Goal: Feedback & Contribution: Contribute content

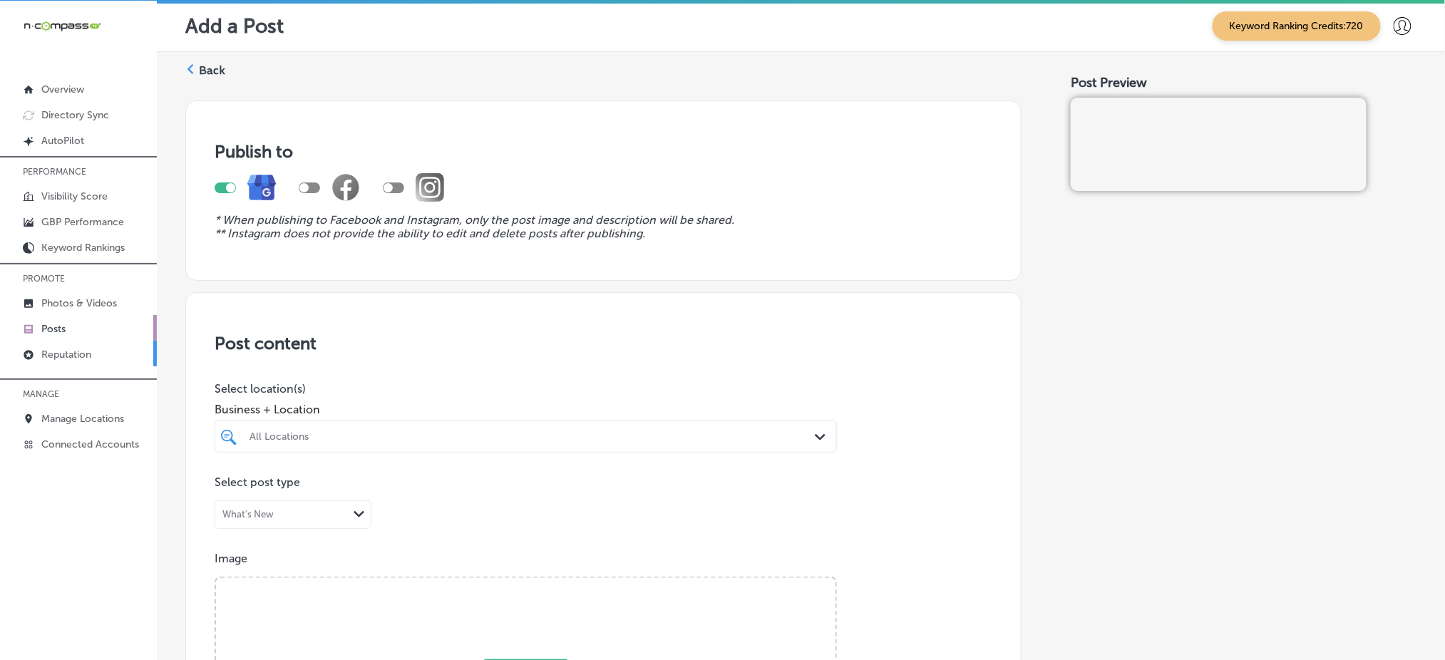
click at [88, 358] on link "Reputation" at bounding box center [78, 354] width 157 height 26
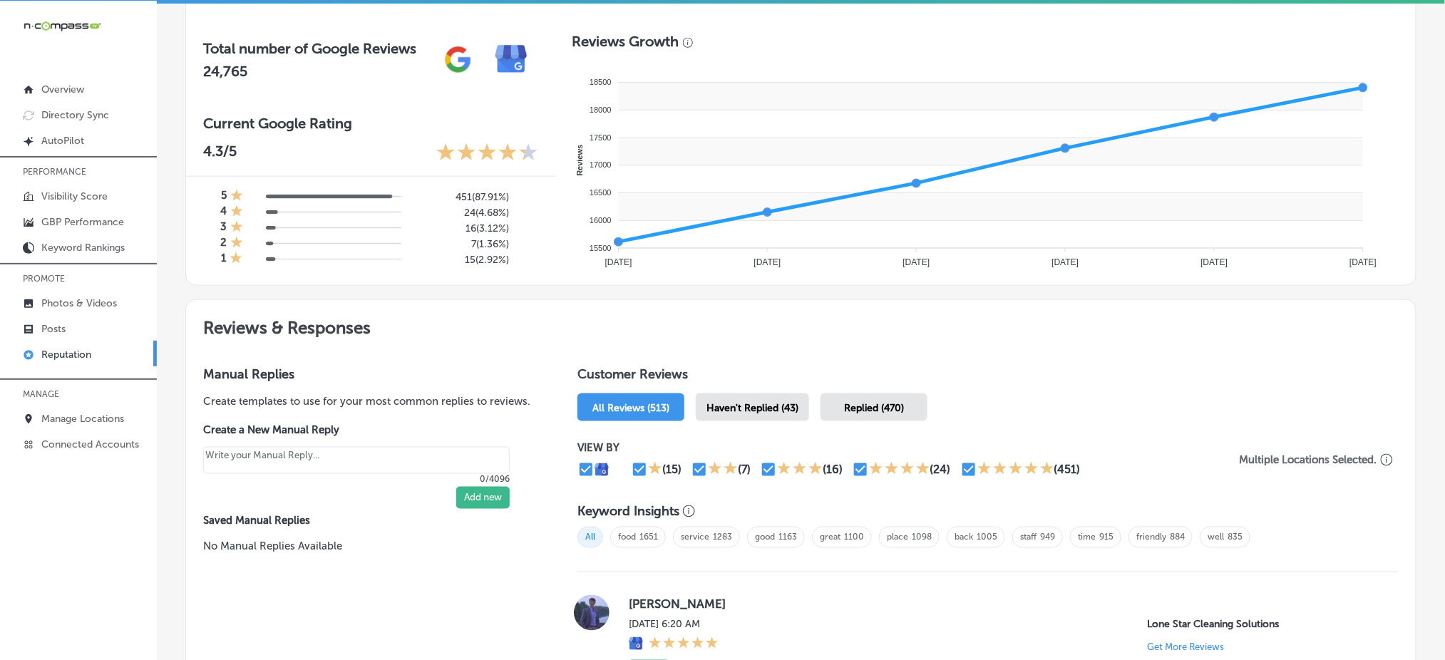
scroll to position [570, 0]
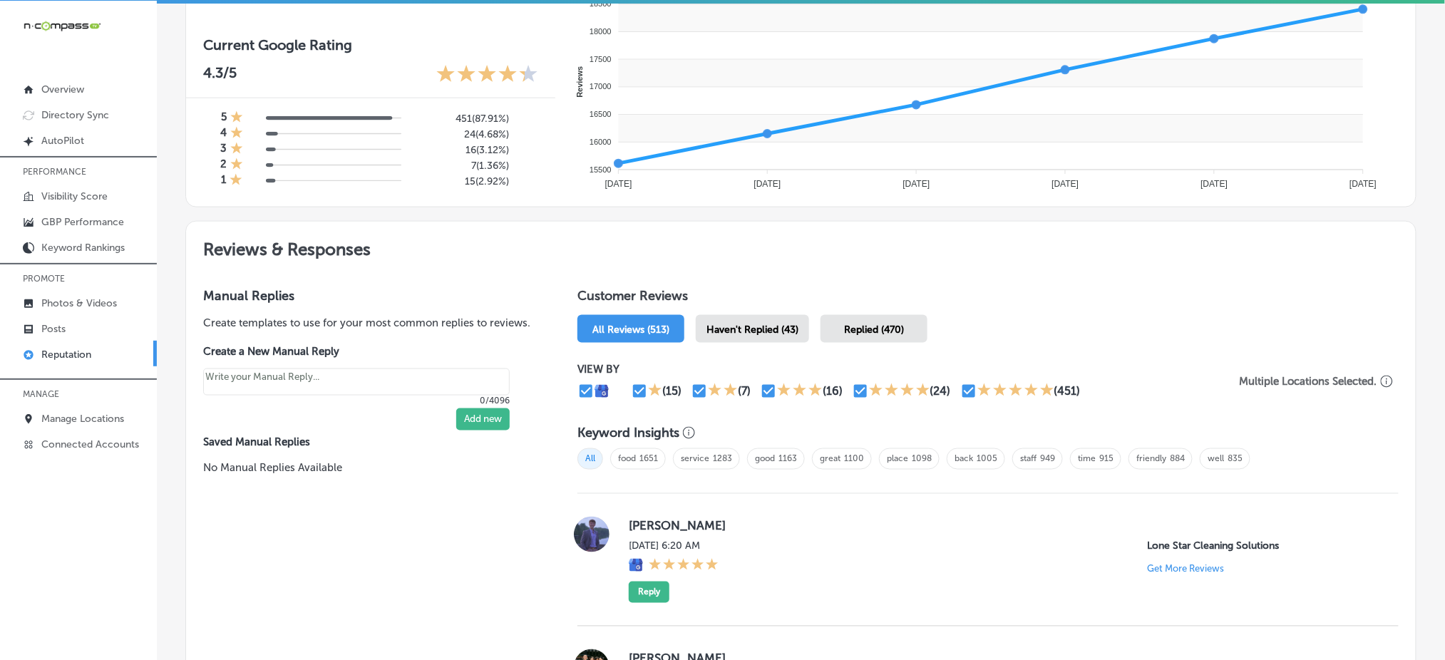
click at [737, 326] on span "Haven't Replied (43)" at bounding box center [753, 330] width 92 height 12
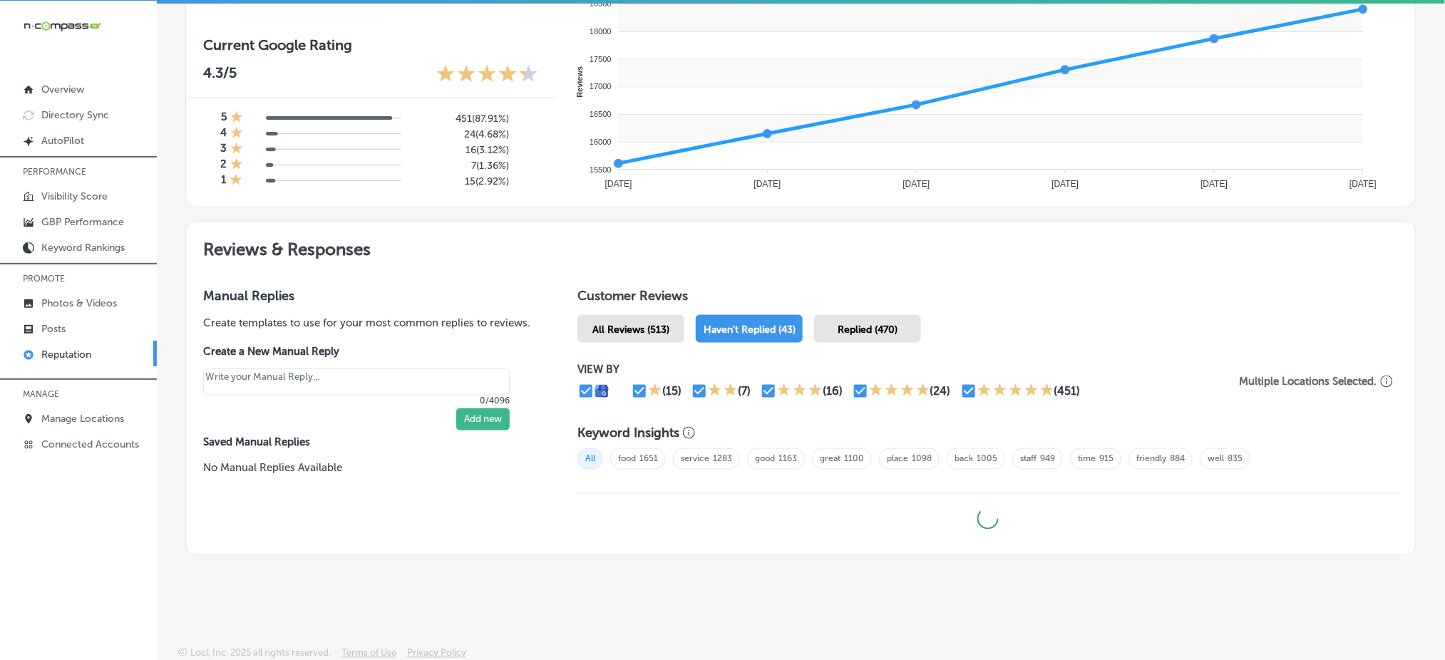
type textarea "x"
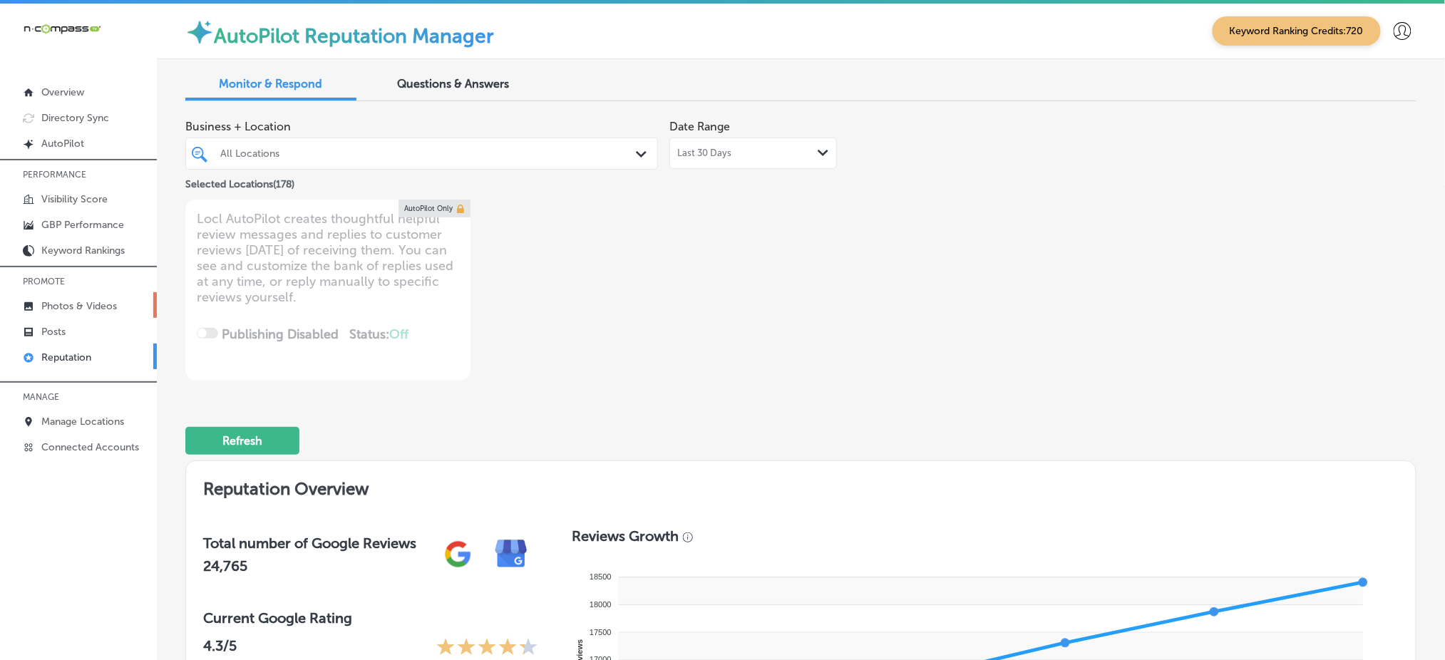
click at [111, 311] on link "Photos & Videos" at bounding box center [78, 305] width 157 height 26
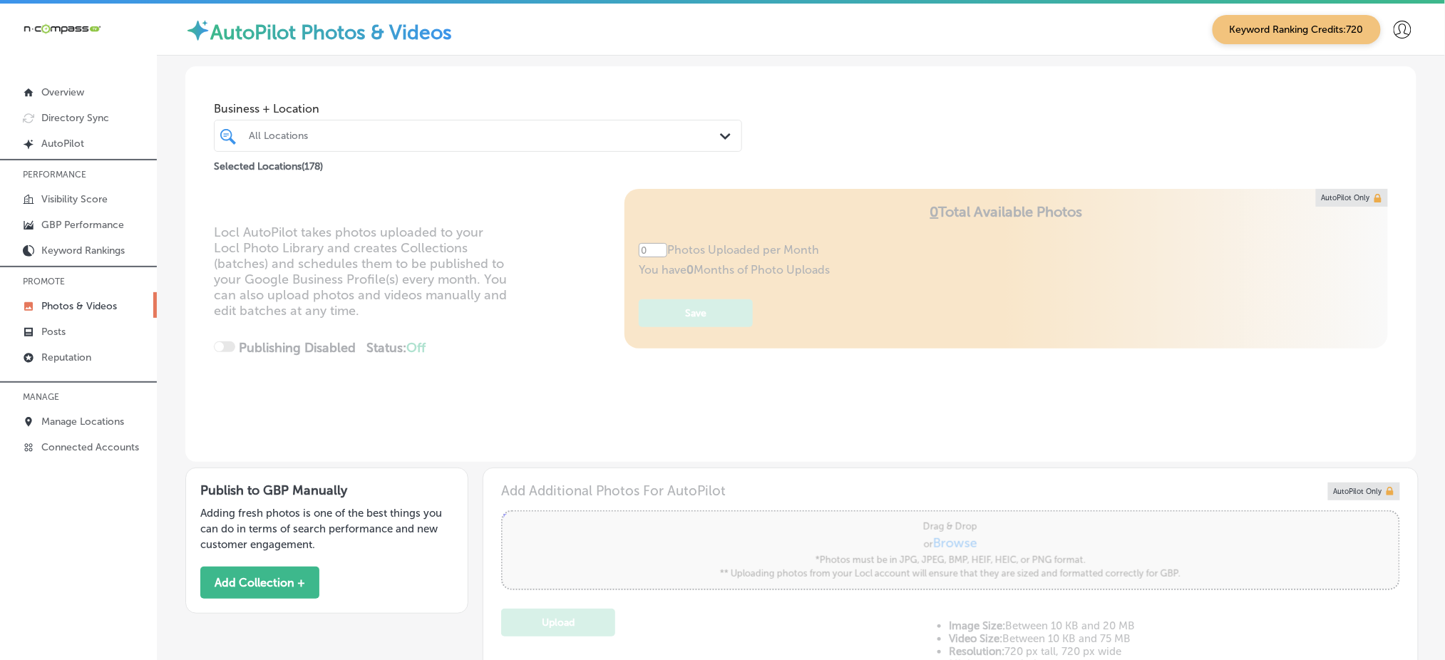
type input "5"
click at [329, 145] on div "All Locations" at bounding box center [478, 136] width 473 height 22
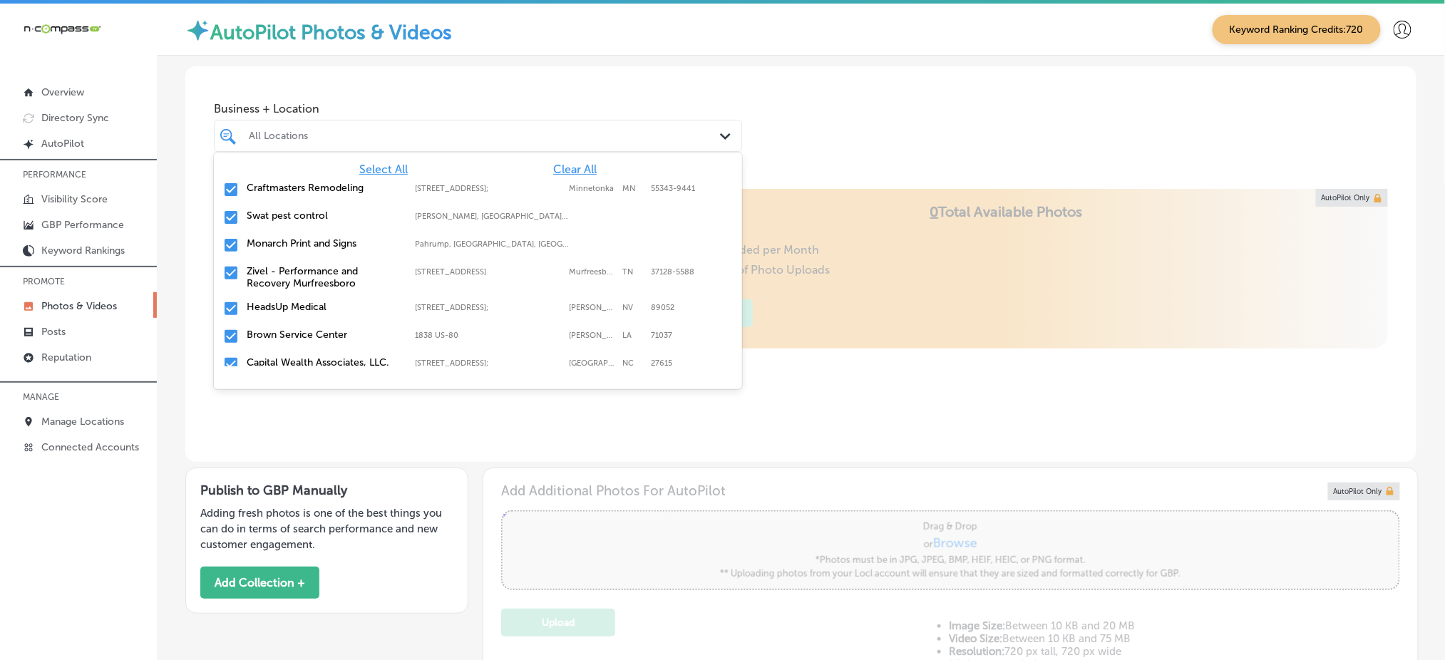
click at [560, 167] on span "Clear All" at bounding box center [575, 170] width 44 height 14
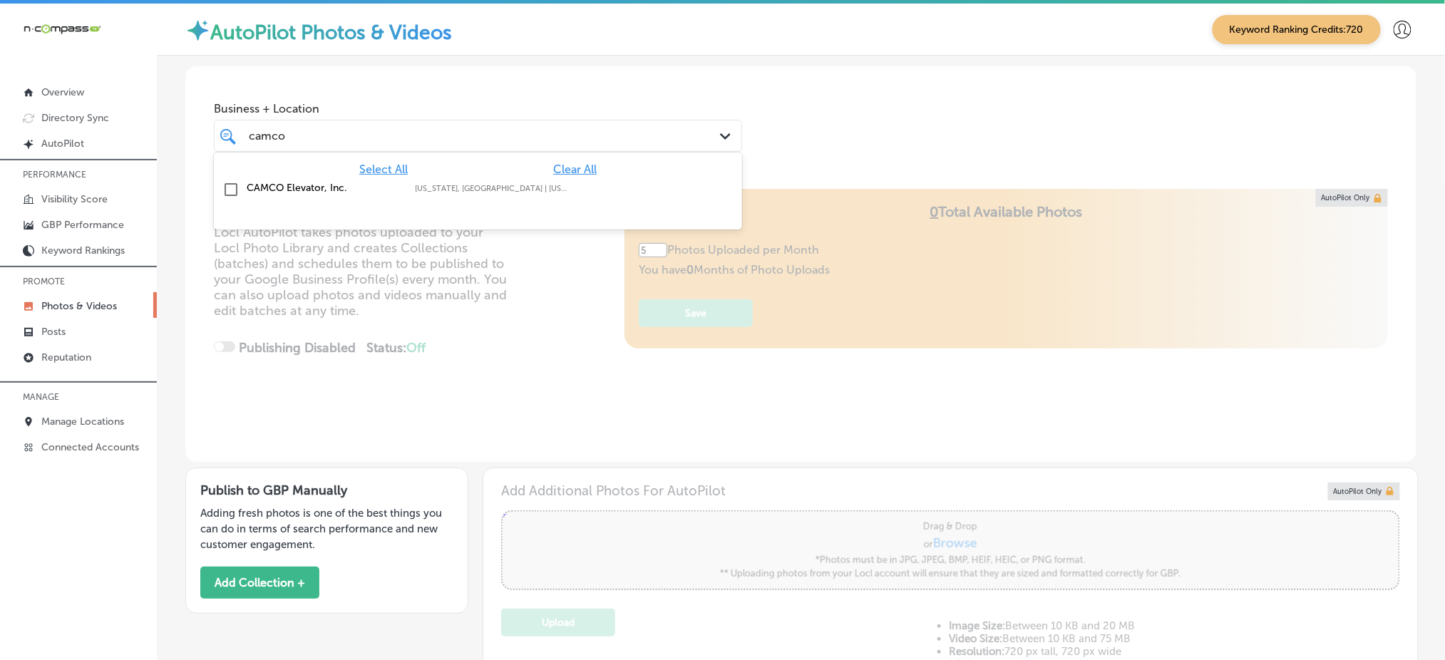
click at [543, 179] on div "CAMCO Elevator, Inc. [US_STATE], [GEOGRAPHIC_DATA] | [US_STATE], [GEOGRAPHIC_DA…" at bounding box center [478, 190] width 517 height 22
type input "camco"
click at [804, 113] on div "Business + Location option focused, 2 of 179. 2 results available for search te…" at bounding box center [801, 120] width 1232 height 108
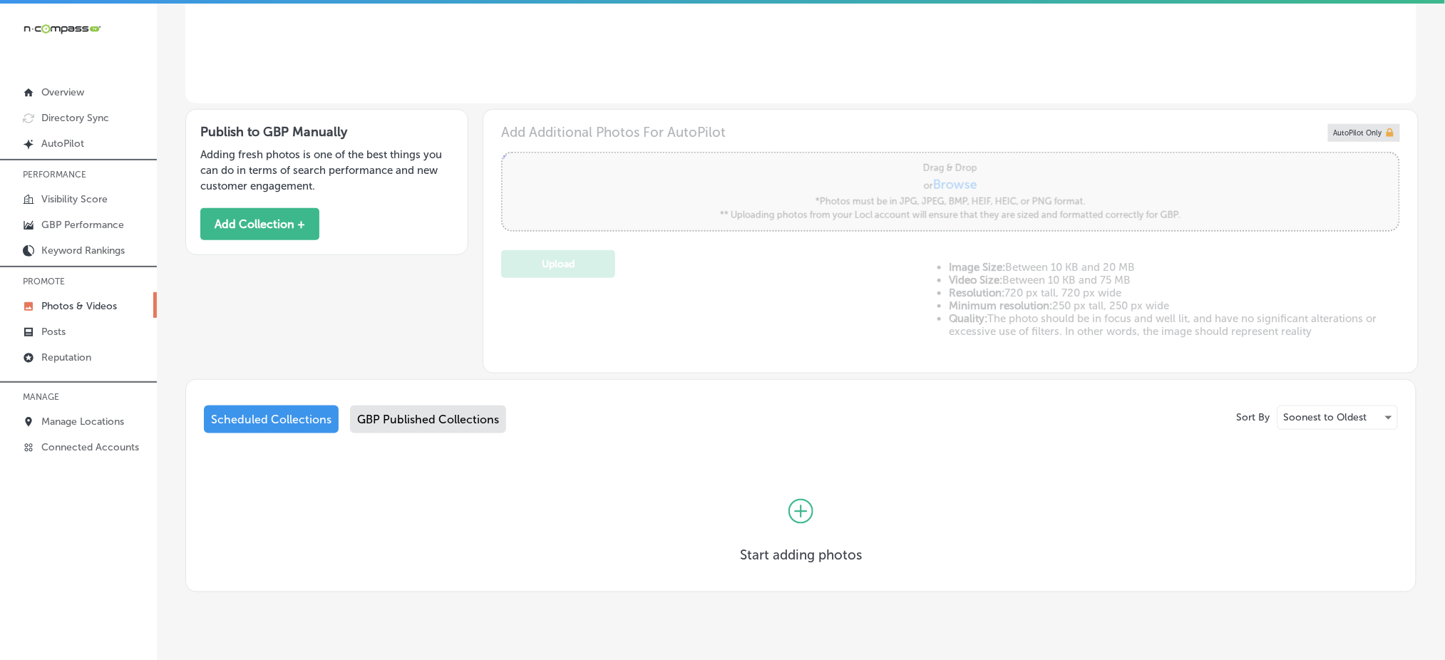
scroll to position [382, 0]
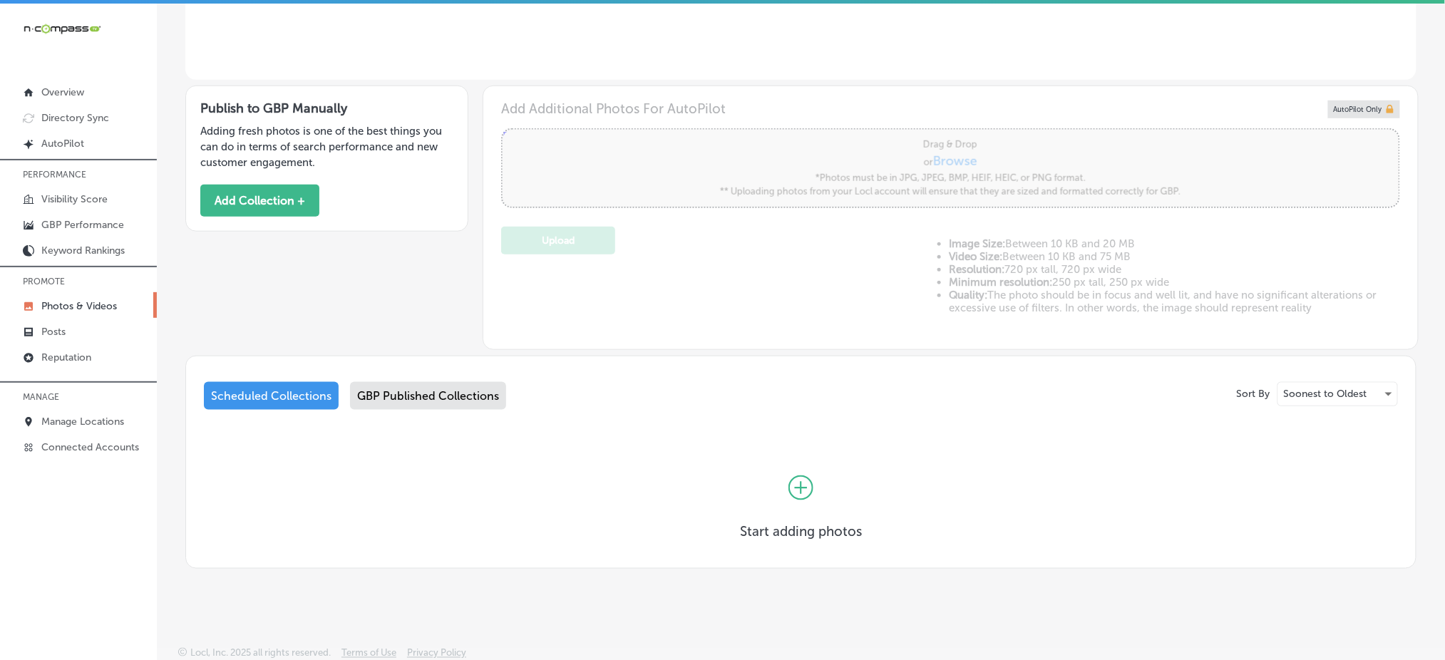
click at [422, 394] on div "GBP Published Collections" at bounding box center [428, 396] width 156 height 28
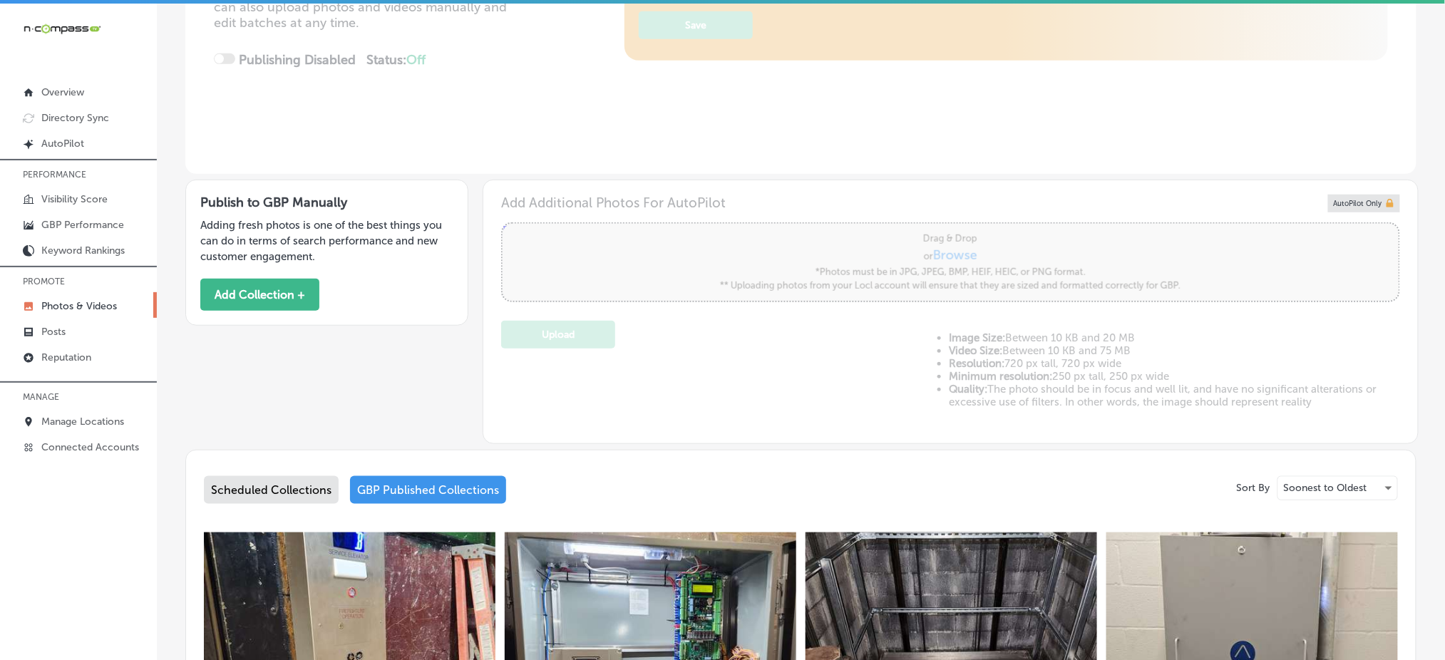
scroll to position [287, 0]
click at [290, 293] on button "Add Collection +" at bounding box center [259, 296] width 119 height 32
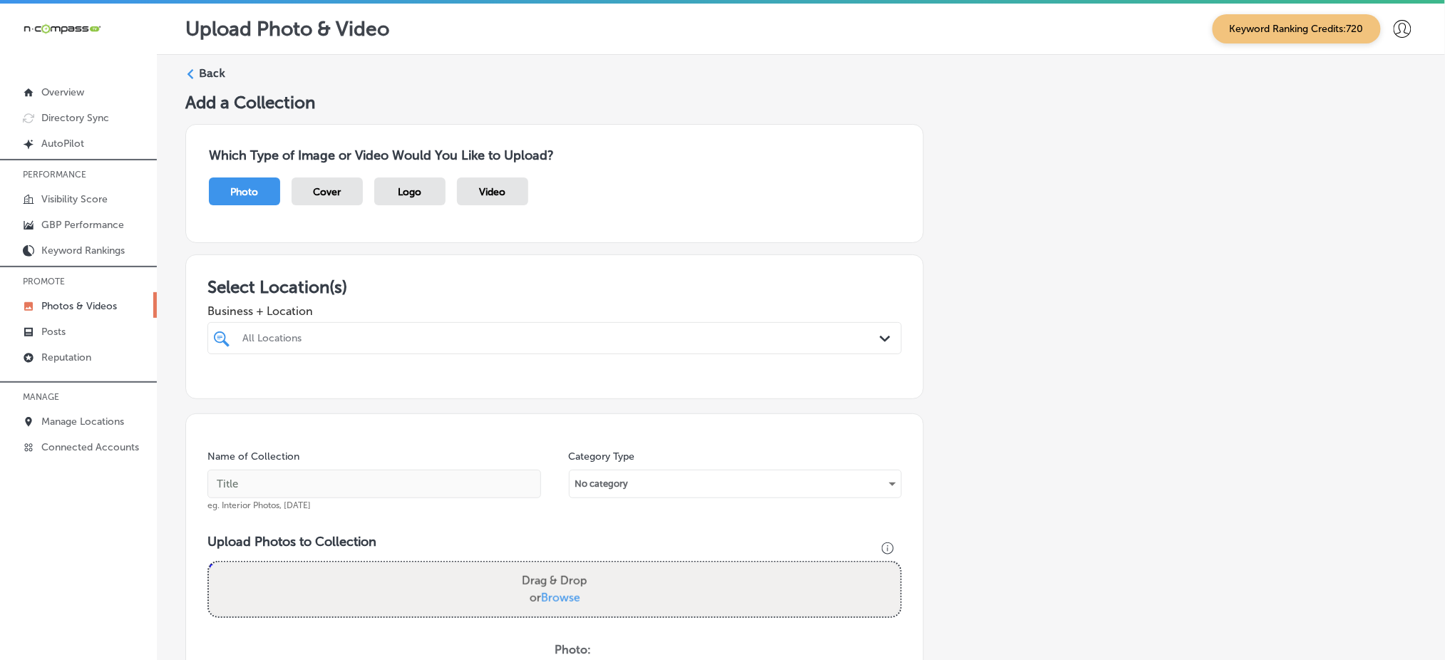
click at [363, 335] on div "All Locations" at bounding box center [561, 338] width 639 height 12
click at [348, 391] on label "CAMCO Elevator, Inc." at bounding box center [342, 390] width 204 height 12
type input "camco"
click at [372, 309] on span "Business + Location" at bounding box center [555, 312] width 695 height 14
click at [373, 332] on div "camco camco" at bounding box center [523, 338] width 565 height 19
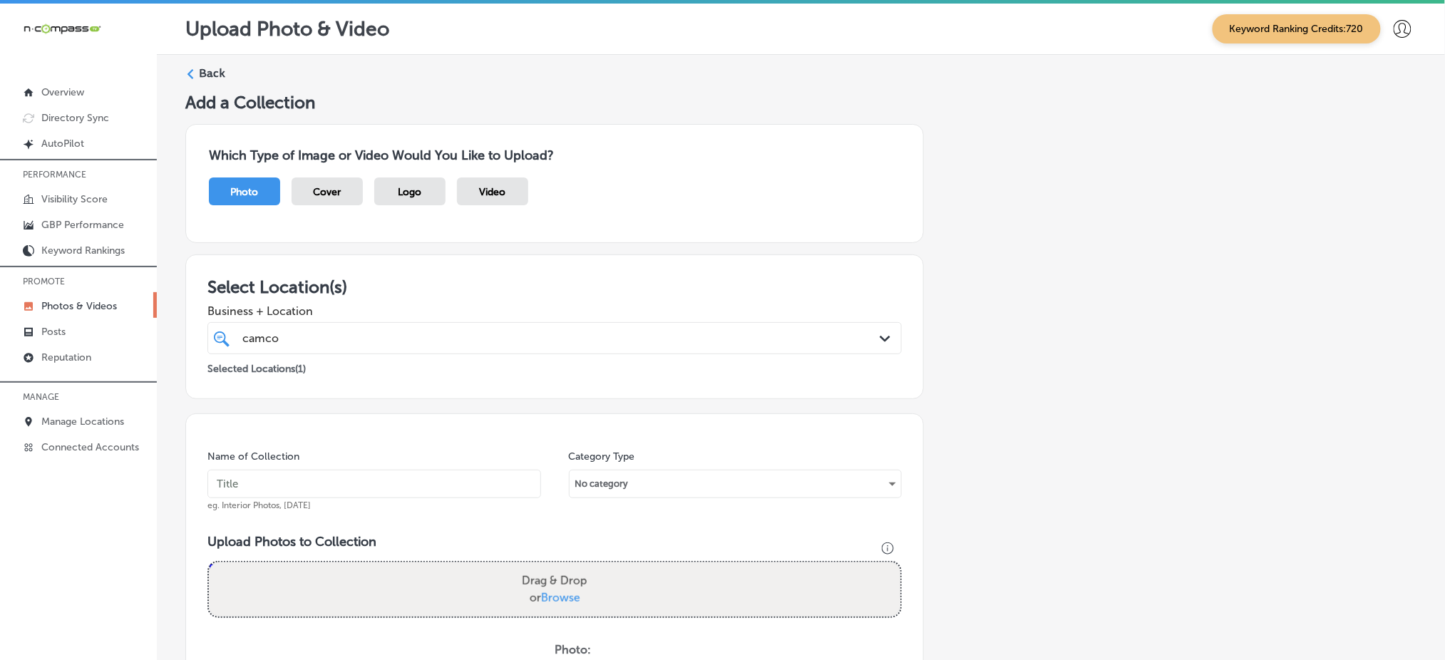
click at [373, 332] on div "camco camco" at bounding box center [523, 338] width 565 height 19
click at [322, 479] on input "text" at bounding box center [375, 484] width 334 height 29
type input "camco-elevator-[DATE]"
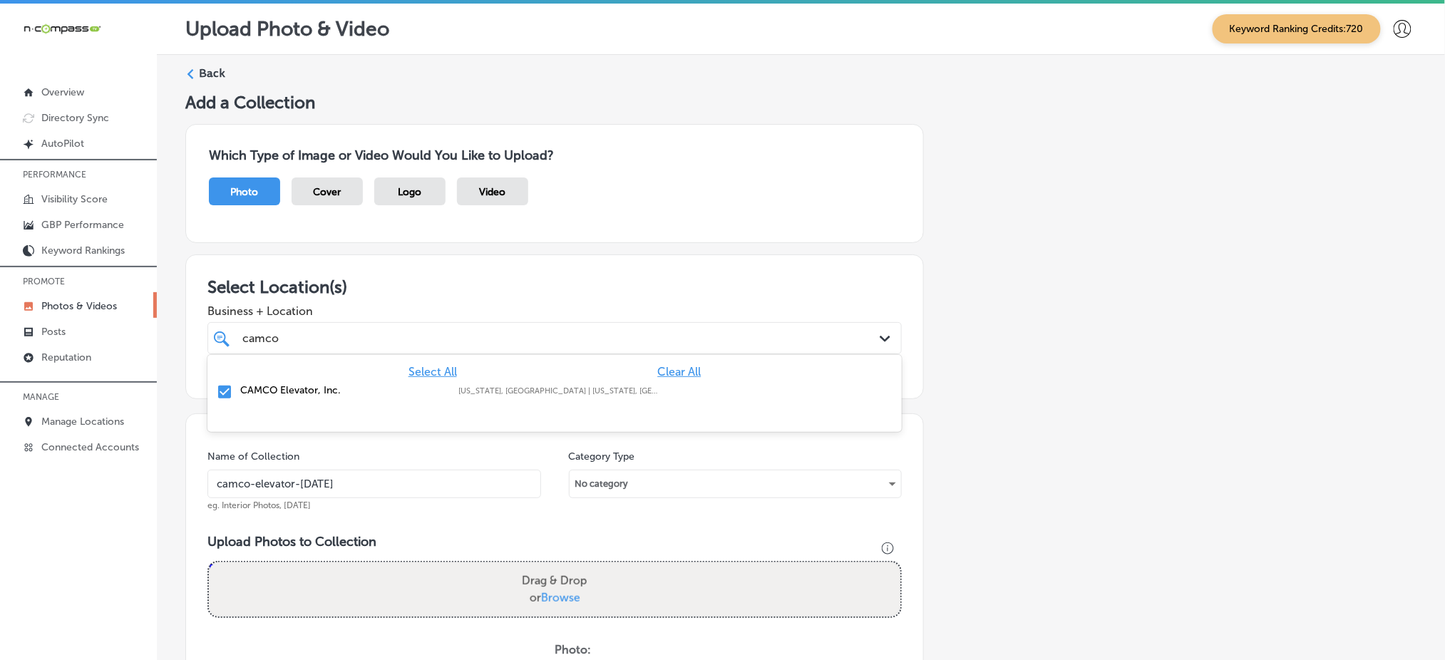
click at [384, 334] on div "camco camco" at bounding box center [523, 338] width 565 height 19
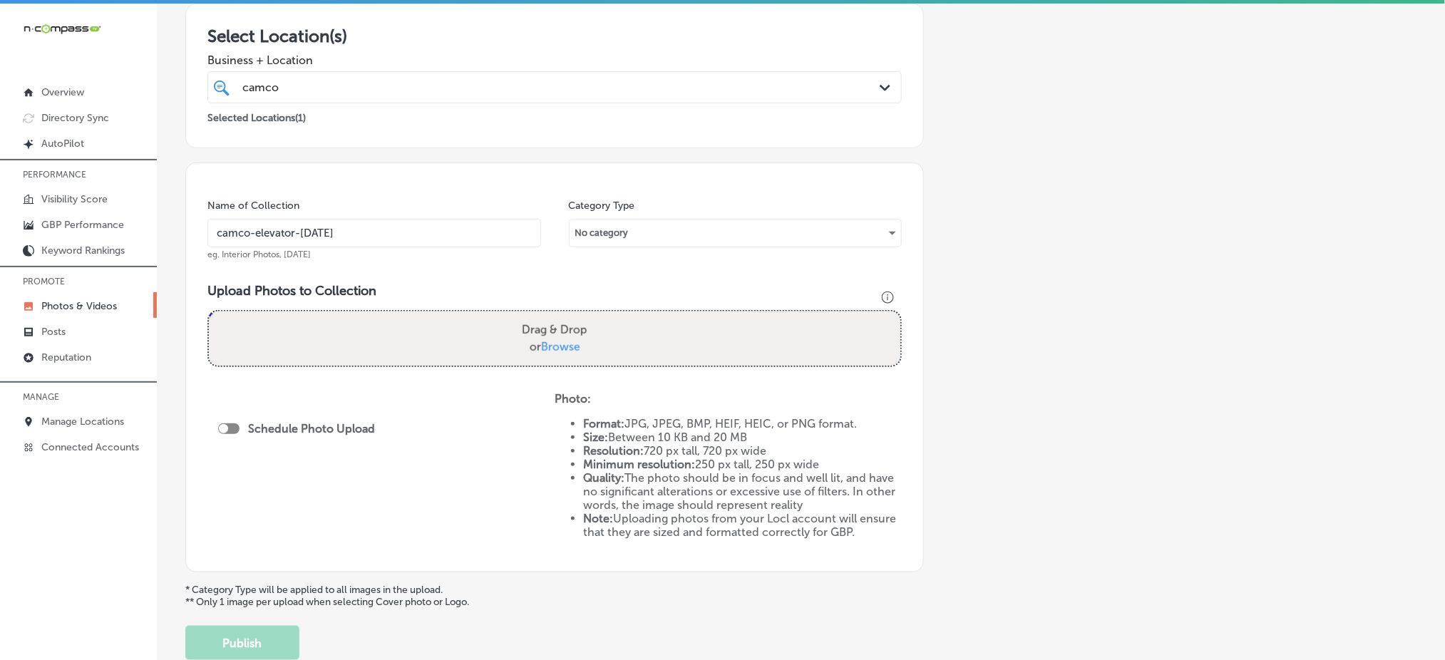
scroll to position [285, 0]
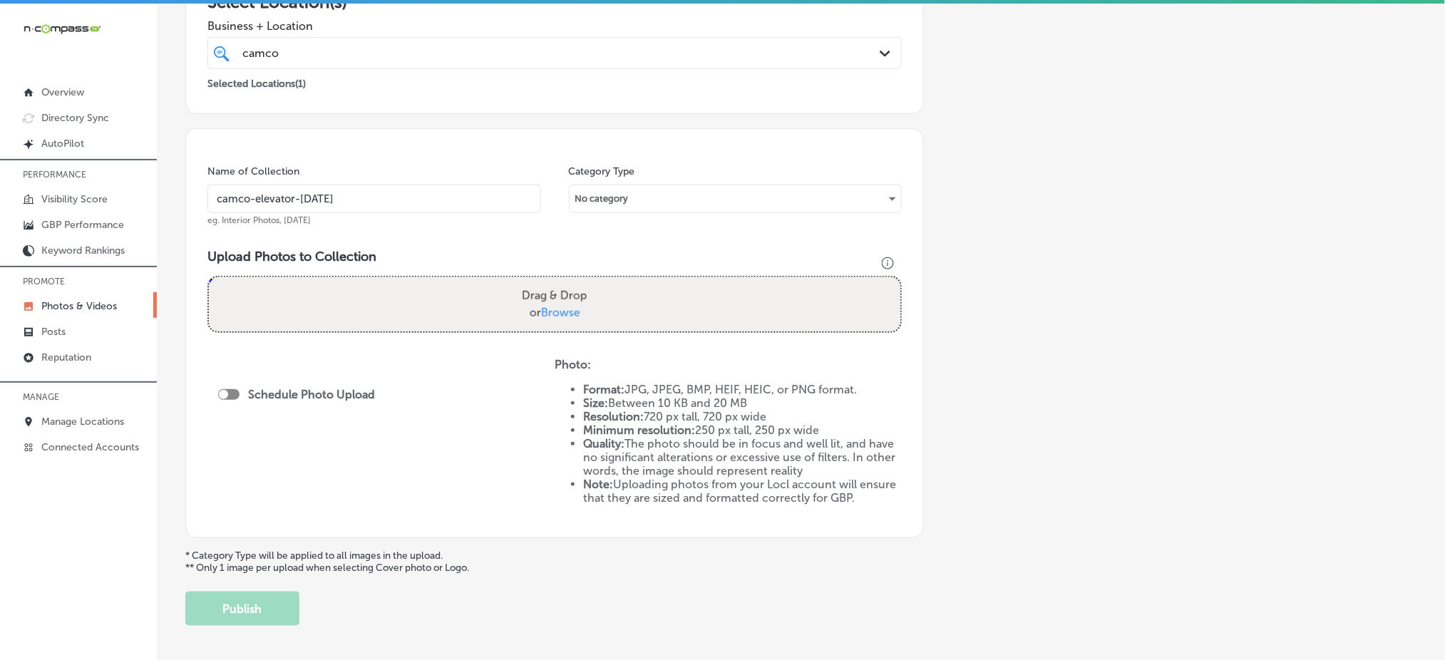
click at [382, 188] on input "camco-elevator-[DATE]" at bounding box center [375, 199] width 334 height 29
click at [561, 314] on span "Browse" at bounding box center [560, 313] width 39 height 14
click at [561, 282] on input "Drag & Drop or Browse" at bounding box center [555, 279] width 692 height 4
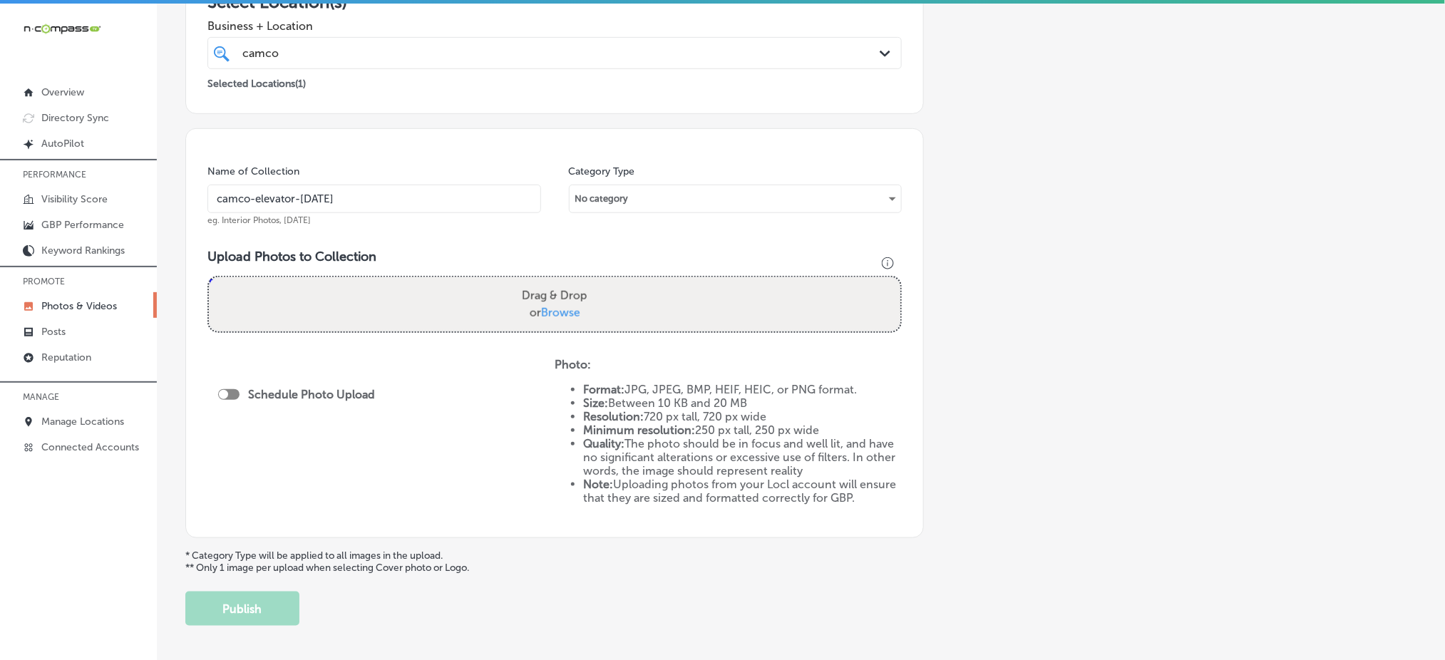
type input "C:\fakepath\elevator-installation-camco-elevator-[GEOGRAPHIC_DATA]-co (1).jpg"
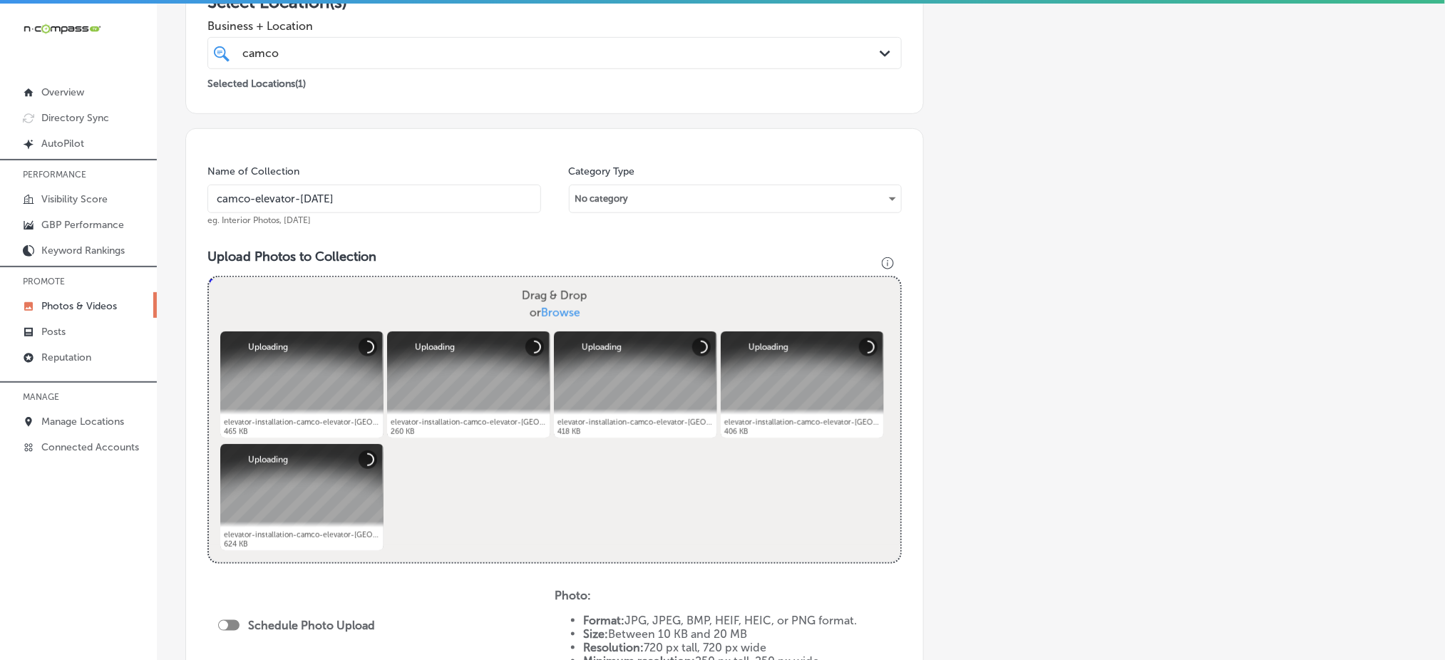
scroll to position [475, 0]
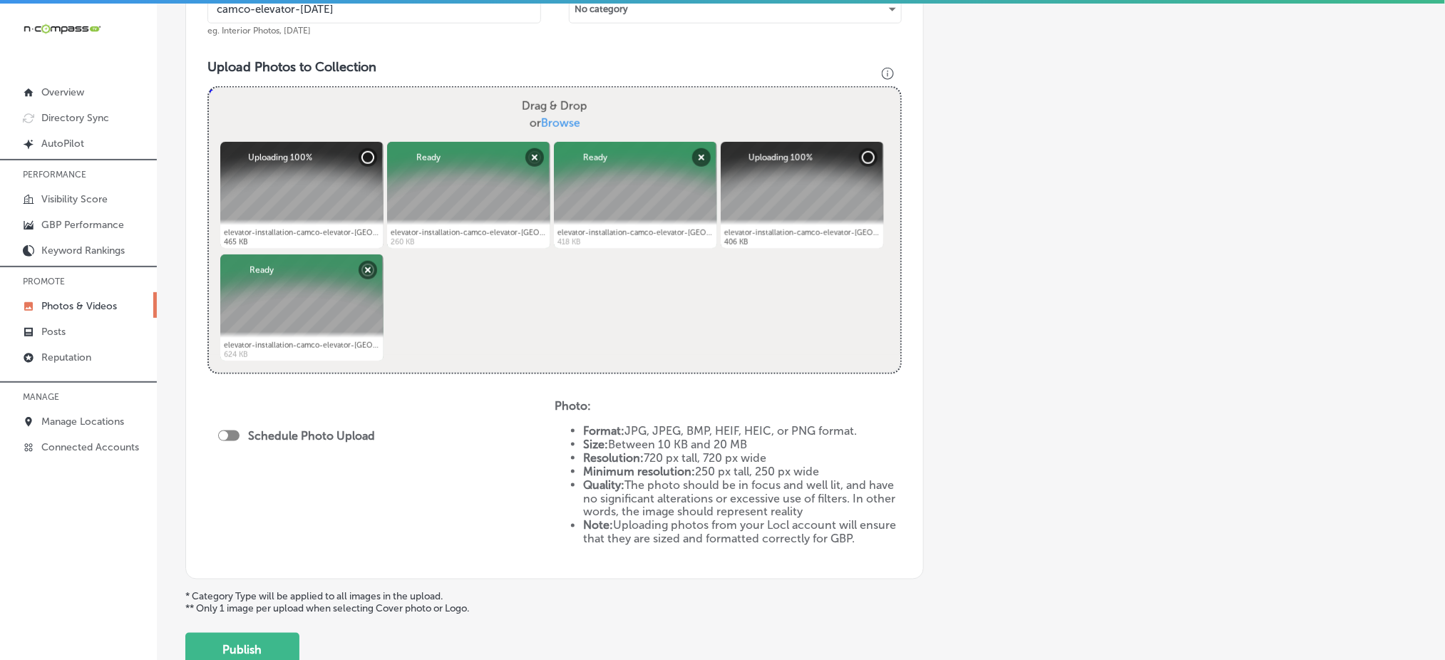
click at [225, 431] on div at bounding box center [223, 435] width 9 height 9
checkbox input "true"
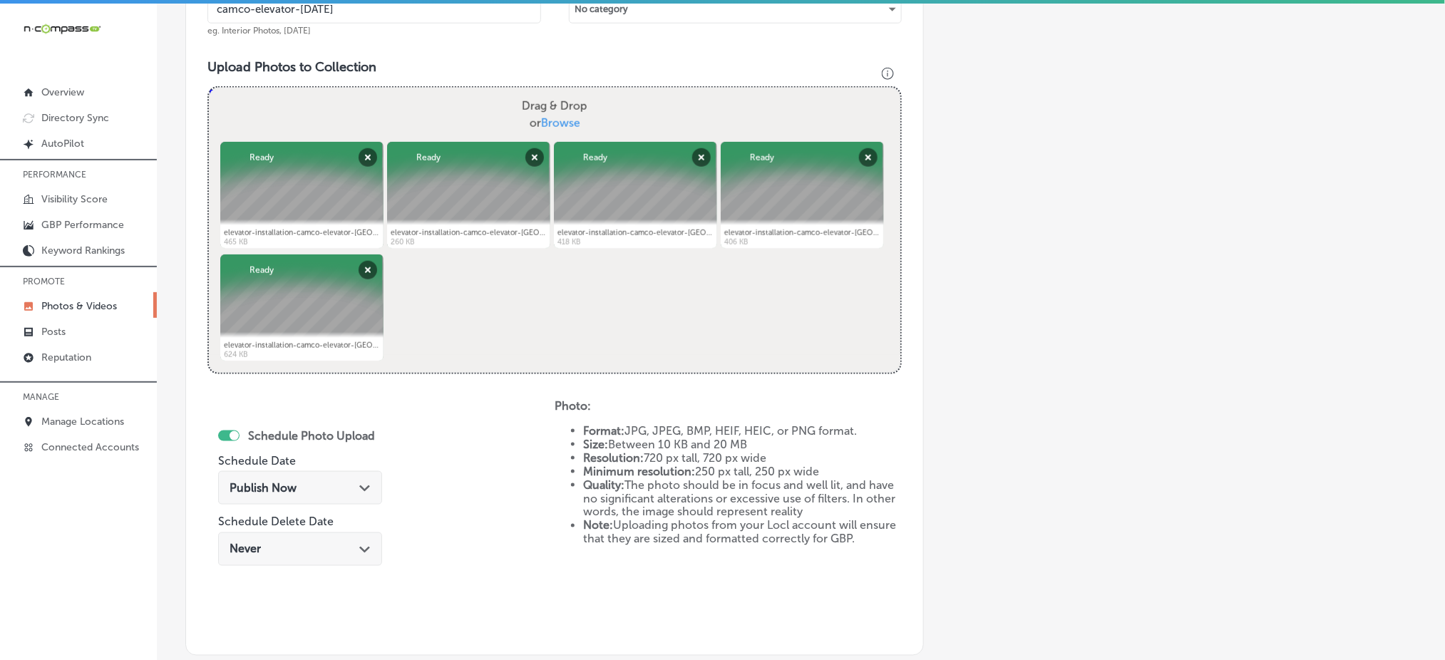
click at [275, 482] on span "Publish Now" at bounding box center [263, 488] width 67 height 14
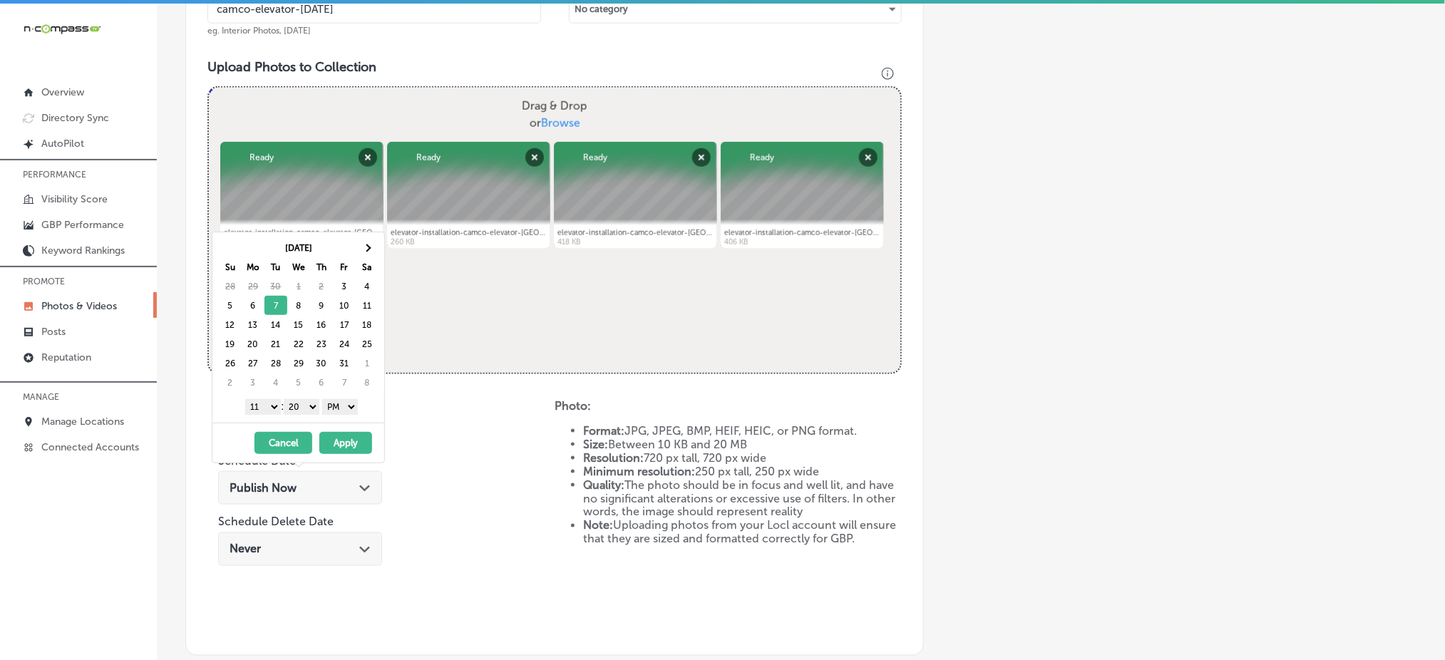
click at [260, 406] on select "1 2 3 4 5 6 7 8 9 10 11 12" at bounding box center [263, 407] width 36 height 16
click at [305, 409] on select "00 10 20 30 40 50" at bounding box center [302, 407] width 36 height 16
click at [337, 437] on button "Apply" at bounding box center [345, 443] width 53 height 22
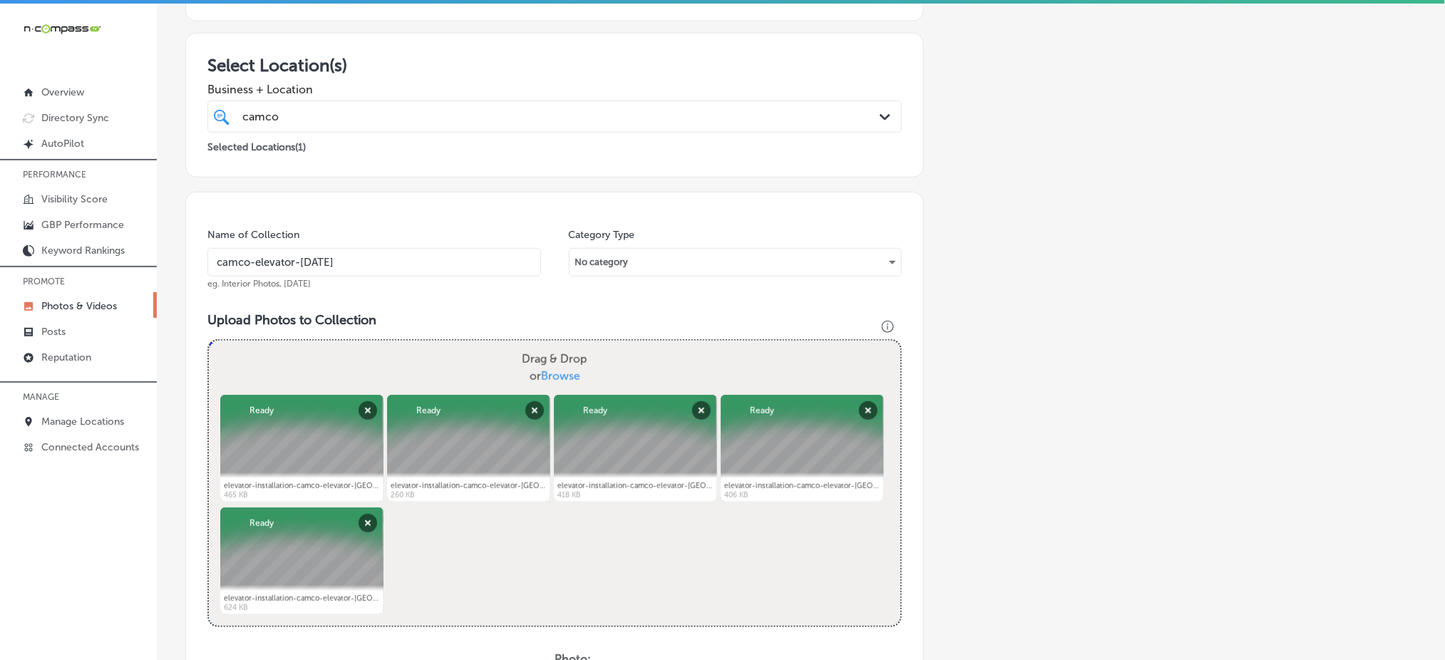
scroll to position [190, 0]
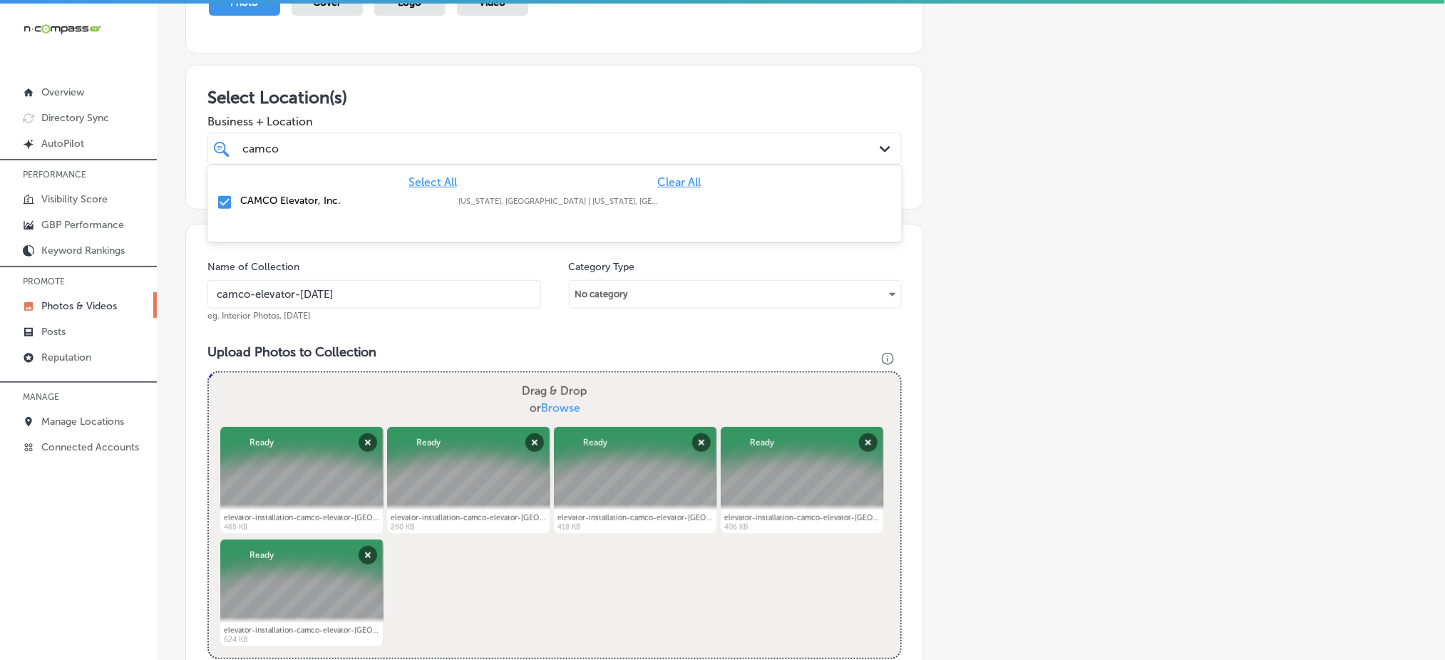
click at [337, 143] on div "camco camco" at bounding box center [523, 148] width 565 height 19
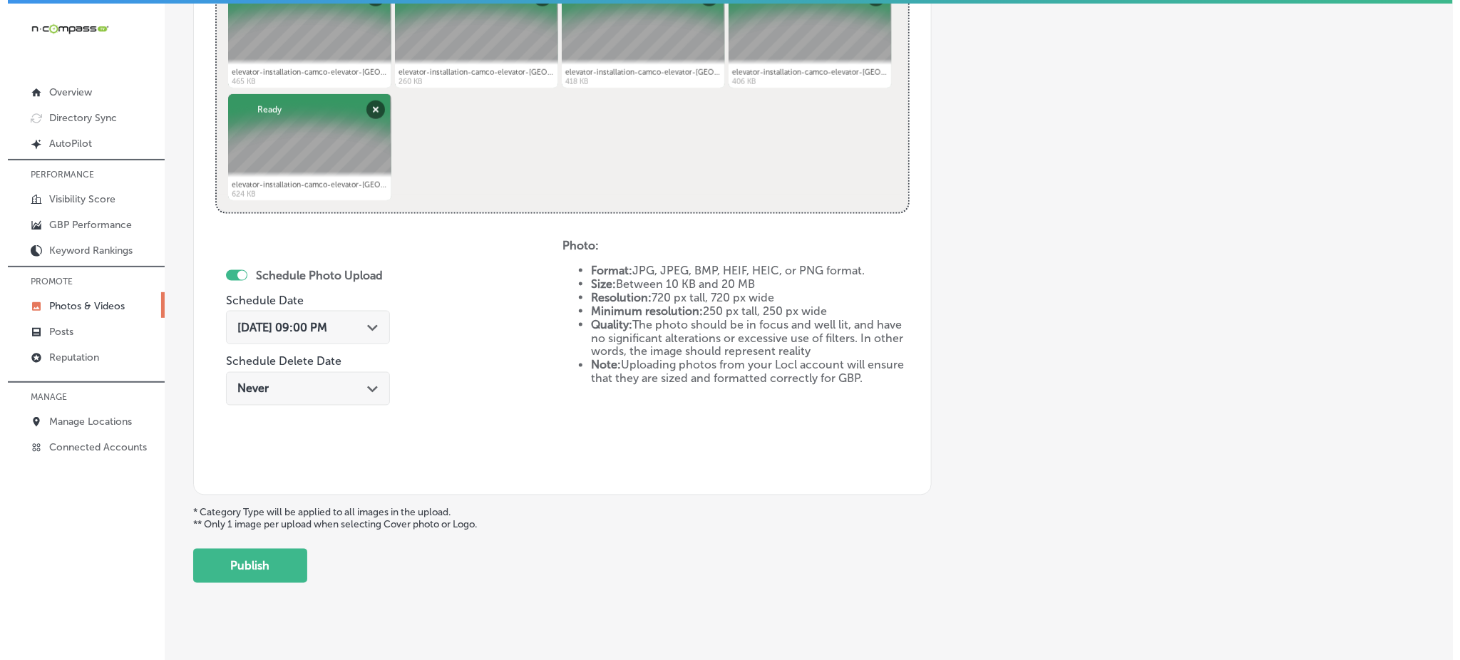
scroll to position [648, 0]
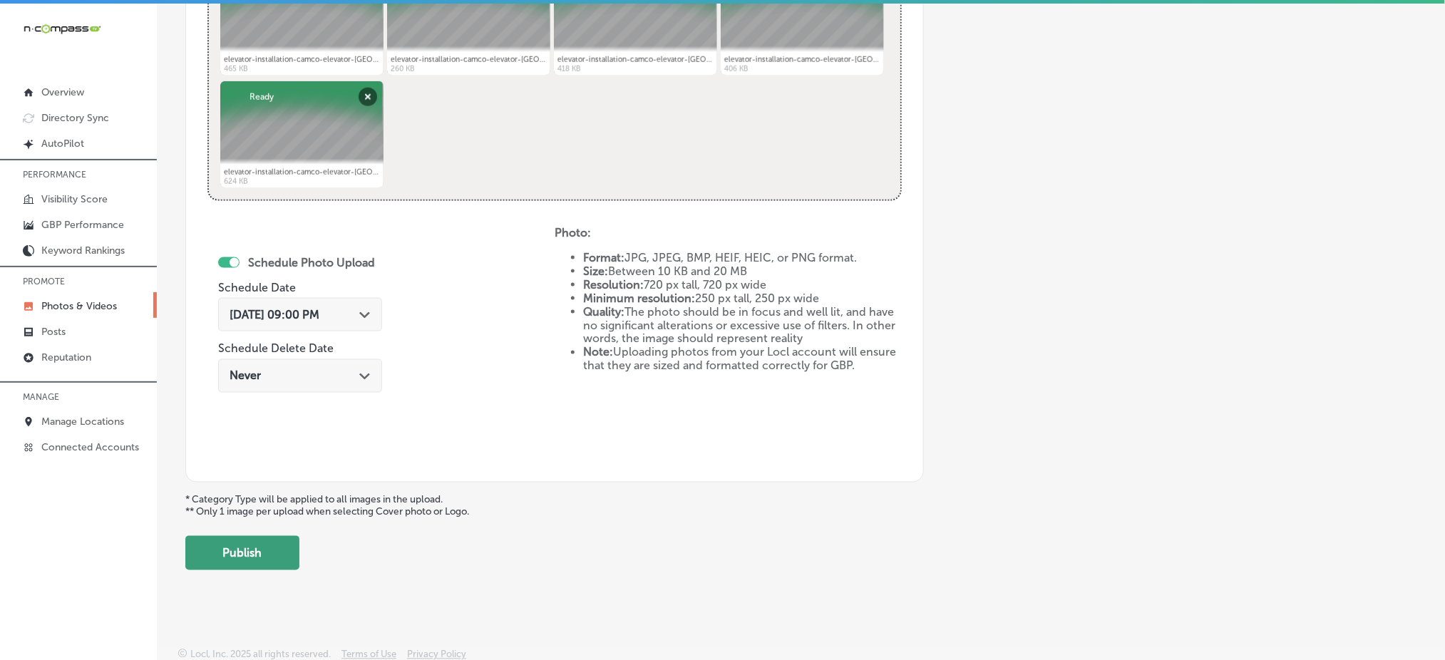
click at [245, 553] on button "Publish" at bounding box center [242, 553] width 114 height 34
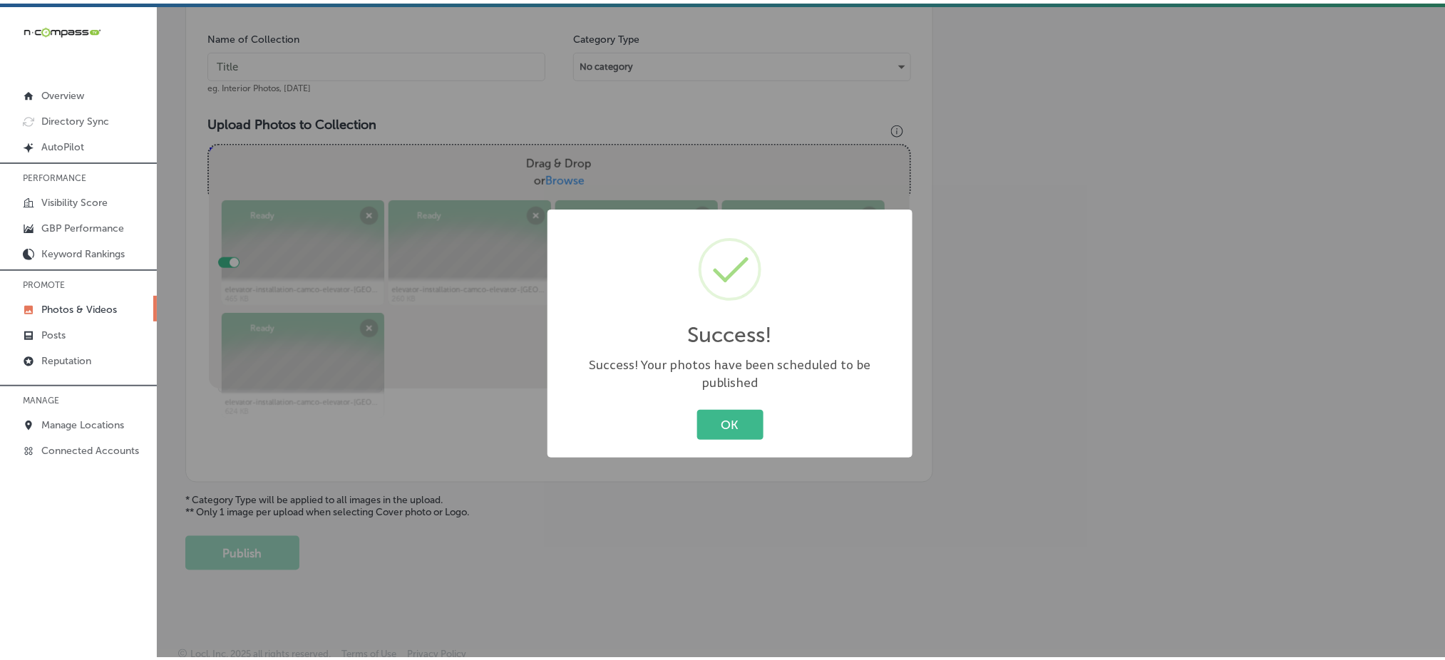
scroll to position [417, 0]
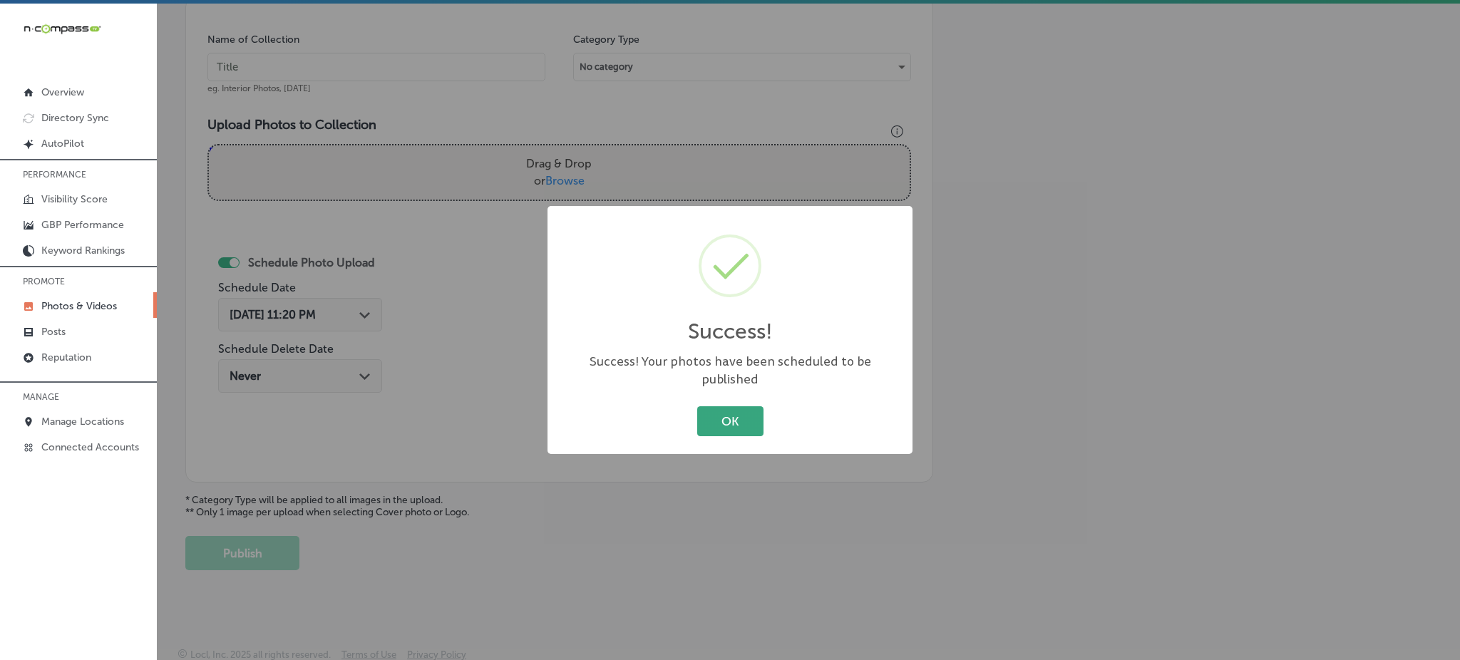
click at [745, 419] on button "OK" at bounding box center [730, 420] width 66 height 29
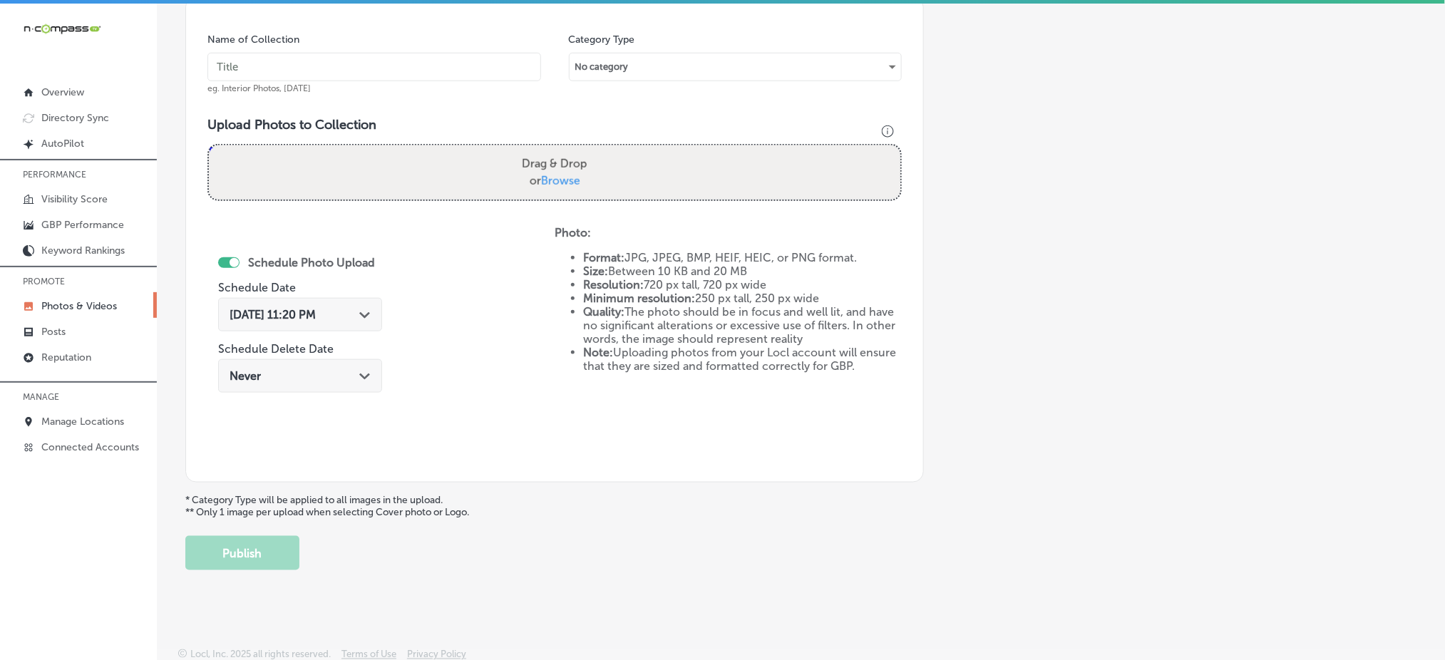
scroll to position [132, 0]
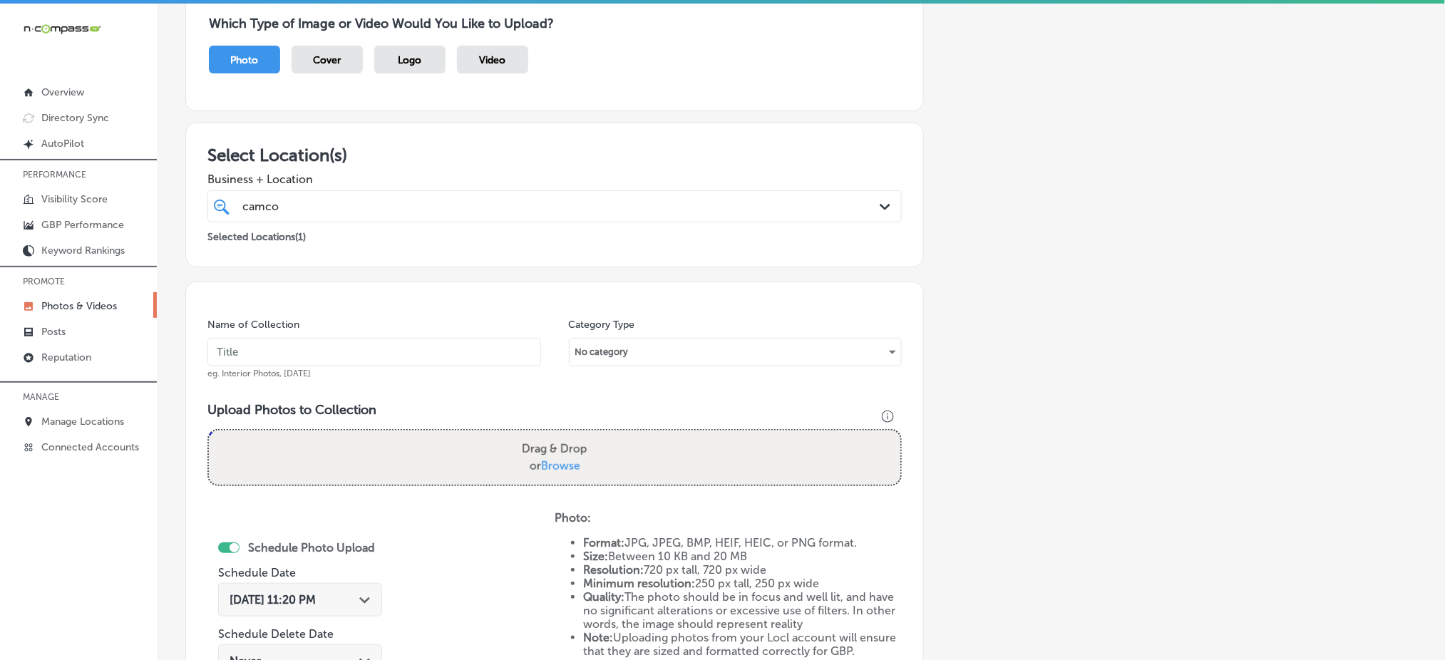
click at [359, 347] on input "text" at bounding box center [375, 352] width 334 height 29
paste input "camco-elevator-[DATE]"
type input "camco-elevator-[DATE]"
click at [381, 210] on div "camco camco" at bounding box center [523, 206] width 565 height 19
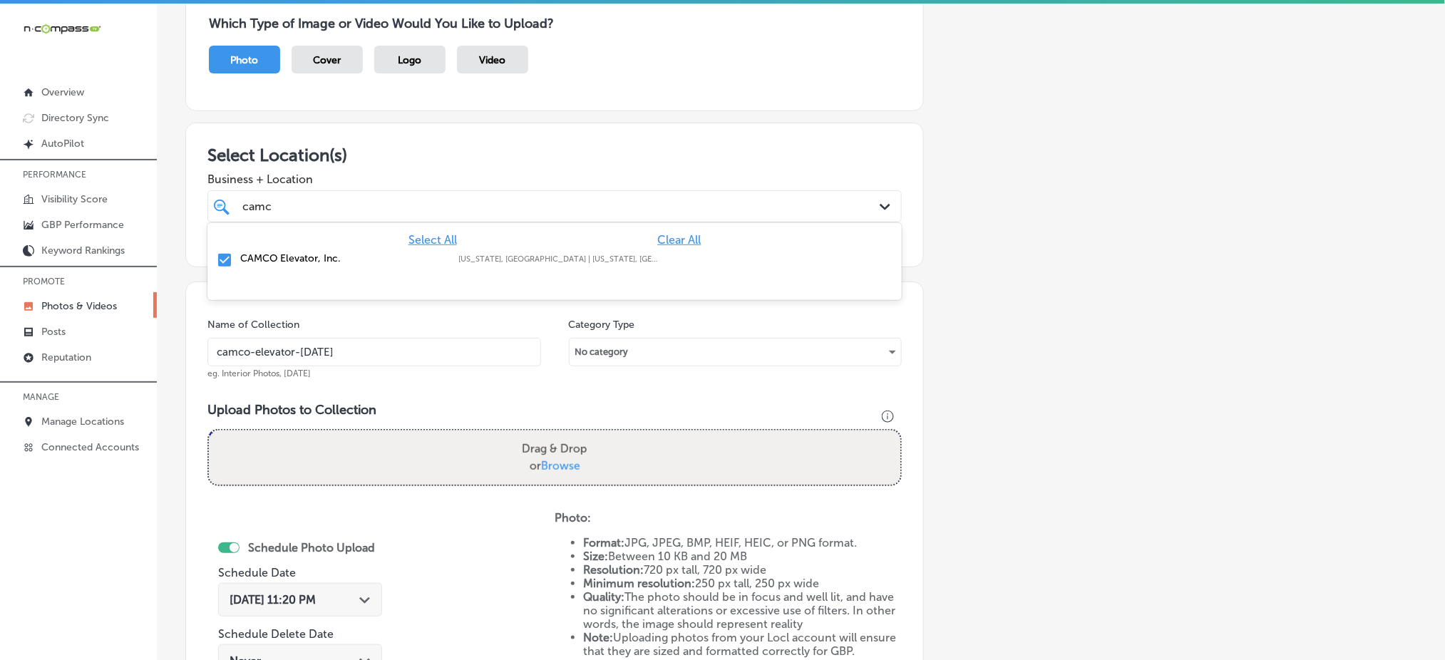
type input "camc"
click at [415, 362] on input "camco-elevator-[DATE]" at bounding box center [375, 352] width 334 height 29
type input "camco-elevator-[DATE]"
click at [551, 461] on span "Browse" at bounding box center [560, 466] width 39 height 14
click at [551, 435] on input "Drag & Drop or Browse" at bounding box center [555, 433] width 692 height 4
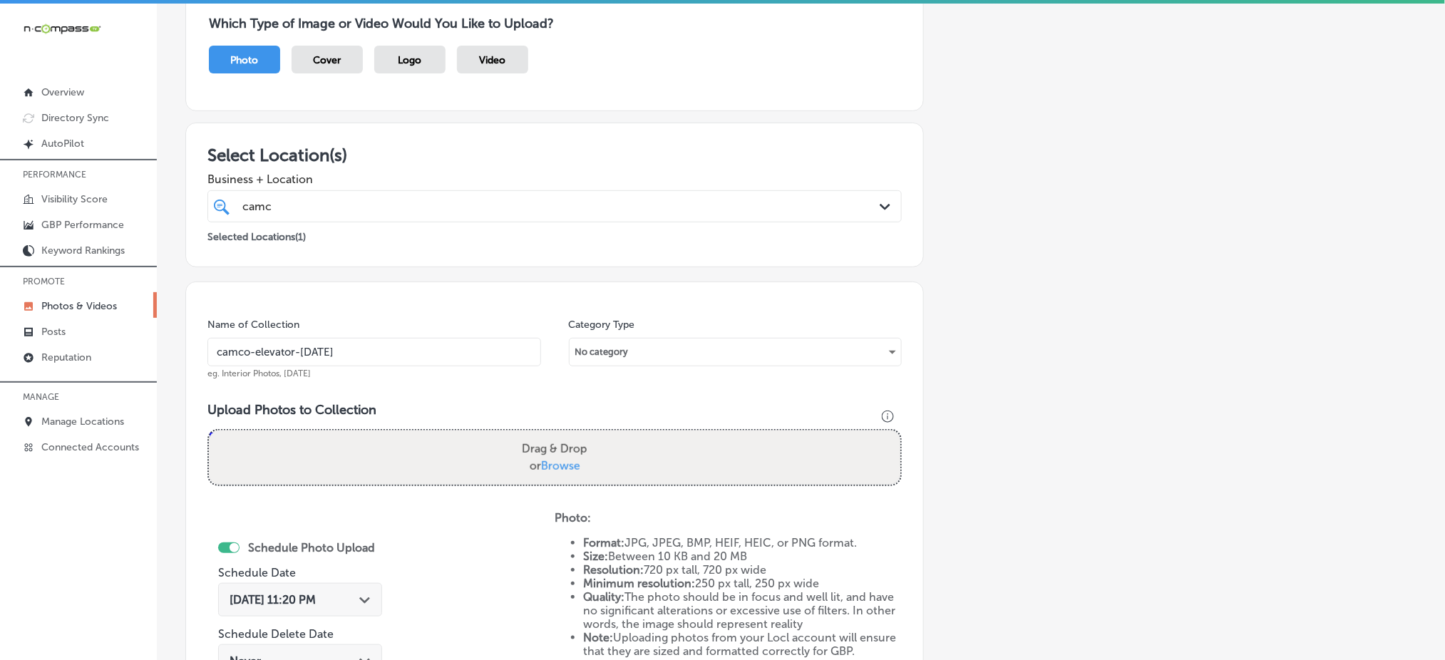
type input "C:\fakepath\elevator-installation-camco-elevator-[GEOGRAPHIC_DATA]-co (6).jpg"
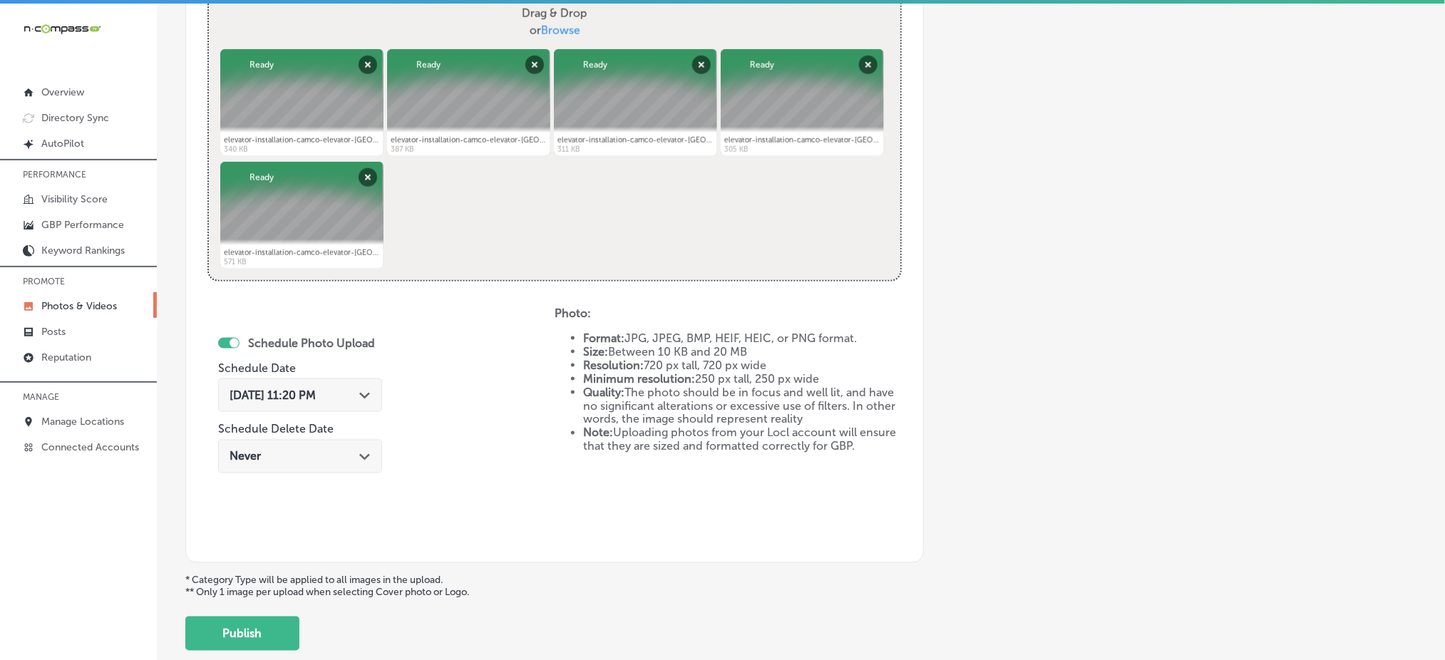
scroll to position [608, 0]
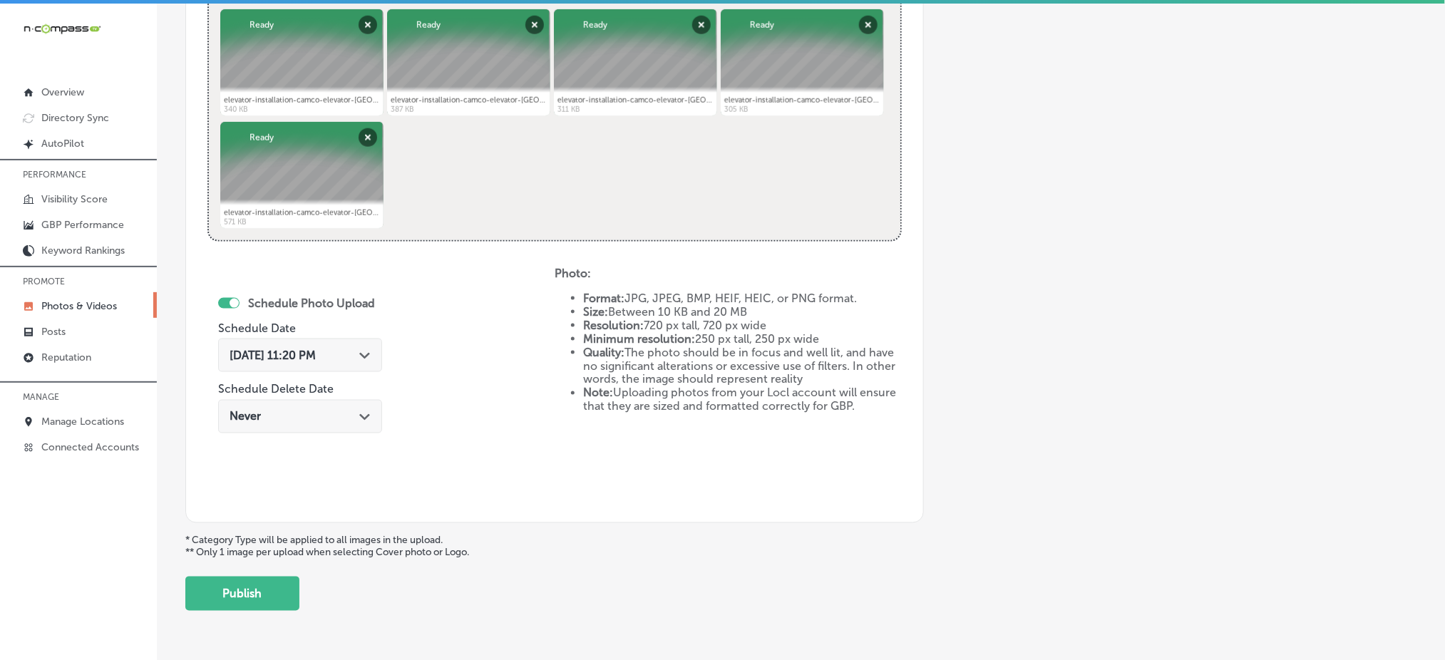
click at [290, 342] on div "[DATE] 11:20 PM Path Created with Sketch." at bounding box center [300, 356] width 164 height 34
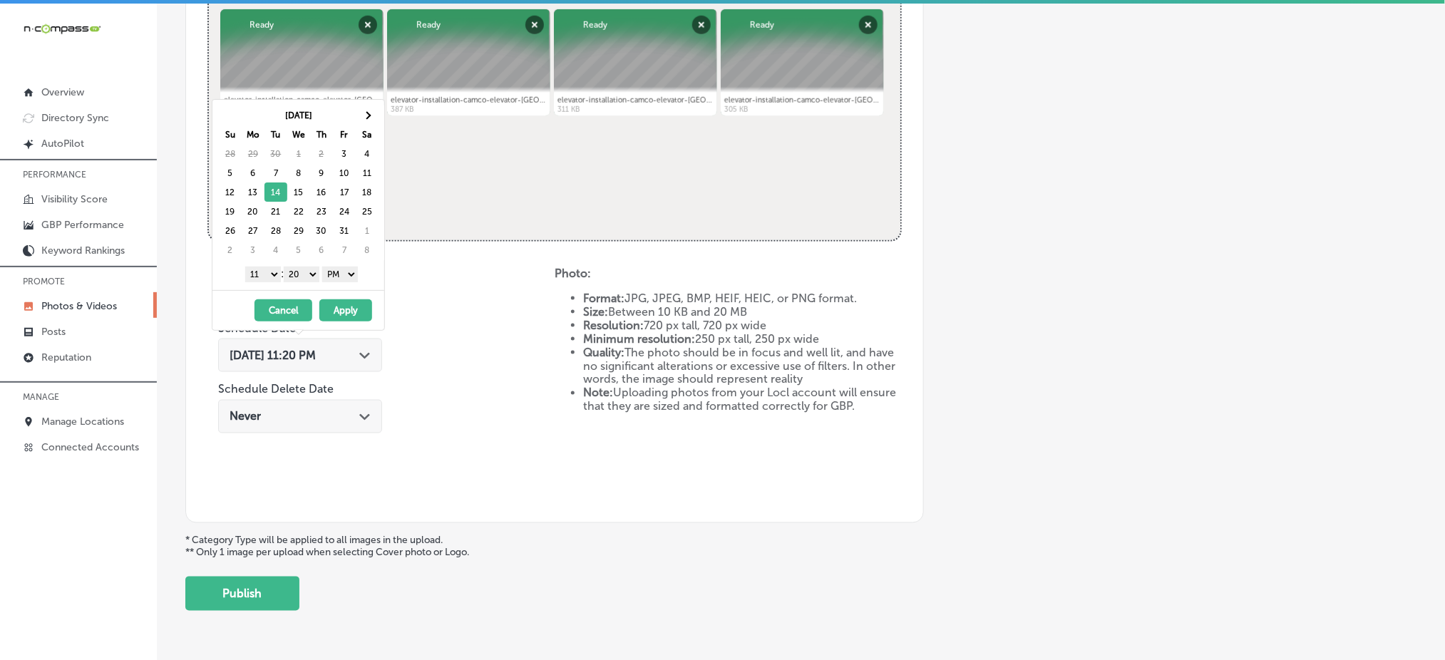
click at [270, 282] on div "1 2 3 4 5 6 7 8 9 10 11 12 : 00 10 20 30 40 50 AM PM" at bounding box center [301, 273] width 166 height 21
click at [263, 273] on select "1 2 3 4 5 6 7 8 9 10 11 12" at bounding box center [263, 275] width 36 height 16
drag, startPoint x: 317, startPoint y: 272, endPoint x: 317, endPoint y: 280, distance: 7.8
click at [317, 272] on select "00 10 20 30 40 50" at bounding box center [302, 275] width 36 height 16
click at [336, 307] on button "Apply" at bounding box center [345, 311] width 53 height 22
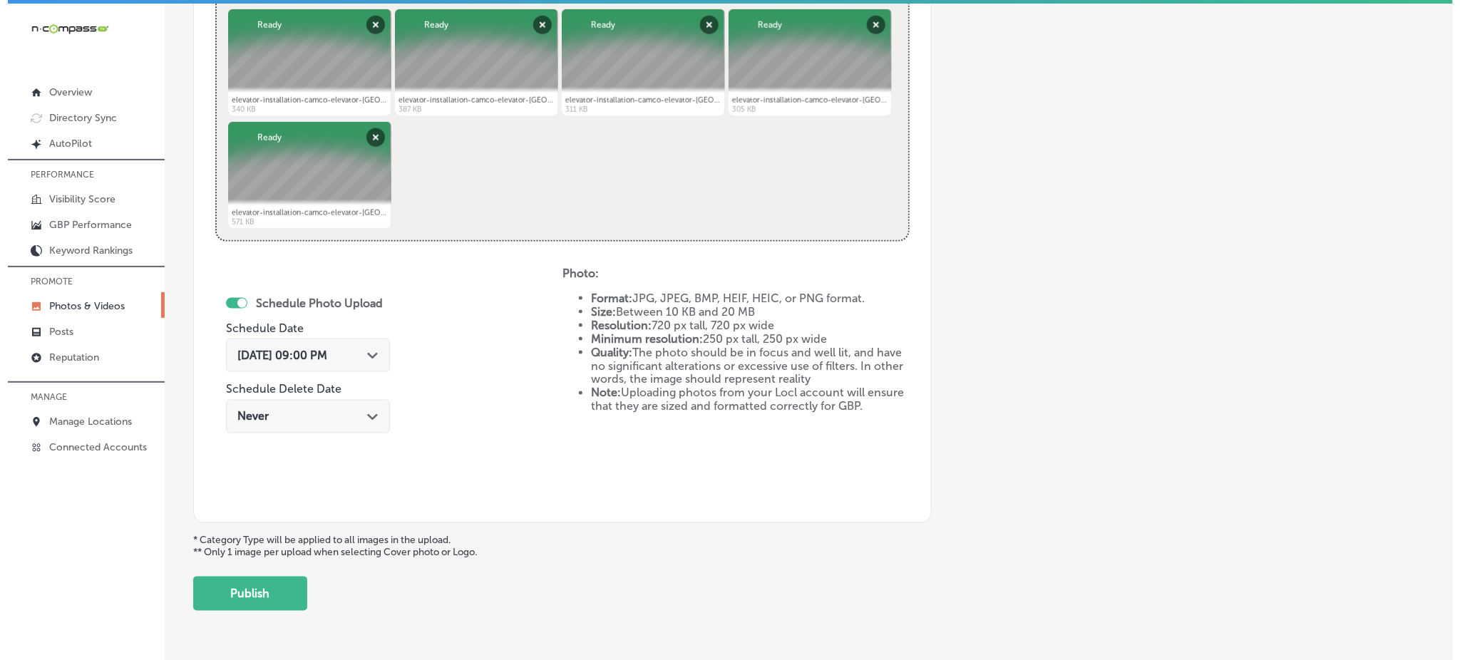
scroll to position [648, 0]
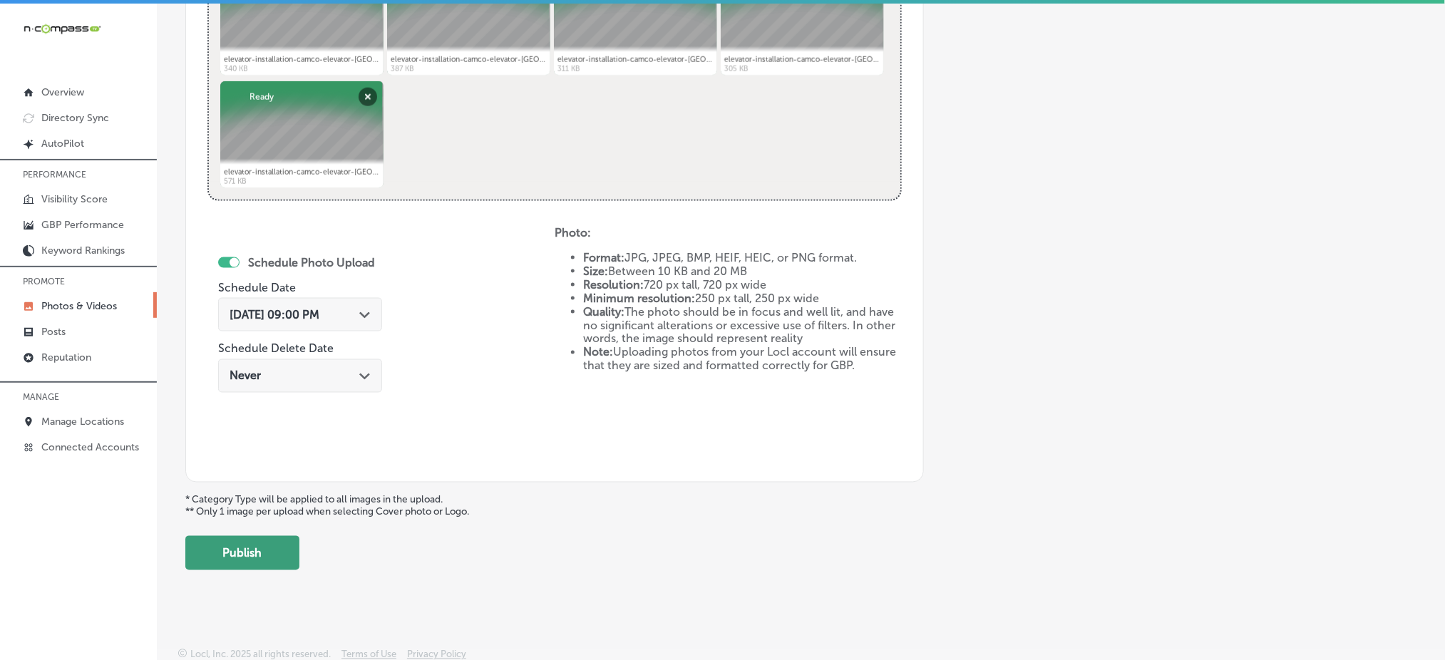
click at [247, 552] on button "Publish" at bounding box center [242, 553] width 114 height 34
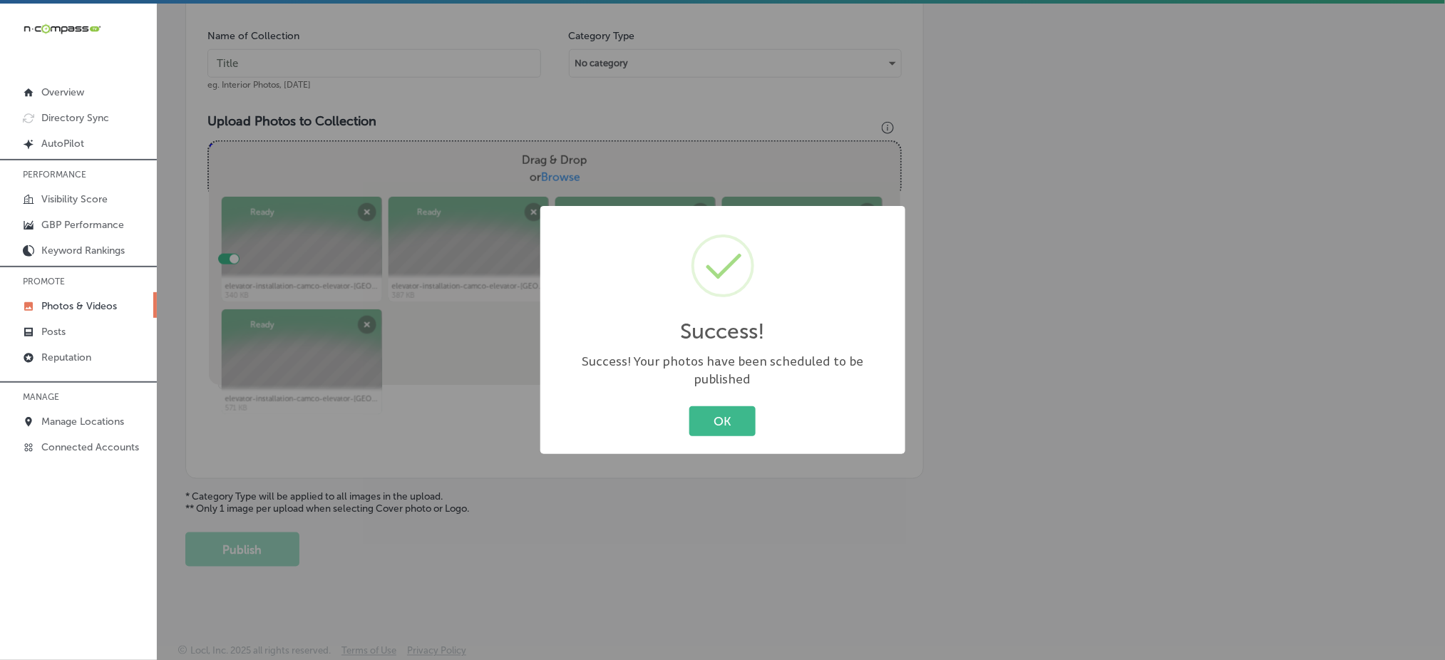
scroll to position [417, 0]
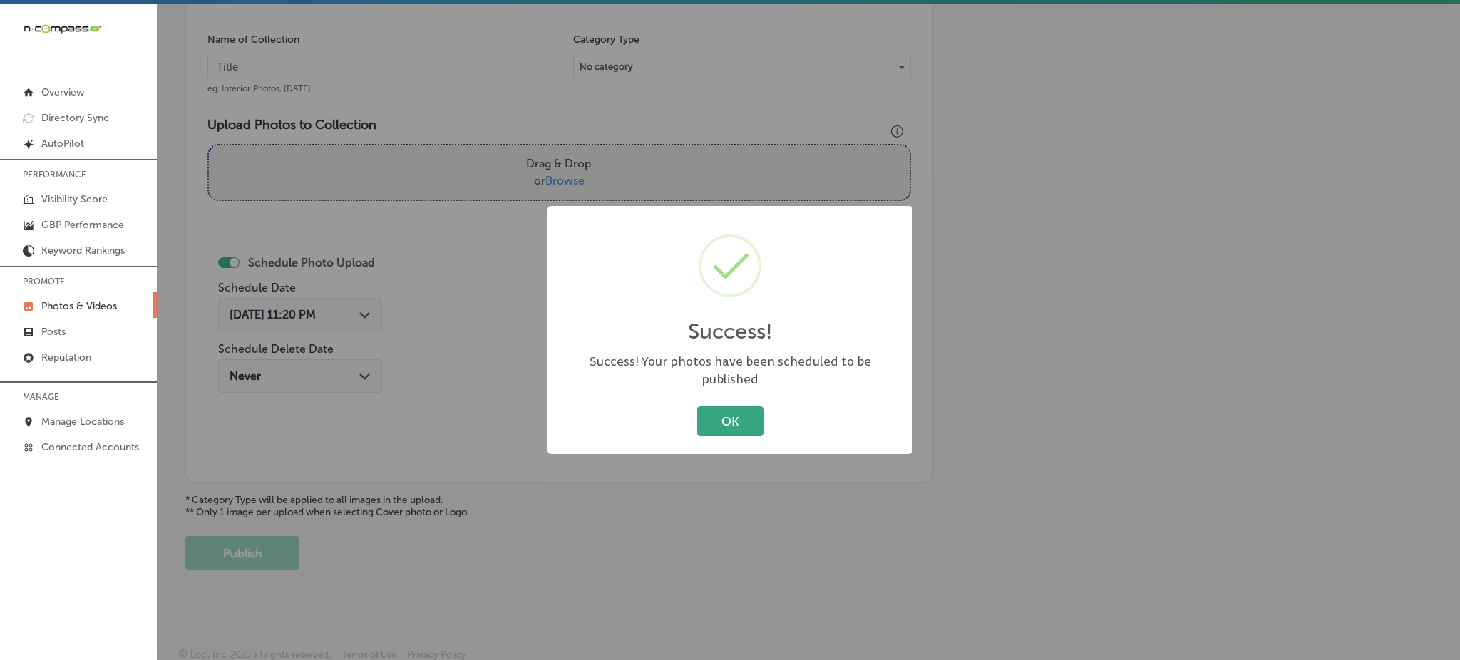
click at [712, 408] on button "OK" at bounding box center [730, 420] width 66 height 29
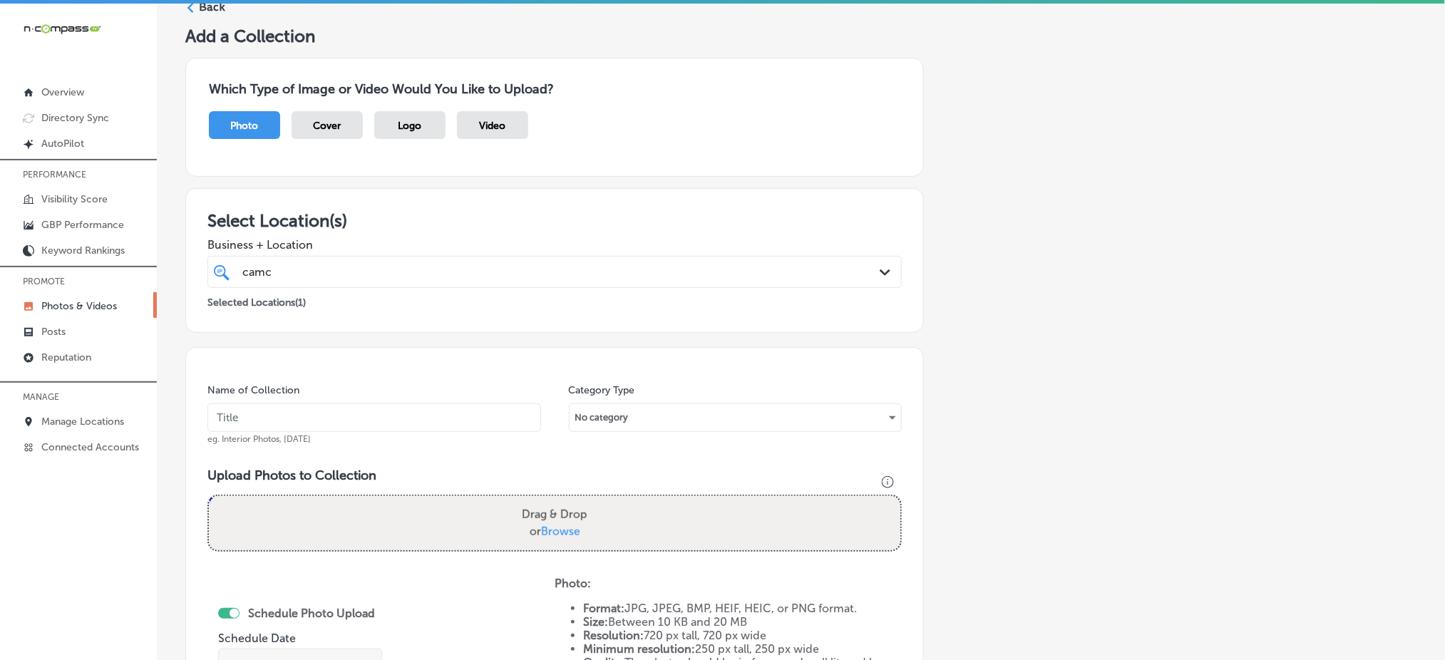
scroll to position [37, 0]
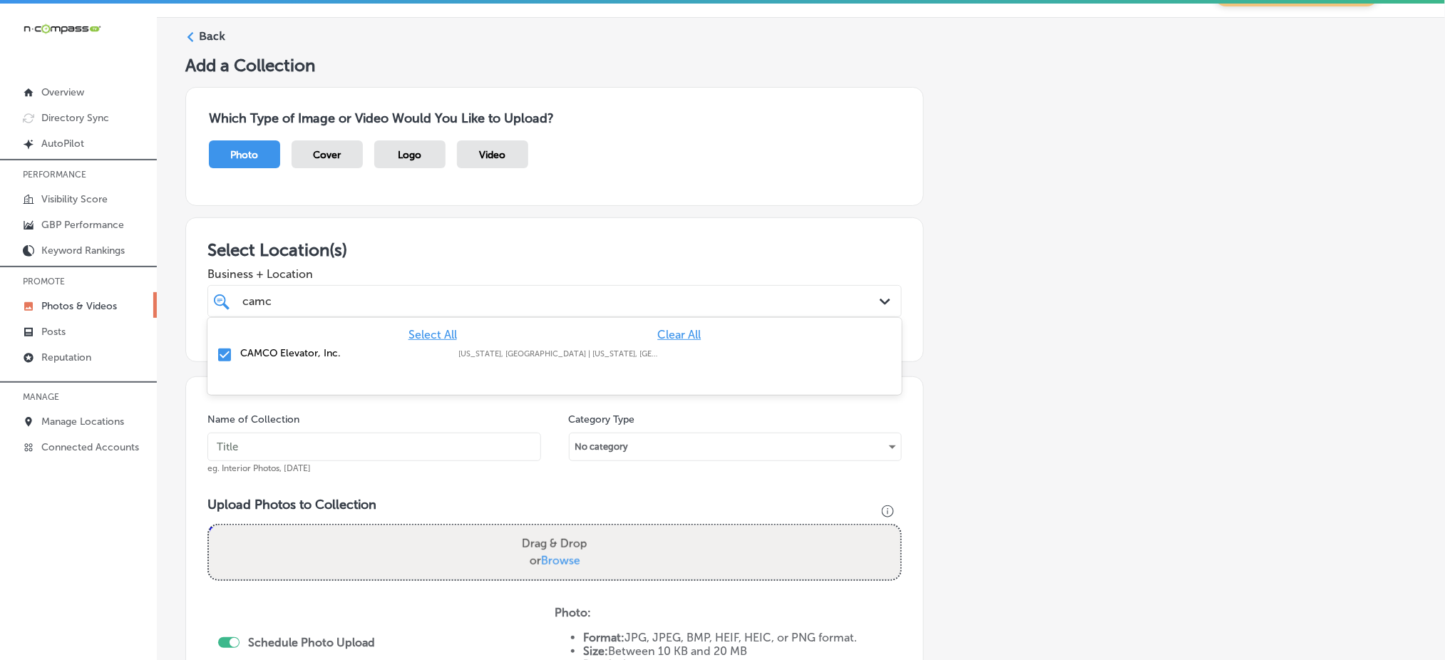
click at [347, 307] on div "camc camc" at bounding box center [523, 301] width 565 height 19
click at [320, 453] on input "text" at bounding box center [375, 447] width 334 height 29
paste input "camco-elevator-[DATE]"
type input "camco-elevator-[DATE]"
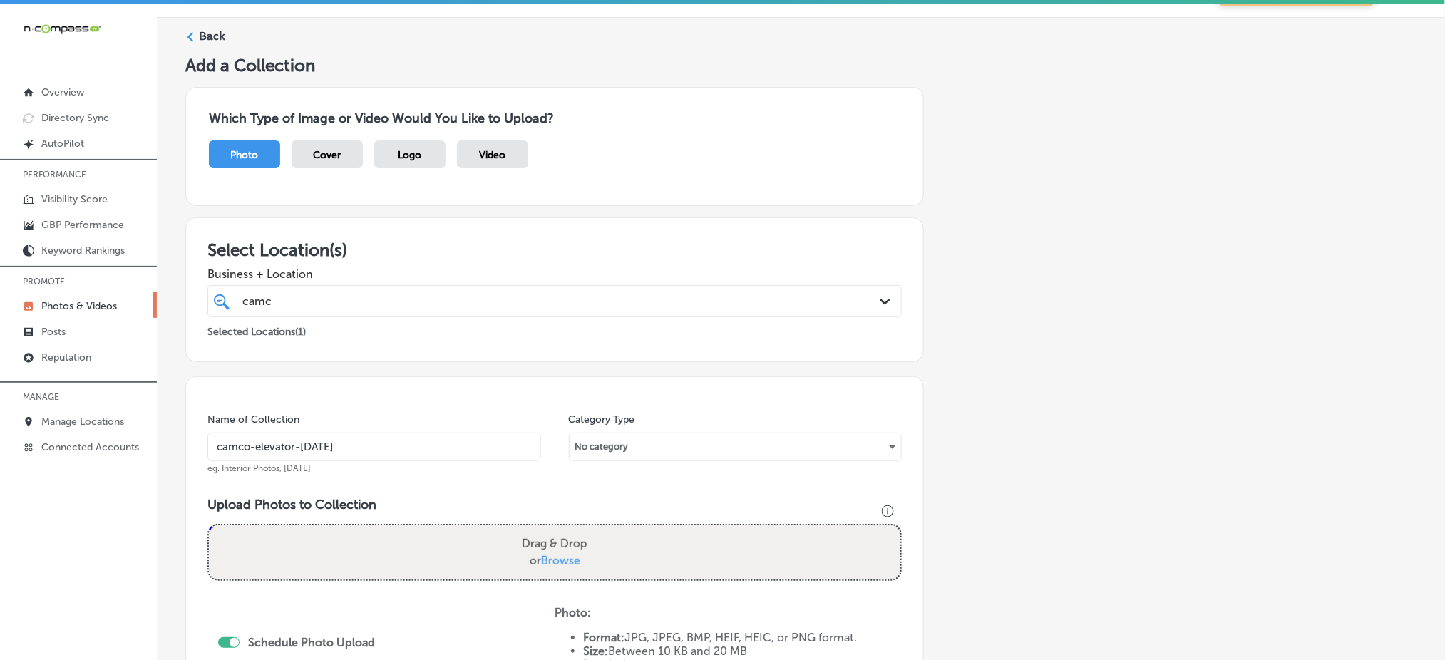
click at [553, 554] on span "Browse" at bounding box center [560, 561] width 39 height 14
click at [553, 530] on input "Drag & Drop or Browse" at bounding box center [555, 528] width 692 height 4
type input "C:\fakepath\elevator-installation-camco-elevator-[GEOGRAPHIC_DATA]-co (11).jpg"
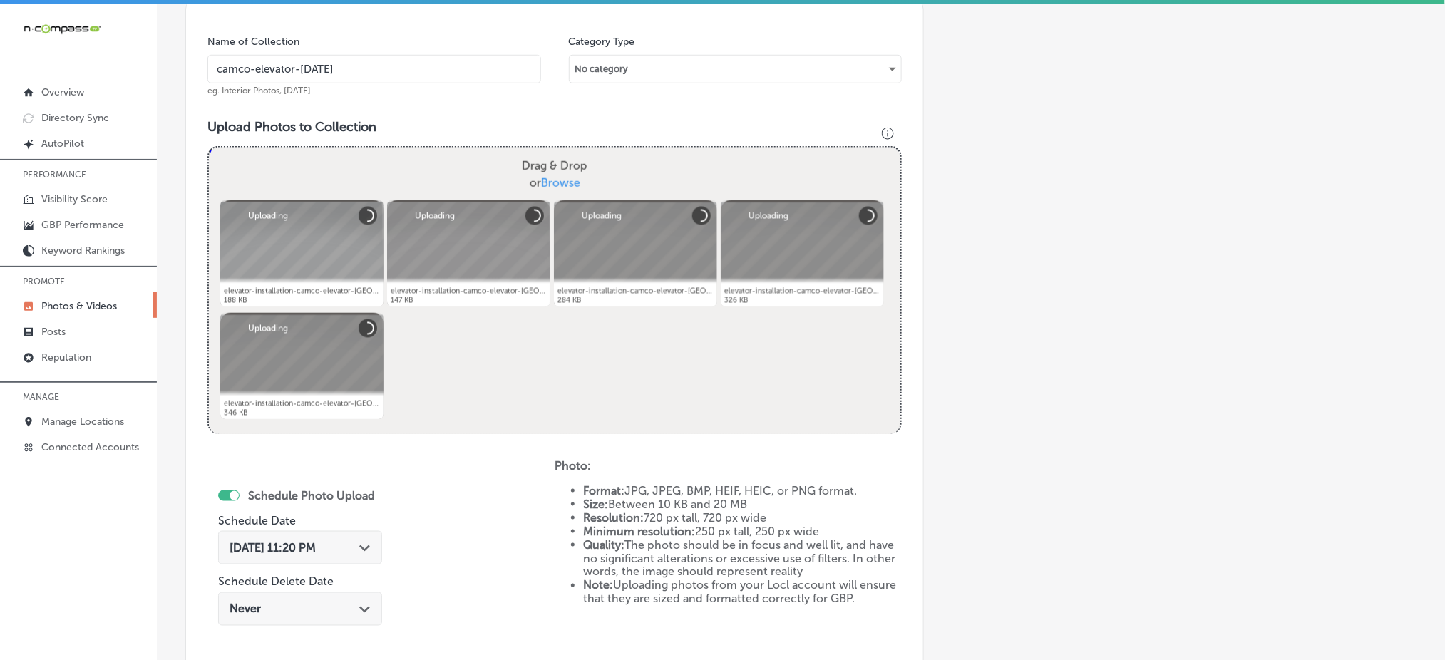
scroll to position [417, 0]
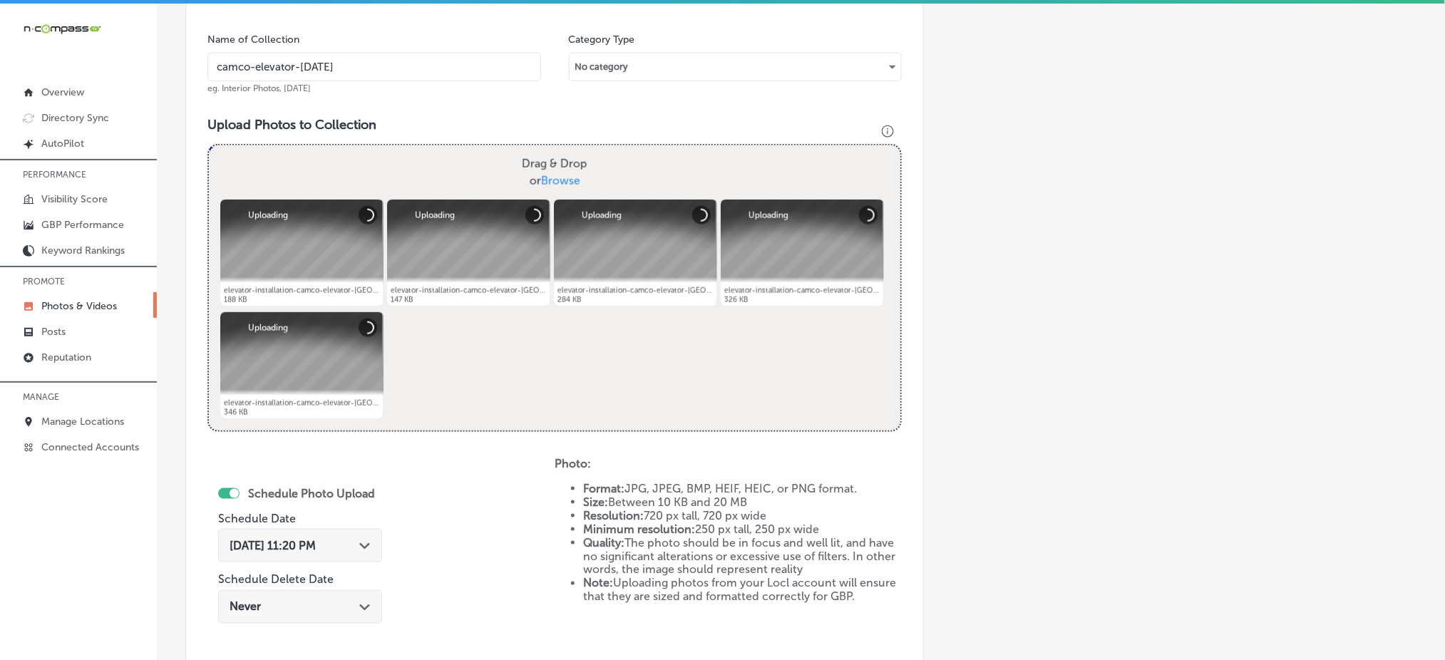
click at [316, 547] on span "[DATE] 11:20 PM" at bounding box center [273, 546] width 86 height 14
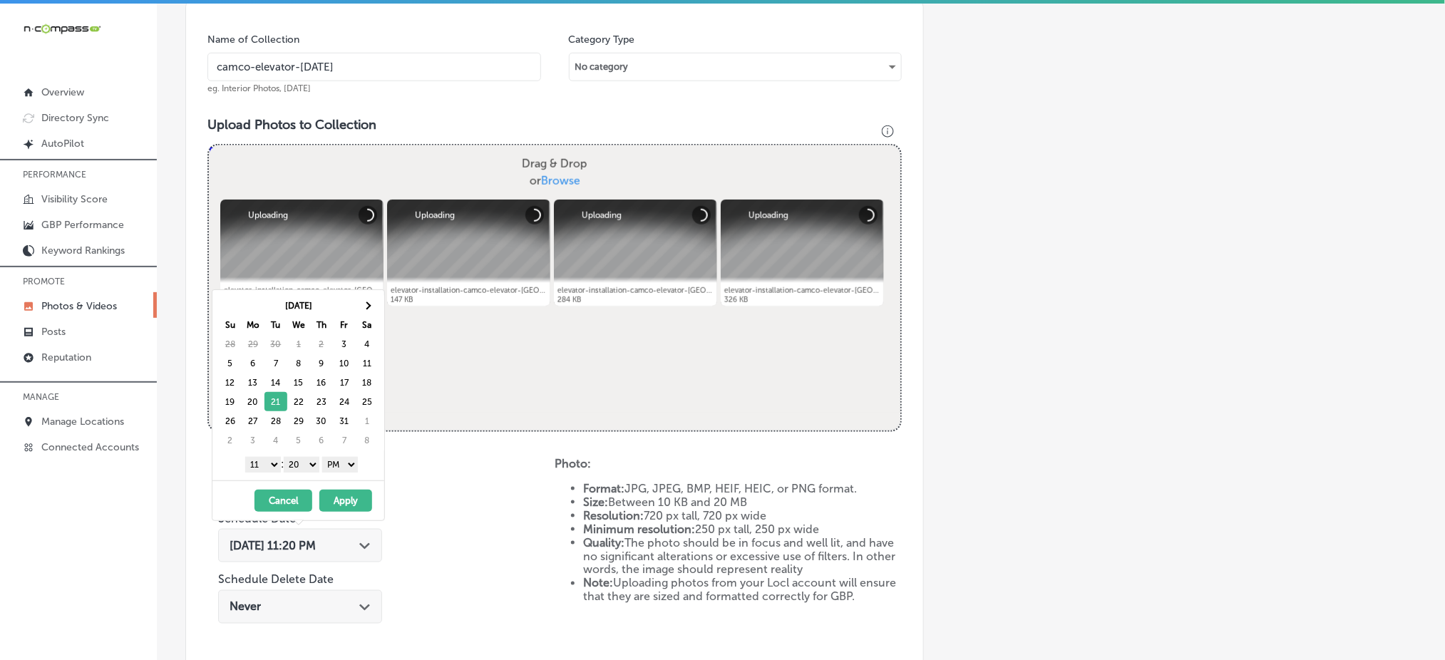
drag, startPoint x: 260, startPoint y: 464, endPoint x: 259, endPoint y: 471, distance: 7.2
click at [259, 464] on select "1 2 3 4 5 6 7 8 9 10 11 12" at bounding box center [263, 465] width 36 height 16
click at [301, 463] on select "00 10 20 30 40 50" at bounding box center [302, 465] width 36 height 16
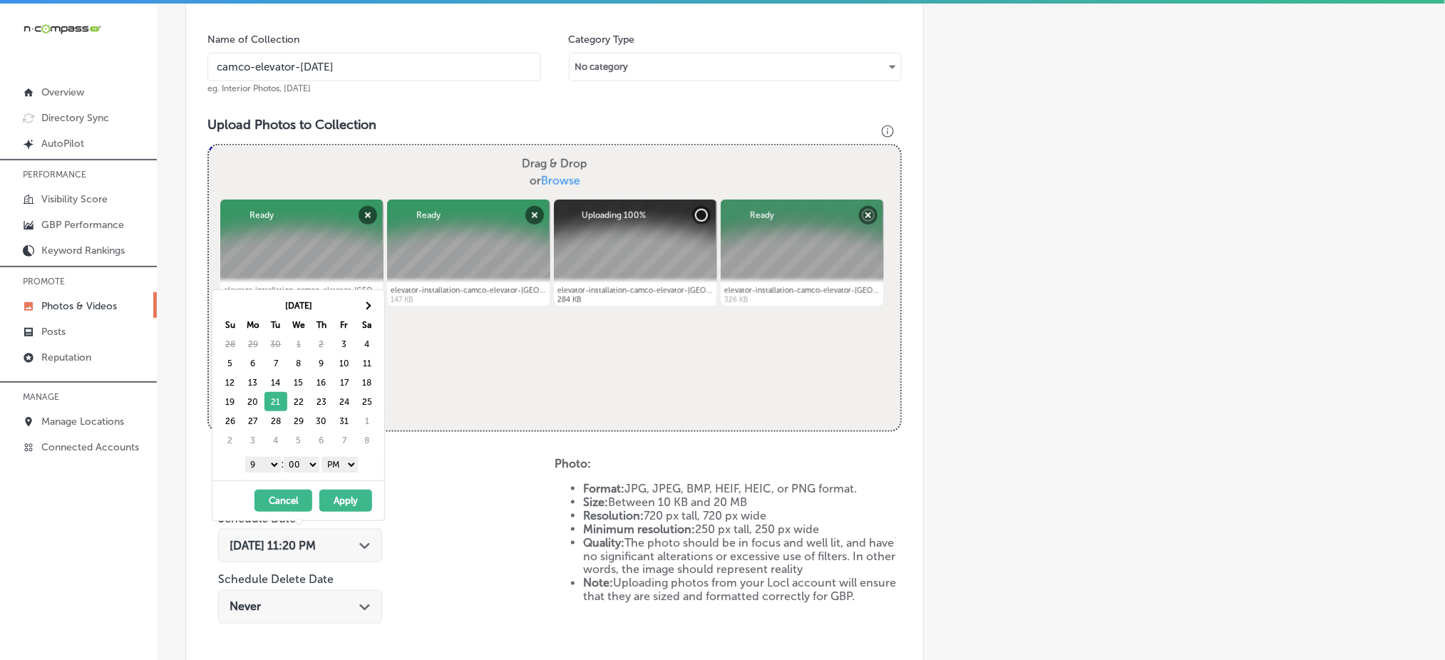
click at [337, 493] on button "Apply" at bounding box center [345, 501] width 53 height 22
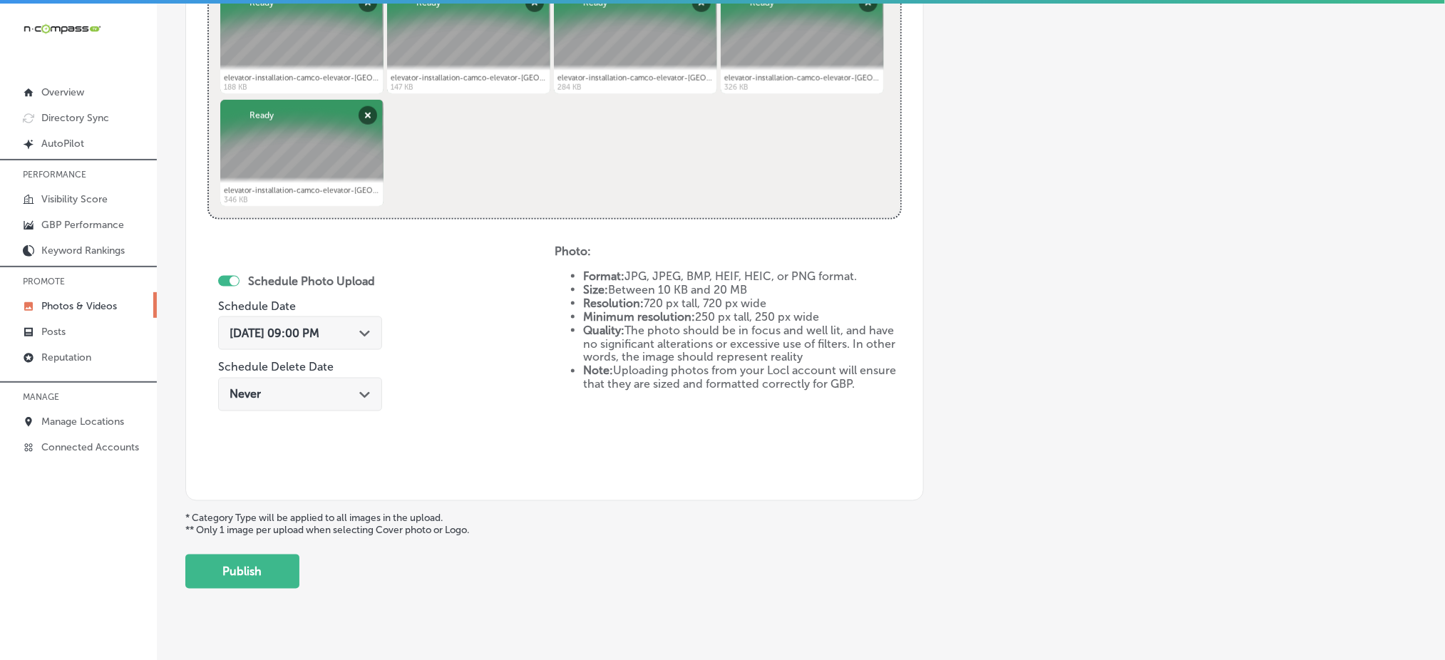
scroll to position [648, 0]
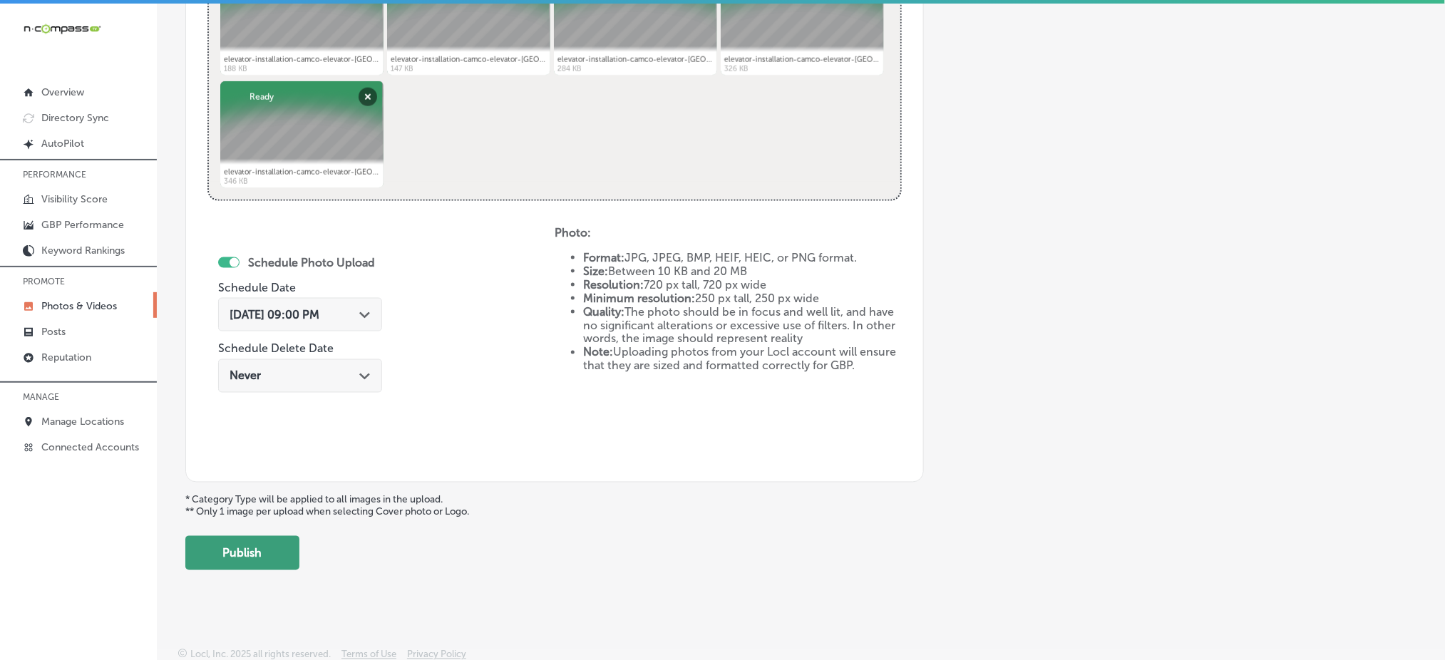
click at [271, 539] on button "Publish" at bounding box center [242, 553] width 114 height 34
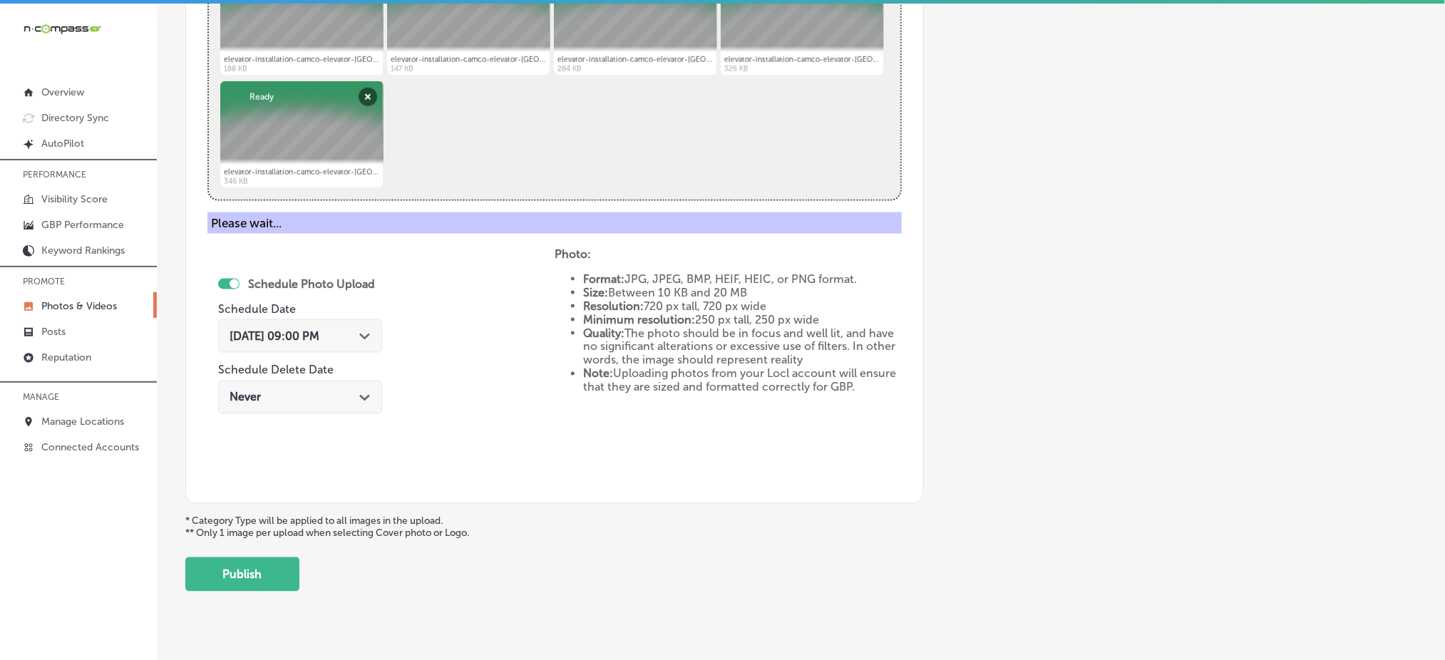
scroll to position [417, 0]
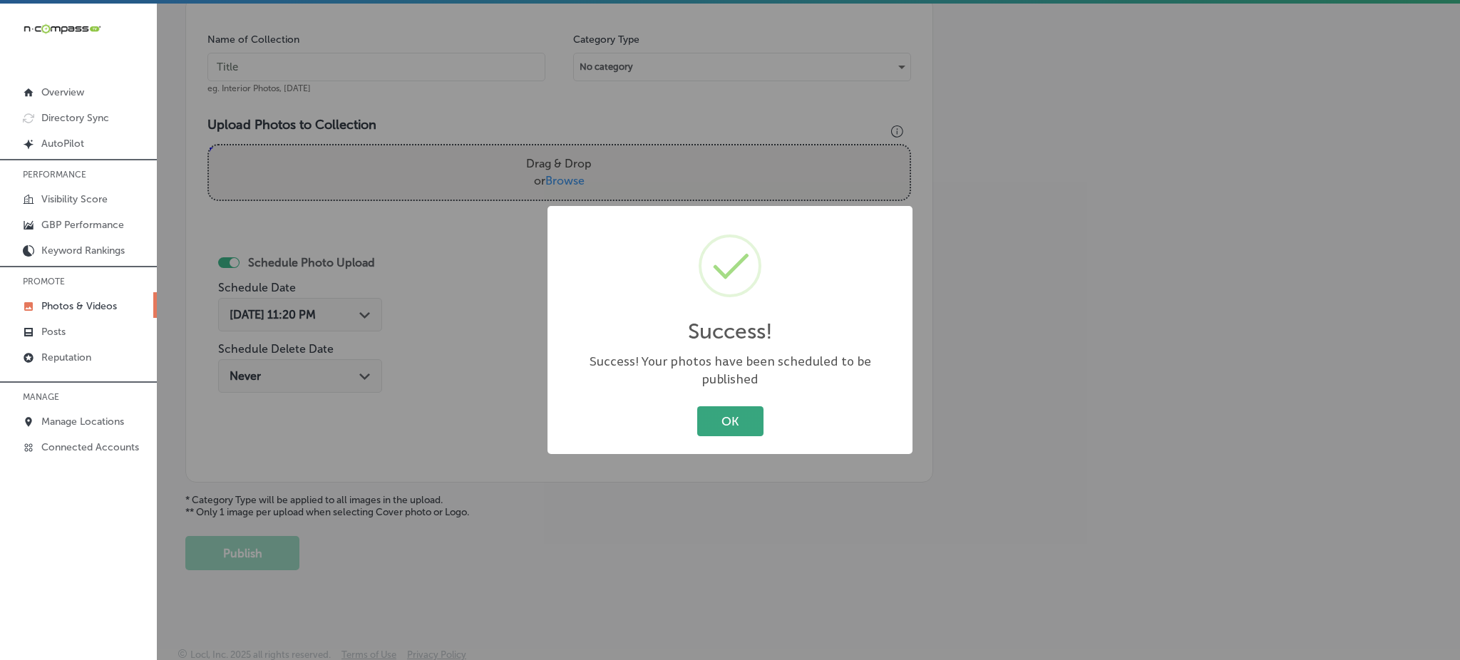
click at [725, 415] on button "OK" at bounding box center [730, 420] width 66 height 29
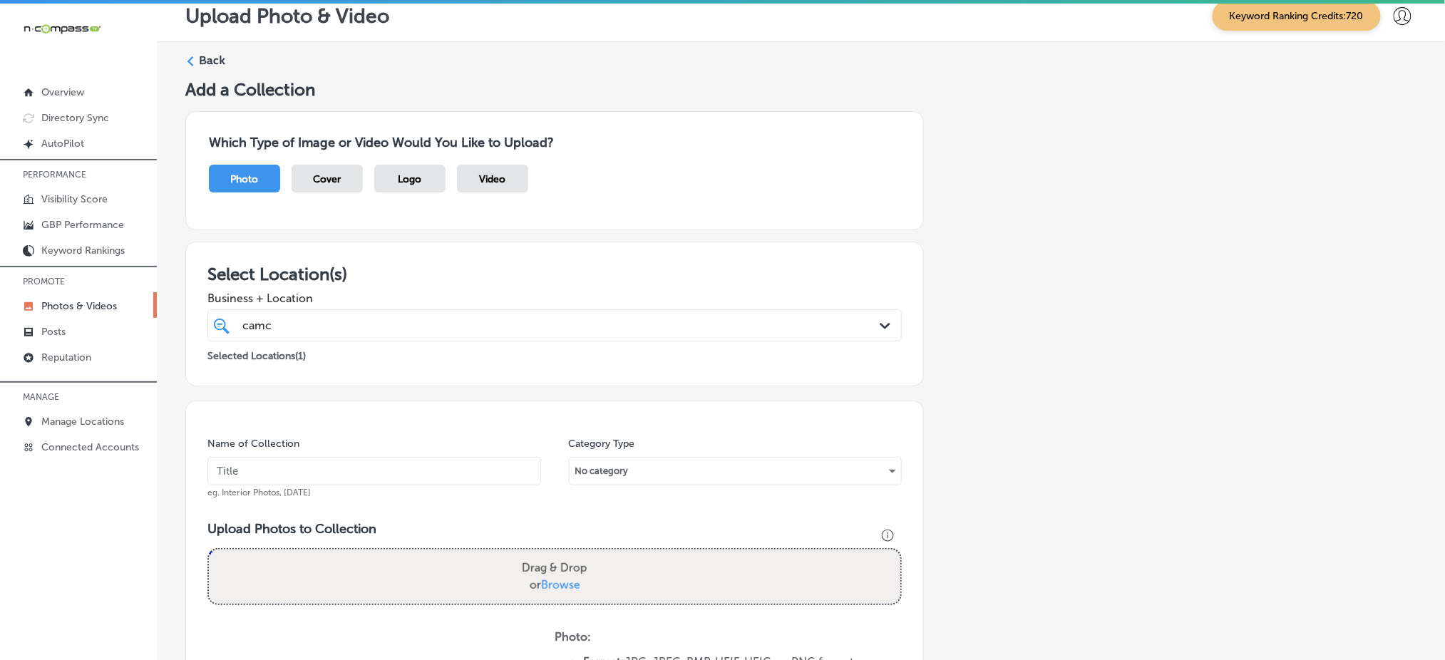
scroll to position [0, 0]
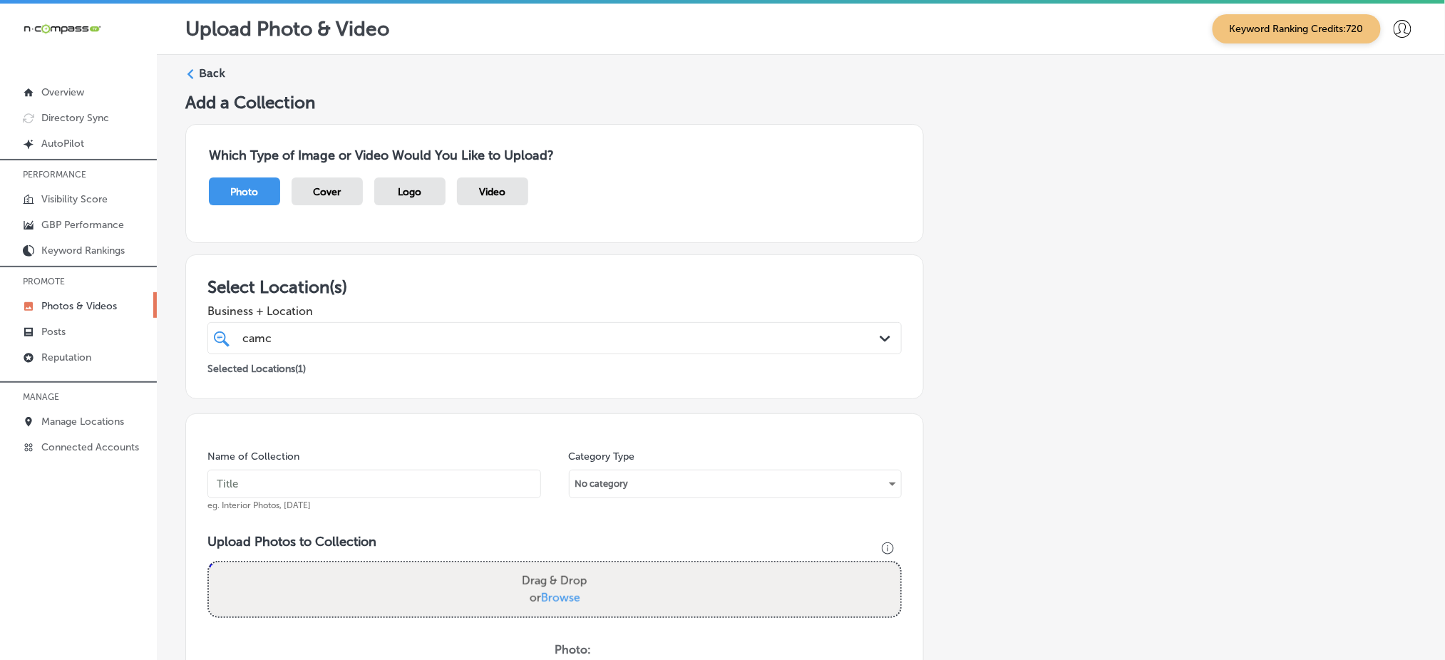
click at [416, 342] on div "camc camc" at bounding box center [523, 338] width 565 height 19
click at [320, 496] on input "text" at bounding box center [375, 484] width 334 height 29
paste input "camco-elevator-[DATE]"
type input "camco-elevator-[DATE]"
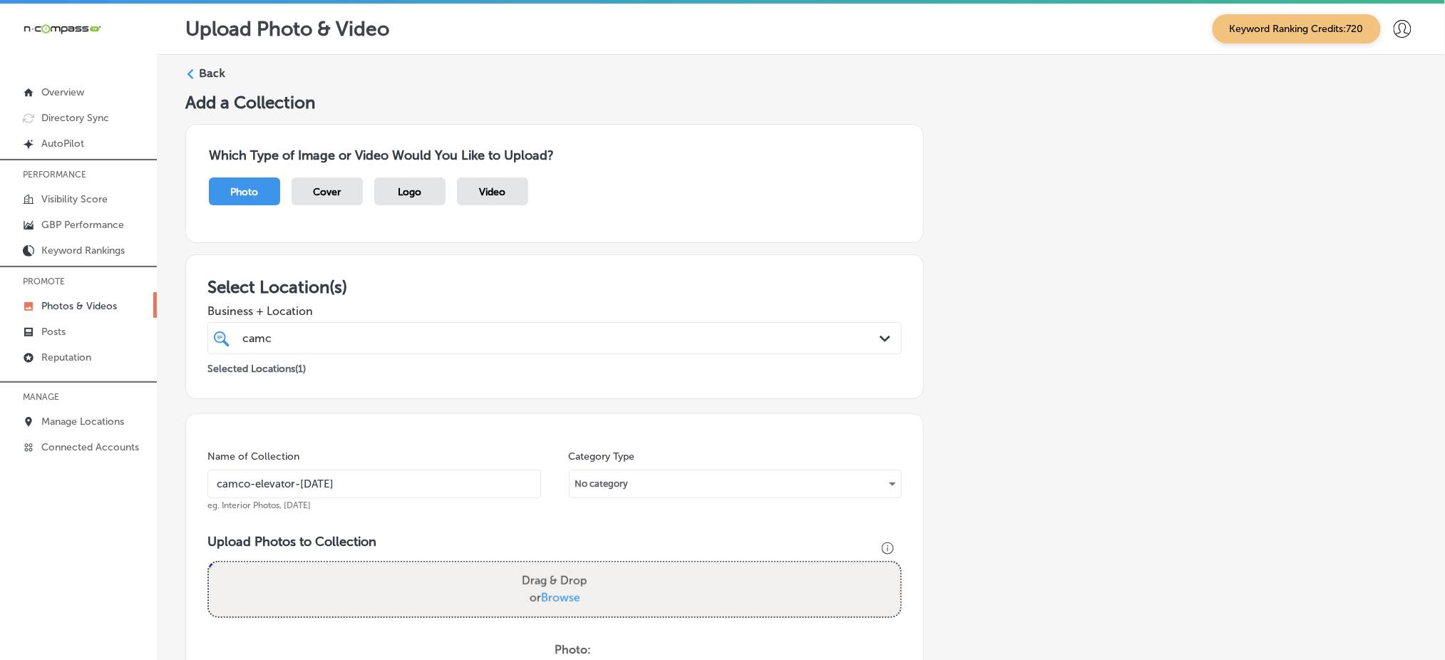
click at [548, 596] on span "Browse" at bounding box center [560, 598] width 39 height 14
click at [548, 567] on input "Drag & Drop or Browse" at bounding box center [555, 565] width 692 height 4
type input "C:\fakepath\elevator-installation-camco-elevator-[GEOGRAPHIC_DATA]-co (16).jpg"
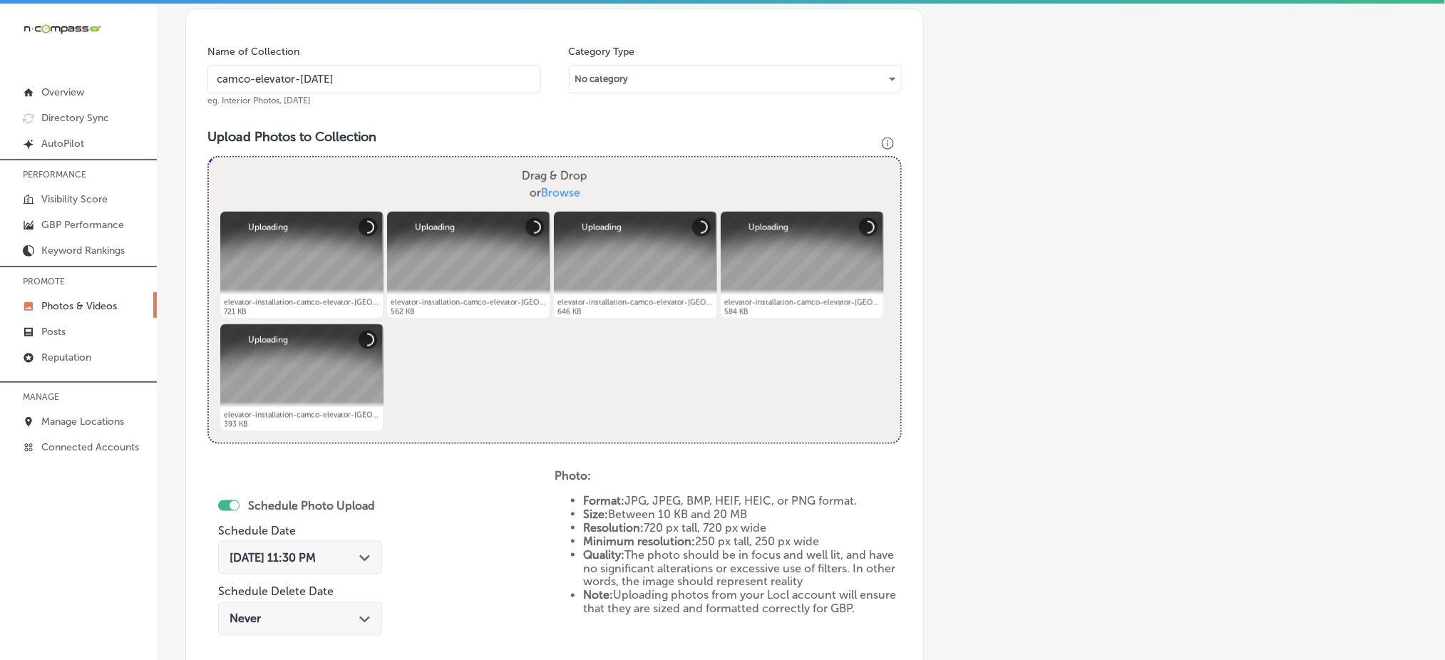
scroll to position [475, 0]
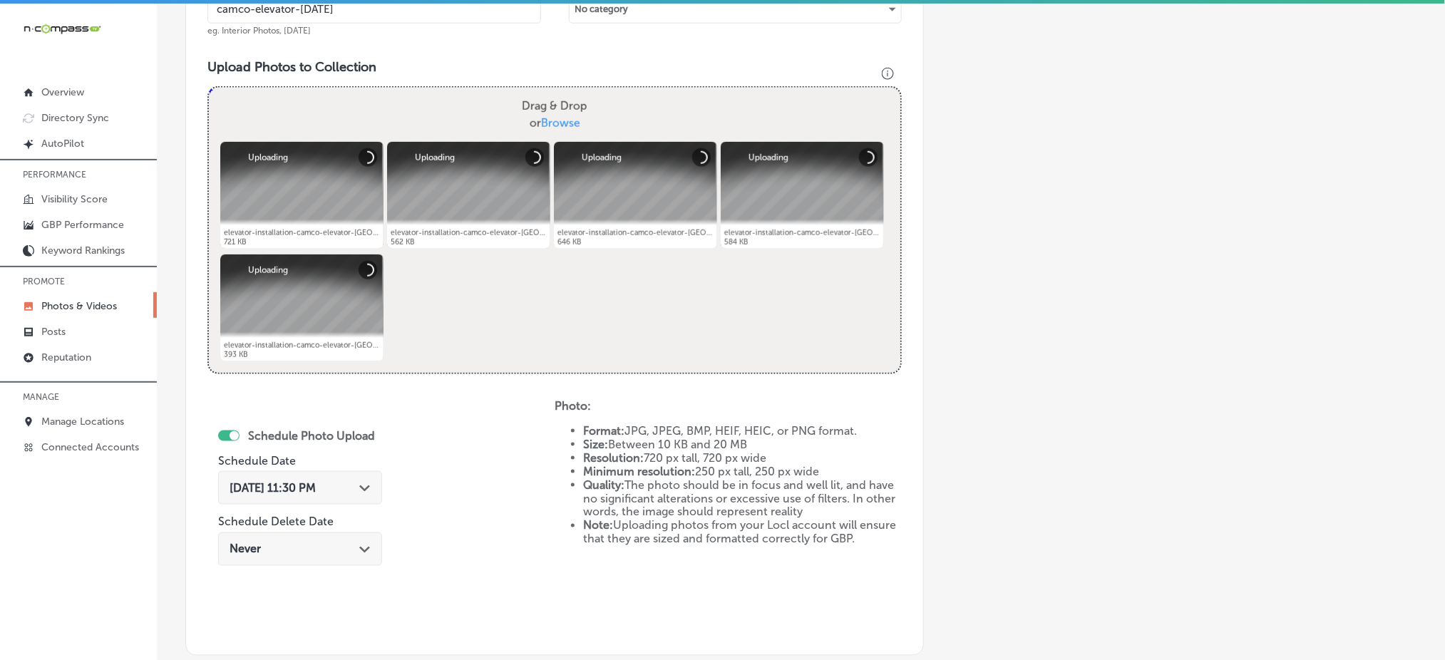
click at [316, 481] on span "[DATE] 11:30 PM" at bounding box center [273, 488] width 86 height 14
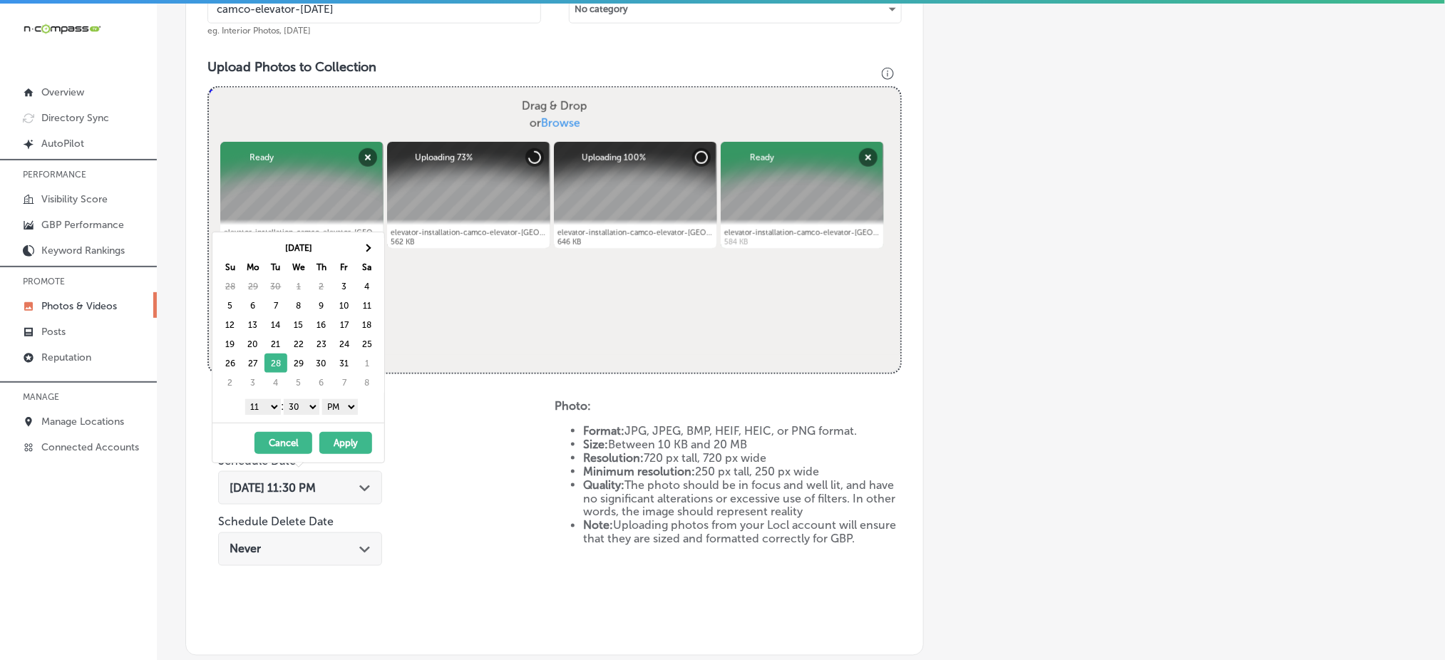
click at [257, 407] on select "1 2 3 4 5 6 7 8 9 10 11 12" at bounding box center [263, 407] width 36 height 16
click at [313, 409] on select "00 10 20 30 40 50" at bounding box center [302, 407] width 36 height 16
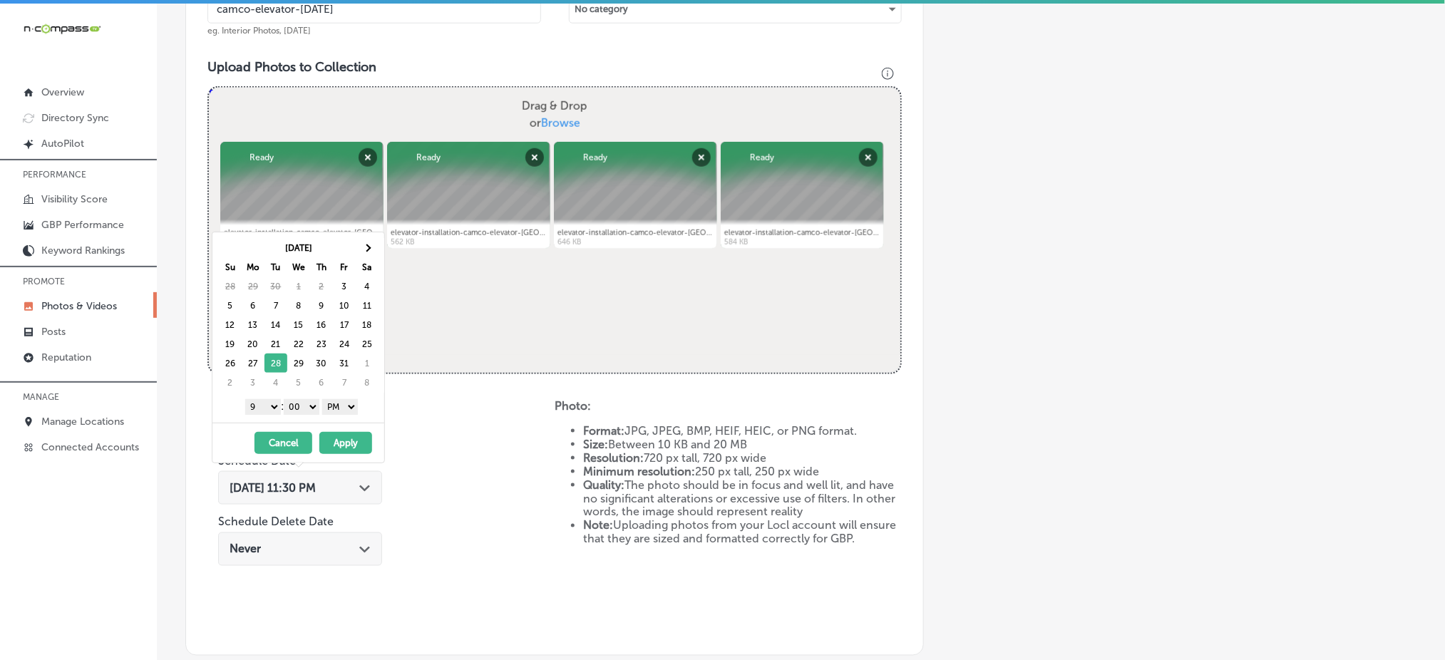
click at [339, 441] on button "Apply" at bounding box center [345, 443] width 53 height 22
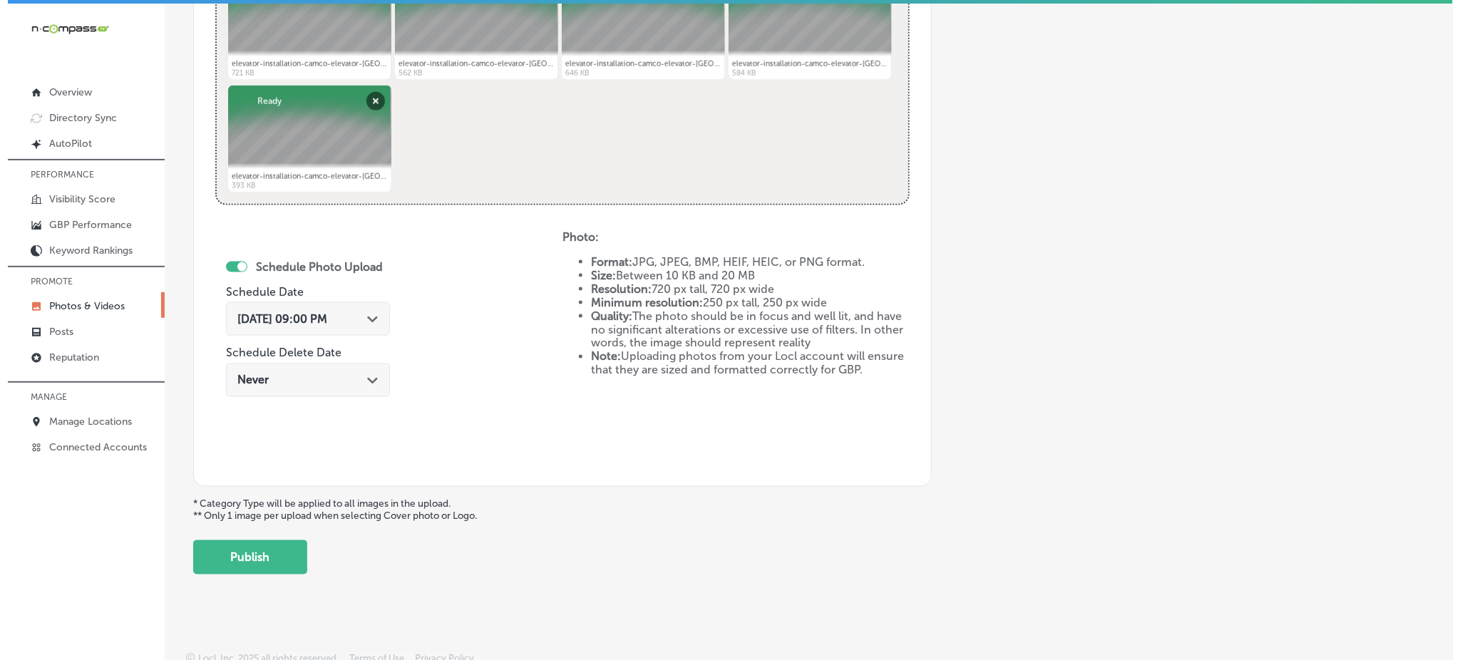
scroll to position [648, 0]
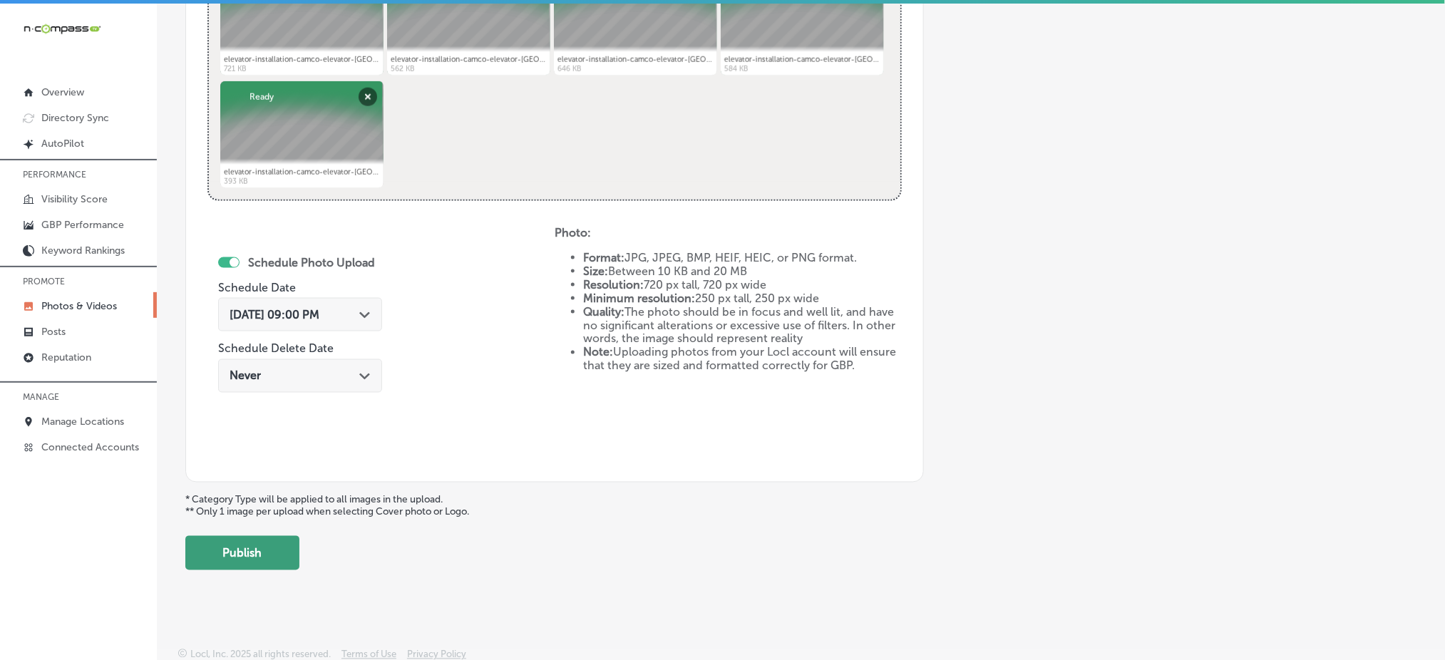
click at [277, 556] on button "Publish" at bounding box center [242, 553] width 114 height 34
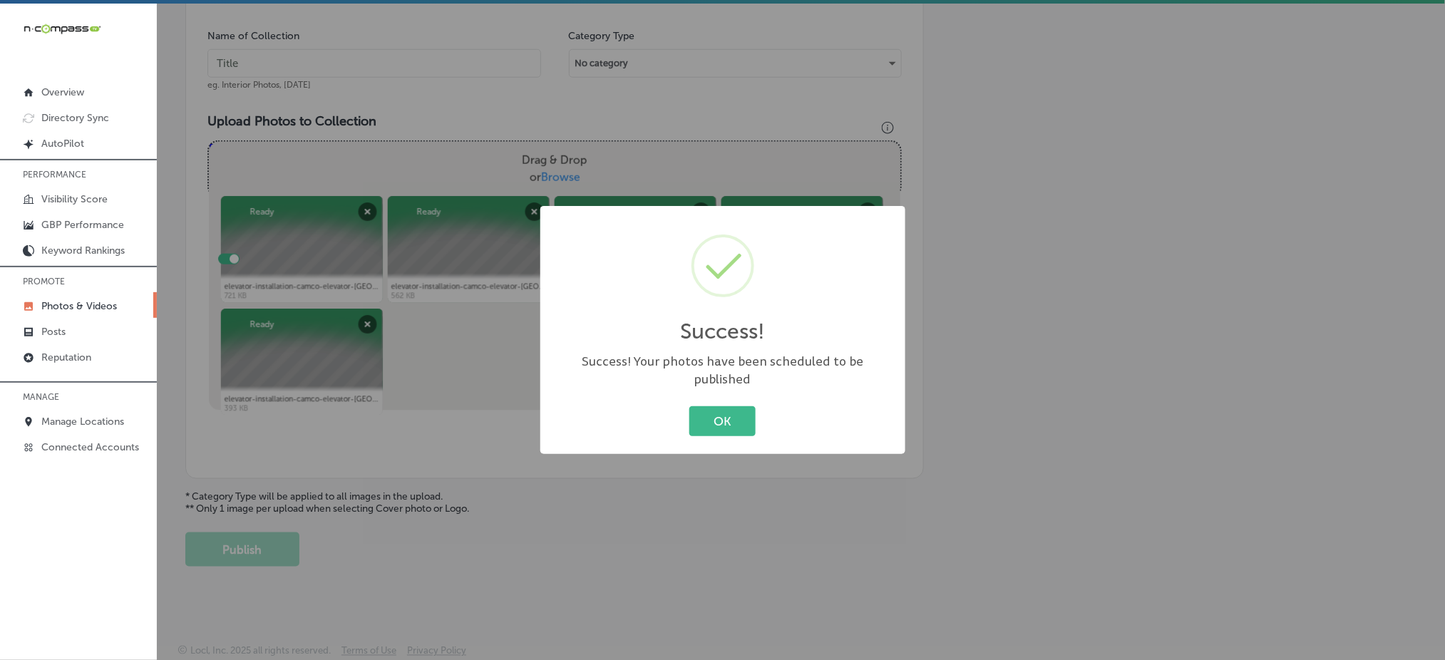
scroll to position [417, 0]
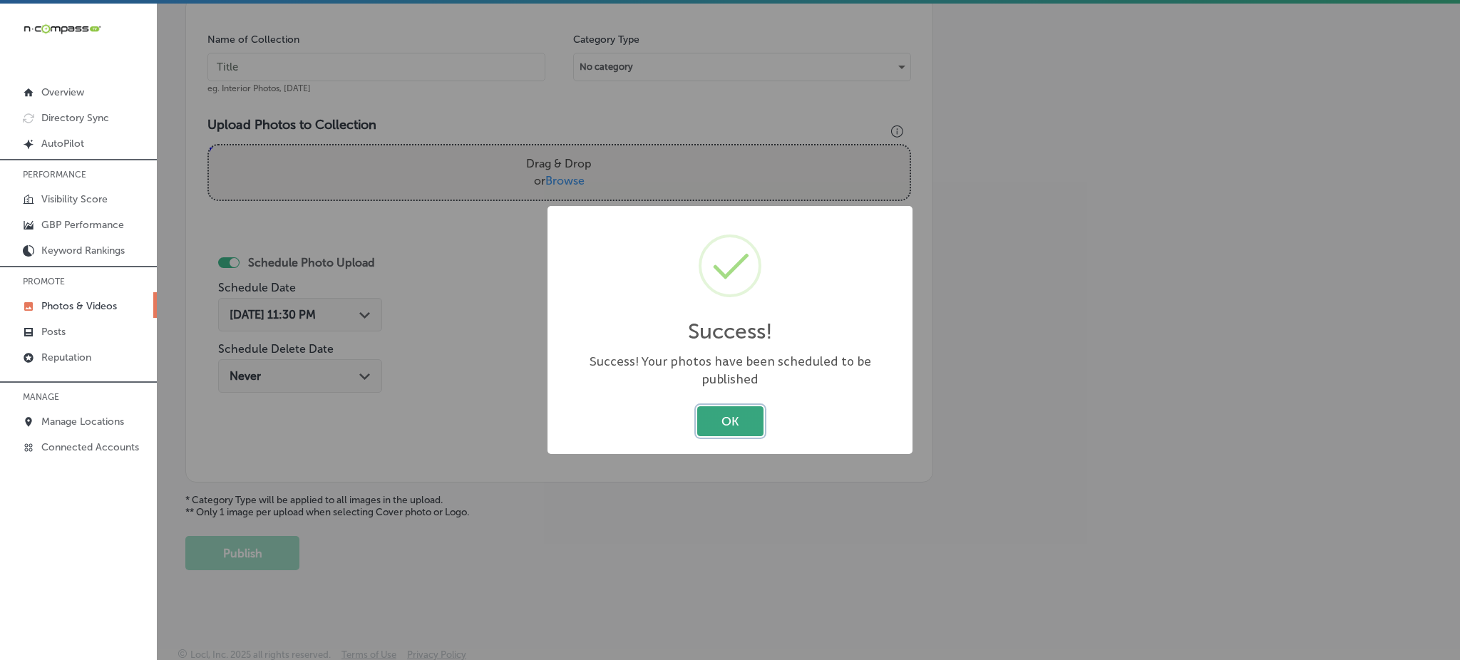
click at [715, 414] on button "OK" at bounding box center [730, 420] width 66 height 29
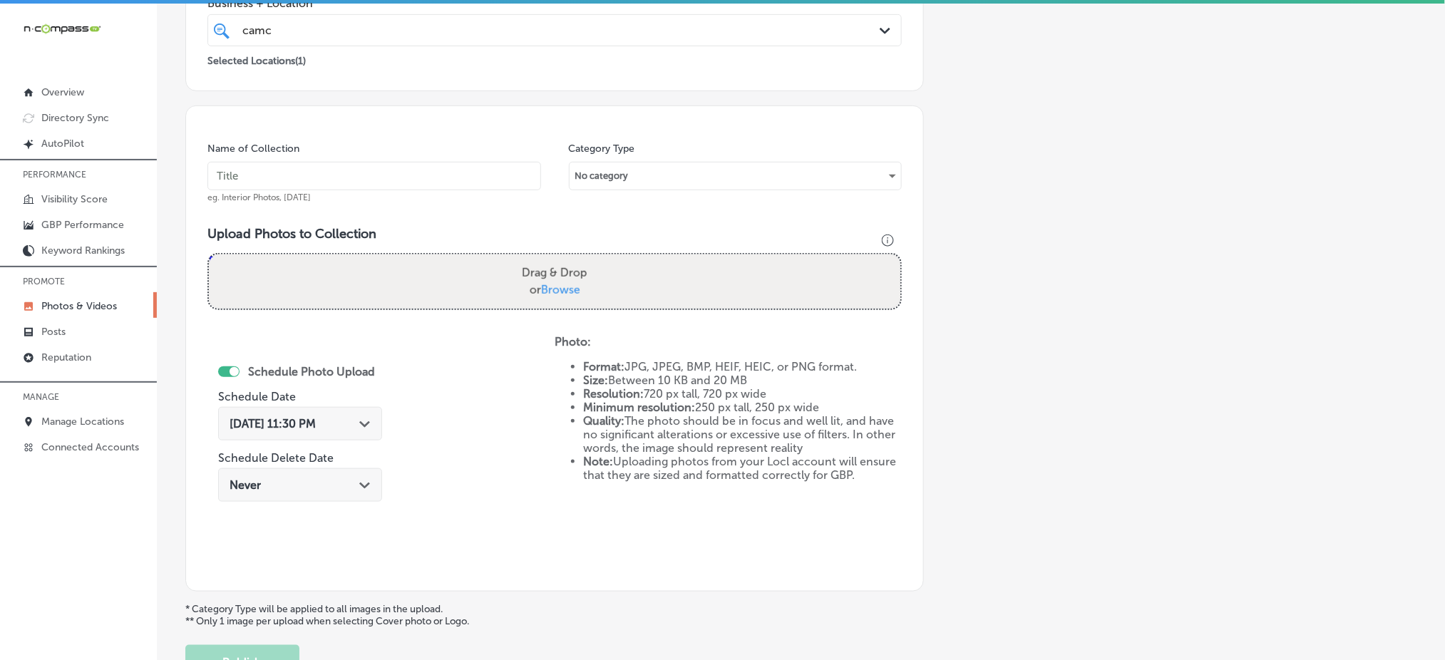
scroll to position [227, 0]
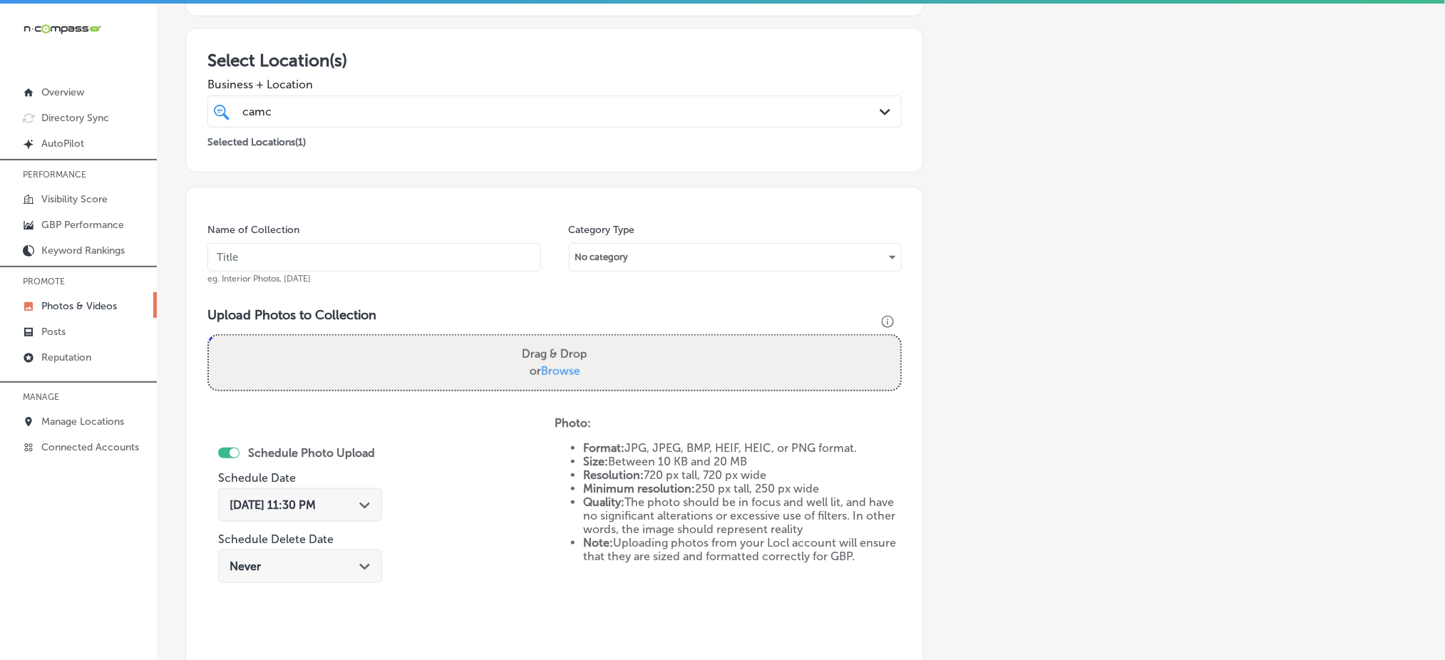
click at [272, 114] on input "camc" at bounding box center [257, 112] width 31 height 14
click at [260, 257] on input "text" at bounding box center [375, 257] width 334 height 29
paste input "camco-elevator-[DATE]"
click at [260, 257] on input "camco-elevator-[DATE]" at bounding box center [375, 257] width 334 height 29
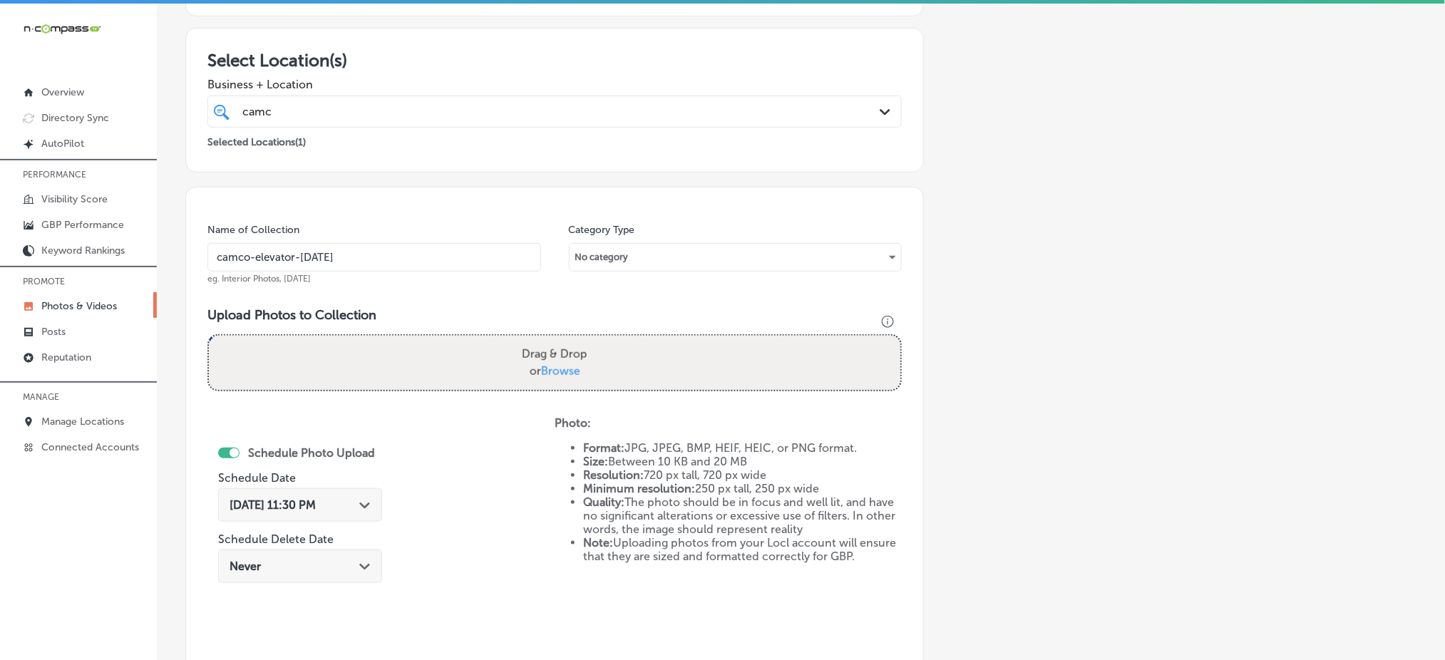
click at [260, 257] on input "camco-elevator-[DATE]" at bounding box center [375, 257] width 334 height 29
type input "camco-elevator-[DATE]"
click at [566, 359] on label "Drag & Drop or Browse" at bounding box center [554, 363] width 77 height 46
click at [566, 340] on input "Drag & Drop or Browse" at bounding box center [555, 338] width 692 height 4
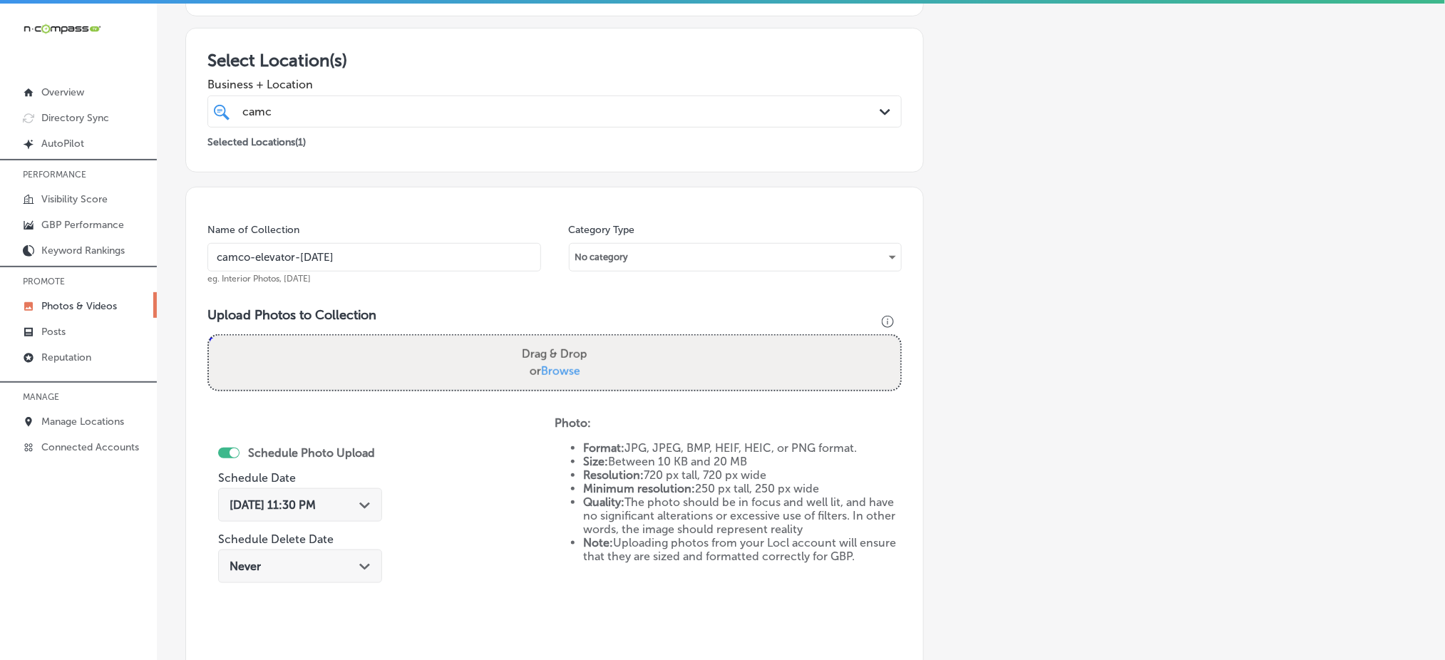
type input "C:\fakepath\commercial-elevator-repair-camco-elevator-[GEOGRAPHIC_DATA]-co (1).…"
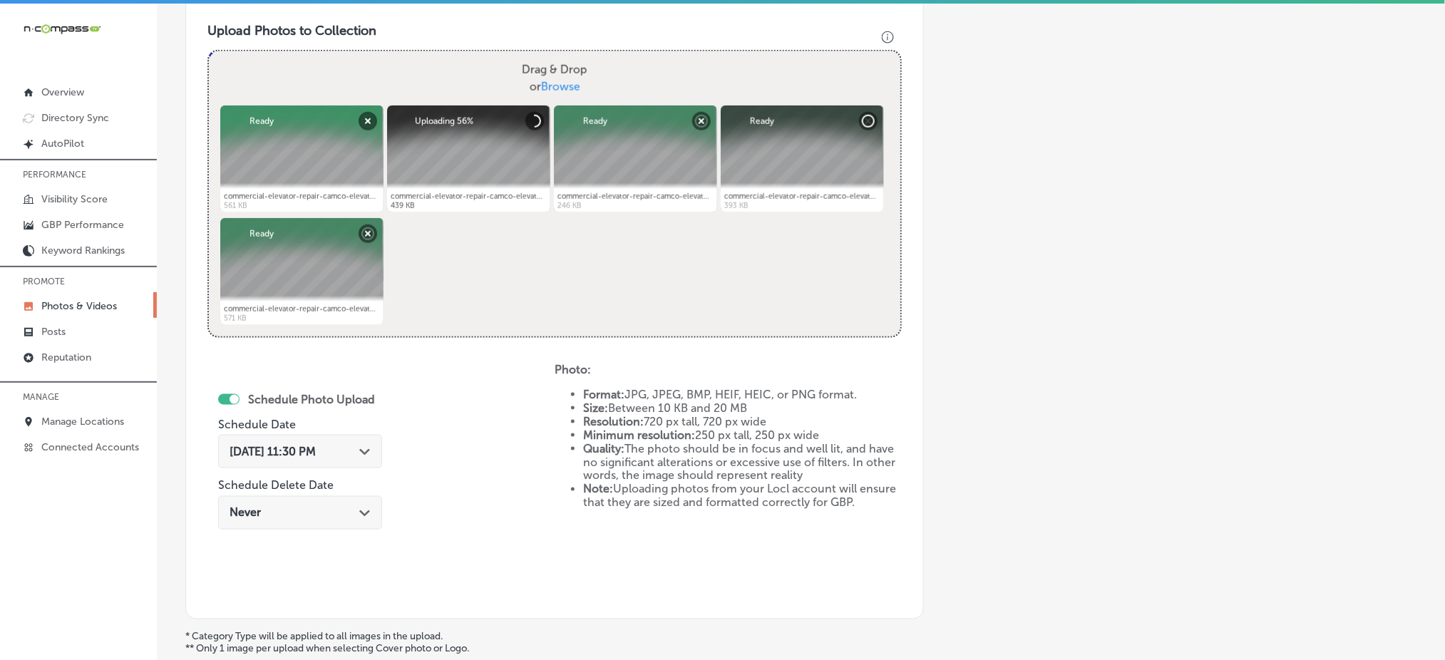
scroll to position [512, 0]
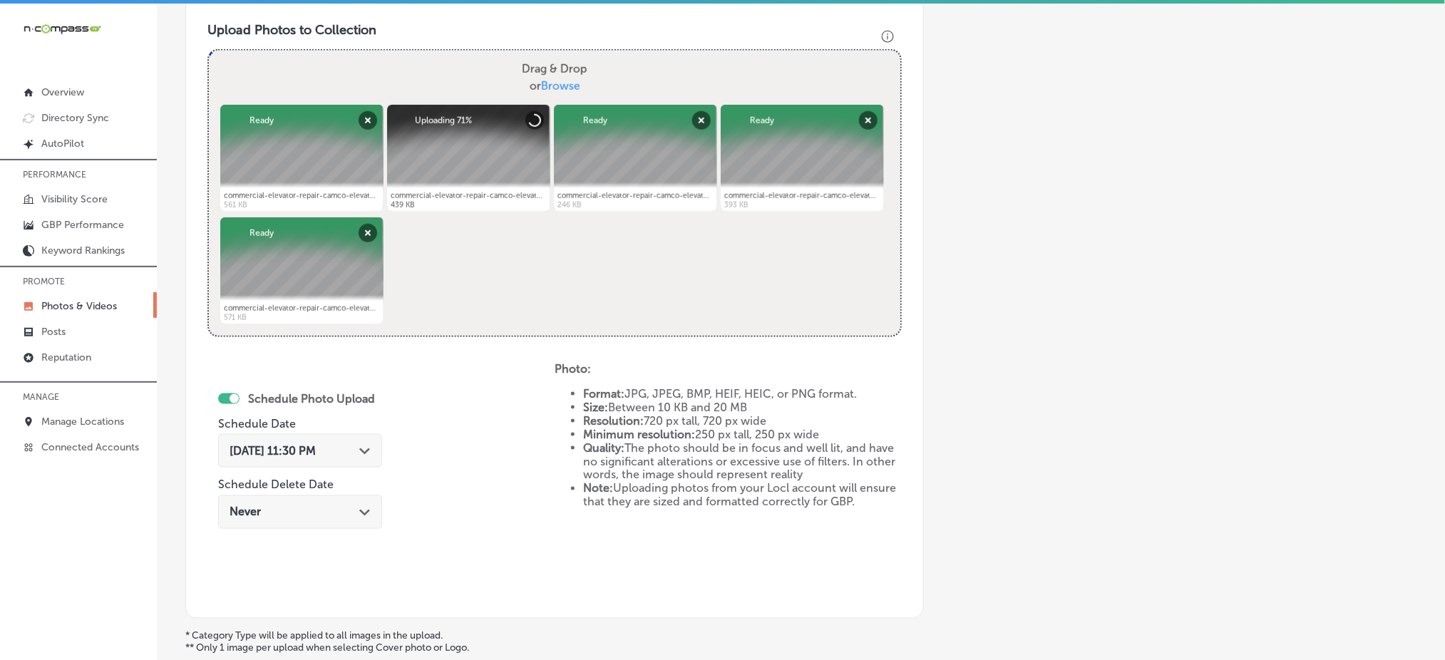
click at [260, 449] on span "[DATE] 11:30 PM" at bounding box center [273, 451] width 86 height 14
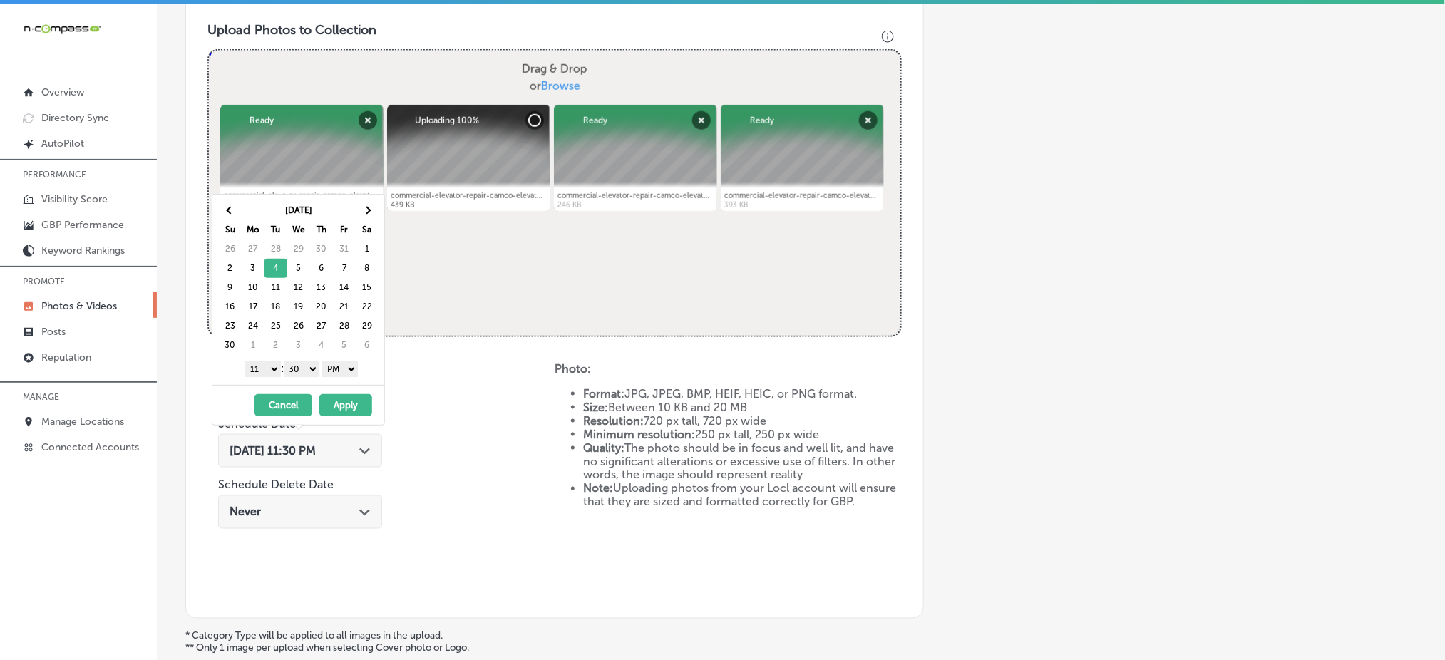
click at [265, 372] on select "1 2 3 4 5 6 7 8 9 10 11 12" at bounding box center [263, 370] width 36 height 16
click at [297, 364] on select "00 10 20 30 40 50" at bounding box center [302, 370] width 36 height 16
click at [340, 406] on button "Apply" at bounding box center [345, 405] width 53 height 22
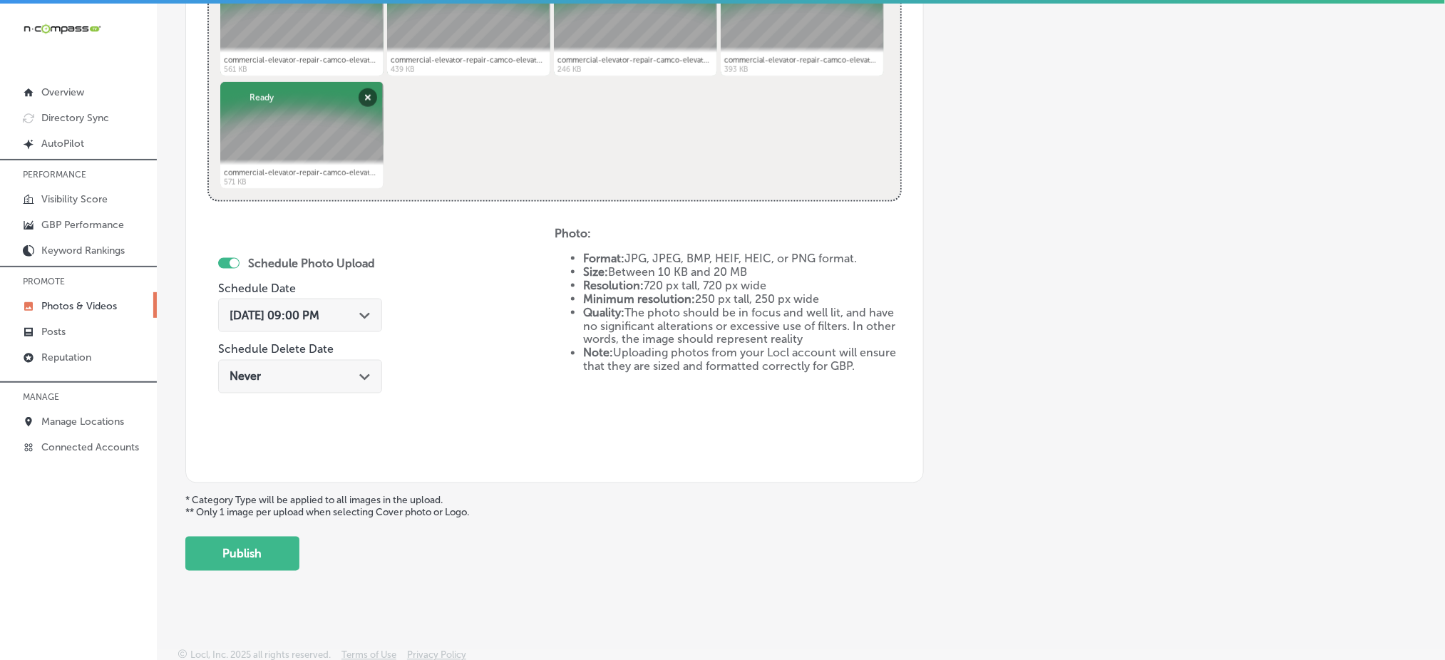
scroll to position [648, 0]
click at [235, 555] on button "Publish" at bounding box center [242, 553] width 114 height 34
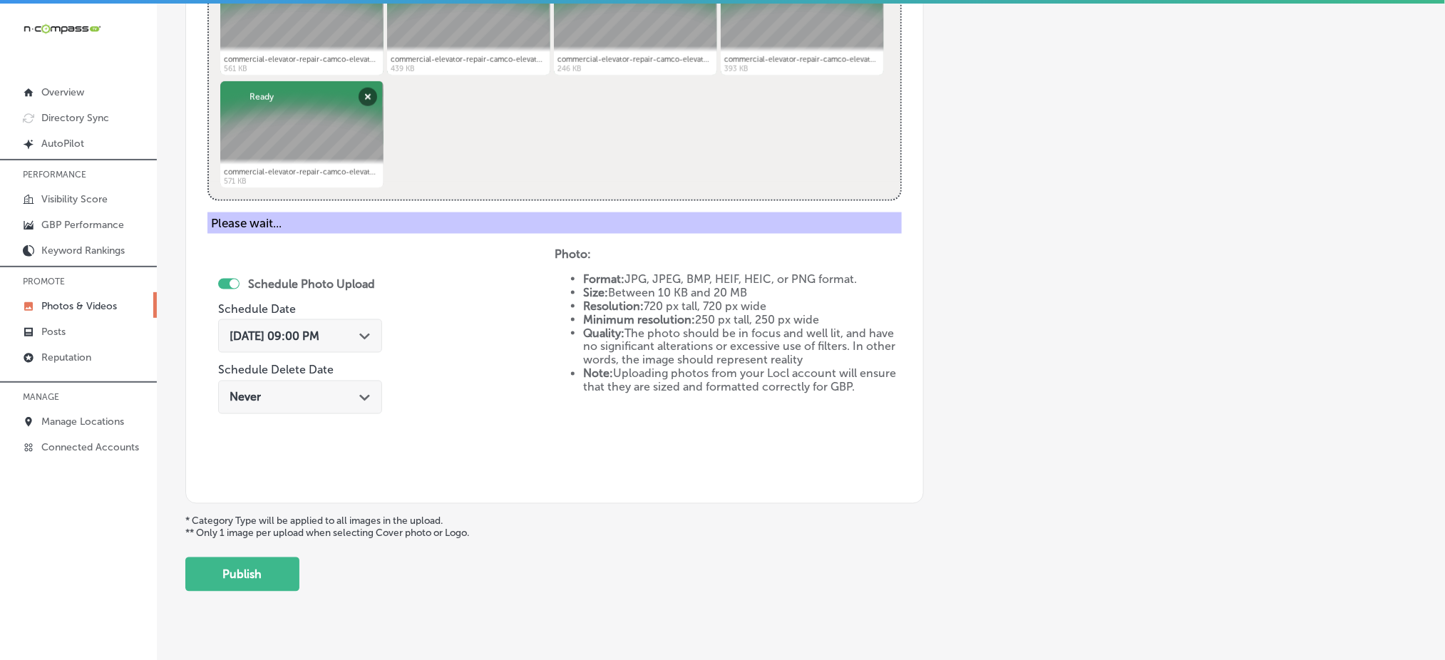
scroll to position [417, 0]
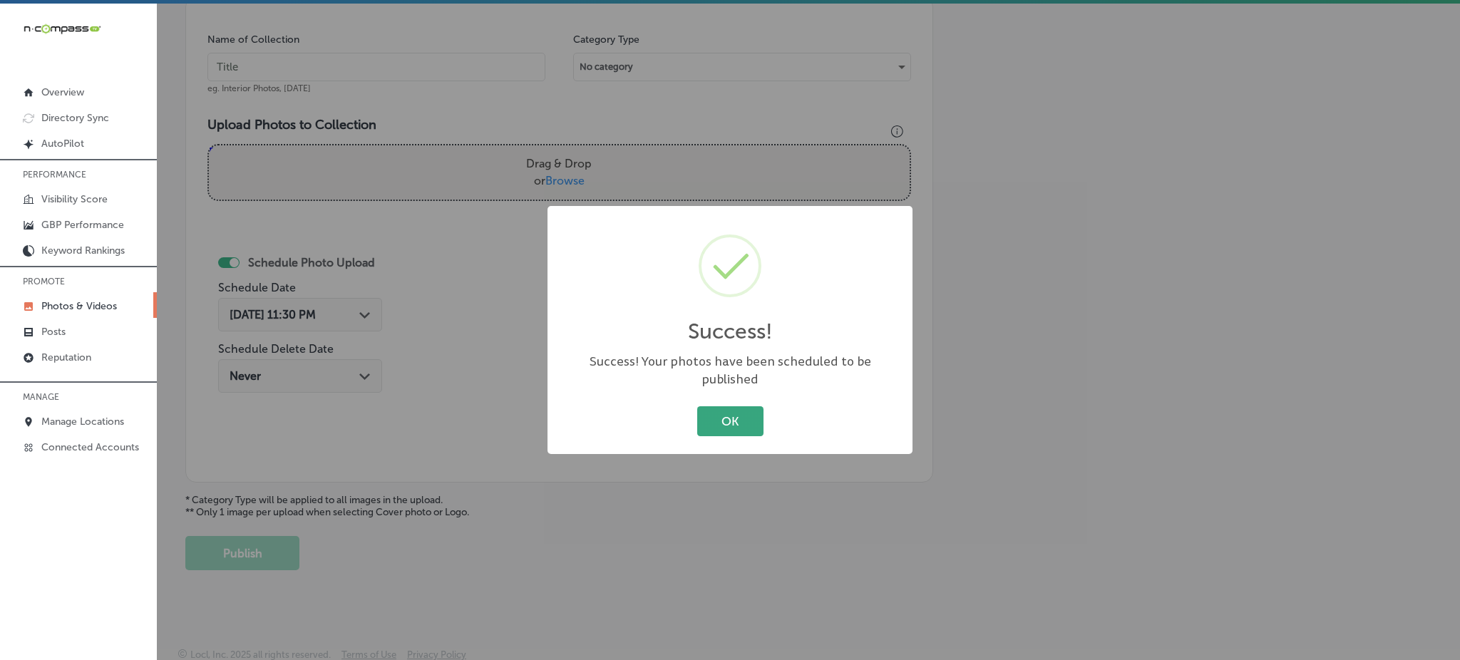
click at [722, 416] on button "OK" at bounding box center [730, 420] width 66 height 29
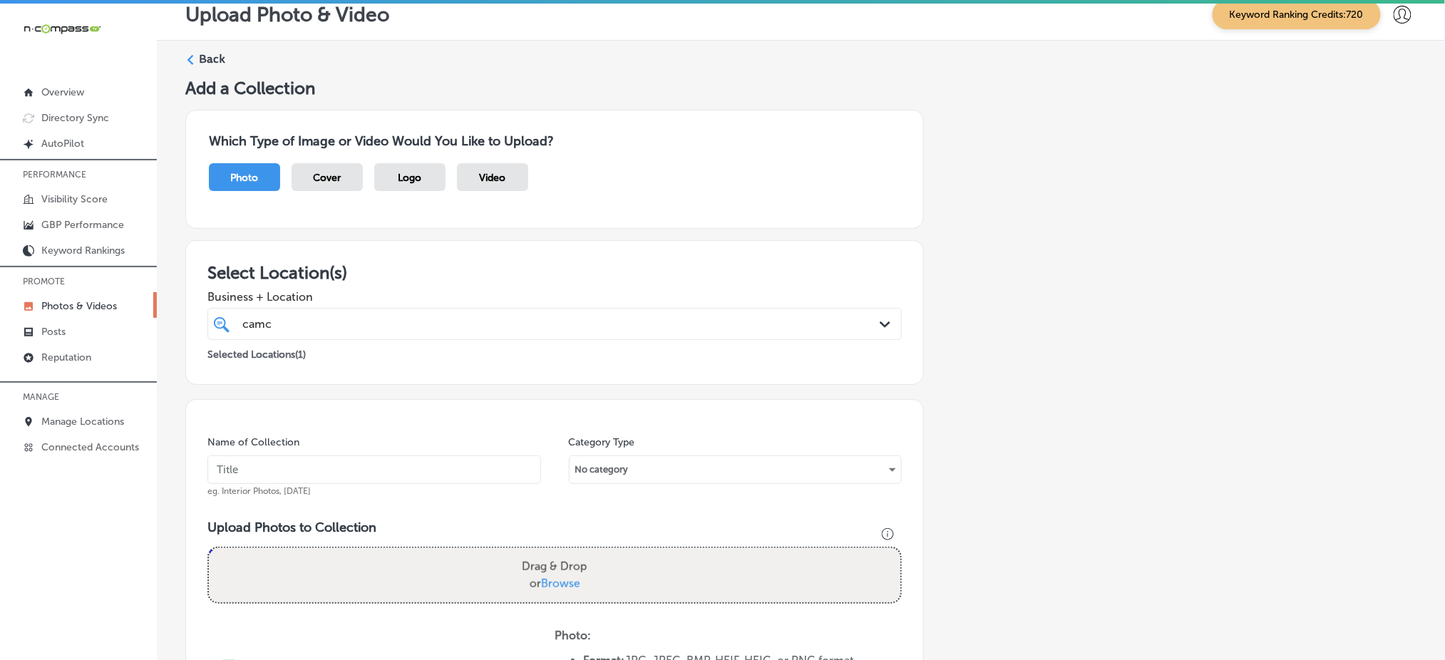
scroll to position [0, 0]
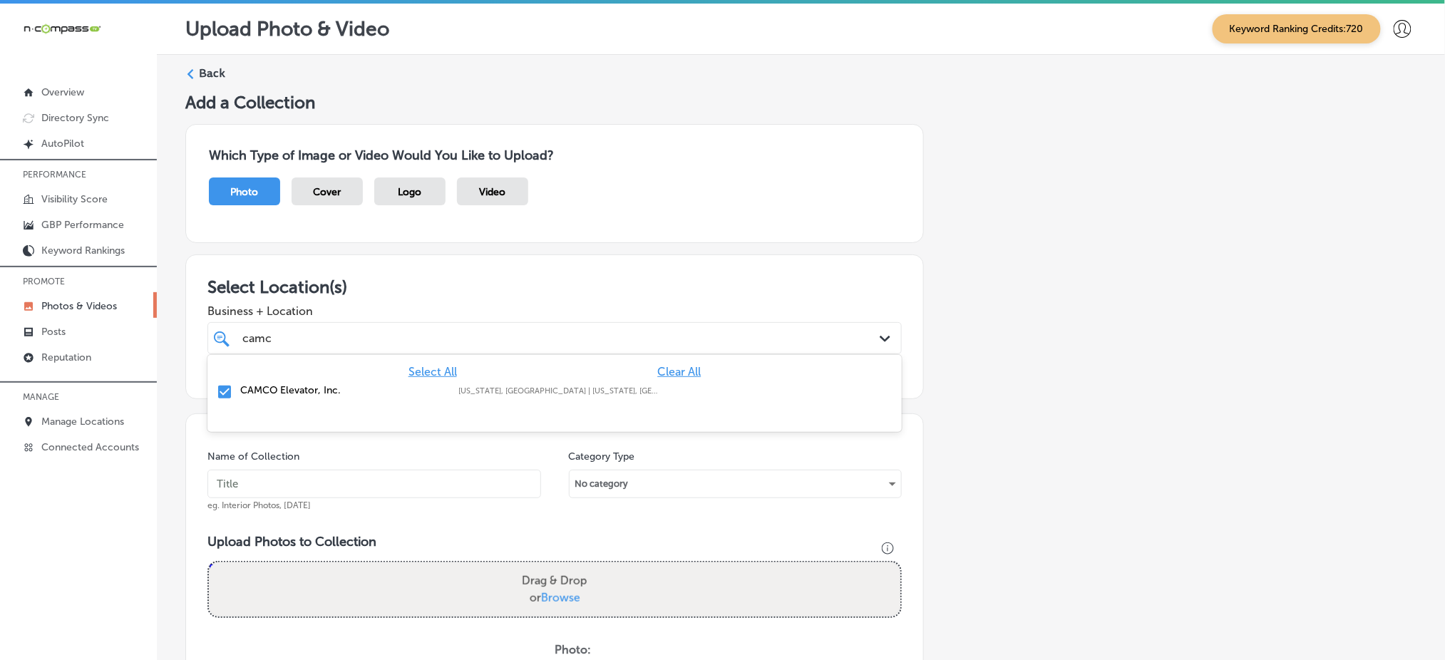
click at [347, 342] on div "camc camc" at bounding box center [523, 338] width 565 height 19
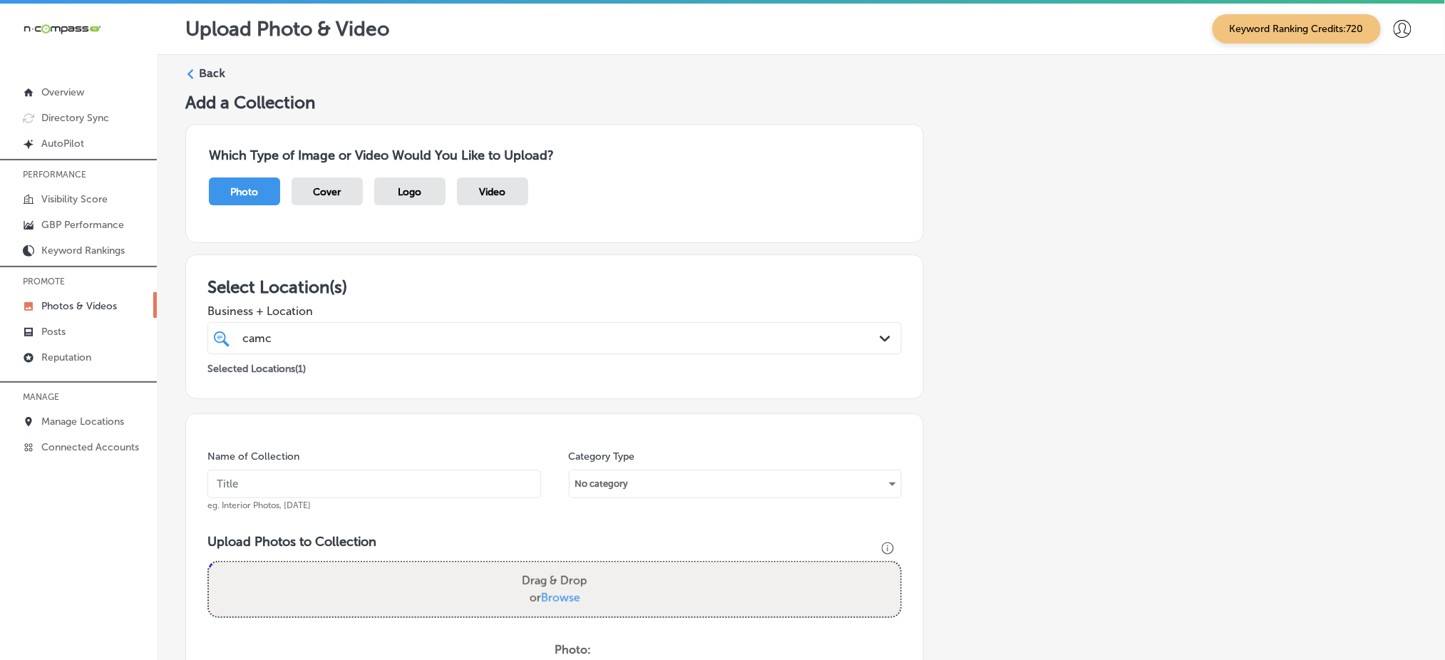
click at [347, 342] on div "camc camc" at bounding box center [523, 338] width 565 height 19
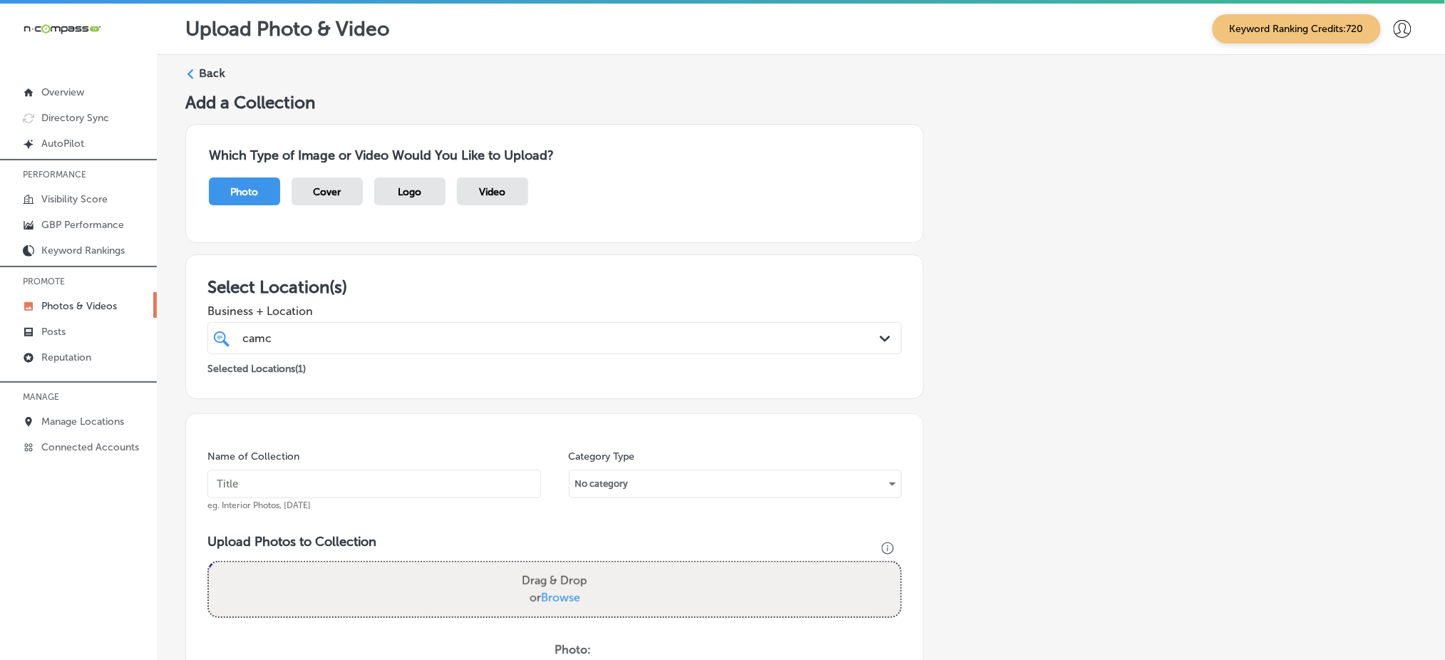
click at [297, 486] on input "text" at bounding box center [375, 484] width 334 height 29
paste input "camco-elevator-[DATE]"
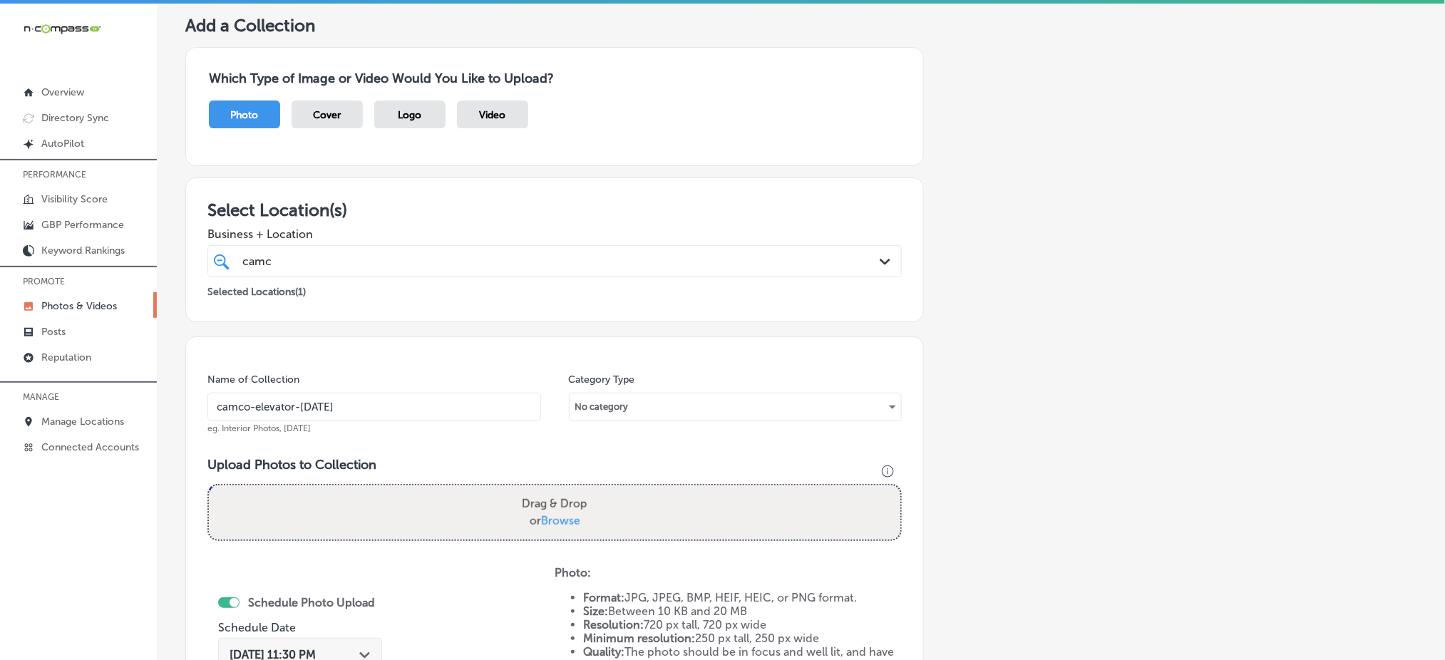
scroll to position [190, 0]
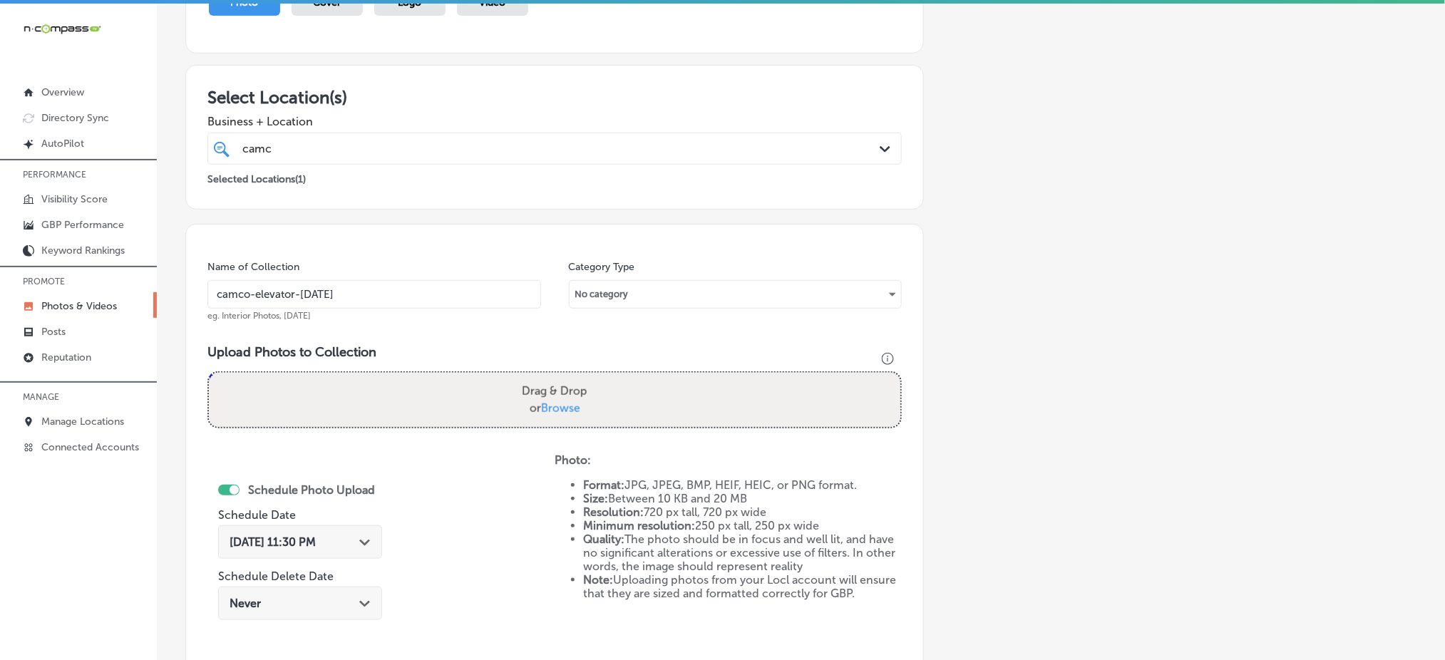
type input "camco-elevator-[DATE]"
click at [543, 406] on span "Browse" at bounding box center [560, 408] width 39 height 14
click at [543, 377] on input "Drag & Drop or Browse" at bounding box center [555, 375] width 692 height 4
type input "C:\fakepath\commercial-elevator-repair-camco-elevator-[GEOGRAPHIC_DATA]-co (6).…"
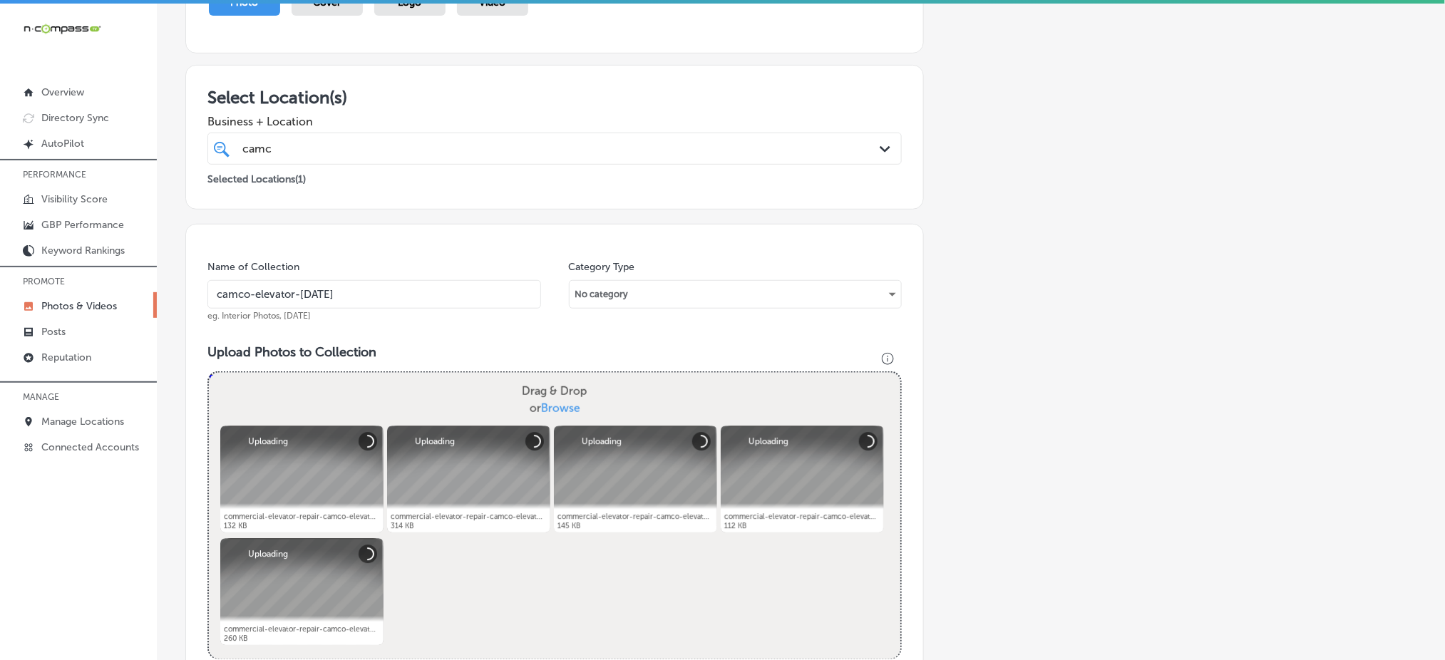
scroll to position [475, 0]
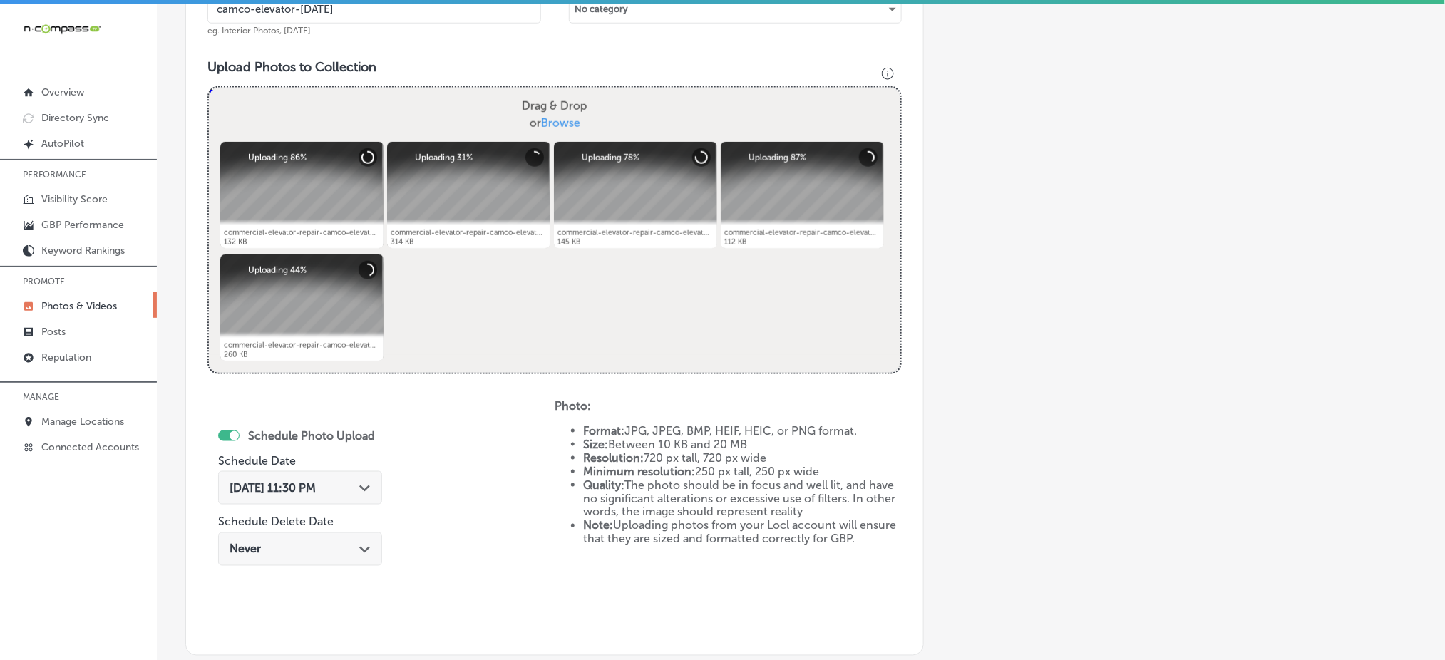
click at [292, 483] on span "[DATE] 11:30 PM" at bounding box center [273, 488] width 86 height 14
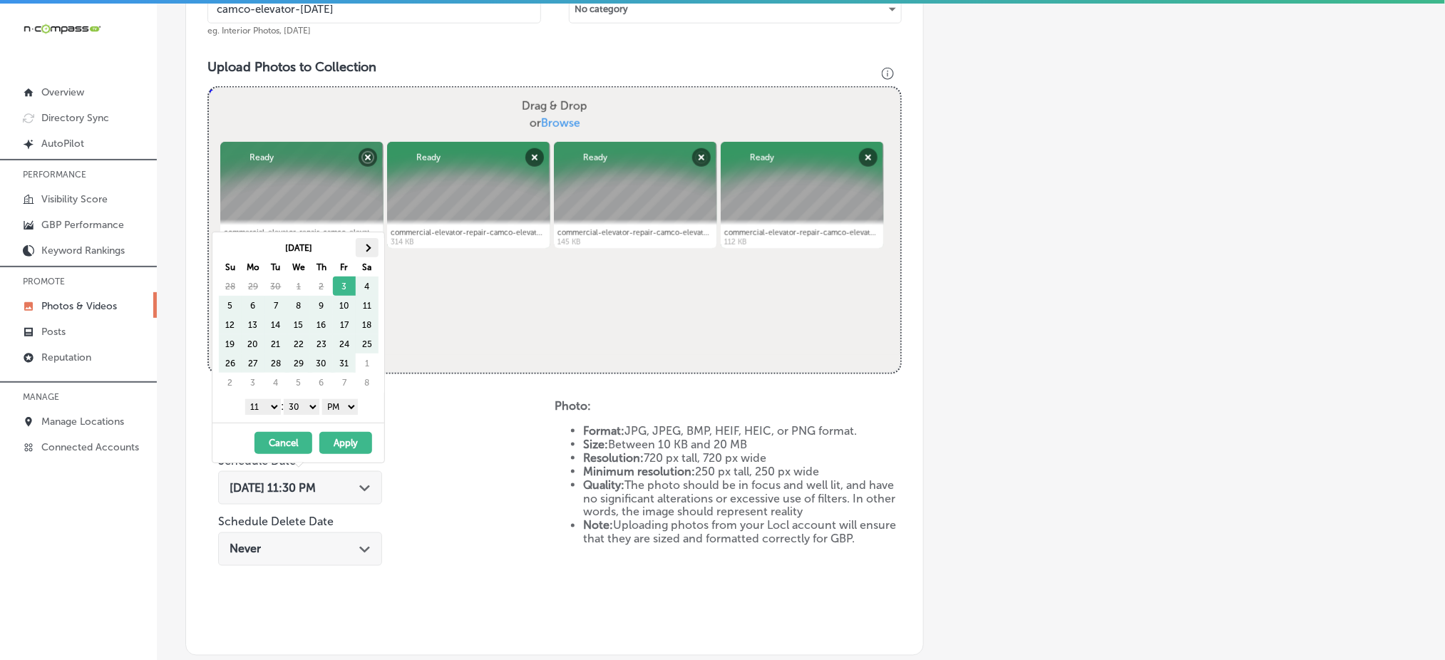
click at [363, 246] on th at bounding box center [367, 247] width 23 height 19
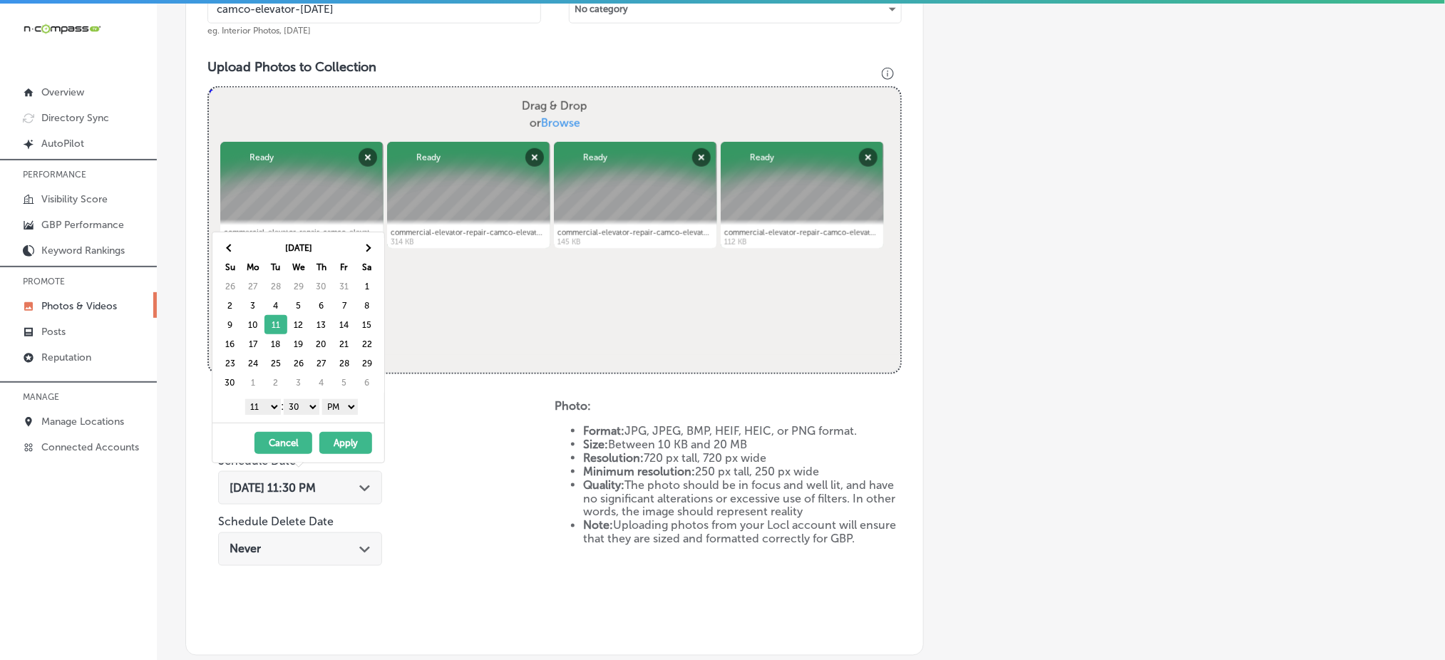
click at [263, 405] on select "1 2 3 4 5 6 7 8 9 10 11 12" at bounding box center [263, 407] width 36 height 16
click at [310, 404] on select "00 10 20 30 40 50" at bounding box center [302, 407] width 36 height 16
click at [341, 444] on button "Apply" at bounding box center [345, 443] width 53 height 22
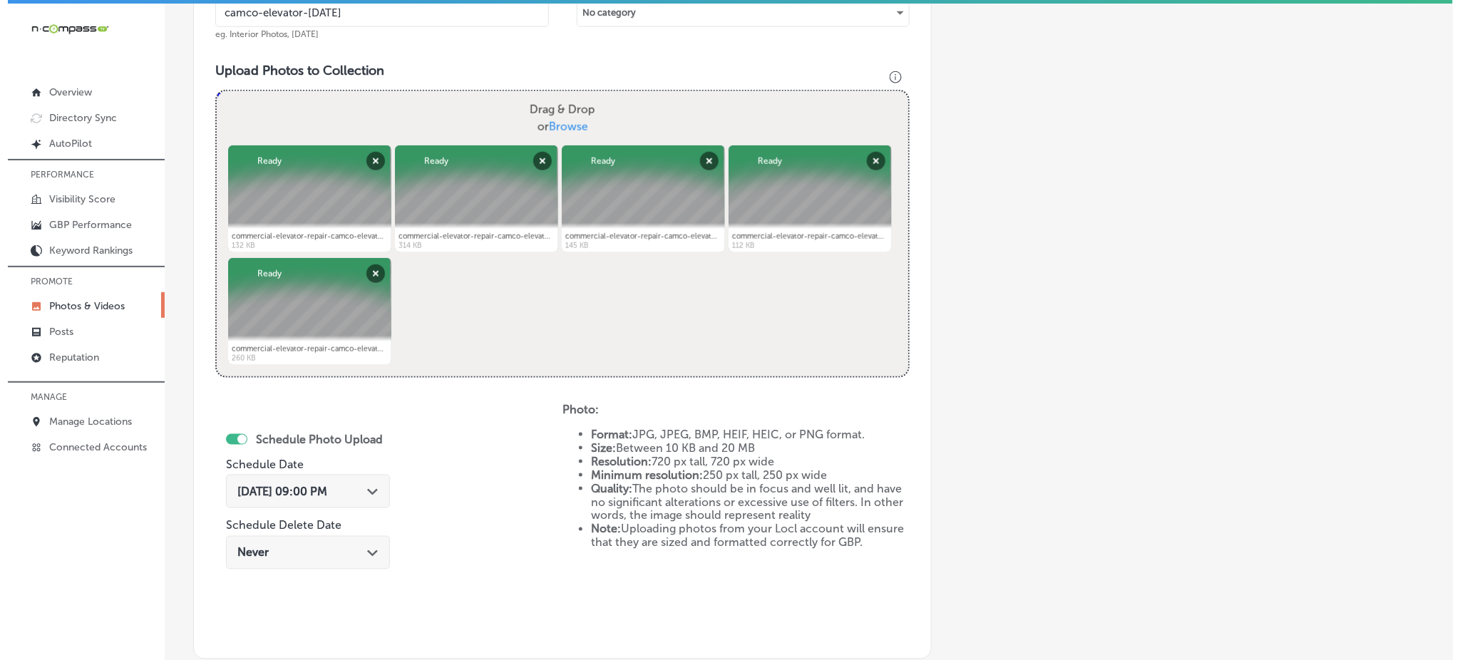
scroll to position [648, 0]
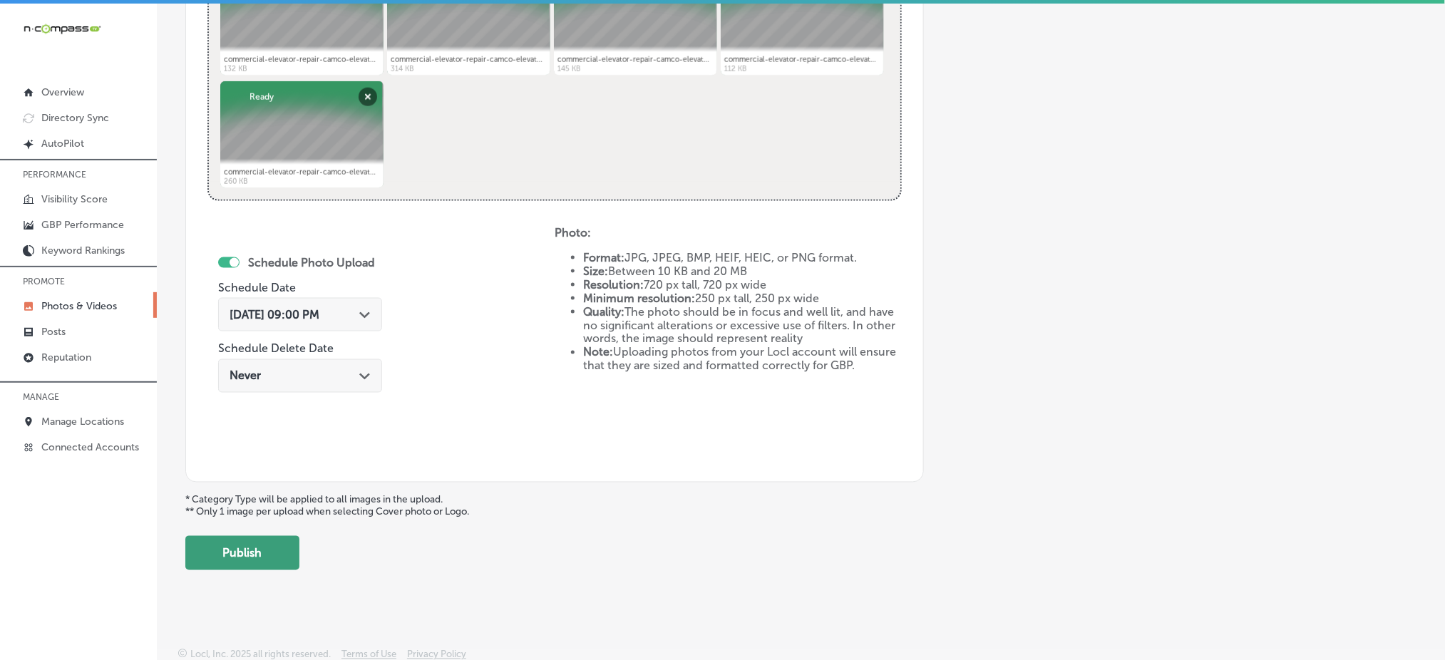
click at [260, 536] on button "Publish" at bounding box center [242, 553] width 114 height 34
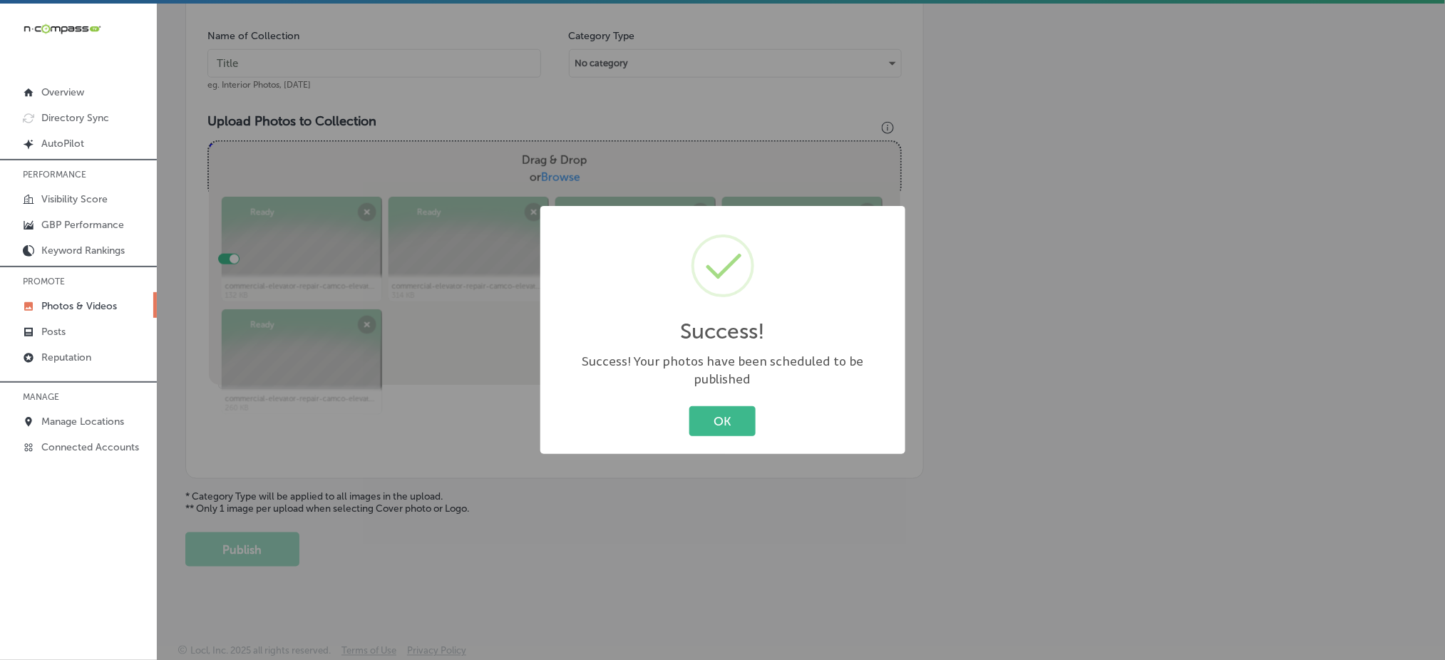
scroll to position [417, 0]
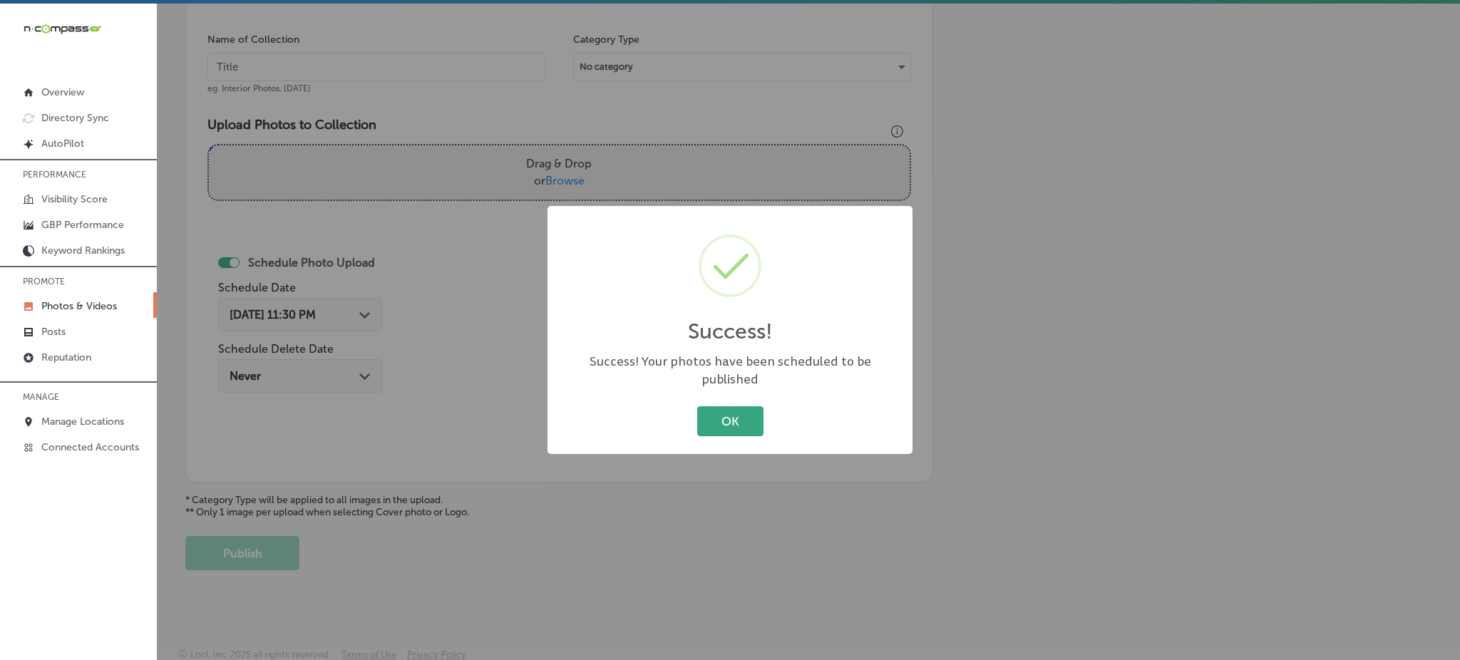
click at [735, 423] on button "OK" at bounding box center [730, 420] width 66 height 29
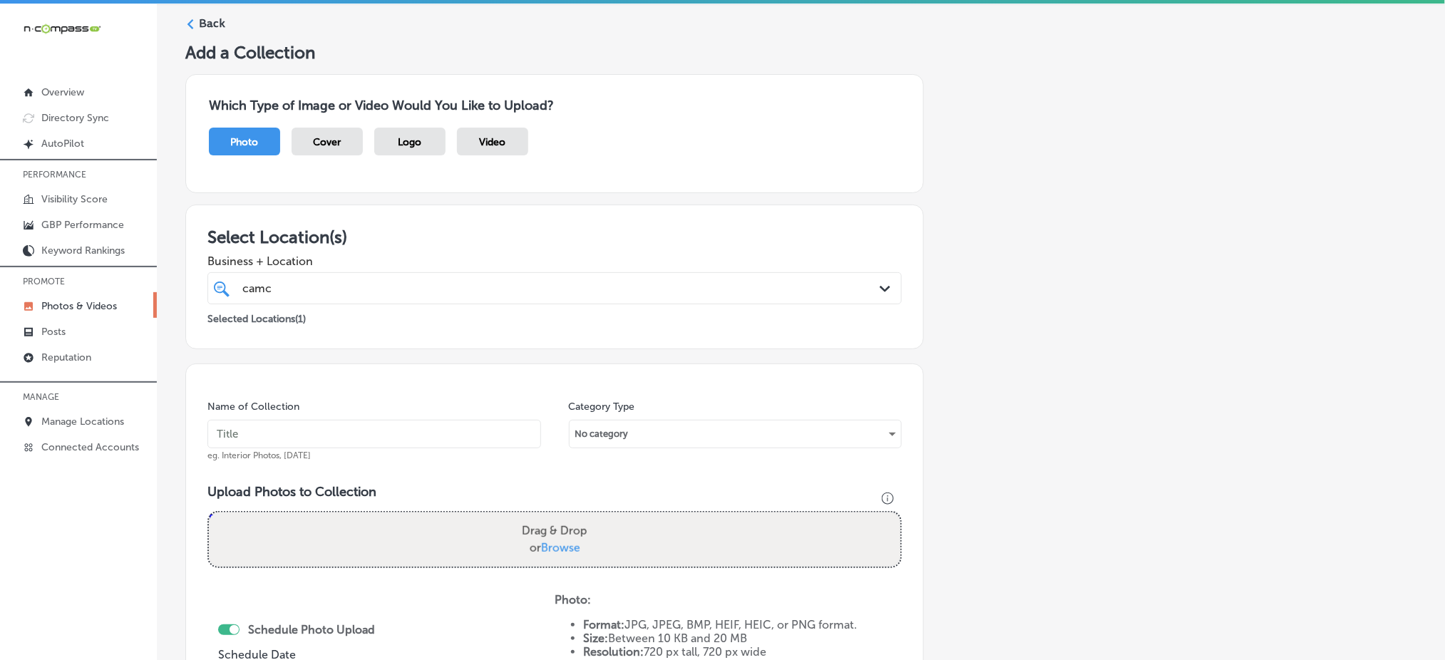
scroll to position [37, 0]
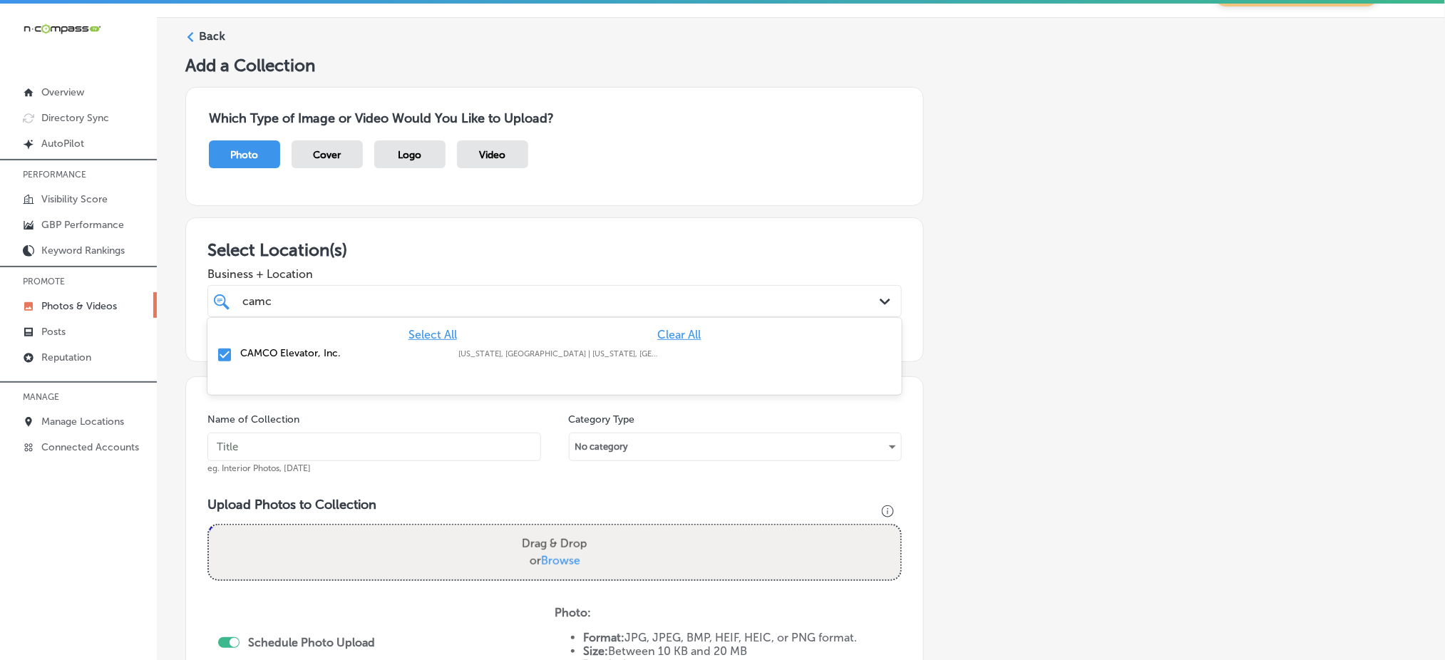
click at [276, 292] on div "camc camc" at bounding box center [523, 301] width 565 height 19
click at [282, 439] on input "text" at bounding box center [375, 447] width 334 height 29
paste input "camco-elevator-[DATE]"
type input "camco-elevator-[DATE]"
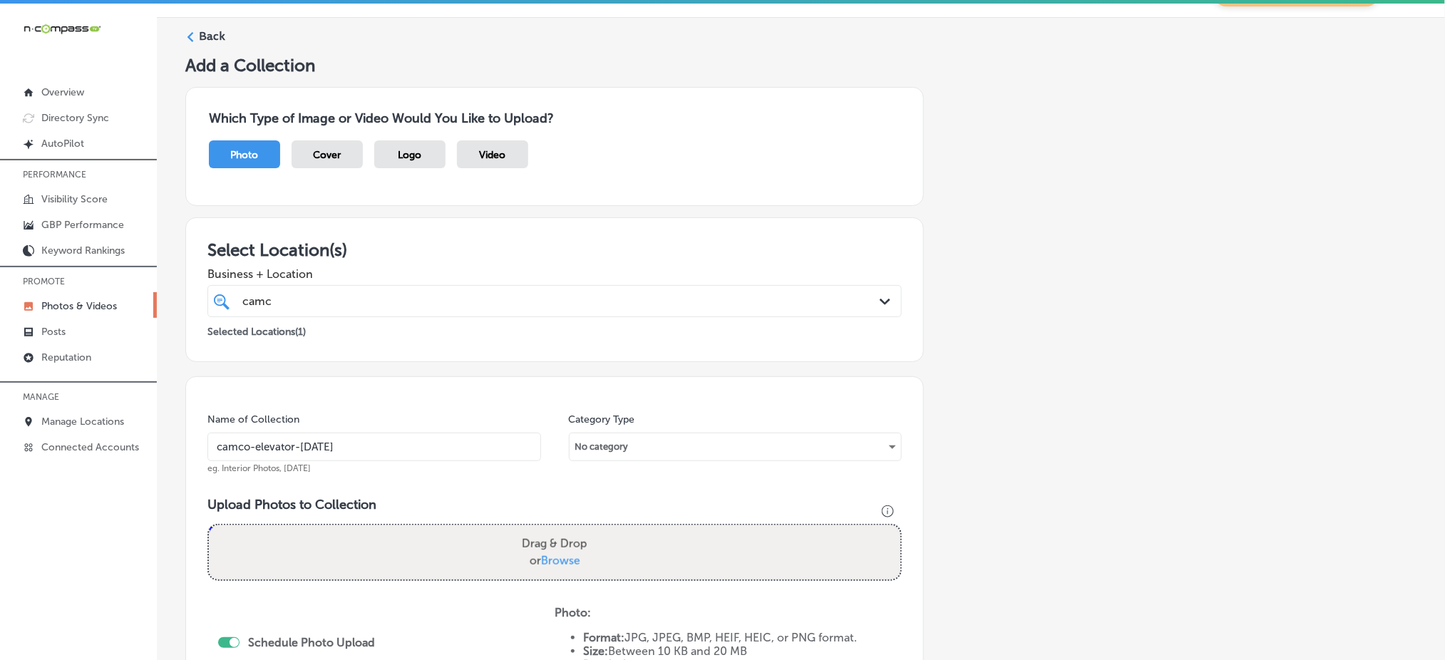
click at [560, 558] on span "Browse" at bounding box center [560, 561] width 39 height 14
click at [560, 530] on input "Drag & Drop or Browse" at bounding box center [555, 528] width 692 height 4
type input "C:\fakepath\commercial-elevator-repair-camco-elevator-[GEOGRAPHIC_DATA]-co (11)…"
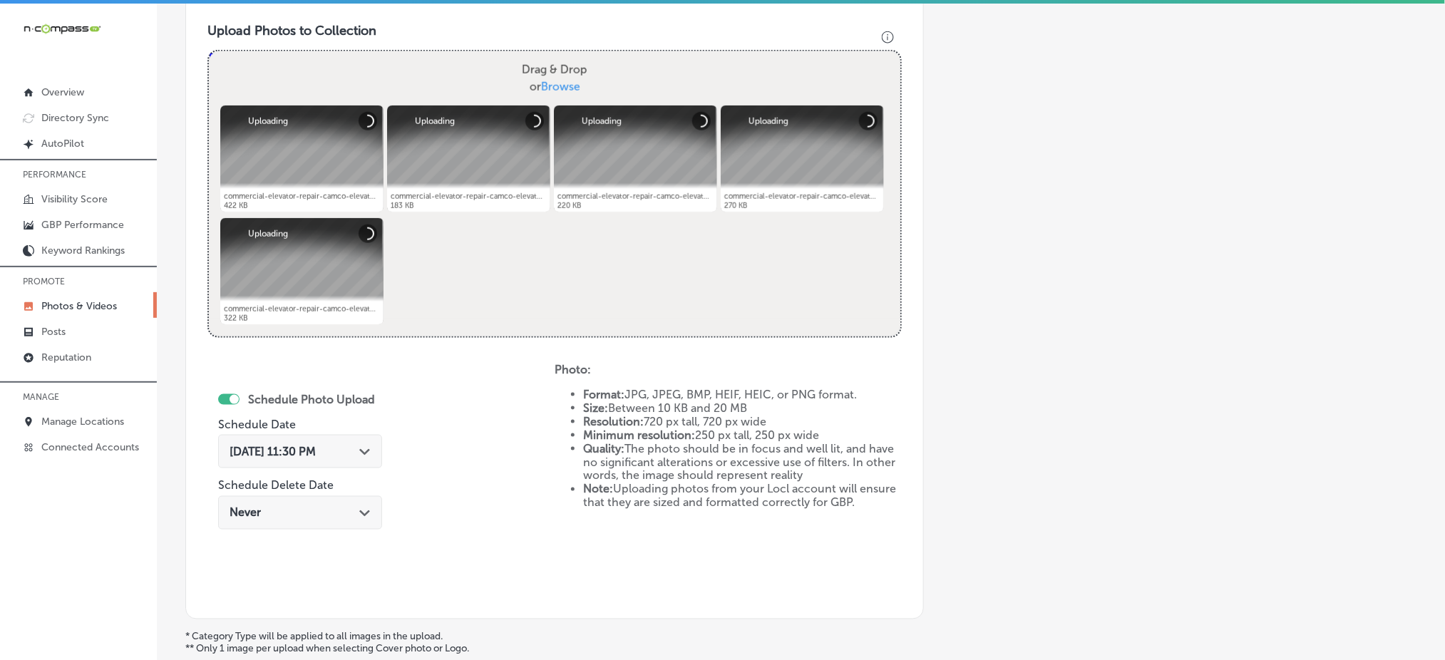
scroll to position [512, 0]
click at [316, 444] on span "[DATE] 11:30 PM" at bounding box center [273, 451] width 86 height 14
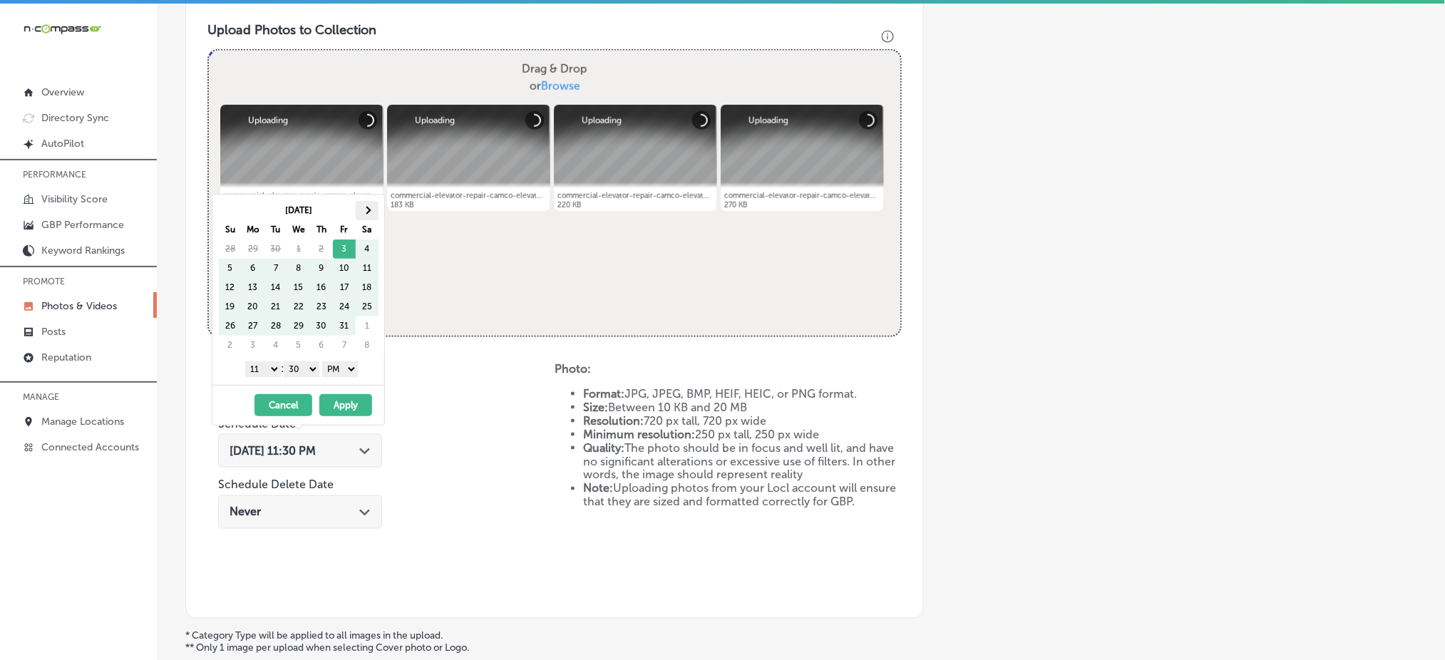
click at [367, 211] on span at bounding box center [367, 211] width 8 height 8
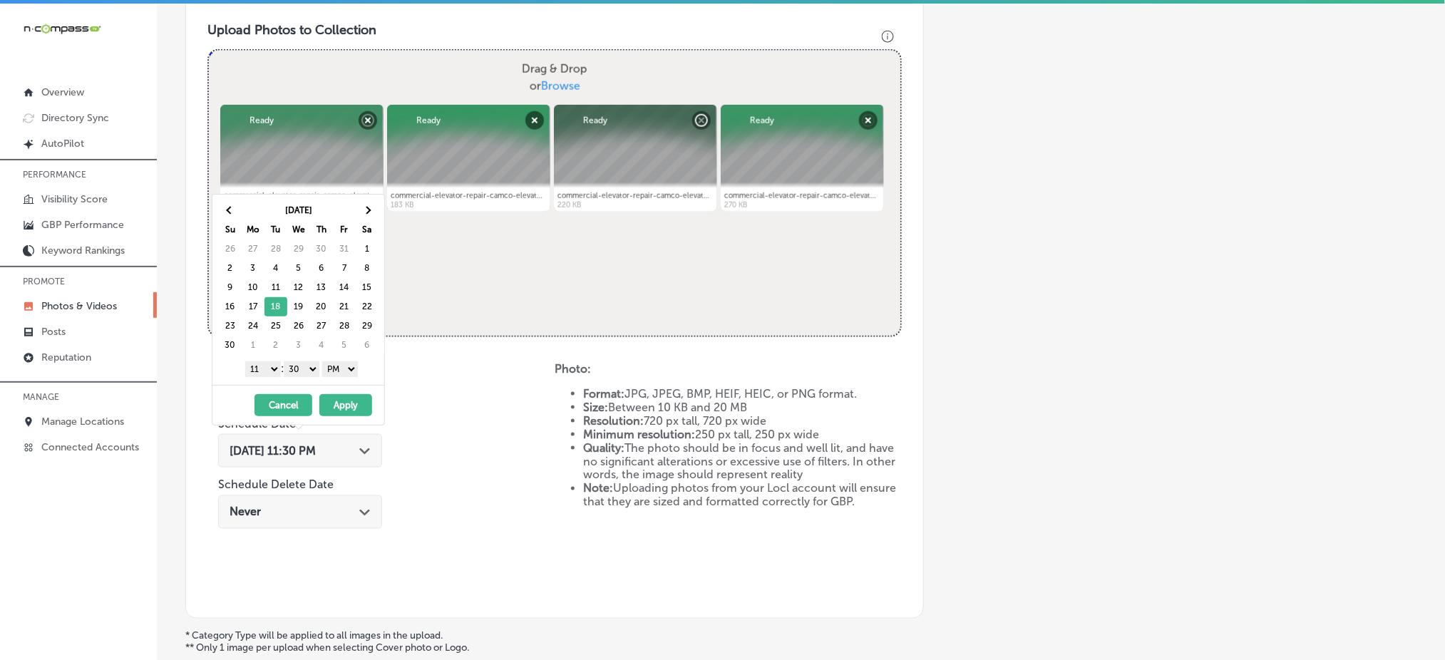
click at [267, 372] on select "1 2 3 4 5 6 7 8 9 10 11 12" at bounding box center [263, 370] width 36 height 16
click at [311, 377] on div "1 2 3 4 5 6 7 8 9 10 11 12 : 00 10 20 30 40 50 AM PM" at bounding box center [301, 368] width 166 height 21
click at [308, 375] on select "00 10 20 30 40 50" at bounding box center [302, 370] width 36 height 16
click at [337, 401] on button "Apply" at bounding box center [345, 405] width 53 height 22
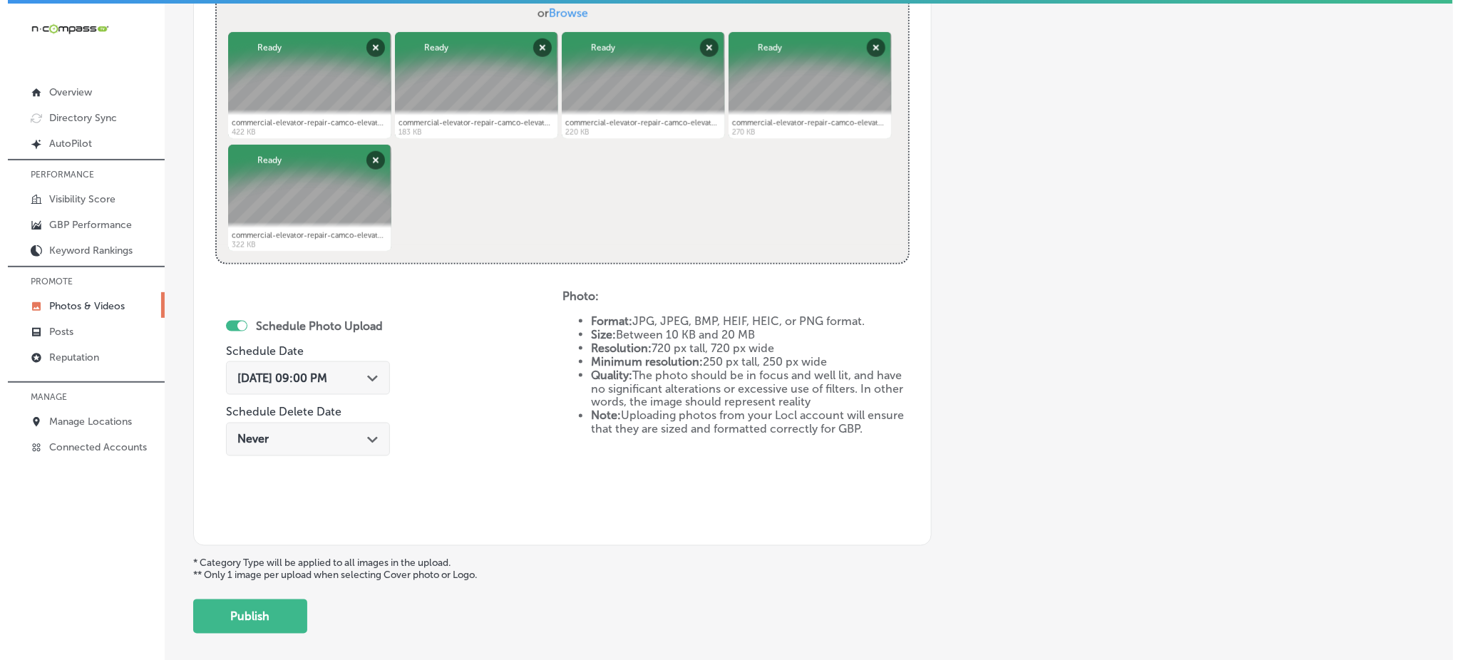
scroll to position [648, 0]
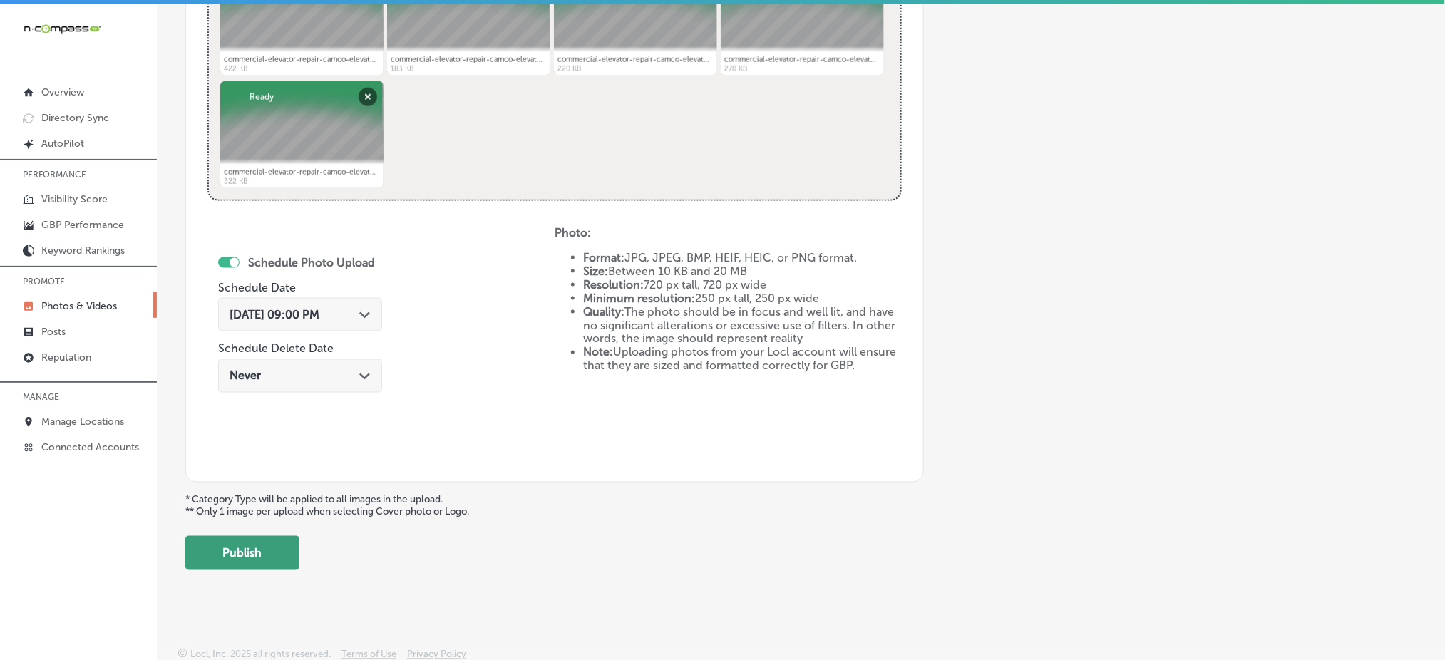
click at [250, 558] on button "Publish" at bounding box center [242, 553] width 114 height 34
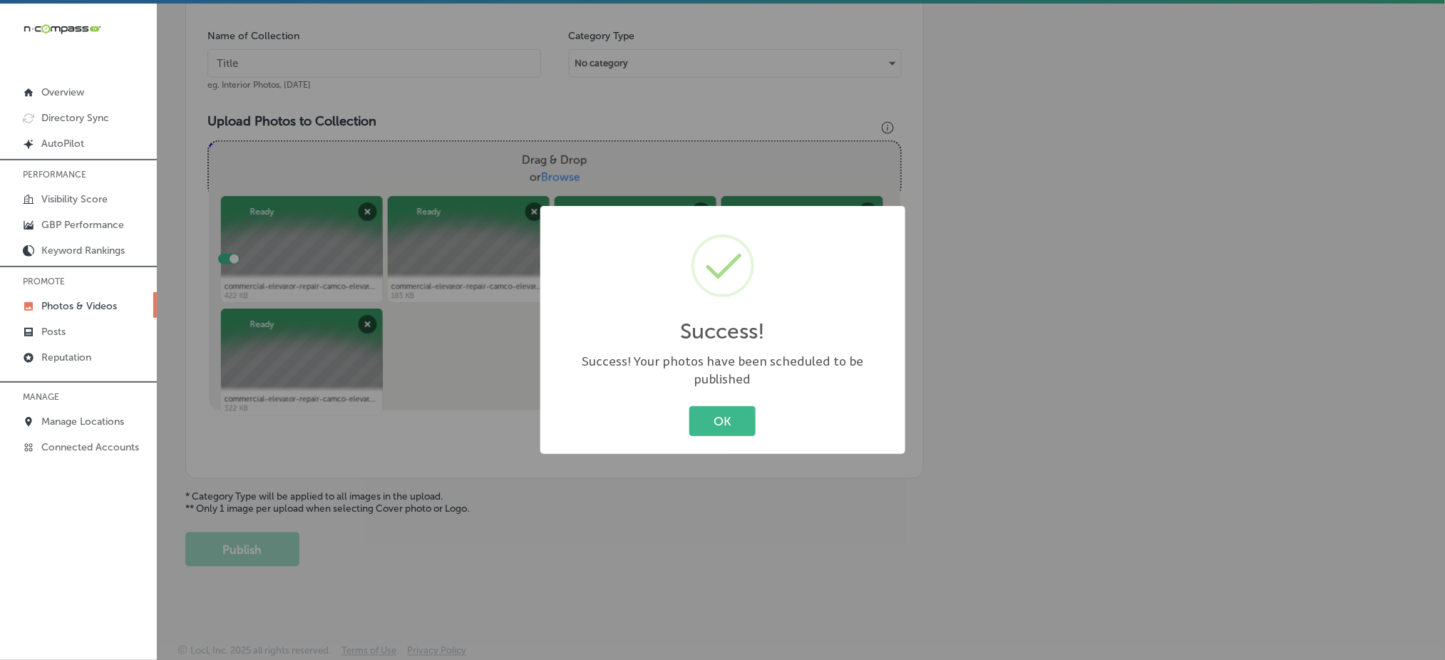
scroll to position [417, 0]
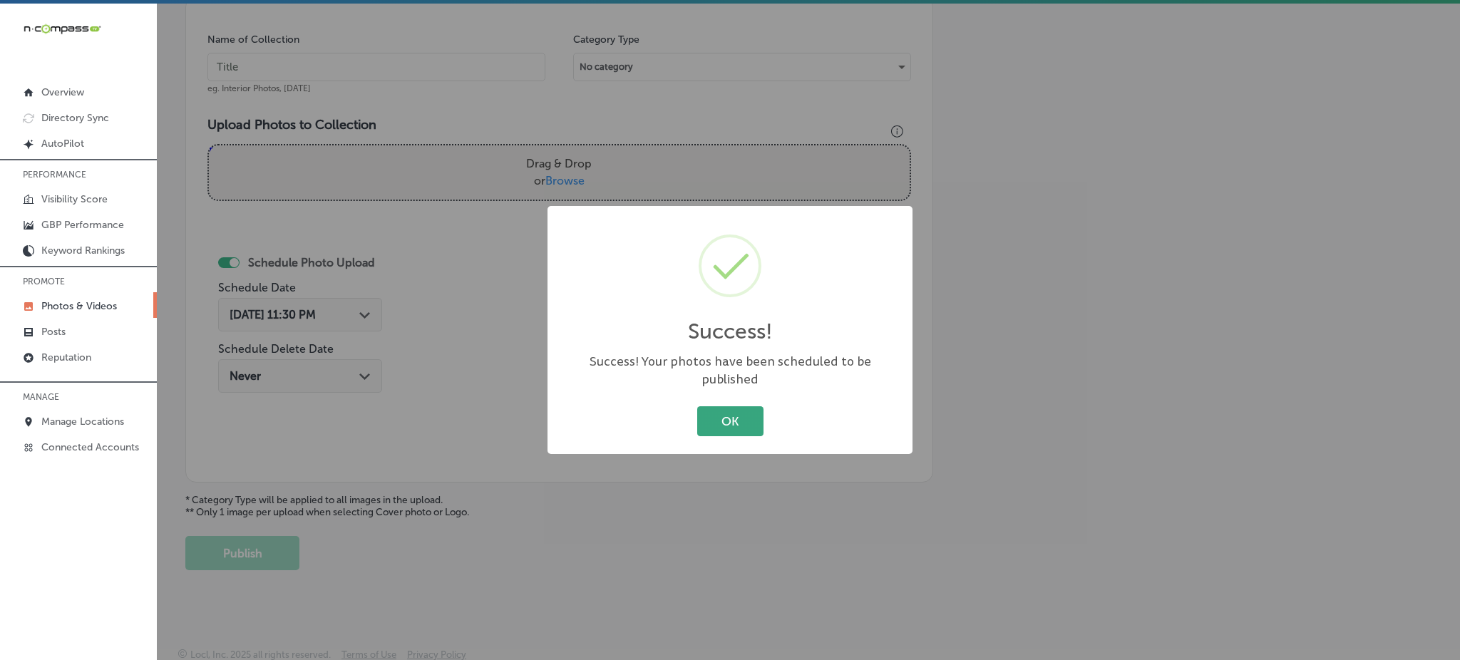
click at [721, 415] on button "OK" at bounding box center [730, 420] width 66 height 29
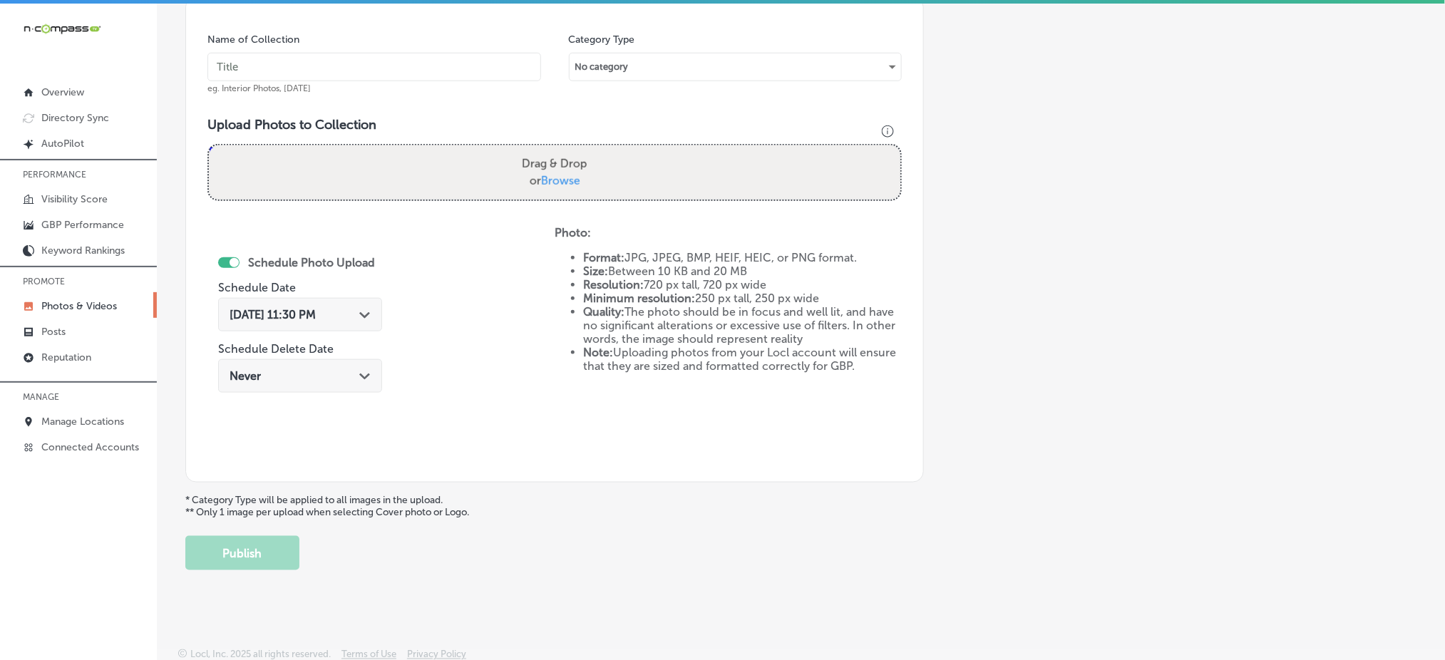
scroll to position [132, 0]
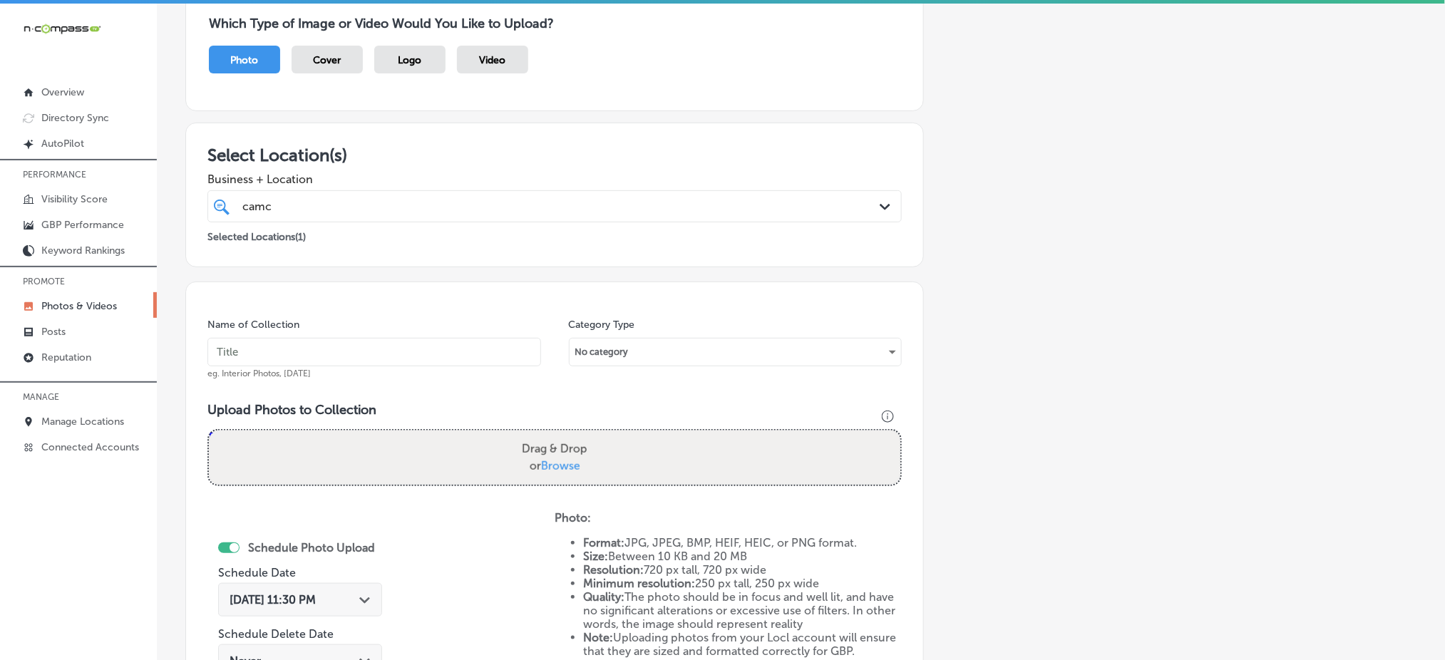
click at [308, 349] on input "text" at bounding box center [375, 352] width 334 height 29
paste input "camco-elevator-[DATE]"
type input "camco-elevator-[DATE]"
click at [560, 464] on span "Browse" at bounding box center [560, 466] width 39 height 14
click at [560, 435] on input "Drag & Drop or Browse" at bounding box center [555, 433] width 692 height 4
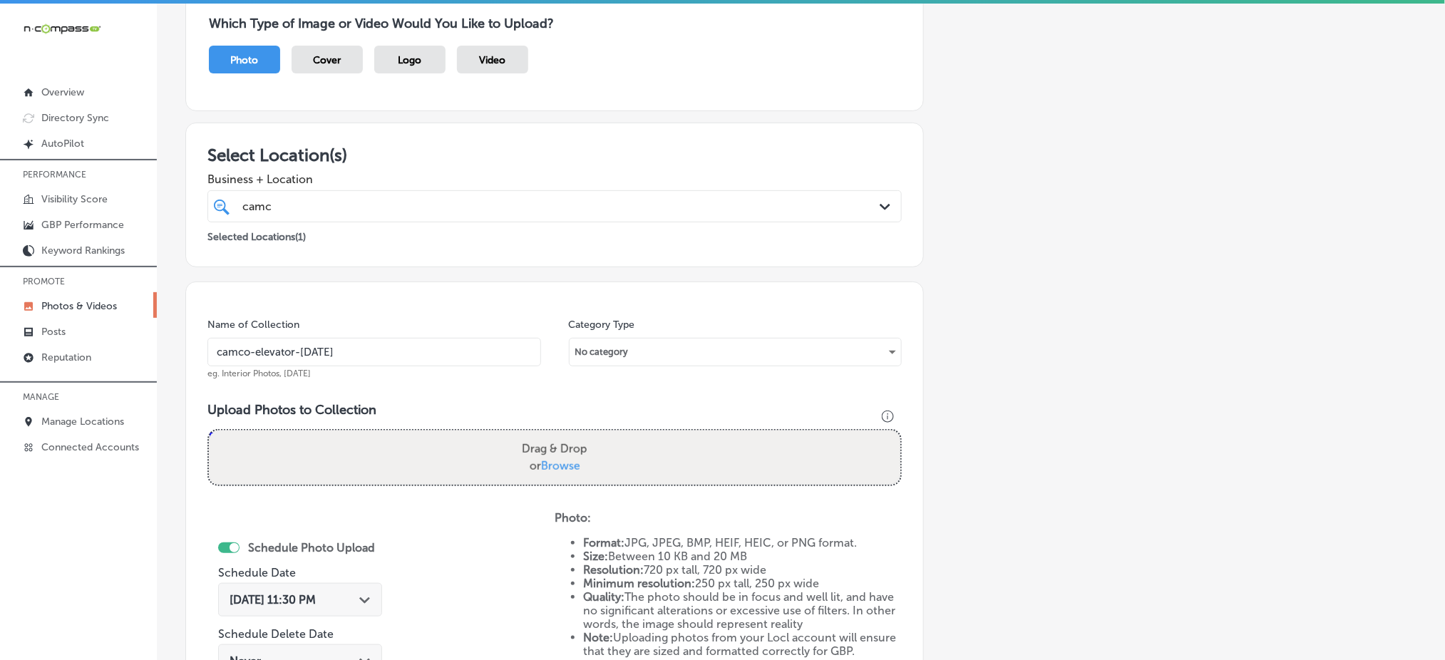
type input "C:\fakepath\commercial-elevator-repair-camco-elevator-[GEOGRAPHIC_DATA]-co (16)…"
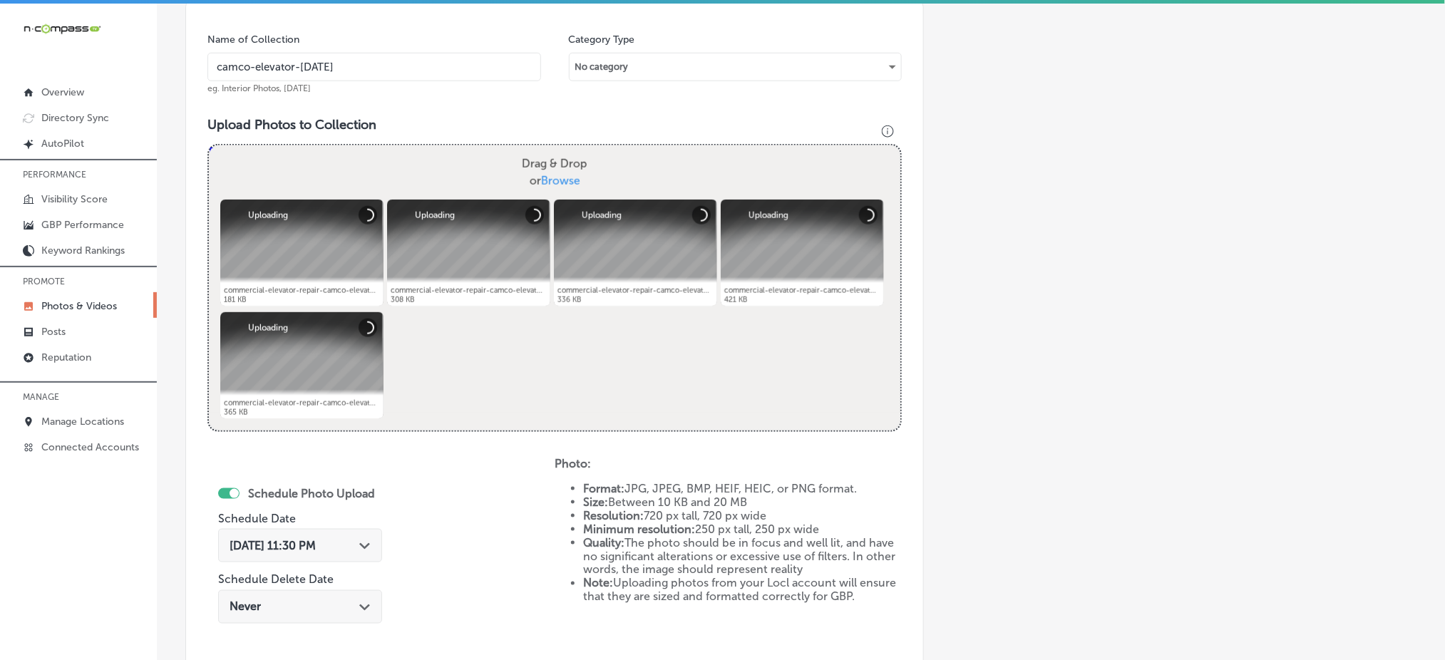
scroll to position [512, 0]
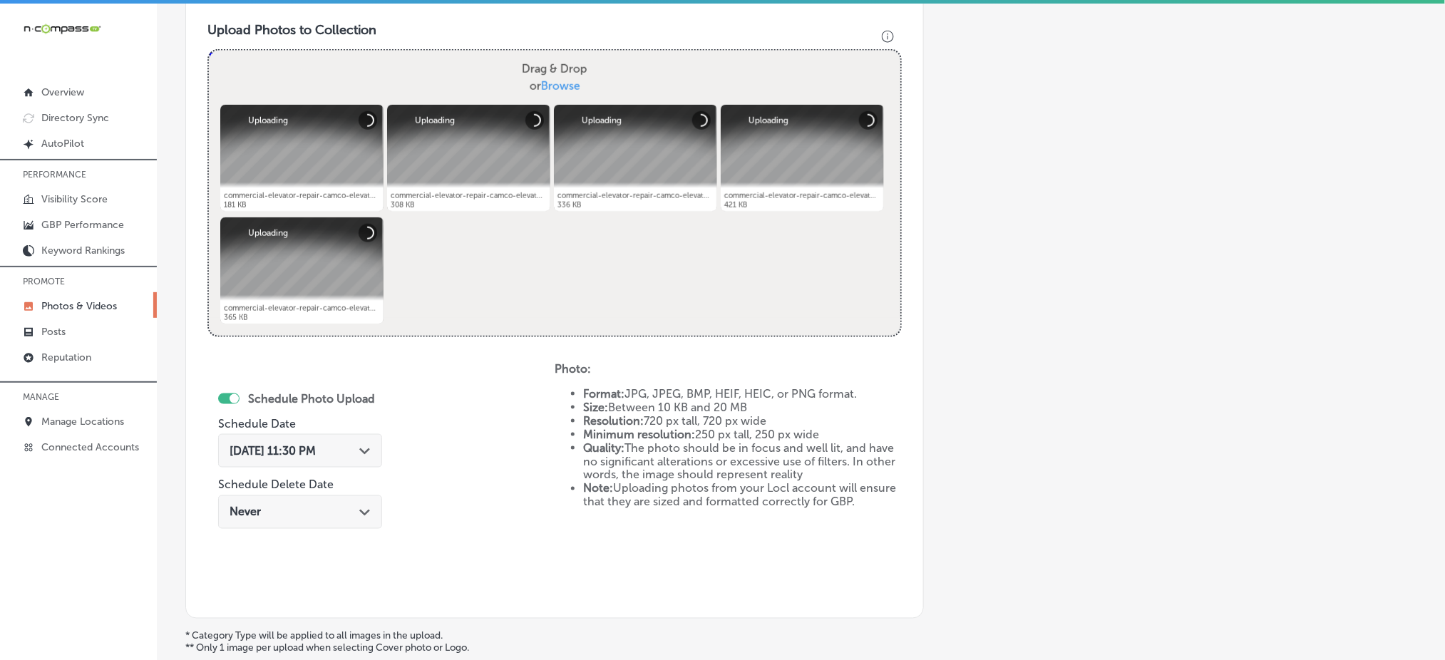
click at [269, 458] on div "[DATE] 11:30 PM Path Created with Sketch." at bounding box center [300, 451] width 164 height 34
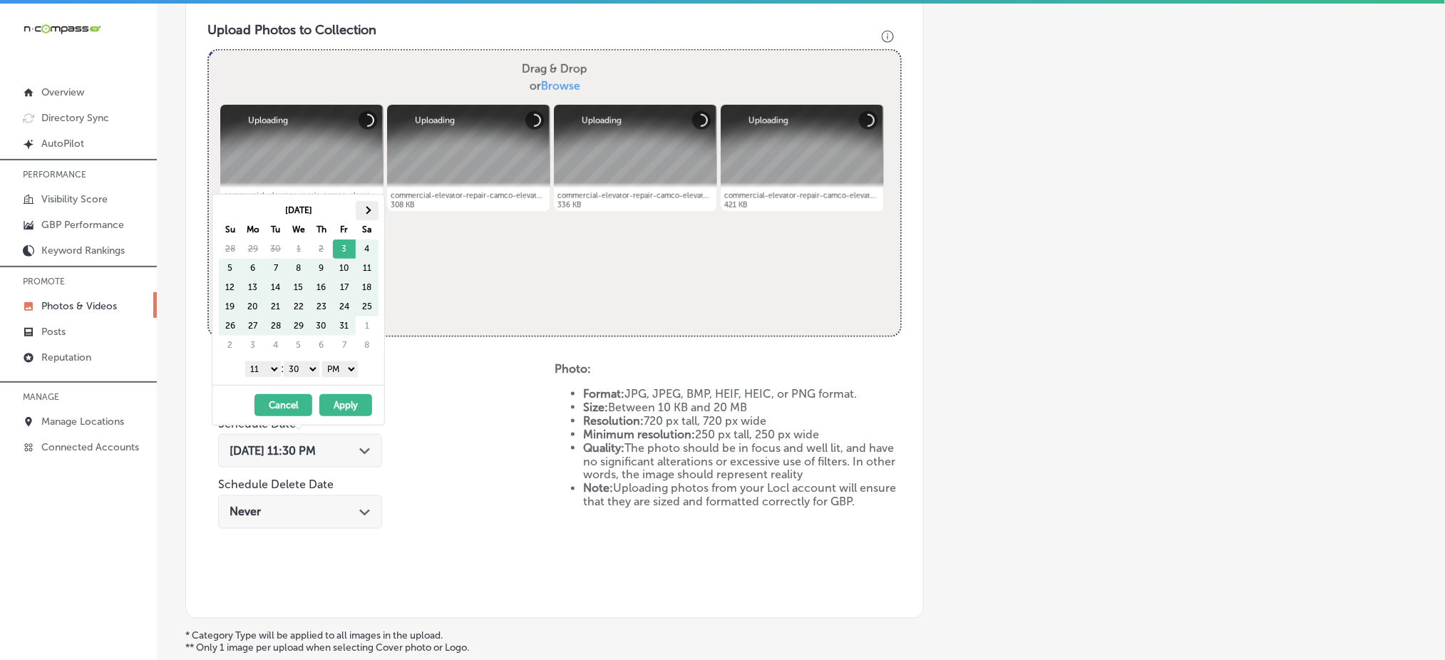
click at [364, 218] on th at bounding box center [367, 210] width 23 height 19
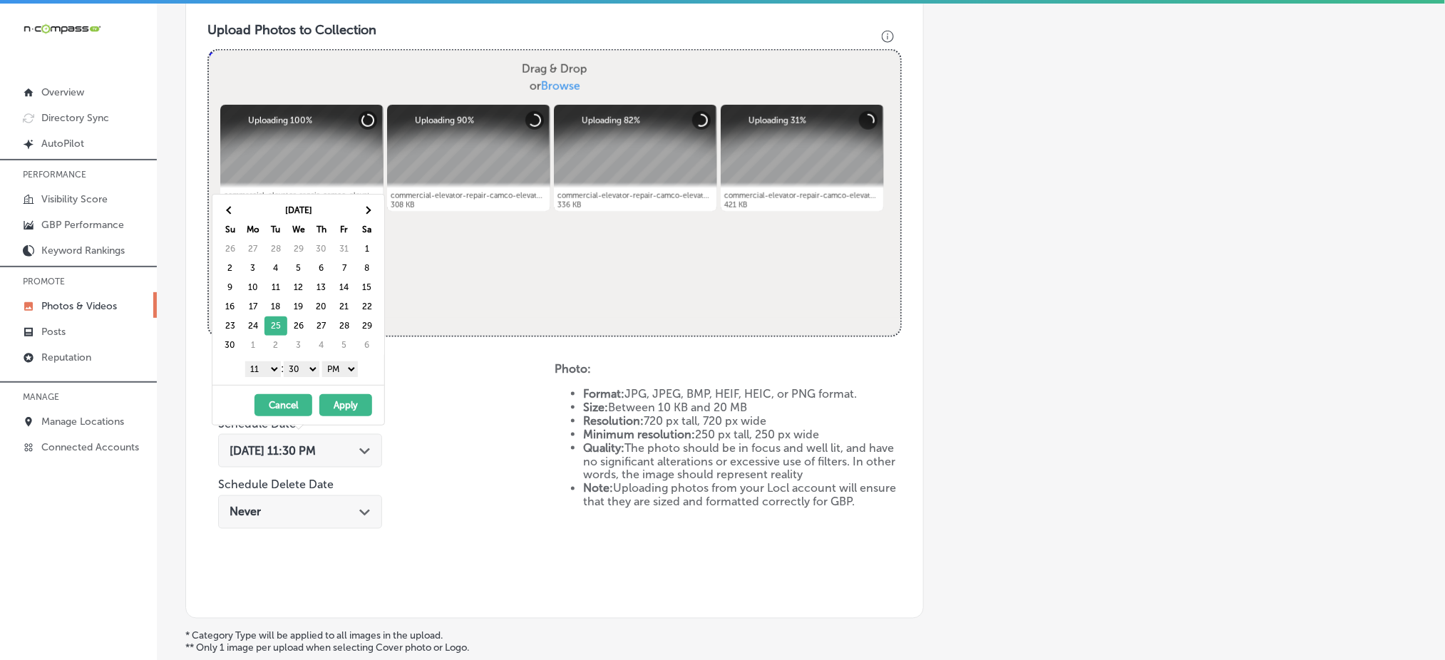
click at [262, 369] on select "1 2 3 4 5 6 7 8 9 10 11 12" at bounding box center [263, 370] width 36 height 16
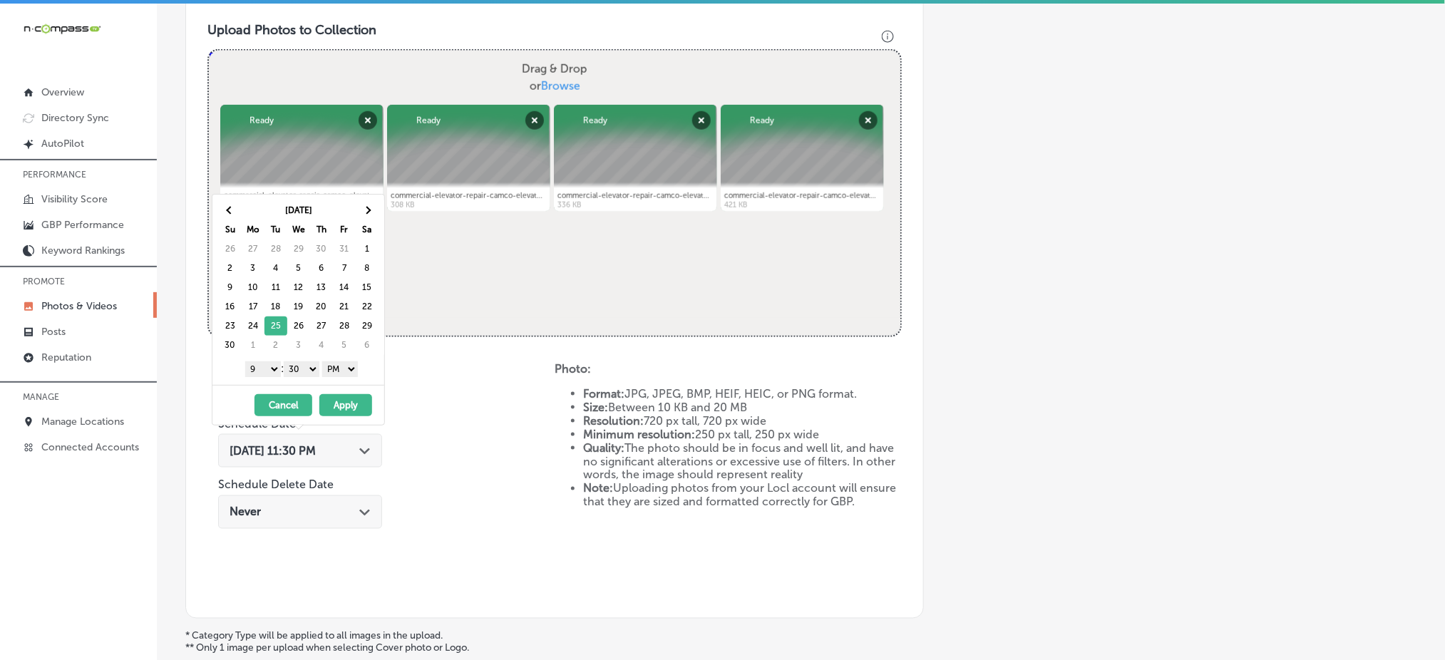
click at [301, 372] on select "00 10 20 30 40 50" at bounding box center [302, 370] width 36 height 16
click at [339, 398] on button "Apply" at bounding box center [345, 405] width 53 height 22
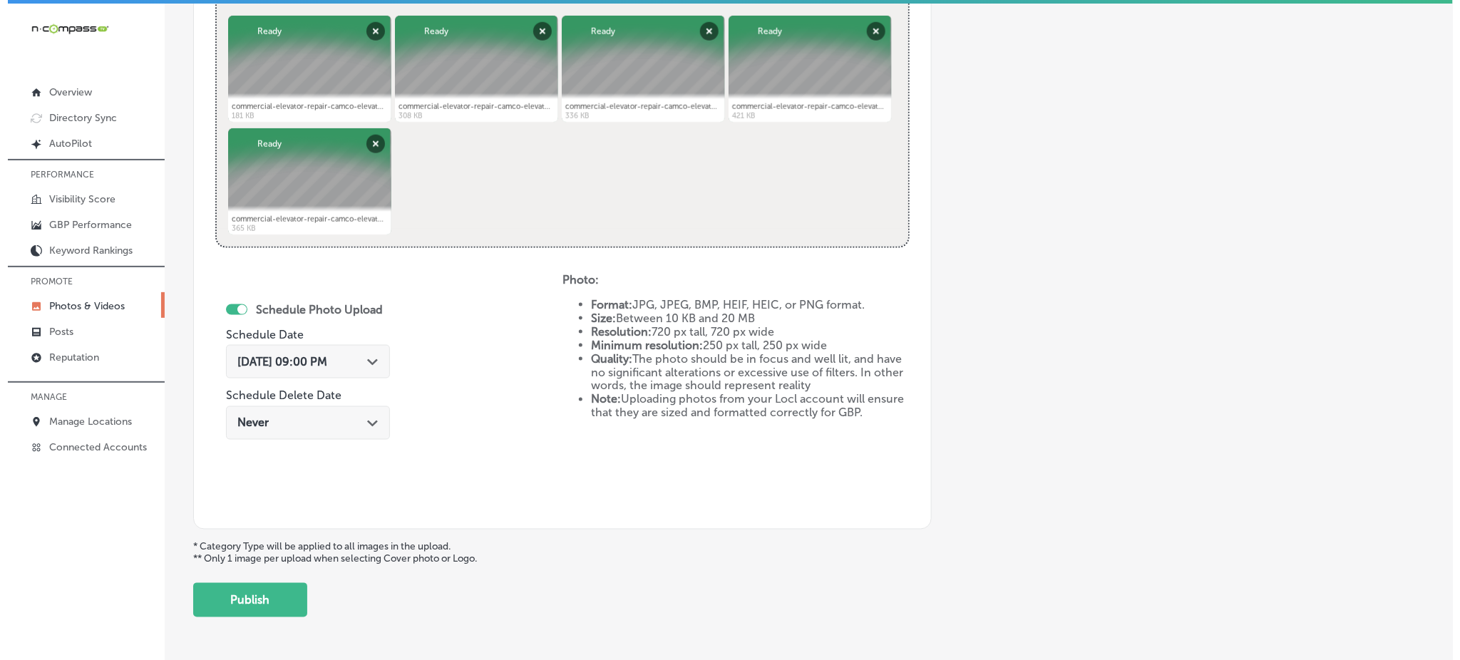
scroll to position [608, 0]
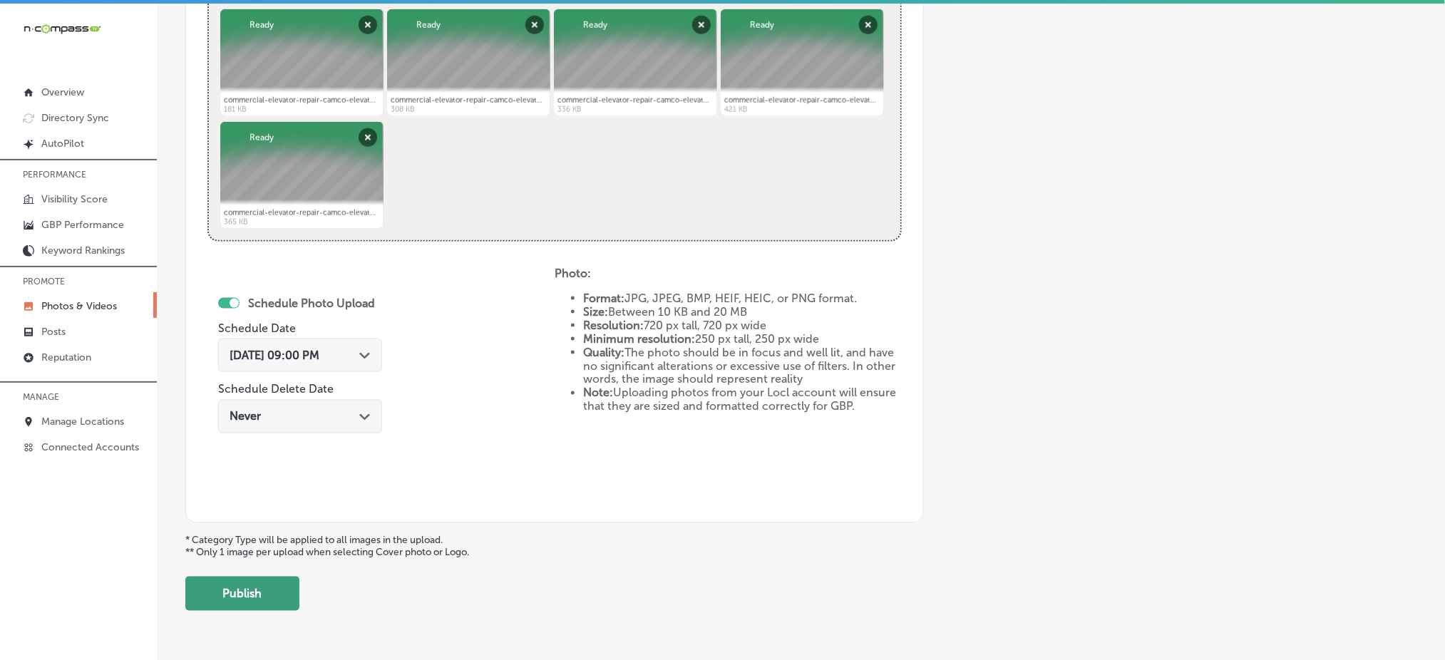
click at [262, 587] on button "Publish" at bounding box center [242, 594] width 114 height 34
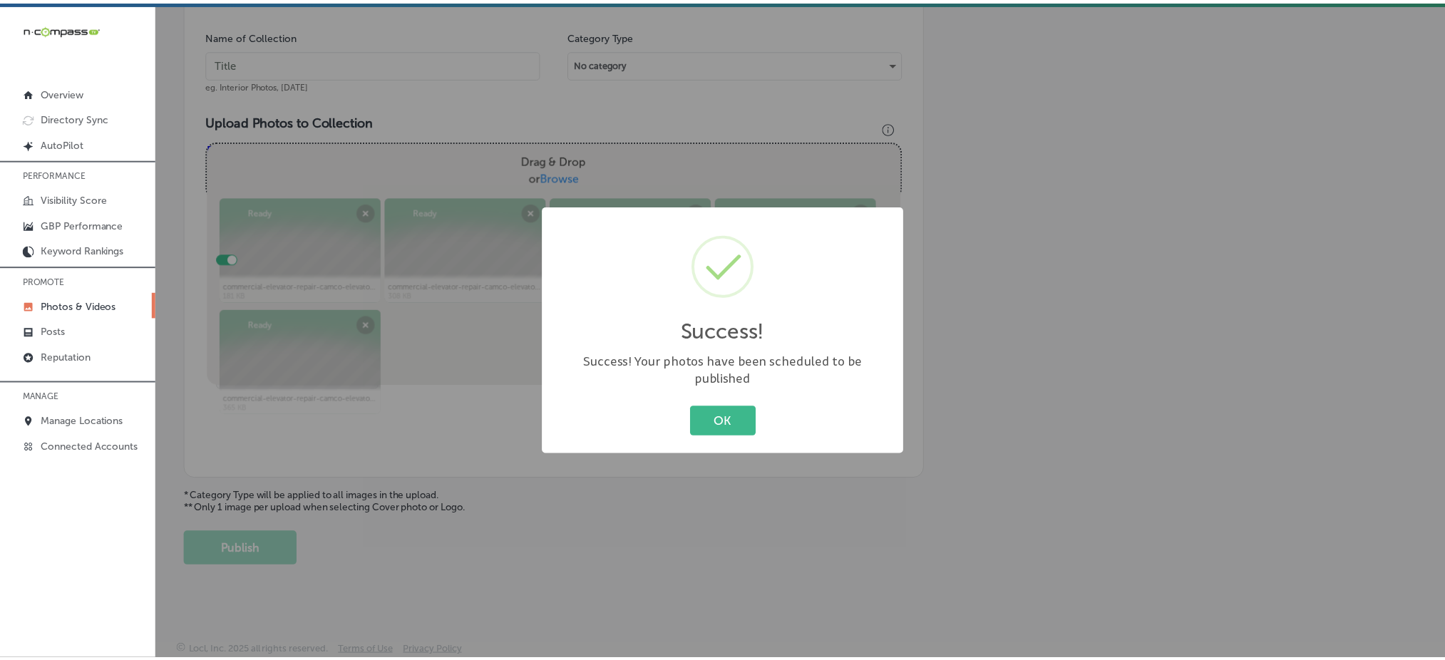
scroll to position [417, 0]
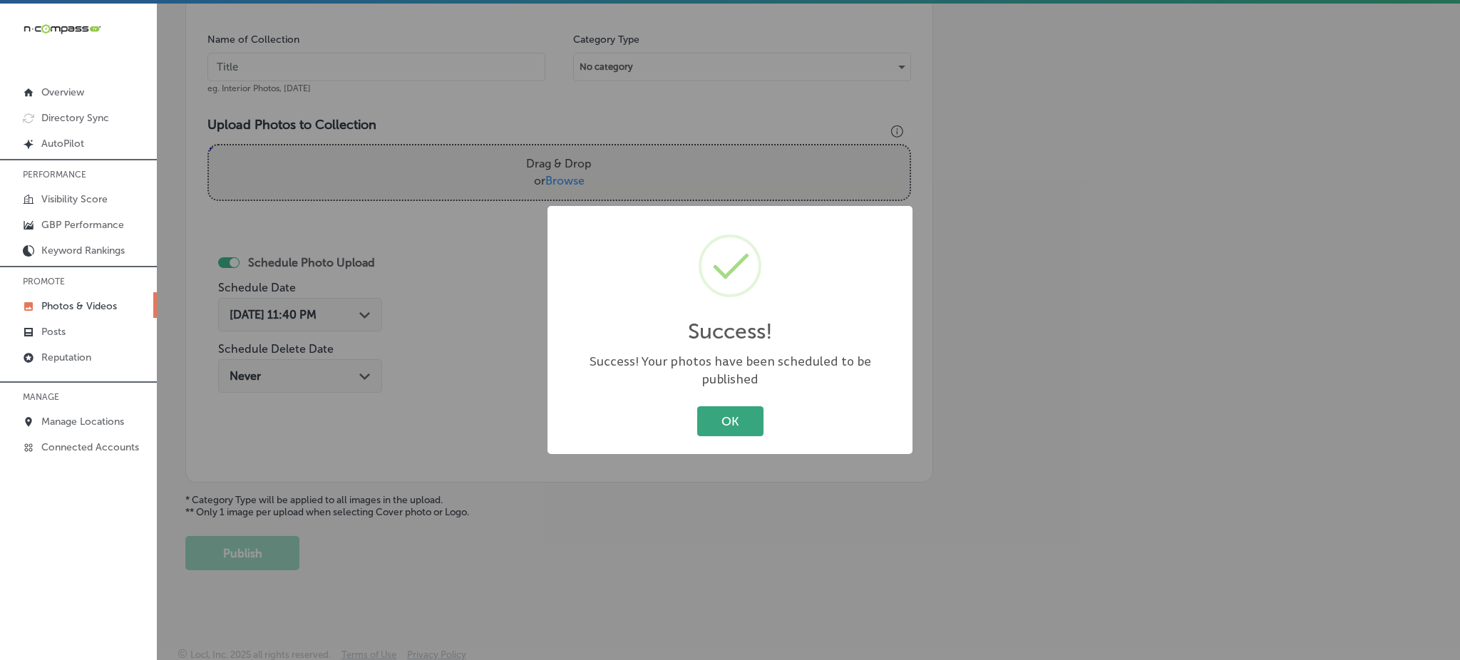
click at [732, 415] on button "OK" at bounding box center [730, 420] width 66 height 29
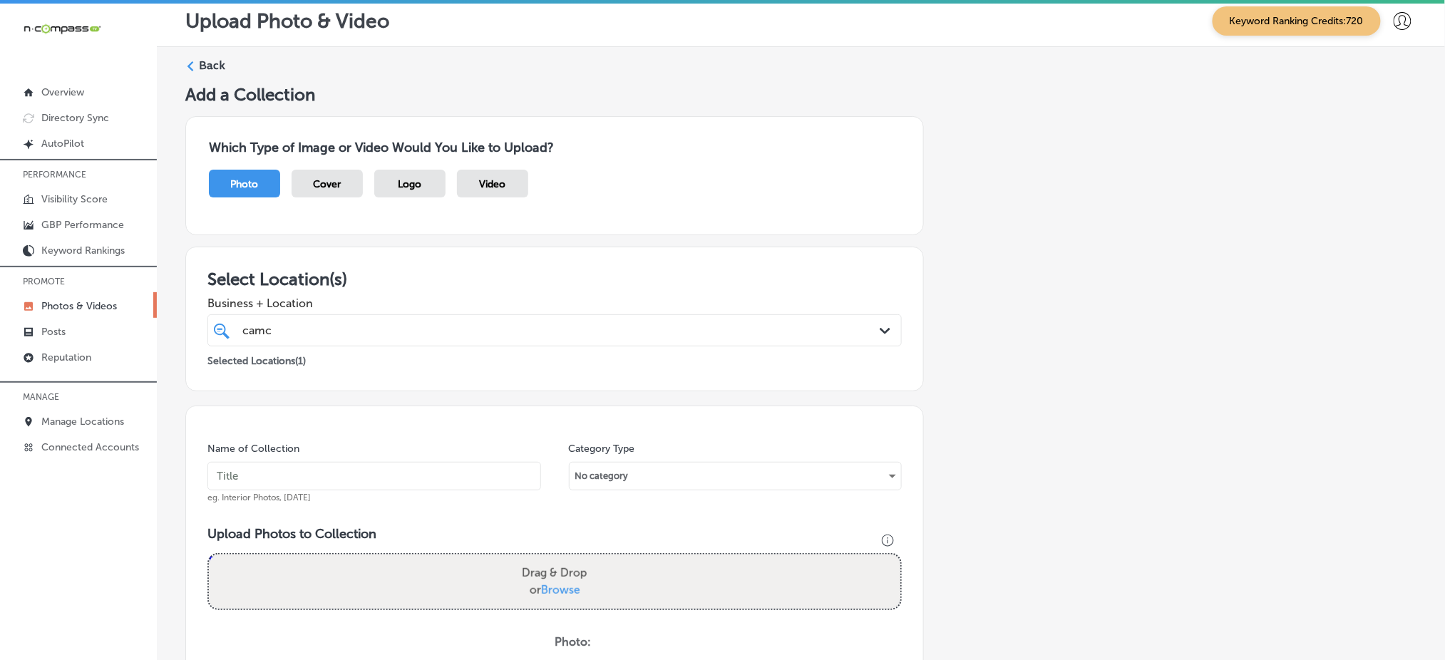
scroll to position [0, 0]
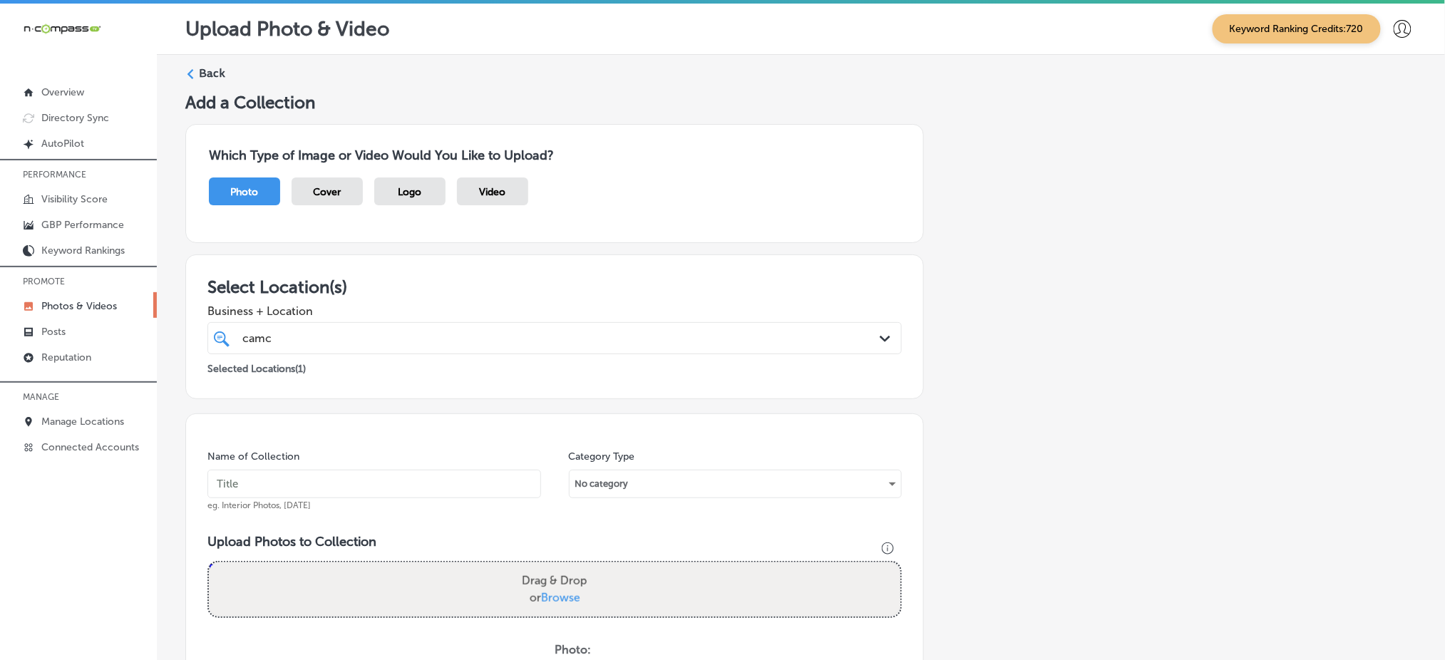
click at [392, 316] on span "Business + Location" at bounding box center [555, 312] width 695 height 14
click at [390, 329] on div "camc camc" at bounding box center [523, 338] width 565 height 19
click at [333, 479] on input "text" at bounding box center [375, 484] width 334 height 29
paste input "camco-elevator-[DATE]"
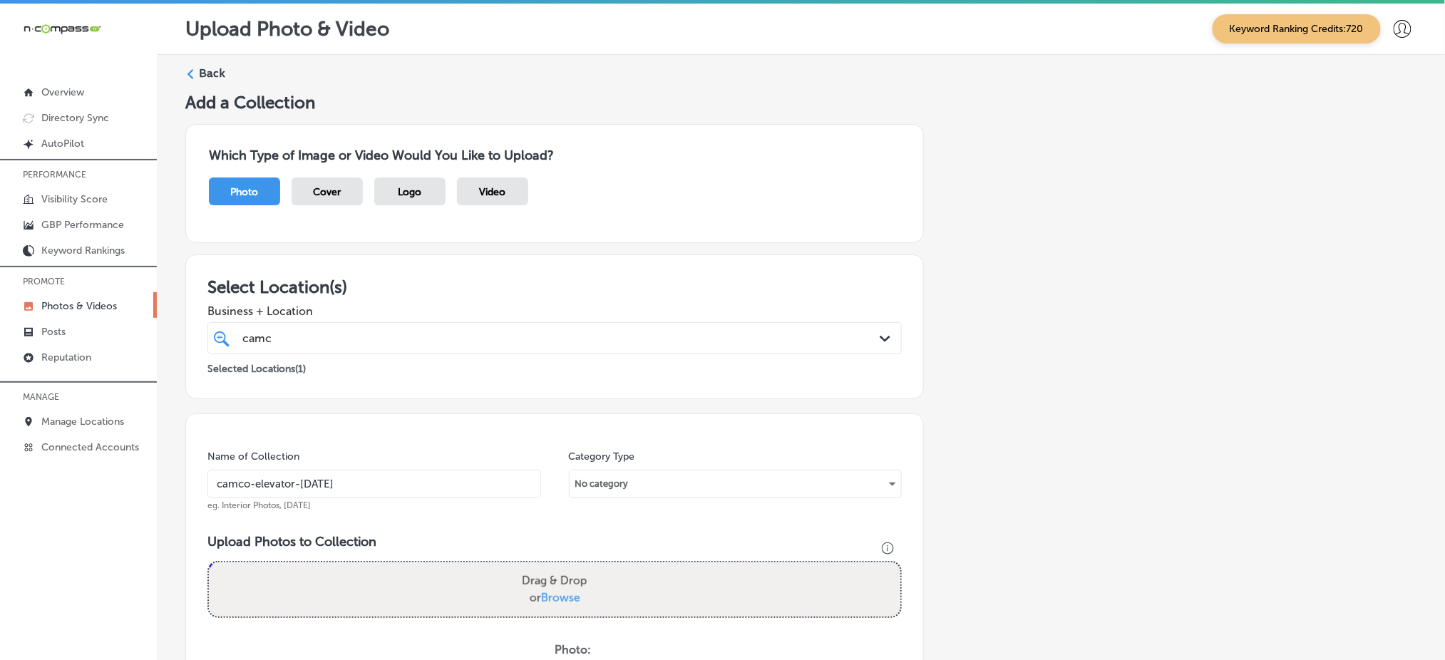
click at [333, 479] on input "camco-elevator-[DATE]" at bounding box center [375, 484] width 334 height 29
type input "camco-elevator-[DATE]"
click at [571, 598] on span "Browse" at bounding box center [560, 598] width 39 height 14
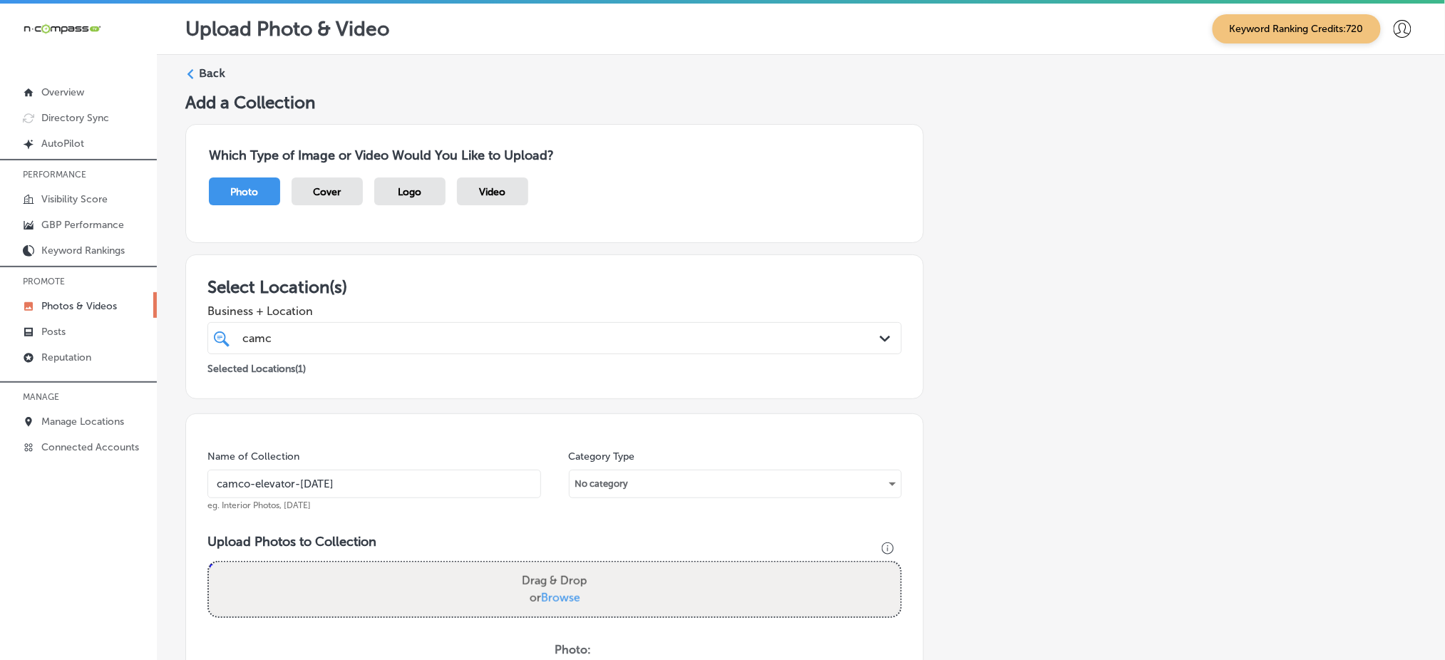
click at [571, 567] on input "Drag & Drop or Browse" at bounding box center [555, 565] width 692 height 4
type input "C:\fakepath\residential-elevator-service-[GEOGRAPHIC_DATA]-elevator-[GEOGRAPHIC…"
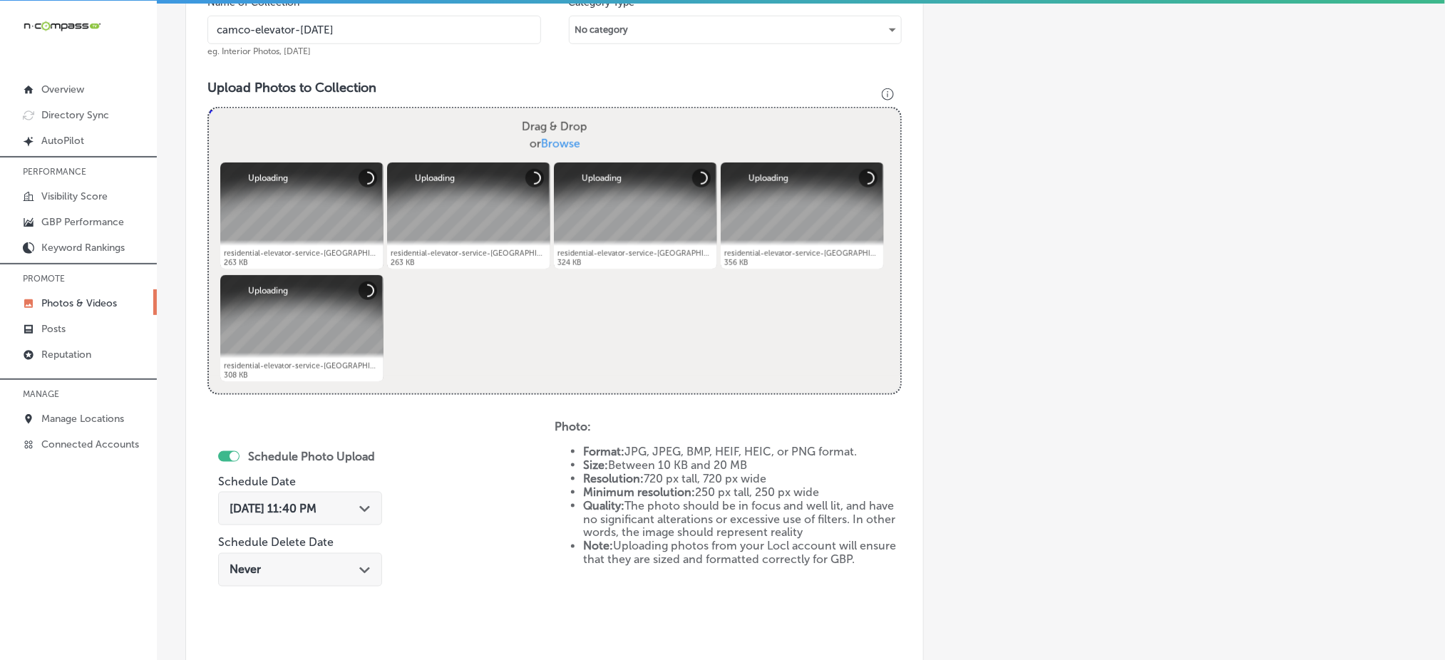
scroll to position [648, 0]
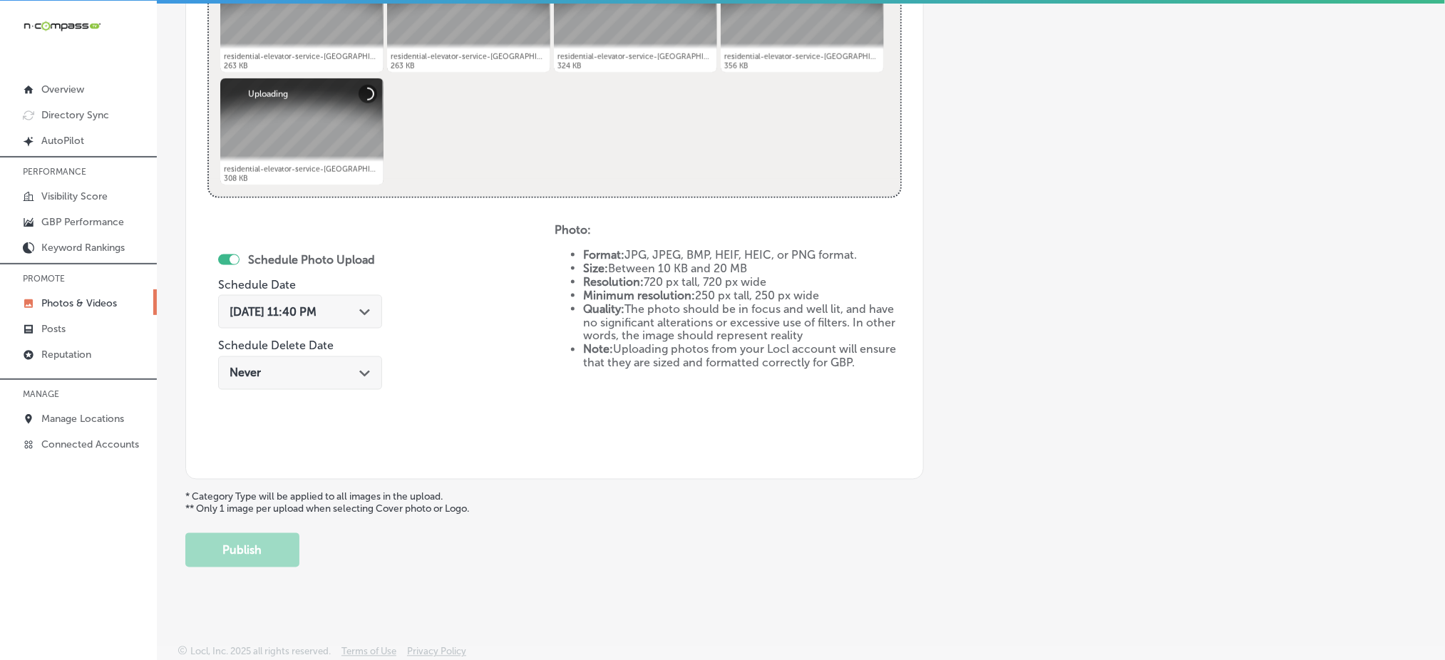
click at [298, 305] on span "[DATE] 11:40 PM" at bounding box center [273, 312] width 87 height 14
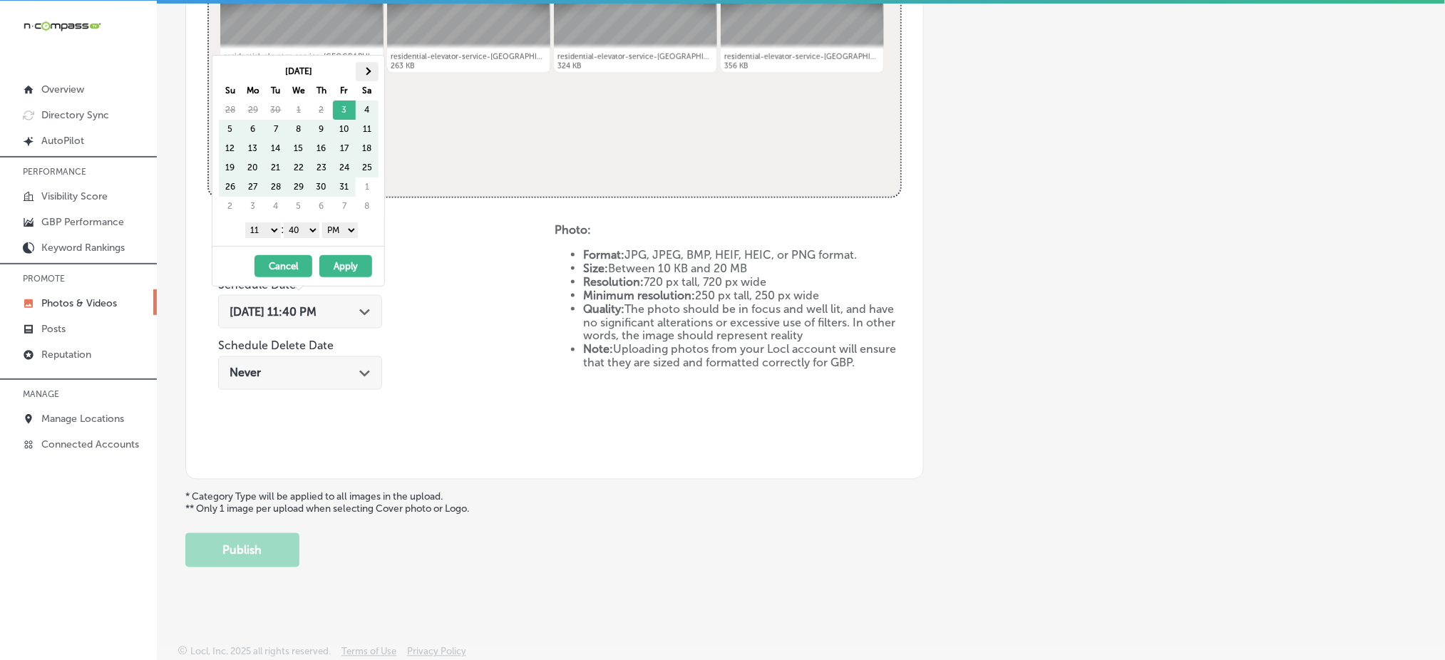
click at [361, 65] on th at bounding box center [367, 71] width 23 height 19
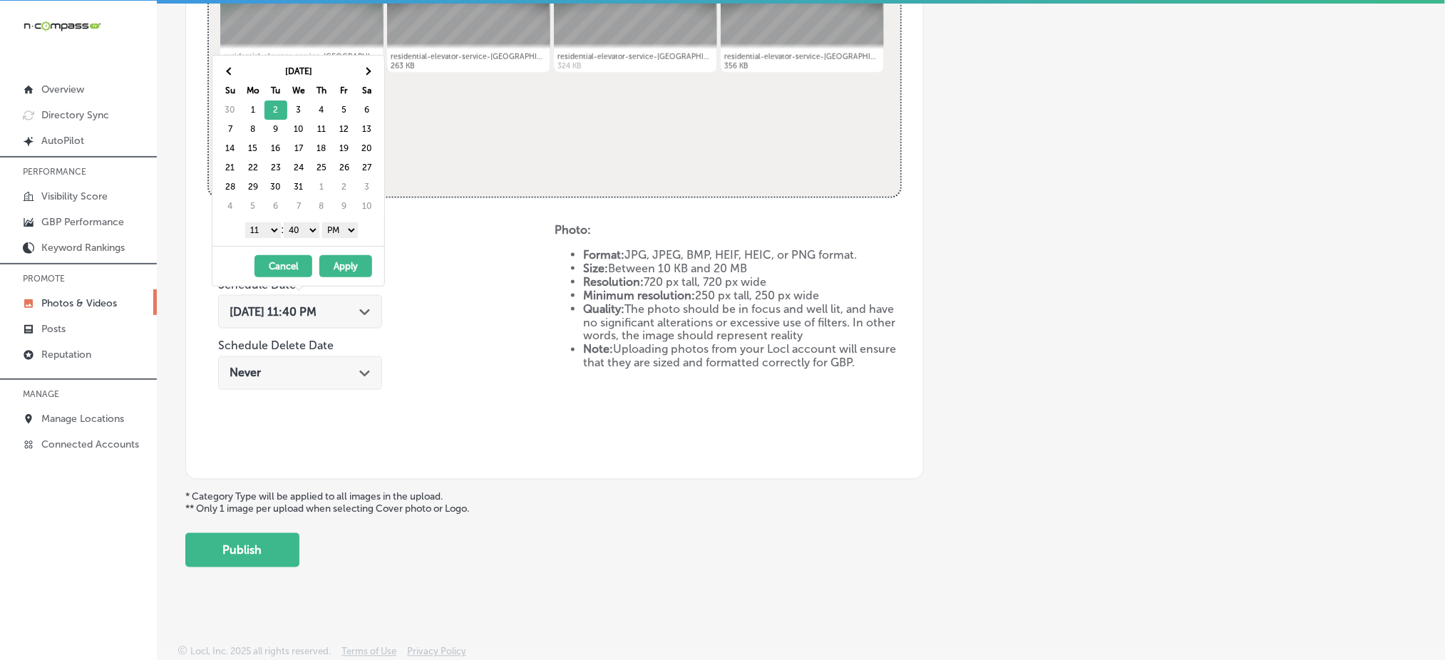
click at [262, 232] on select "1 2 3 4 5 6 7 8 9 10 11 12" at bounding box center [263, 230] width 36 height 16
click at [309, 229] on select "00 10 20 30 40 50" at bounding box center [302, 230] width 36 height 16
click at [342, 262] on button "Apply" at bounding box center [345, 266] width 53 height 22
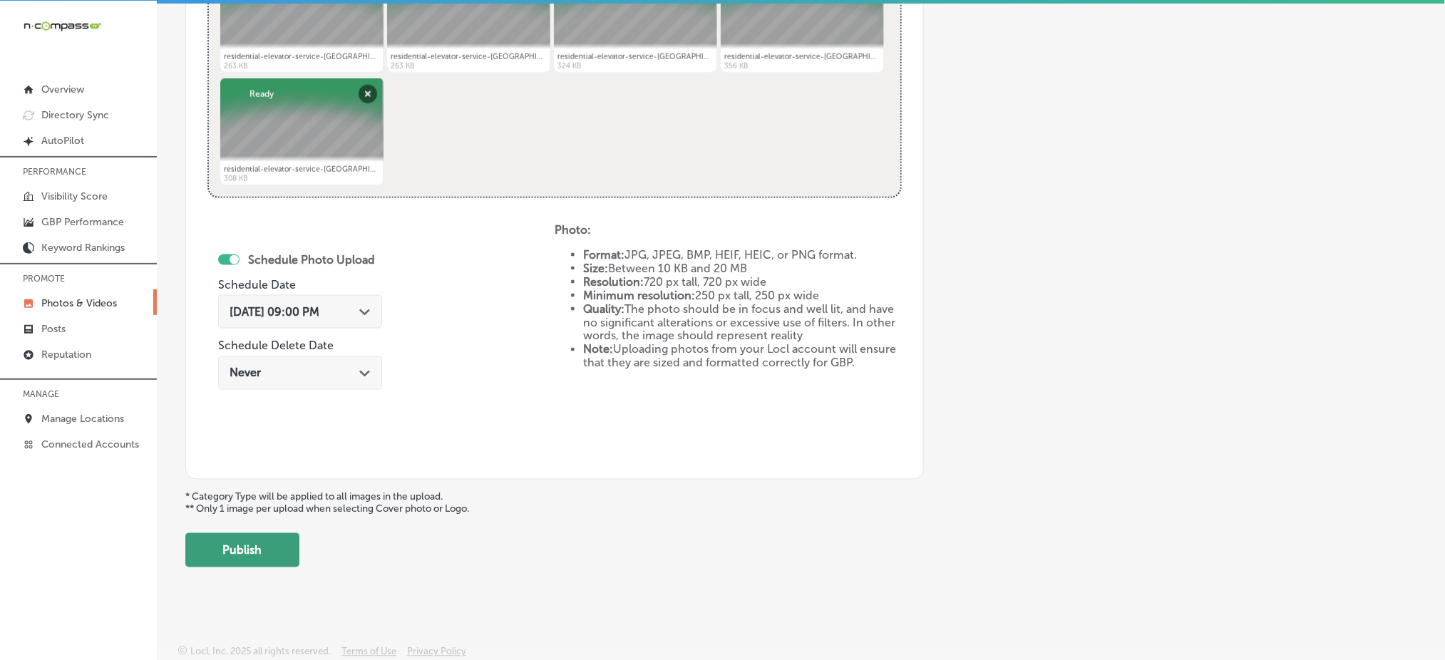
click at [250, 538] on button "Publish" at bounding box center [242, 550] width 114 height 34
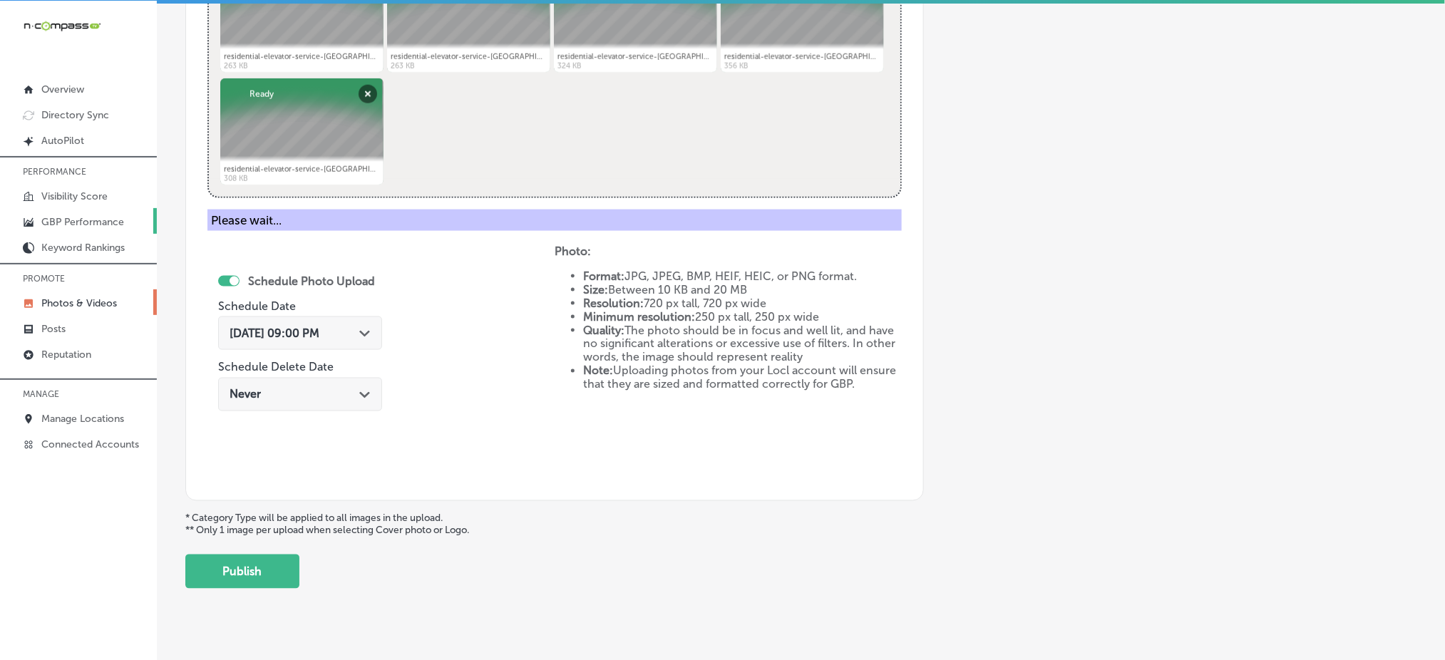
scroll to position [417, 0]
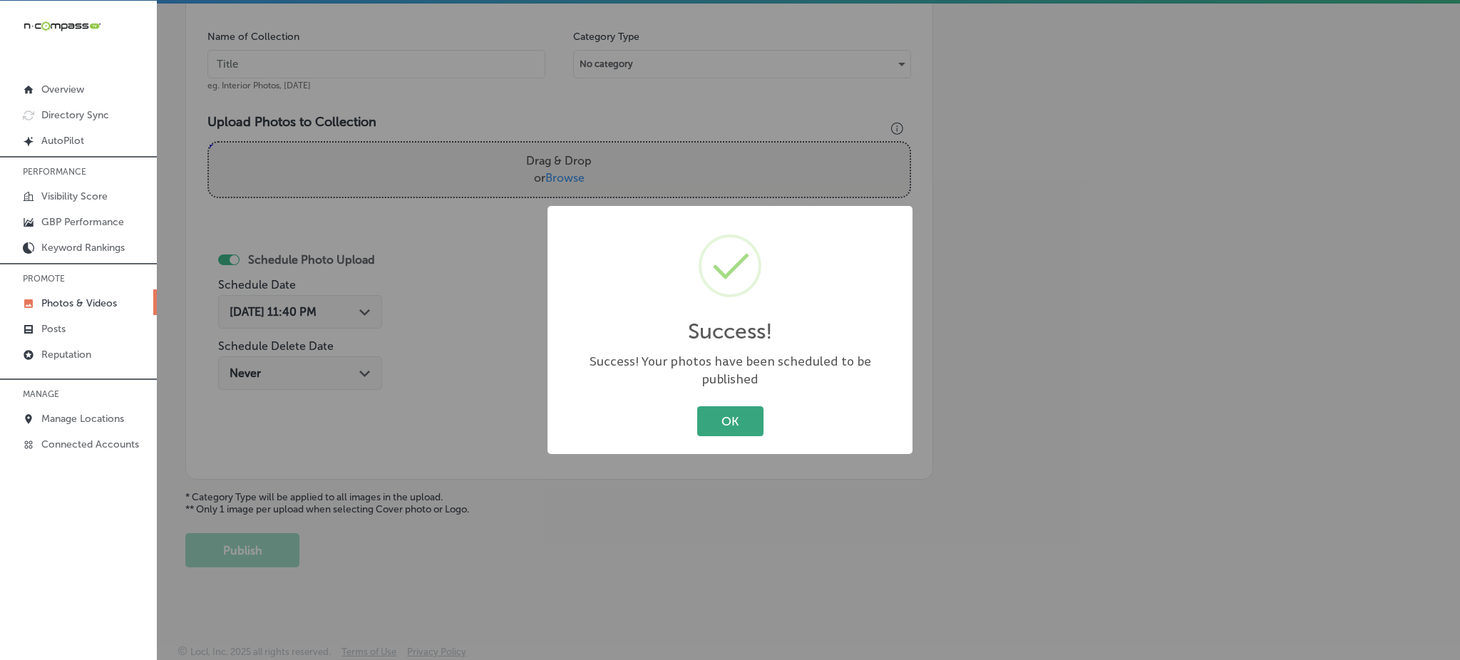
click at [711, 406] on button "OK" at bounding box center [730, 420] width 66 height 29
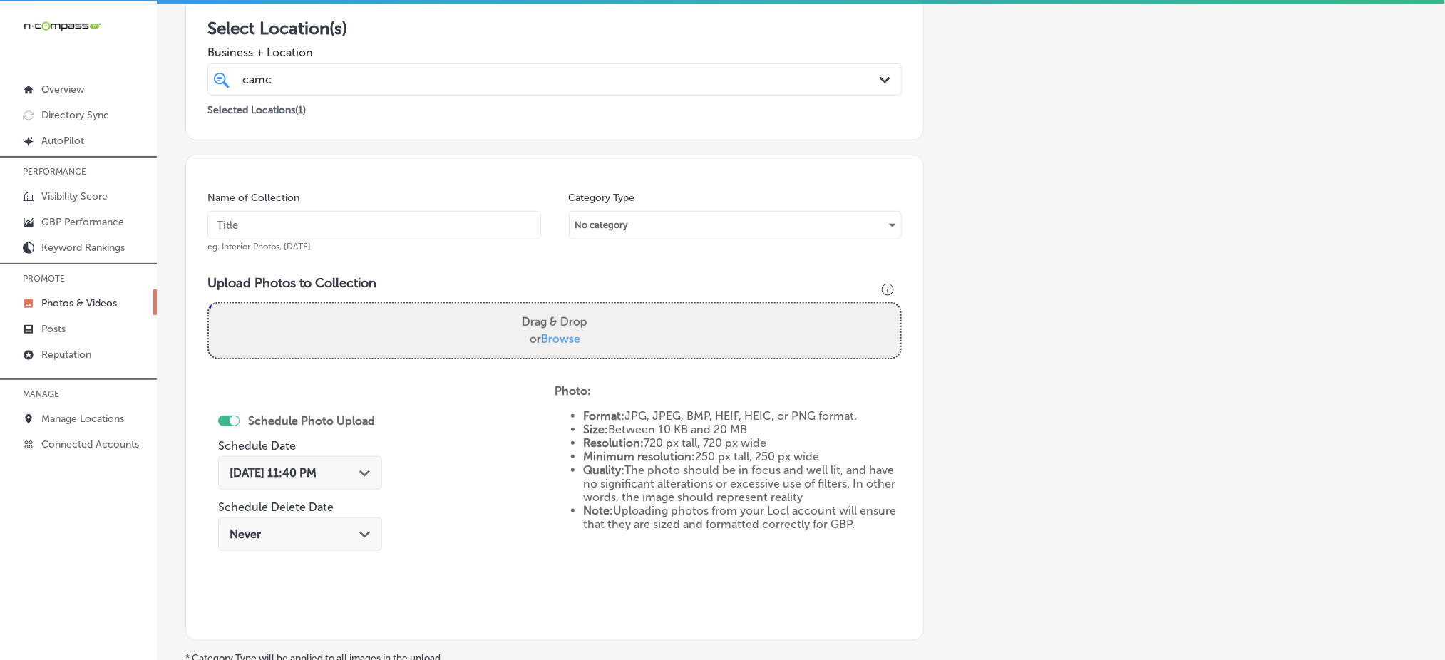
scroll to position [37, 0]
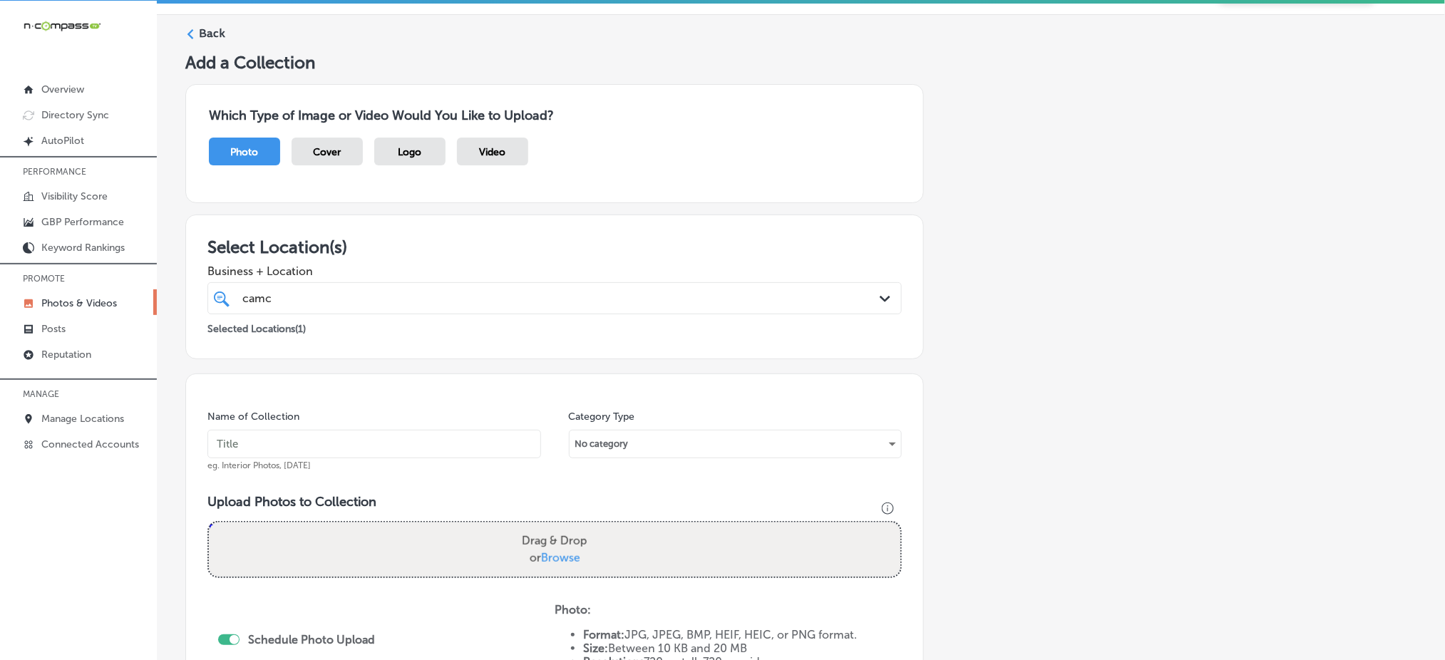
click at [280, 450] on input "text" at bounding box center [375, 444] width 334 height 29
paste input "camco-elevator-[DATE]"
type input "camco-elevator-[DATE]"
click at [565, 553] on span "Browse" at bounding box center [560, 558] width 39 height 14
click at [565, 527] on input "Drag & Drop or Browse" at bounding box center [555, 525] width 692 height 4
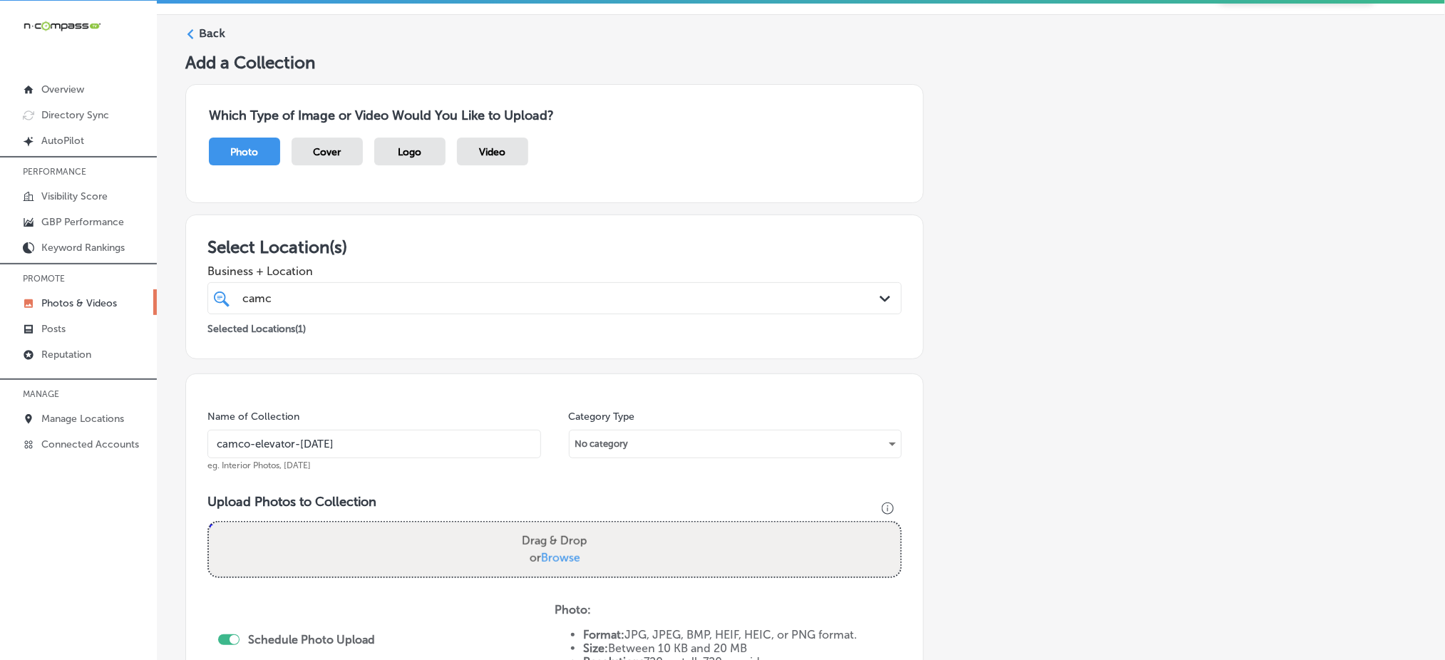
type input "C:\fakepath\residential-elevator-service-[GEOGRAPHIC_DATA]-elevator-[GEOGRAPHIC…"
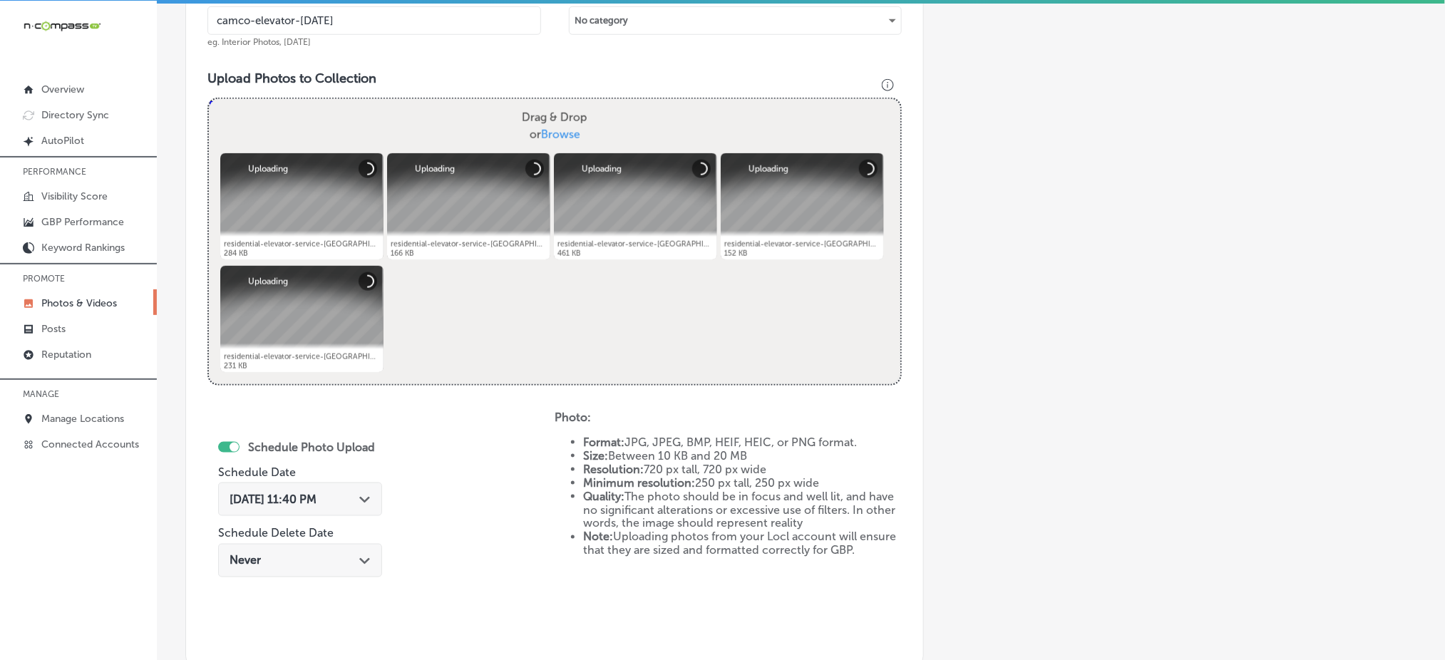
scroll to position [512, 0]
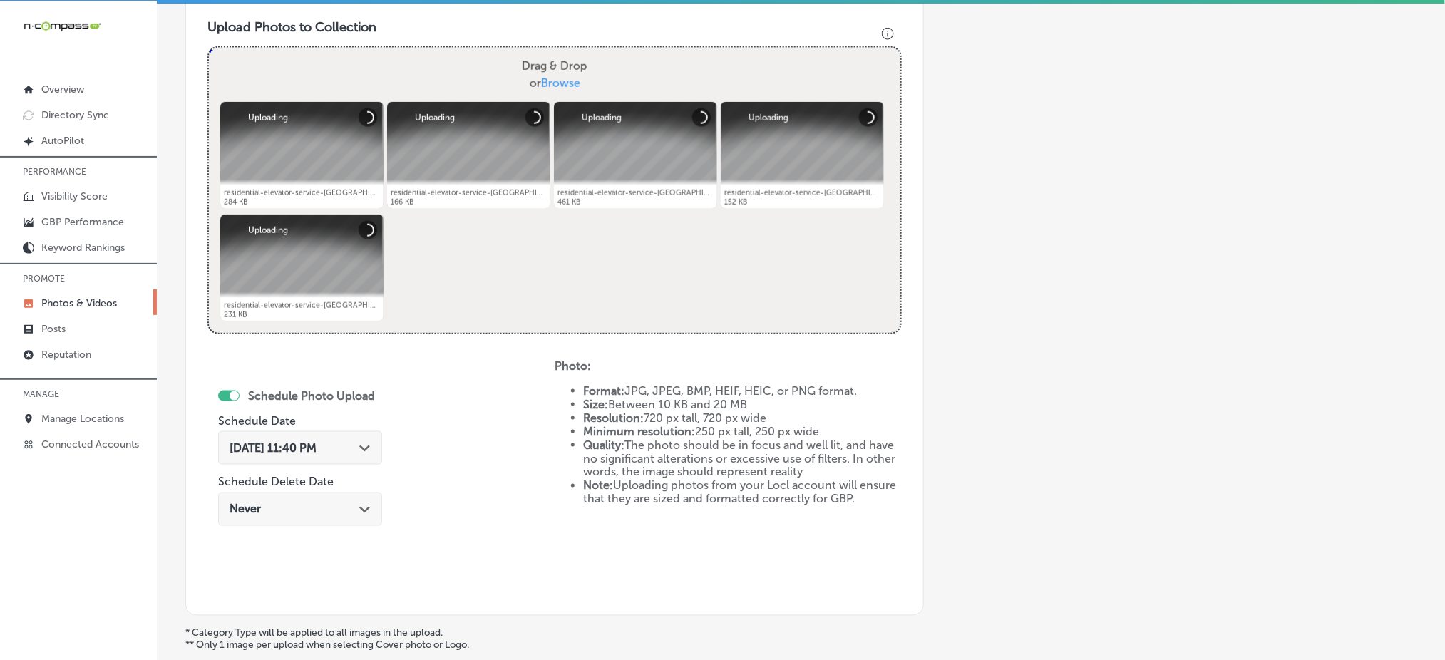
click at [317, 441] on span "[DATE] 11:40 PM" at bounding box center [273, 448] width 87 height 14
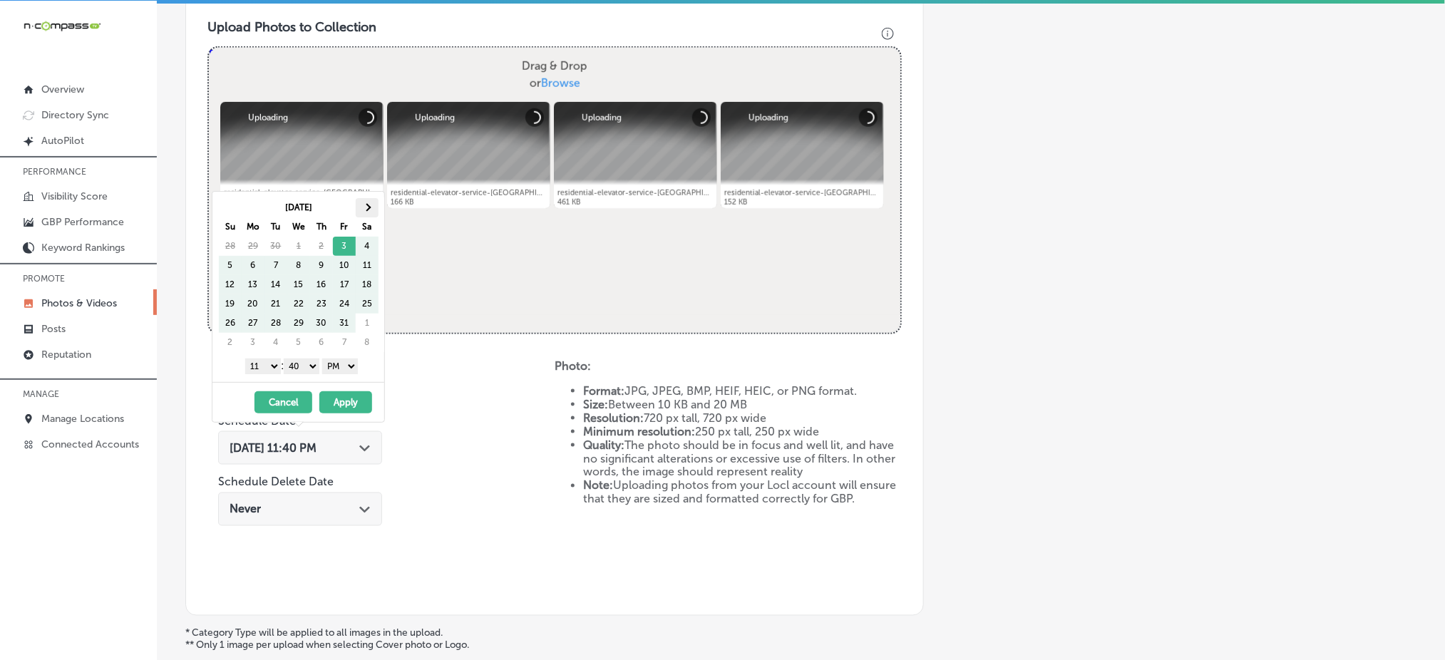
click at [372, 216] on th at bounding box center [367, 207] width 23 height 19
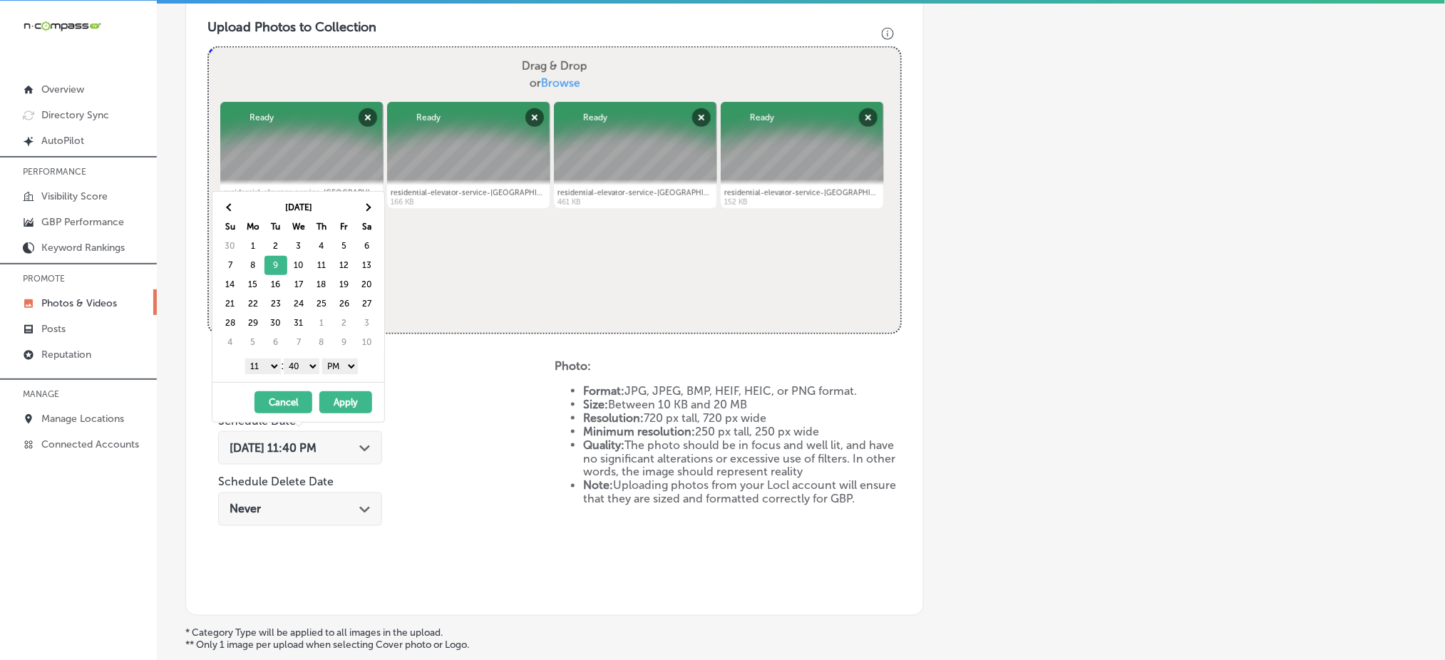
click at [249, 372] on select "1 2 3 4 5 6 7 8 9 10 11 12" at bounding box center [263, 367] width 36 height 16
click at [303, 362] on select "00 10 20 30 40 50" at bounding box center [302, 367] width 36 height 16
click at [329, 396] on button "Apply" at bounding box center [345, 403] width 53 height 22
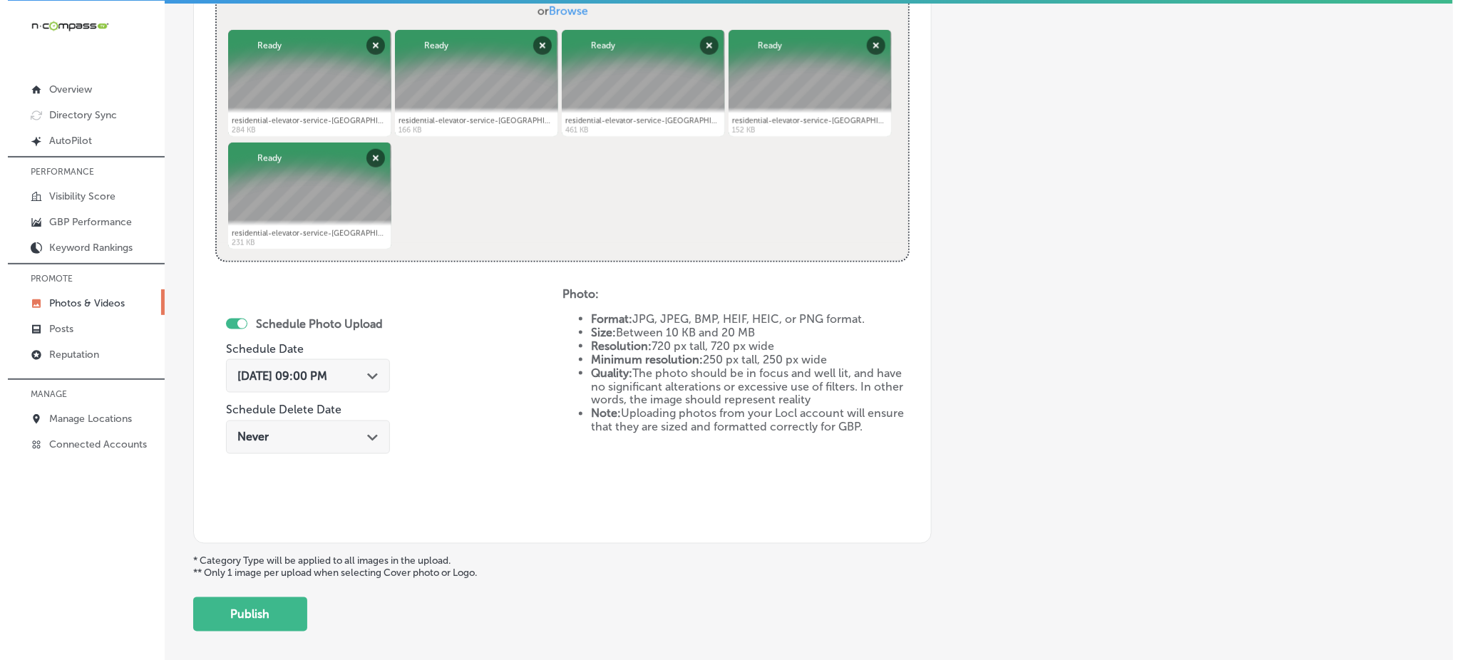
scroll to position [648, 0]
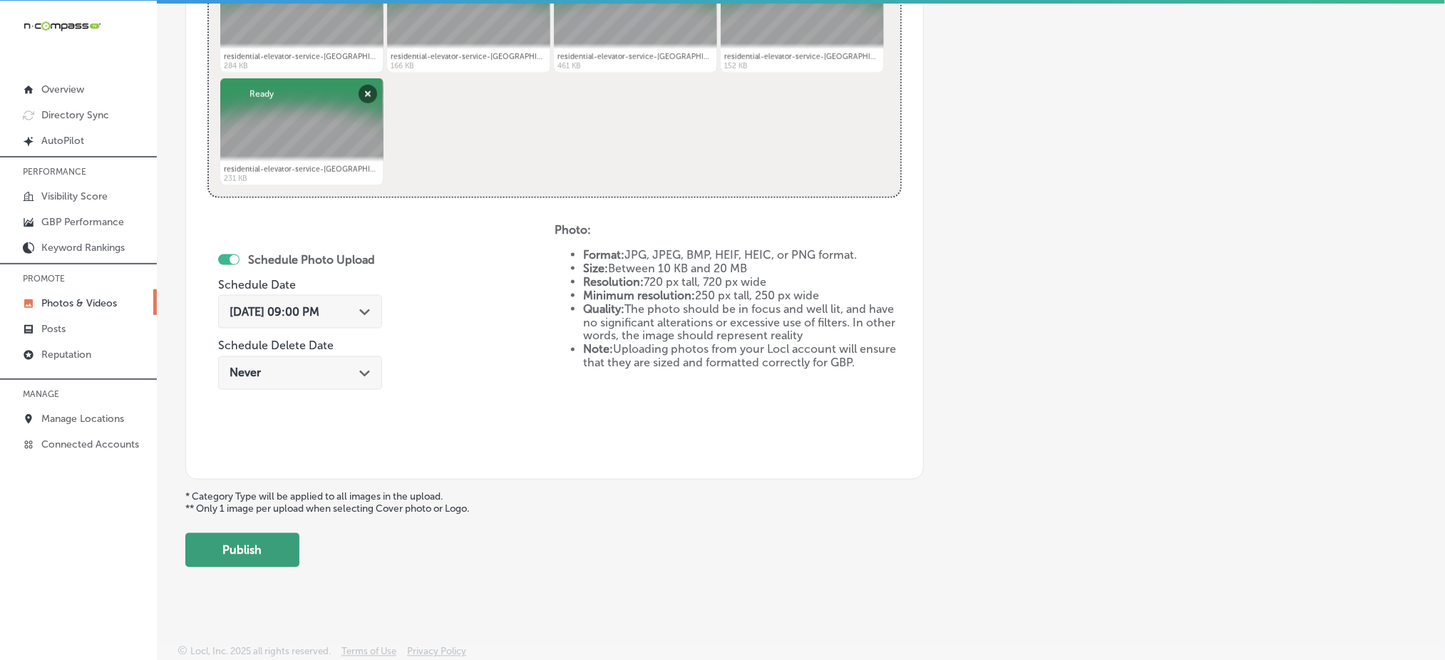
click at [277, 538] on button "Publish" at bounding box center [242, 550] width 114 height 34
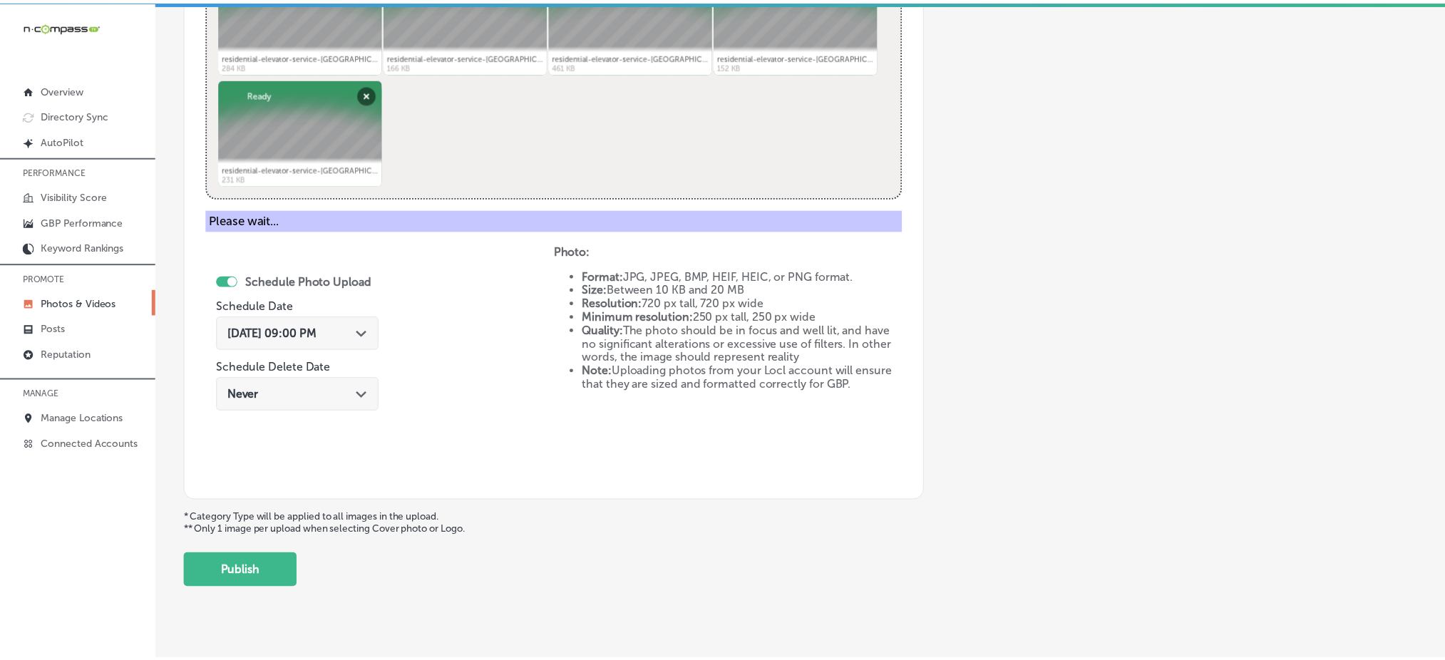
scroll to position [417, 0]
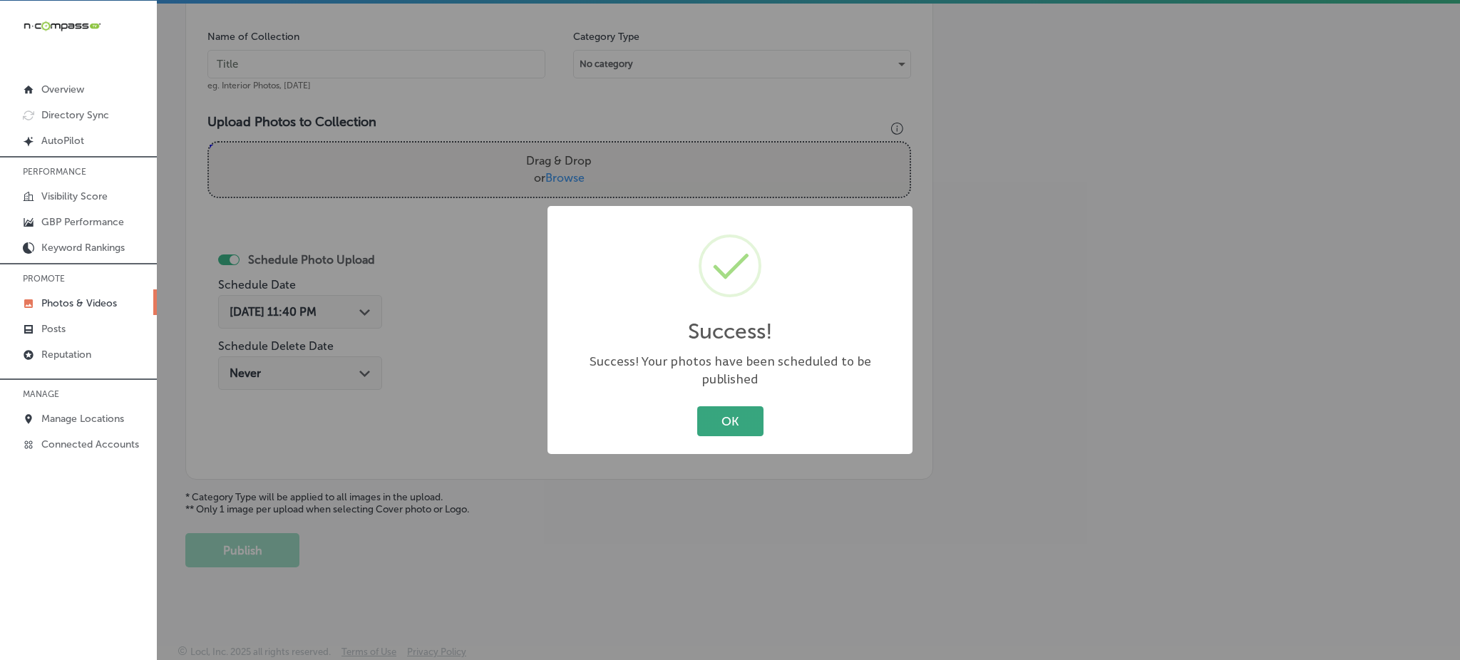
click at [701, 409] on button "OK" at bounding box center [730, 420] width 66 height 29
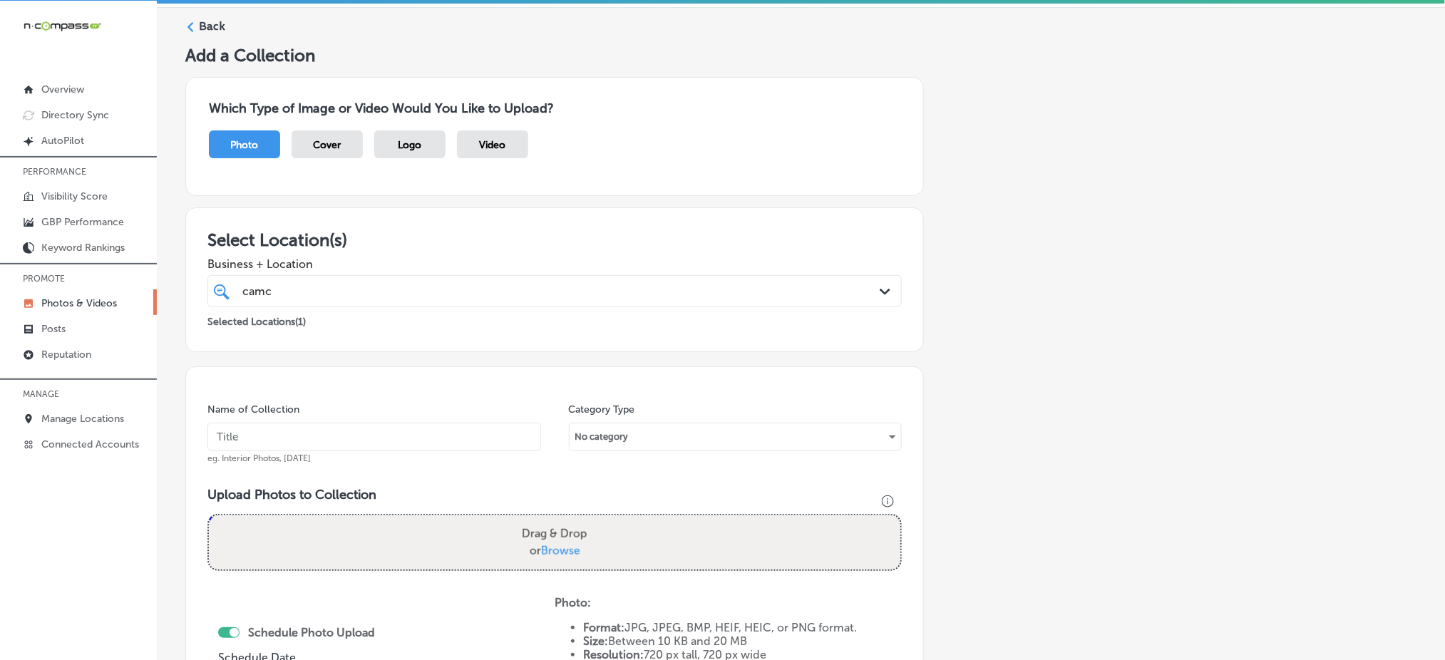
scroll to position [37, 0]
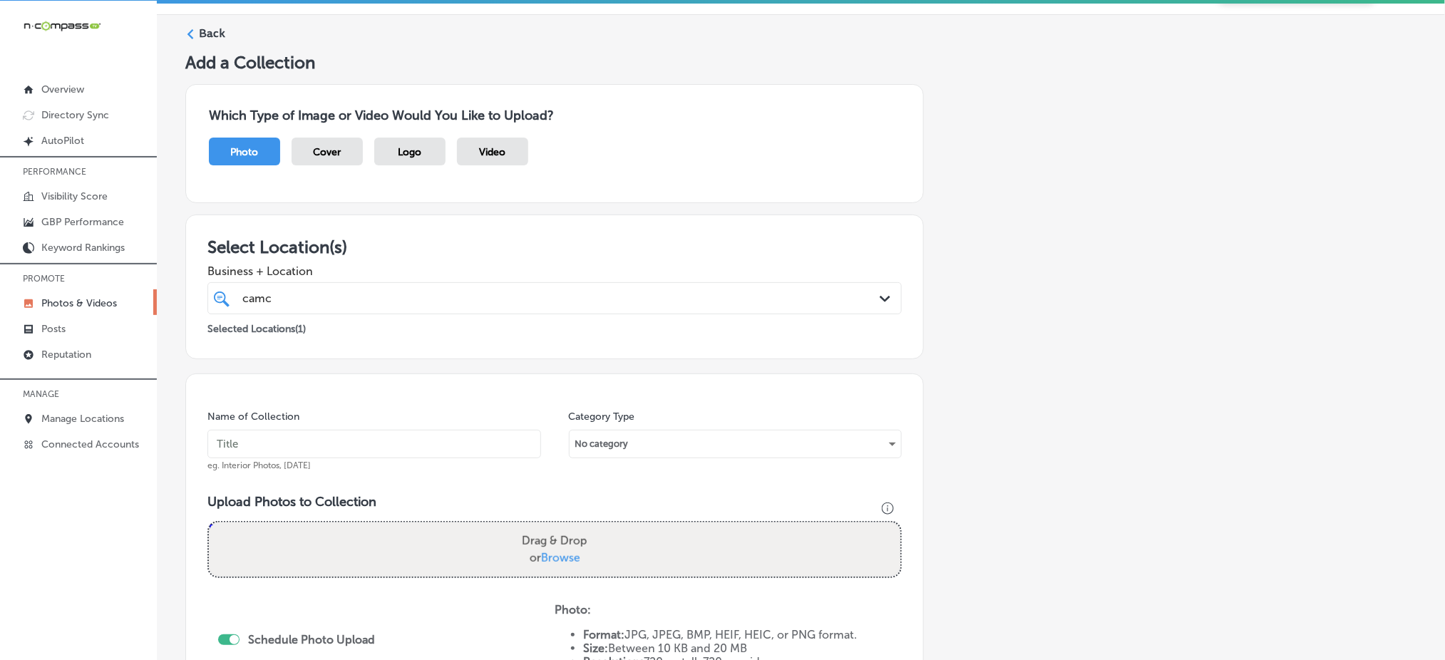
click at [469, 441] on input "text" at bounding box center [375, 444] width 334 height 29
paste input "camco-elevator-[DATE]"
type input "camco-elevator-[DATE]"
click at [561, 566] on label "Drag & Drop or Browse" at bounding box center [554, 550] width 77 height 46
click at [561, 527] on input "Drag & Drop or Browse" at bounding box center [555, 525] width 692 height 4
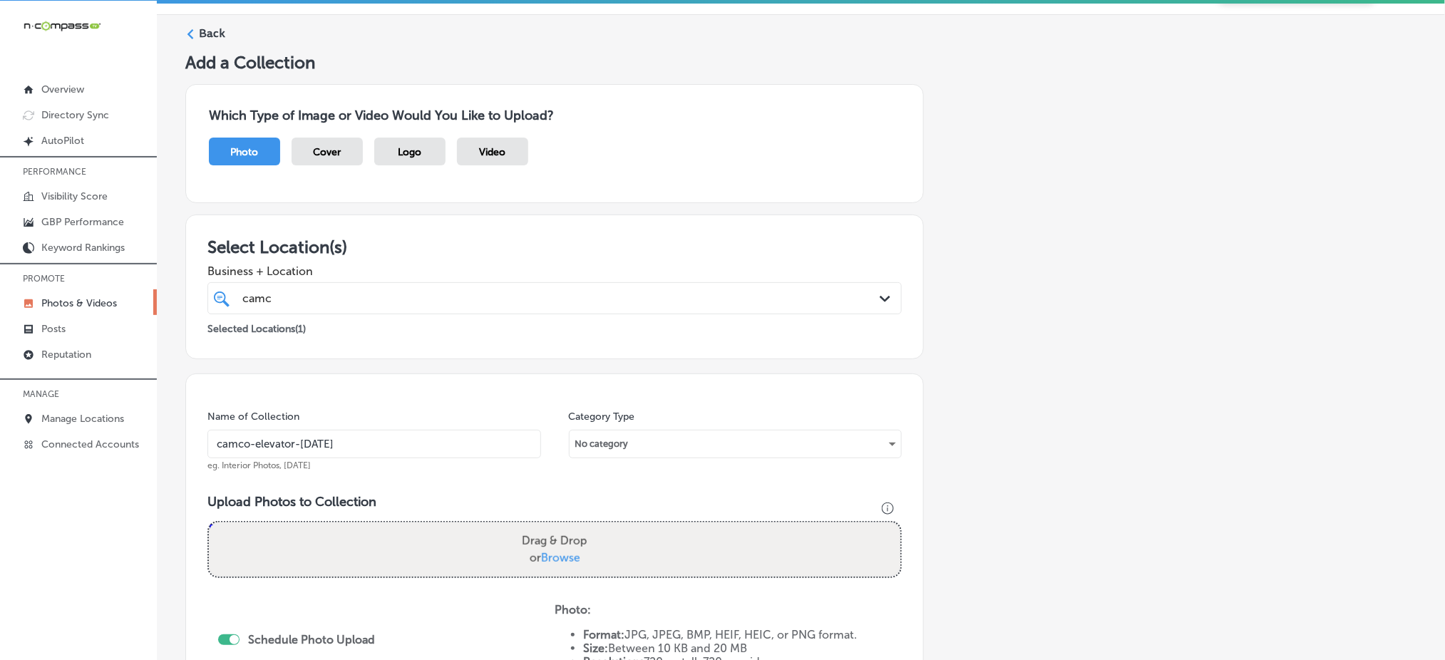
type input "C:\fakepath\residential-elevator-service-[GEOGRAPHIC_DATA]-elevator-[GEOGRAPHIC…"
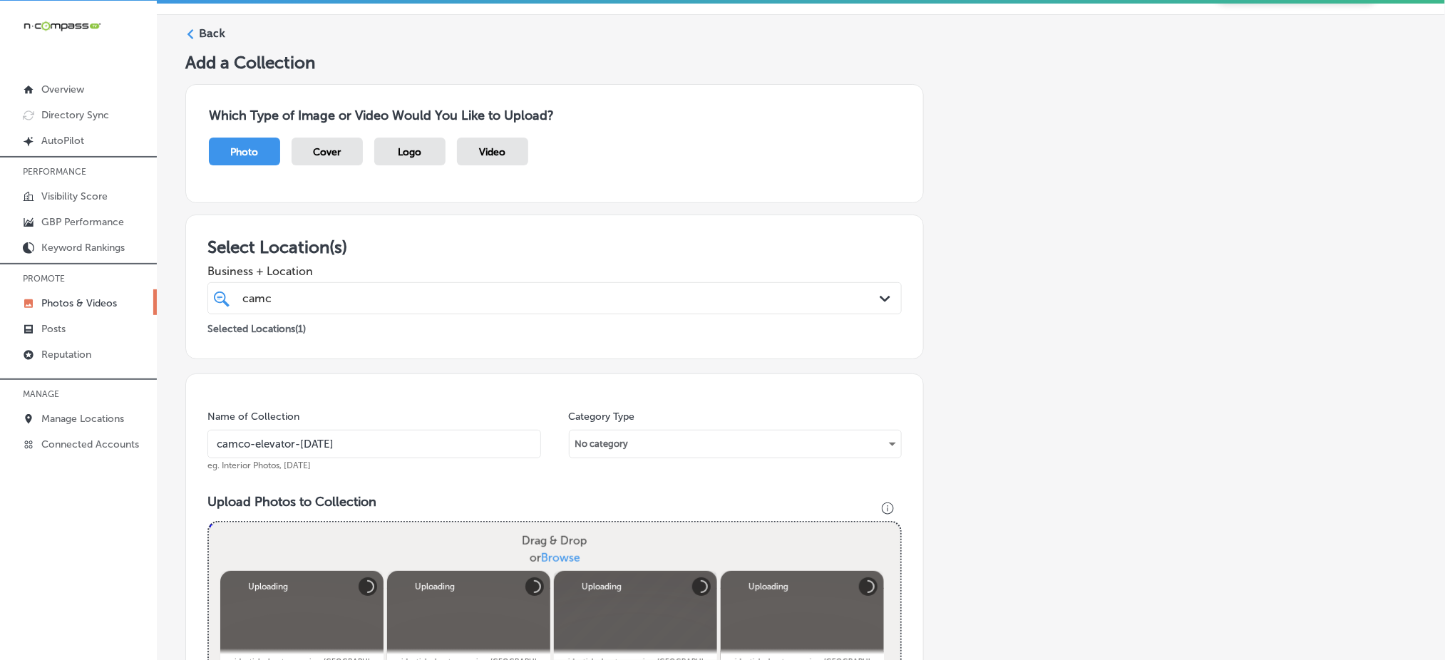
scroll to position [417, 0]
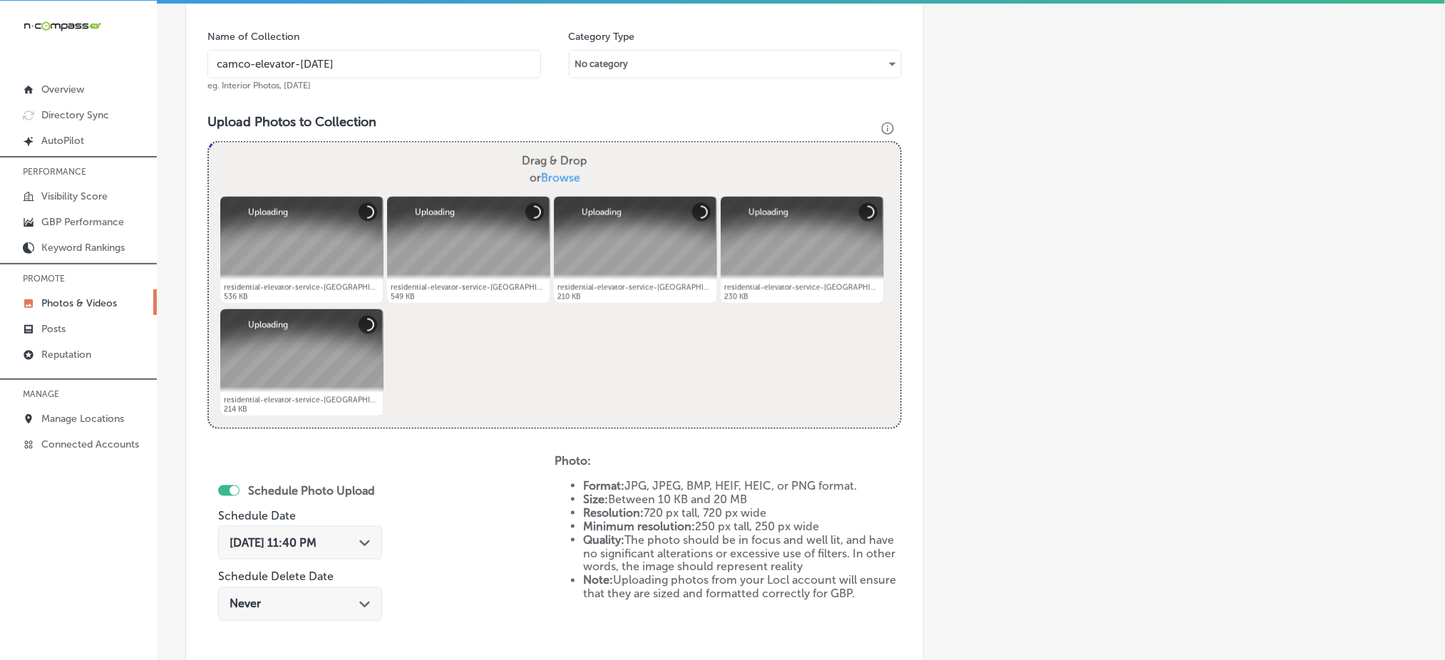
click at [313, 531] on div "[DATE] 11:40 PM Path Created with Sketch." at bounding box center [300, 543] width 164 height 34
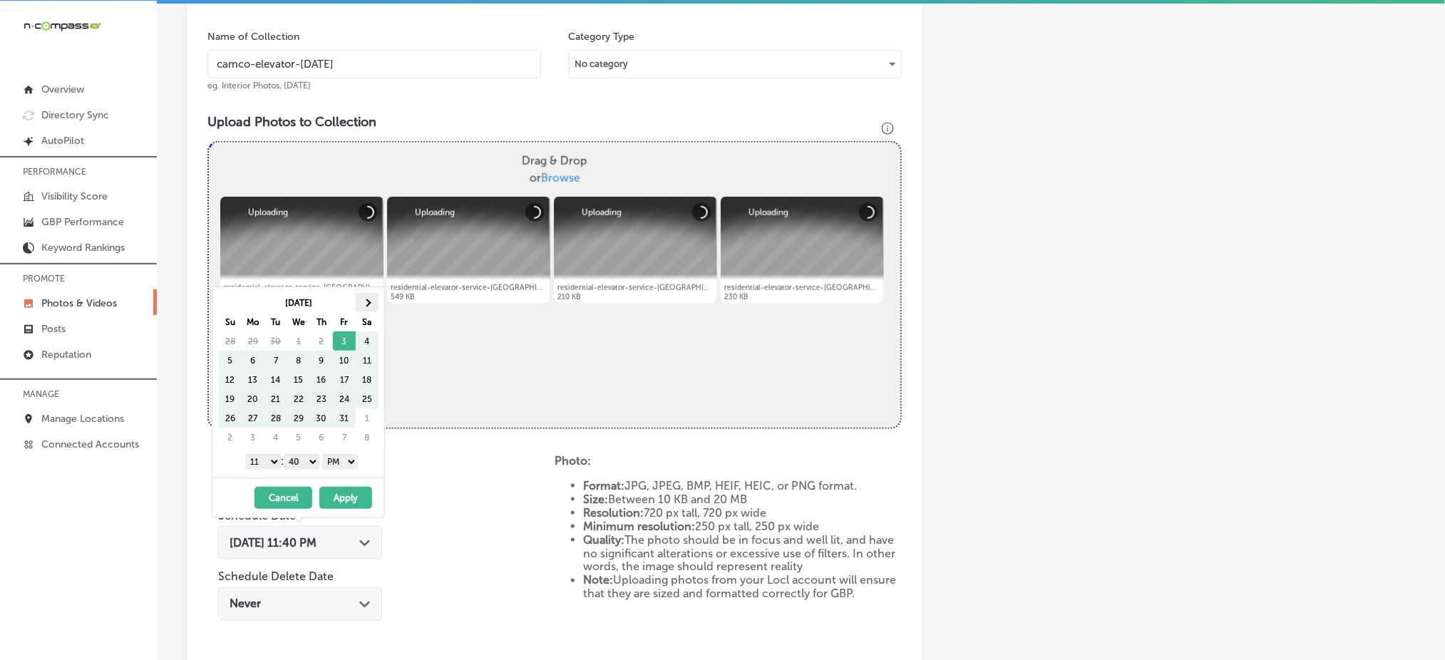
click at [361, 303] on th at bounding box center [367, 302] width 23 height 19
drag, startPoint x: 257, startPoint y: 462, endPoint x: 257, endPoint y: 472, distance: 10.0
click at [257, 462] on select "1 2 3 4 5 6 7 8 9 10 11 12" at bounding box center [263, 462] width 36 height 16
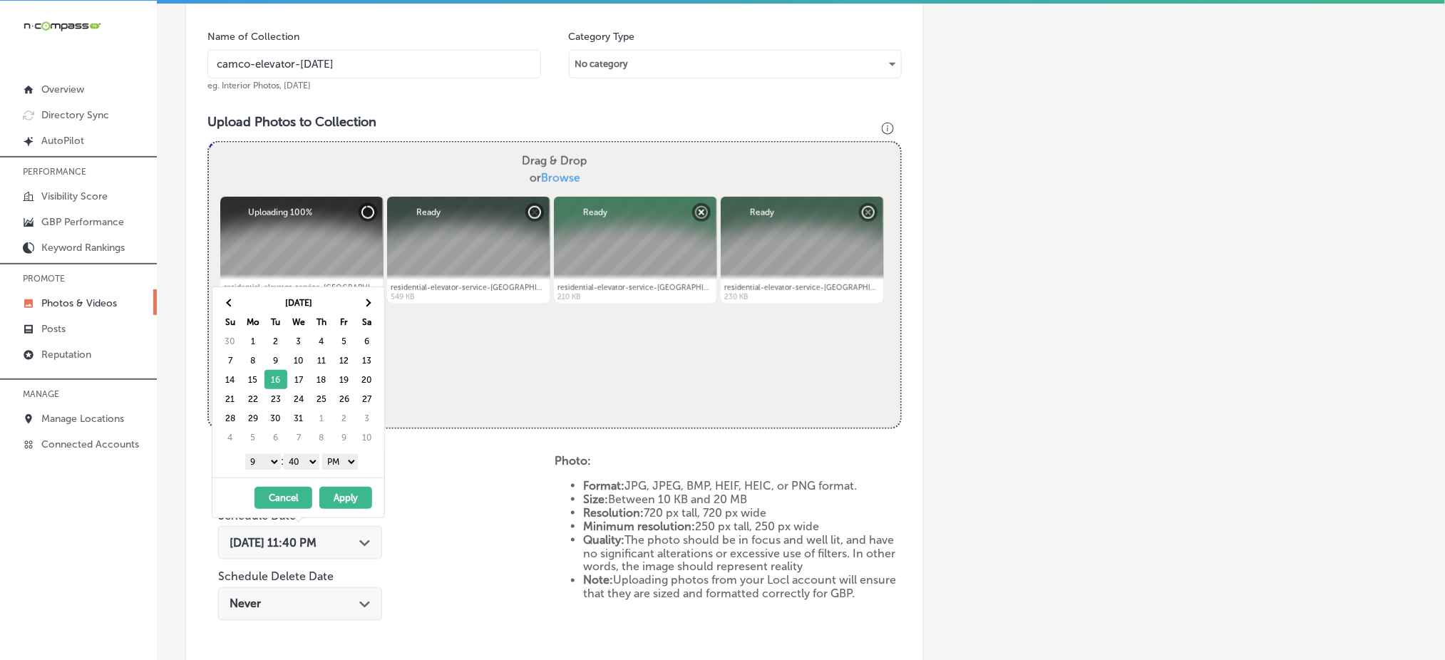
click at [293, 461] on select "00 10 20 30 40 50" at bounding box center [302, 462] width 36 height 16
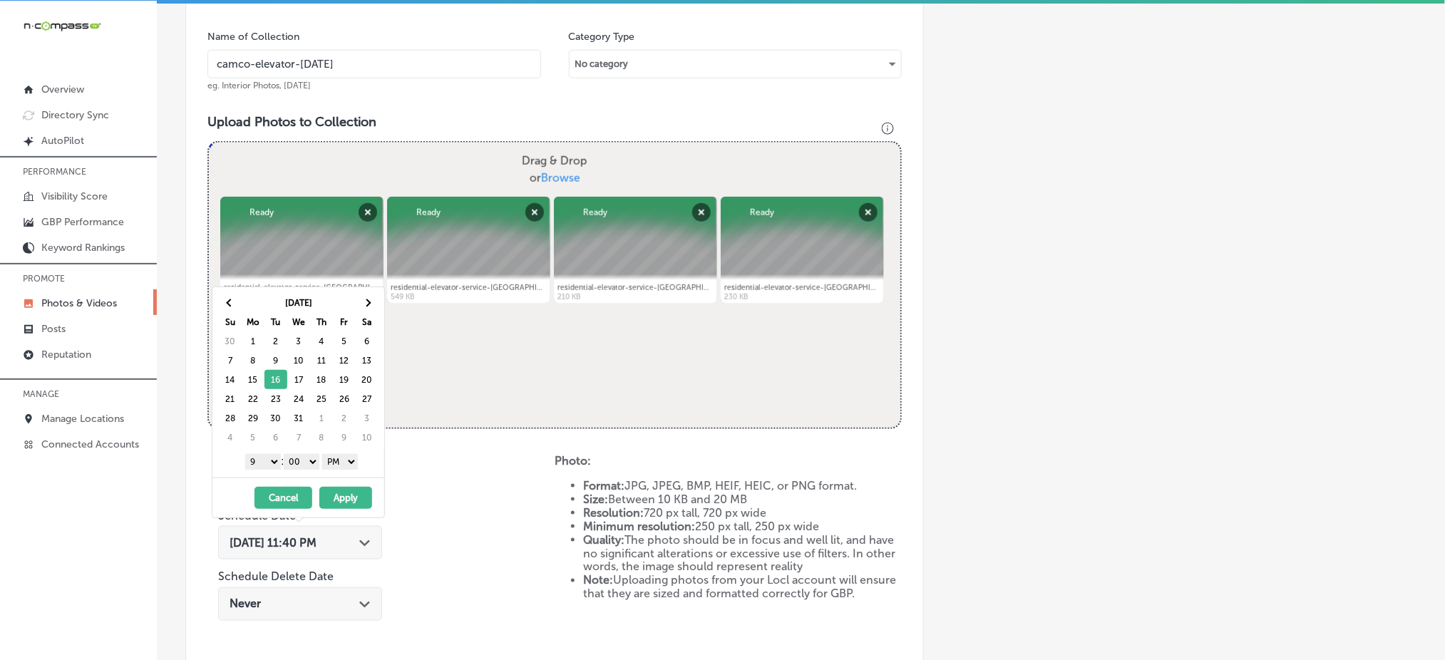
click at [334, 496] on button "Apply" at bounding box center [345, 498] width 53 height 22
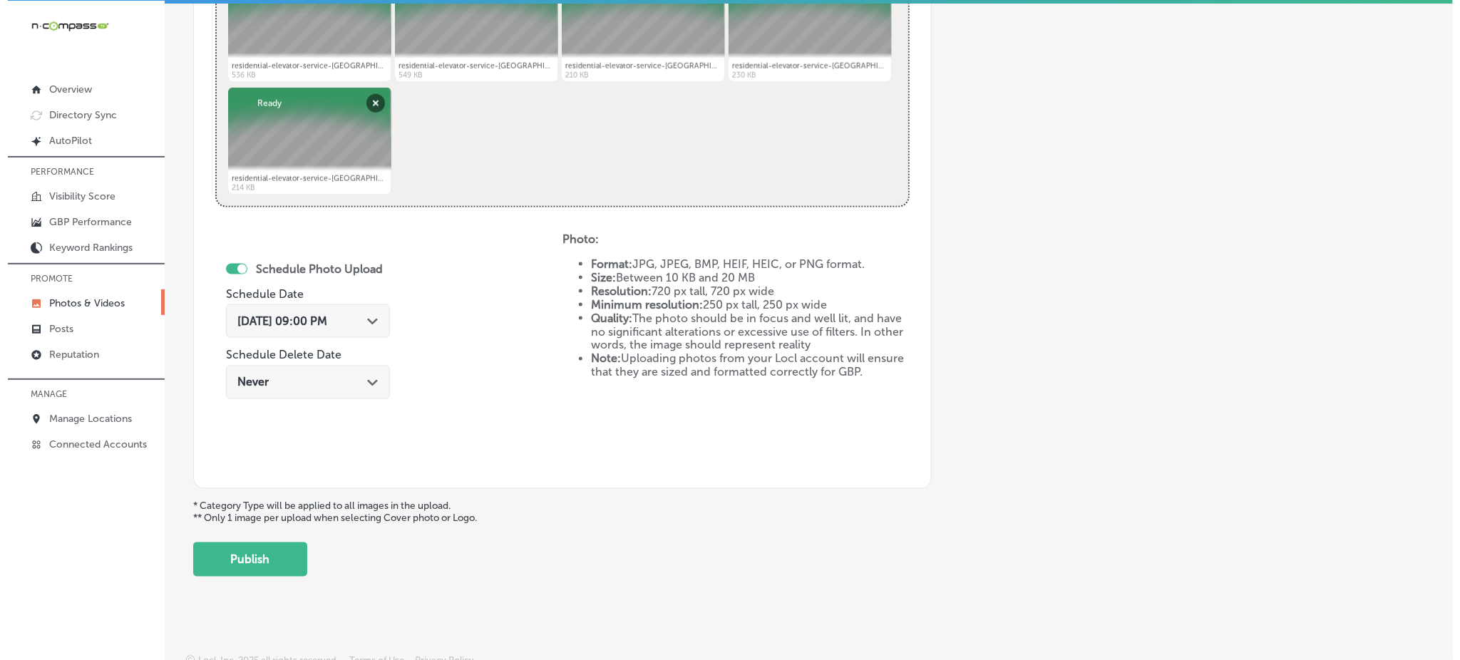
scroll to position [648, 0]
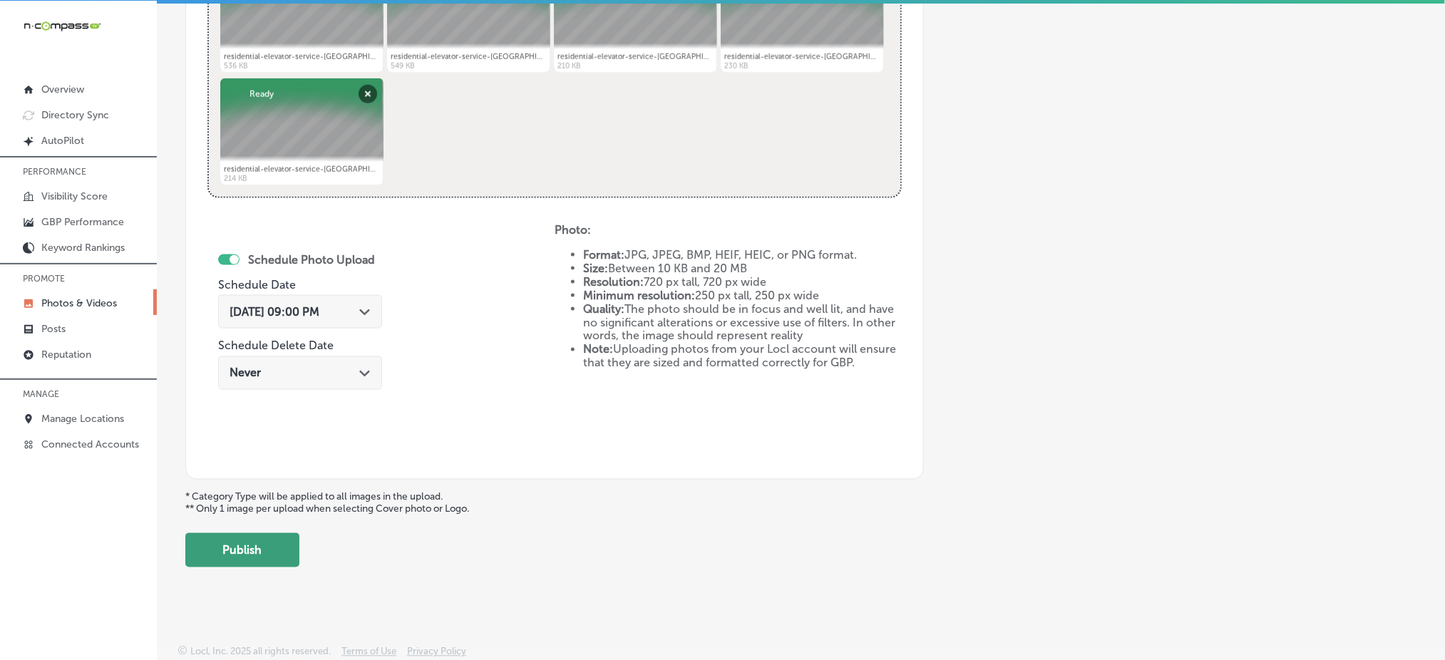
click at [277, 538] on button "Publish" at bounding box center [242, 550] width 114 height 34
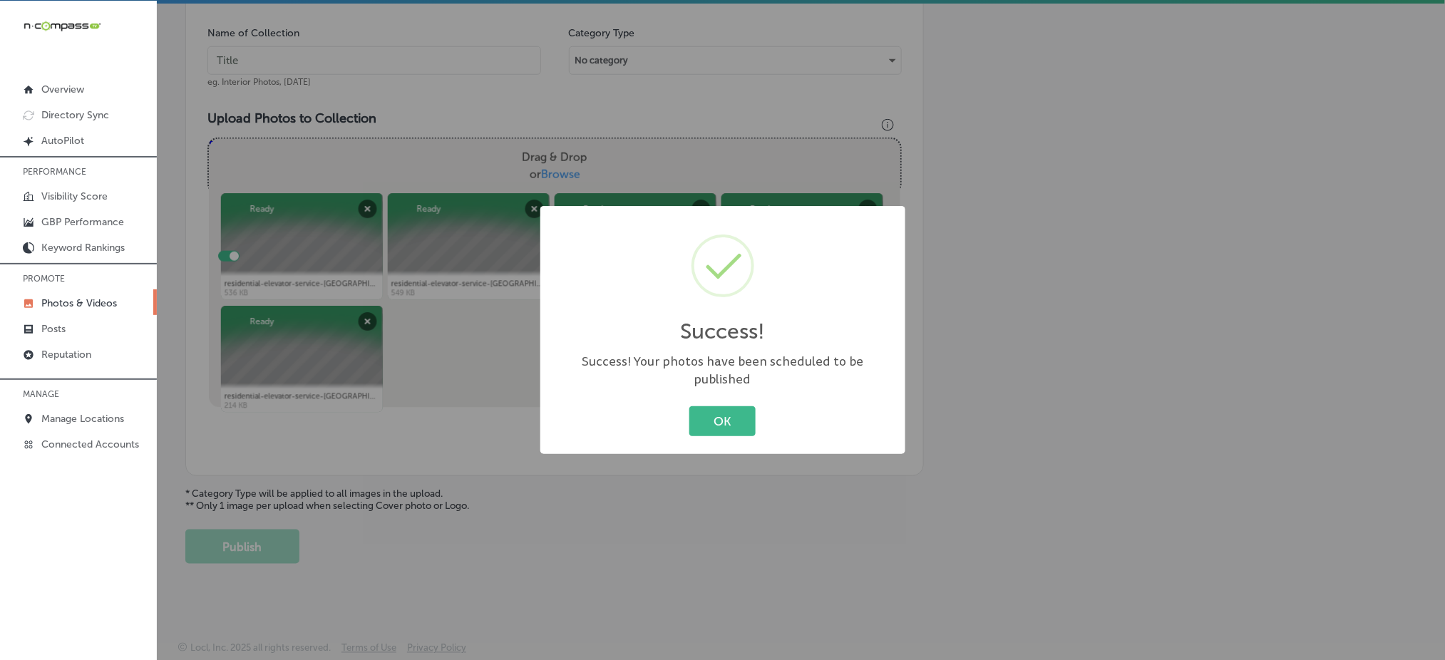
scroll to position [417, 0]
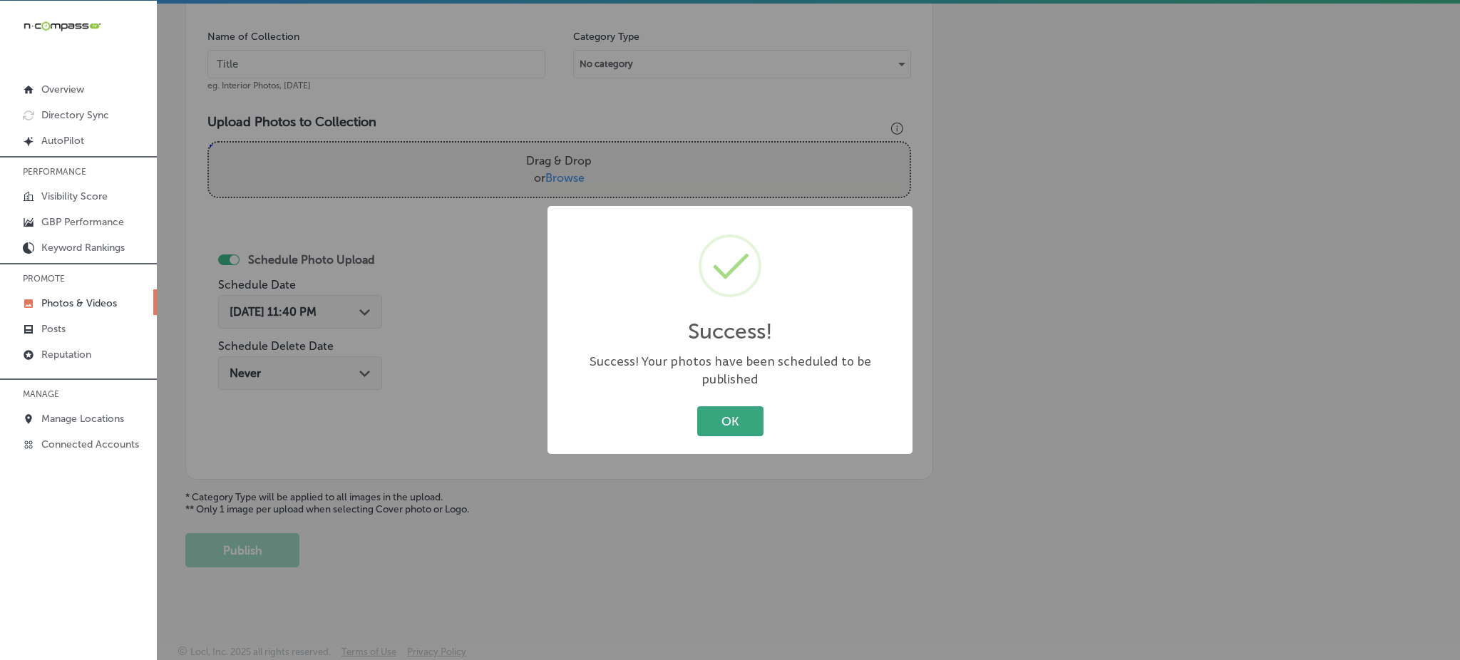
click at [719, 423] on button "OK" at bounding box center [730, 420] width 66 height 29
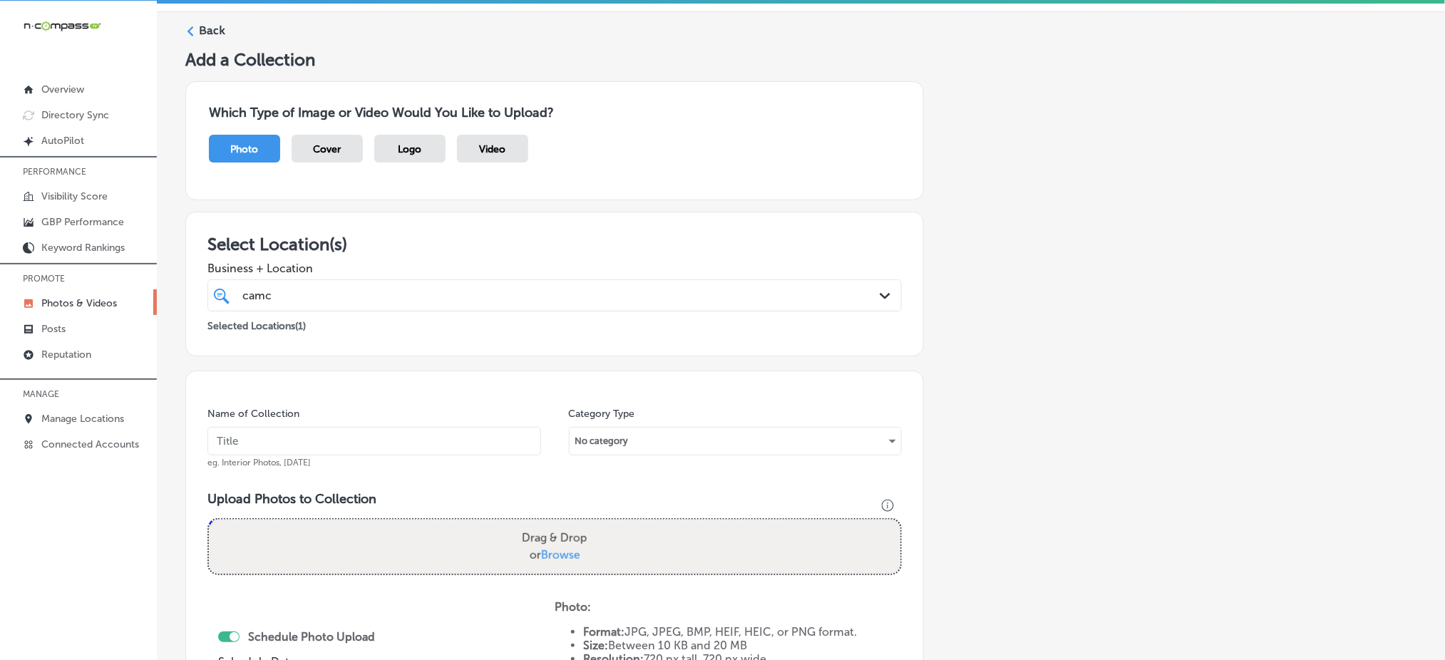
scroll to position [37, 0]
click at [348, 441] on input "text" at bounding box center [375, 444] width 334 height 29
paste input "camco-elevator-[DATE]"
type input "camco-elevator-[DATE]"
click at [548, 555] on span "Browse" at bounding box center [560, 558] width 39 height 14
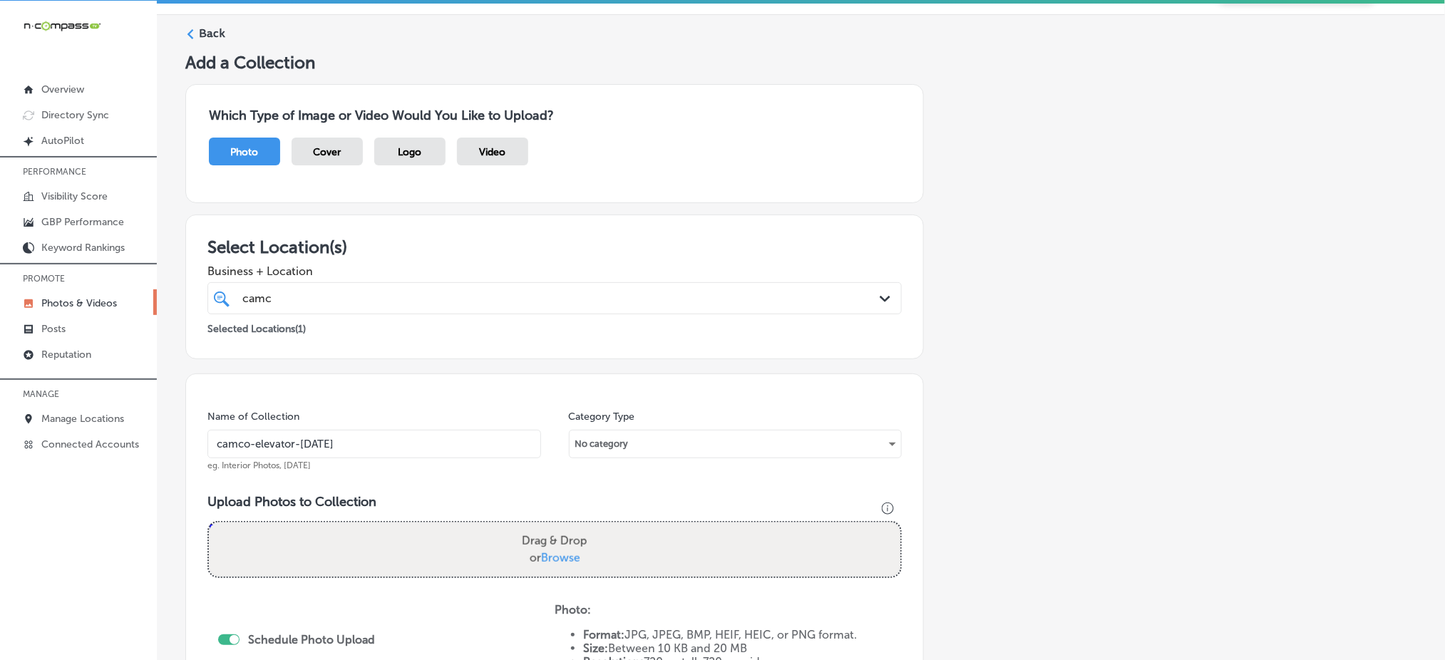
click at [548, 527] on input "Drag & Drop or Browse" at bounding box center [555, 525] width 692 height 4
type input "C:\fakepath\residential-elevator-service-[GEOGRAPHIC_DATA]-elevator-[GEOGRAPHIC…"
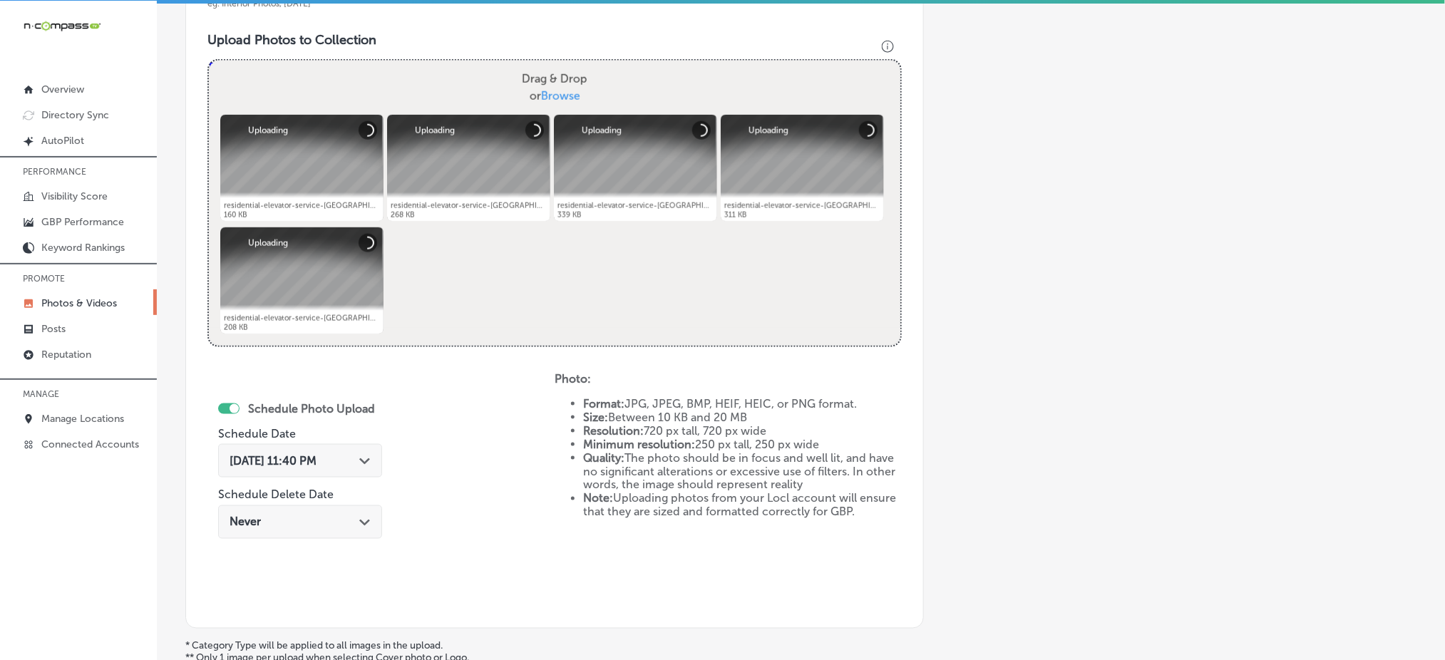
scroll to position [512, 0]
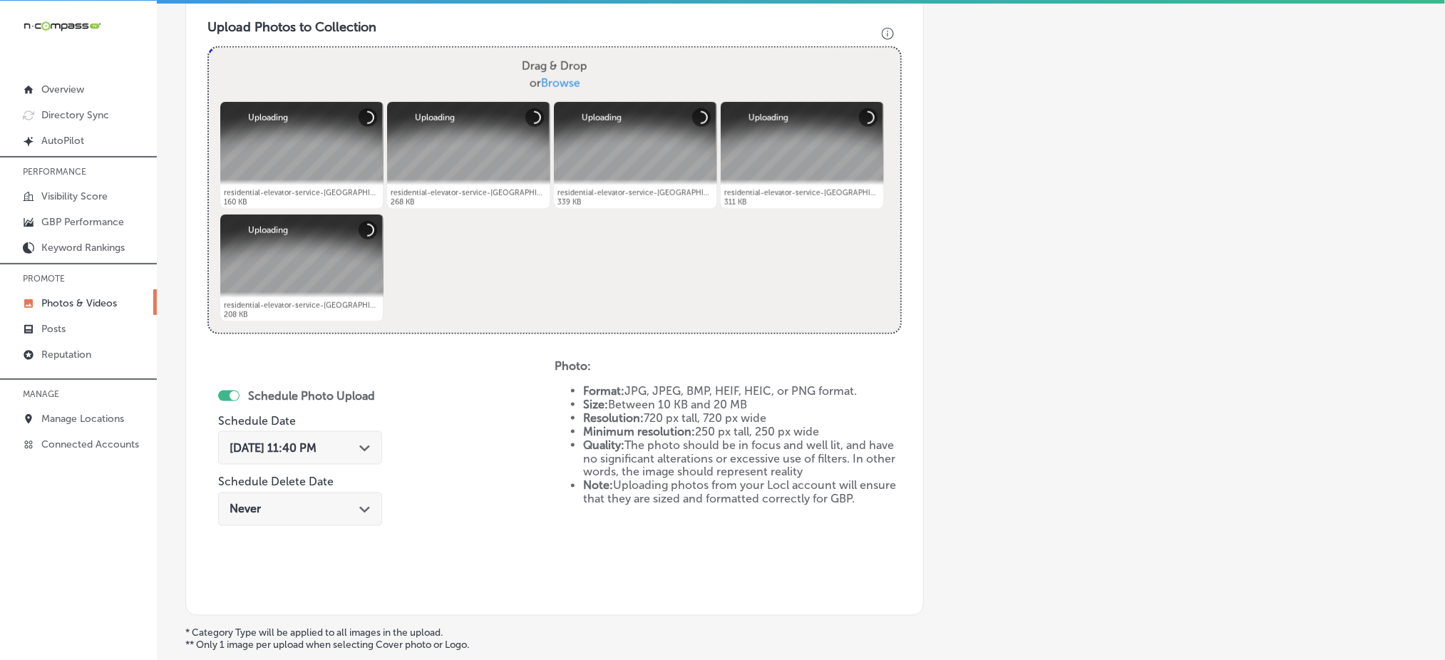
click at [355, 449] on div "[DATE] 11:40 PM Path Created with Sketch." at bounding box center [300, 448] width 141 height 14
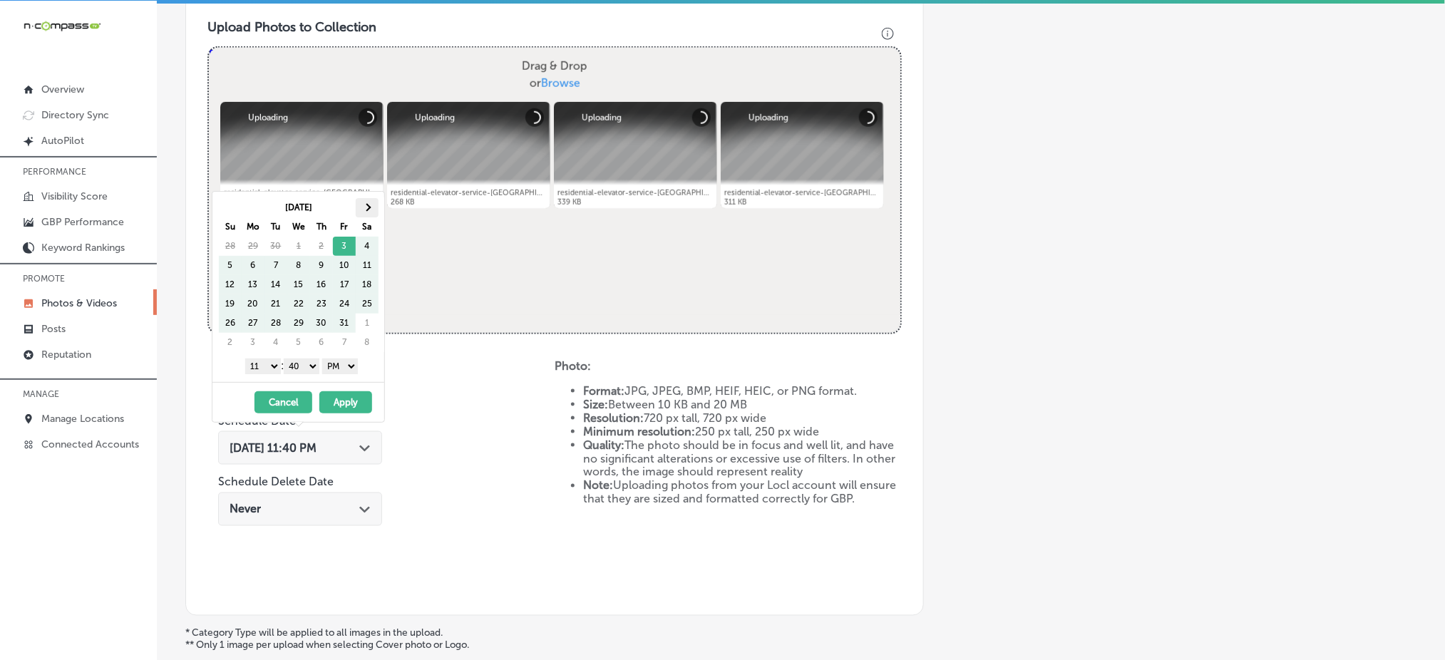
click at [367, 209] on span at bounding box center [367, 208] width 8 height 8
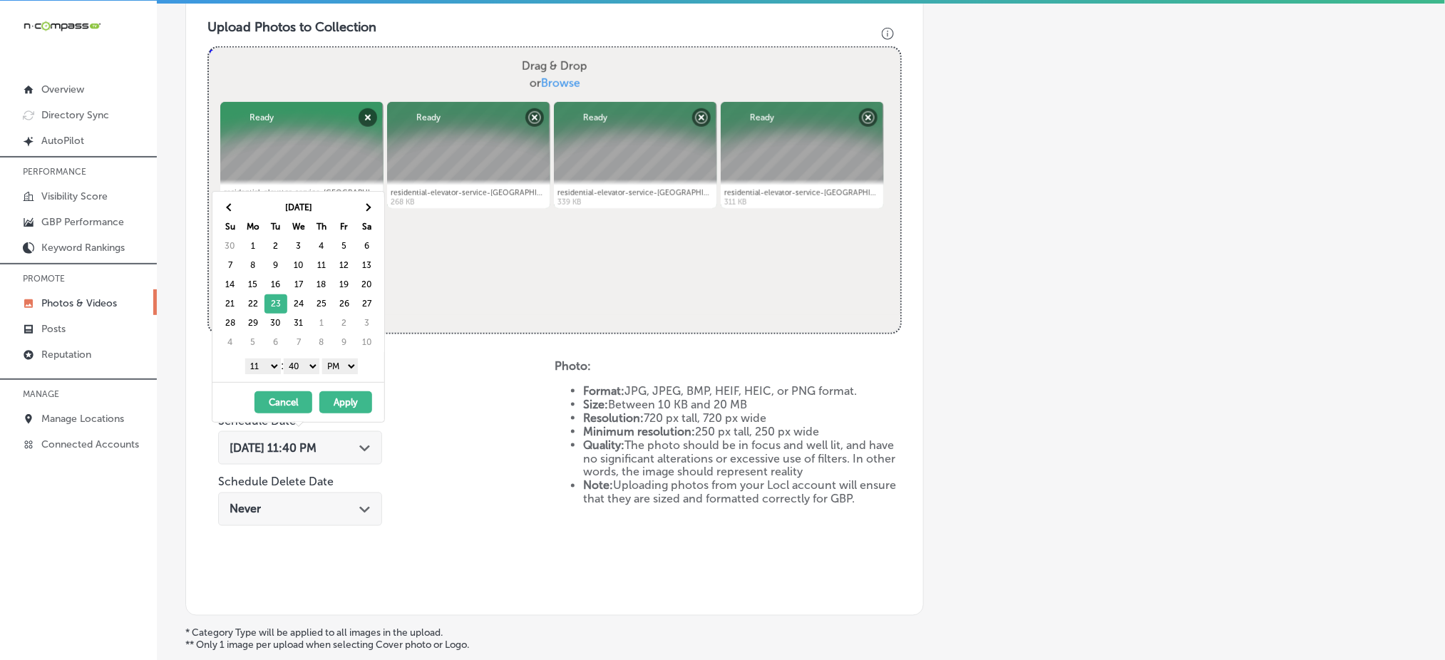
click at [265, 372] on select "1 2 3 4 5 6 7 8 9 10 11 12" at bounding box center [263, 367] width 36 height 16
click at [302, 369] on select "00 10 20 30 40 50" at bounding box center [302, 367] width 36 height 16
click at [357, 400] on button "Apply" at bounding box center [345, 403] width 53 height 22
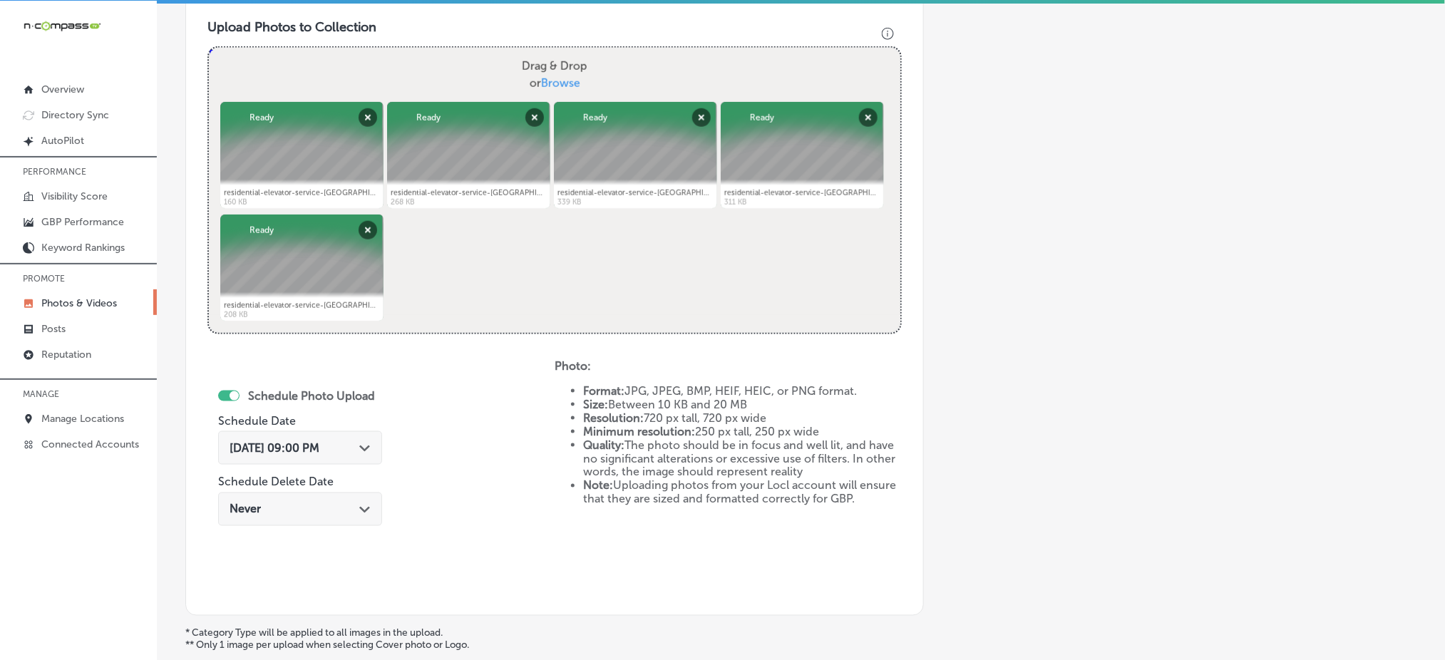
scroll to position [648, 0]
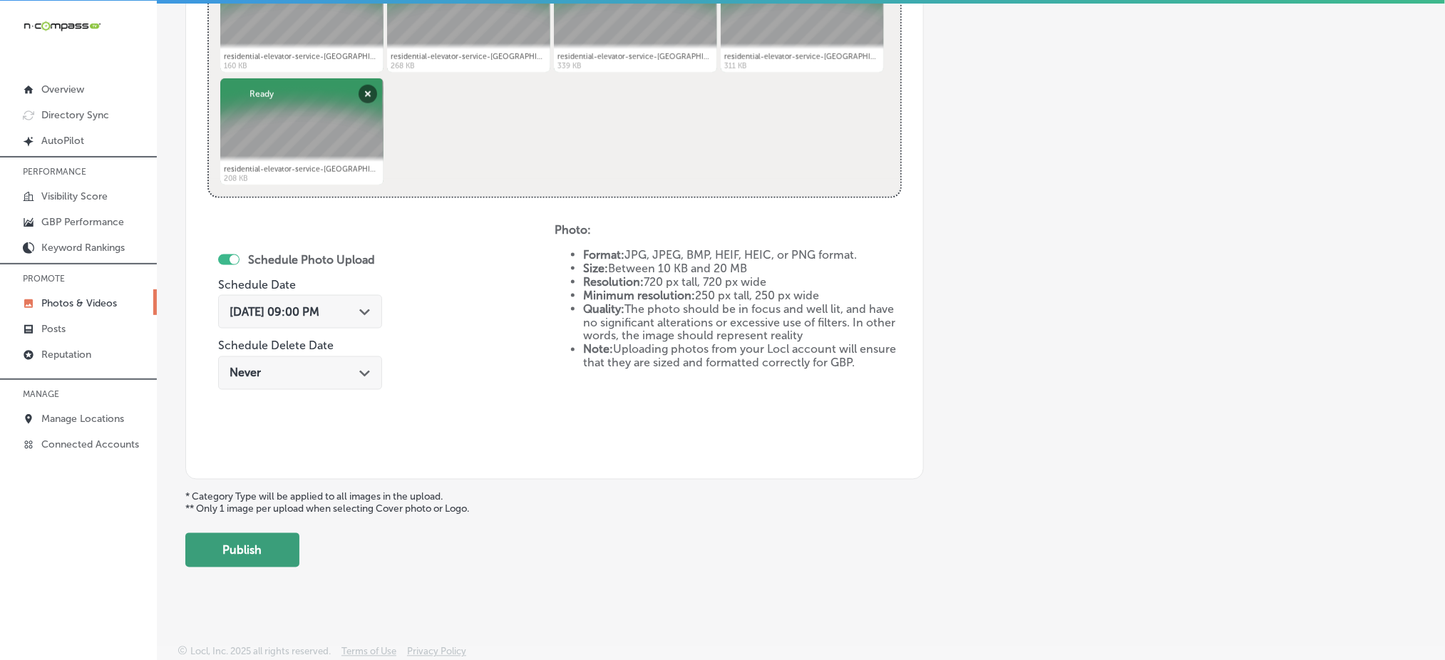
click at [277, 547] on button "Publish" at bounding box center [242, 550] width 114 height 34
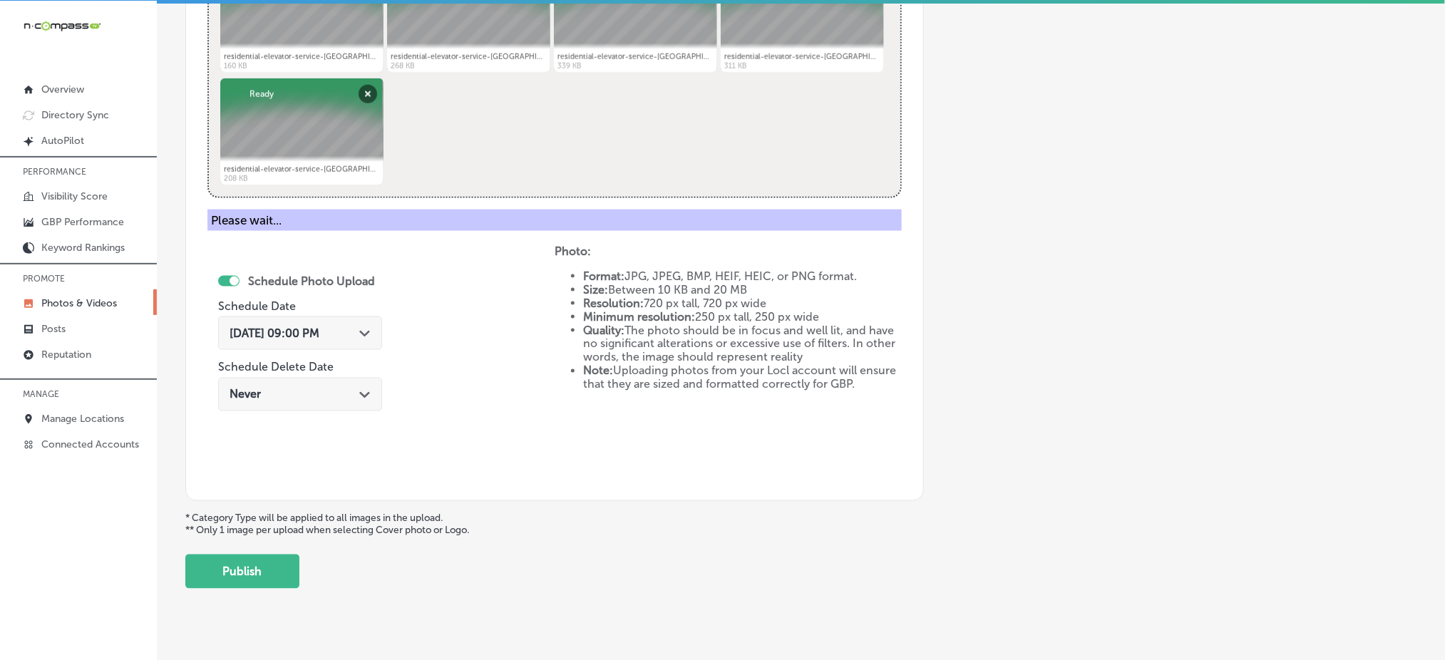
scroll to position [417, 0]
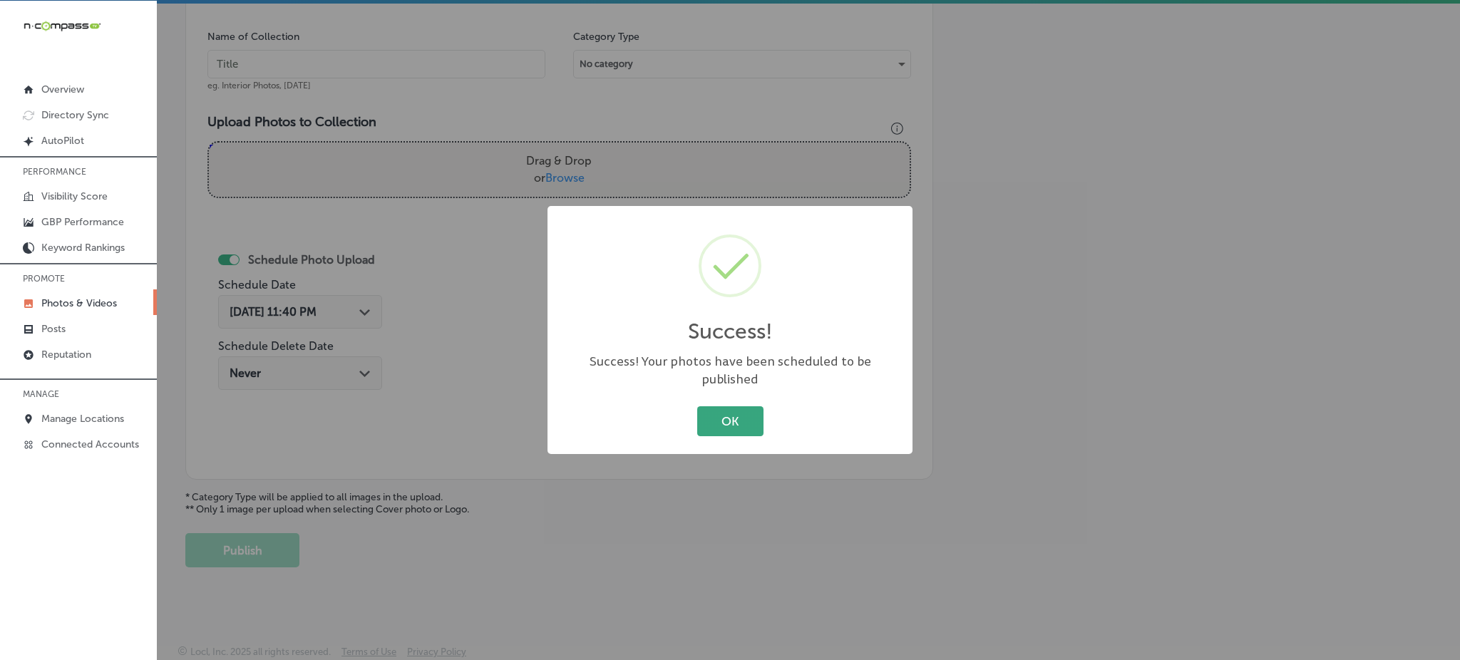
click at [727, 411] on button "OK" at bounding box center [730, 420] width 66 height 29
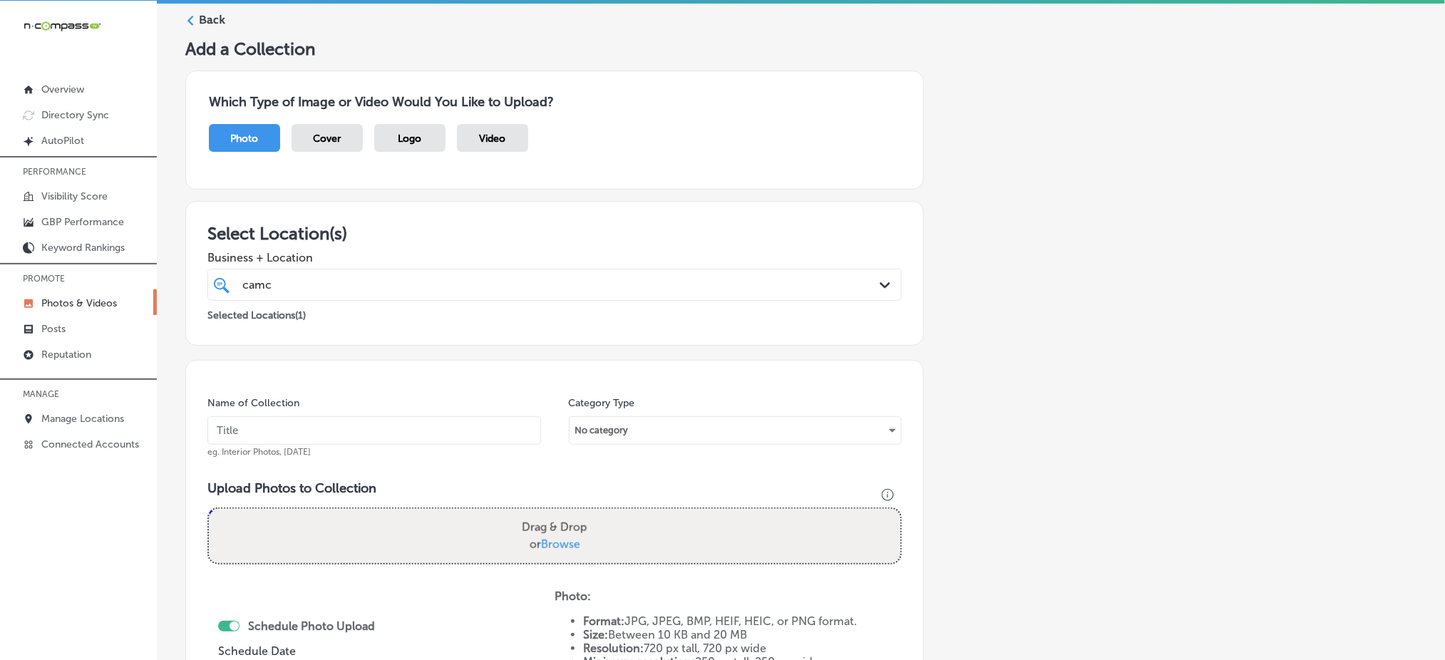
scroll to position [37, 0]
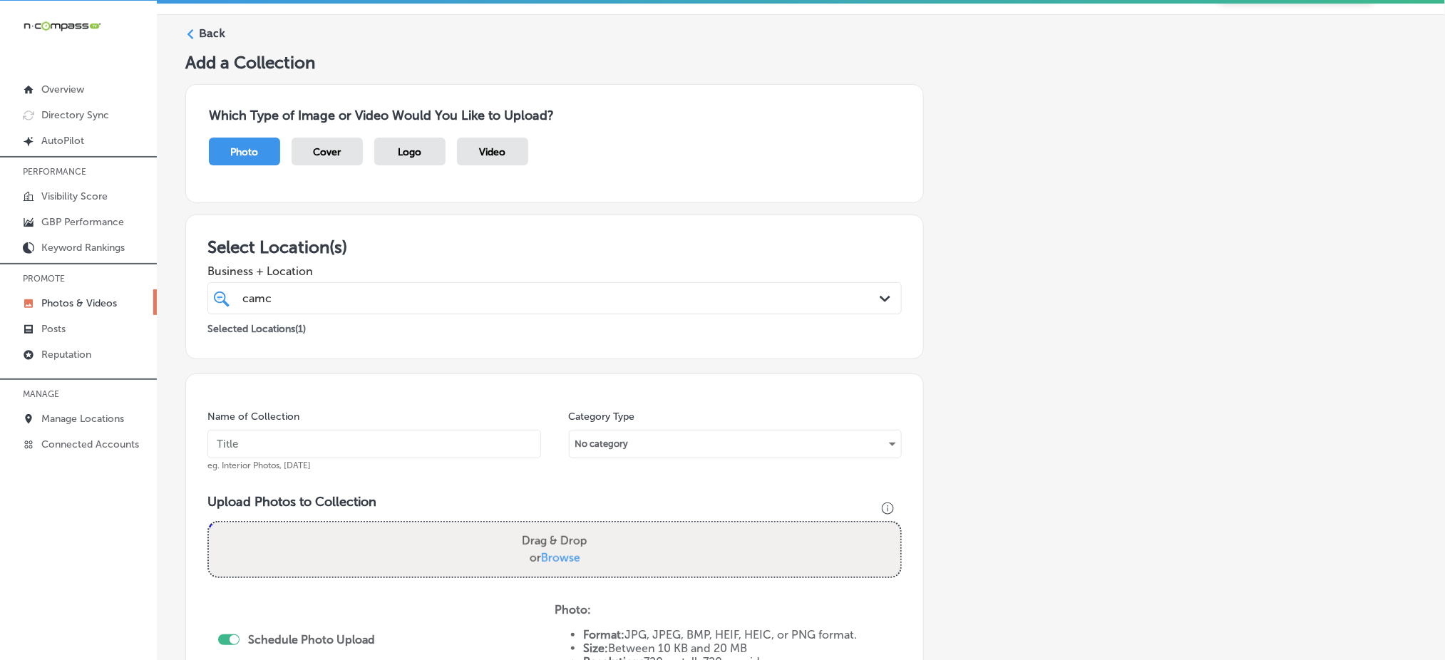
click at [315, 293] on div "camc camc" at bounding box center [523, 298] width 565 height 19
click at [270, 443] on input "text" at bounding box center [375, 444] width 334 height 29
paste input "camco-elevator-[DATE]"
type input "camco-elevator-[DATE]"
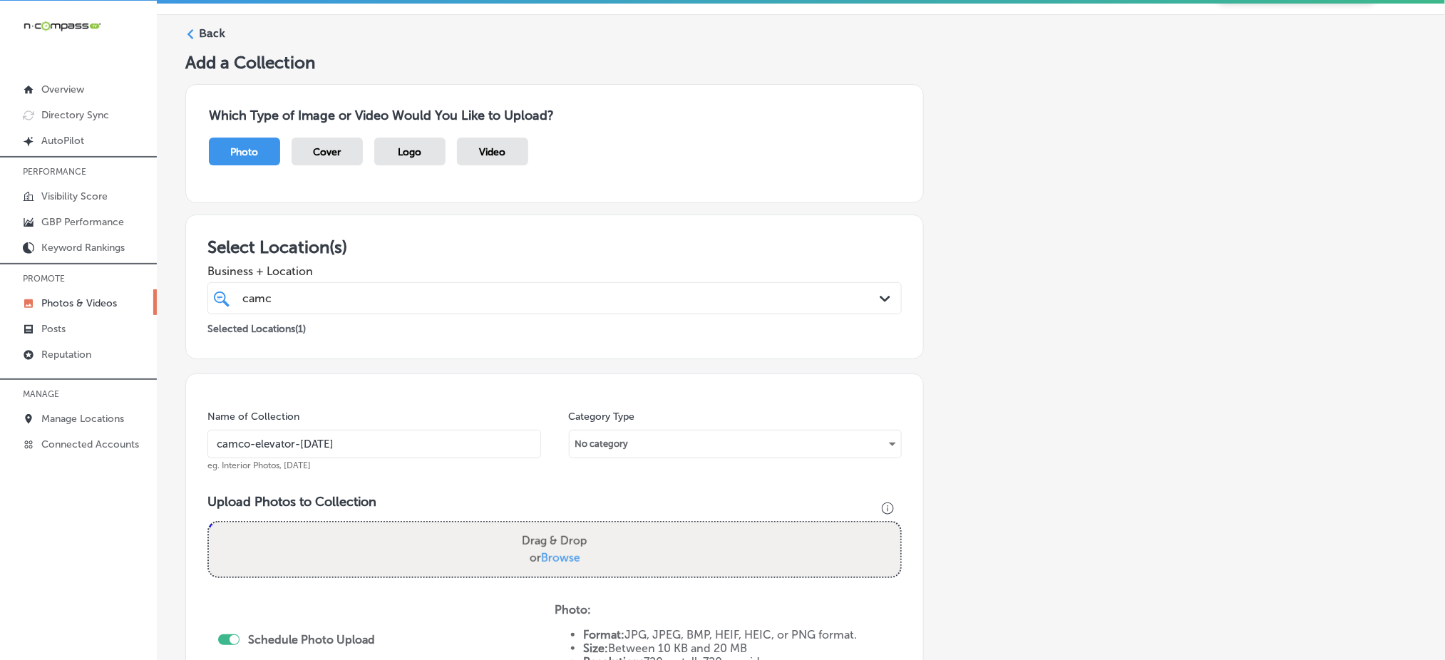
click at [537, 551] on label "Drag & Drop or Browse" at bounding box center [554, 550] width 77 height 46
click at [537, 527] on input "Drag & Drop or Browse" at bounding box center [555, 525] width 692 height 4
type input "C:\fakepath\residential-elevator-service-[GEOGRAPHIC_DATA]-elevator-[GEOGRAPHIC…"
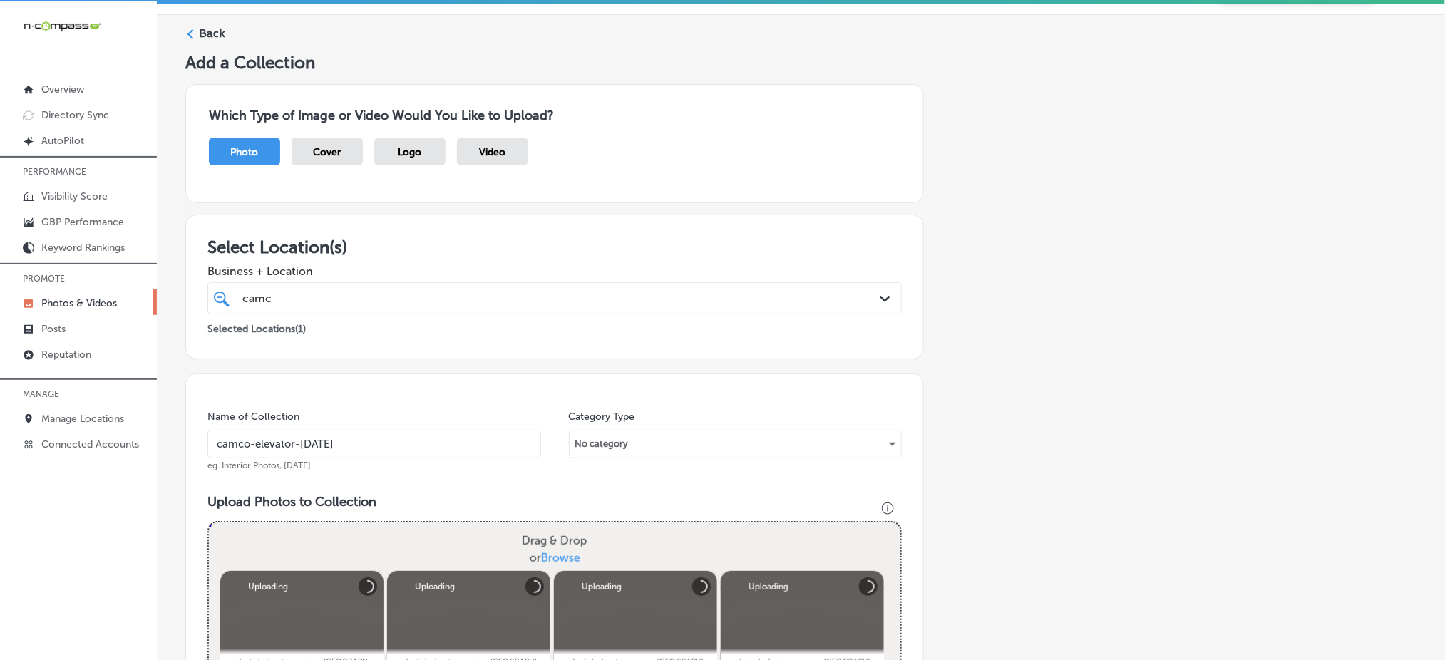
scroll to position [417, 0]
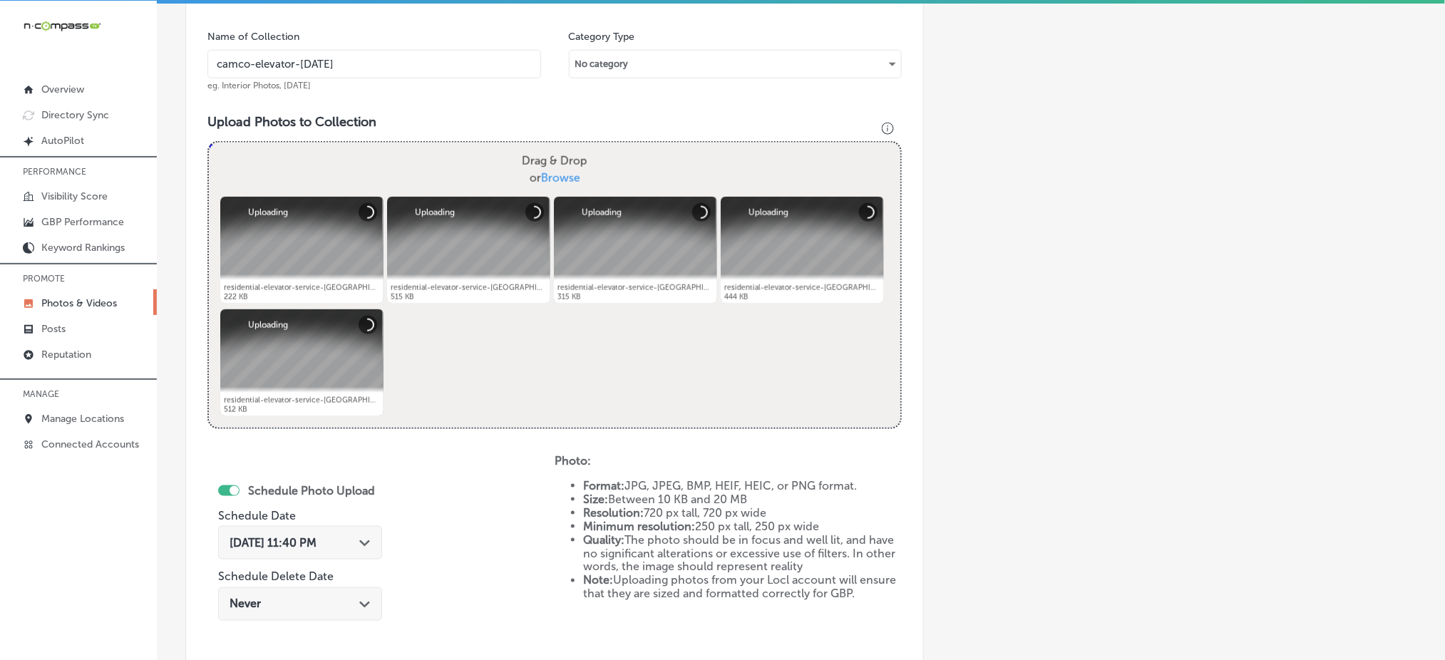
click at [317, 541] on span "[DATE] 11:40 PM" at bounding box center [273, 543] width 87 height 14
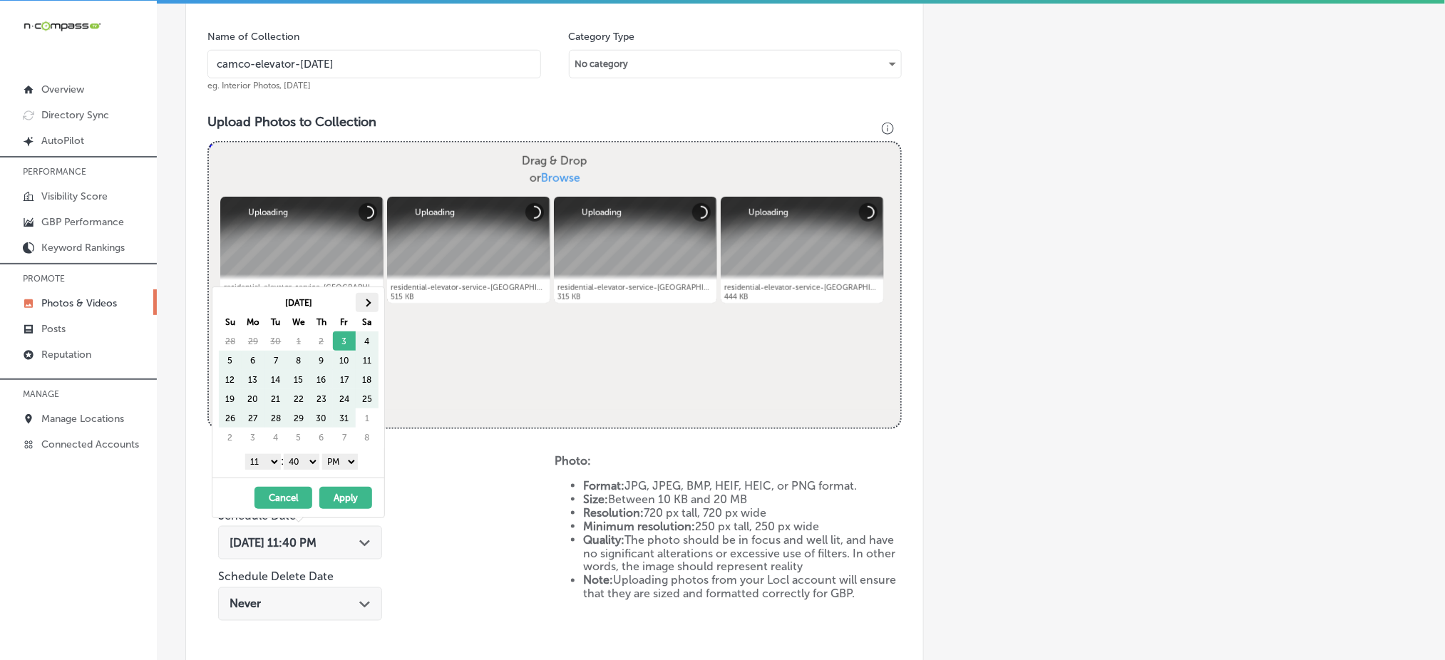
click at [359, 306] on th at bounding box center [367, 302] width 23 height 19
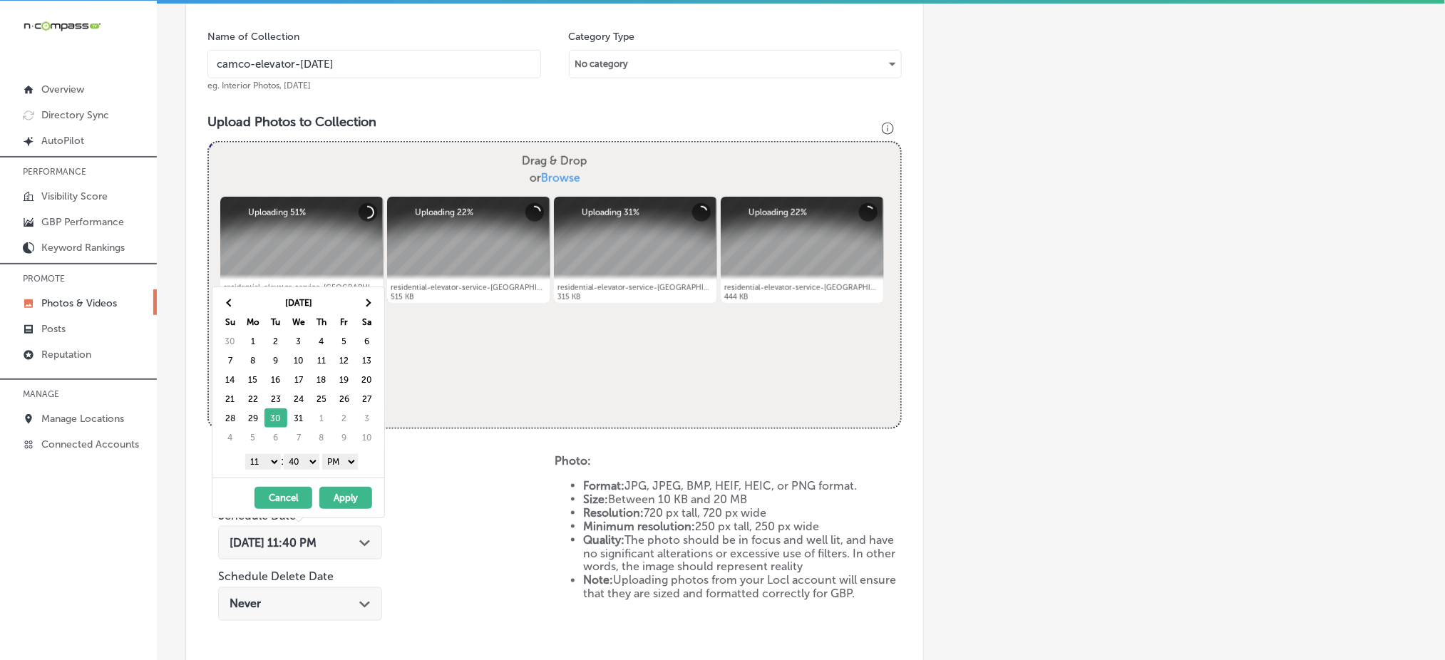
click at [260, 462] on select "1 2 3 4 5 6 7 8 9 10 11 12" at bounding box center [263, 462] width 36 height 16
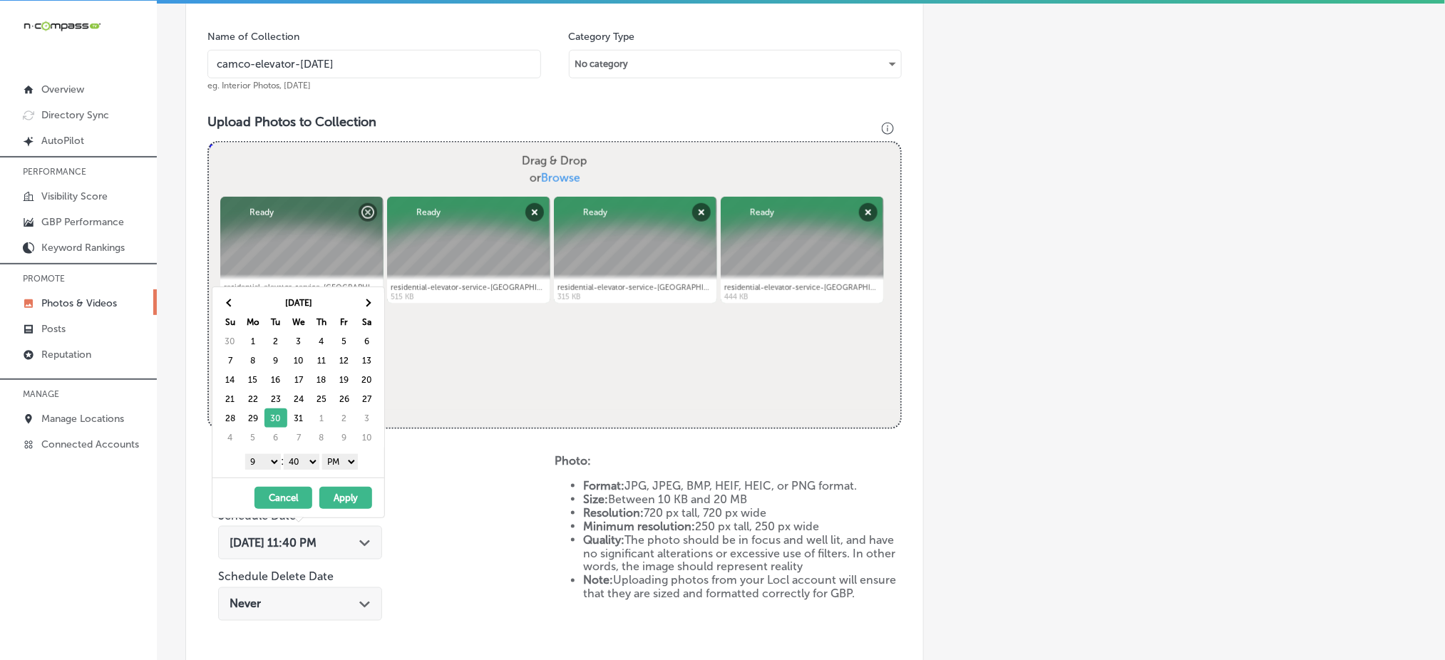
click at [302, 460] on select "00 10 20 30 40 50" at bounding box center [302, 462] width 36 height 16
click at [340, 502] on button "Apply" at bounding box center [345, 498] width 53 height 22
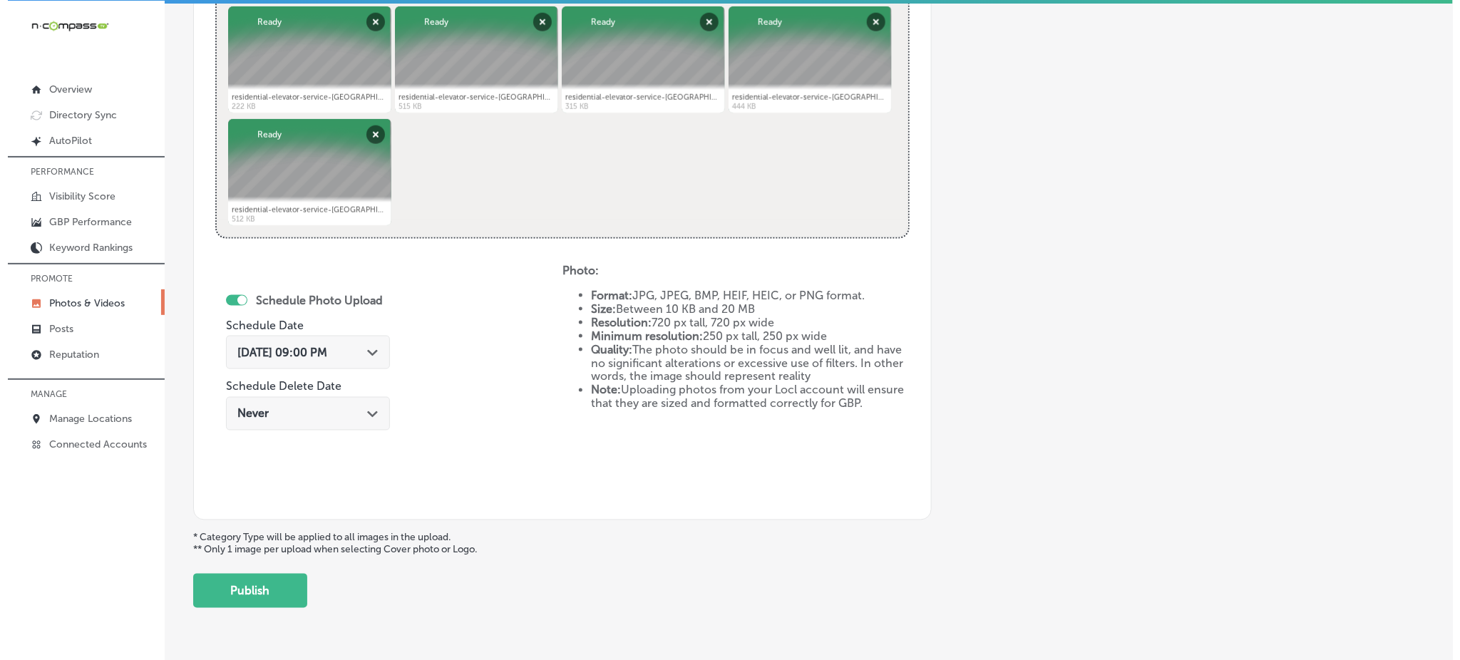
scroll to position [648, 0]
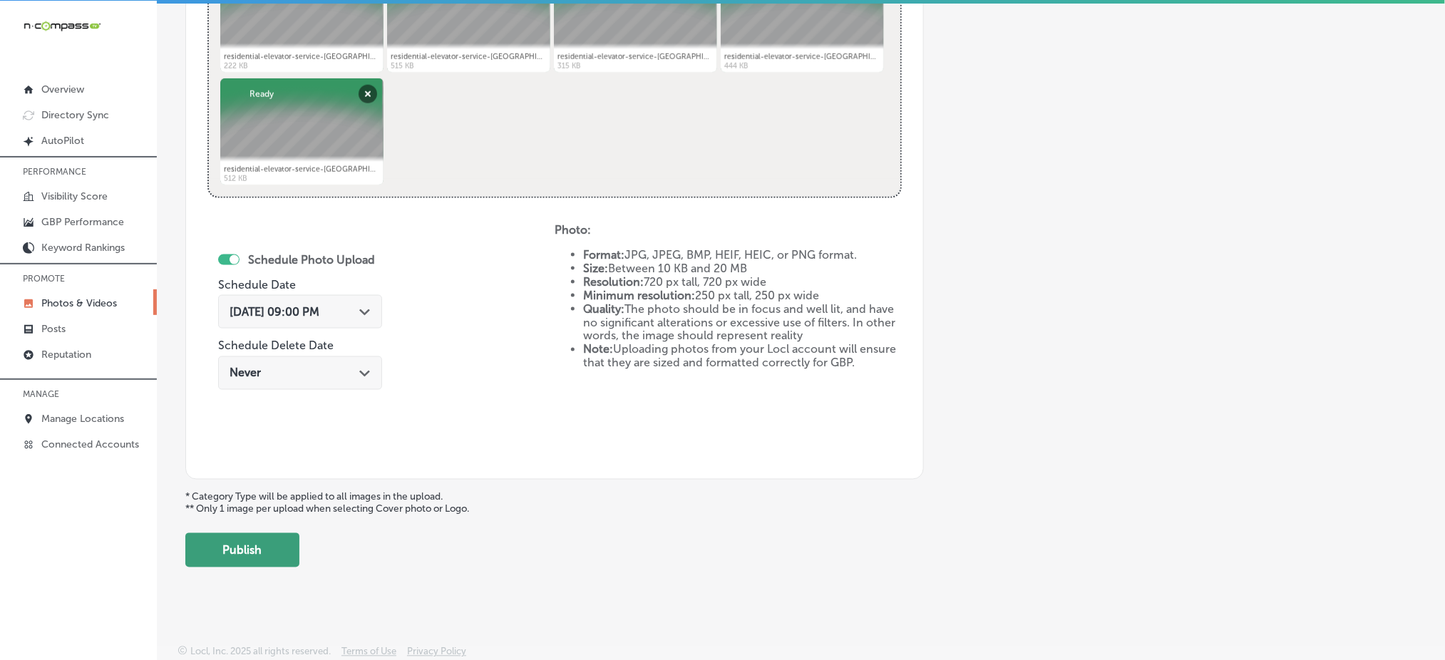
drag, startPoint x: 306, startPoint y: 525, endPoint x: 290, endPoint y: 536, distance: 20.0
click at [300, 532] on div "Add a Collection Which Type of Image or Video Would You Like to Upload? Photo C…" at bounding box center [801, 4] width 1232 height 1127
click at [289, 536] on button "Publish" at bounding box center [242, 550] width 114 height 34
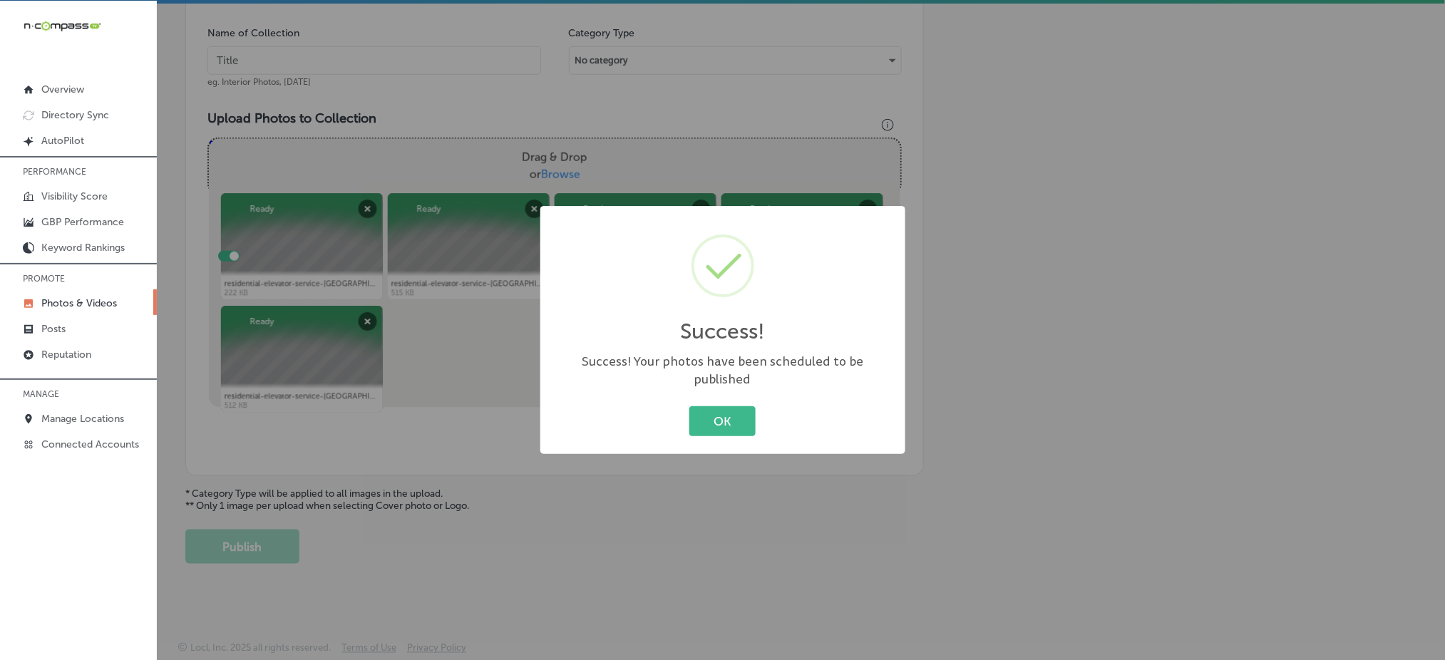
scroll to position [417, 0]
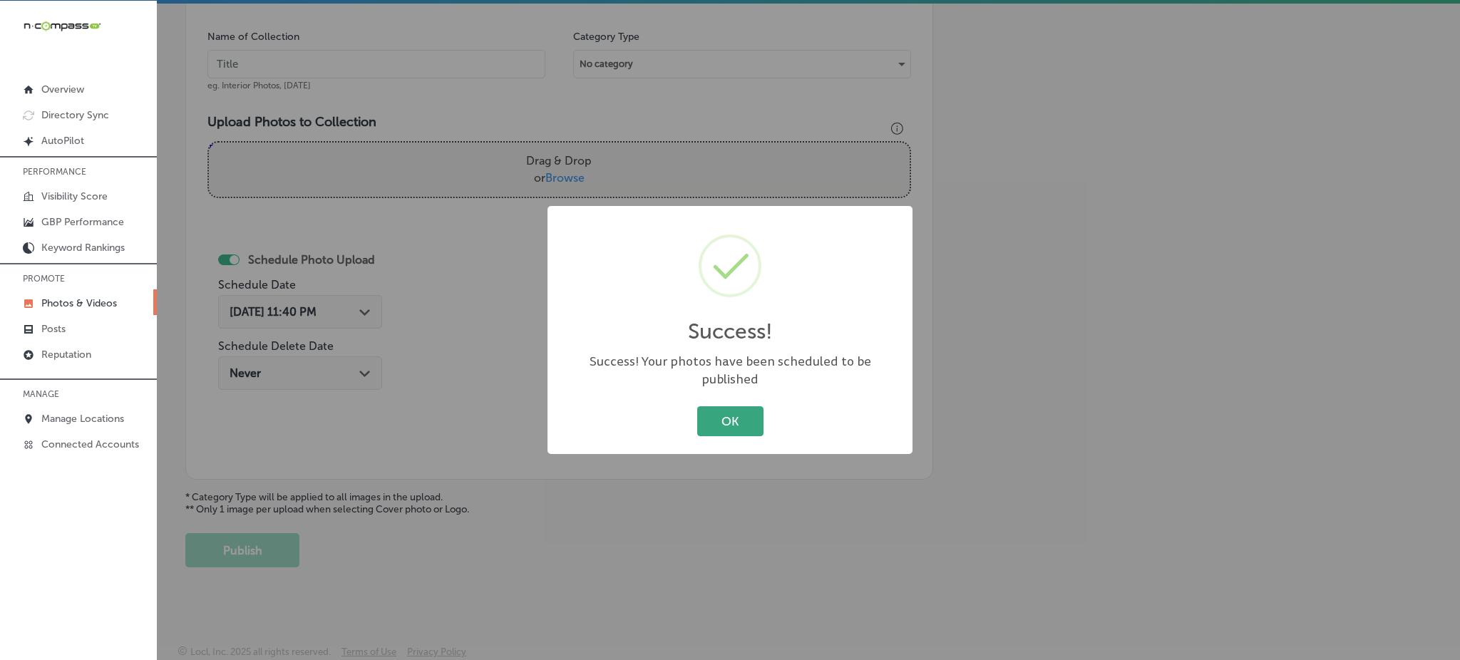
click at [757, 414] on button "OK" at bounding box center [730, 420] width 66 height 29
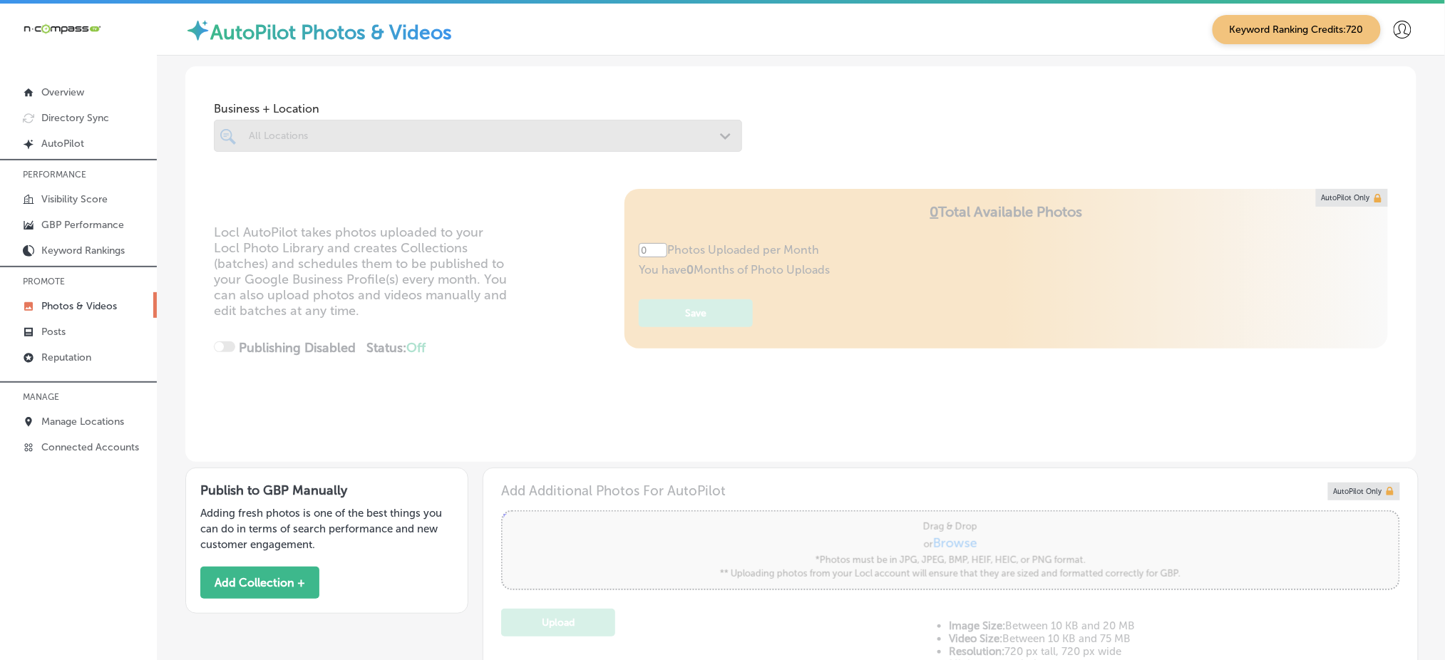
type input "5"
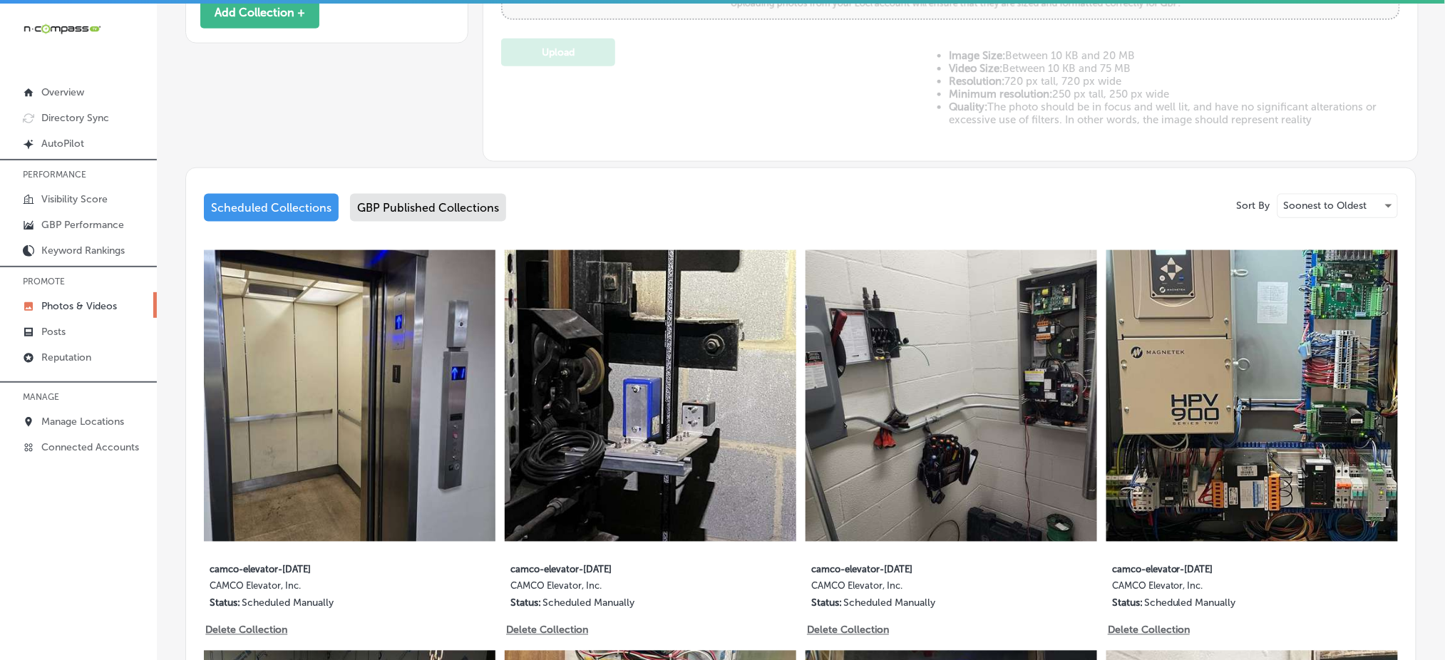
scroll to position [95, 0]
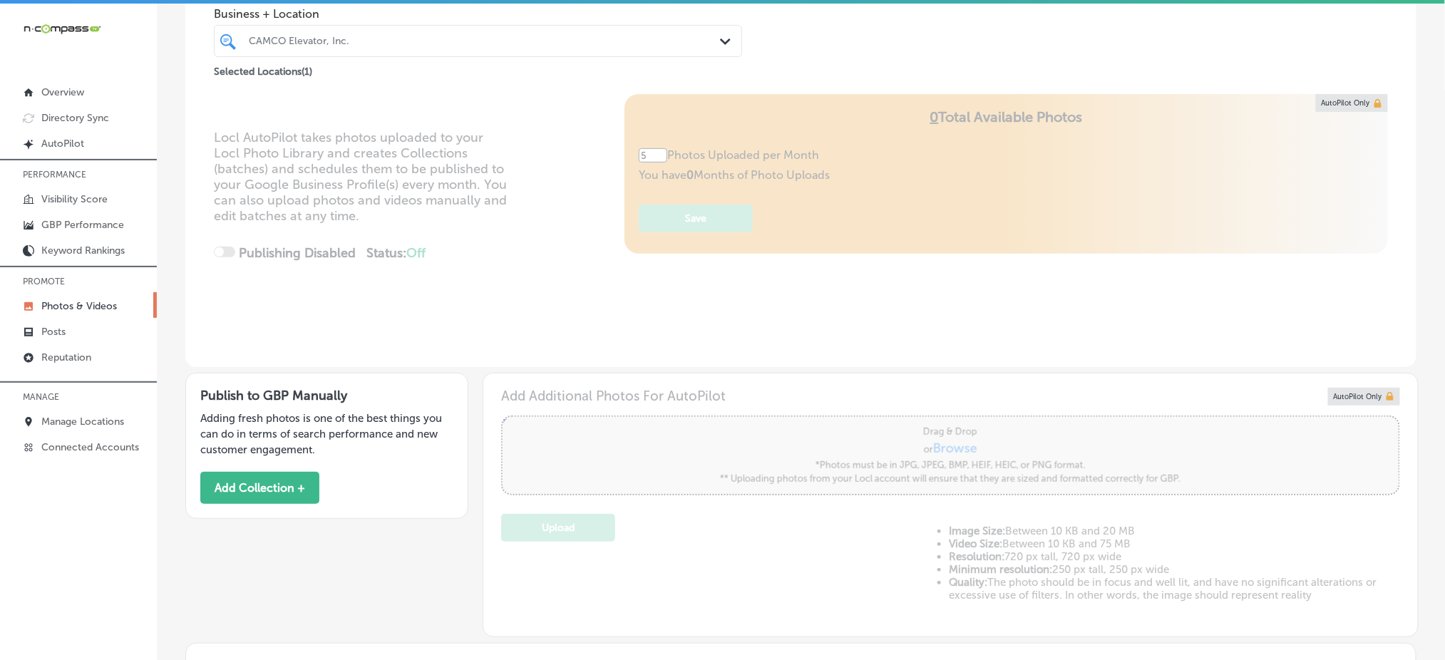
click at [493, 41] on div "CAMCO Elevator, Inc." at bounding box center [485, 41] width 473 height 12
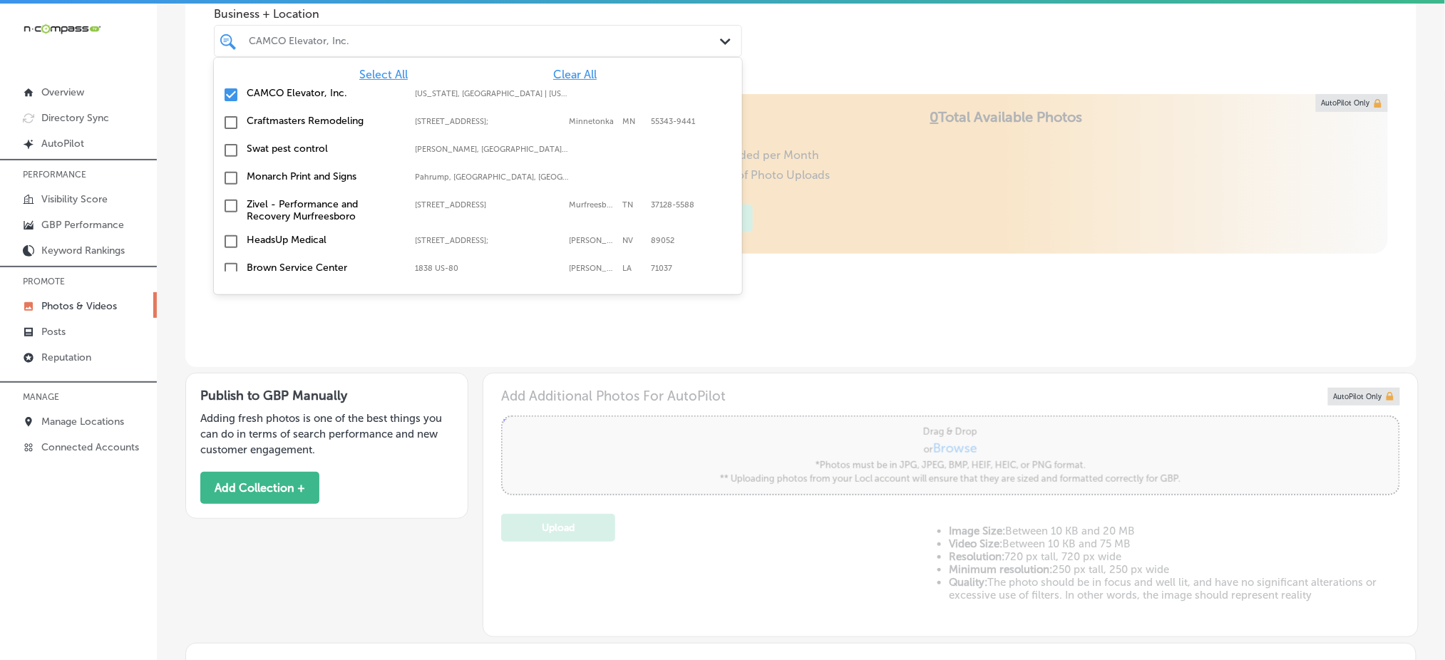
click at [561, 72] on span "Clear All" at bounding box center [575, 75] width 44 height 14
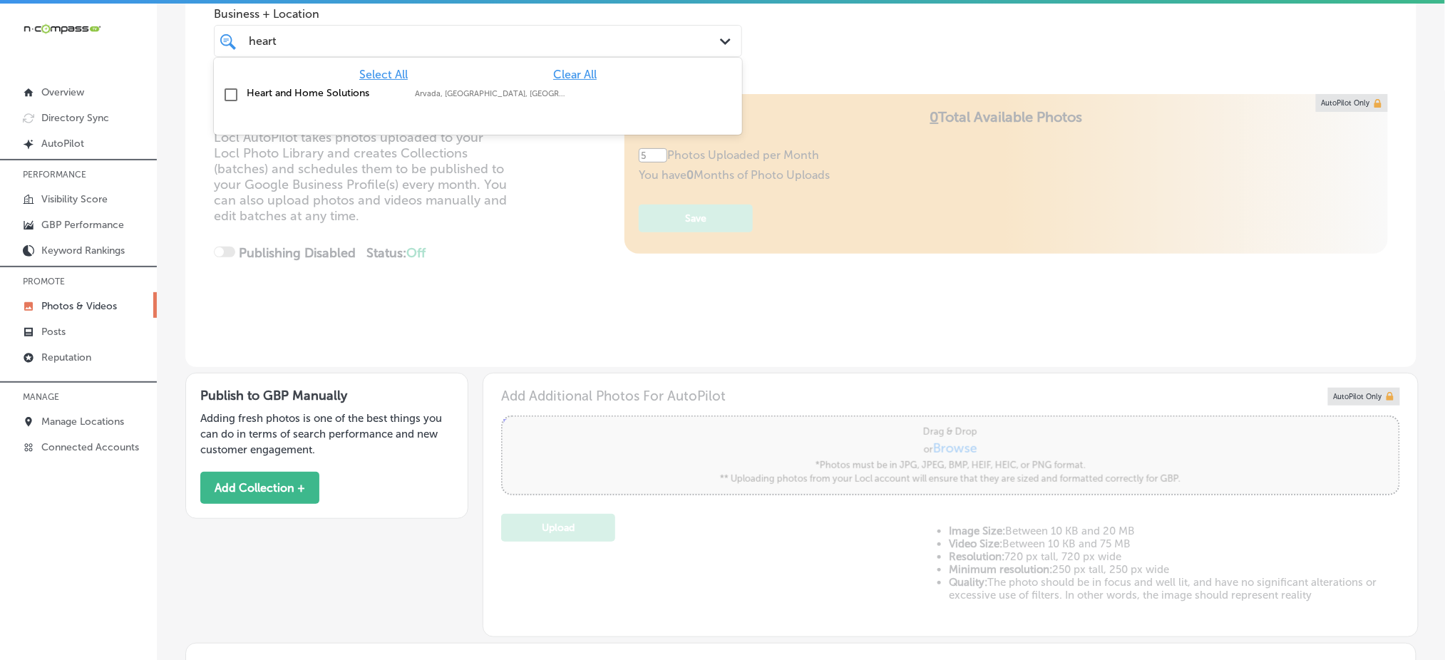
click at [565, 104] on div "Heart and Home Solutions Arvada, [GEOGRAPHIC_DATA], [GEOGRAPHIC_DATA] | [GEOGRA…" at bounding box center [478, 95] width 517 height 22
type input "heart"
click at [778, 75] on div "Business + Location option focused, 2 of 179. 2 results available for search te…" at bounding box center [801, 25] width 1232 height 108
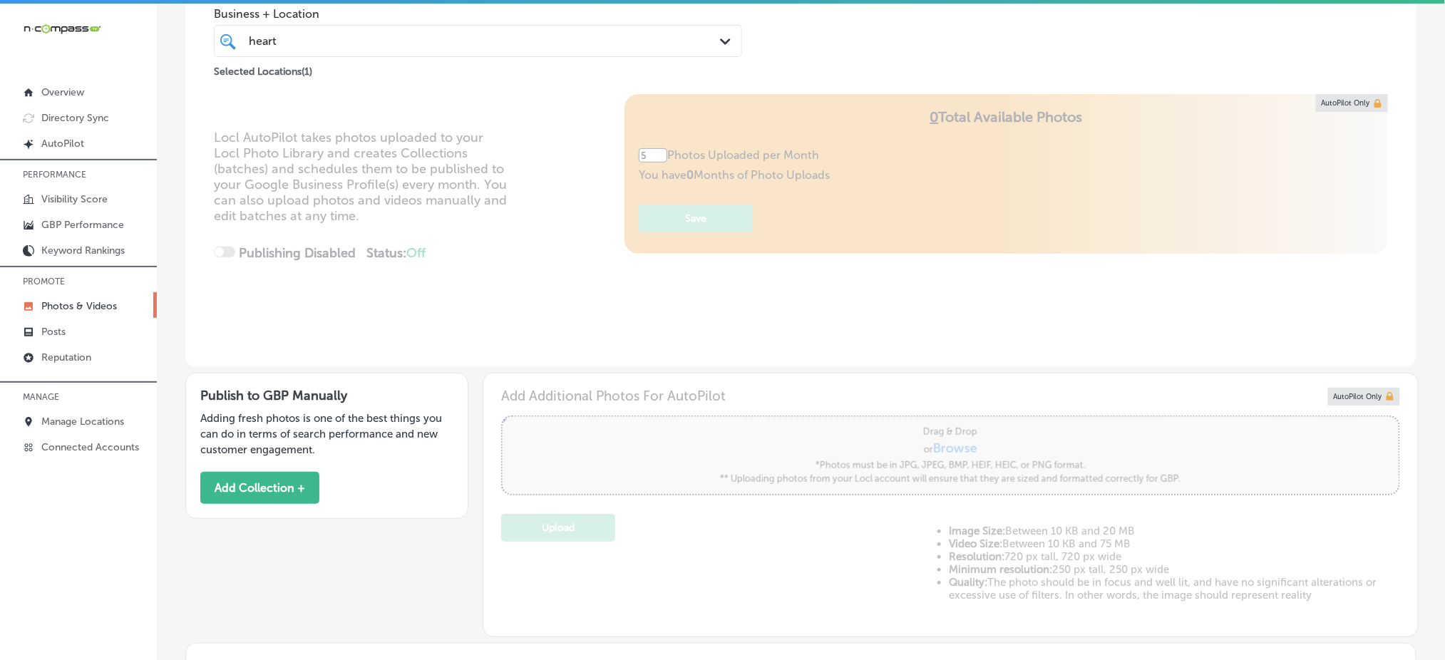
scroll to position [0, 0]
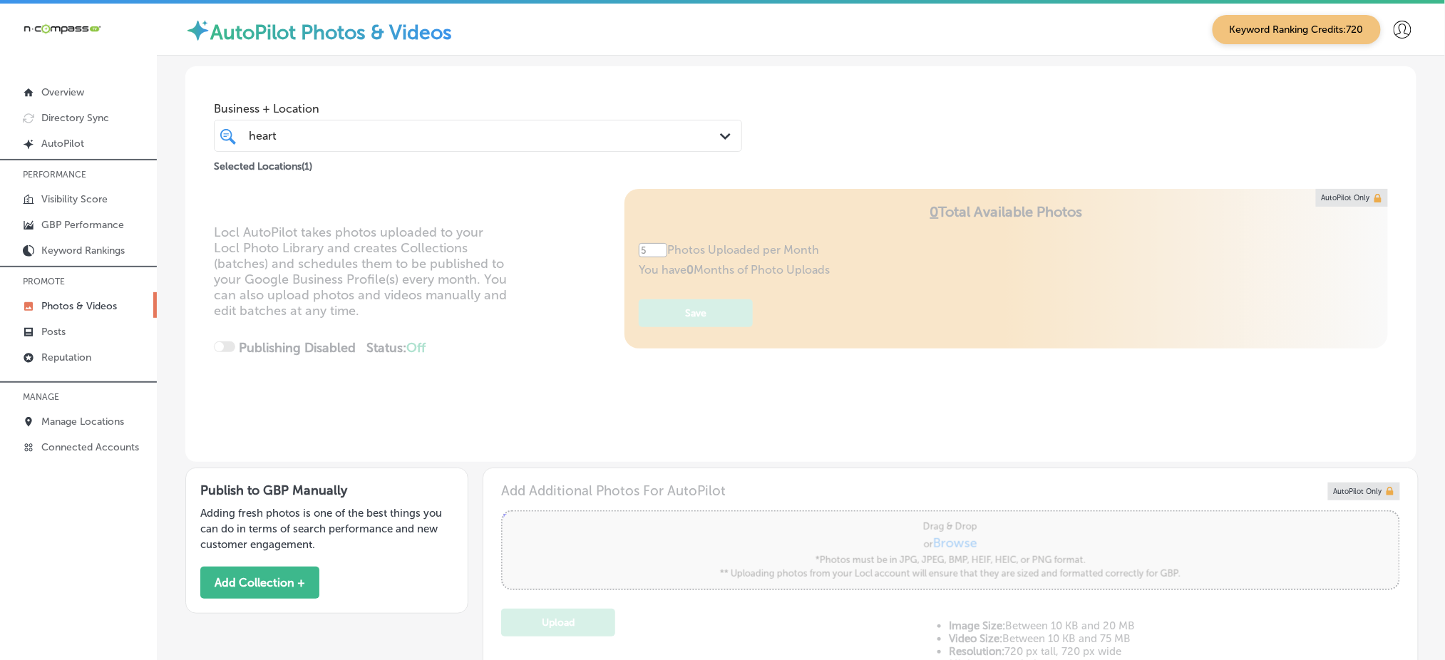
click at [391, 135] on div "heart heart" at bounding box center [454, 135] width 415 height 19
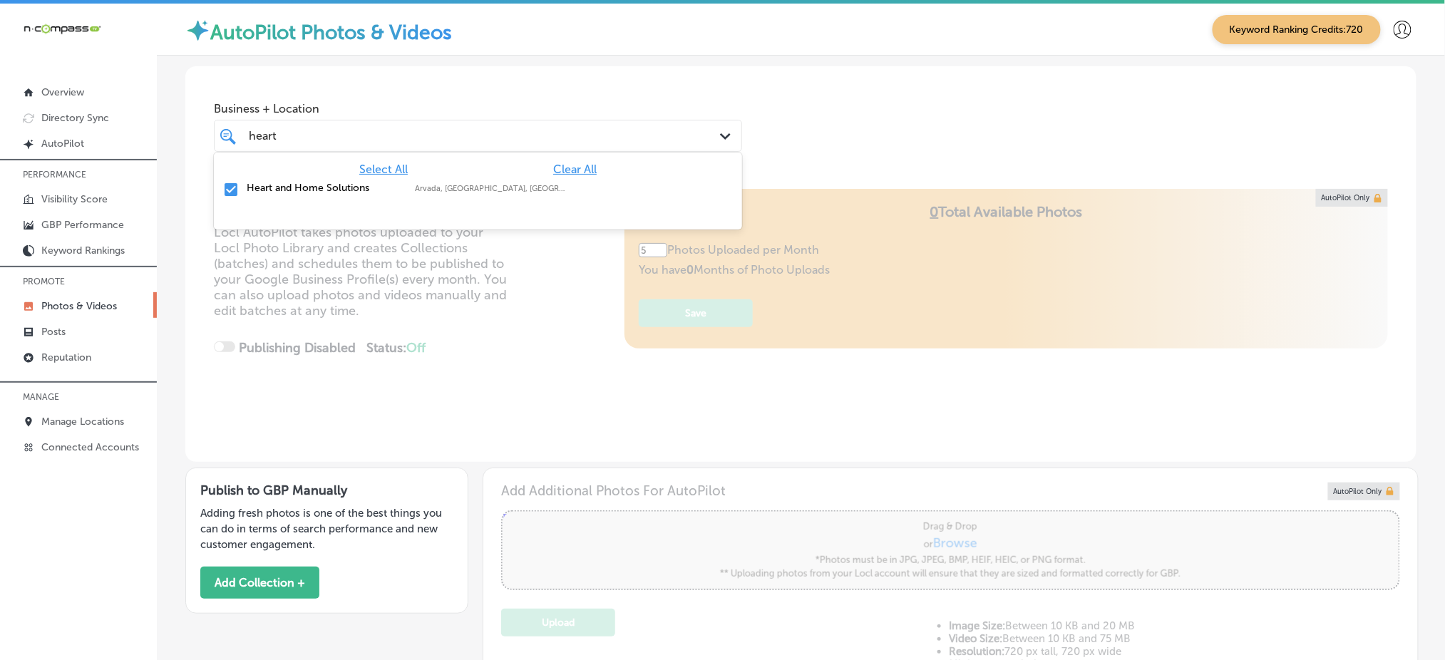
click at [391, 135] on div "heart heart" at bounding box center [454, 135] width 415 height 19
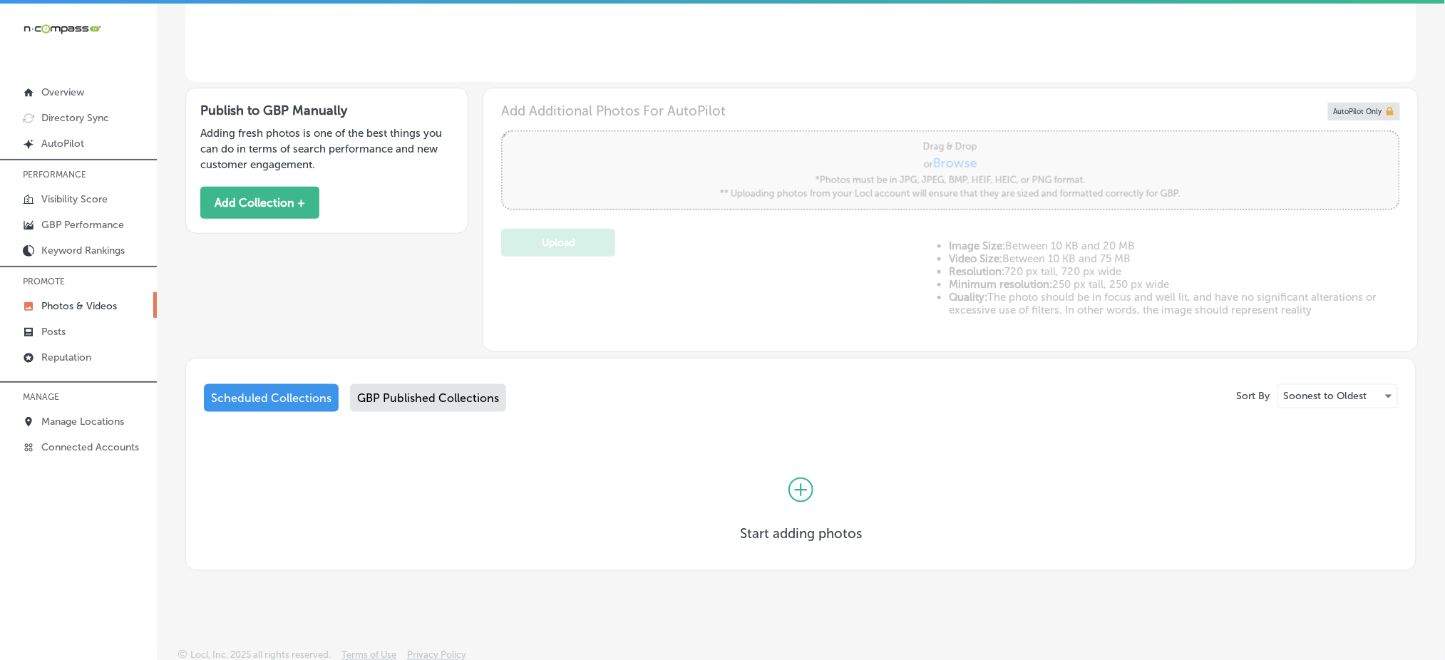
click at [405, 396] on div "GBP Published Collections" at bounding box center [428, 398] width 156 height 28
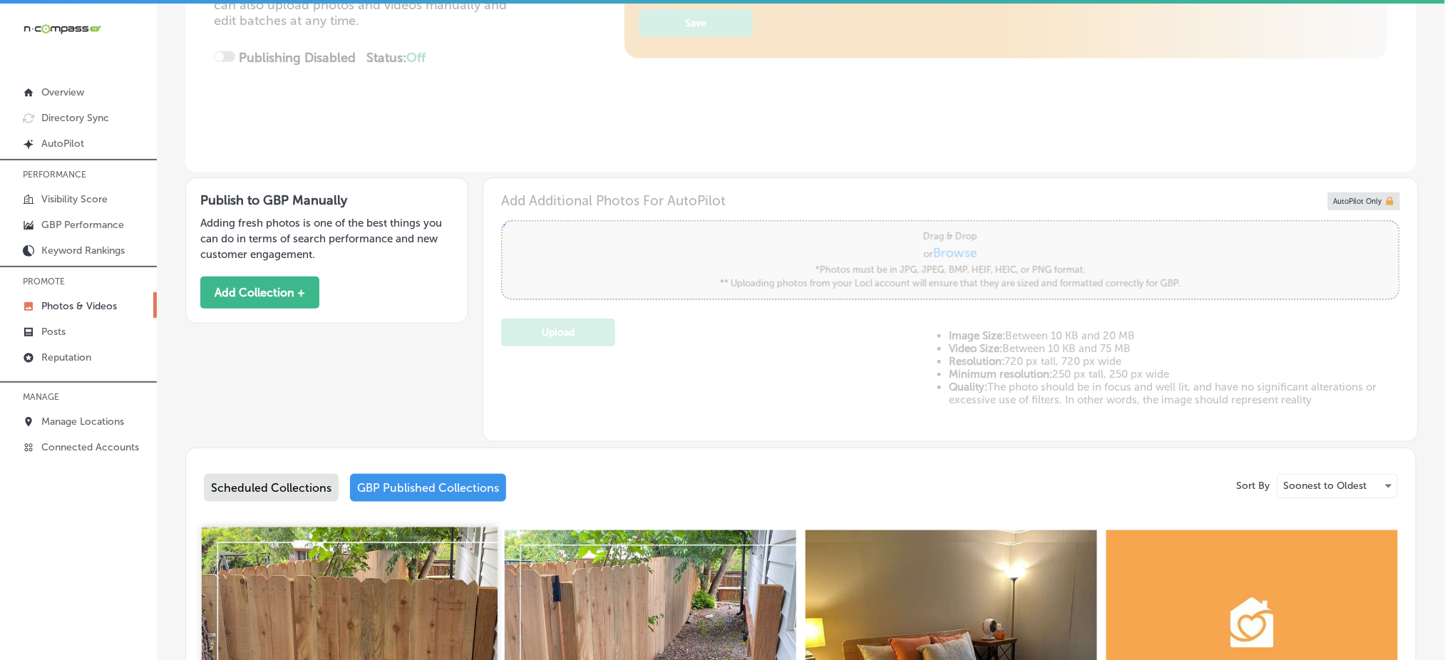
scroll to position [190, 0]
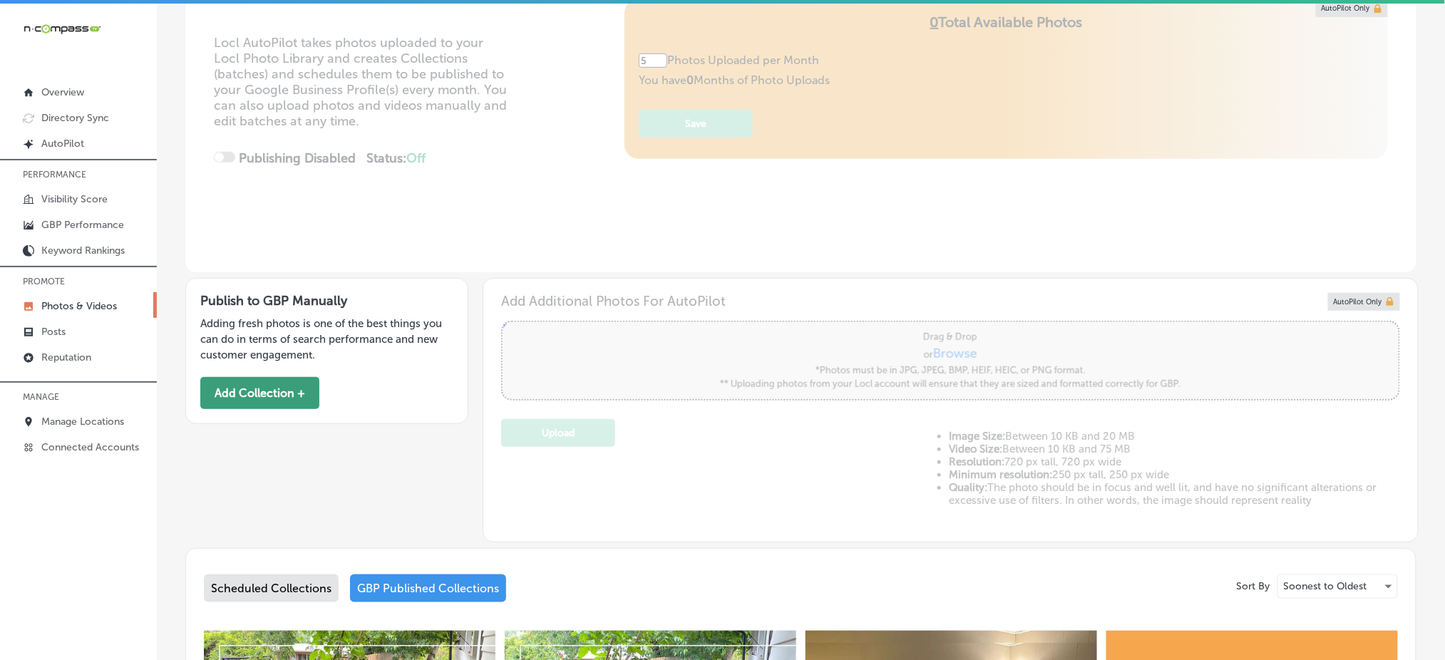
click at [249, 399] on button "Add Collection +" at bounding box center [259, 393] width 119 height 32
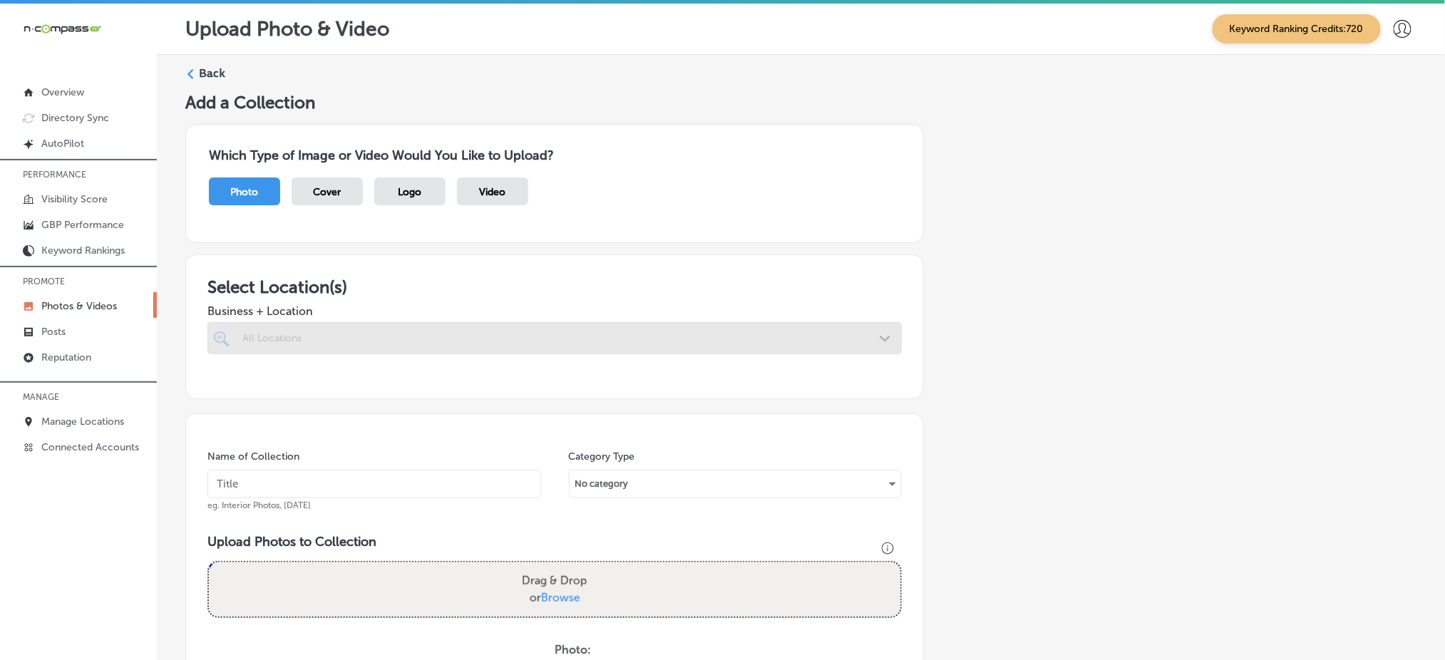
click at [309, 339] on div at bounding box center [555, 338] width 695 height 32
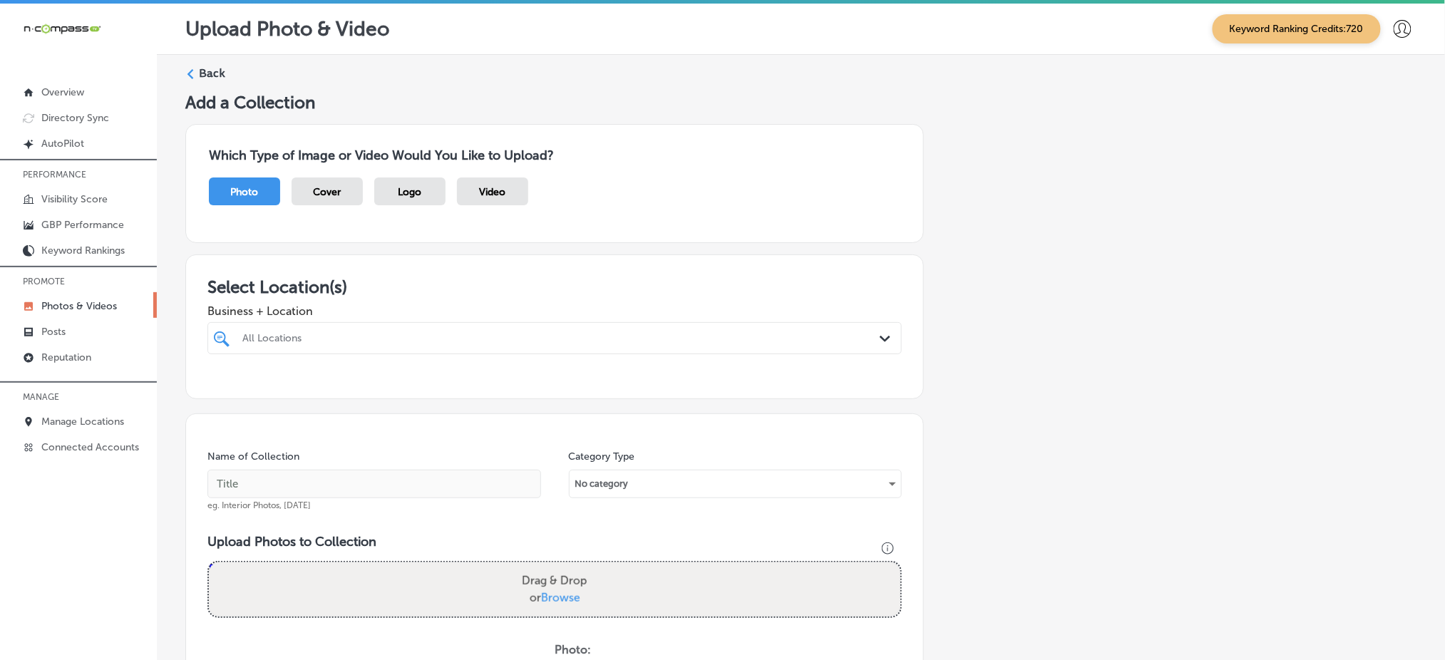
click at [309, 339] on div "All Locations" at bounding box center [561, 338] width 639 height 12
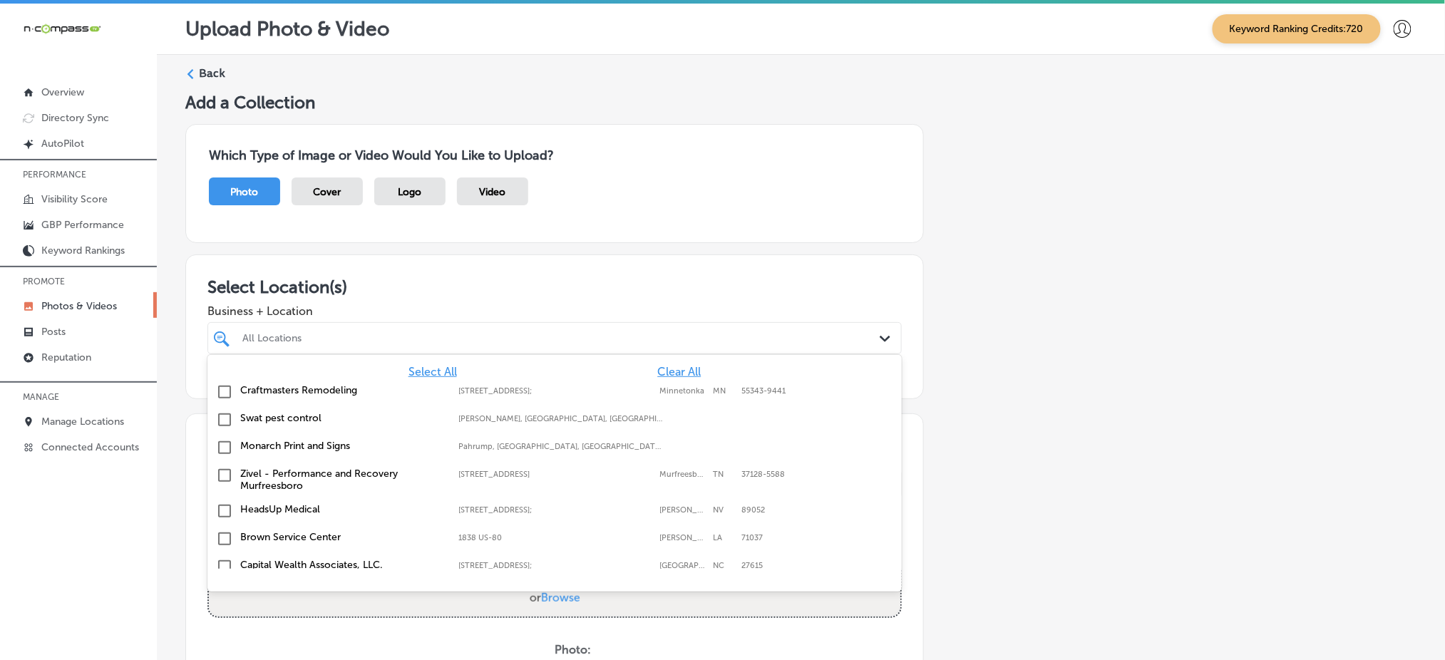
click at [657, 370] on span "Clear All" at bounding box center [679, 372] width 44 height 14
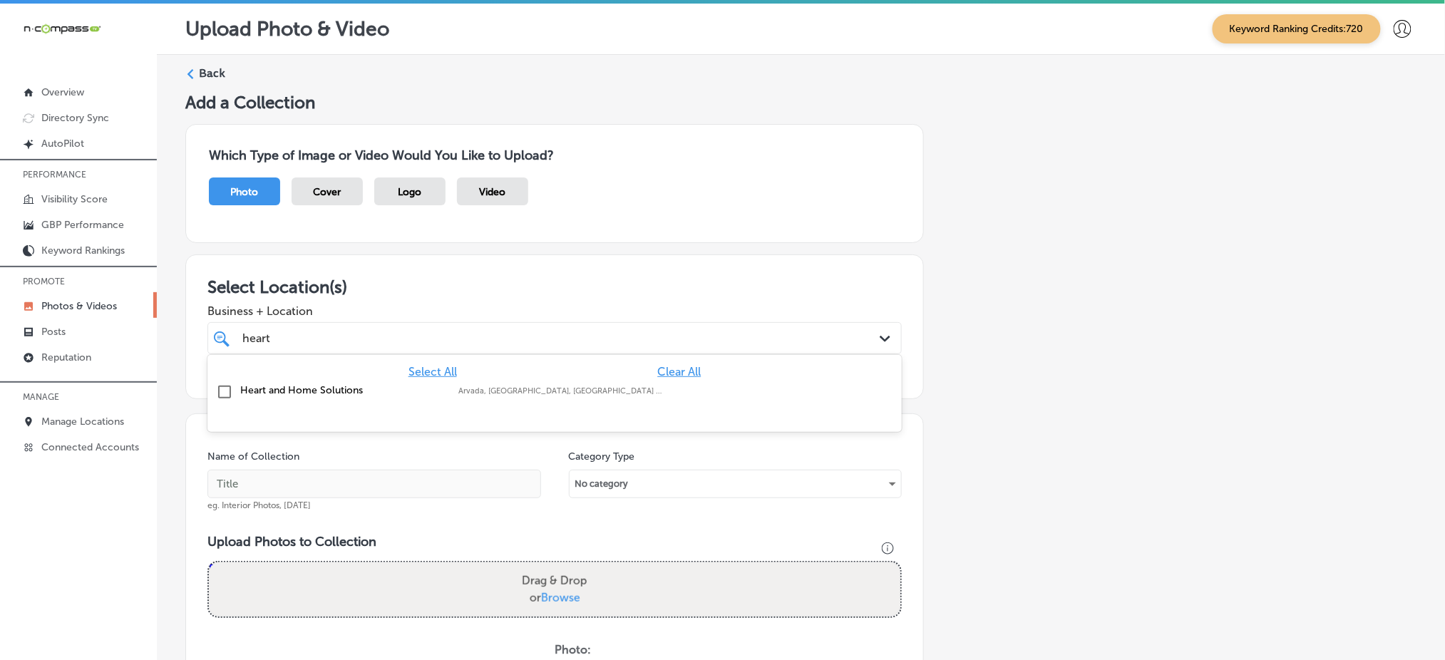
click at [652, 389] on div "Arvada, [GEOGRAPHIC_DATA], [GEOGRAPHIC_DATA] | [GEOGRAPHIC_DATA], [GEOGRAPHIC_D…" at bounding box center [561, 391] width 204 height 9
type input "heart"
click at [712, 309] on span "Business + Location" at bounding box center [555, 312] width 695 height 14
click at [697, 336] on div "heart heart" at bounding box center [523, 338] width 565 height 19
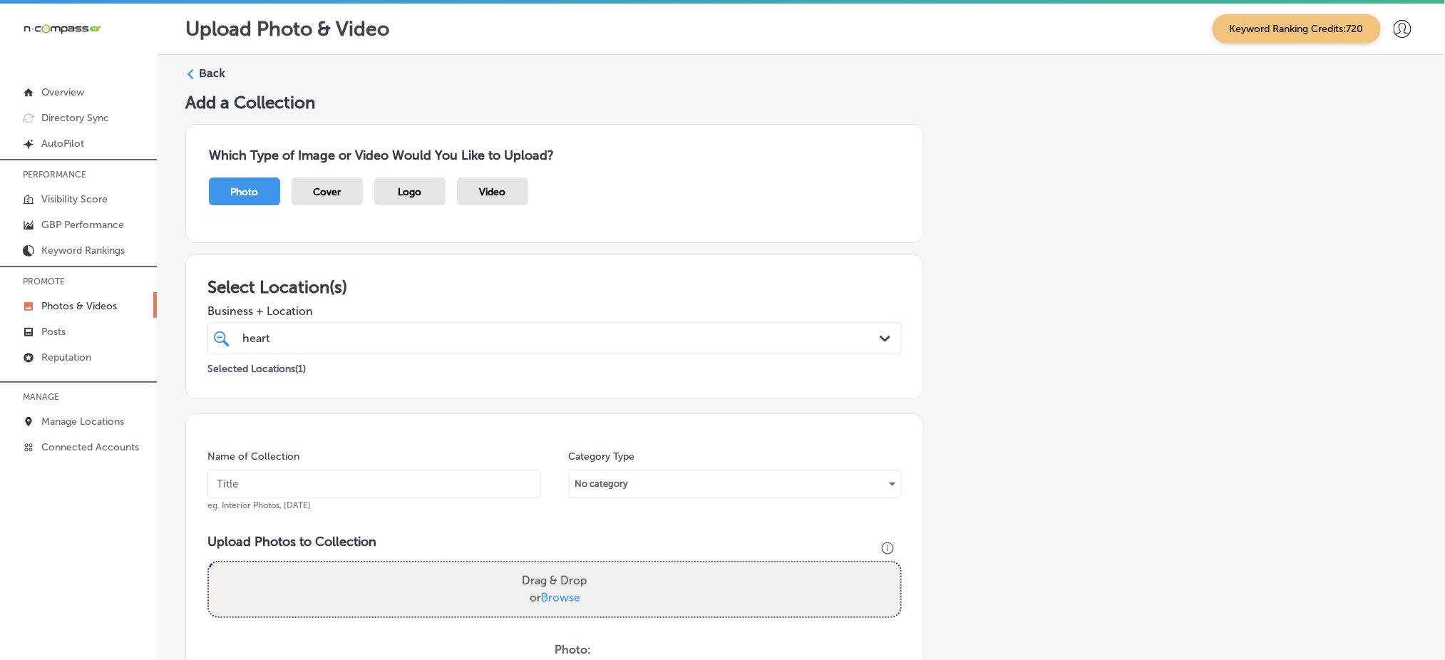
click at [697, 336] on div "heart heart" at bounding box center [523, 338] width 565 height 19
click at [434, 483] on input "text" at bounding box center [375, 484] width 334 height 29
click at [348, 477] on input "heart-and-home-[DATE]" at bounding box center [375, 484] width 334 height 29
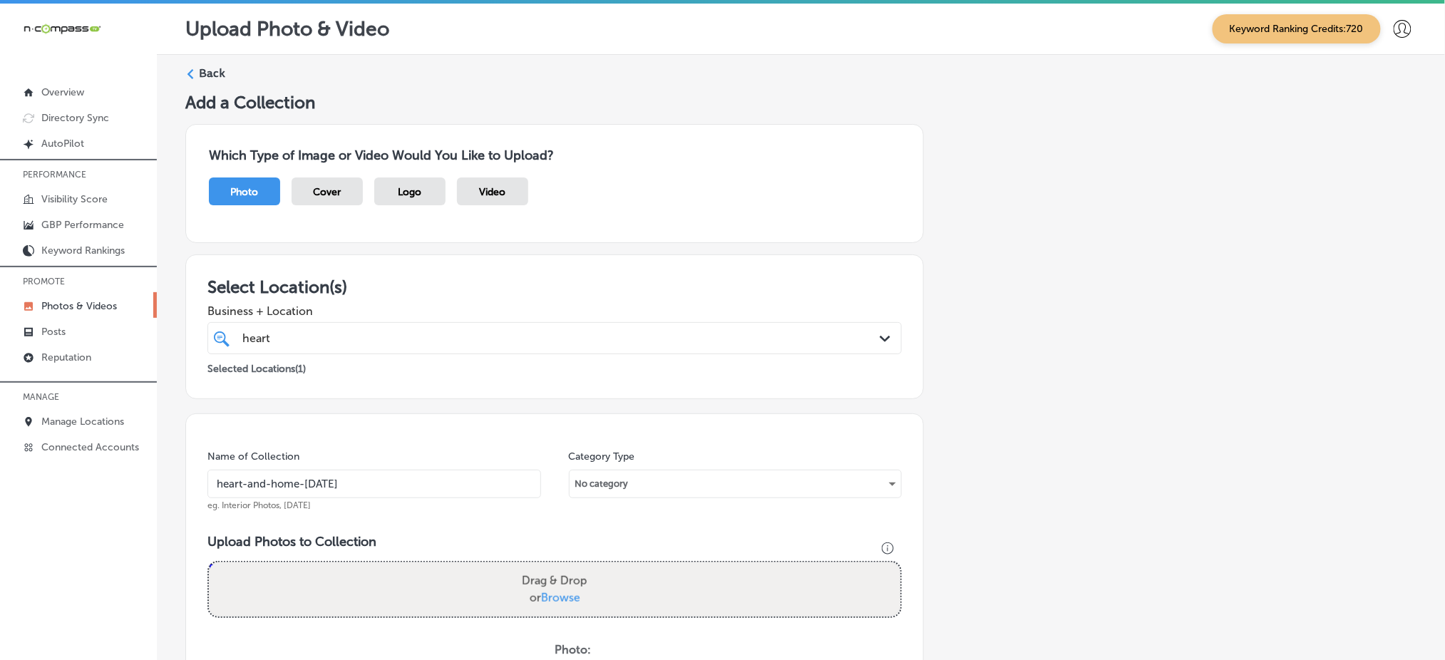
click at [348, 477] on input "heart-and-home-[DATE]" at bounding box center [375, 484] width 334 height 29
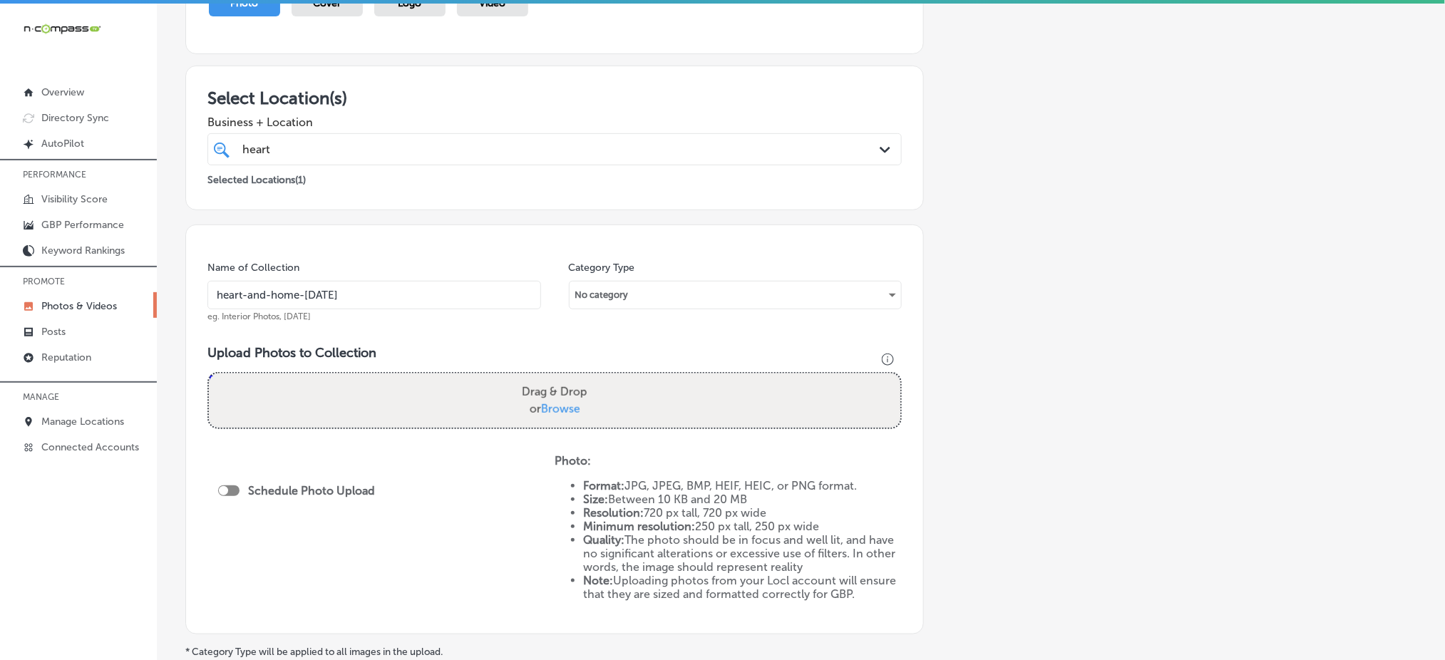
scroll to position [190, 0]
type input "heart-and-home-[DATE]"
click at [541, 401] on span "Browse" at bounding box center [560, 408] width 39 height 14
click at [541, 377] on input "Drag & Drop or Browse" at bounding box center [555, 375] width 692 height 4
type input "C:\fakepath\deep-cleaning-services-heart-home-solutions-[GEOGRAPHIC_DATA]-co (1…"
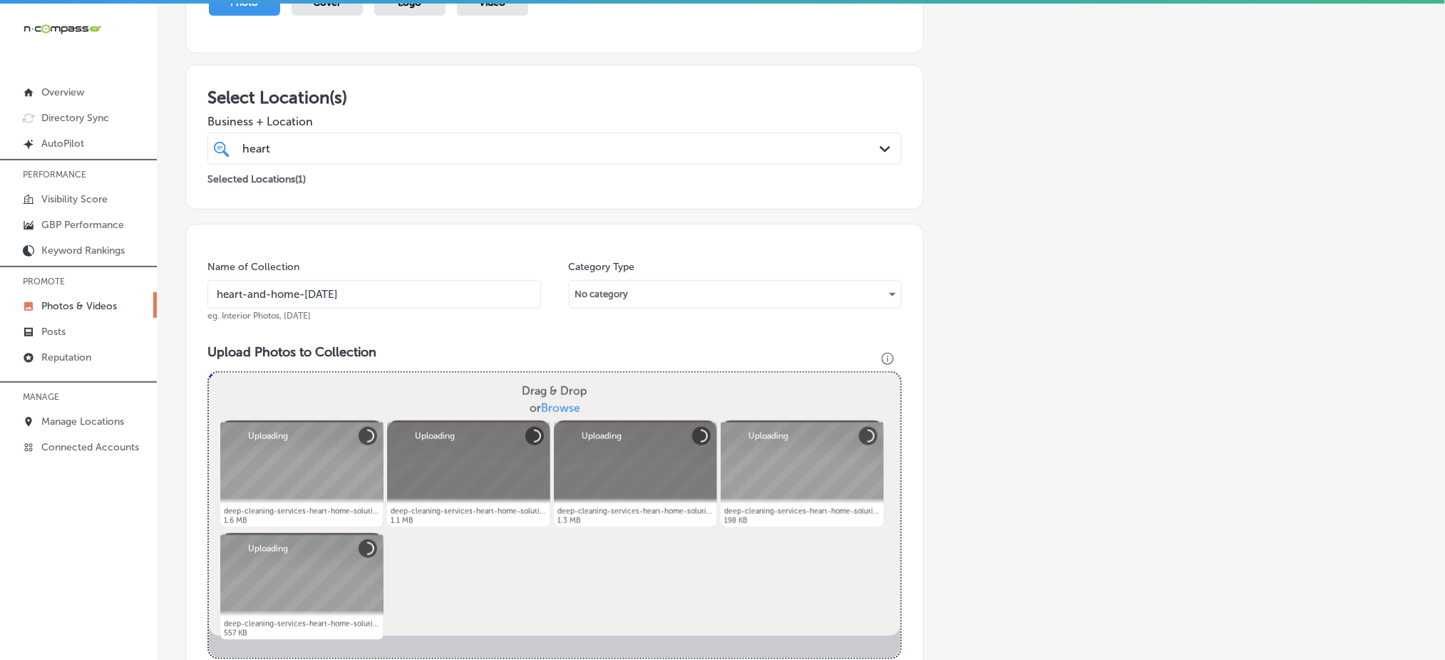
scroll to position [475, 0]
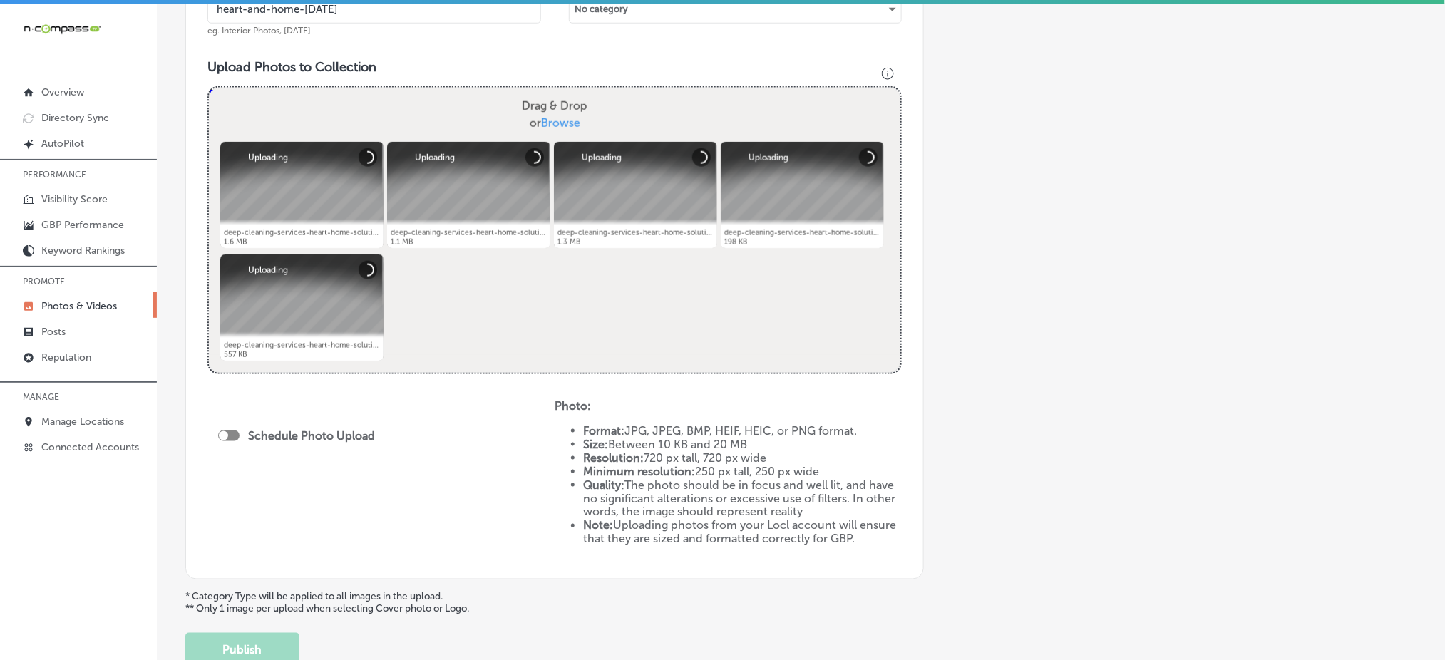
click at [232, 431] on div at bounding box center [228, 436] width 21 height 11
checkbox input "true"
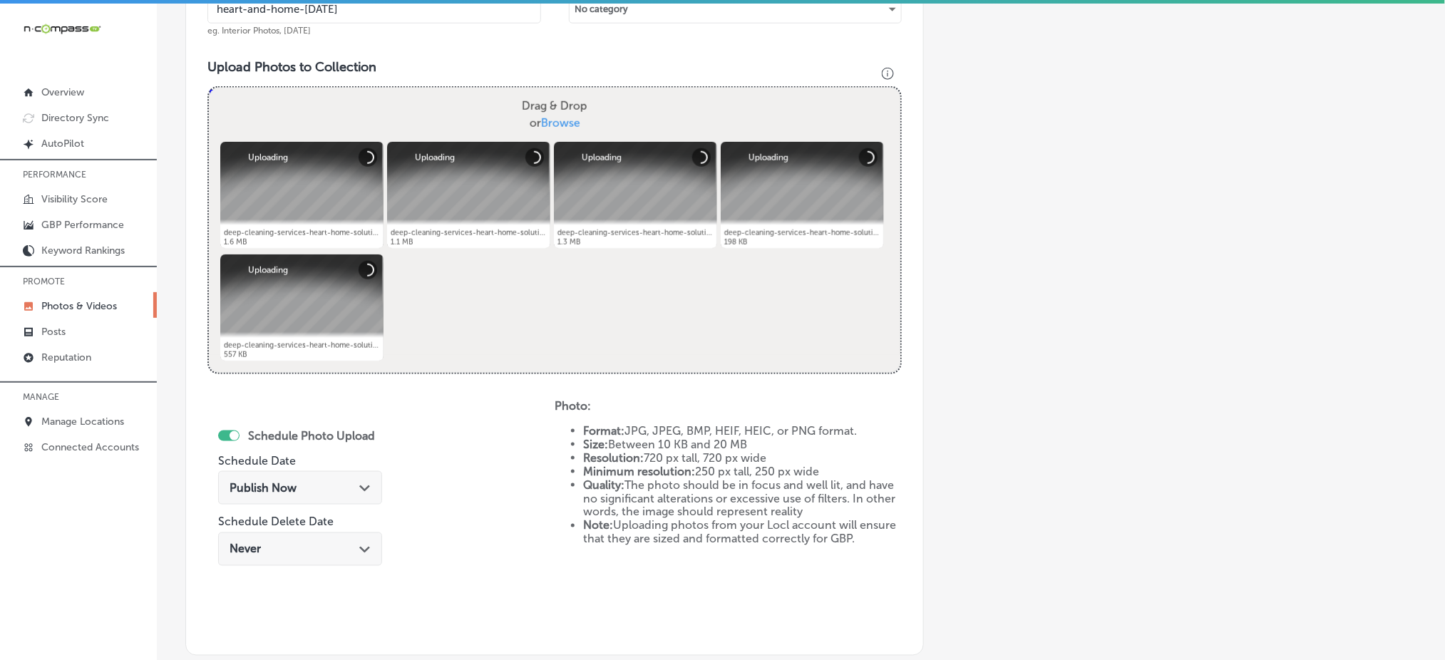
click at [257, 481] on span "Publish Now" at bounding box center [263, 488] width 67 height 14
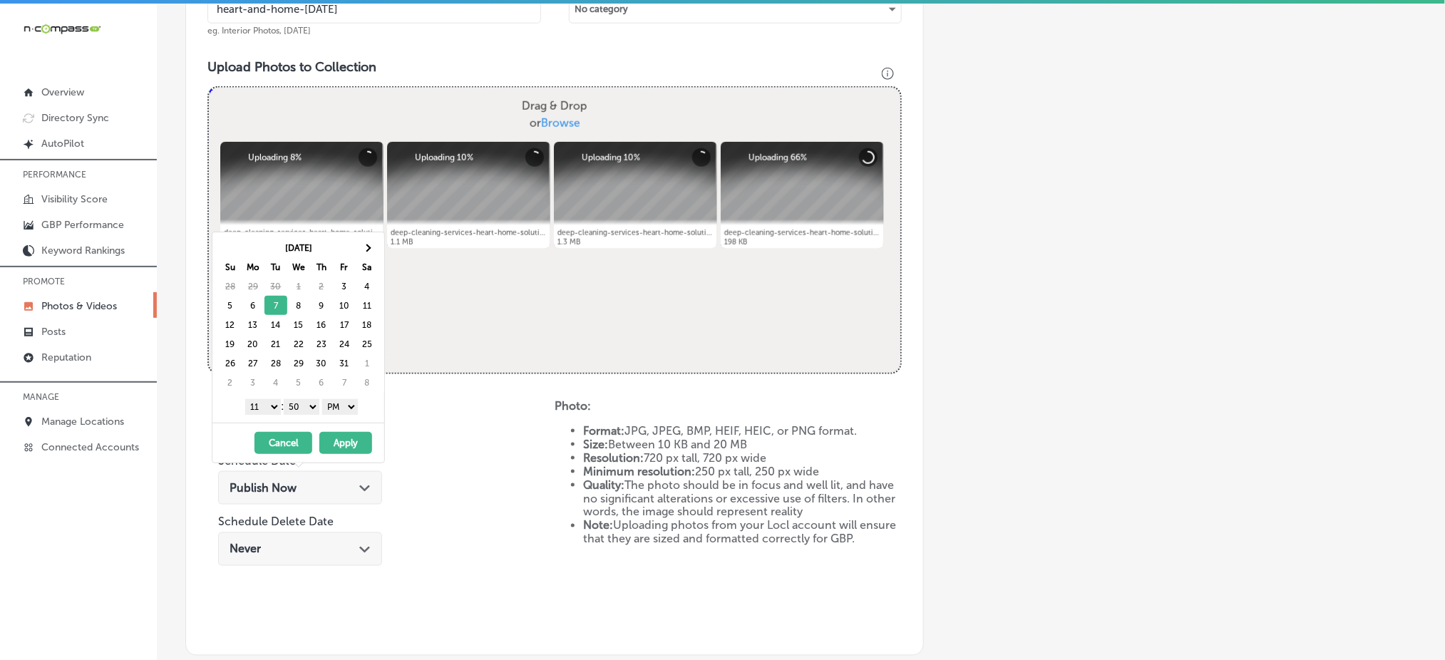
click at [248, 404] on select "1 2 3 4 5 6 7 8 9 10 11 12" at bounding box center [263, 407] width 36 height 16
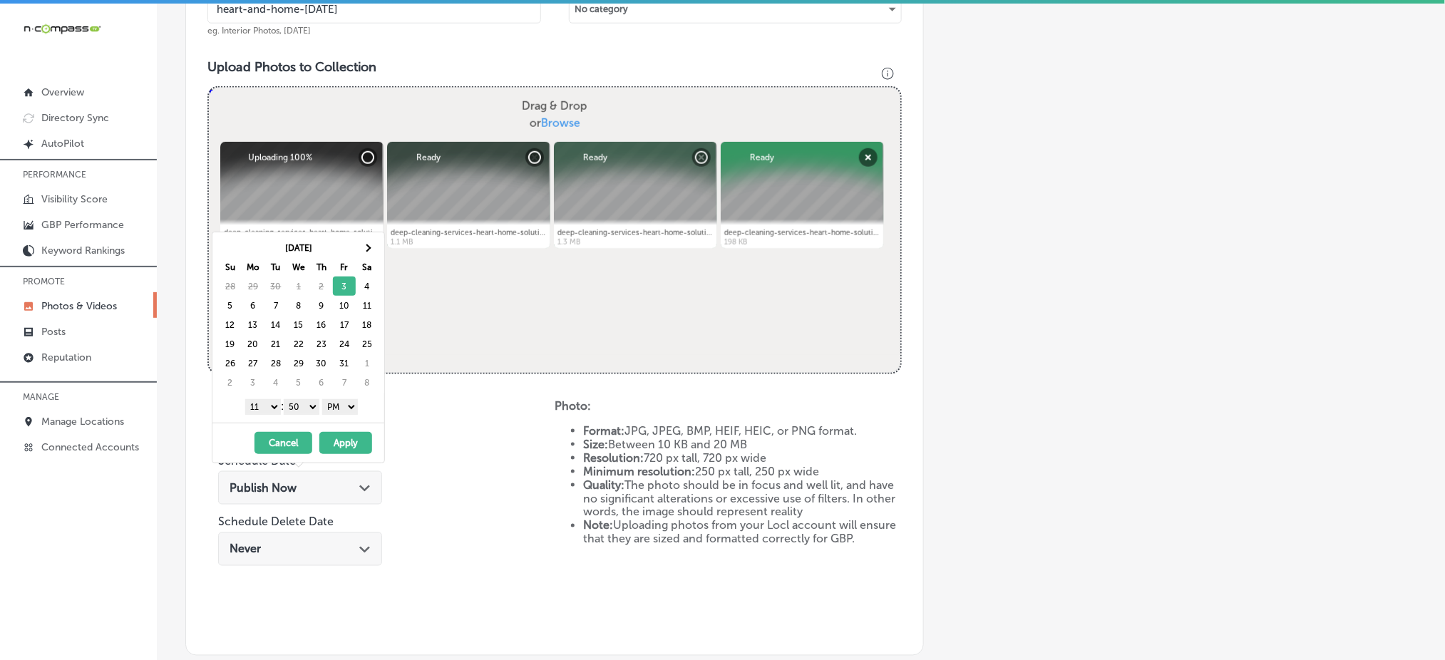
click at [305, 412] on select "00 10 20 30 40 50" at bounding box center [302, 407] width 36 height 16
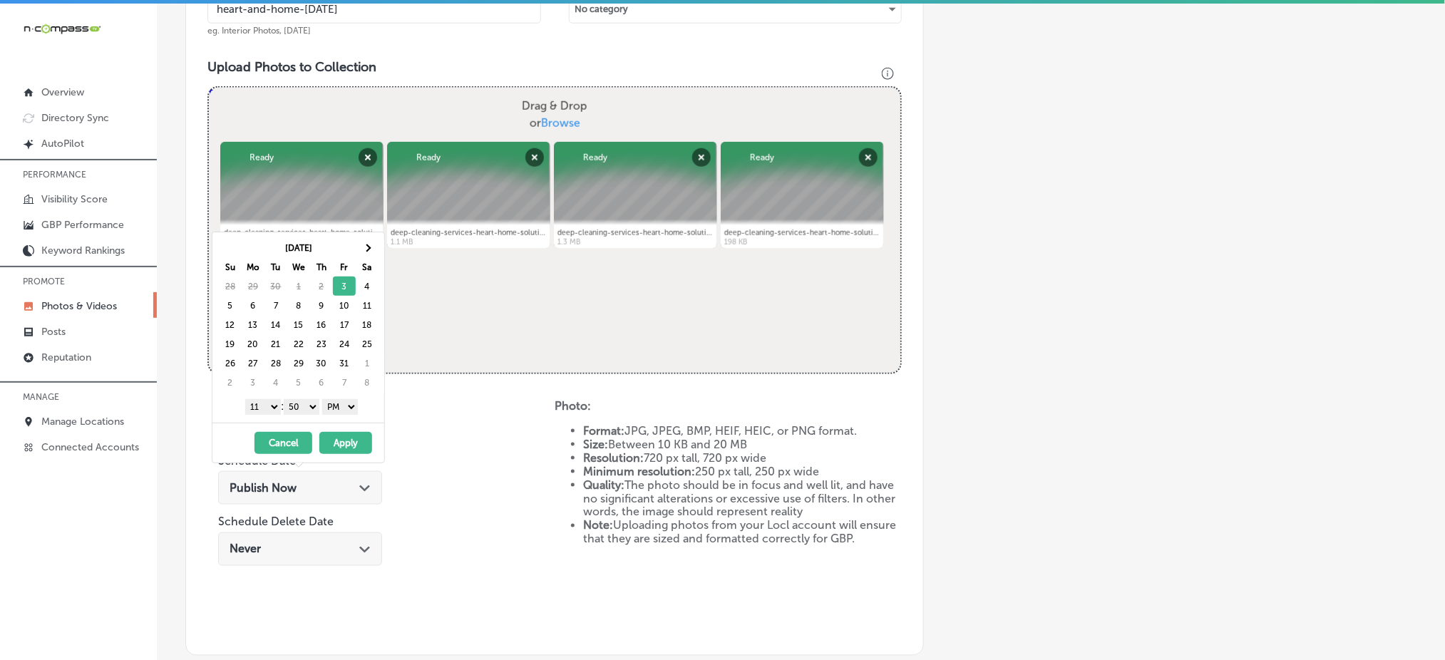
click at [256, 406] on select "1 2 3 4 5 6 7 8 9 10 11 12" at bounding box center [263, 407] width 36 height 16
click at [259, 409] on select "1 2 3 4 5 6 7 8 9 10 11 12" at bounding box center [263, 407] width 36 height 16
click at [305, 408] on select "00 10 20 30 40 50" at bounding box center [302, 407] width 36 height 16
click at [349, 444] on button "Apply" at bounding box center [345, 443] width 53 height 22
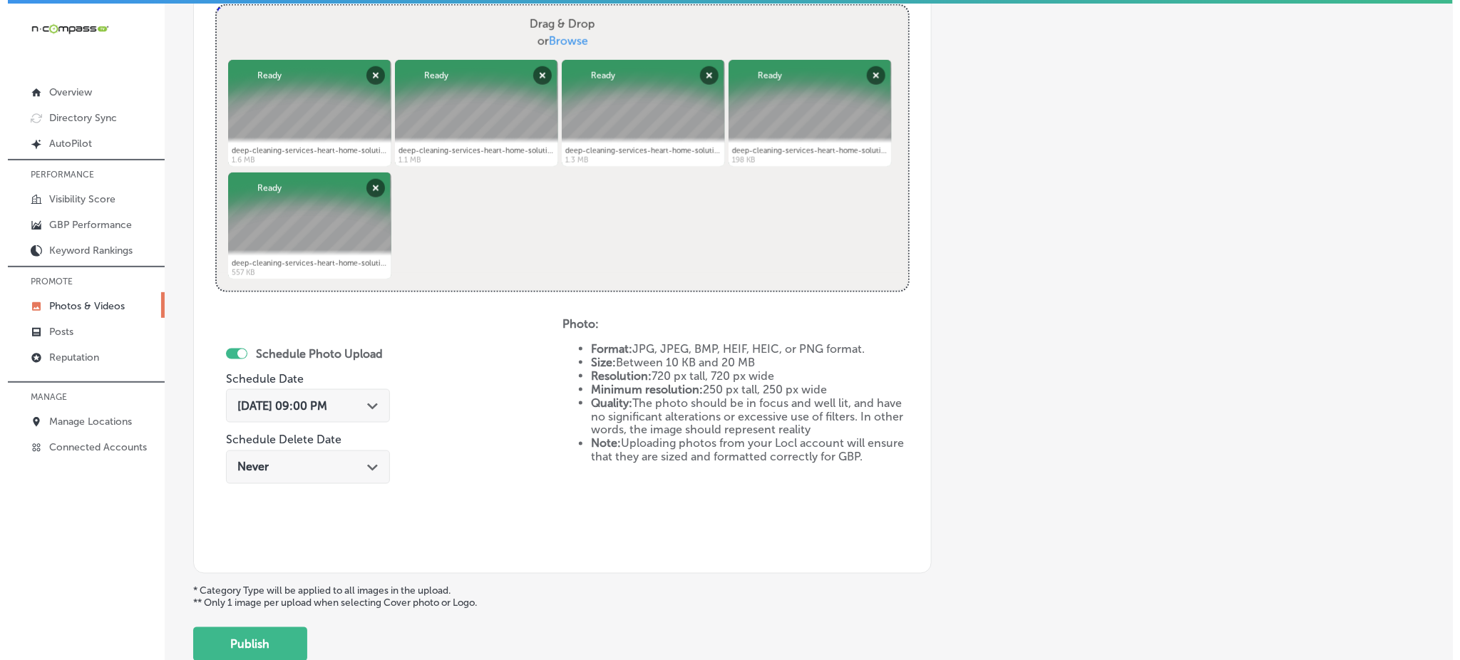
scroll to position [648, 0]
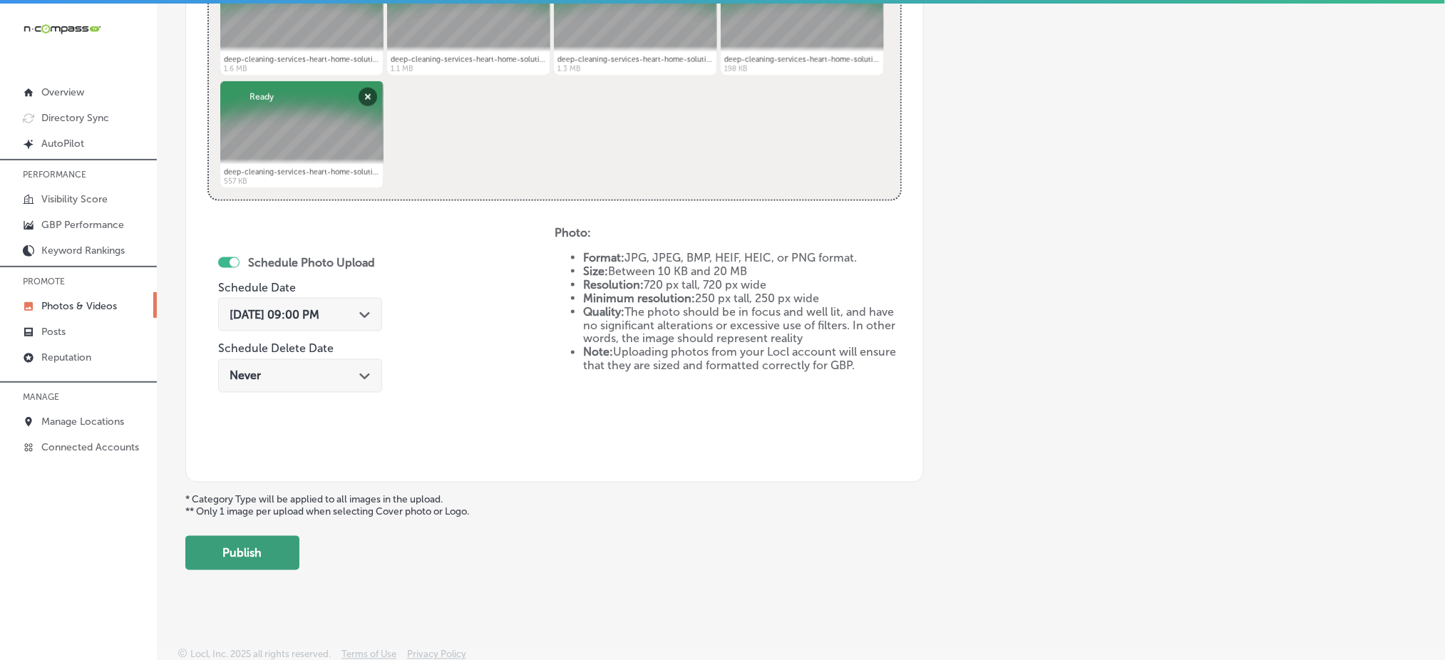
click at [251, 536] on button "Publish" at bounding box center [242, 553] width 114 height 34
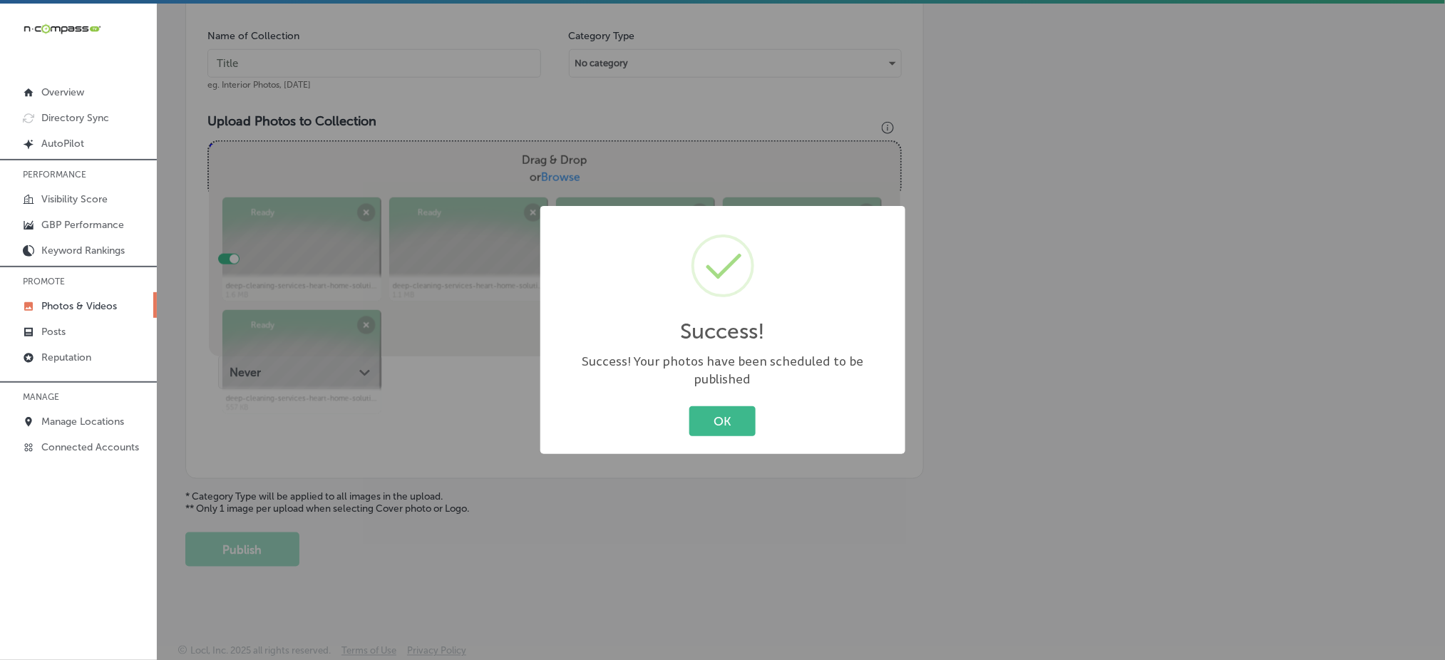
scroll to position [417, 0]
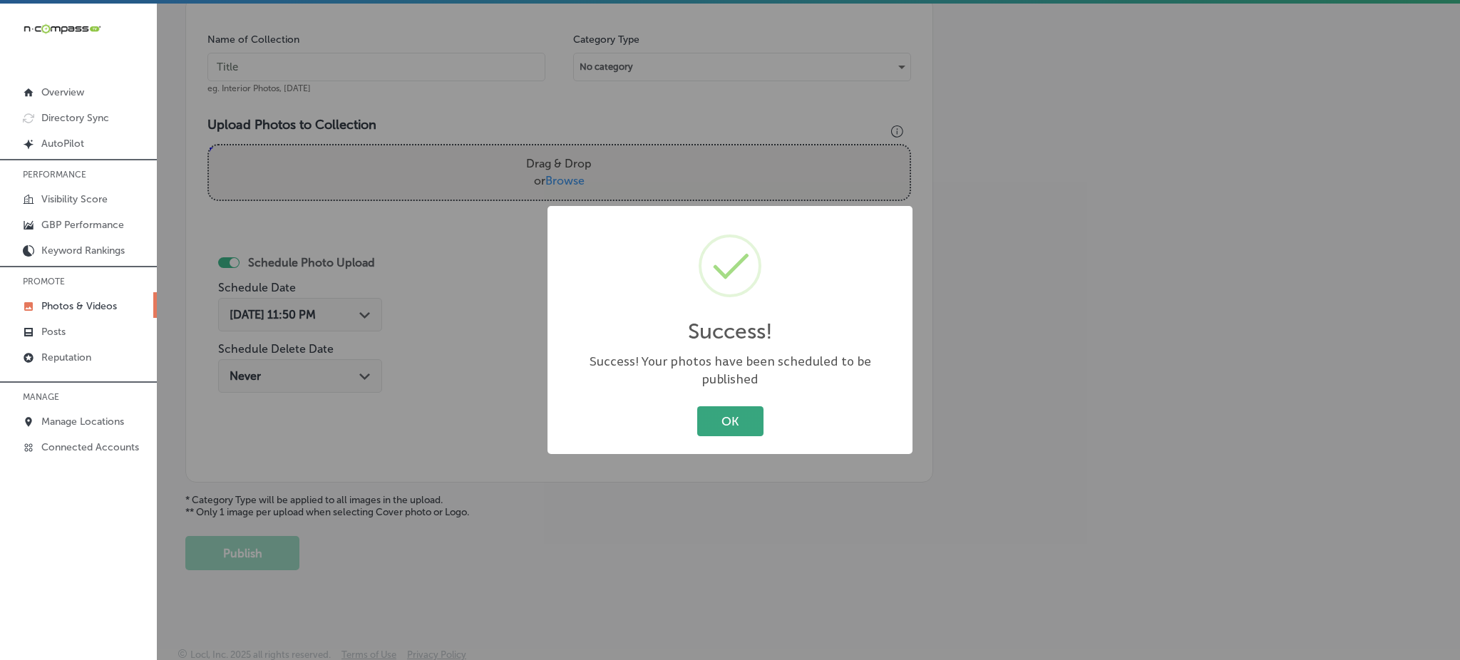
click at [748, 416] on button "OK" at bounding box center [730, 420] width 66 height 29
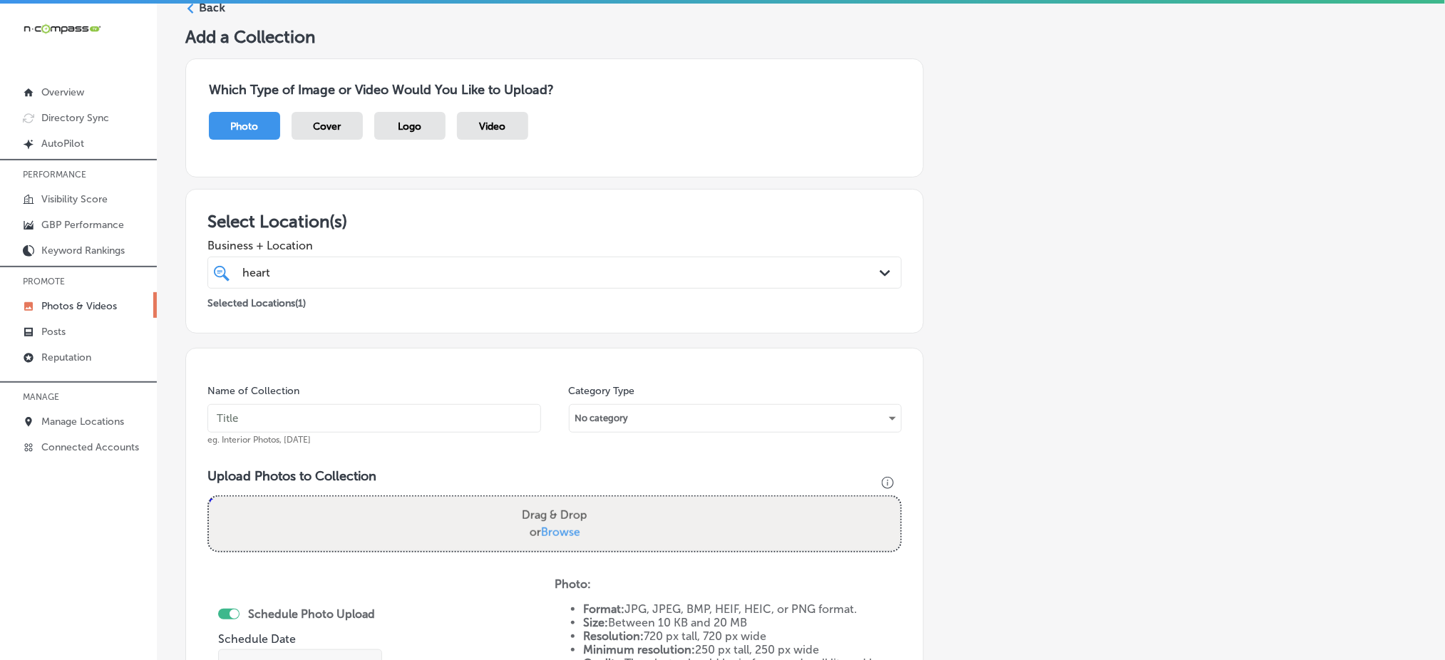
scroll to position [37, 0]
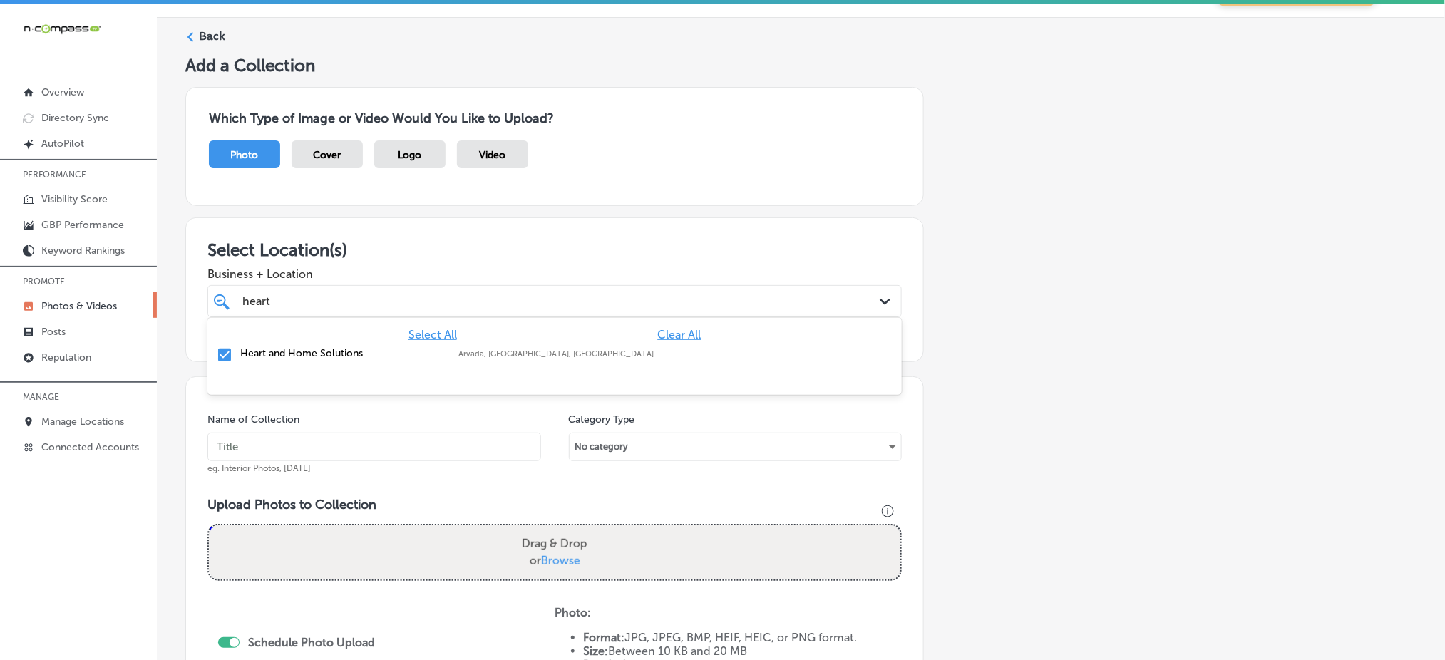
click at [357, 304] on div "heart heart" at bounding box center [523, 301] width 565 height 19
click at [277, 446] on input "text" at bounding box center [375, 447] width 334 height 29
paste input "heart-and-home-[DATE]"
type input "heart-and-home-[DATE]"
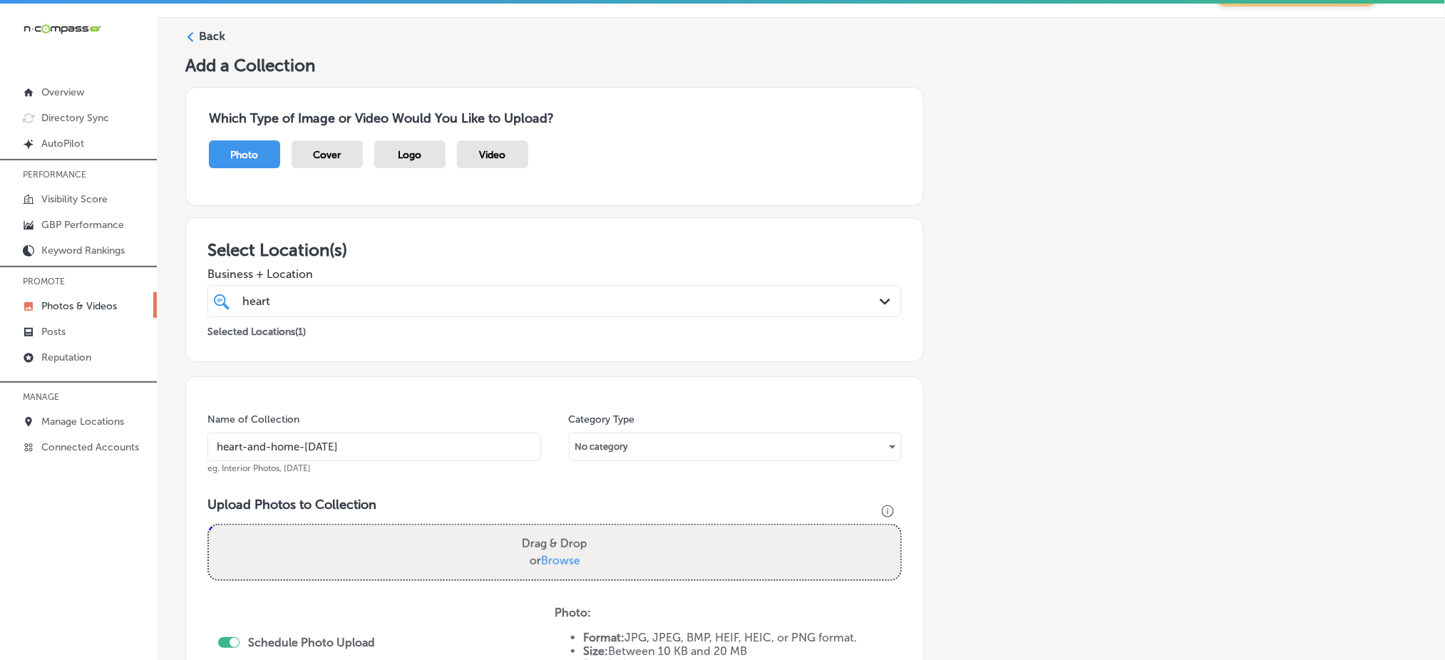
click at [553, 554] on span "Browse" at bounding box center [560, 561] width 39 height 14
click at [553, 530] on input "Drag & Drop or Browse" at bounding box center [555, 528] width 692 height 4
type input "C:\fakepath\deep-cleaning-services-heart-home-solutions-[GEOGRAPHIC_DATA]-co (6…"
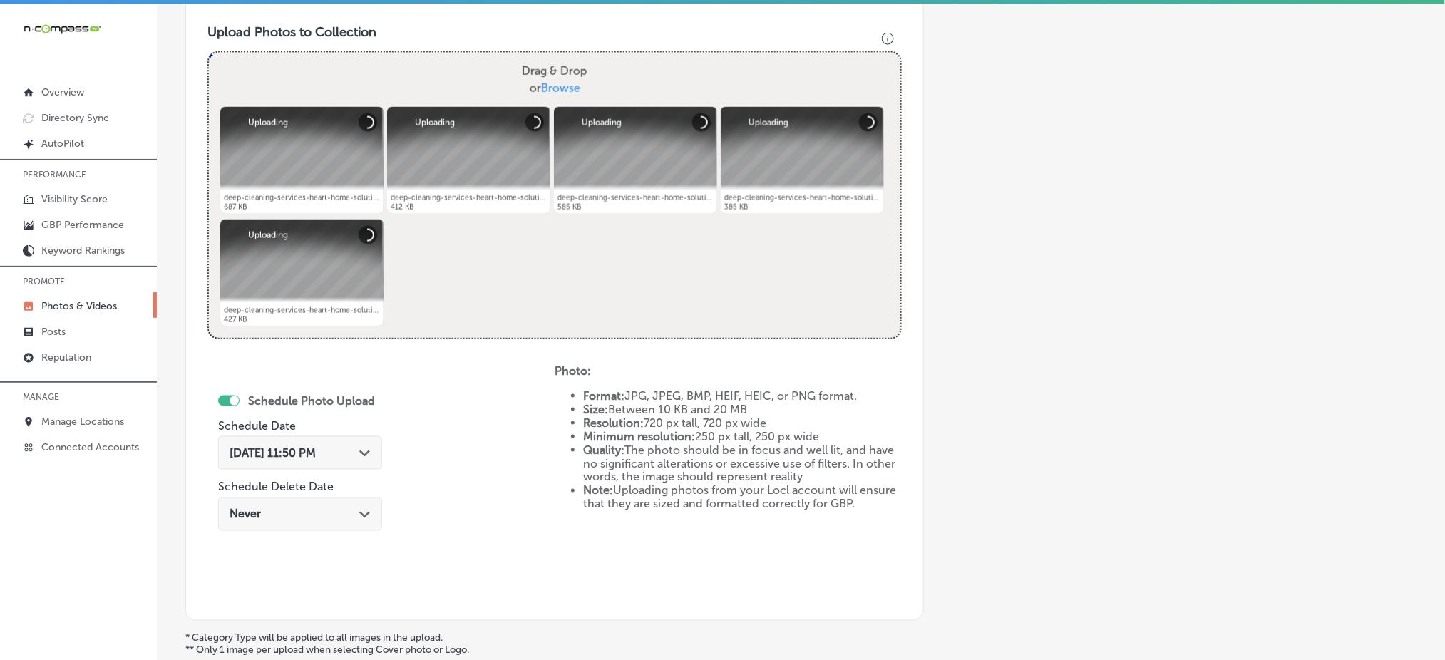
scroll to position [512, 0]
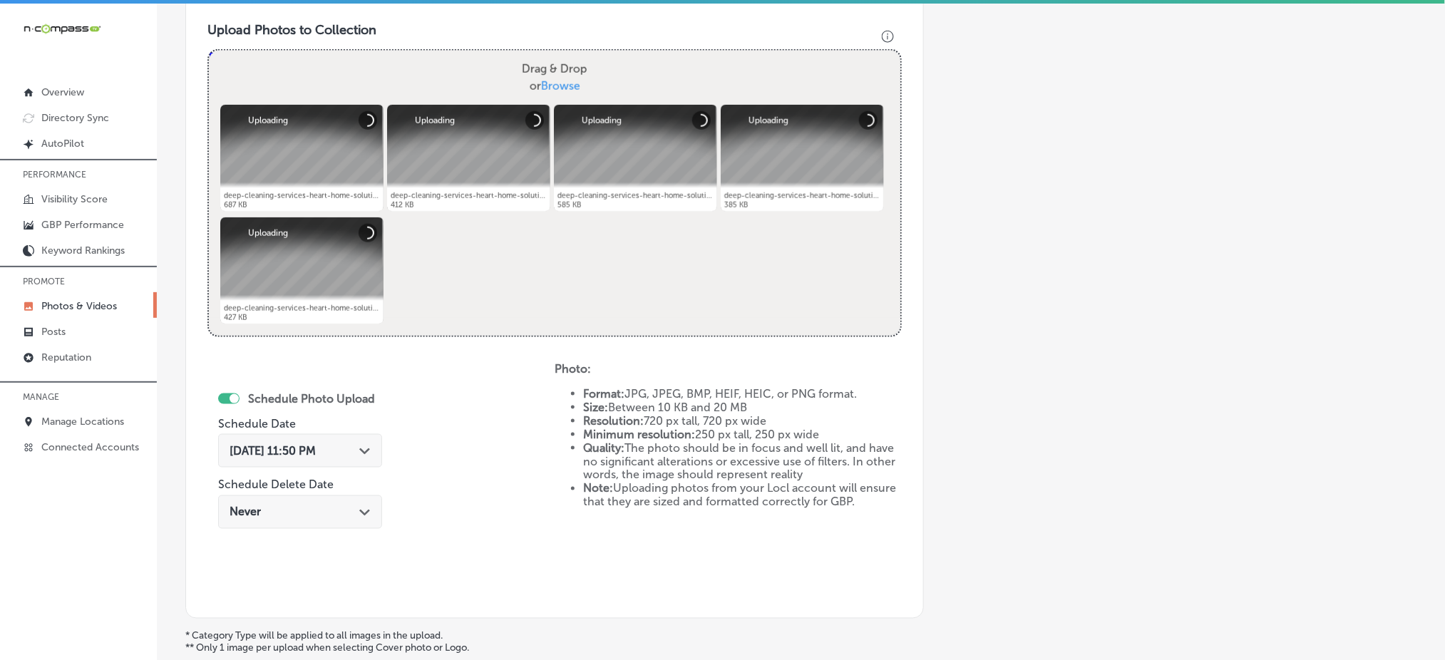
click at [316, 444] on span "[DATE] 11:50 PM" at bounding box center [273, 451] width 86 height 14
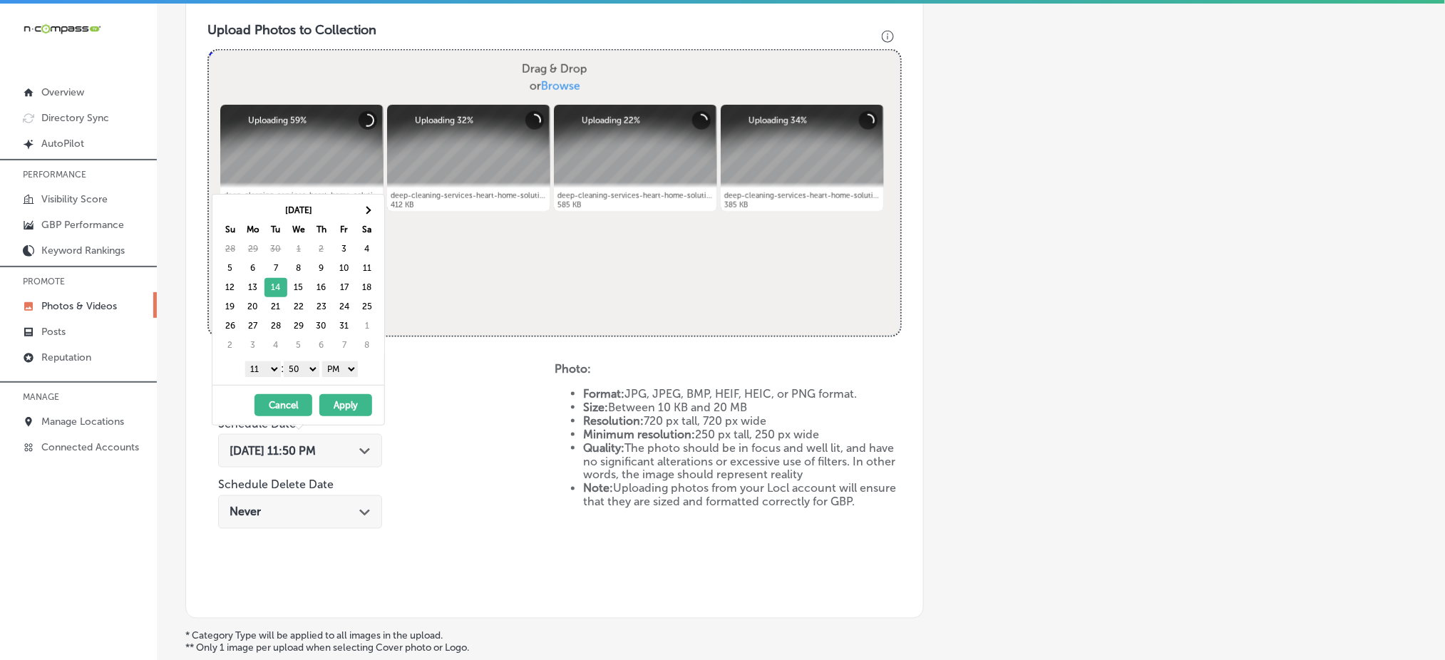
click at [270, 372] on select "1 2 3 4 5 6 7 8 9 10 11 12" at bounding box center [263, 370] width 36 height 16
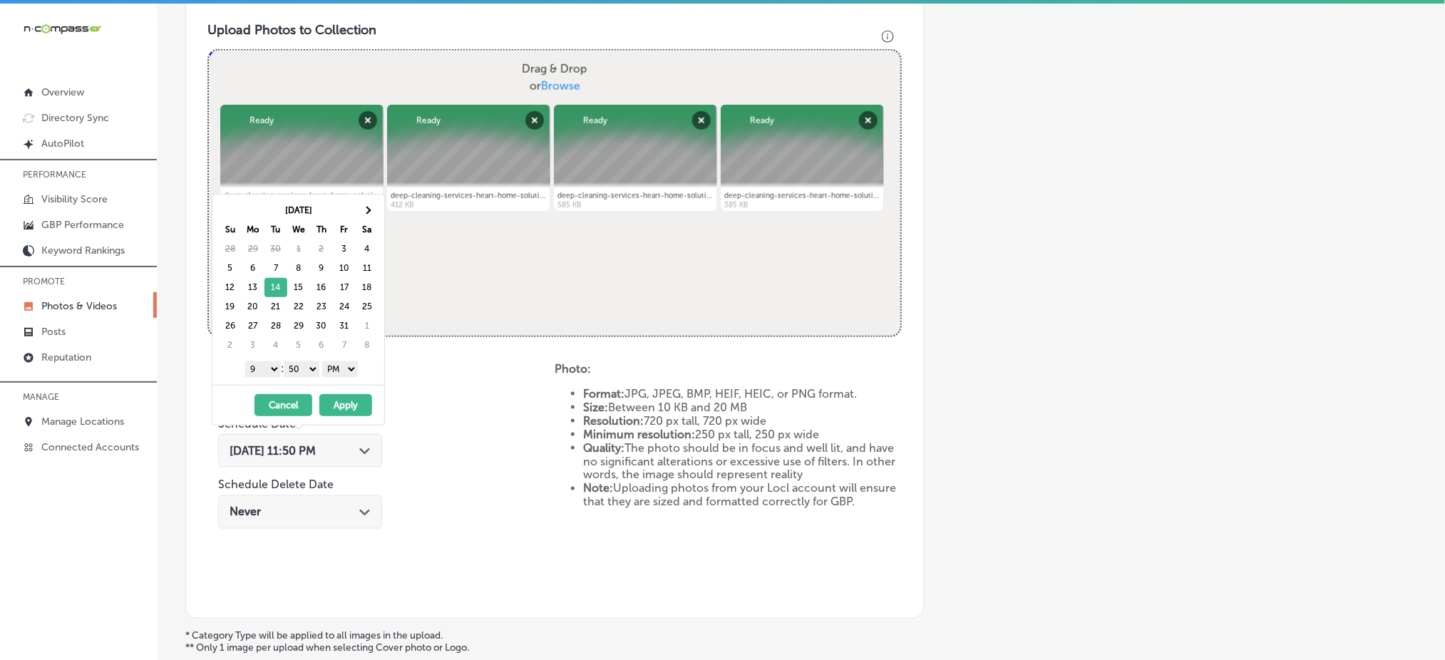
click at [293, 372] on select "00 10 20 30 40 50" at bounding box center [302, 370] width 36 height 16
click at [337, 406] on button "Apply" at bounding box center [345, 405] width 53 height 22
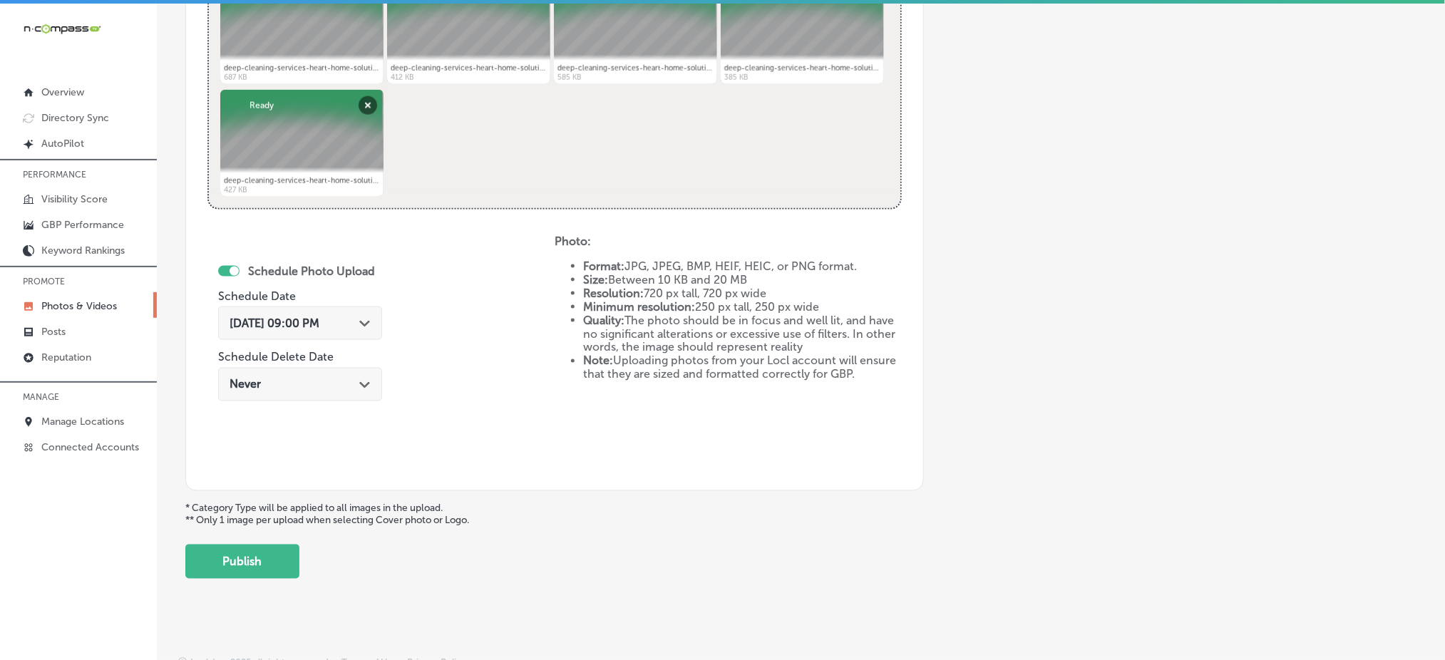
scroll to position [648, 0]
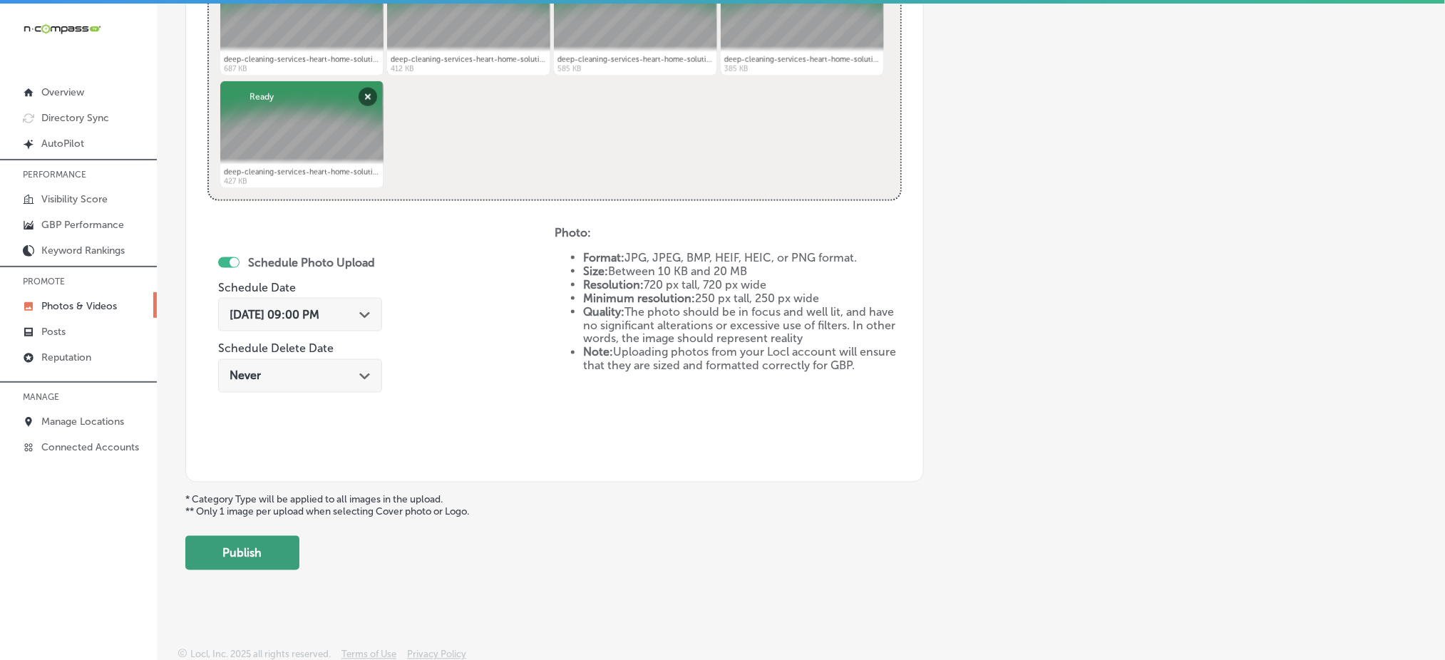
click at [262, 555] on button "Publish" at bounding box center [242, 553] width 114 height 34
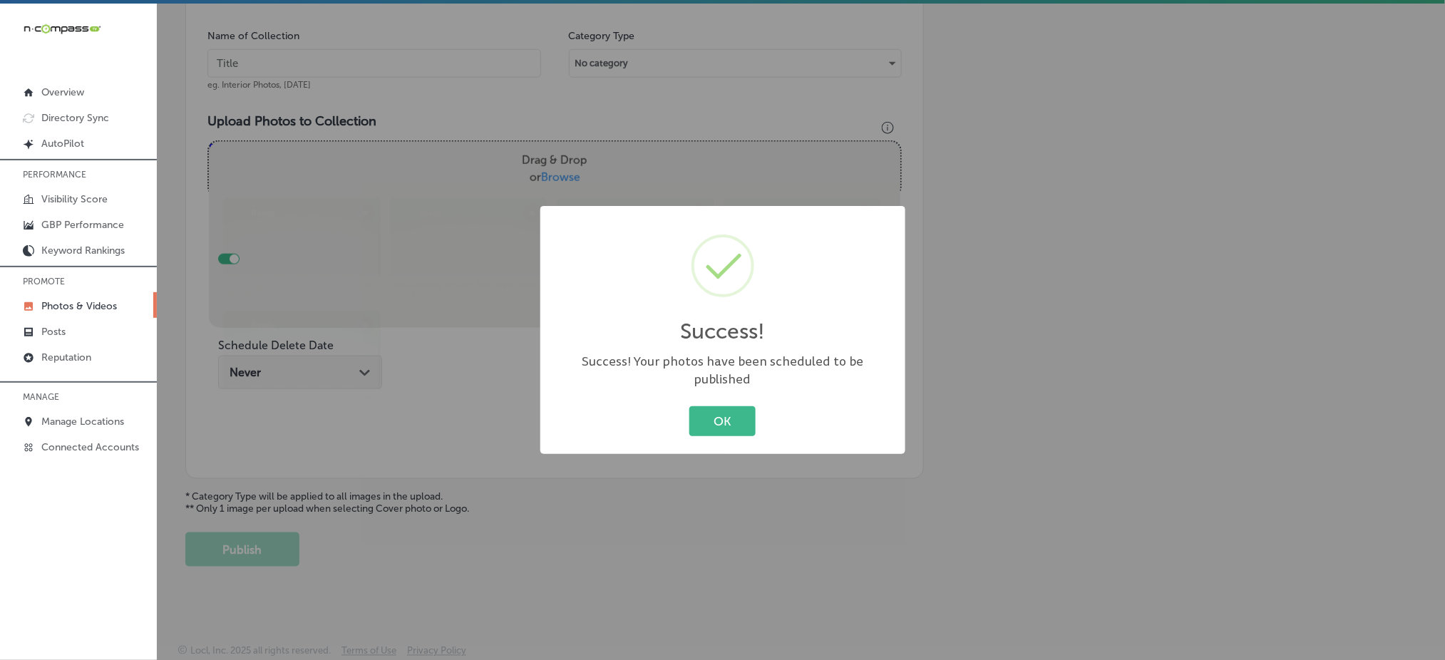
scroll to position [417, 0]
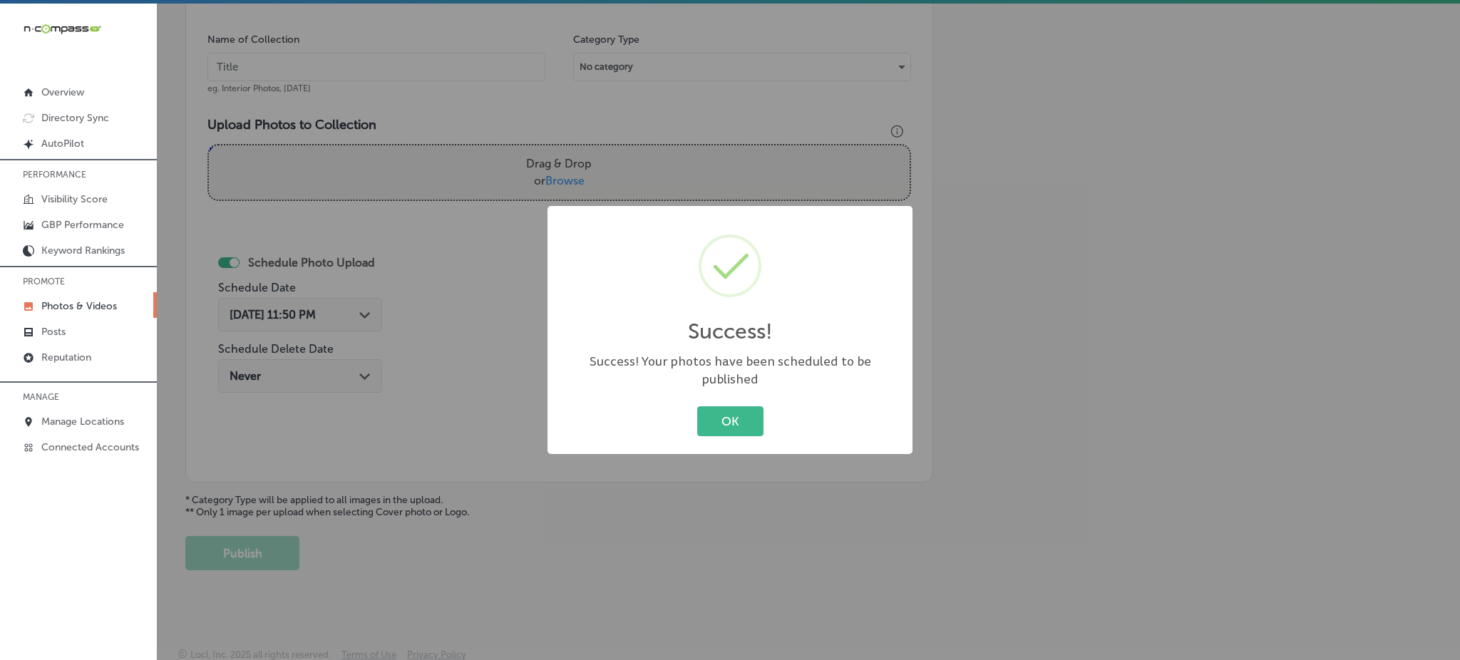
click at [697, 406] on button "OK" at bounding box center [730, 420] width 66 height 29
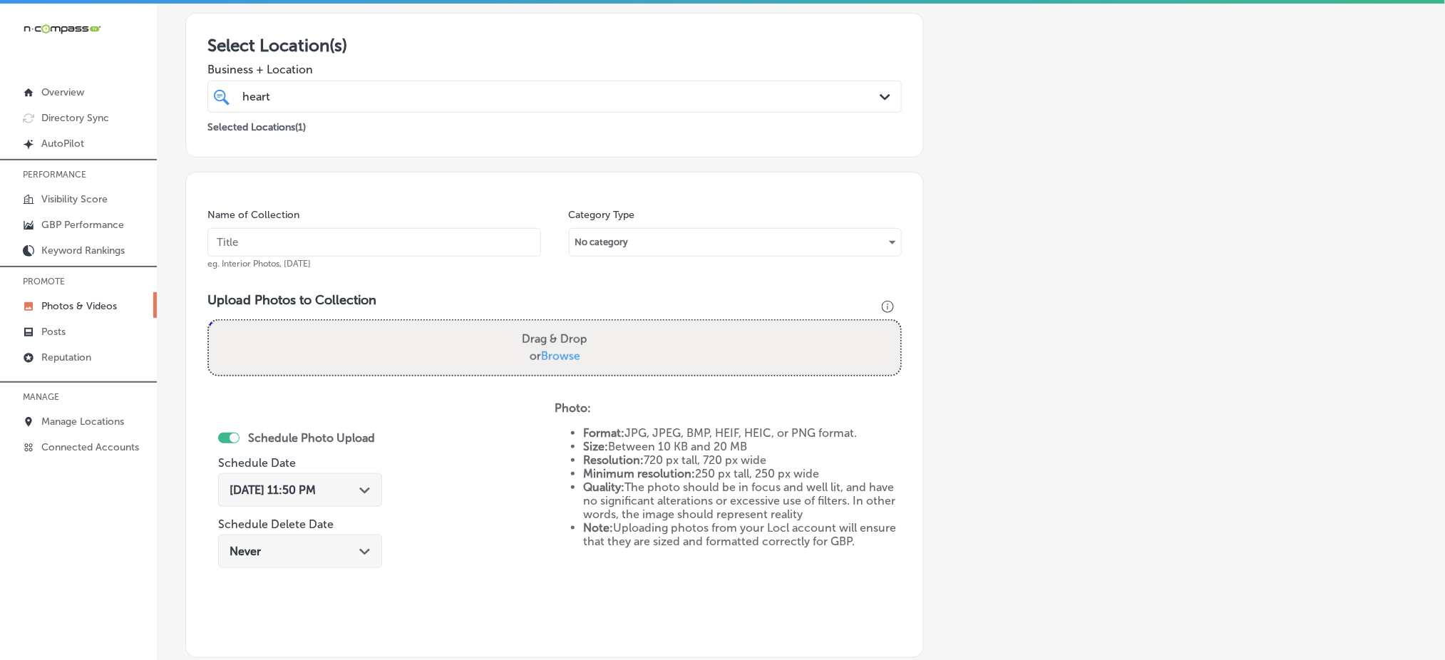
scroll to position [37, 0]
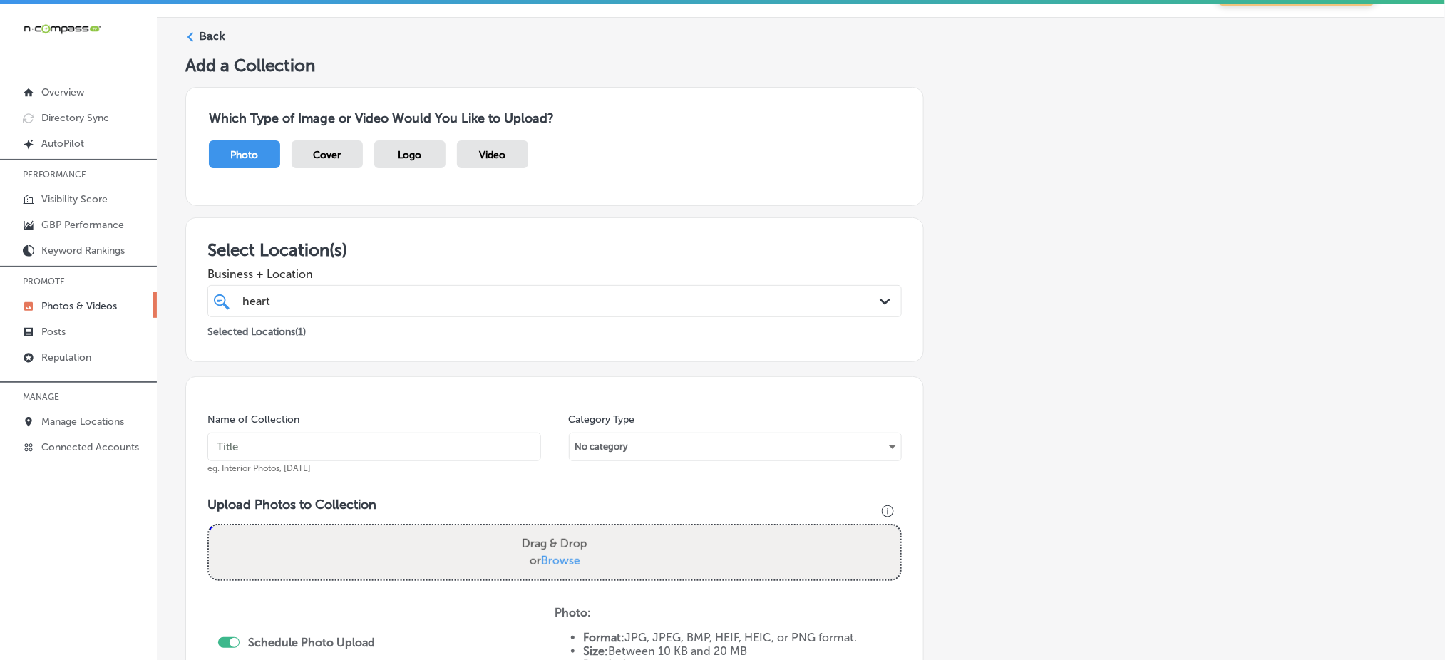
click at [452, 306] on div "heart heart" at bounding box center [523, 301] width 565 height 19
click at [381, 445] on input "text" at bounding box center [375, 447] width 334 height 29
paste input "heart-and-home-[DATE]"
type input "heart-and-home-[DATE]"
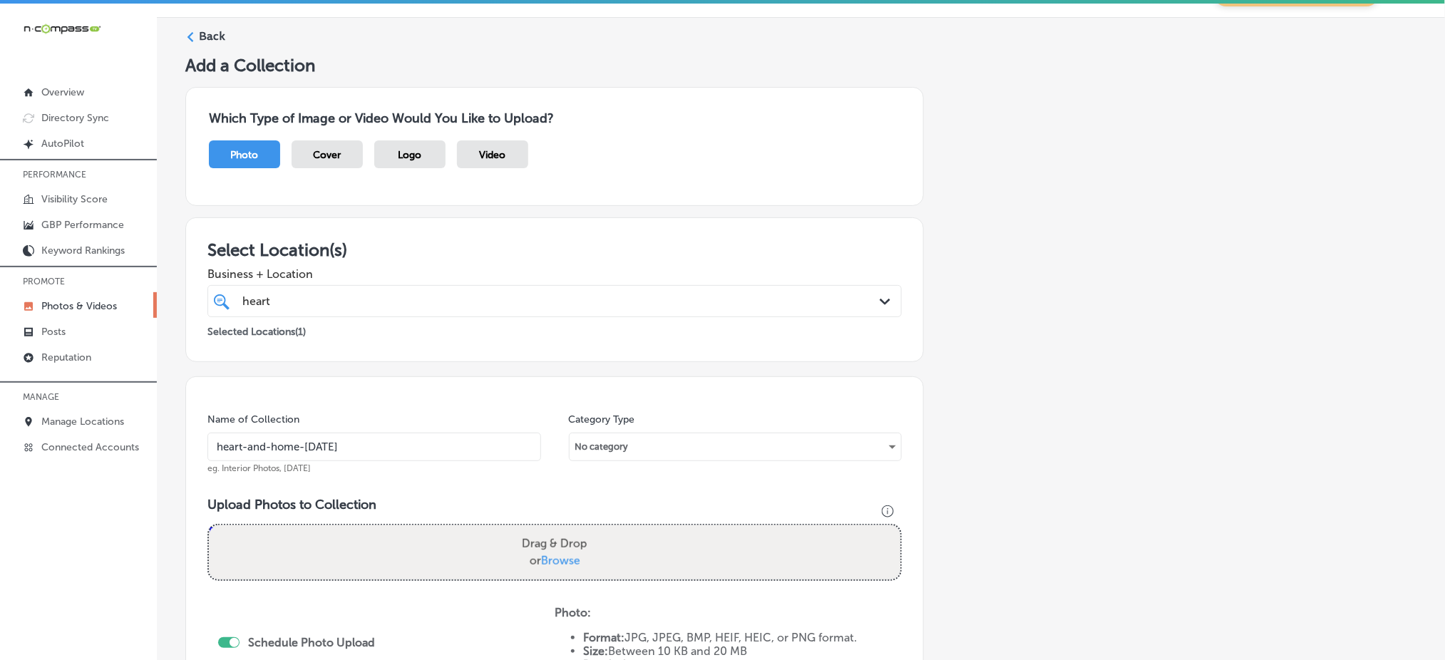
click at [568, 555] on span "Browse" at bounding box center [560, 561] width 39 height 14
click at [568, 530] on input "Drag & Drop or Browse" at bounding box center [555, 528] width 692 height 4
type input "C:\fakepath\deep-cleaning-services-heart-home-solutions-[GEOGRAPHIC_DATA]-co (1…"
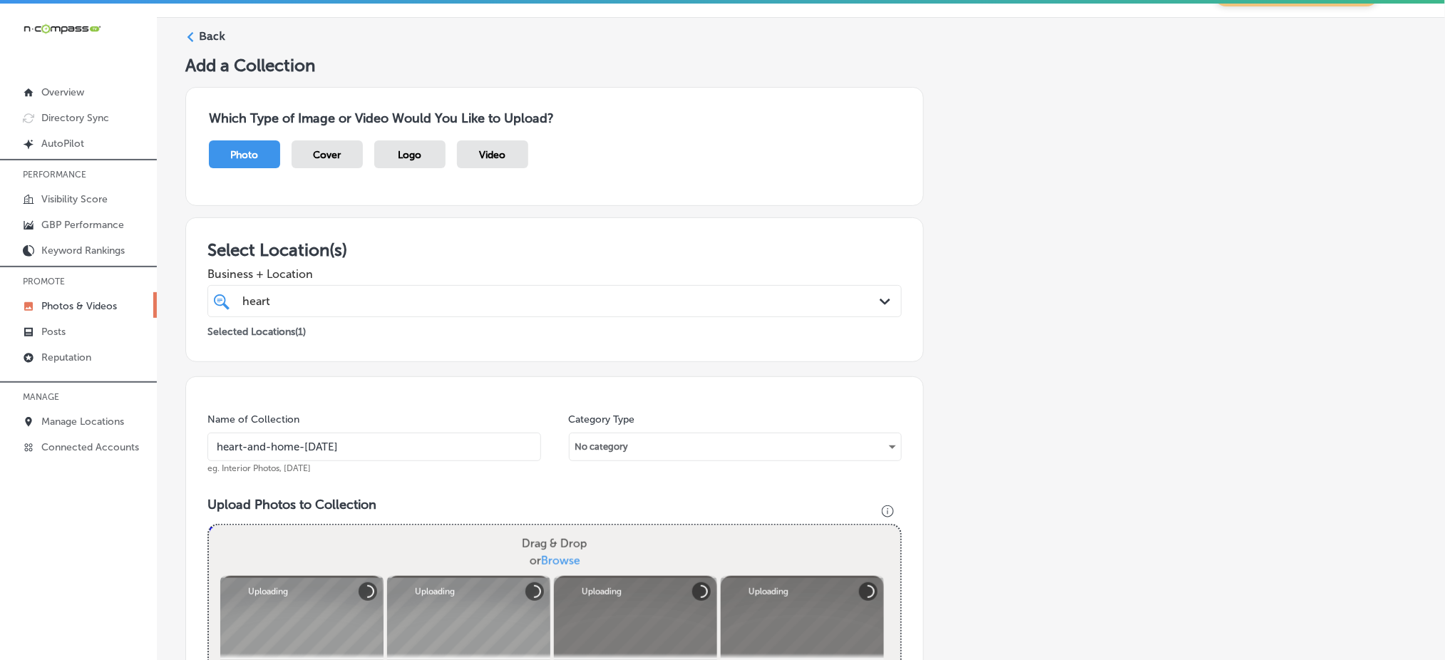
scroll to position [417, 0]
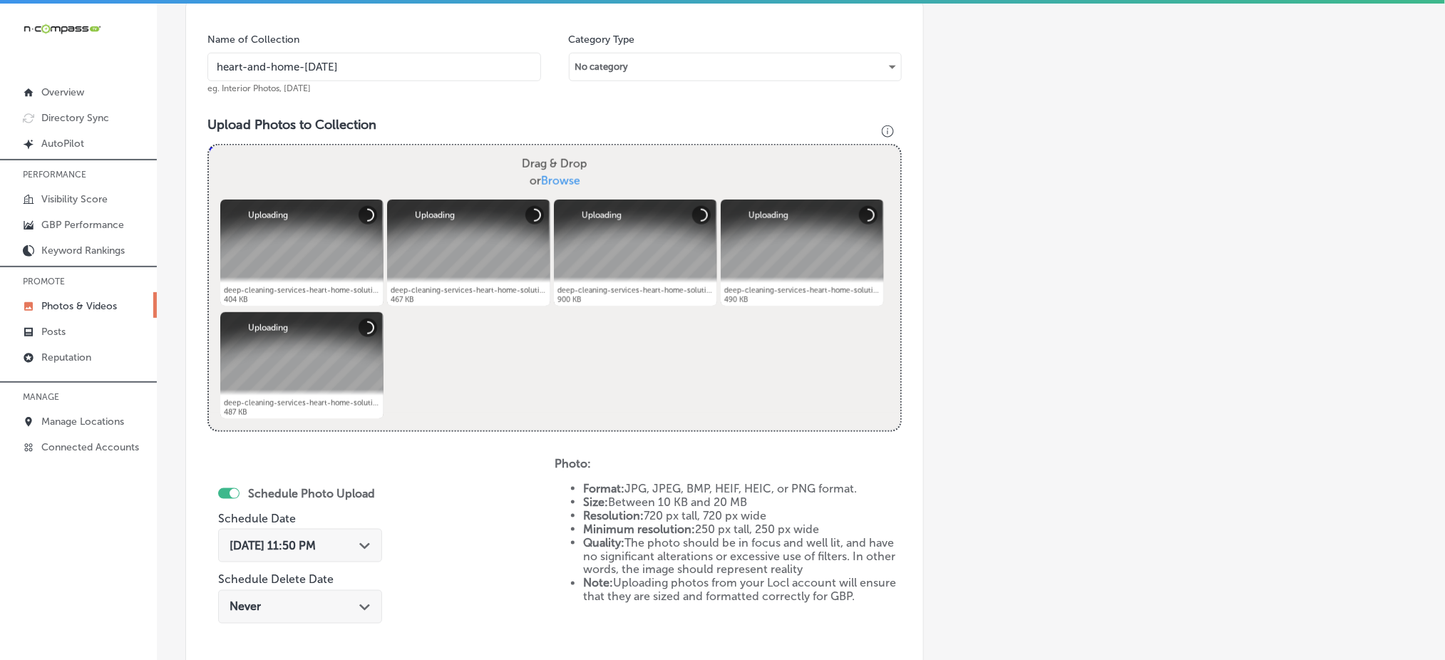
click at [316, 539] on span "[DATE] 11:50 PM" at bounding box center [273, 546] width 86 height 14
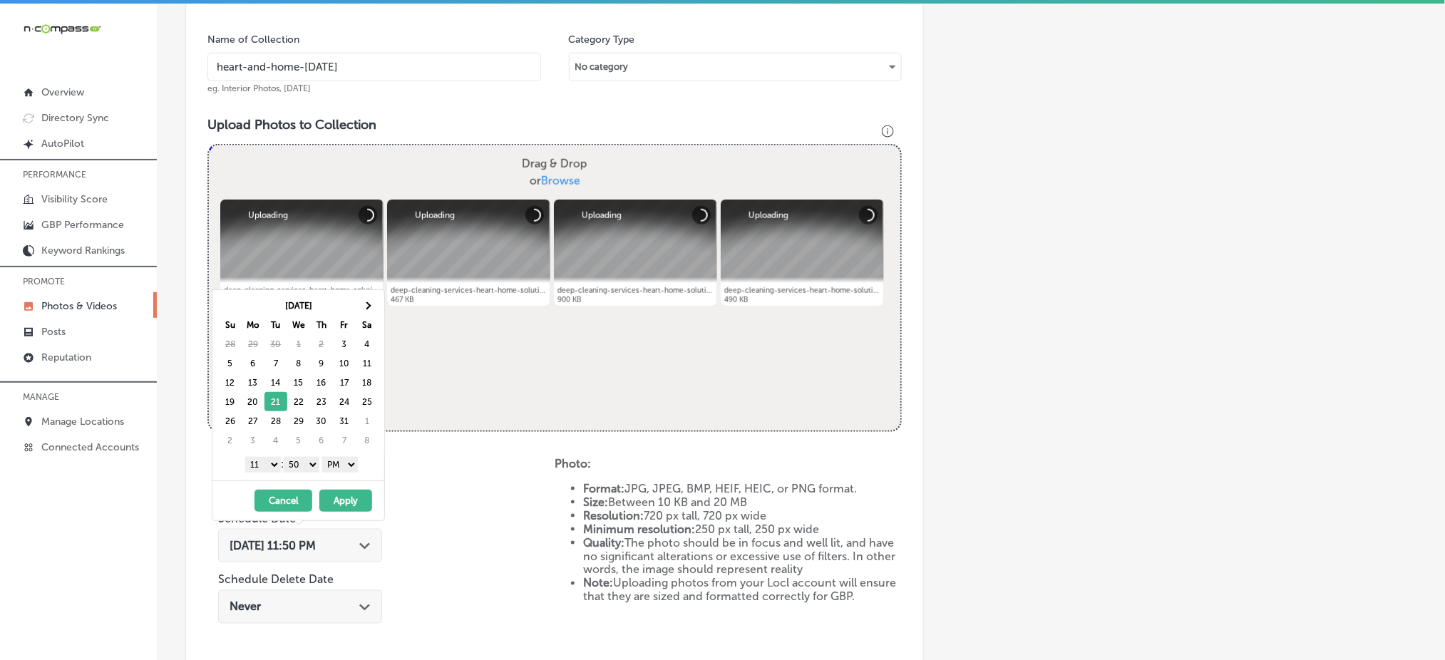
click at [267, 459] on select "1 2 3 4 5 6 7 8 9 10 11 12" at bounding box center [263, 465] width 36 height 16
click at [300, 472] on div "1 2 3 4 5 6 7 8 9 10 11 12 : 00 10 20 30 40 50 AM PM" at bounding box center [301, 464] width 166 height 21
click at [304, 469] on select "00 10 20 30 40 50" at bounding box center [302, 465] width 36 height 16
click at [332, 496] on button "Apply" at bounding box center [345, 501] width 53 height 22
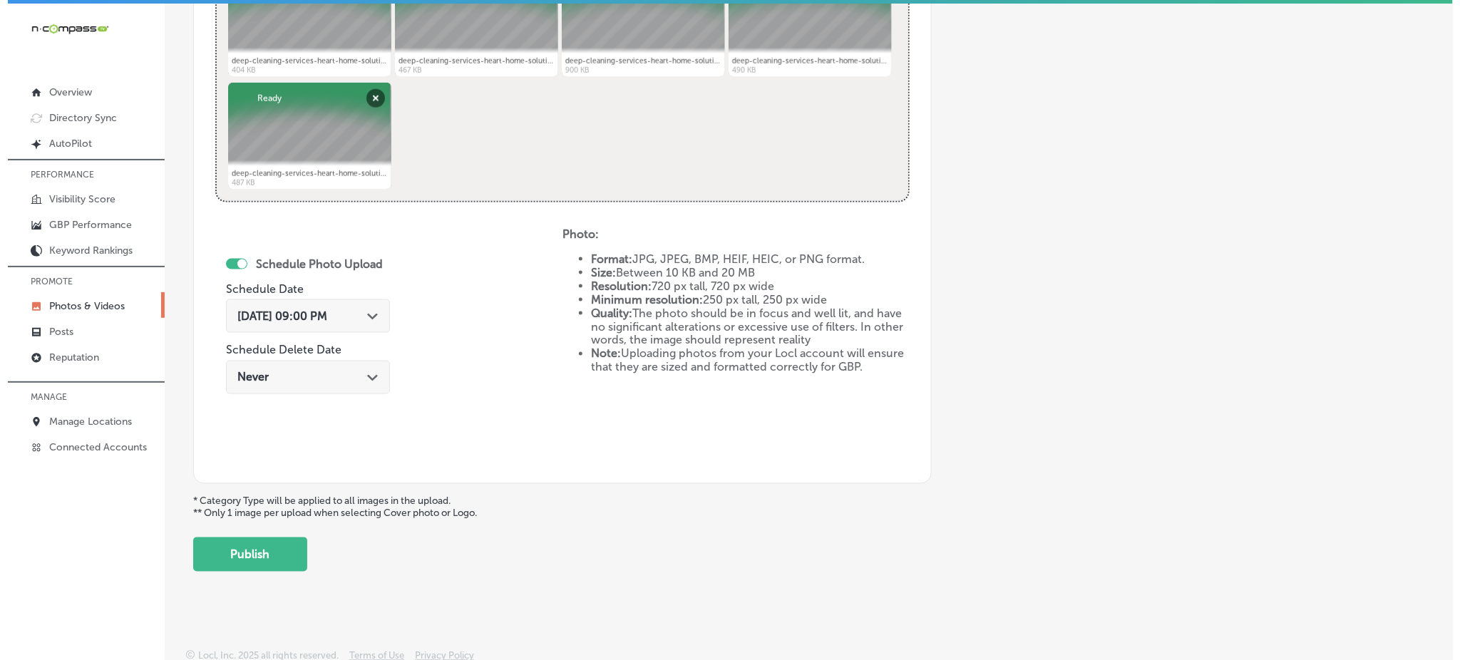
scroll to position [648, 0]
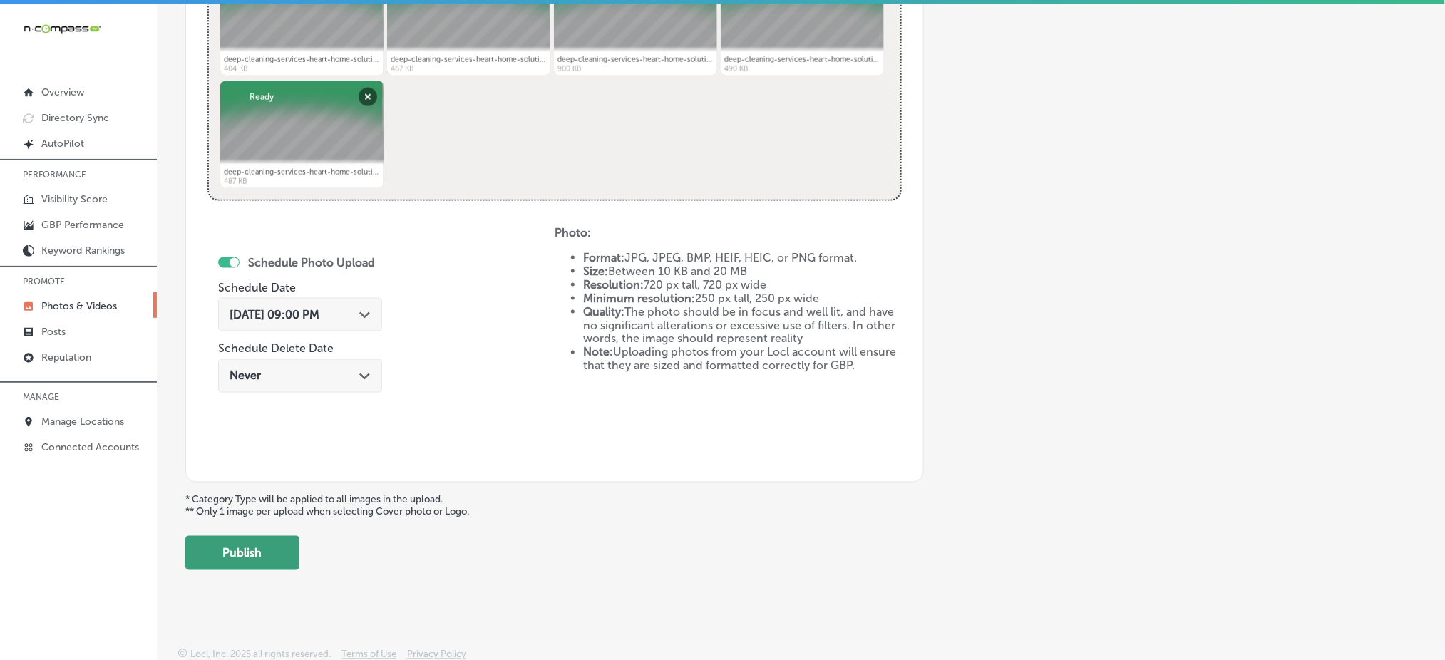
click at [252, 554] on button "Publish" at bounding box center [242, 553] width 114 height 34
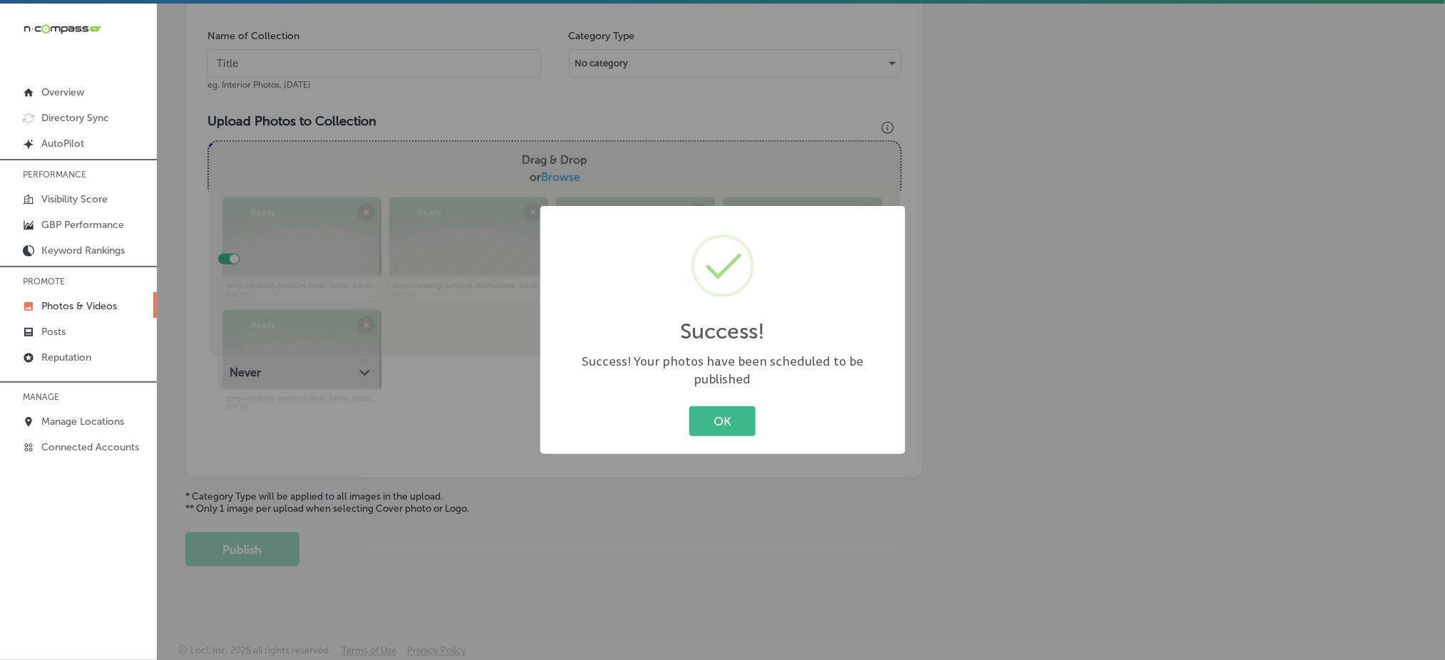
scroll to position [417, 0]
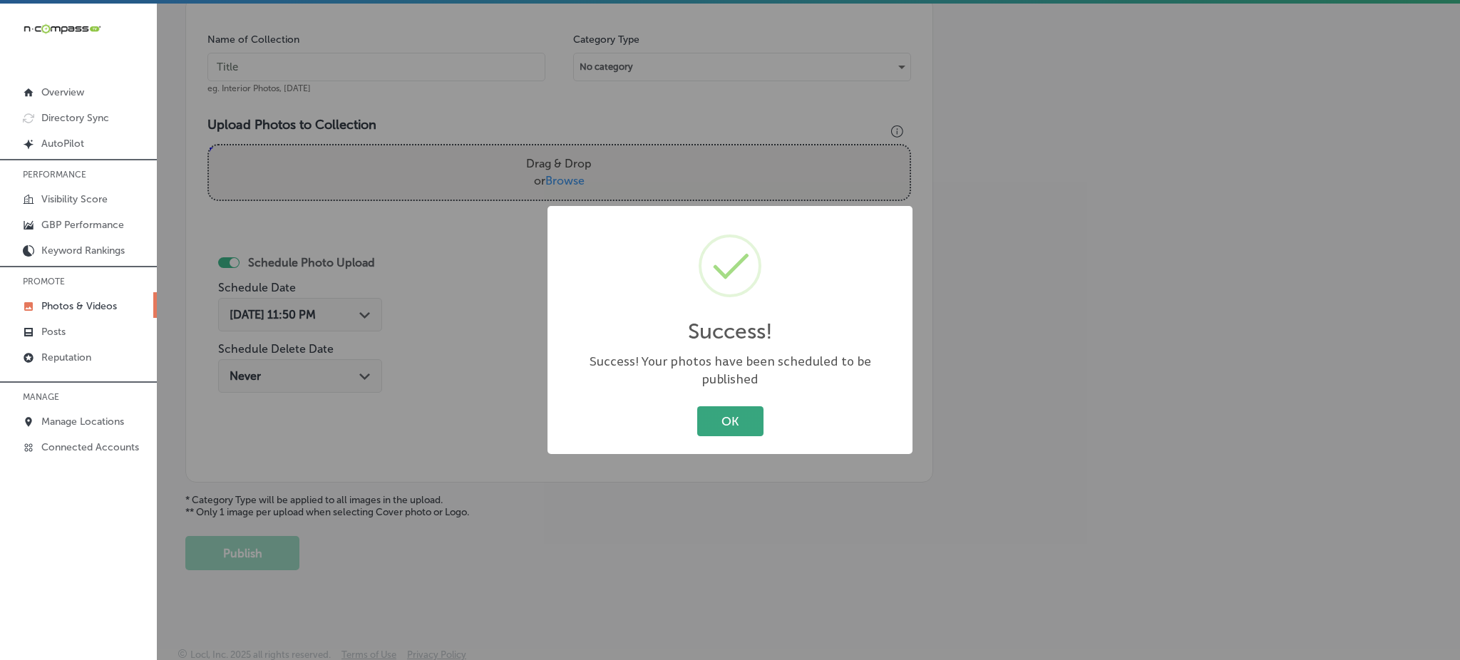
click at [712, 421] on button "OK" at bounding box center [730, 420] width 66 height 29
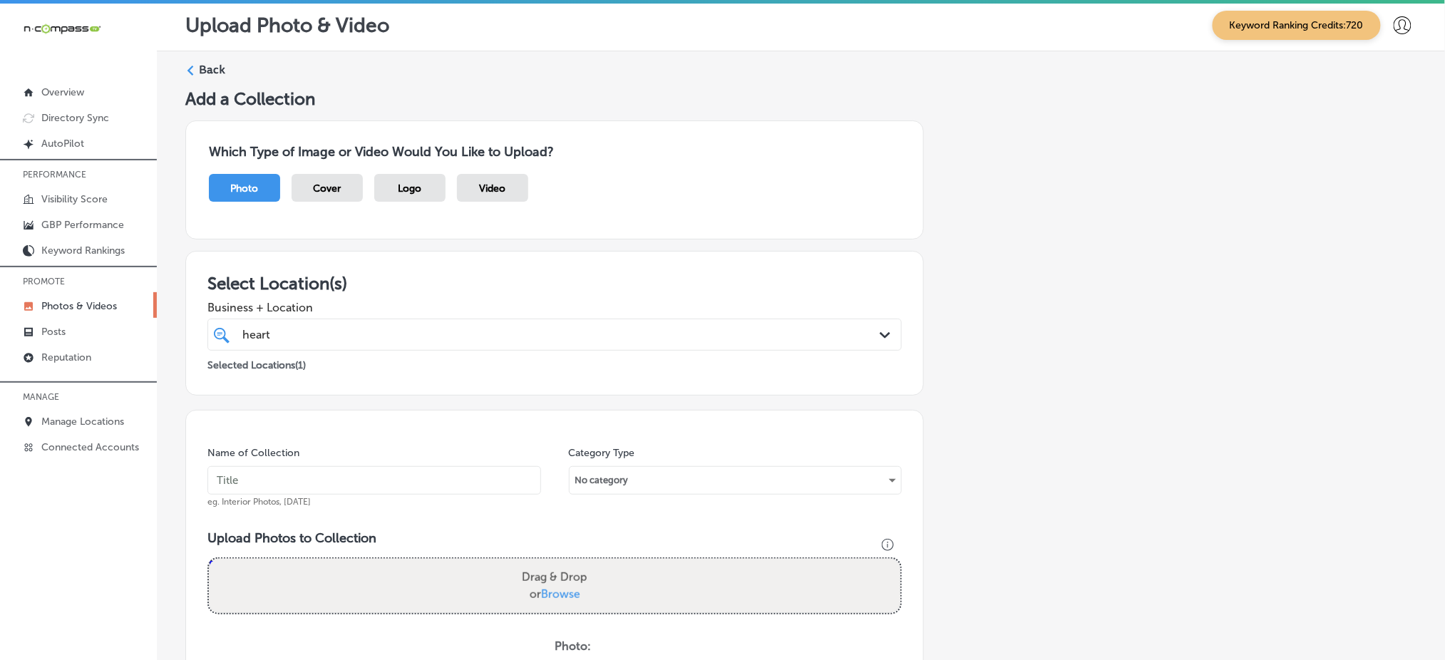
scroll to position [0, 0]
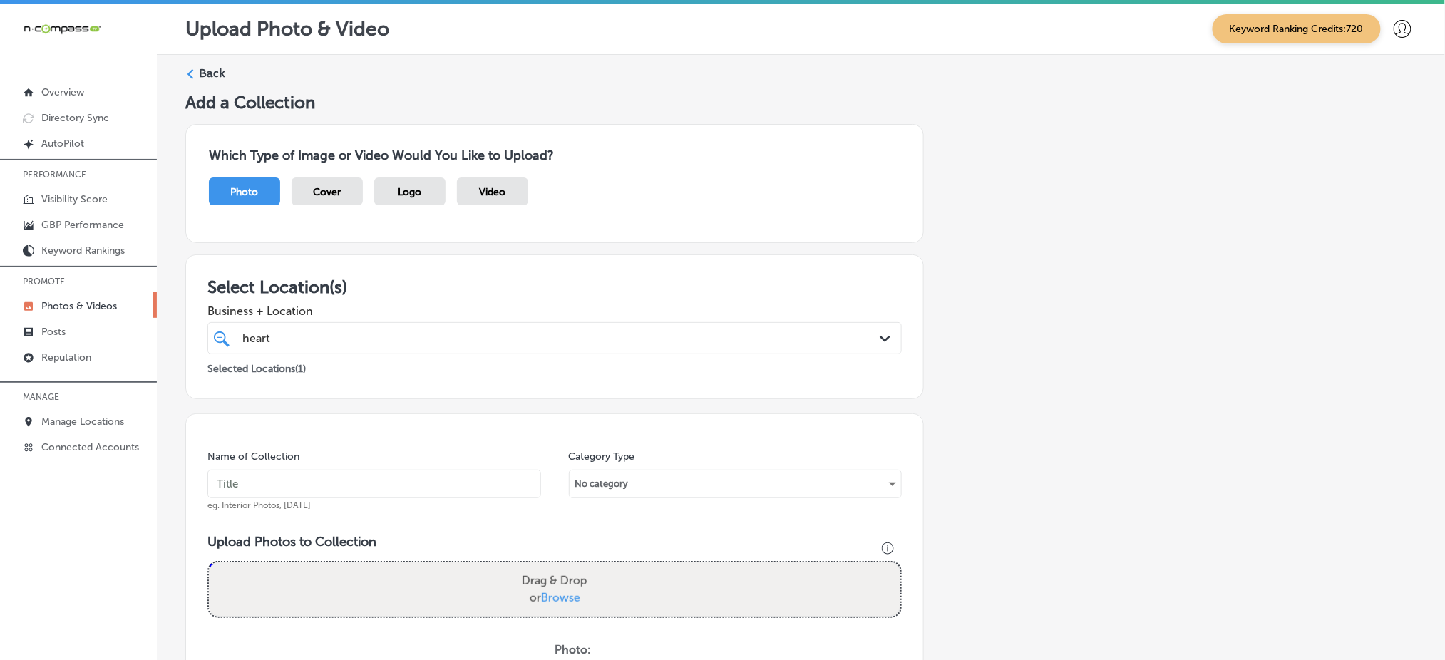
click at [339, 485] on input "text" at bounding box center [375, 484] width 334 height 29
paste input "heart-and-home-[DATE]"
type input "heart-and-home-[DATE]"
click at [557, 592] on span "Browse" at bounding box center [560, 598] width 39 height 14
click at [557, 567] on input "Drag & Drop or Browse" at bounding box center [555, 565] width 692 height 4
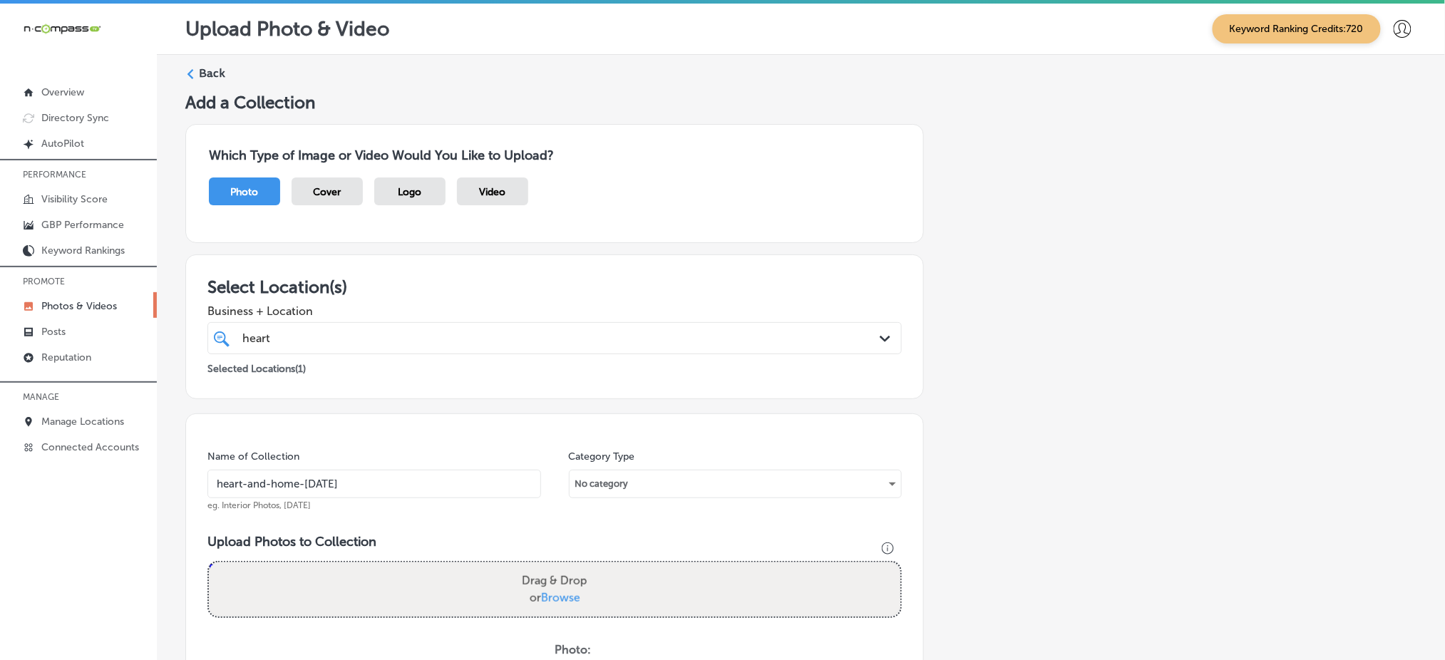
type input "C:\fakepath\deep-cleaning-services-heart-home-solutions-[GEOGRAPHIC_DATA]-co (1…"
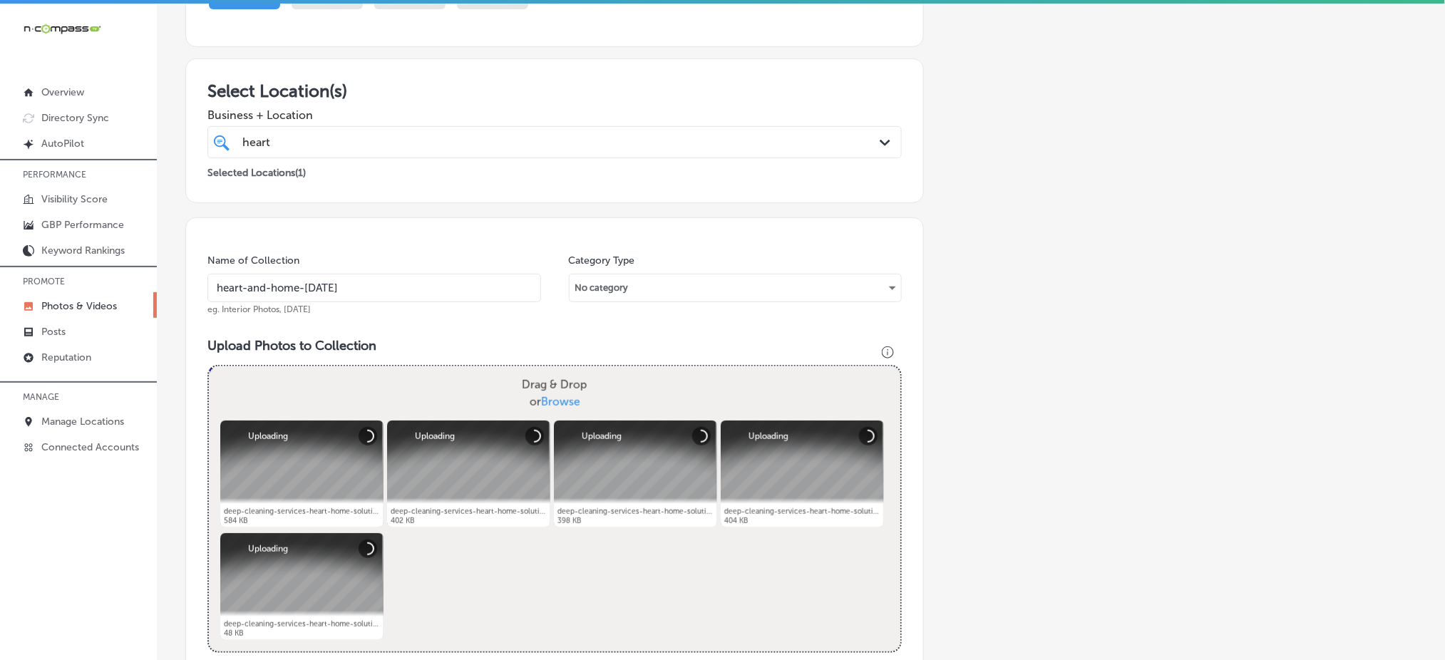
scroll to position [380, 0]
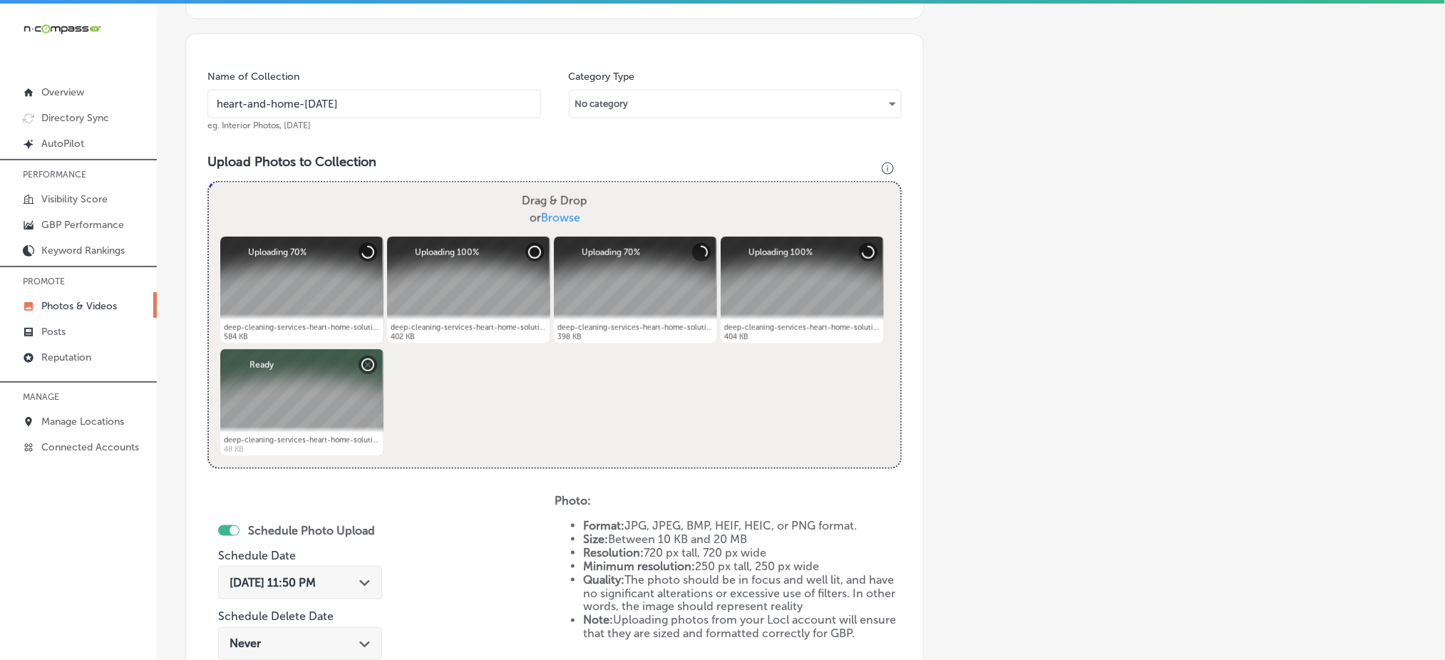
click at [341, 587] on div "[DATE] 11:50 PM Path Created with Sketch." at bounding box center [300, 583] width 141 height 14
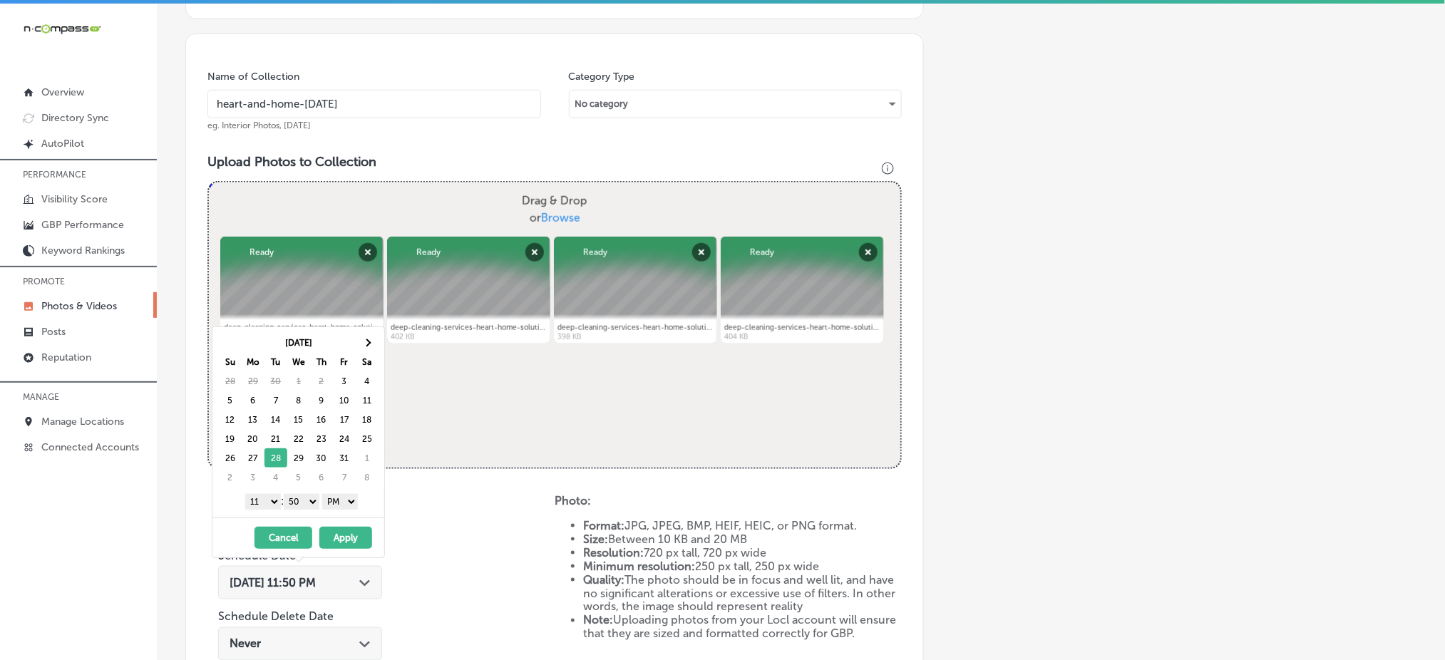
click at [270, 506] on select "1 2 3 4 5 6 7 8 9 10 11 12" at bounding box center [263, 502] width 36 height 16
click at [303, 491] on div "1 2 3 4 5 6 7 8 9 10 11 12 : 00 10 20 30 40 50 AM PM" at bounding box center [301, 501] width 166 height 21
click at [304, 507] on select "00 10 20 30 40 50" at bounding box center [302, 502] width 36 height 16
click at [339, 535] on button "Apply" at bounding box center [345, 538] width 53 height 22
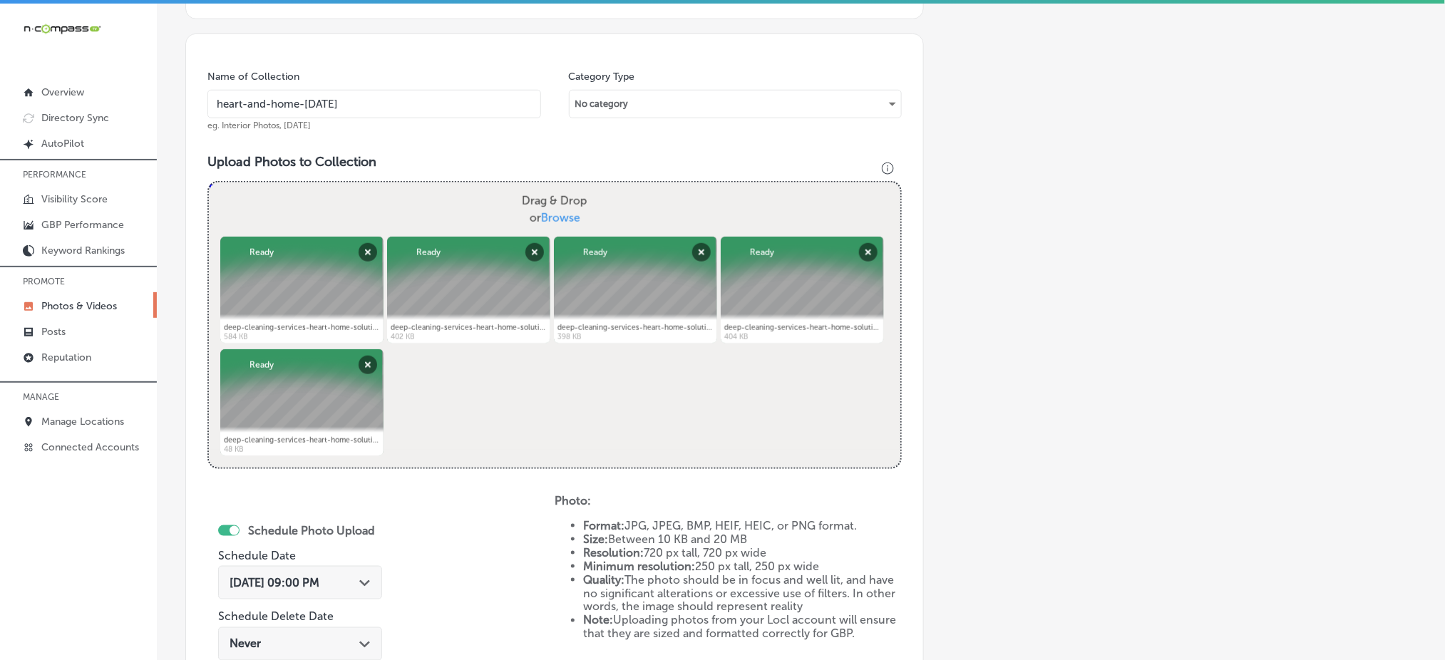
scroll to position [648, 0]
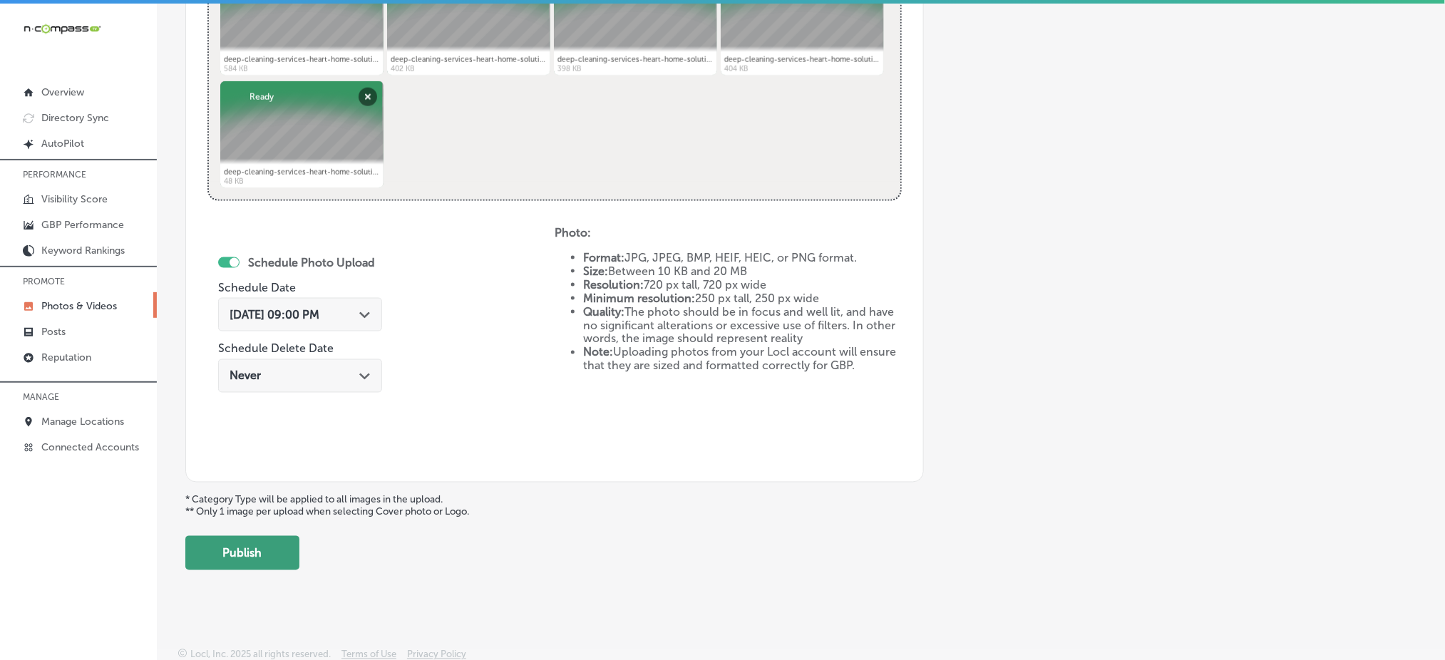
click at [288, 542] on button "Publish" at bounding box center [242, 553] width 114 height 34
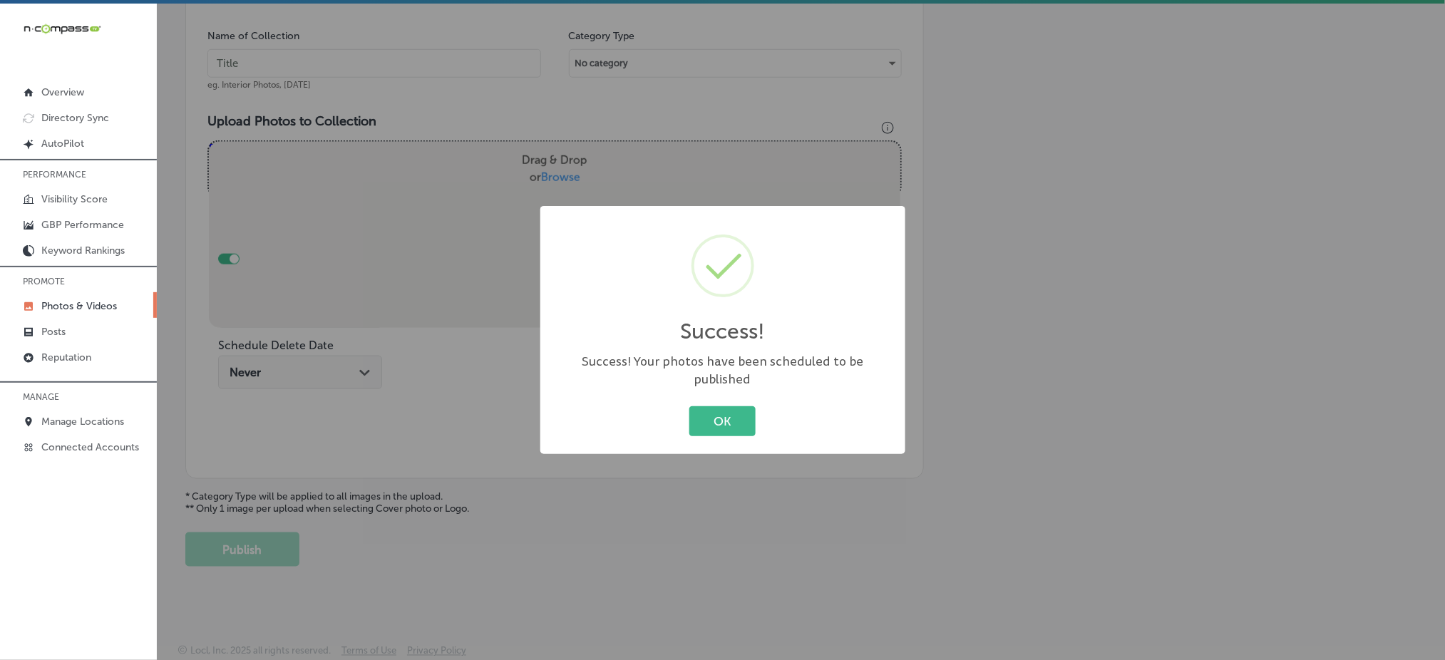
scroll to position [417, 0]
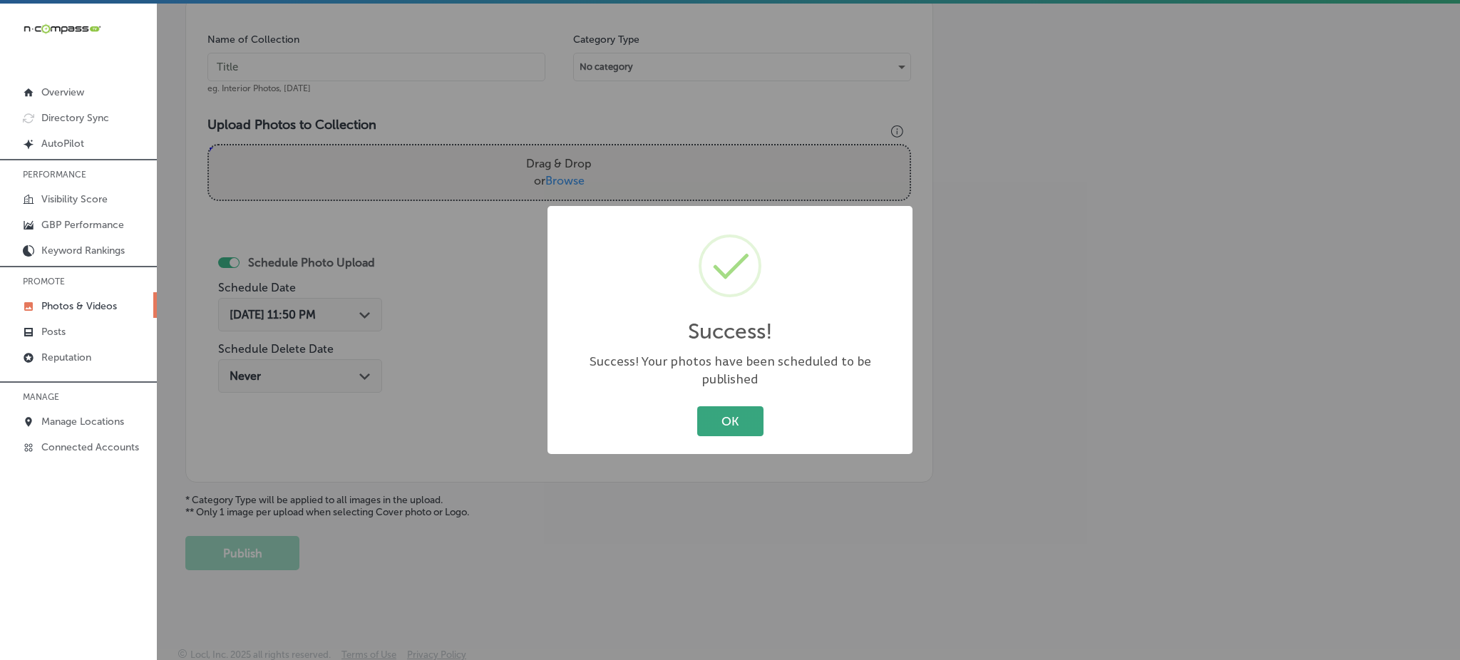
click at [723, 408] on button "OK" at bounding box center [730, 420] width 66 height 29
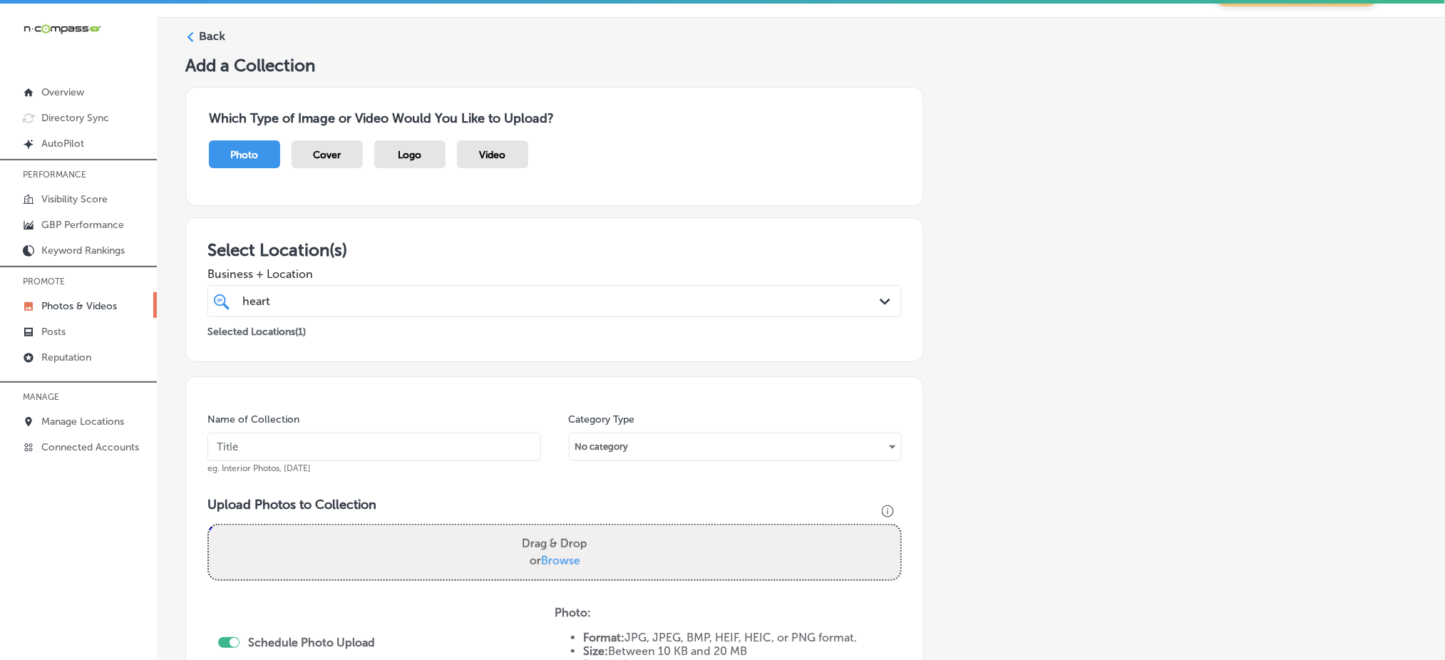
scroll to position [0, 0]
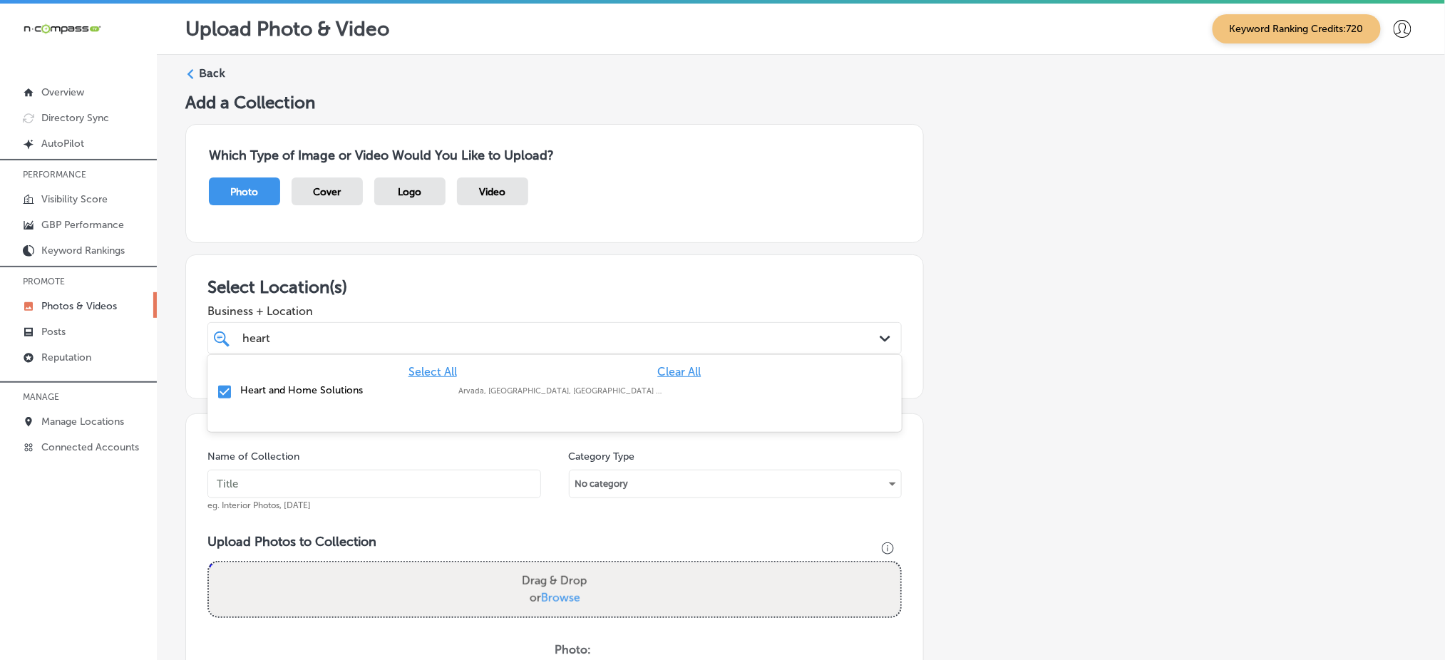
click at [398, 339] on div "heart heart" at bounding box center [523, 338] width 565 height 19
click at [313, 476] on input "text" at bounding box center [375, 484] width 334 height 29
paste input "heart-and-home-[DATE]"
click at [313, 476] on input "heart-and-home-[DATE]" at bounding box center [375, 484] width 334 height 29
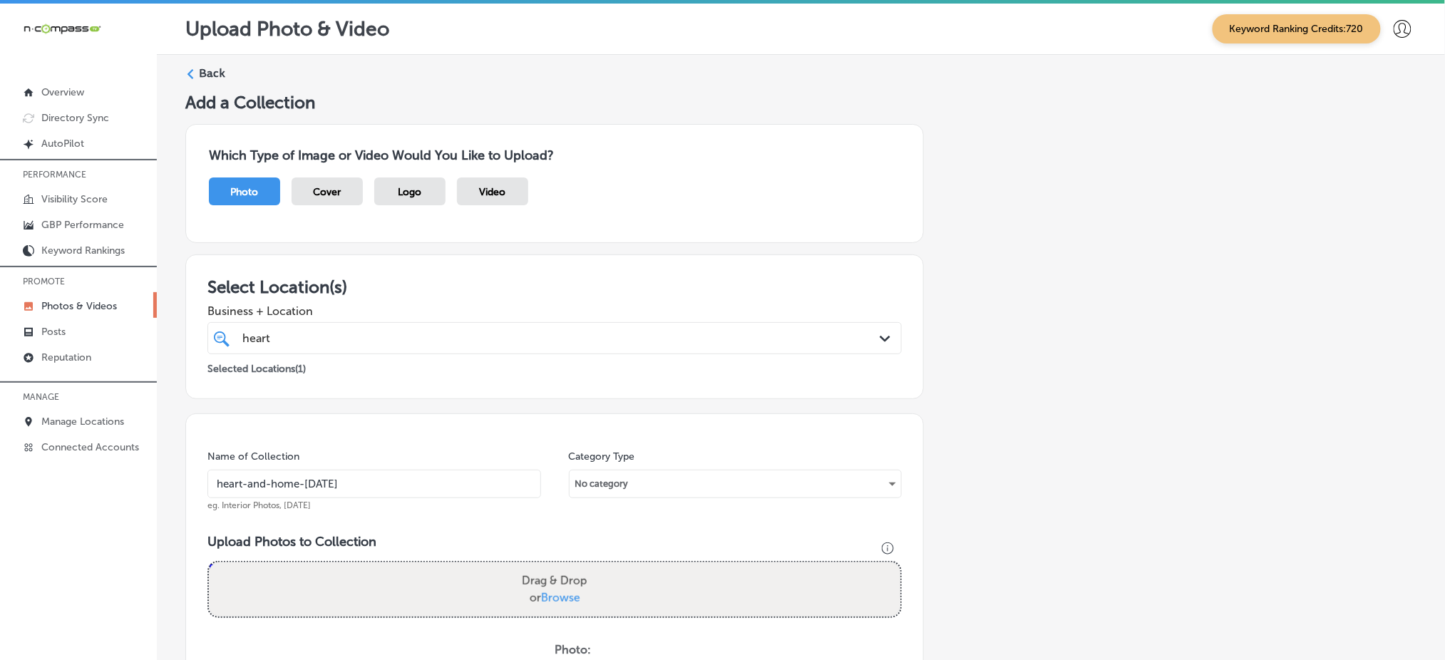
click at [313, 476] on input "heart-and-home-[DATE]" at bounding box center [375, 484] width 334 height 29
type input "heart-and-home-[DATE]"
click at [551, 592] on span "Browse" at bounding box center [560, 598] width 39 height 14
click at [551, 567] on input "Drag & Drop or Browse" at bounding box center [555, 565] width 692 height 4
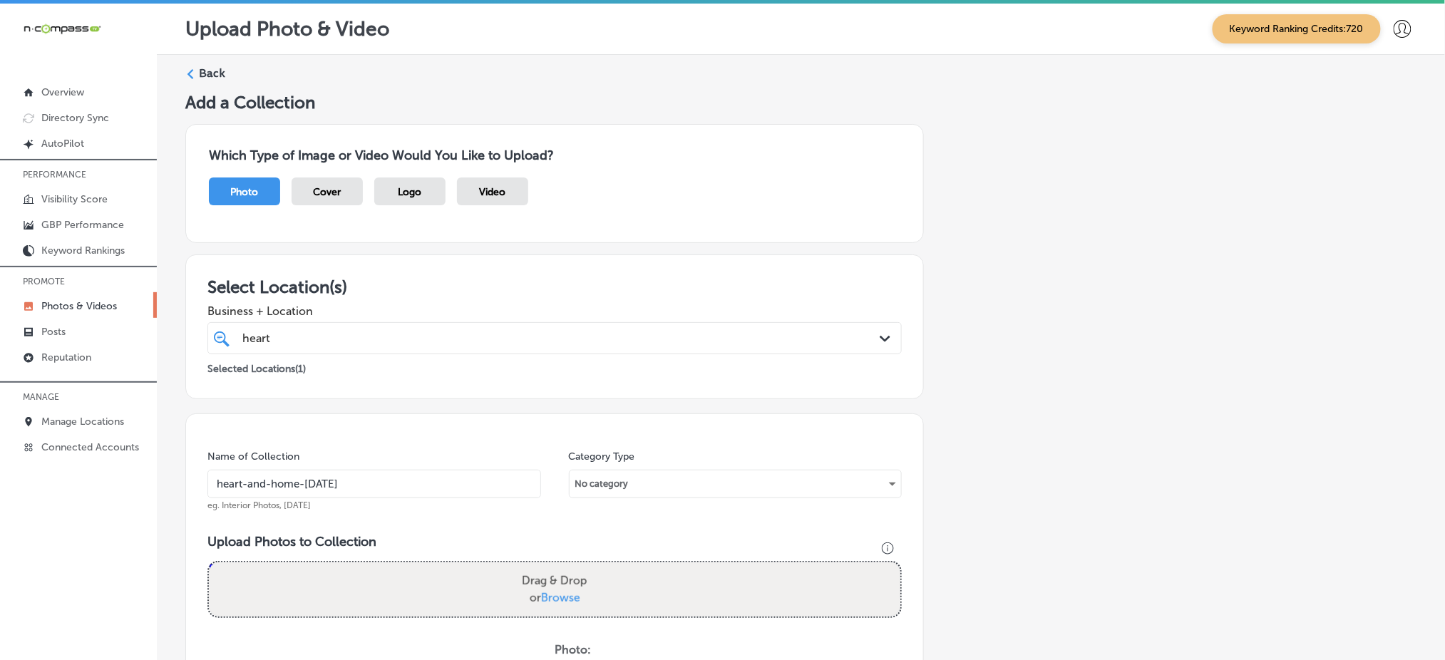
type input "C:\fakepath\high-dusting-janitorial-services-heart-home-solutions-[GEOGRAPHIC_D…"
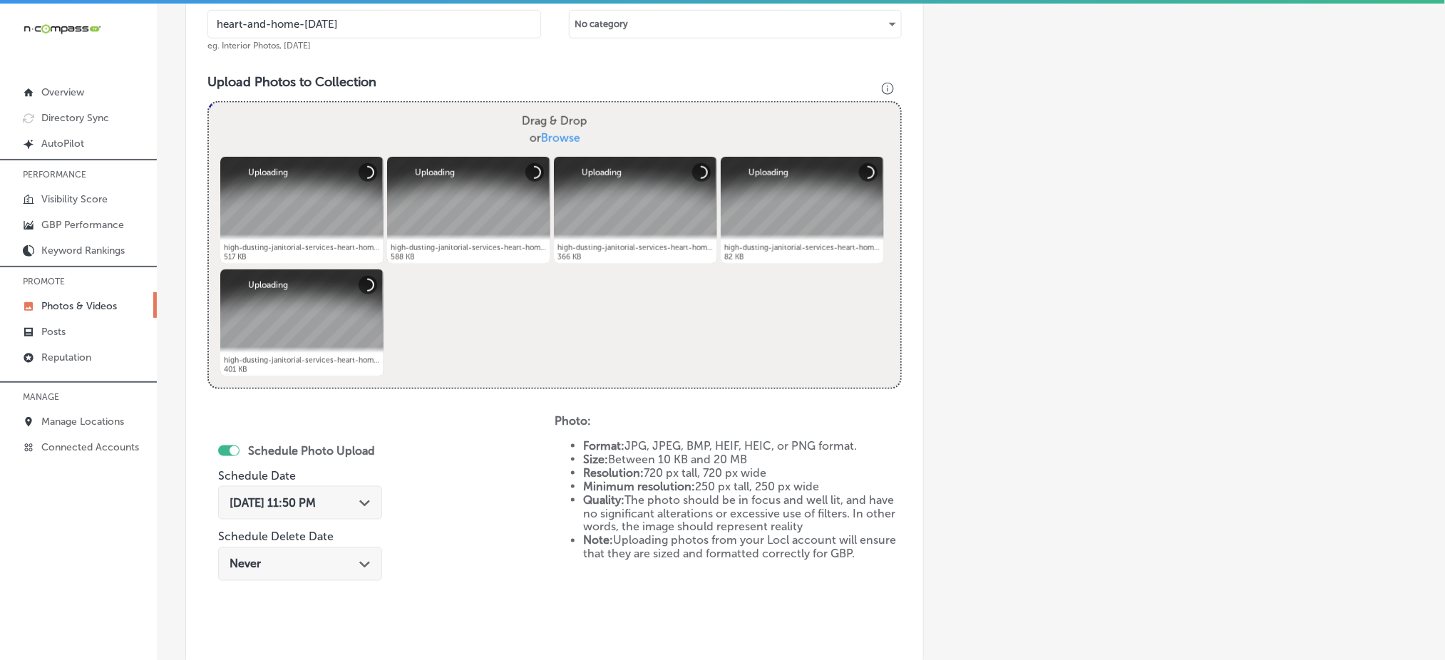
scroll to position [475, 0]
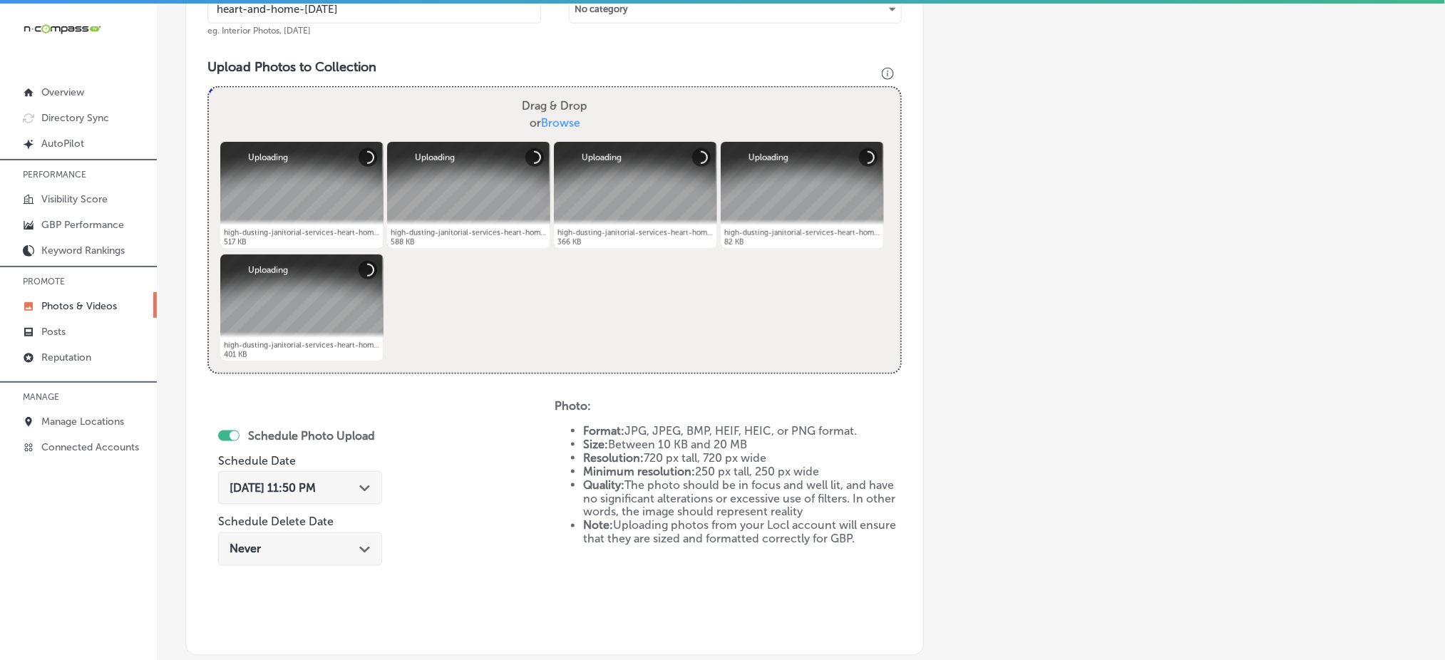
click at [284, 482] on span "[DATE] 11:50 PM" at bounding box center [273, 488] width 86 height 14
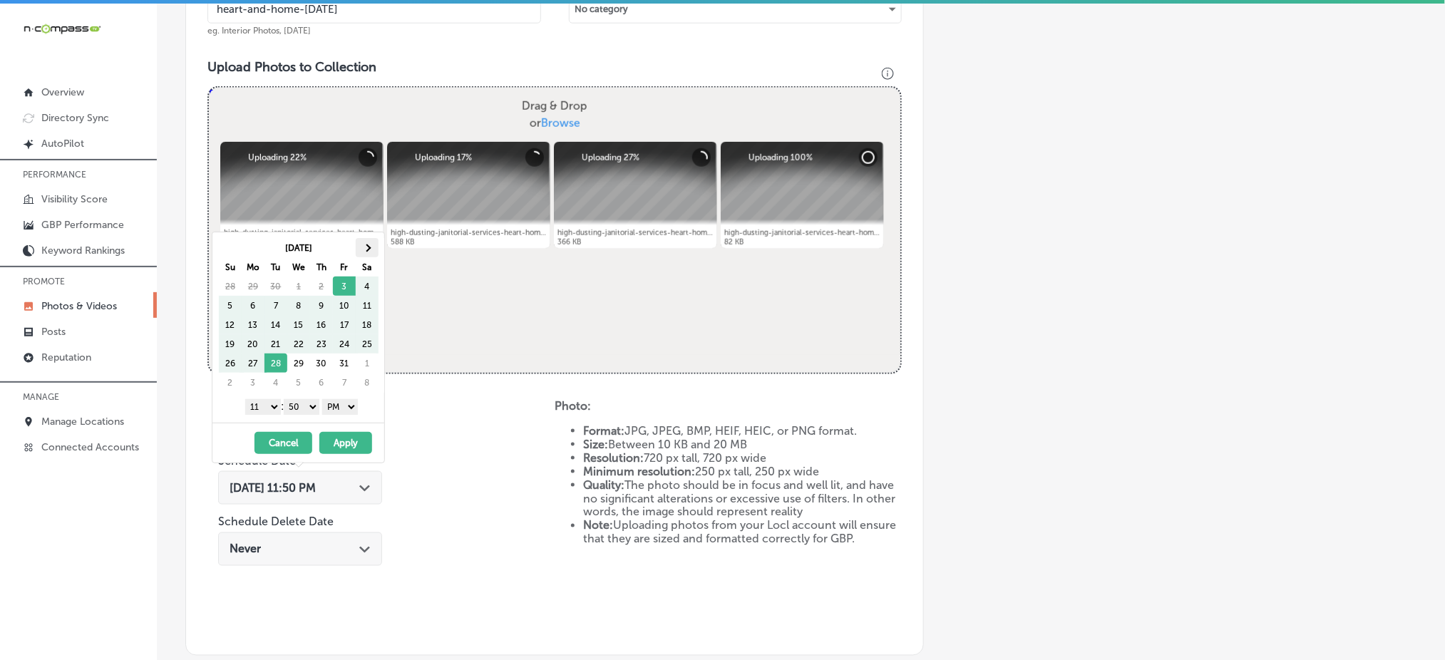
click at [370, 239] on th at bounding box center [367, 247] width 23 height 19
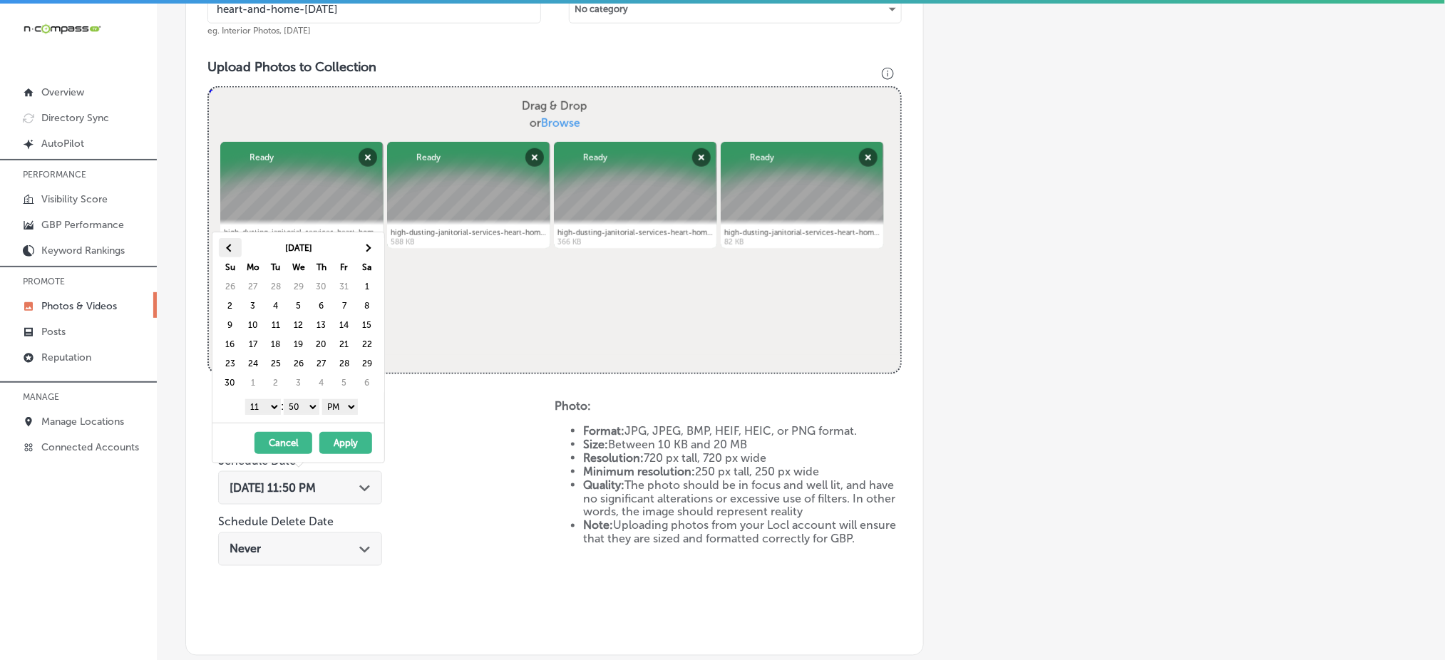
click at [234, 248] on th at bounding box center [230, 247] width 23 height 19
click at [256, 406] on select "1 2 3 4 5 6 7 8 9 10 11 12" at bounding box center [263, 407] width 36 height 16
click at [308, 411] on select "00 10 20 30 40 50" at bounding box center [302, 407] width 36 height 16
click at [348, 439] on button "Apply" at bounding box center [345, 443] width 53 height 22
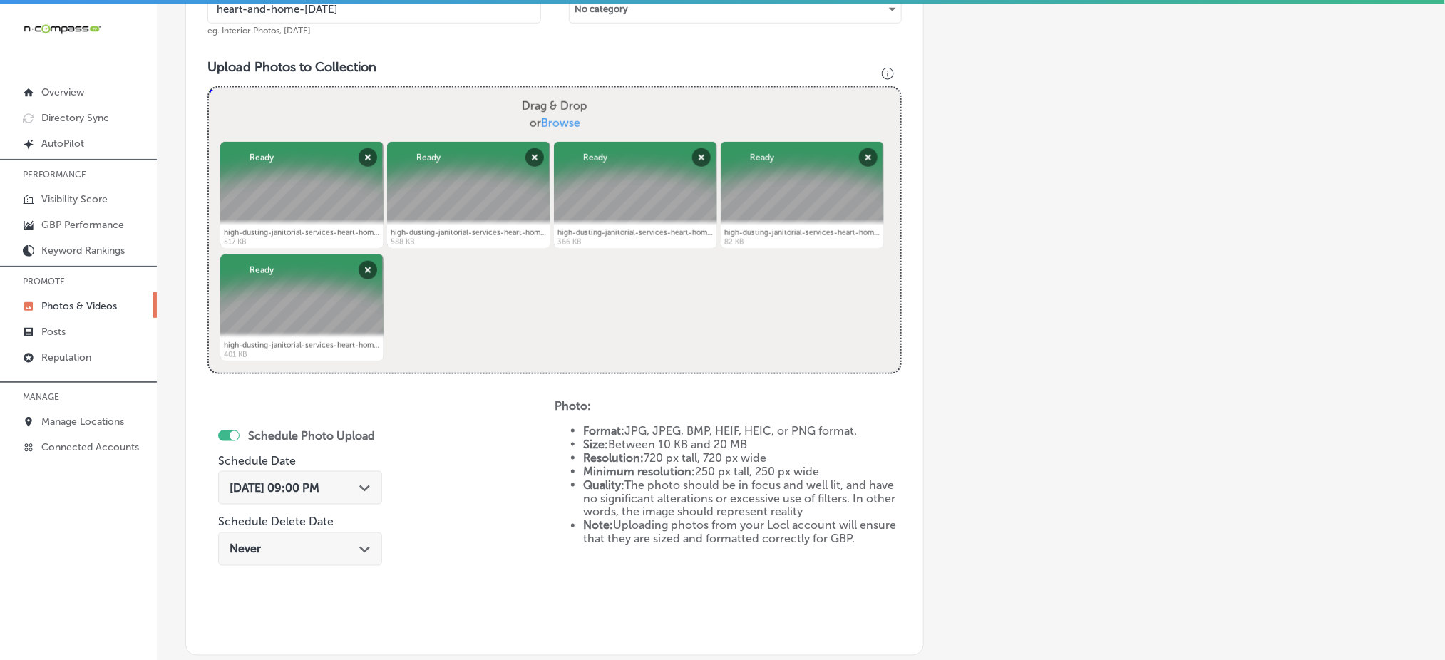
scroll to position [190, 0]
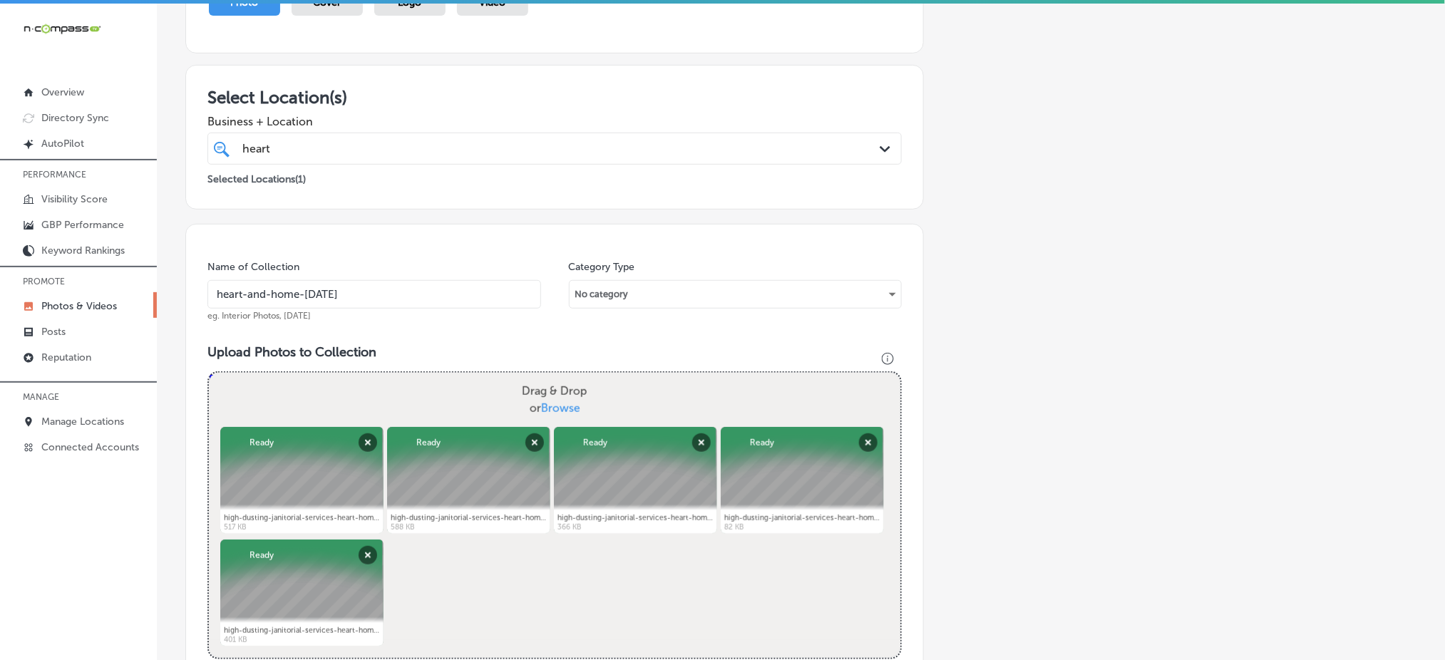
click at [329, 143] on div "heart heart" at bounding box center [523, 148] width 565 height 19
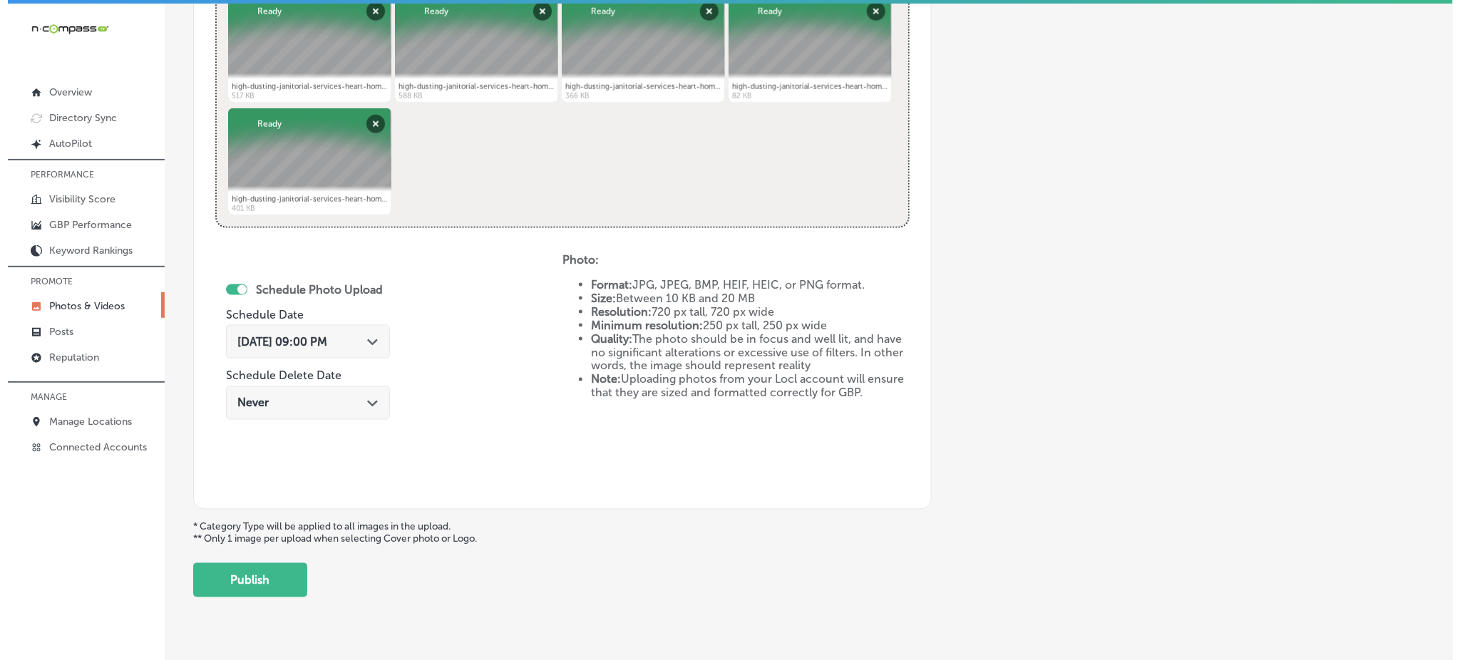
scroll to position [648, 0]
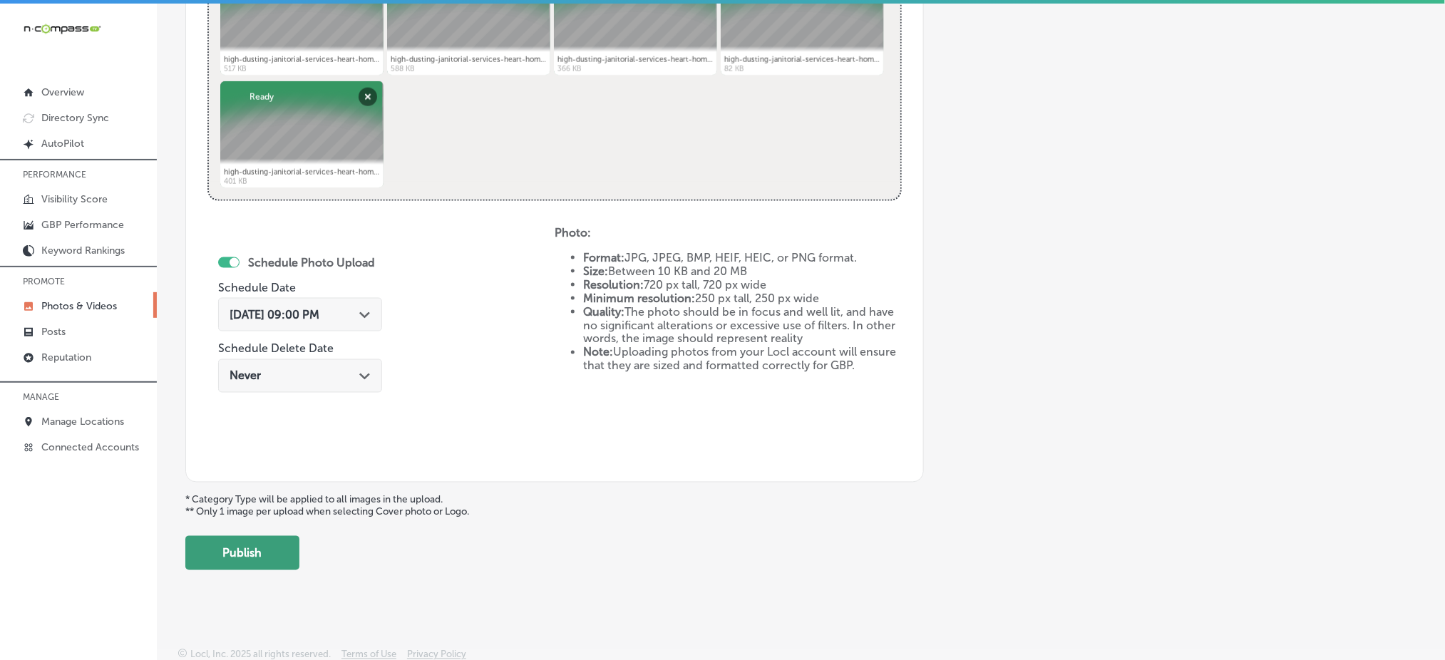
click at [257, 546] on button "Publish" at bounding box center [242, 553] width 114 height 34
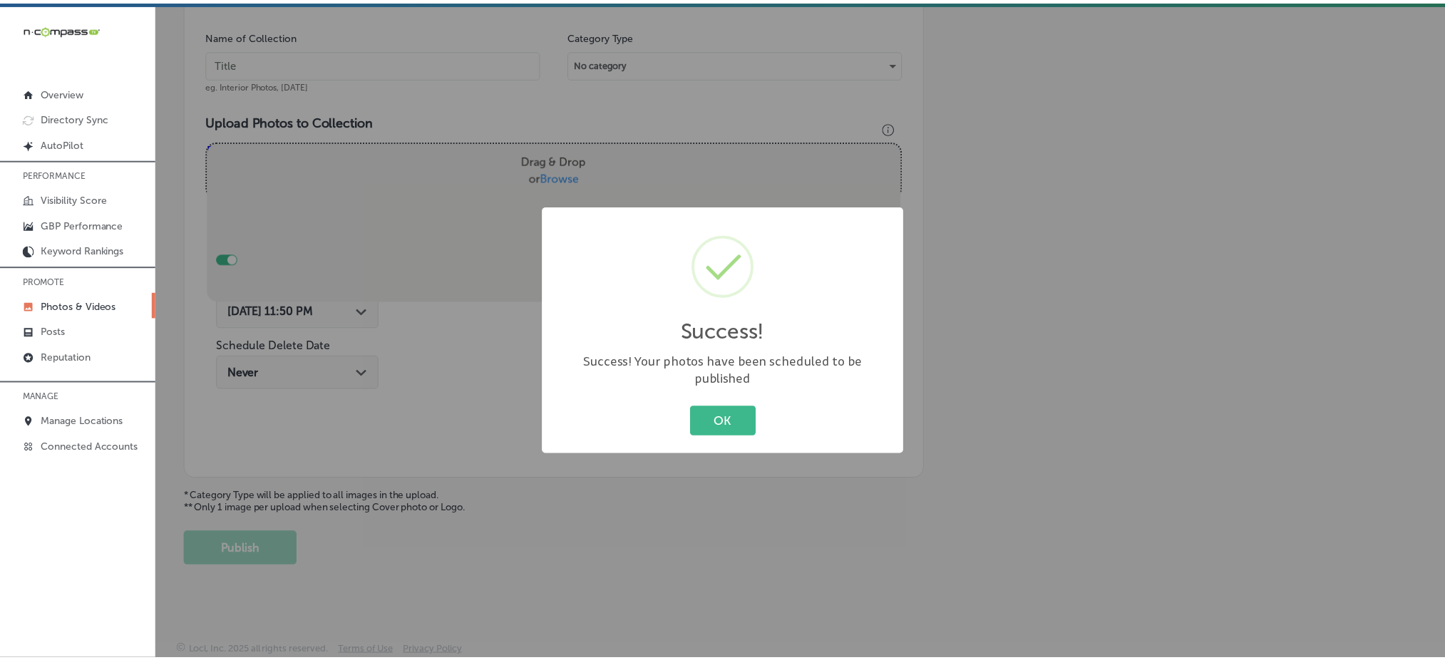
scroll to position [417, 0]
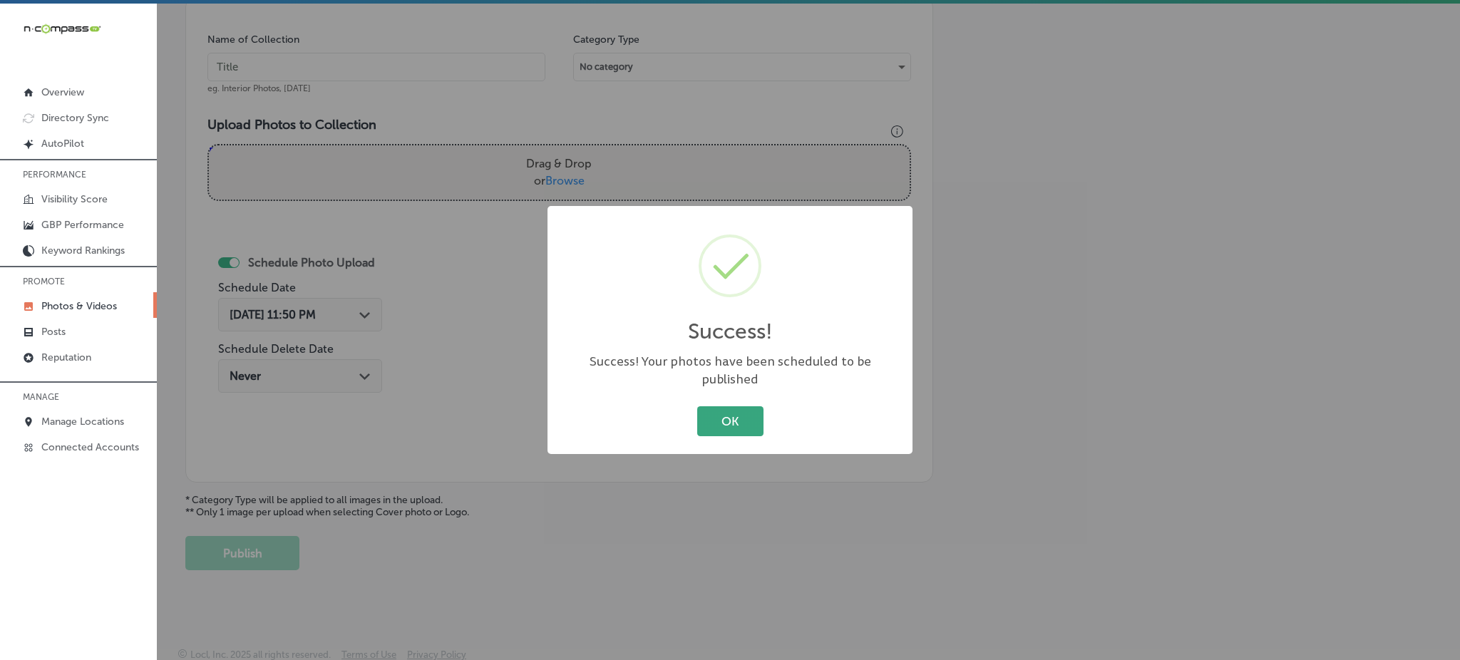
click at [702, 411] on button "OK" at bounding box center [730, 420] width 66 height 29
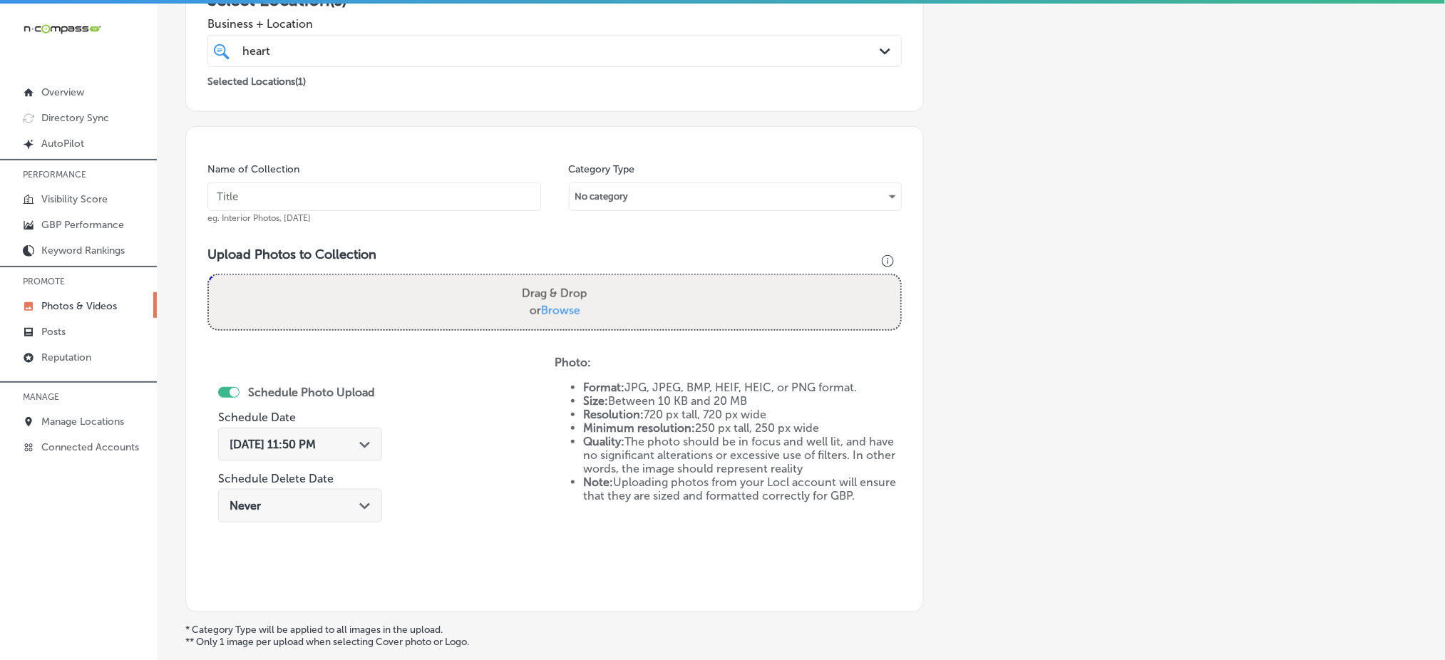
scroll to position [132, 0]
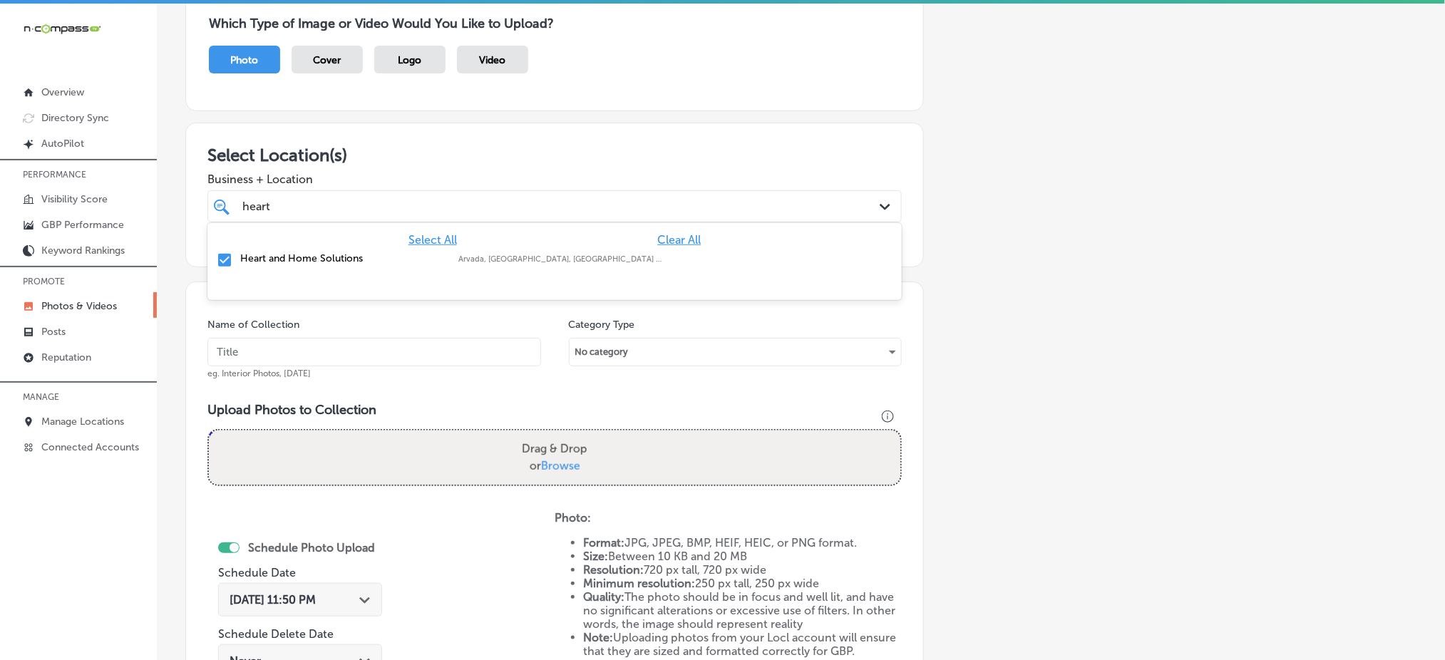
click at [381, 213] on div "heart heart" at bounding box center [523, 206] width 565 height 19
click at [320, 342] on input "text" at bounding box center [375, 352] width 334 height 29
paste input "heart-and-home-[DATE]"
type input "heart-and-home-[DATE]"
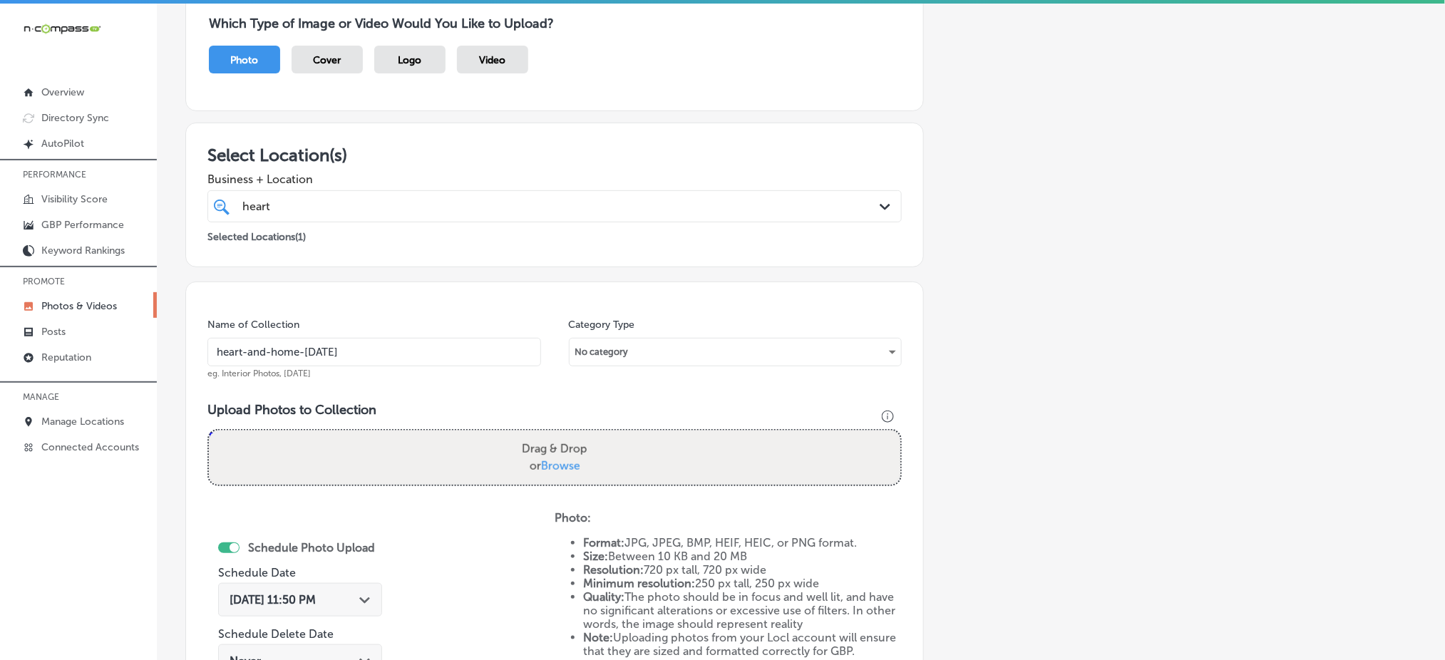
click at [556, 465] on span "Browse" at bounding box center [560, 466] width 39 height 14
click at [556, 435] on input "Drag & Drop or Browse" at bounding box center [555, 433] width 692 height 4
type input "C:\fakepath\high-dusting-janitorial-services-heart-home-solutions-[GEOGRAPHIC_D…"
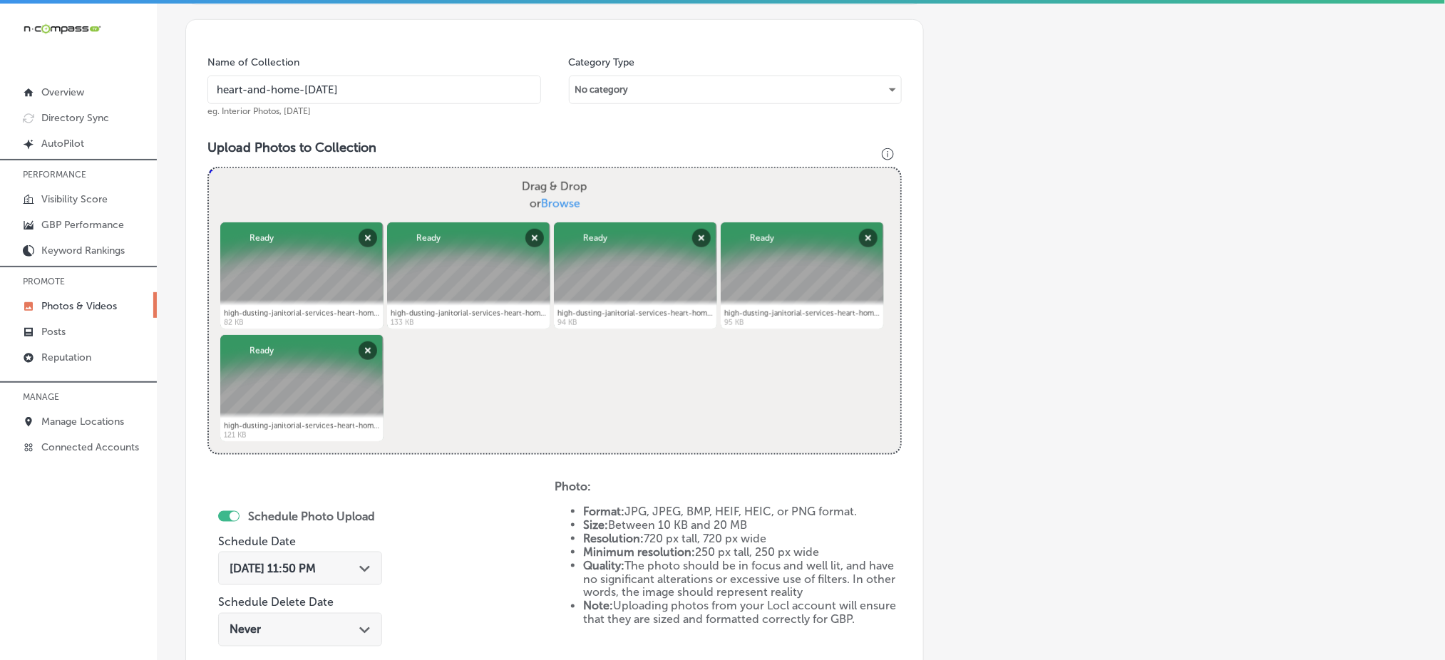
scroll to position [512, 0]
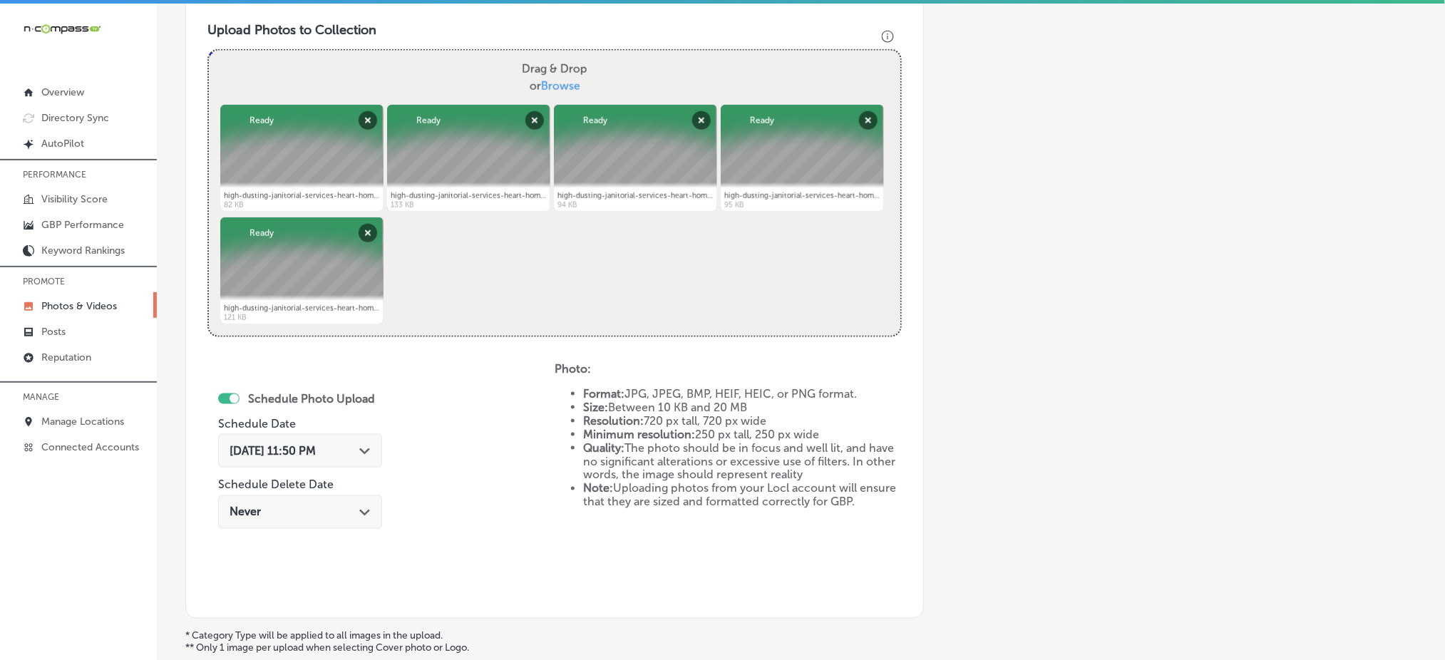
click at [316, 451] on span "[DATE] 11:50 PM" at bounding box center [273, 451] width 86 height 14
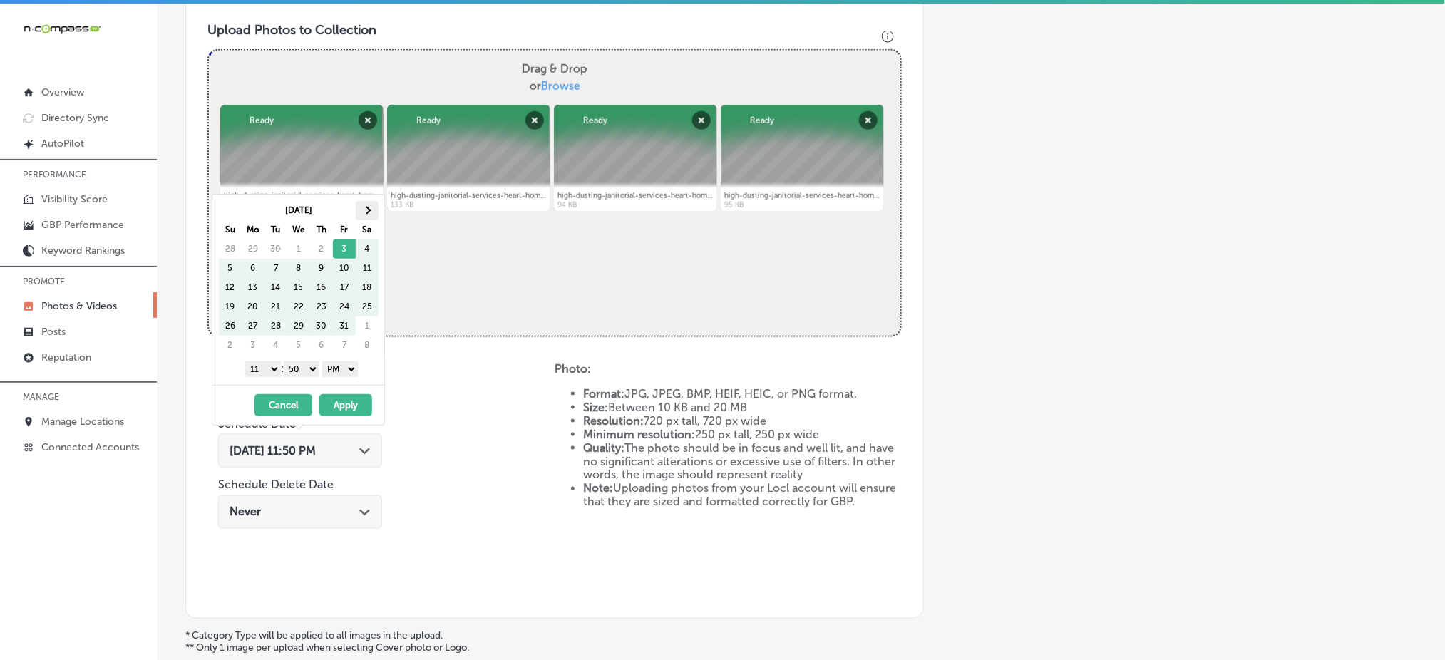
click at [369, 213] on th at bounding box center [367, 210] width 23 height 19
click at [258, 373] on select "1 2 3 4 5 6 7 8 9 10 11 12" at bounding box center [263, 370] width 36 height 16
click at [308, 375] on select "00 10 20 30 40 50" at bounding box center [302, 370] width 36 height 16
click at [334, 400] on button "Apply" at bounding box center [345, 405] width 53 height 22
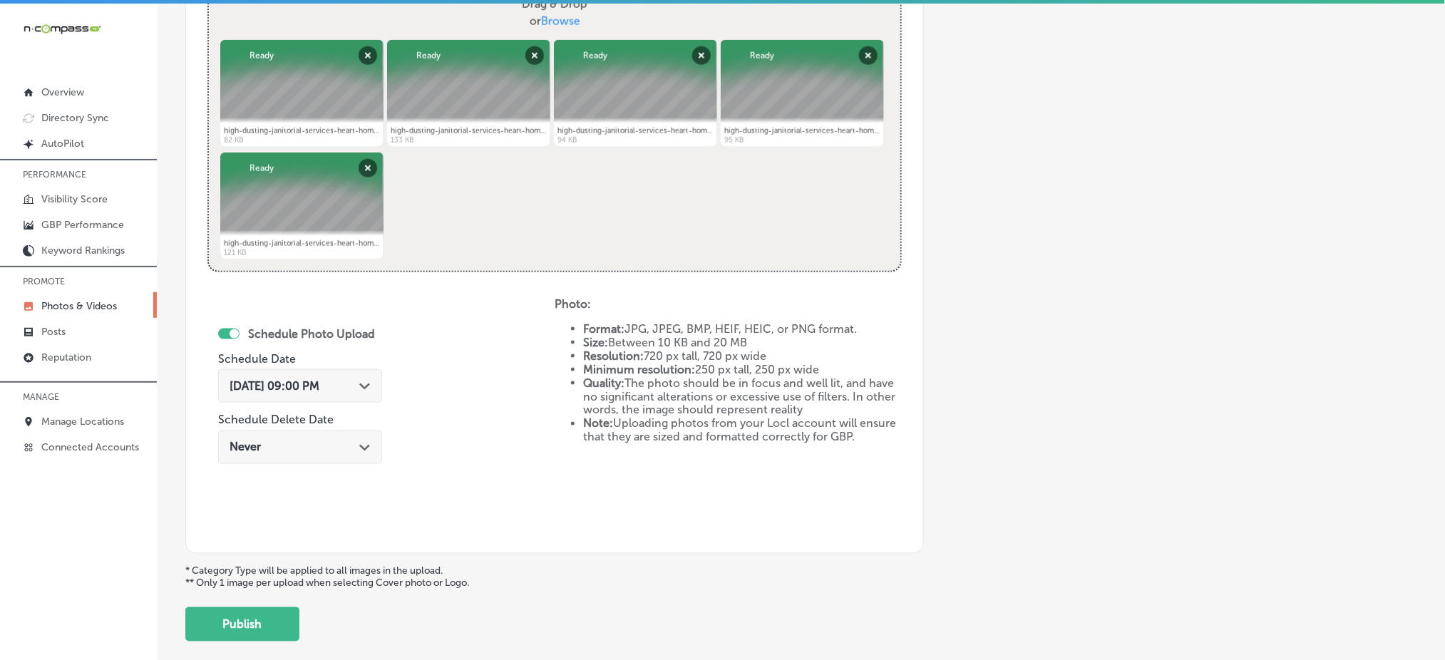
scroll to position [648, 0]
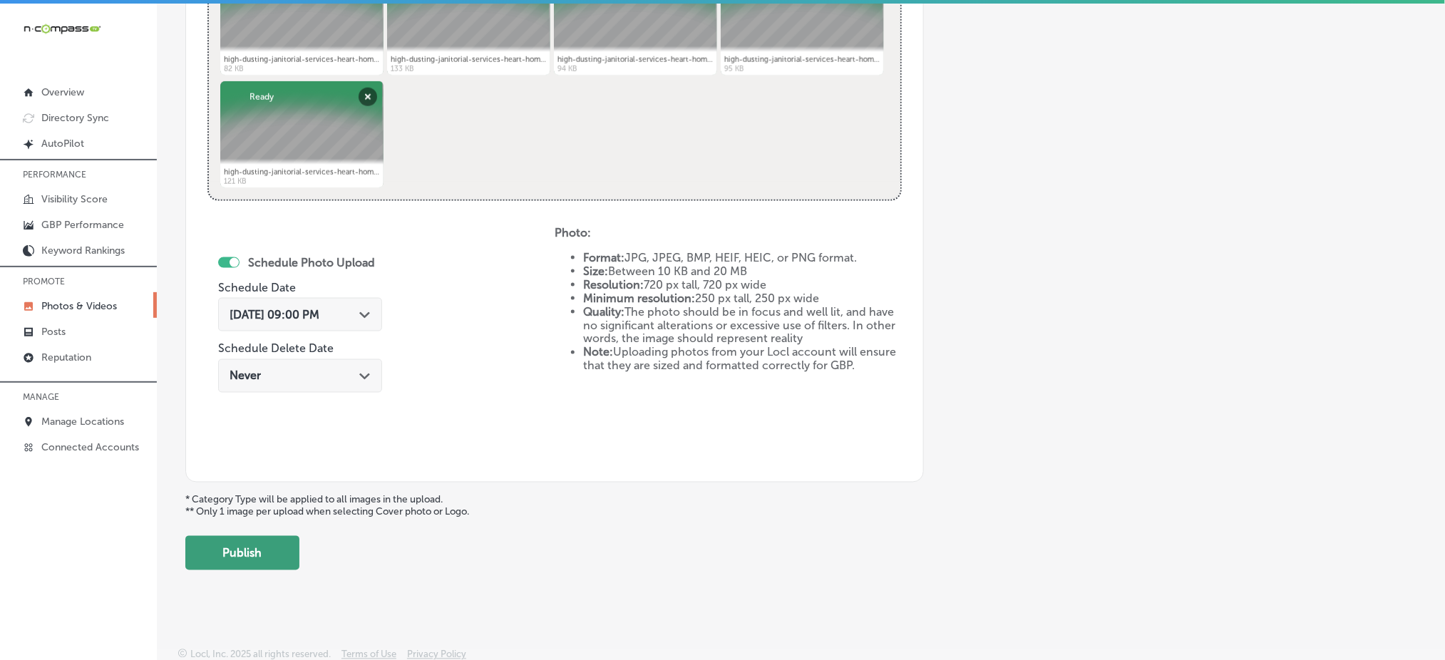
click at [262, 536] on button "Publish" at bounding box center [242, 553] width 114 height 34
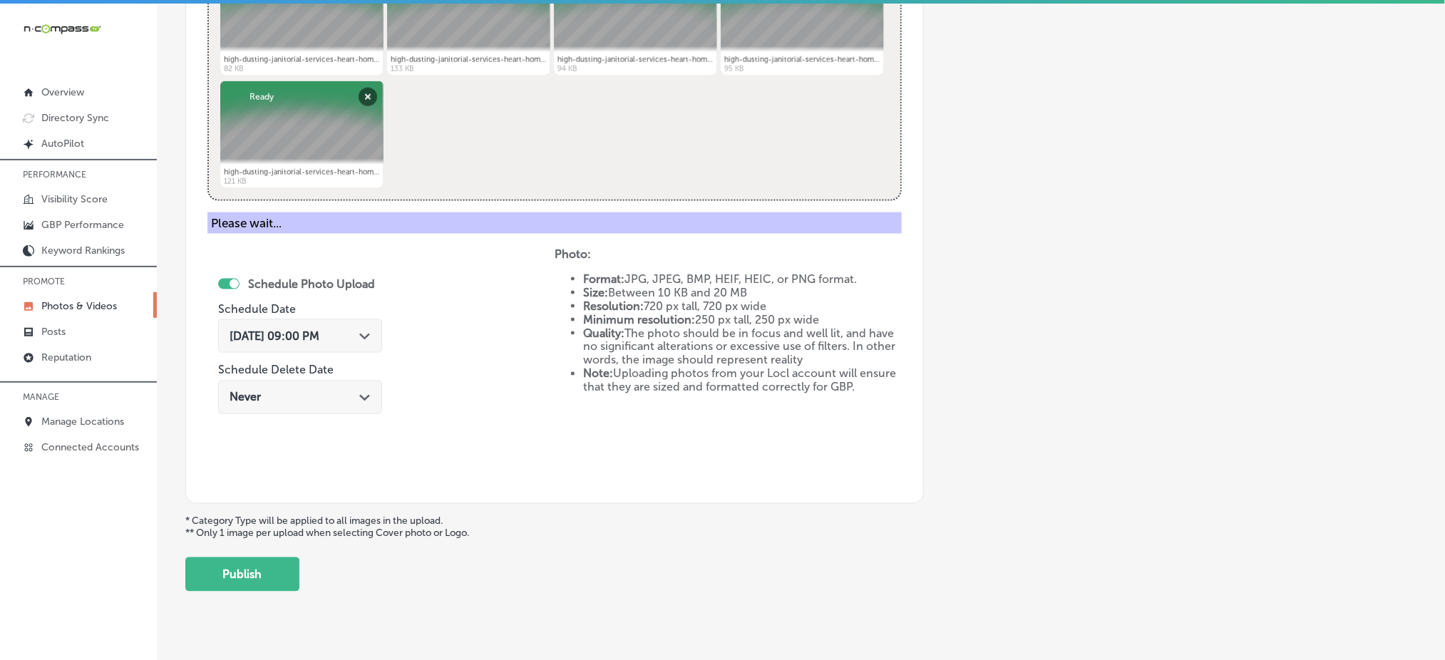
scroll to position [417, 0]
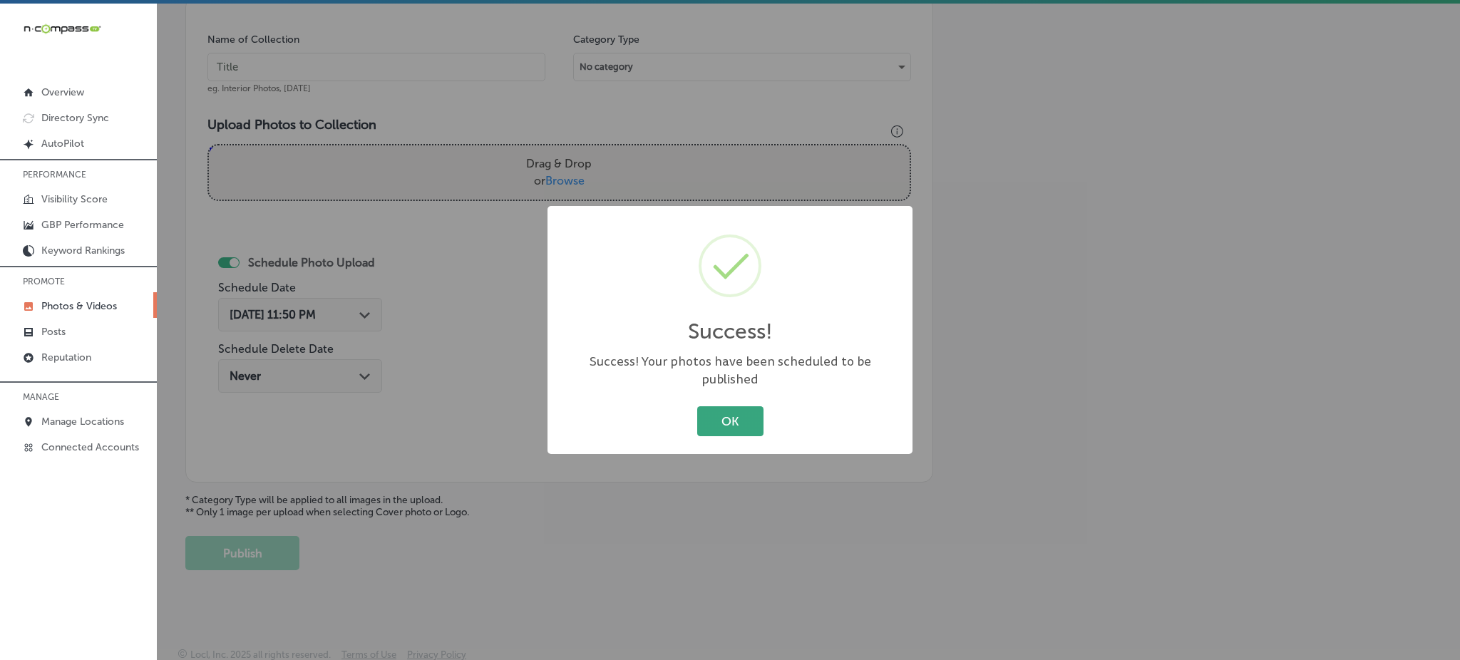
click at [720, 406] on button "OK" at bounding box center [730, 420] width 66 height 29
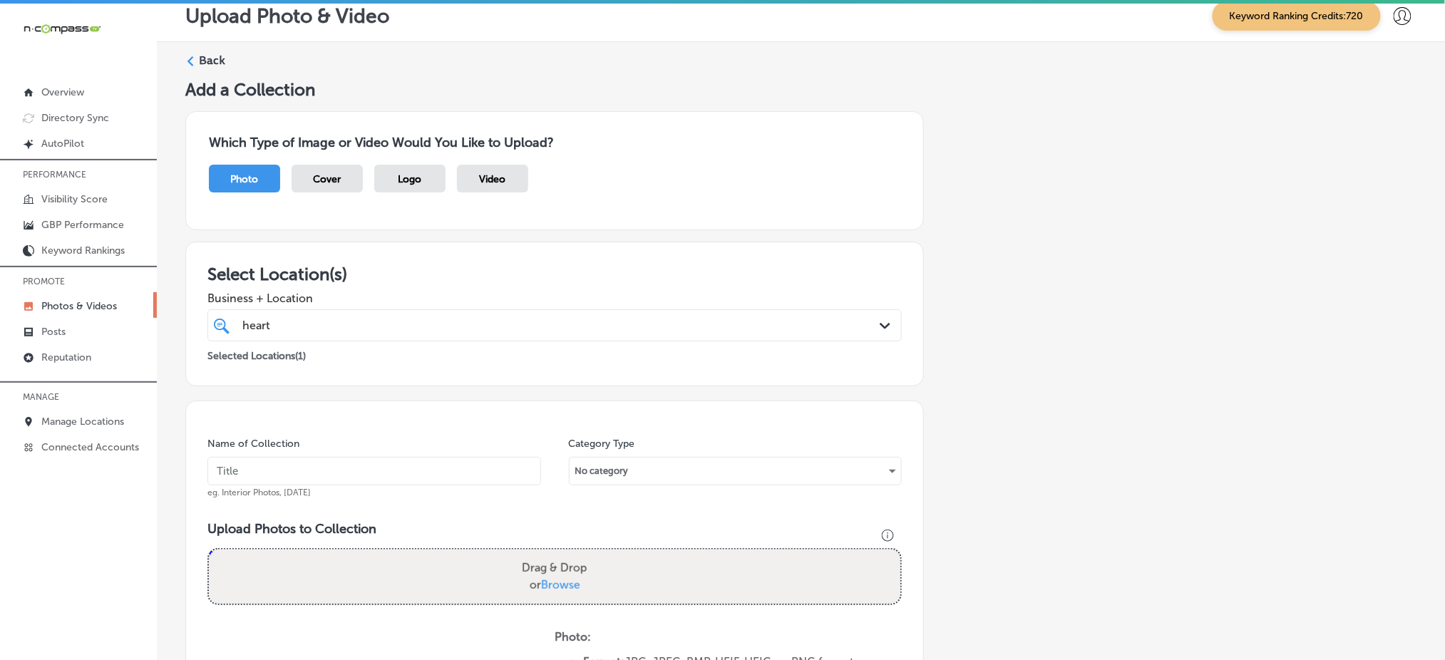
scroll to position [0, 0]
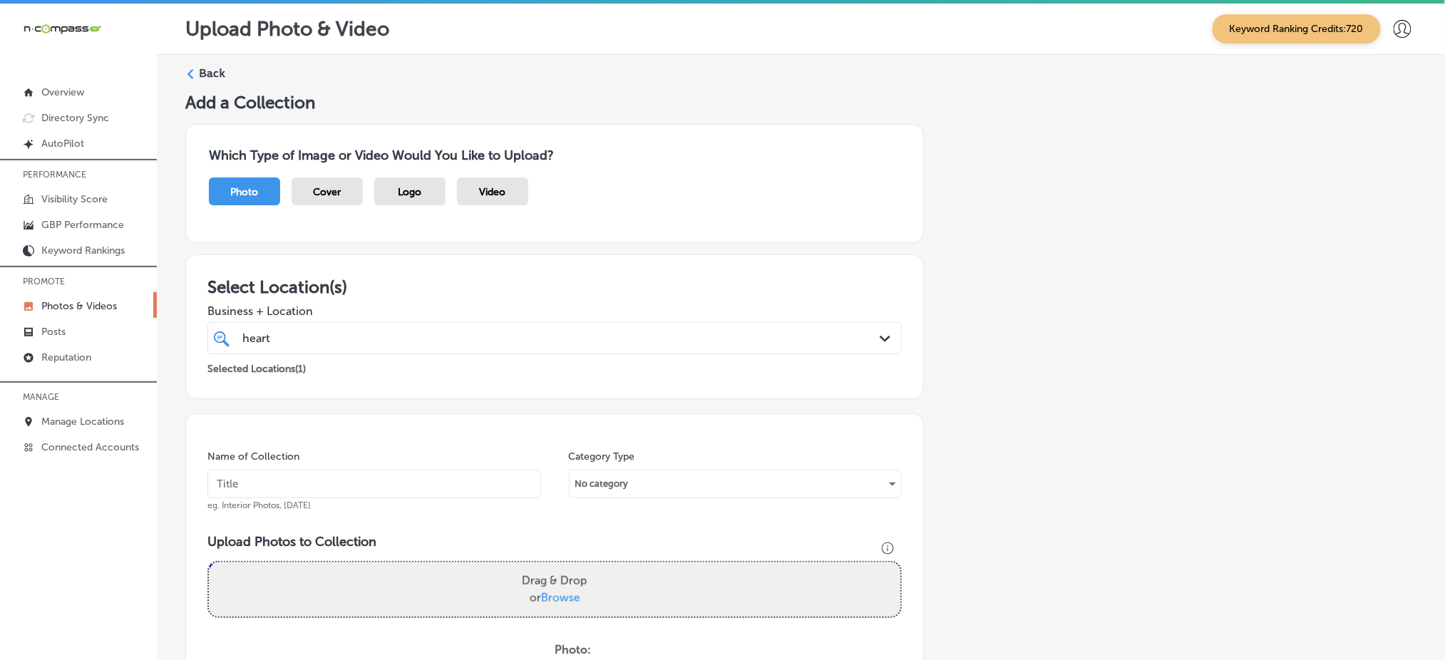
click at [344, 339] on div "heart heart" at bounding box center [523, 338] width 565 height 19
click at [278, 487] on input "text" at bounding box center [375, 484] width 334 height 29
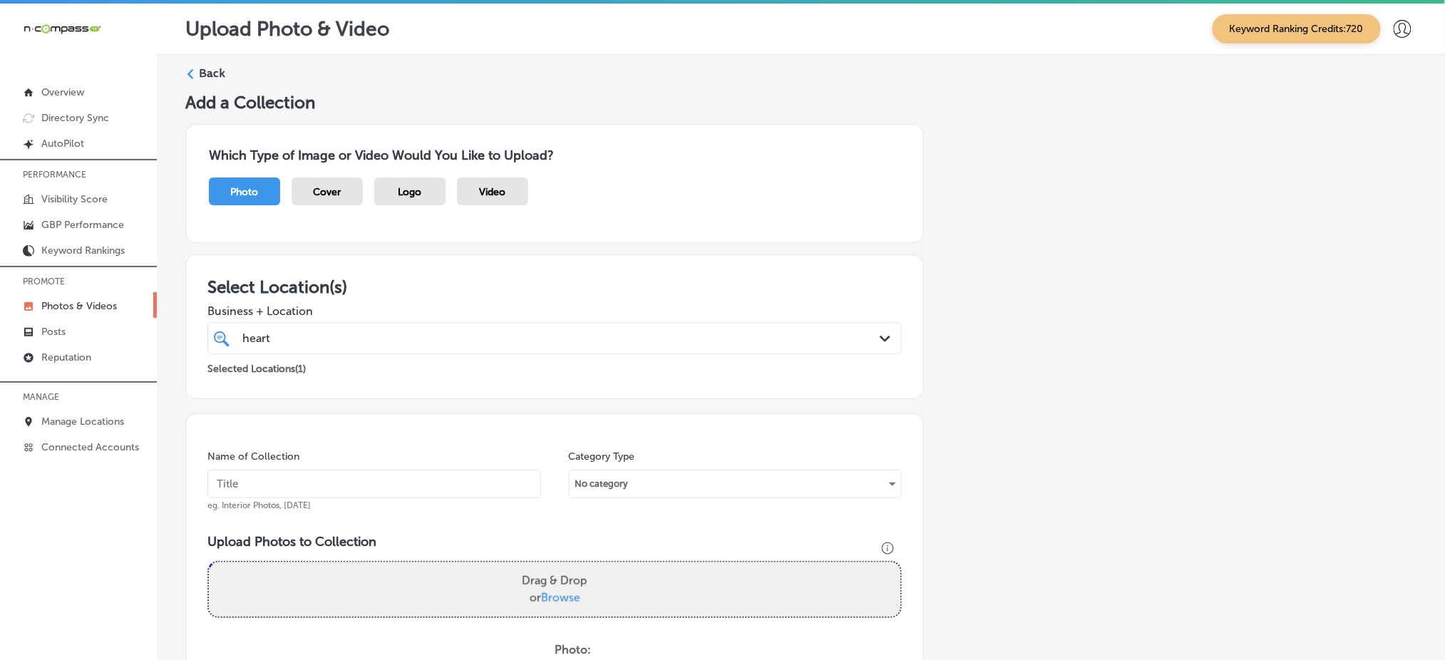
paste input "heart-and-home-[DATE]"
type input "heart-and-home-[DATE]"
click at [556, 594] on span "Browse" at bounding box center [560, 598] width 39 height 14
click at [556, 567] on input "Drag & Drop or Browse" at bounding box center [555, 565] width 692 height 4
type input "C:\fakepath\high-dusting-janitorial-services-heart-home-solutions-[GEOGRAPHIC_D…"
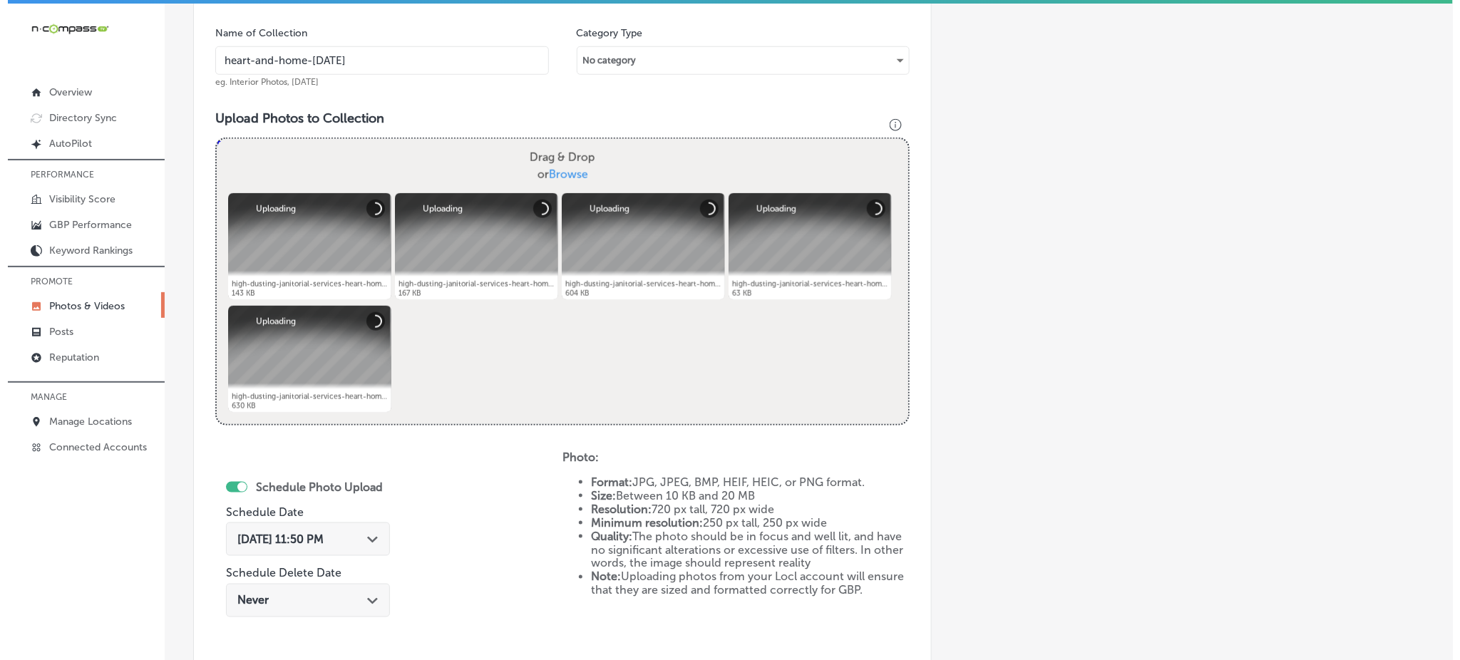
scroll to position [475, 0]
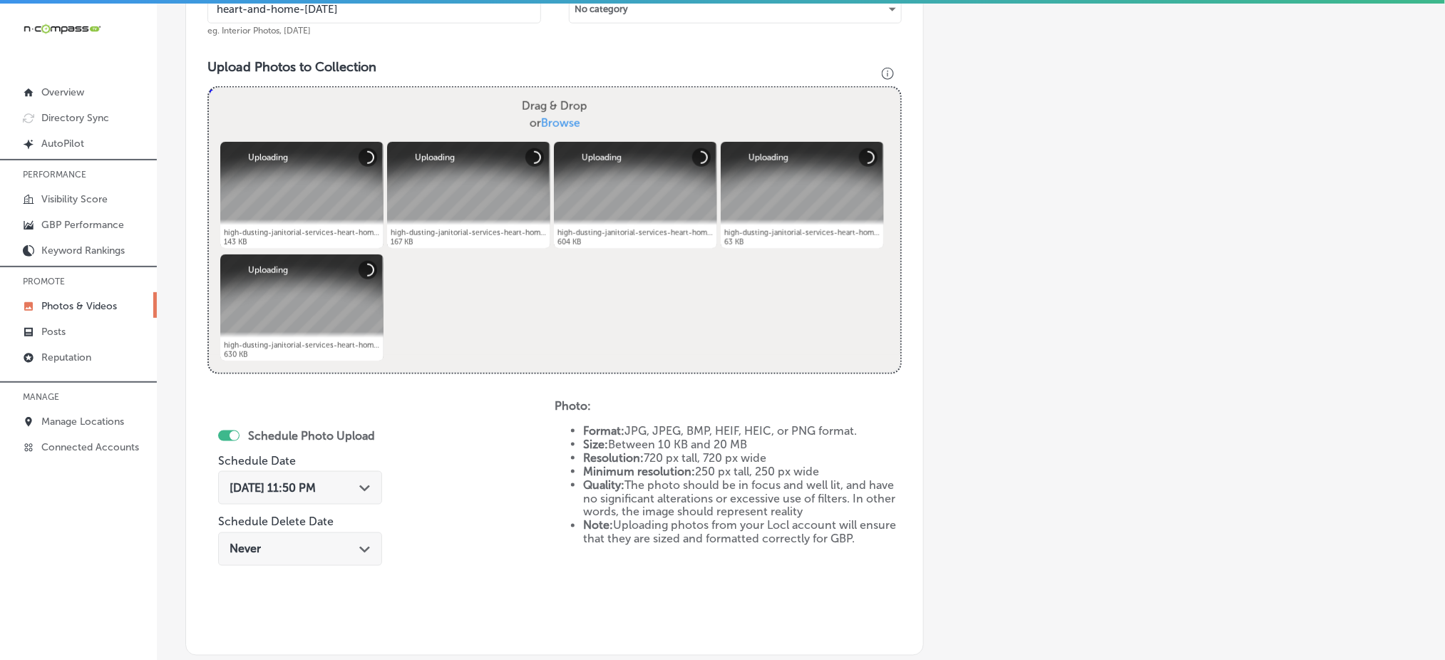
click at [316, 481] on span "[DATE] 11:50 PM" at bounding box center [273, 488] width 86 height 14
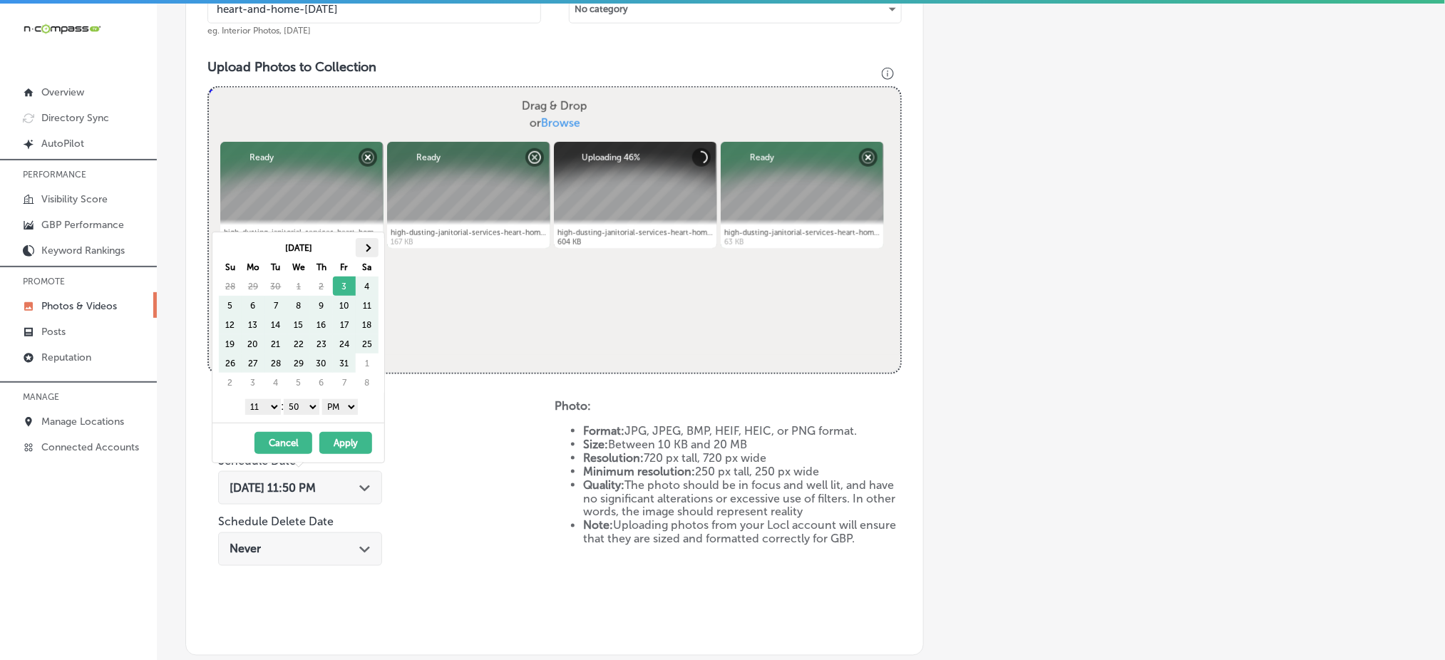
click at [363, 246] on th at bounding box center [367, 247] width 23 height 19
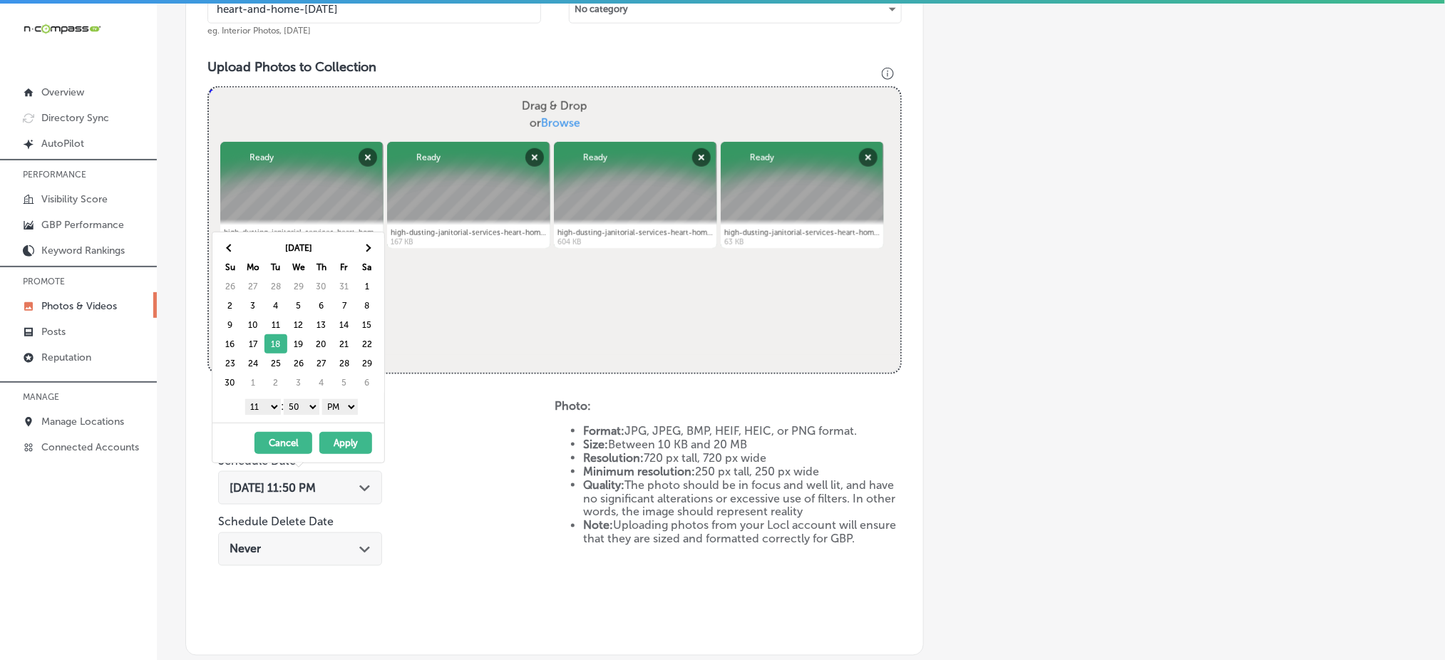
click at [253, 408] on select "1 2 3 4 5 6 7 8 9 10 11 12" at bounding box center [263, 407] width 36 height 16
click at [302, 410] on select "00 10 20 30 40 50" at bounding box center [302, 407] width 36 height 16
click at [345, 445] on button "Apply" at bounding box center [345, 443] width 53 height 22
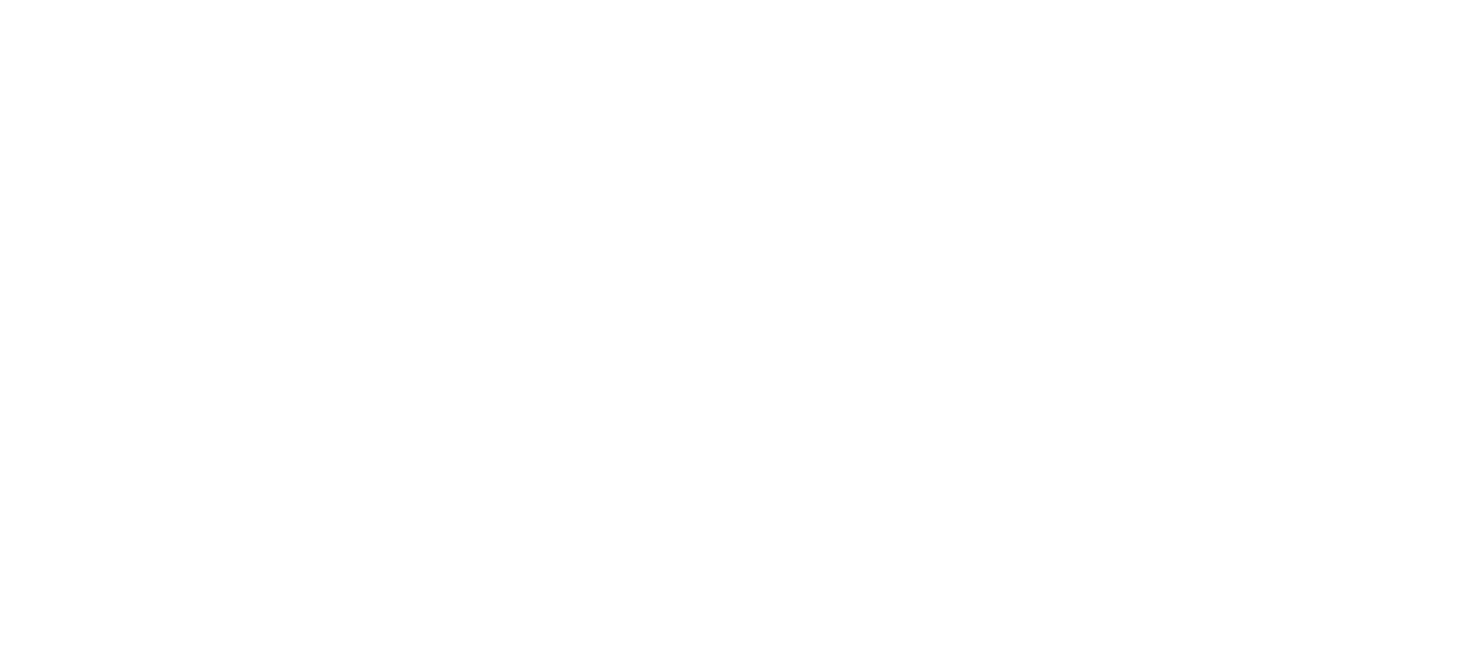
click at [149, 0] on html "x" at bounding box center [730, 0] width 1460 height 0
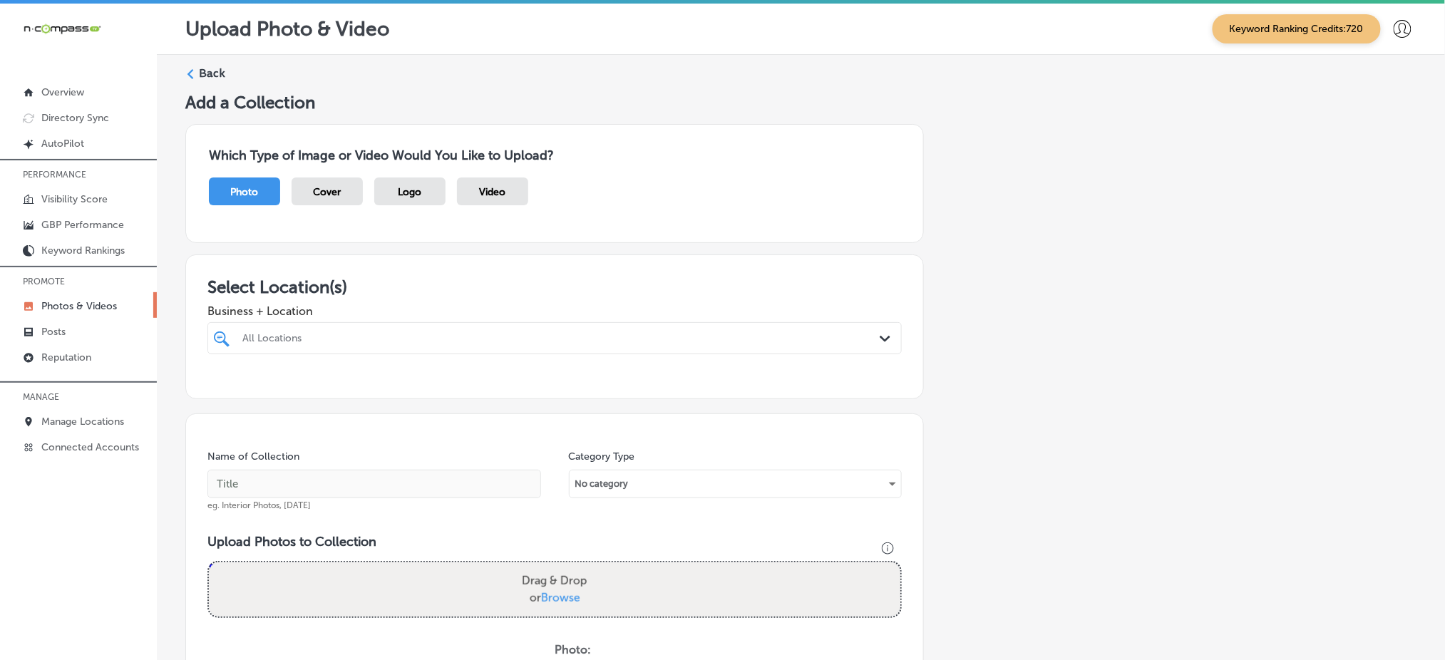
click at [344, 332] on div "All Locations" at bounding box center [561, 338] width 639 height 12
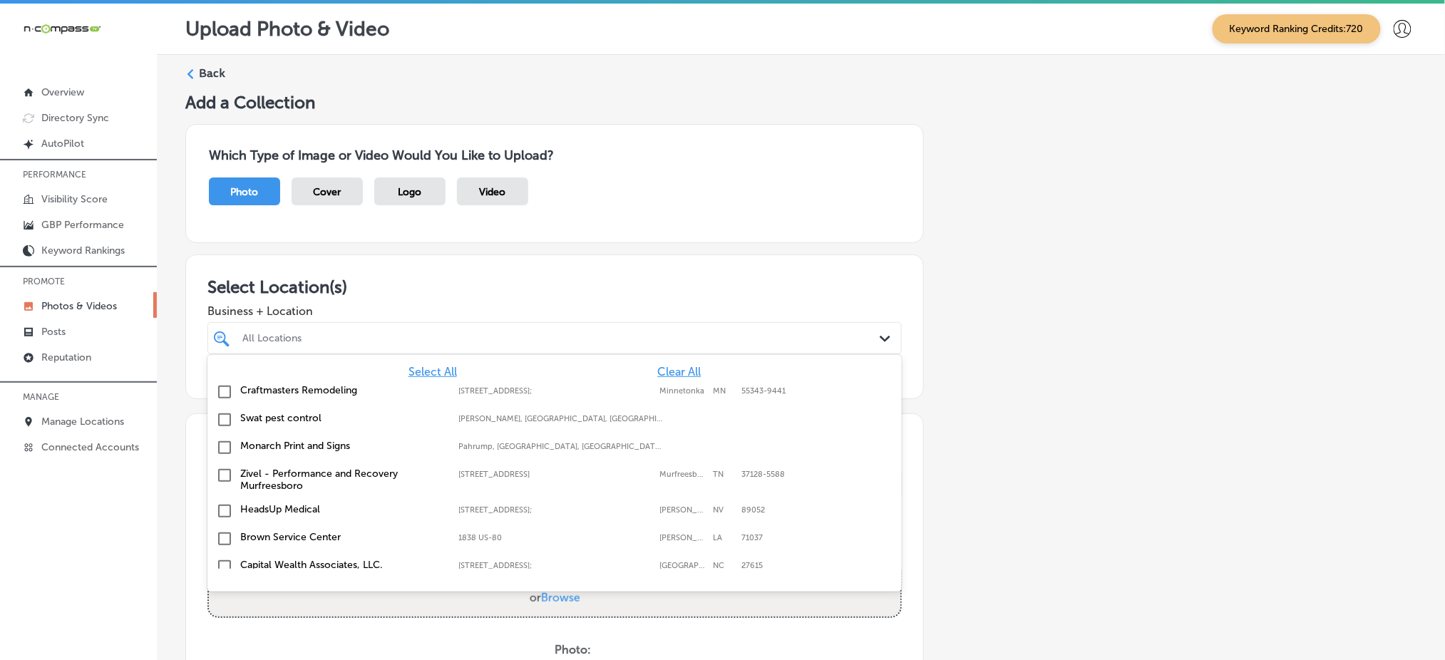
click at [344, 332] on div "All Locations" at bounding box center [561, 338] width 639 height 12
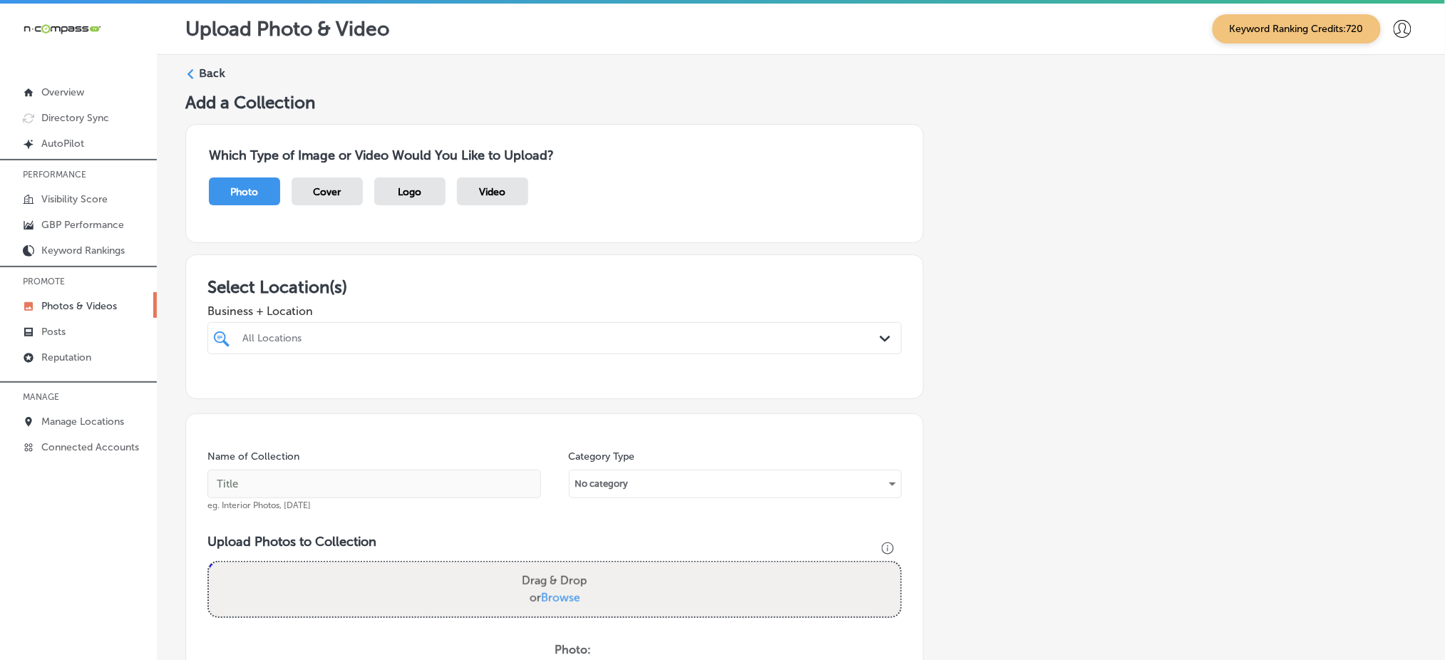
click at [344, 332] on div "All Locations" at bounding box center [561, 338] width 639 height 12
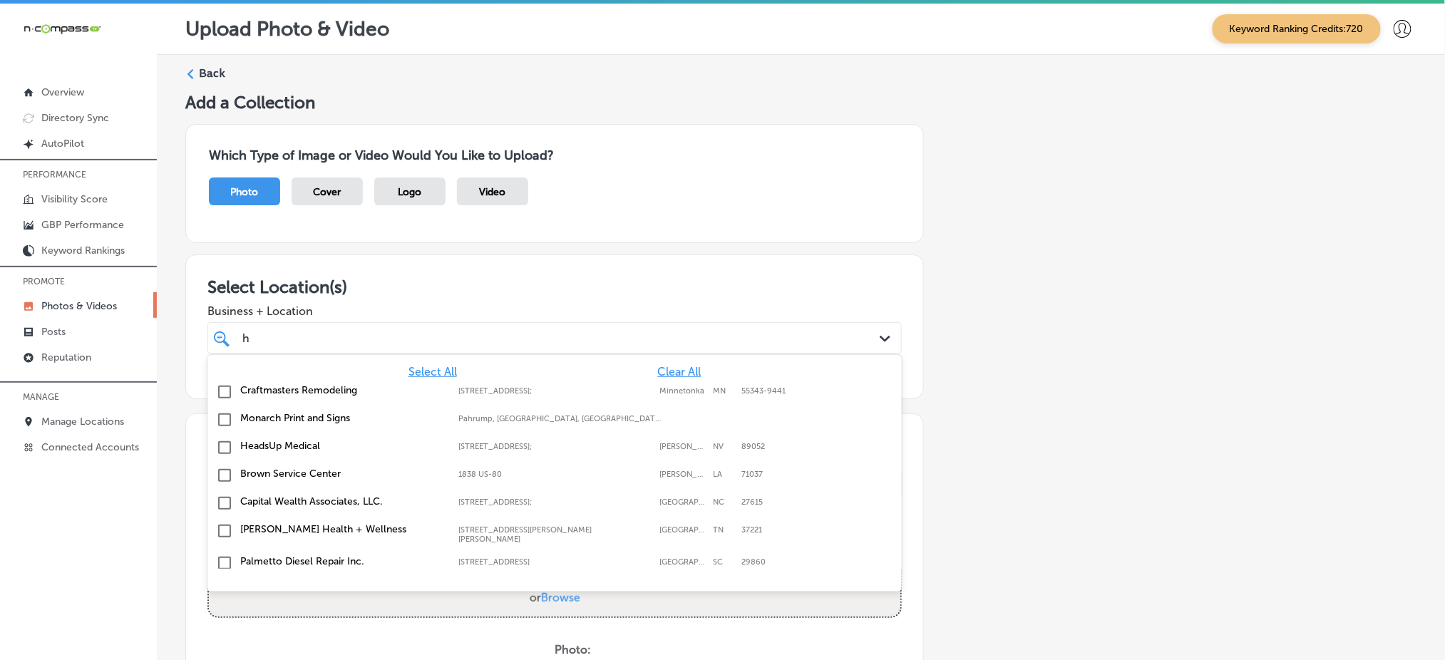
click at [658, 365] on span "Clear All" at bounding box center [679, 372] width 44 height 14
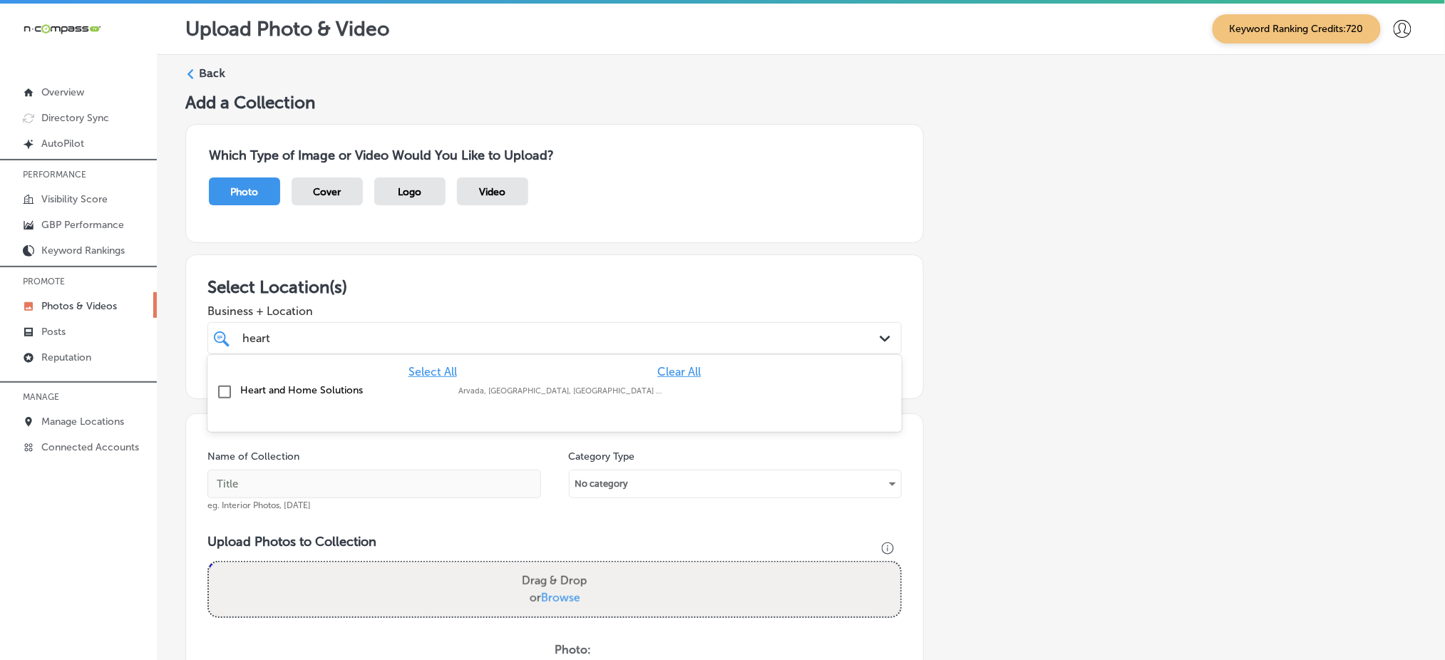
click at [583, 394] on label "Arvada, [GEOGRAPHIC_DATA], [GEOGRAPHIC_DATA] | [GEOGRAPHIC_DATA], [GEOGRAPHIC_D…" at bounding box center [561, 391] width 204 height 9
type input "heart"
drag, startPoint x: 548, startPoint y: 280, endPoint x: 523, endPoint y: 318, distance: 45.9
click at [546, 279] on h3 "Select Location(s)" at bounding box center [555, 287] width 695 height 21
click at [516, 334] on div "heart heart" at bounding box center [523, 338] width 565 height 19
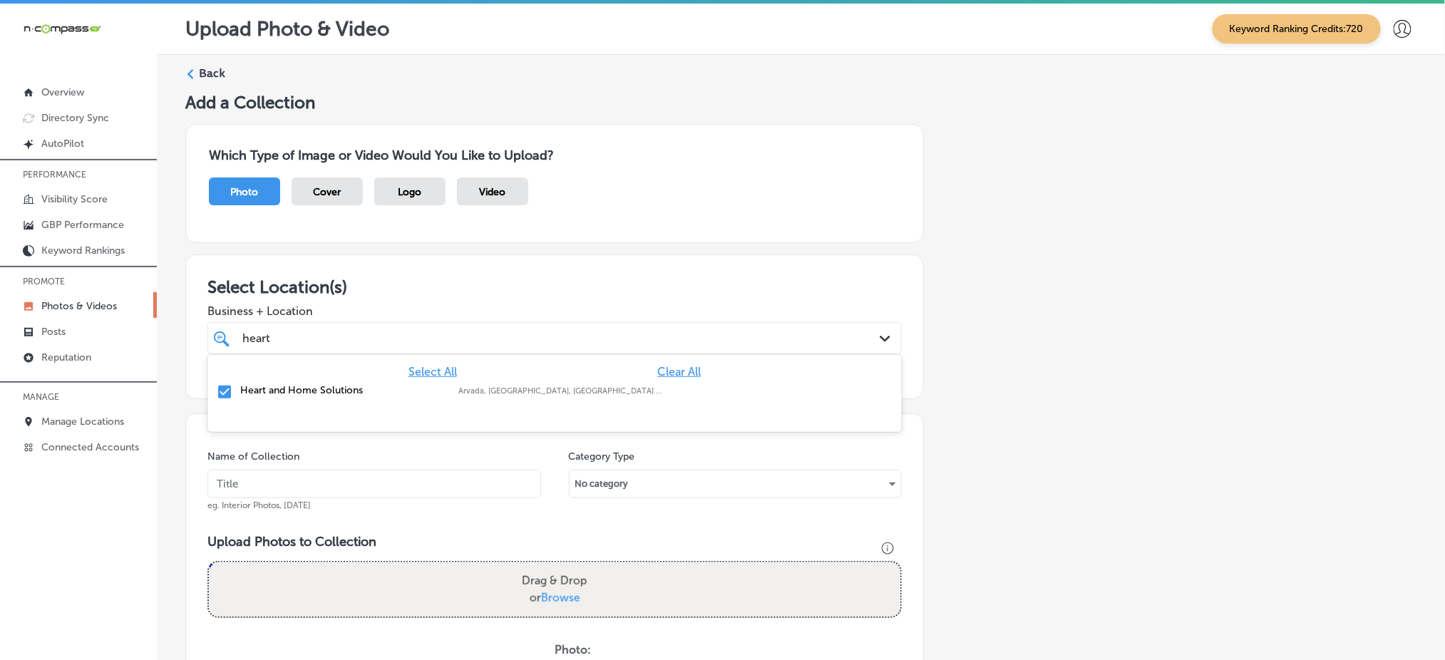
click at [516, 334] on div "heart heart" at bounding box center [523, 338] width 565 height 19
click at [335, 483] on input "text" at bounding box center [375, 484] width 334 height 29
paste input "heart-and-home-[DATE]"
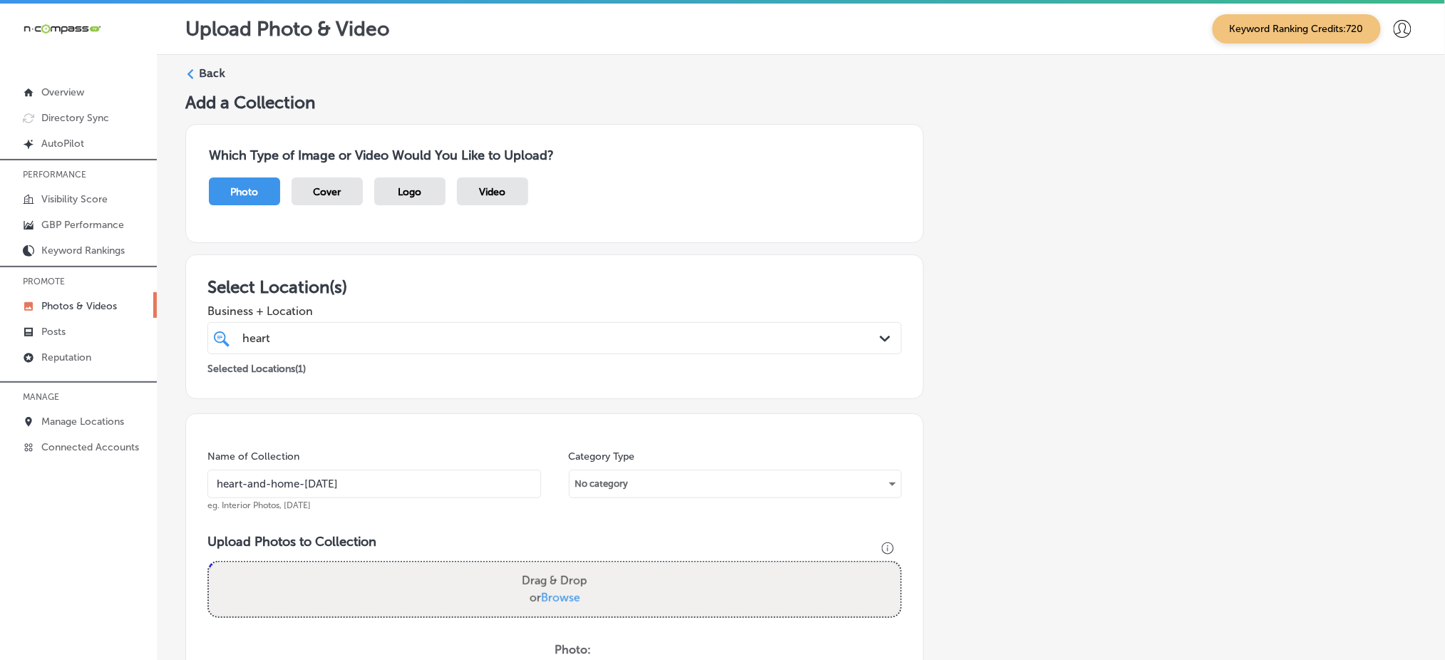
type input "heart-and-home-[DATE]"
click at [569, 597] on span "Browse" at bounding box center [560, 598] width 39 height 14
click at [569, 567] on input "Drag & Drop or Browse" at bounding box center [555, 565] width 692 height 4
type input "C:\fakepath\high-dusting-janitorial-services-heart-home-solutions-[GEOGRAPHIC_D…"
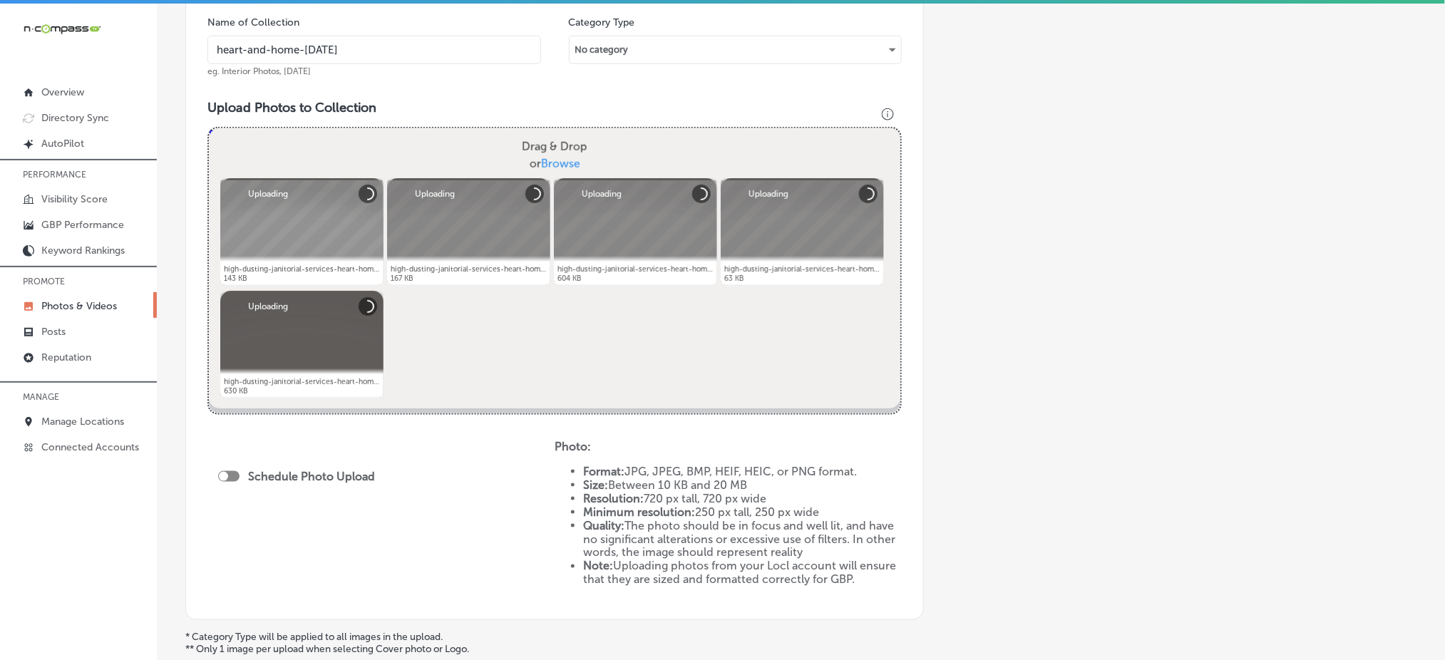
scroll to position [475, 0]
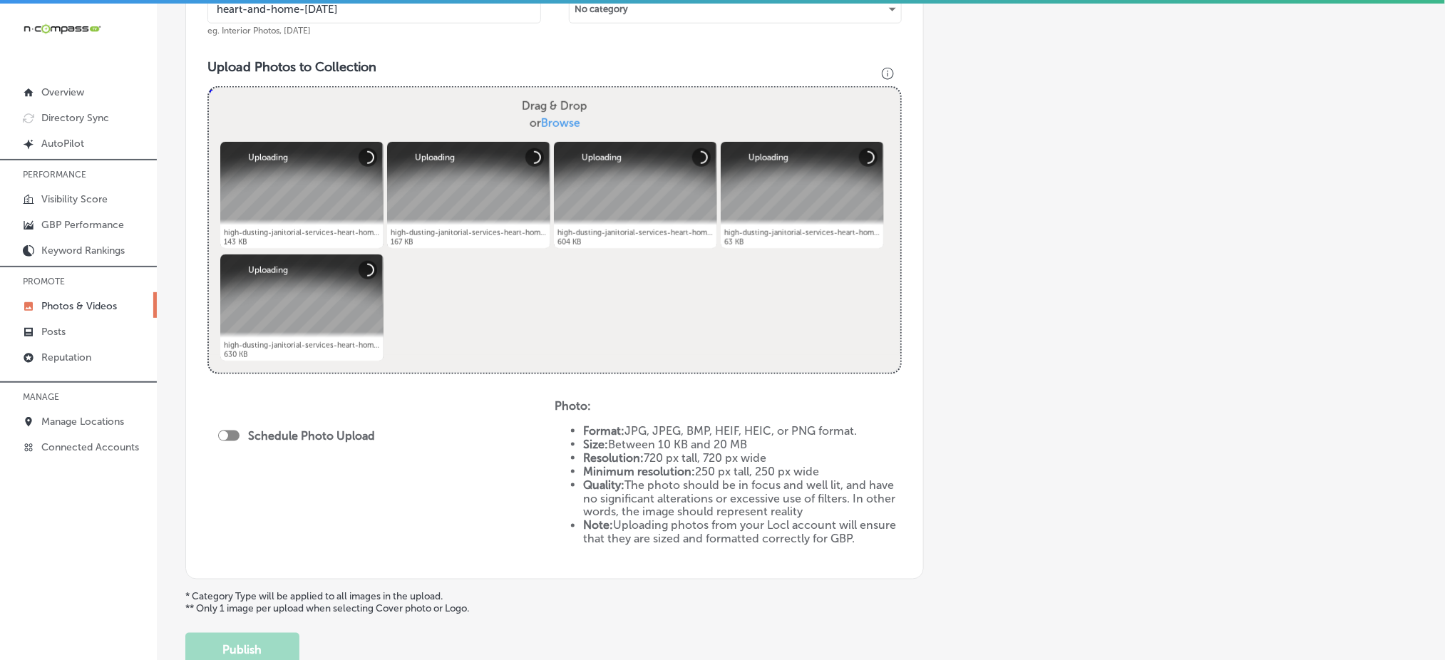
click at [229, 432] on div at bounding box center [228, 436] width 21 height 11
checkbox input "true"
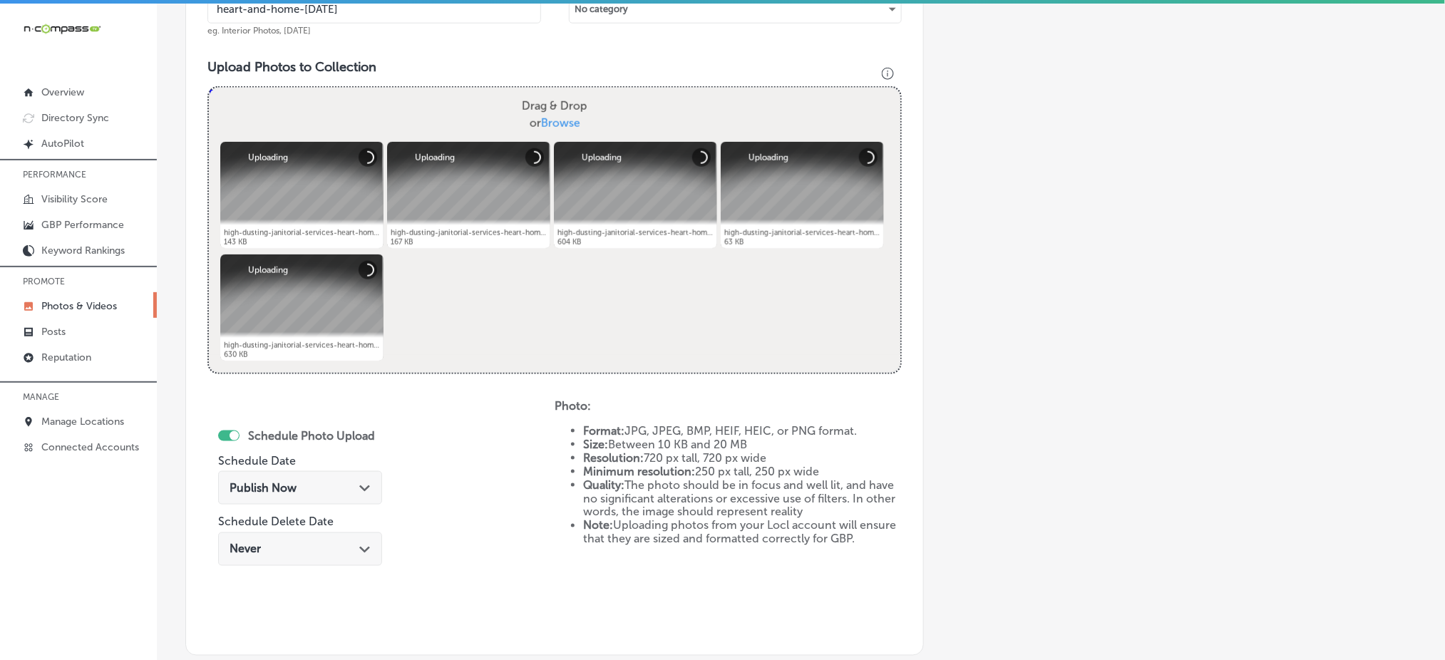
click at [257, 488] on span "Publish Now" at bounding box center [263, 488] width 67 height 14
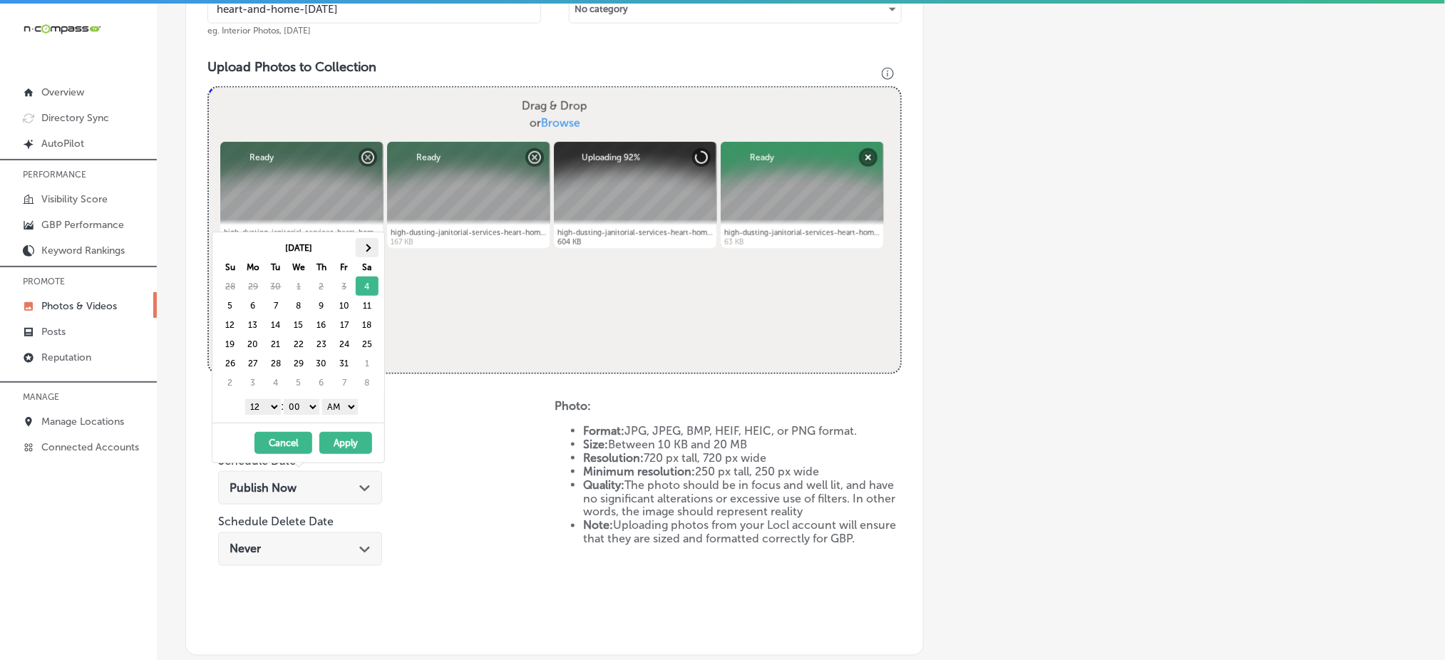
click at [372, 246] on th at bounding box center [367, 247] width 23 height 19
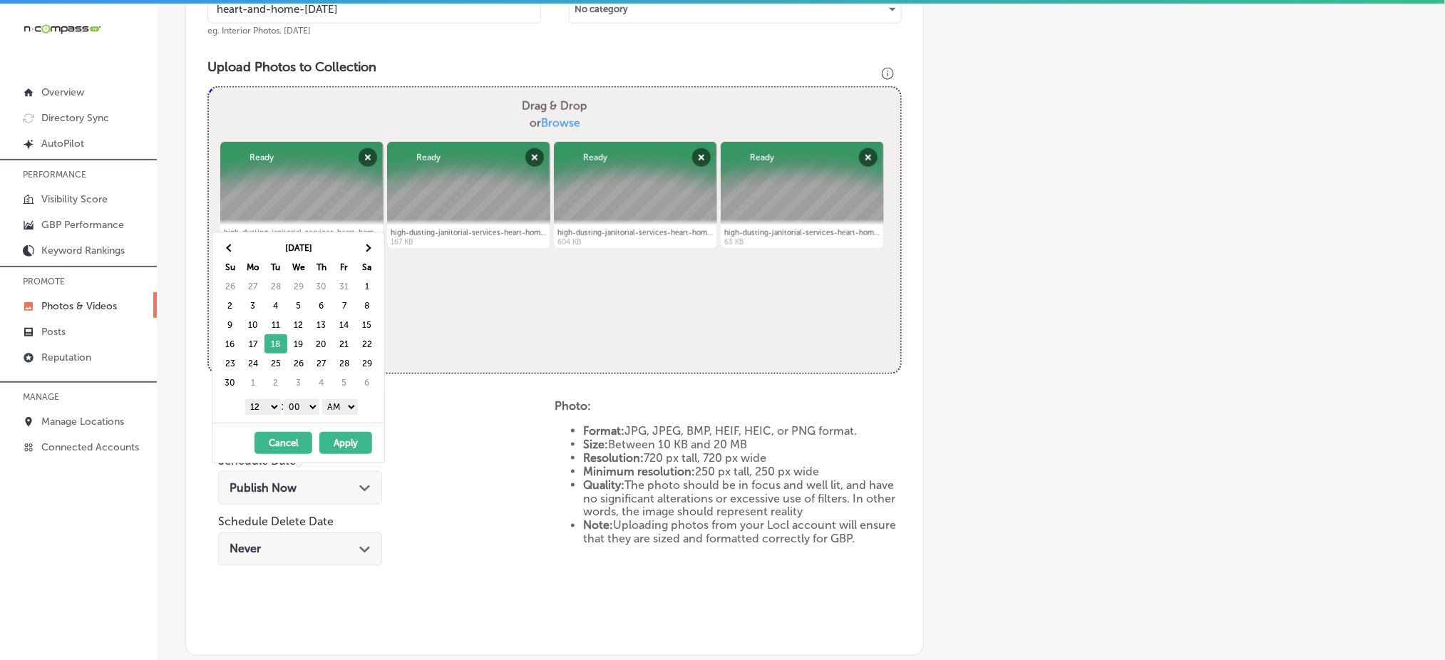
click at [255, 407] on select "1 2 3 4 5 6 7 8 9 10 11 12" at bounding box center [263, 407] width 36 height 16
click at [339, 443] on button "Apply" at bounding box center [345, 443] width 53 height 22
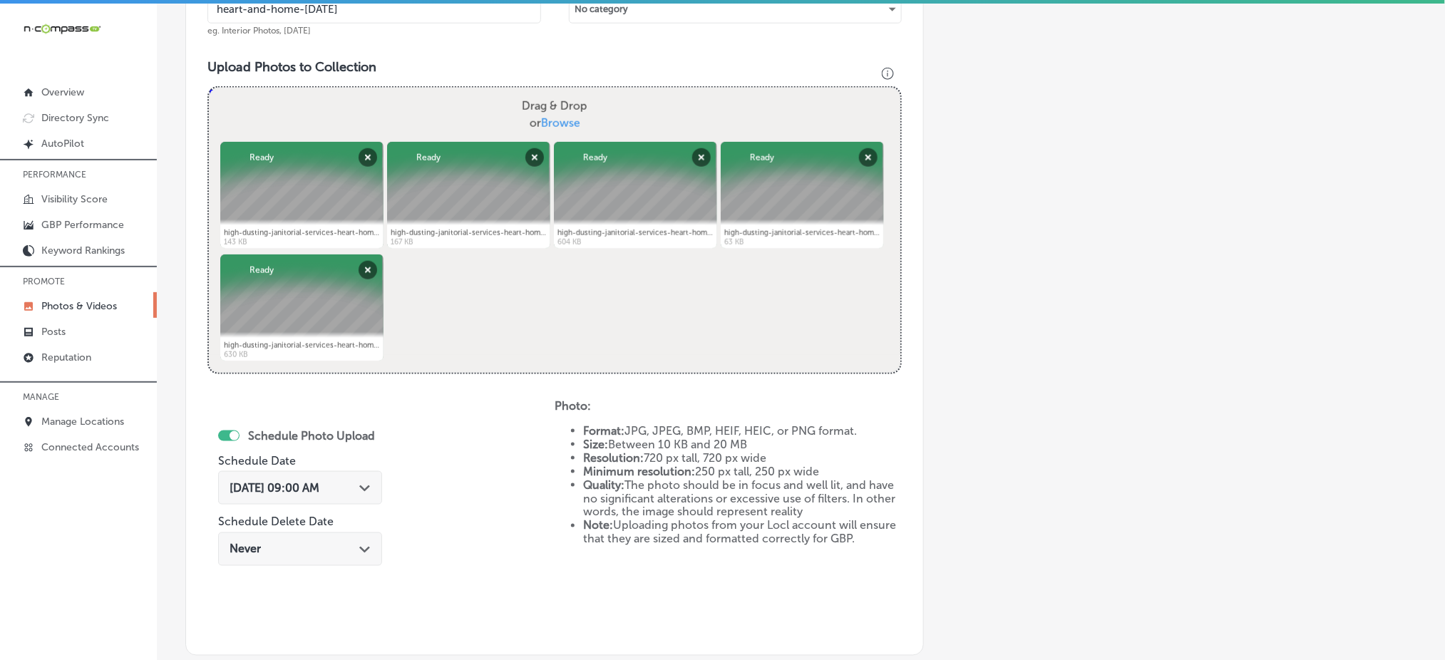
click at [316, 476] on div "Nov 18, 2025 09:00 AM Path Created with Sketch." at bounding box center [300, 488] width 164 height 34
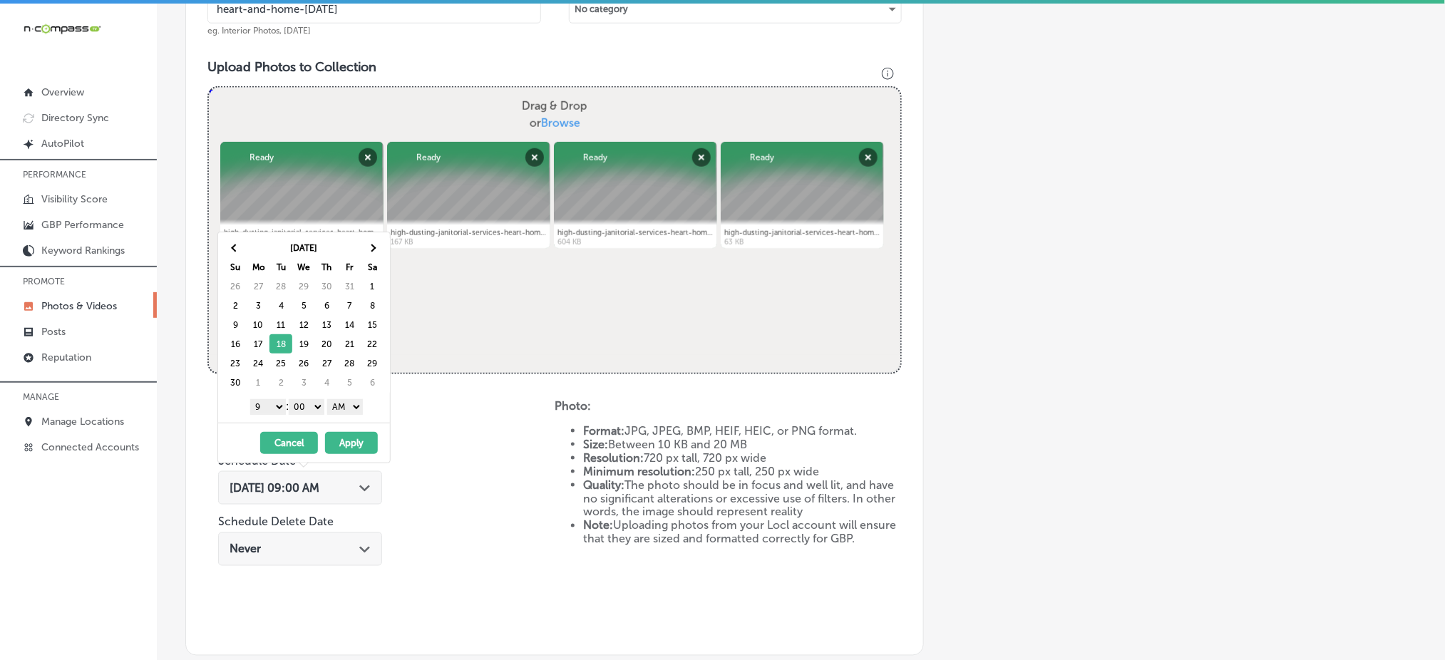
click at [339, 414] on select "AM PM" at bounding box center [345, 407] width 36 height 16
click at [344, 435] on button "Apply" at bounding box center [351, 443] width 53 height 22
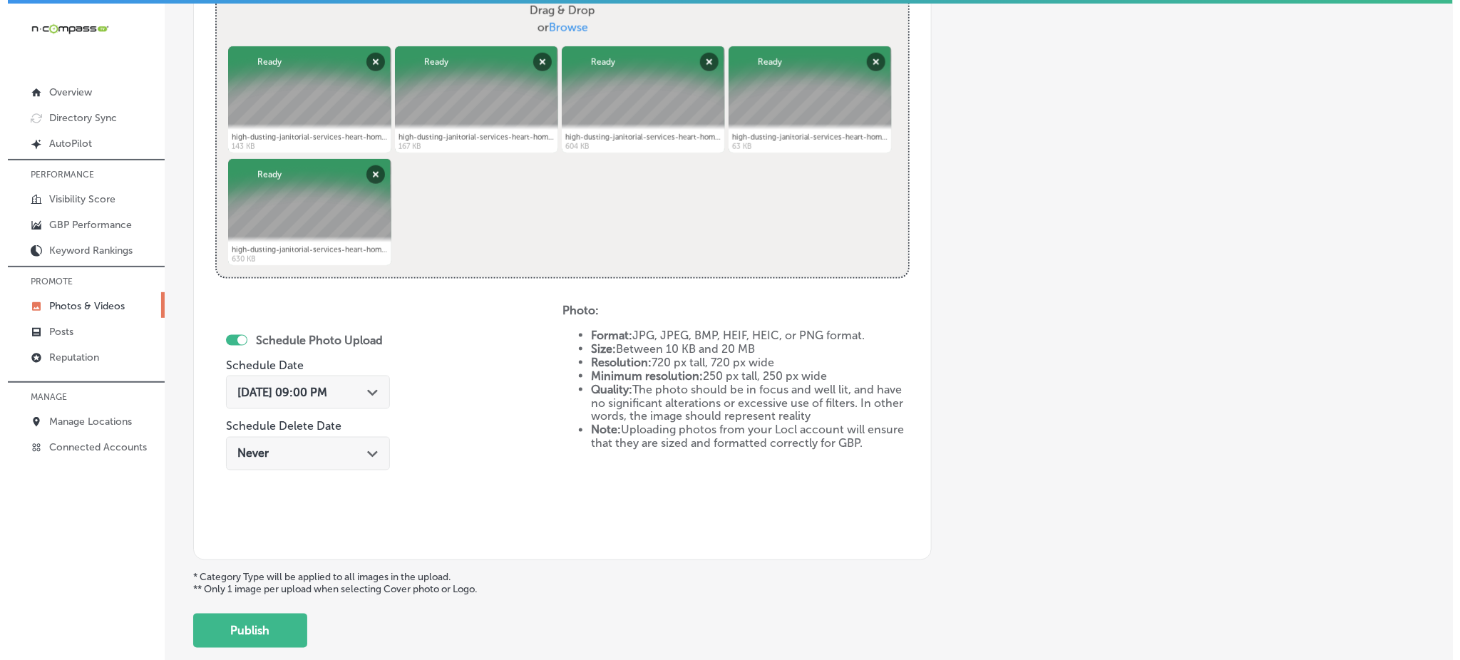
scroll to position [648, 0]
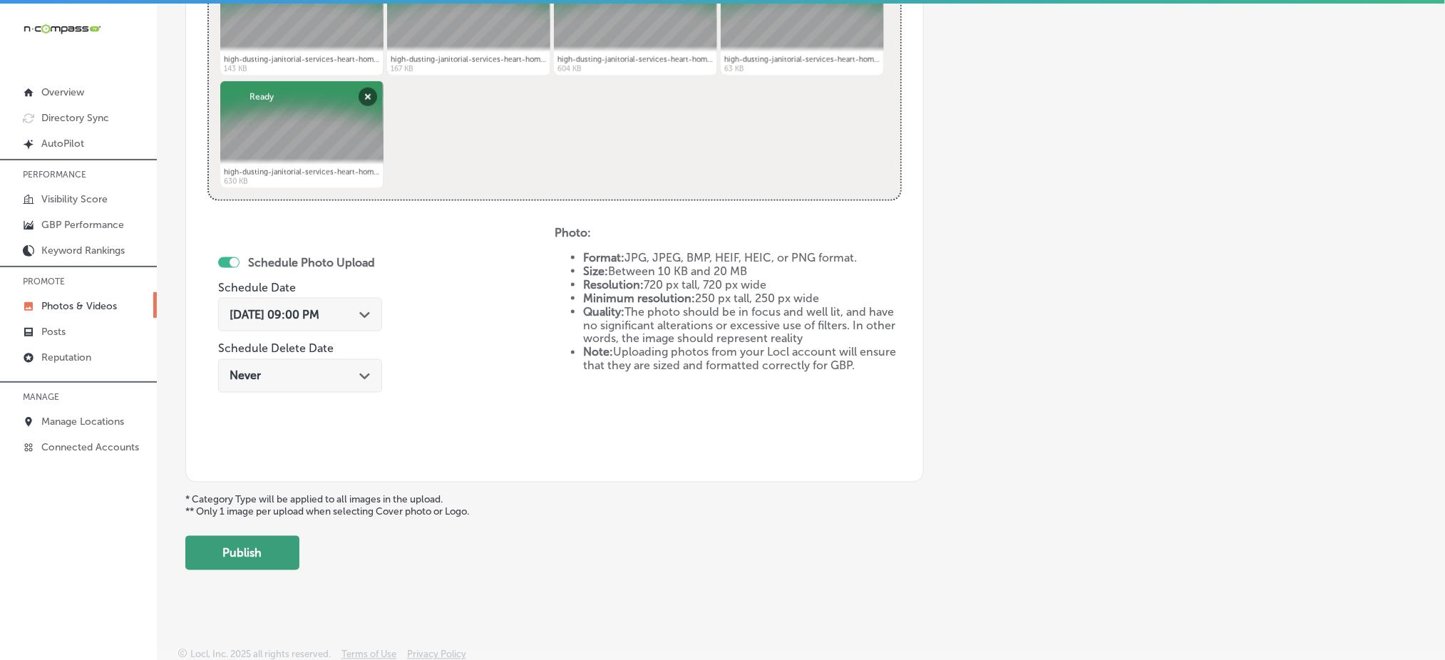
click at [284, 553] on button "Publish" at bounding box center [242, 553] width 114 height 34
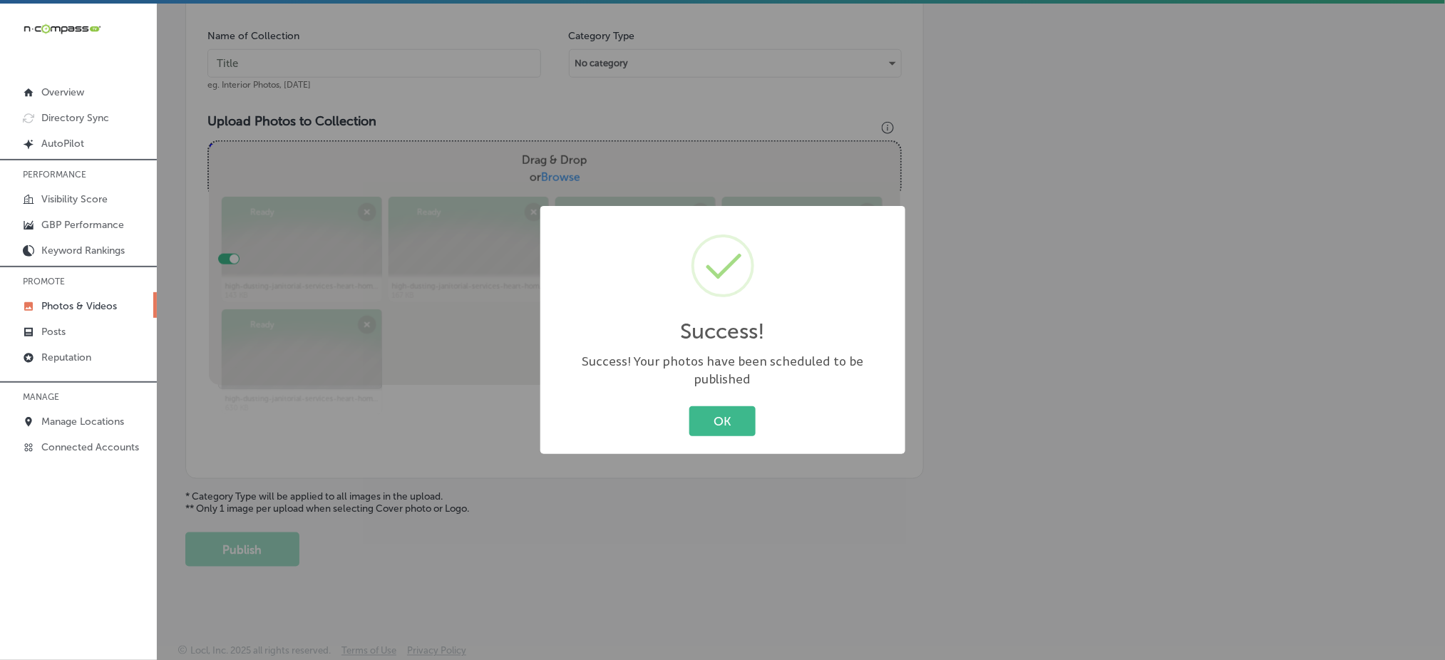
scroll to position [417, 0]
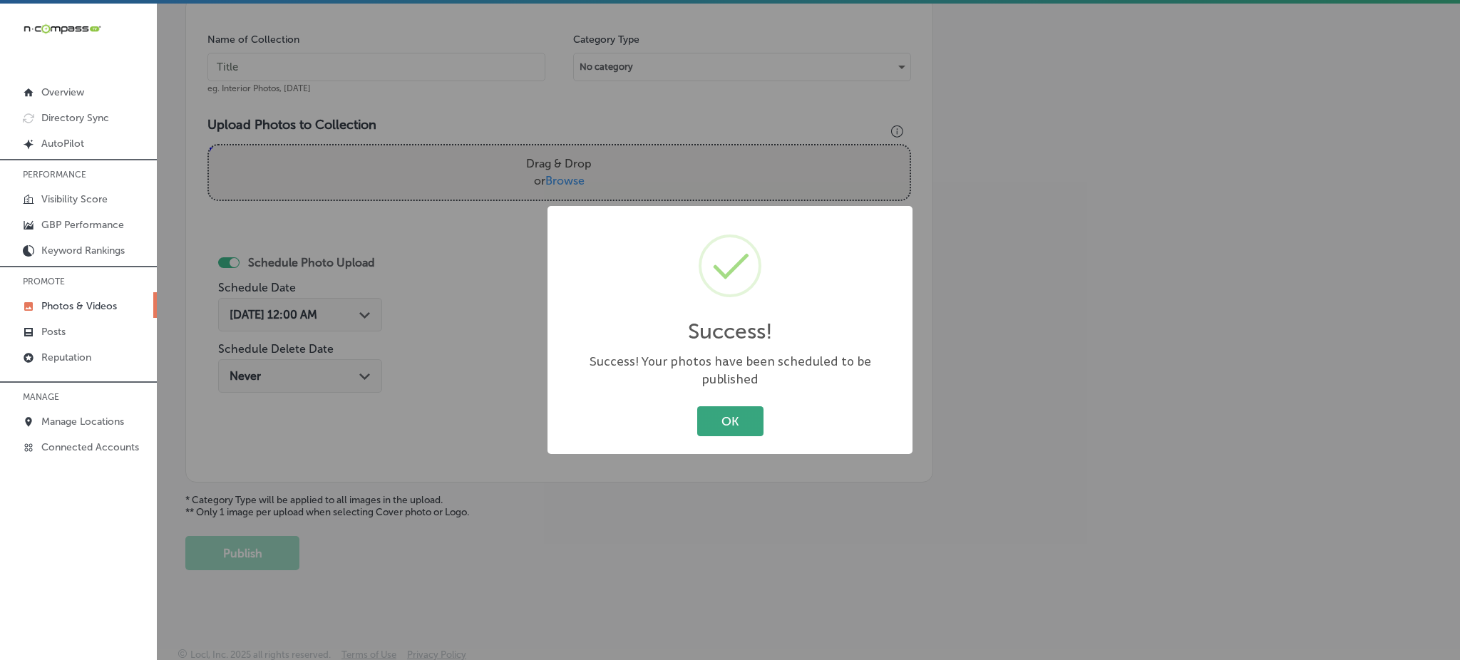
click at [717, 406] on button "OK" at bounding box center [730, 420] width 66 height 29
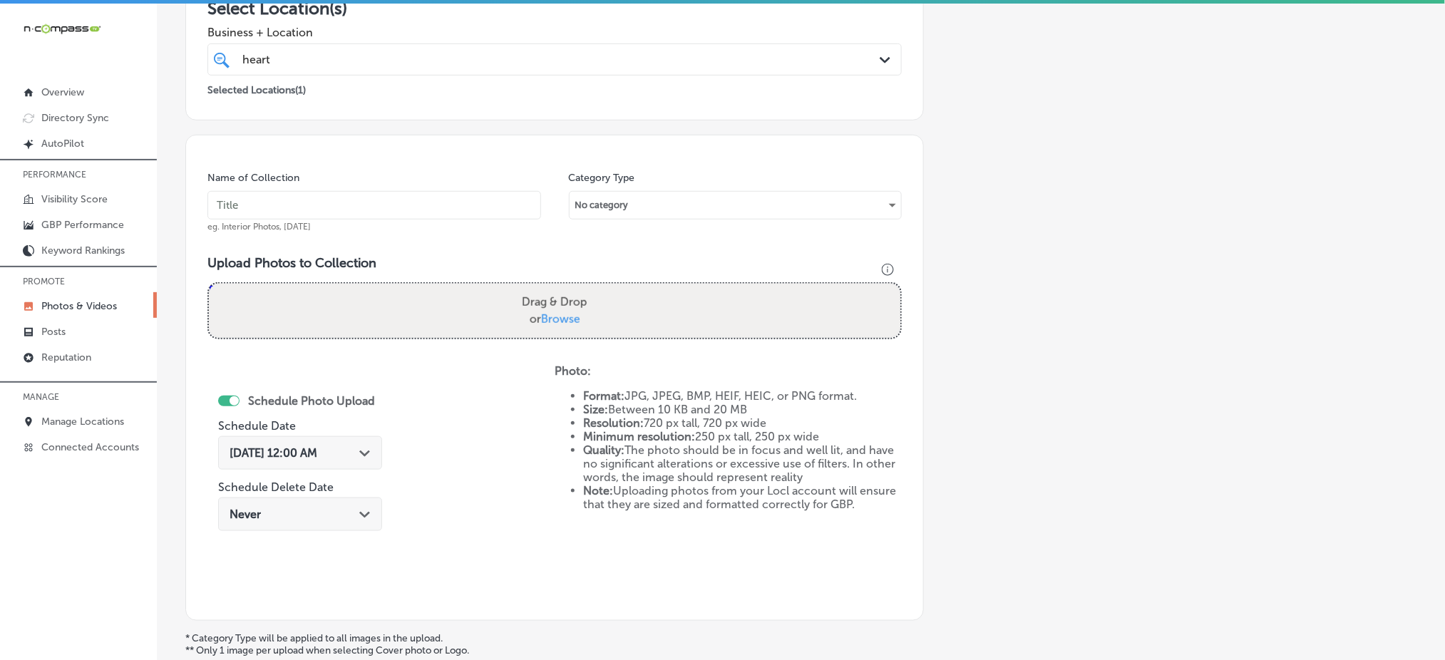
scroll to position [37, 0]
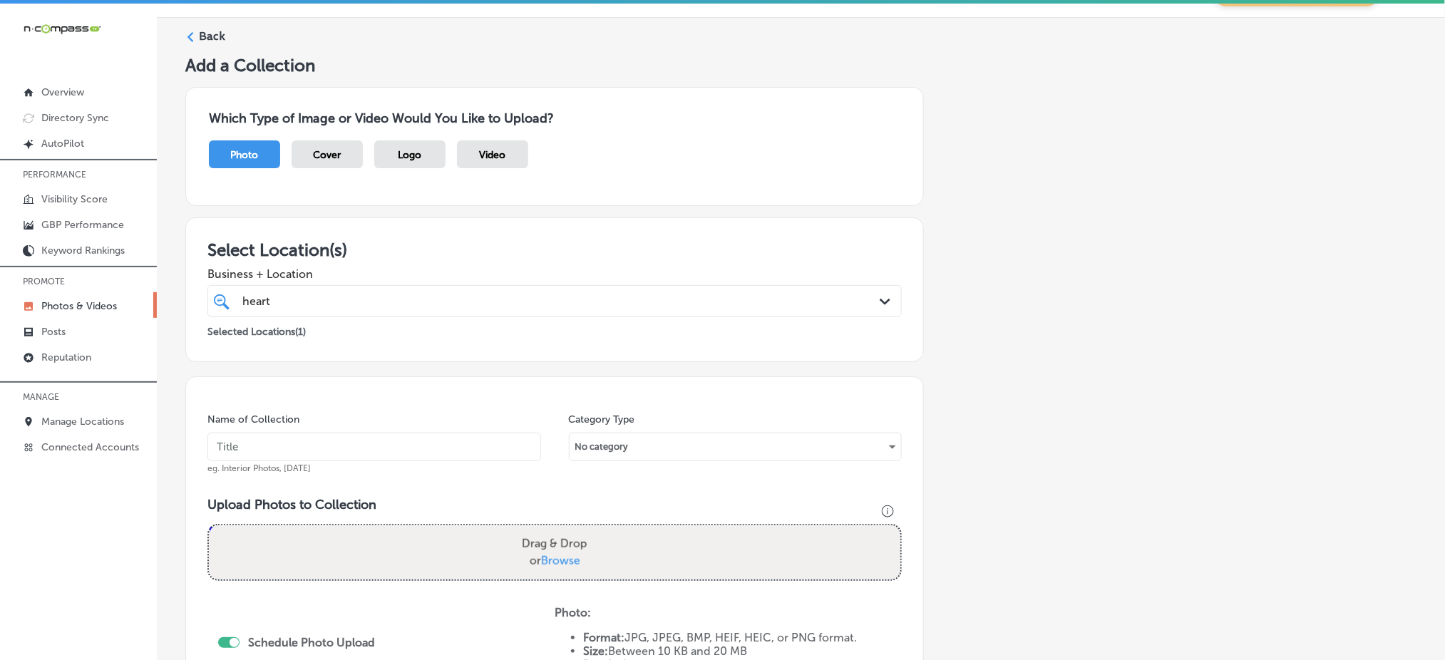
click at [416, 295] on div "heart heart" at bounding box center [523, 301] width 565 height 19
click at [279, 446] on input "text" at bounding box center [375, 447] width 334 height 29
paste input "heart-and-home-[DATE]"
type input "heart-and-home-nov4"
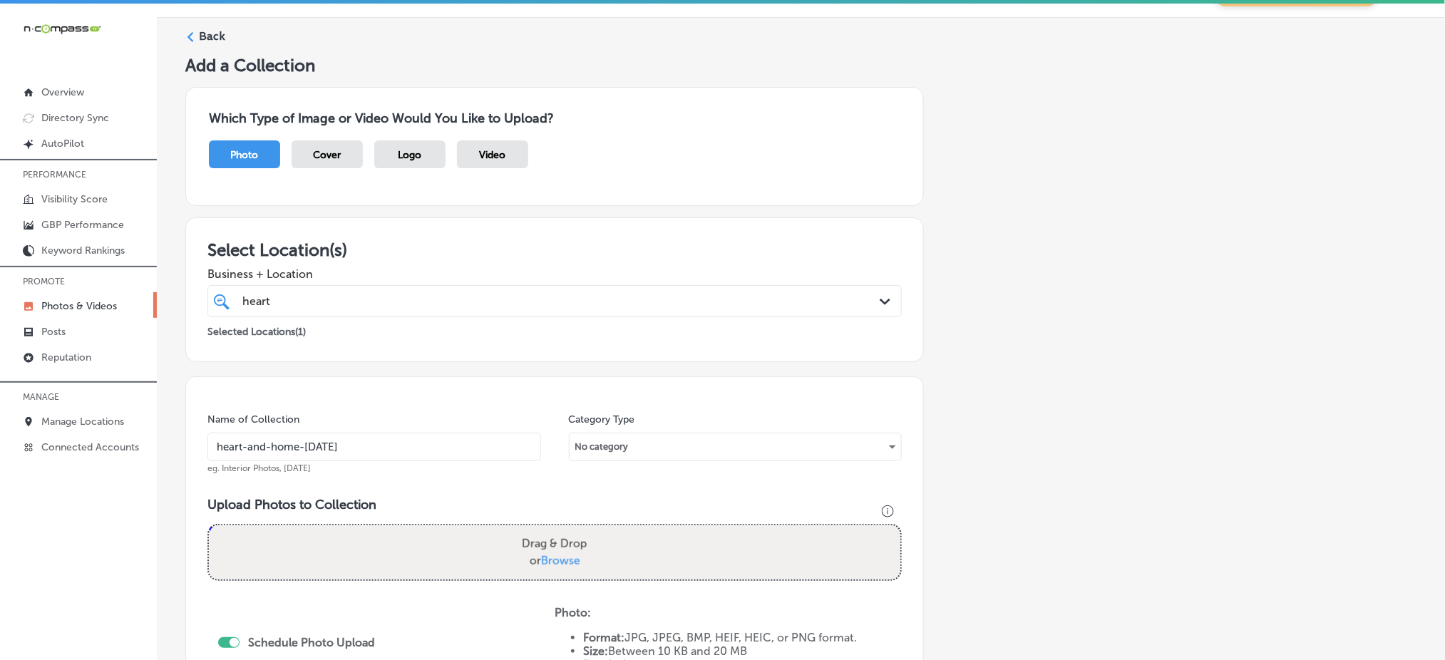
click at [559, 559] on span "Browse" at bounding box center [560, 561] width 39 height 14
click at [559, 530] on input "Drag & Drop or Browse" at bounding box center [555, 528] width 692 height 4
type input "C:\fakepath\high-dusting-janitorial-services-heart-home-solutions-denver-co (16…"
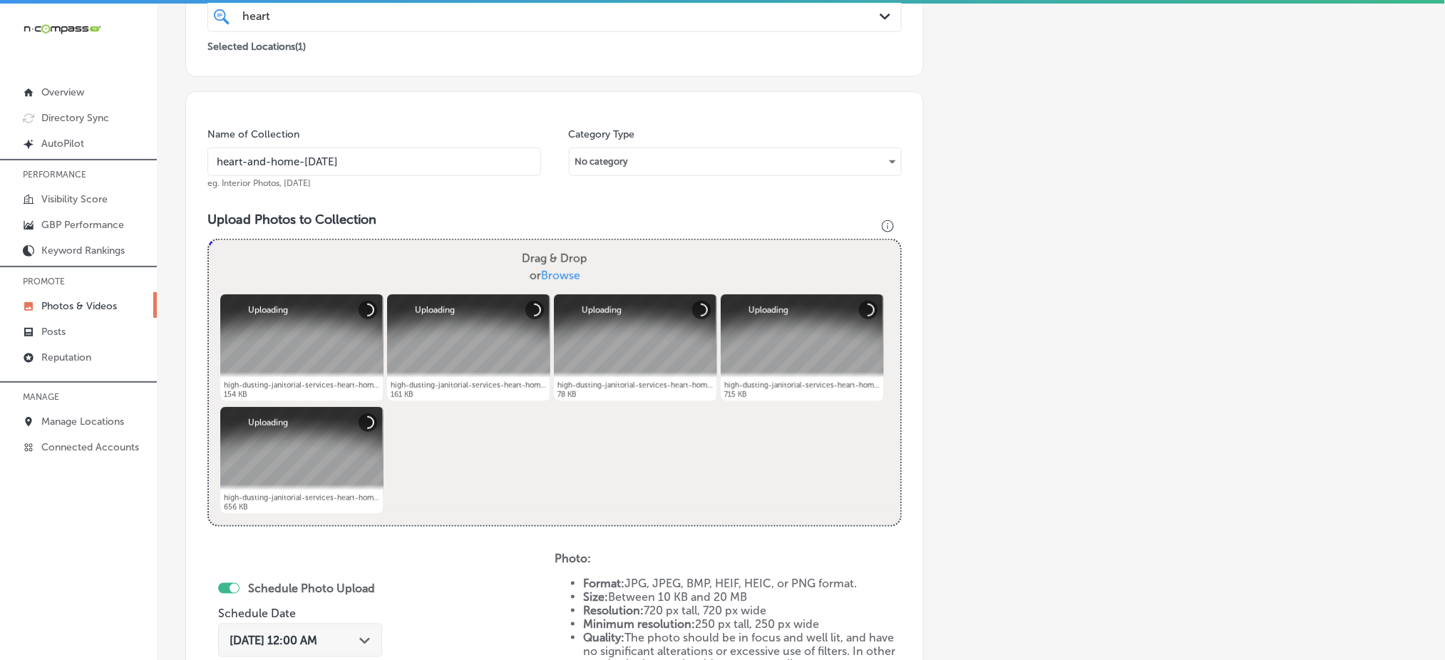
scroll to position [512, 0]
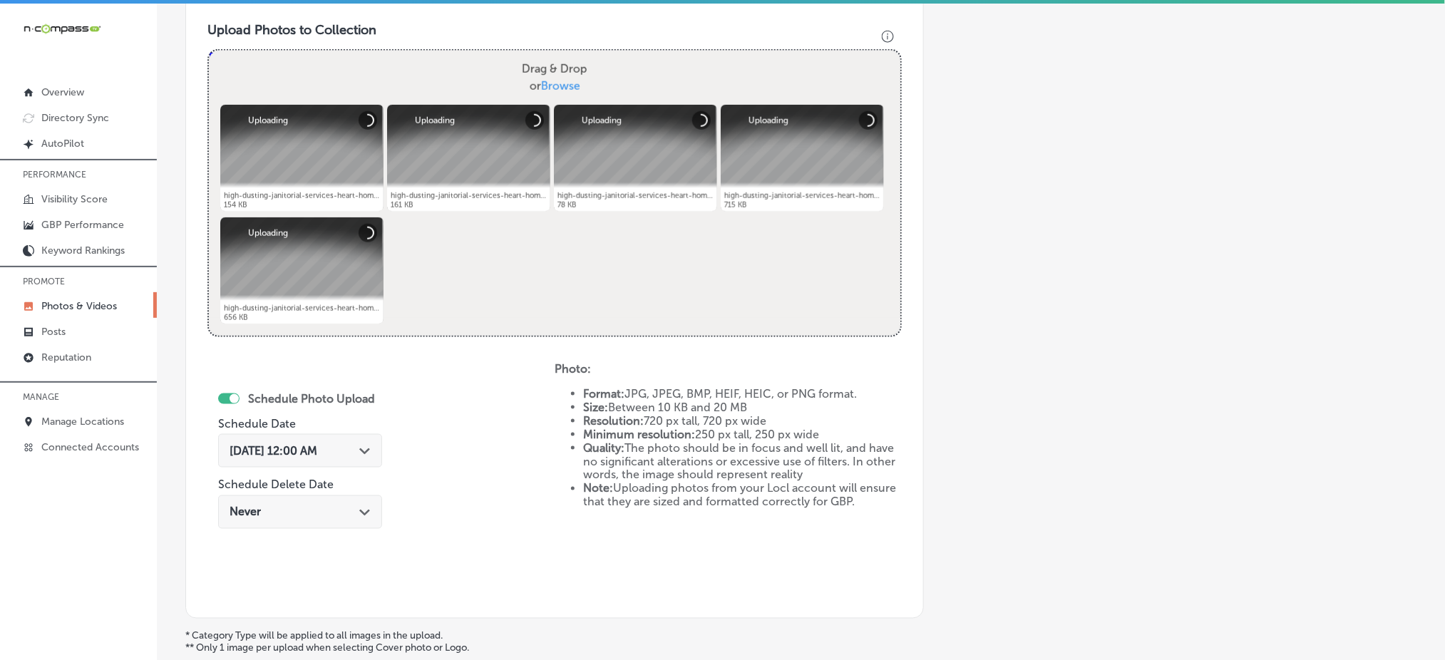
click at [364, 449] on polygon at bounding box center [364, 452] width 11 height 6
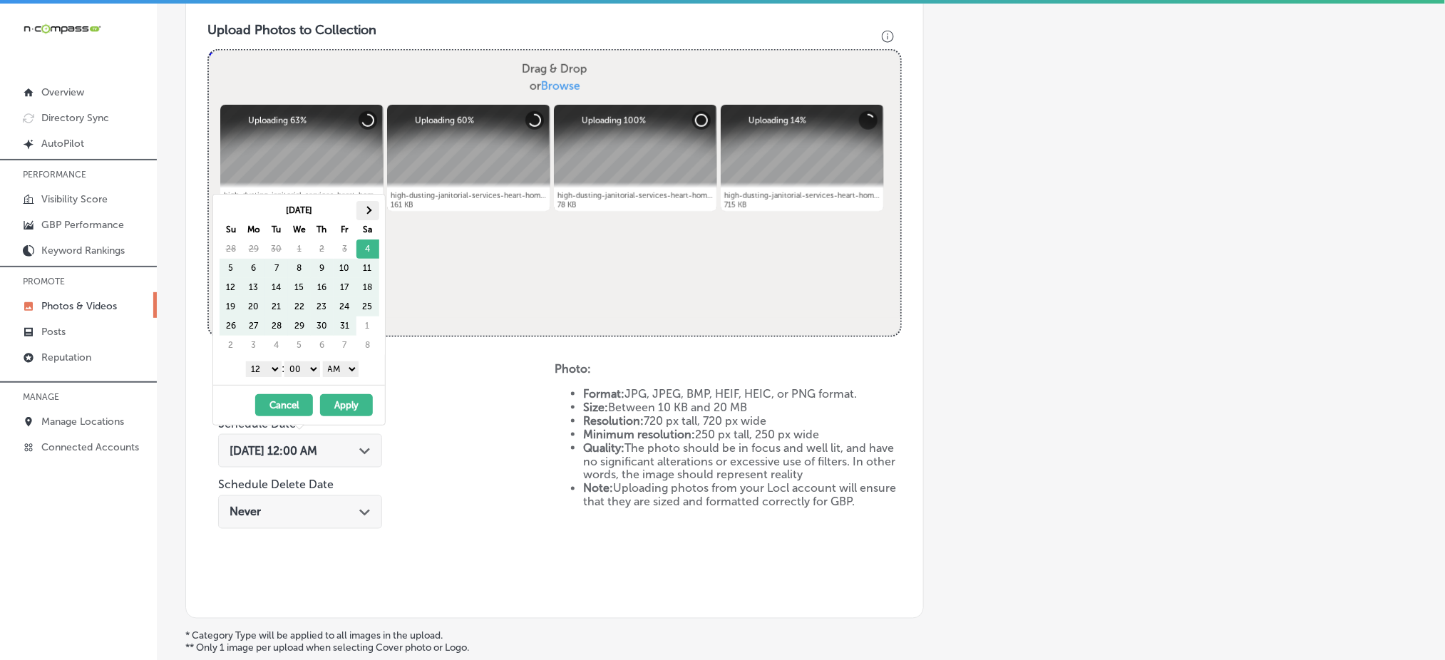
click at [365, 215] on th at bounding box center [368, 210] width 23 height 19
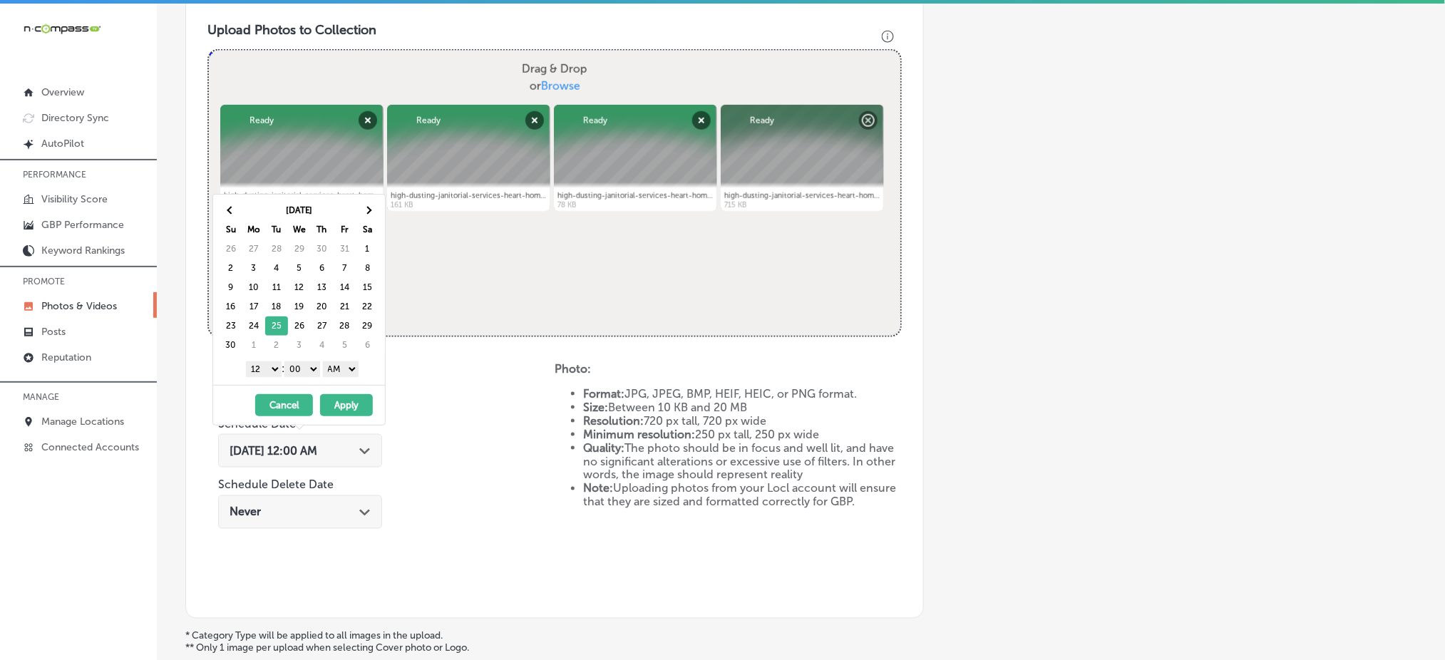
click at [266, 369] on select "1 2 3 4 5 6 7 8 9 10 11 12" at bounding box center [264, 370] width 36 height 16
click at [344, 374] on select "AM PM" at bounding box center [341, 370] width 36 height 16
click at [344, 408] on button "Apply" at bounding box center [346, 405] width 53 height 22
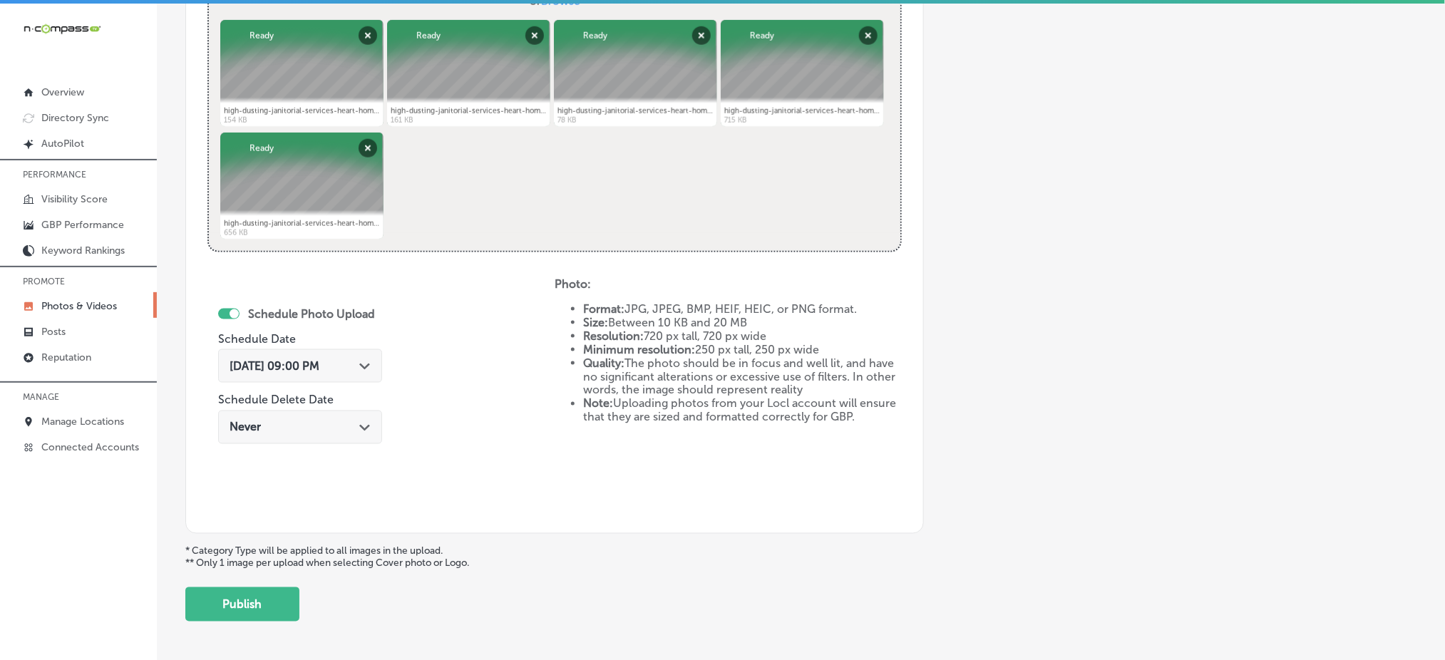
scroll to position [648, 0]
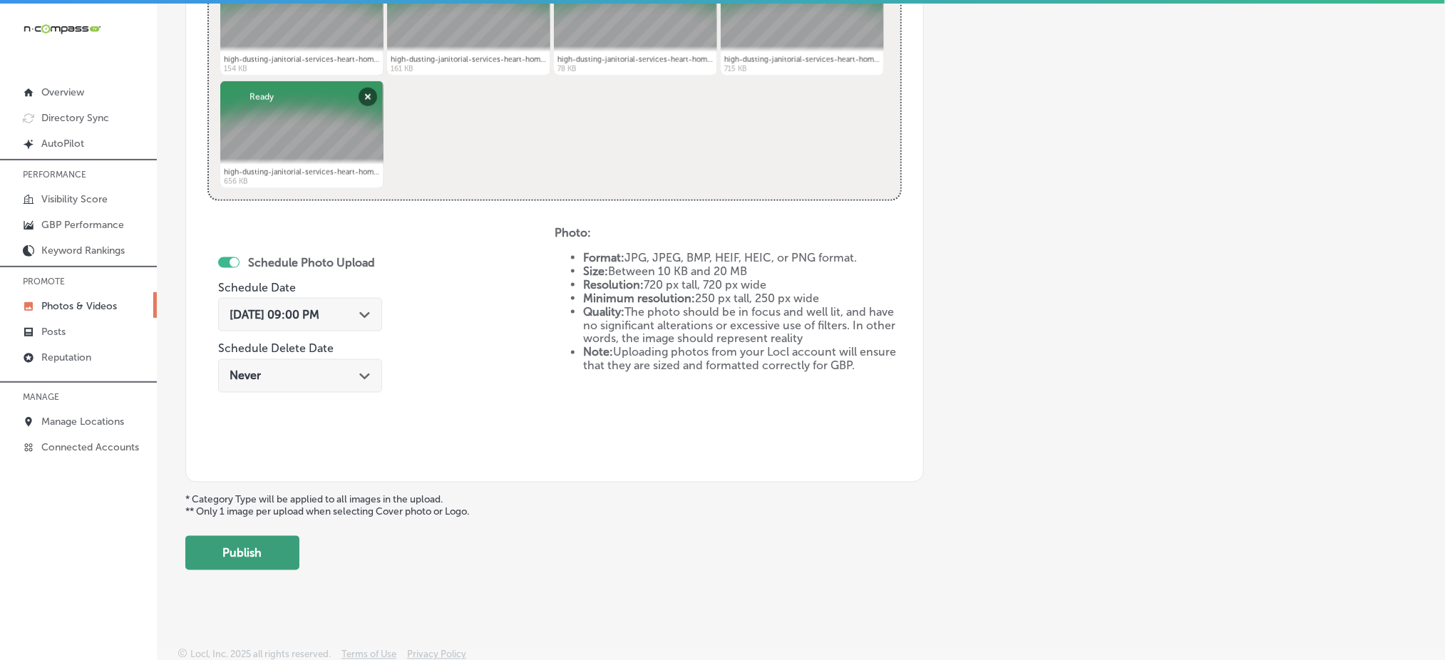
click at [258, 548] on button "Publish" at bounding box center [242, 553] width 114 height 34
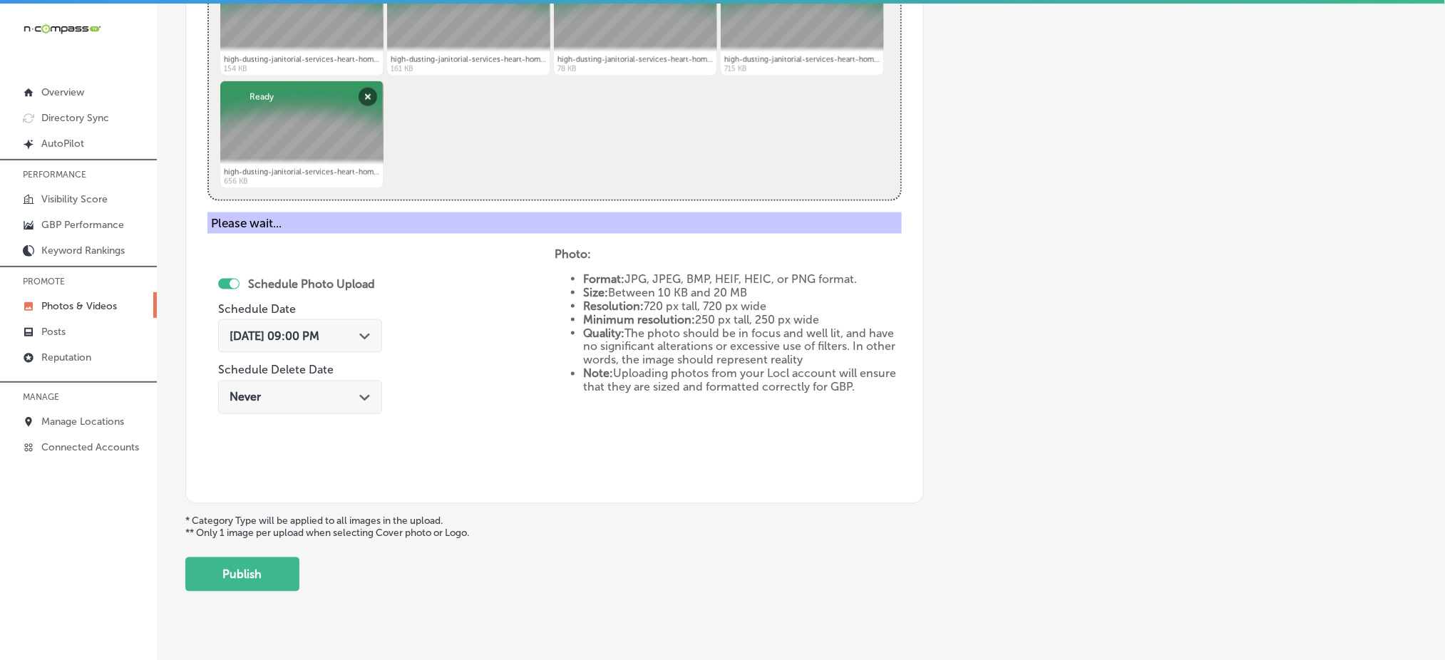
scroll to position [417, 0]
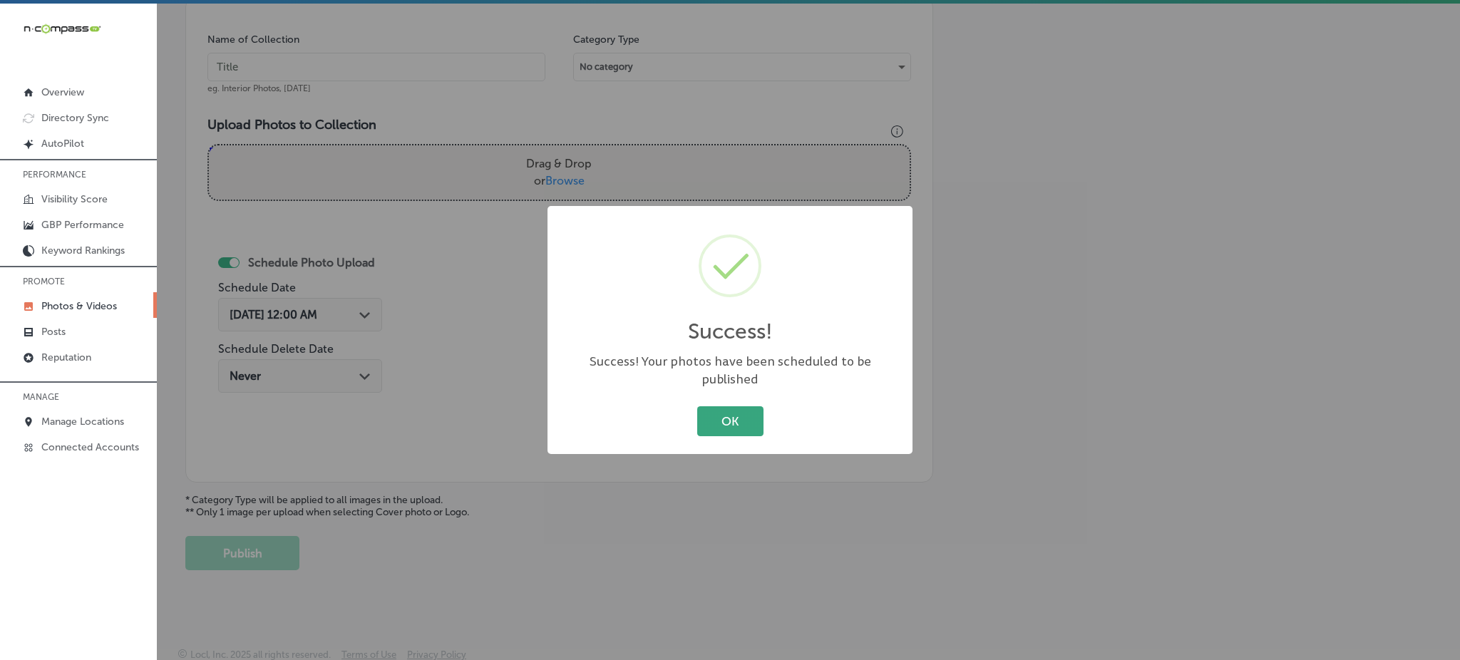
click at [710, 412] on button "OK" at bounding box center [730, 420] width 66 height 29
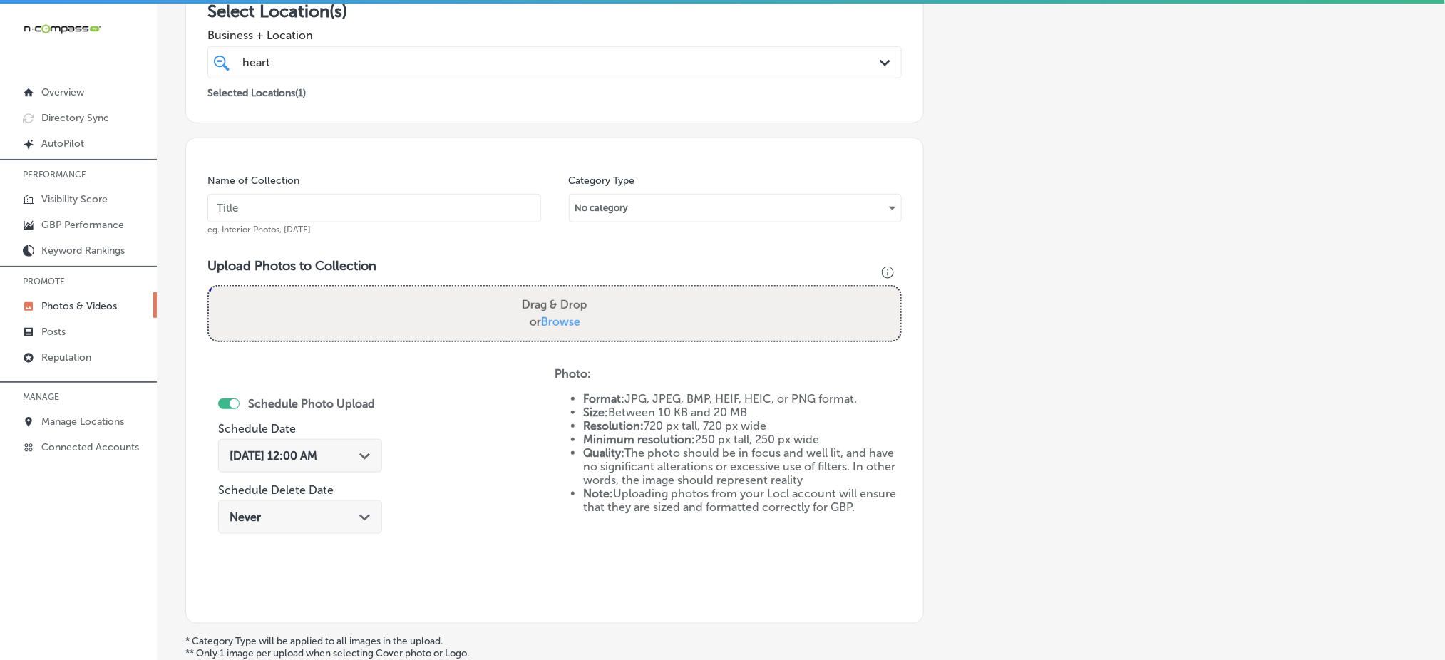
scroll to position [37, 0]
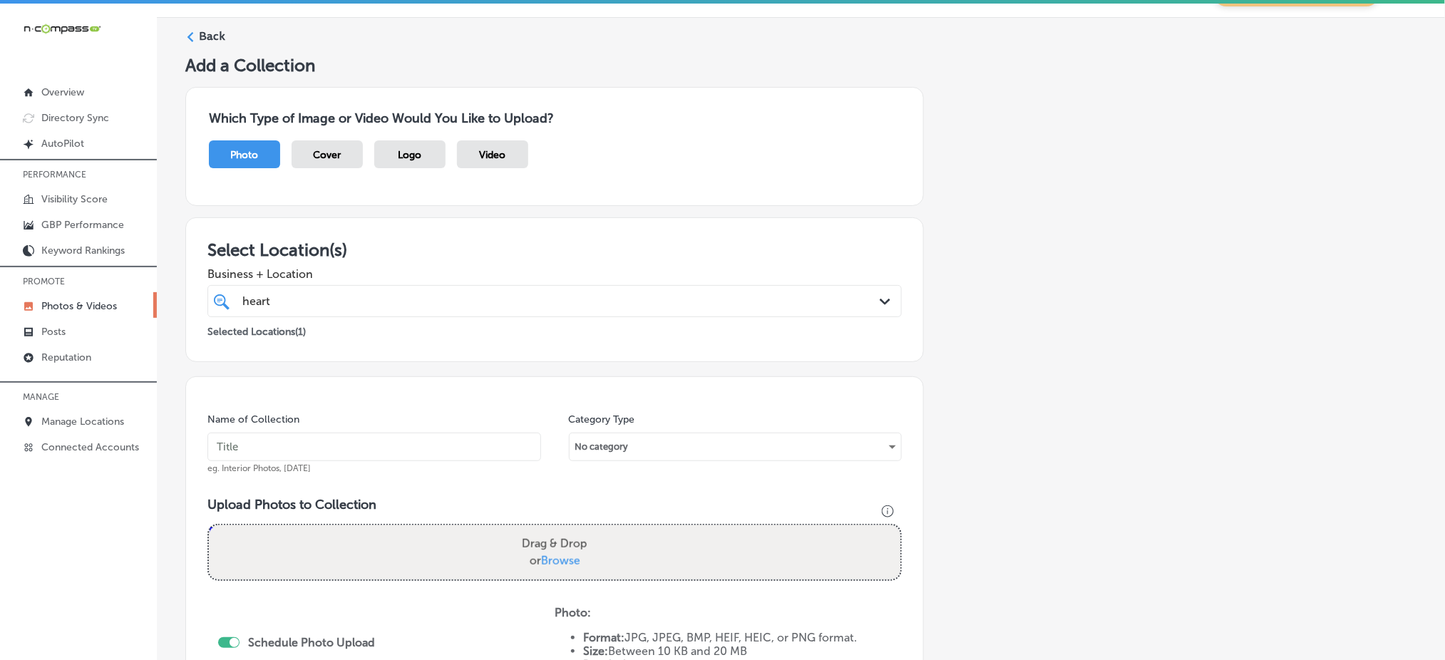
click at [354, 300] on div "heart heart" at bounding box center [523, 301] width 565 height 19
click at [288, 436] on input "text" at bounding box center [375, 447] width 334 height 29
paste input "heart-and-home-[DATE]"
click at [288, 433] on input "heart-and-home-dec1" at bounding box center [375, 447] width 334 height 29
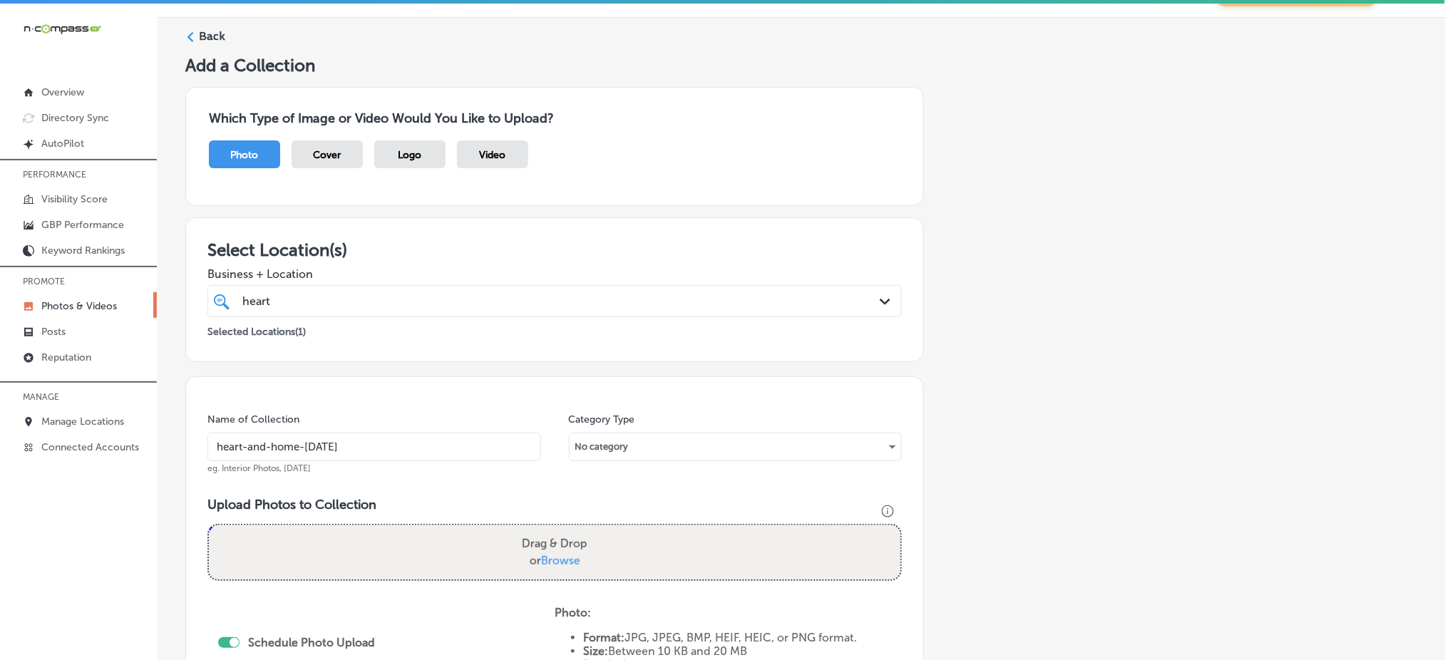
click at [288, 437] on input "heart-and-home-dec1" at bounding box center [375, 447] width 334 height 29
click at [287, 434] on input "heart-and-home-dec1" at bounding box center [375, 447] width 334 height 29
type input "heart-and-home-dec1"
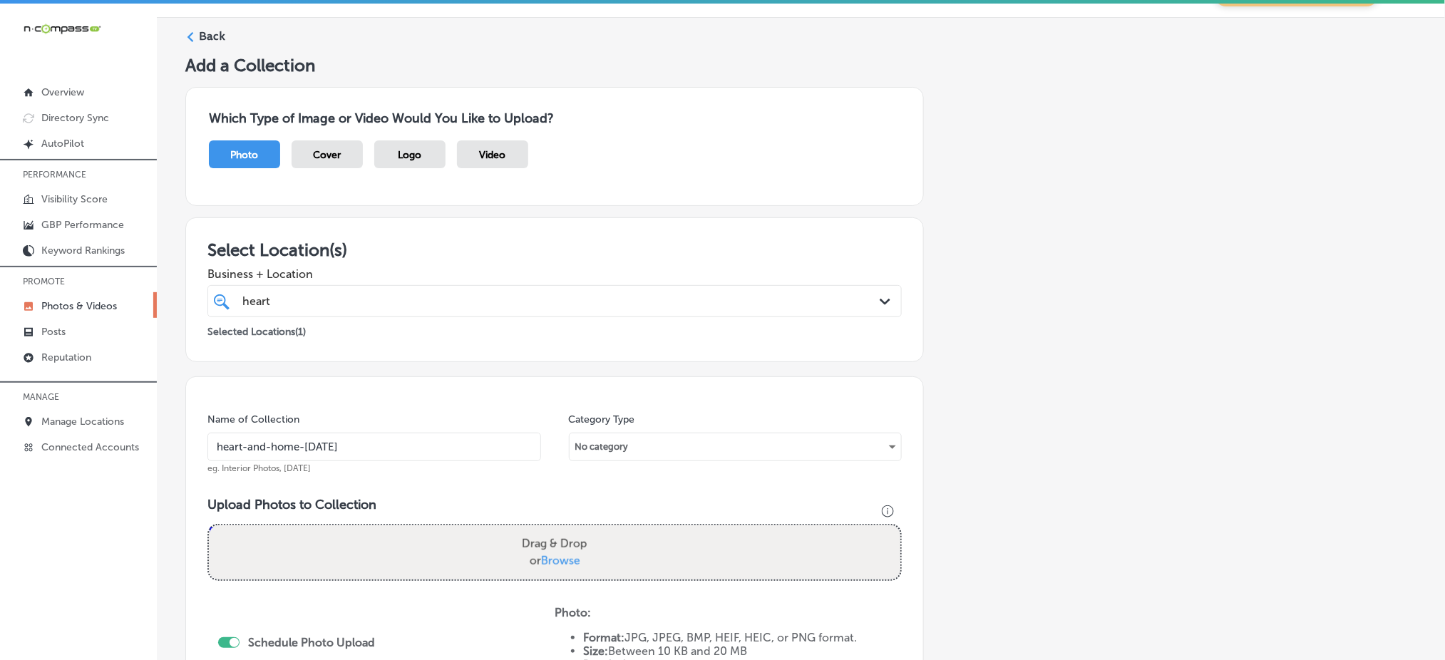
click at [544, 548] on label "Drag & Drop or Browse" at bounding box center [554, 553] width 77 height 46
click at [544, 530] on input "Drag & Drop or Browse" at bounding box center [555, 528] width 692 height 4
type input "C:\fakepath\commercial-cleaning-services-heart-home-solutions-denver-co (1).jpg"
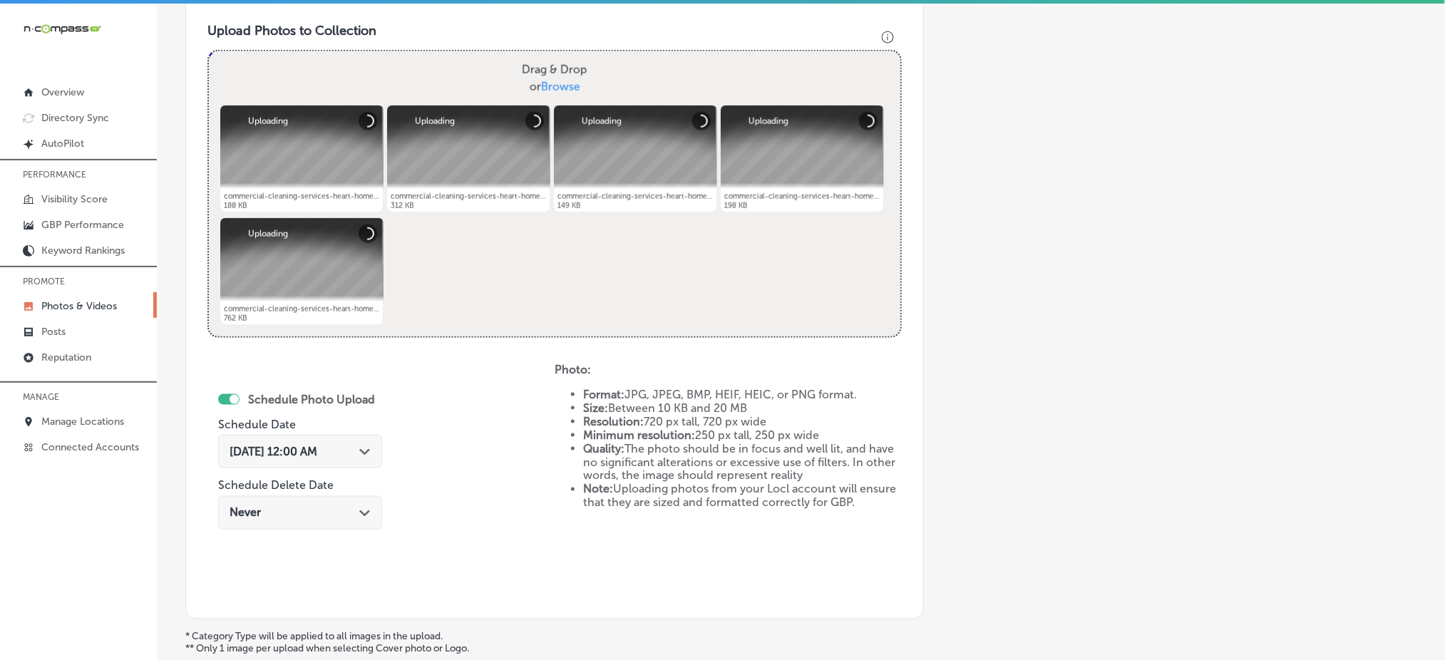
scroll to position [512, 0]
click at [286, 444] on span "[DATE] 12:00 AM" at bounding box center [274, 451] width 88 height 14
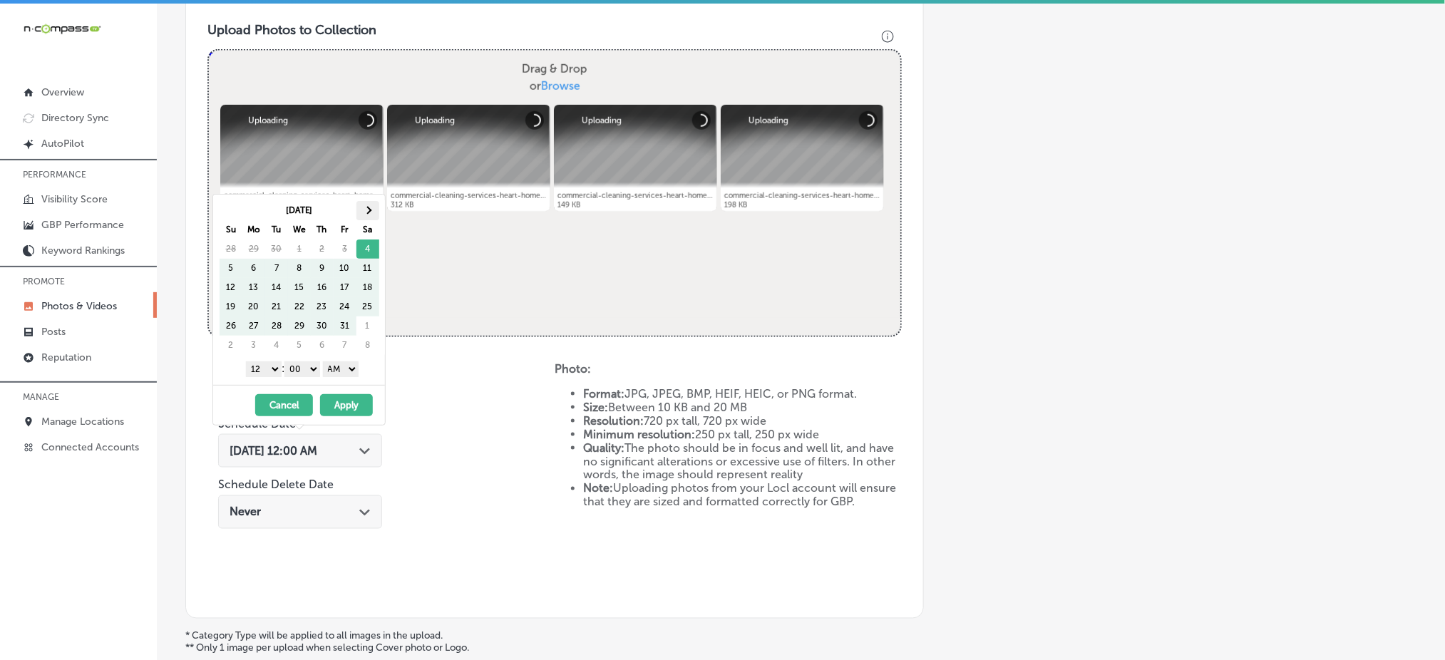
click at [366, 206] on th at bounding box center [368, 210] width 23 height 19
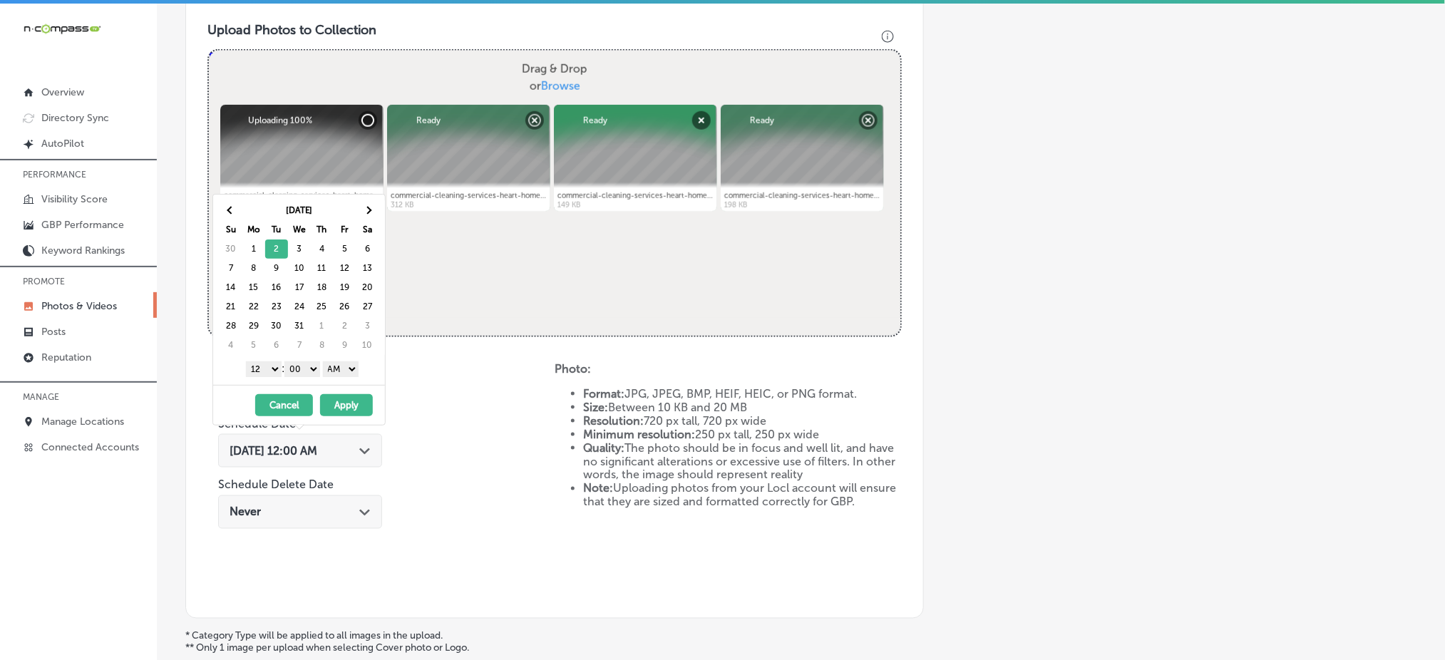
click at [267, 364] on select "1 2 3 4 5 6 7 8 9 10 11 12" at bounding box center [264, 370] width 36 height 16
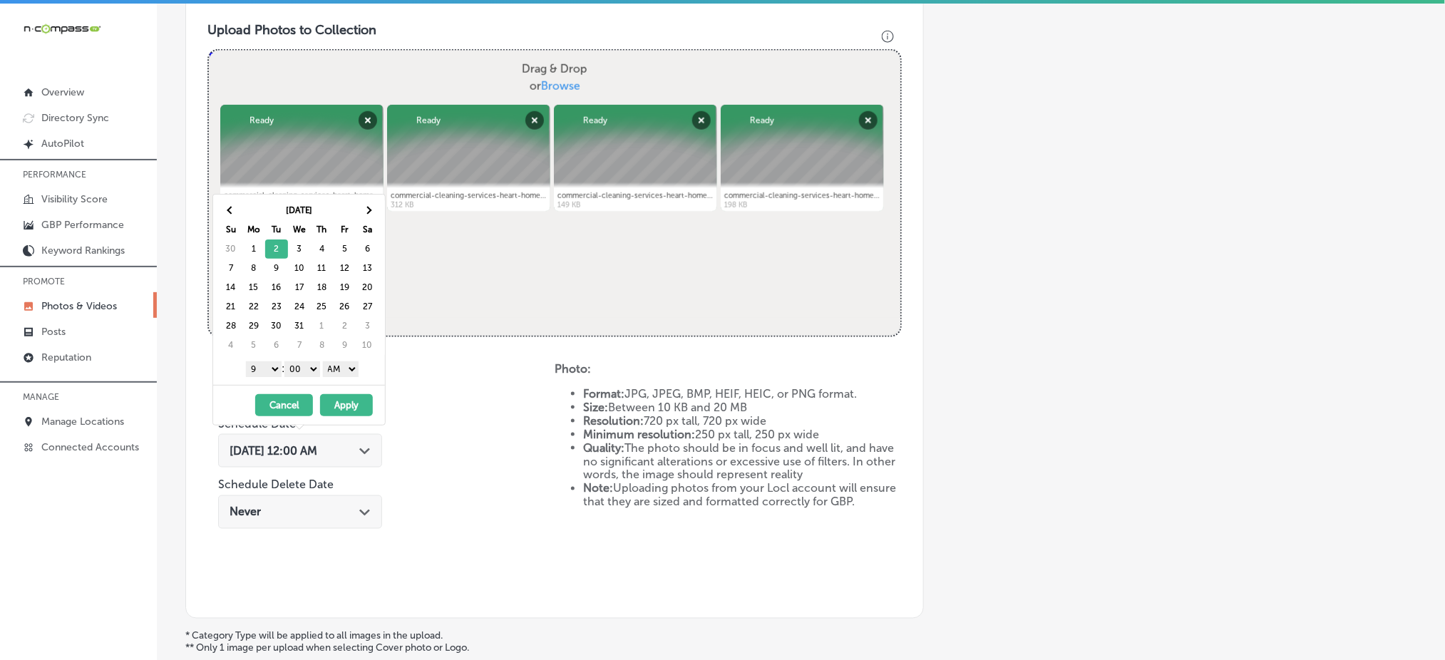
click at [339, 372] on select "AM PM" at bounding box center [341, 370] width 36 height 16
click at [349, 406] on button "Apply" at bounding box center [346, 405] width 53 height 22
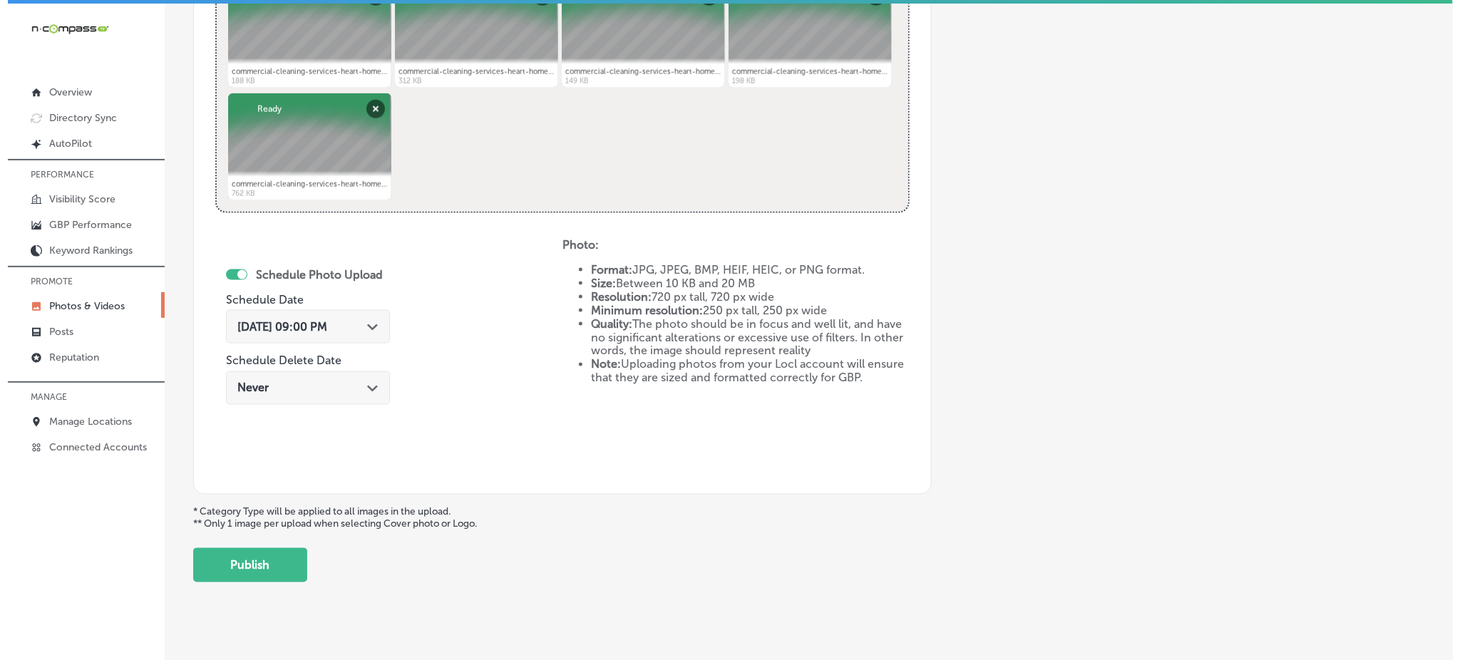
scroll to position [648, 0]
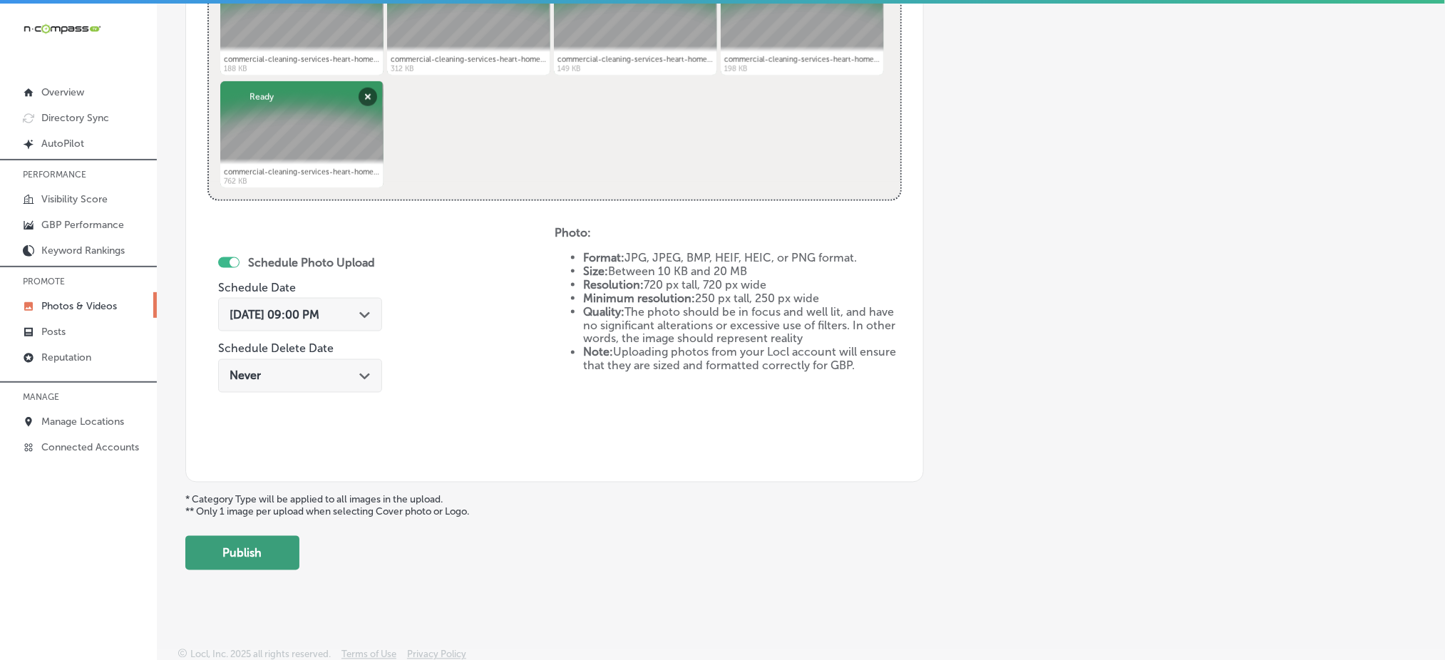
click at [235, 552] on button "Publish" at bounding box center [242, 553] width 114 height 34
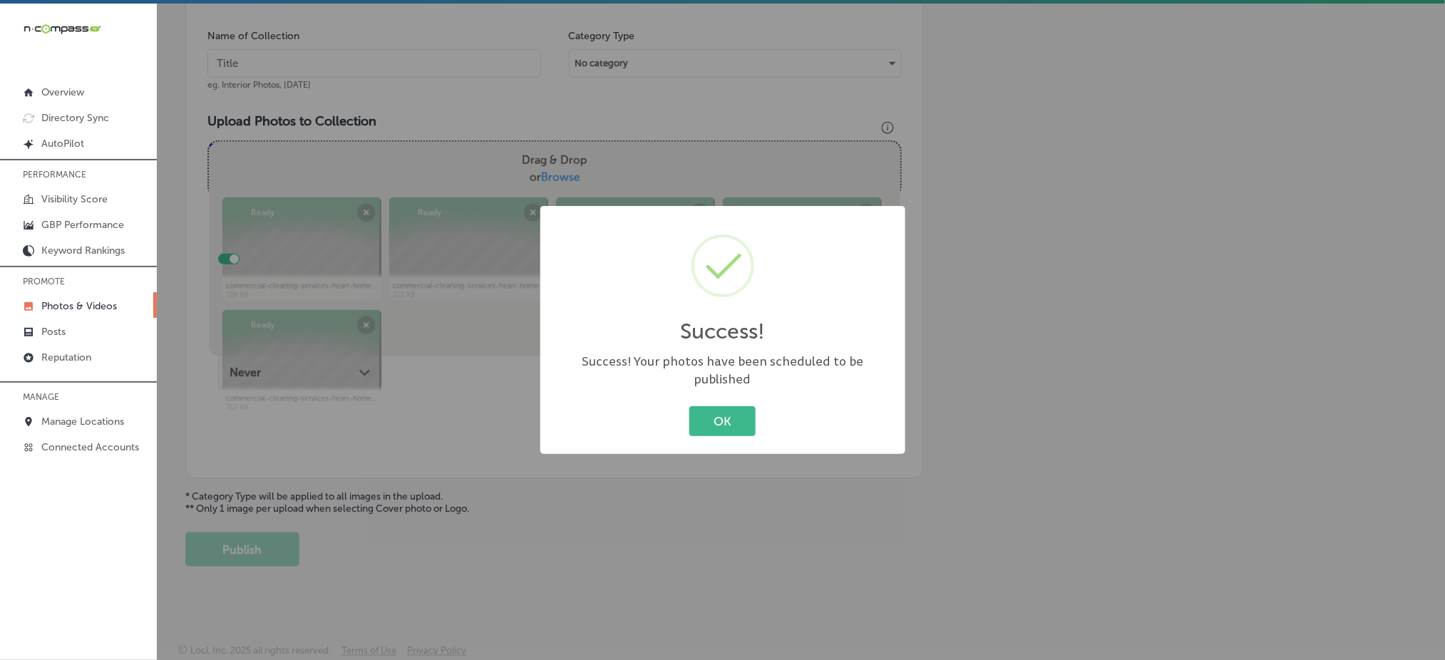
scroll to position [417, 0]
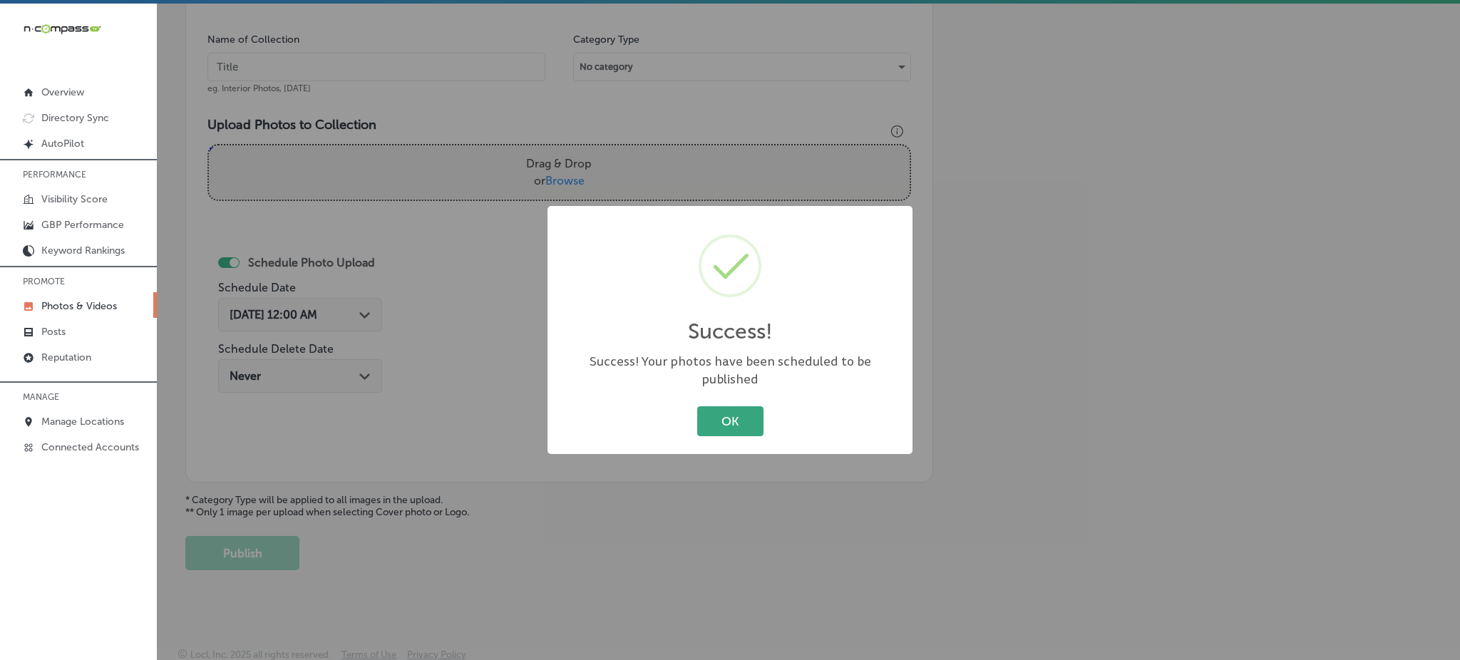
click at [725, 416] on button "OK" at bounding box center [730, 420] width 66 height 29
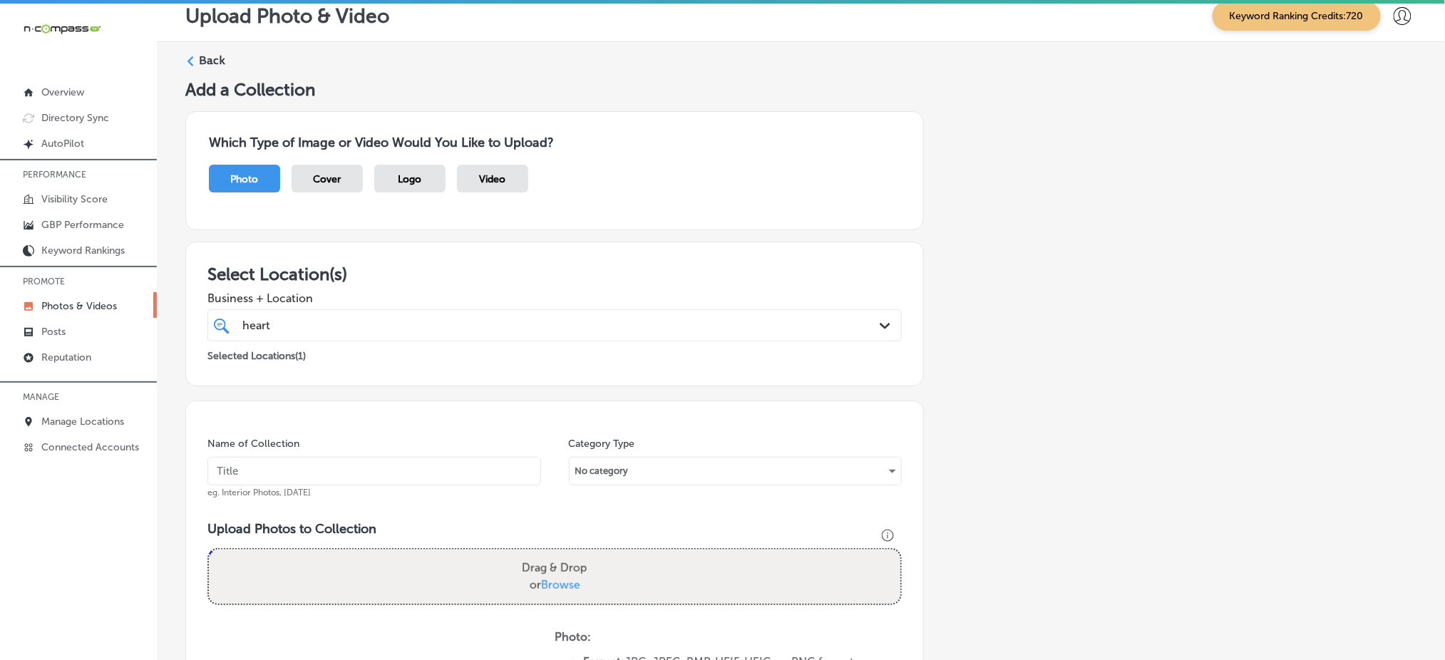
scroll to position [0, 0]
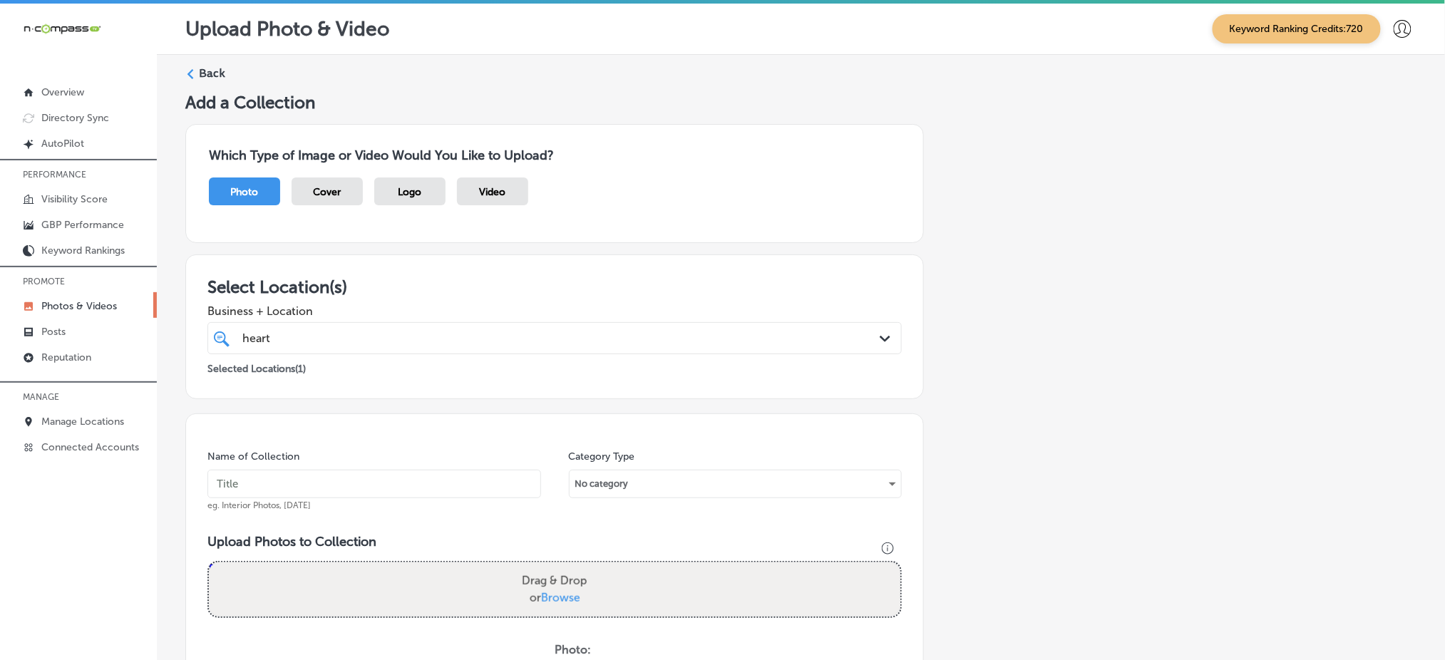
click at [282, 479] on input "text" at bounding box center [375, 484] width 334 height 29
paste input "heart-and-home-dec1"
click at [284, 477] on input "heart-and-home-dec1" at bounding box center [375, 484] width 334 height 29
click at [375, 486] on input "heart-and-home-dec1" at bounding box center [375, 484] width 334 height 29
type input "heart-and-home-dec2"
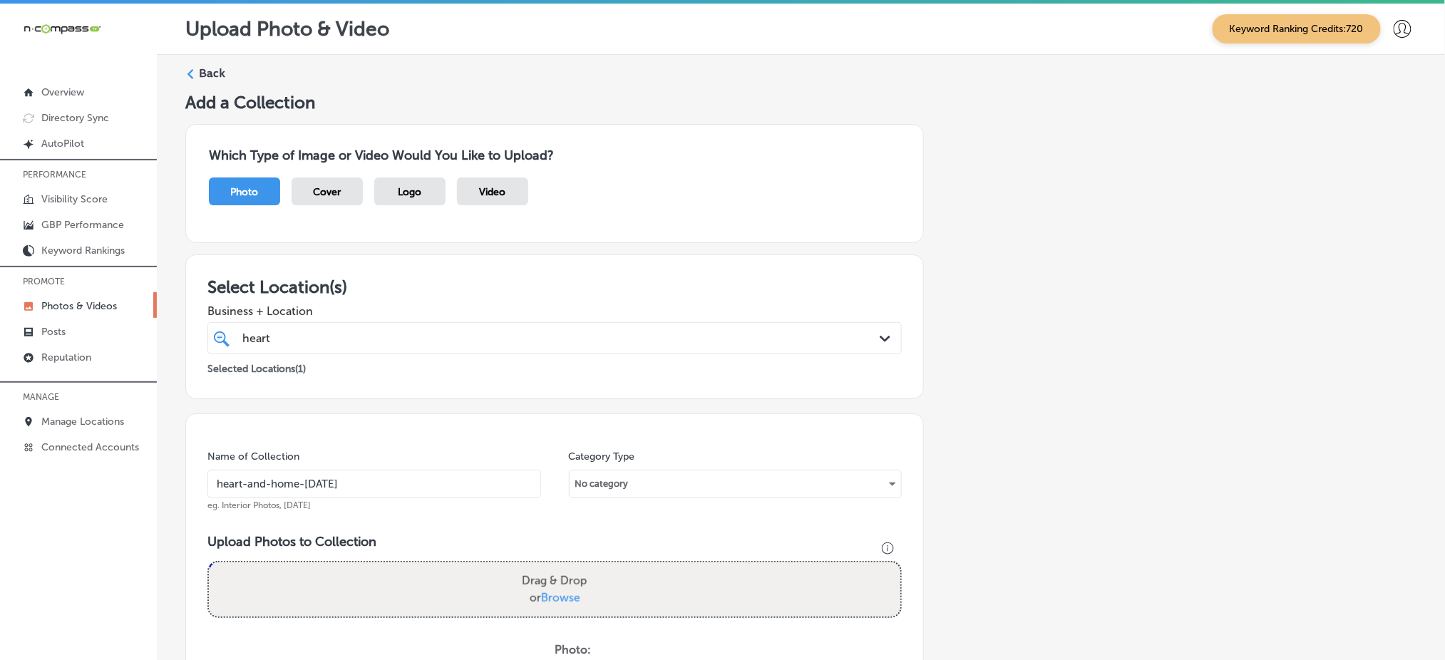
click at [548, 587] on label "Drag & Drop or Browse" at bounding box center [554, 590] width 77 height 46
click at [548, 567] on input "Drag & Drop or Browse" at bounding box center [555, 565] width 692 height 4
type input "C:\fakepath\commercial-cleaning-services-heart-home-solutions-denver-co (6).jpg"
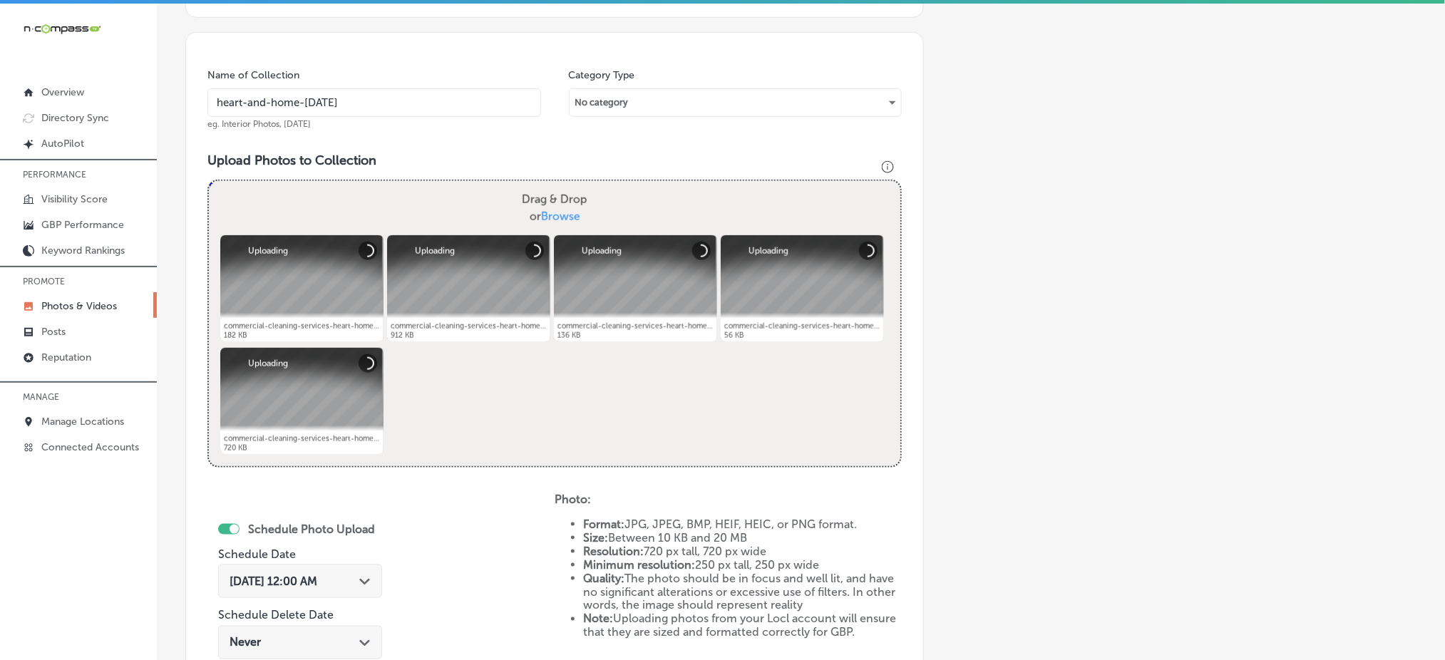
scroll to position [475, 0]
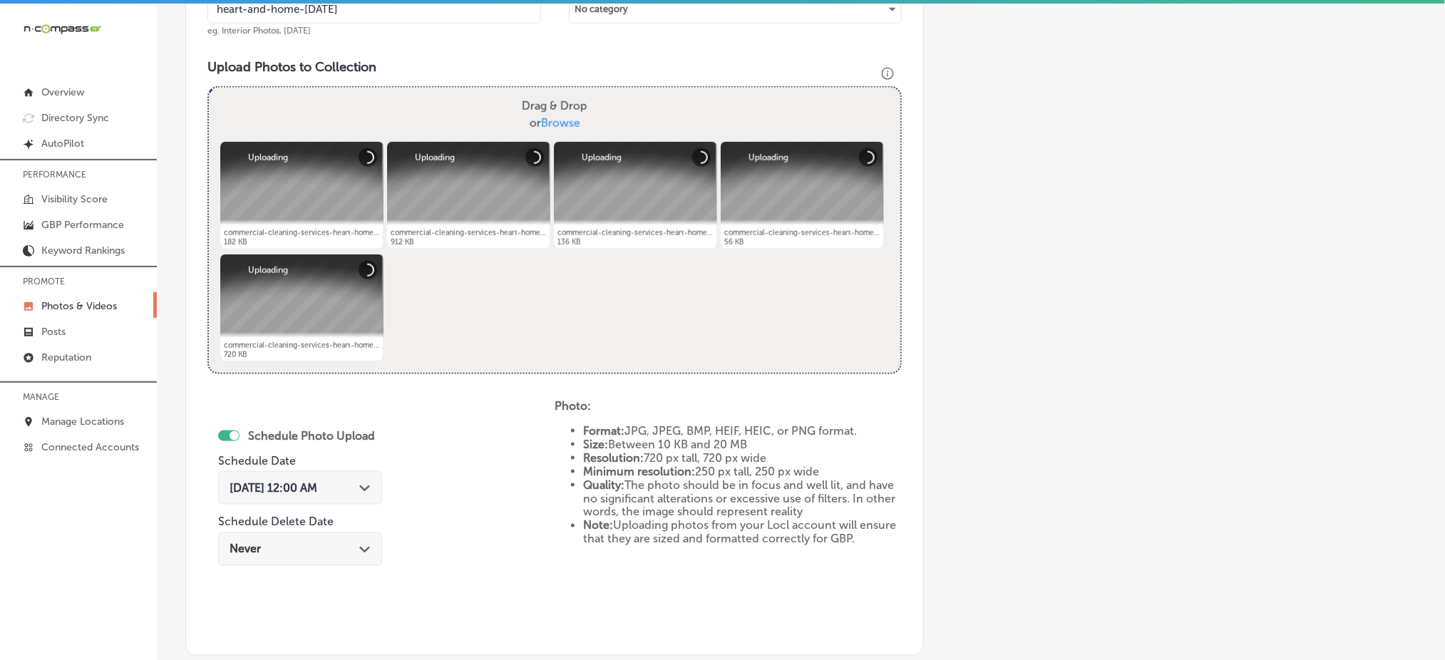
click at [272, 487] on span "[DATE] 12:00 AM" at bounding box center [274, 488] width 88 height 14
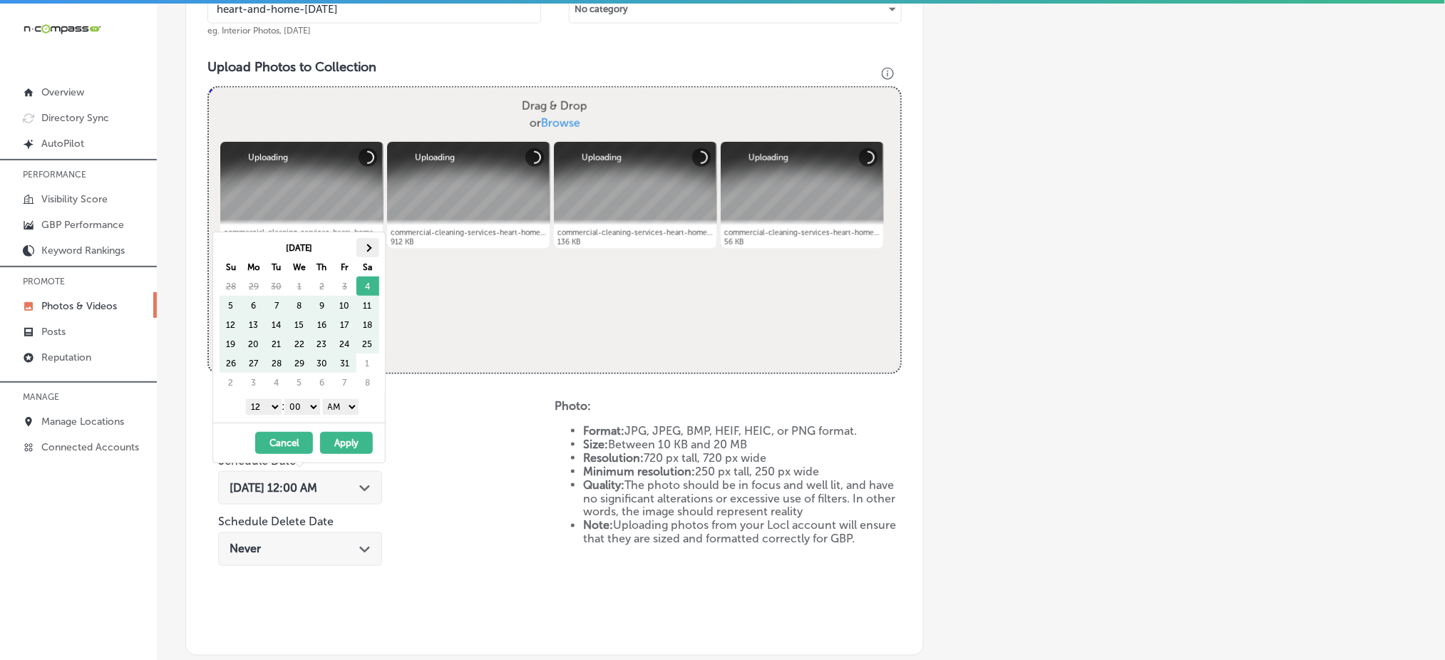
click at [373, 248] on th at bounding box center [368, 247] width 23 height 19
click at [358, 256] on th at bounding box center [368, 247] width 23 height 19
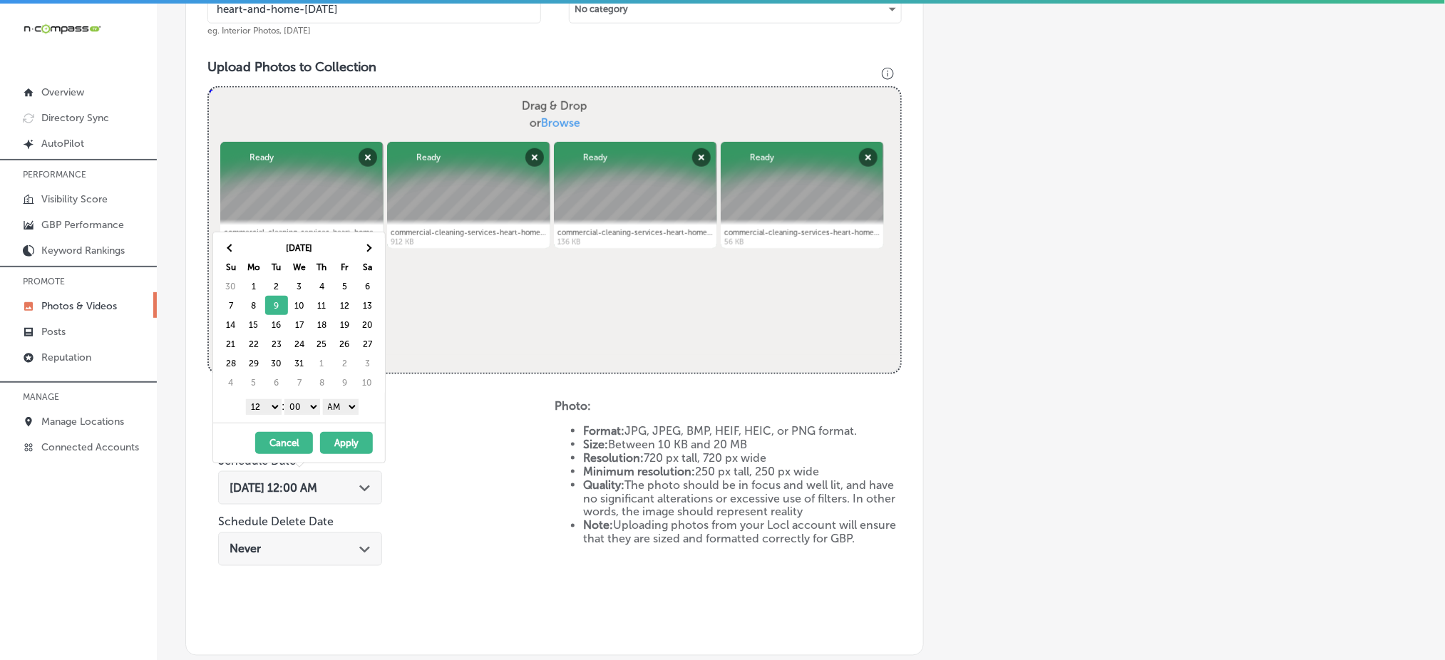
click at [275, 403] on select "1 2 3 4 5 6 7 8 9 10 11 12" at bounding box center [264, 407] width 36 height 16
click at [332, 406] on select "AM PM" at bounding box center [341, 407] width 36 height 16
click at [339, 438] on button "Apply" at bounding box center [346, 443] width 53 height 22
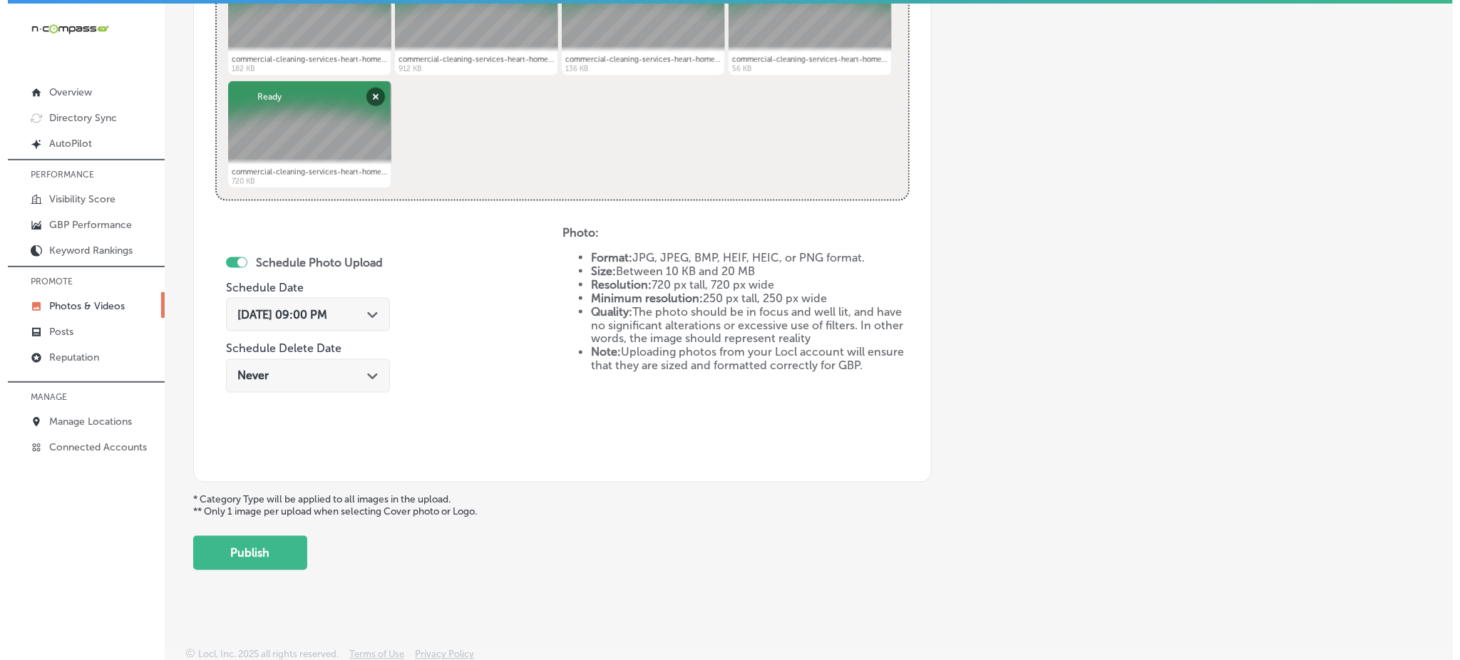
scroll to position [3, 0]
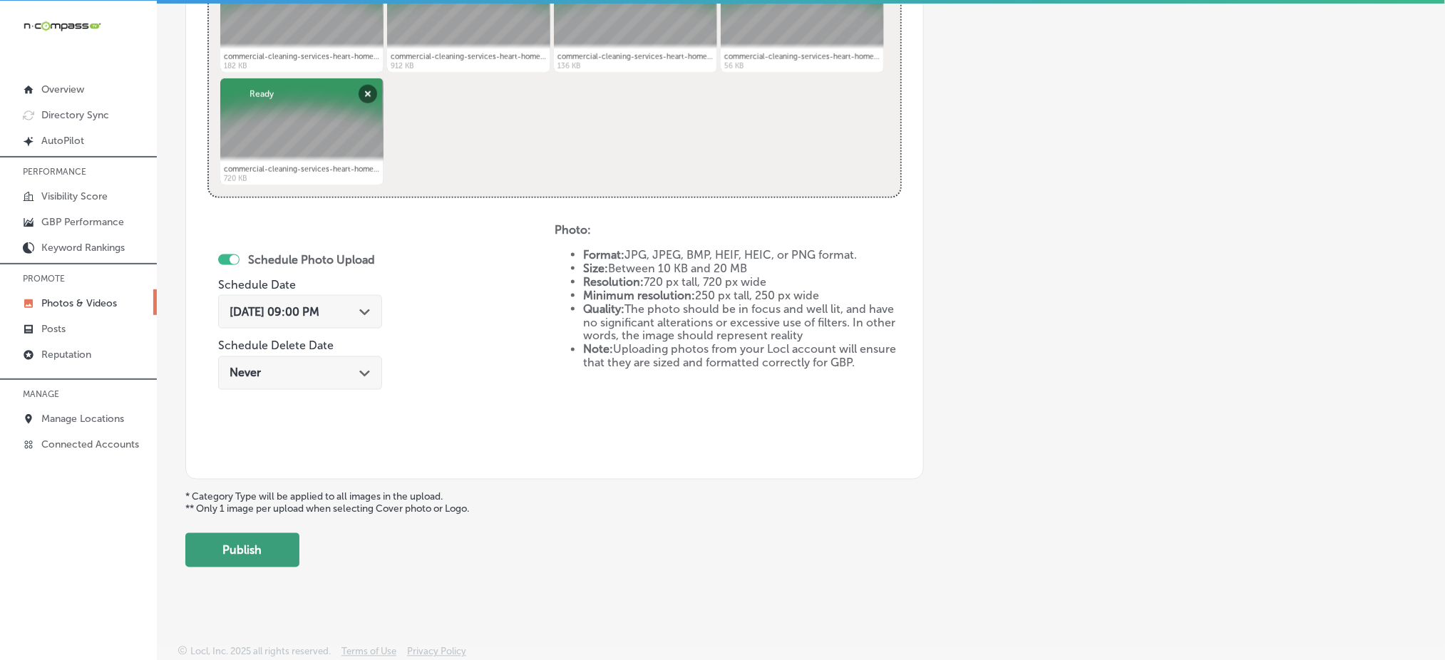
click at [213, 533] on button "Publish" at bounding box center [242, 550] width 114 height 34
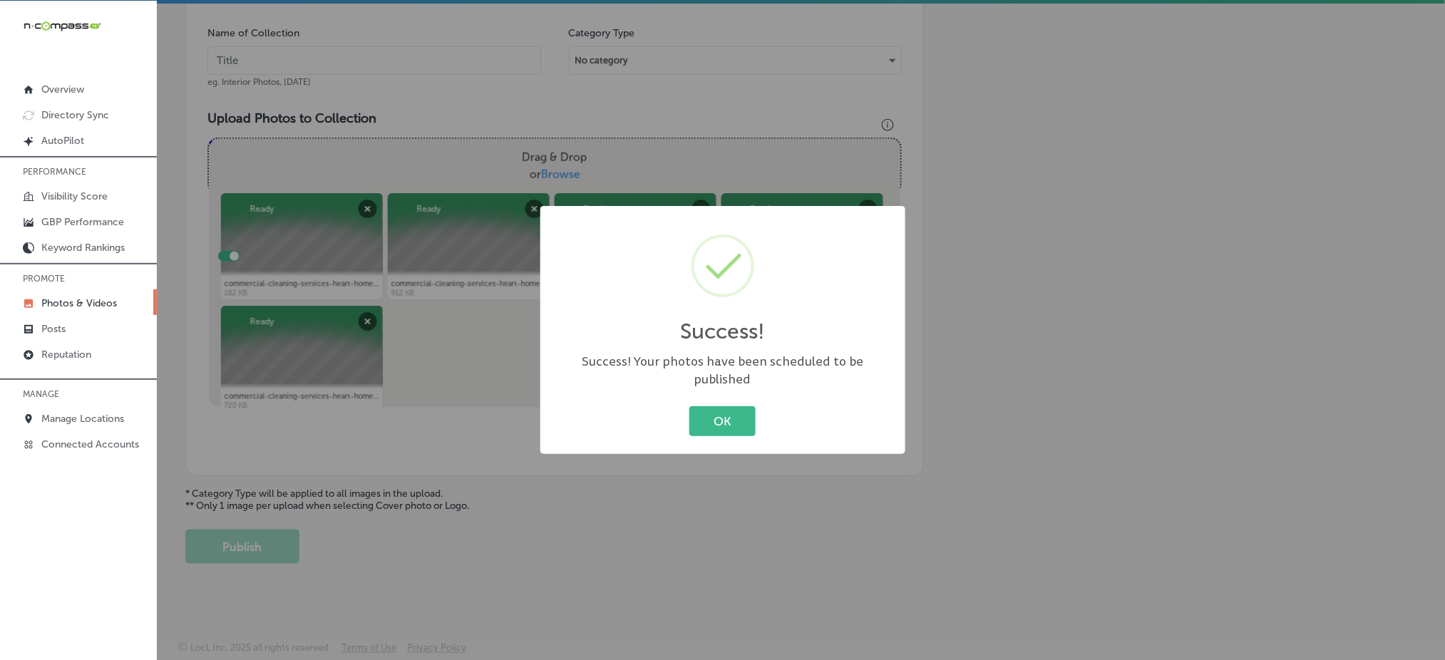
scroll to position [417, 0]
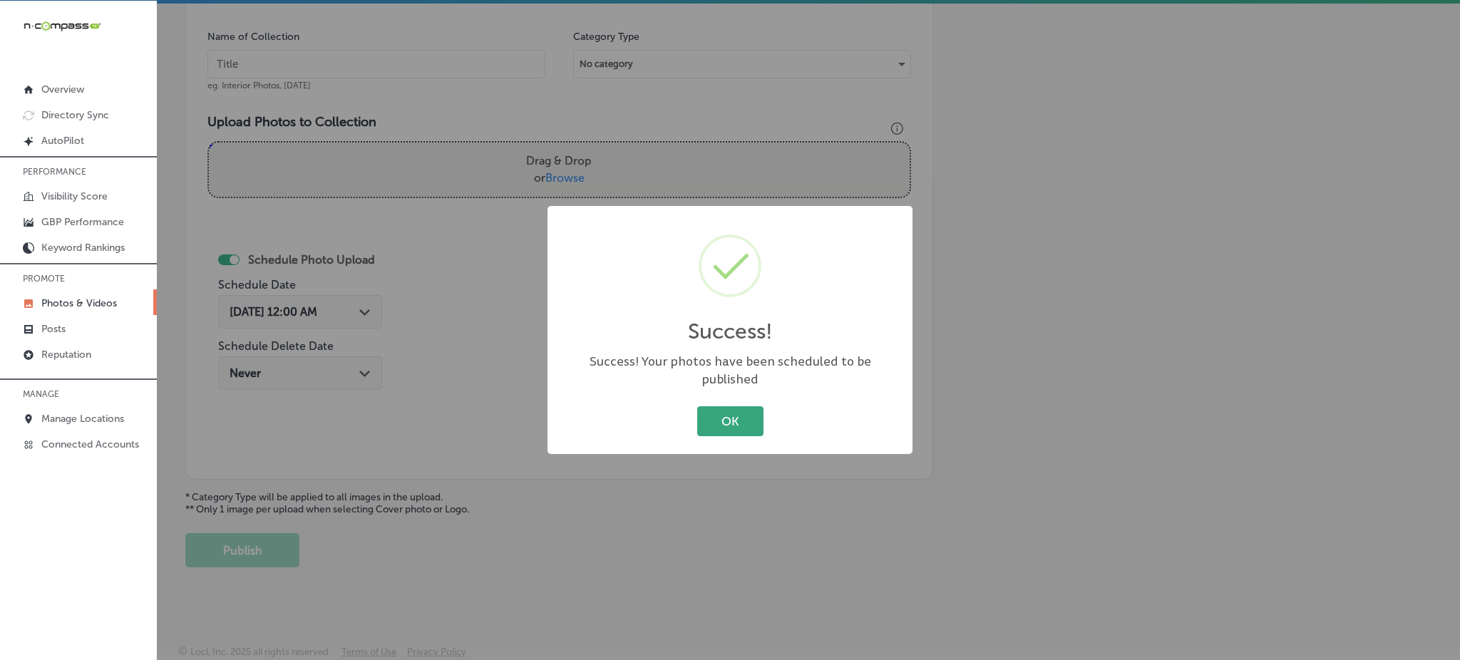
click at [716, 406] on button "OK" at bounding box center [730, 420] width 66 height 29
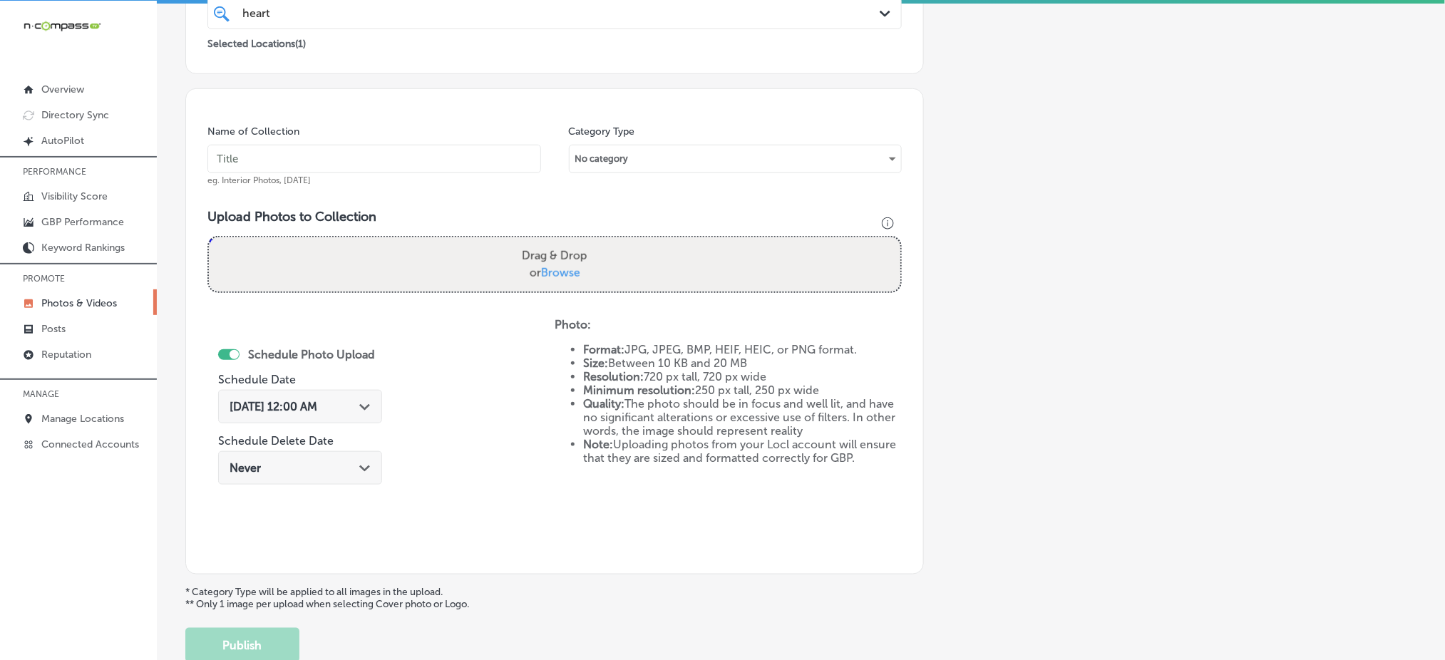
scroll to position [132, 0]
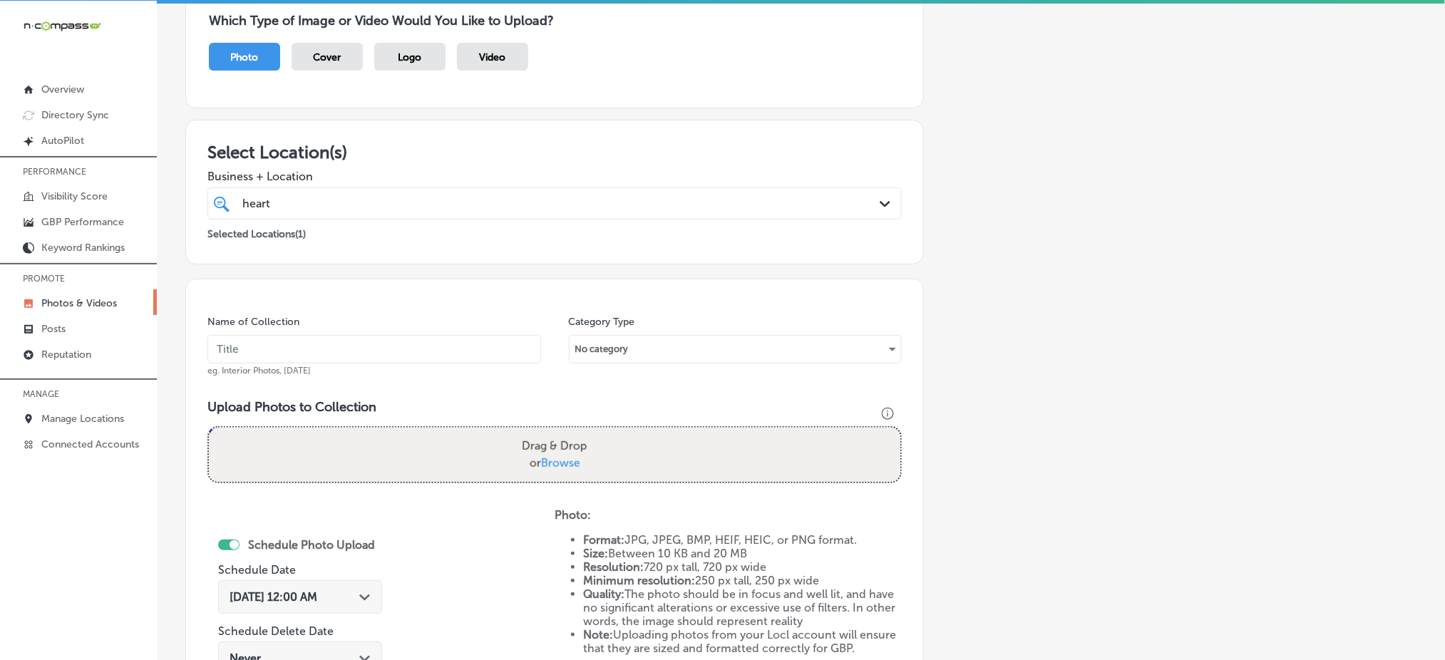
click at [322, 200] on div "heart heart" at bounding box center [523, 203] width 565 height 19
click at [300, 340] on input "text" at bounding box center [375, 349] width 334 height 29
paste input "heart-and-home-dec1"
type input "heart-and-home-dec3"
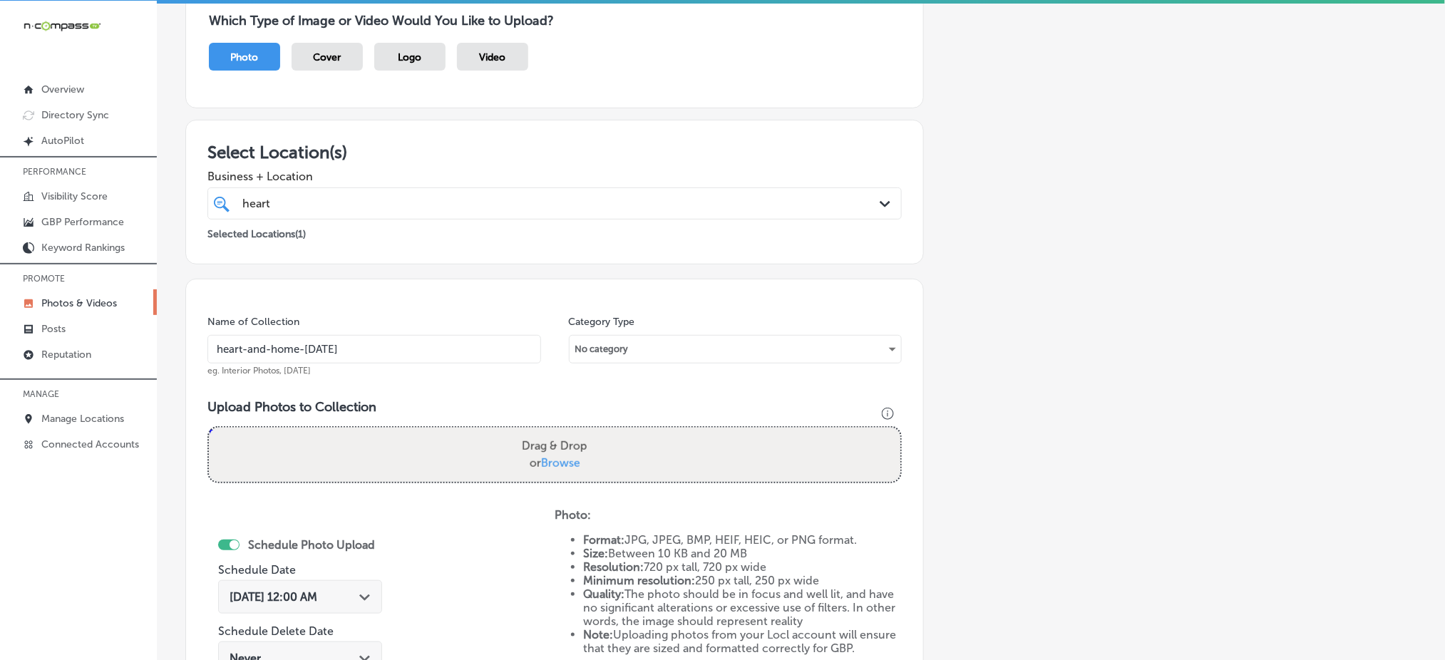
click at [561, 456] on span "Browse" at bounding box center [560, 463] width 39 height 14
click at [561, 432] on input "Drag & Drop or Browse" at bounding box center [555, 430] width 692 height 4
type input "C:\fakepath\commercial-cleaning-services-heart-home-solutions-denver-co (11).jpg"
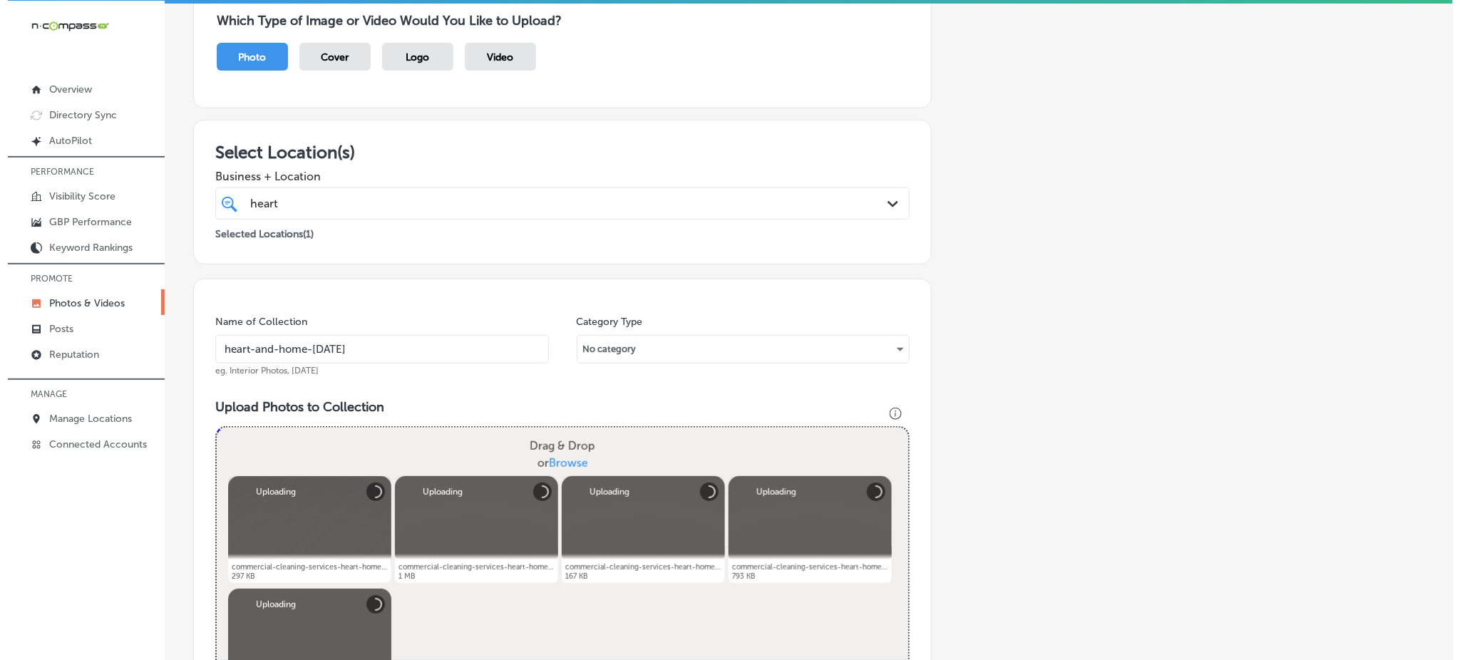
scroll to position [608, 0]
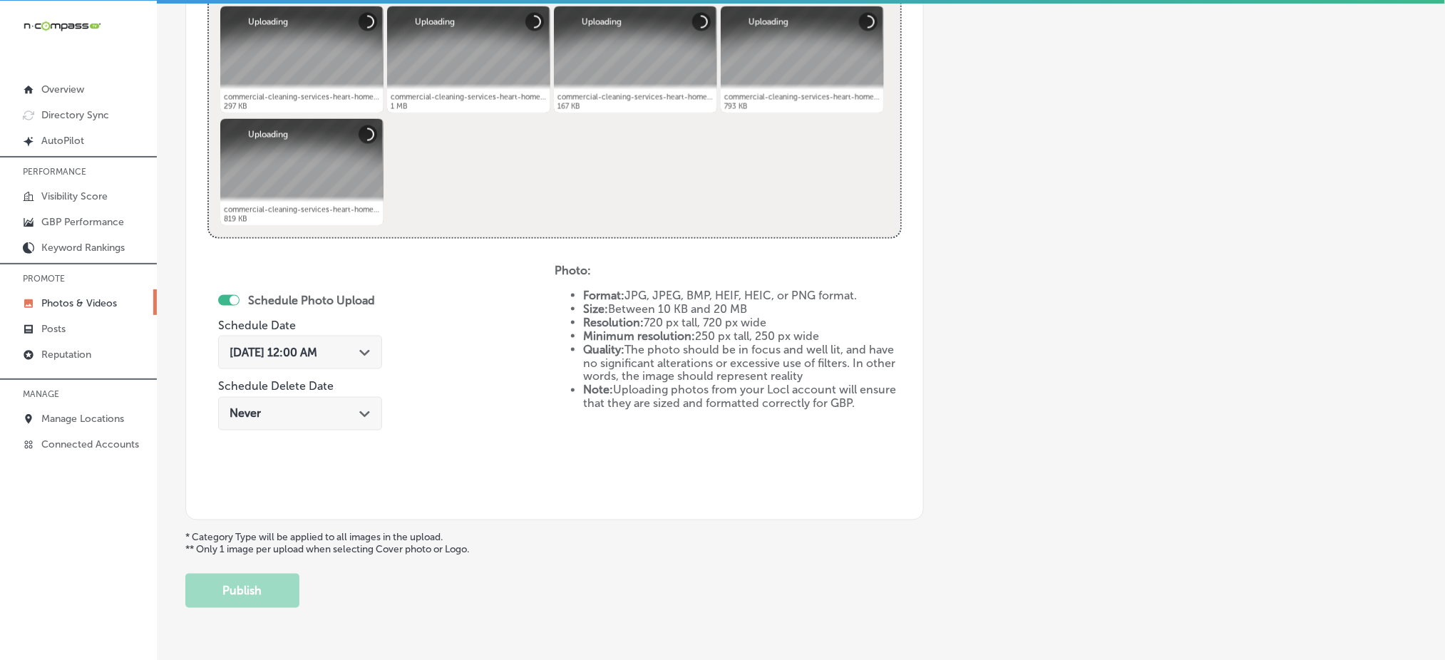
click at [362, 359] on div "Oct 4, 2025 12:00 AM Path Created with Sketch." at bounding box center [300, 353] width 164 height 34
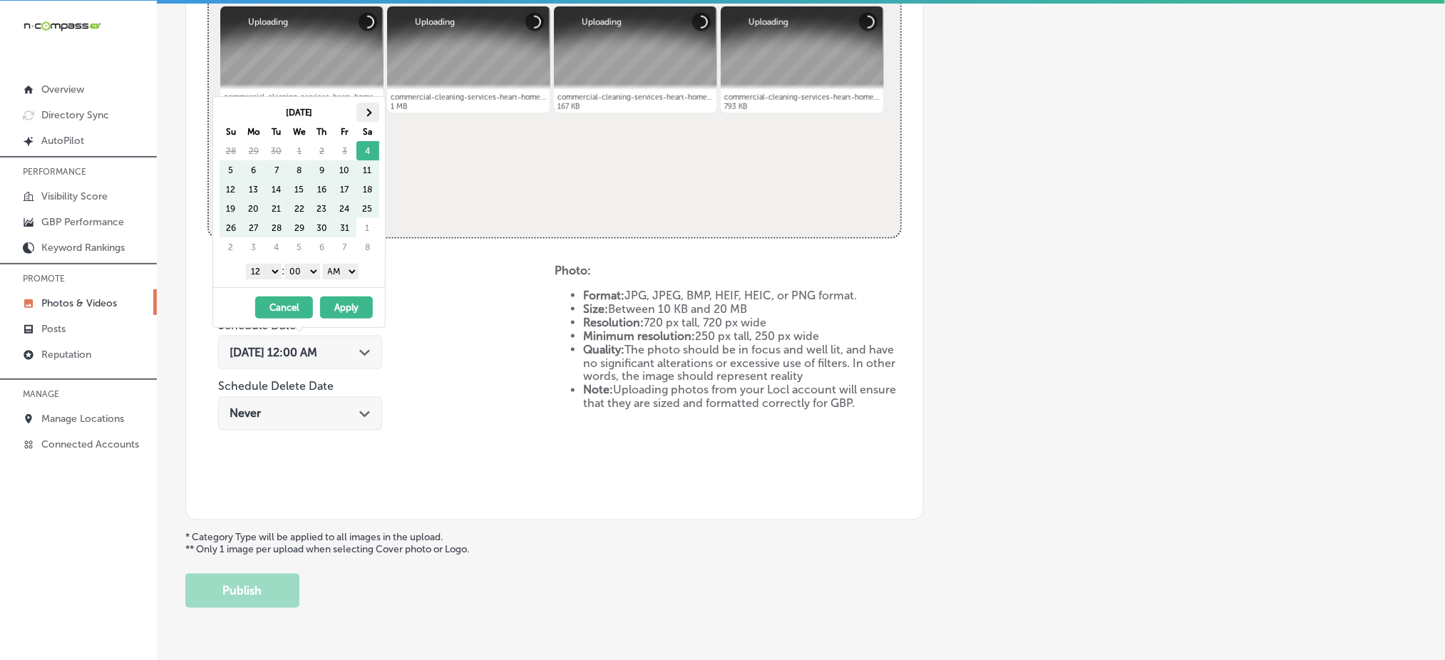
click at [357, 111] on th at bounding box center [368, 112] width 23 height 19
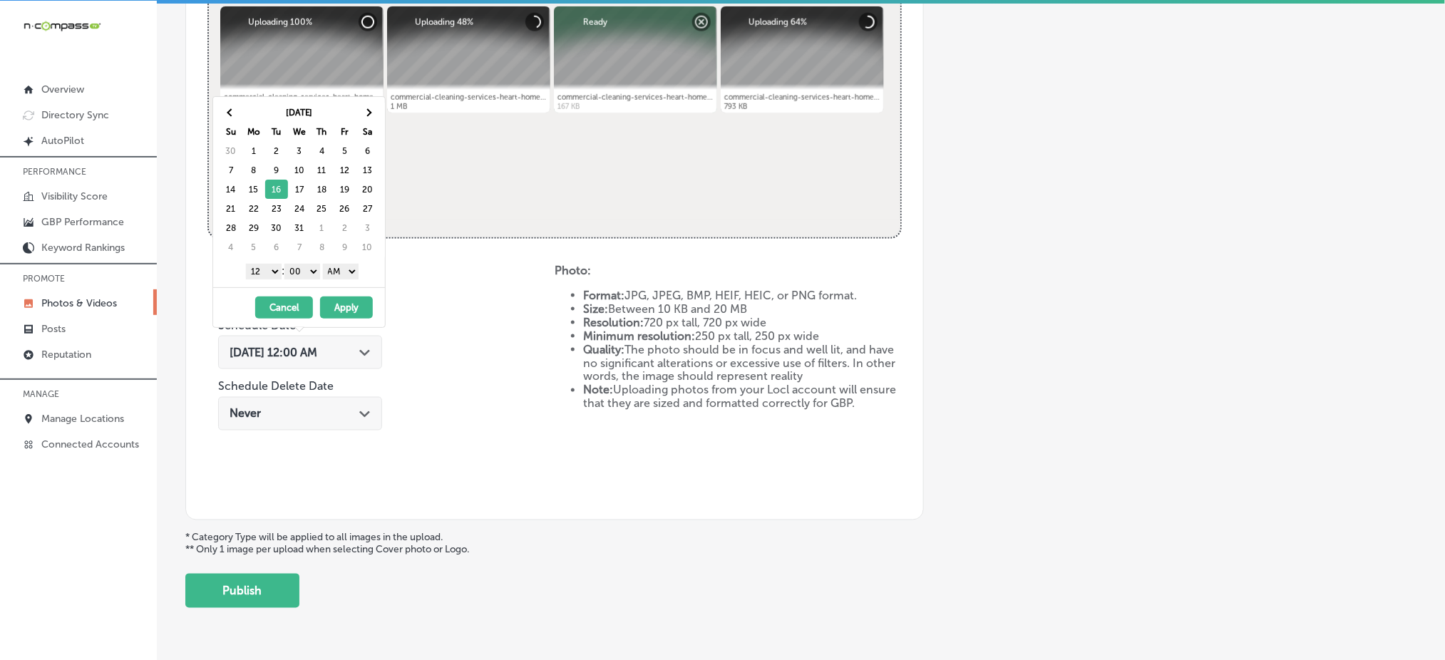
click at [267, 270] on select "1 2 3 4 5 6 7 8 9 10 11 12" at bounding box center [264, 272] width 36 height 16
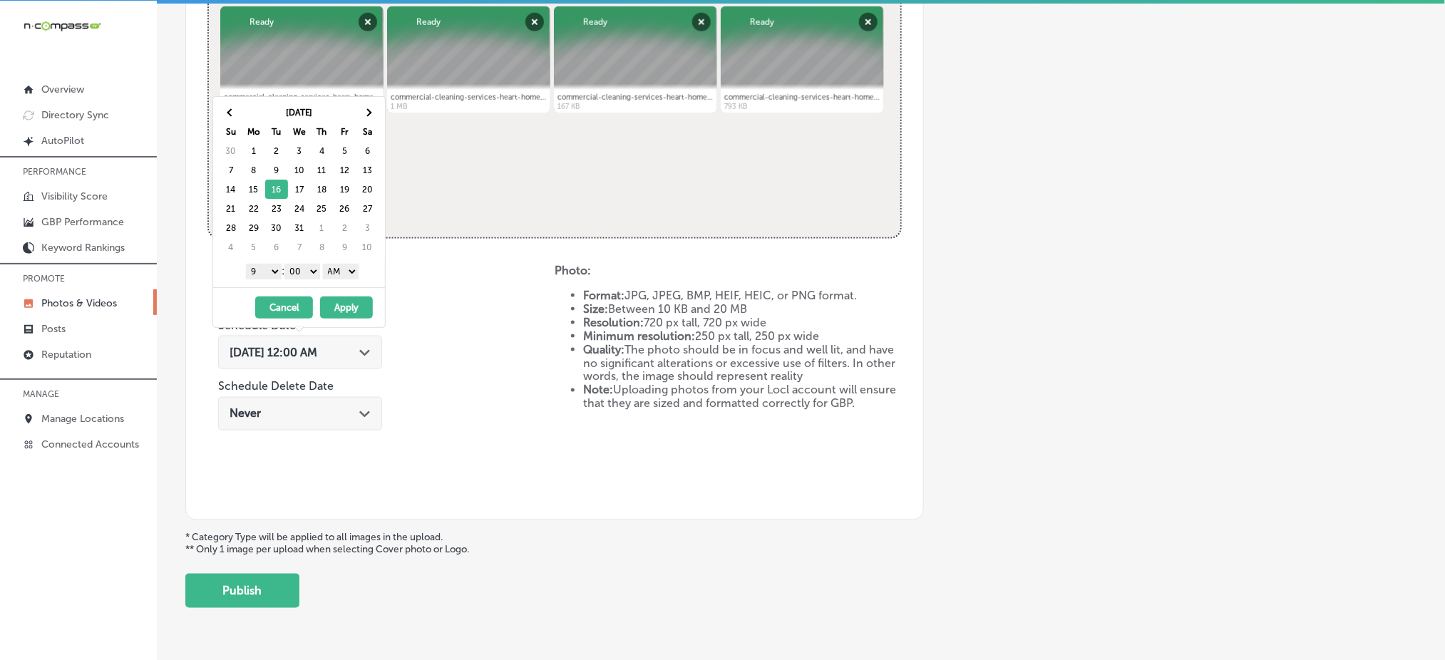
click at [346, 271] on select "AM PM" at bounding box center [341, 272] width 36 height 16
click at [352, 307] on button "Apply" at bounding box center [346, 308] width 53 height 22
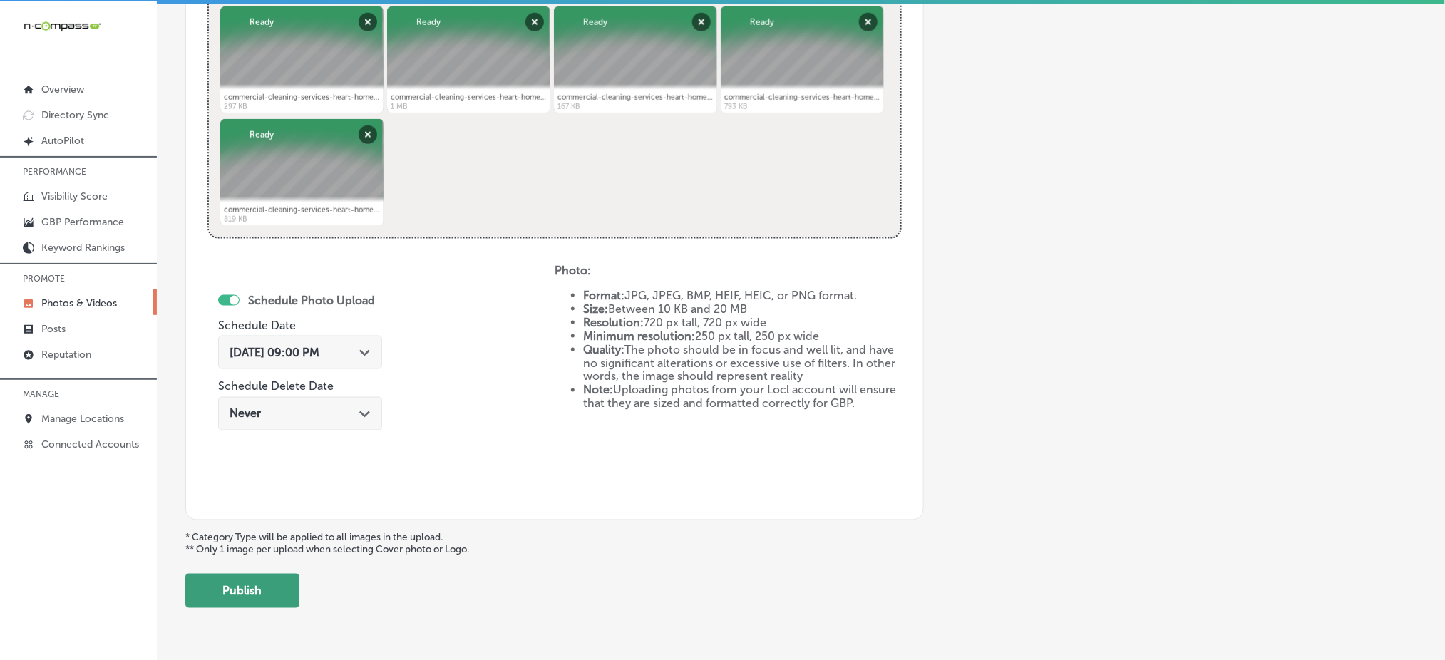
click at [246, 590] on button "Publish" at bounding box center [242, 591] width 114 height 34
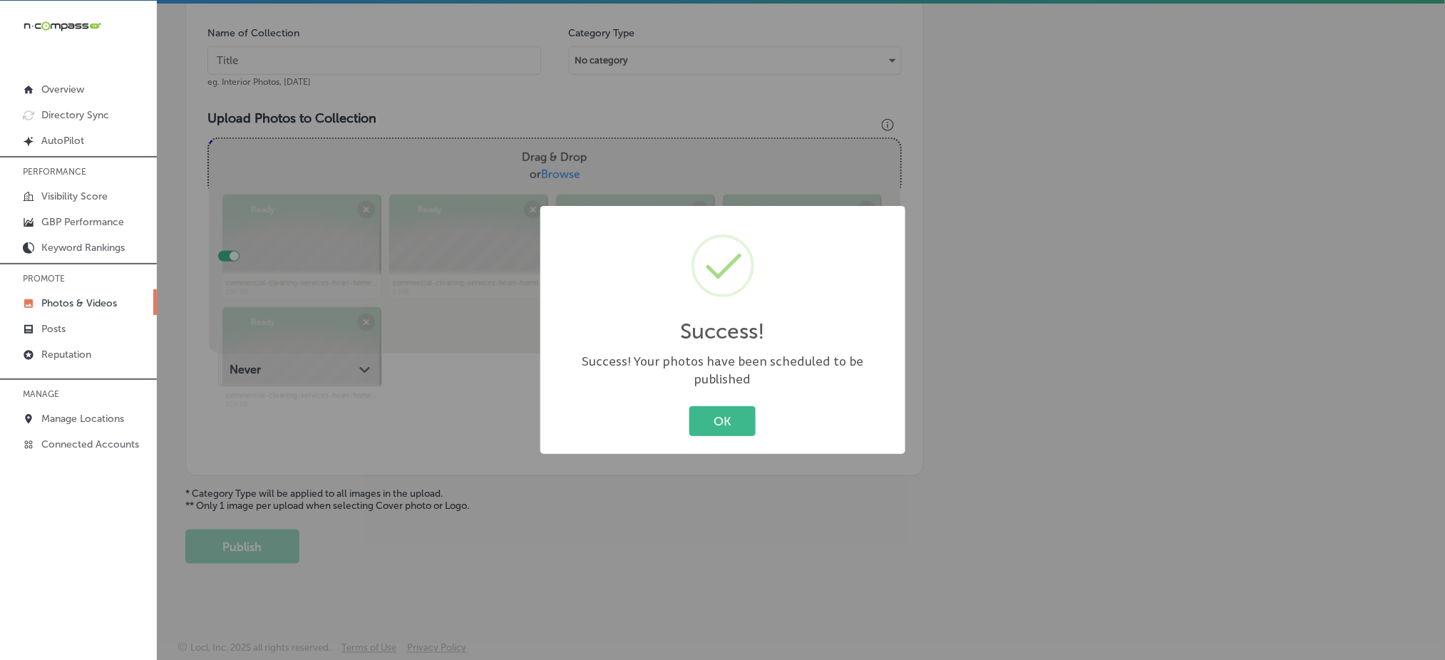
scroll to position [417, 0]
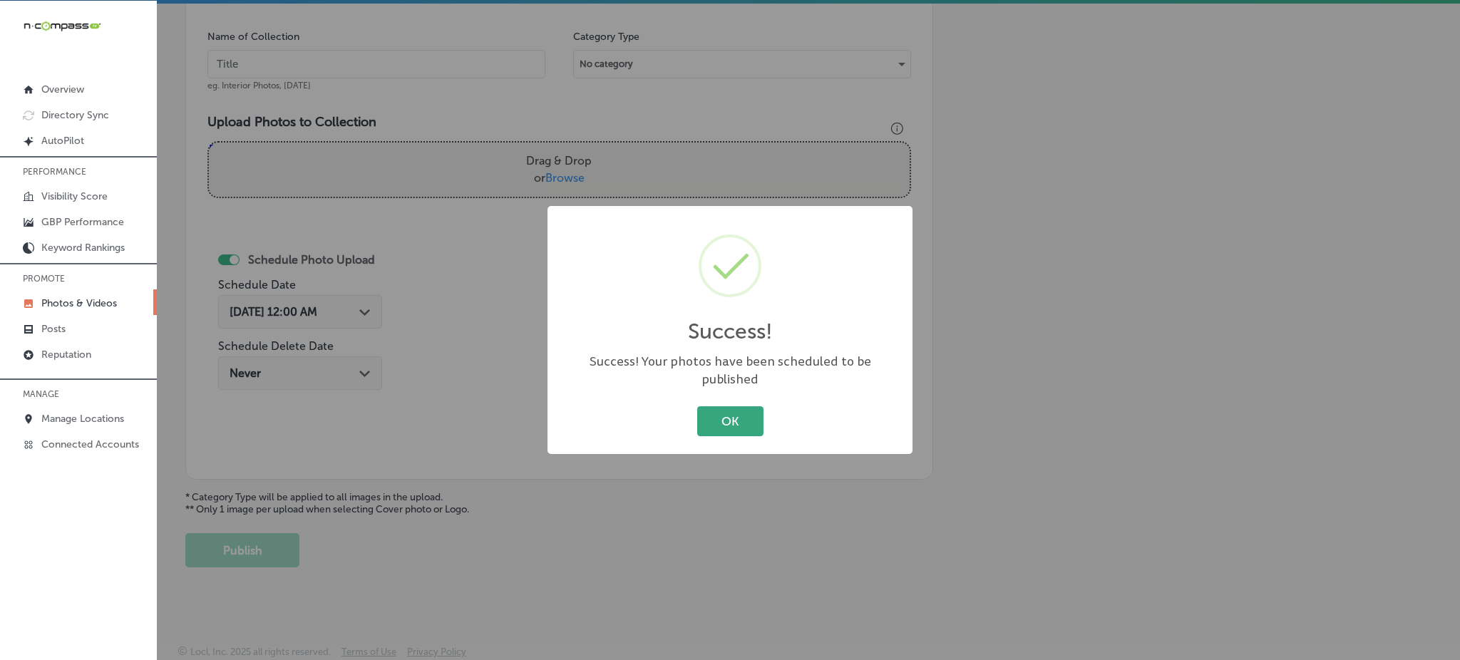
click at [740, 411] on button "OK" at bounding box center [730, 420] width 66 height 29
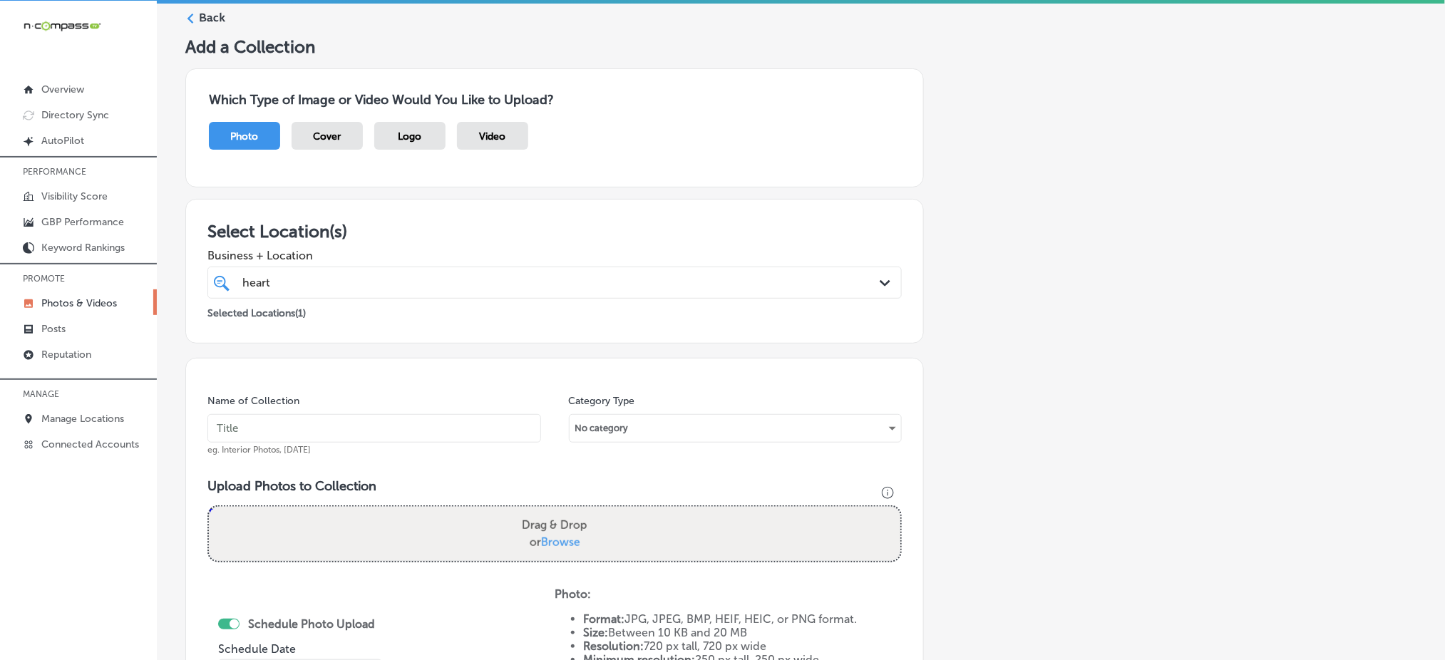
scroll to position [37, 0]
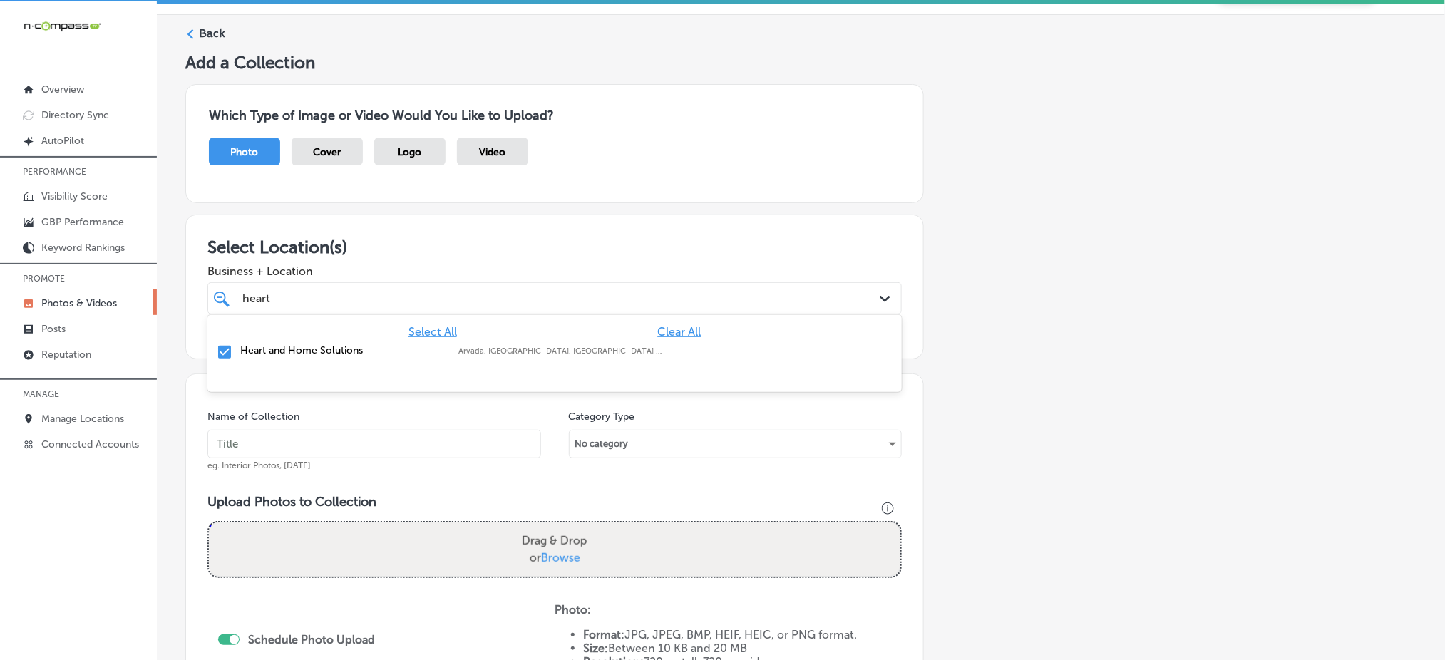
click at [400, 289] on div "heart heart" at bounding box center [523, 298] width 565 height 19
click at [309, 454] on input "text" at bounding box center [375, 444] width 334 height 29
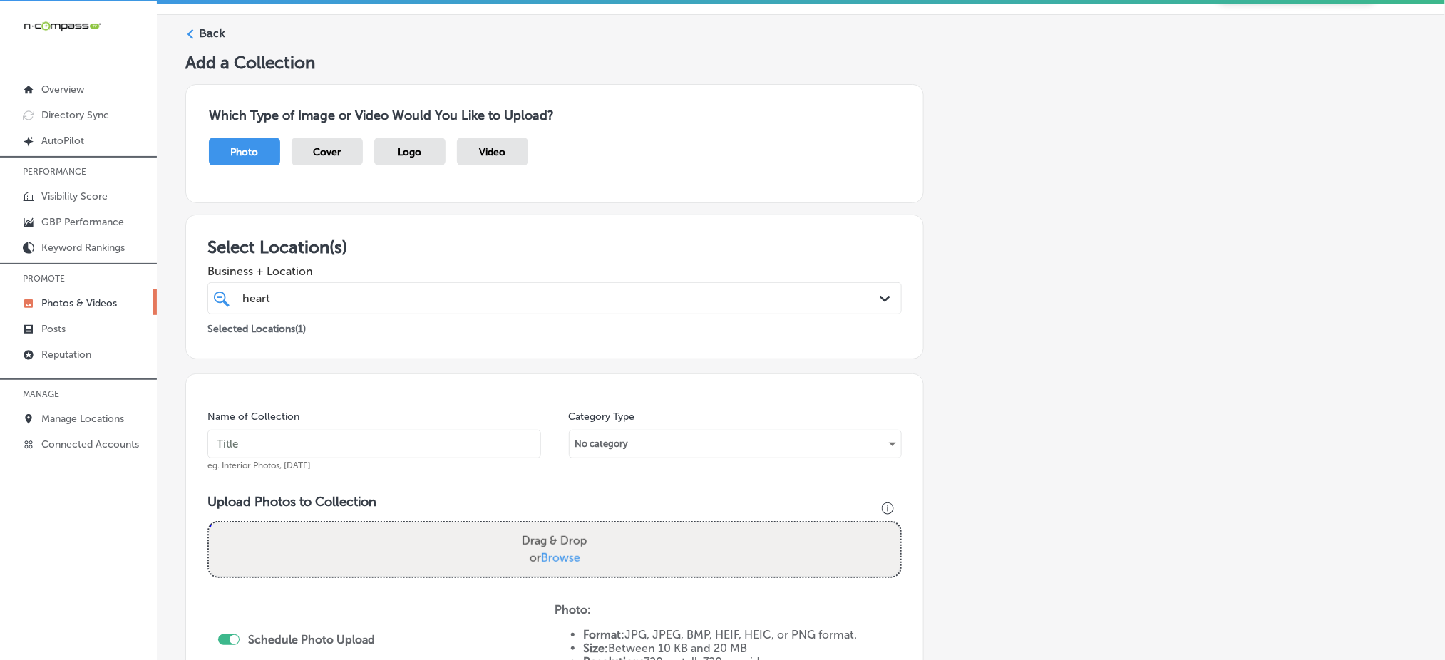
paste input "heart-and-home-dec1"
type input "heart-and-home-dec4"
click at [567, 554] on span "Browse" at bounding box center [560, 558] width 39 height 14
click at [567, 527] on input "Drag & Drop or Browse" at bounding box center [555, 525] width 692 height 4
type input "C:\fakepath\commercial-cleaning-services-heart-home-solutions-denver-co (16).jpg"
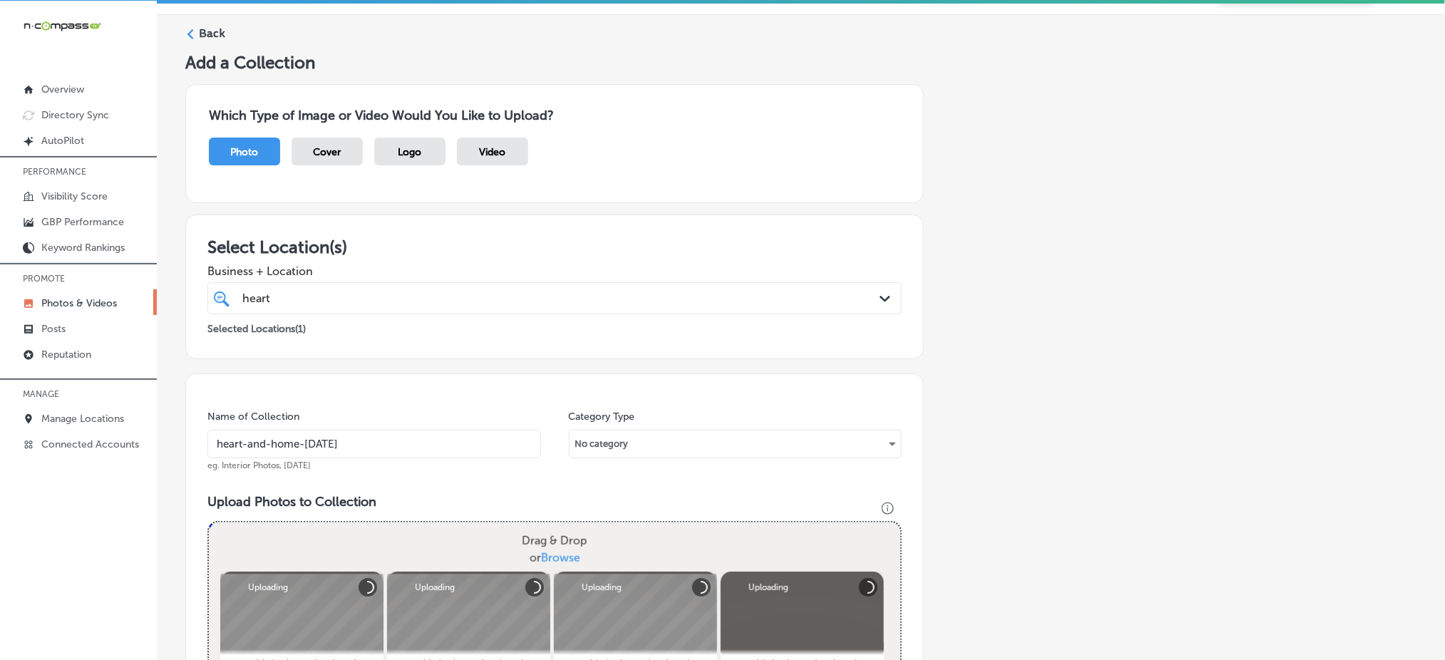
scroll to position [417, 0]
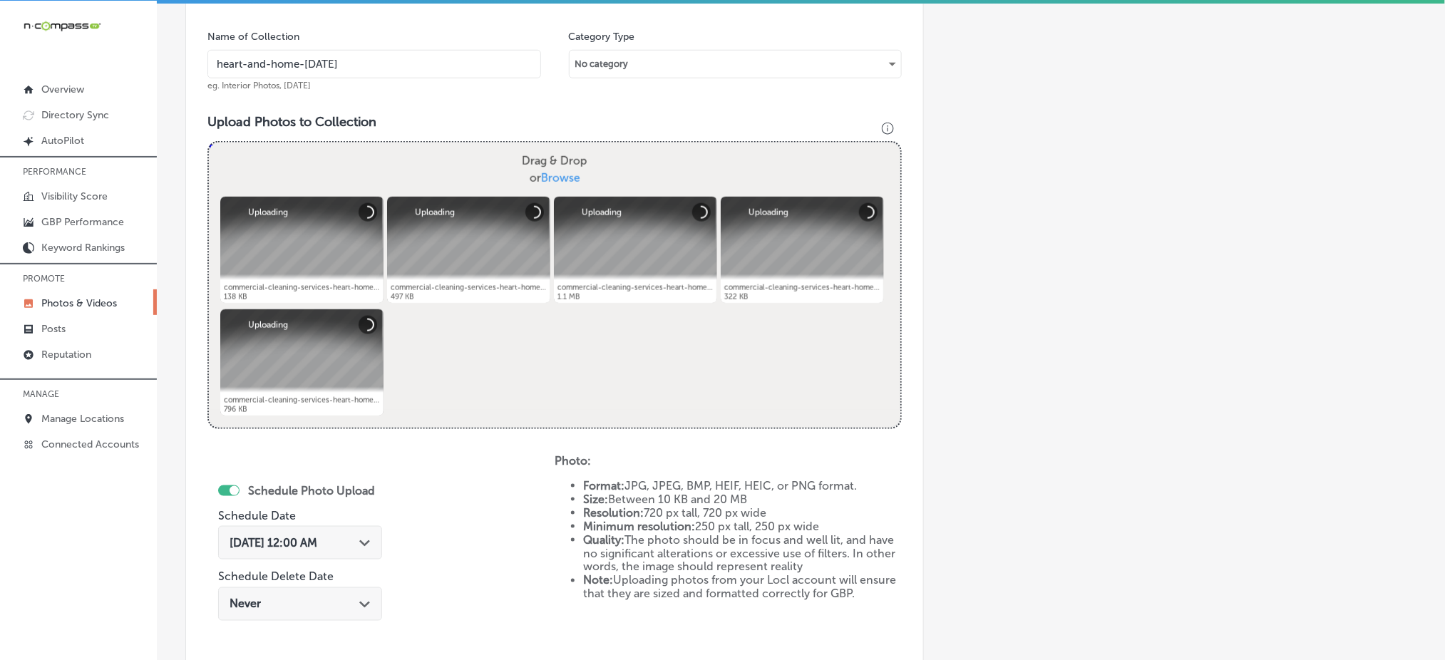
click at [265, 536] on span "[DATE] 12:00 AM" at bounding box center [274, 543] width 88 height 14
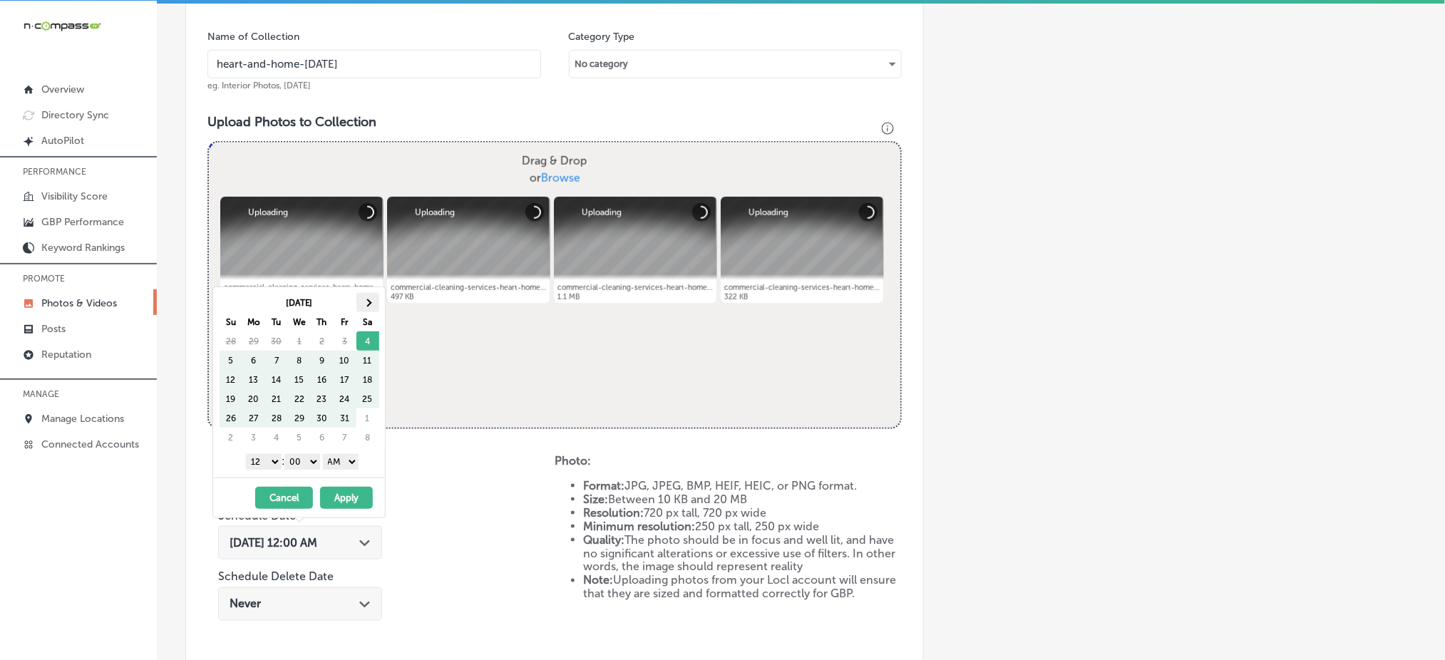
click at [368, 311] on th at bounding box center [368, 302] width 23 height 19
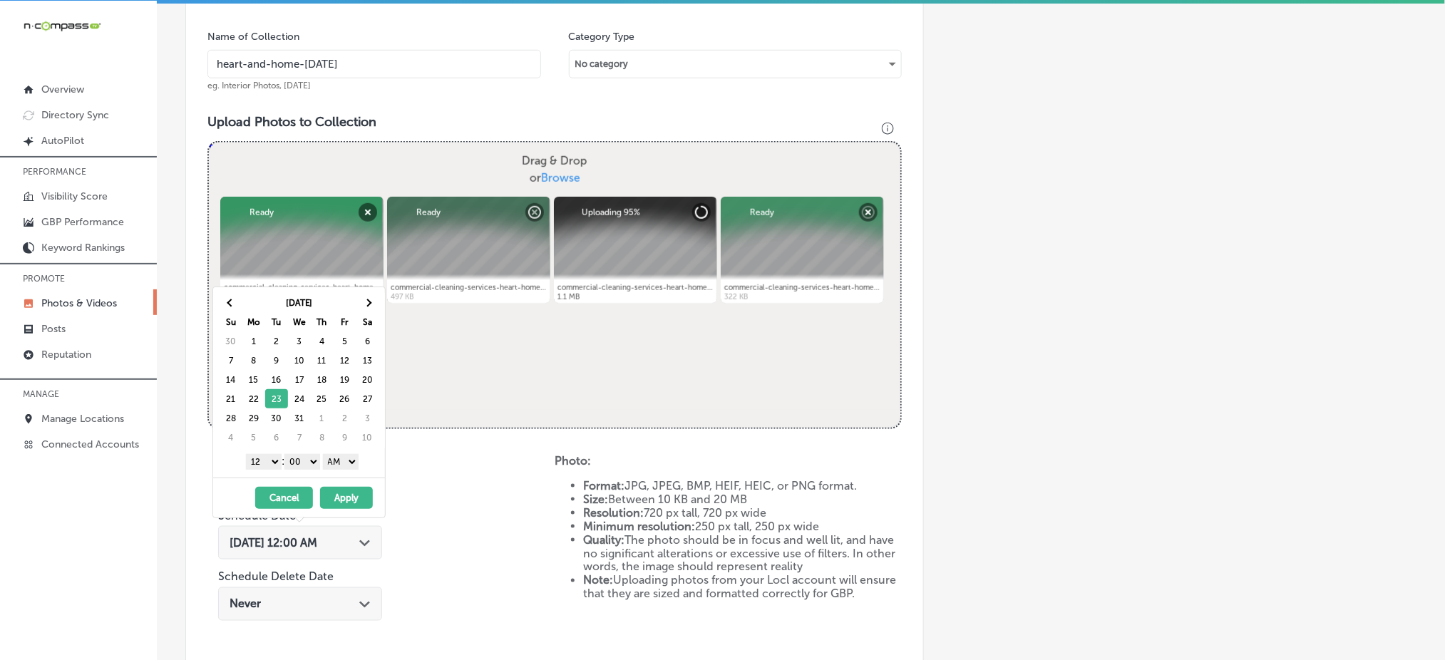
click at [274, 460] on select "1 2 3 4 5 6 7 8 9 10 11 12" at bounding box center [264, 462] width 36 height 16
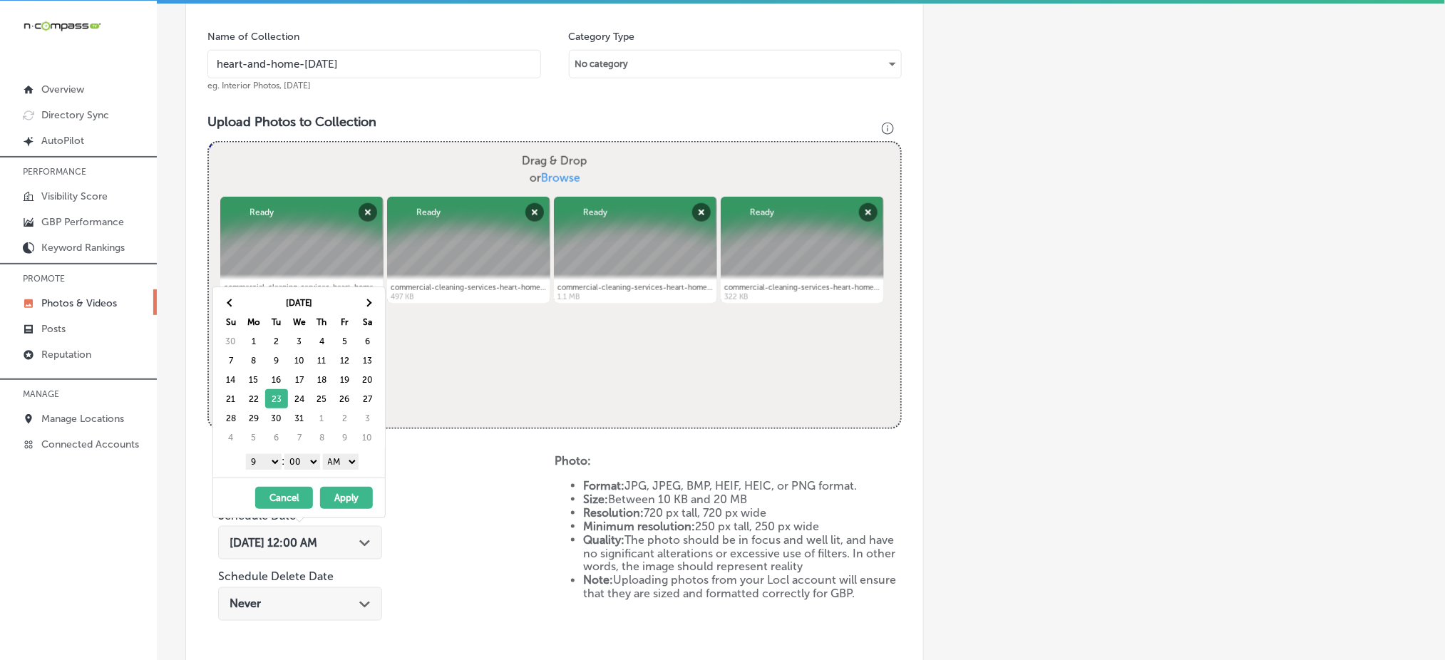
click at [329, 461] on select "AM PM" at bounding box center [341, 462] width 36 height 16
click at [346, 498] on button "Apply" at bounding box center [346, 498] width 53 height 22
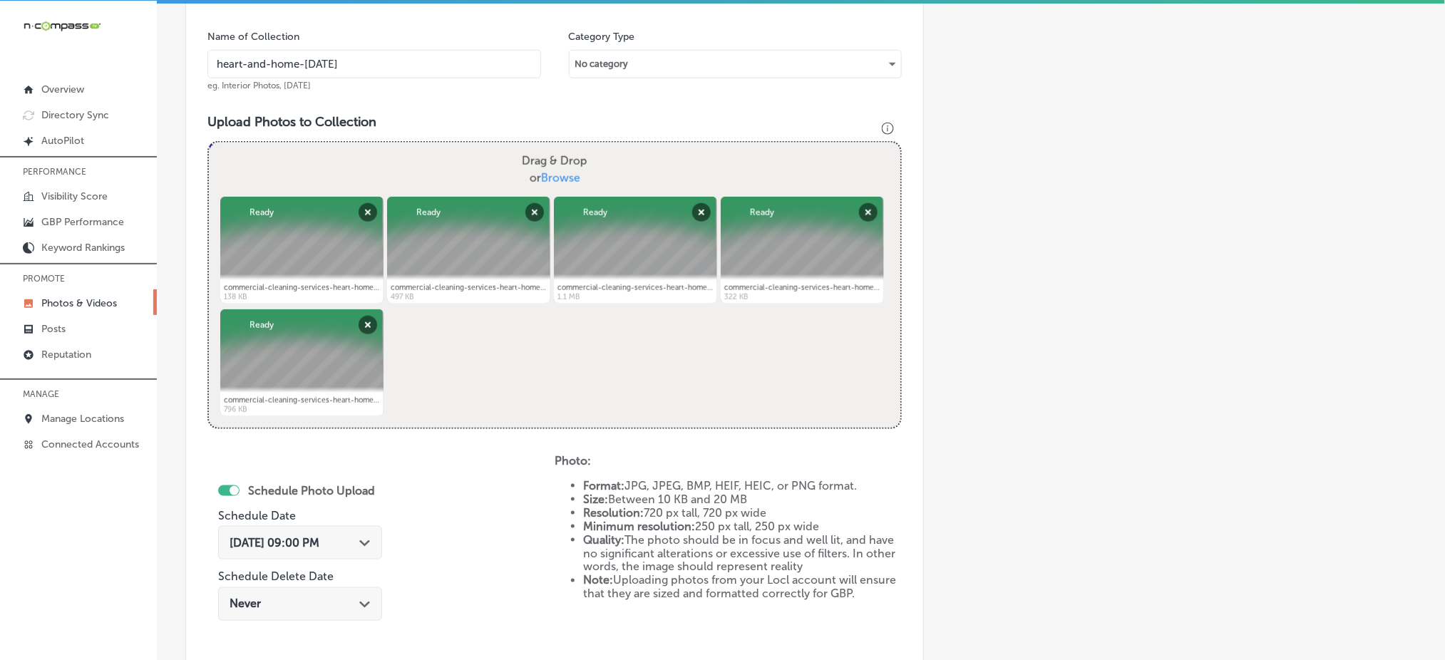
scroll to position [648, 0]
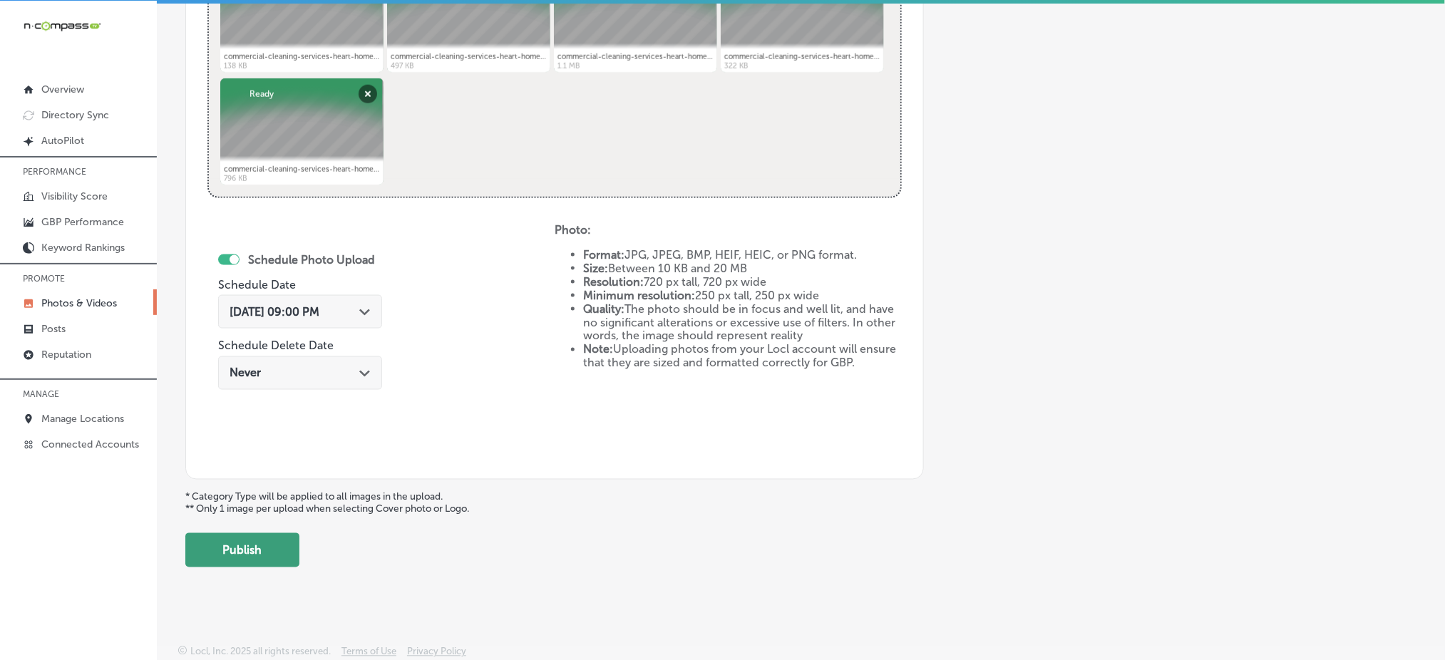
click at [286, 553] on button "Publish" at bounding box center [242, 550] width 114 height 34
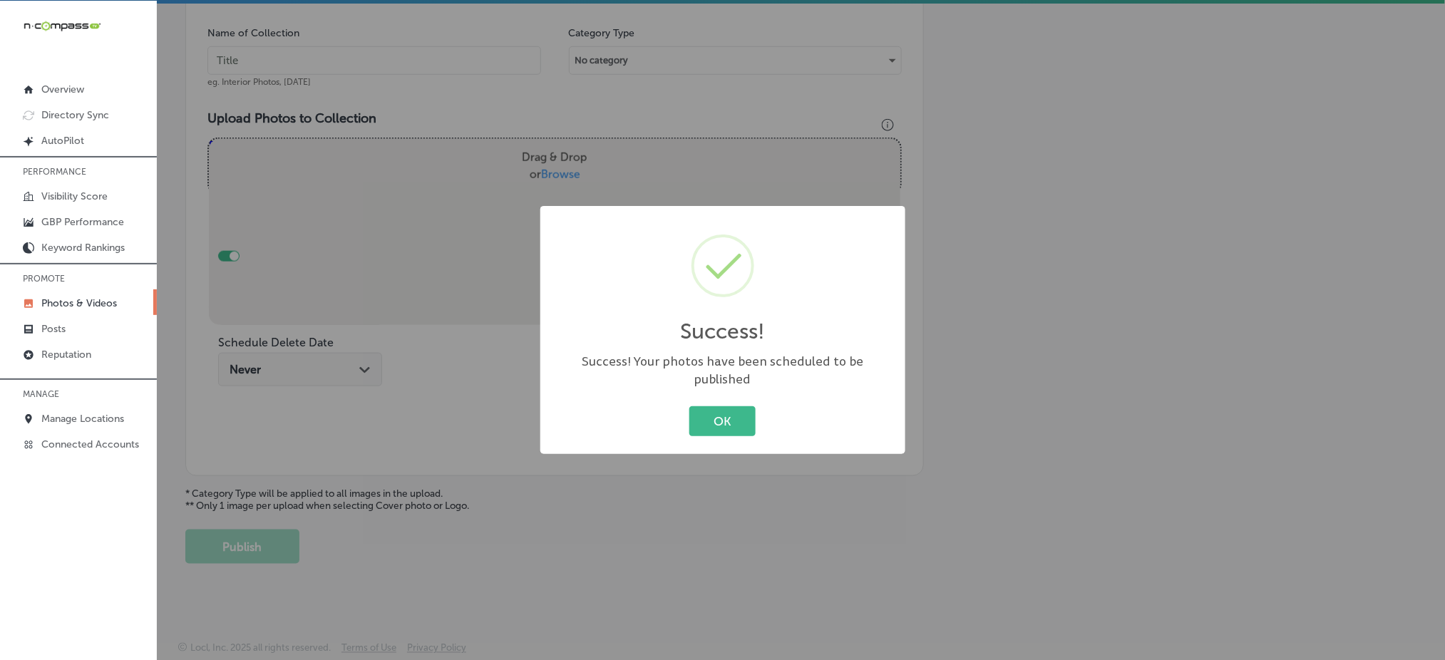
scroll to position [417, 0]
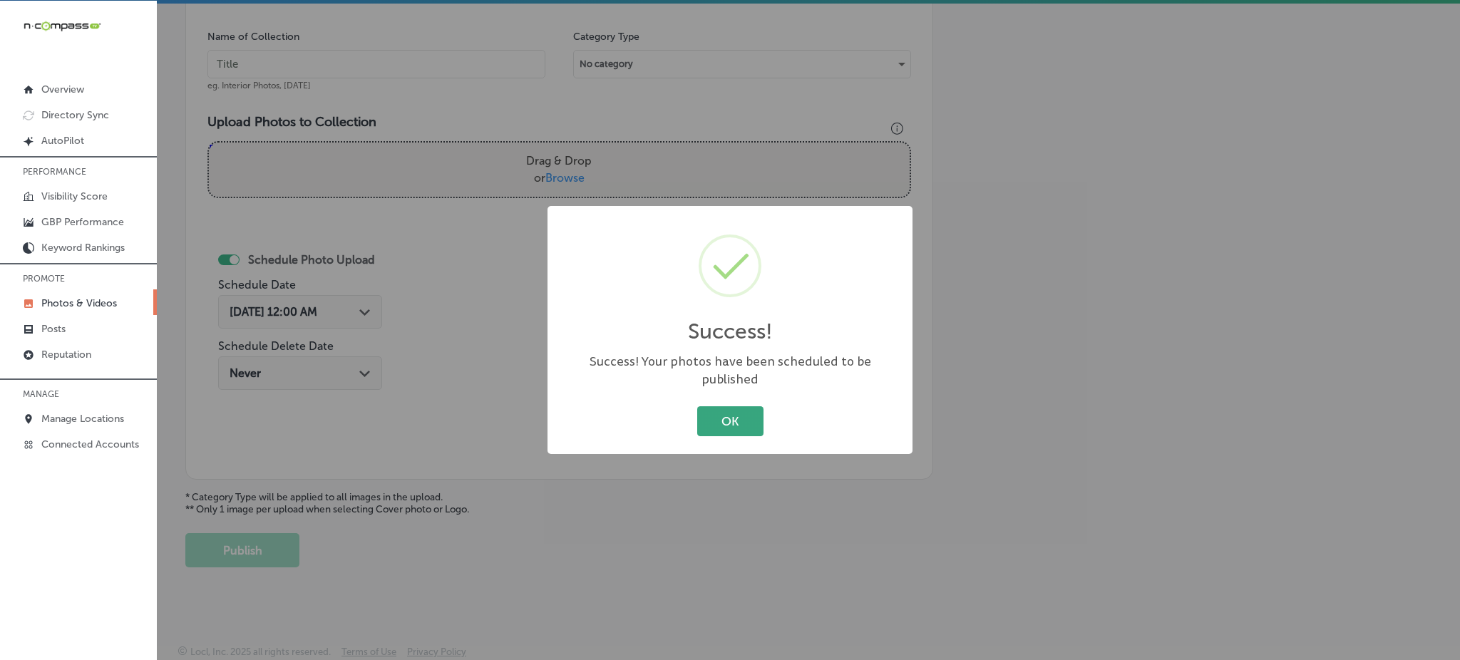
click at [724, 414] on button "OK" at bounding box center [730, 420] width 66 height 29
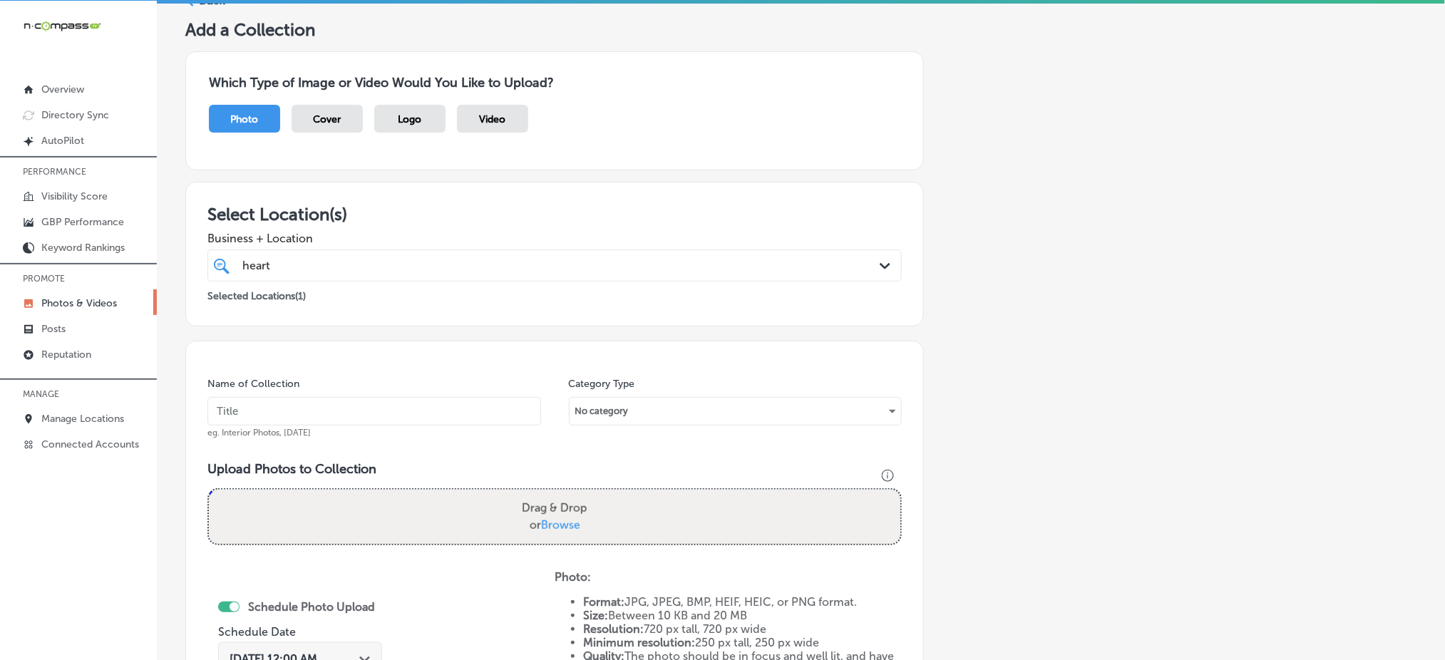
scroll to position [37, 0]
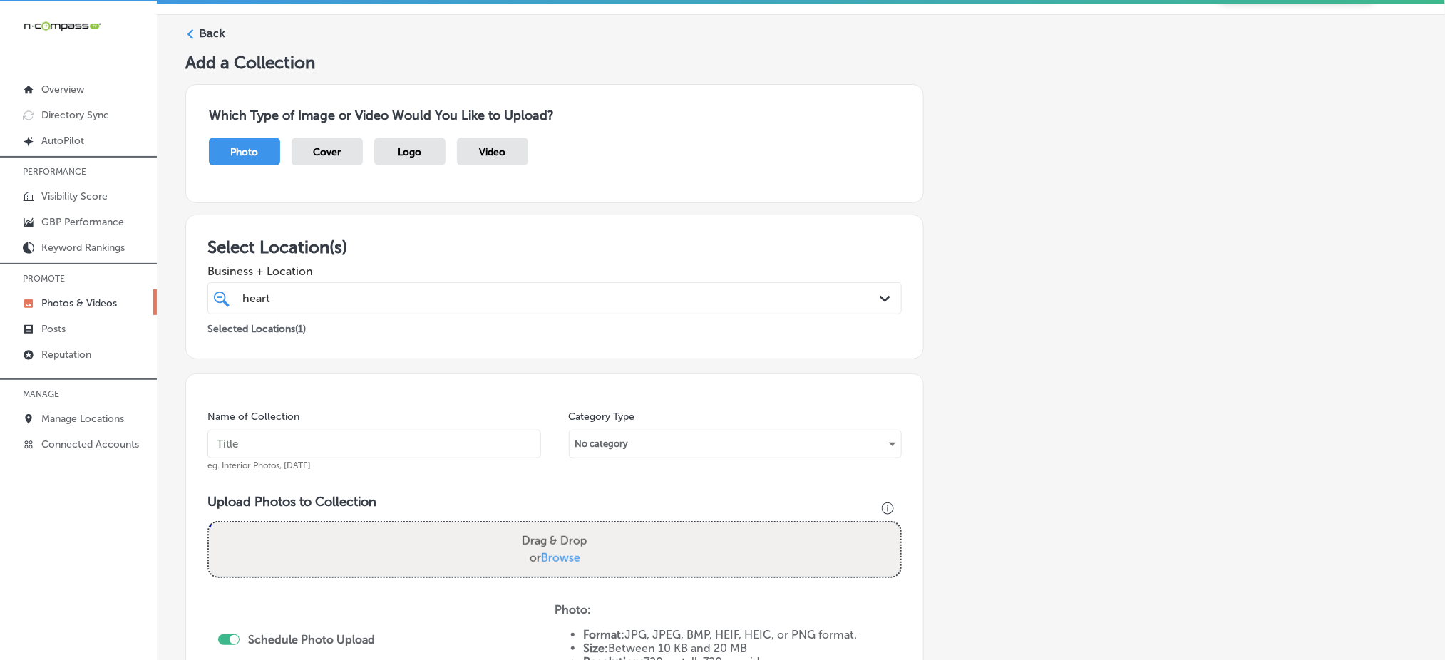
click at [369, 439] on input "text" at bounding box center [375, 444] width 334 height 29
paste input "heart-and-home-dec1"
type input "heart-and-home-dec5"
click at [549, 551] on span "Browse" at bounding box center [560, 558] width 39 height 14
click at [549, 527] on input "Drag & Drop or Browse" at bounding box center [555, 525] width 692 height 4
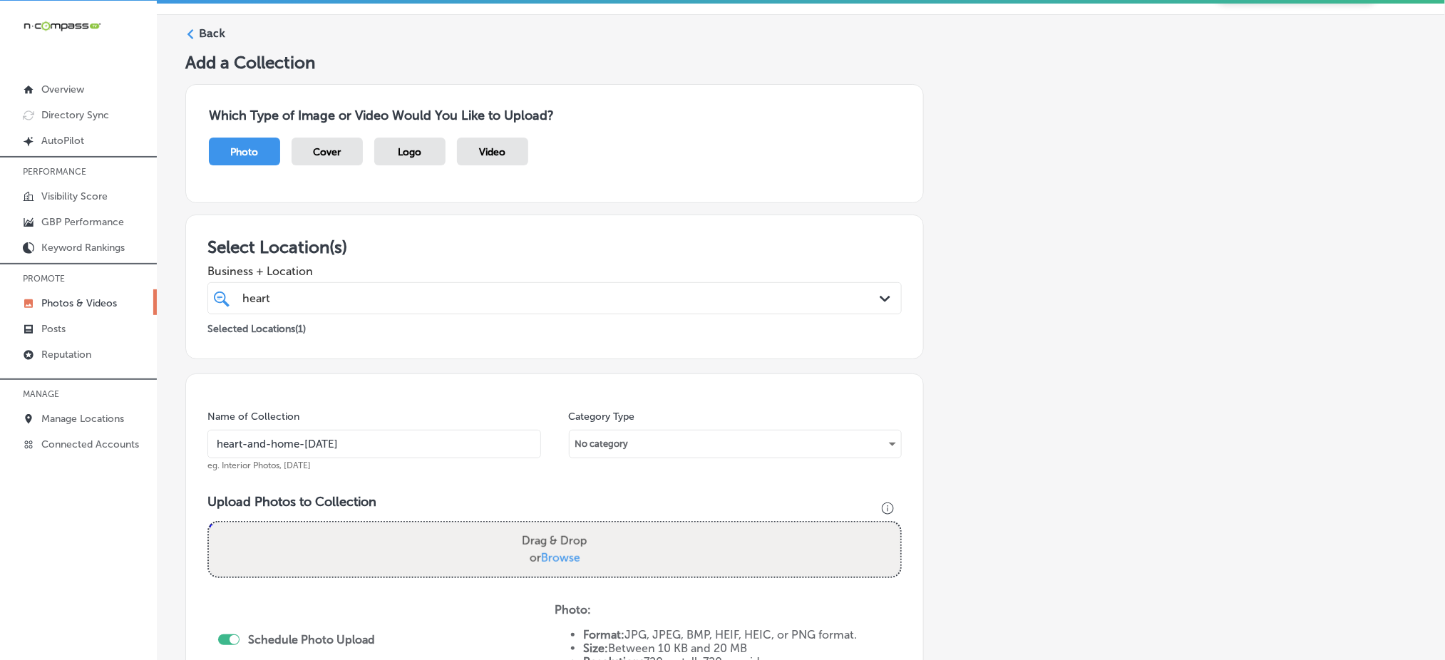
type input "C:\fakepath\commercial-cleaning-services-heart-home-solutions-denver-co (21).jpg"
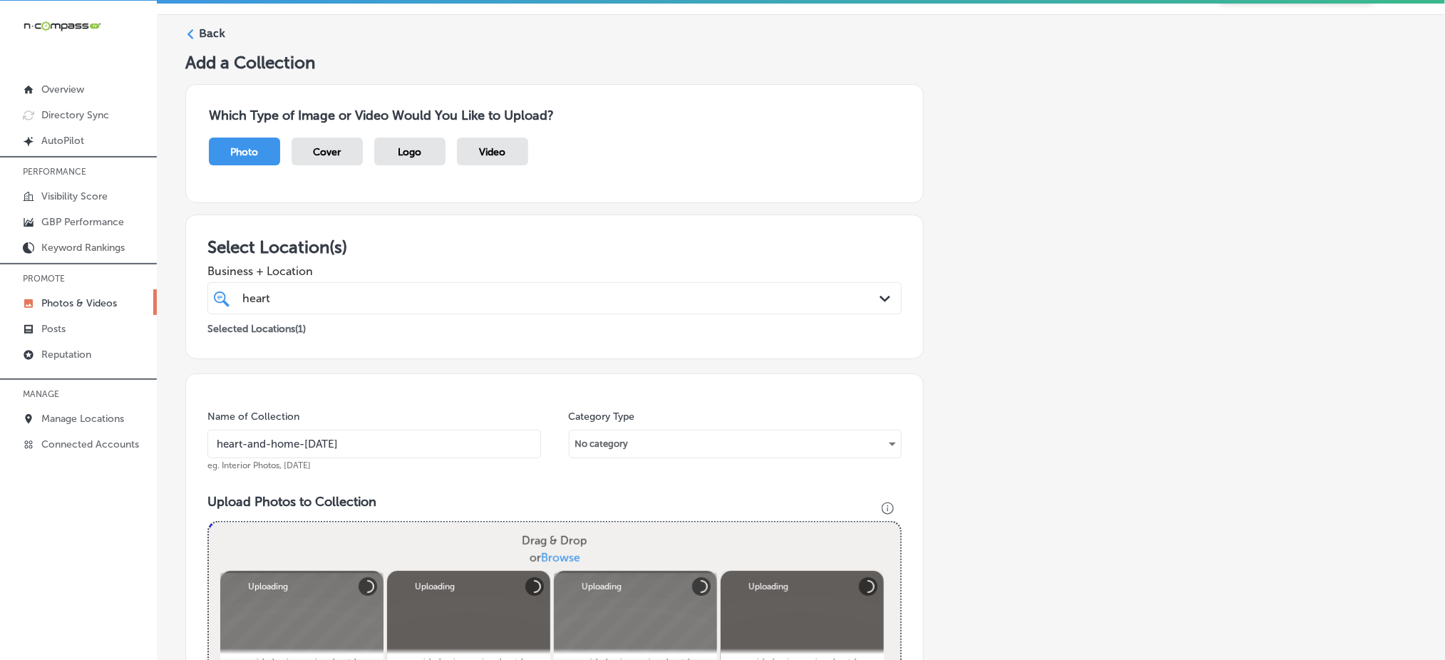
scroll to position [417, 0]
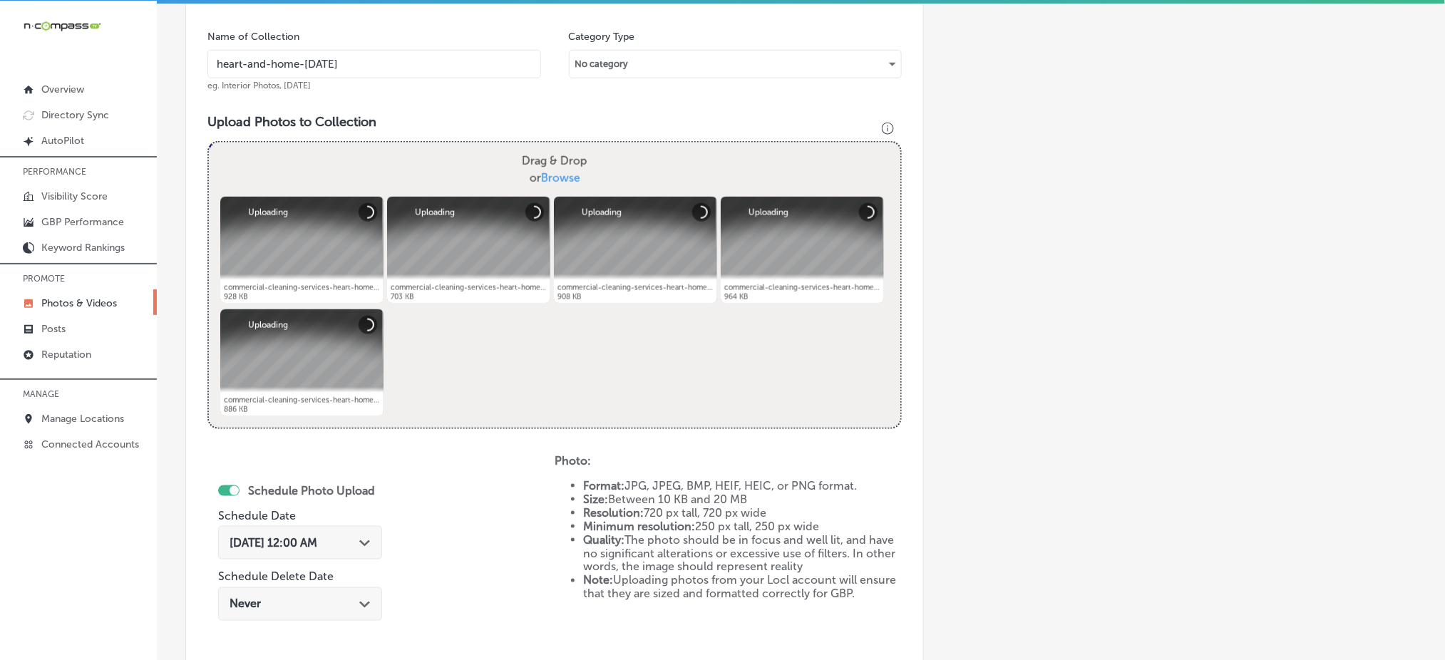
click at [304, 546] on span "[DATE] 12:00 AM" at bounding box center [274, 543] width 88 height 14
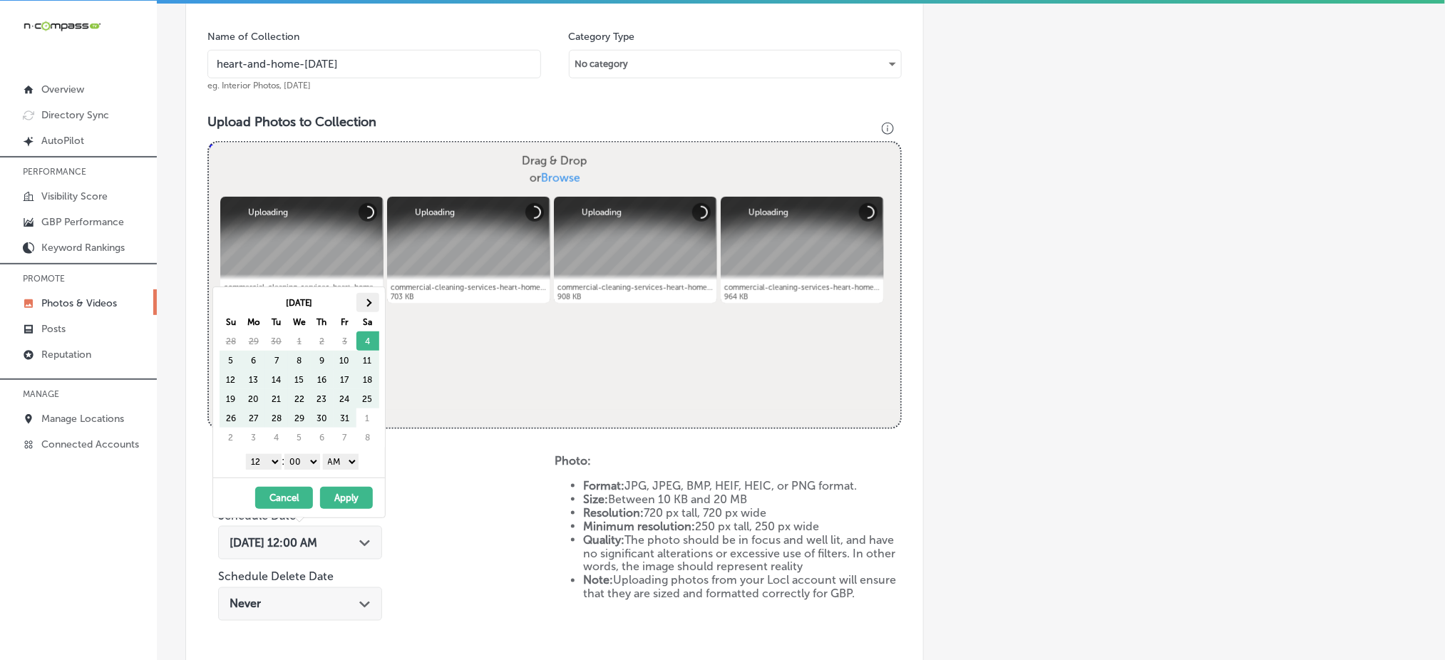
click at [372, 307] on th at bounding box center [368, 302] width 23 height 19
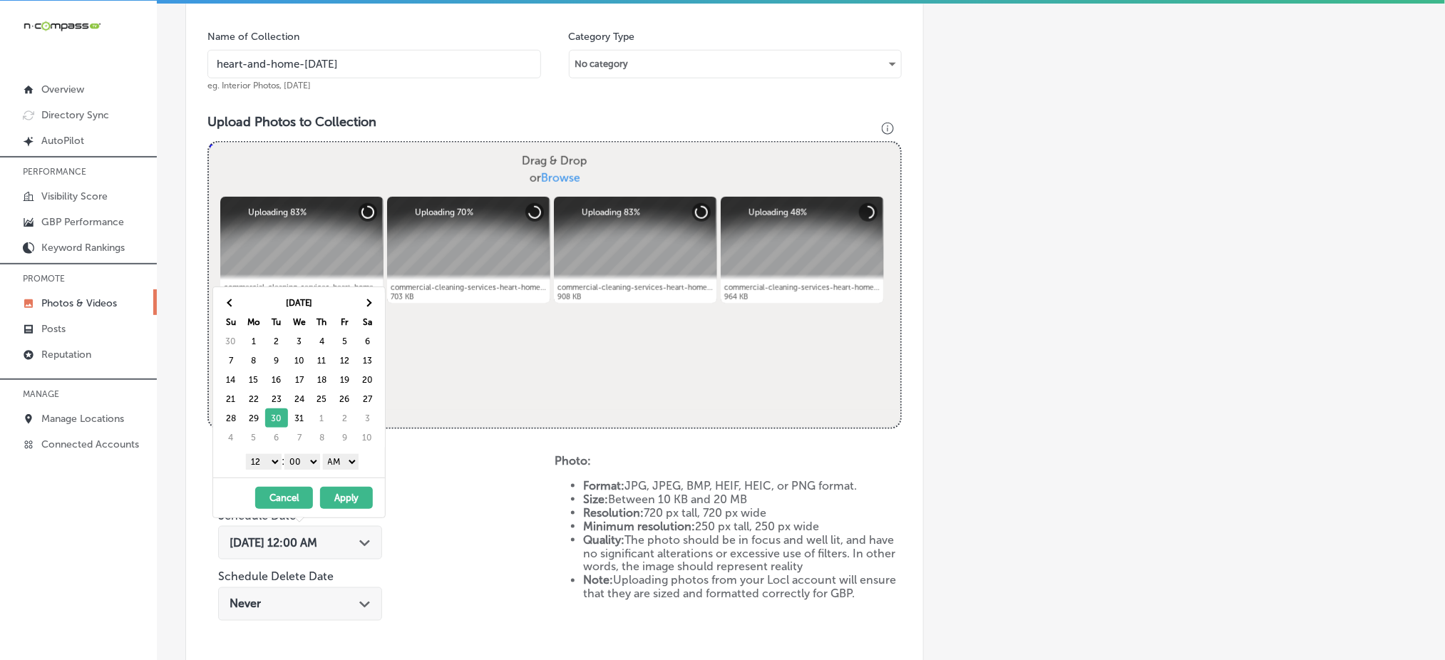
click at [257, 464] on select "1 2 3 4 5 6 7 8 9 10 11 12" at bounding box center [264, 462] width 36 height 16
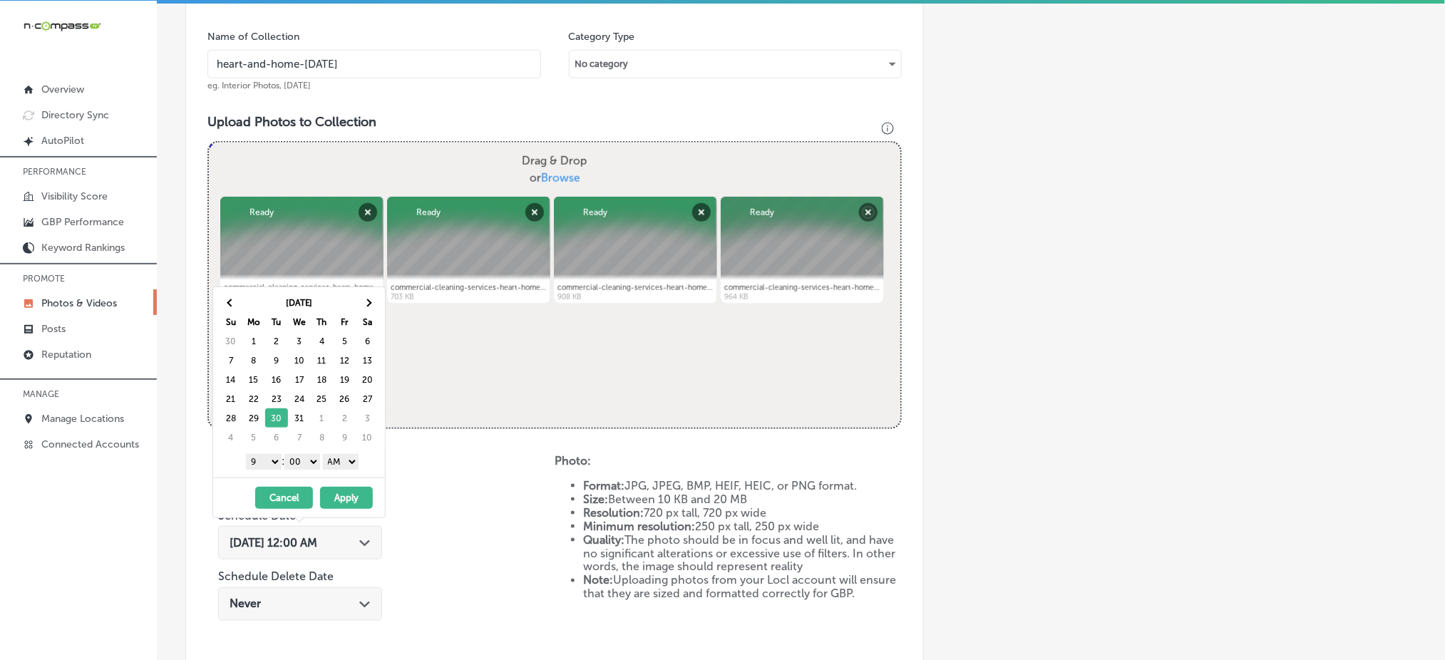
click at [332, 459] on select "AM PM" at bounding box center [341, 462] width 36 height 16
click at [339, 505] on button "Apply" at bounding box center [346, 498] width 53 height 22
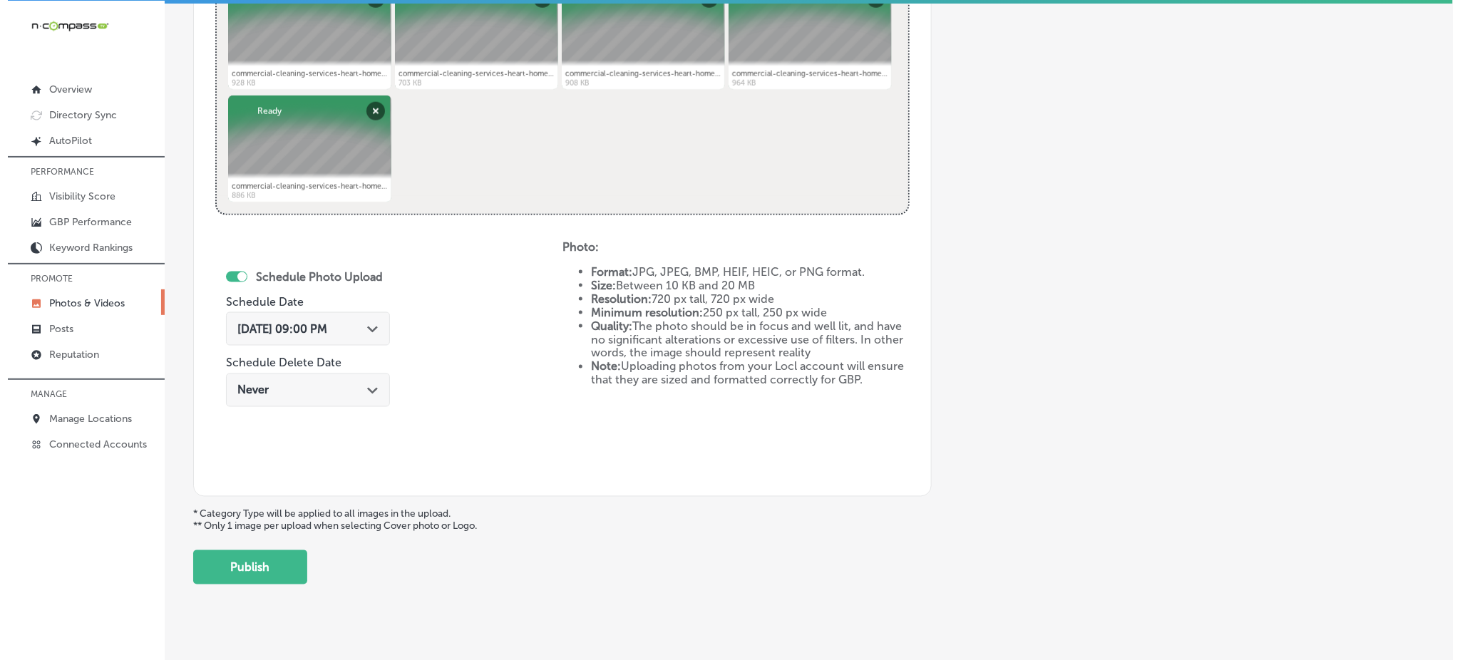
scroll to position [648, 0]
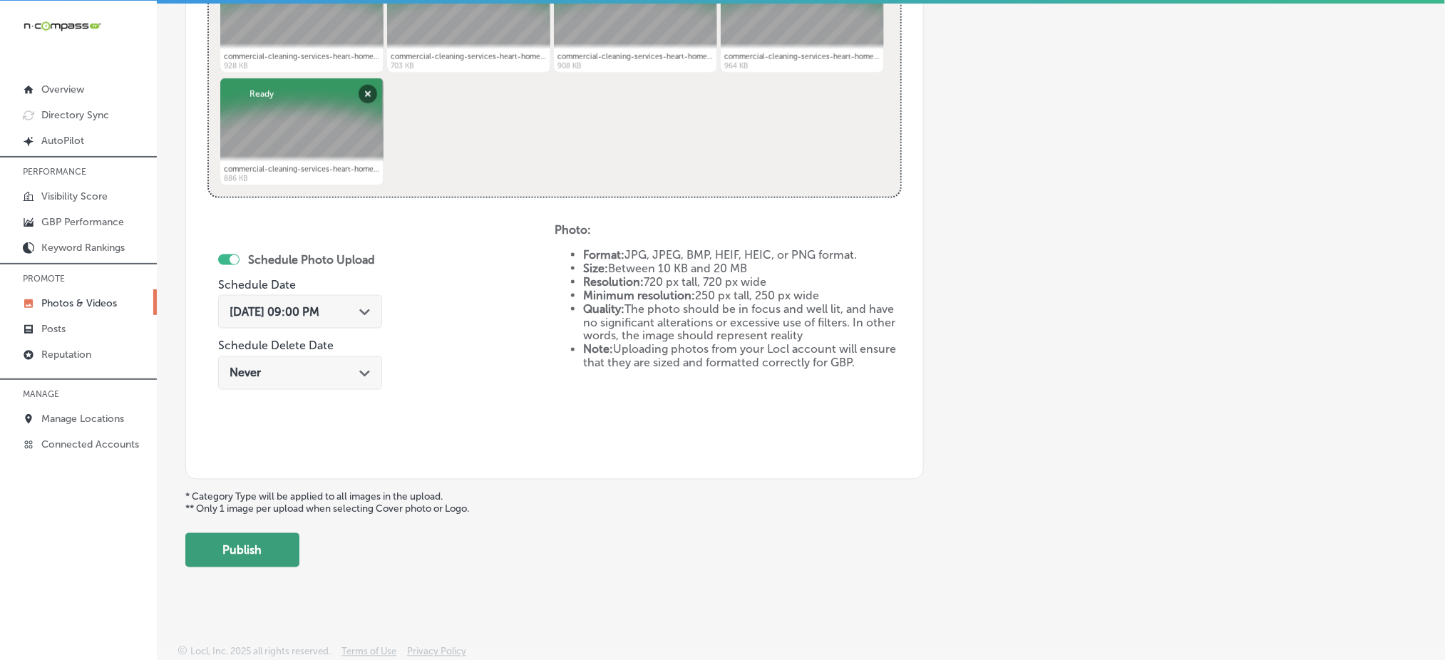
click at [257, 548] on button "Publish" at bounding box center [242, 550] width 114 height 34
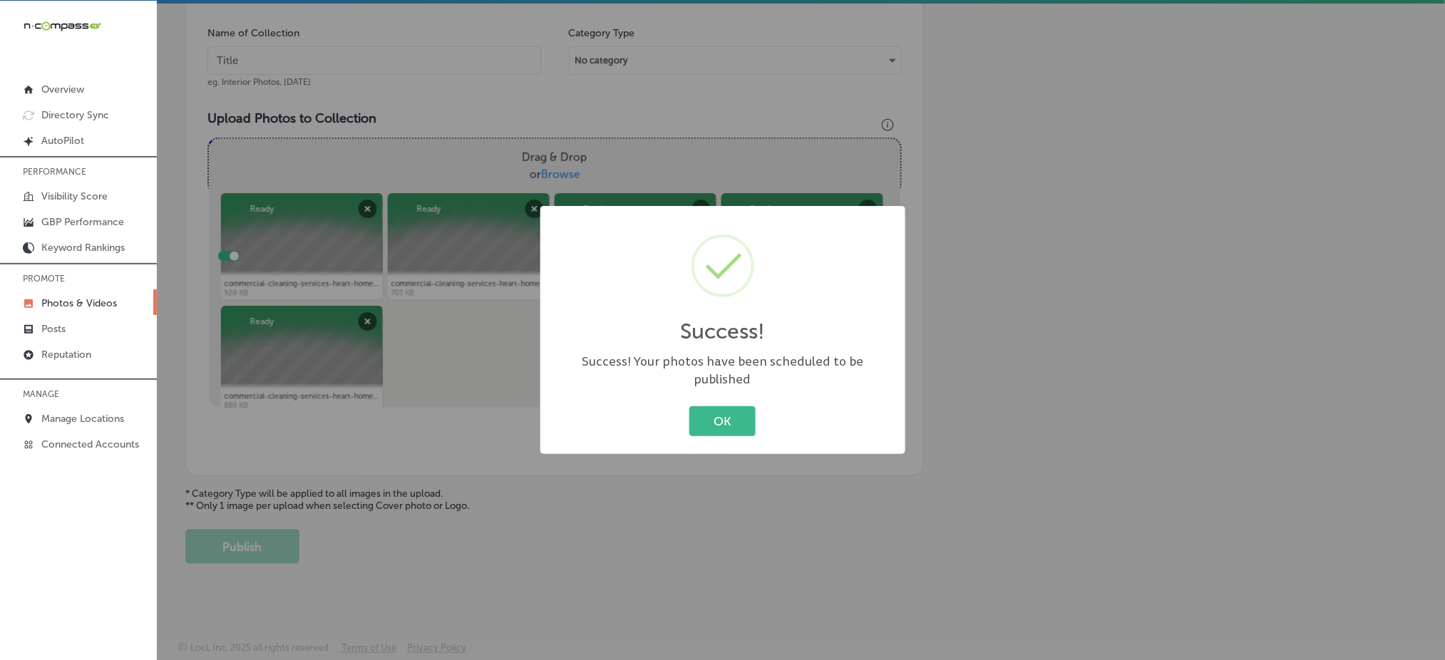
scroll to position [417, 0]
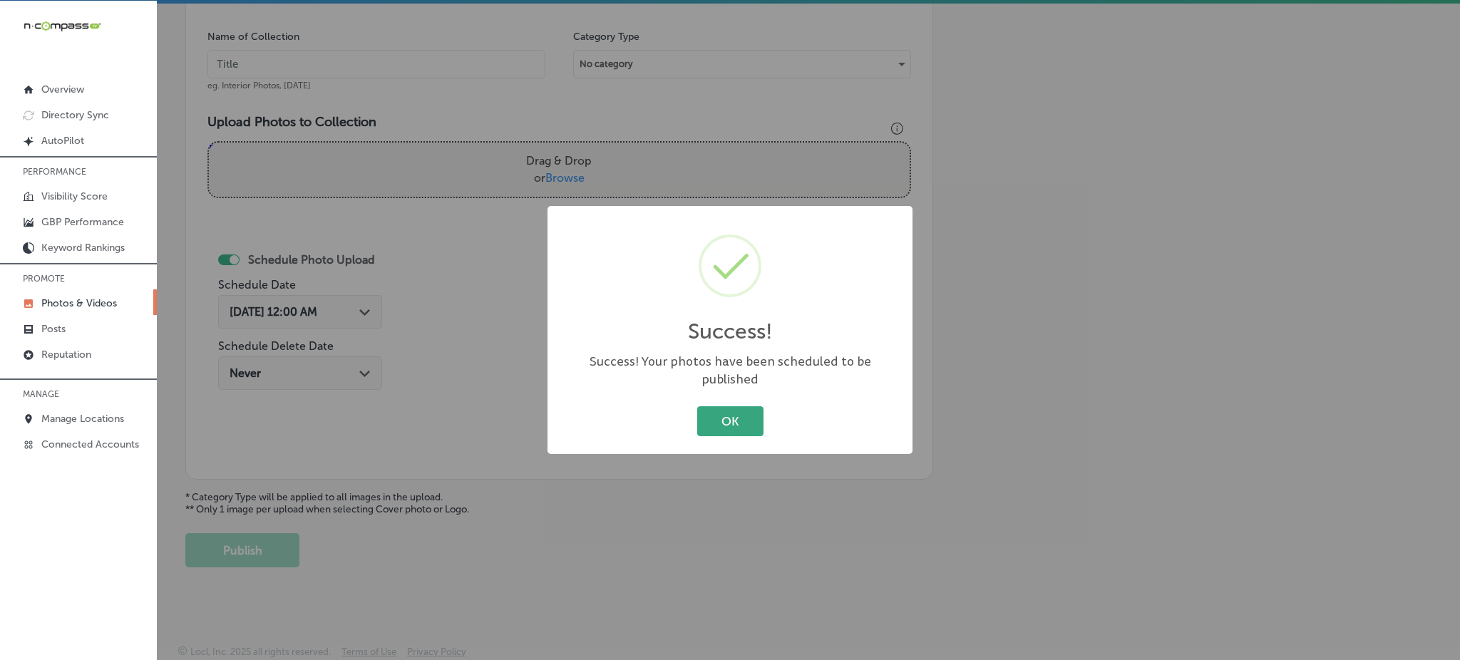
click at [704, 409] on button "OK" at bounding box center [730, 420] width 66 height 29
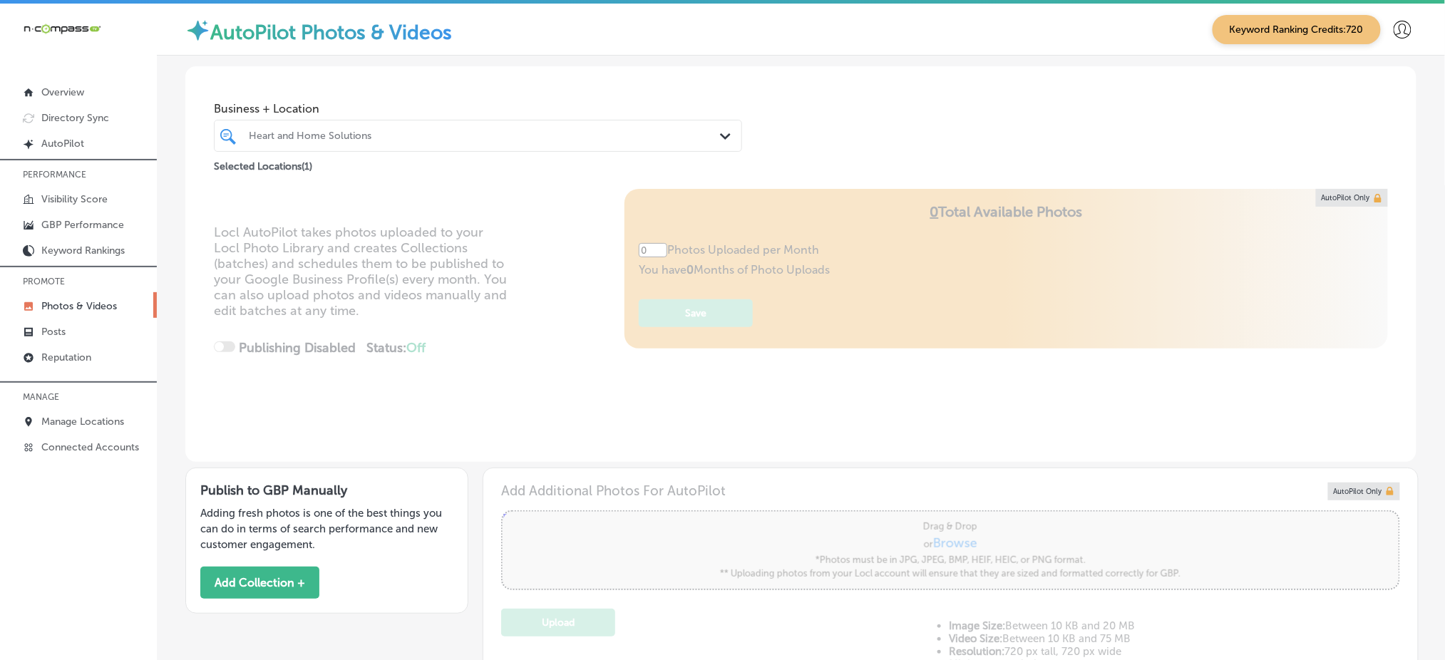
type input "5"
click at [382, 142] on div at bounding box center [454, 135] width 415 height 19
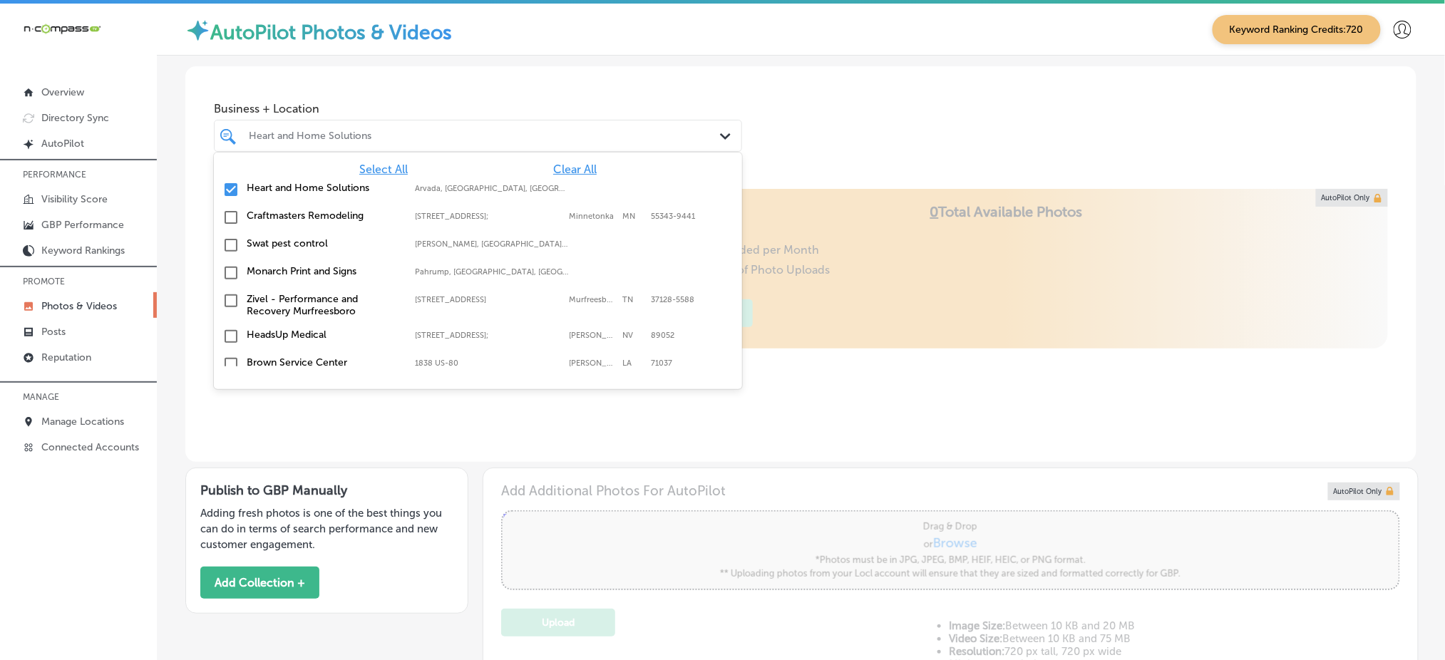
click at [556, 170] on span "Clear All" at bounding box center [575, 170] width 44 height 14
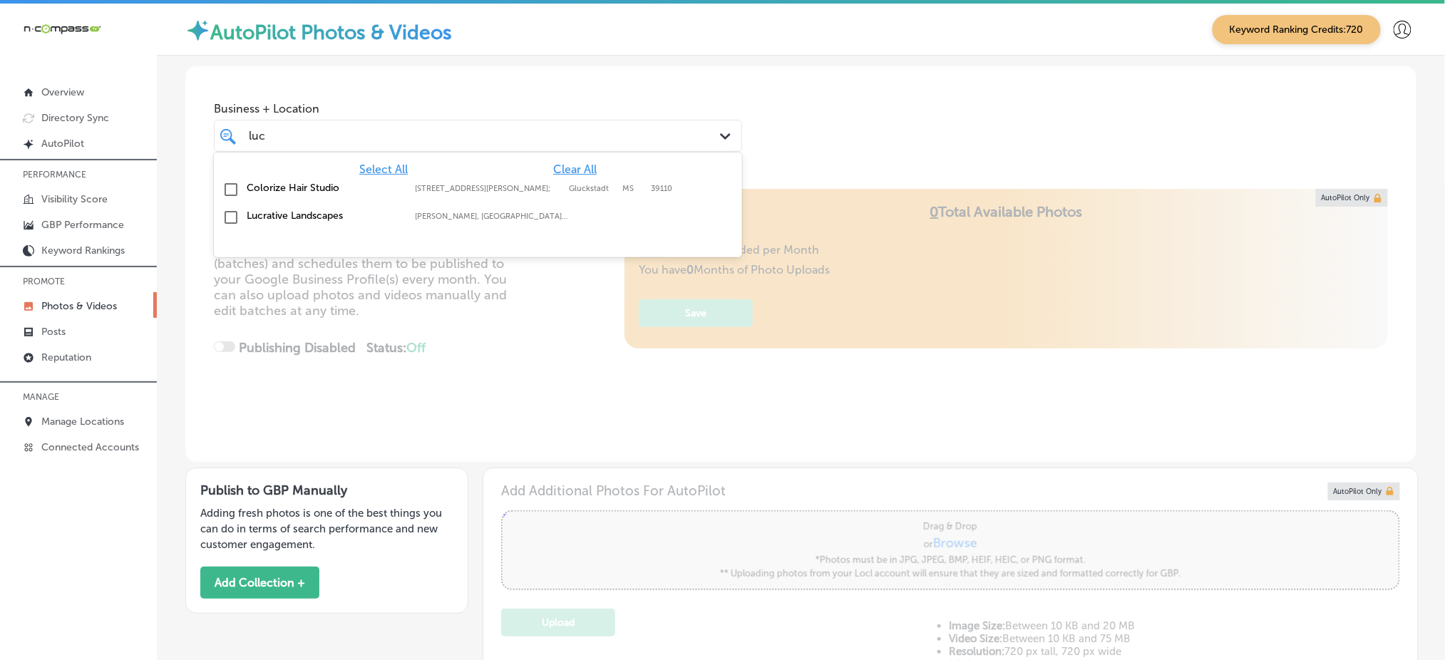
click at [431, 218] on label "Wilson, PA, USA | Ardmore, PA, USA | Hor ..." at bounding box center [492, 216] width 154 height 9
type input "luc"
click at [474, 301] on div "Locl AutoPilot takes photos uploaded to your Locl Photo Library and creates Col…" at bounding box center [801, 325] width 1232 height 273
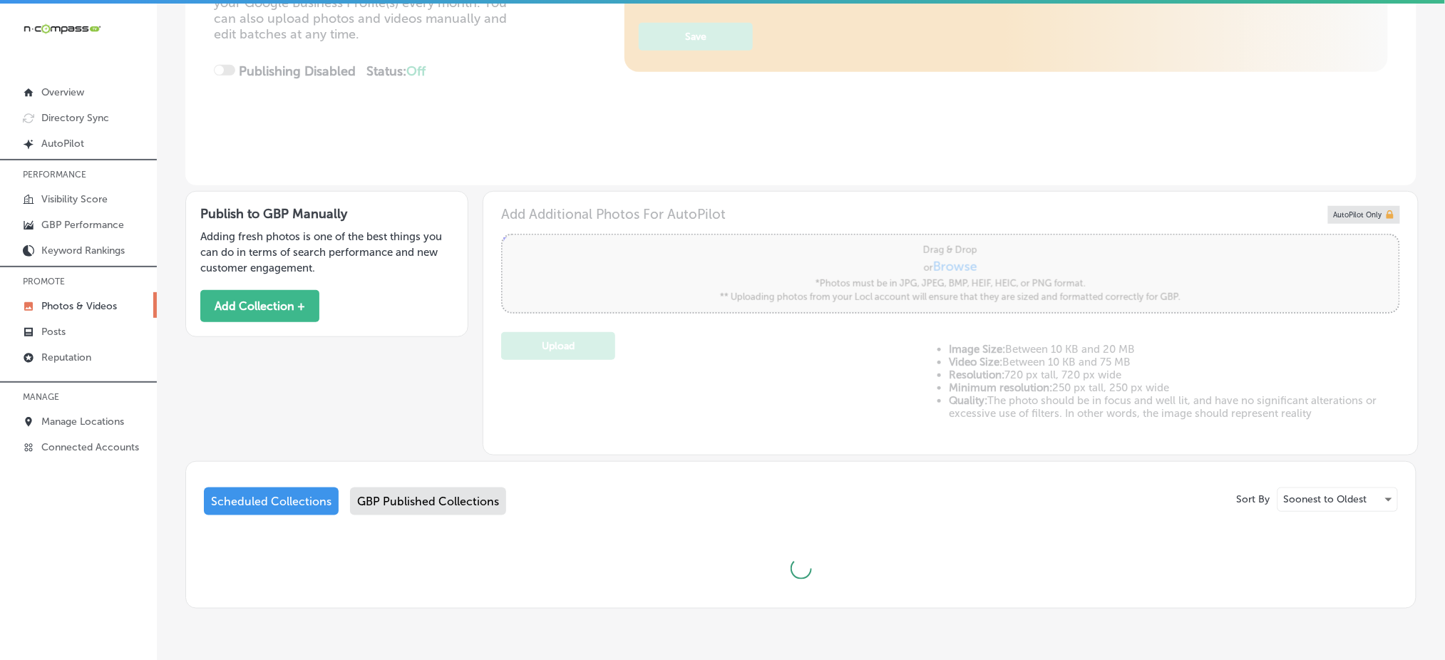
scroll to position [317, 0]
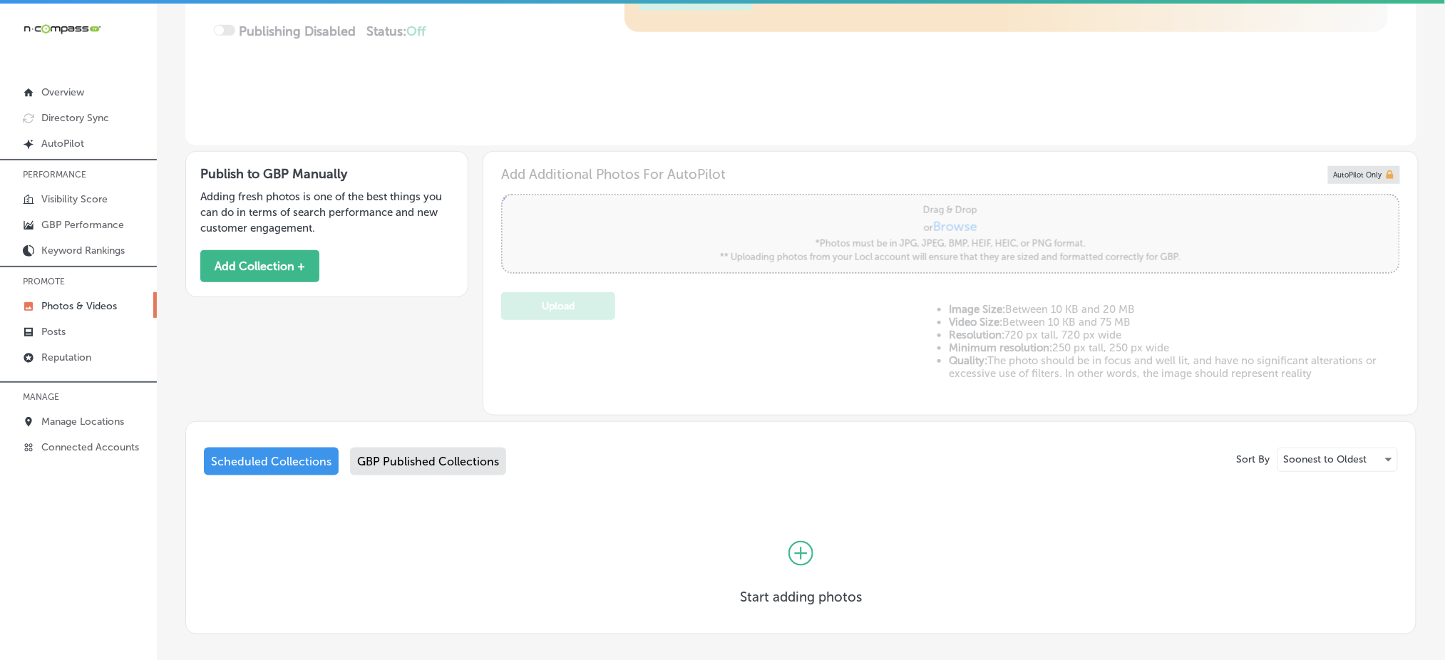
click at [405, 457] on div "GBP Published Collections" at bounding box center [428, 462] width 156 height 28
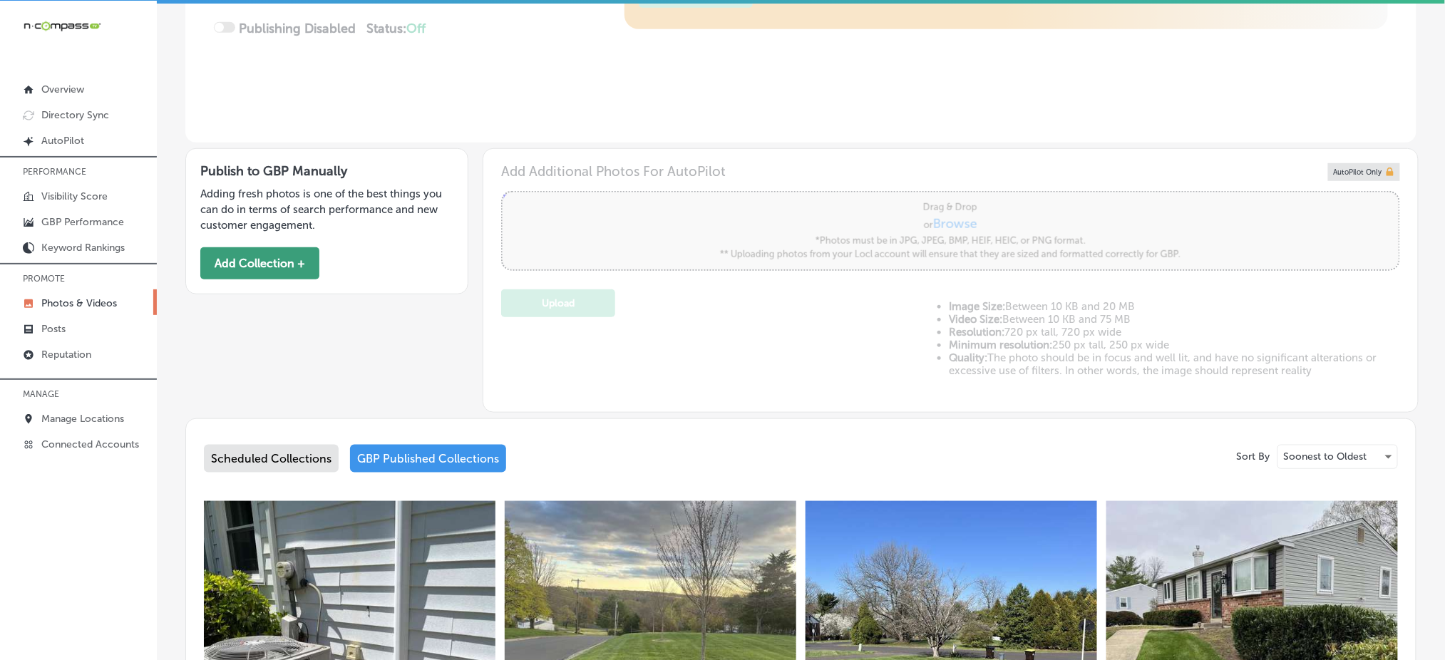
click at [272, 267] on button "Add Collection +" at bounding box center [259, 263] width 119 height 32
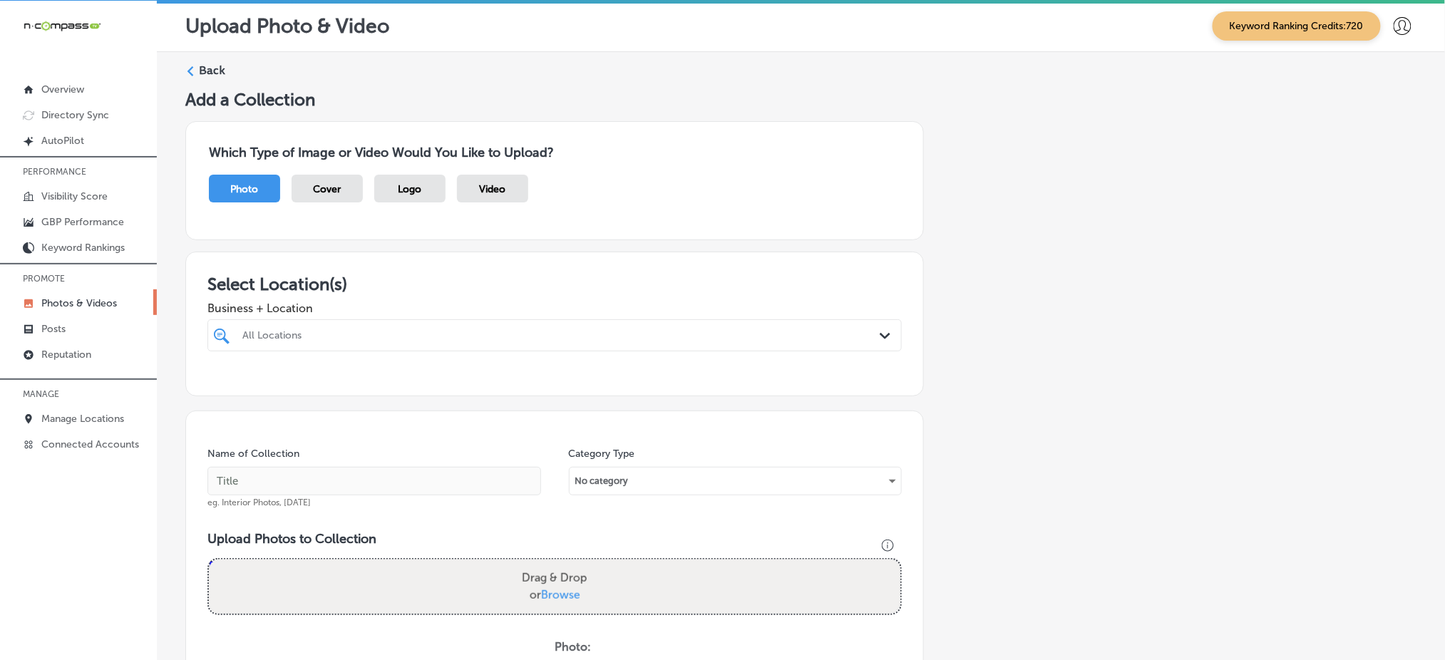
click at [305, 335] on div "All Locations" at bounding box center [561, 335] width 639 height 12
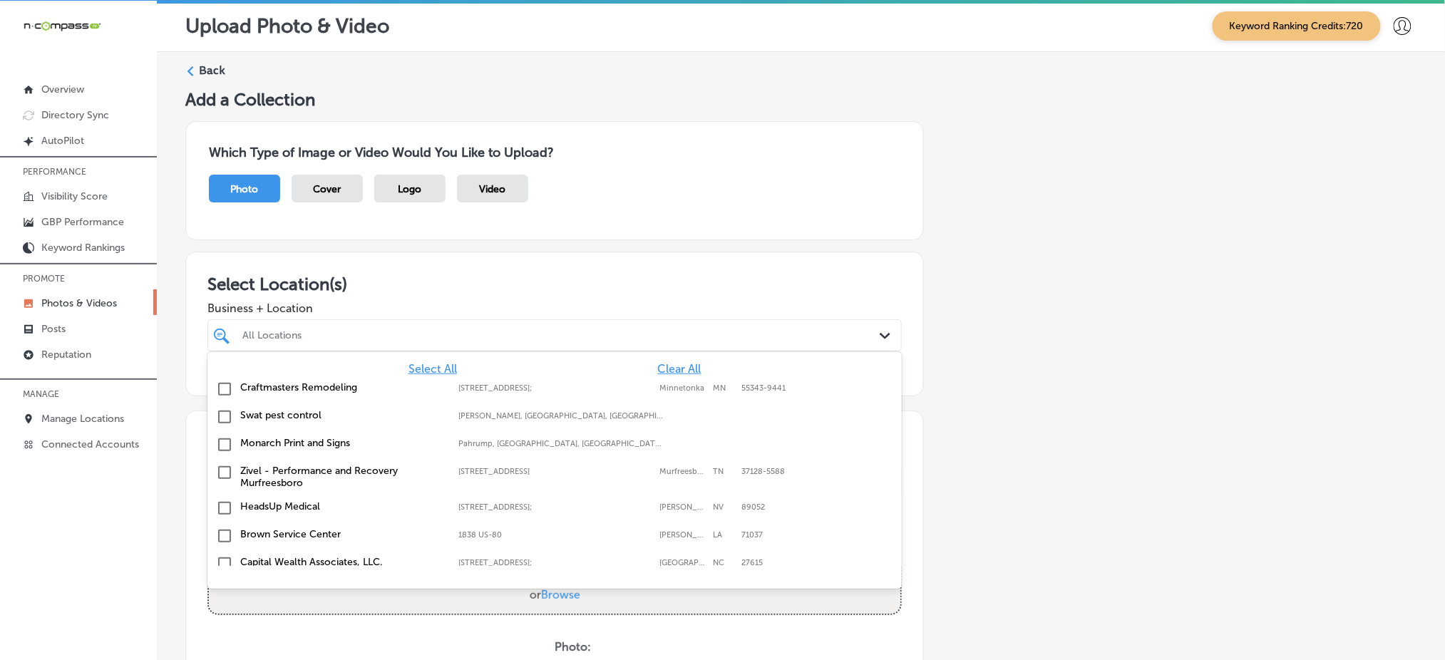
click at [657, 363] on span "Clear All" at bounding box center [679, 369] width 44 height 14
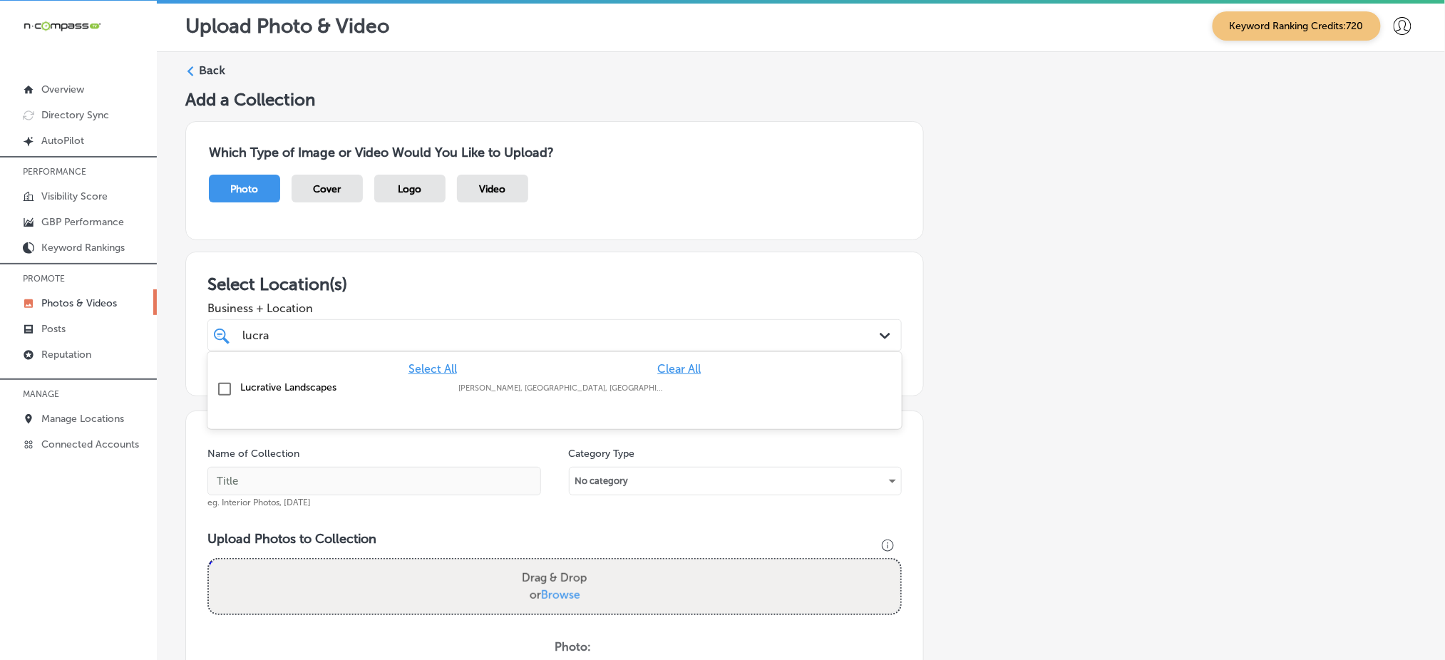
click at [561, 384] on label "Wilson, PA, USA | Ardmore, PA, USA | Hor ..." at bounding box center [561, 388] width 204 height 9
type input "lucra"
drag, startPoint x: 578, startPoint y: 280, endPoint x: 557, endPoint y: 326, distance: 50.8
click at [578, 280] on h3 "Select Location(s)" at bounding box center [555, 284] width 695 height 21
click at [553, 332] on div "lucra lucra" at bounding box center [523, 335] width 565 height 19
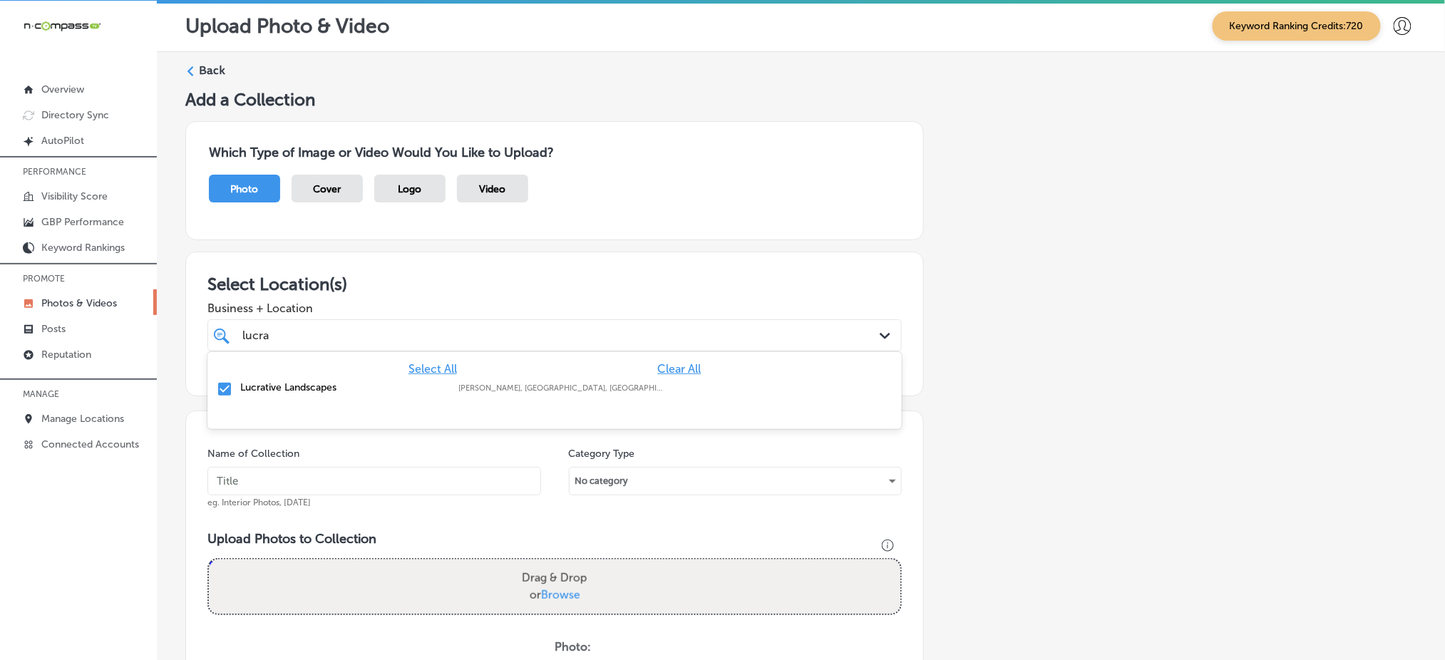
click at [553, 332] on div "lucra lucra" at bounding box center [523, 335] width 565 height 19
click at [385, 483] on input "text" at bounding box center [375, 481] width 334 height 29
click at [350, 481] on input "lucrative-landscapes-oct1" at bounding box center [375, 481] width 334 height 29
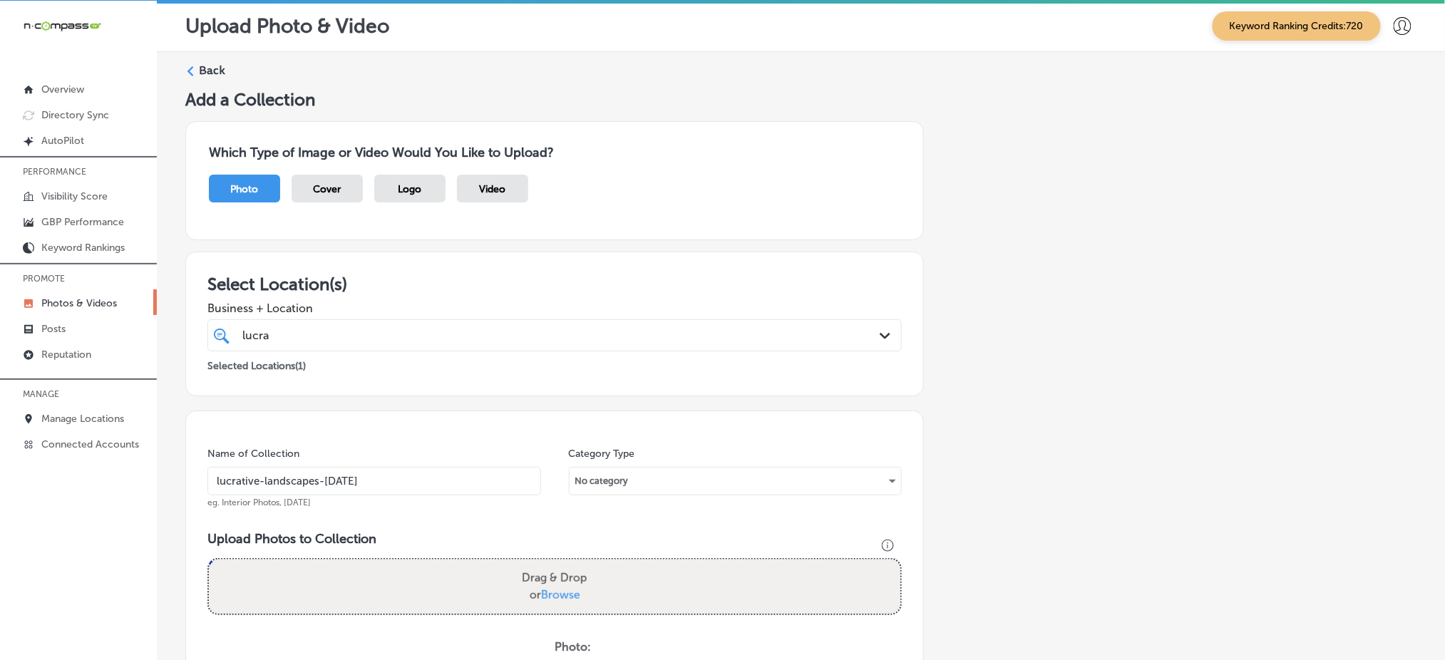
click at [350, 481] on input "lucrative-landscapes-oct1" at bounding box center [375, 481] width 334 height 29
type input "lucrative-landscapes-oct1"
click at [551, 590] on span "Browse" at bounding box center [560, 595] width 39 height 14
click at [551, 564] on input "Drag & Drop or Browse" at bounding box center [555, 562] width 692 height 4
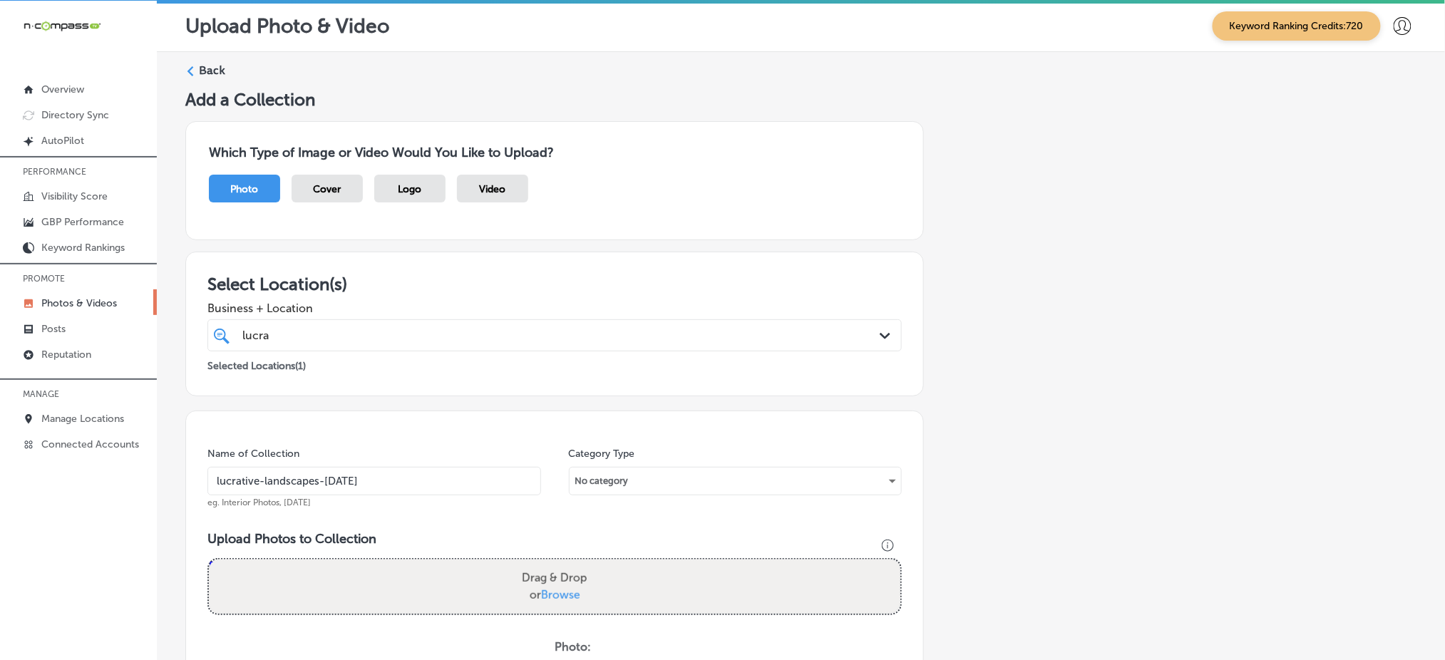
type input "C:\fakepath\landscaping-services-near-me-lucrative-landscapes-doylestown-pa (1)…"
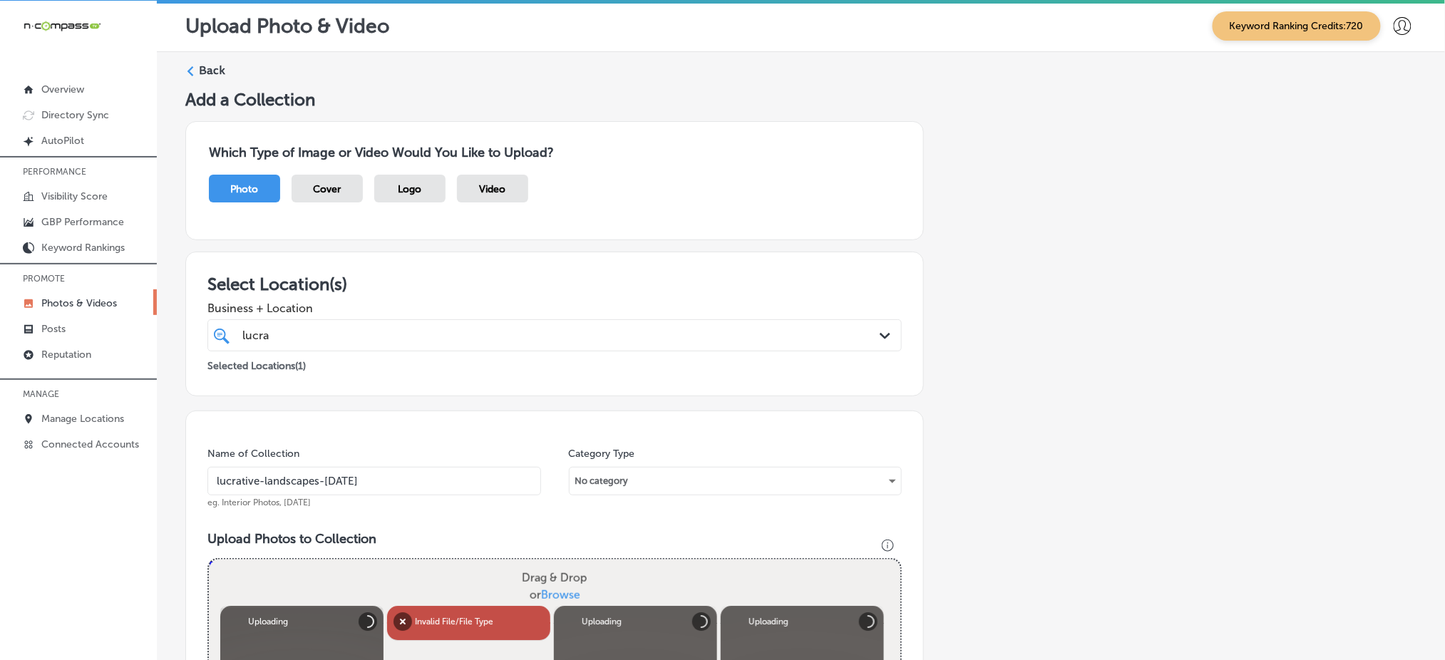
scroll to position [285, 0]
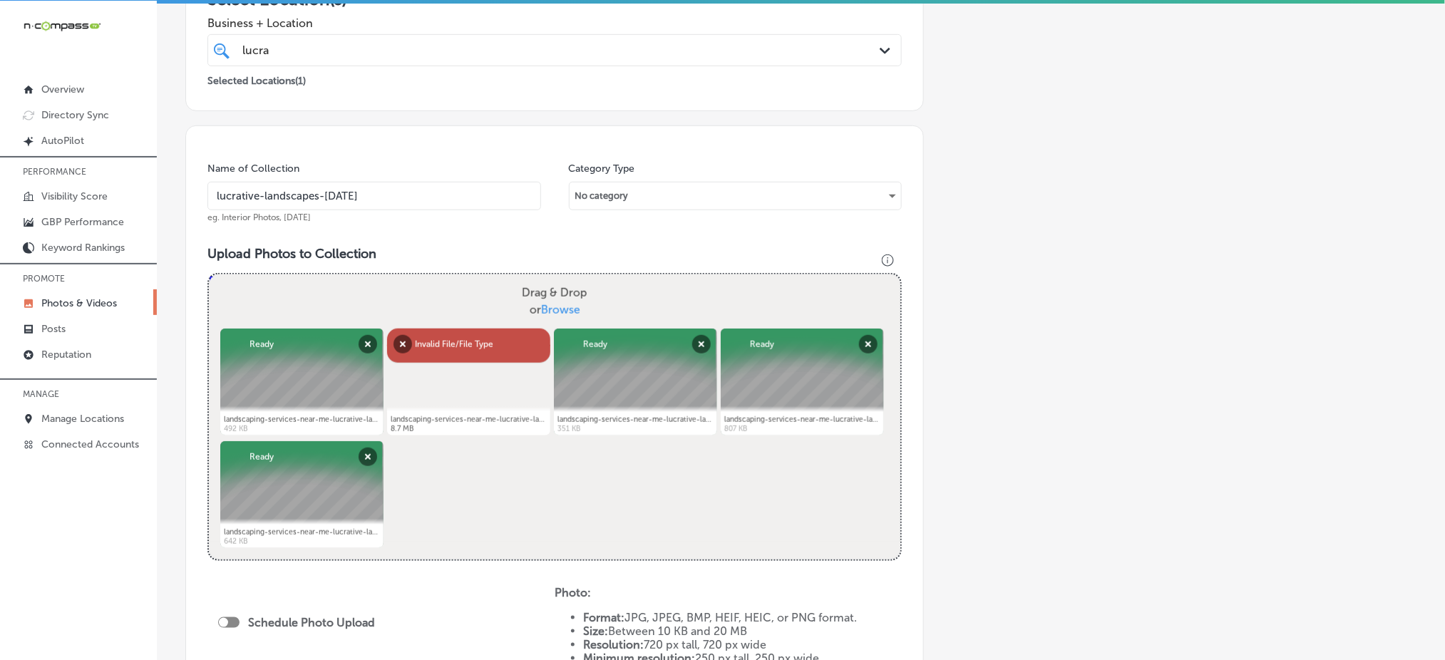
click at [548, 307] on span "Browse" at bounding box center [560, 310] width 39 height 14
click at [548, 279] on input "Drag & Drop or Browse" at bounding box center [555, 277] width 692 height 4
click at [394, 337] on button "Remove" at bounding box center [403, 344] width 19 height 19
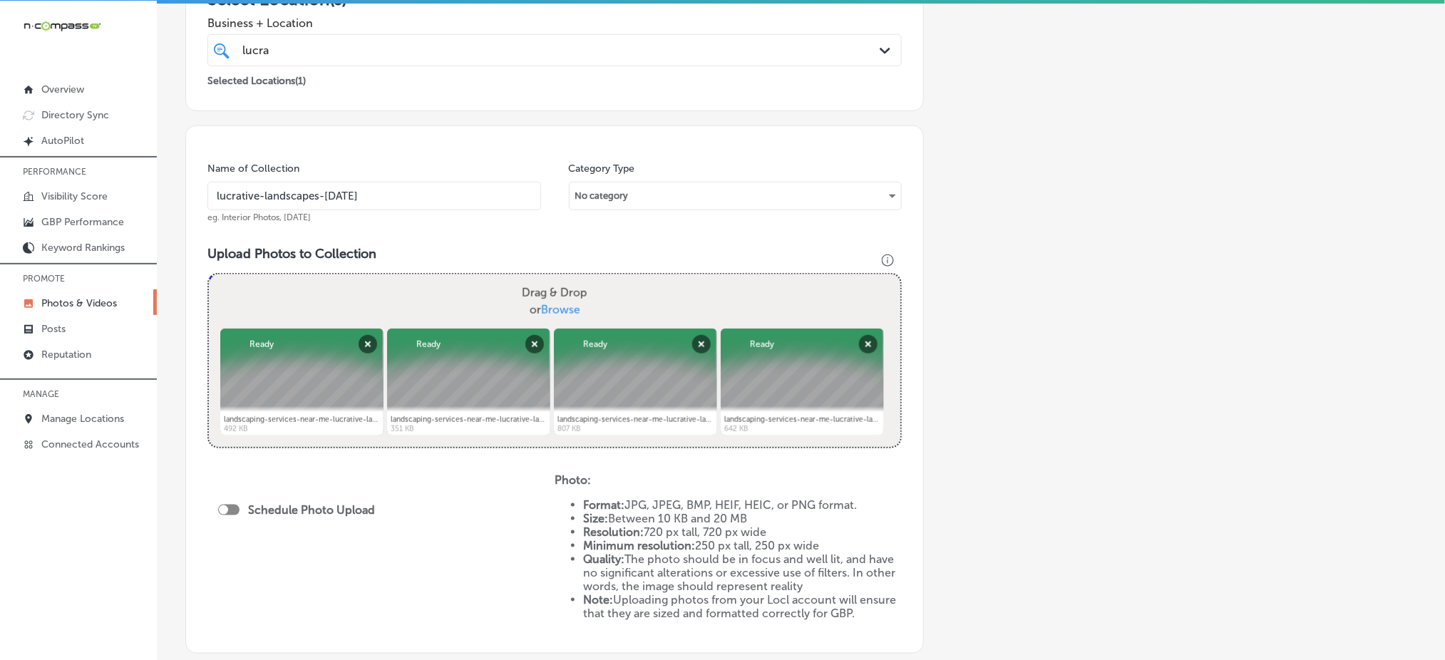
click at [406, 53] on div "lucra lucra" at bounding box center [523, 50] width 565 height 19
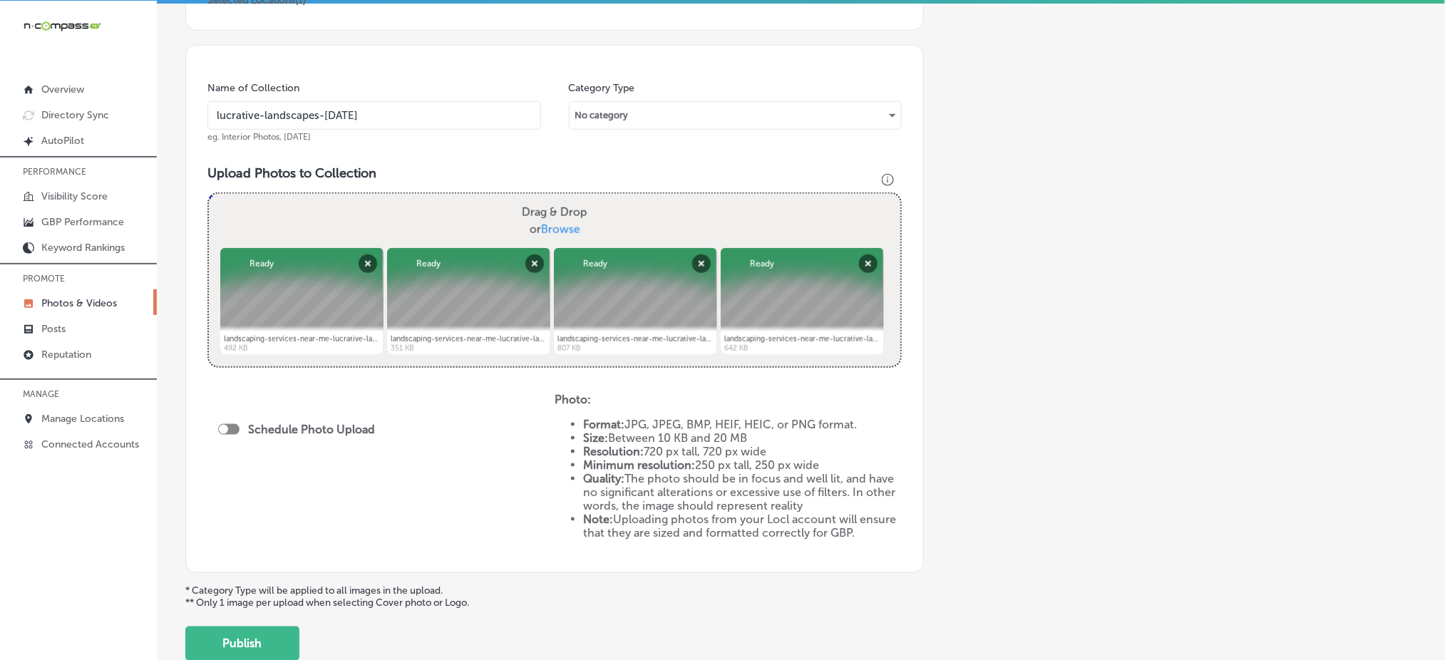
scroll to position [460, 0]
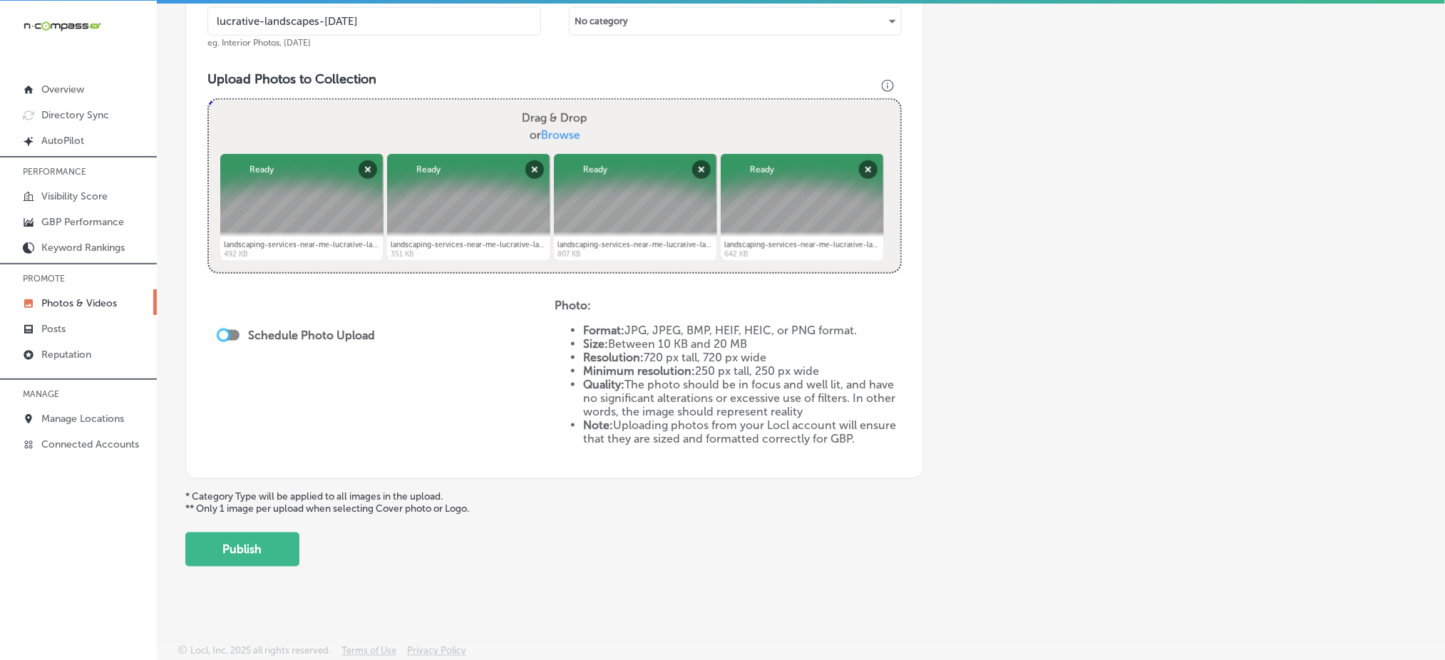
click at [222, 332] on div at bounding box center [223, 335] width 9 height 9
checkbox input "true"
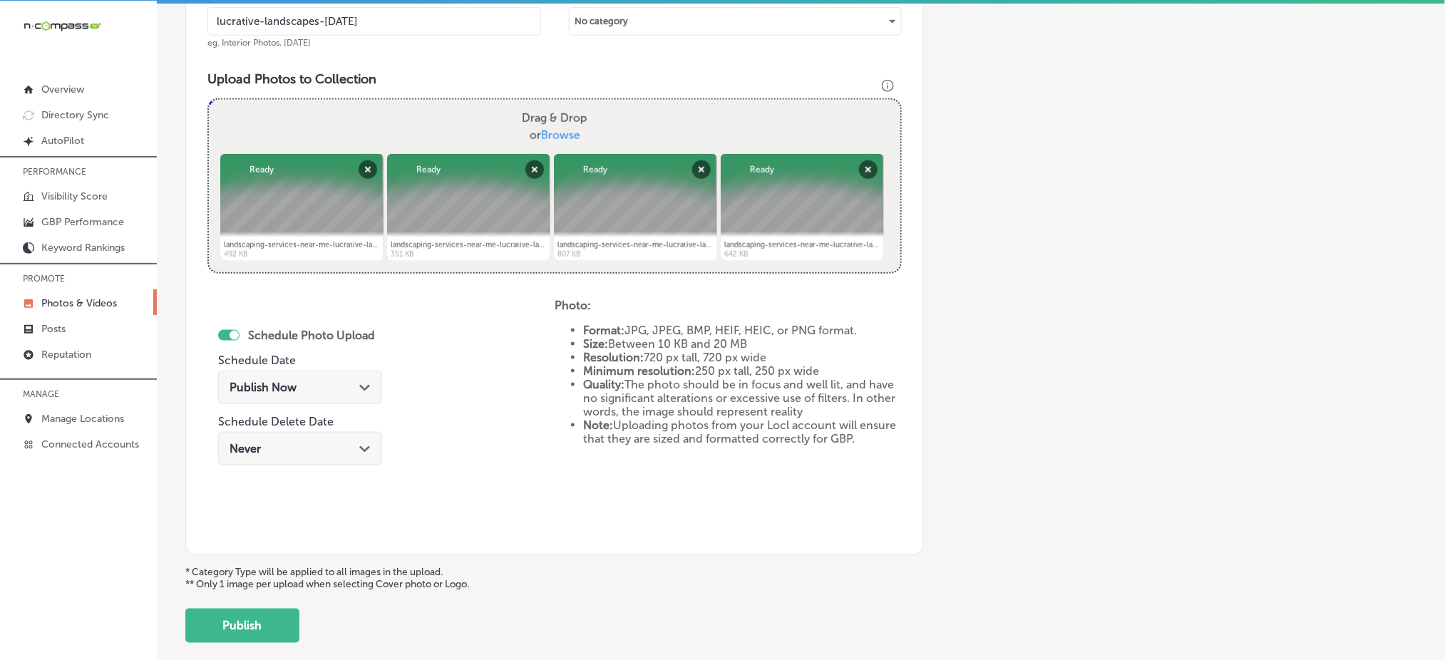
click at [289, 389] on span "Publish Now" at bounding box center [263, 388] width 67 height 14
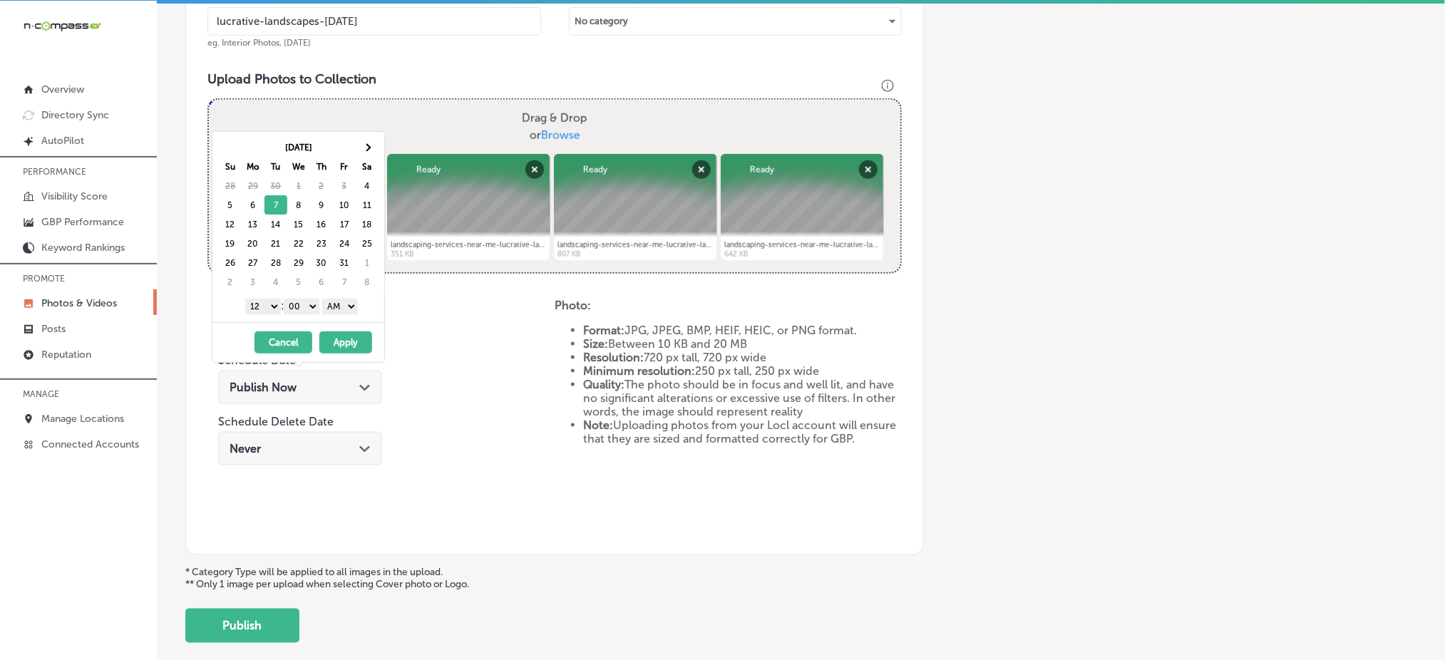
click at [252, 309] on select "1 2 3 4 5 6 7 8 9 10 11 12" at bounding box center [263, 307] width 36 height 16
click at [332, 306] on select "AM PM" at bounding box center [340, 307] width 36 height 16
click at [349, 342] on button "Apply" at bounding box center [345, 343] width 53 height 22
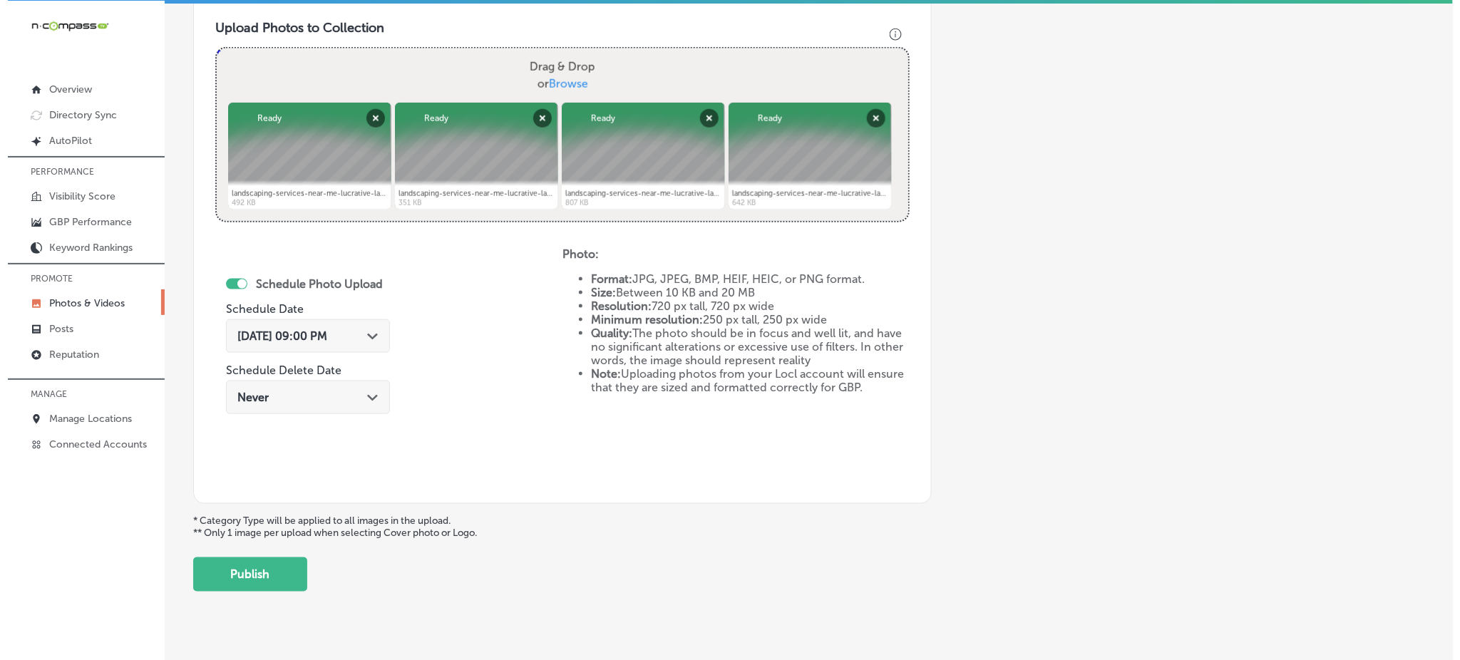
scroll to position [536, 0]
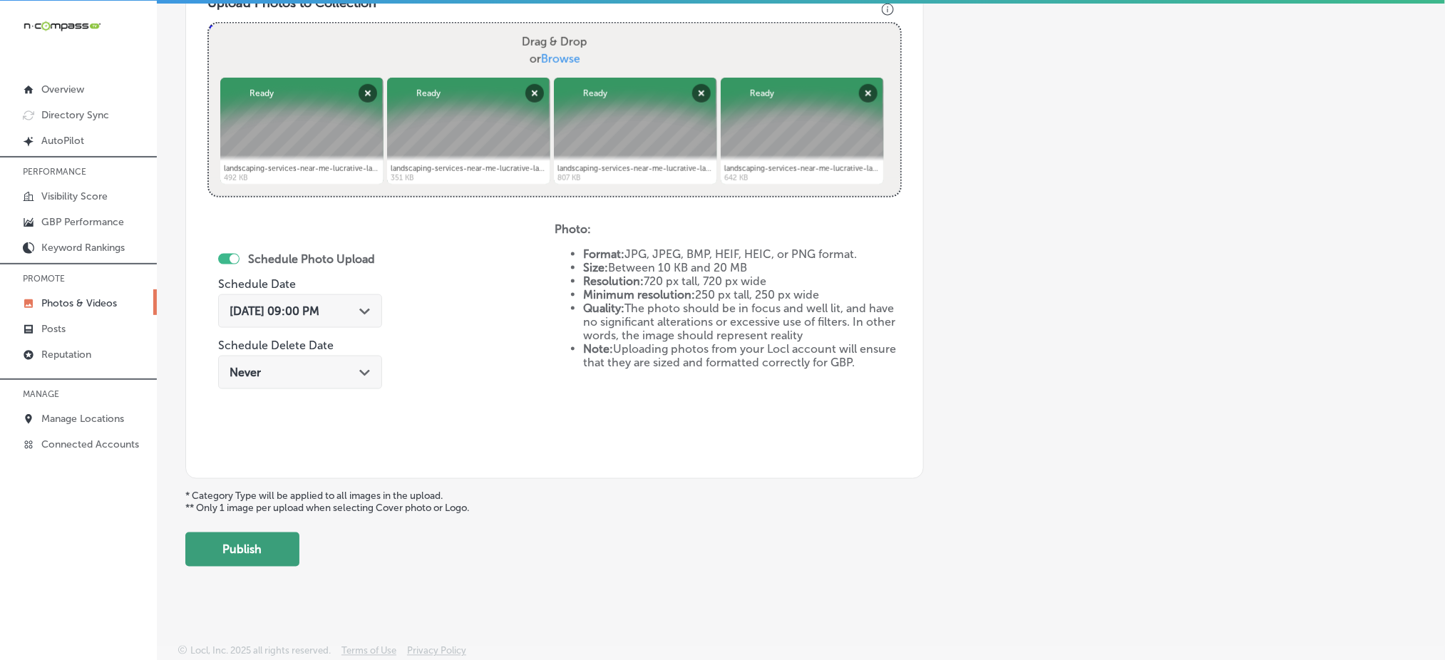
click at [223, 544] on button "Publish" at bounding box center [242, 550] width 114 height 34
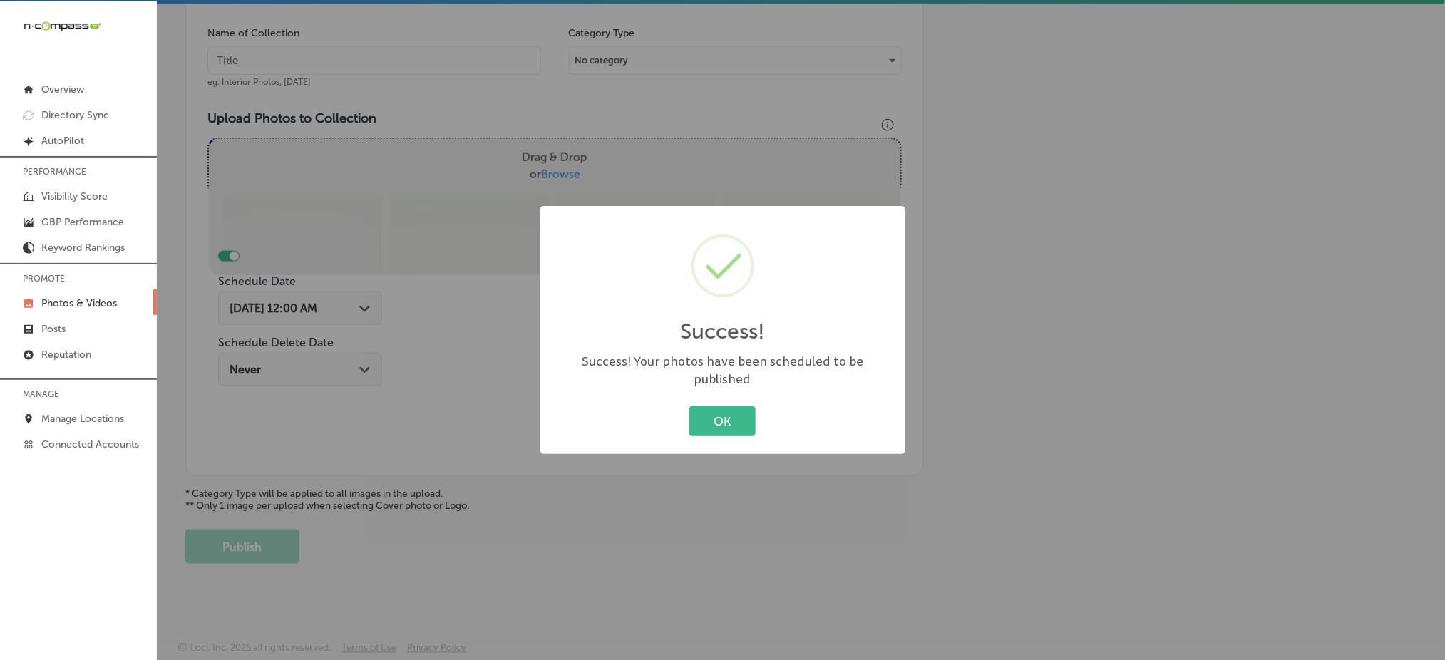
scroll to position [417, 0]
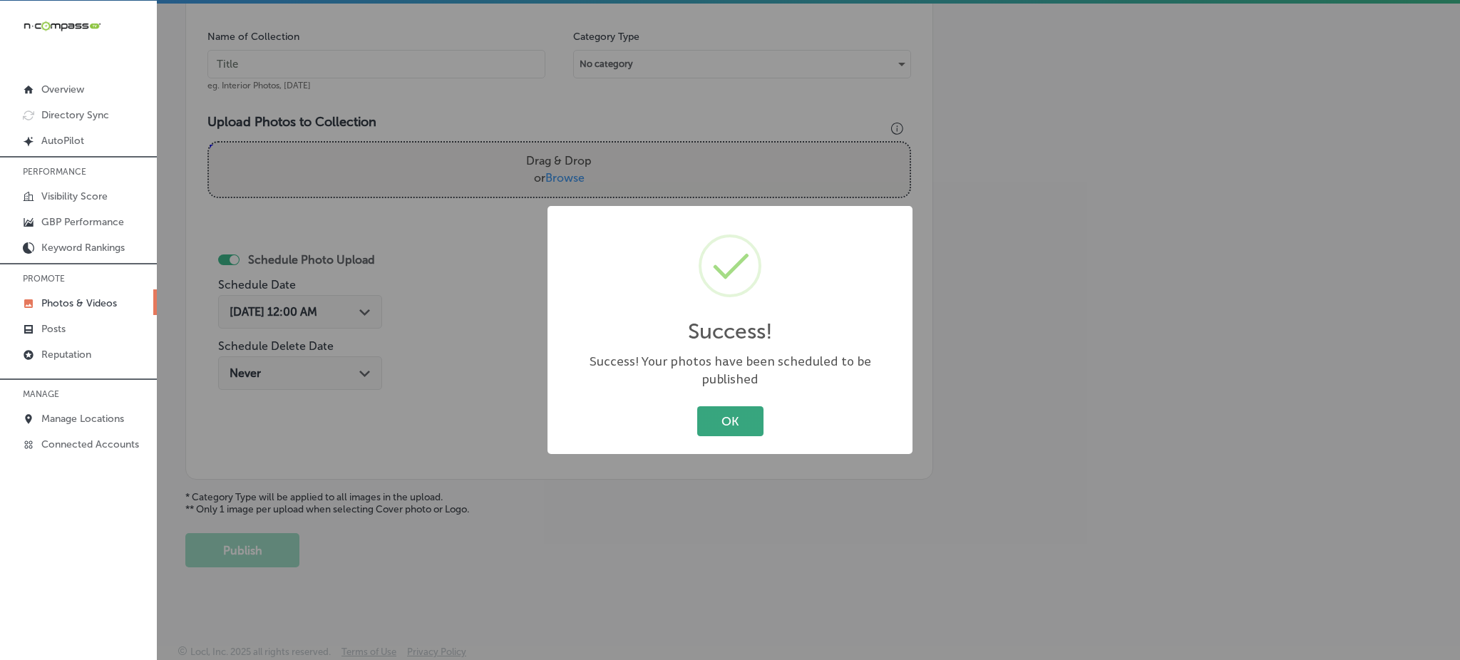
click at [715, 408] on button "OK" at bounding box center [730, 420] width 66 height 29
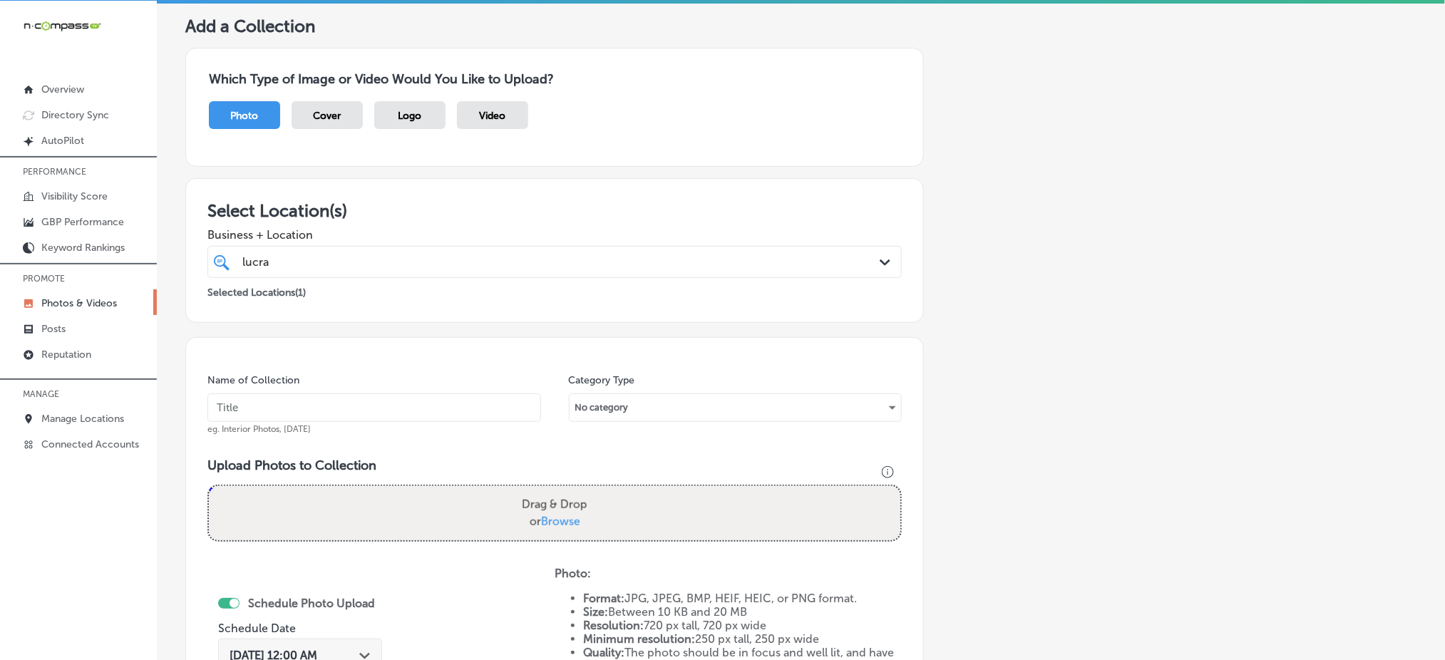
scroll to position [37, 0]
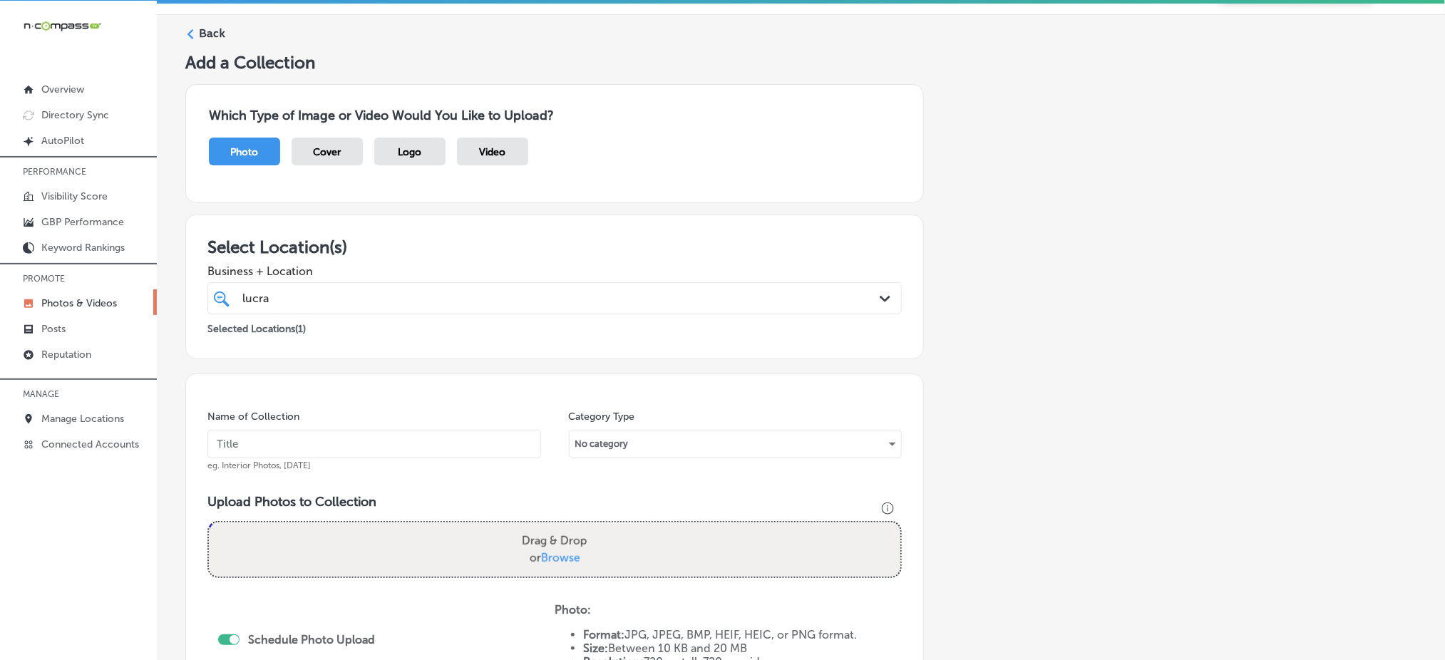
click at [349, 442] on input "text" at bounding box center [375, 444] width 334 height 29
paste input "lucrative-landscapes-oct1"
type input "lucrative-landscapes-oct2"
click at [560, 557] on span "Browse" at bounding box center [560, 558] width 39 height 14
click at [560, 527] on input "Drag & Drop or Browse" at bounding box center [555, 525] width 692 height 4
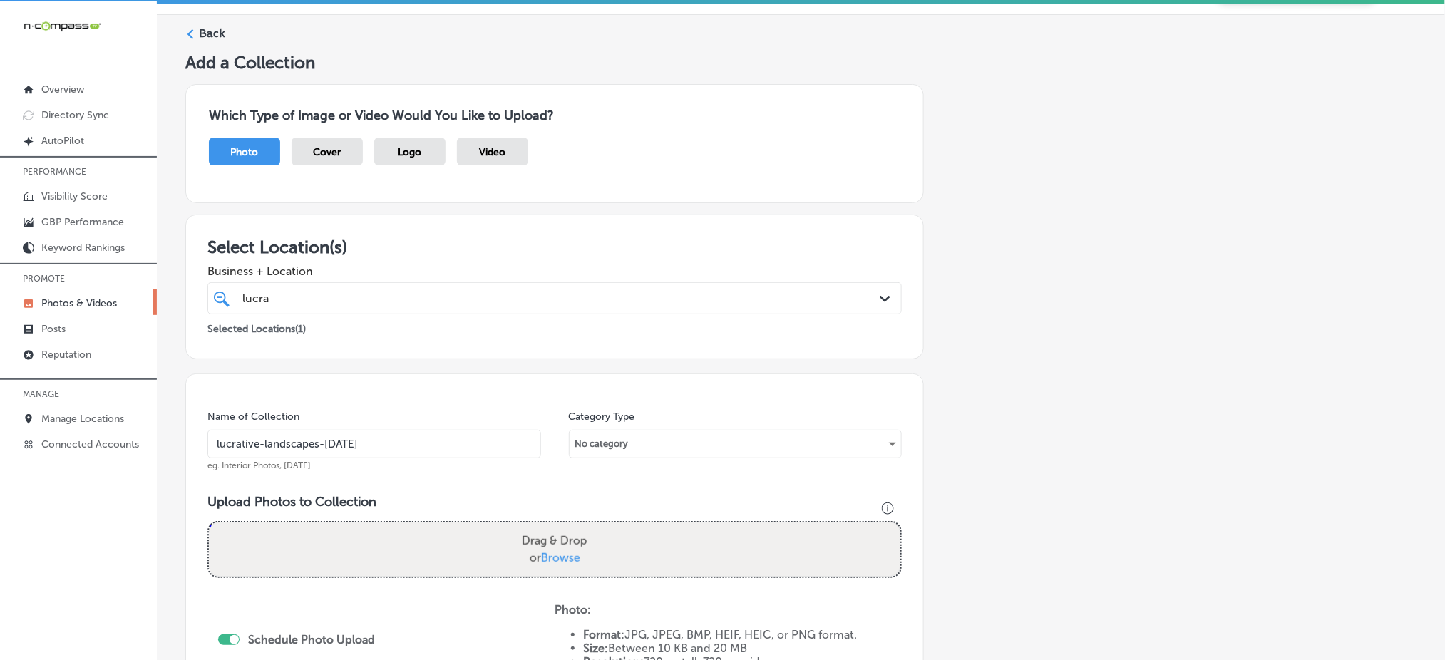
type input "C:\fakepath\landscaping-services-near-me-lucrative-landscapes-doylestown-pa (5)…"
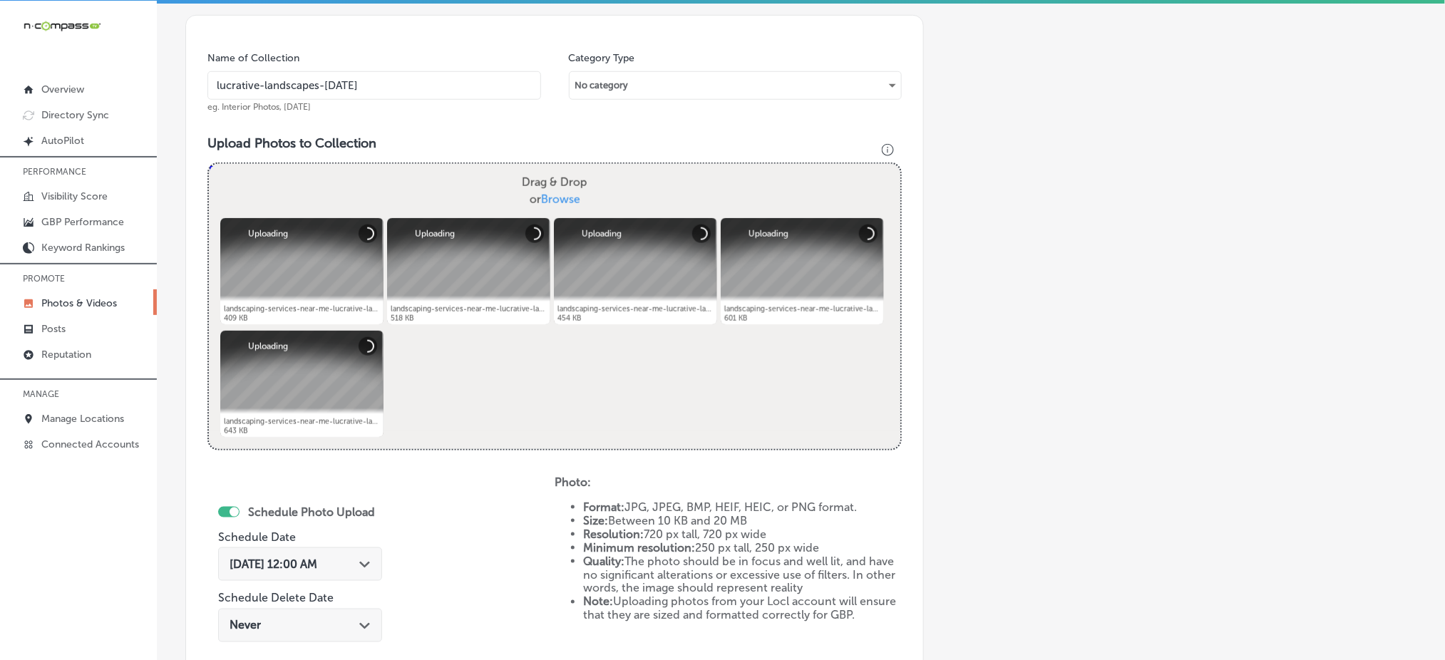
scroll to position [512, 0]
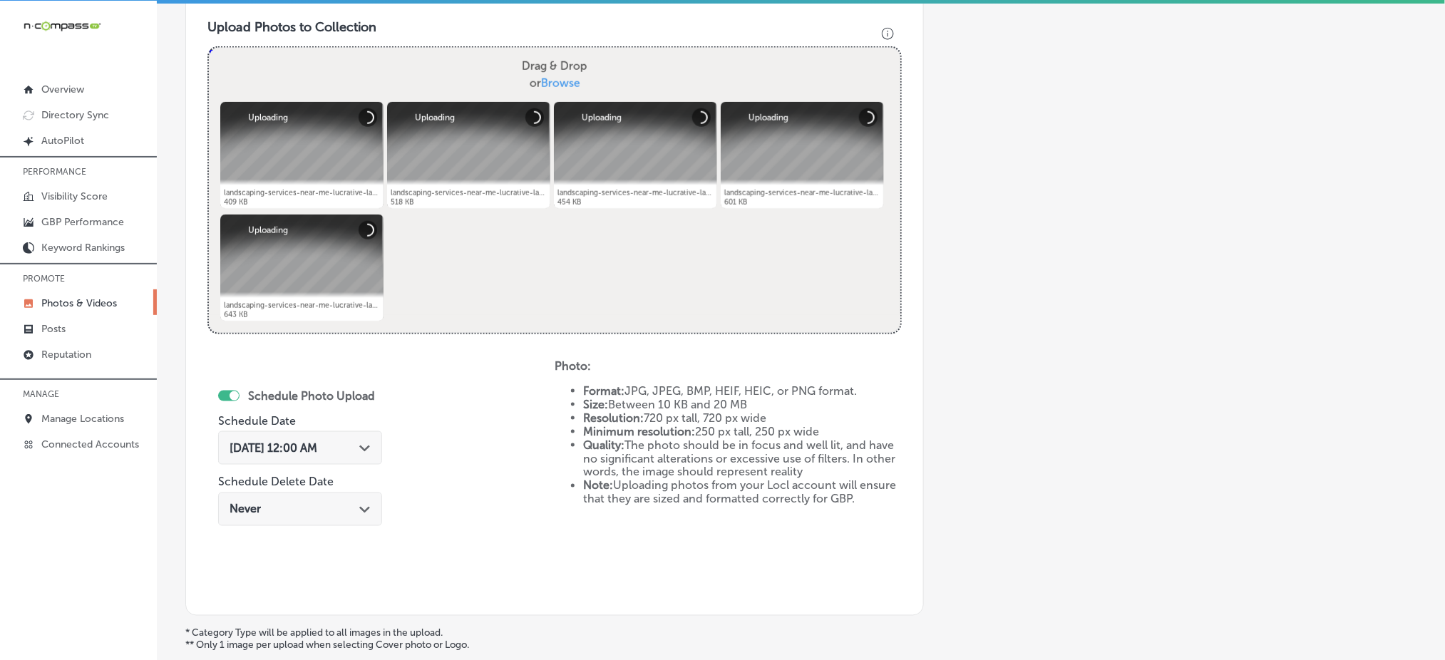
click at [302, 449] on span "[DATE] 12:00 AM" at bounding box center [274, 448] width 88 height 14
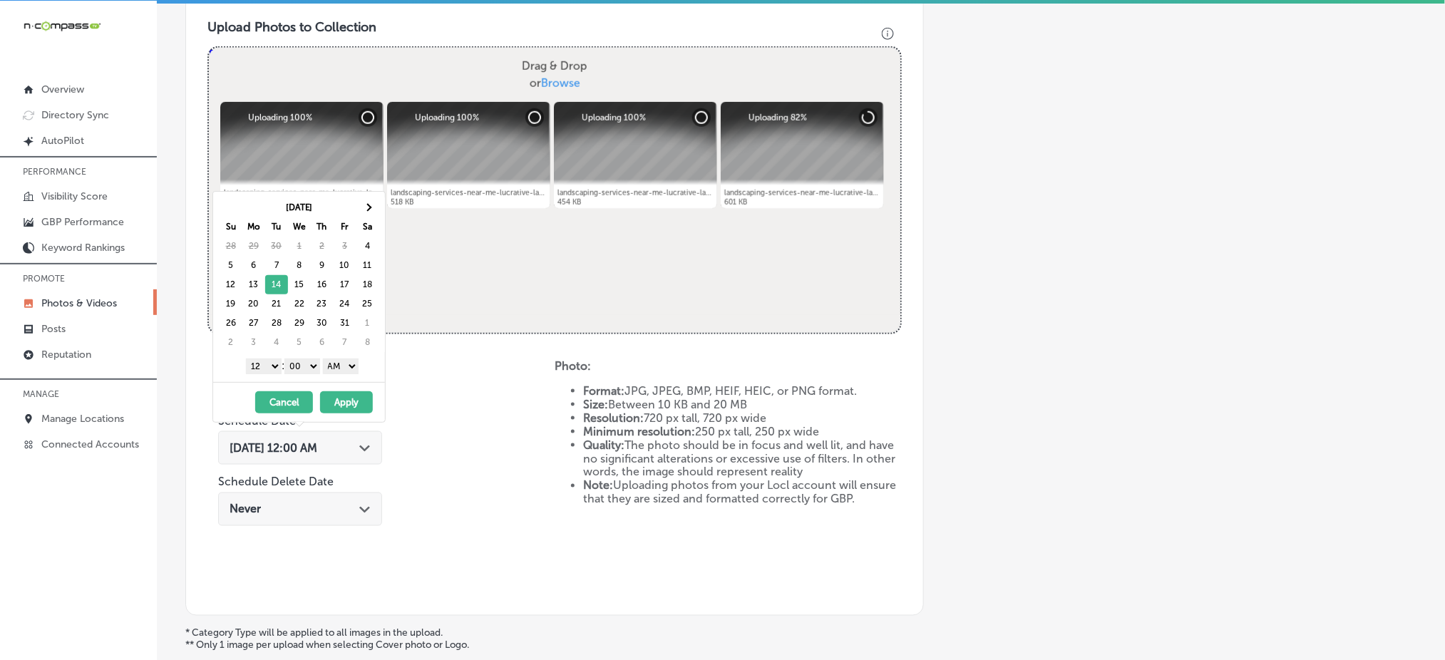
click at [277, 367] on select "1 2 3 4 5 6 7 8 9 10 11 12" at bounding box center [264, 367] width 36 height 16
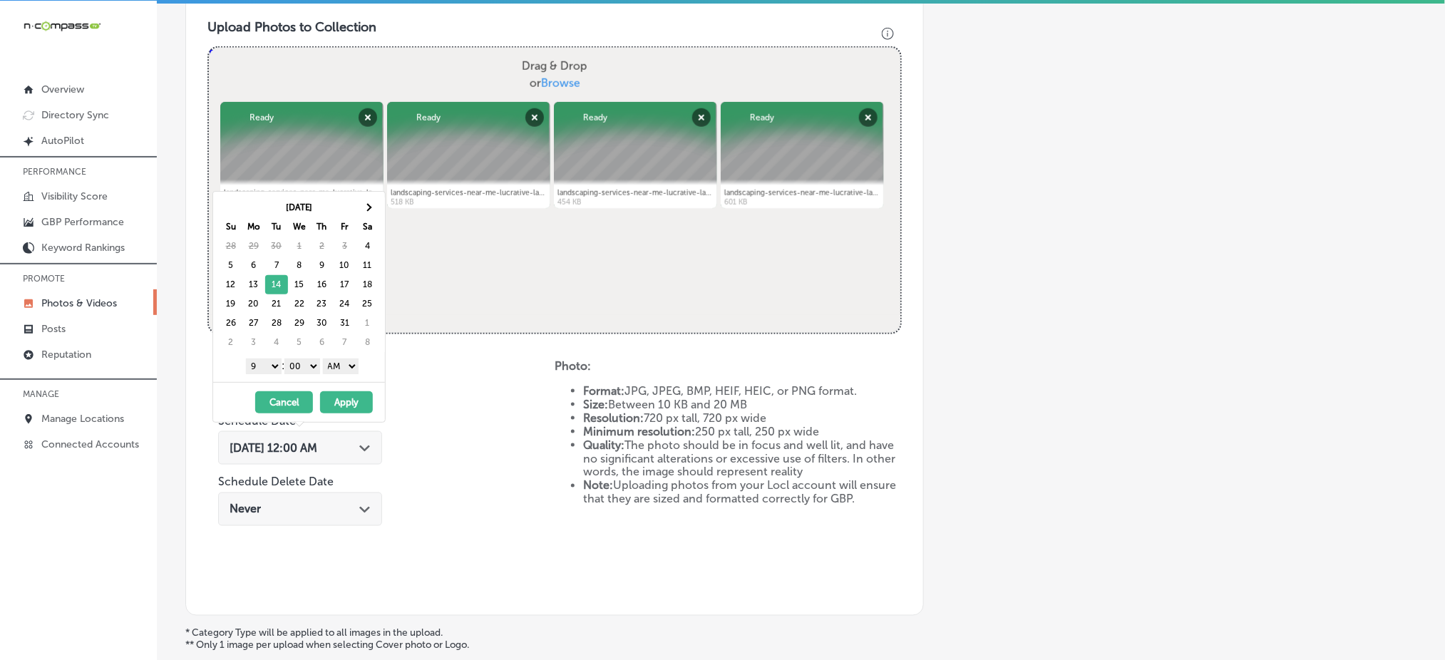
drag, startPoint x: 300, startPoint y: 362, endPoint x: 302, endPoint y: 372, distance: 9.7
click at [300, 362] on select "00 10 20 30 40 50" at bounding box center [303, 367] width 36 height 16
click at [337, 368] on select "AM PM" at bounding box center [341, 367] width 36 height 16
click at [337, 404] on button "Apply" at bounding box center [346, 403] width 53 height 22
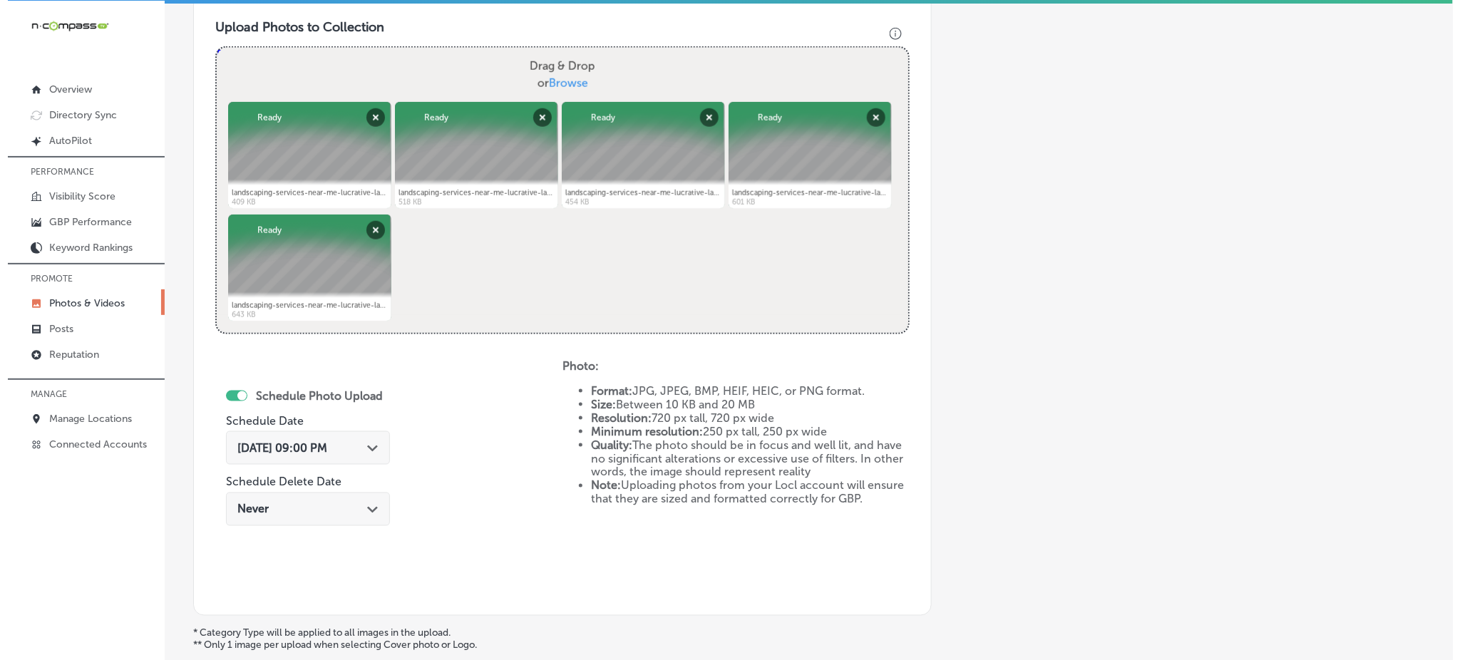
scroll to position [648, 0]
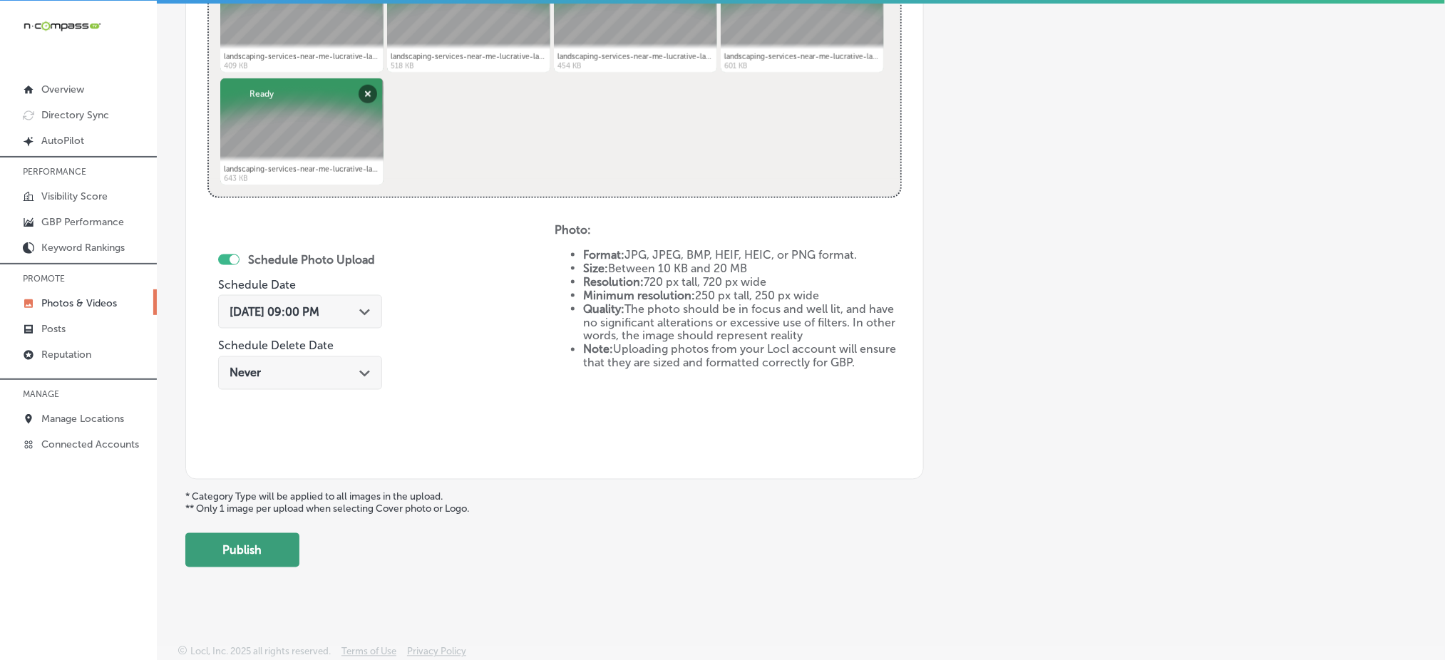
click at [269, 553] on button "Publish" at bounding box center [242, 550] width 114 height 34
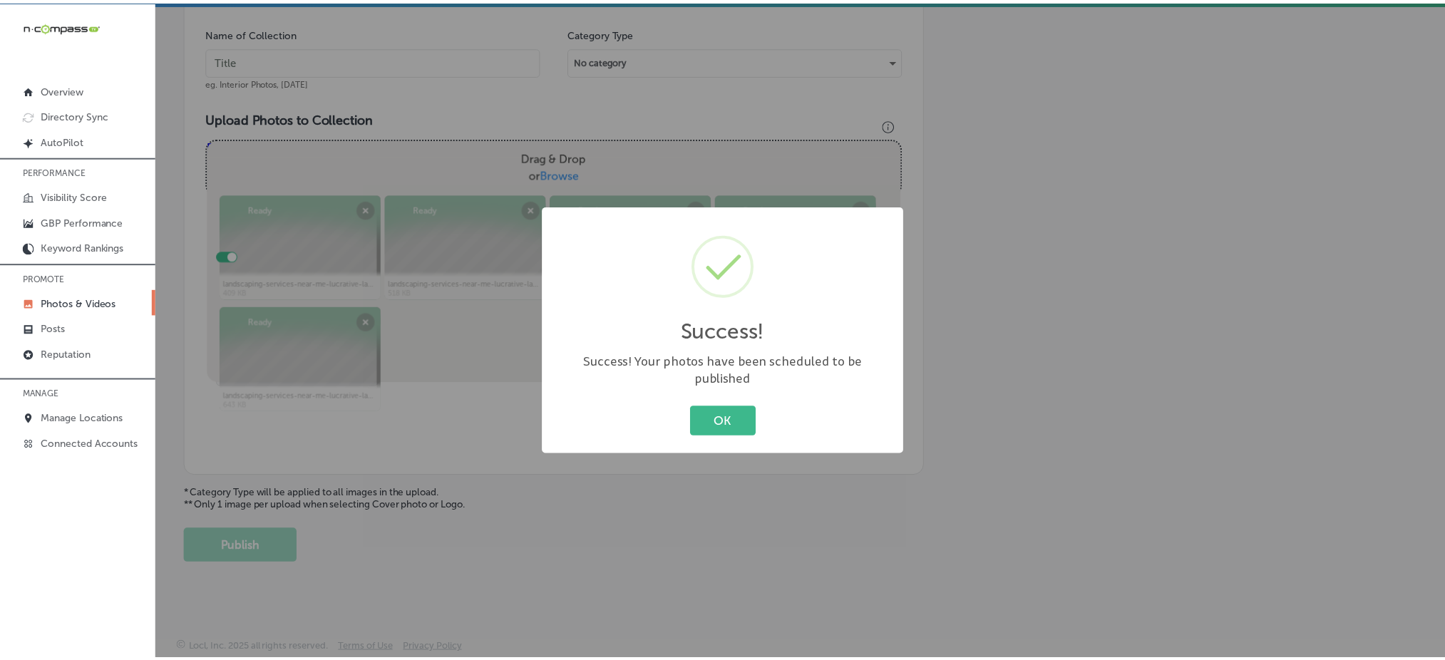
scroll to position [417, 0]
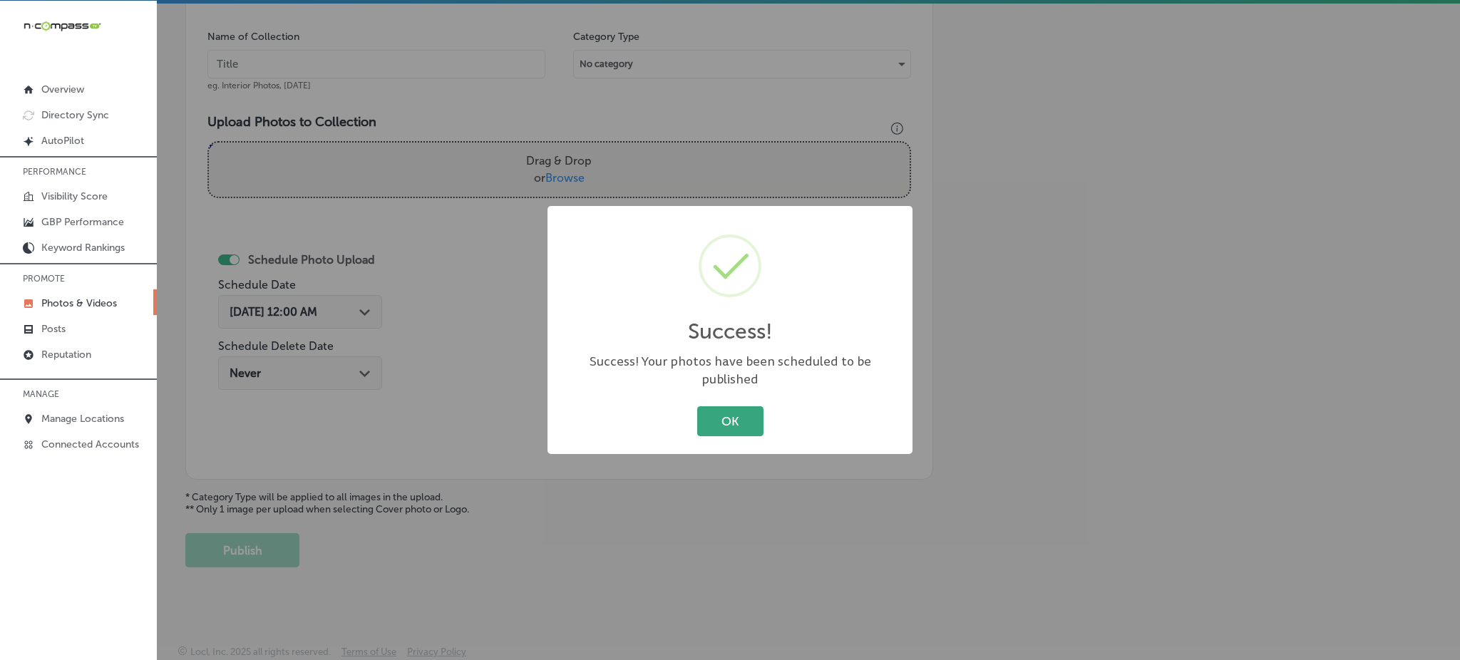
click at [747, 411] on button "OK" at bounding box center [730, 420] width 66 height 29
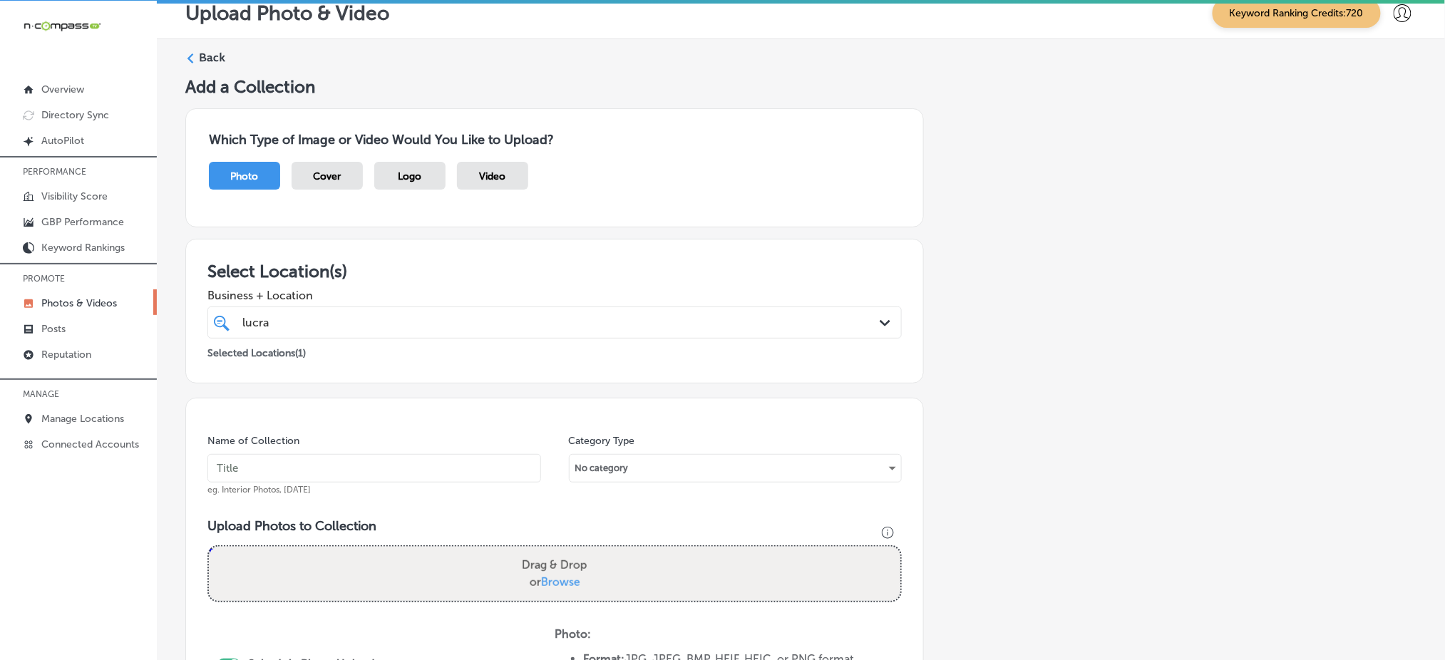
scroll to position [0, 0]
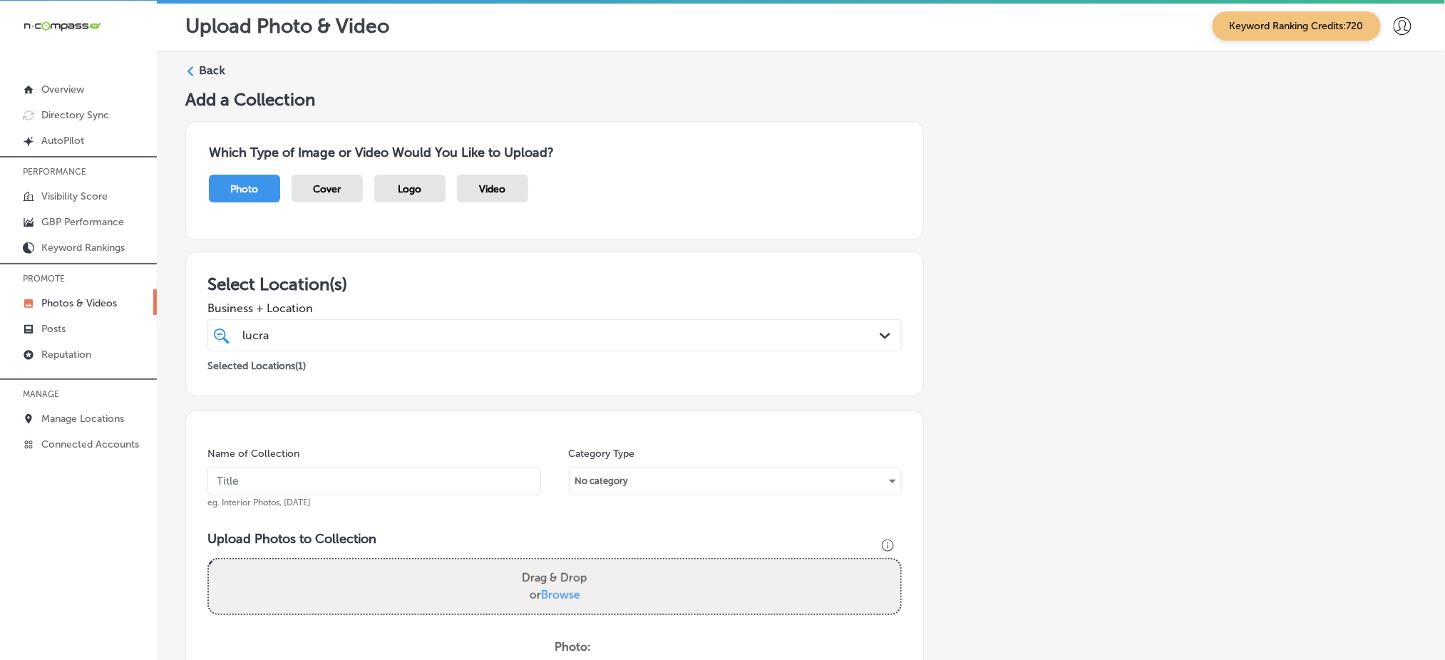
click at [709, 339] on div "lucra lucra" at bounding box center [523, 335] width 565 height 19
click at [117, 302] on link "Photos & Videos" at bounding box center [78, 303] width 157 height 26
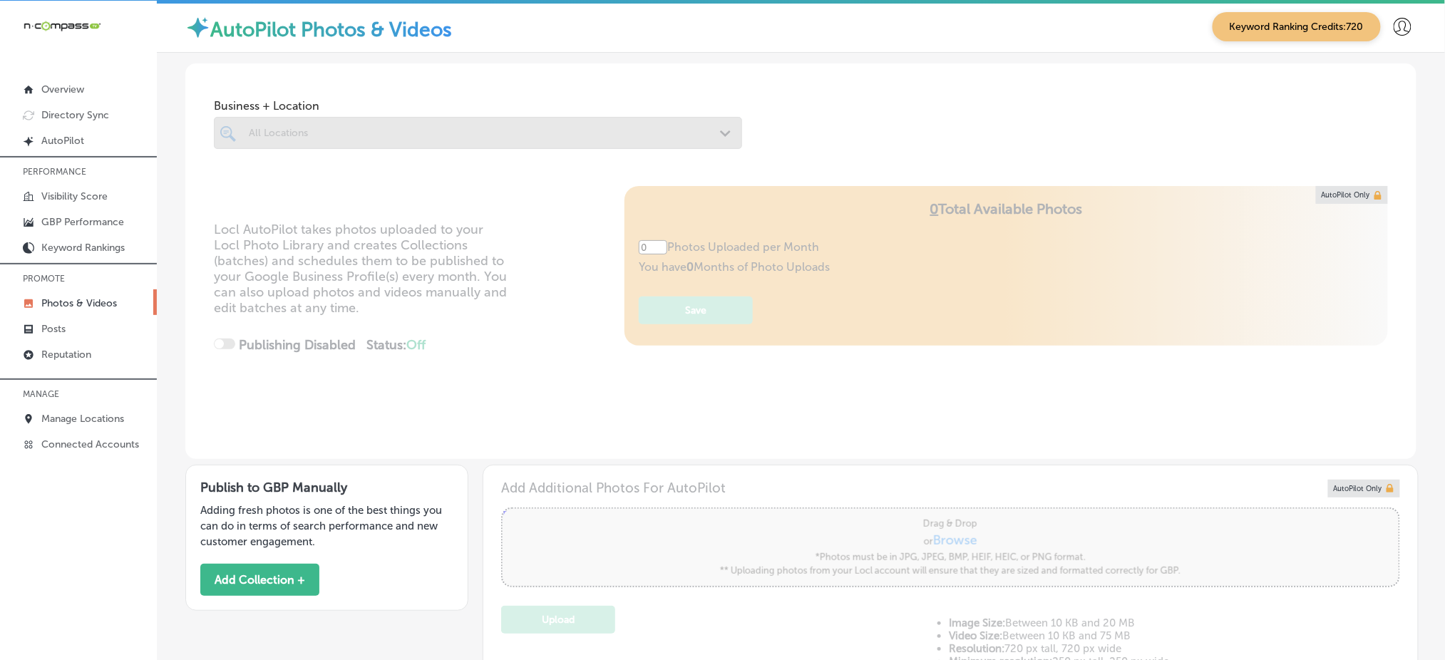
type input "5"
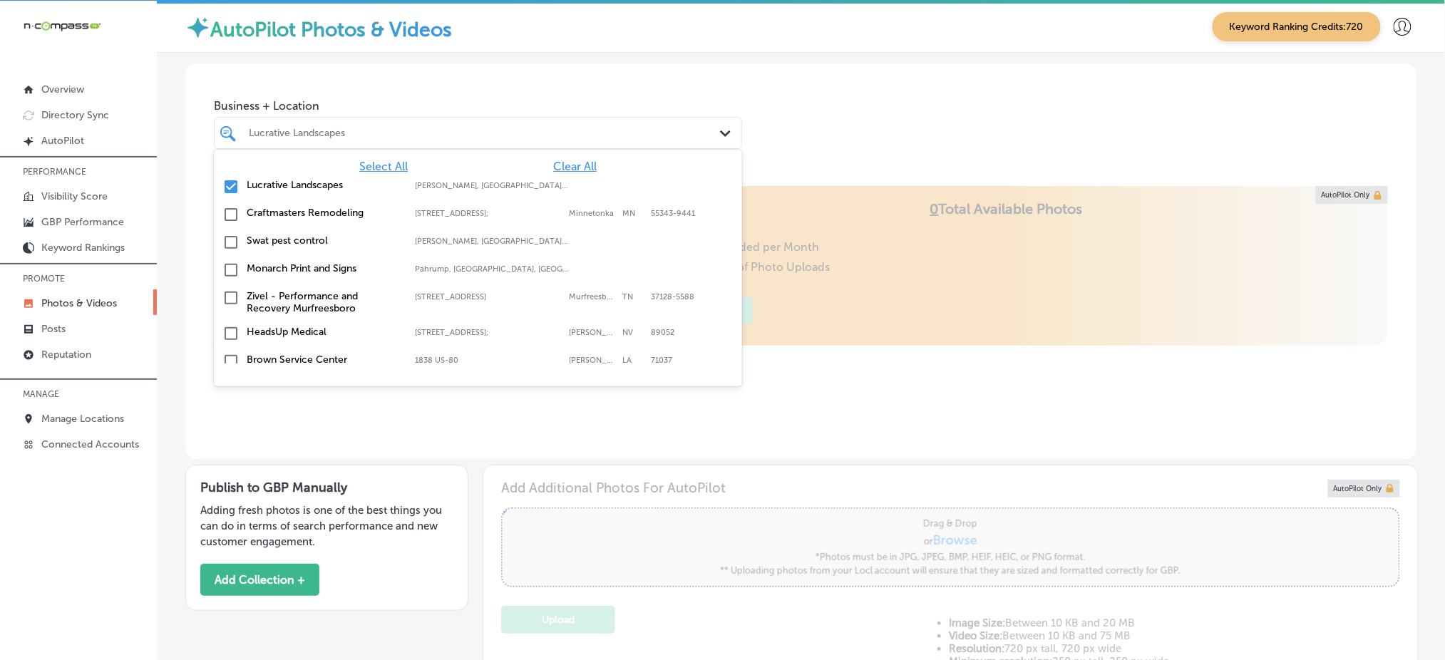
click at [395, 138] on div at bounding box center [454, 132] width 415 height 19
click at [550, 158] on div "Select All Clear All Lucrative Landscapes Wilson, PA, USA | Ardmore, PA, USA | …" at bounding box center [478, 257] width 528 height 214
click at [555, 168] on span "Clear All" at bounding box center [575, 167] width 44 height 14
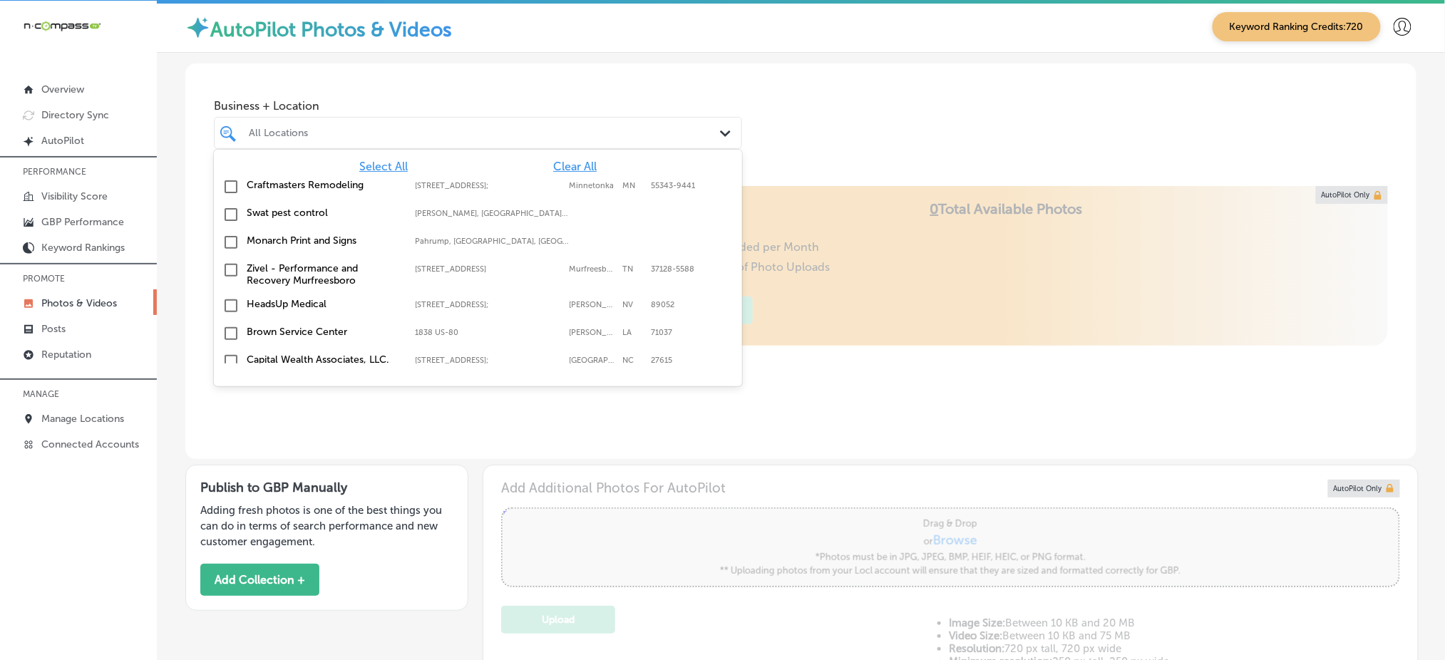
click at [553, 161] on span "Clear All" at bounding box center [575, 167] width 44 height 14
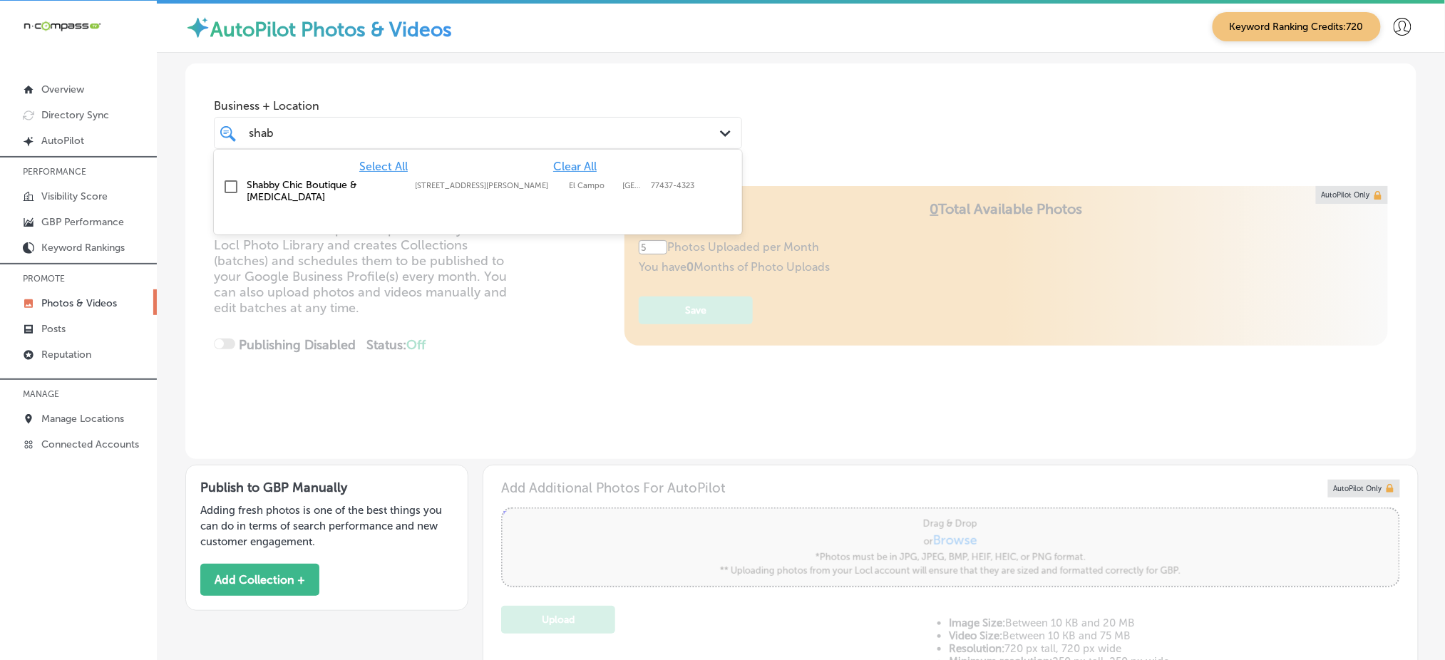
click at [522, 195] on div "Shabby Chic Boutique & Tanning 119 West Jackson Street, El Campo, TX, 77437-432…" at bounding box center [478, 191] width 517 height 30
type input "shab"
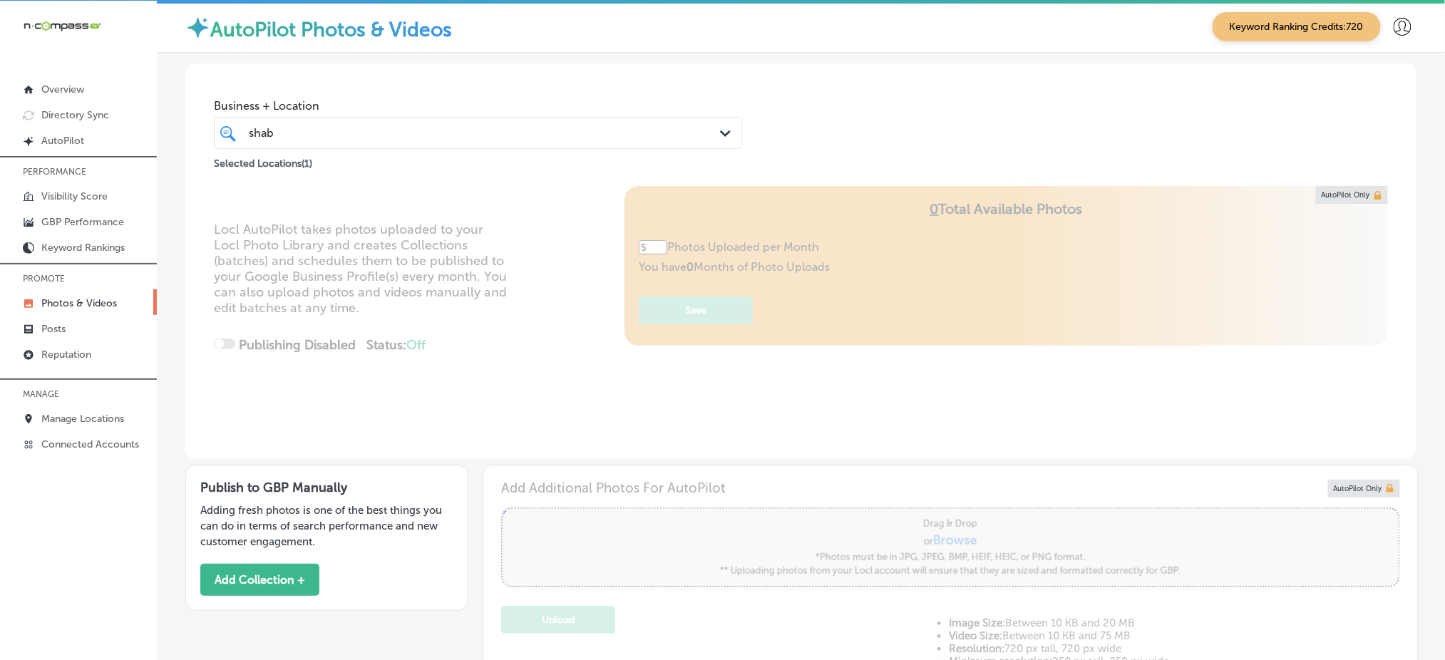
click at [553, 75] on div "Business + Location shab shab Path Created with Sketch. Selected Locations ( 1 )" at bounding box center [801, 117] width 1232 height 108
click at [525, 138] on div "shab shab" at bounding box center [454, 132] width 415 height 19
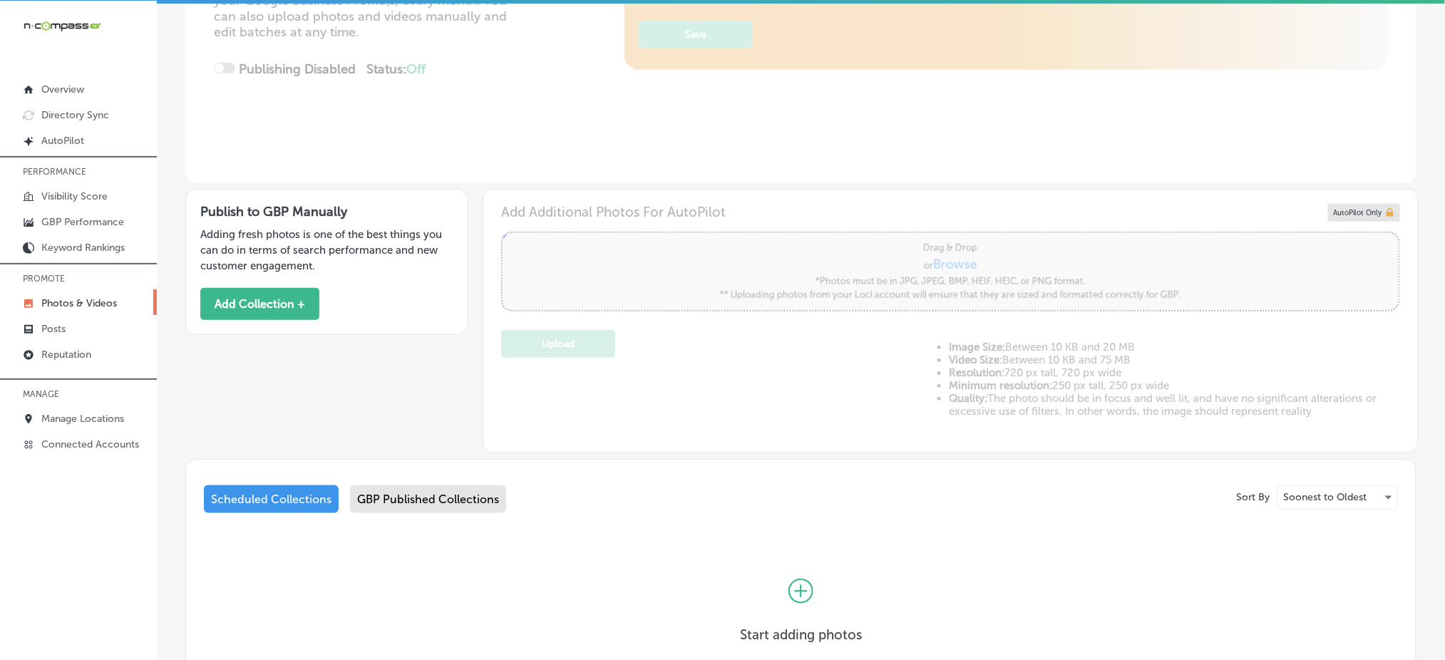
scroll to position [357, 0]
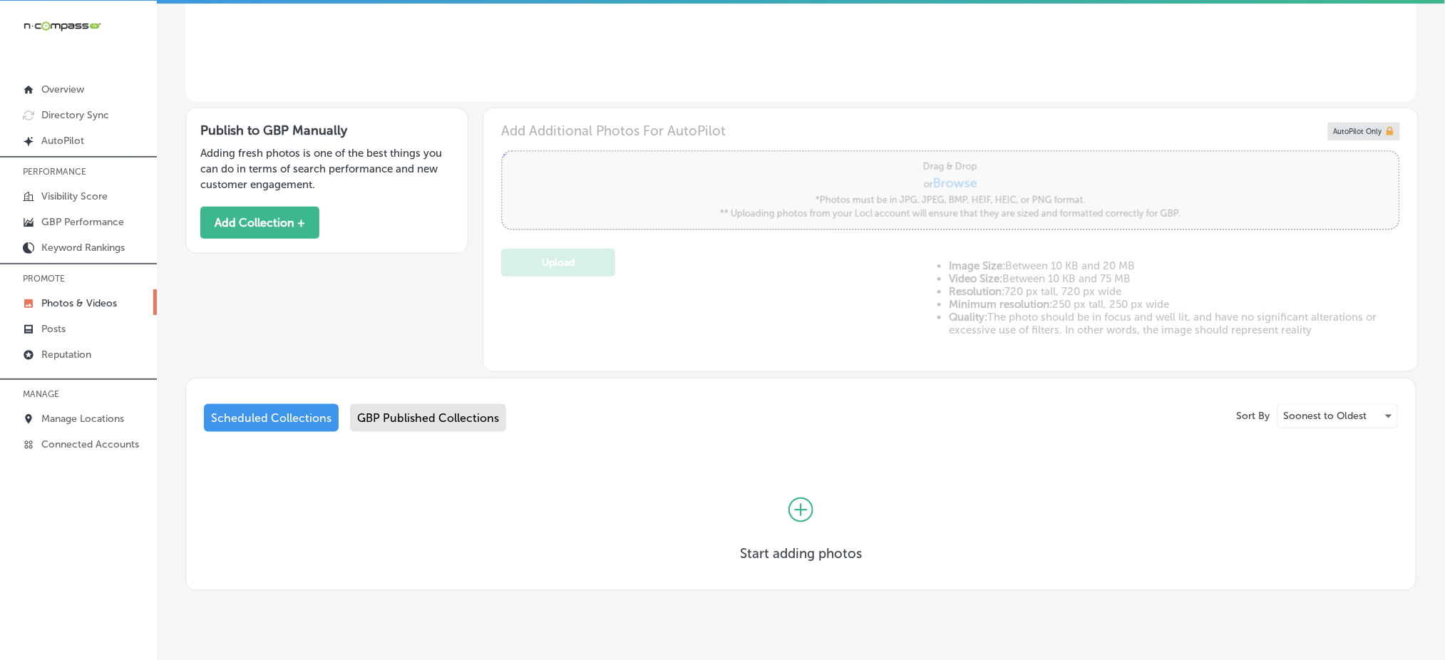
click at [460, 420] on div "GBP Published Collections" at bounding box center [428, 418] width 156 height 28
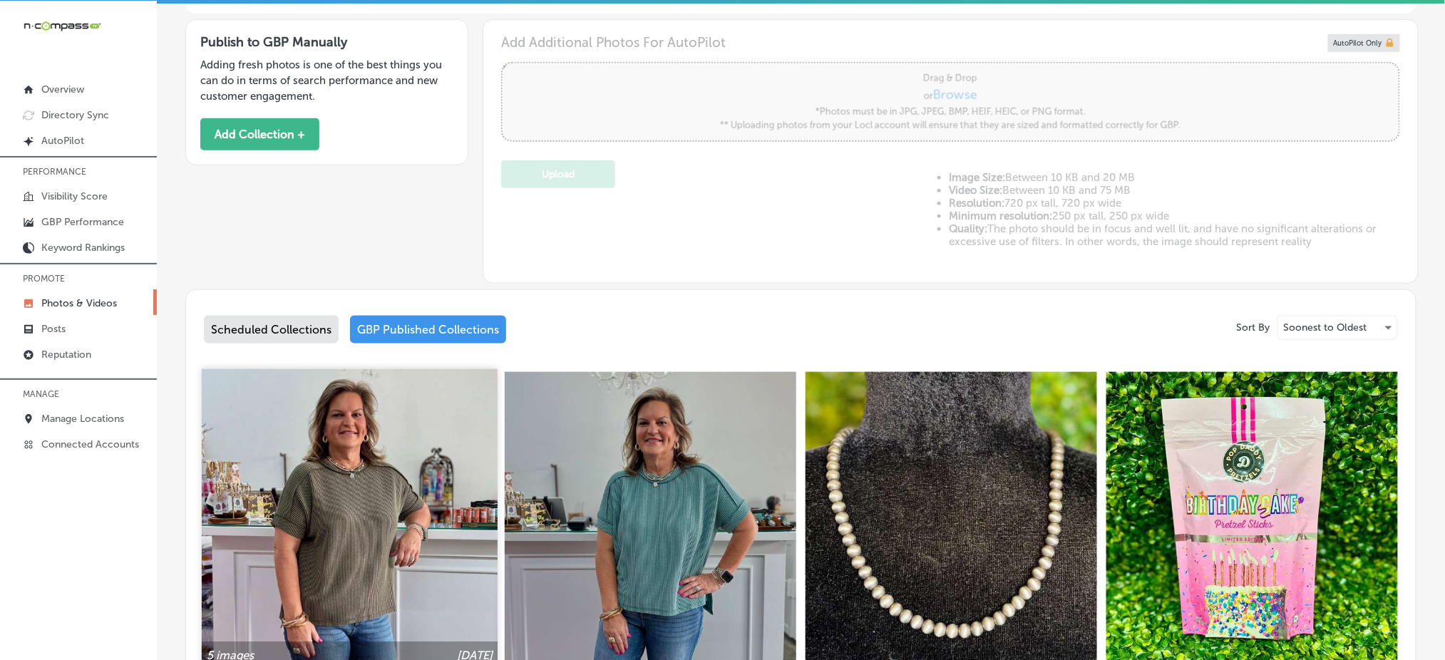
scroll to position [445, 0]
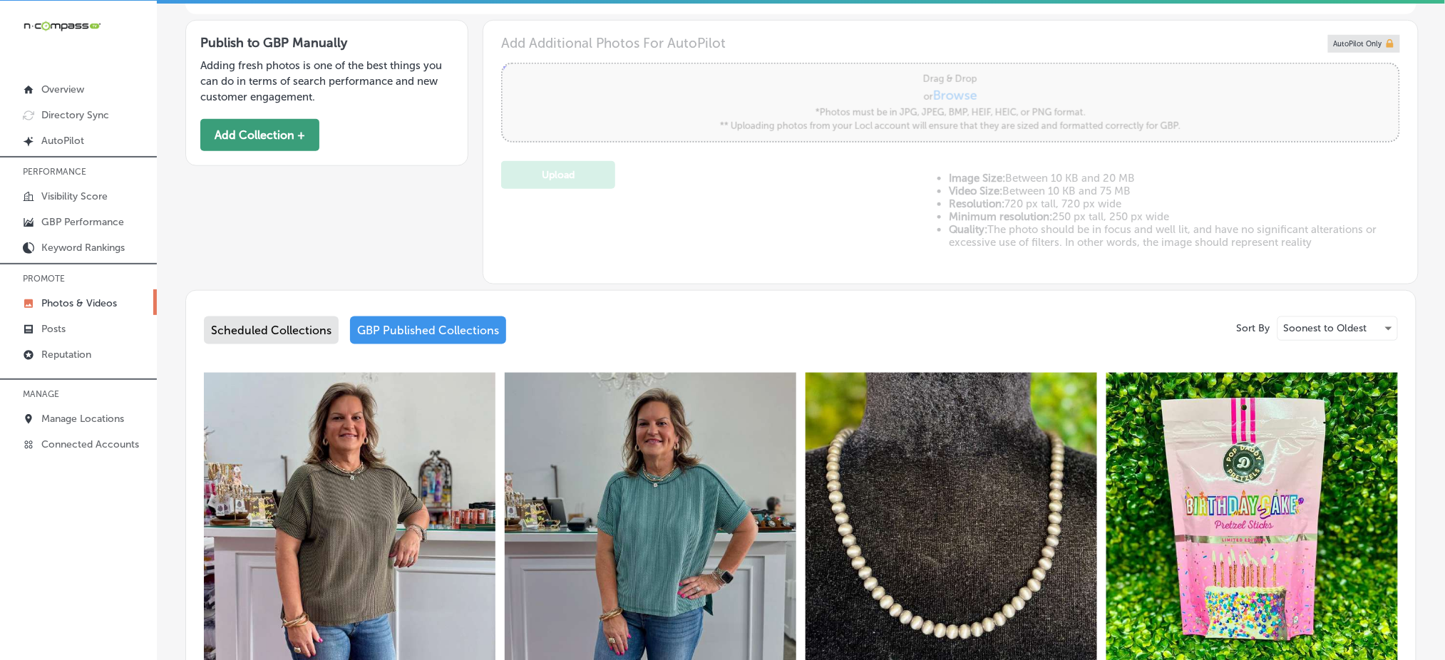
click at [246, 129] on button "Add Collection +" at bounding box center [259, 135] width 119 height 32
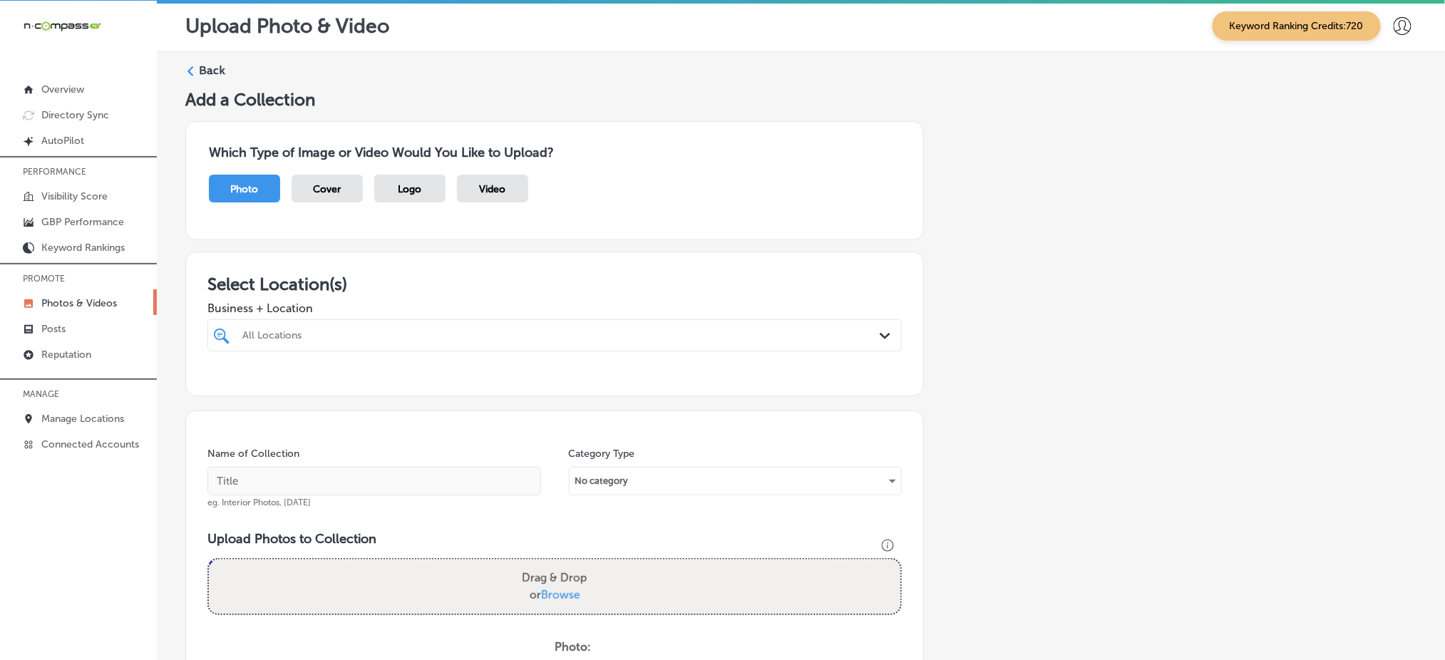
click at [346, 341] on div at bounding box center [523, 335] width 565 height 19
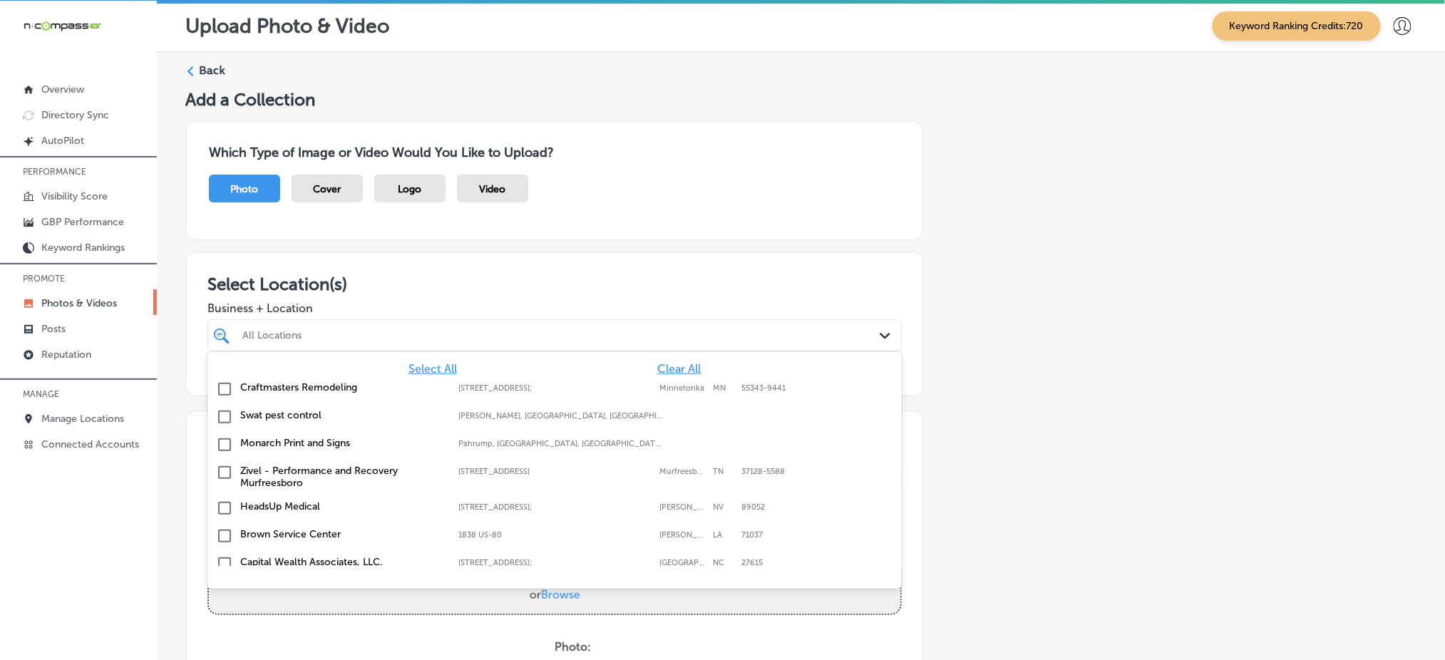
click at [657, 362] on span "Clear All" at bounding box center [679, 369] width 44 height 14
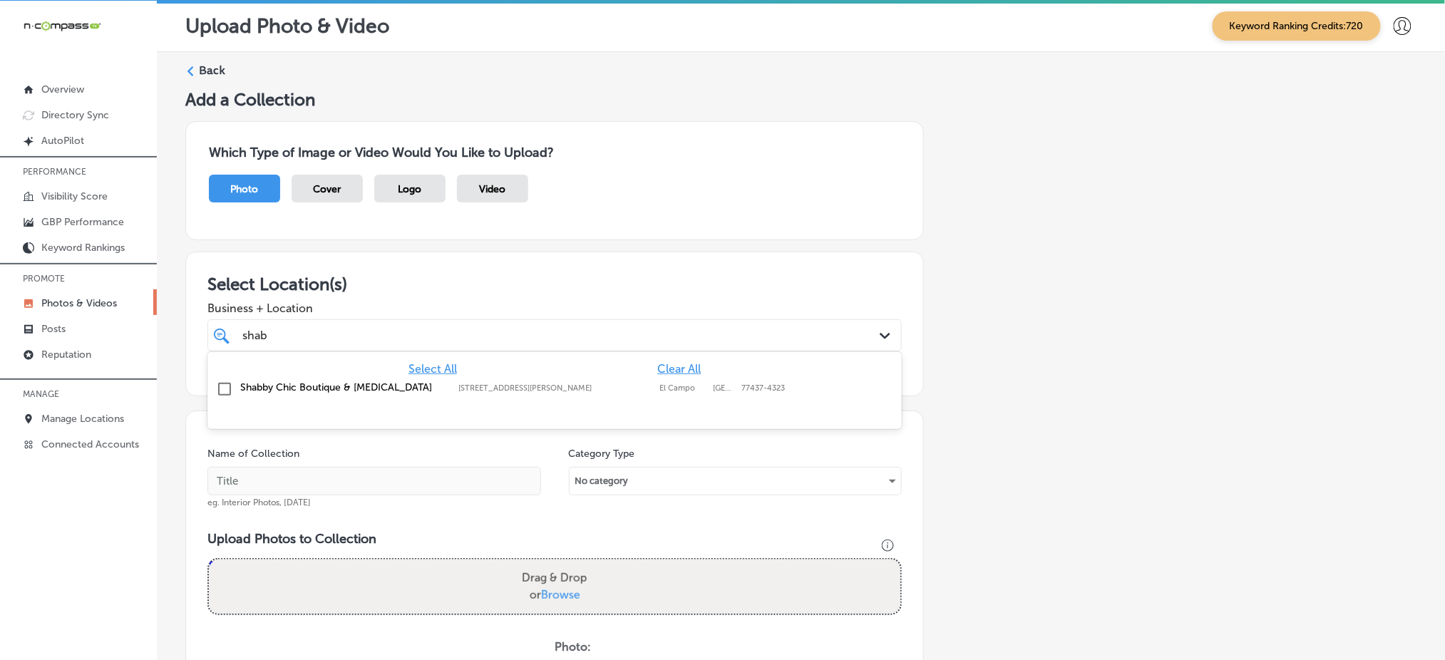
click at [617, 404] on div "Select All Clear All Shabby Chic Boutique & Tanning 119 West Jackson Street, El…" at bounding box center [555, 379] width 695 height 54
click at [571, 386] on label "[STREET_ADDRESS][PERSON_NAME]" at bounding box center [556, 388] width 194 height 9
type input "shab"
click at [521, 288] on h3 "Select Location(s)" at bounding box center [555, 284] width 695 height 21
click at [499, 337] on div "shab shab" at bounding box center [523, 335] width 565 height 19
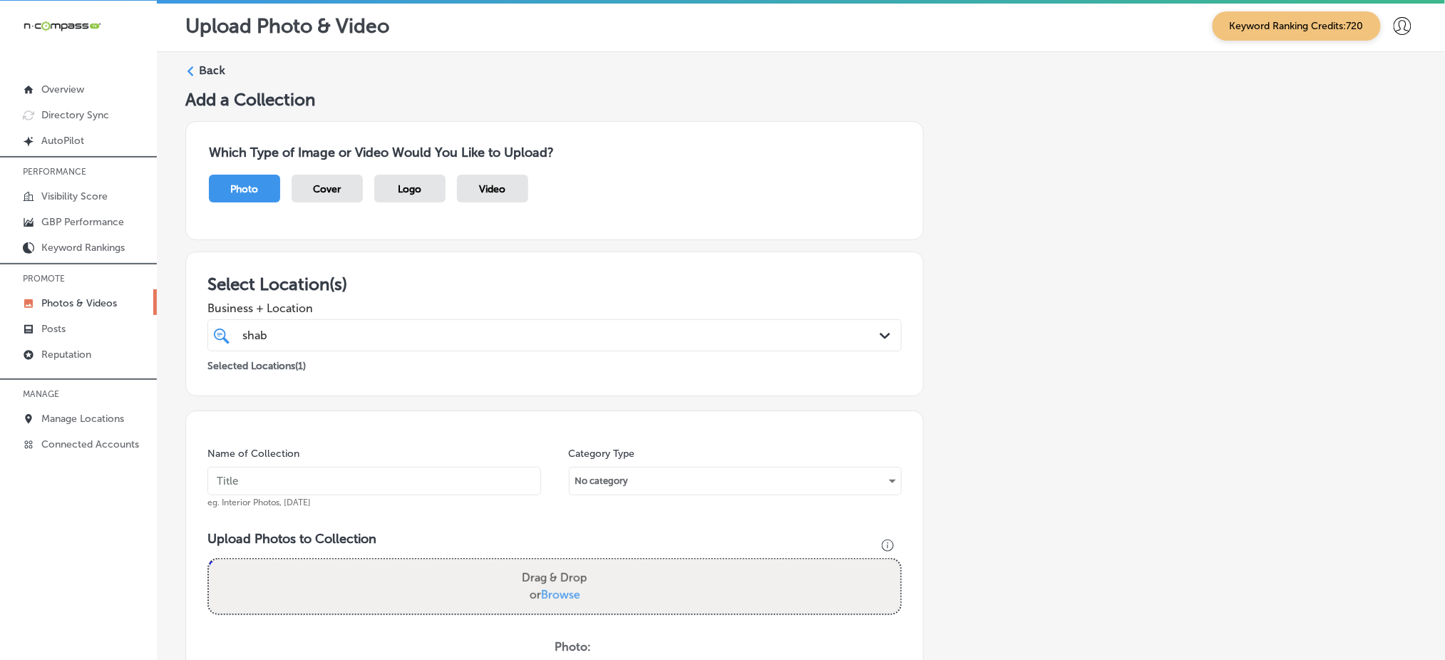
click at [499, 337] on div "shab shab" at bounding box center [523, 335] width 565 height 19
click at [440, 484] on input "text" at bounding box center [375, 481] width 334 height 29
click at [315, 486] on input "shabby-chic-oct1" at bounding box center [375, 481] width 334 height 29
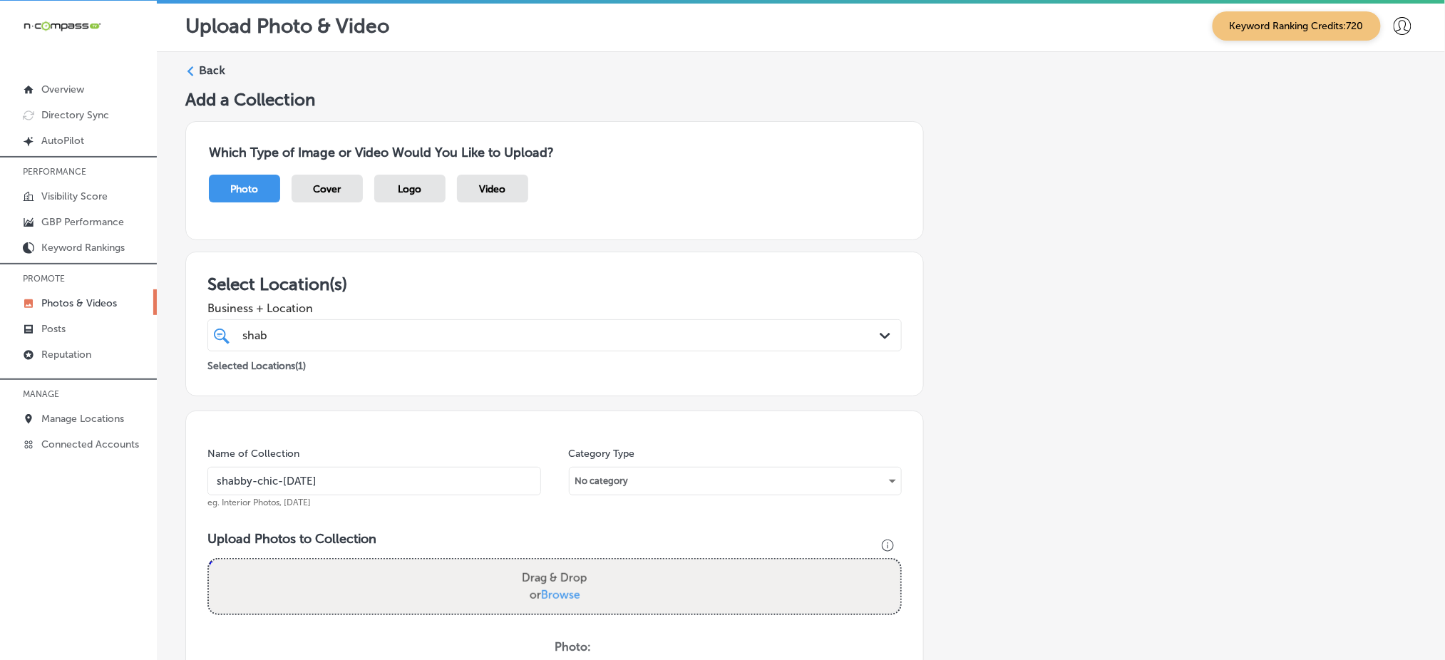
click at [315, 486] on input "shabby-chic-oct1" at bounding box center [375, 481] width 334 height 29
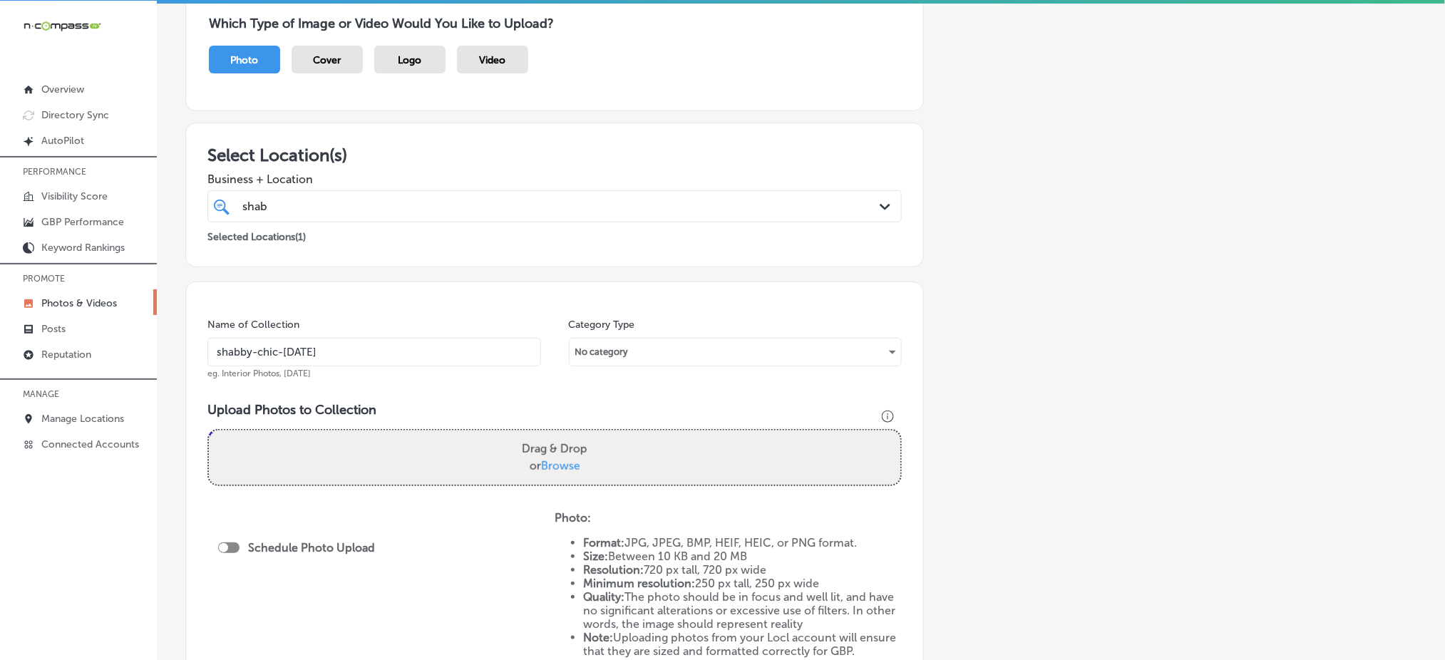
scroll to position [140, 0]
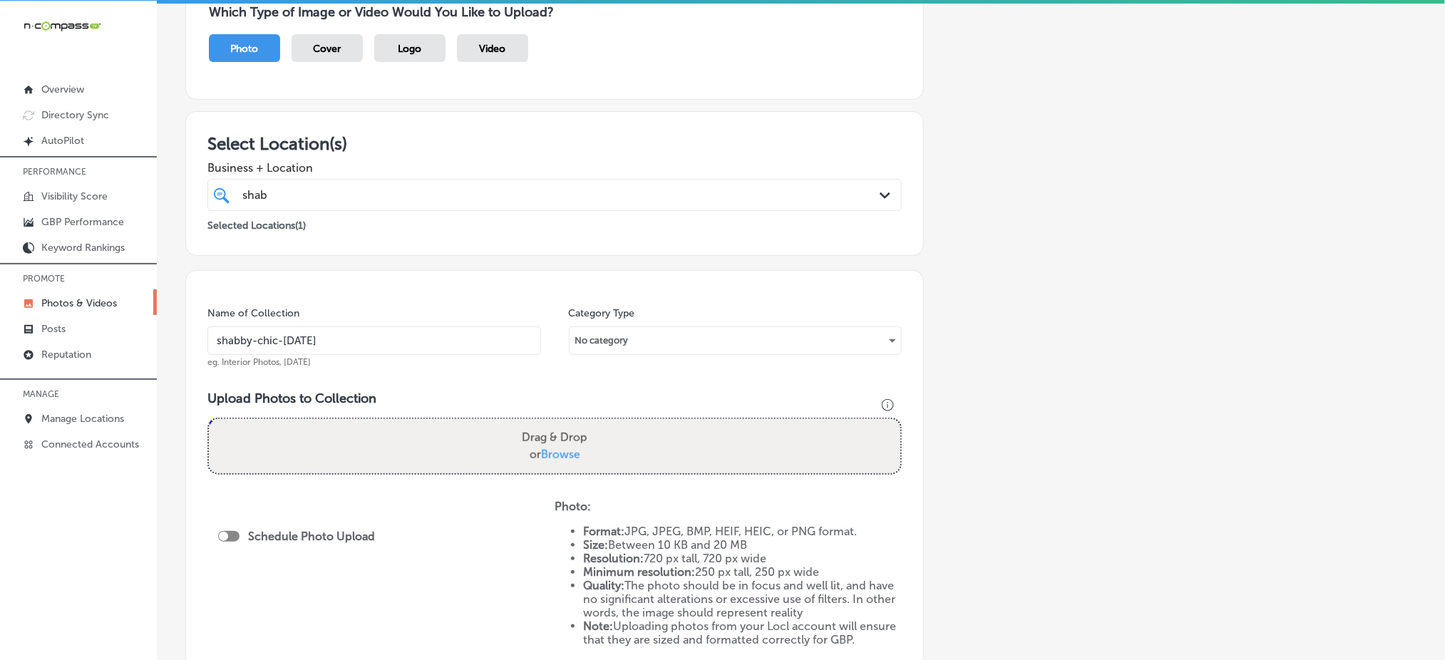
type input "shabby-chic-oct1"
click at [528, 442] on label "Drag & Drop or Browse" at bounding box center [554, 447] width 77 height 46
click at [528, 424] on input "Drag & Drop or Browse" at bounding box center [555, 421] width 692 height 4
type input "C:\fakepath\custom-t-shirts-vinyl-glitter-shabby-chic-el-campo-tx (1).jpg"
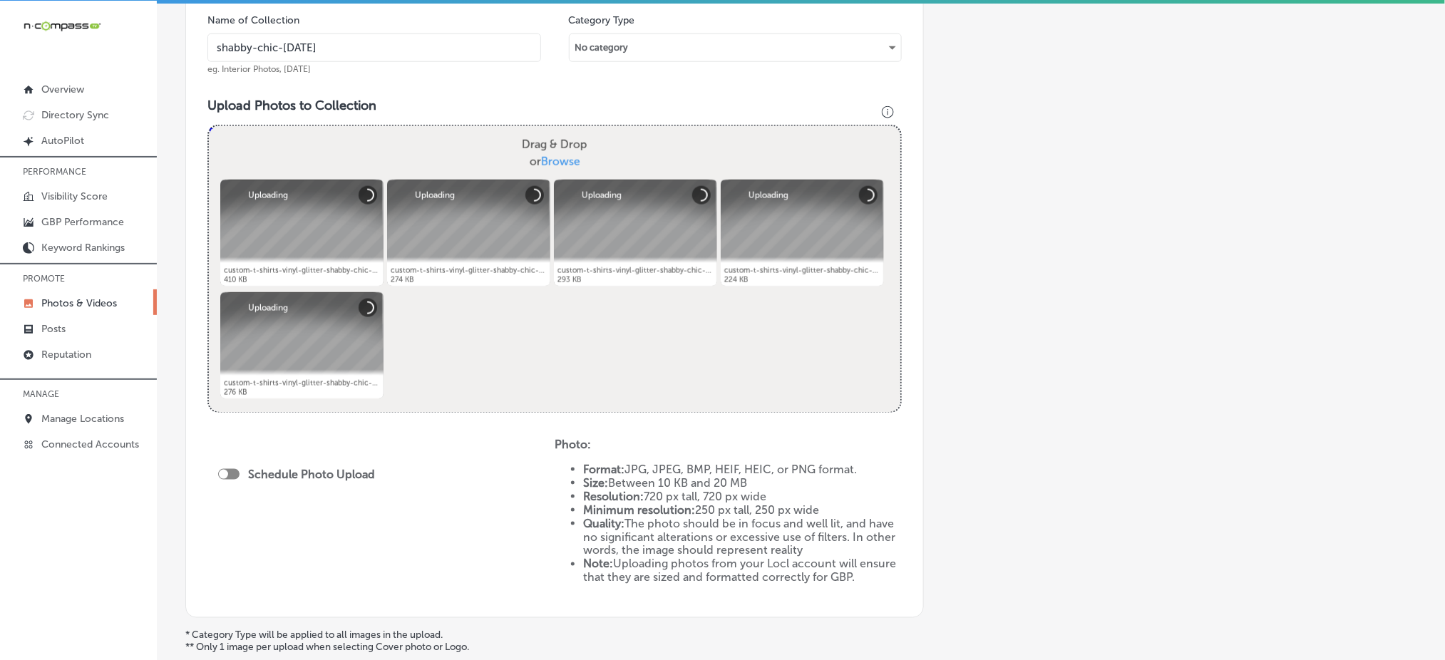
scroll to position [471, 0]
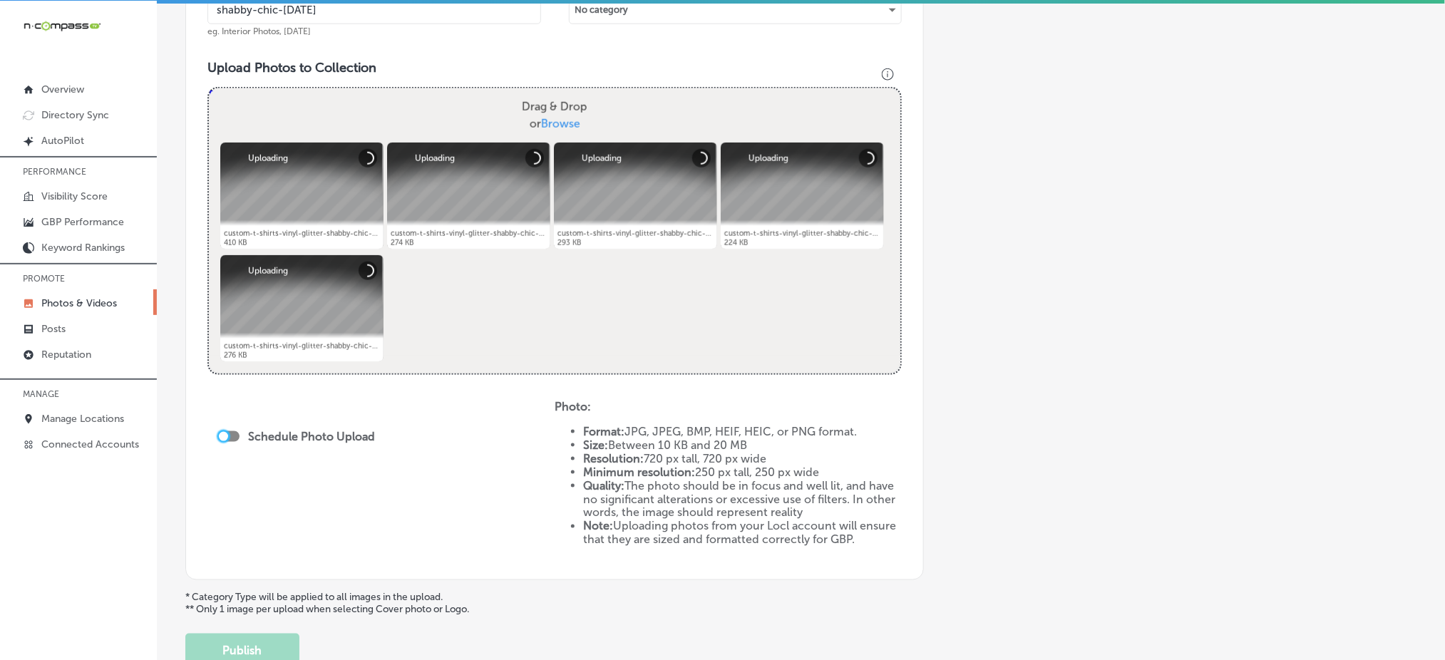
click at [225, 432] on div at bounding box center [223, 436] width 9 height 9
checkbox input "true"
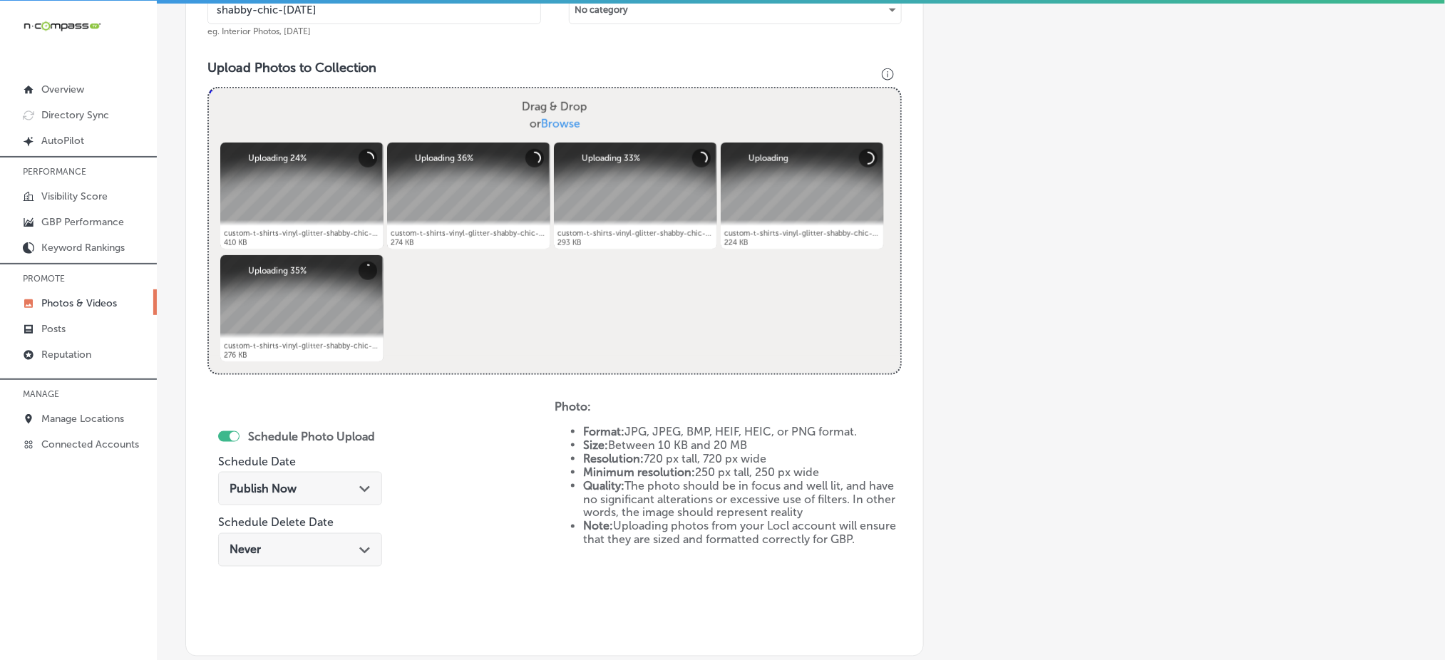
click at [243, 486] on span "Publish Now" at bounding box center [263, 489] width 67 height 14
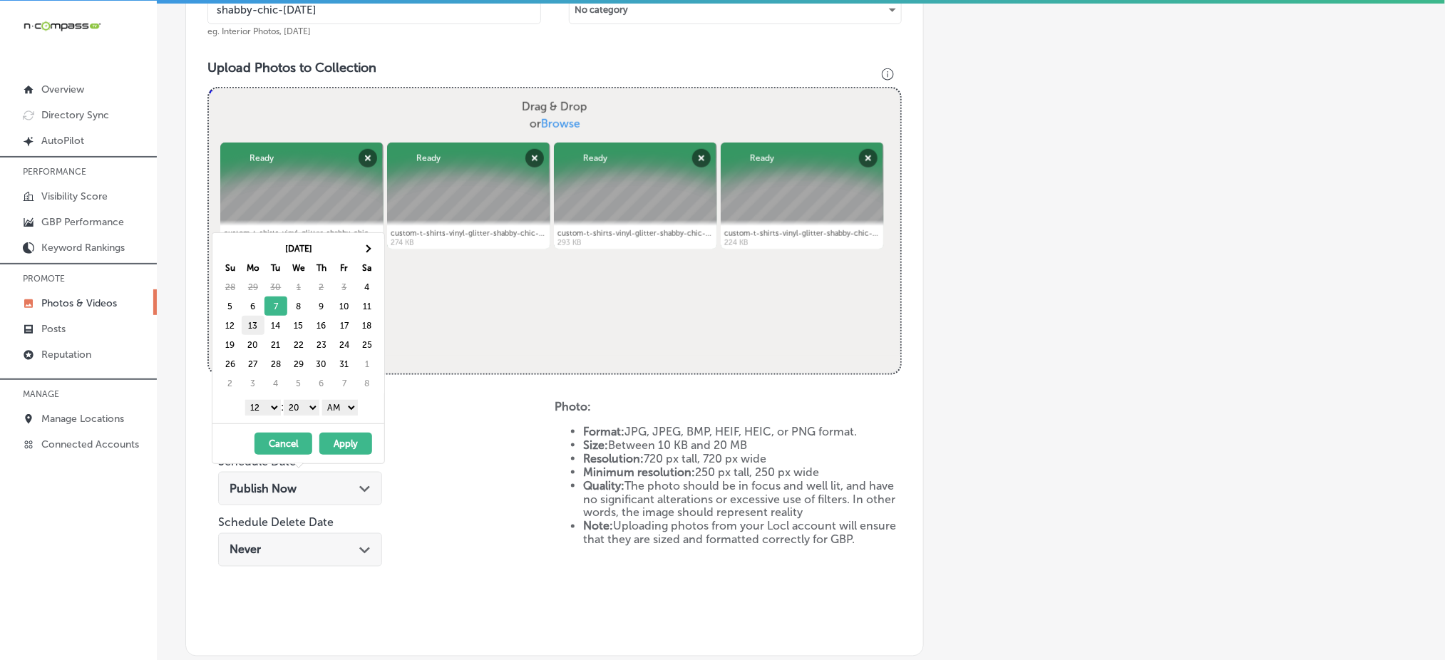
drag, startPoint x: 271, startPoint y: 405, endPoint x: 246, endPoint y: 320, distance: 88.5
click at [246, 320] on div "Oct 2025 Su Mo Tu We Th Fr Sa 28 29 30 1 2 3 4 5 6 7 8 9 10 11 12 13 14 15 16 1…" at bounding box center [299, 328] width 172 height 190
click at [287, 408] on select "00 10 20 30 40 50" at bounding box center [302, 408] width 36 height 16
click at [346, 416] on div "1 2 3 4 5 6 7 8 9 10 11 12 : 00 10 20 30 40 50 AM PM" at bounding box center [301, 406] width 166 height 21
click at [343, 411] on select "AM PM" at bounding box center [340, 408] width 36 height 16
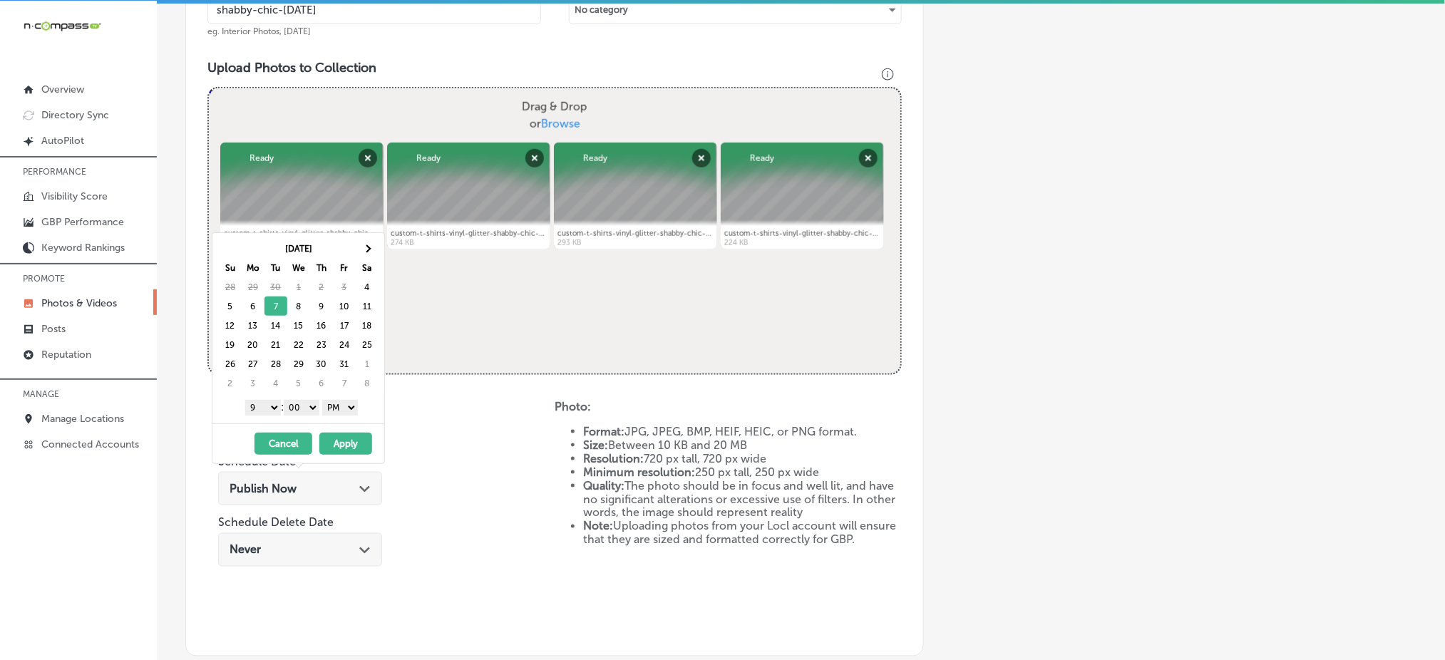
click at [343, 446] on button "Apply" at bounding box center [345, 444] width 53 height 22
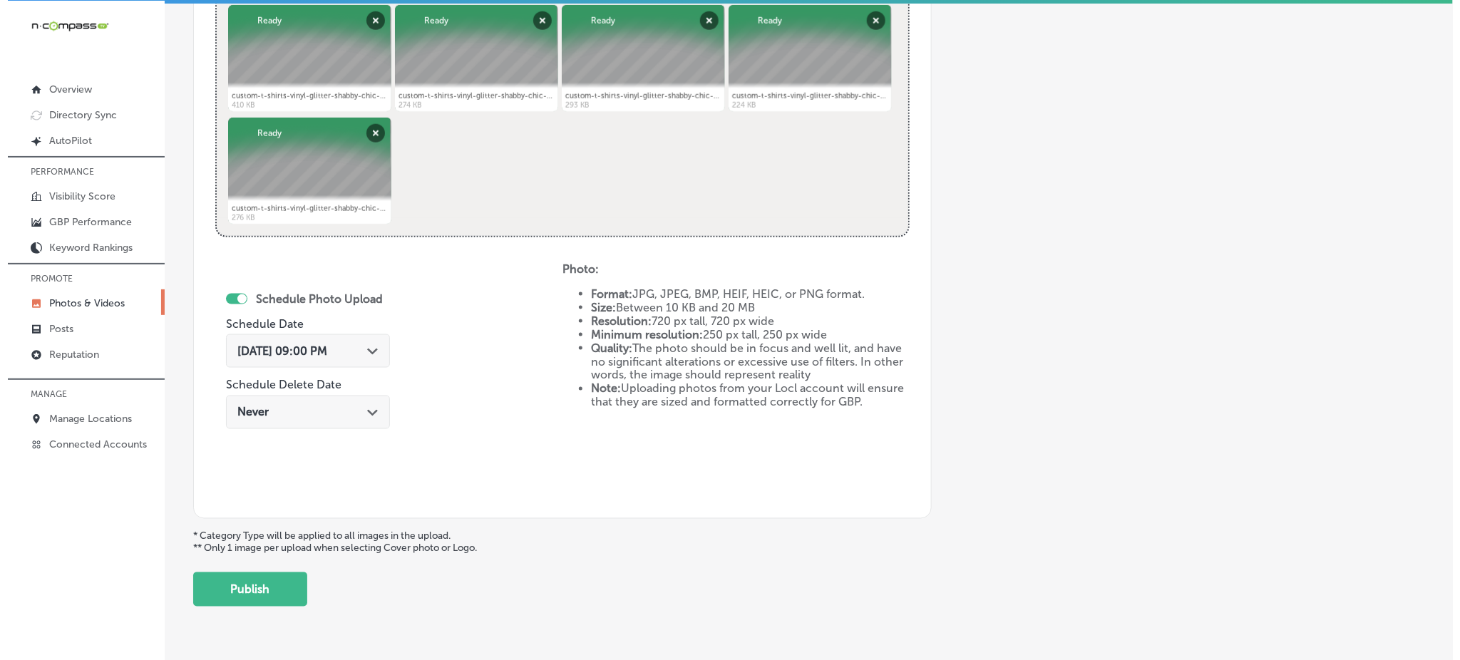
scroll to position [648, 0]
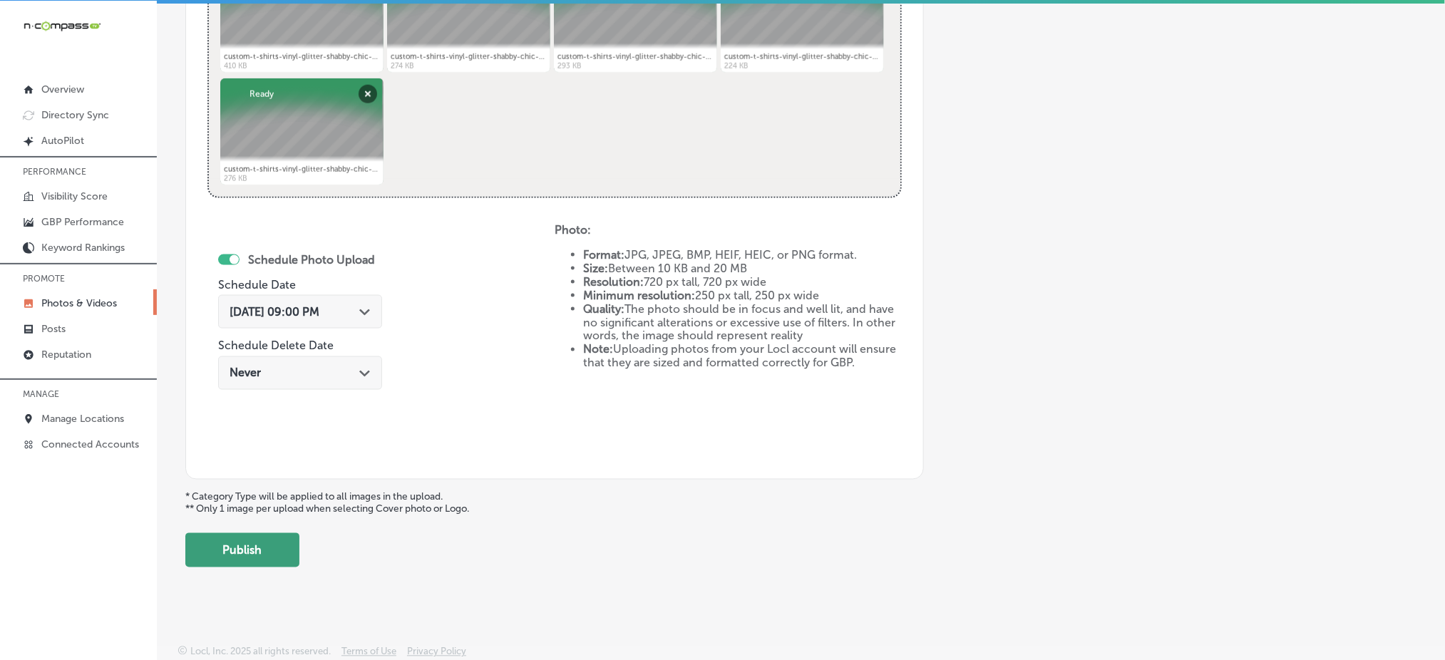
click at [265, 547] on button "Publish" at bounding box center [242, 550] width 114 height 34
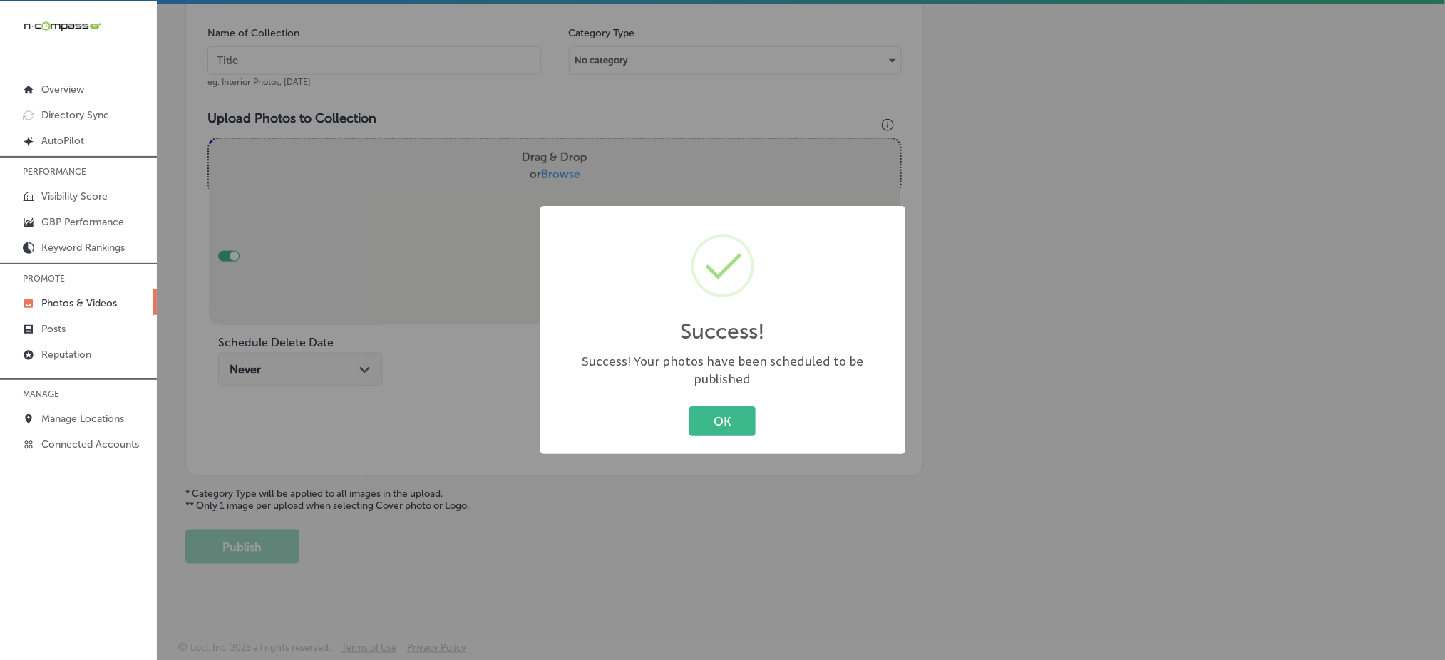
scroll to position [417, 0]
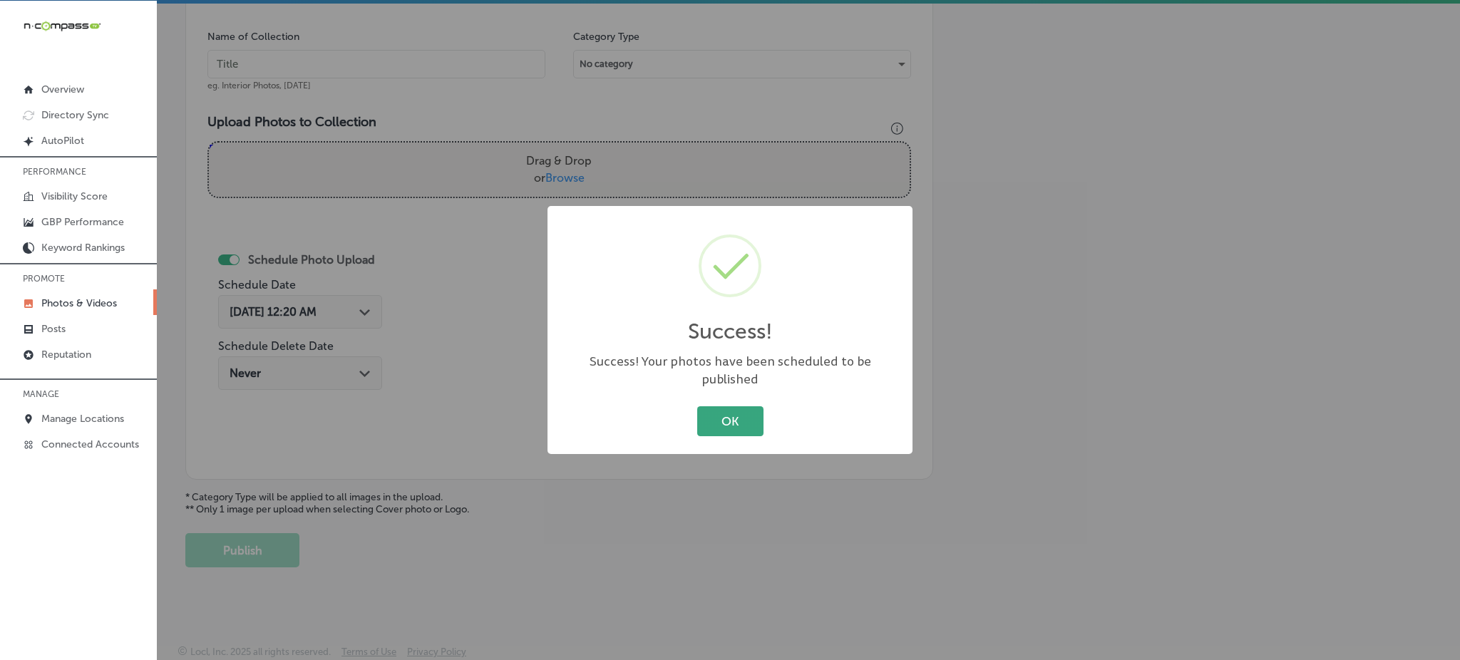
click at [727, 419] on button "OK" at bounding box center [730, 420] width 66 height 29
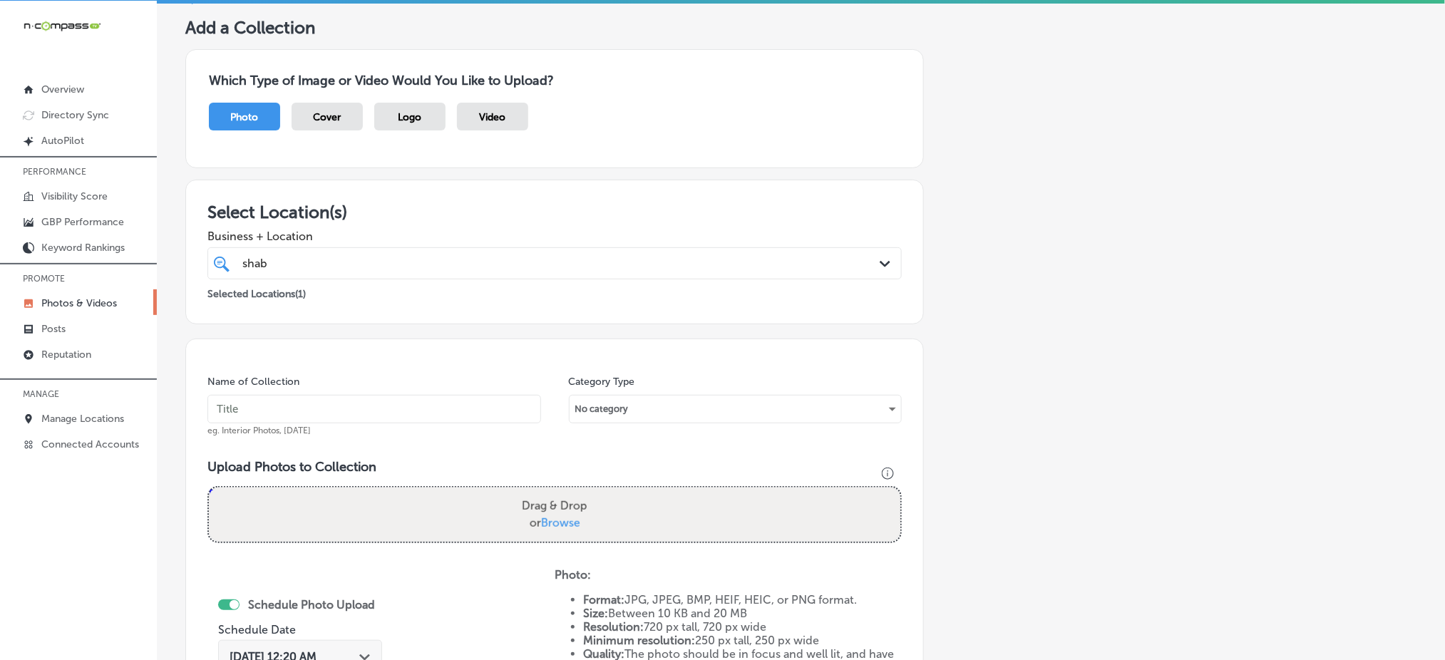
scroll to position [29, 0]
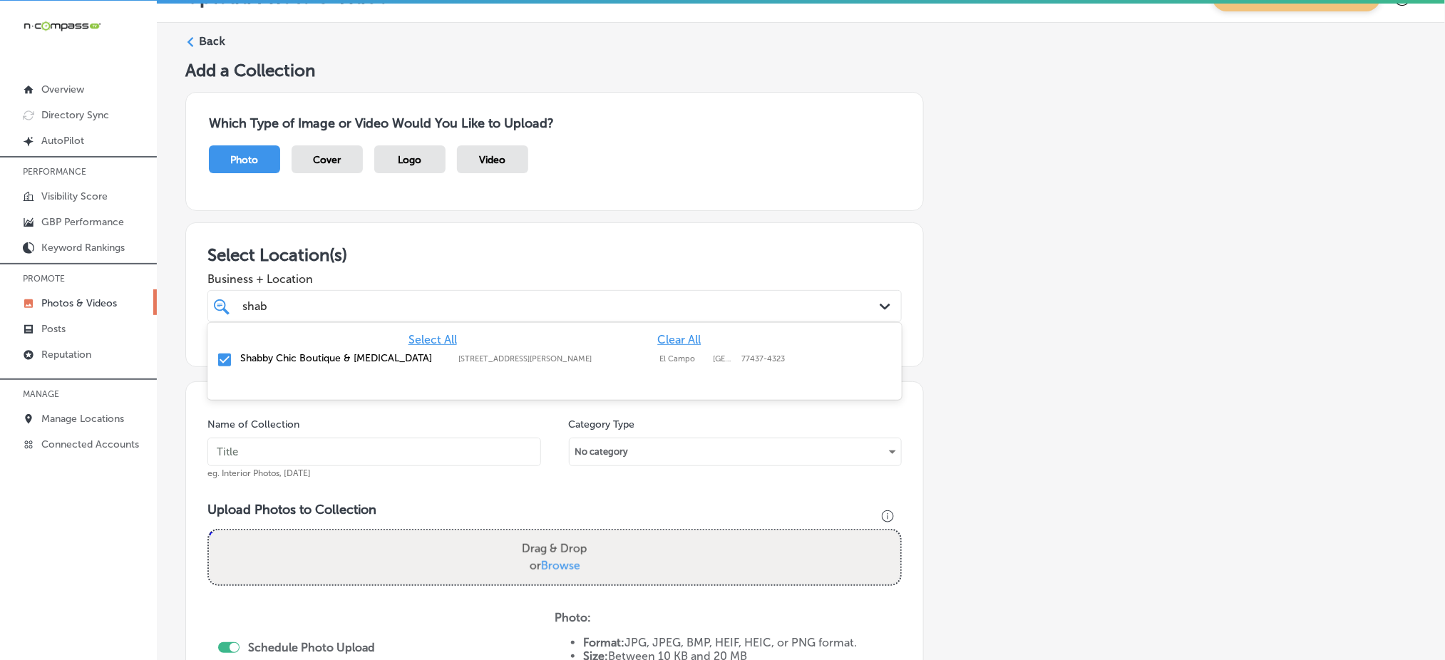
click at [630, 297] on div "shab shab" at bounding box center [523, 306] width 565 height 19
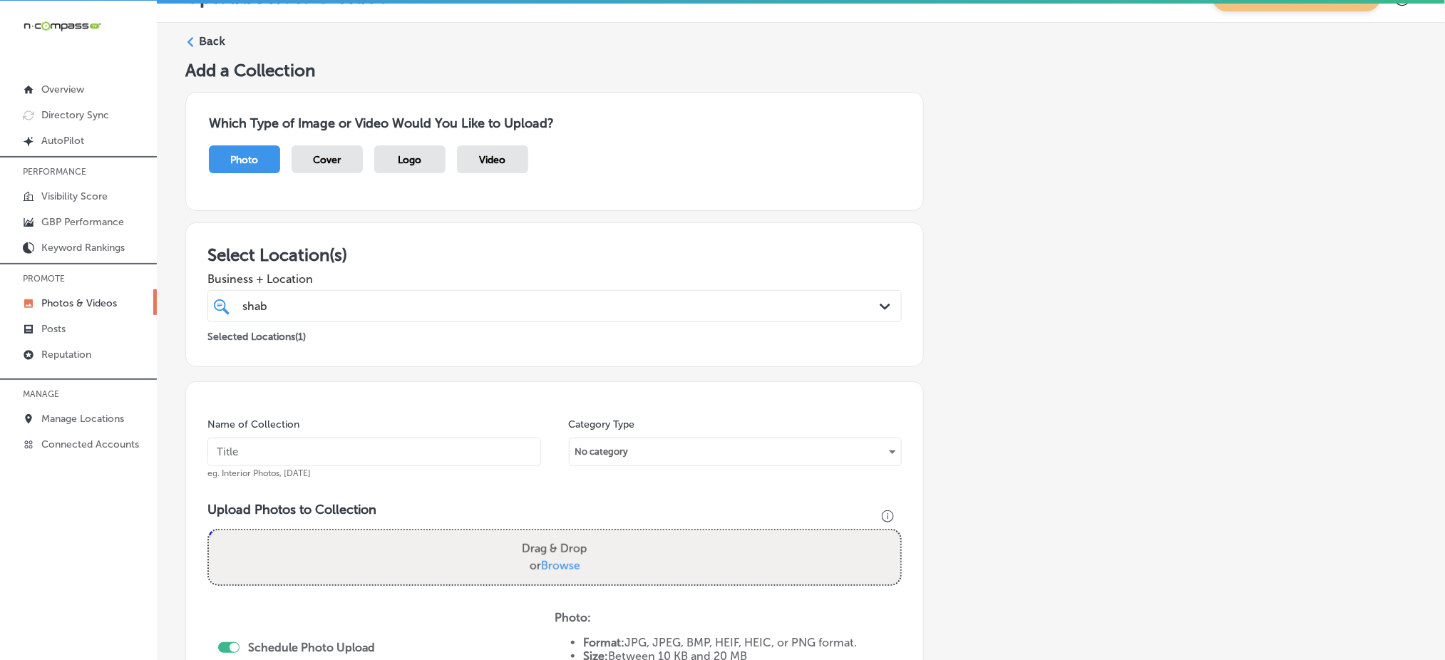
click at [630, 297] on div "shab shab" at bounding box center [523, 306] width 565 height 19
paste input "shabby-chic-oct1"
click at [489, 452] on input "text" at bounding box center [375, 452] width 334 height 29
click at [533, 300] on div "shabshabby-chic-oct1 shabshabby-chic-oct1" at bounding box center [523, 306] width 565 height 19
type input "s"
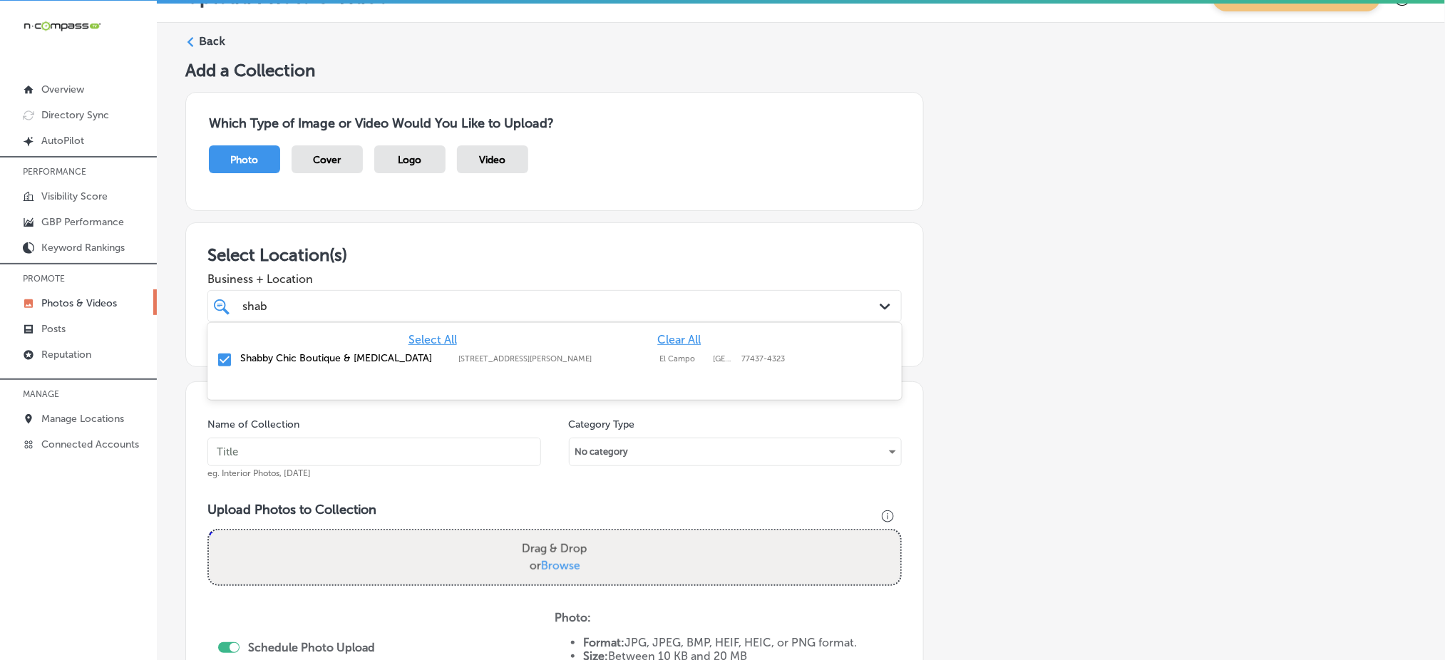
type input "shab"
click at [580, 232] on div "Select Location(s) Business + Location shab shab Path Created with Sketch. Sele…" at bounding box center [554, 294] width 739 height 145
click at [545, 300] on div "shab shab" at bounding box center [523, 306] width 565 height 19
click at [434, 459] on input "text" at bounding box center [375, 452] width 334 height 29
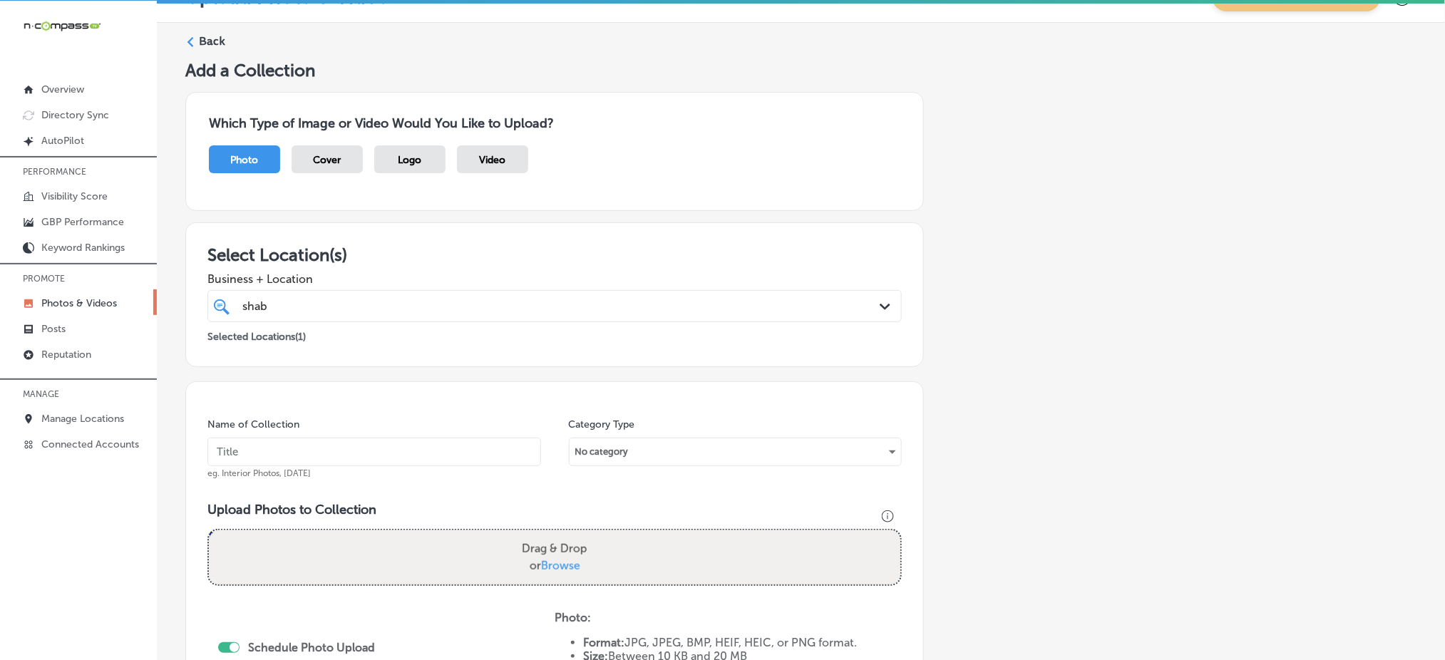
paste input "shabby-chic-oct1"
type input "shabby-chic-oct2"
click at [556, 564] on span "Browse" at bounding box center [560, 566] width 39 height 14
click at [556, 535] on input "Drag & Drop or Browse" at bounding box center [555, 533] width 692 height 4
type input "C:\fakepath\custom-t-shirts-vinyl-glitter-shabby-chic-el-campo-tx (6).jpg"
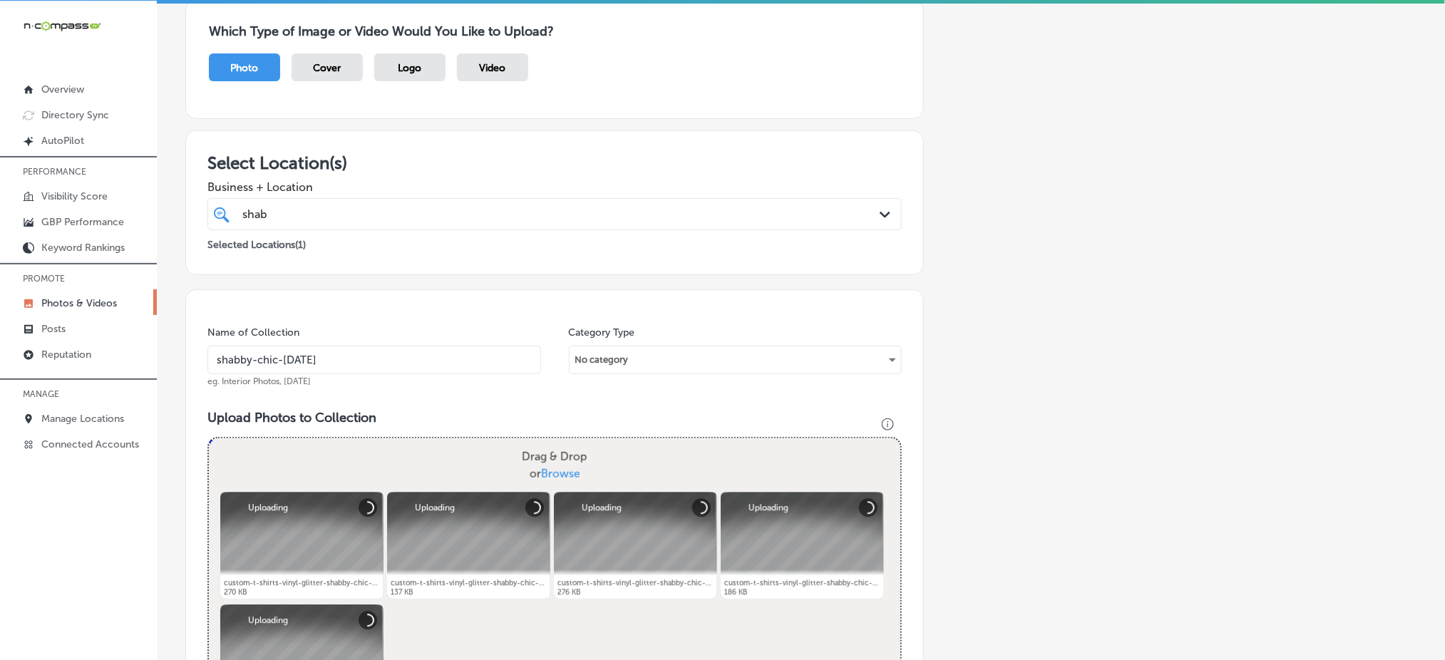
scroll to position [408, 0]
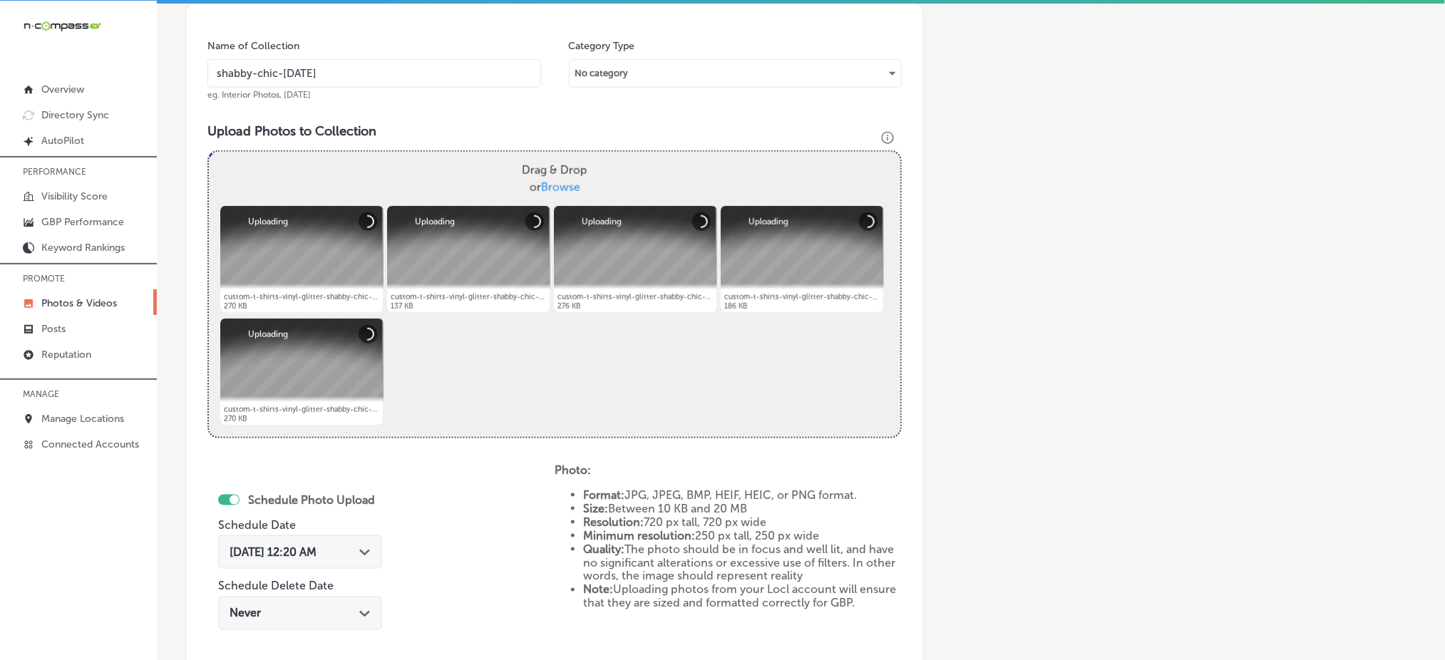
click at [299, 553] on span "Oct 4, 2025 12:20 AM" at bounding box center [273, 553] width 87 height 14
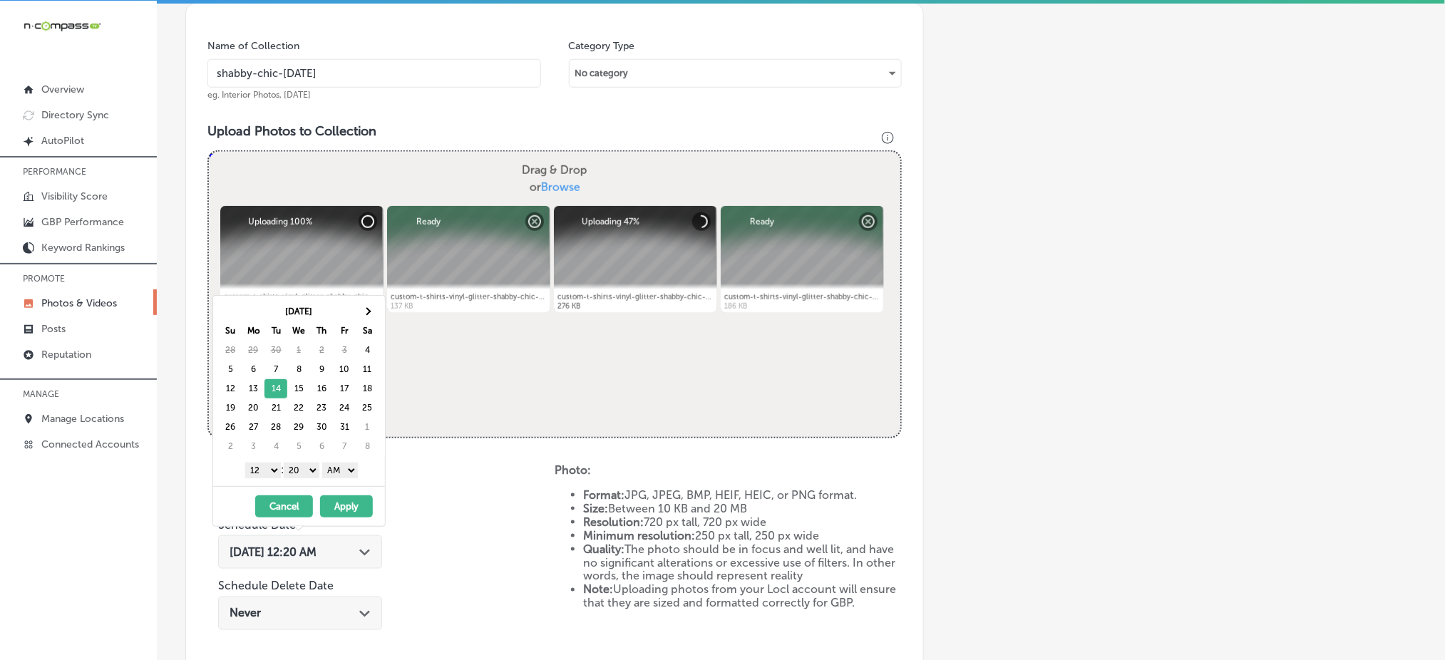
click at [260, 466] on select "1 2 3 4 5 6 7 8 9 10 11 12" at bounding box center [263, 471] width 36 height 16
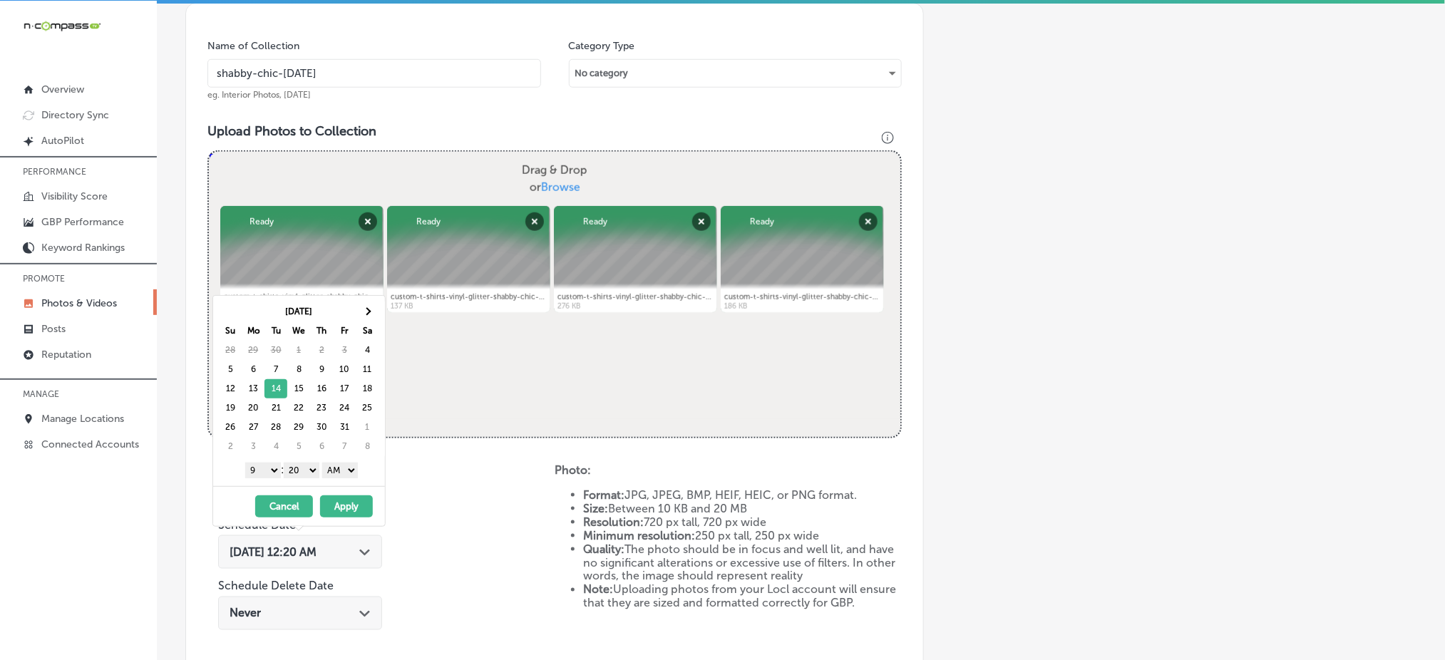
drag, startPoint x: 297, startPoint y: 467, endPoint x: 303, endPoint y: 483, distance: 17.6
click at [303, 483] on div "Oct 2025 Su Mo Tu We Th Fr Sa 28 29 30 1 2 3 4 5 6 7 8 9 10 11 12 13 14 15 16 1…" at bounding box center [299, 391] width 172 height 190
drag, startPoint x: 344, startPoint y: 468, endPoint x: 344, endPoint y: 511, distance: 42.8
click at [344, 511] on div "Oct 2025 Su Mo Tu We Th Fr Sa 28 29 30 1 2 3 4 5 6 7 8 9 10 11 12 13 14 15 16 1…" at bounding box center [299, 411] width 173 height 232
click at [344, 511] on button "Apply" at bounding box center [346, 507] width 53 height 22
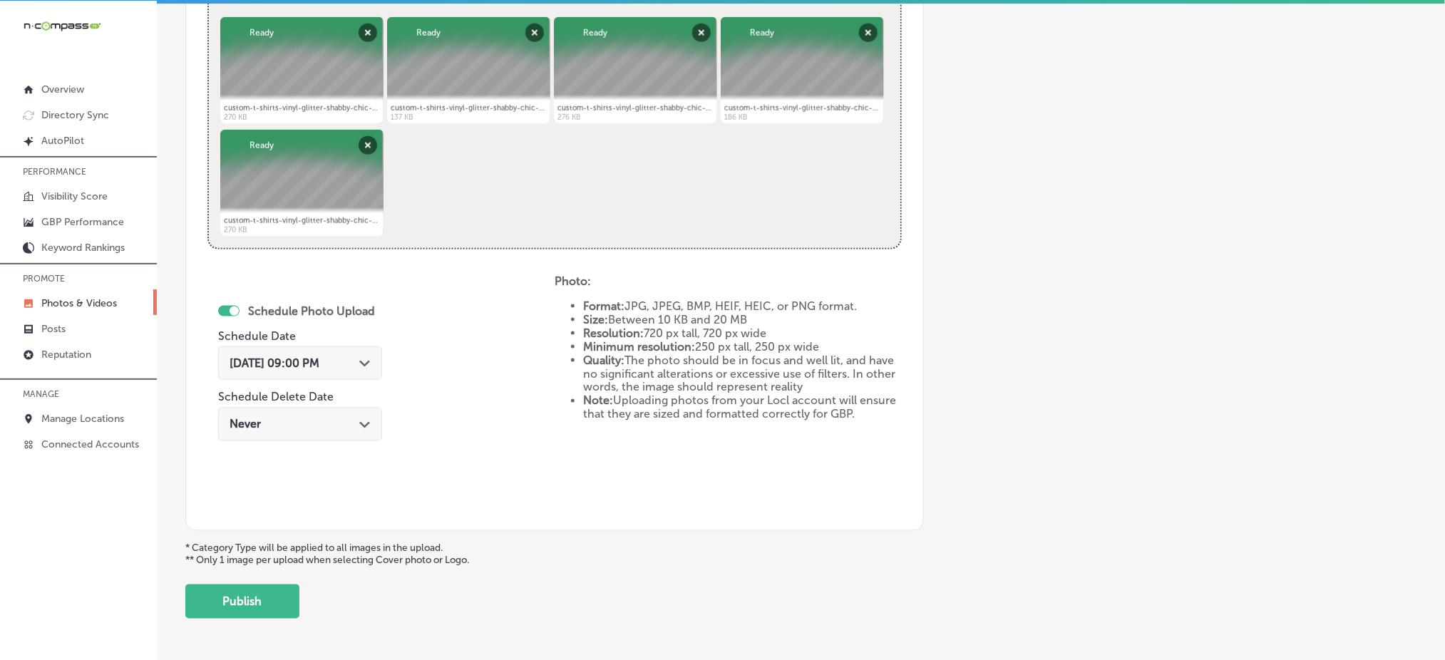
scroll to position [602, 0]
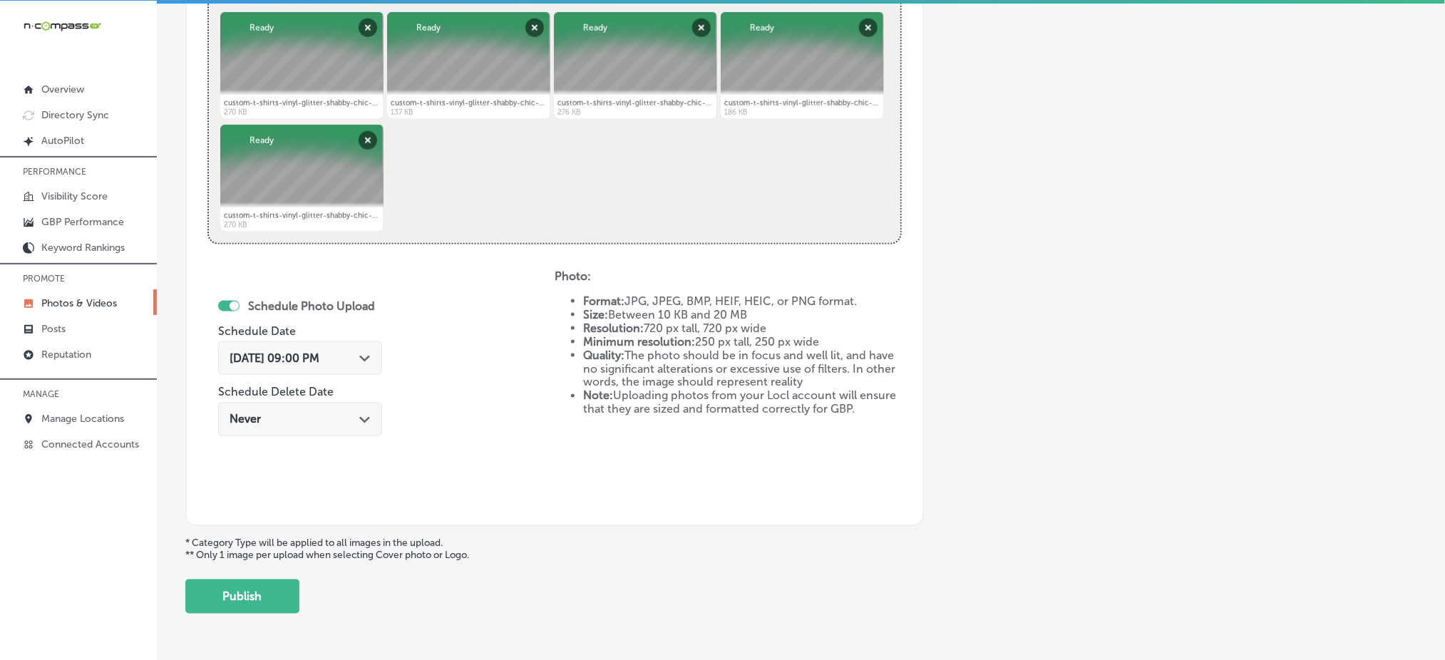
click at [268, 610] on div "Back Add a Collection Which Type of Image or Video Would You Like to Upload? Ph…" at bounding box center [801, 37] width 1289 height 1175
click at [255, 600] on button "Publish" at bounding box center [242, 597] width 114 height 34
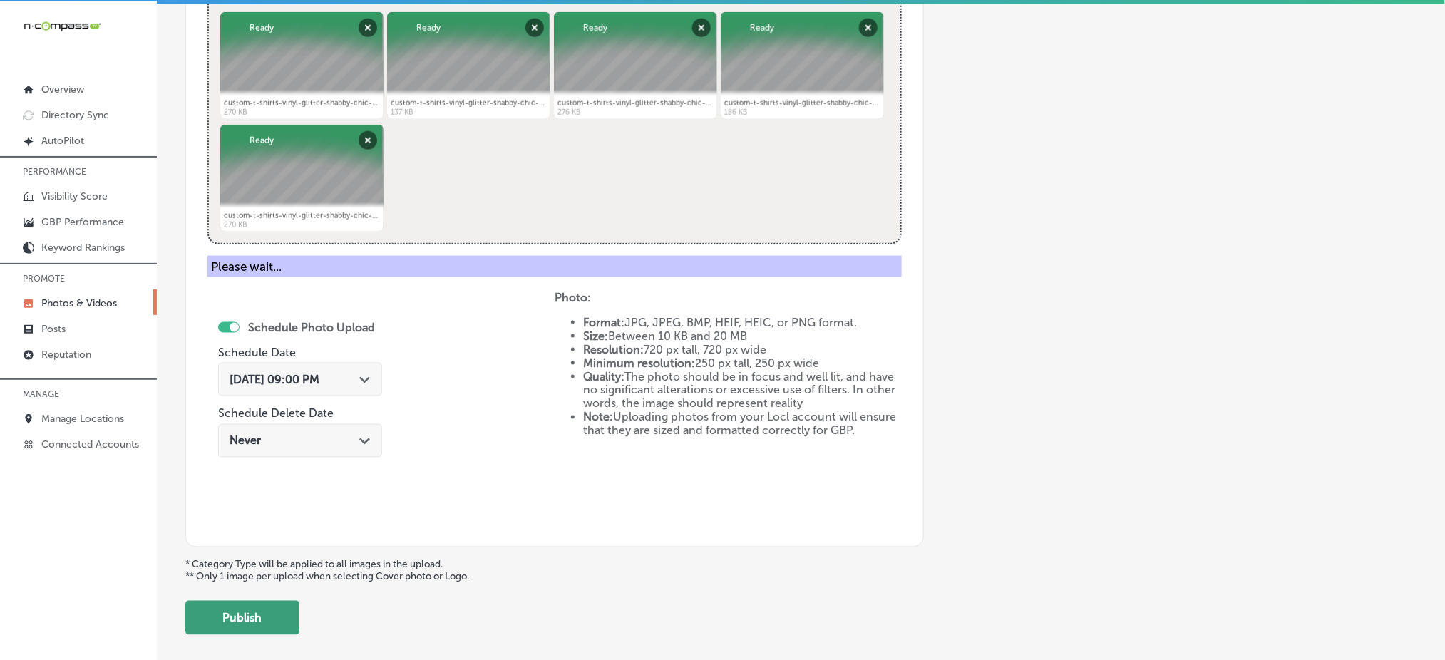
scroll to position [417, 0]
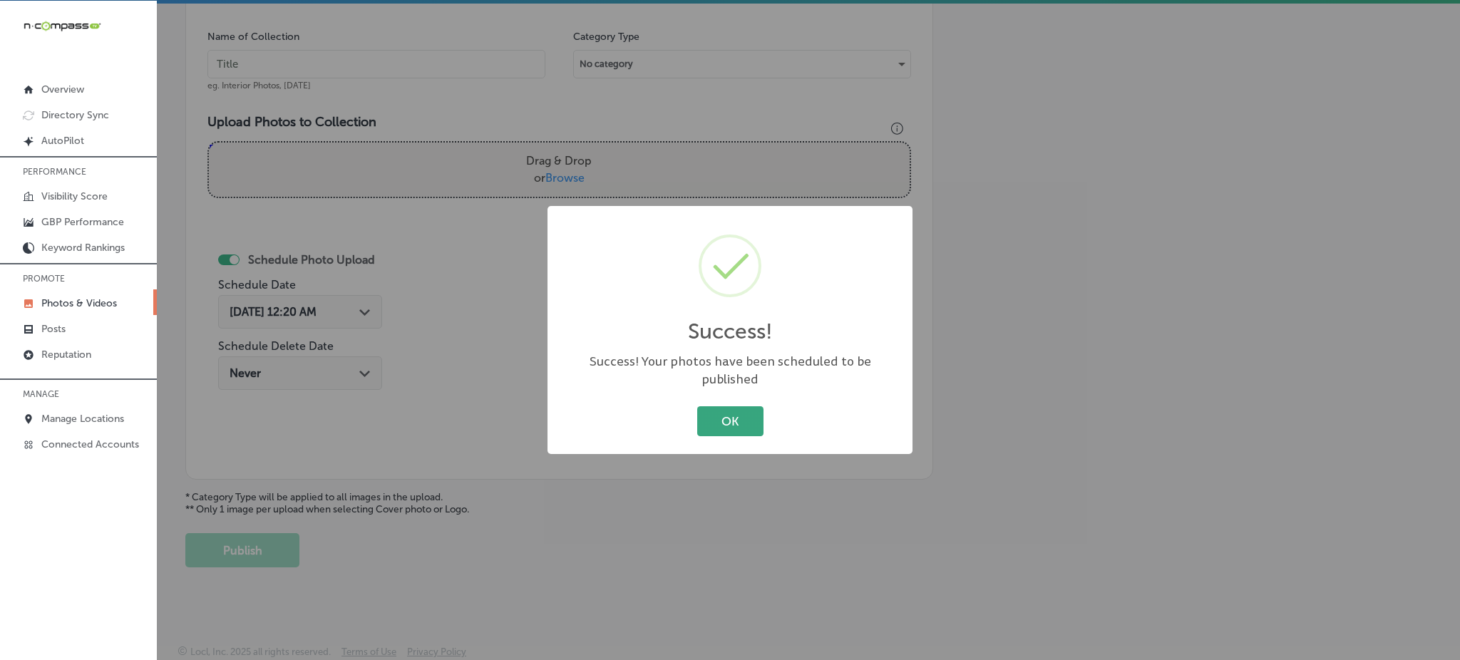
click at [711, 409] on button "OK" at bounding box center [730, 420] width 66 height 29
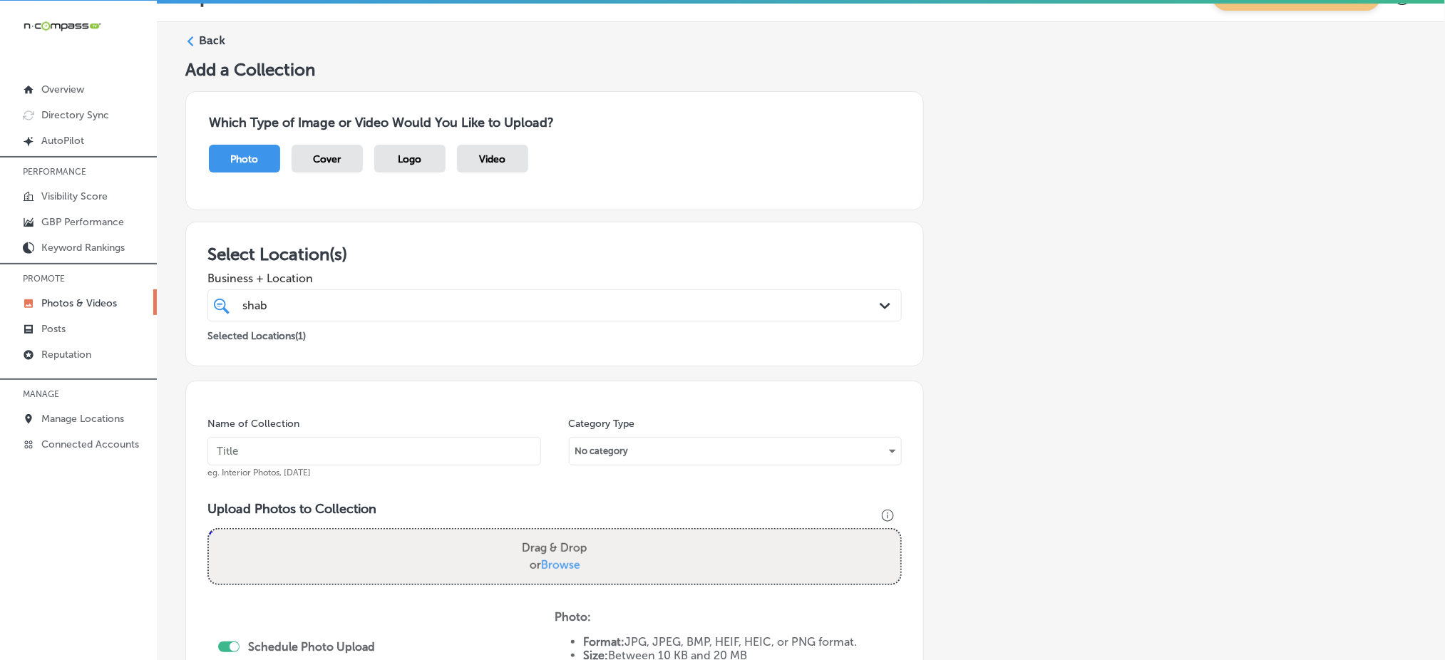
scroll to position [0, 0]
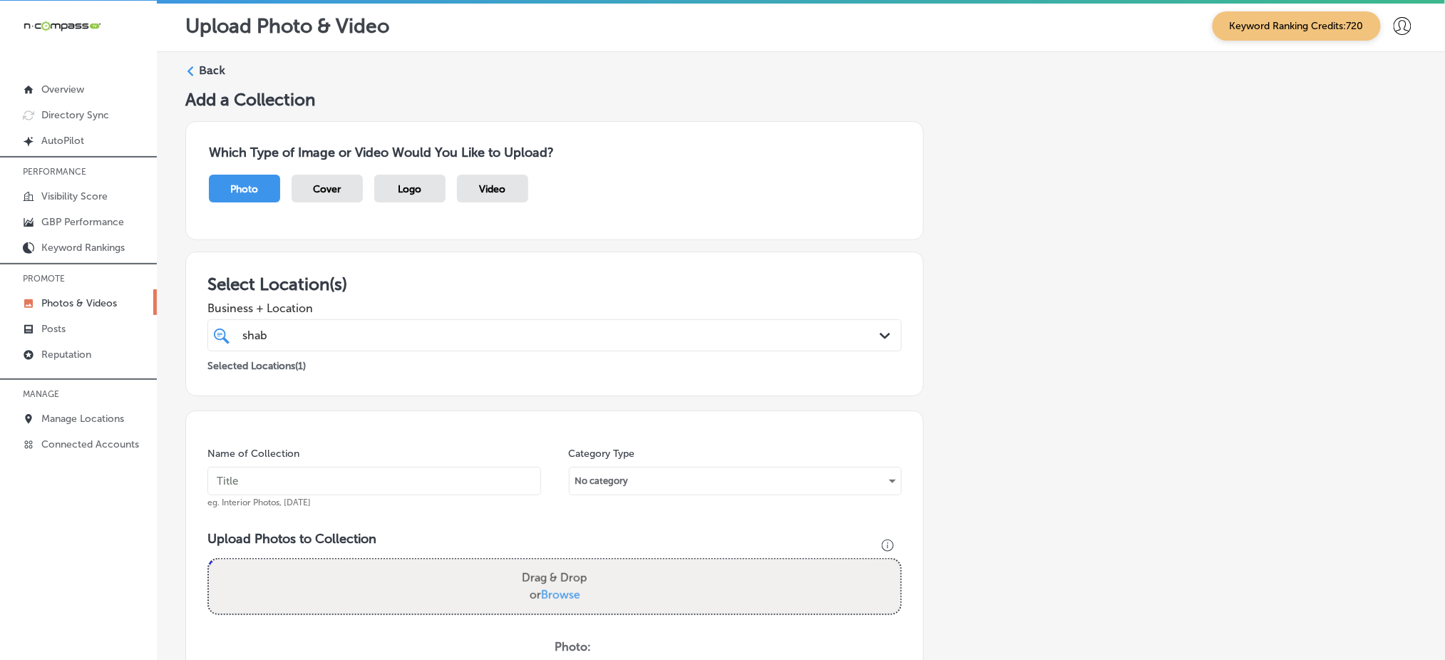
click at [506, 334] on div "shab shab" at bounding box center [523, 335] width 565 height 19
click at [435, 483] on input "text" at bounding box center [375, 481] width 334 height 29
paste input "shabby-chic-oct1"
click at [435, 483] on input "shabby-chic-oct3" at bounding box center [375, 481] width 334 height 29
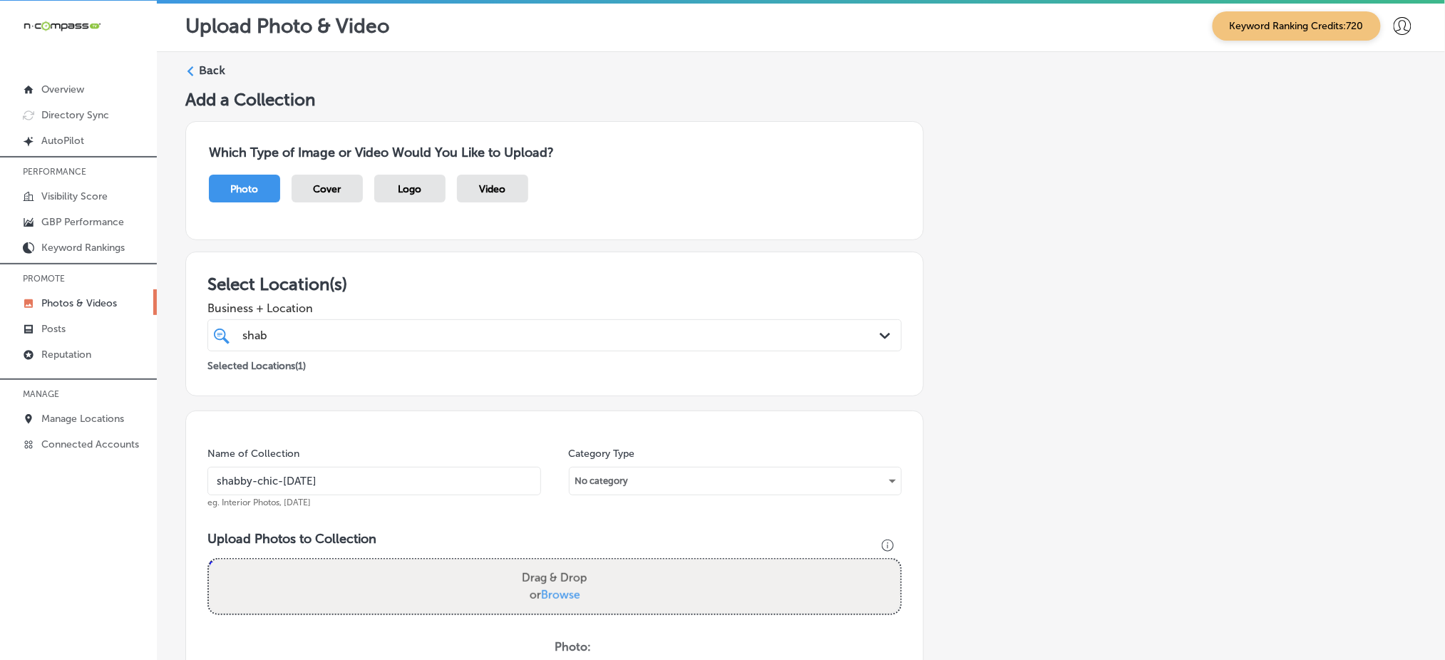
type input "shabby-chic-oct3"
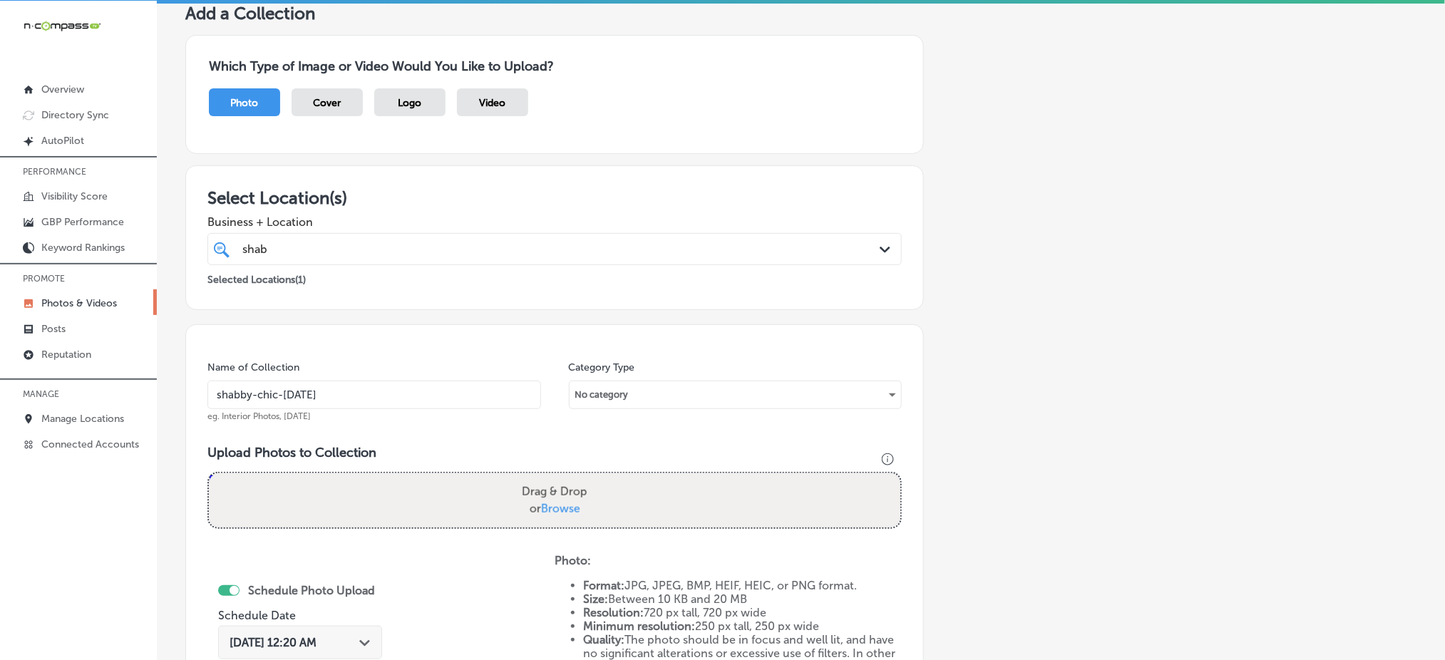
click at [553, 516] on label "Drag & Drop or Browse" at bounding box center [554, 501] width 77 height 46
click at [553, 478] on input "Drag & Drop or Browse" at bounding box center [555, 476] width 692 height 4
type input "C:\fakepath\custom-t-shirts-vinyl-glitter-shabby-chic-el-campo-tx (11).jpg"
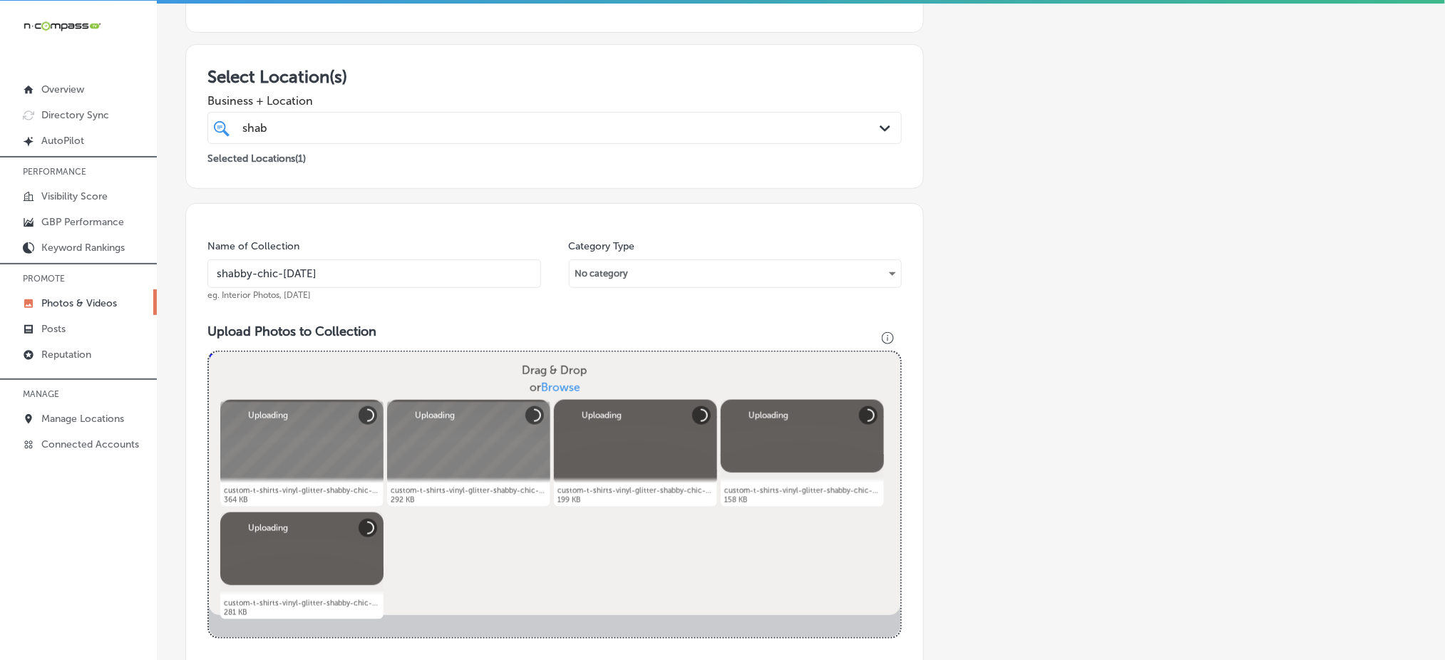
scroll to position [407, 0]
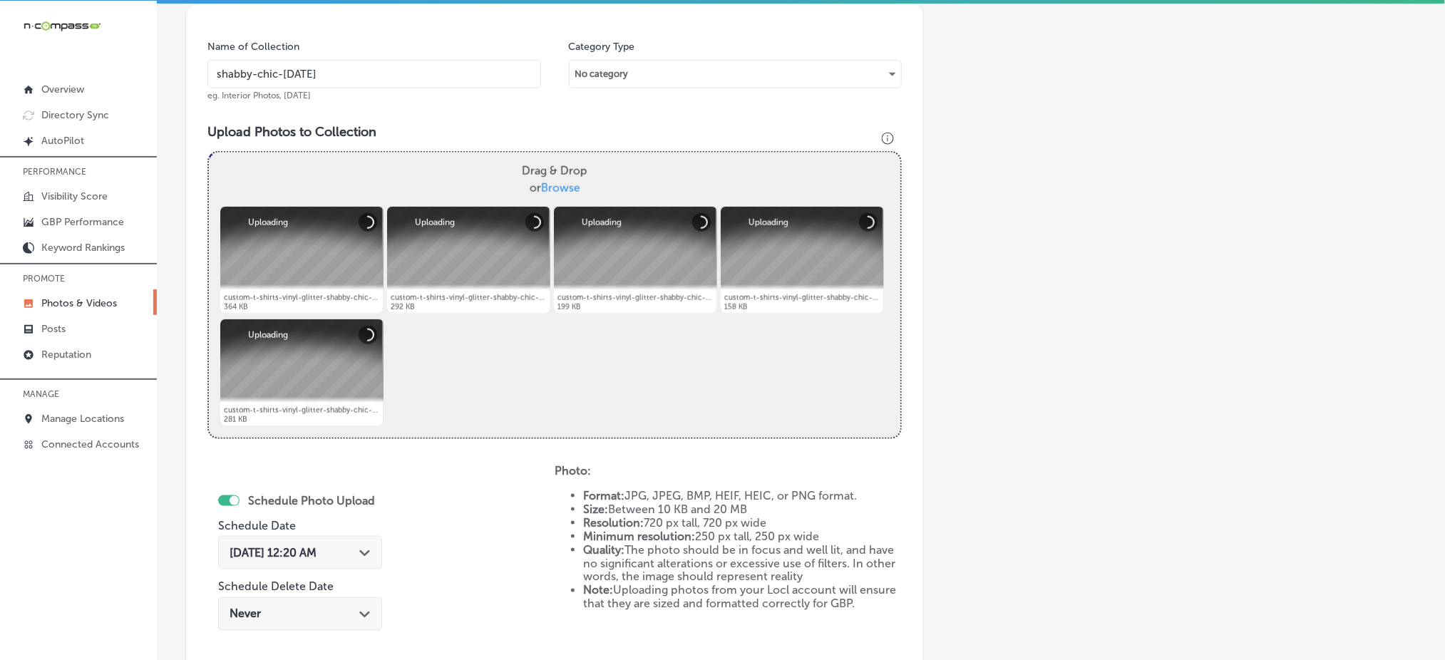
click at [350, 546] on div "Oct 4, 2025 12:20 AM Path Created with Sketch." at bounding box center [300, 553] width 141 height 14
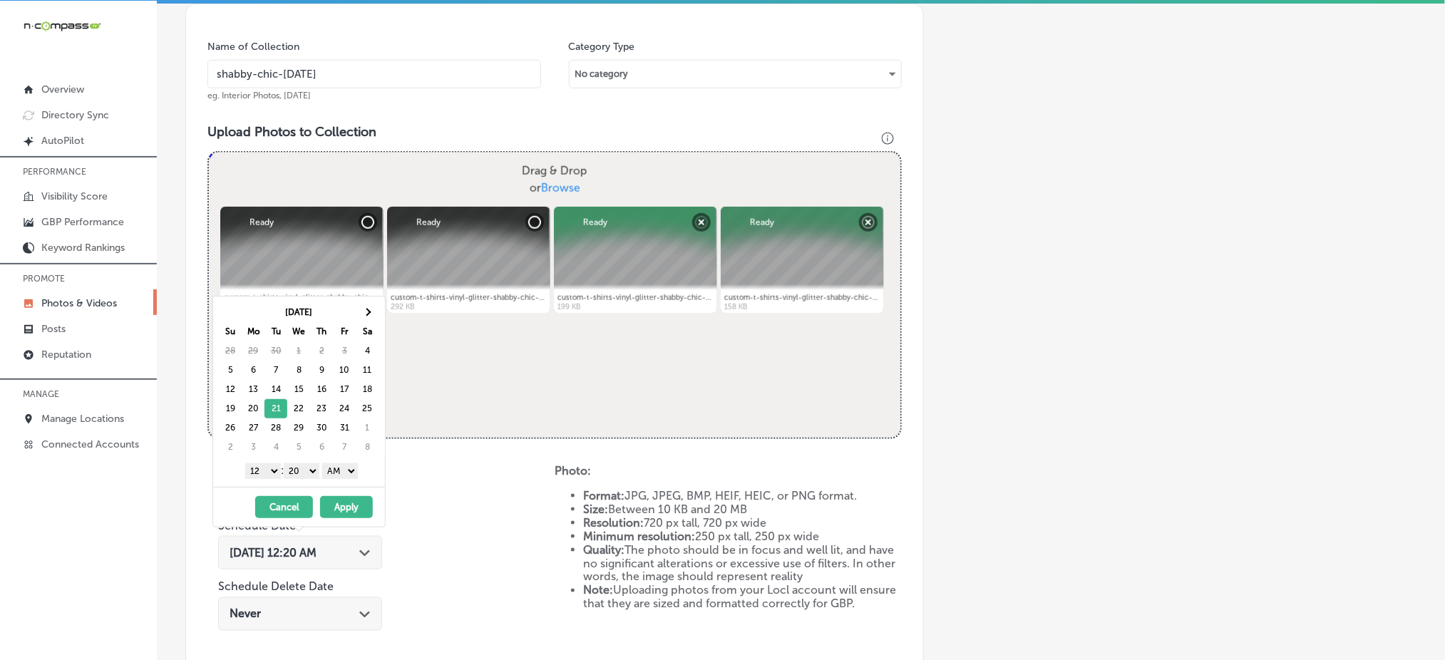
click at [275, 482] on div "Oct 2025 Su Mo Tu We Th Fr Sa 28 29 30 1 2 3 4 5 6 7 8 9 10 11 12 13 14 15 16 1…" at bounding box center [299, 392] width 172 height 190
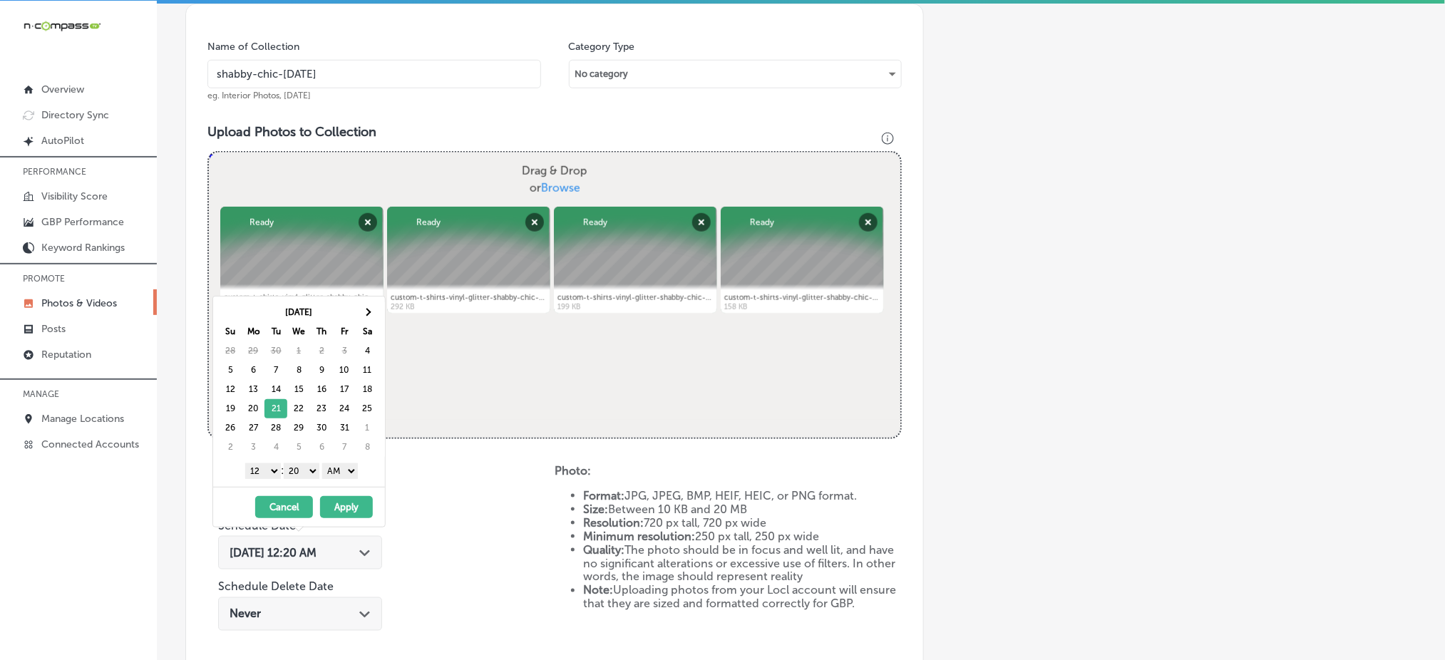
click at [265, 474] on select "1 2 3 4 5 6 7 8 9 10 11 12" at bounding box center [263, 472] width 36 height 16
click at [316, 471] on select "00 10 20 30 40 50" at bounding box center [302, 472] width 36 height 16
click at [344, 460] on div "1 2 3 4 5 6 7 8 9 10 11 12 : 00 10 20 30 40 50 AM PM" at bounding box center [302, 470] width 166 height 21
drag, startPoint x: 343, startPoint y: 469, endPoint x: 345, endPoint y: 508, distance: 40.0
click at [345, 508] on div "Oct 2025 Su Mo Tu We Th Fr Sa 28 29 30 1 2 3 4 5 6 7 8 9 10 11 12 13 14 15 16 1…" at bounding box center [299, 412] width 173 height 232
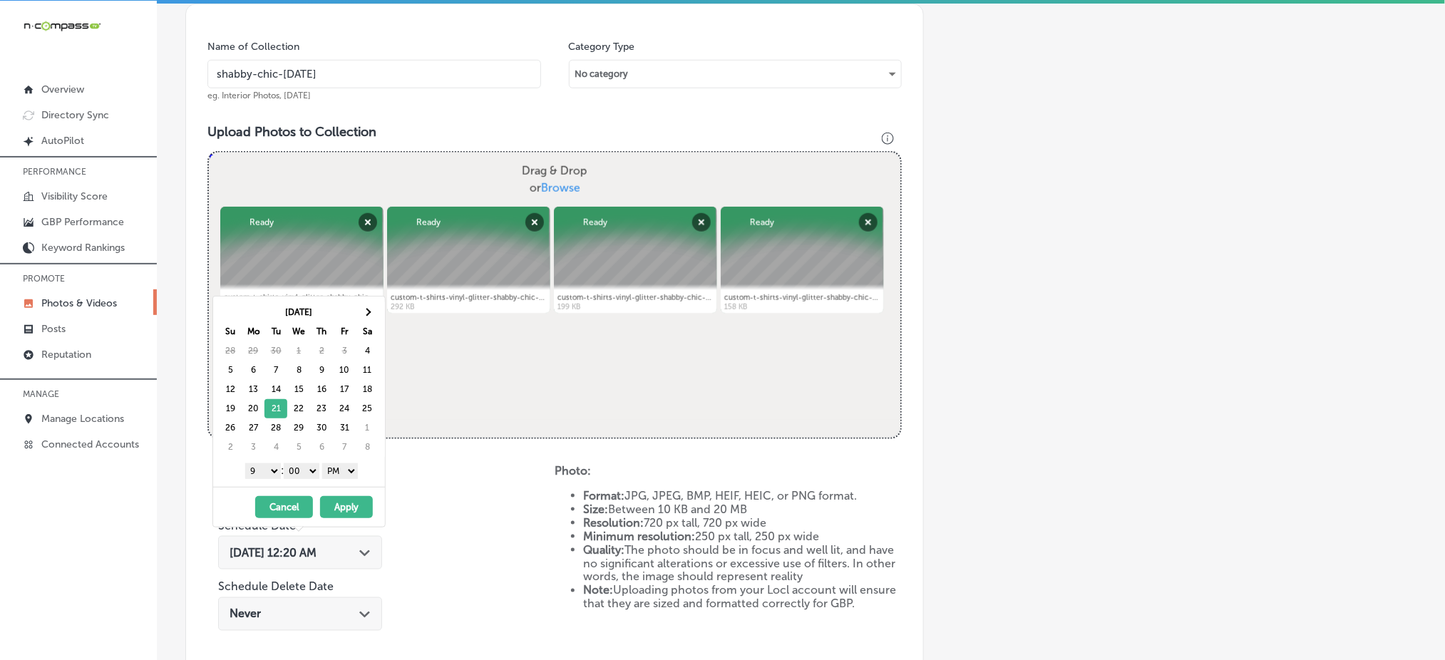
click at [345, 508] on button "Apply" at bounding box center [346, 507] width 53 height 22
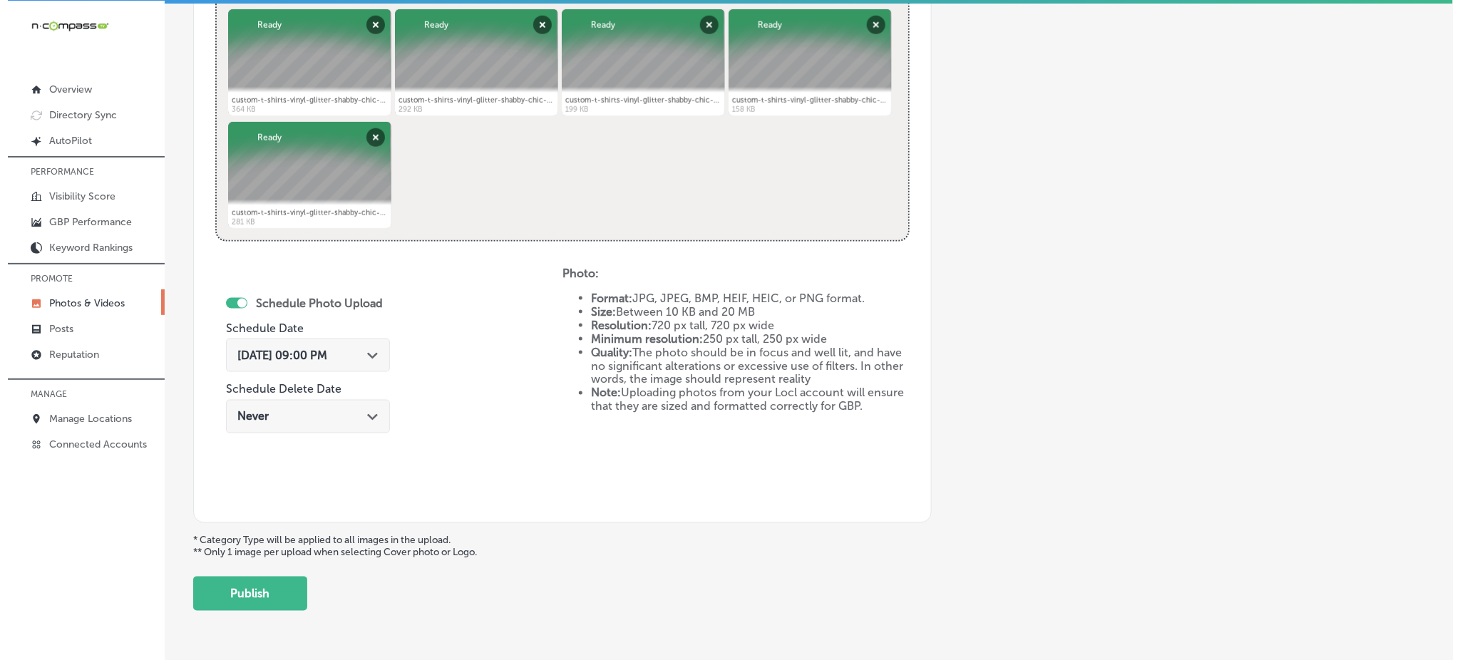
scroll to position [648, 0]
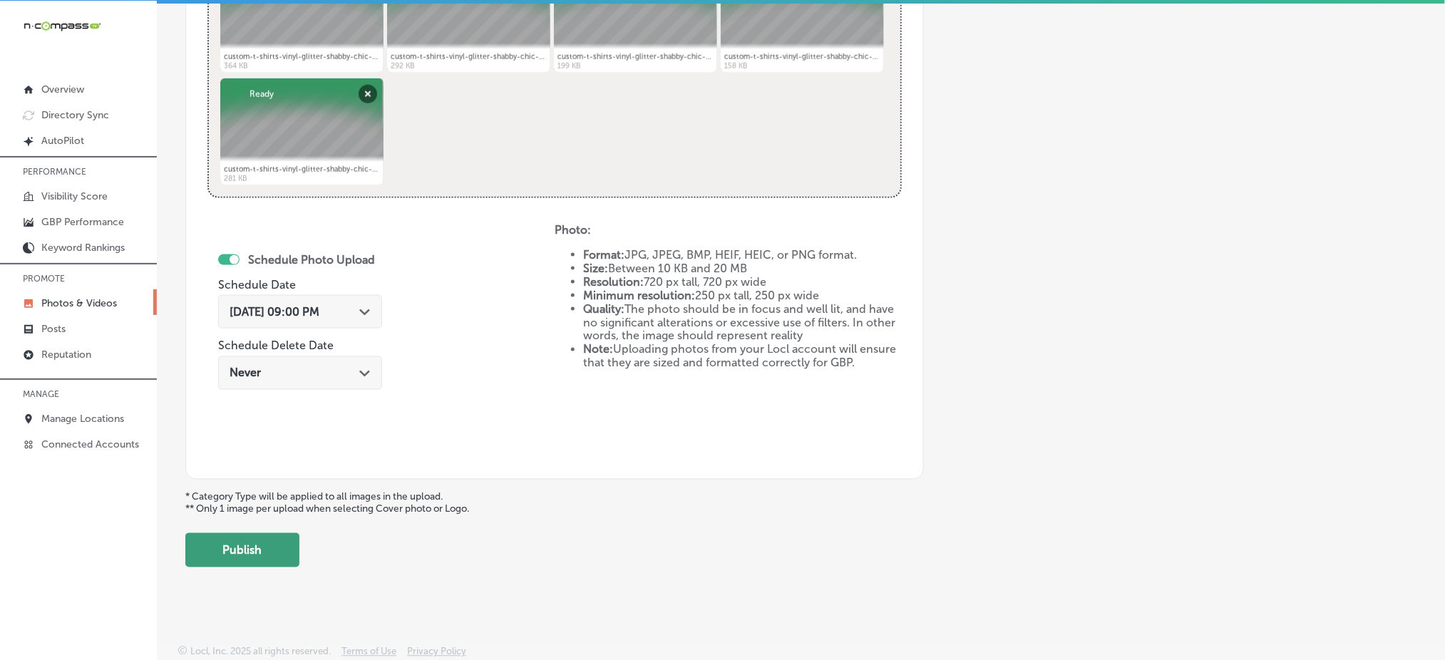
click at [230, 559] on button "Publish" at bounding box center [242, 550] width 114 height 34
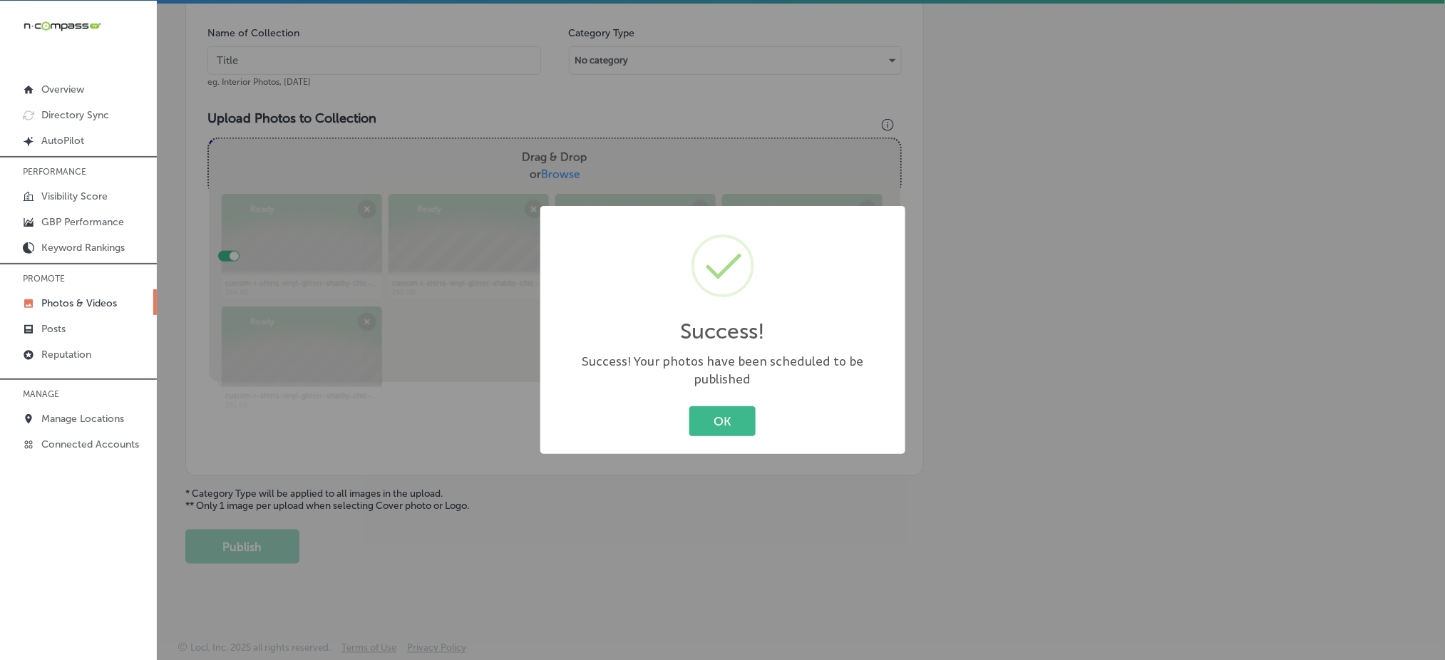
scroll to position [417, 0]
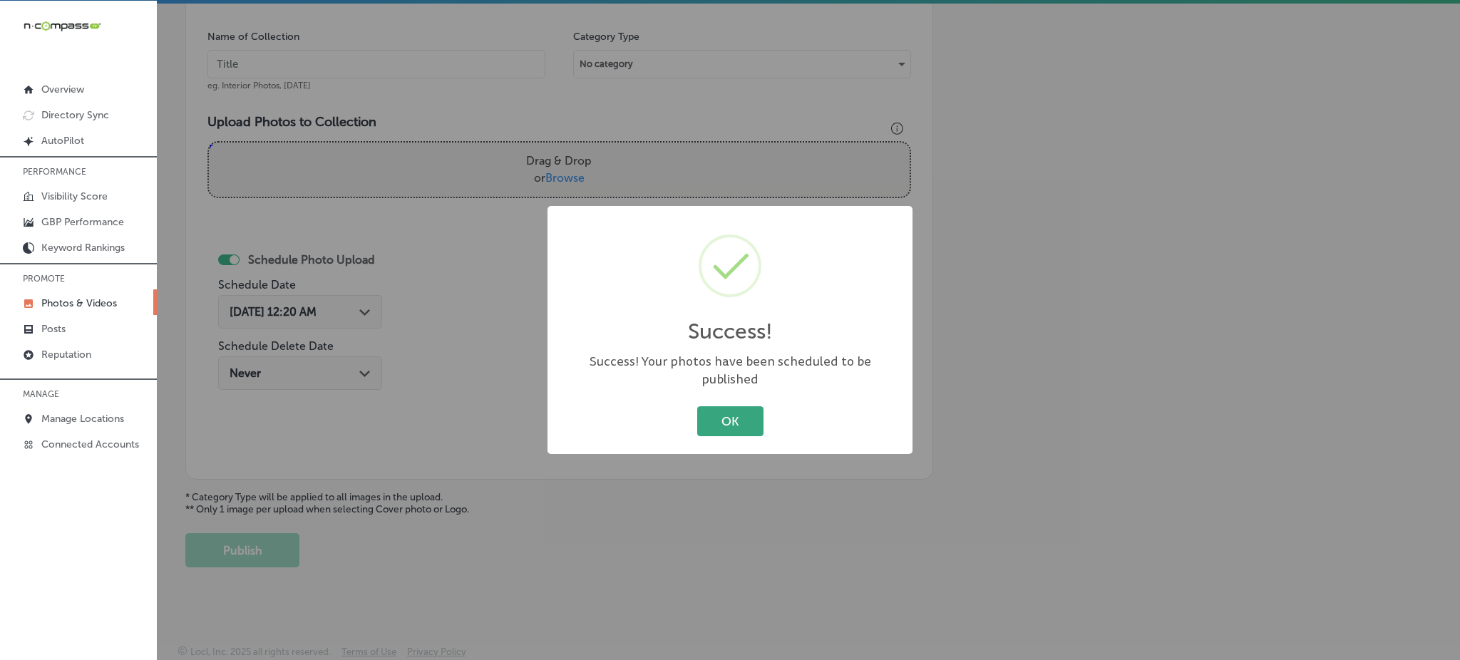
click at [734, 425] on button "OK" at bounding box center [730, 420] width 66 height 29
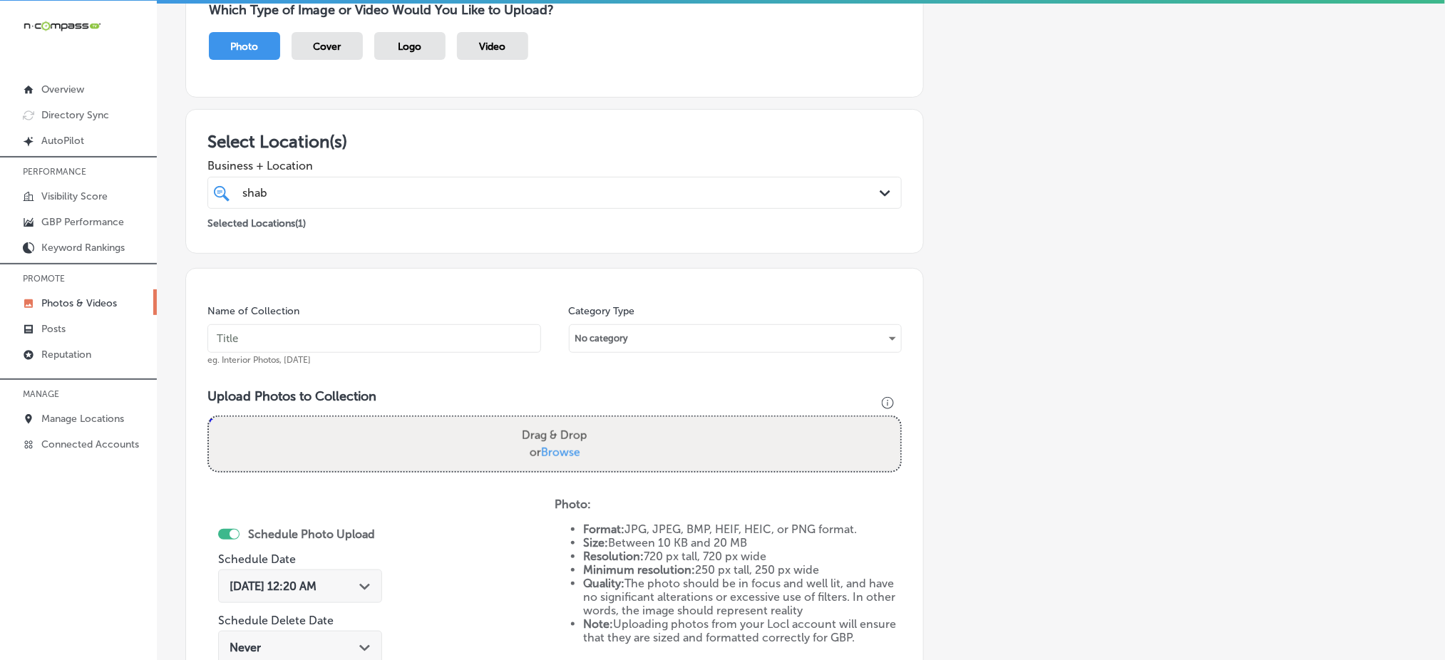
scroll to position [108, 0]
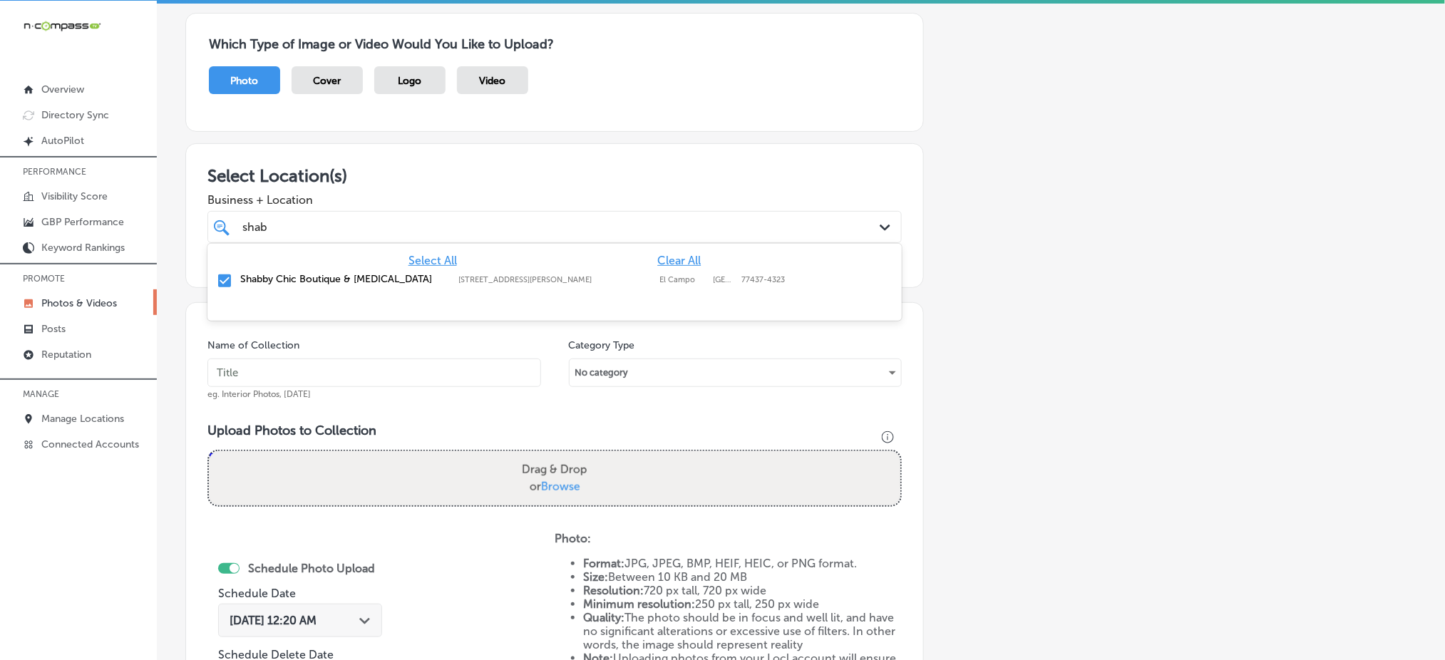
click at [448, 237] on div "shab shab Path Created with Sketch." at bounding box center [555, 227] width 695 height 32
click at [389, 373] on input "text" at bounding box center [375, 373] width 334 height 29
paste input "shabby-chic-oct1"
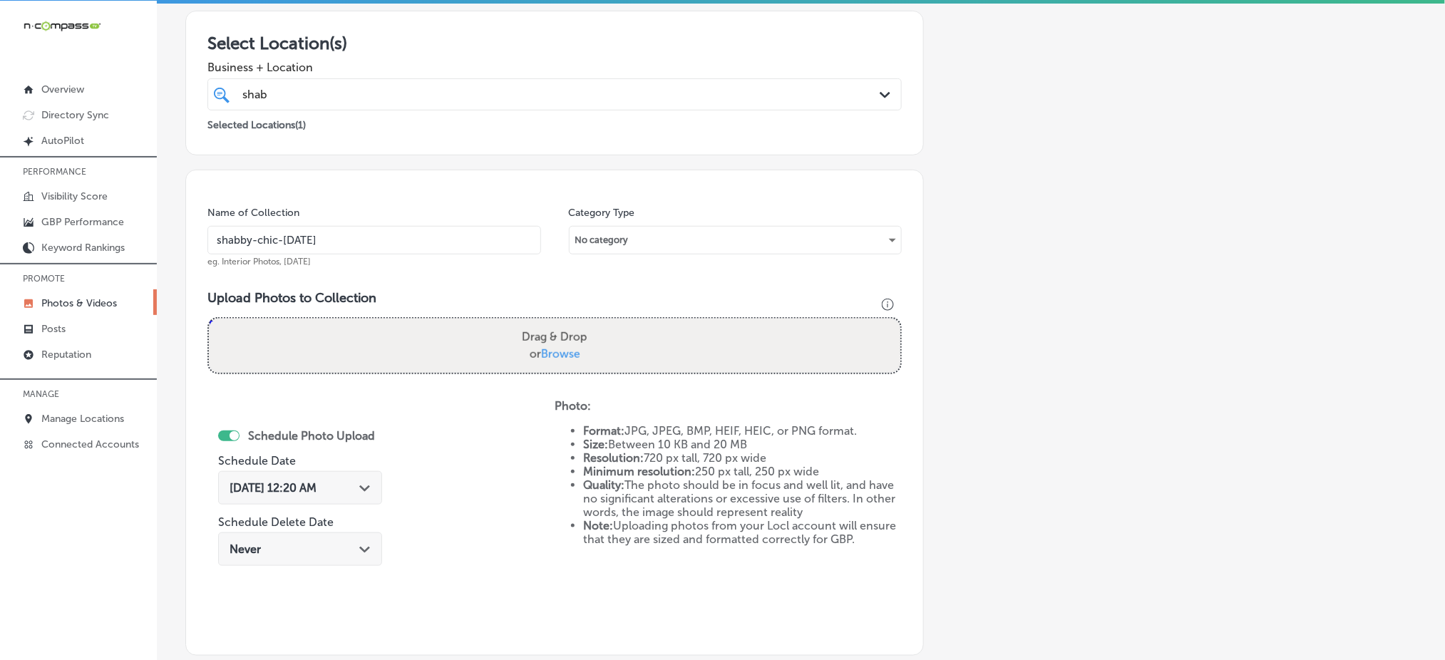
scroll to position [242, 0]
type input "shabby-chic-oct4"
click at [541, 354] on span "Browse" at bounding box center [560, 354] width 39 height 14
click at [539, 322] on input "Drag & Drop or Browse" at bounding box center [555, 320] width 692 height 4
type input "C:\fakepath\custom-t-shirts-vinyl-glitter-shabby-chic-el-campo-tx (16).jpg"
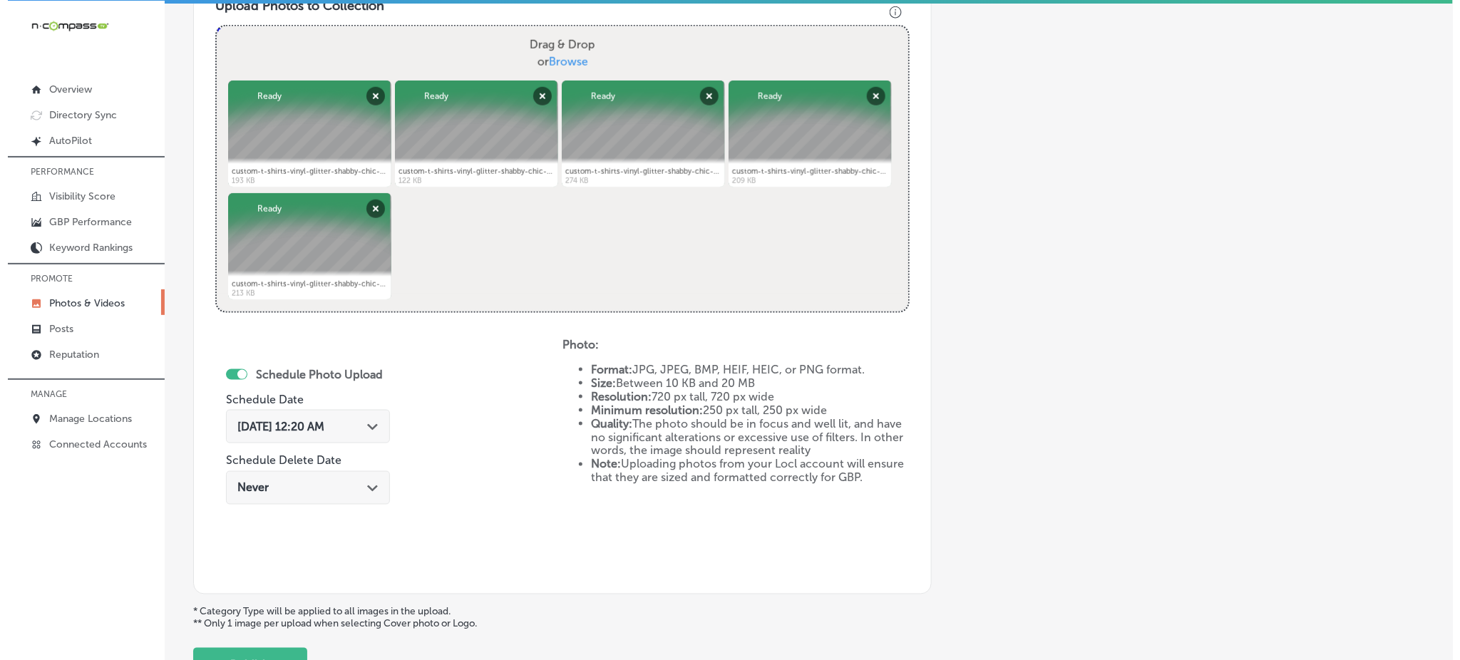
scroll to position [648, 0]
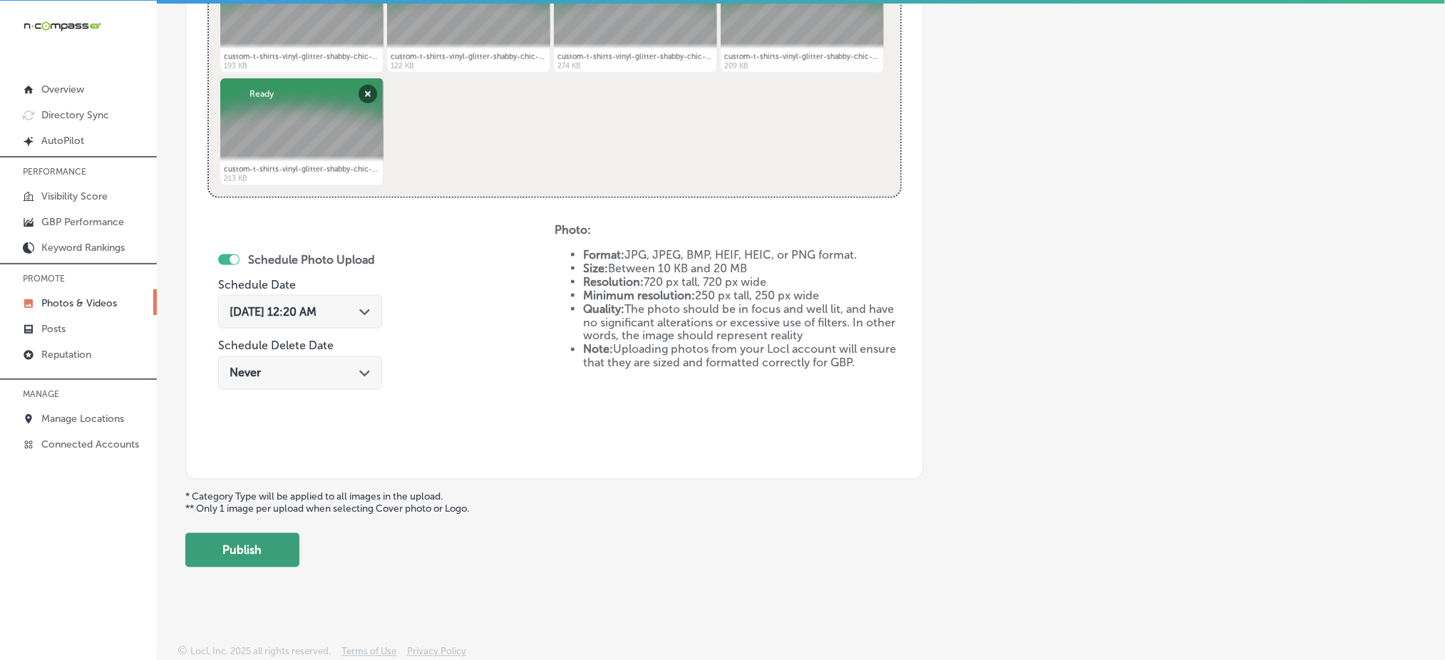
click at [227, 562] on button "Publish" at bounding box center [242, 550] width 114 height 34
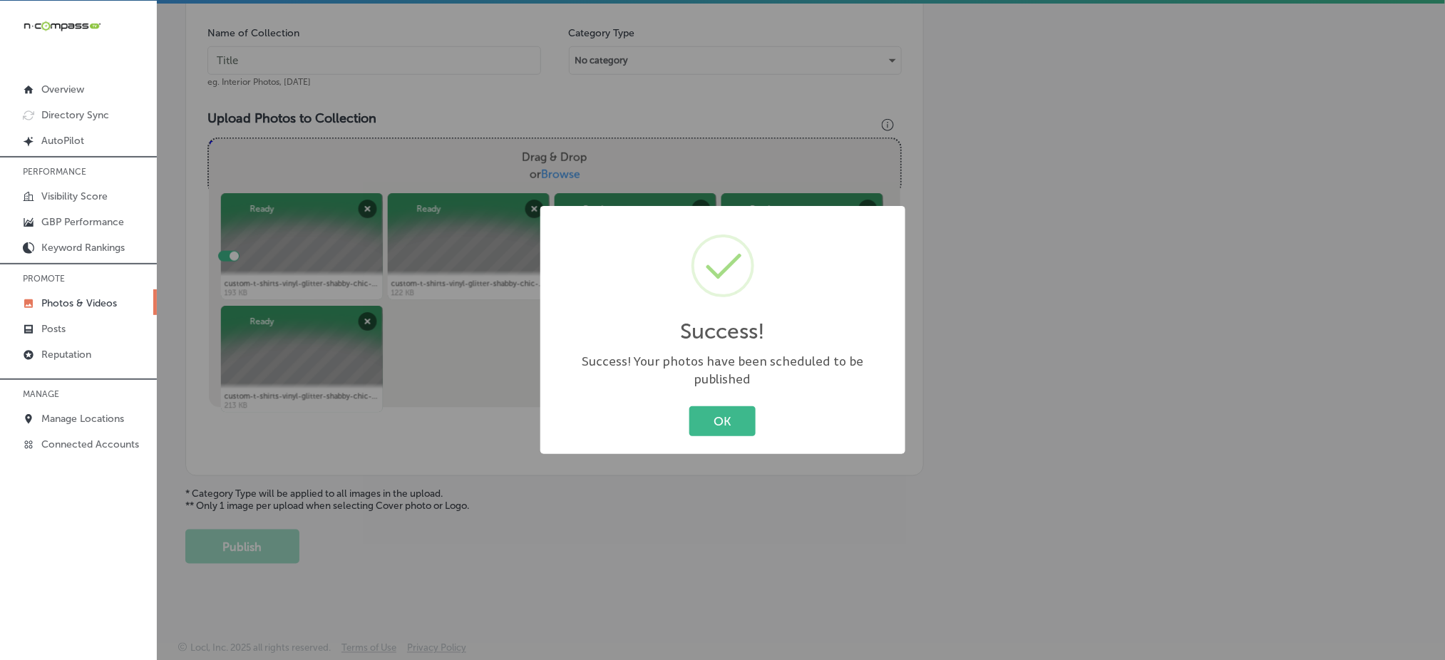
scroll to position [417, 0]
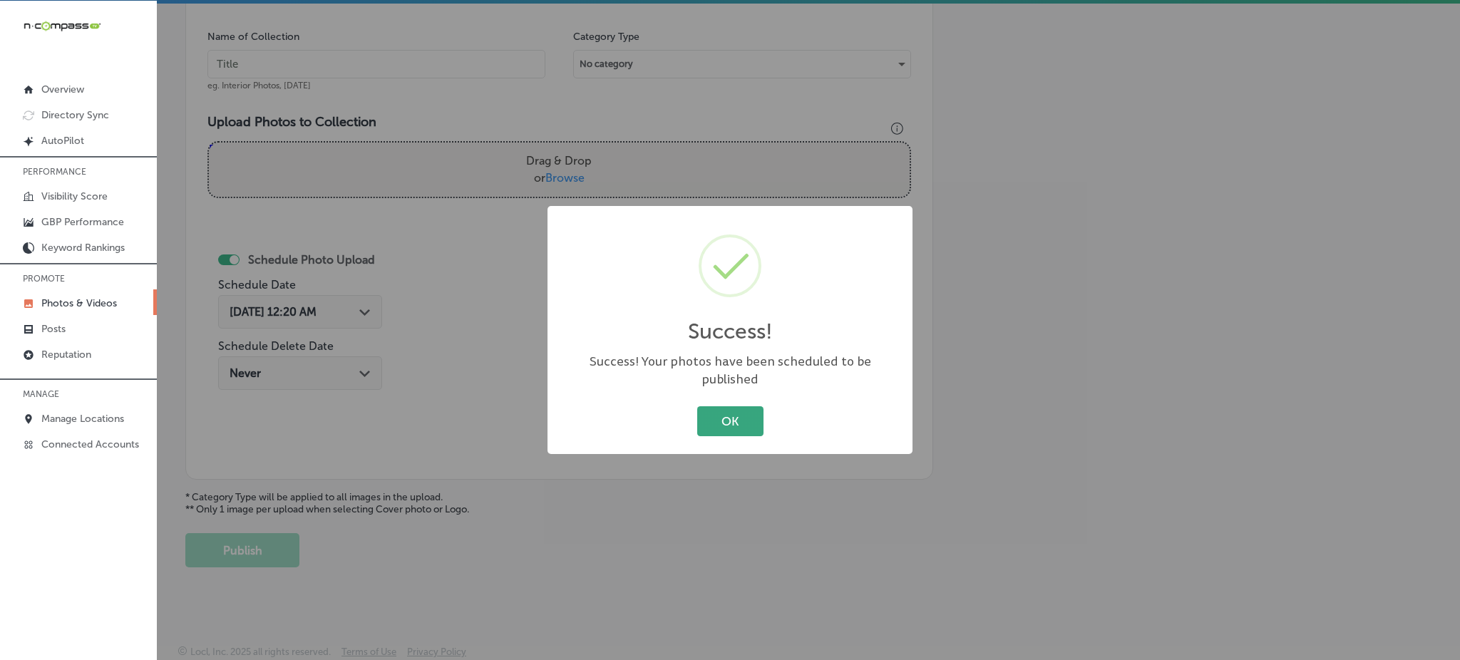
click at [719, 406] on button "OK" at bounding box center [730, 420] width 66 height 29
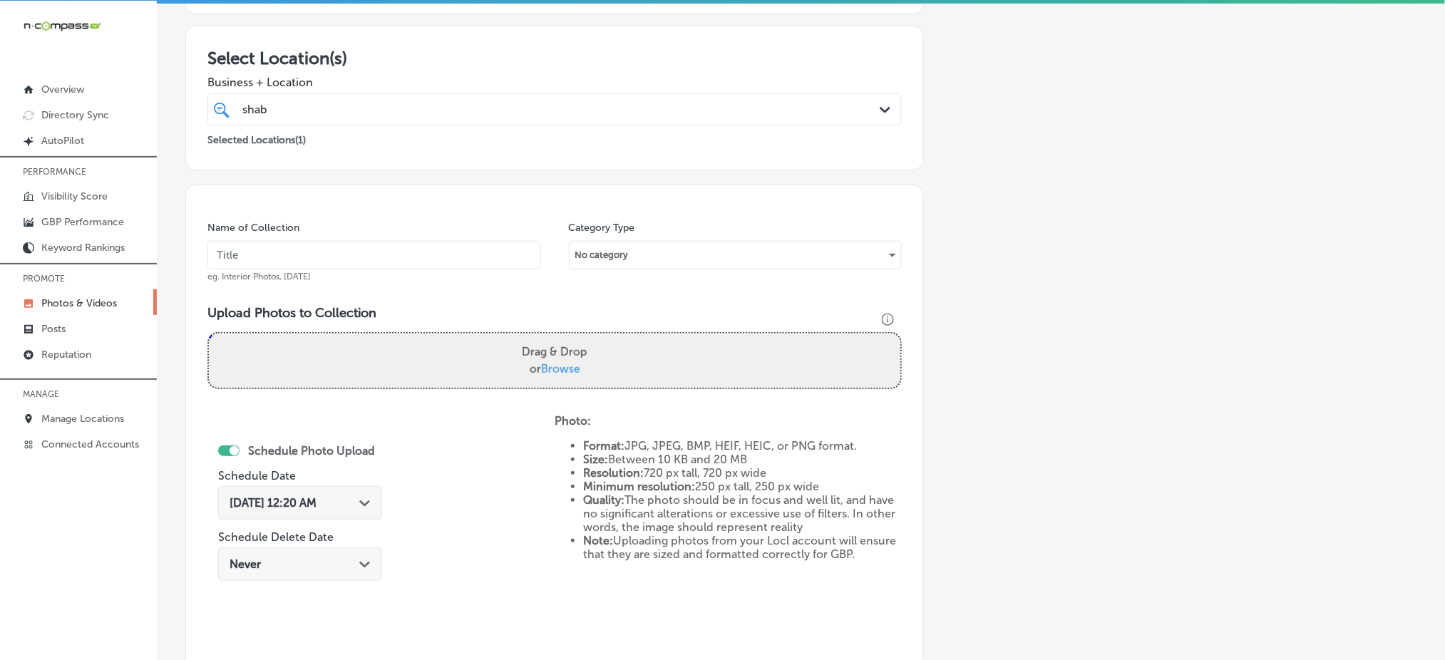
scroll to position [225, 0]
click at [438, 103] on div "shab shab" at bounding box center [523, 110] width 565 height 19
click at [352, 267] on input "text" at bounding box center [375, 256] width 334 height 29
type input "v"
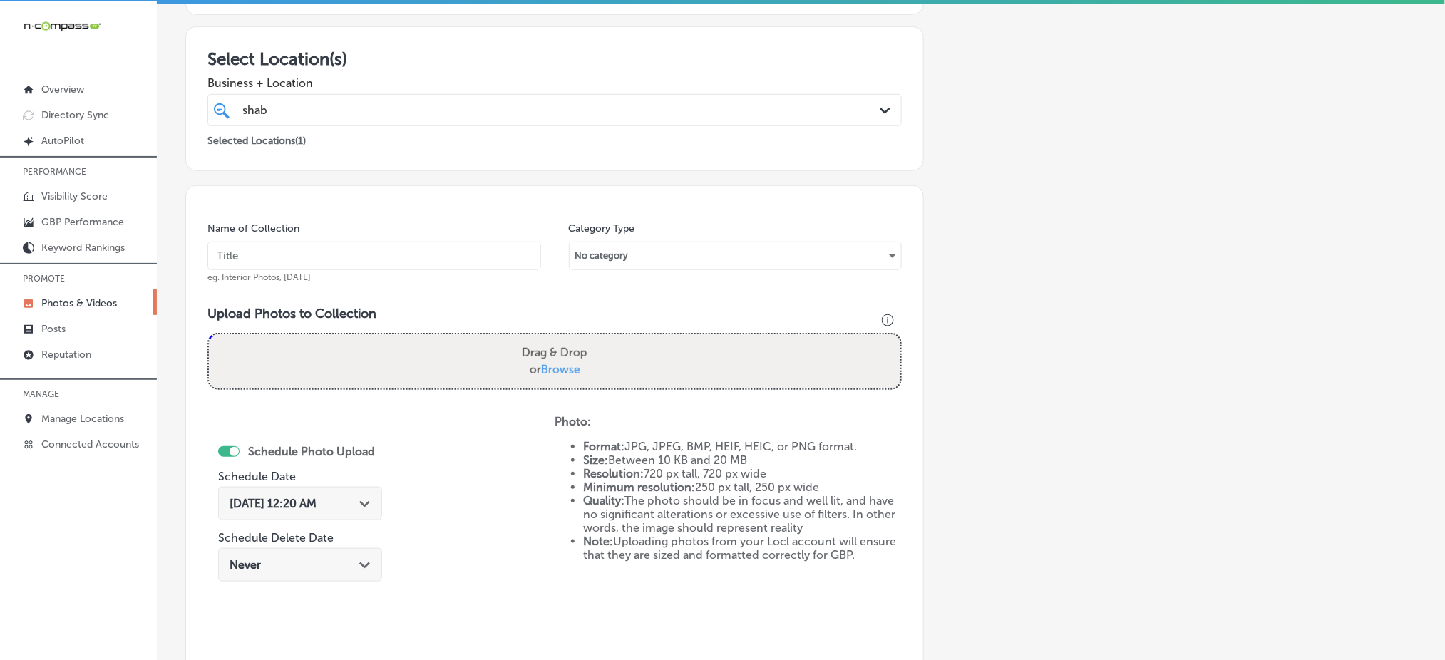
paste input "shabby-chic-oct1"
type input "shabby-chic-oct4"
click at [554, 364] on span "Browse" at bounding box center [560, 370] width 39 height 14
click at [554, 339] on input "Drag & Drop or Browse" at bounding box center [555, 336] width 692 height 4
type input "C:\fakepath\custom-t-shirts-vinyl-glitter-shabby-chic-el-campo-tx (16).jpg"
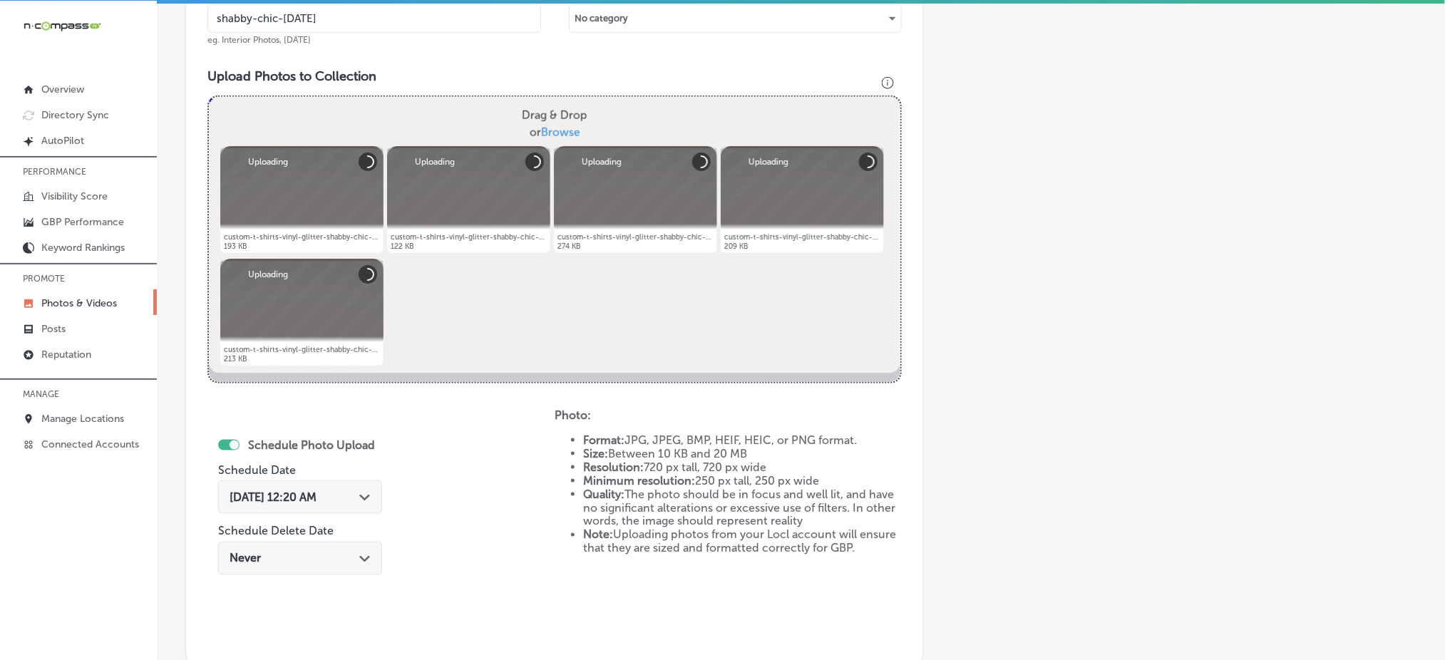
scroll to position [636, 0]
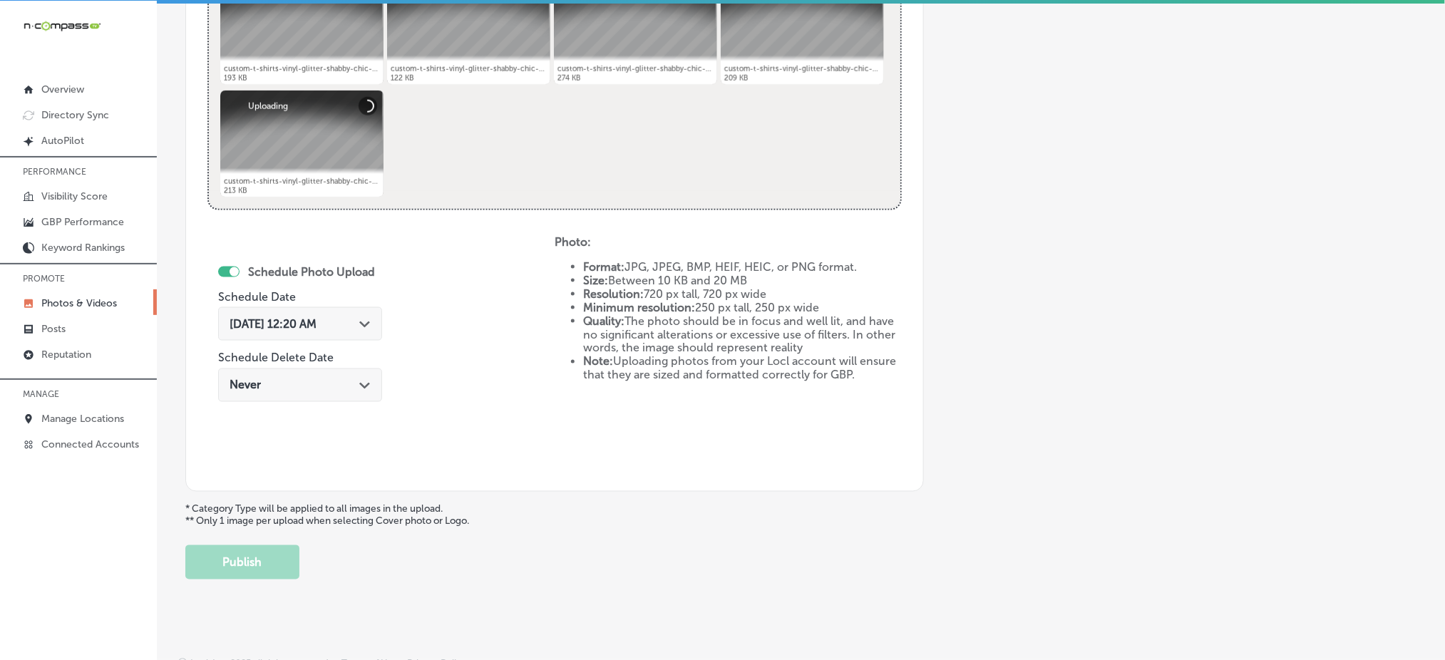
click at [257, 313] on div "Oct 4, 2025 12:20 AM Path Created with Sketch." at bounding box center [300, 324] width 164 height 34
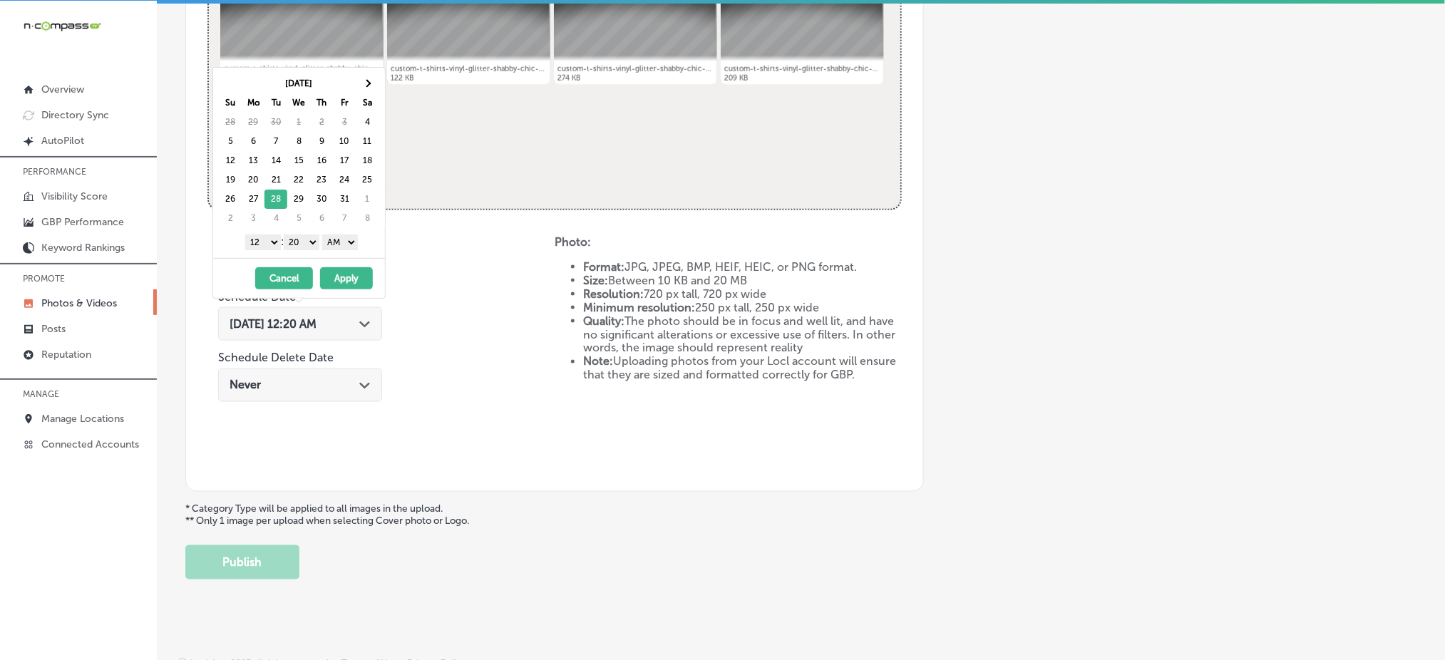
click at [265, 245] on select "1 2 3 4 5 6 7 8 9 10 11 12" at bounding box center [263, 243] width 36 height 16
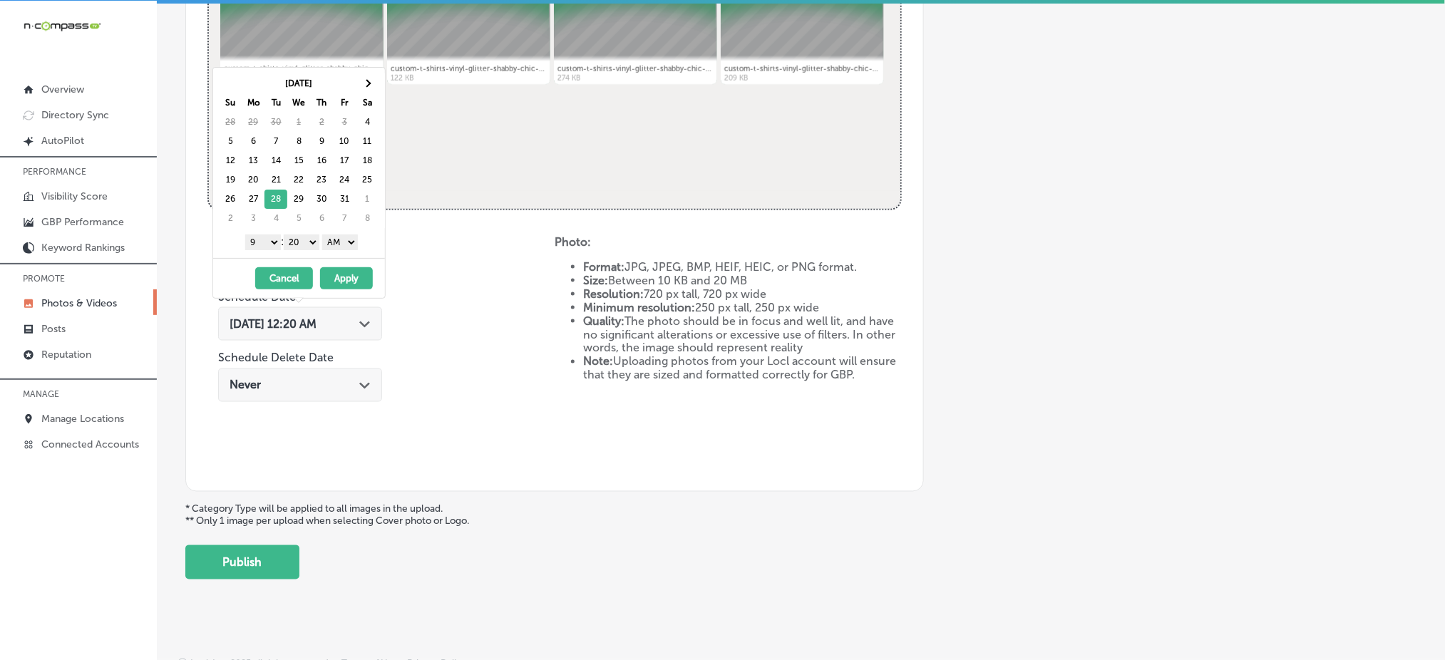
click at [300, 245] on select "00 10 20 30 40 50" at bounding box center [302, 243] width 36 height 16
drag, startPoint x: 337, startPoint y: 239, endPoint x: 337, endPoint y: 281, distance: 42.1
click at [337, 281] on div "Oct 2025 Su Mo Tu We Th Fr Sa 28 29 30 1 2 3 4 5 6 7 8 9 10 11 12 13 14 15 16 1…" at bounding box center [299, 183] width 173 height 232
click at [337, 281] on button "Apply" at bounding box center [346, 278] width 53 height 22
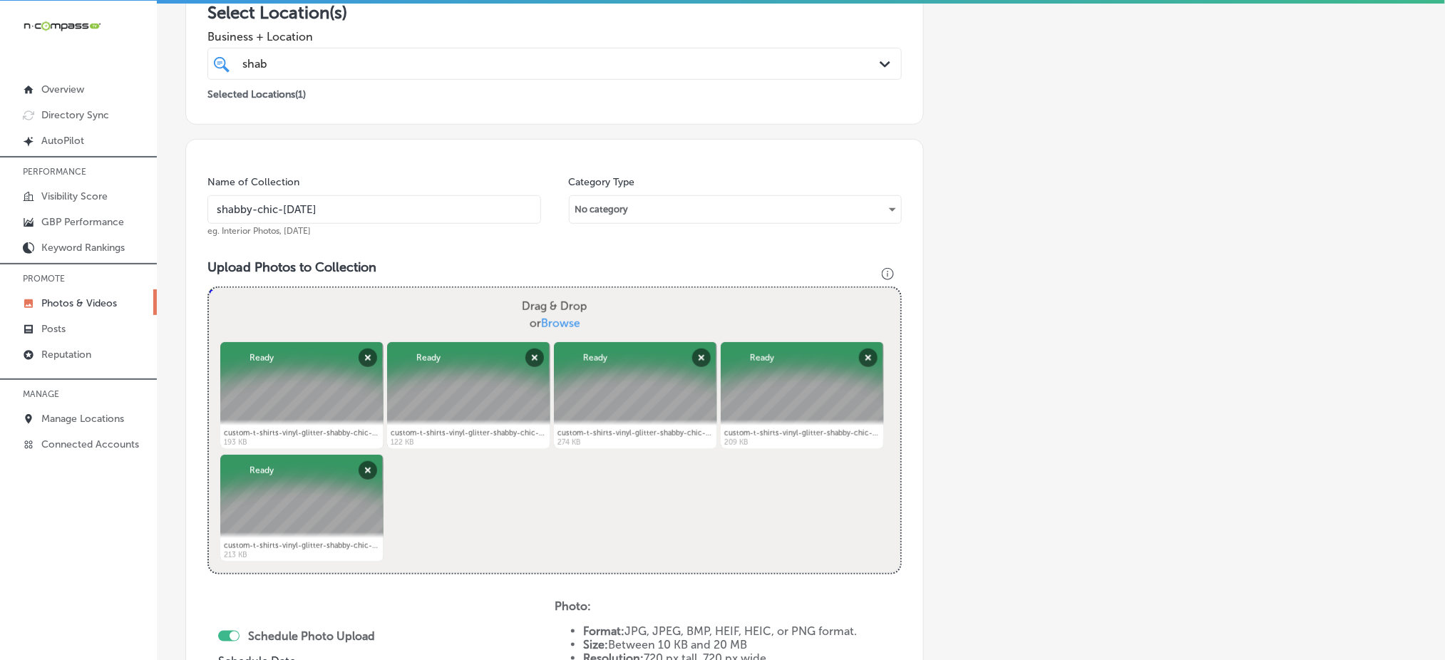
scroll to position [267, 0]
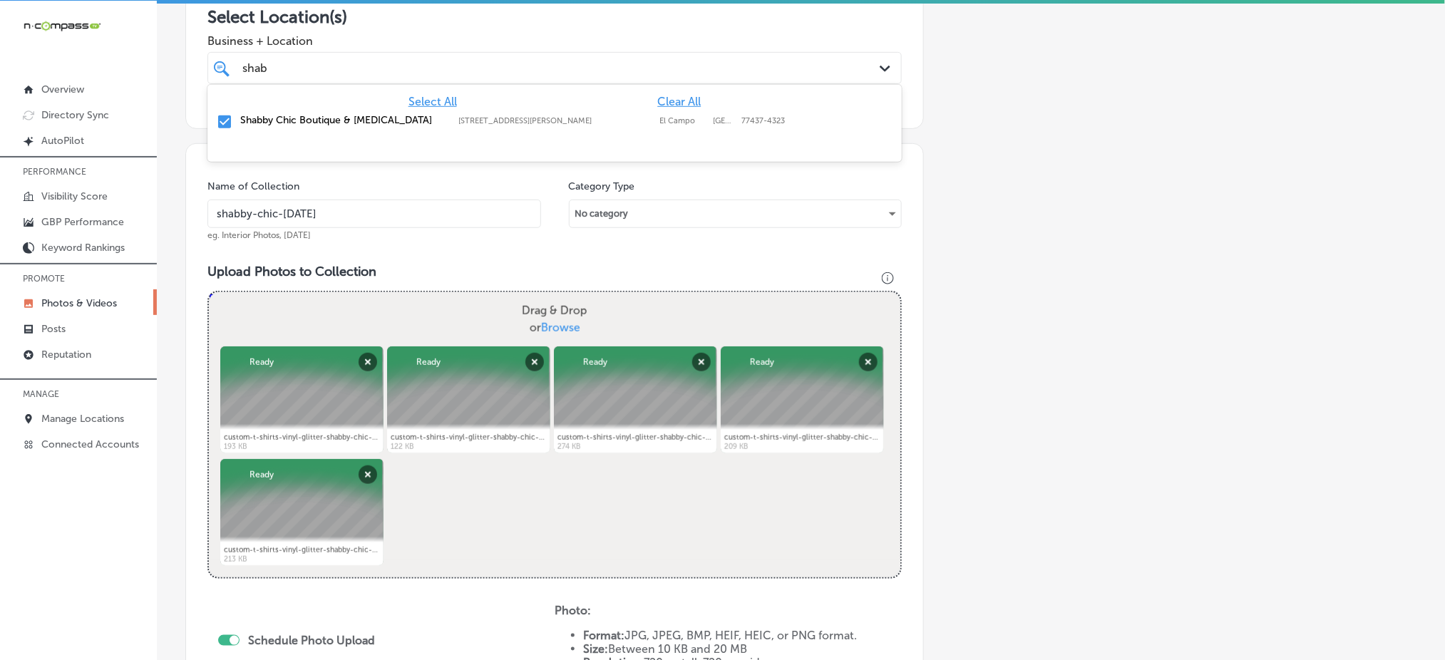
click at [255, 71] on input "shab" at bounding box center [255, 68] width 26 height 14
click at [287, 57] on div "shab shab" at bounding box center [554, 68] width 639 height 22
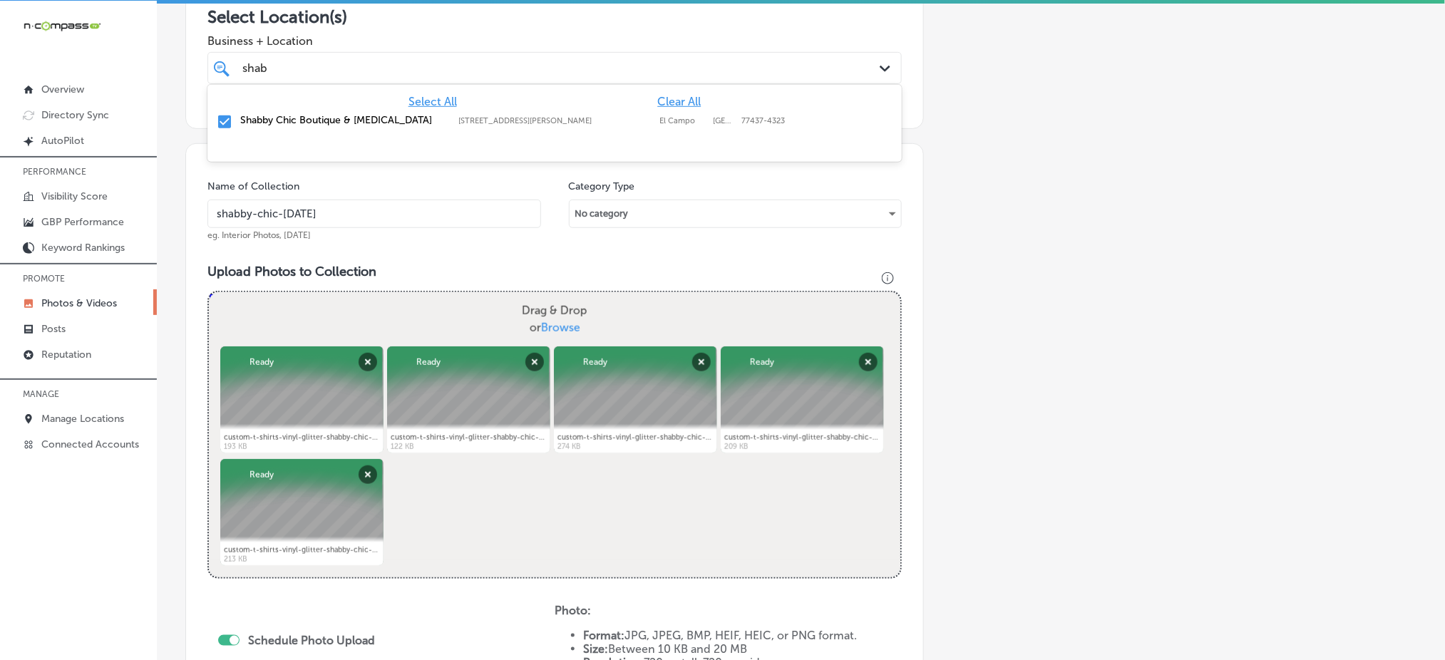
click at [287, 57] on div "shab shab" at bounding box center [554, 68] width 639 height 22
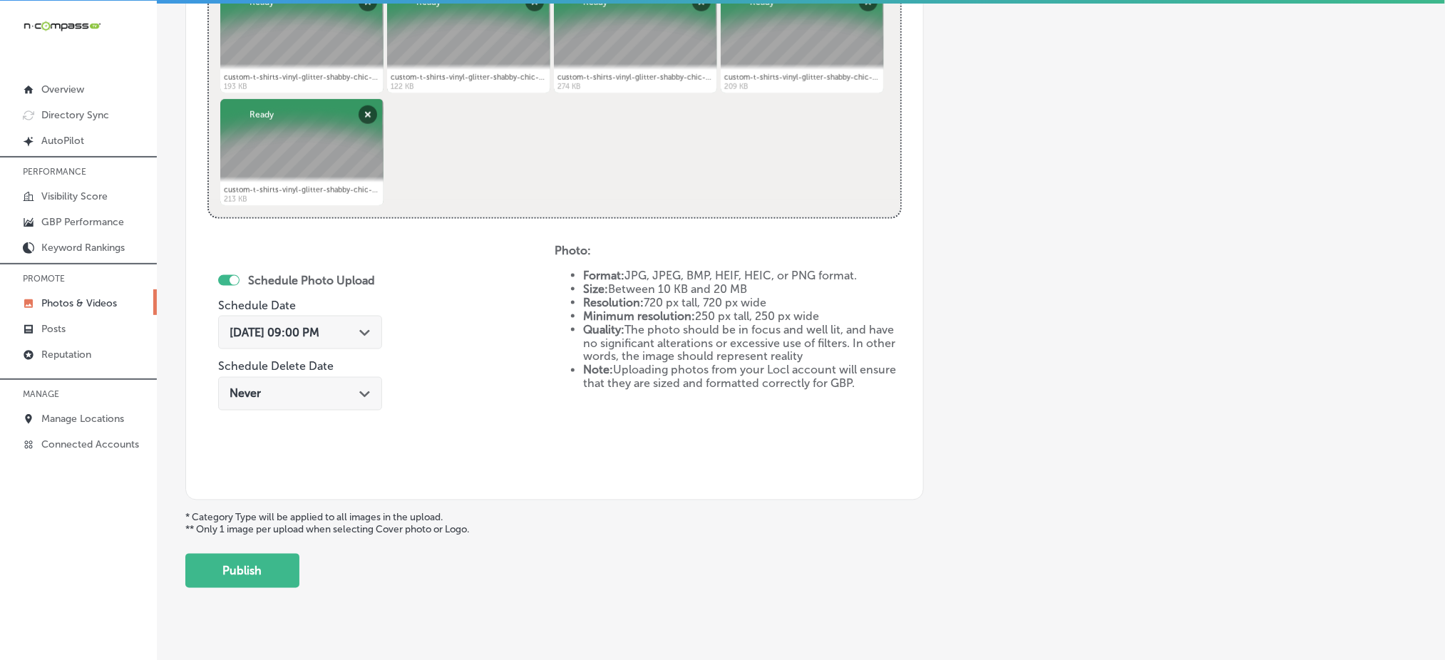
scroll to position [648, 0]
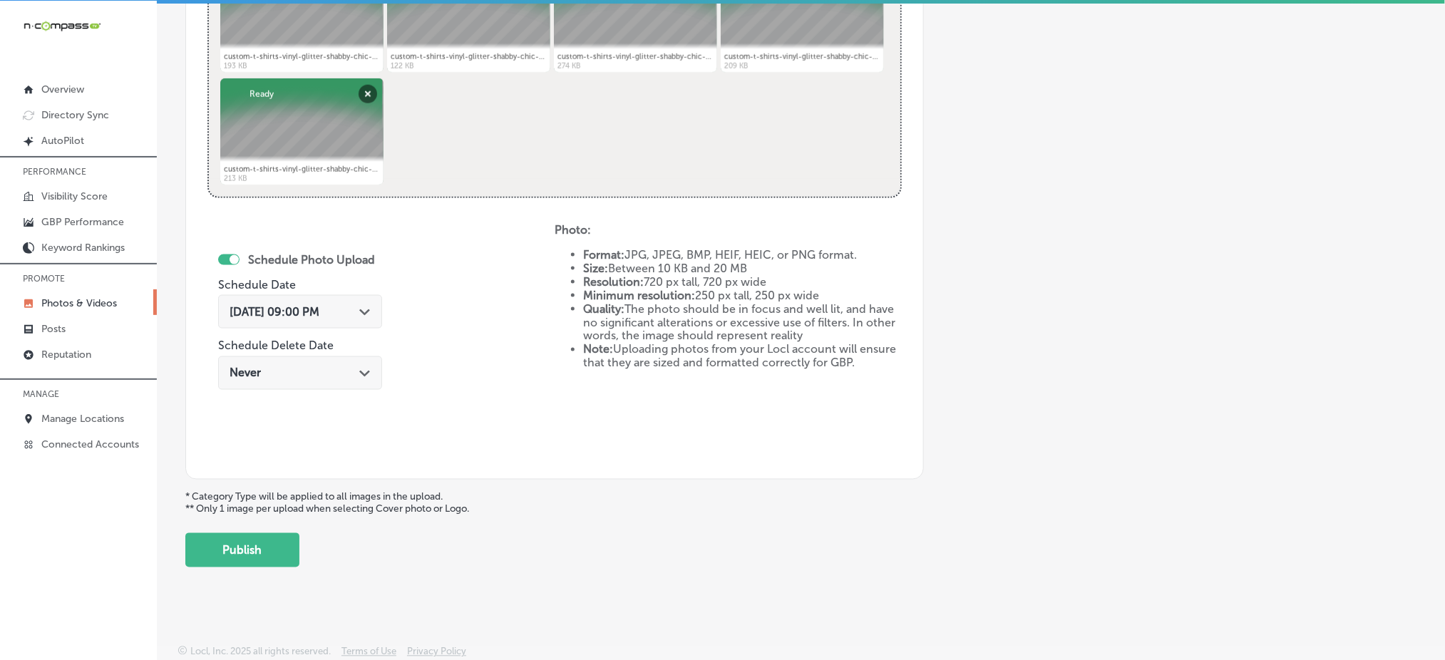
click at [323, 317] on div "Oct 28, 2025 09:00 PM Path Created with Sketch." at bounding box center [300, 312] width 164 height 34
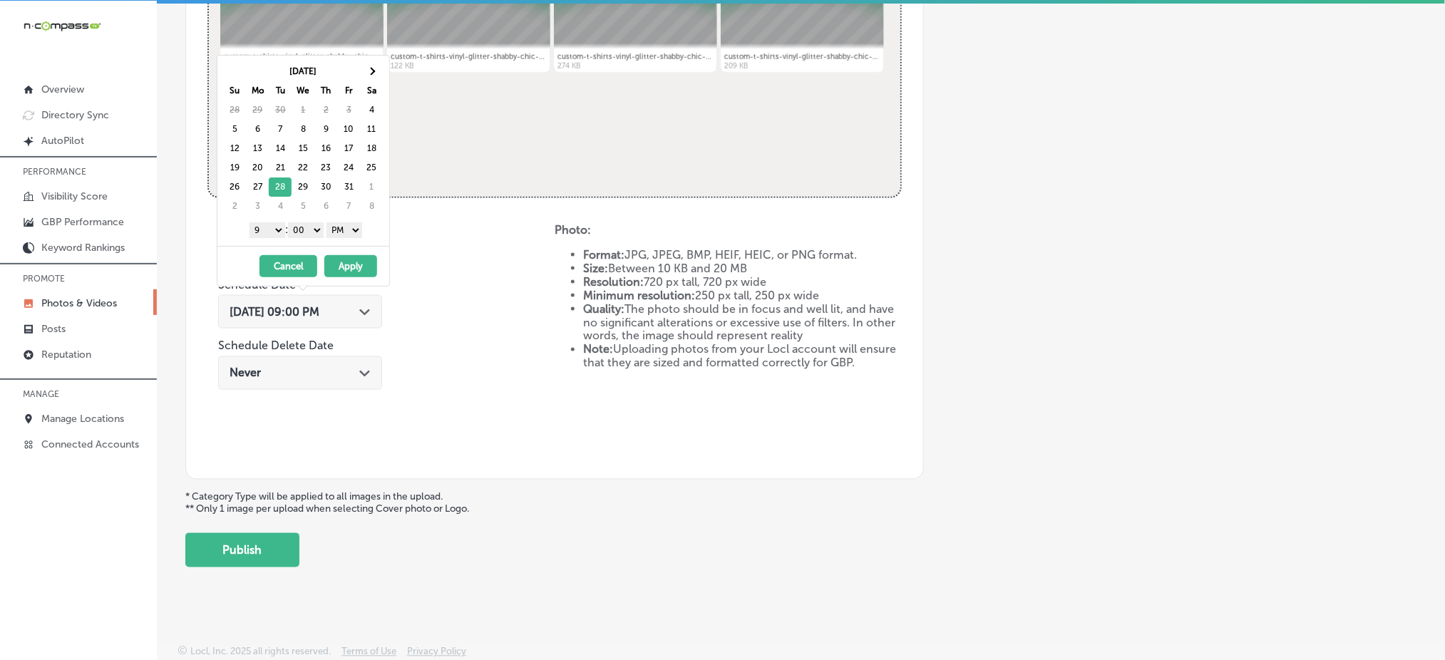
click at [352, 261] on button "Apply" at bounding box center [350, 266] width 53 height 22
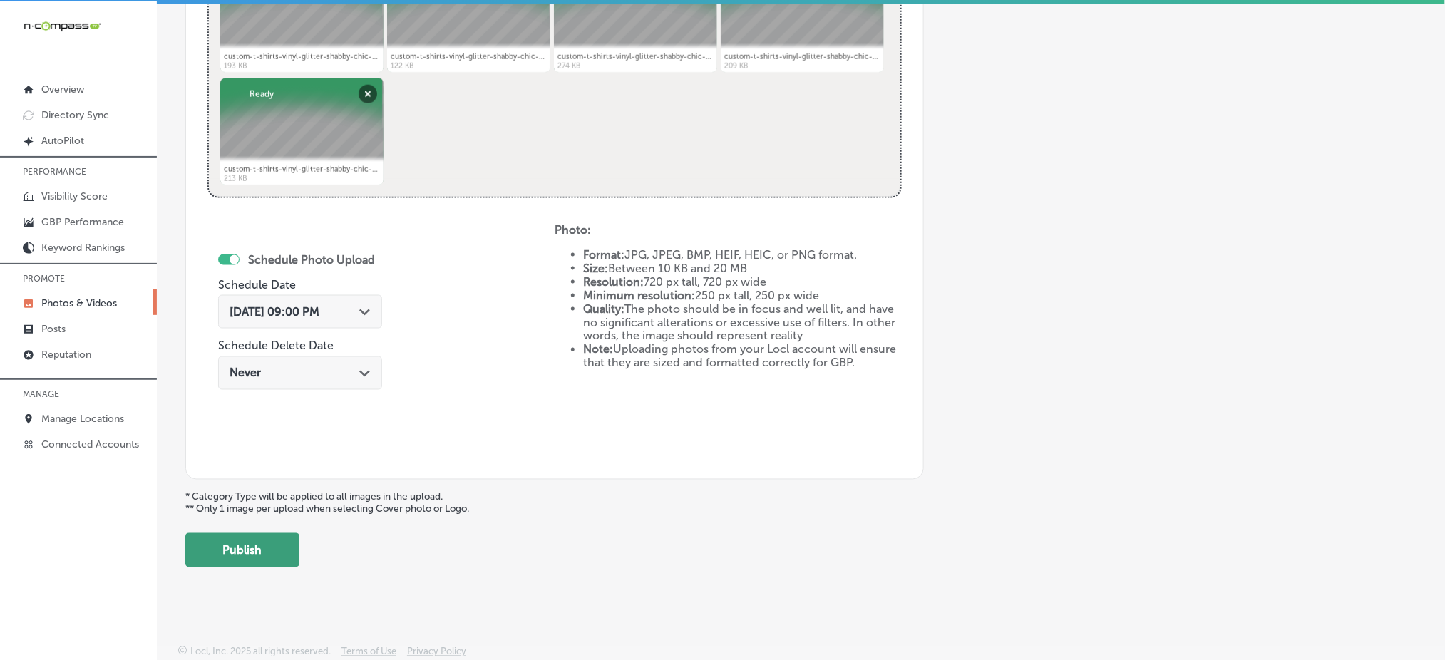
click at [252, 557] on button "Publish" at bounding box center [242, 550] width 114 height 34
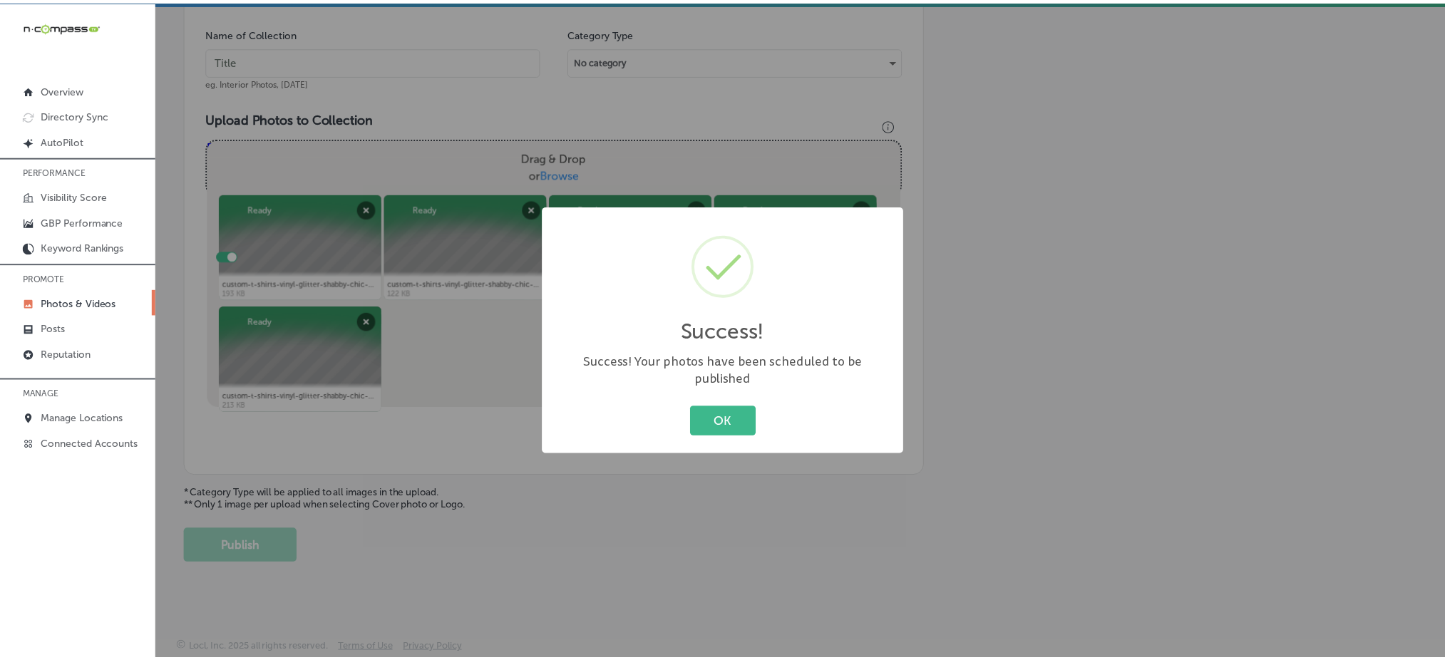
scroll to position [417, 0]
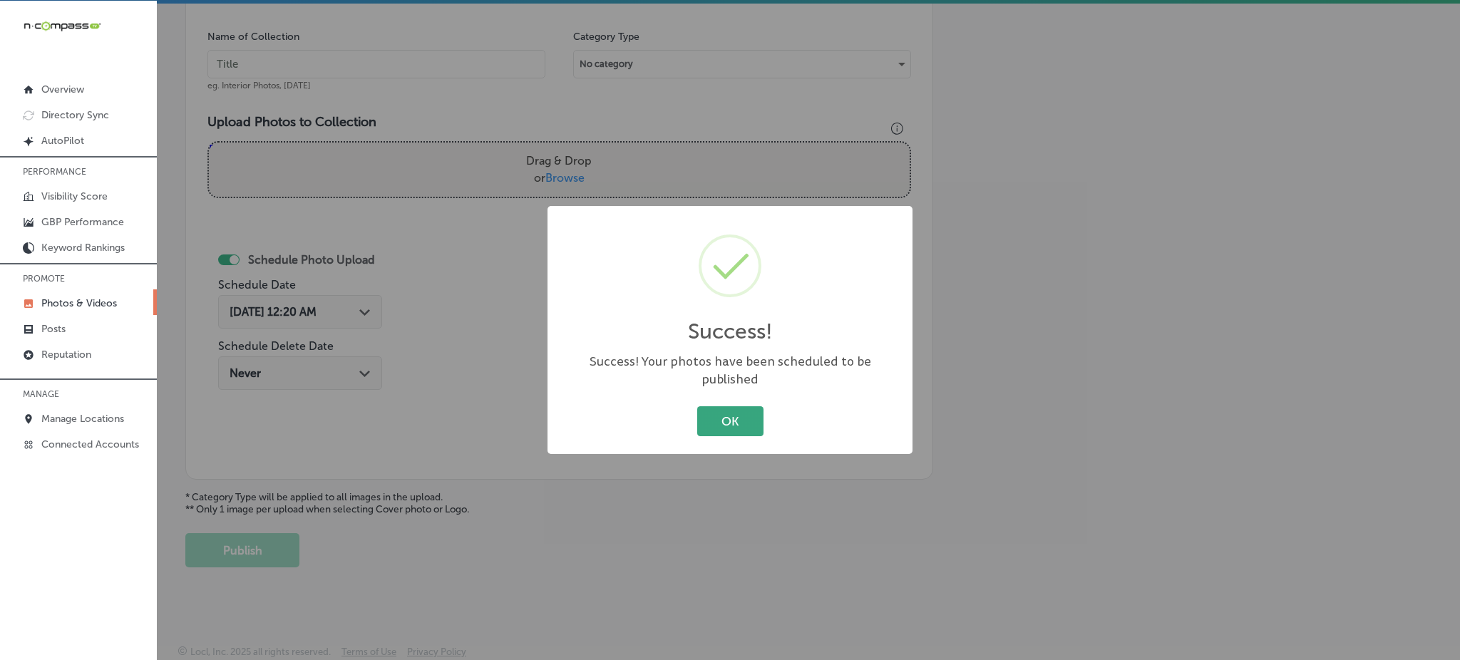
click at [715, 406] on button "OK" at bounding box center [730, 420] width 66 height 29
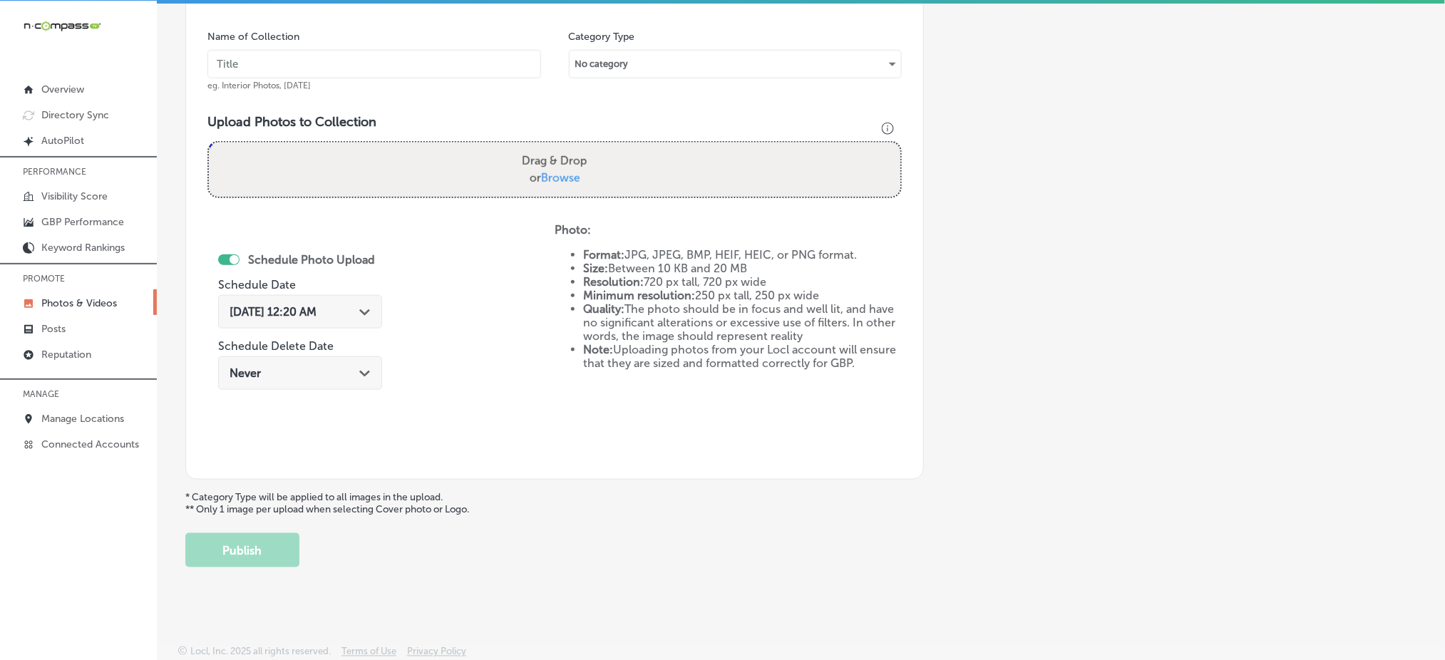
scroll to position [246, 0]
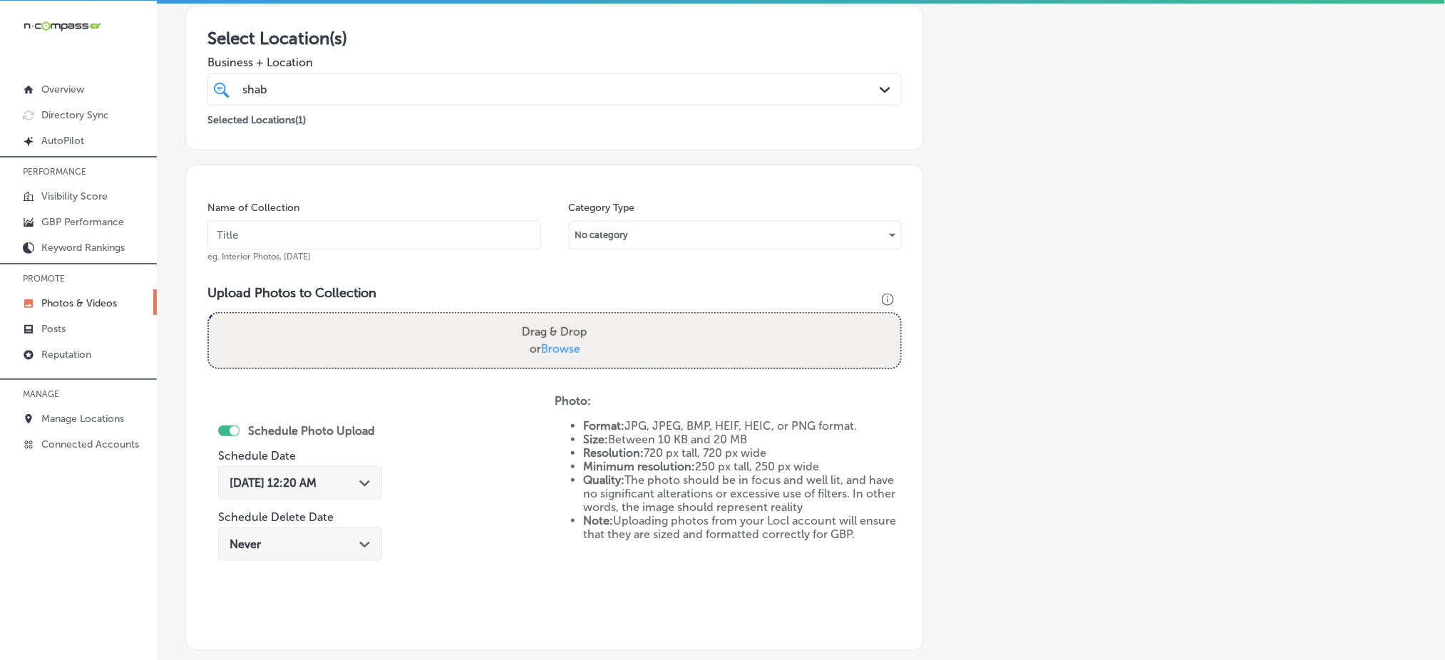
click at [309, 240] on input "text" at bounding box center [375, 235] width 334 height 29
paste input "shabby-chic-oct1"
click at [309, 240] on input "shabby-chic-nov1" at bounding box center [375, 235] width 334 height 29
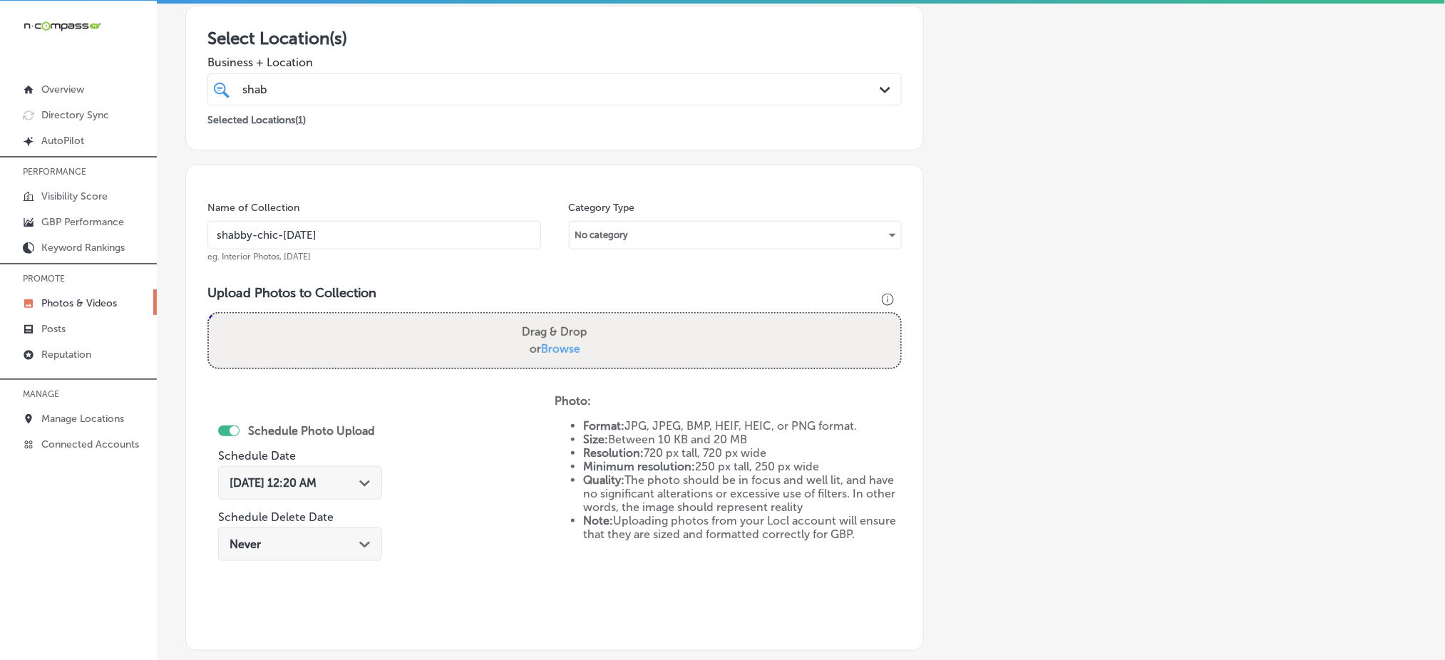
click at [309, 240] on input "shabby-chic-nov1" at bounding box center [375, 235] width 334 height 29
type input "shabby-chic-nov1"
click at [566, 345] on span "Browse" at bounding box center [560, 349] width 39 height 14
click at [566, 318] on input "Drag & Drop or Browse" at bounding box center [555, 316] width 692 height 4
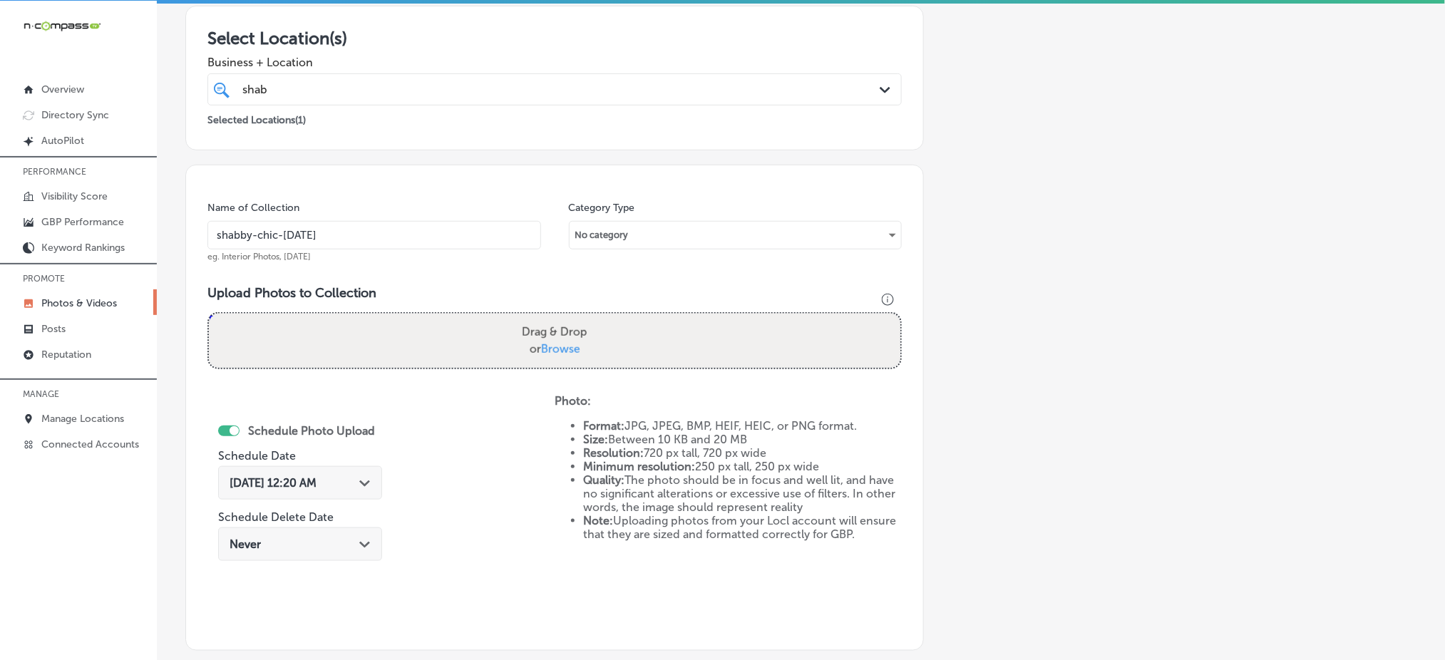
type input "C:\fakepath\tanning-salon-boutique-shabby-chic-el-campo-tx (1).jpg"
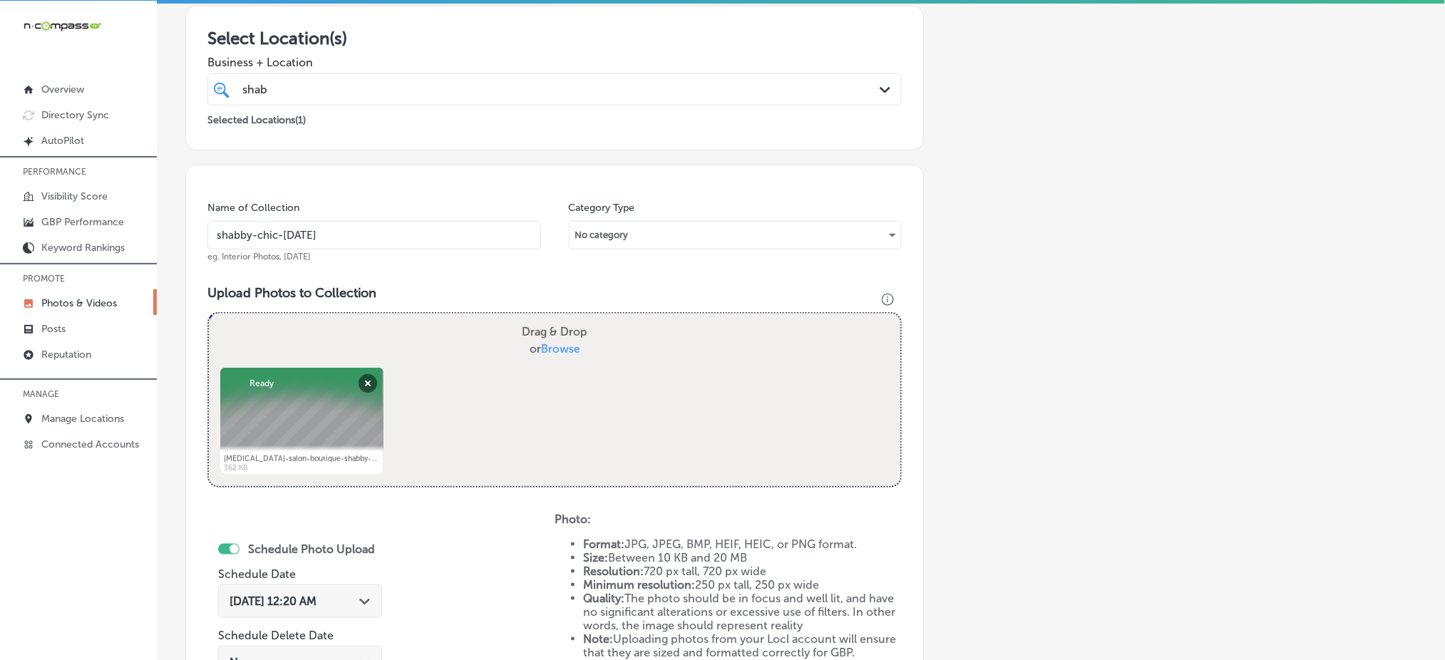
click at [544, 349] on span "Browse" at bounding box center [560, 349] width 39 height 14
click at [544, 318] on input "Drag & Drop or Browse" at bounding box center [555, 316] width 692 height 4
type input "C:\fakepath\tanning-salon-boutique-shabby-chic-el-campo-tx (2).jpg"
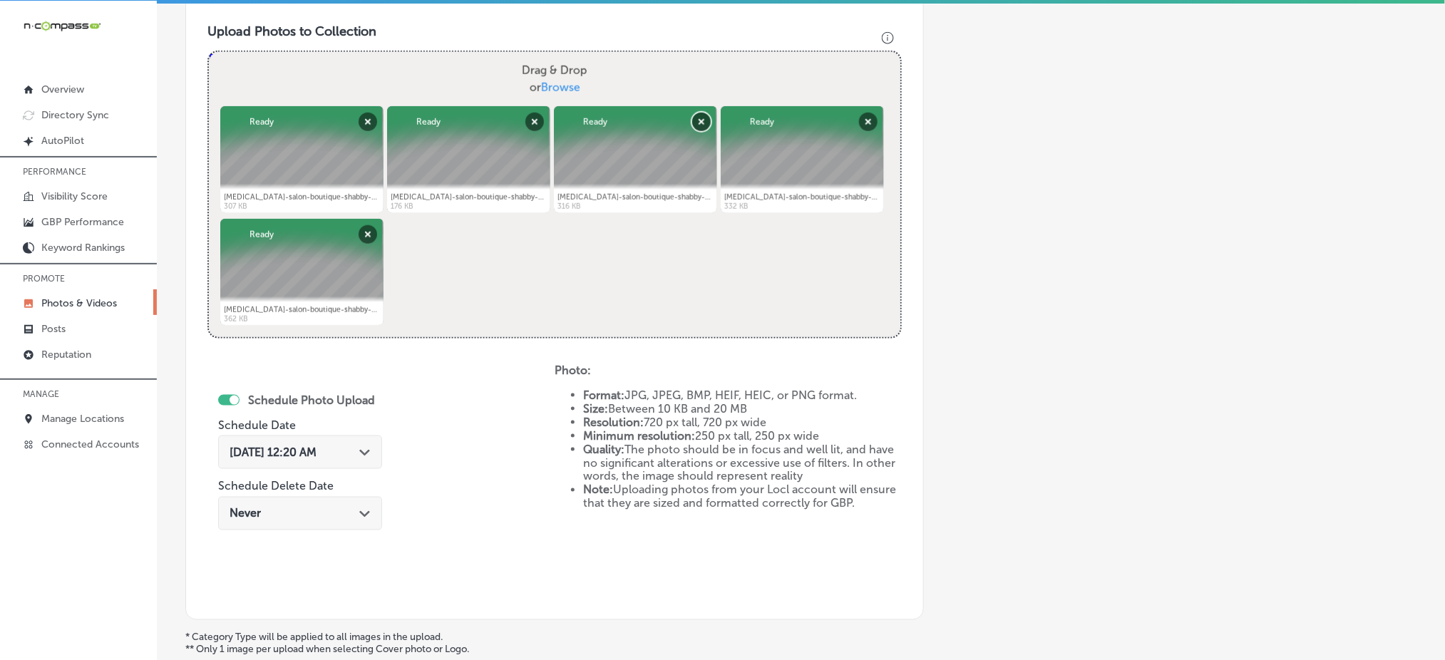
scroll to position [511, 0]
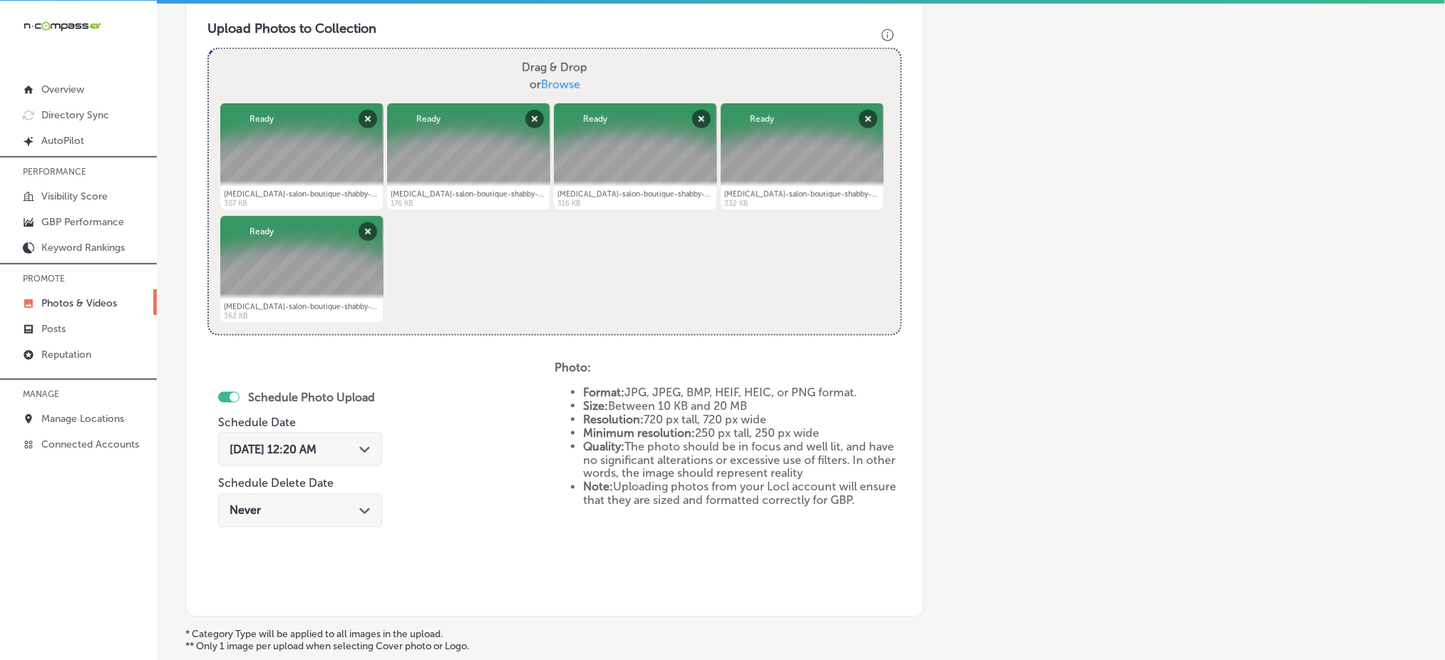
click at [317, 443] on span "Oct 4, 2025 12:20 AM" at bounding box center [273, 450] width 87 height 14
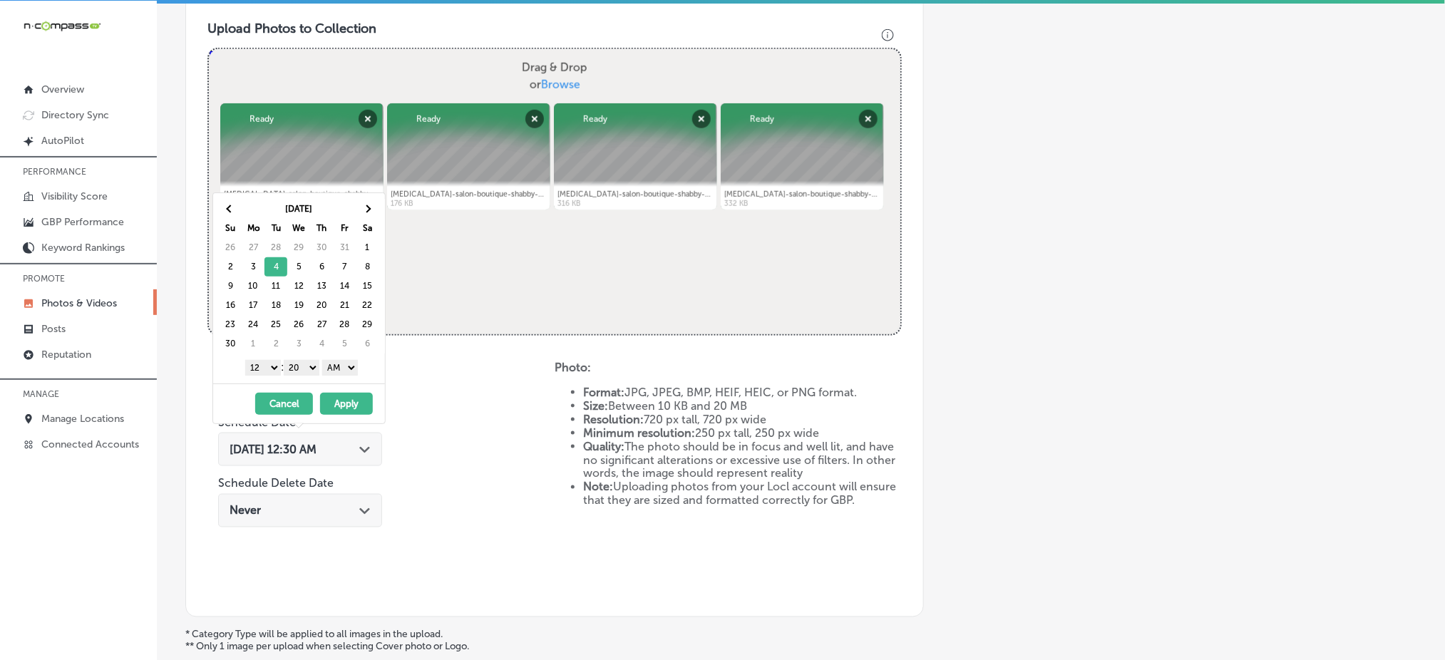
click at [267, 367] on select "1 2 3 4 5 6 7 8 9 10 11 12" at bounding box center [263, 368] width 36 height 16
click at [306, 365] on select "00 10 20 30 40 50" at bounding box center [302, 368] width 36 height 16
click at [345, 365] on select "AM PM" at bounding box center [340, 368] width 36 height 16
click at [339, 408] on button "Apply" at bounding box center [346, 404] width 53 height 22
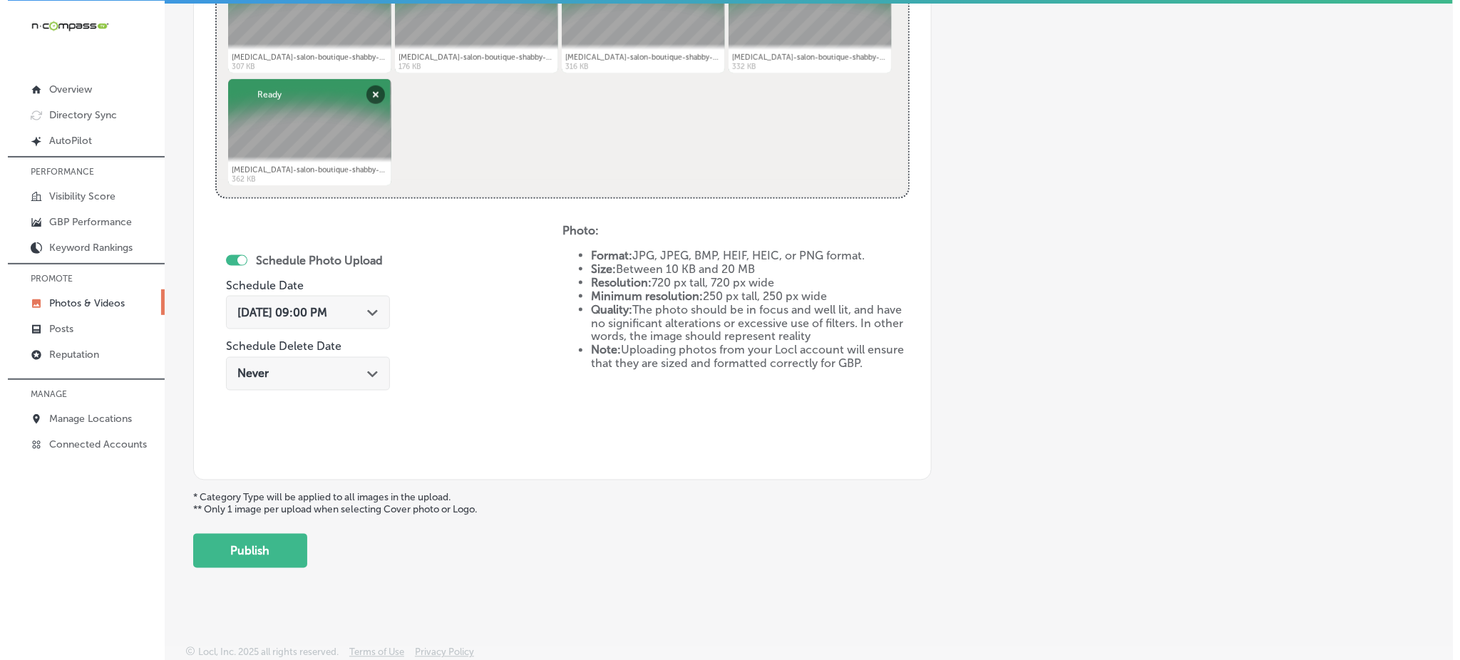
scroll to position [648, 0]
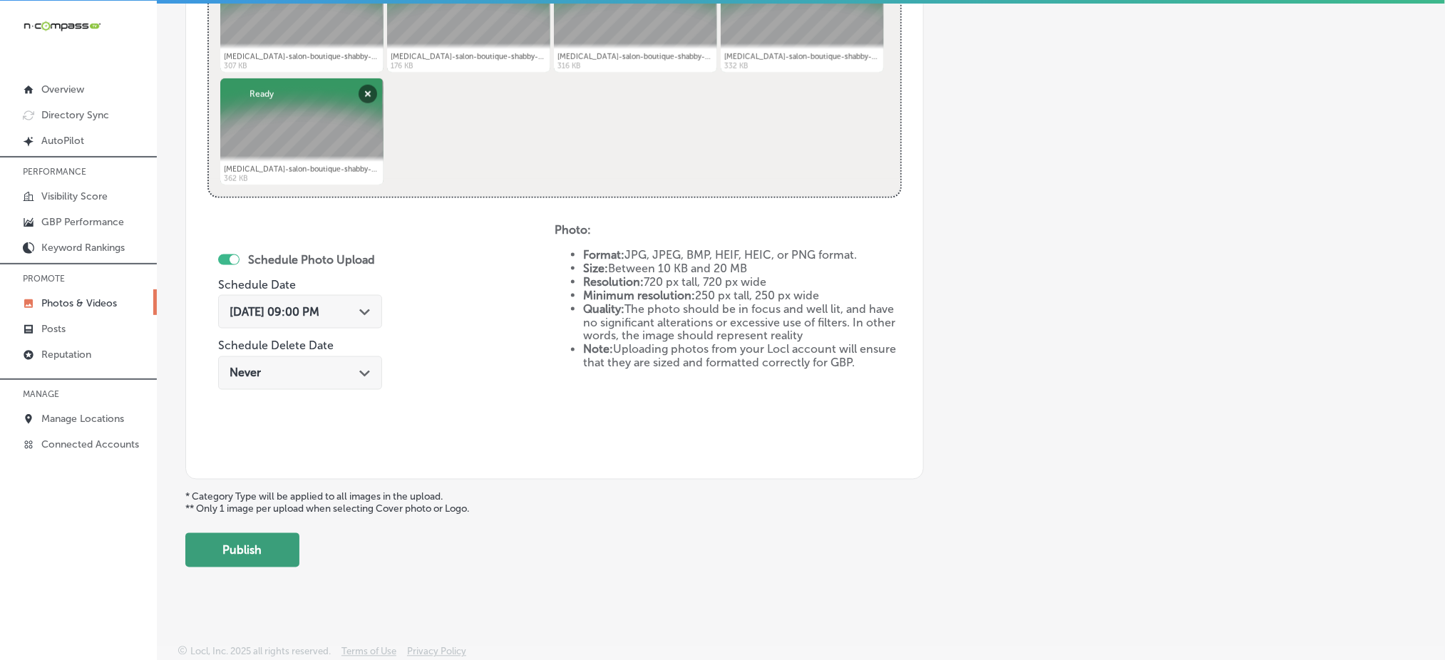
click at [248, 548] on button "Publish" at bounding box center [242, 550] width 114 height 34
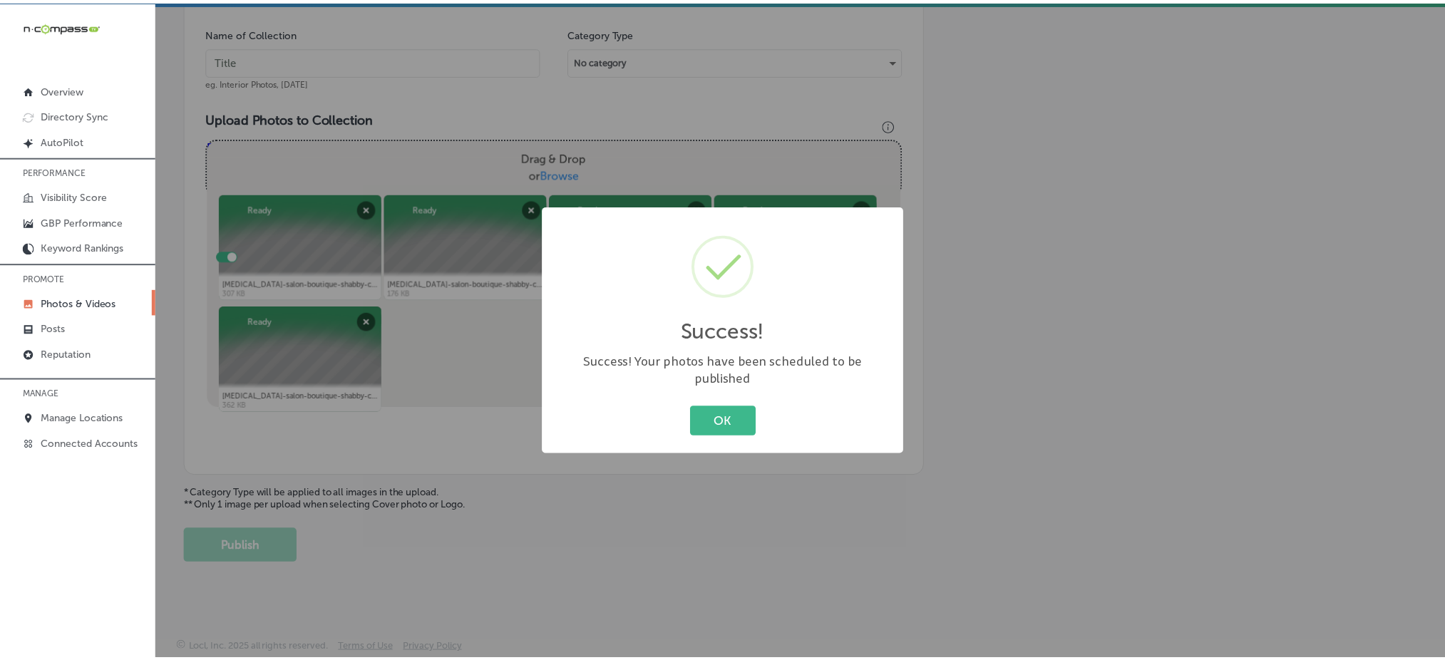
scroll to position [417, 0]
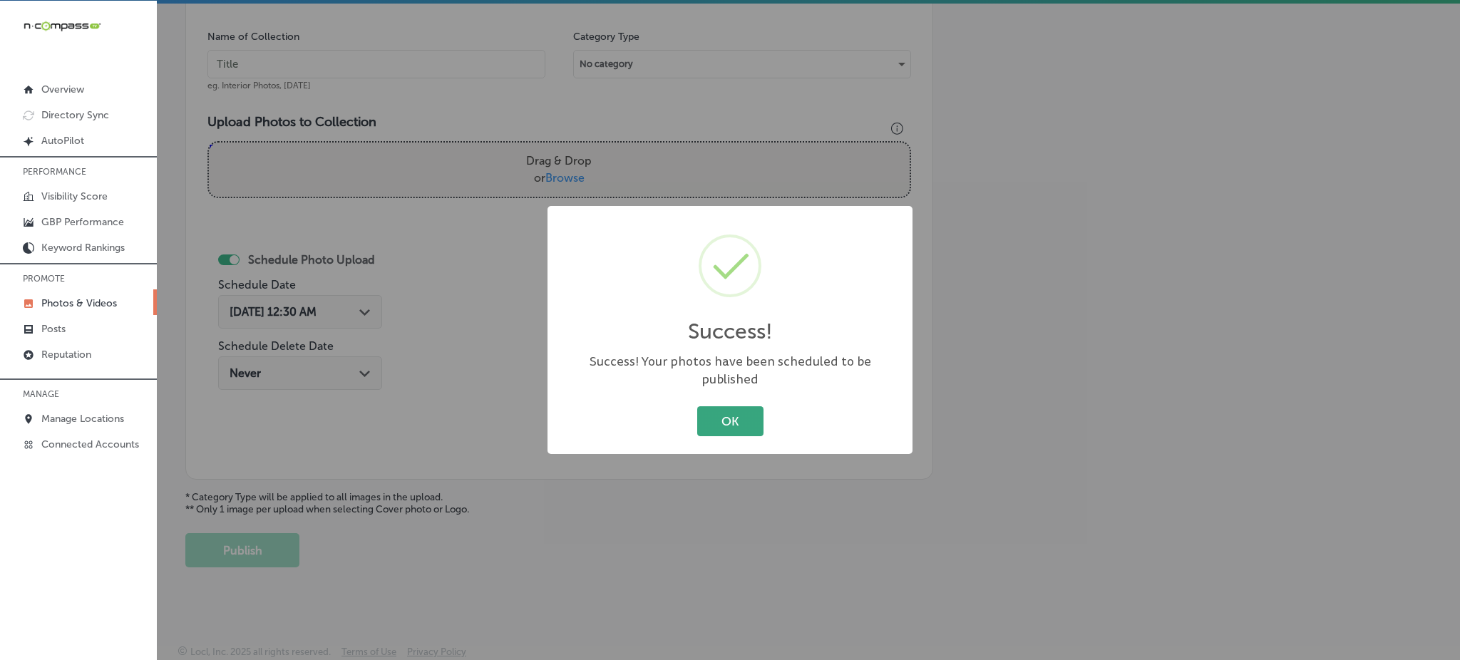
click at [747, 410] on button "OK" at bounding box center [730, 420] width 66 height 29
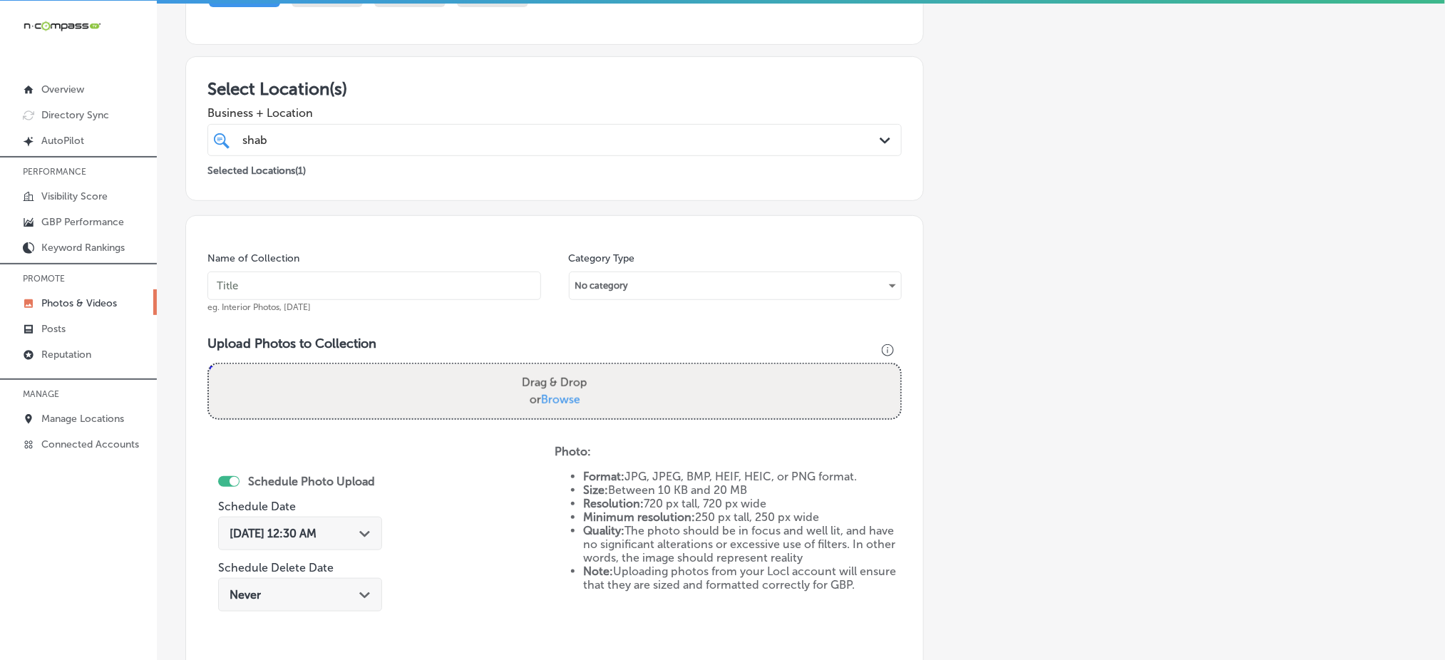
scroll to position [128, 0]
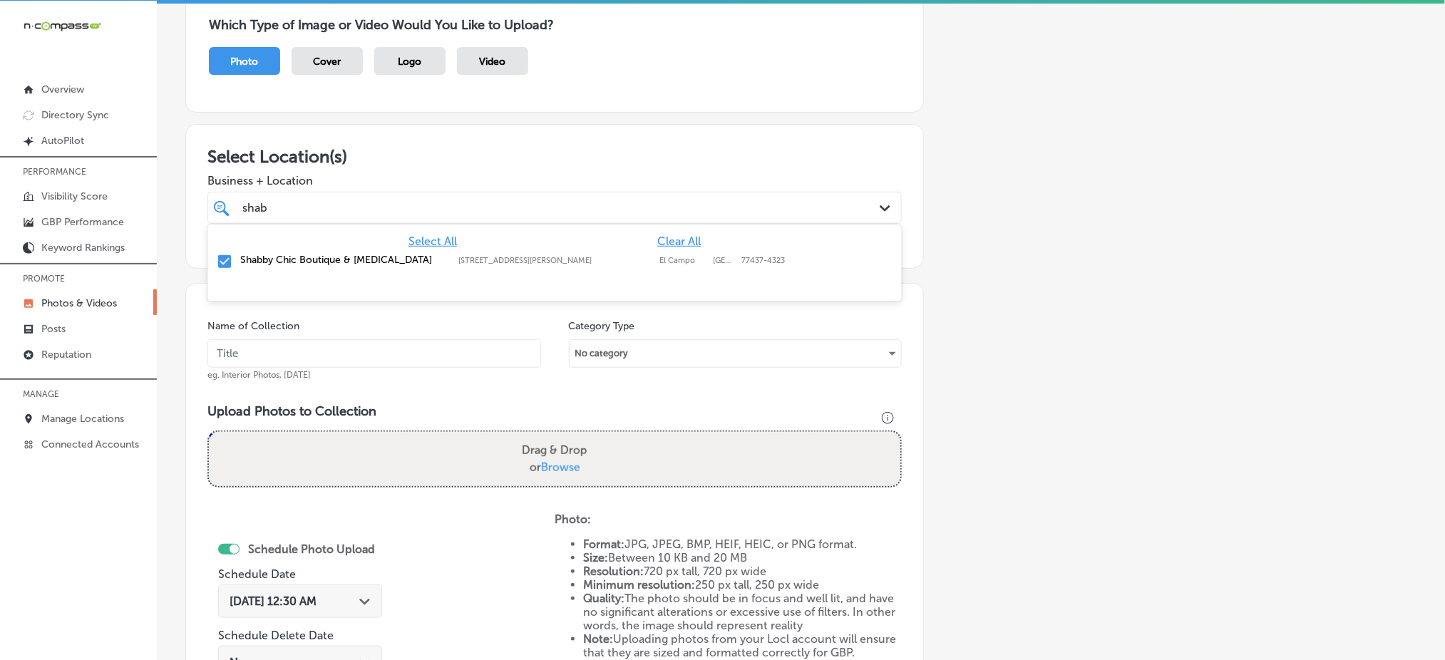
click at [545, 220] on div "shab shab Path Created with Sketch." at bounding box center [555, 208] width 695 height 32
click at [466, 350] on input "text" at bounding box center [375, 353] width 334 height 29
paste input "shabby-chic-nov1"
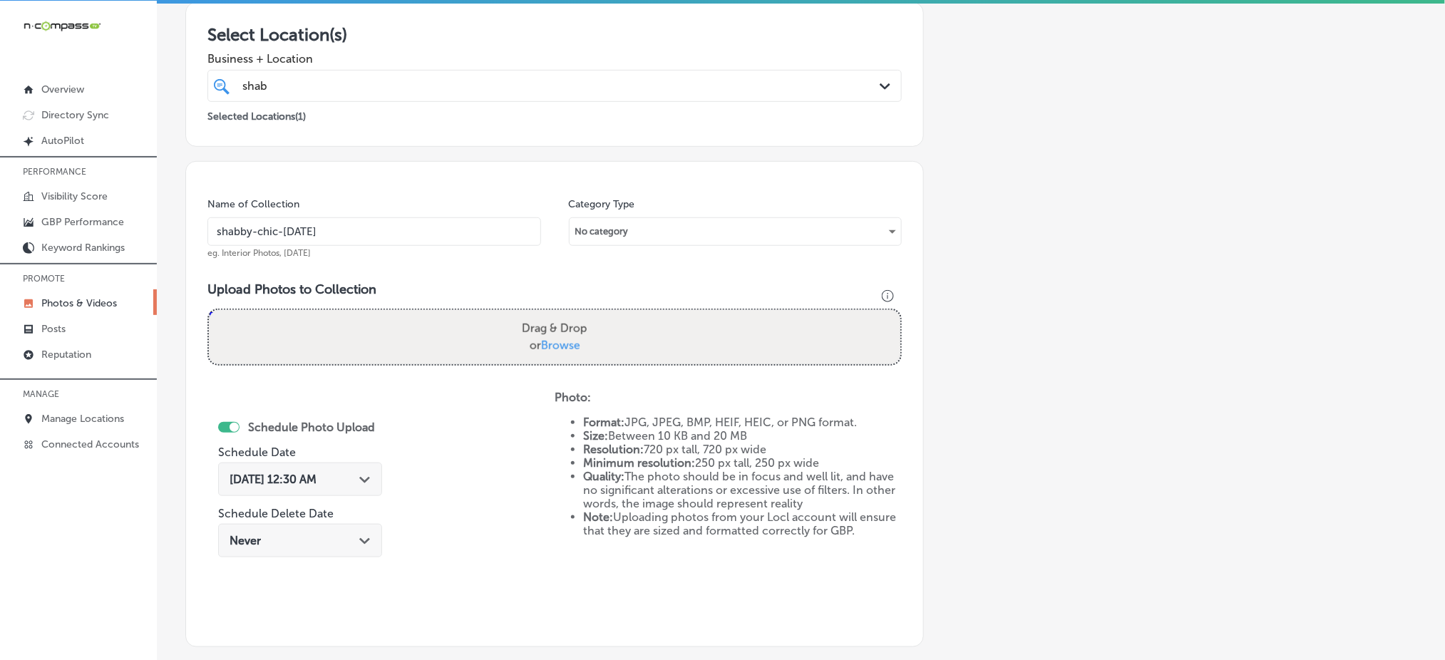
scroll to position [262, 0]
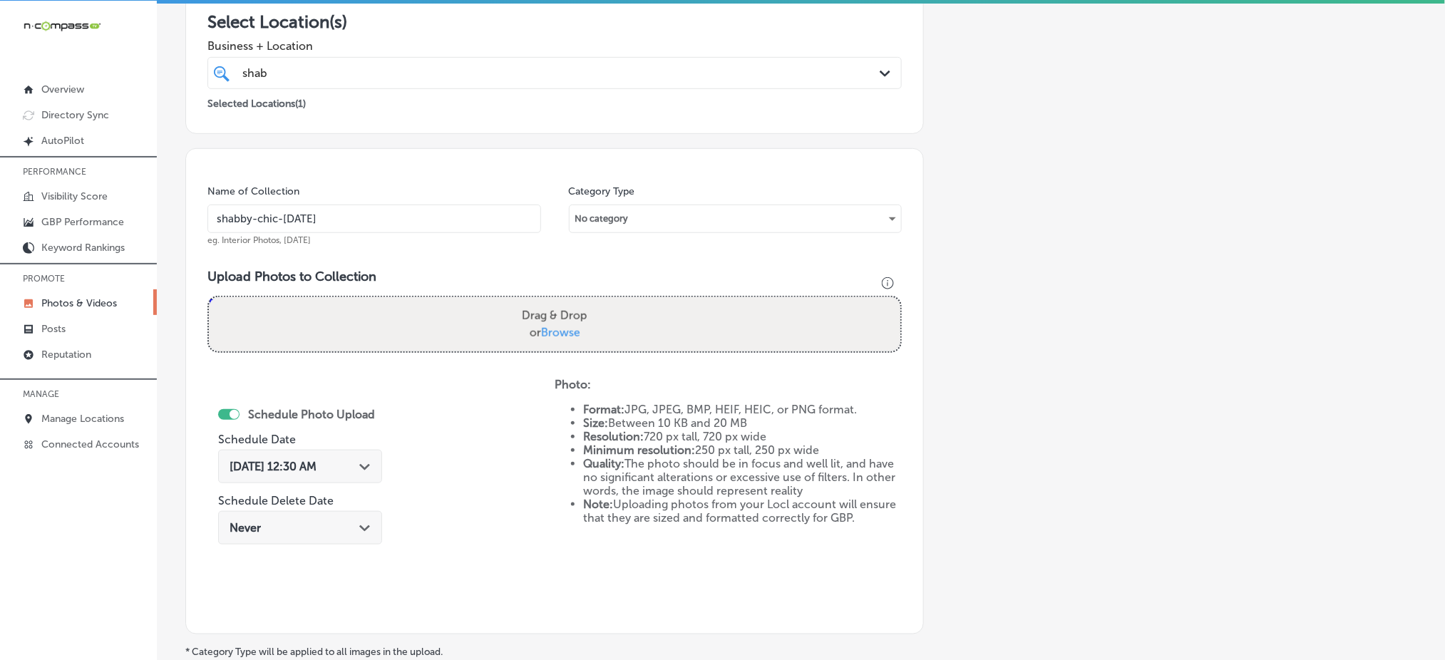
type input "shabby-chic-nov2"
click at [545, 337] on span "Browse" at bounding box center [560, 333] width 39 height 14
click at [545, 302] on input "Drag & Drop or Browse" at bounding box center [555, 299] width 692 height 4
type input "C:\fakepath\tanning-salon-boutique-shabby-chic-el-campo-tx (6).jpg"
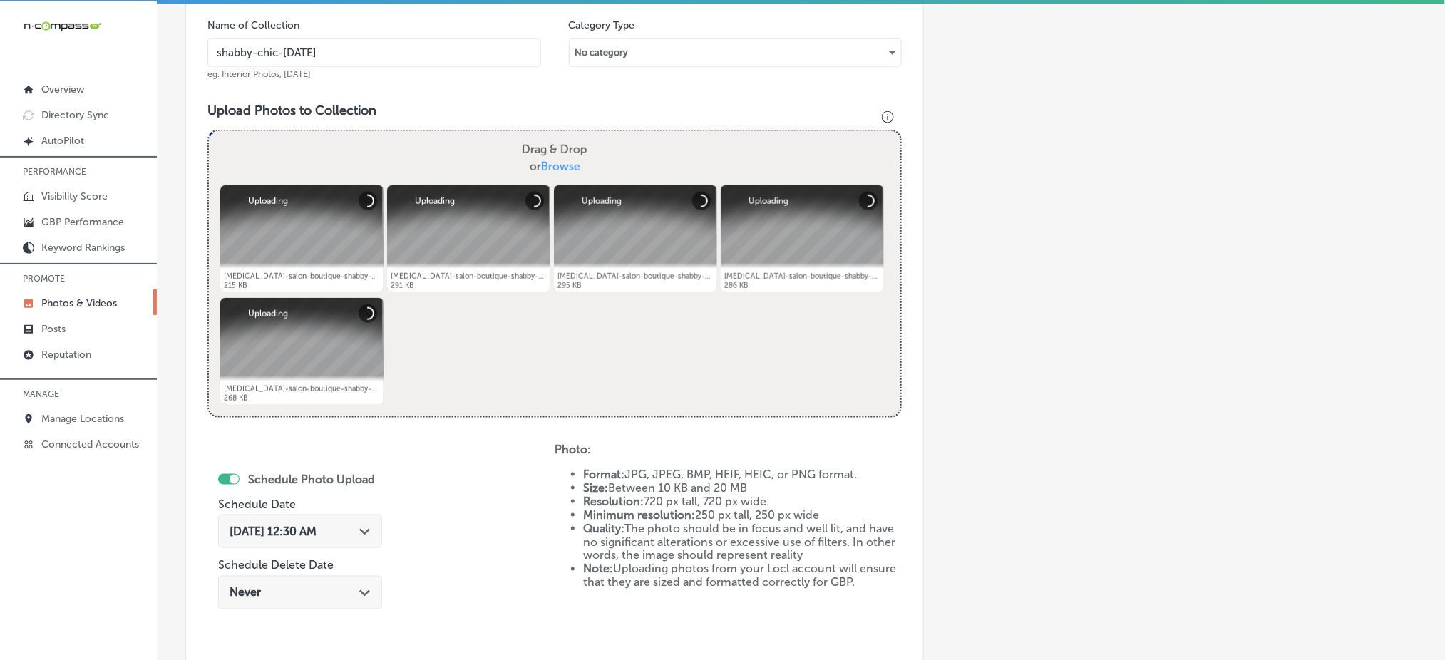
scroll to position [432, 0]
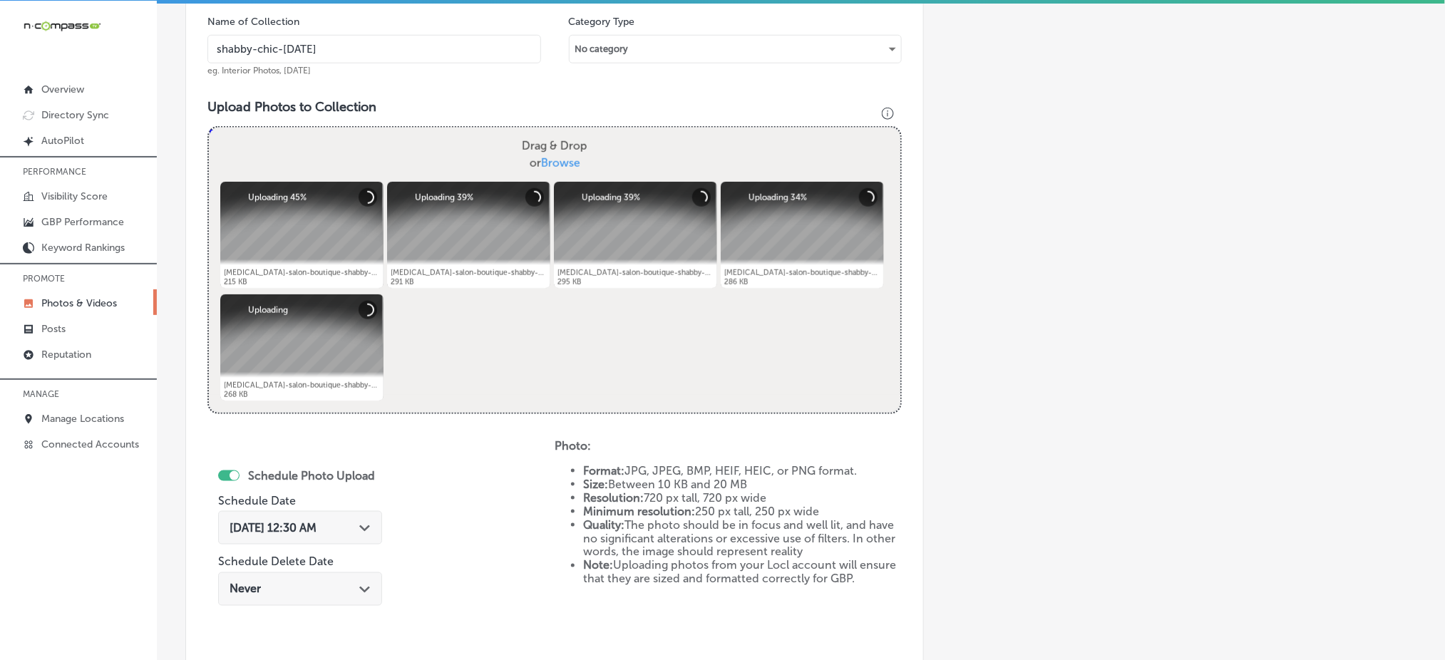
click at [297, 529] on span "Oct 4, 2025 12:30 AM" at bounding box center [273, 528] width 87 height 14
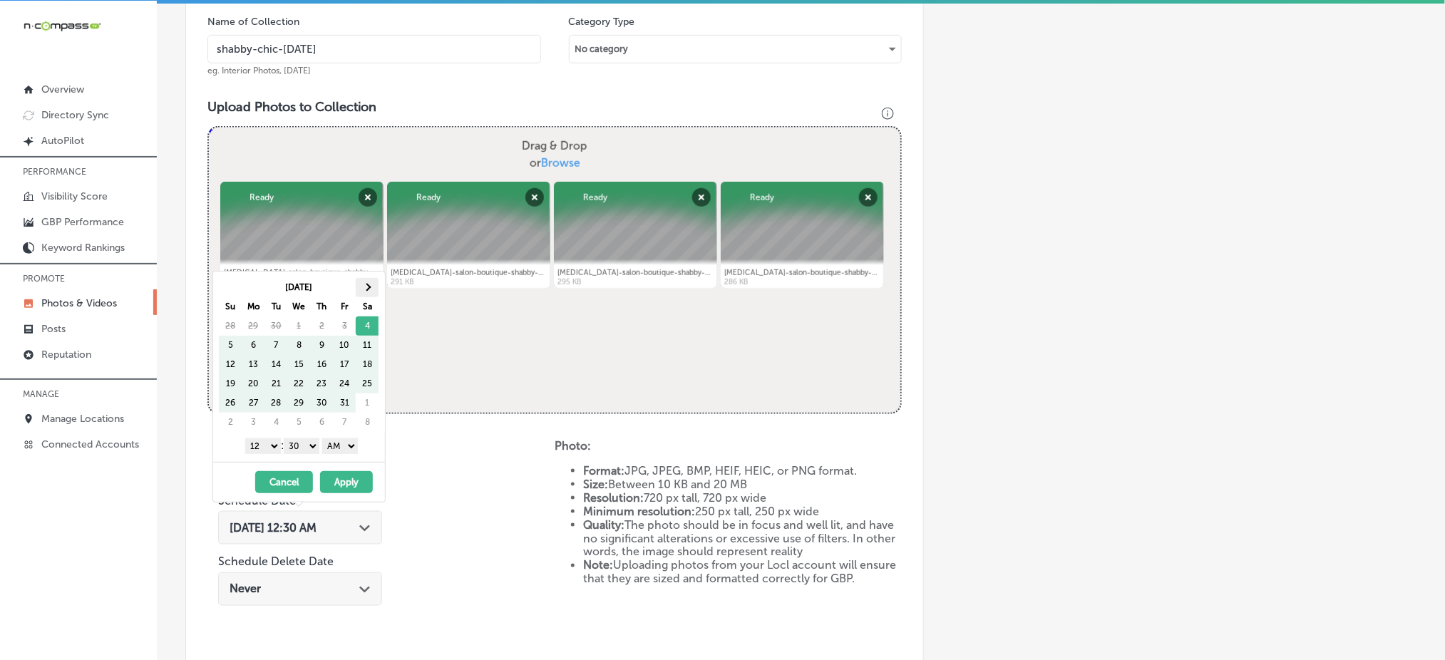
click at [369, 295] on th at bounding box center [367, 287] width 23 height 19
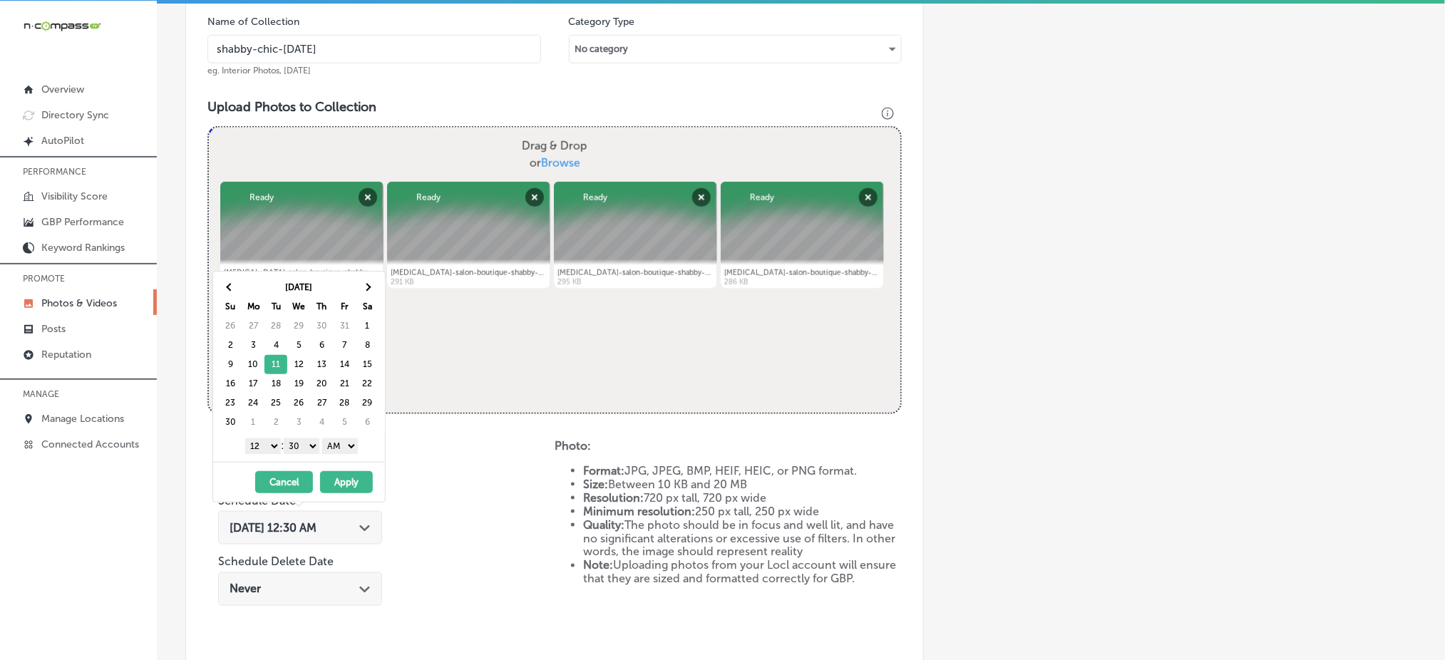
click at [260, 440] on select "1 2 3 4 5 6 7 8 9 10 11 12" at bounding box center [263, 447] width 36 height 16
click at [295, 442] on select "00 10 20 30 40 50" at bounding box center [302, 447] width 36 height 16
click at [334, 441] on select "AM PM" at bounding box center [340, 447] width 36 height 16
click at [334, 490] on button "Apply" at bounding box center [346, 482] width 53 height 22
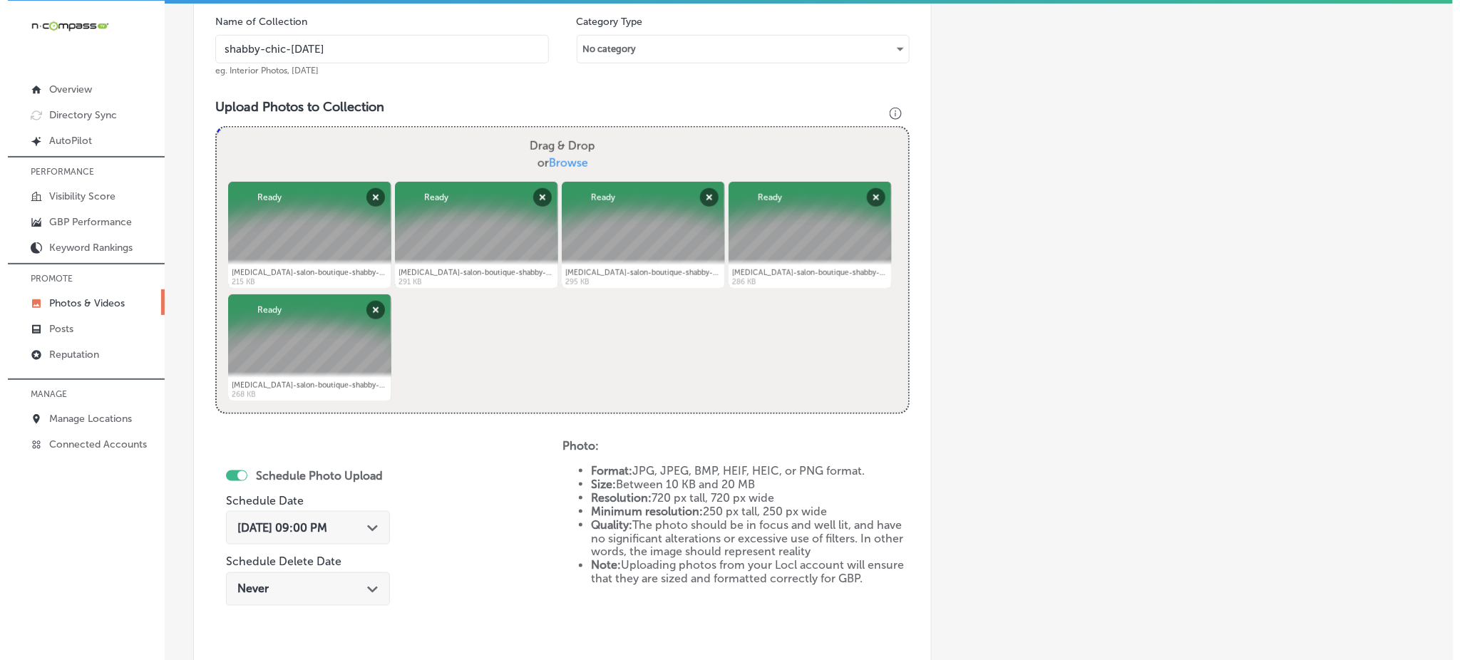
scroll to position [648, 0]
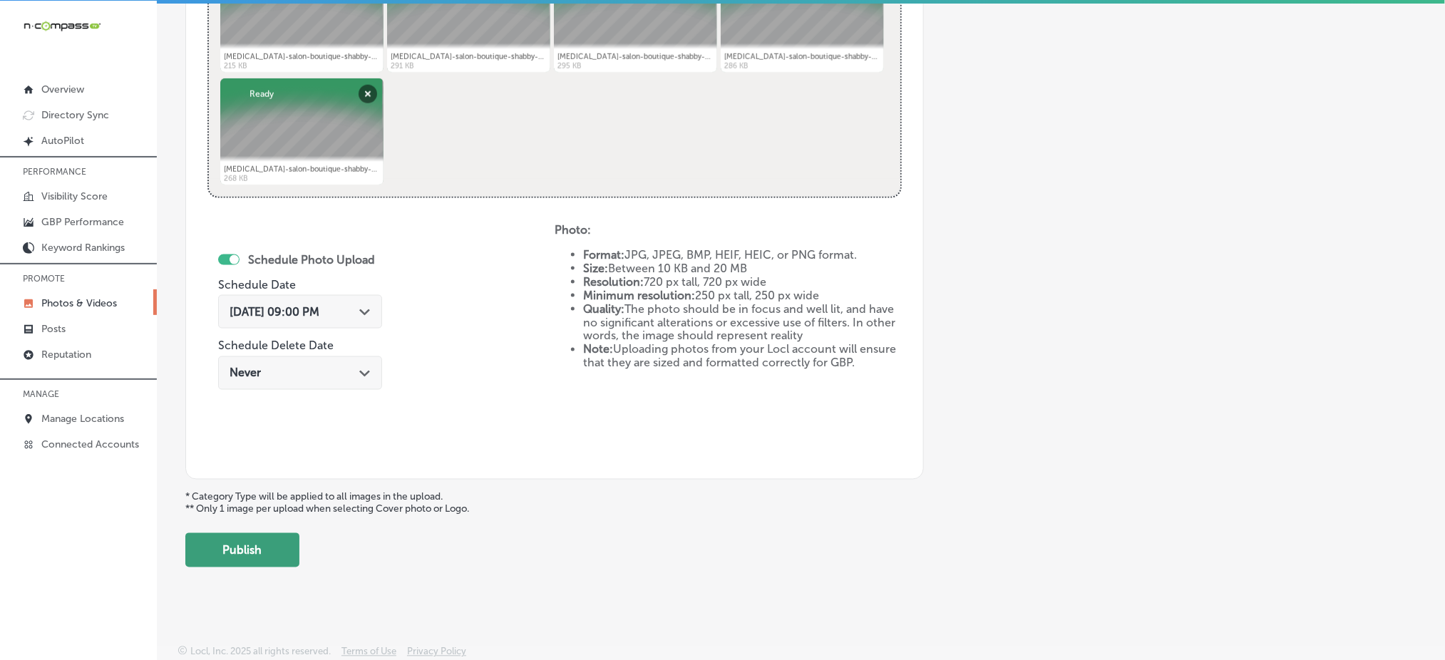
click at [254, 555] on button "Publish" at bounding box center [242, 550] width 114 height 34
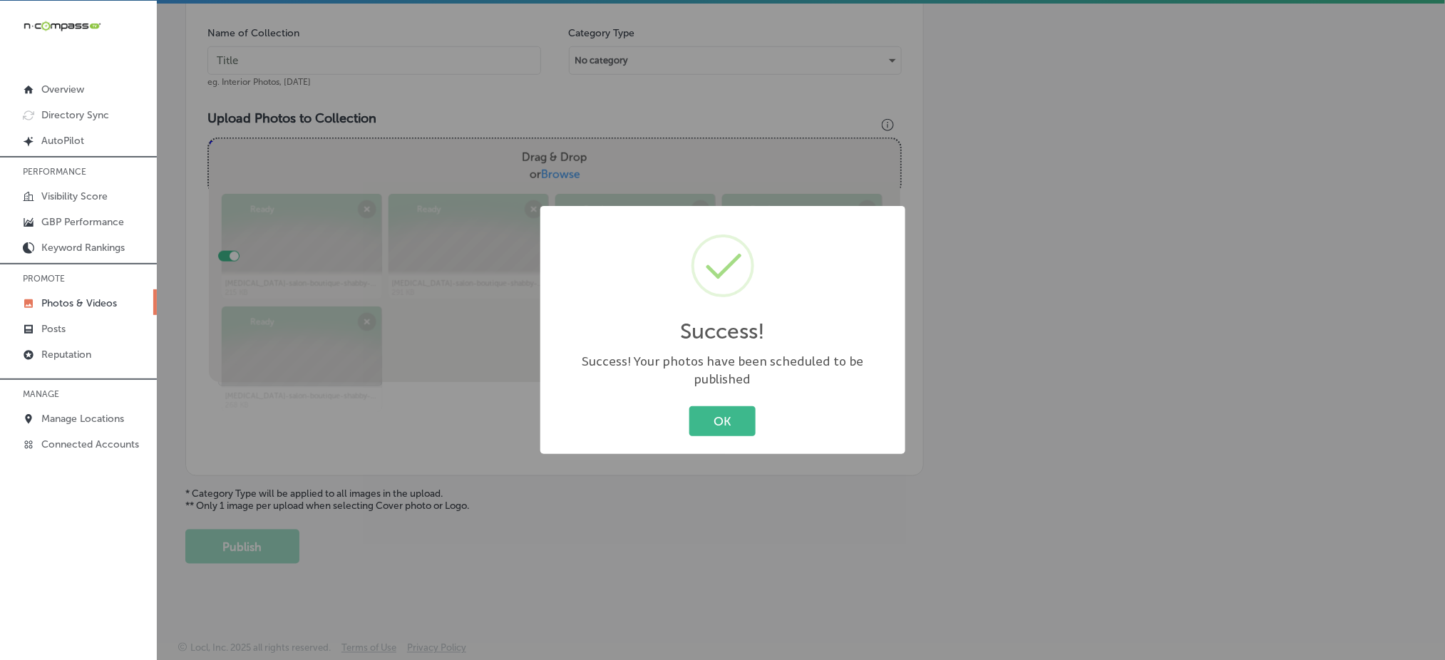
scroll to position [417, 0]
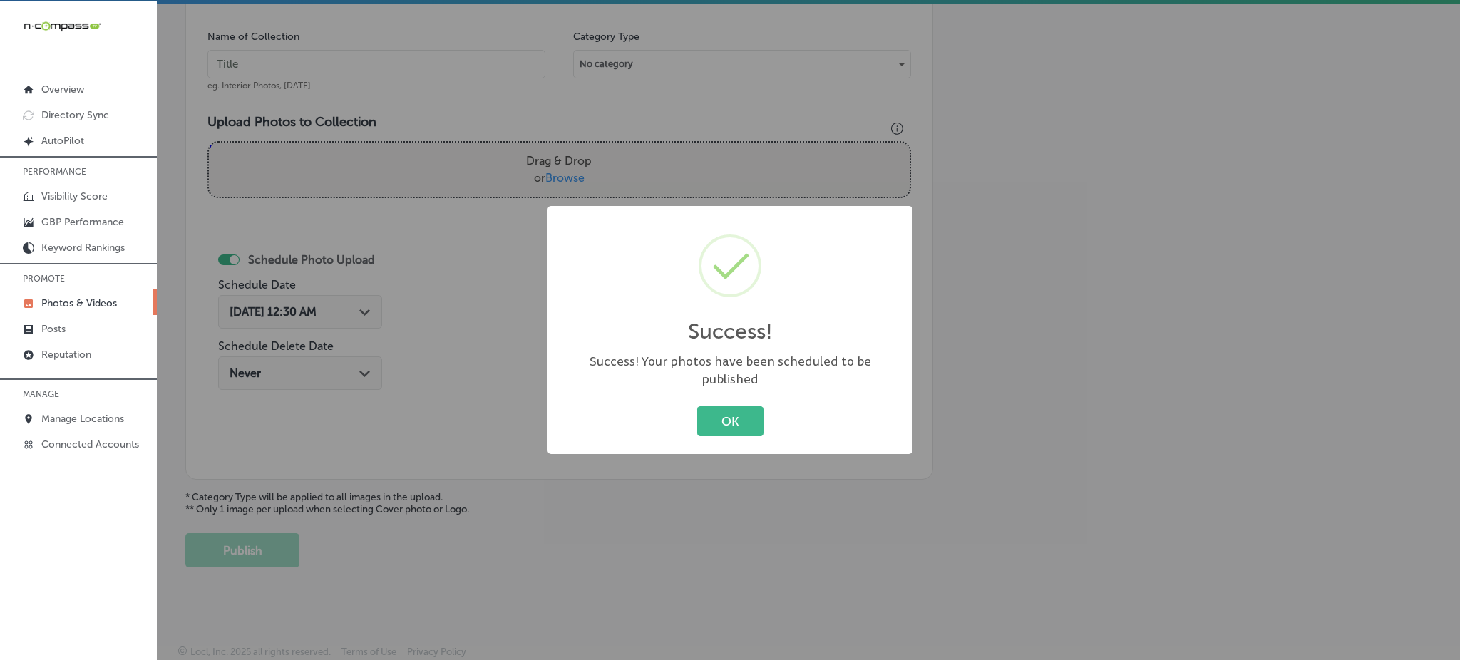
click at [696, 407] on div "OK Cancel" at bounding box center [730, 421] width 337 height 37
click at [702, 406] on button "OK" at bounding box center [730, 420] width 66 height 29
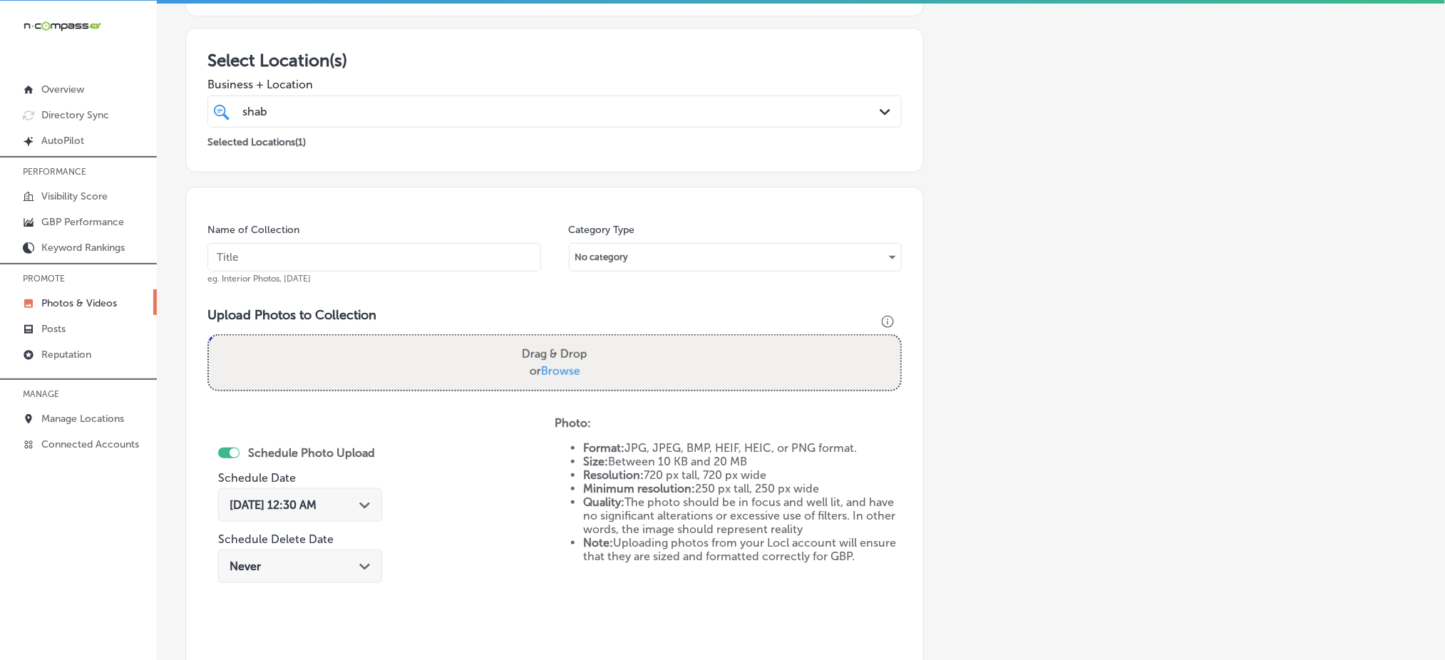
scroll to position [222, 0]
click at [347, 266] on input "text" at bounding box center [375, 259] width 334 height 29
paste input "shabby-chic-nov1"
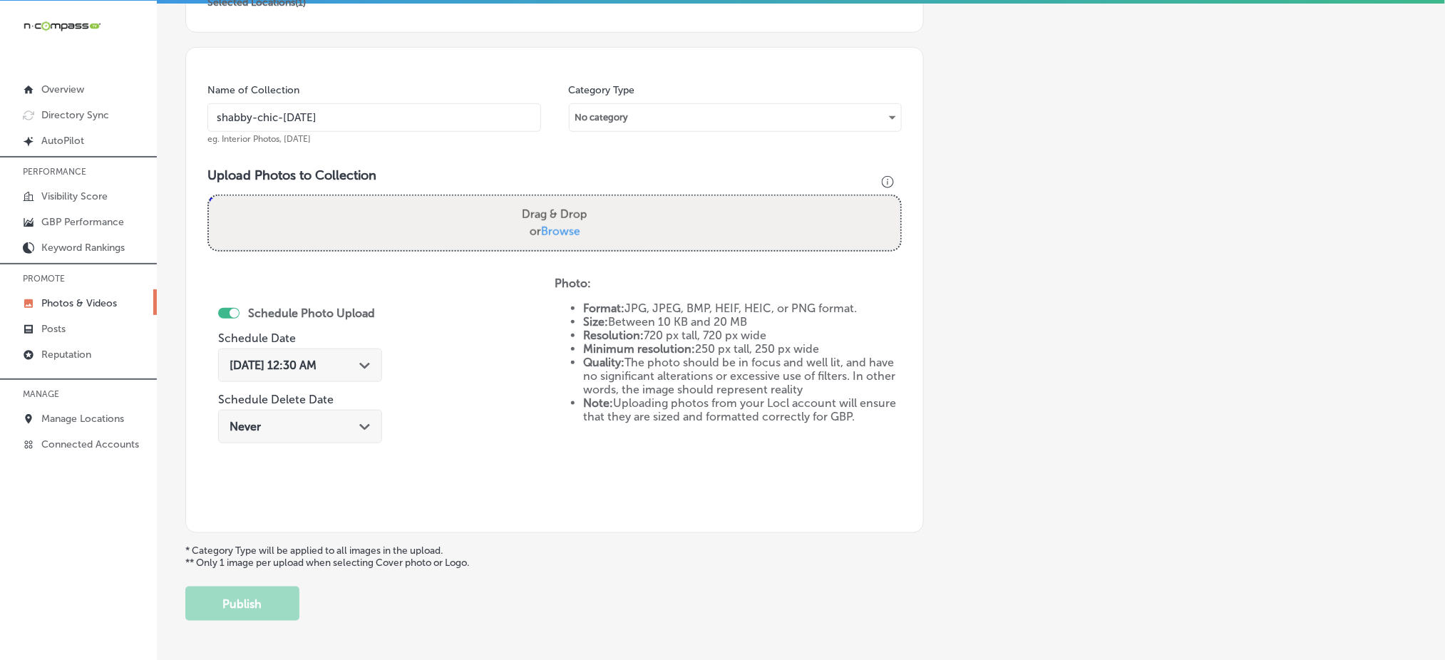
scroll to position [367, 0]
type input "shabby-chic-nov3"
click at [567, 229] on span "Browse" at bounding box center [560, 228] width 39 height 14
click at [567, 197] on input "Drag & Drop or Browse" at bounding box center [555, 195] width 692 height 4
type input "C:\fakepath\tanning-salon-boutique-shabby-chic-el-campo-tx (11).jpg"
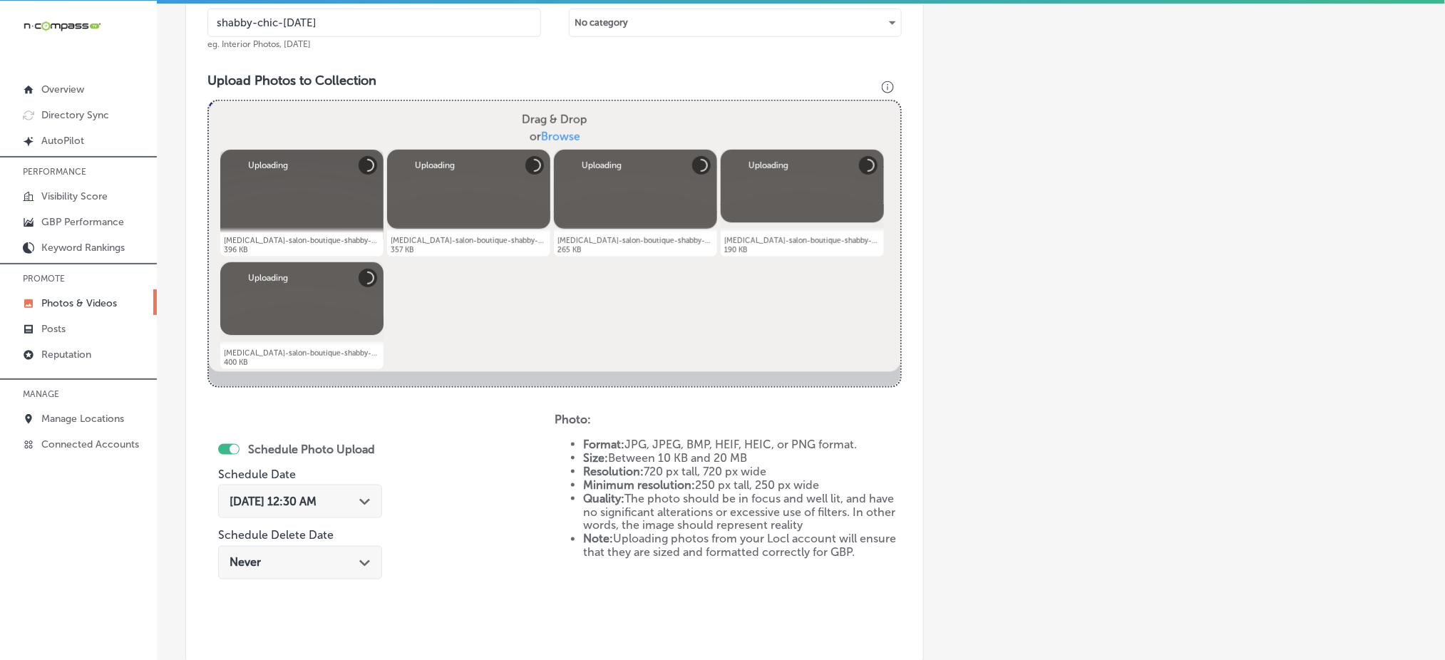
scroll to position [488, 0]
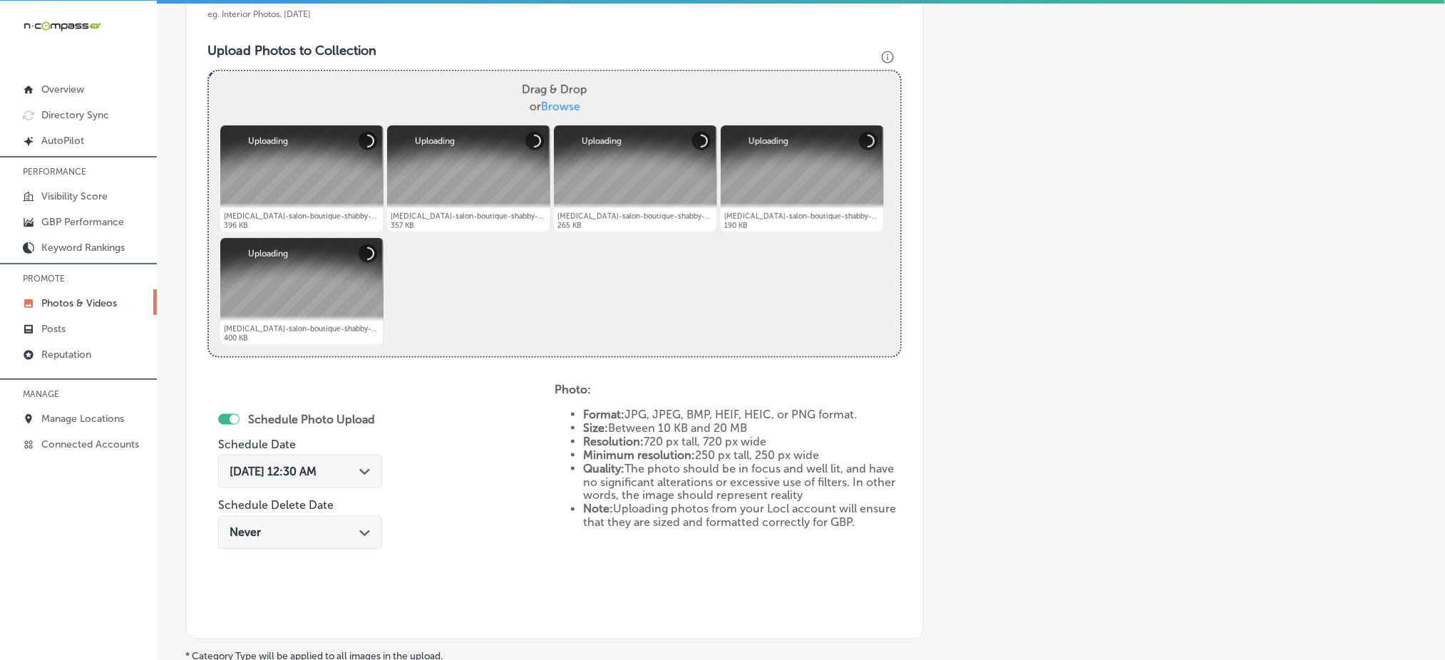
click at [332, 482] on div "Oct 4, 2025 12:30 AM Path Created with Sketch." at bounding box center [300, 472] width 164 height 34
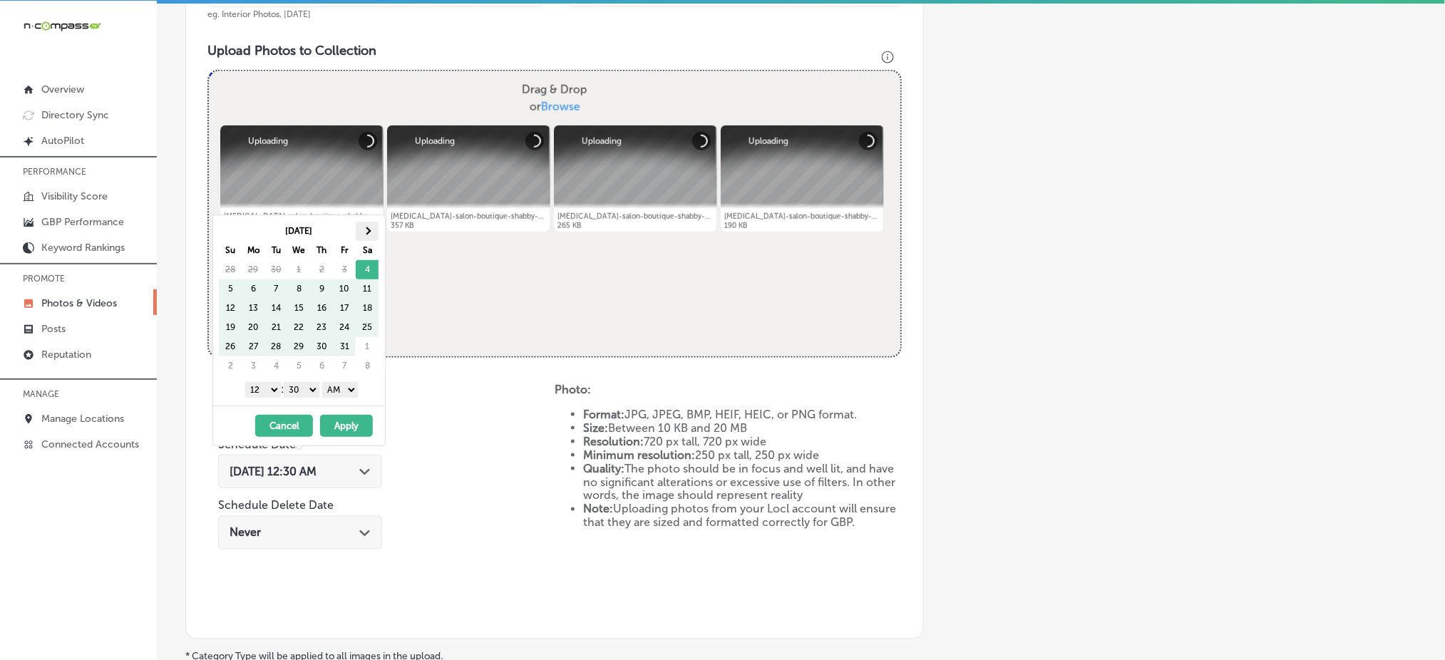
click at [363, 235] on th at bounding box center [367, 231] width 23 height 19
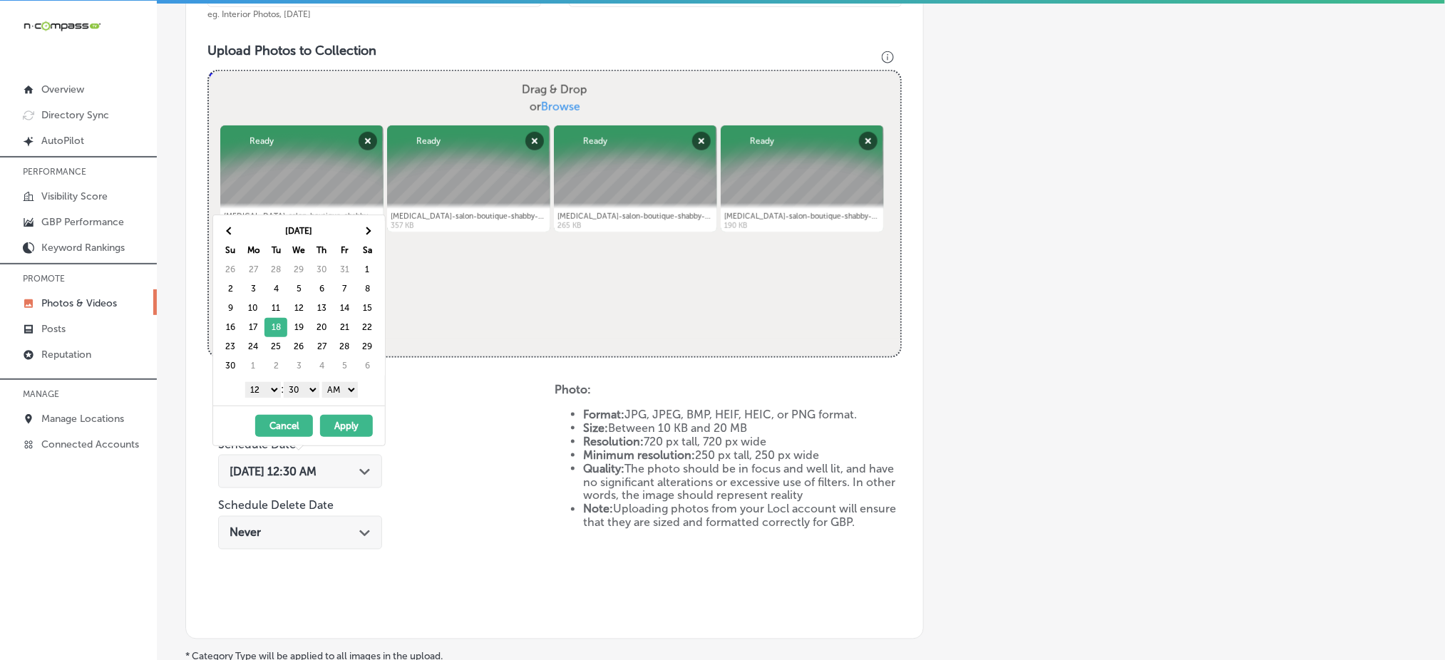
click at [264, 392] on select "1 2 3 4 5 6 7 8 9 10 11 12" at bounding box center [263, 390] width 36 height 16
click at [298, 388] on select "00 10 20 30 40 50" at bounding box center [302, 390] width 36 height 16
click at [349, 392] on select "AM PM" at bounding box center [340, 390] width 36 height 16
click at [332, 433] on button "Apply" at bounding box center [346, 426] width 53 height 22
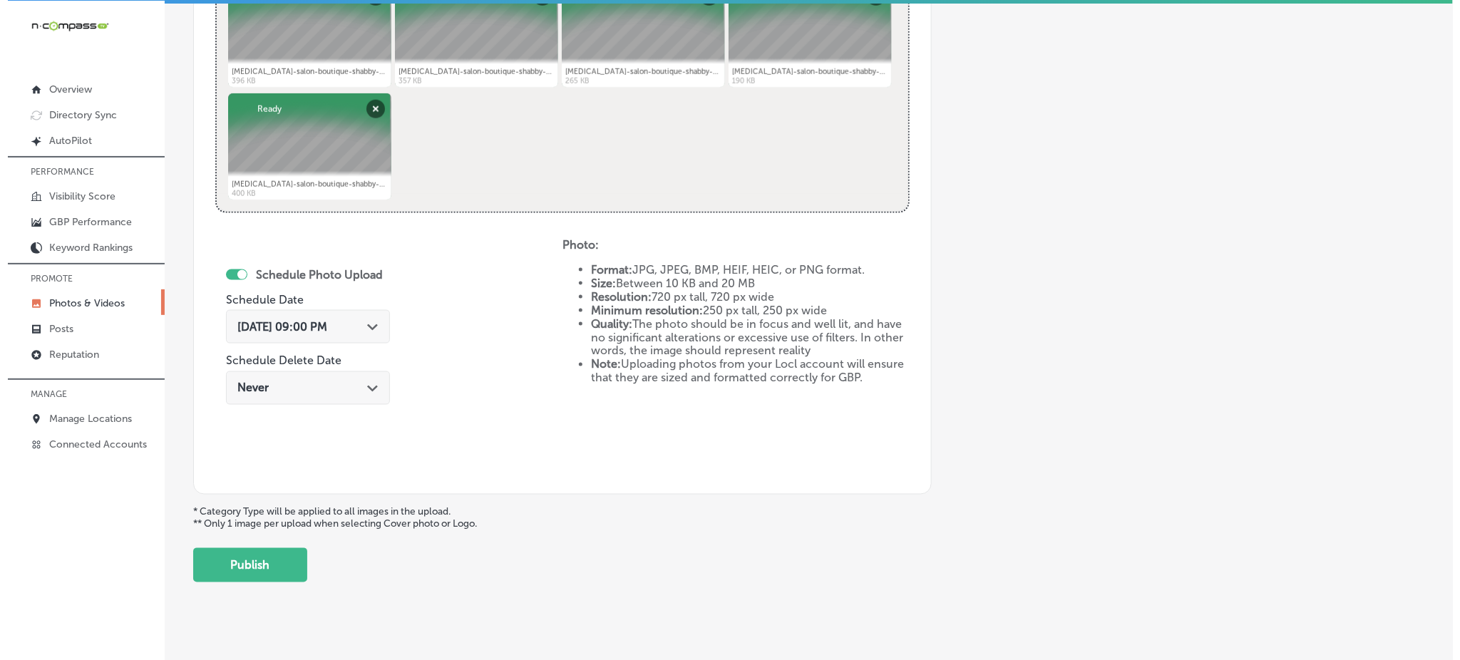
scroll to position [648, 0]
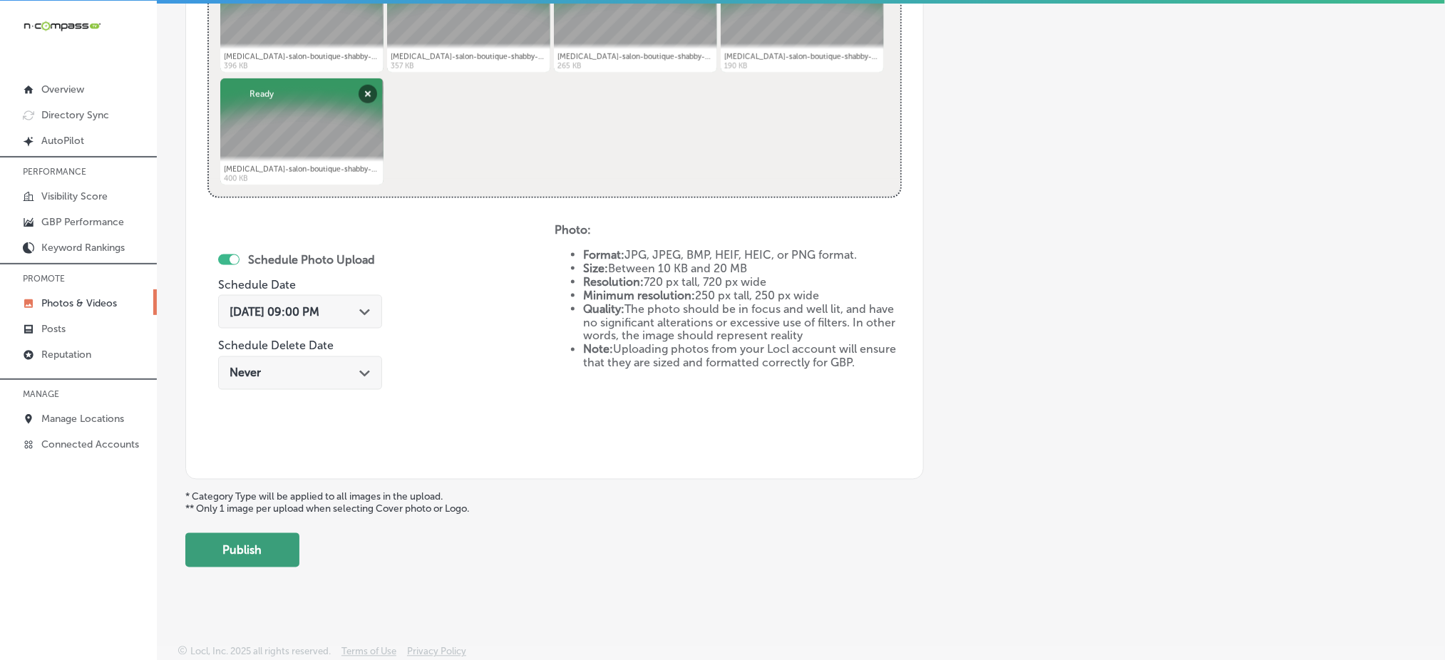
click at [266, 551] on button "Publish" at bounding box center [242, 550] width 114 height 34
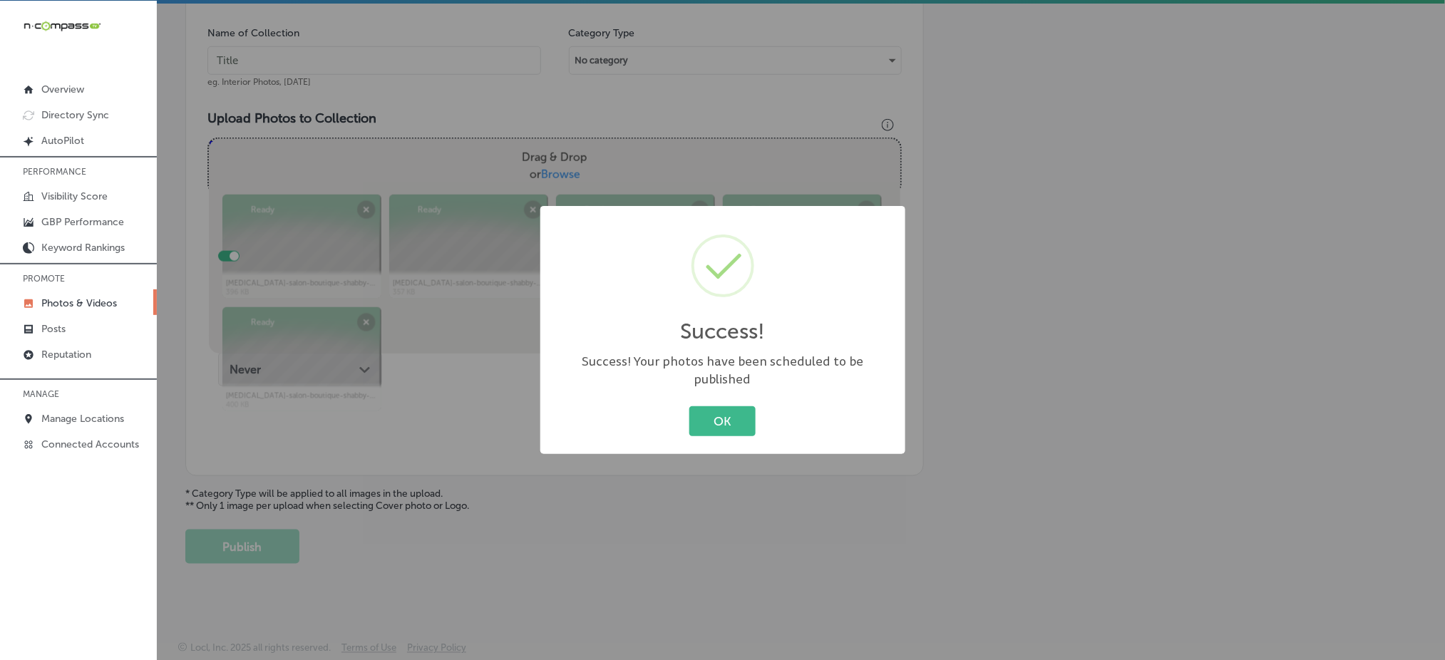
scroll to position [417, 0]
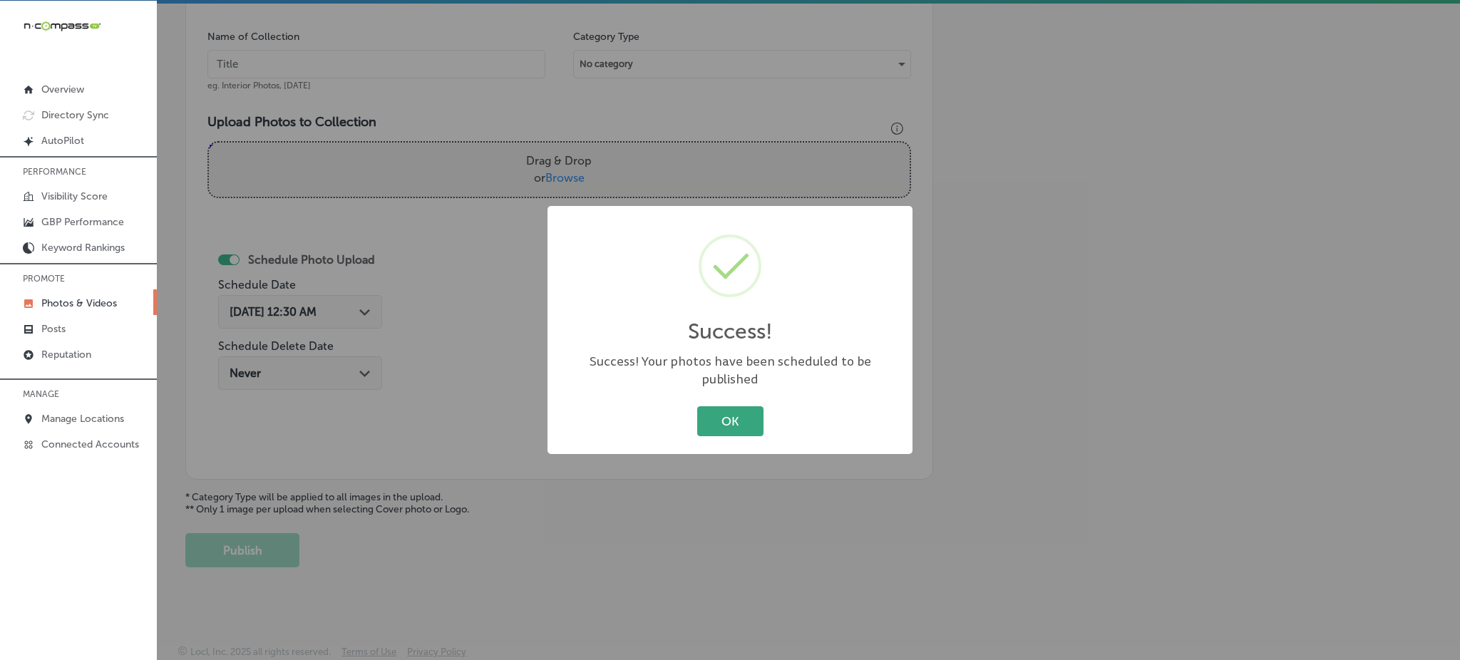
click at [713, 419] on button "OK" at bounding box center [730, 420] width 66 height 29
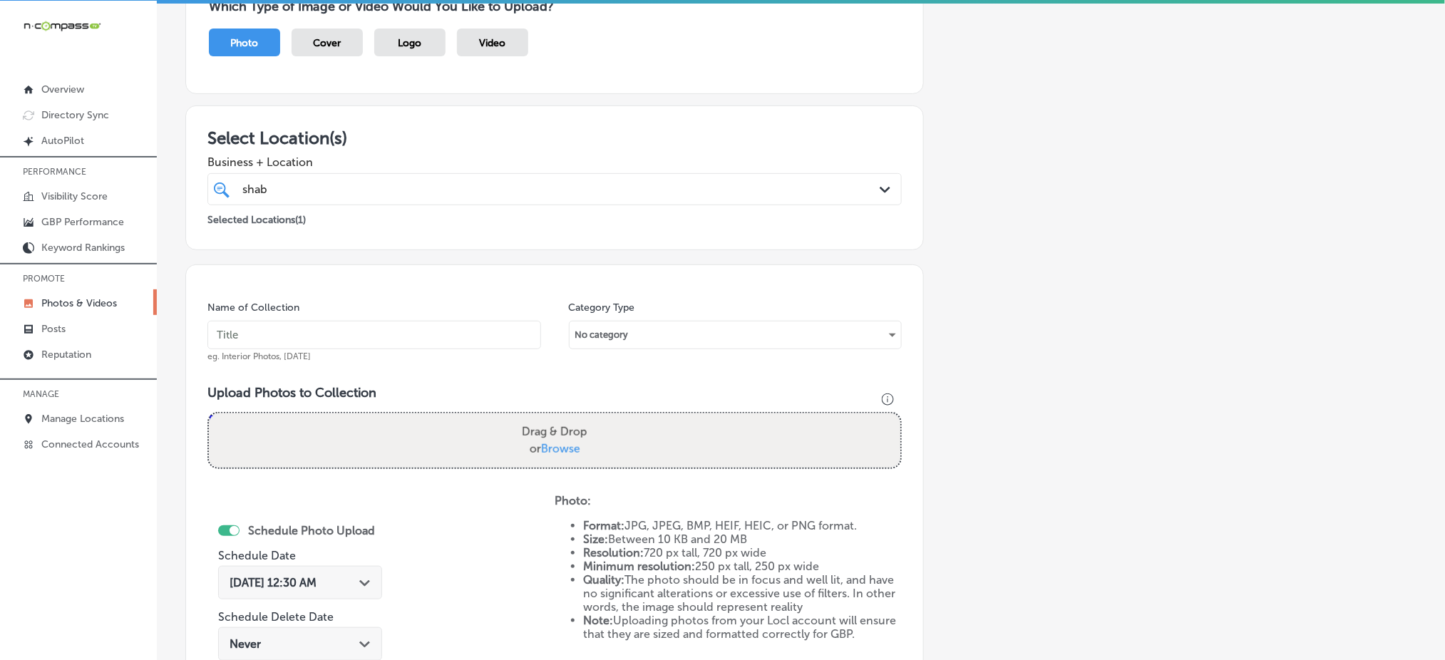
scroll to position [144, 0]
click at [405, 194] on div "shab shab" at bounding box center [523, 191] width 565 height 19
drag, startPoint x: 405, startPoint y: 194, endPoint x: 373, endPoint y: 340, distance: 149.7
click at [373, 340] on div "Add a Collection Which Type of Image or Video Would You Like to Upload? Photo C…" at bounding box center [801, 393] width 1232 height 896
click at [373, 340] on input "text" at bounding box center [375, 337] width 334 height 29
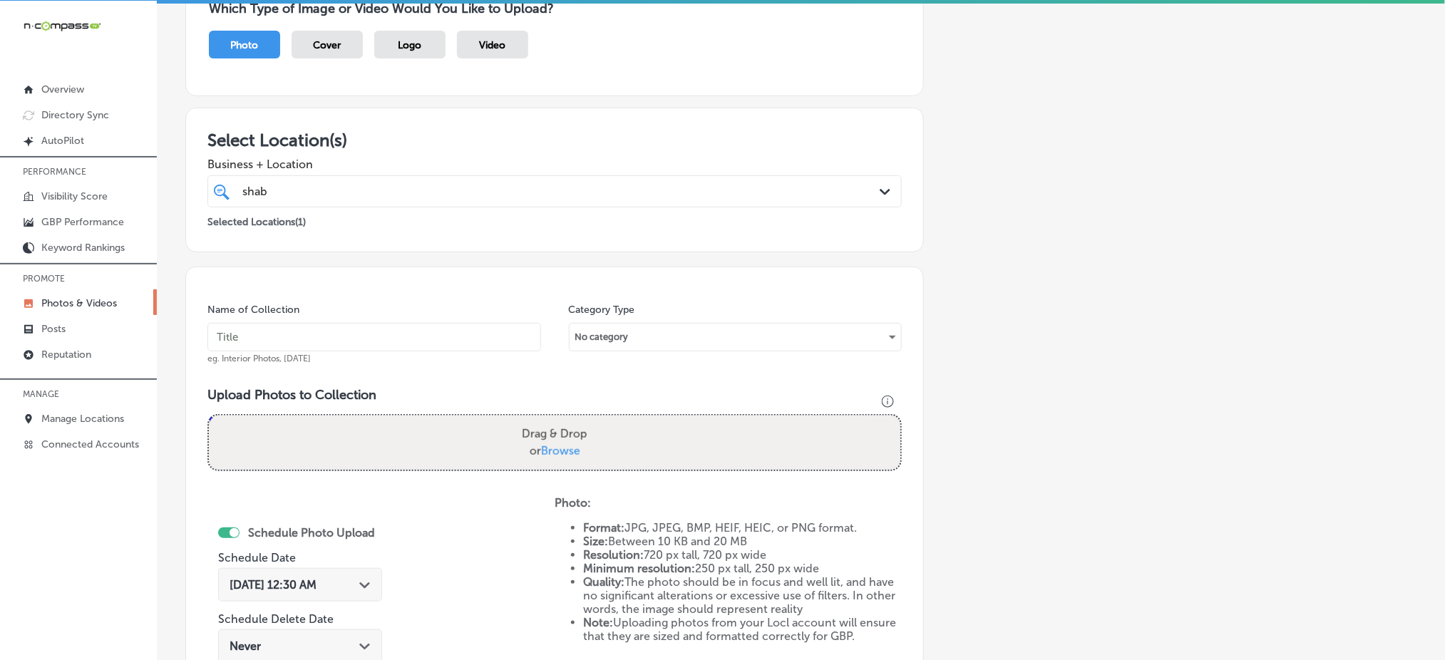
paste input "shabby-chic-nov1"
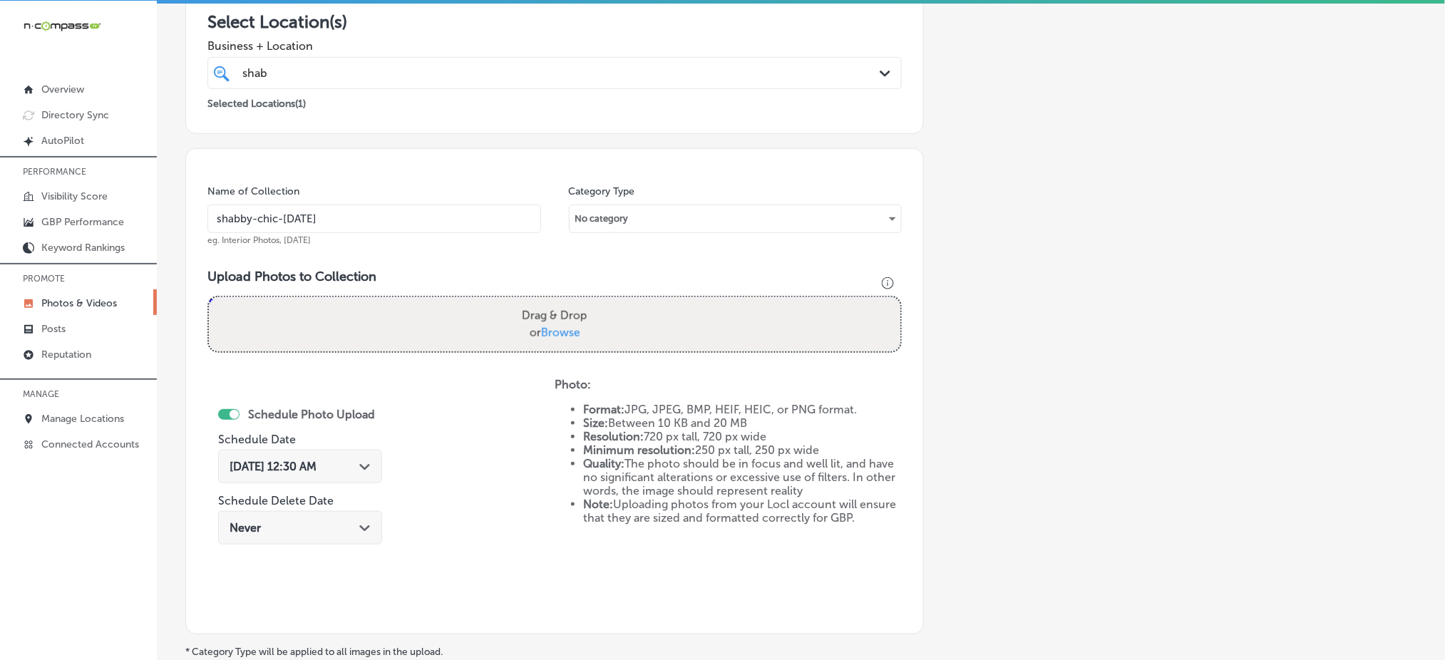
type input "shabby-chic-nov4"
click at [557, 329] on span "Browse" at bounding box center [560, 333] width 39 height 14
click at [557, 302] on input "Drag & Drop or Browse" at bounding box center [555, 299] width 692 height 4
type input "C:\fakepath\tanning-salon-boutique-shabby-chic-el-campo-tx (16).jpg"
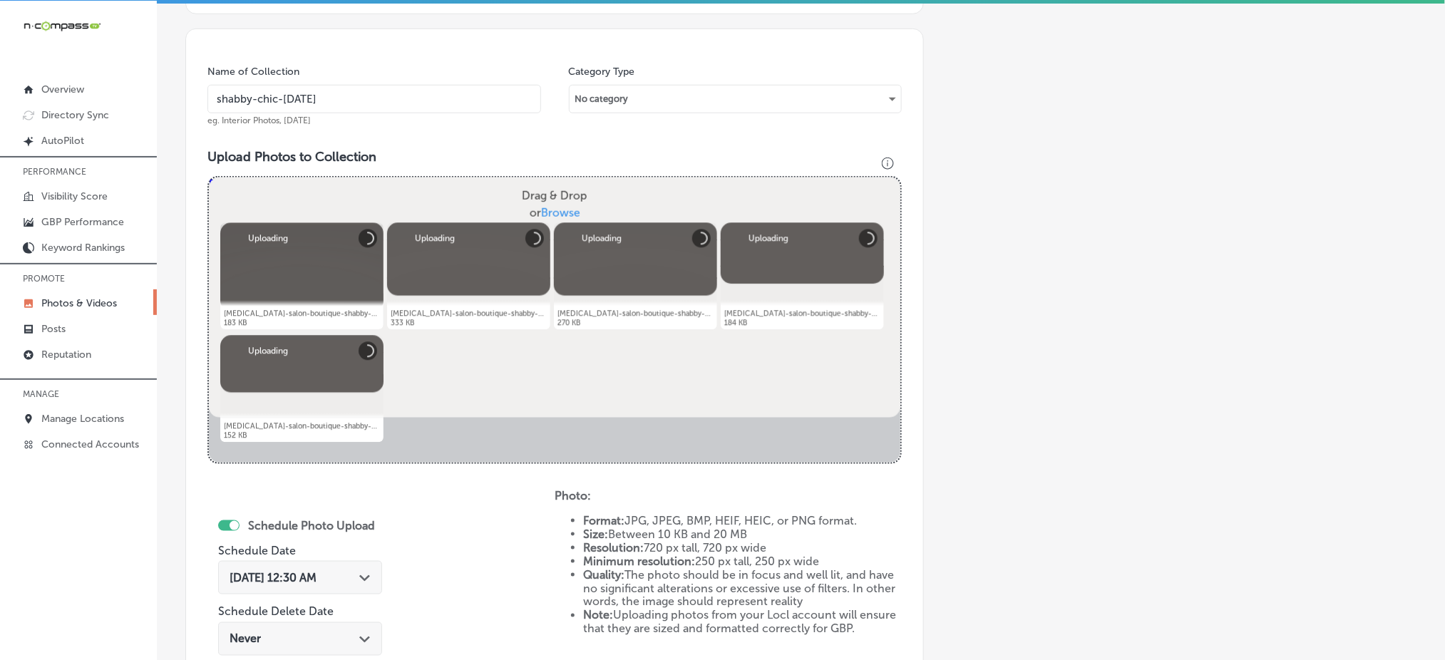
scroll to position [403, 0]
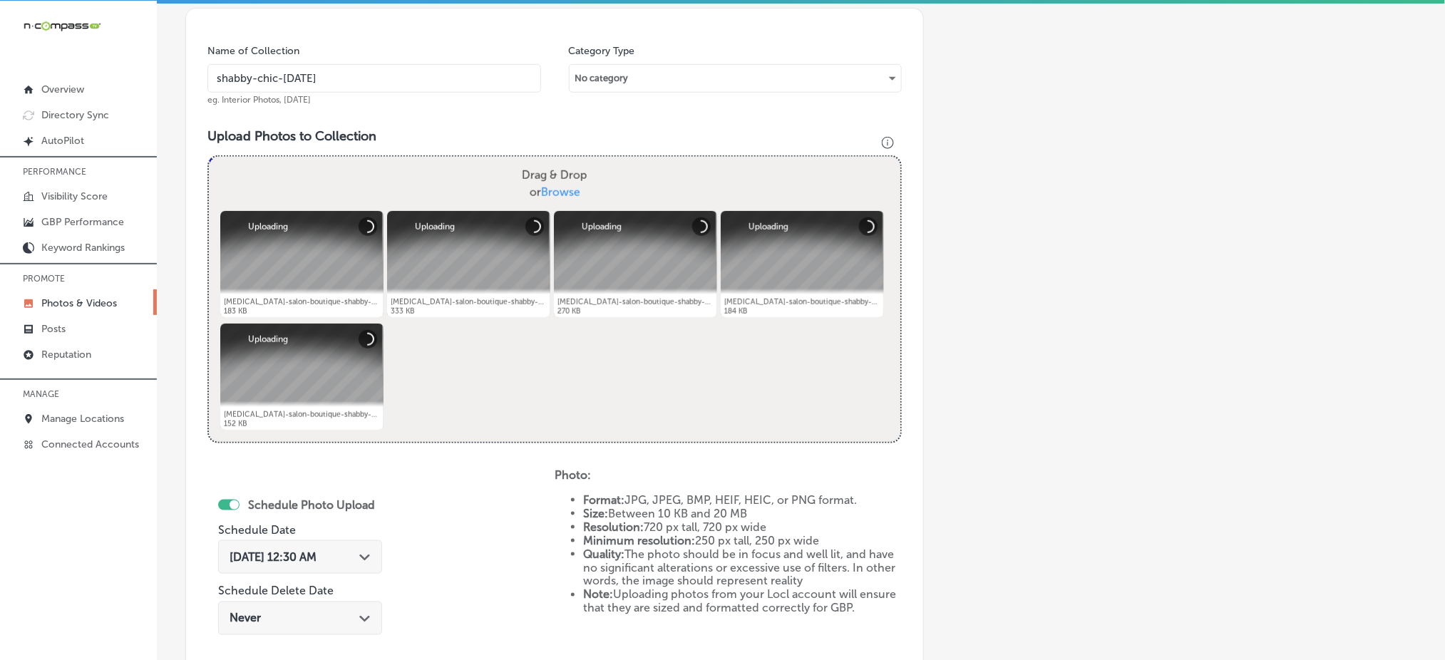
click at [302, 556] on span "Oct 4, 2025 12:30 AM" at bounding box center [273, 558] width 87 height 14
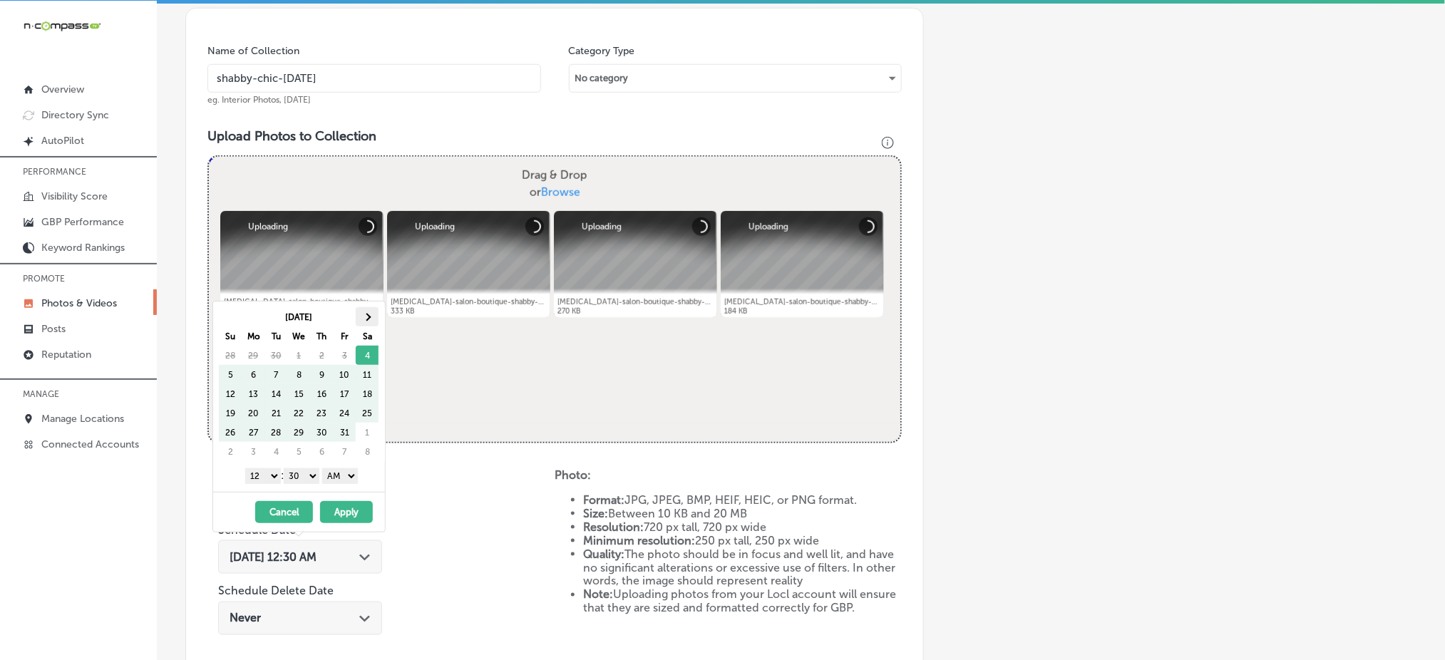
click at [366, 326] on th at bounding box center [367, 316] width 23 height 19
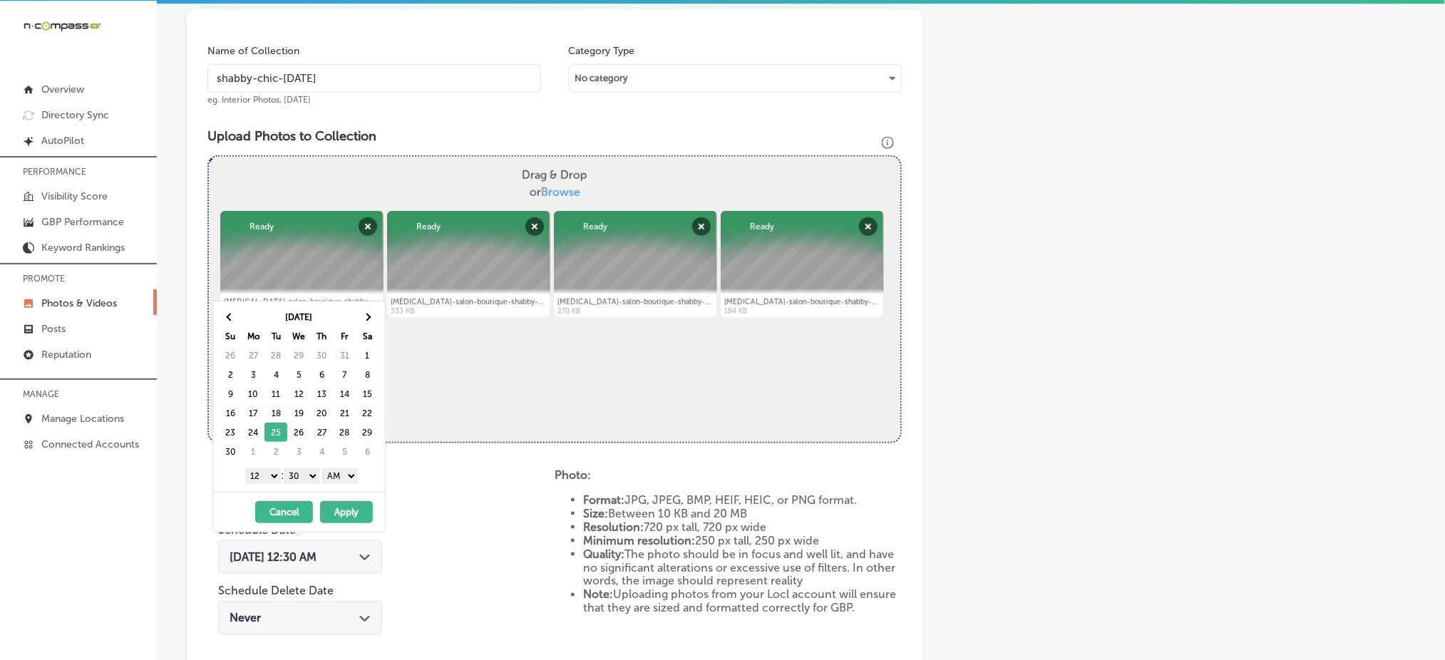
click at [262, 476] on select "1 2 3 4 5 6 7 8 9 10 11 12" at bounding box center [263, 477] width 36 height 16
click at [297, 471] on select "00 10 20 30 40 50" at bounding box center [302, 477] width 36 height 16
click at [351, 474] on select "AM PM" at bounding box center [340, 477] width 36 height 16
click at [347, 510] on button "Apply" at bounding box center [346, 512] width 53 height 22
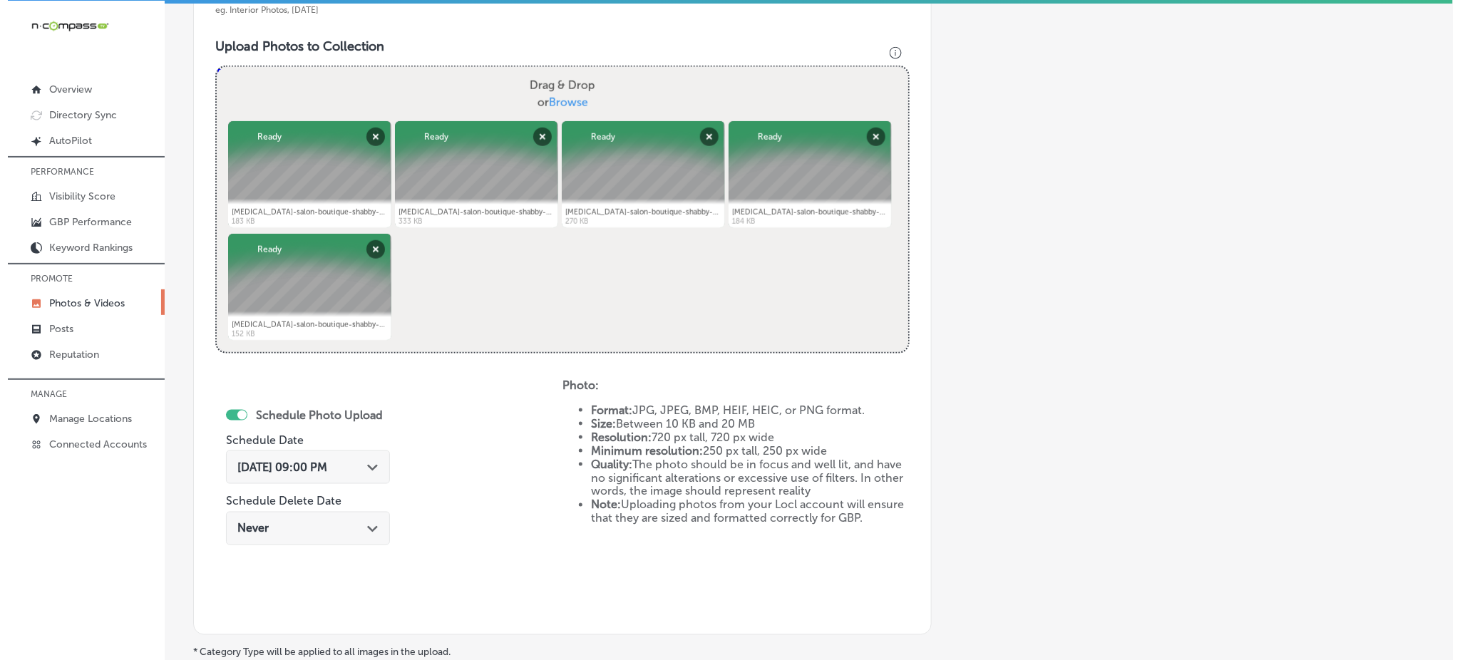
scroll to position [648, 0]
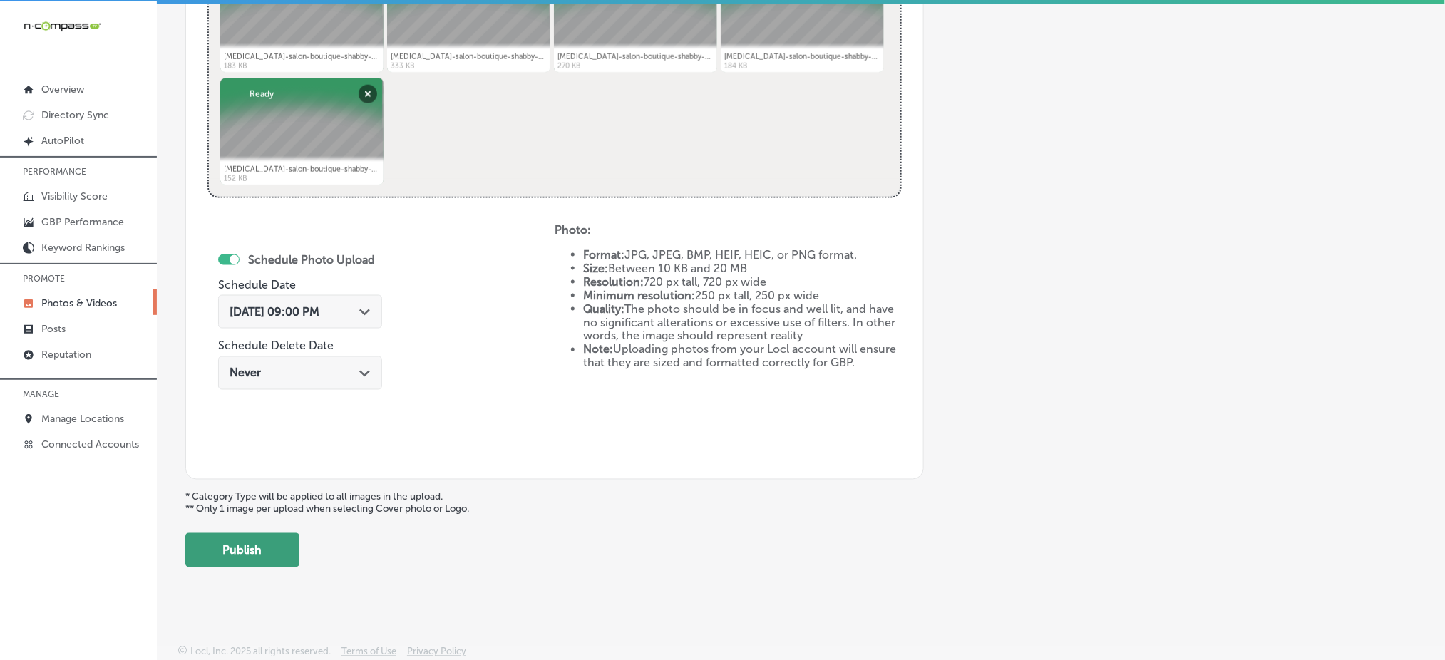
click at [270, 554] on button "Publish" at bounding box center [242, 550] width 114 height 34
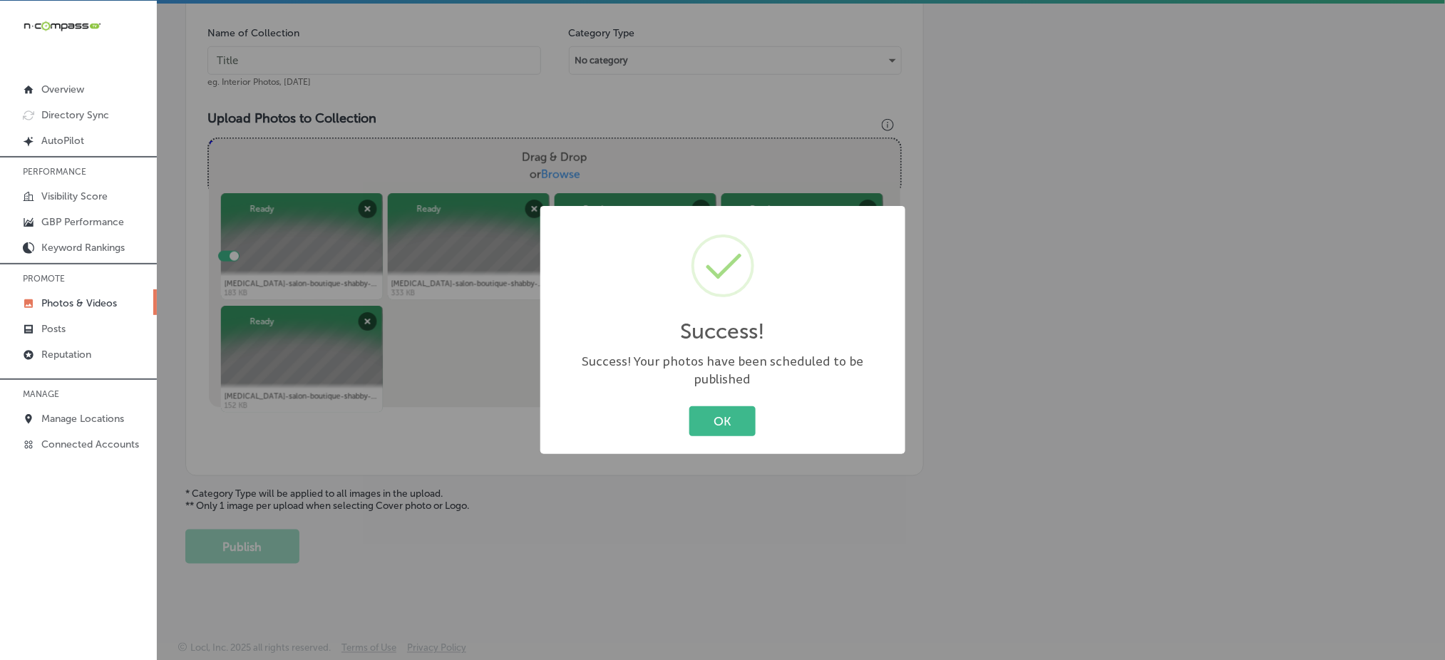
scroll to position [417, 0]
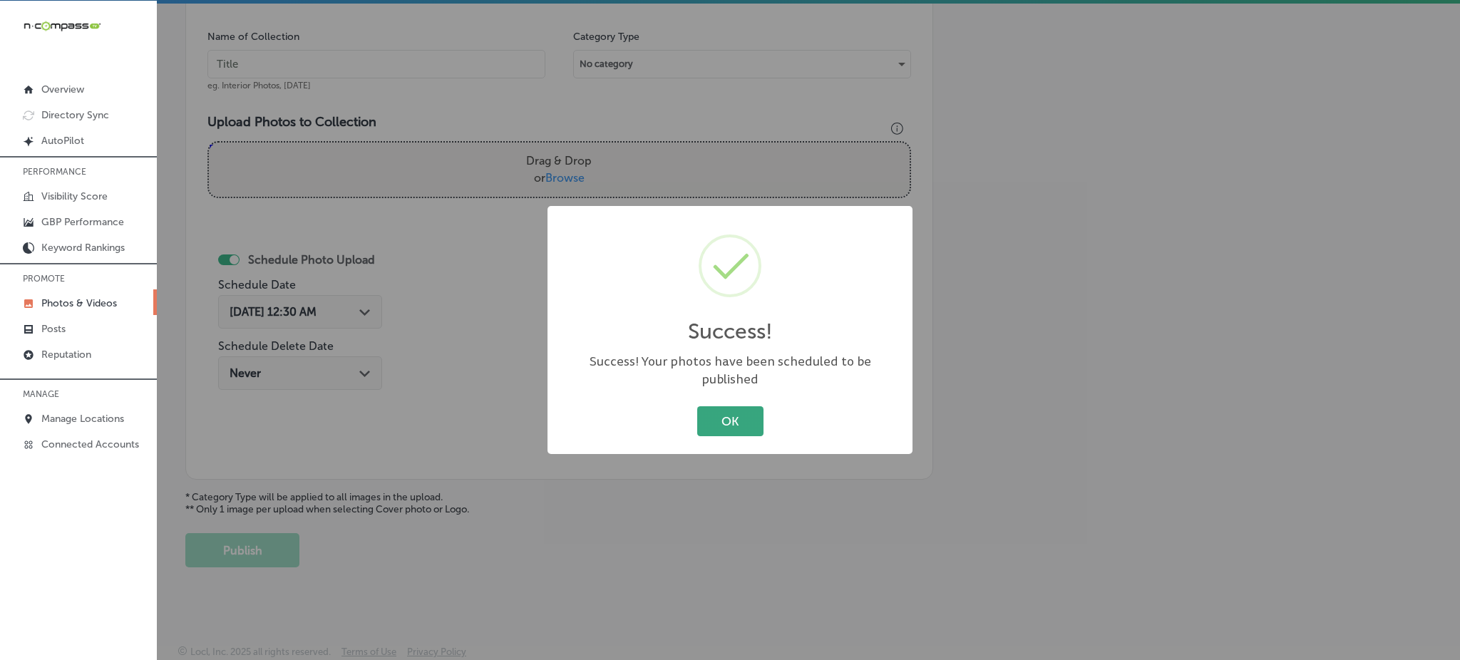
click at [733, 410] on button "OK" at bounding box center [730, 420] width 66 height 29
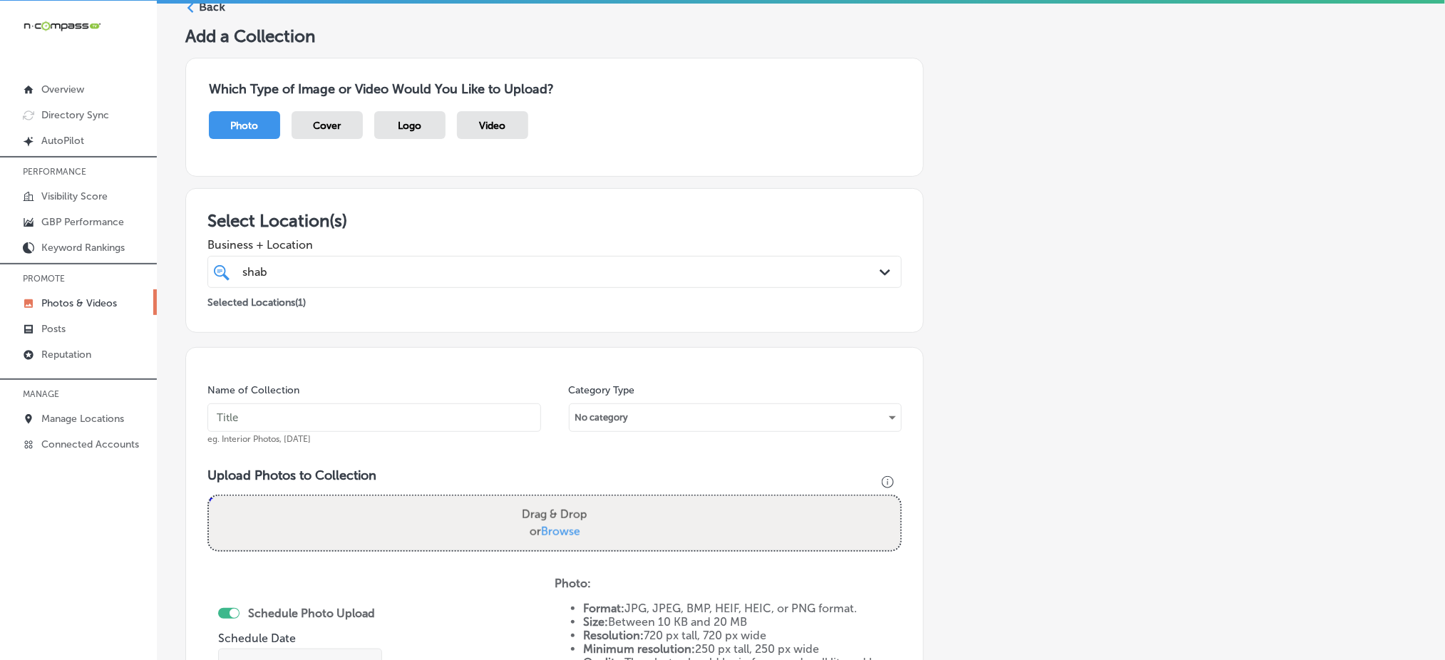
scroll to position [63, 0]
click at [454, 269] on div "shab shab" at bounding box center [523, 272] width 565 height 19
click at [390, 412] on input "text" at bounding box center [375, 418] width 334 height 29
paste input "shabby-chic-nov1"
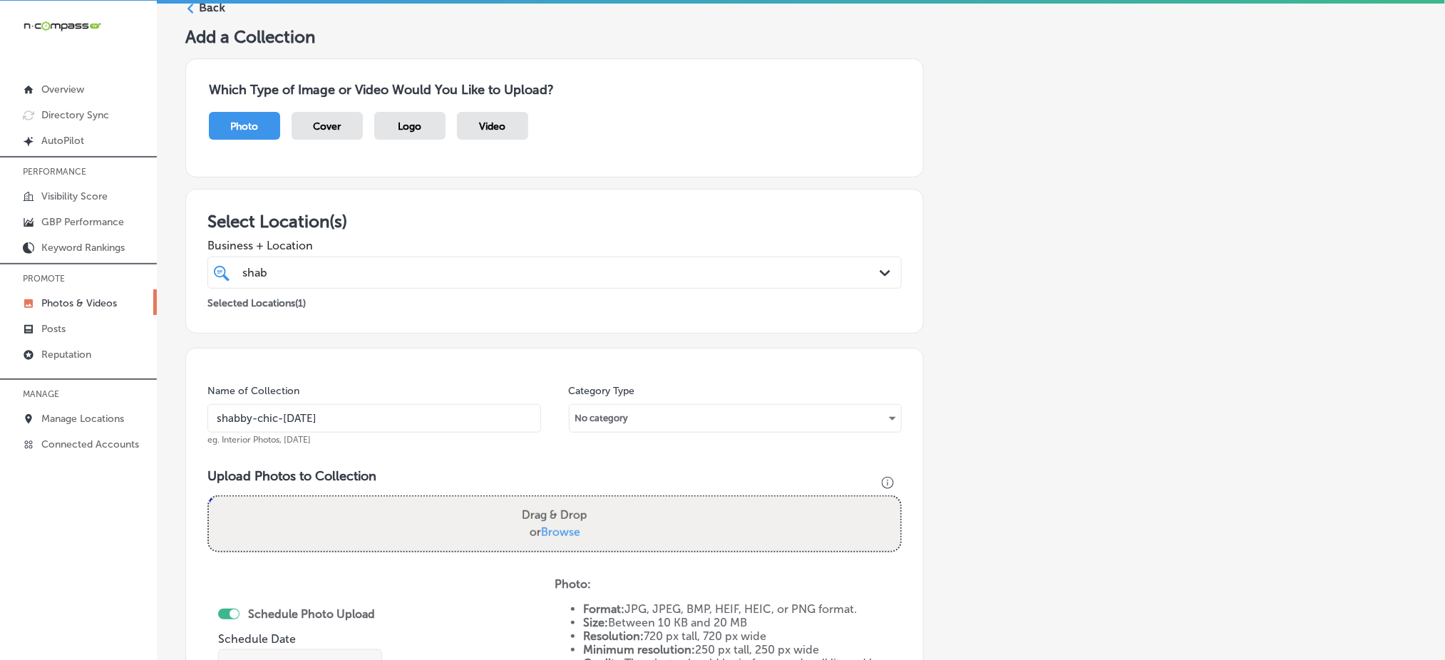
type input "shabby-chic-dec1"
click at [379, 454] on div "Name of Collection shabby-chic-dec1 eg. Interior Photos, March 2020 Category Ty…" at bounding box center [554, 591] width 739 height 486
click at [339, 419] on input "shabby-chic-dec1" at bounding box center [375, 418] width 334 height 29
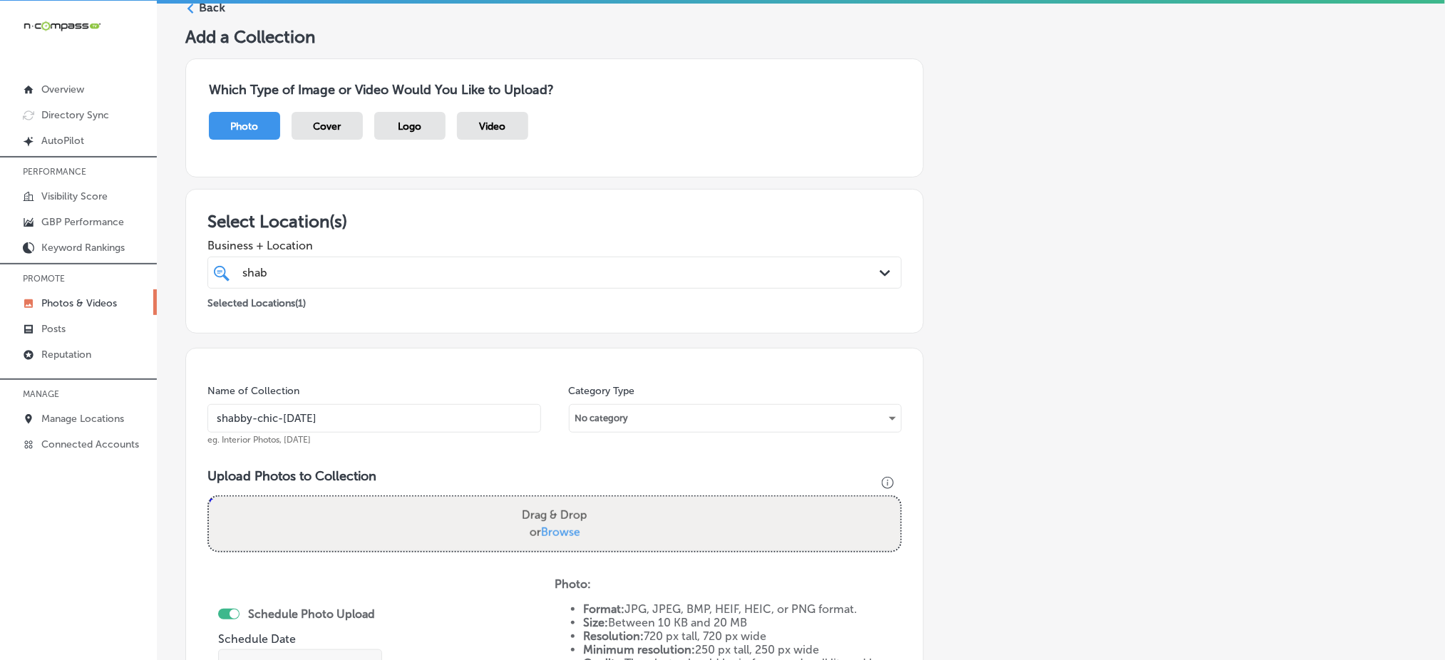
click at [339, 419] on input "shabby-chic-dec1" at bounding box center [375, 418] width 334 height 29
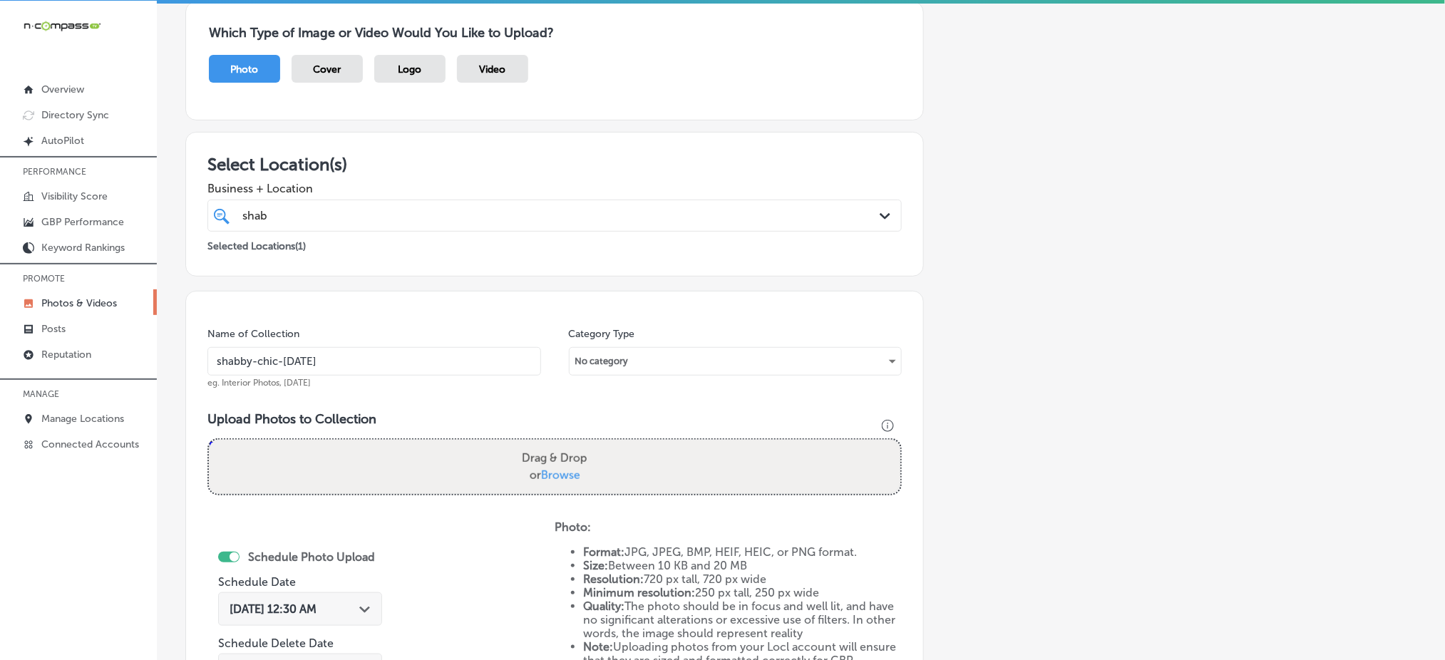
scroll to position [121, 0]
click at [551, 467] on span "Browse" at bounding box center [560, 474] width 39 height 14
click at [551, 443] on input "Drag & Drop or Browse" at bounding box center [555, 441] width 692 height 4
type input "C:\fakepath\ladies-clothing-jewelry-accessories-boutique-shabby-chic-el-campo-t…"
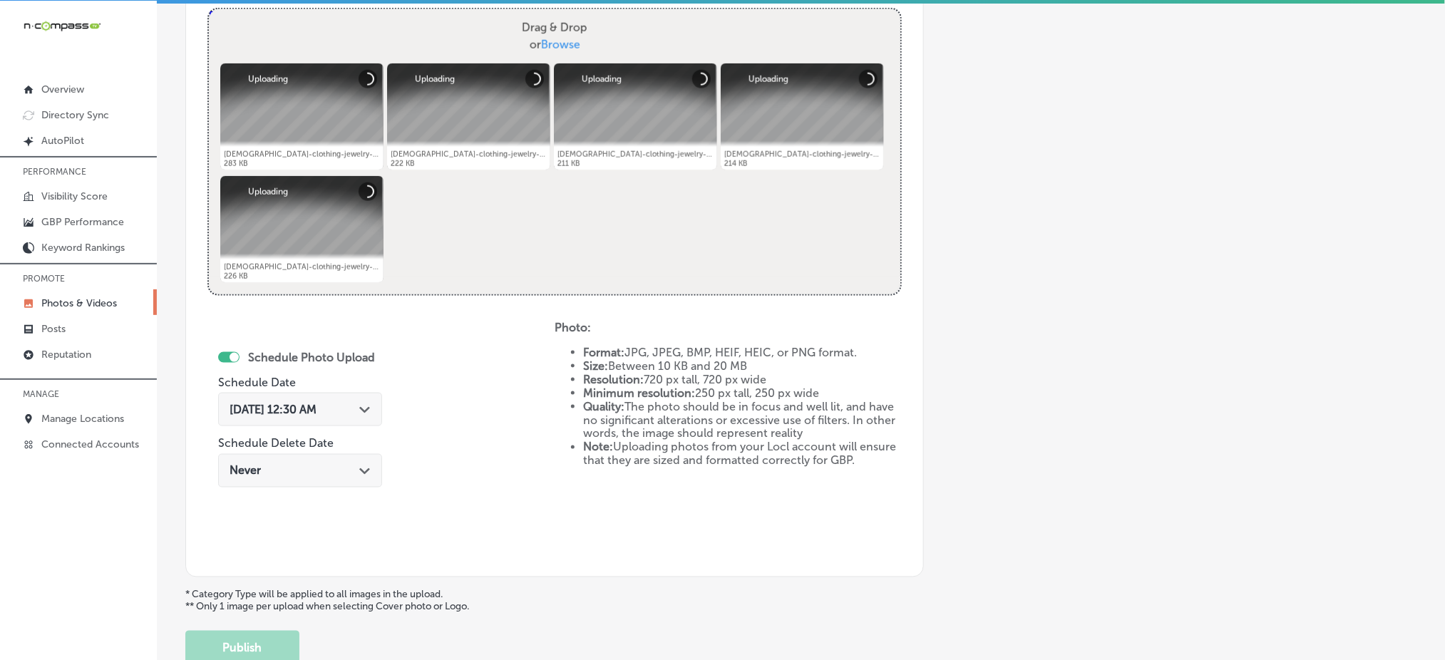
scroll to position [551, 0]
click at [309, 409] on span "Oct 4, 2025 12:30 AM" at bounding box center [273, 409] width 87 height 14
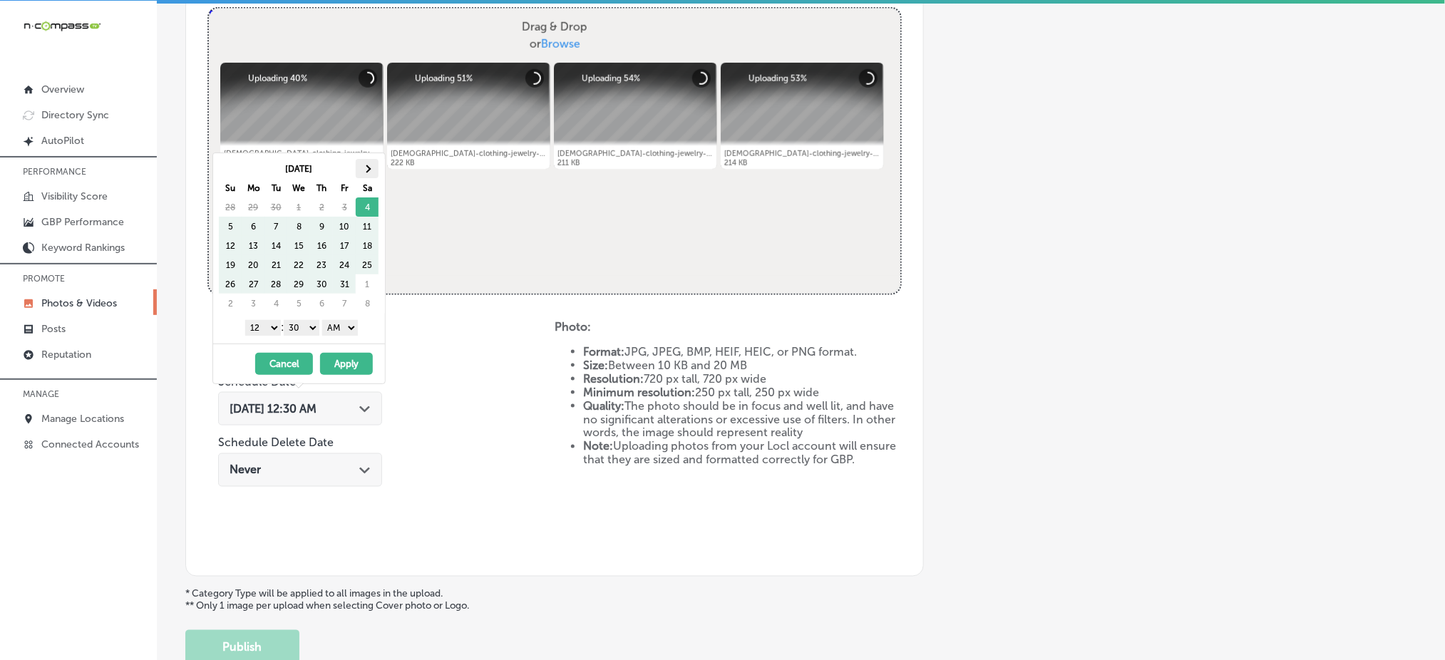
click at [362, 170] on th at bounding box center [367, 168] width 23 height 19
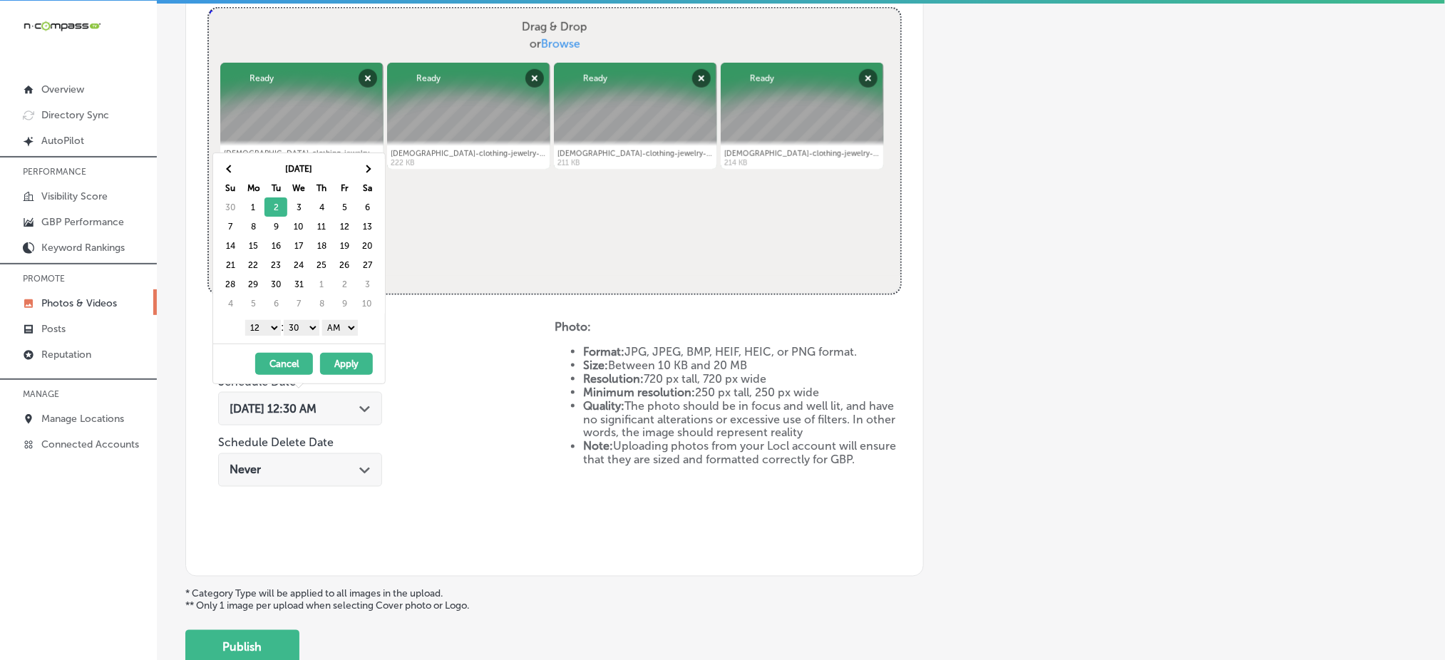
click at [267, 327] on select "1 2 3 4 5 6 7 8 9 10 11 12" at bounding box center [263, 328] width 36 height 16
click at [300, 327] on select "00 10 20 30 40 50" at bounding box center [302, 328] width 36 height 16
click at [343, 324] on select "AM PM" at bounding box center [340, 328] width 36 height 16
click at [340, 371] on button "Apply" at bounding box center [346, 364] width 53 height 22
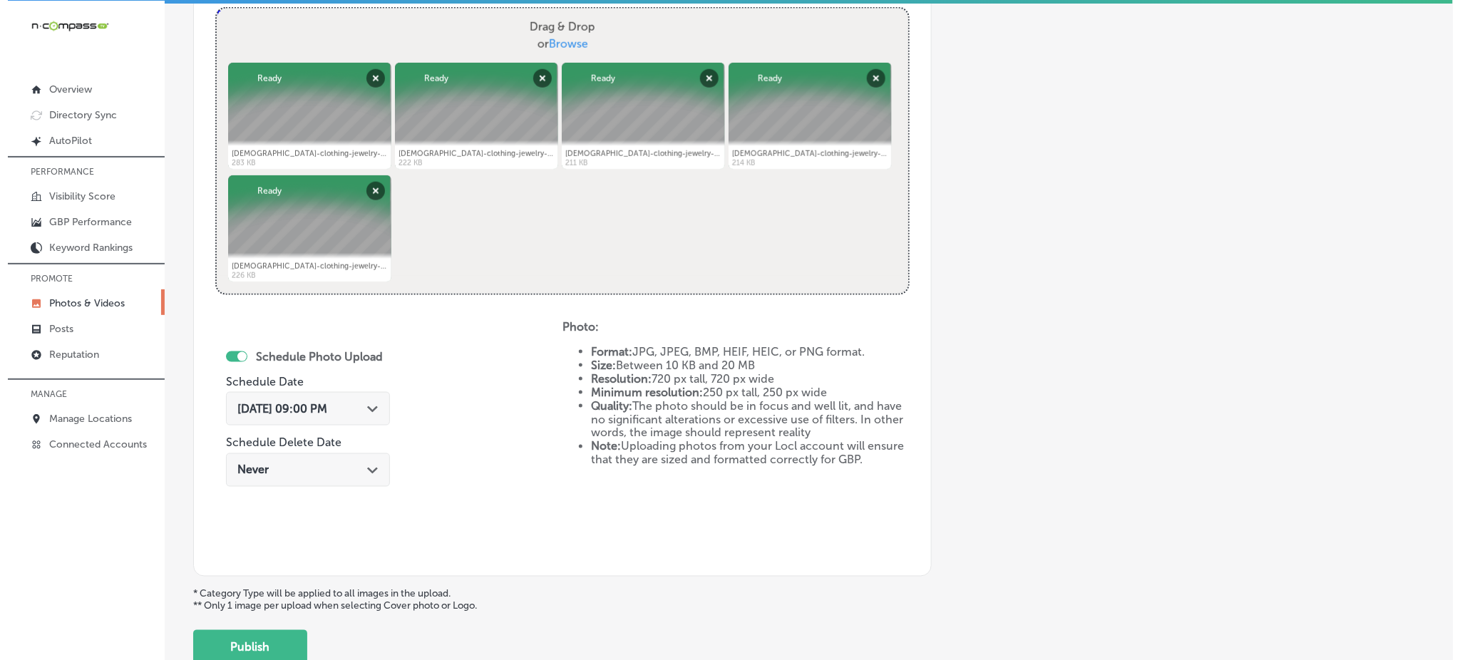
scroll to position [648, 0]
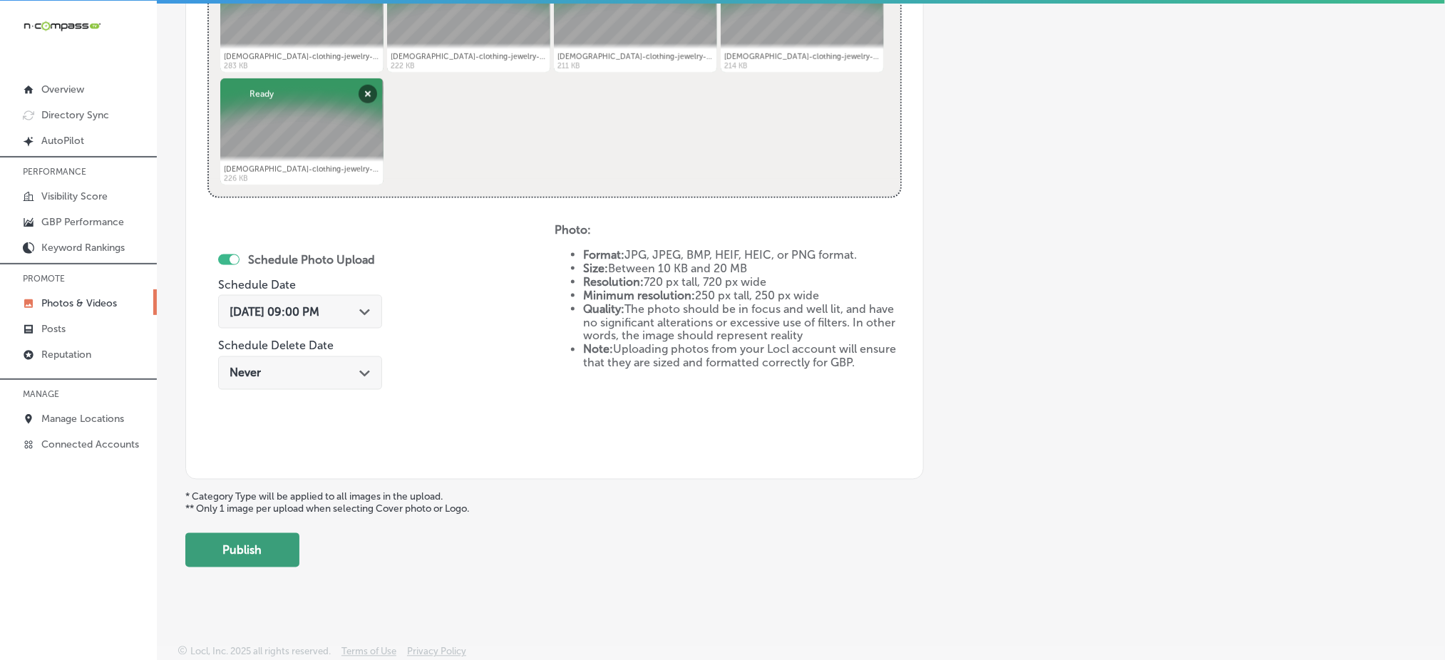
click at [261, 544] on button "Publish" at bounding box center [242, 550] width 114 height 34
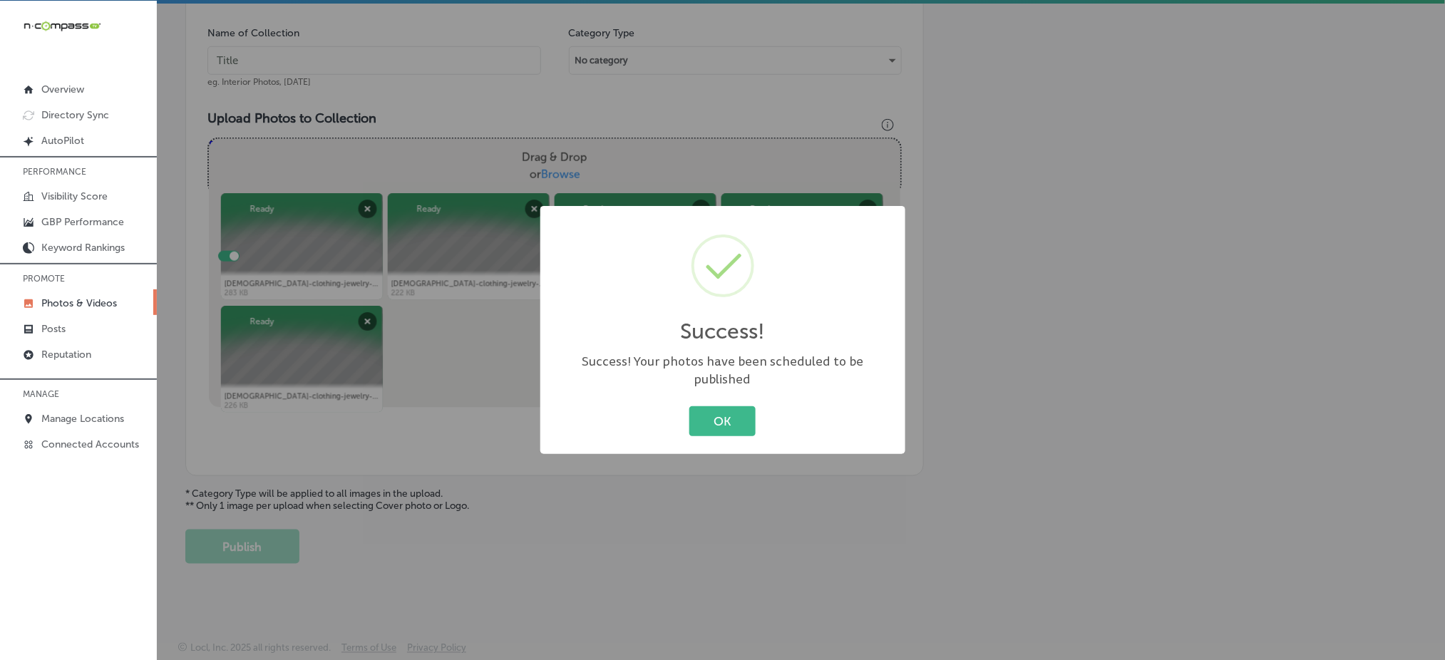
scroll to position [417, 0]
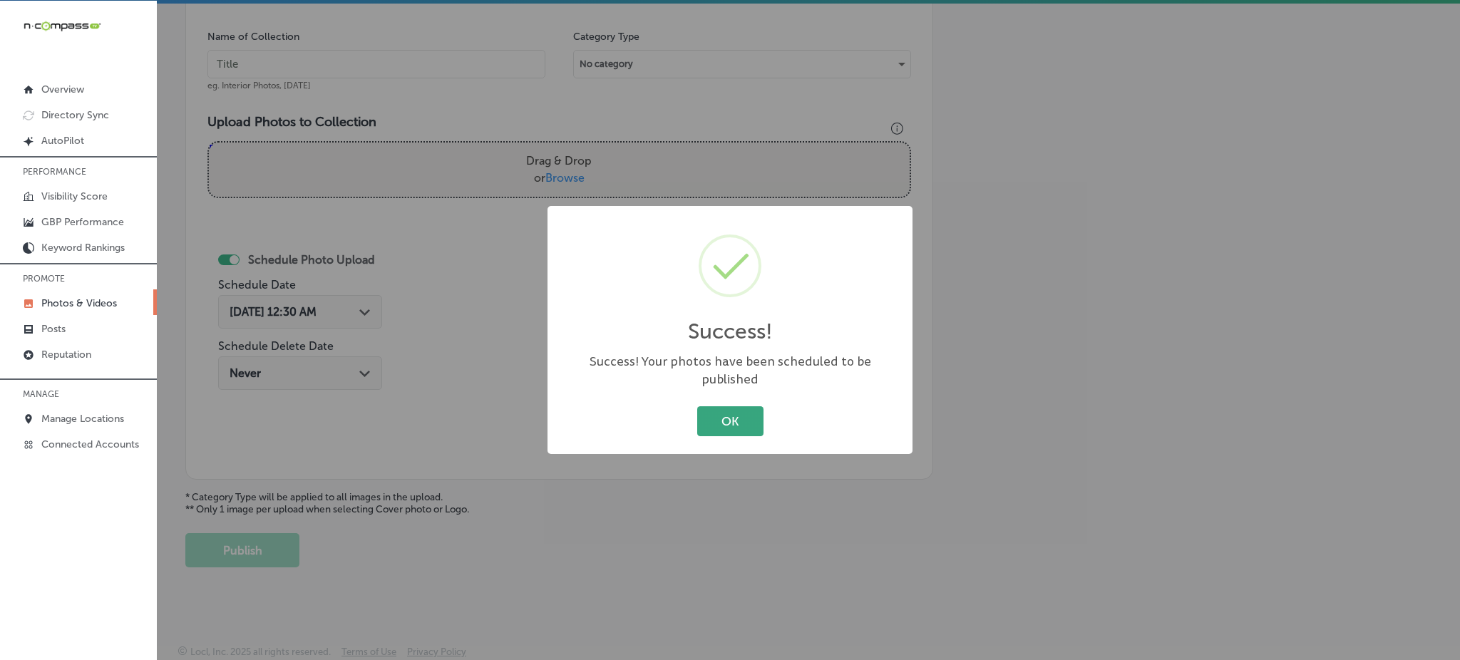
click at [710, 408] on button "OK" at bounding box center [730, 420] width 66 height 29
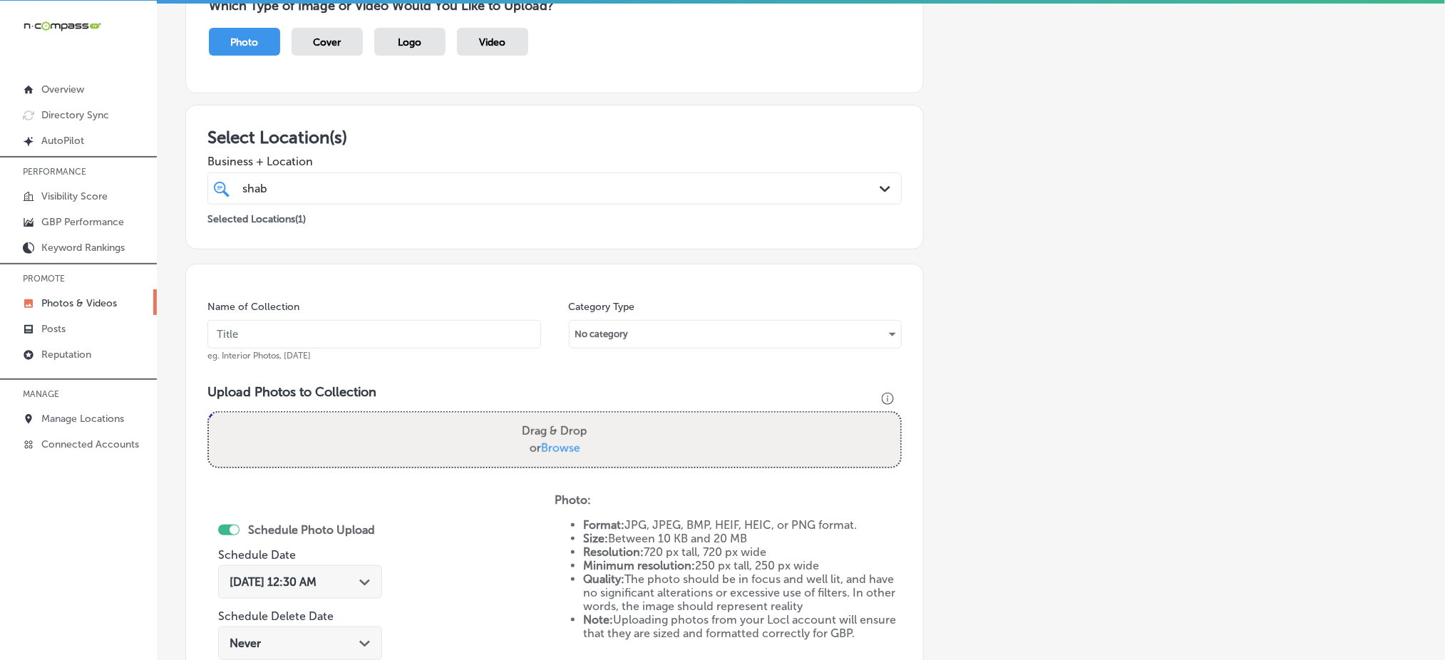
scroll to position [137, 0]
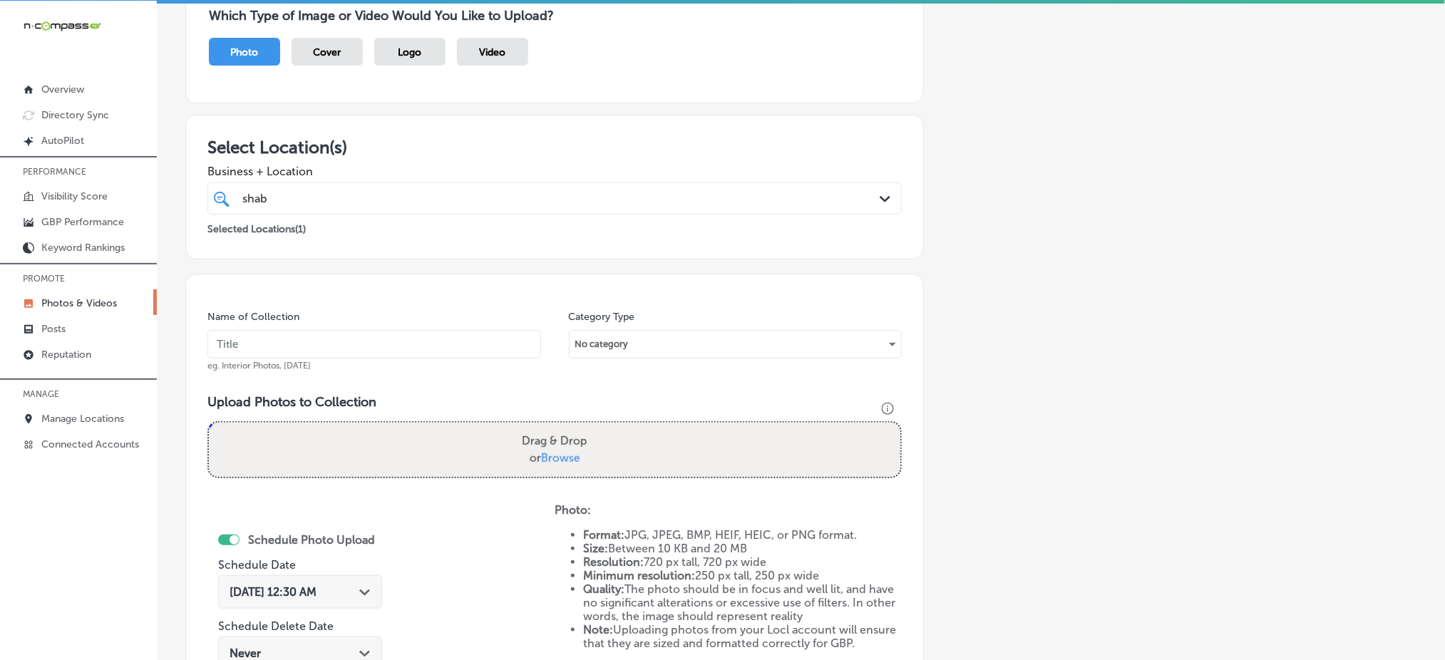
click at [354, 345] on input "text" at bounding box center [375, 344] width 334 height 29
paste input "shabby-chic-dec1"
click at [461, 348] on input "shabby-chic-dec1" at bounding box center [375, 344] width 334 height 29
type input "shabby-chic-dec2"
click at [566, 457] on span "Browse" at bounding box center [560, 458] width 39 height 14
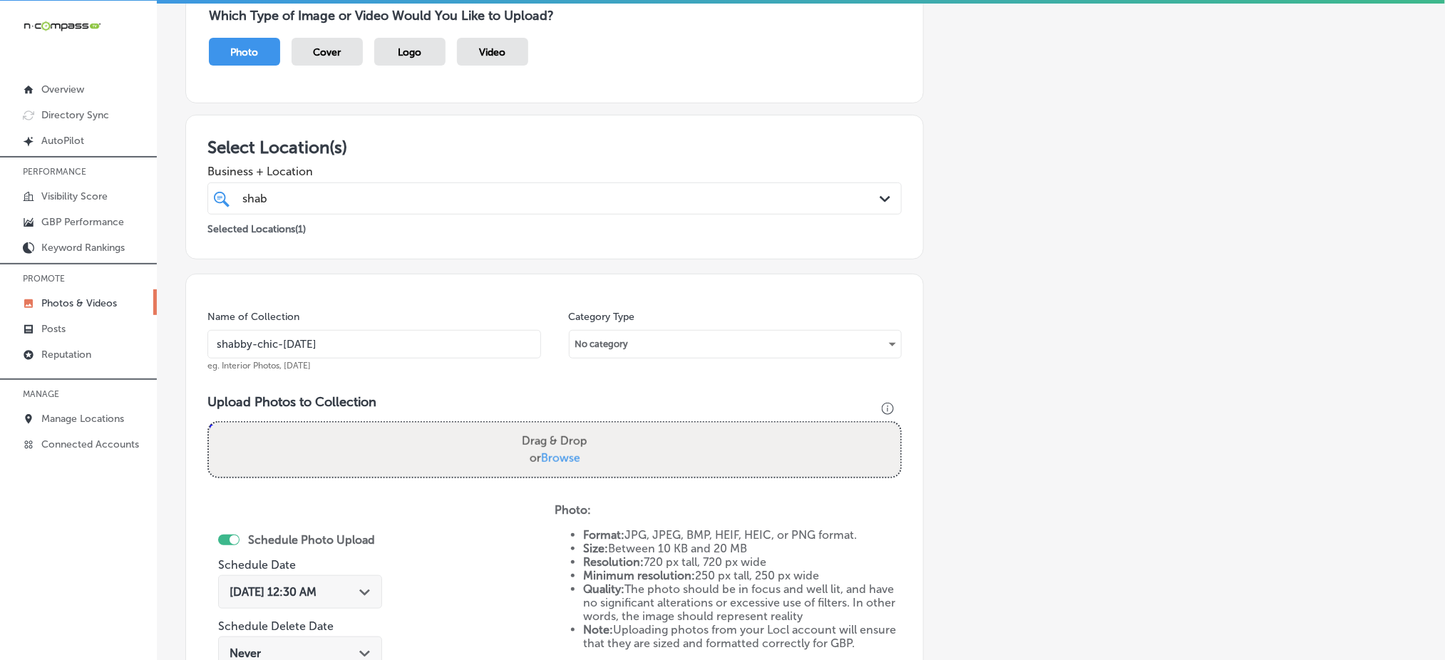
click at [566, 427] on input "Drag & Drop or Browse" at bounding box center [555, 425] width 692 height 4
type input "C:\fakepath\ladies-clothing-jewelry-accessories-boutique-shabby-chic-el-campo-t…"
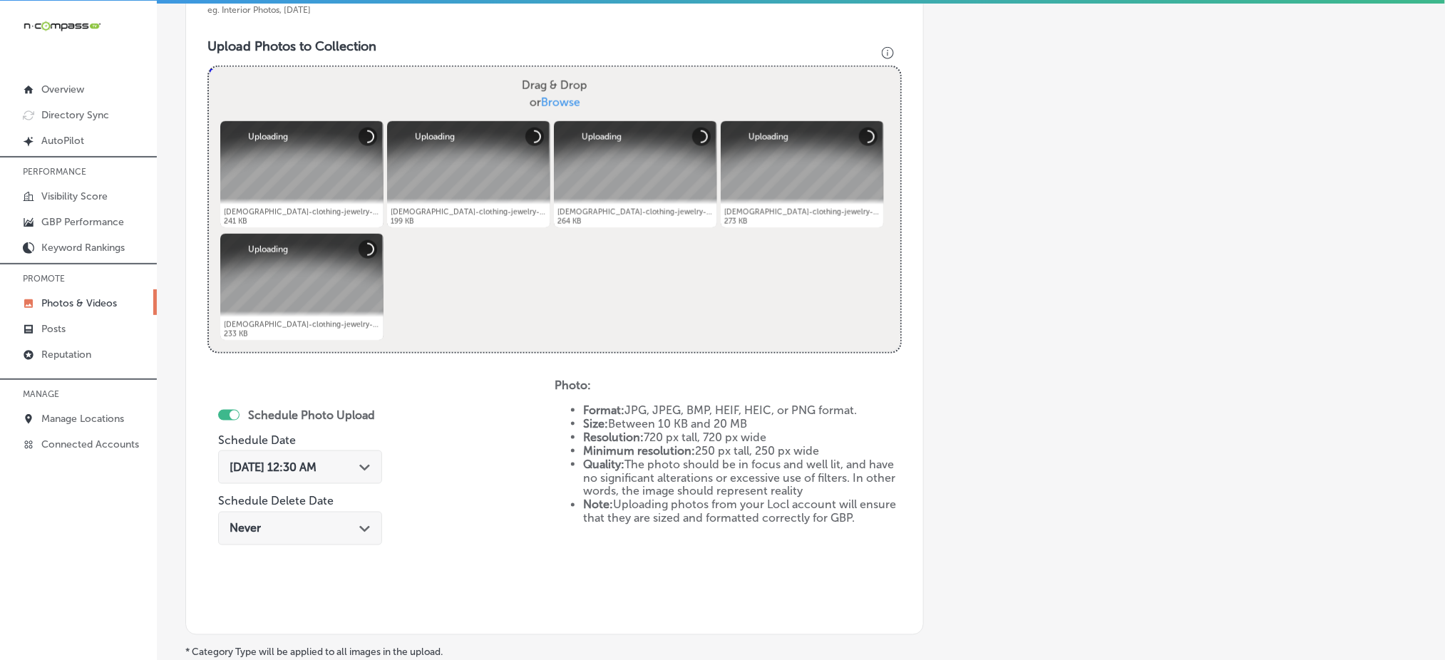
scroll to position [496, 0]
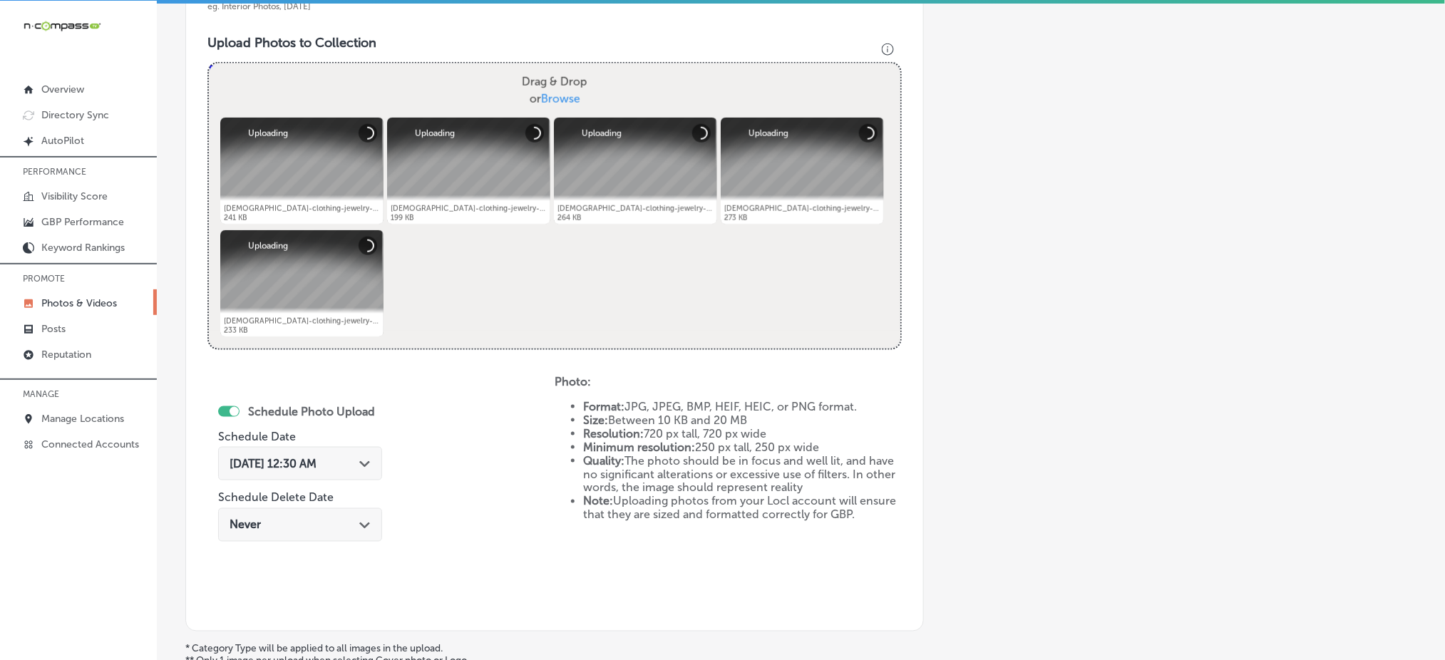
click at [347, 461] on div "Oct 4, 2025 12:30 AM Path Created with Sketch." at bounding box center [300, 464] width 141 height 14
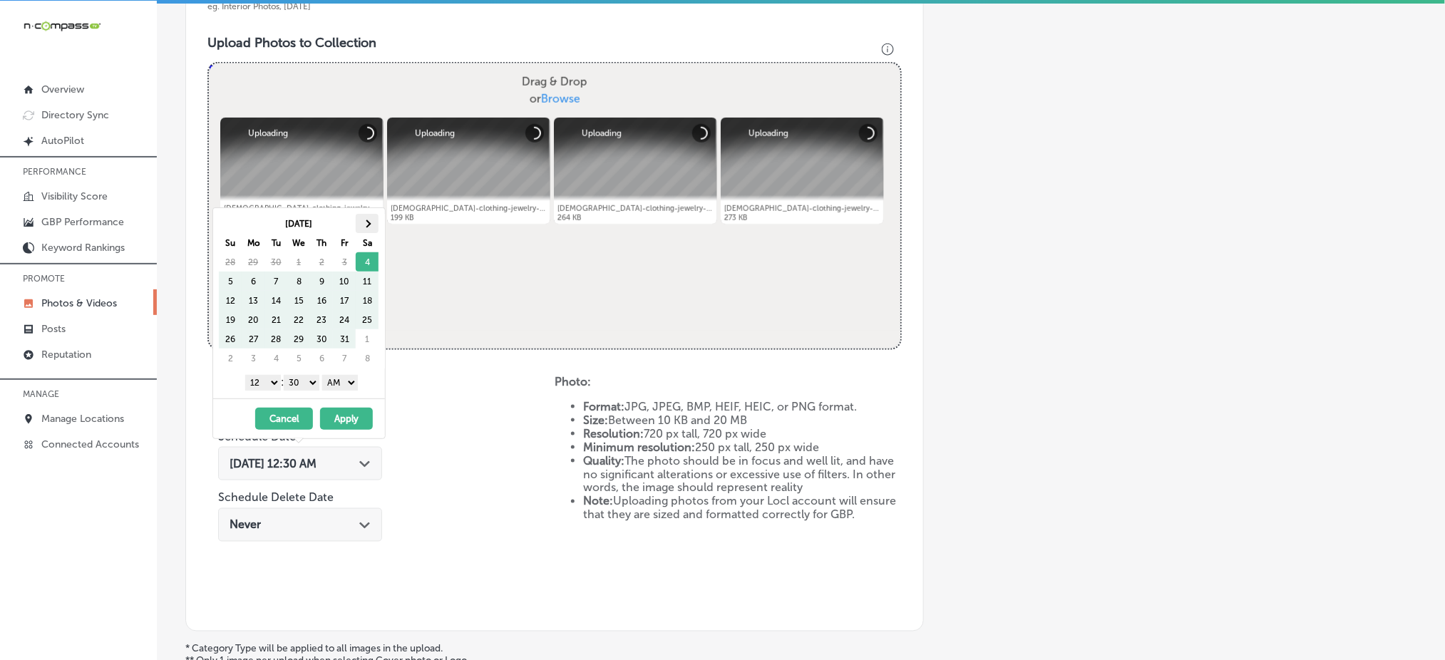
click at [362, 221] on th at bounding box center [367, 223] width 23 height 19
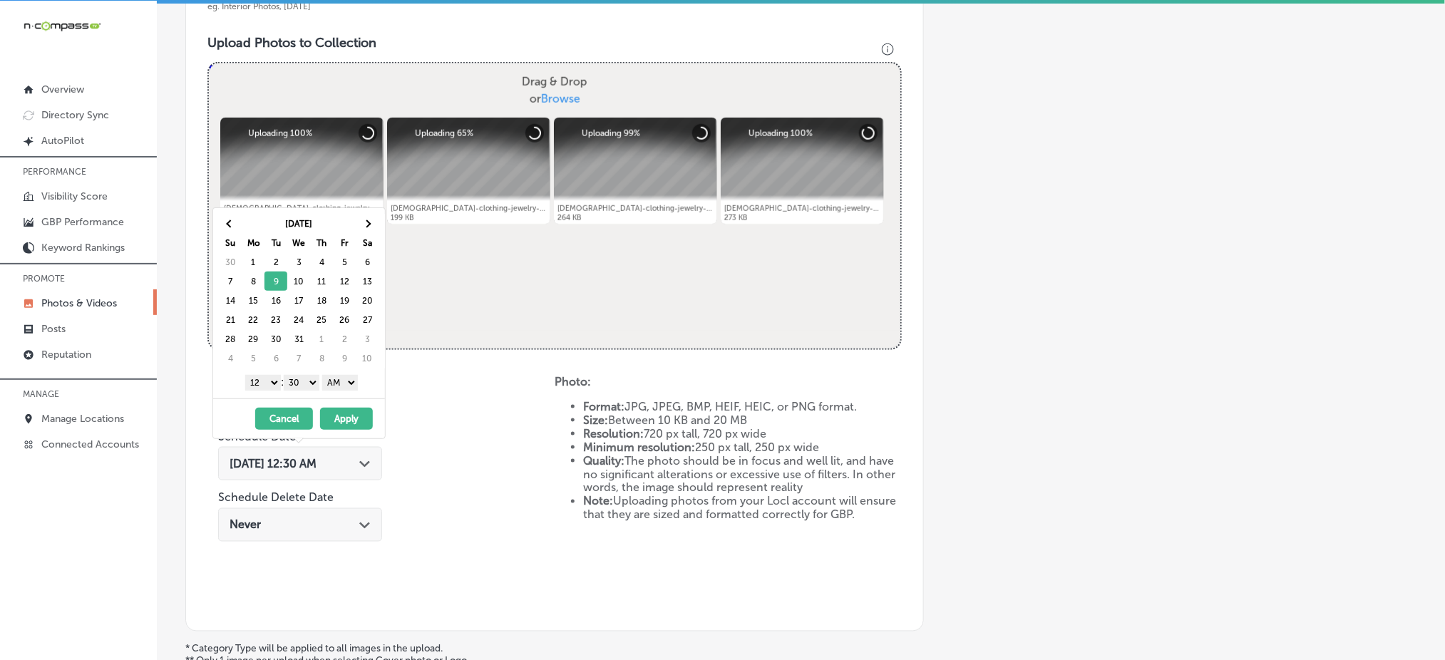
click at [260, 382] on select "1 2 3 4 5 6 7 8 9 10 11 12" at bounding box center [263, 383] width 36 height 16
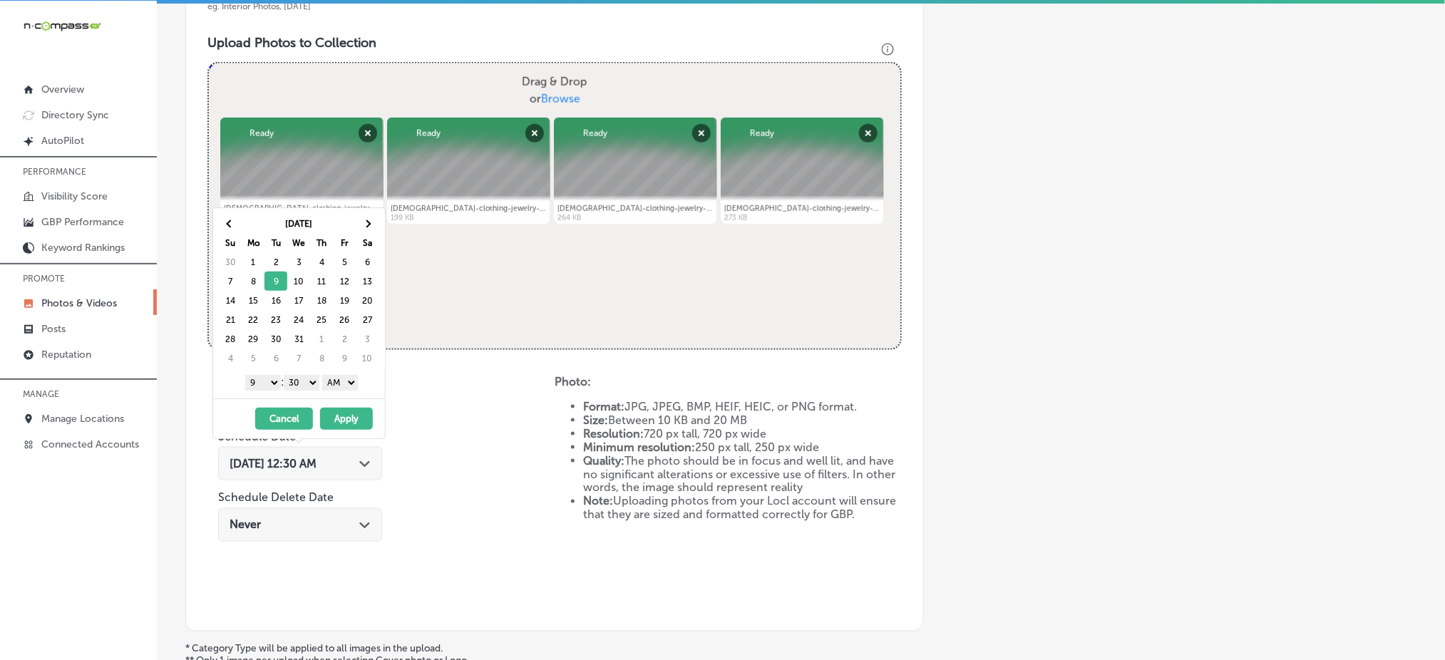
click at [299, 385] on select "00 10 20 30 40 50" at bounding box center [302, 383] width 36 height 16
click at [341, 379] on select "AM PM" at bounding box center [340, 383] width 36 height 16
click at [346, 419] on button "Apply" at bounding box center [346, 419] width 53 height 22
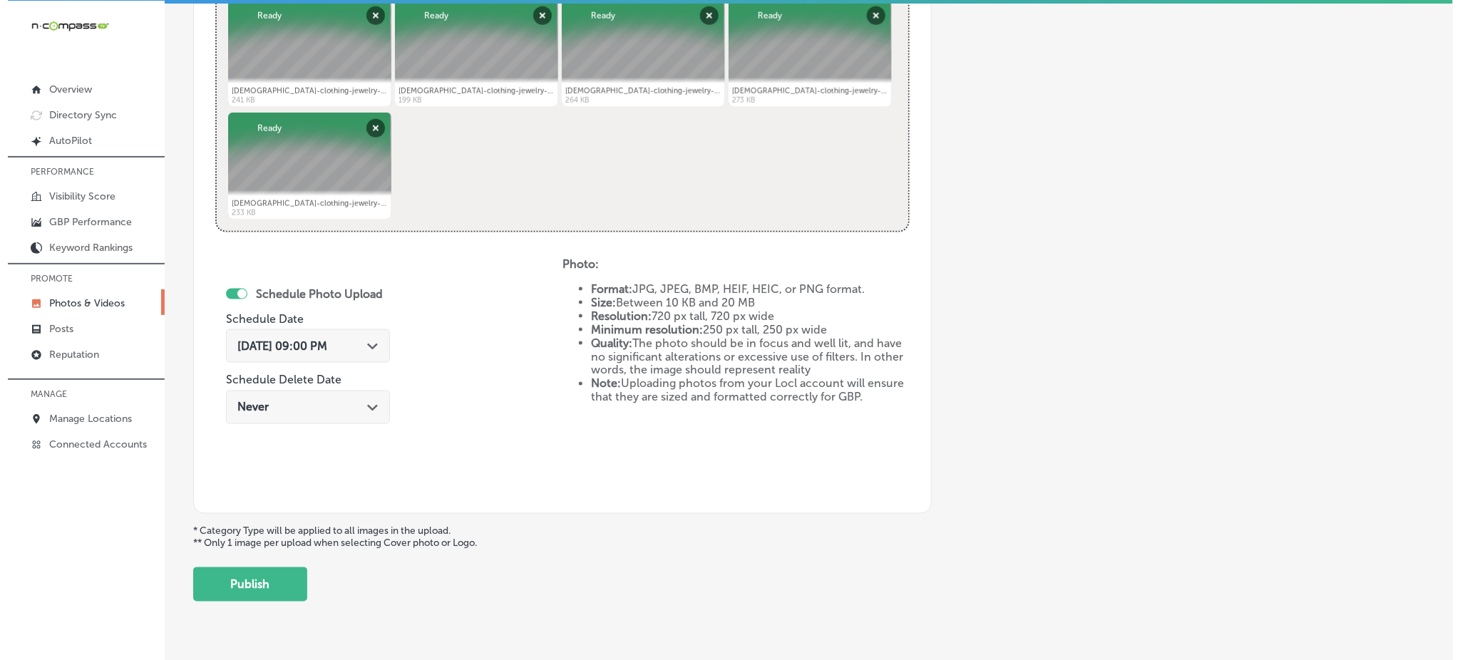
scroll to position [648, 0]
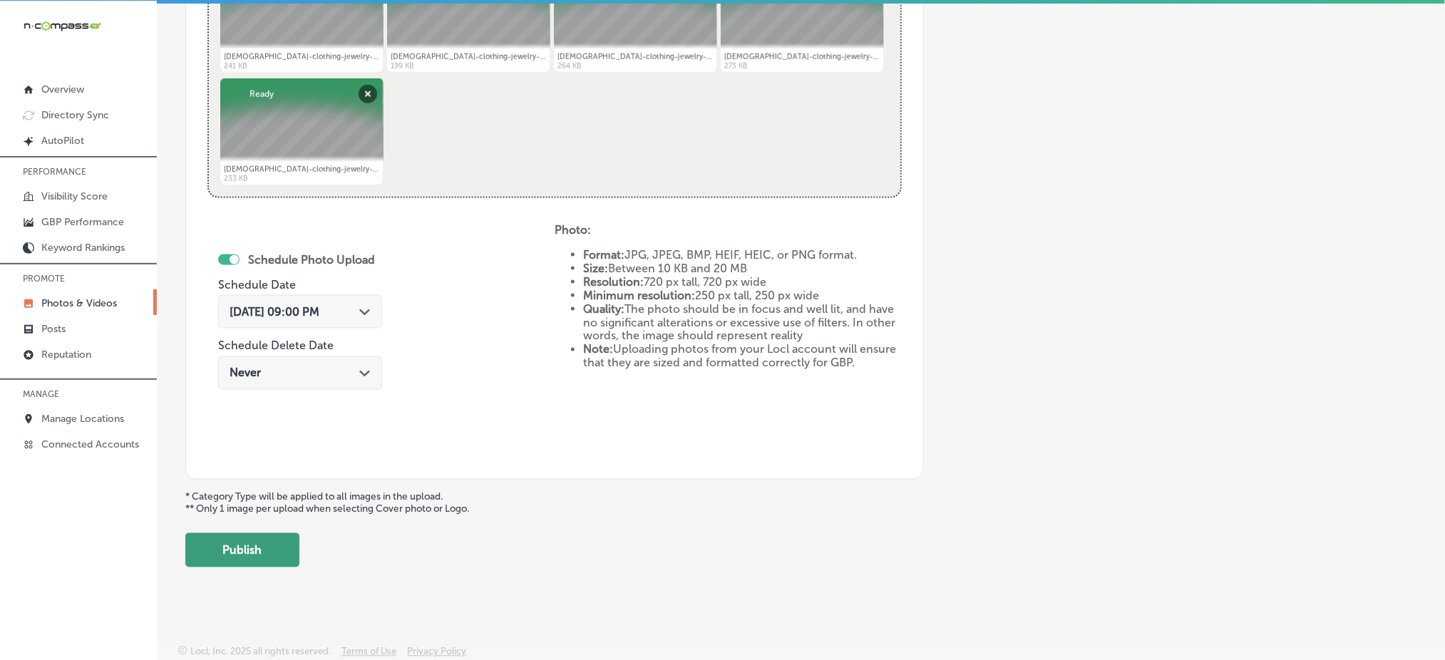
click at [261, 543] on button "Publish" at bounding box center [242, 550] width 114 height 34
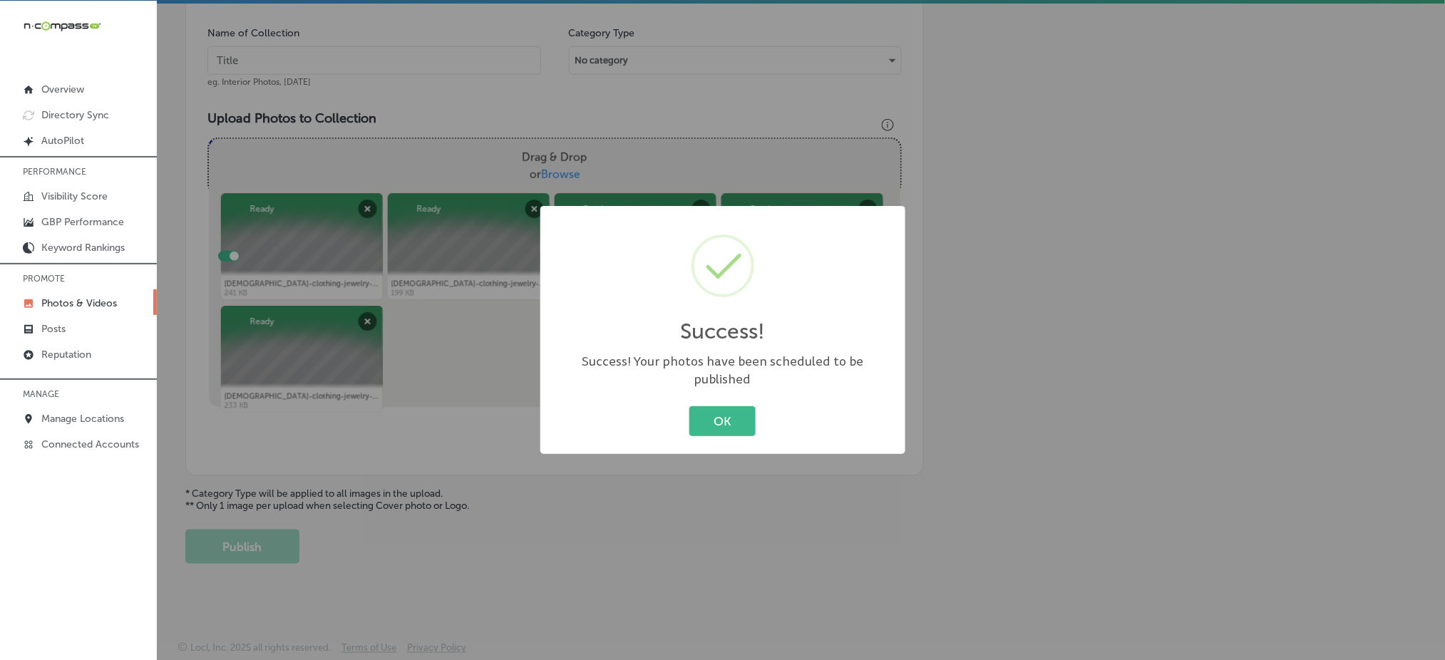
scroll to position [417, 0]
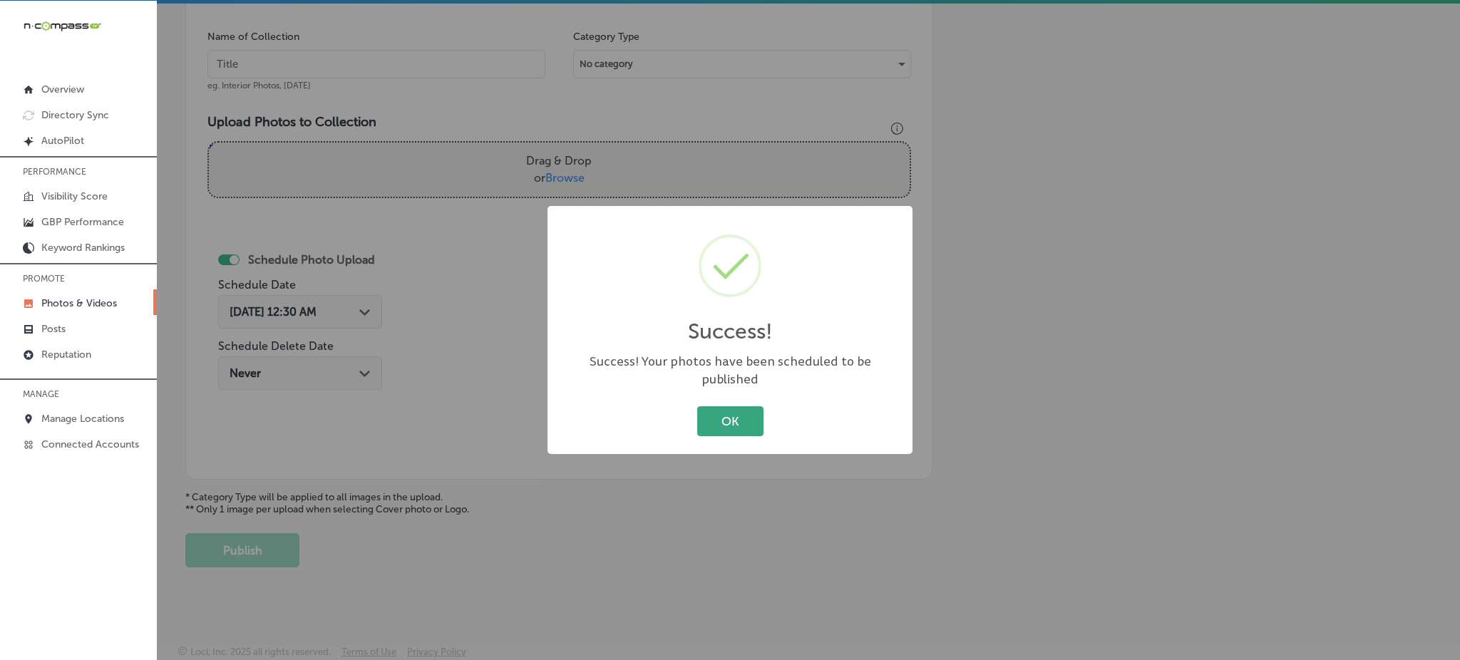
click at [735, 406] on button "OK" at bounding box center [730, 420] width 66 height 29
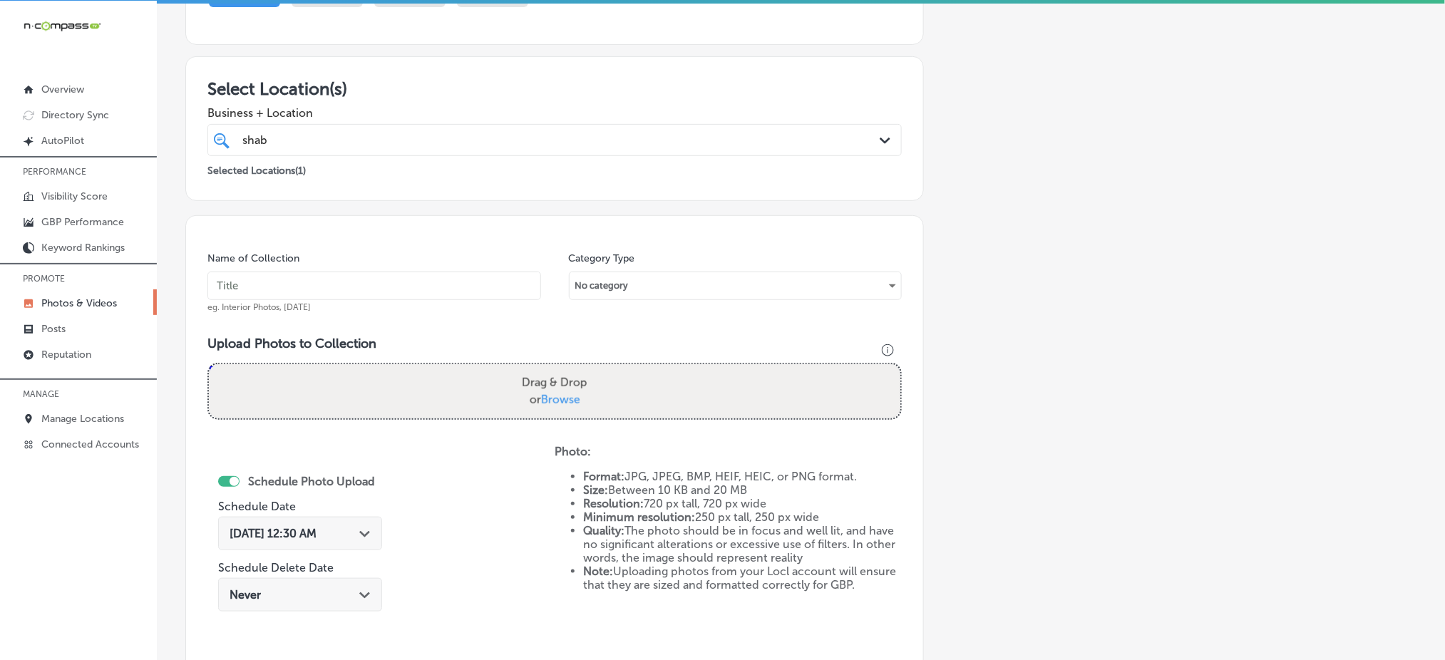
scroll to position [193, 0]
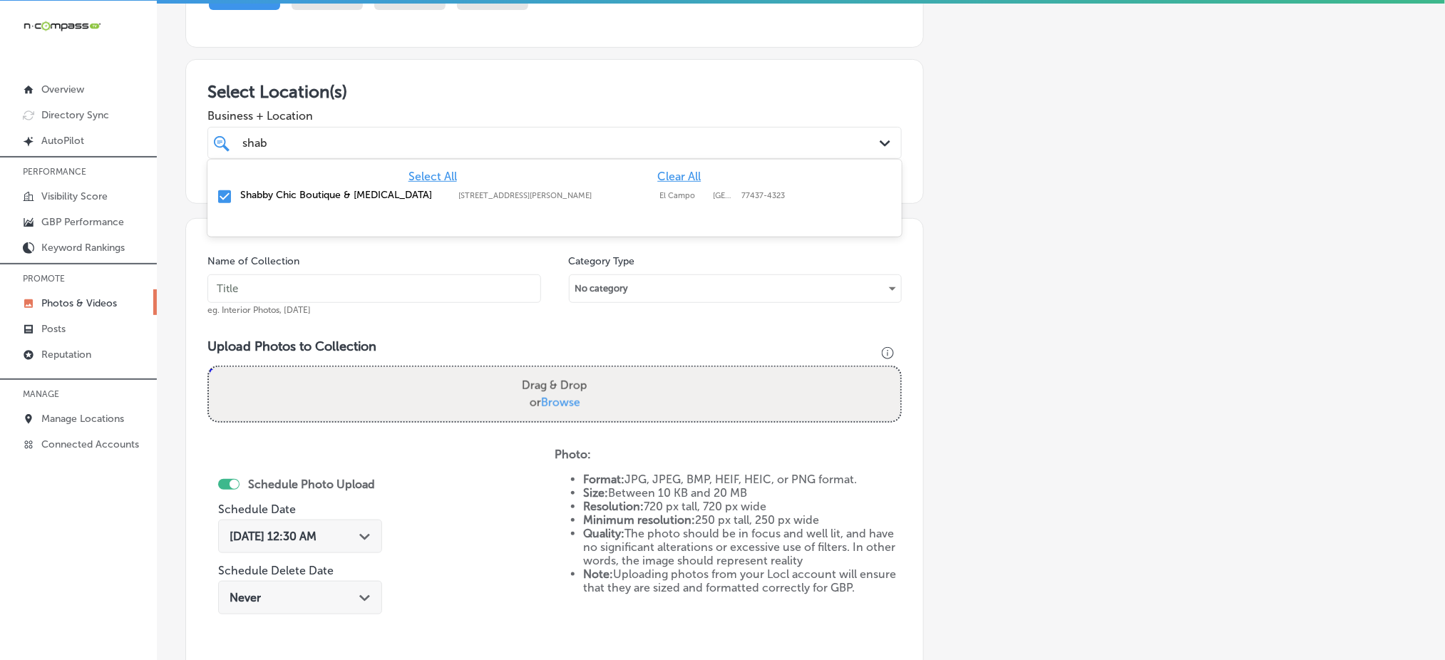
click at [356, 135] on div "shab shab" at bounding box center [523, 142] width 565 height 19
click at [308, 287] on input "text" at bounding box center [375, 289] width 334 height 29
paste input "shabby-chic-dec1"
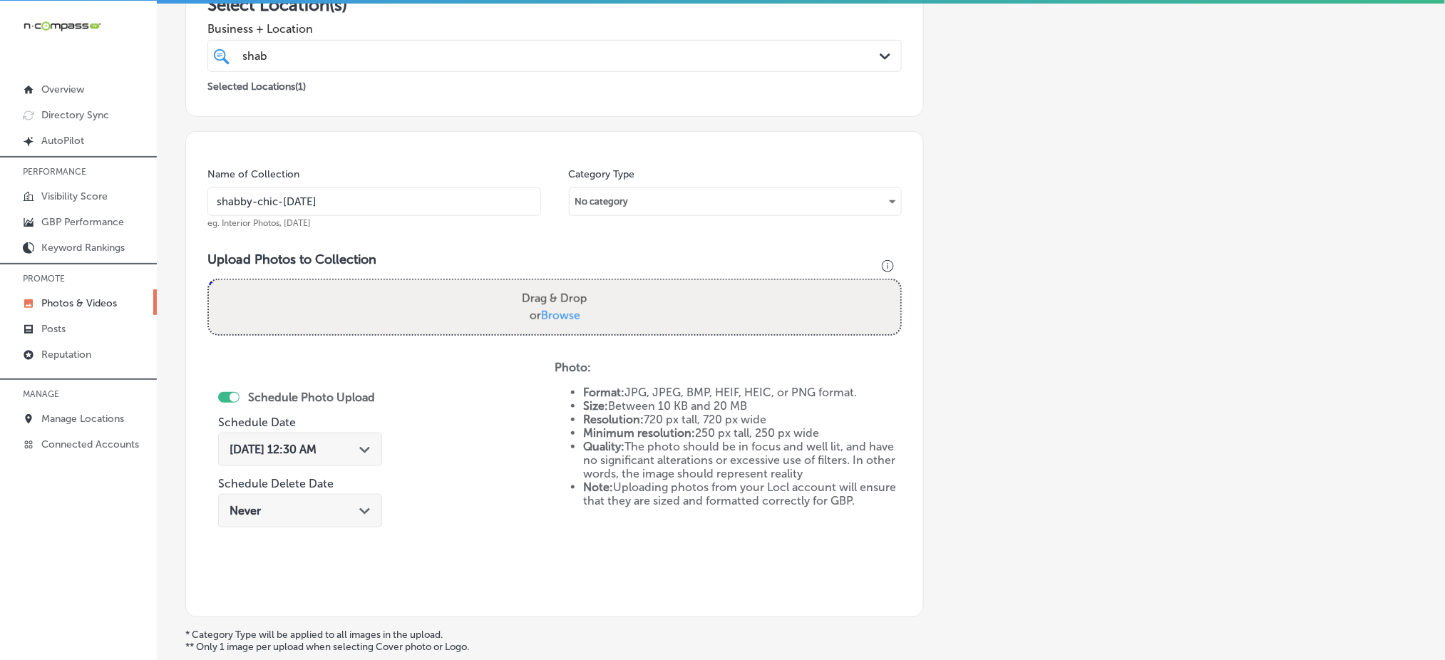
type input "shabby-chic-dec3"
click at [549, 312] on span "Browse" at bounding box center [560, 316] width 39 height 14
click at [549, 285] on input "Drag & Drop or Browse" at bounding box center [555, 282] width 692 height 4
type input "C:\fakepath\ladies-clothing-jewelry-accessories-boutique-shabby-chic-el-campo-t…"
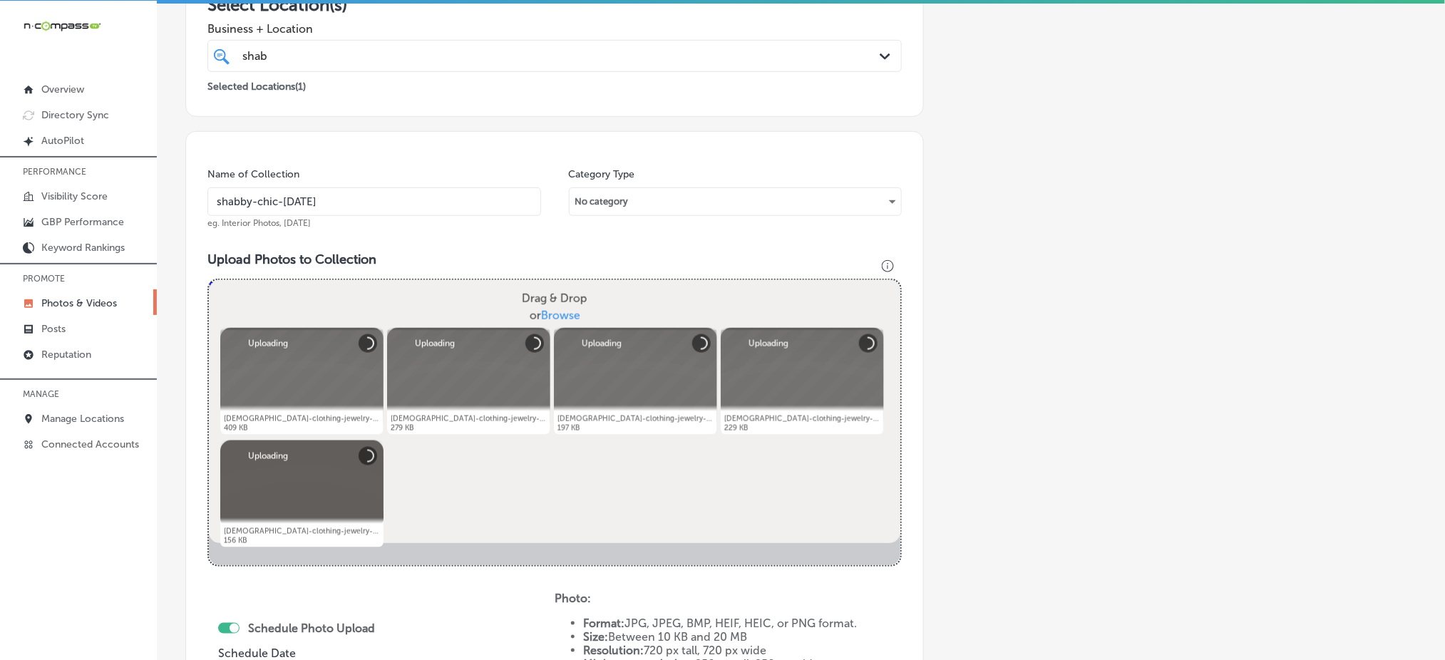
scroll to position [424, 0]
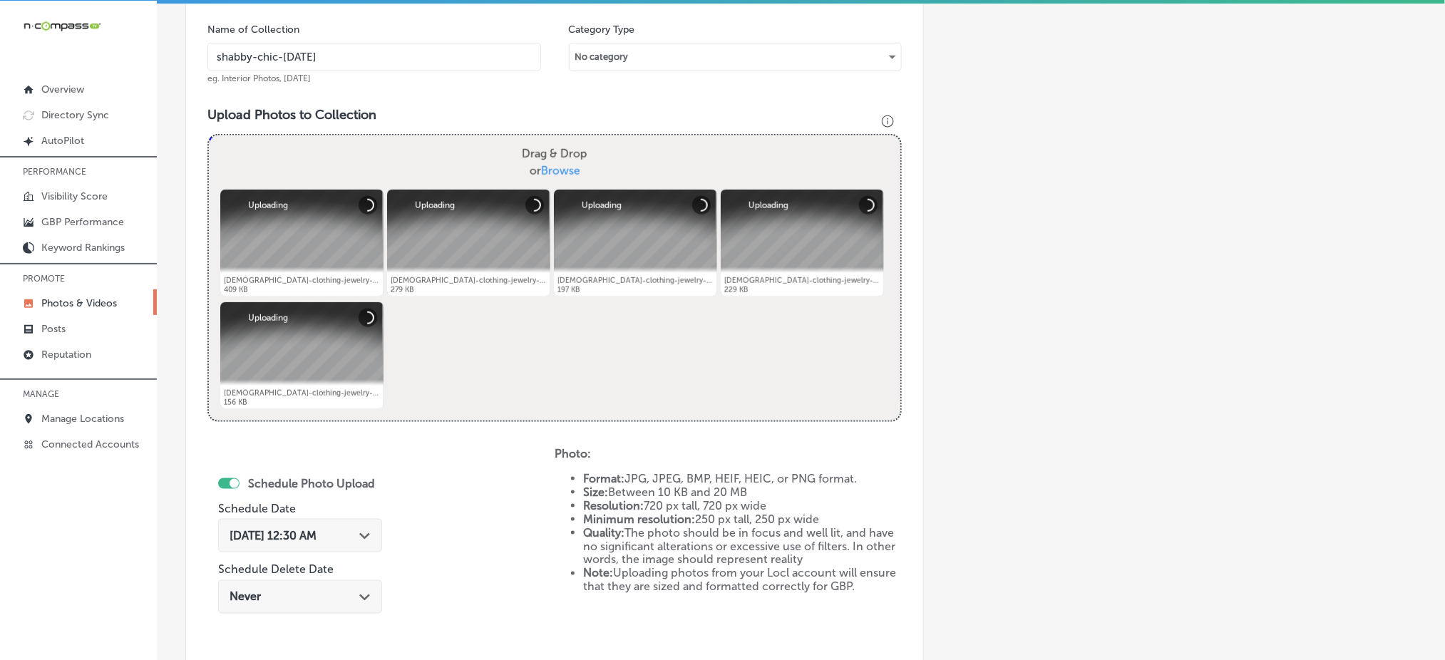
click at [258, 538] on span "Oct 4, 2025 12:30 AM" at bounding box center [273, 536] width 87 height 14
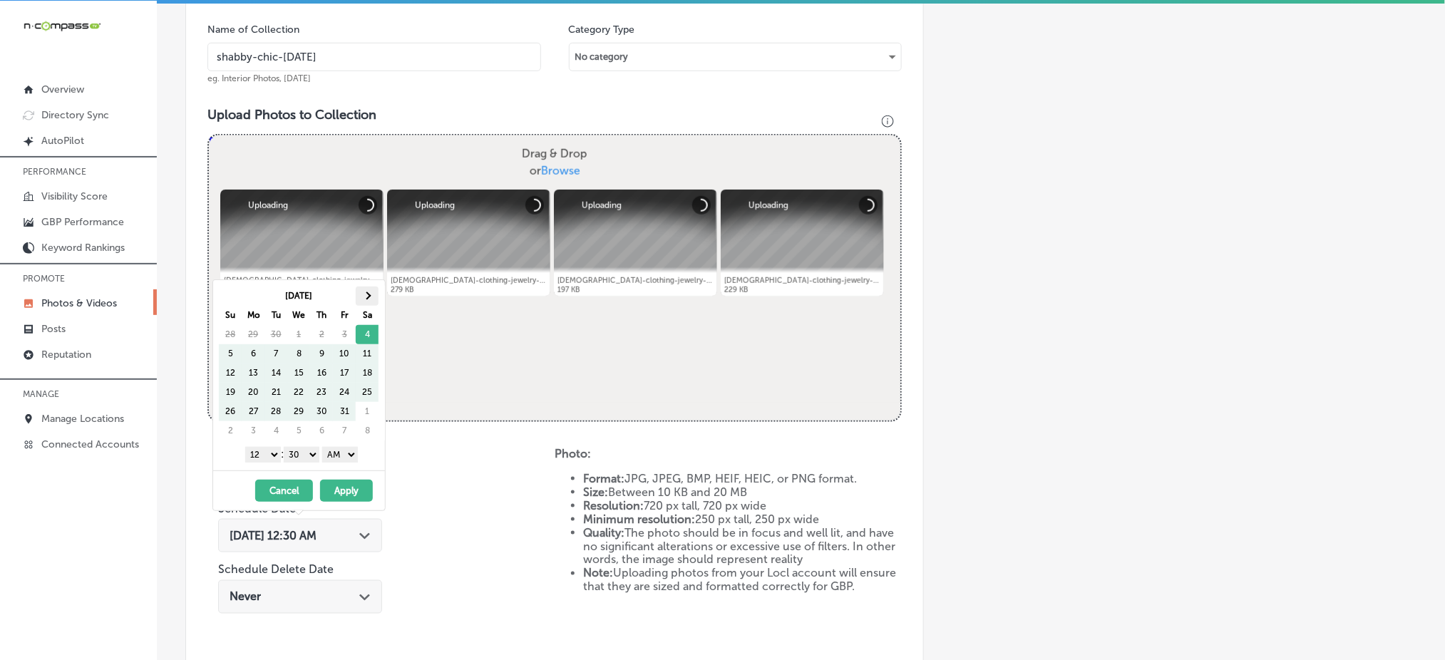
click at [369, 303] on th at bounding box center [367, 296] width 23 height 19
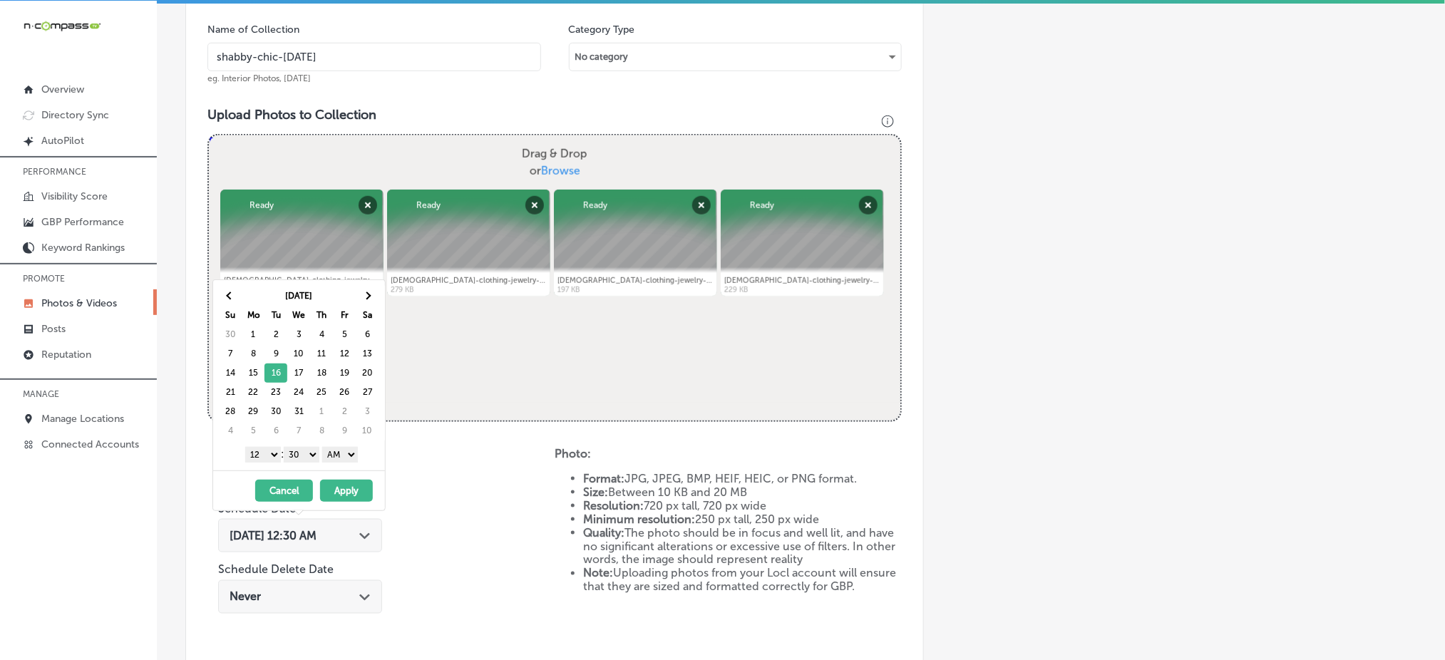
click at [256, 456] on select "1 2 3 4 5 6 7 8 9 10 11 12" at bounding box center [263, 455] width 36 height 16
drag, startPoint x: 306, startPoint y: 446, endPoint x: 309, endPoint y: 484, distance: 38.0
click at [309, 484] on div "Dec 2025 Su Mo Tu We Th Fr Sa 30 1 2 3 4 5 6 7 8 9 10 11 12 13 14 15 16 17 18 1…" at bounding box center [299, 396] width 173 height 232
drag, startPoint x: 339, startPoint y: 456, endPoint x: 339, endPoint y: 492, distance: 36.4
click at [339, 492] on div "Dec 2025 Su Mo Tu We Th Fr Sa 30 1 2 3 4 5 6 7 8 9 10 11 12 13 14 15 16 17 18 1…" at bounding box center [299, 396] width 173 height 232
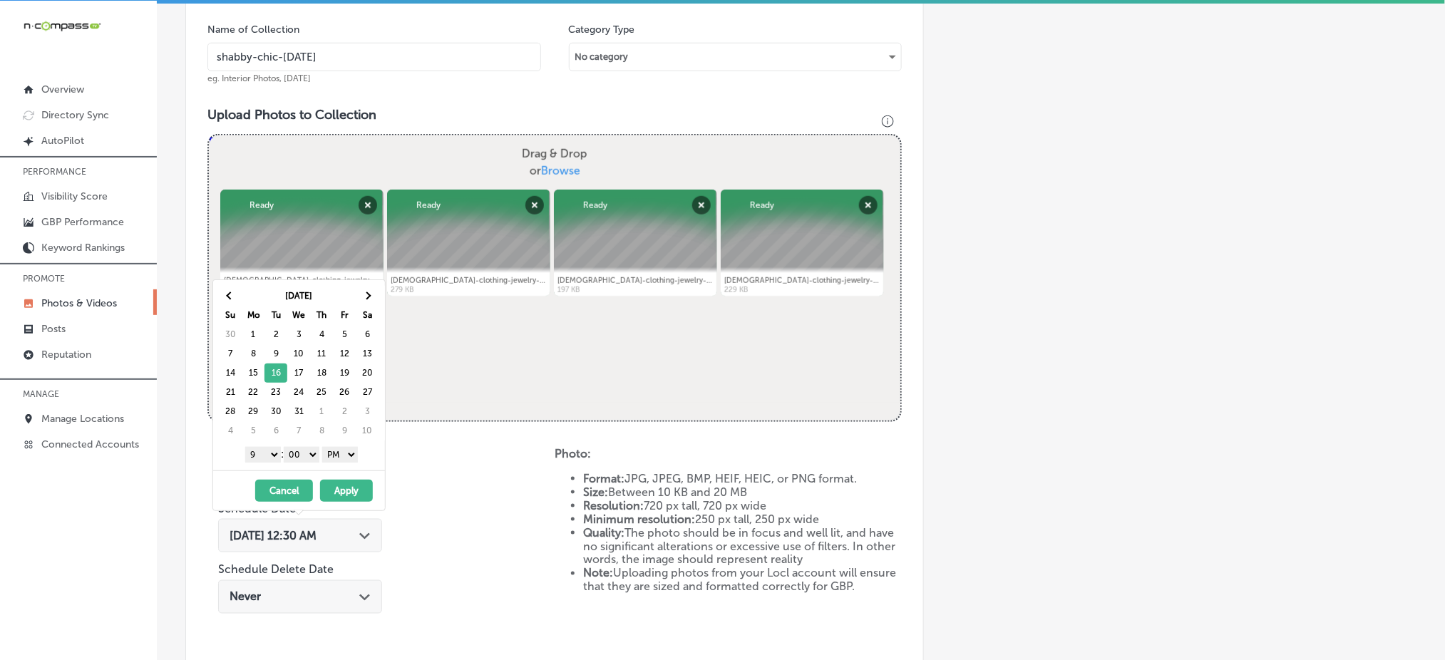
click at [339, 492] on button "Apply" at bounding box center [346, 491] width 53 height 22
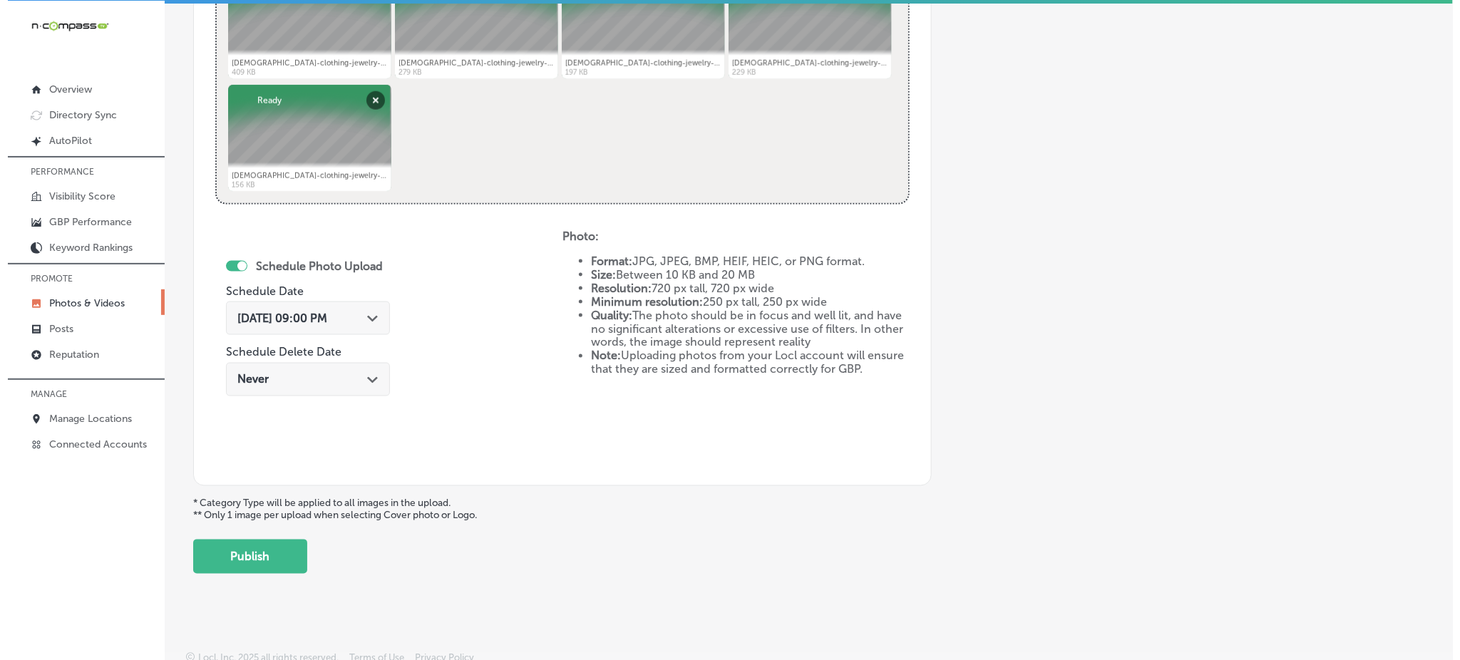
scroll to position [648, 0]
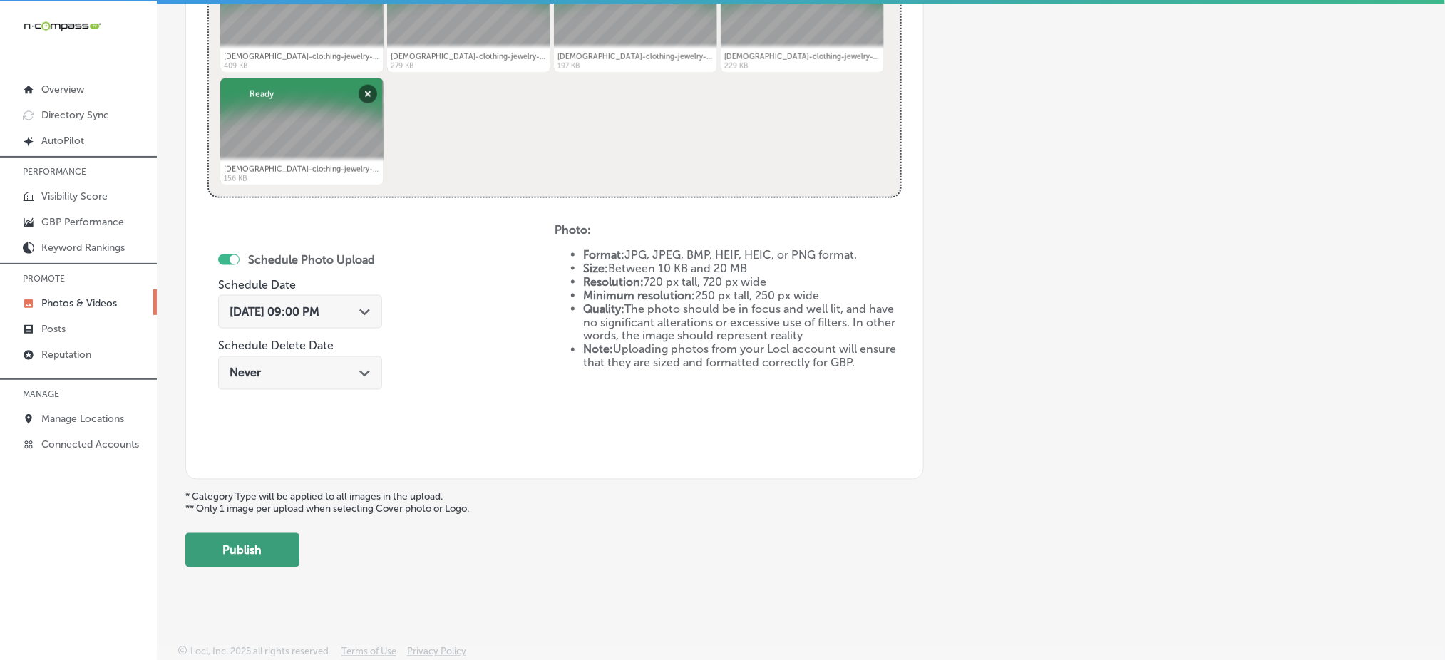
click at [276, 545] on button "Publish" at bounding box center [242, 550] width 114 height 34
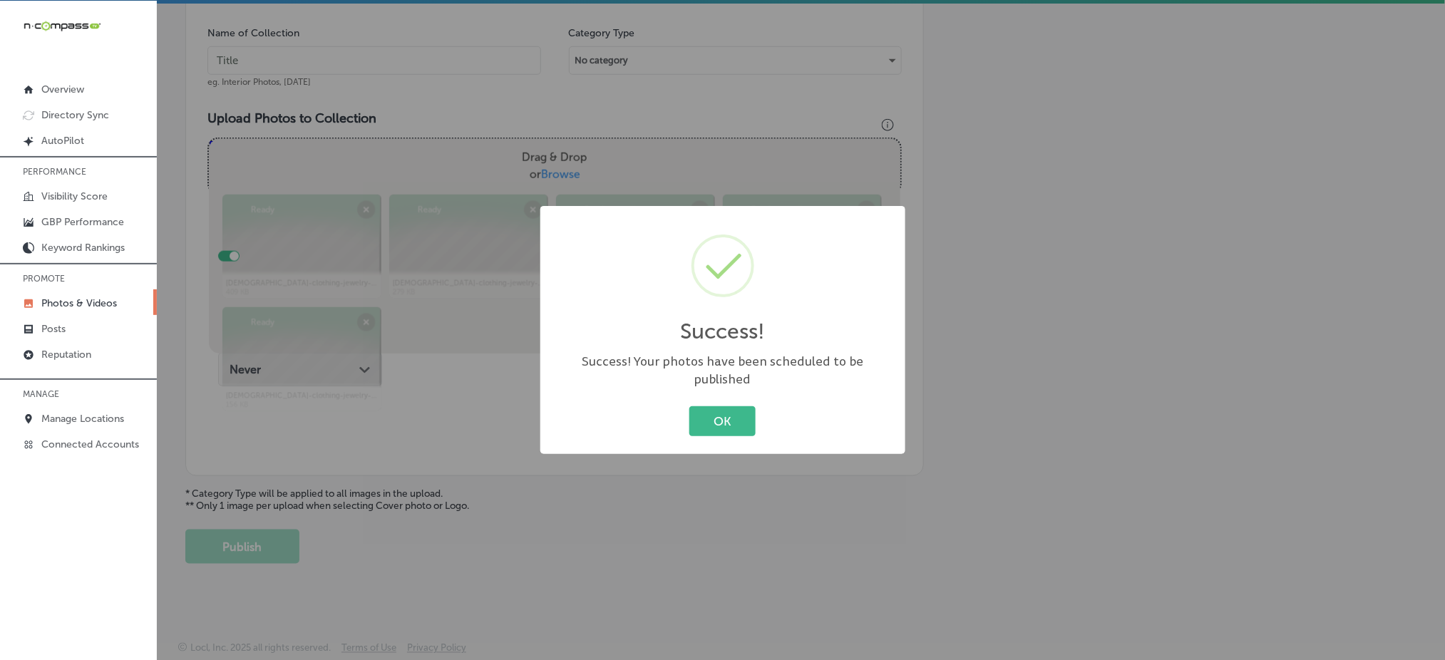
scroll to position [417, 0]
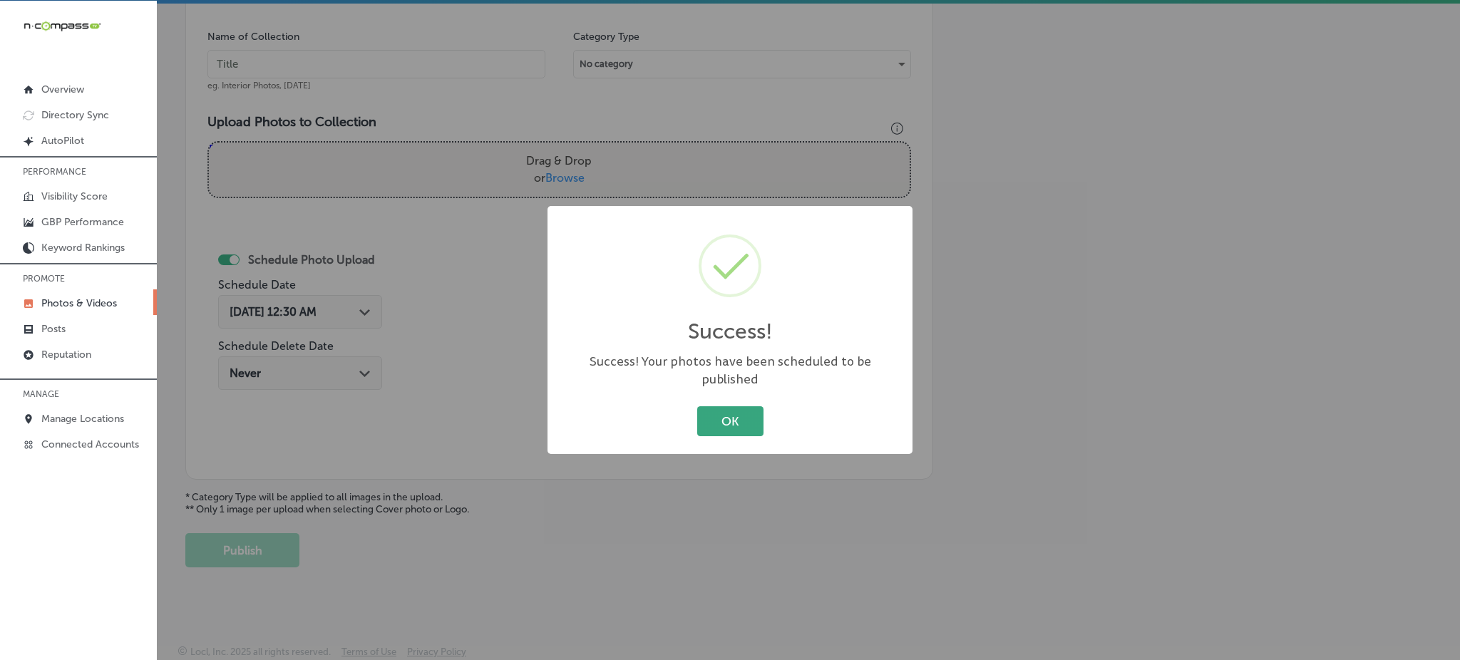
click at [705, 414] on button "OK" at bounding box center [730, 420] width 66 height 29
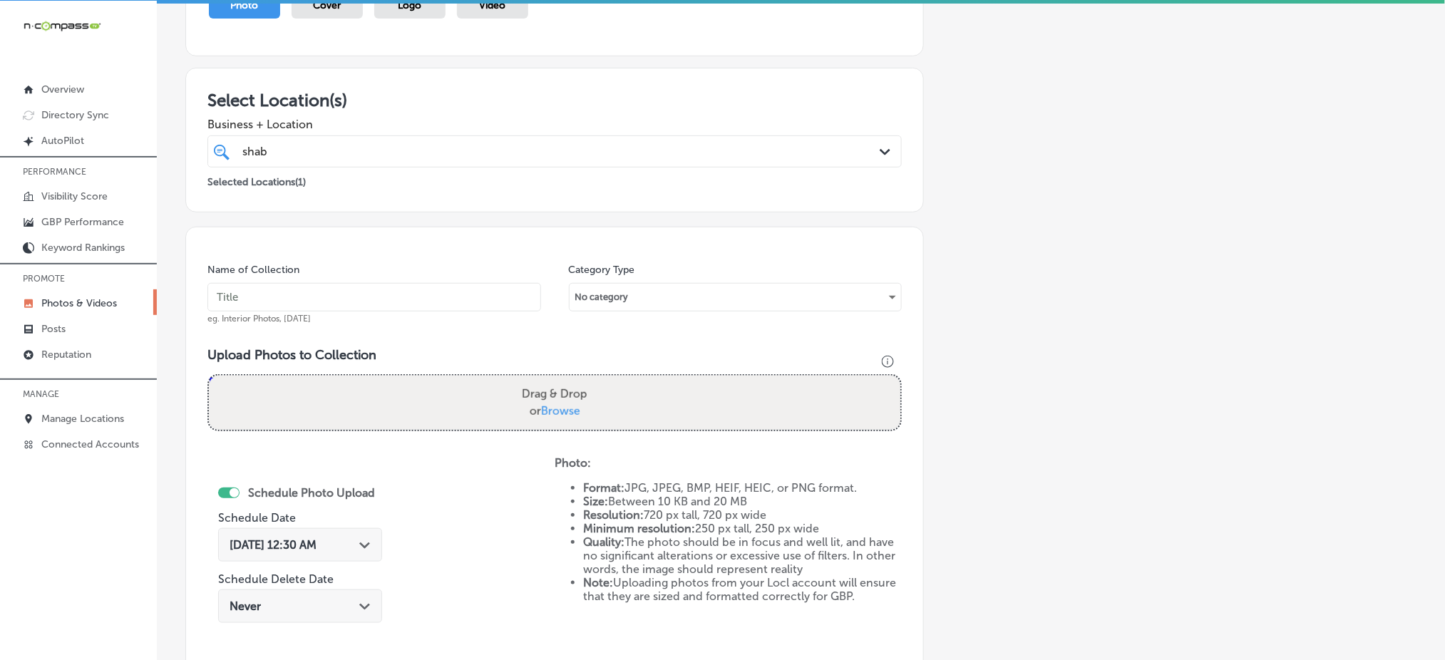
scroll to position [171, 0]
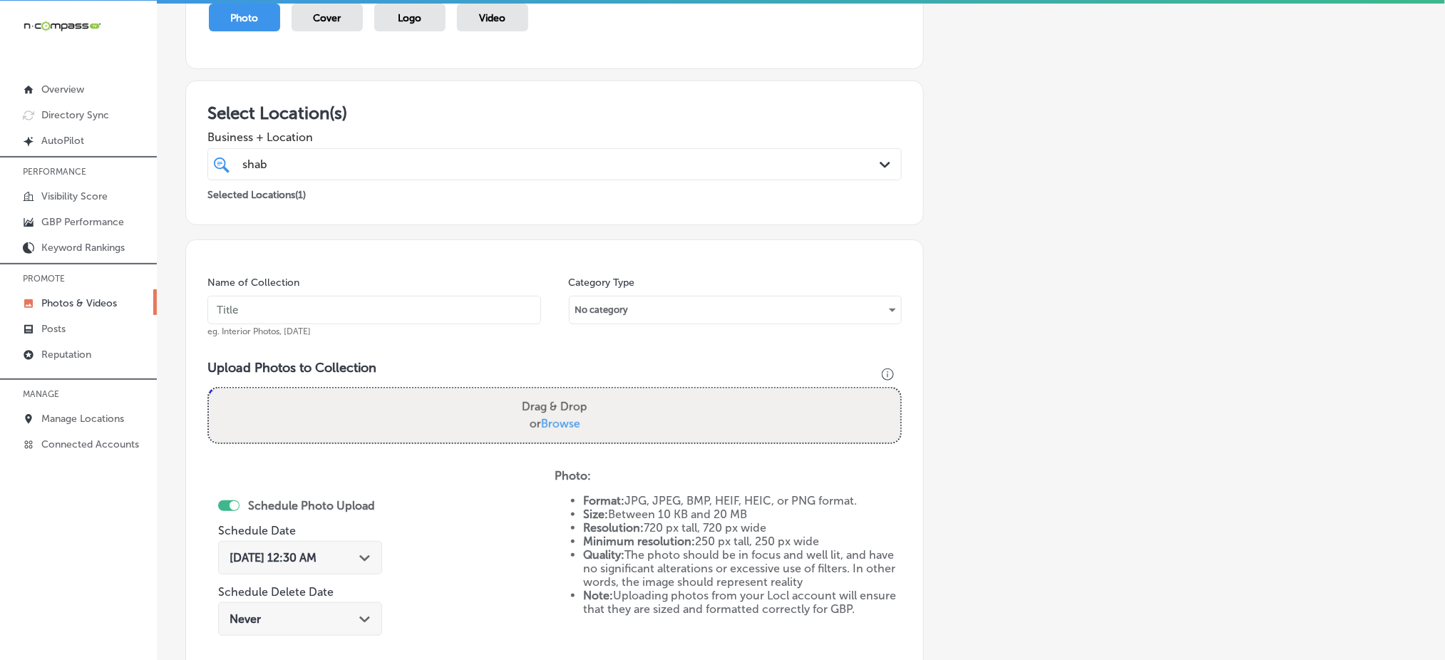
click at [471, 307] on input "text" at bounding box center [375, 310] width 334 height 29
paste input "shabby-chic-dec1"
type input "shabby-chic-dec4"
click at [554, 419] on span "Browse" at bounding box center [560, 424] width 39 height 14
click at [554, 393] on input "Drag & Drop or Browse" at bounding box center [555, 391] width 692 height 4
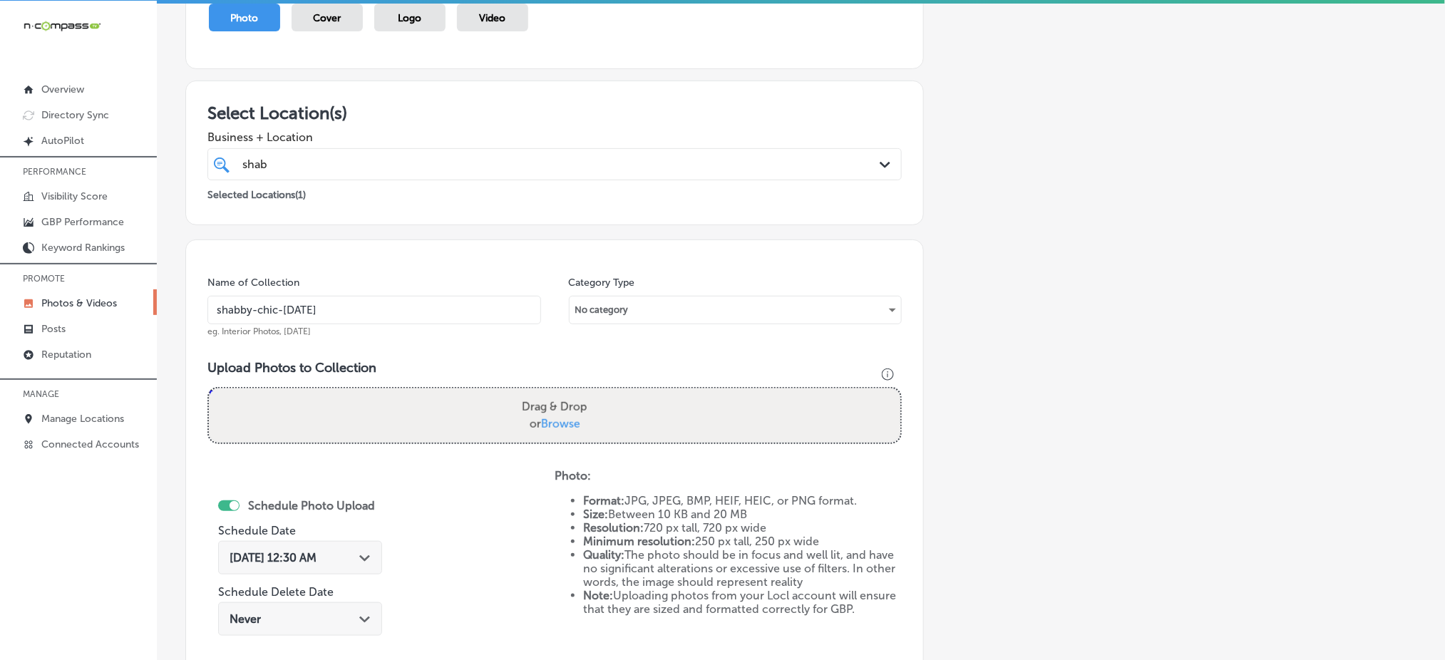
type input "C:\fakepath\ladies-clothing-jewelry-accessories-boutique-shabby-chic-el-campo-t…"
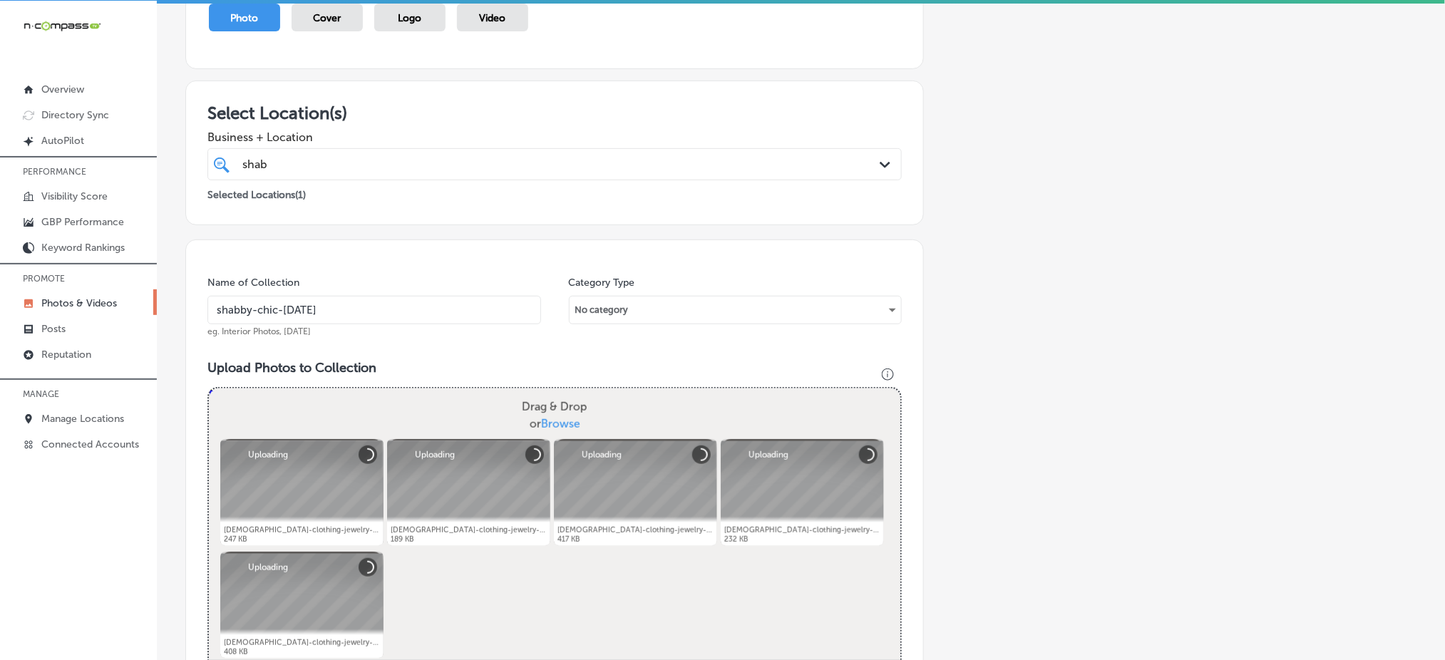
scroll to position [419, 0]
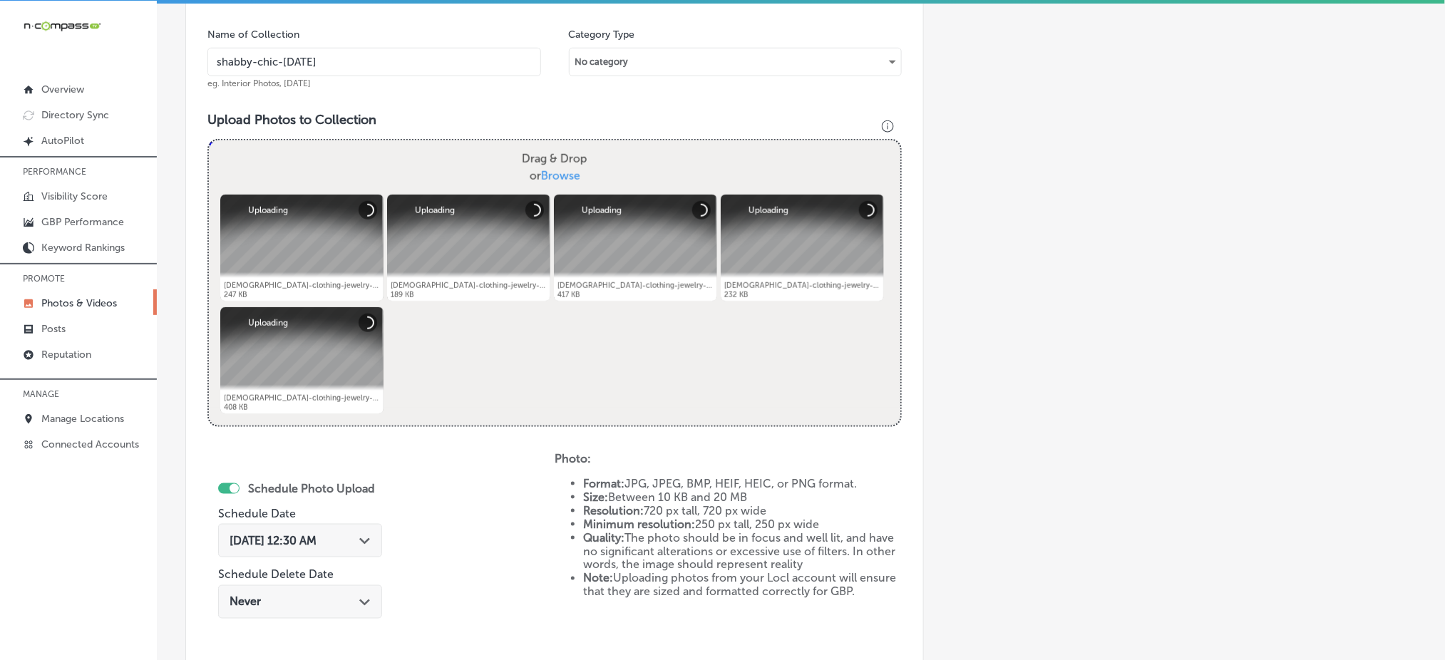
click at [346, 541] on div "Oct 4, 2025 12:30 AM Path Created with Sketch." at bounding box center [300, 541] width 141 height 14
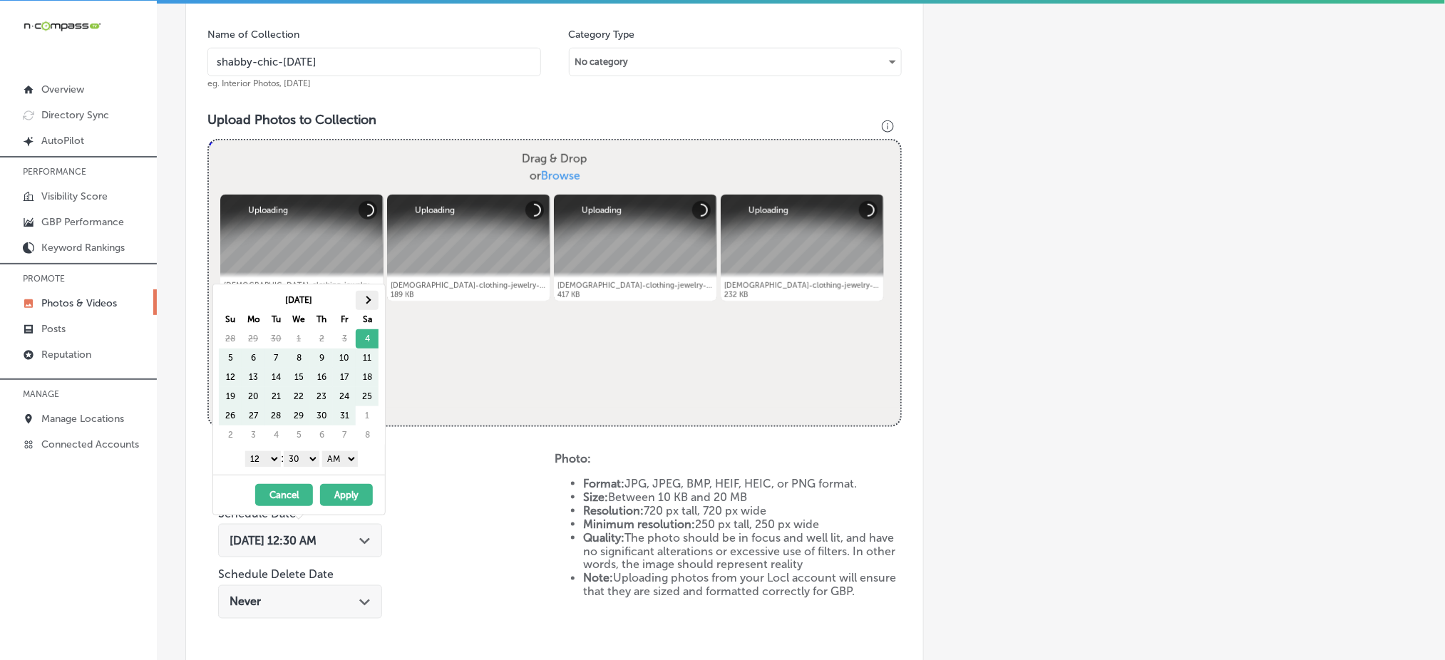
click at [370, 300] on span at bounding box center [368, 301] width 8 height 8
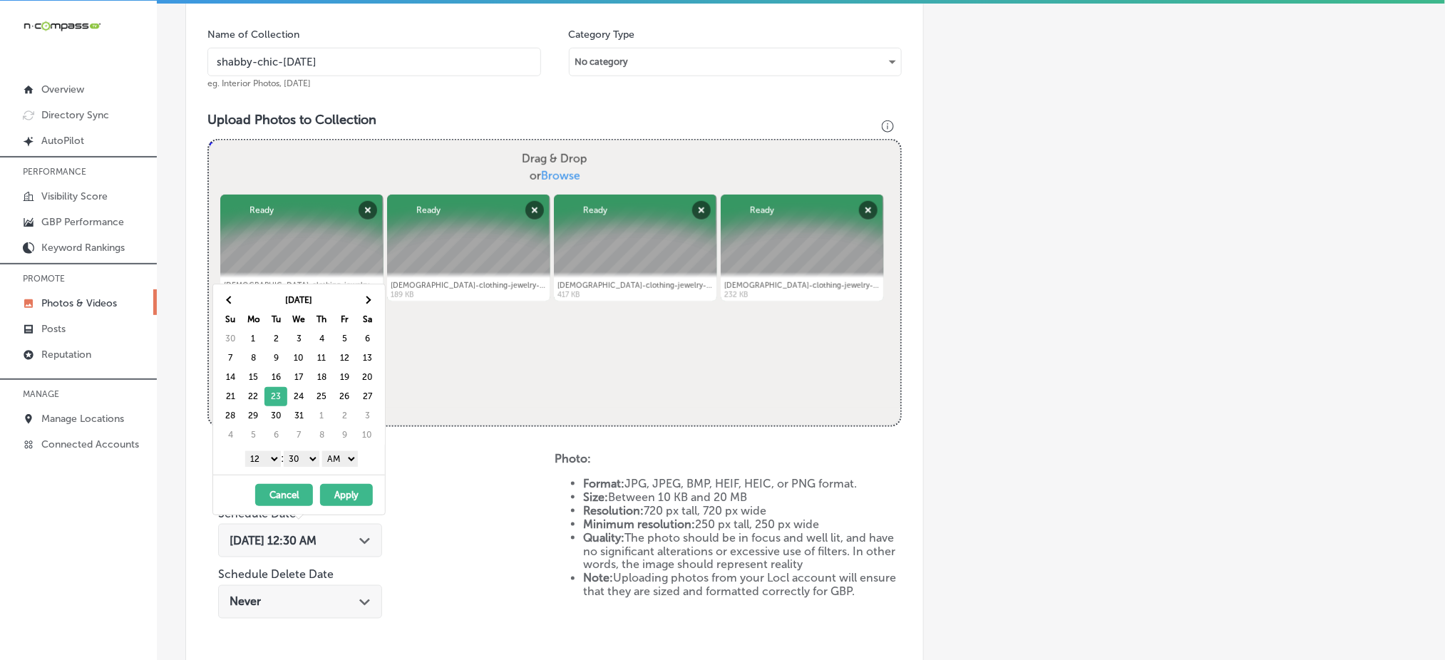
click at [266, 466] on div "1 2 3 4 5 6 7 8 9 10 11 12 : 00 10 20 30 40 50 AM PM" at bounding box center [302, 458] width 166 height 21
click at [260, 455] on select "1 2 3 4 5 6 7 8 9 10 11 12" at bounding box center [263, 459] width 36 height 16
click at [302, 456] on select "00 10 20 30 40 50" at bounding box center [302, 459] width 36 height 16
drag, startPoint x: 331, startPoint y: 458, endPoint x: 337, endPoint y: 499, distance: 41.8
click at [337, 499] on div "Dec 2025 Su Mo Tu We Th Fr Sa 30 1 2 3 4 5 6 7 8 9 10 11 12 13 14 15 16 17 18 1…" at bounding box center [299, 400] width 173 height 232
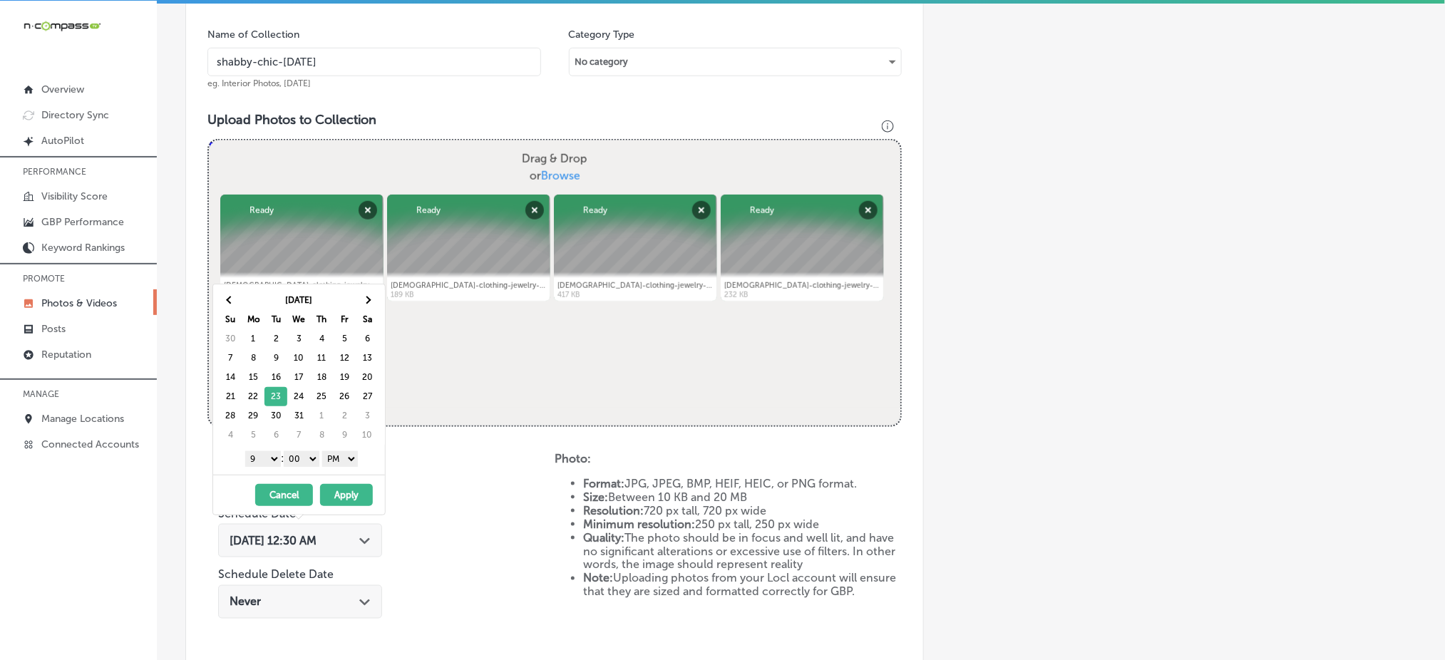
click at [337, 499] on button "Apply" at bounding box center [346, 495] width 53 height 22
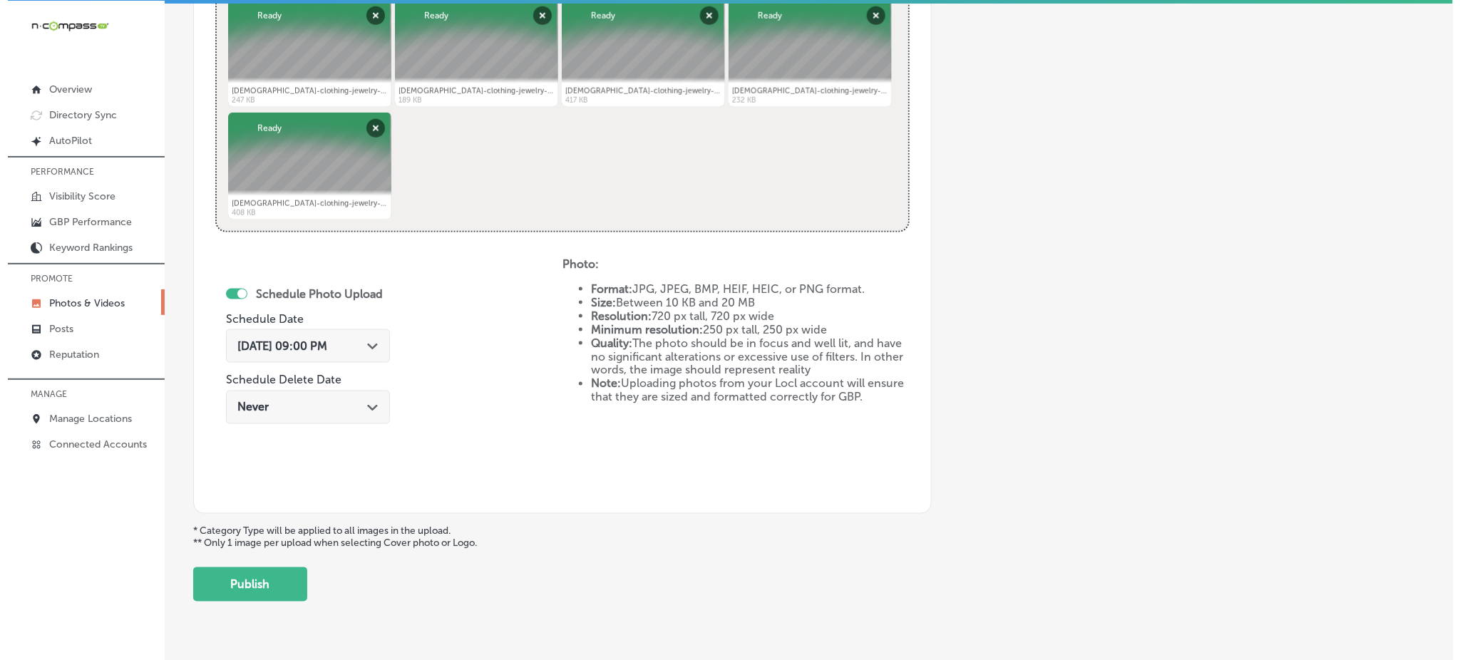
scroll to position [648, 0]
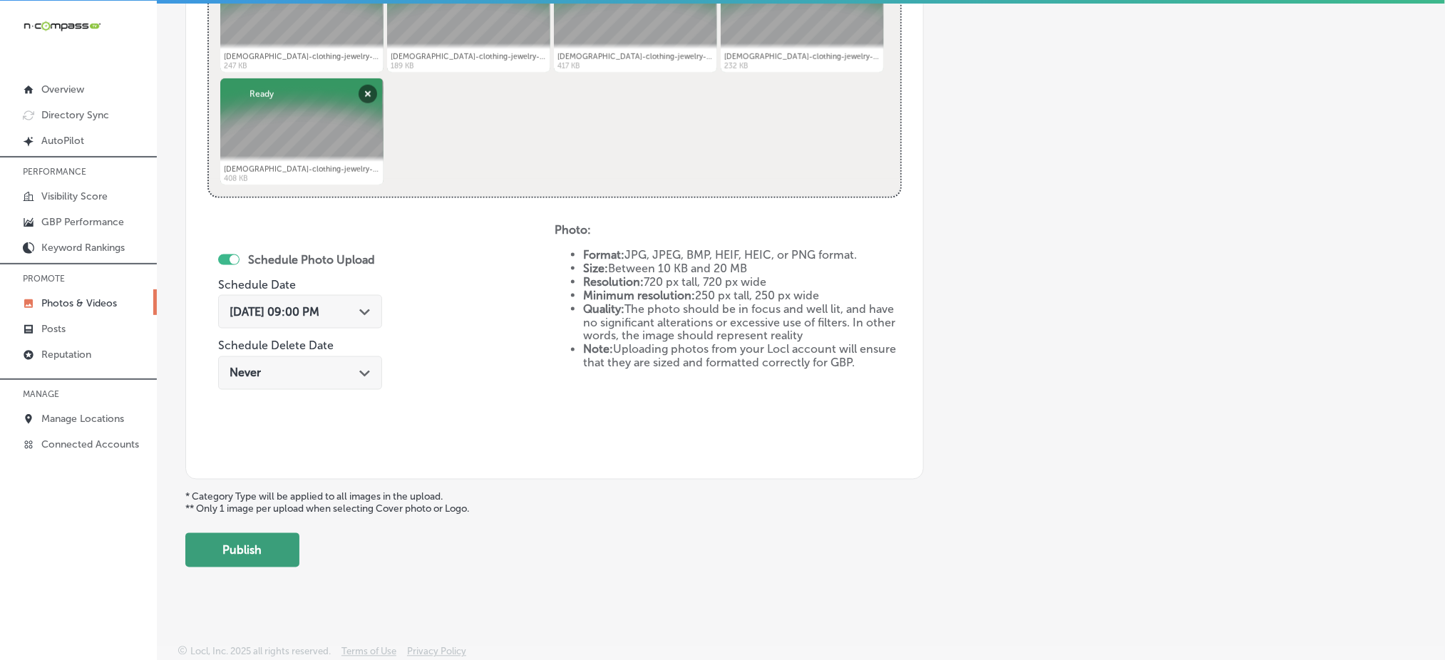
click at [283, 536] on button "Publish" at bounding box center [242, 550] width 114 height 34
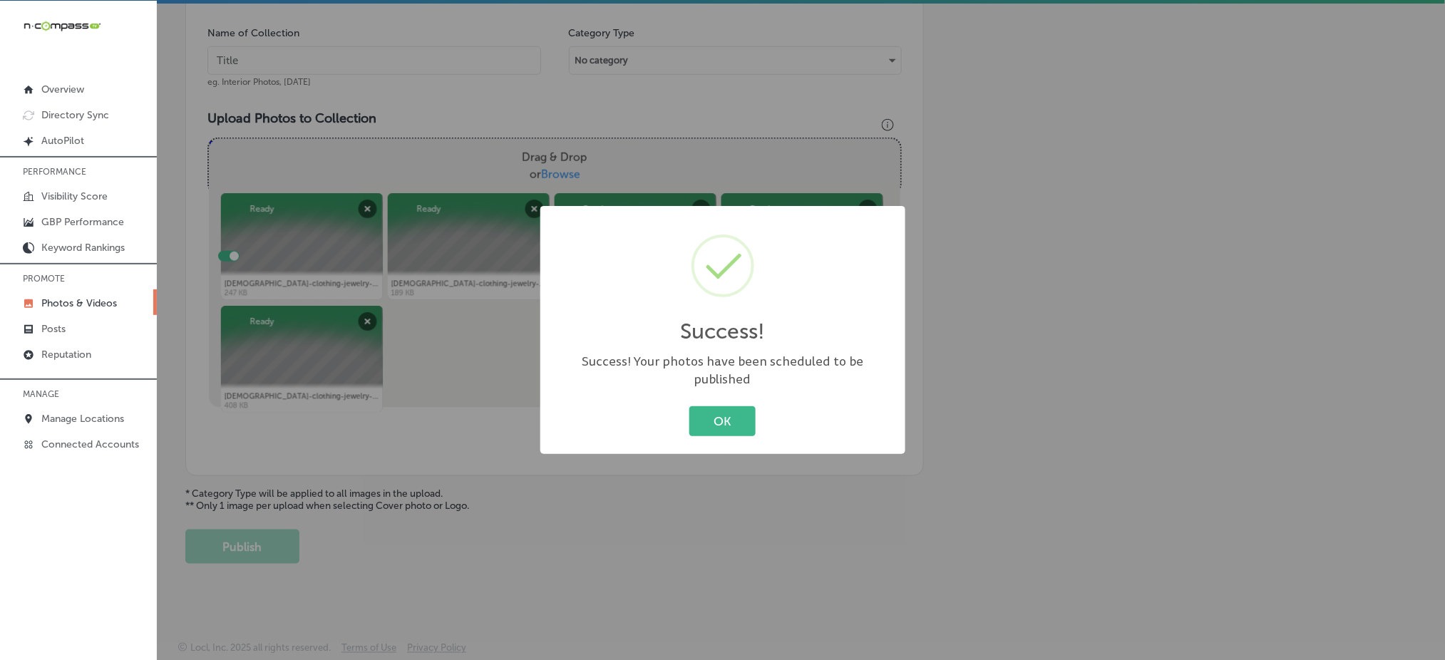
scroll to position [417, 0]
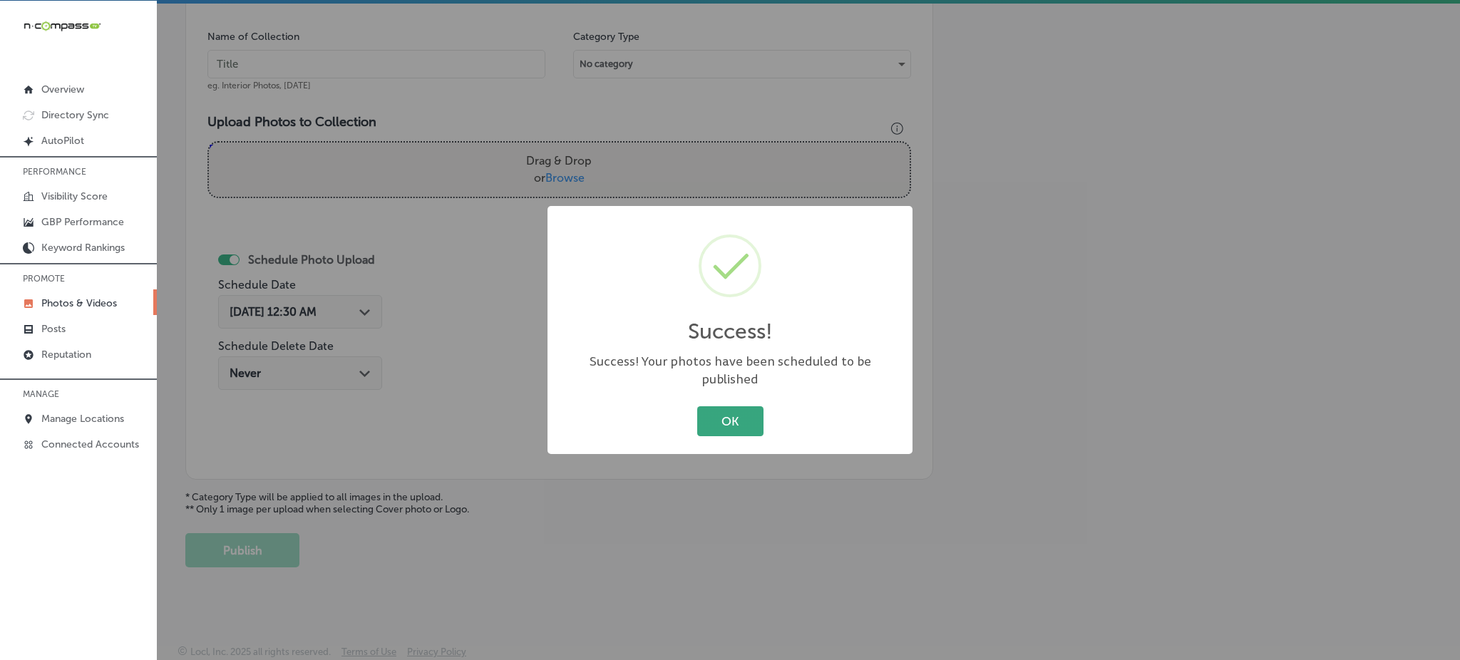
click at [732, 412] on button "OK" at bounding box center [730, 420] width 66 height 29
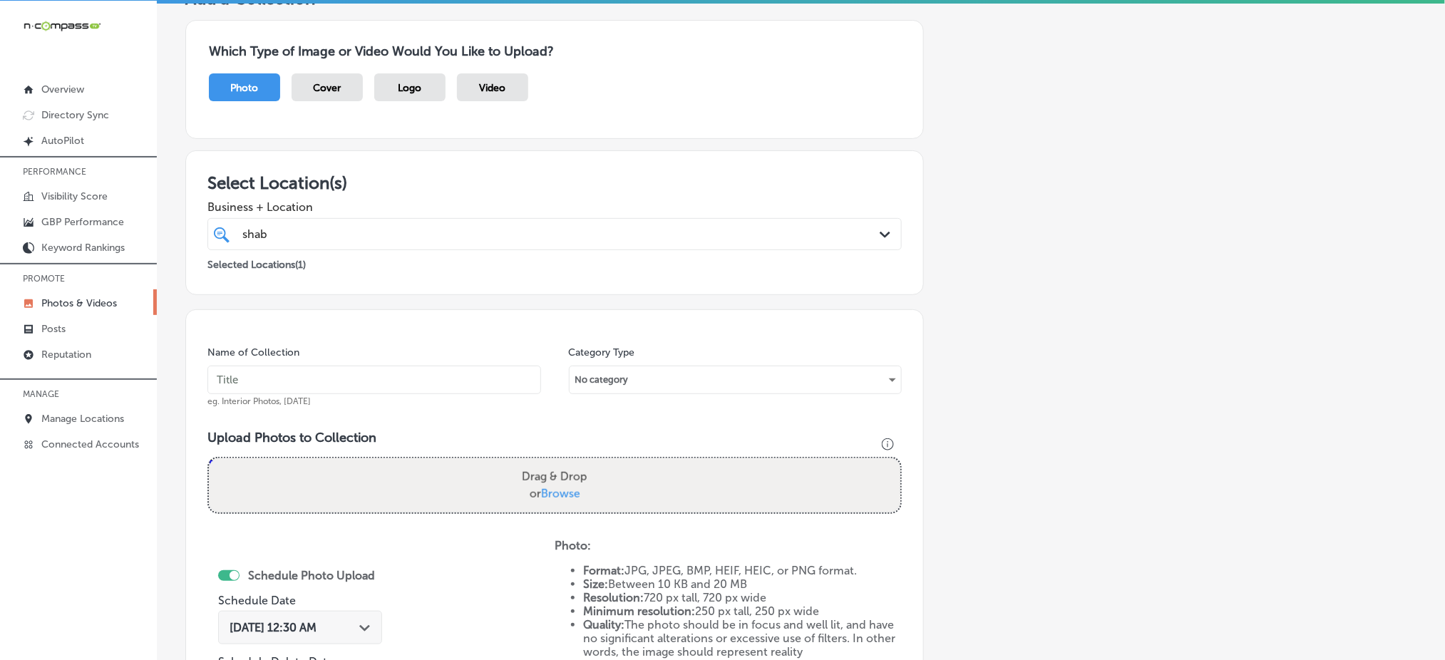
scroll to position [98, 0]
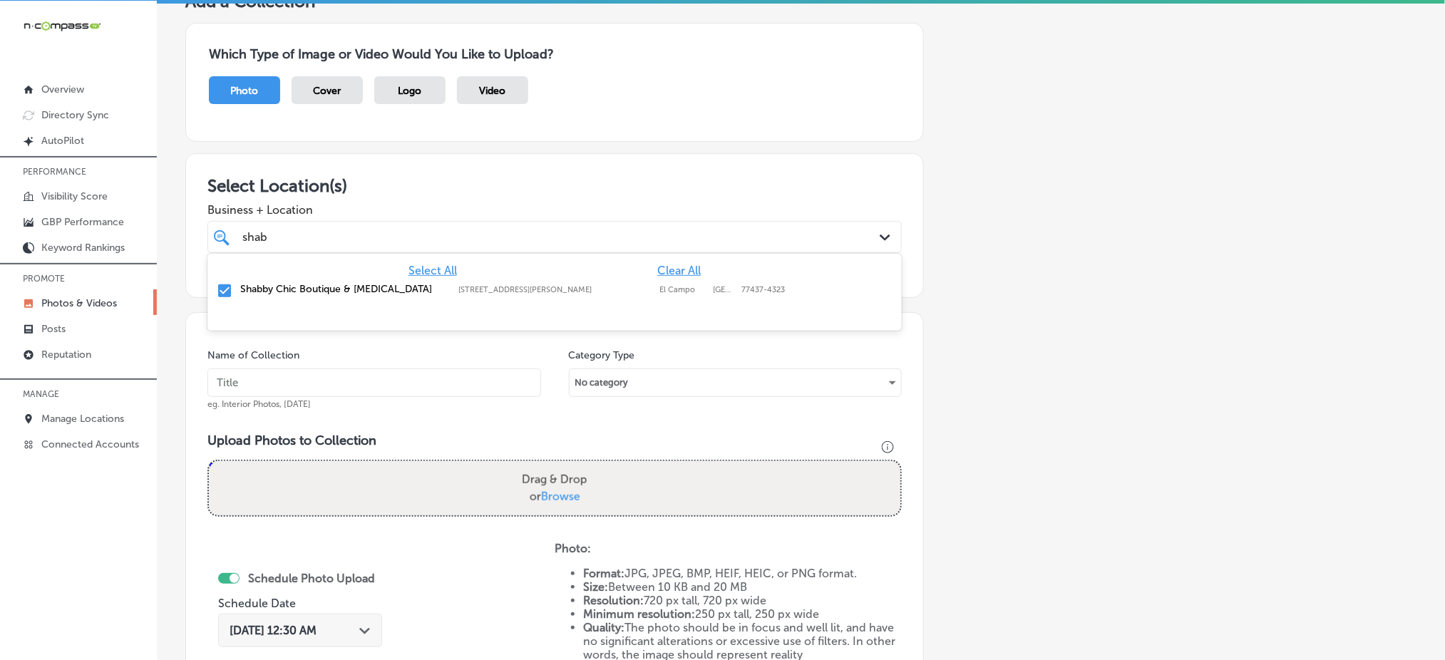
click at [414, 240] on div "shab shab" at bounding box center [523, 236] width 565 height 19
click at [367, 384] on input "text" at bounding box center [375, 383] width 334 height 29
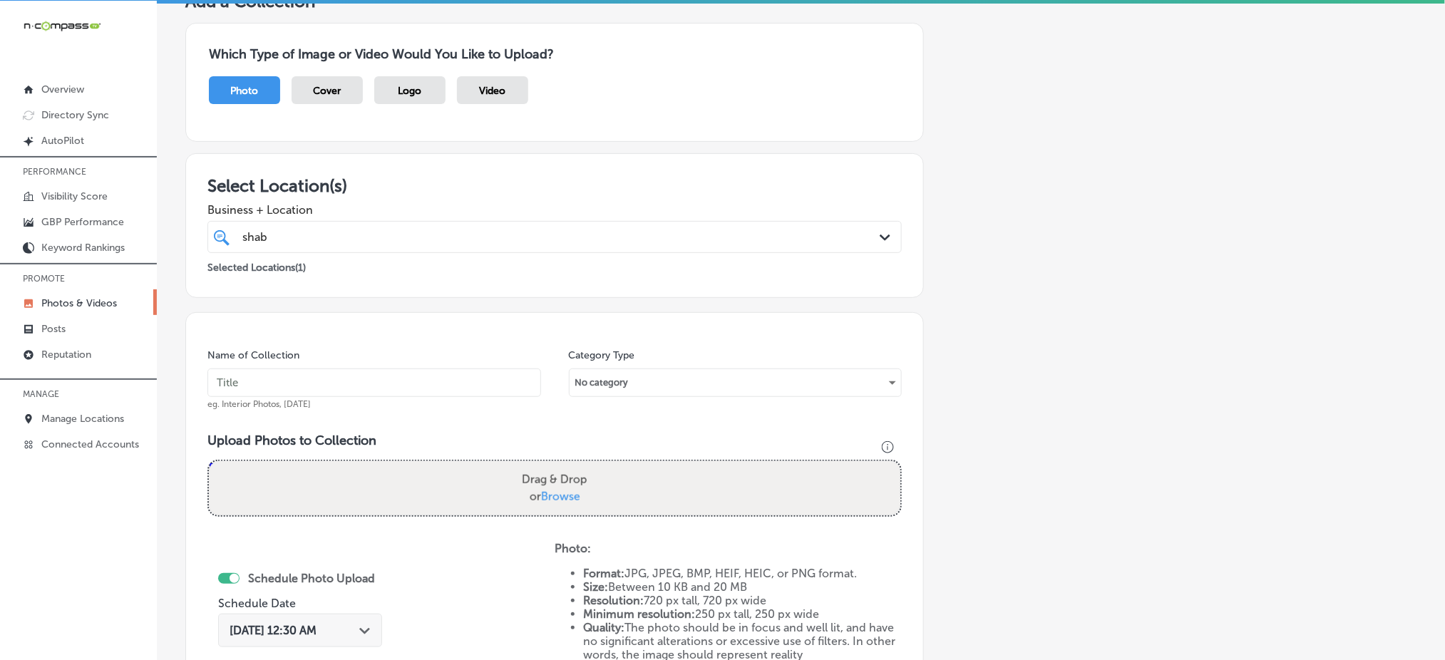
paste input "shabby-chic-dec1"
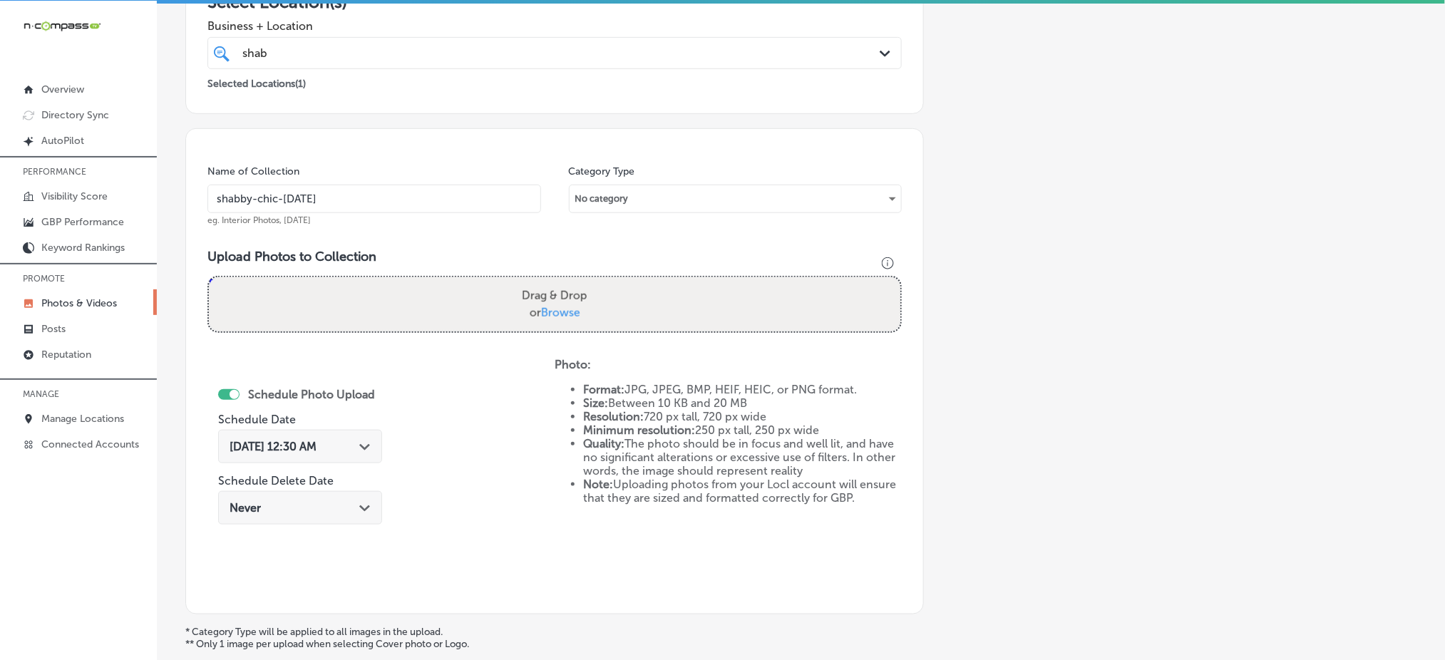
scroll to position [287, 0]
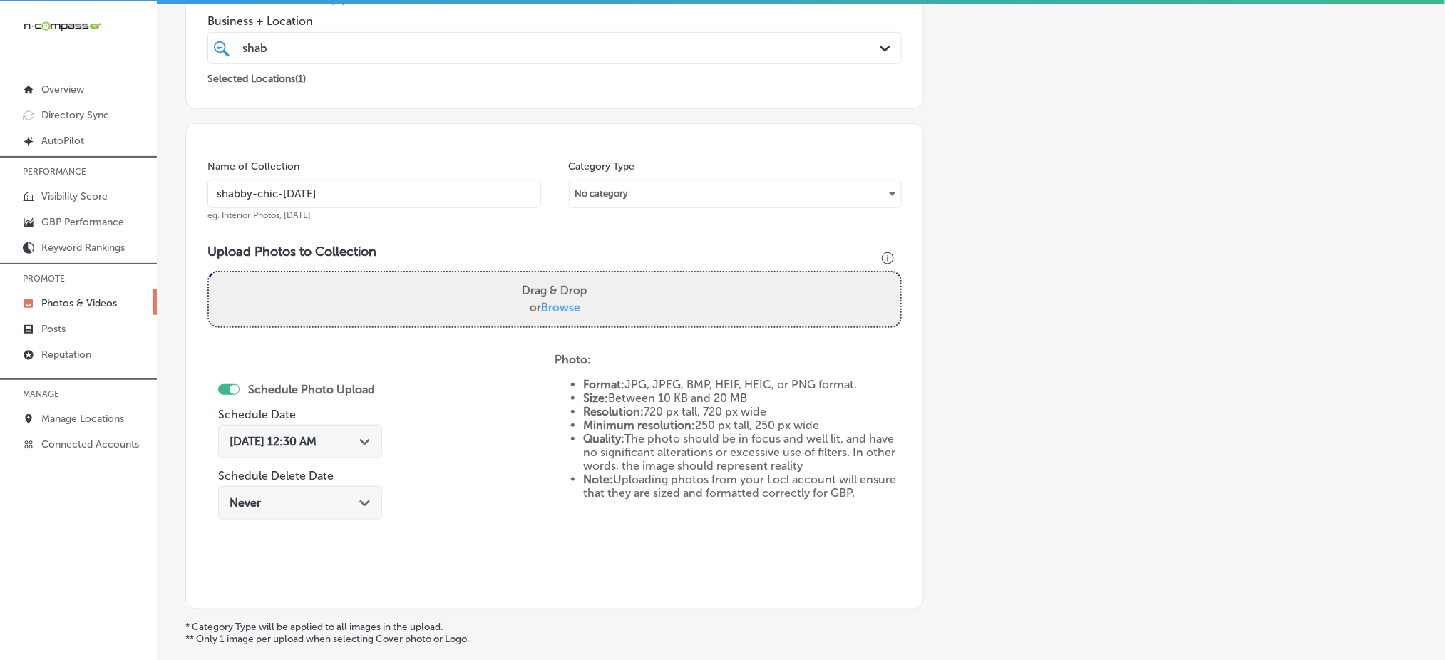
type input "shabby-chic-dec5"
click at [562, 303] on span "Browse" at bounding box center [560, 308] width 39 height 14
click at [562, 277] on input "Drag & Drop or Browse" at bounding box center [555, 274] width 692 height 4
type input "C:\fakepath\ladies-clothing-jewelry-accessories-boutique-shabby-chic-el-campo-t…"
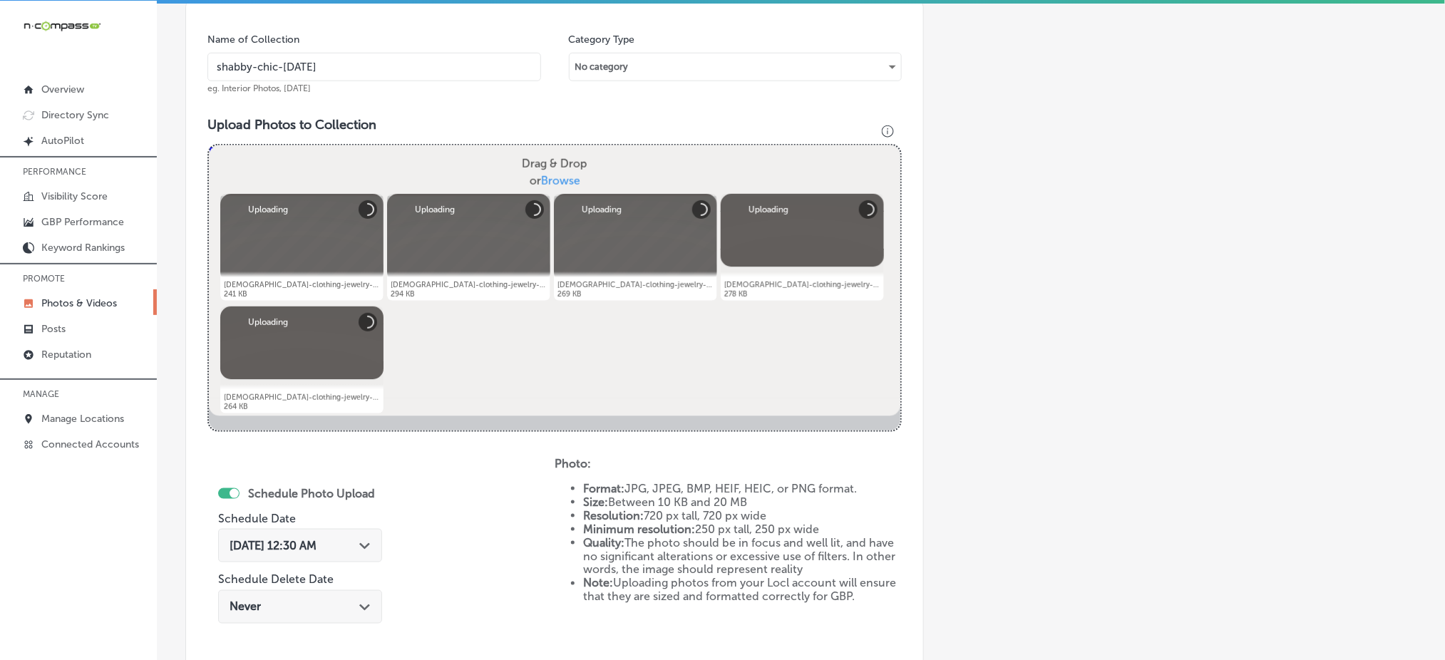
scroll to position [431, 0]
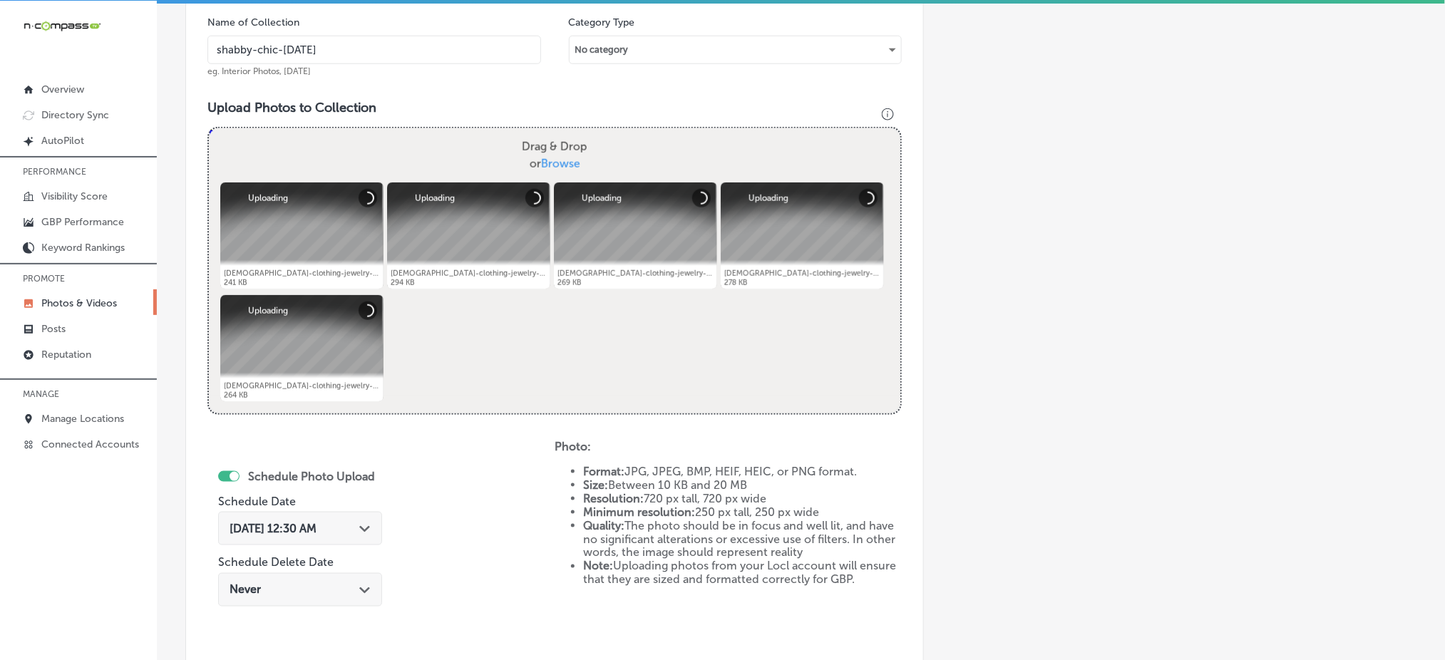
click at [351, 532] on div "Oct 4, 2025 12:30 AM Path Created with Sketch." at bounding box center [300, 529] width 141 height 14
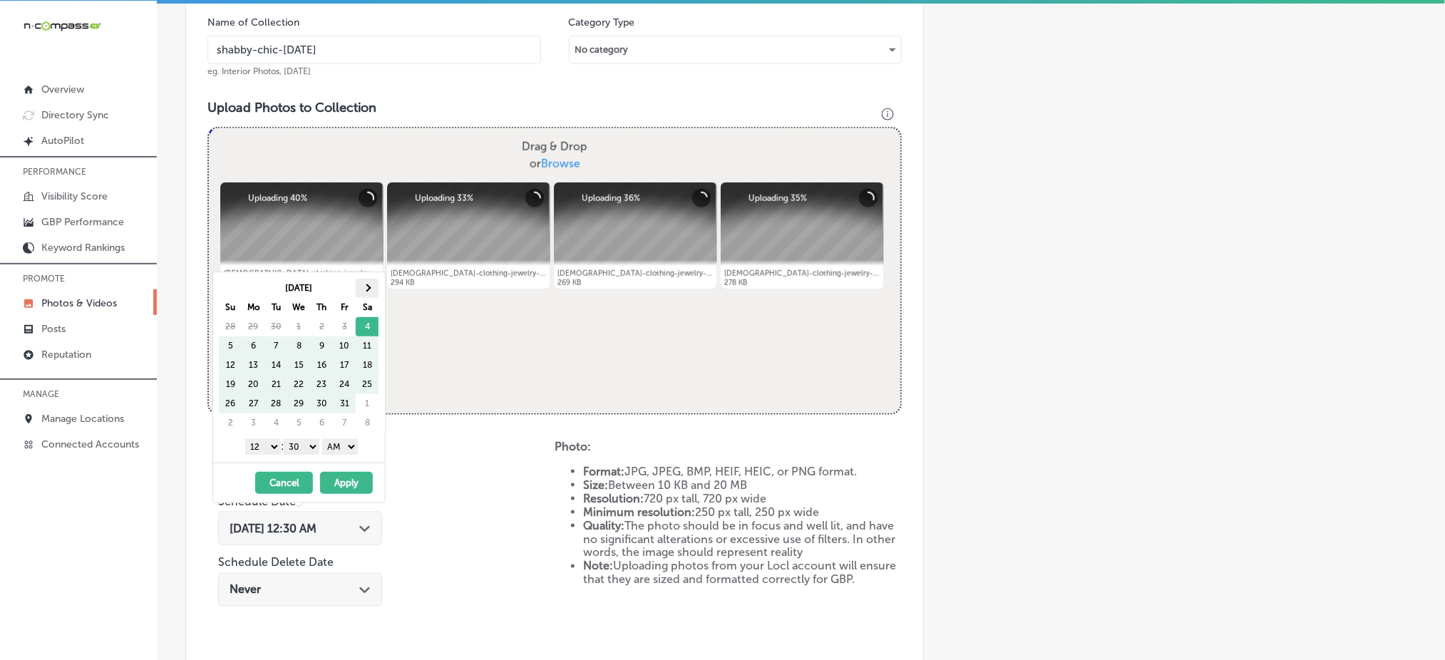
click at [369, 292] on th at bounding box center [367, 288] width 23 height 19
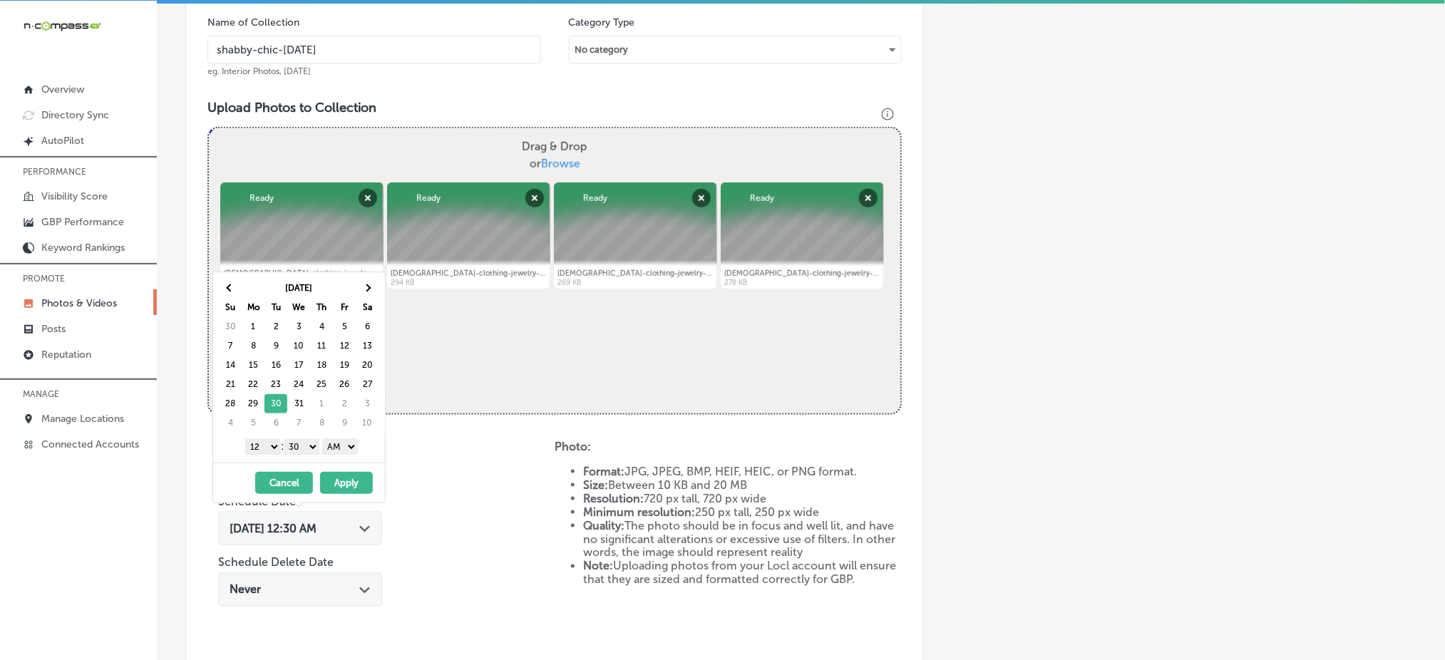
click at [260, 448] on select "1 2 3 4 5 6 7 8 9 10 11 12" at bounding box center [263, 447] width 36 height 16
drag, startPoint x: 295, startPoint y: 444, endPoint x: 302, endPoint y: 461, distance: 18.2
click at [302, 461] on div "Dec 2025 Su Mo Tu We Th Fr Sa 30 1 2 3 4 5 6 7 8 9 10 11 12 13 14 15 16 17 18 1…" at bounding box center [299, 367] width 172 height 190
click at [343, 449] on select "AM PM" at bounding box center [340, 447] width 36 height 16
click at [337, 483] on button "Apply" at bounding box center [346, 483] width 53 height 22
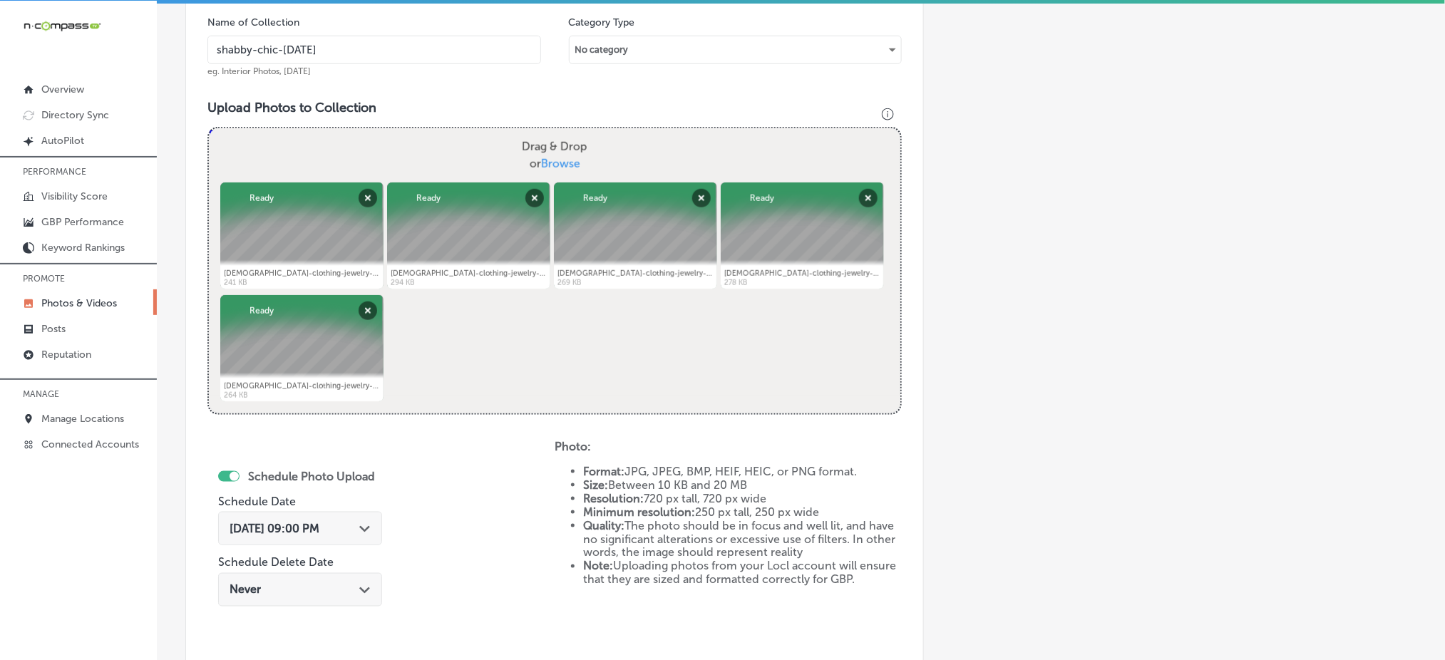
scroll to position [302, 0]
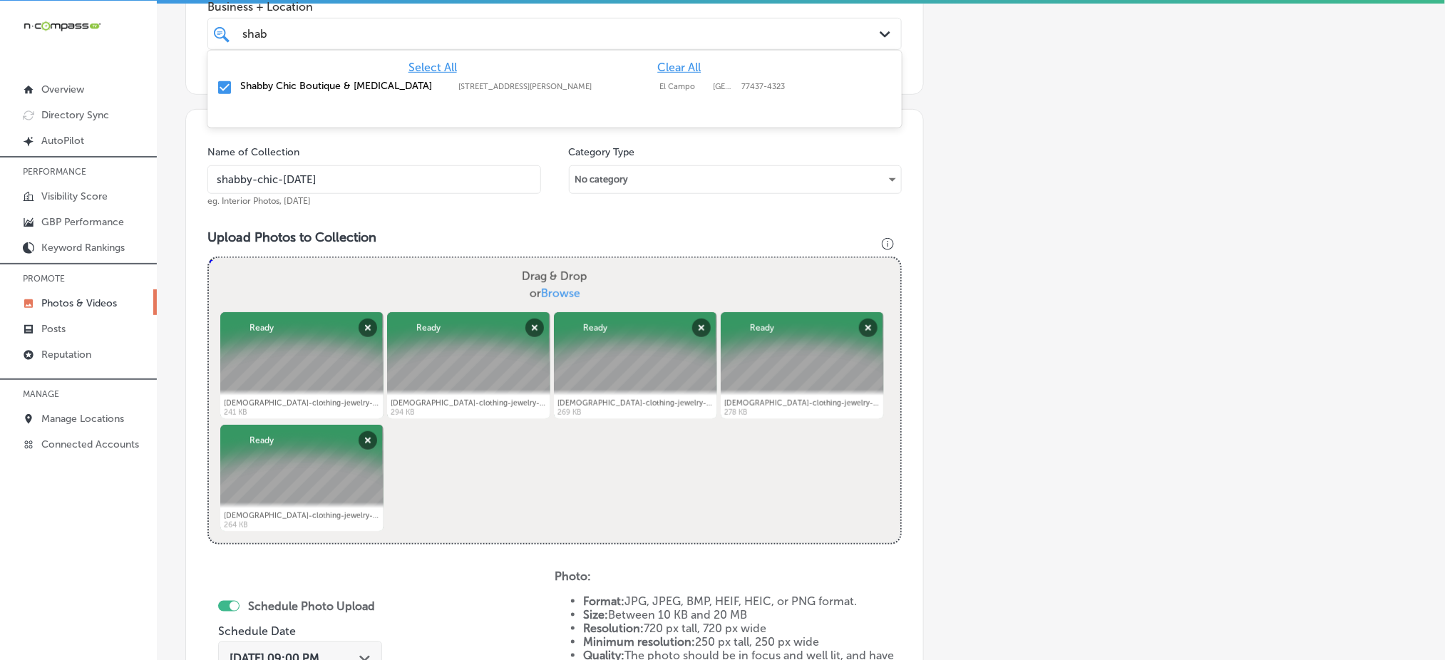
click at [367, 40] on div "shab shab" at bounding box center [523, 33] width 565 height 19
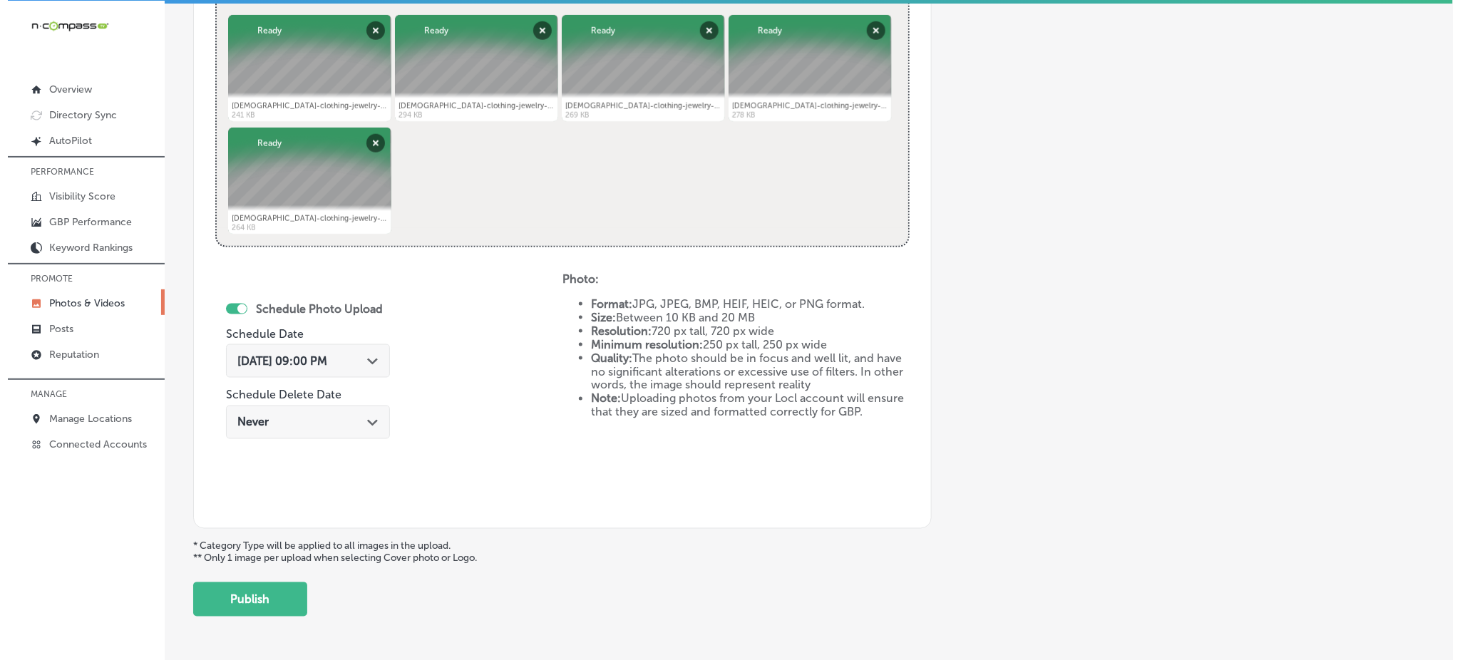
scroll to position [602, 0]
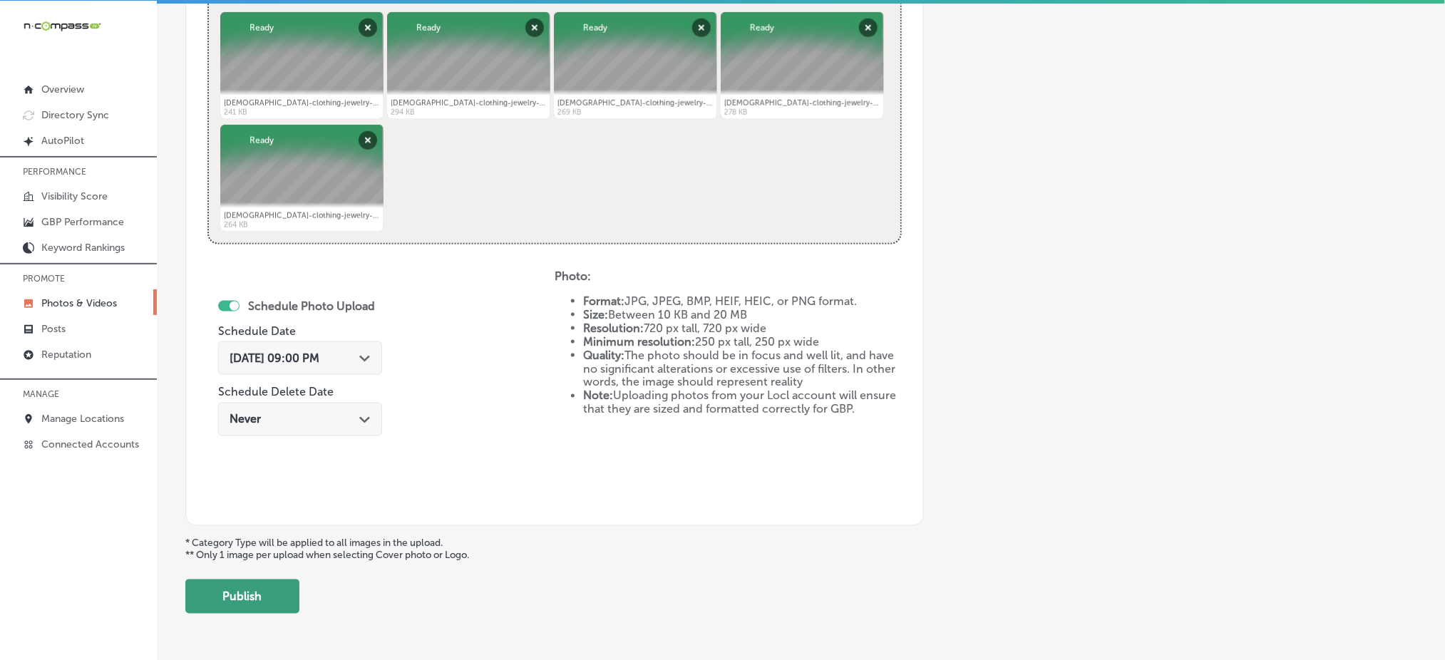
click at [267, 608] on button "Publish" at bounding box center [242, 597] width 114 height 34
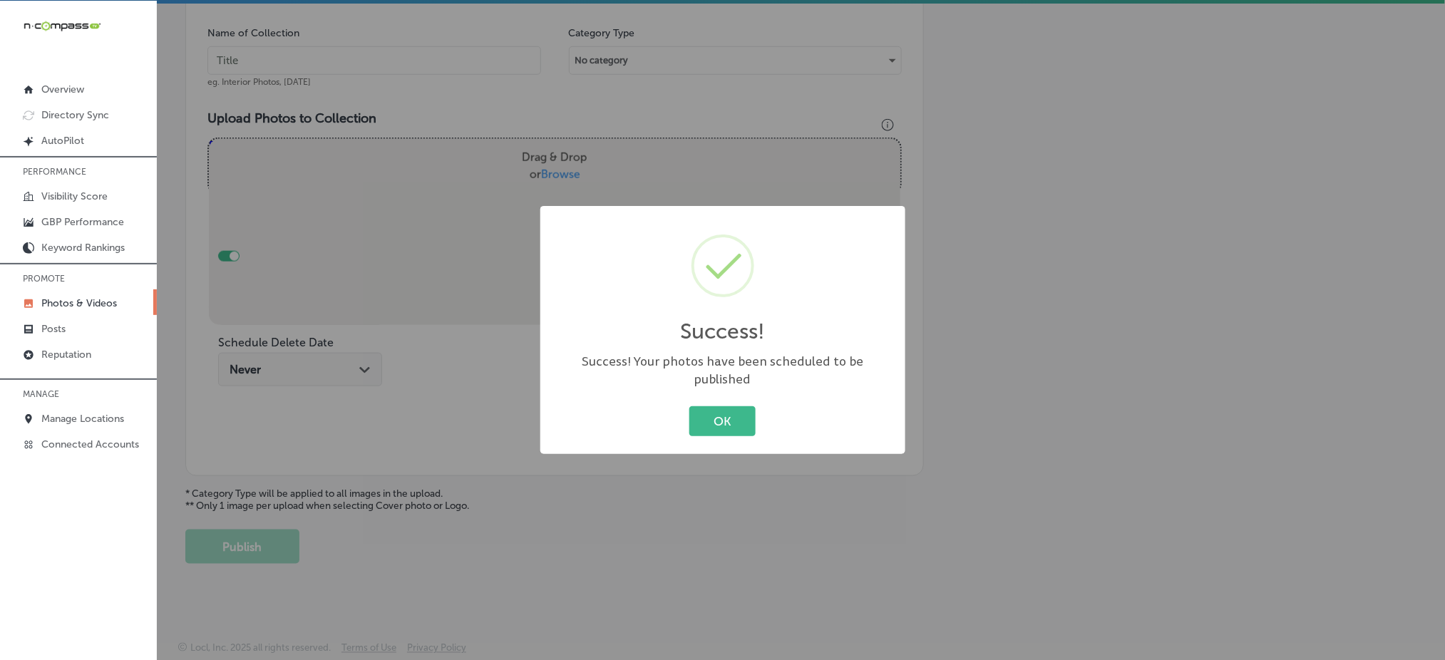
scroll to position [417, 0]
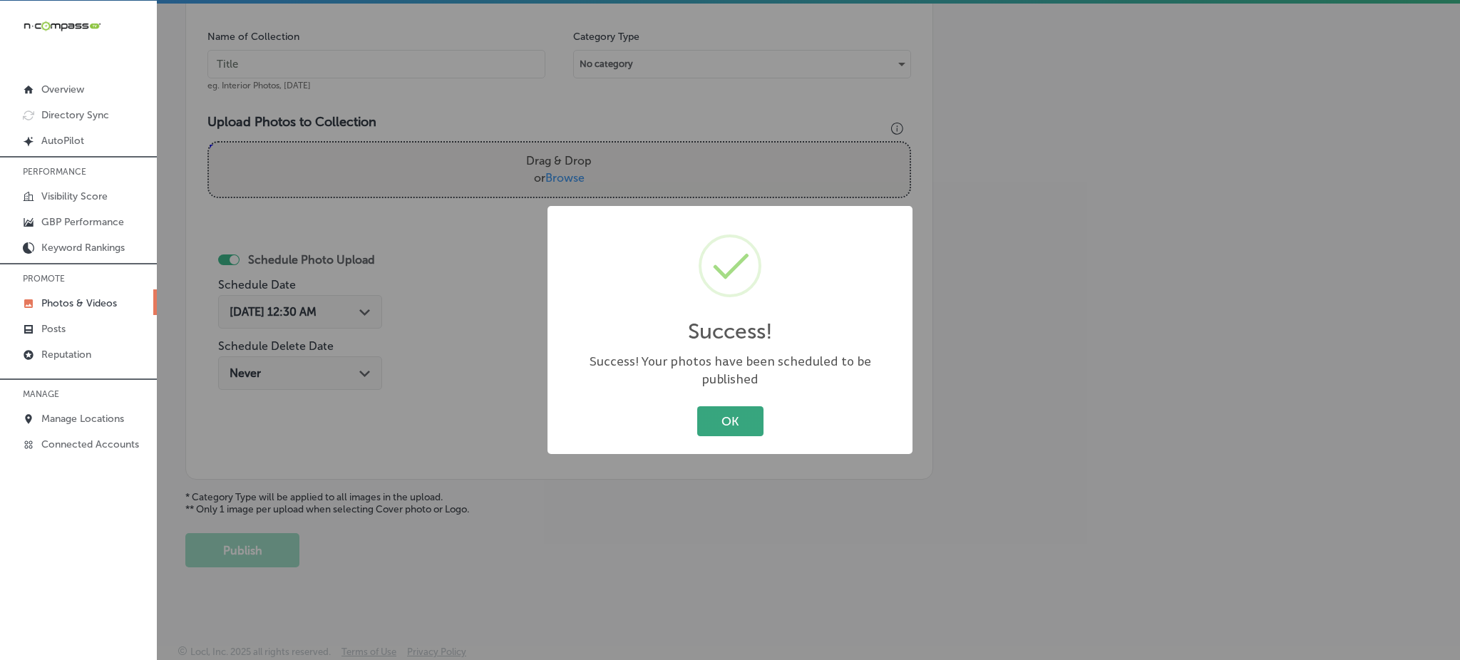
click at [725, 418] on button "OK" at bounding box center [730, 420] width 66 height 29
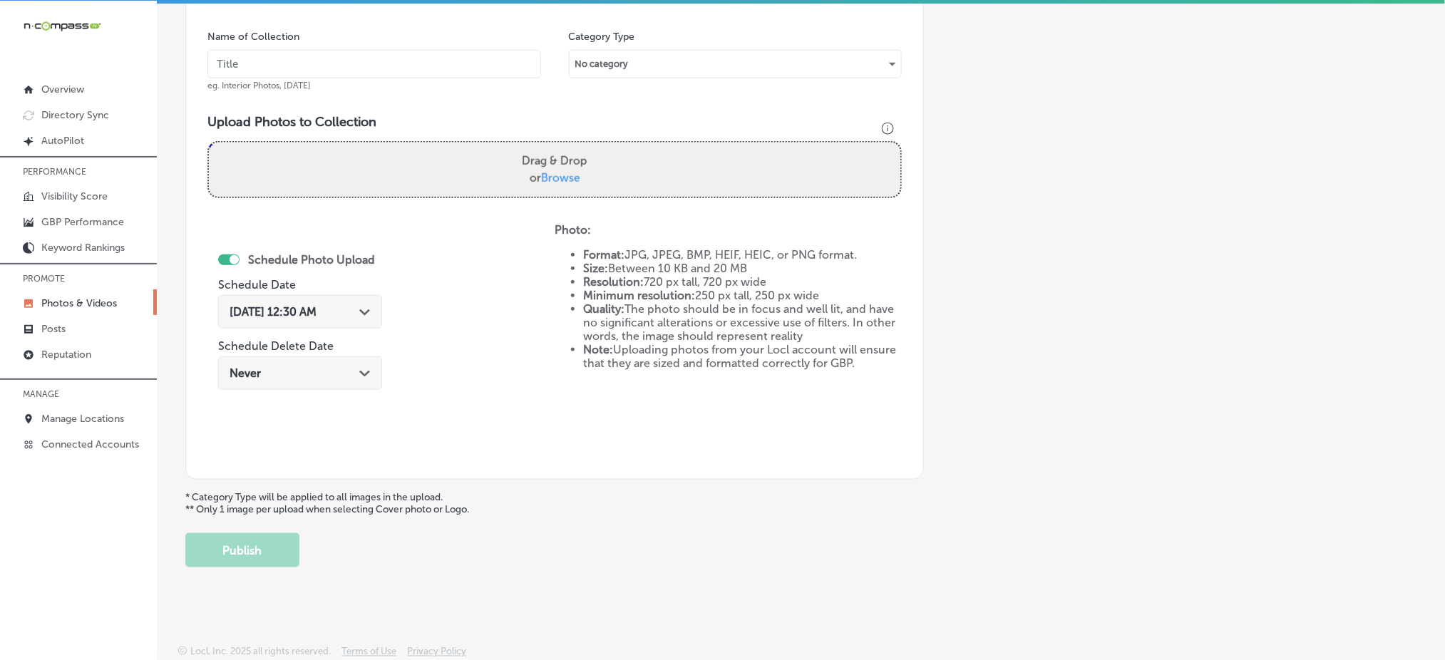
scroll to position [0, 0]
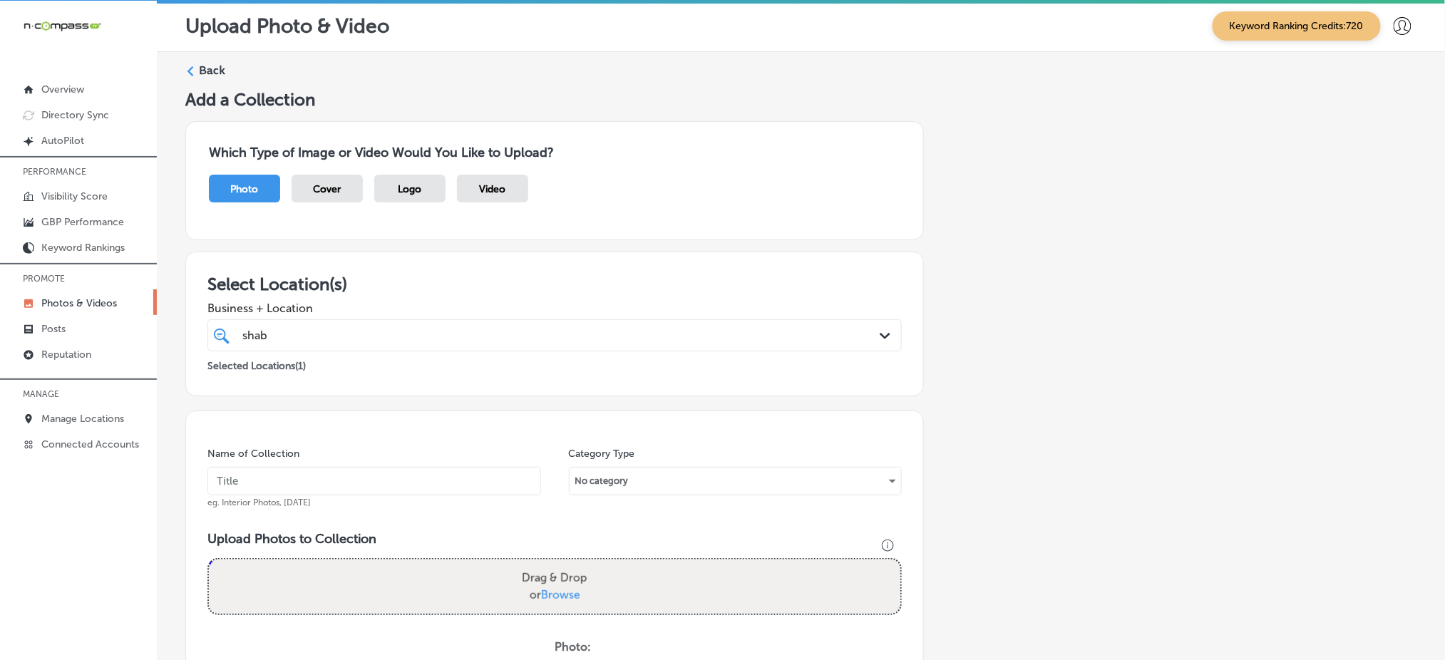
click at [201, 70] on label "Back" at bounding box center [212, 71] width 26 height 16
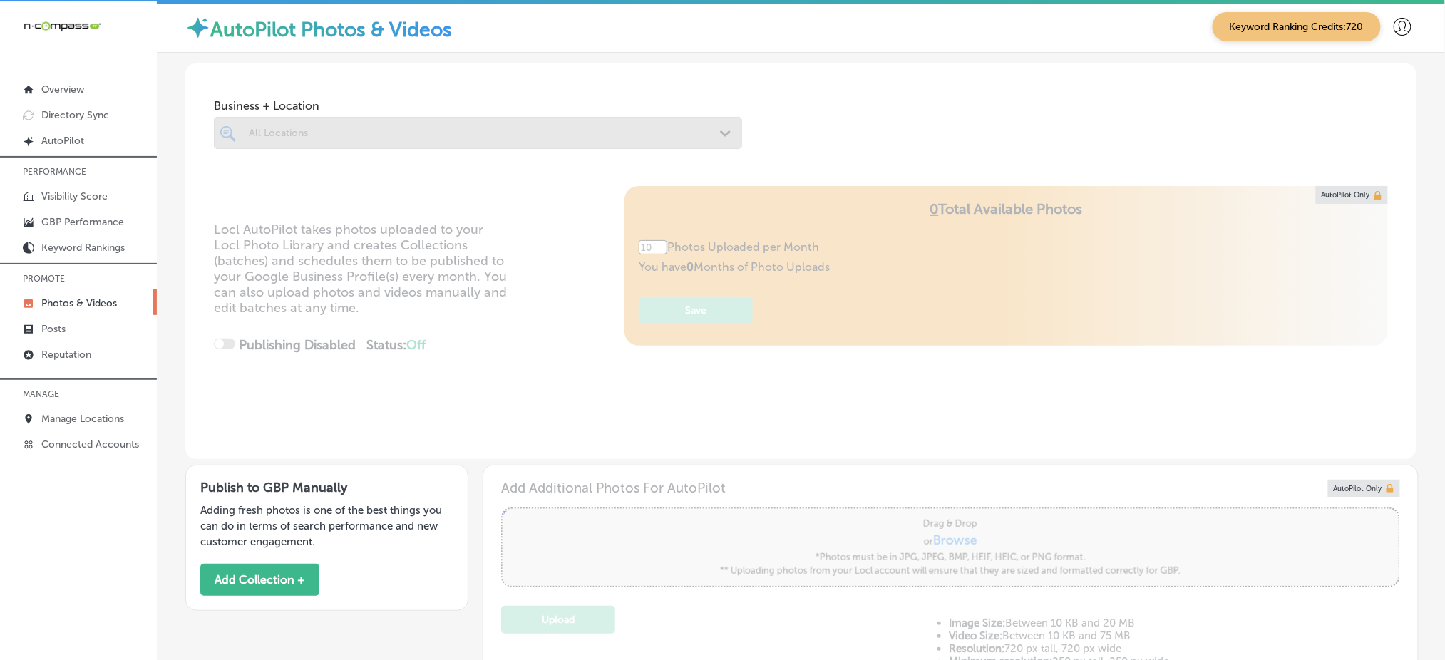
type input "5"
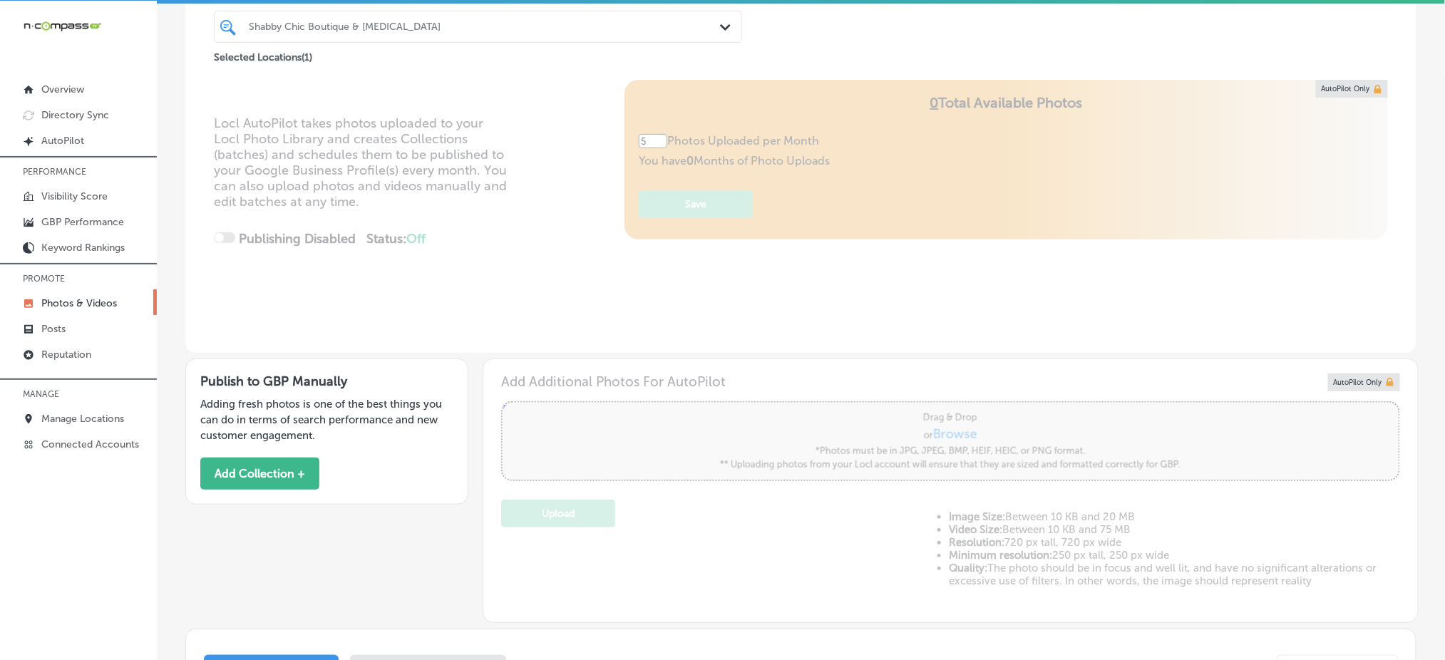
scroll to position [63, 0]
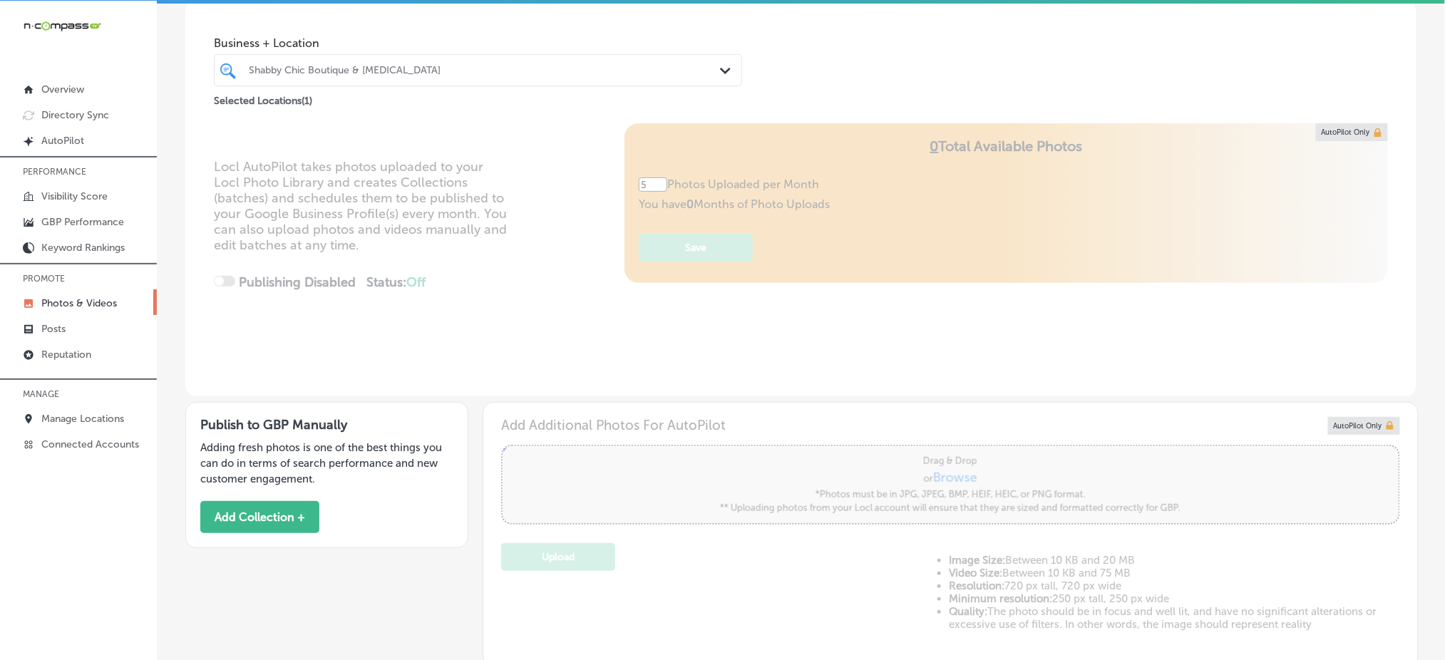
drag, startPoint x: 339, startPoint y: 74, endPoint x: 354, endPoint y: 69, distance: 16.5
click at [339, 74] on div "Shabby Chic Boutique & [MEDICAL_DATA]" at bounding box center [485, 70] width 473 height 12
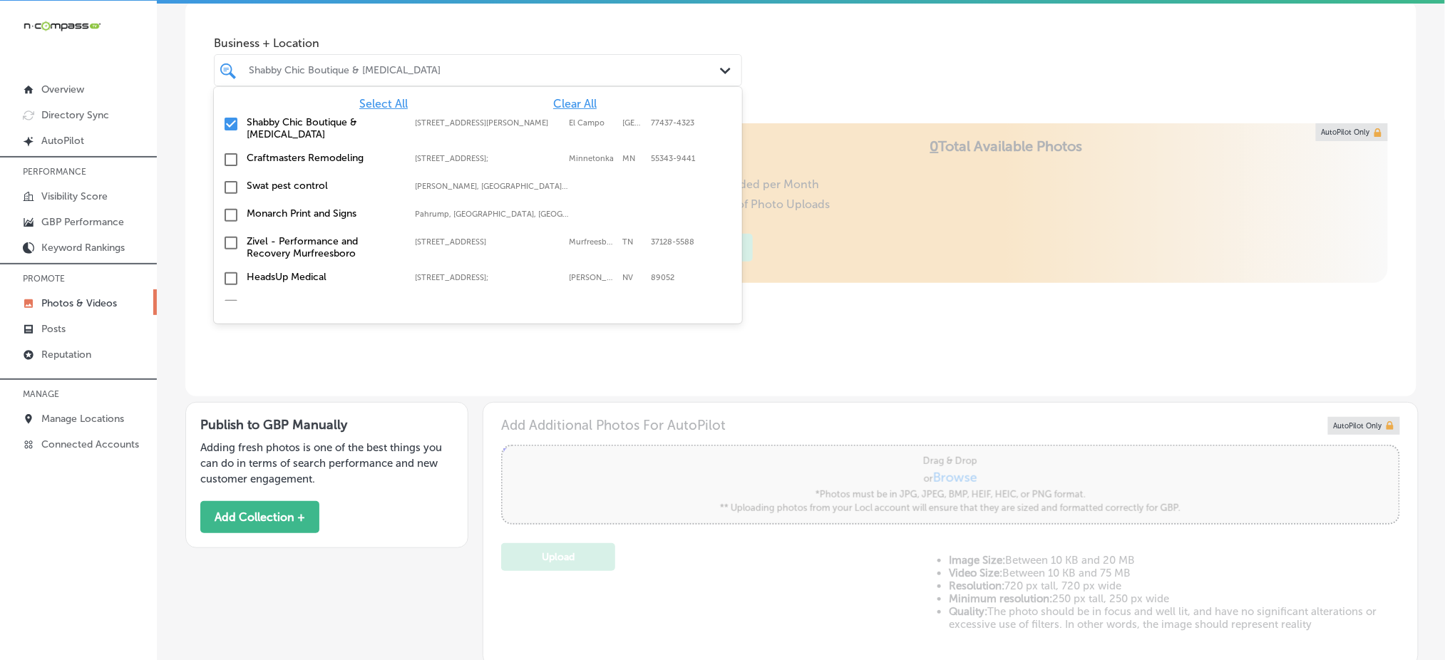
click at [569, 104] on span "Clear All" at bounding box center [575, 104] width 44 height 14
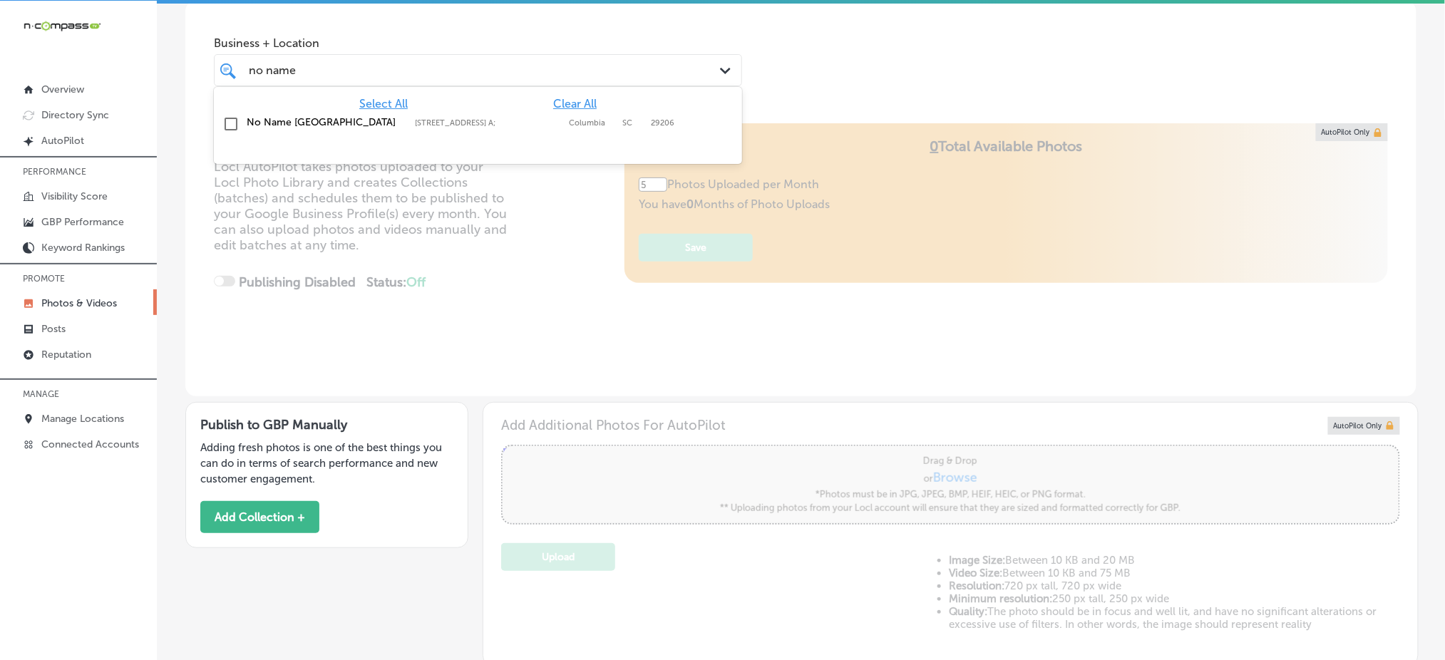
click at [537, 122] on label "[STREET_ADDRESS] A;" at bounding box center [488, 122] width 147 height 9
type input "no name"
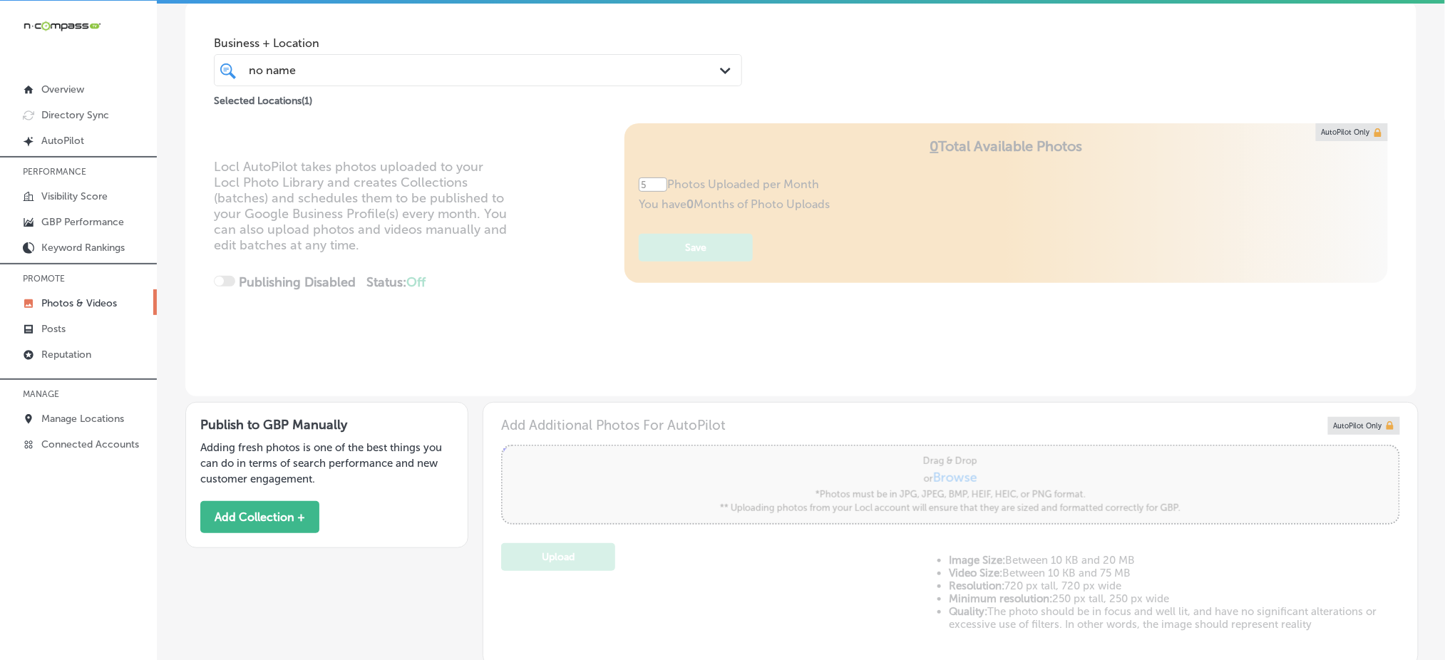
click at [610, 9] on div "Business + Location no name no name Path Created with Sketch. Selected Location…" at bounding box center [801, 55] width 1232 height 108
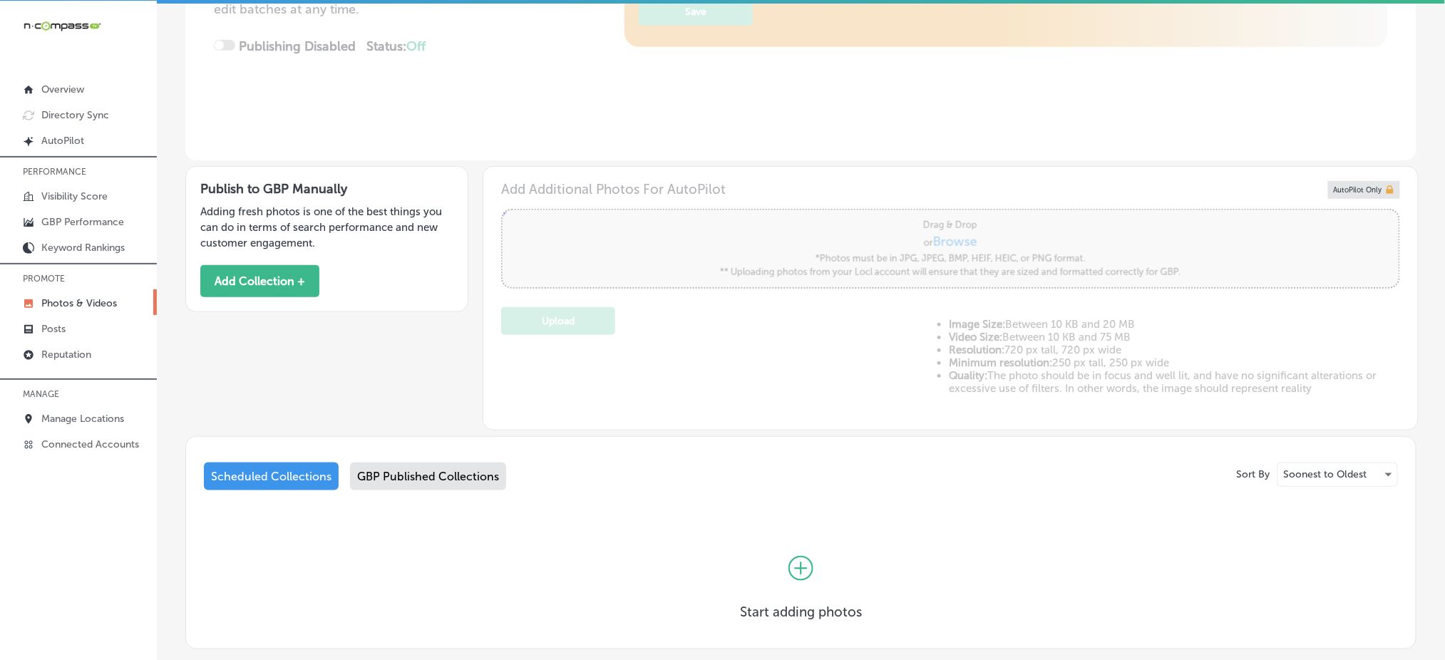
scroll to position [382, 0]
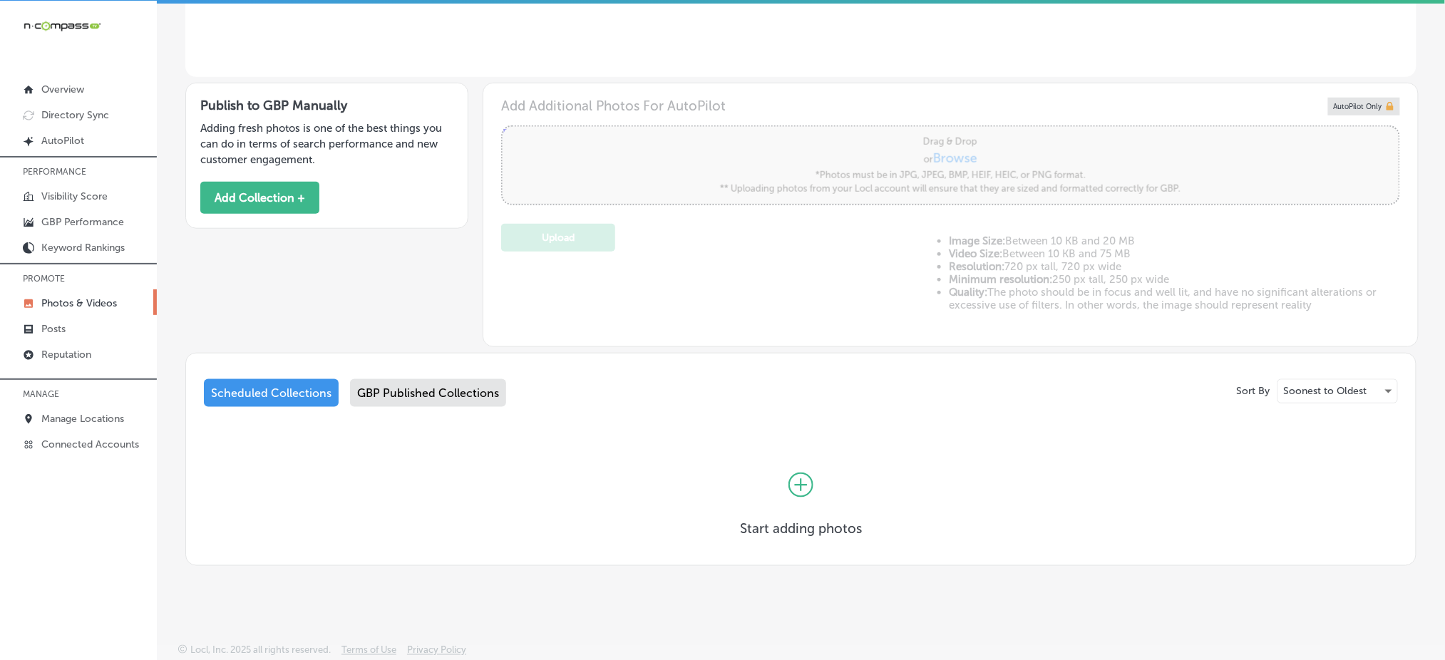
drag, startPoint x: 543, startPoint y: 245, endPoint x: 414, endPoint y: 392, distance: 195.1
click at [414, 392] on div "GBP Published Collections" at bounding box center [428, 393] width 156 height 28
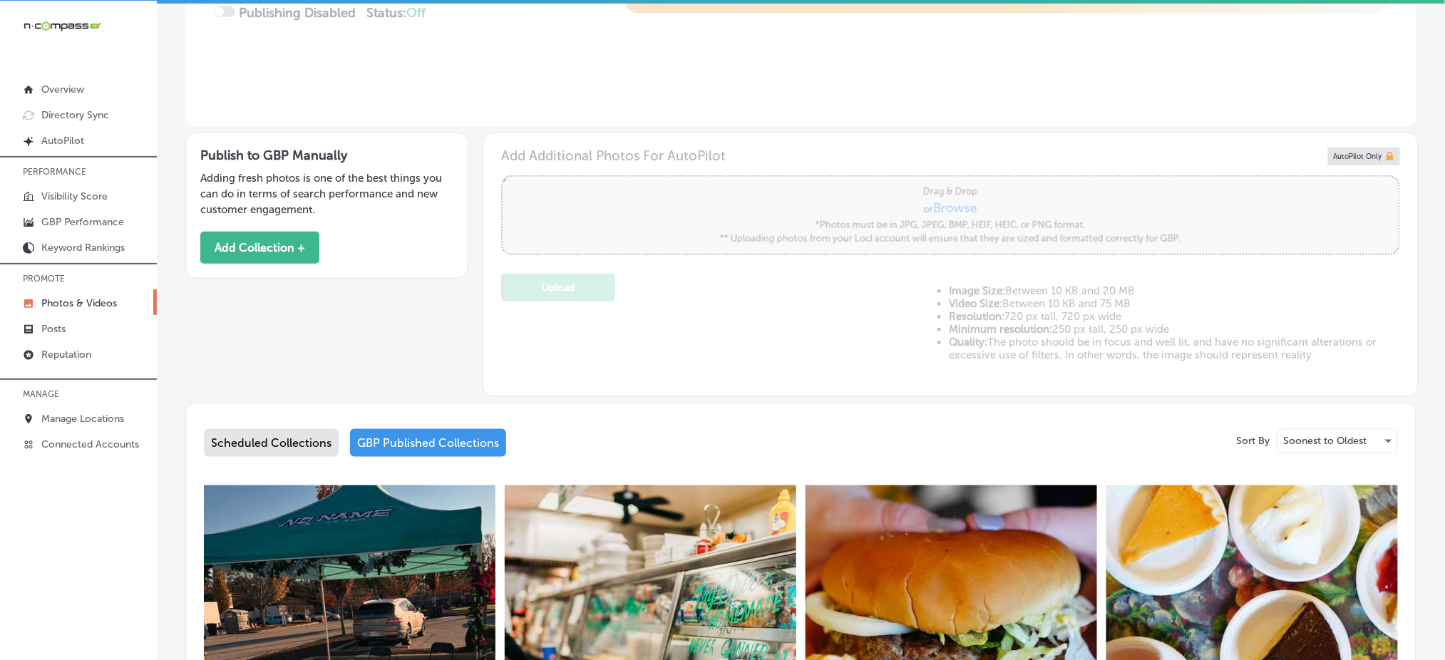
scroll to position [332, 0]
click at [266, 244] on button "Add Collection +" at bounding box center [259, 248] width 119 height 32
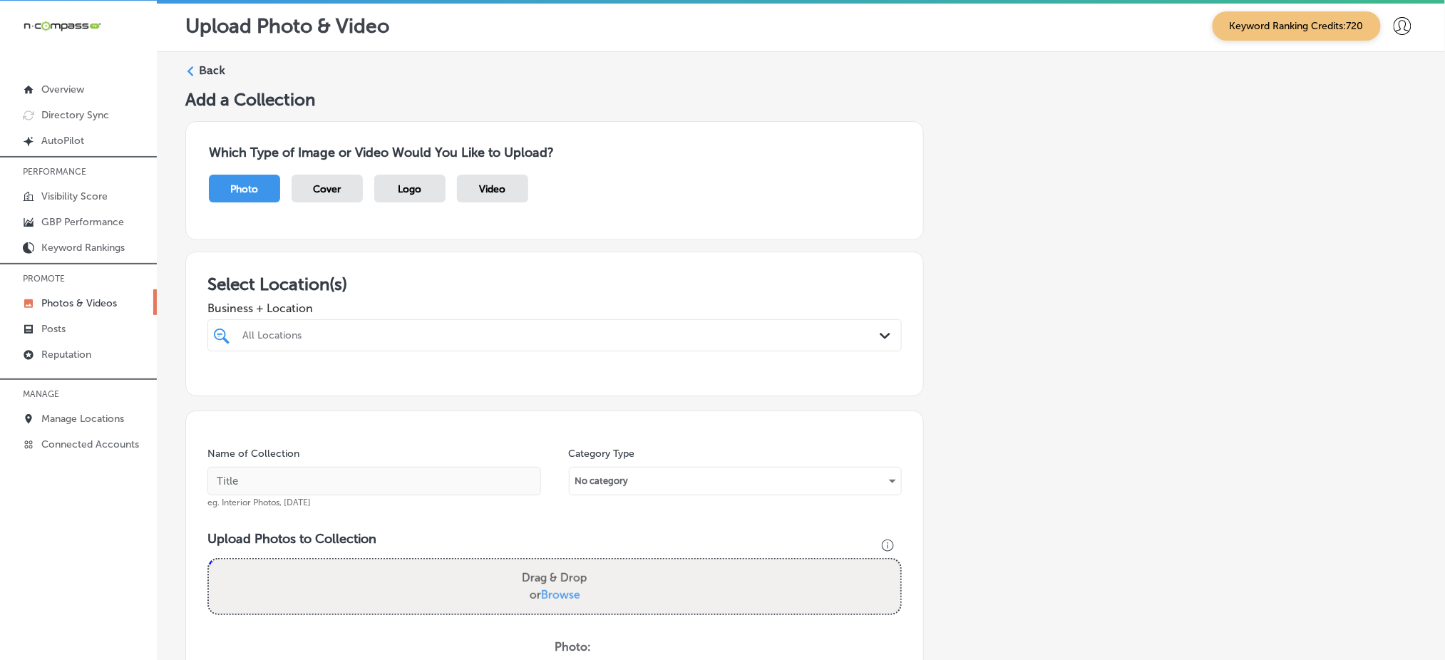
click at [399, 343] on div at bounding box center [523, 335] width 565 height 19
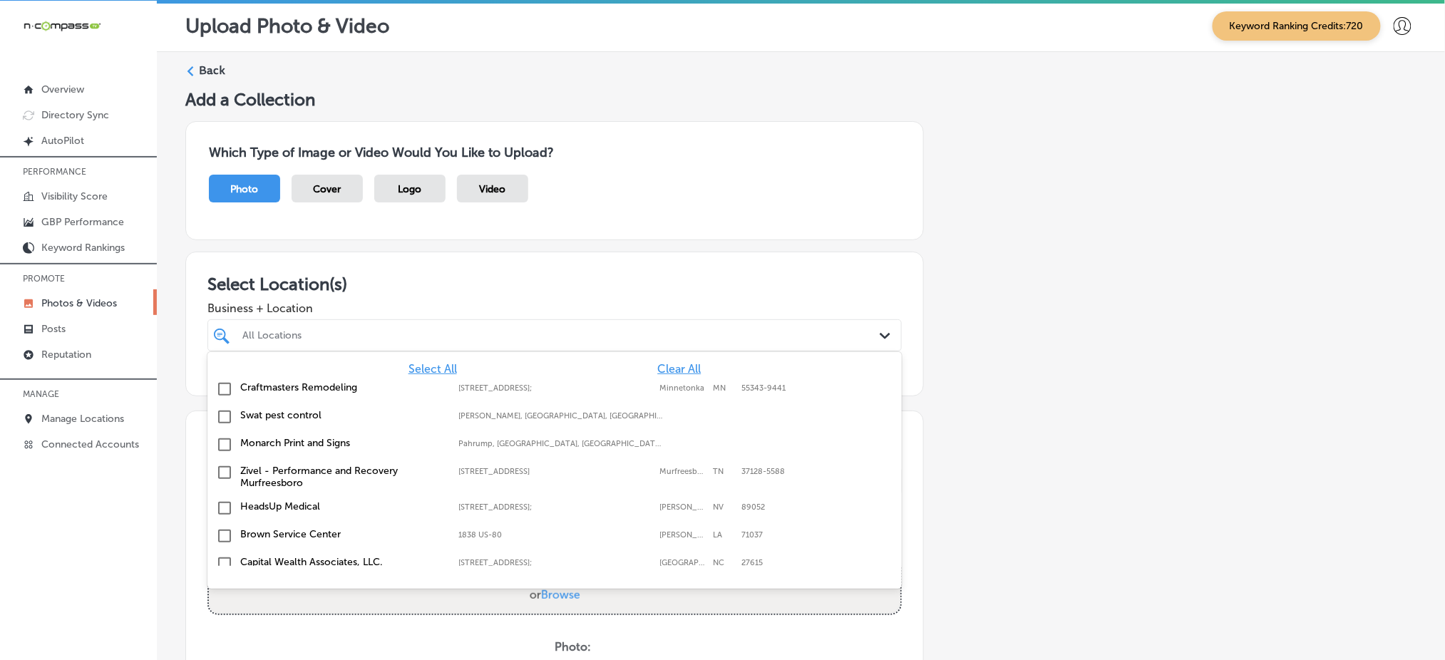
click at [658, 369] on span "Clear All" at bounding box center [679, 369] width 44 height 14
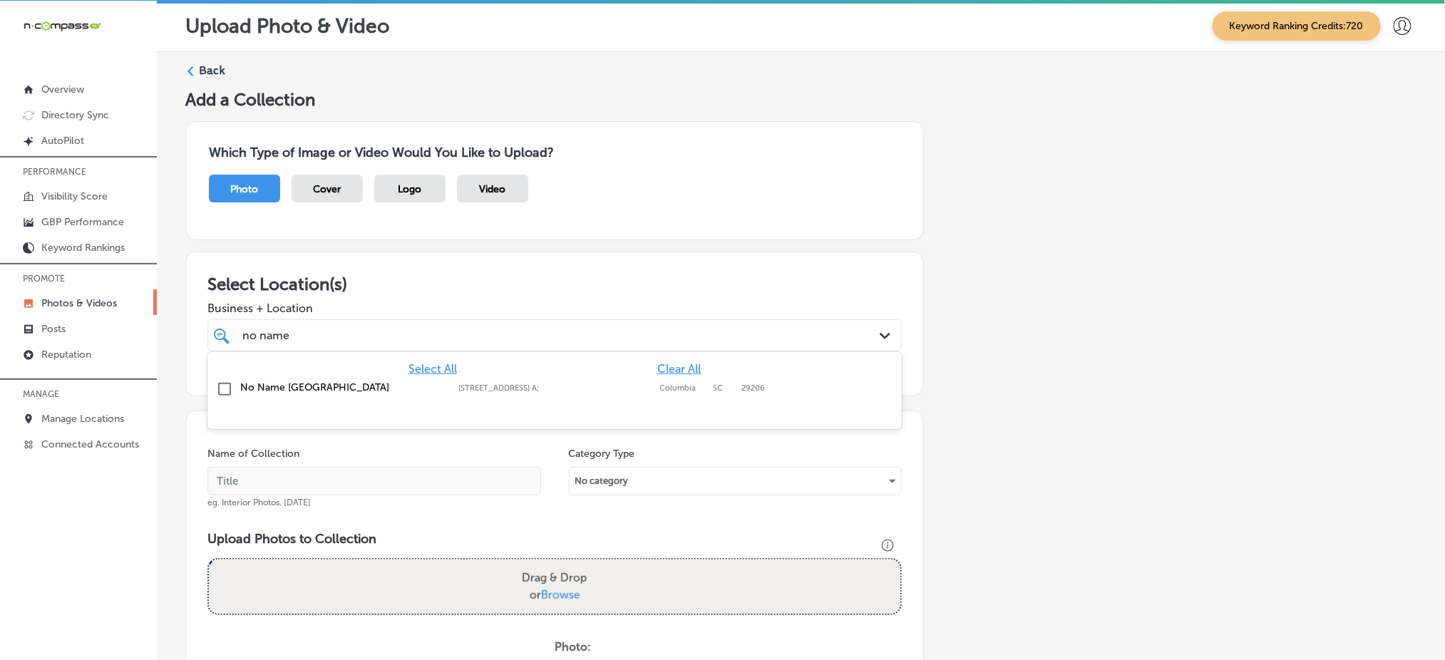
click at [610, 400] on div "No Name Deli Forest Drive 4712 Forest Dr Ste. A;, Columbia, SC, 29206 4712 Fore…" at bounding box center [555, 390] width 695 height 28
type input "no name"
click at [554, 287] on h3 "Select Location(s)" at bounding box center [555, 284] width 695 height 21
click at [511, 334] on div "no name no name" at bounding box center [523, 335] width 565 height 19
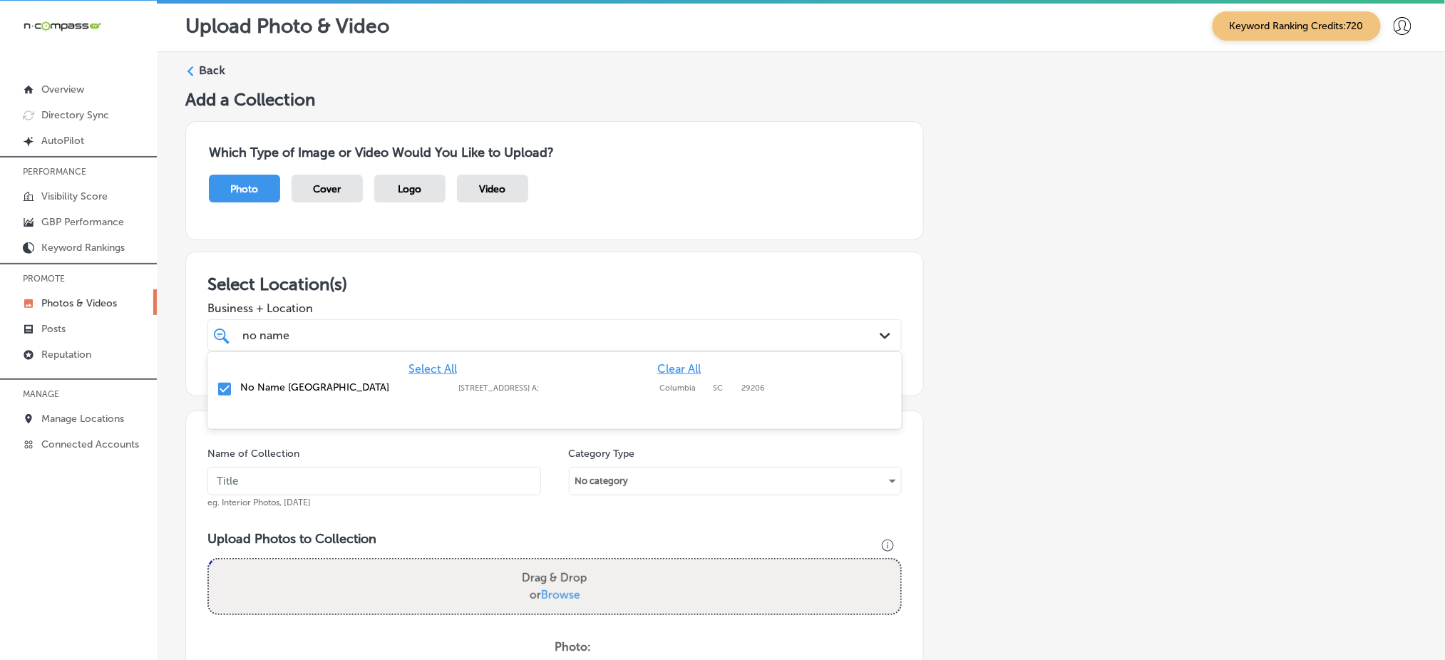
click at [511, 334] on div "no name no name" at bounding box center [523, 335] width 565 height 19
click at [332, 337] on div "no name no name" at bounding box center [523, 335] width 565 height 19
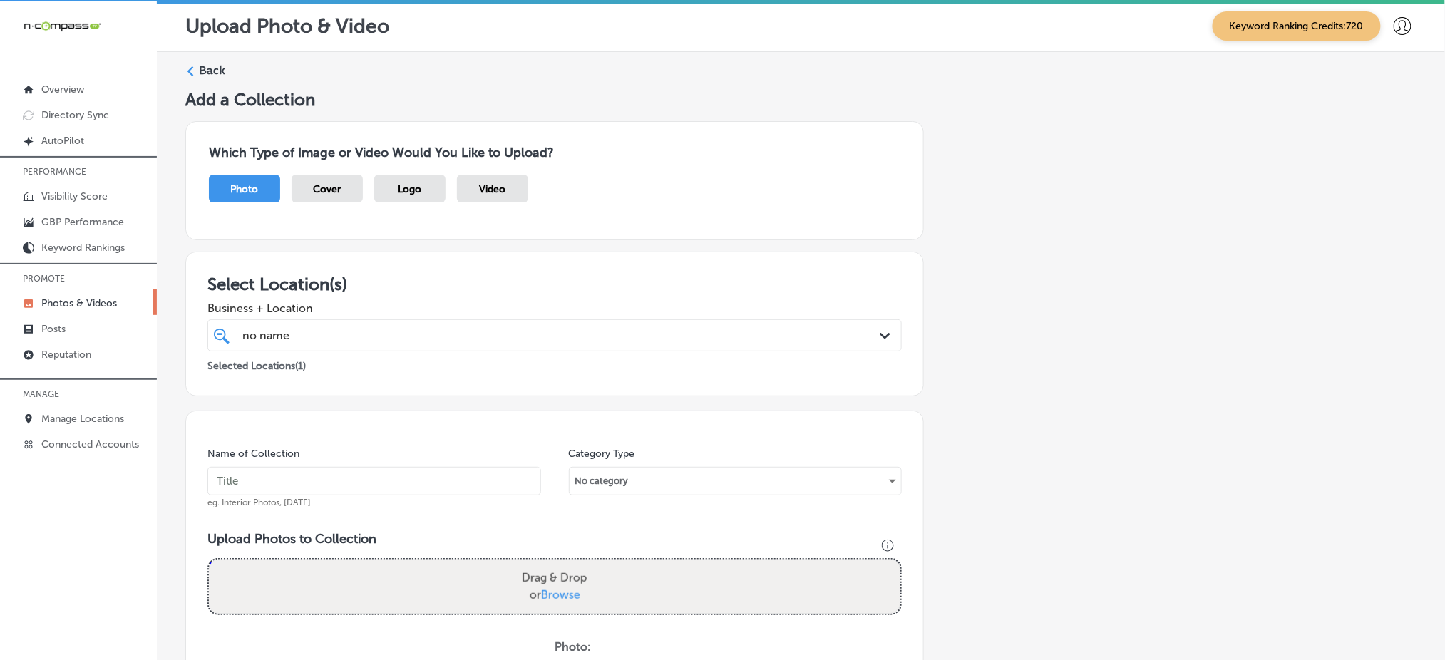
click at [332, 337] on div "no name no name" at bounding box center [523, 335] width 565 height 19
click at [256, 483] on input "text" at bounding box center [375, 481] width 334 height 29
type input "no-name-deli-oct1"
click at [311, 498] on span "eg. Interior Photos, [DATE]" at bounding box center [259, 503] width 103 height 10
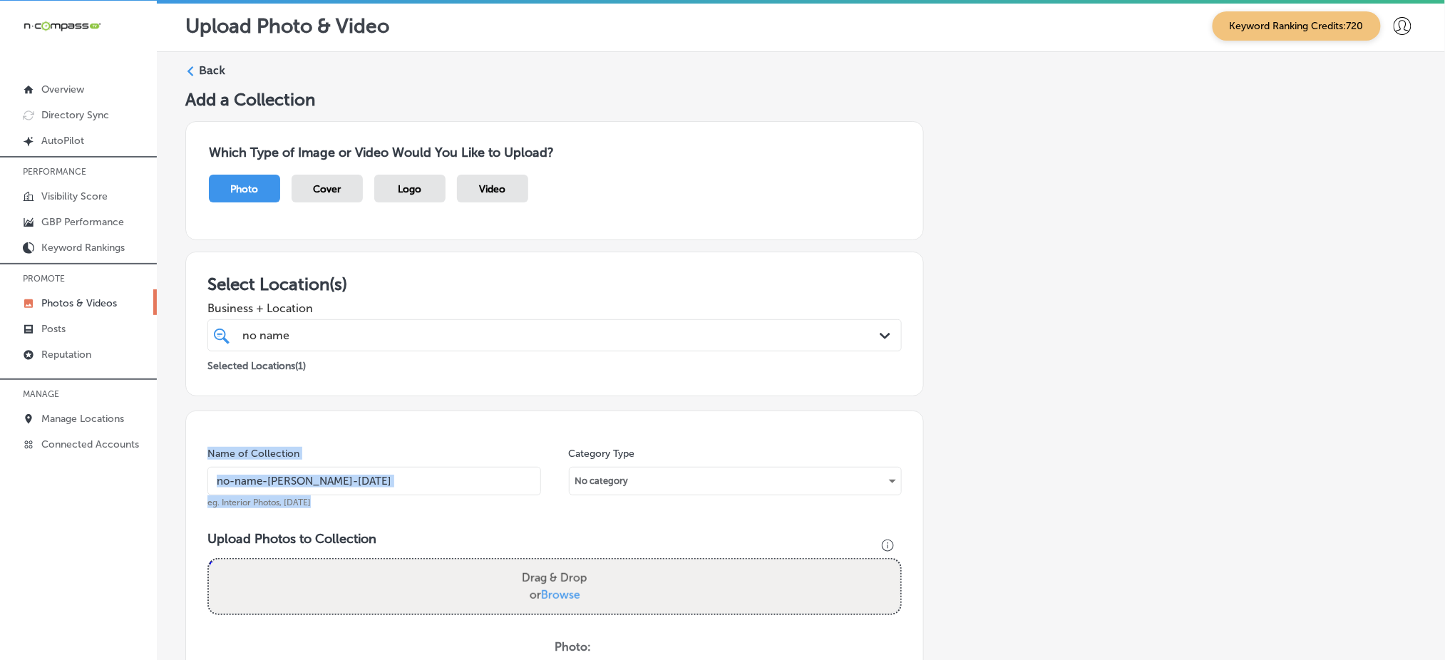
click at [311, 498] on span "eg. Interior Photos, [DATE]" at bounding box center [259, 503] width 103 height 10
click at [326, 491] on input "no-name-deli-oct1" at bounding box center [375, 481] width 334 height 29
click at [340, 480] on input "no-name-deli-oct1" at bounding box center [375, 481] width 334 height 29
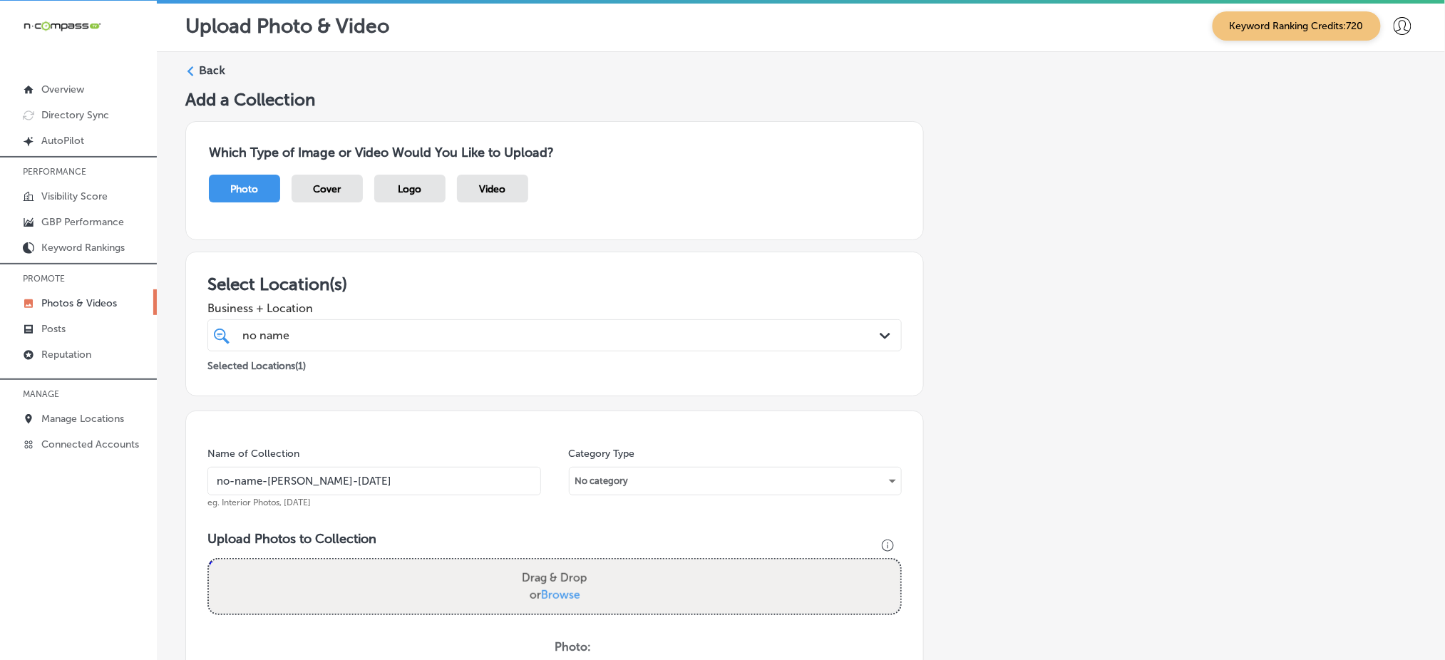
click at [340, 480] on input "no-name-deli-oct1" at bounding box center [375, 481] width 334 height 29
click at [548, 589] on span "Browse" at bounding box center [560, 595] width 39 height 14
click at [548, 564] on input "Drag & Drop or Browse" at bounding box center [555, 562] width 692 height 4
type input "C:\fakepath\fresh-sandwiches-no-name-deli-columbia-sc (1).jpg"
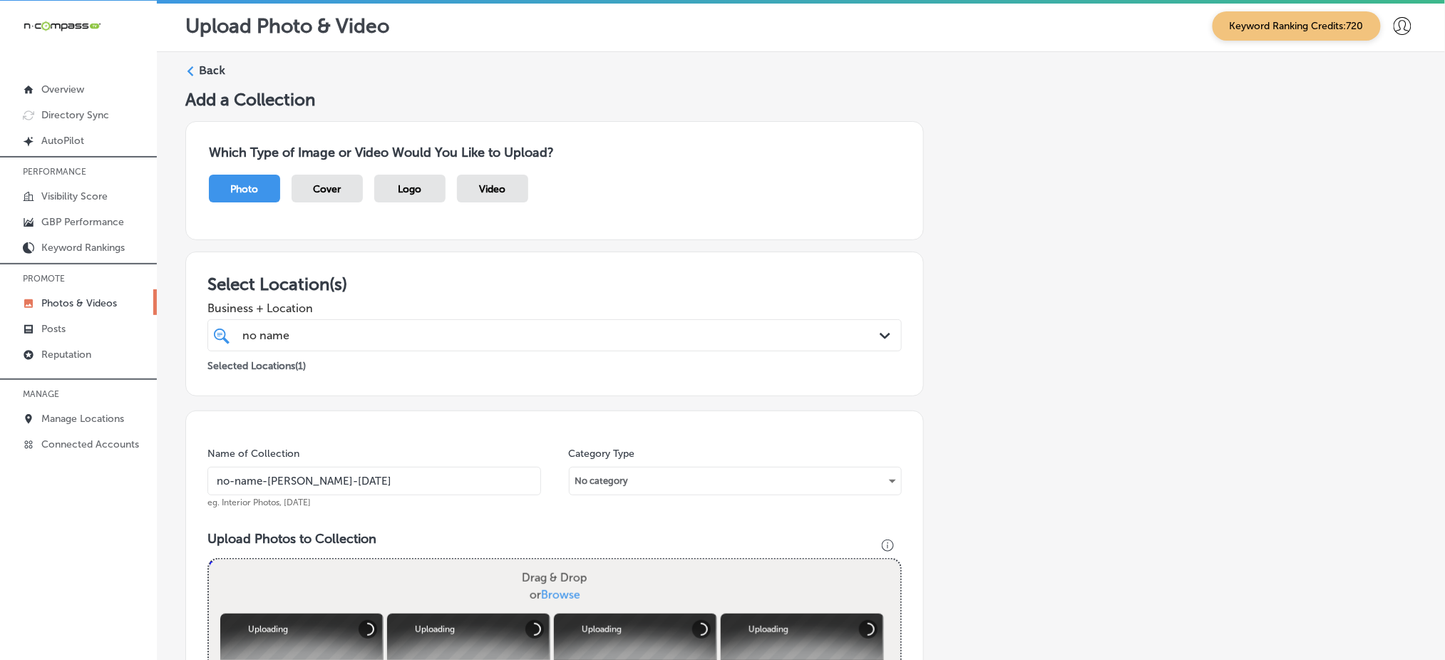
click at [270, 483] on input "no-name-deli-oct1" at bounding box center [375, 481] width 334 height 29
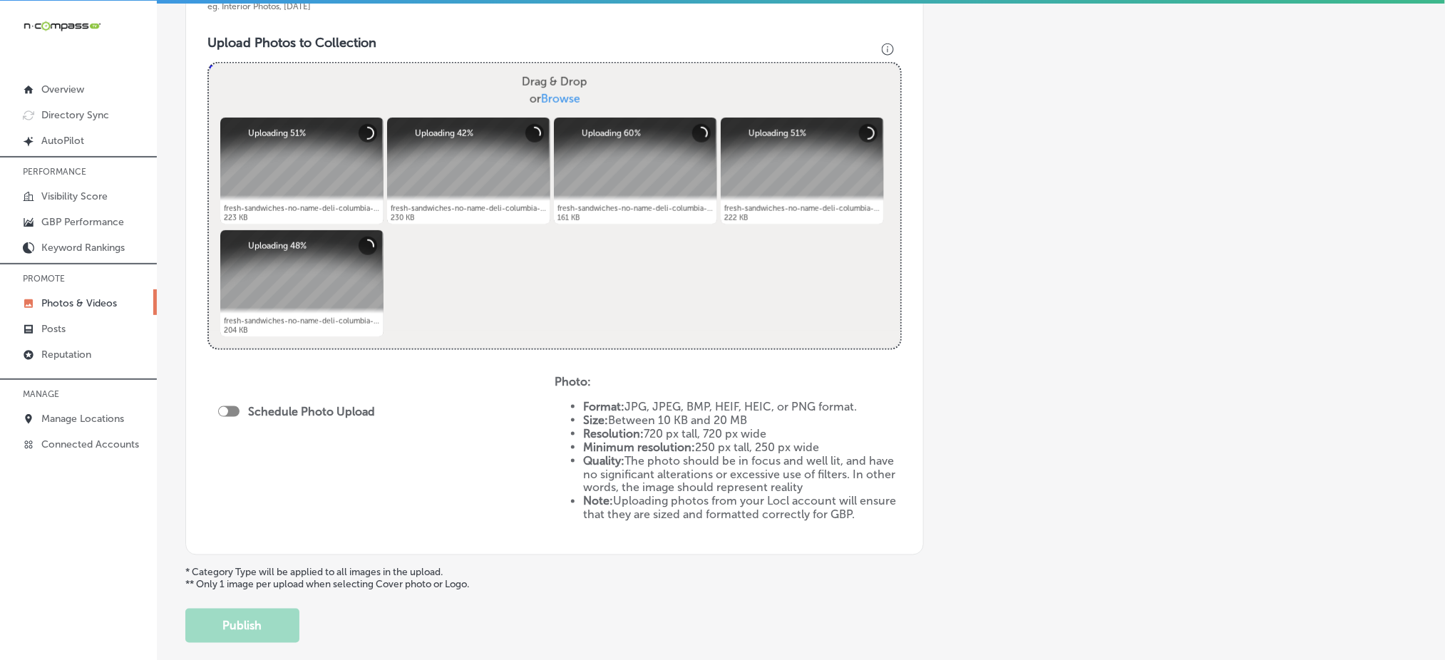
scroll to position [513, 0]
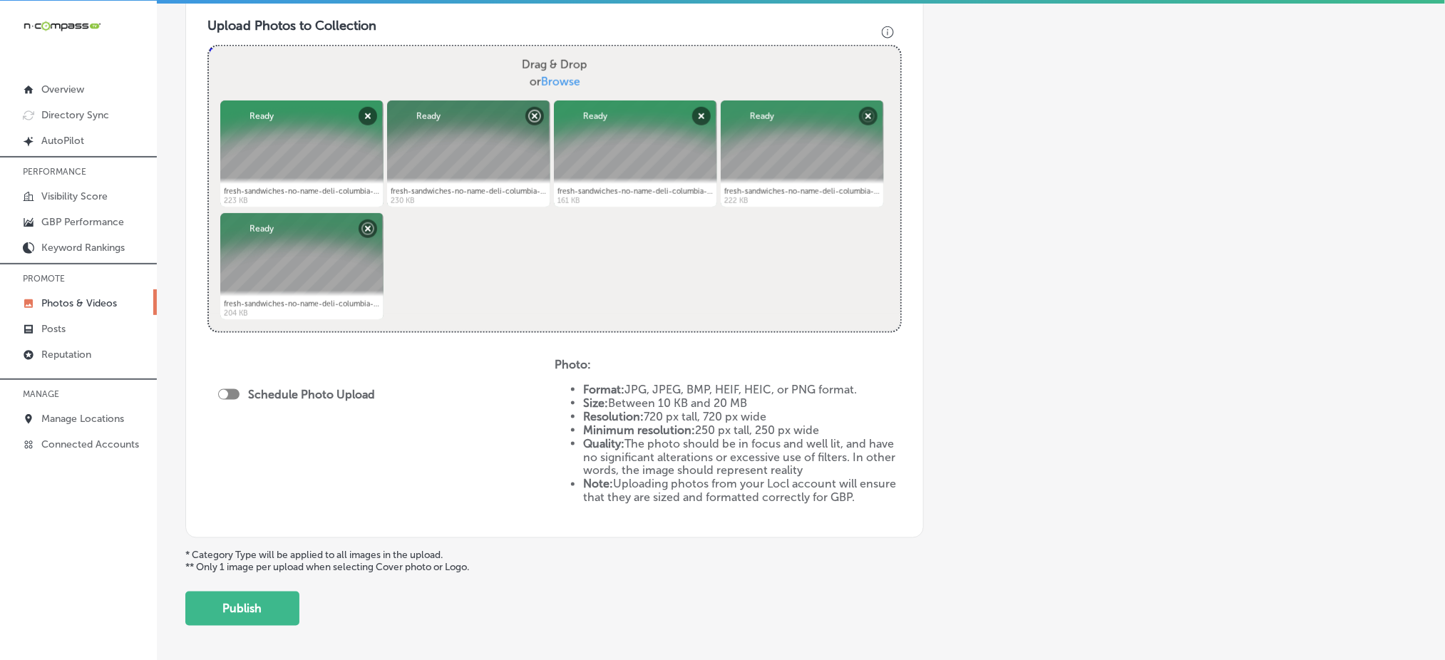
click at [232, 391] on div at bounding box center [228, 394] width 21 height 11
checkbox input "true"
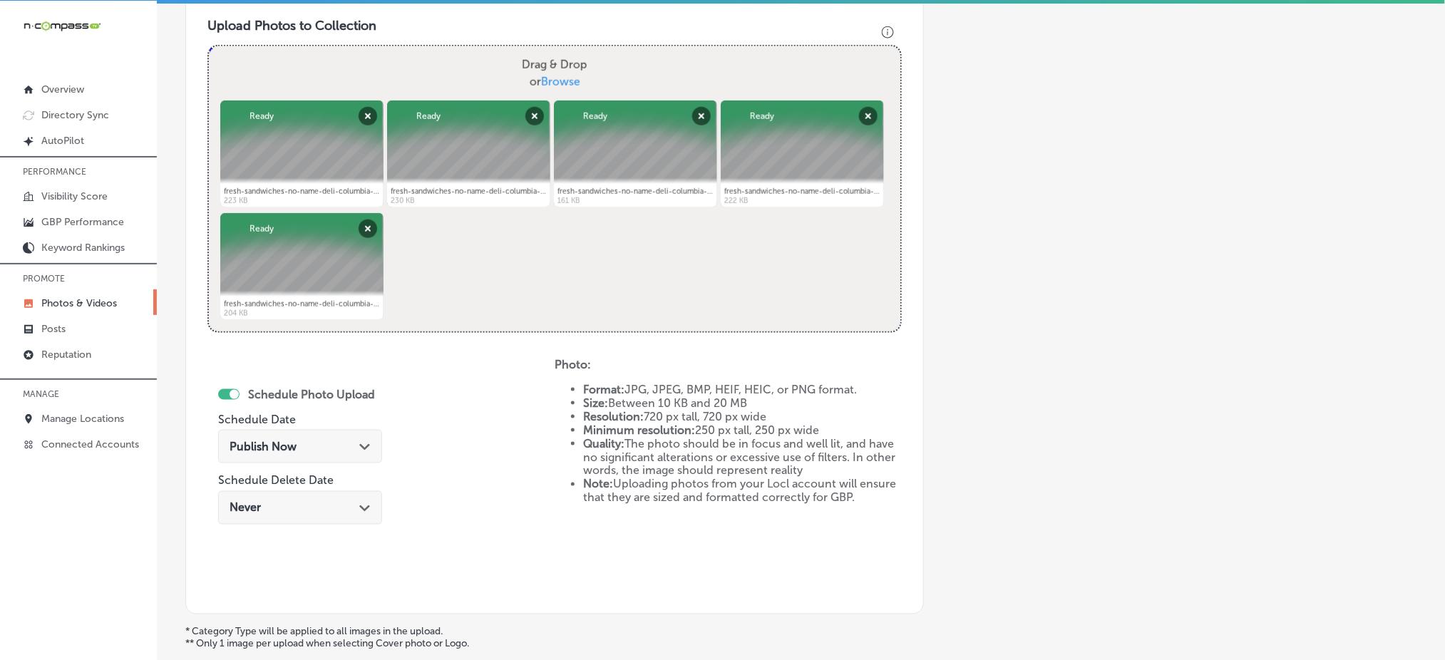
click at [257, 442] on span "Publish Now" at bounding box center [263, 447] width 67 height 14
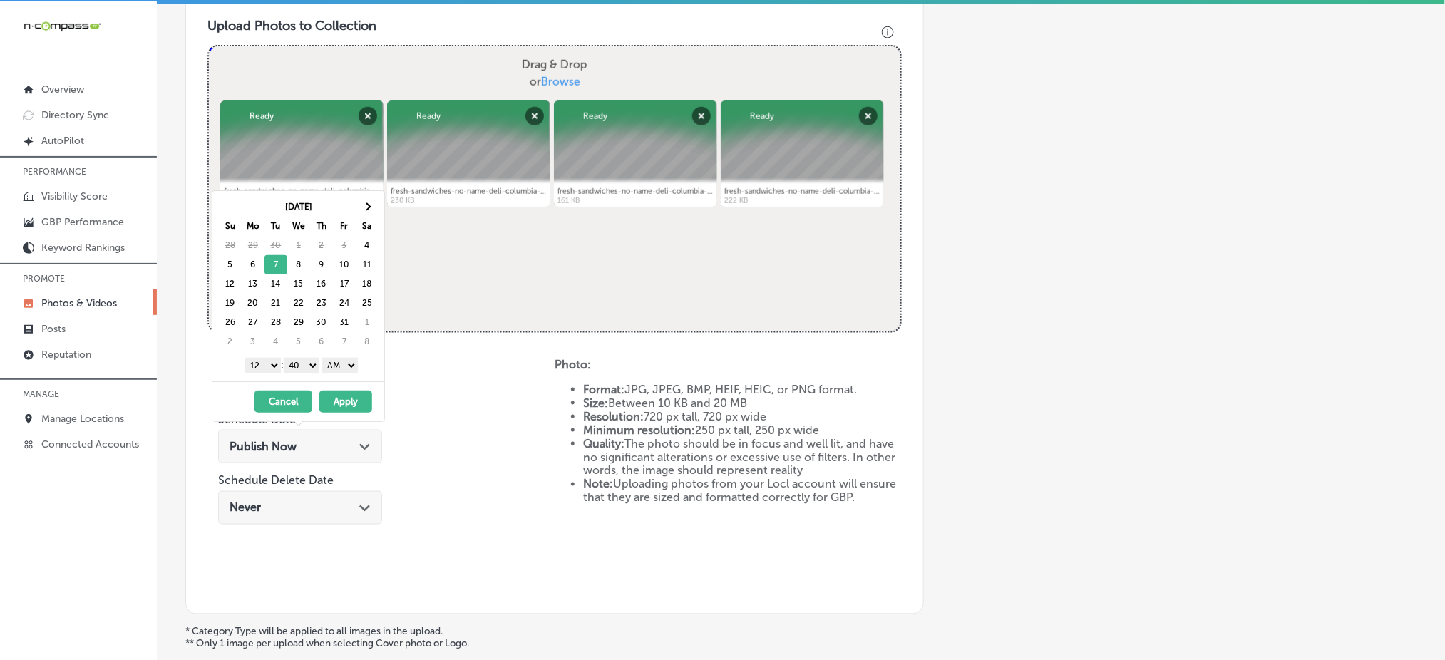
click at [265, 364] on select "1 2 3 4 5 6 7 8 9 10 11 12" at bounding box center [263, 366] width 36 height 16
drag, startPoint x: 302, startPoint y: 364, endPoint x: 305, endPoint y: 384, distance: 19.4
click at [305, 384] on div "Oct 2025 Su Mo Tu We Th Fr Sa 28 29 30 1 2 3 4 5 6 7 8 9 10 11 12 13 14 15 16 1…" at bounding box center [298, 306] width 173 height 232
click at [347, 359] on select "AM PM" at bounding box center [340, 366] width 36 height 16
click at [332, 406] on button "Apply" at bounding box center [345, 402] width 53 height 22
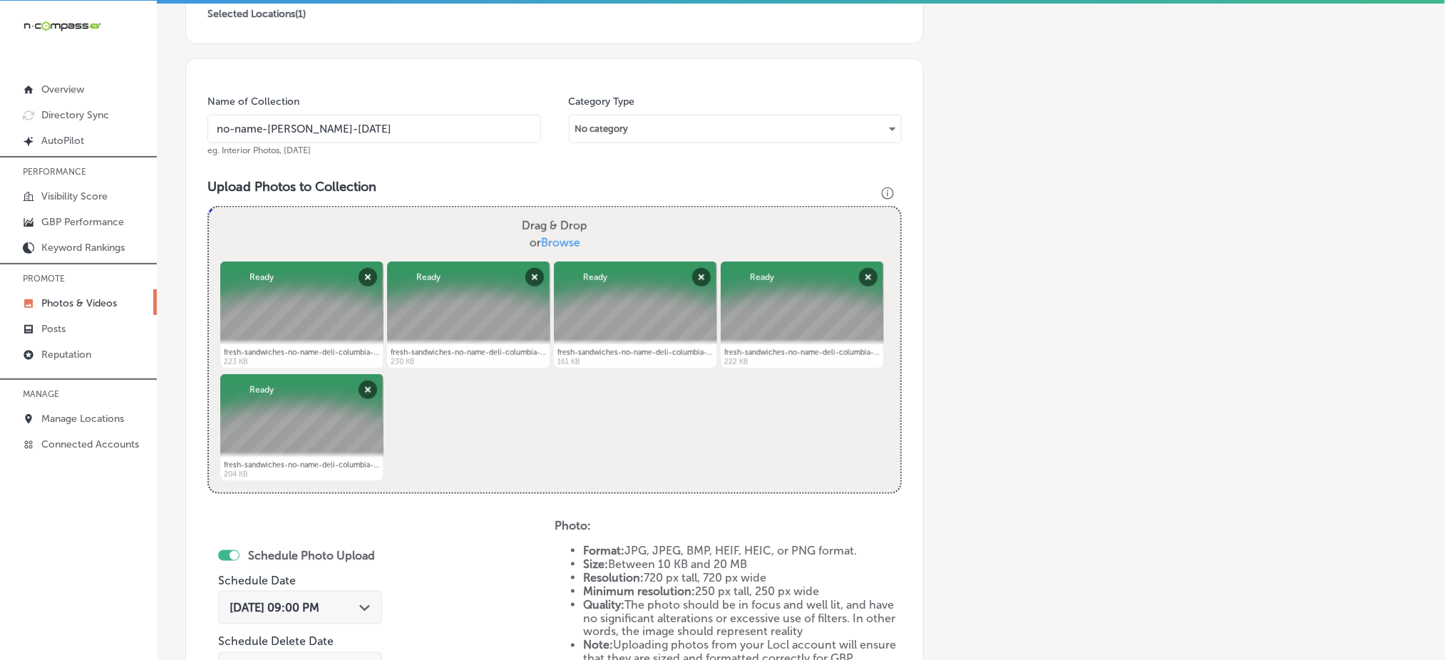
scroll to position [297, 0]
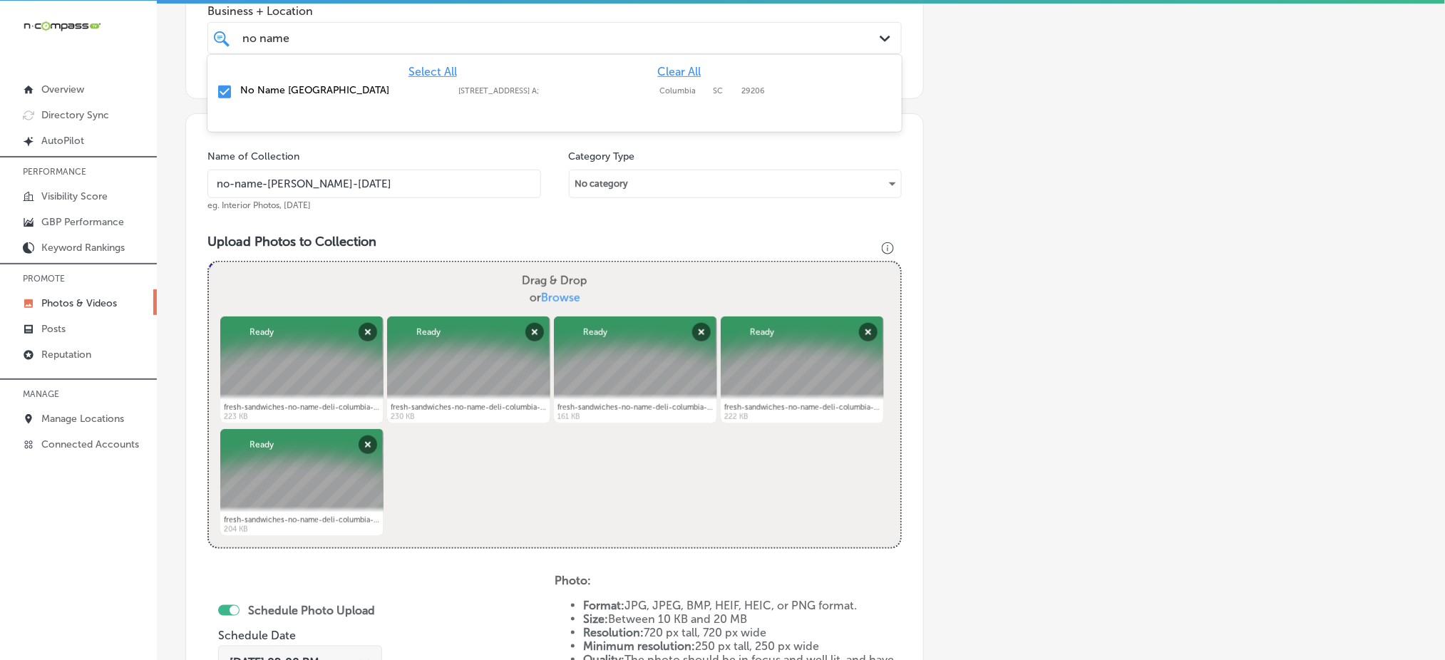
click at [327, 34] on div "no name no name" at bounding box center [523, 38] width 565 height 19
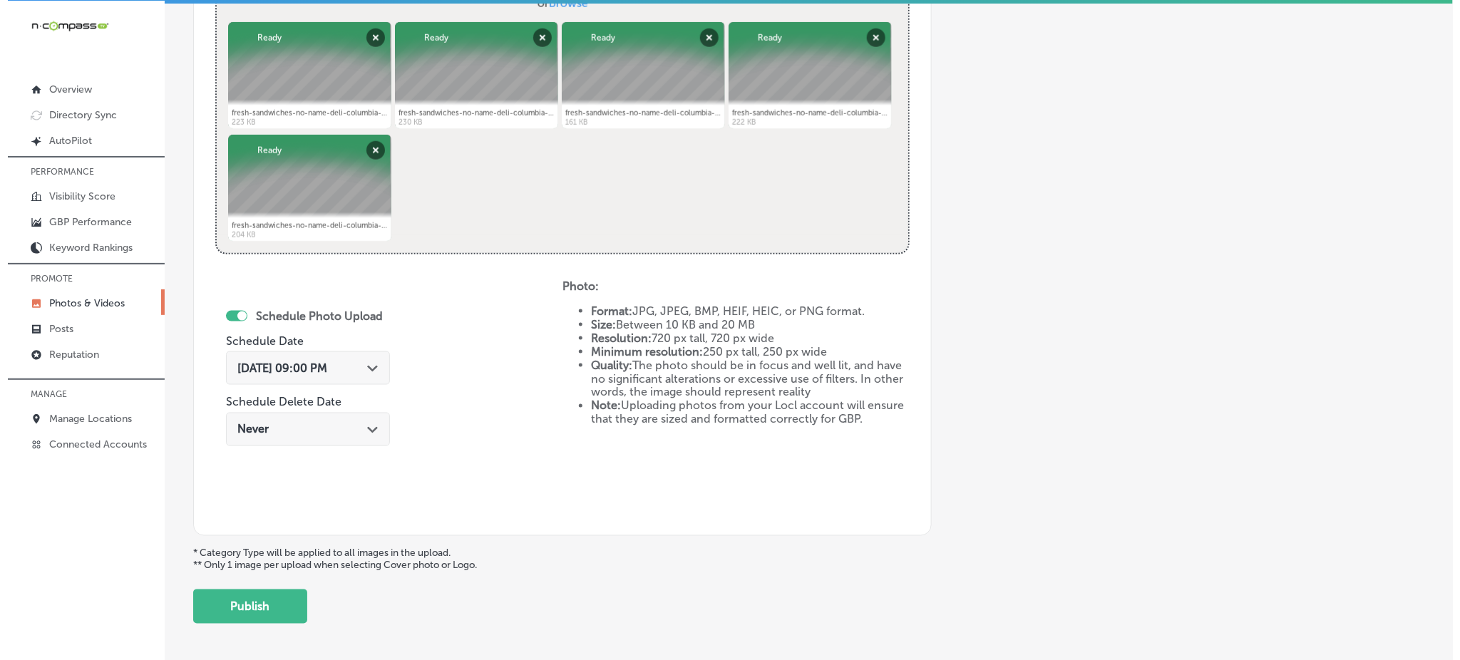
scroll to position [648, 0]
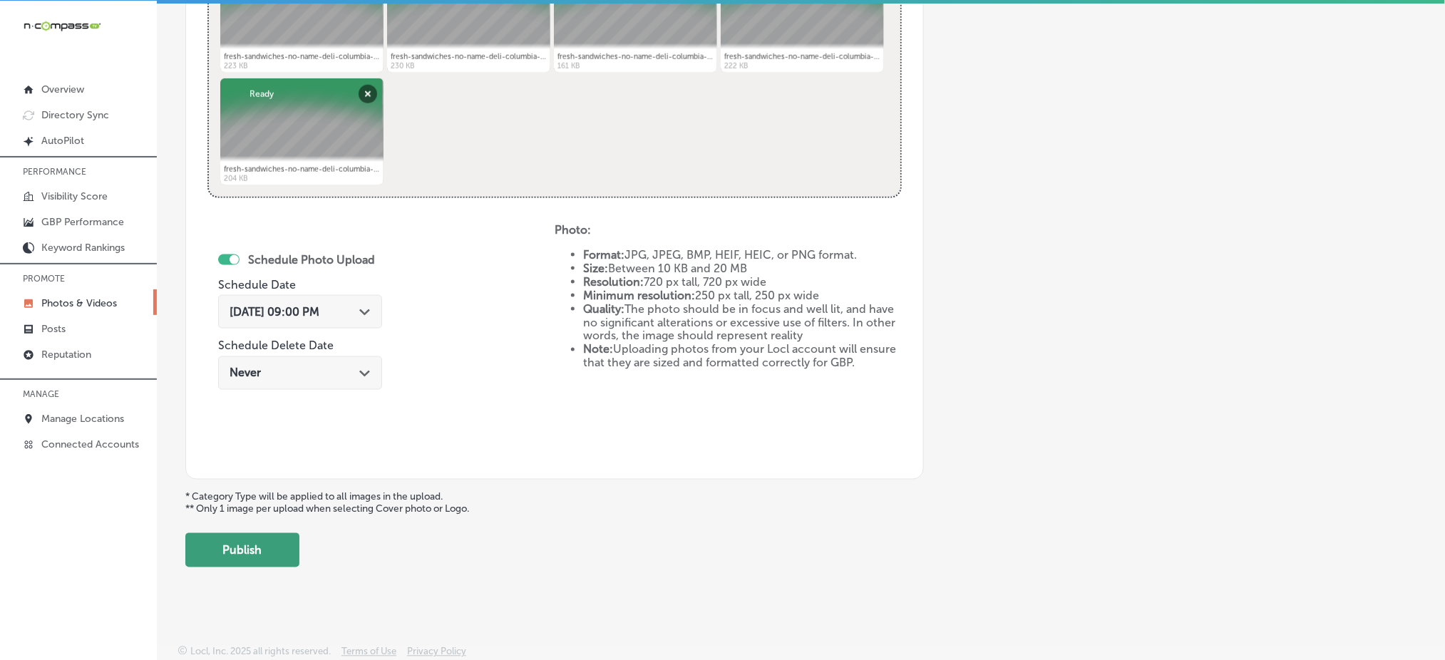
click at [260, 548] on button "Publish" at bounding box center [242, 550] width 114 height 34
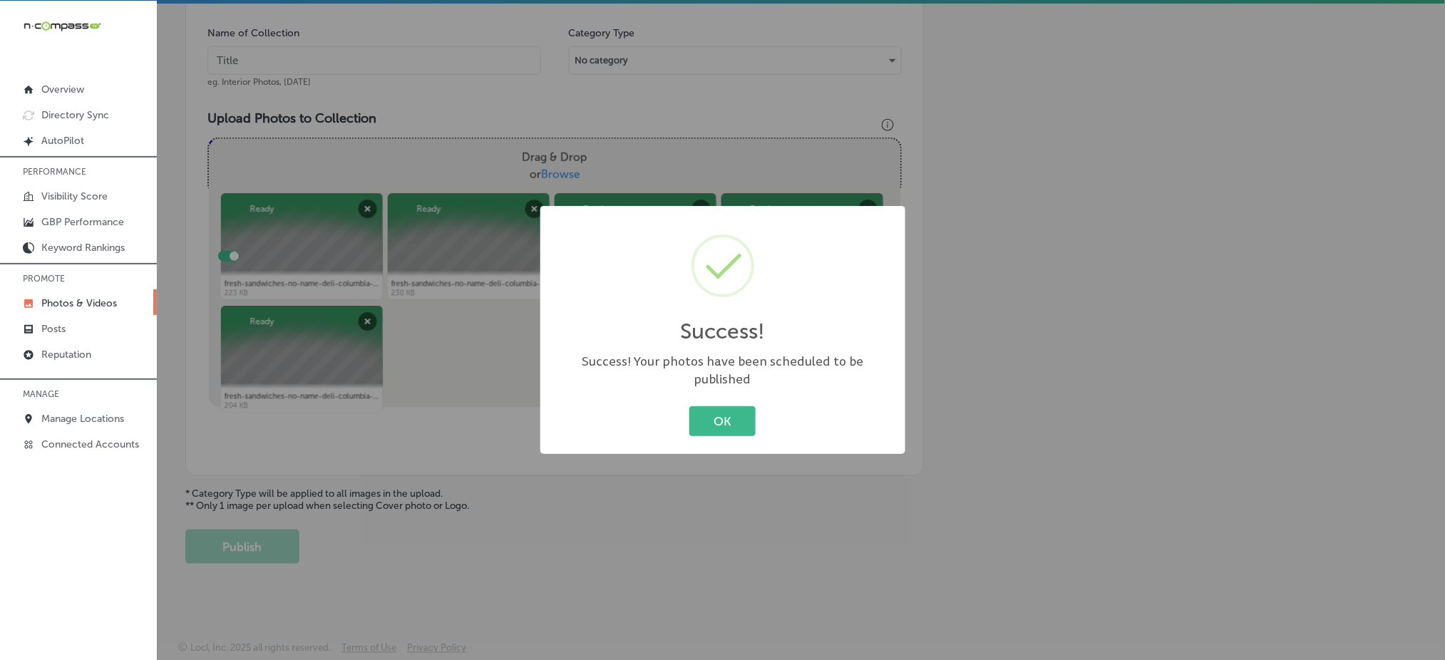
scroll to position [417, 0]
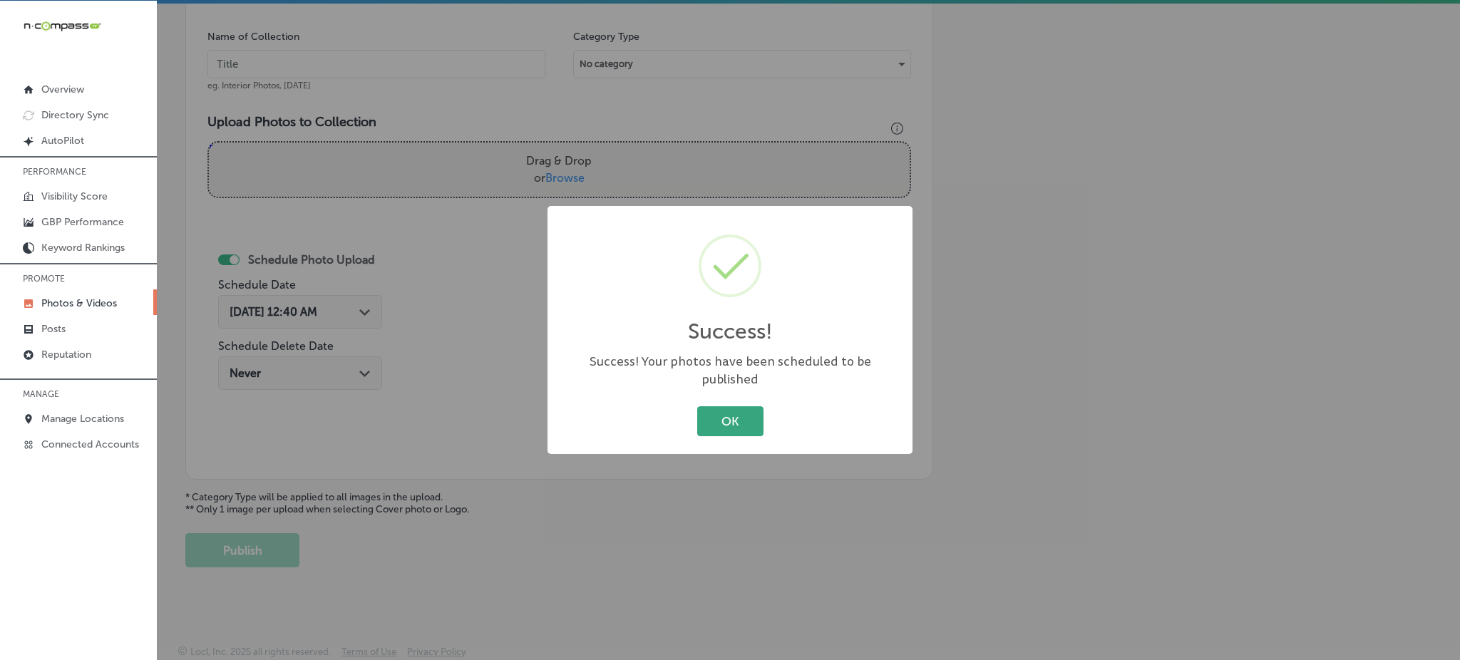
click at [731, 426] on button "OK" at bounding box center [730, 420] width 66 height 29
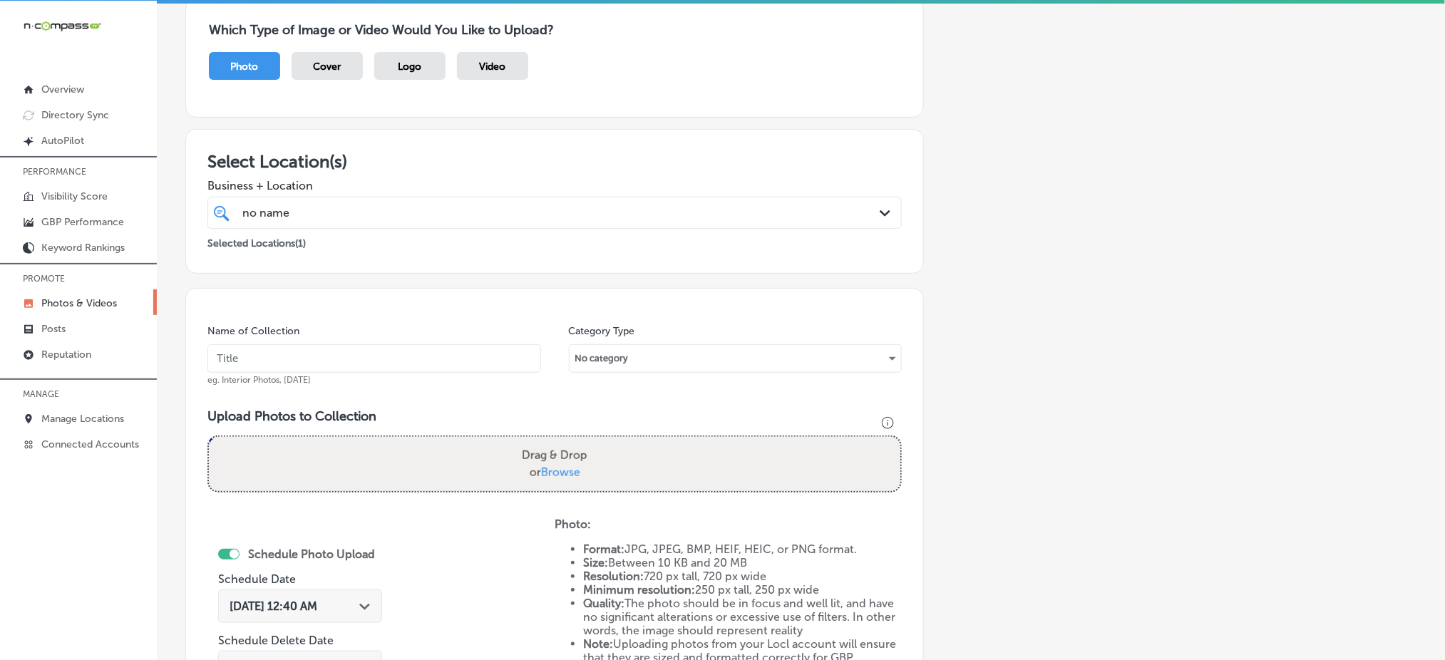
scroll to position [105, 0]
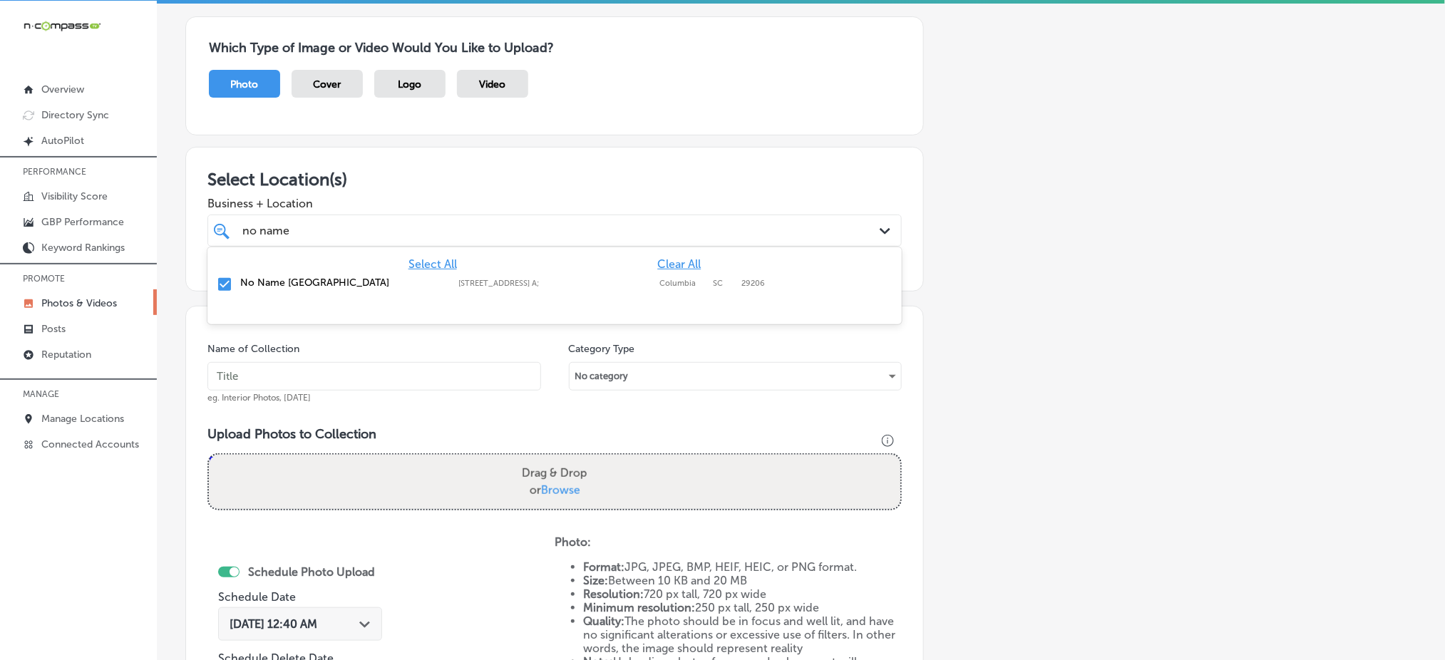
click at [401, 231] on div "no name no name" at bounding box center [523, 230] width 565 height 19
click at [318, 374] on input "text" at bounding box center [375, 376] width 334 height 29
paste input "no-name-deli-oct1"
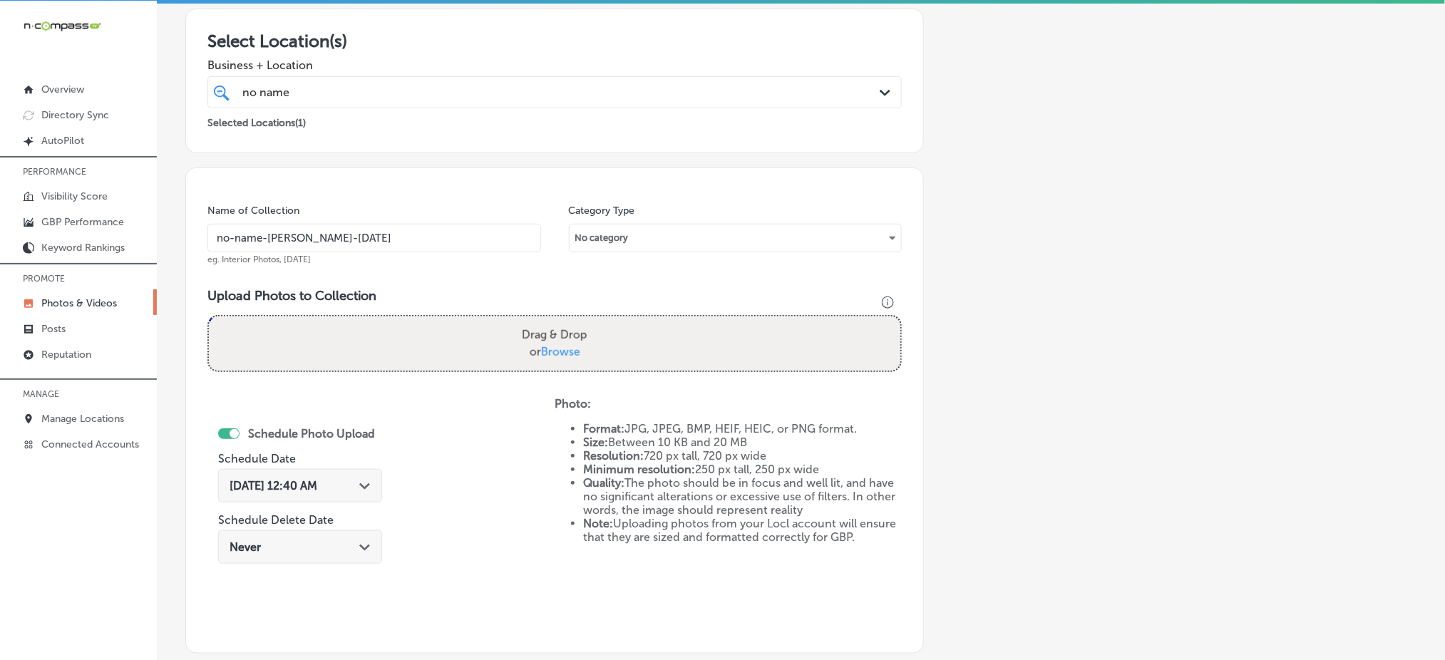
scroll to position [246, 0]
type input "no-name-deli-oct2"
click at [553, 347] on span "Browse" at bounding box center [560, 349] width 39 height 14
click at [553, 318] on input "Drag & Drop or Browse" at bounding box center [555, 316] width 692 height 4
type input "C:\fakepath\fresh-sandwiches-no-name-deli-columbia-sc (6).jpg"
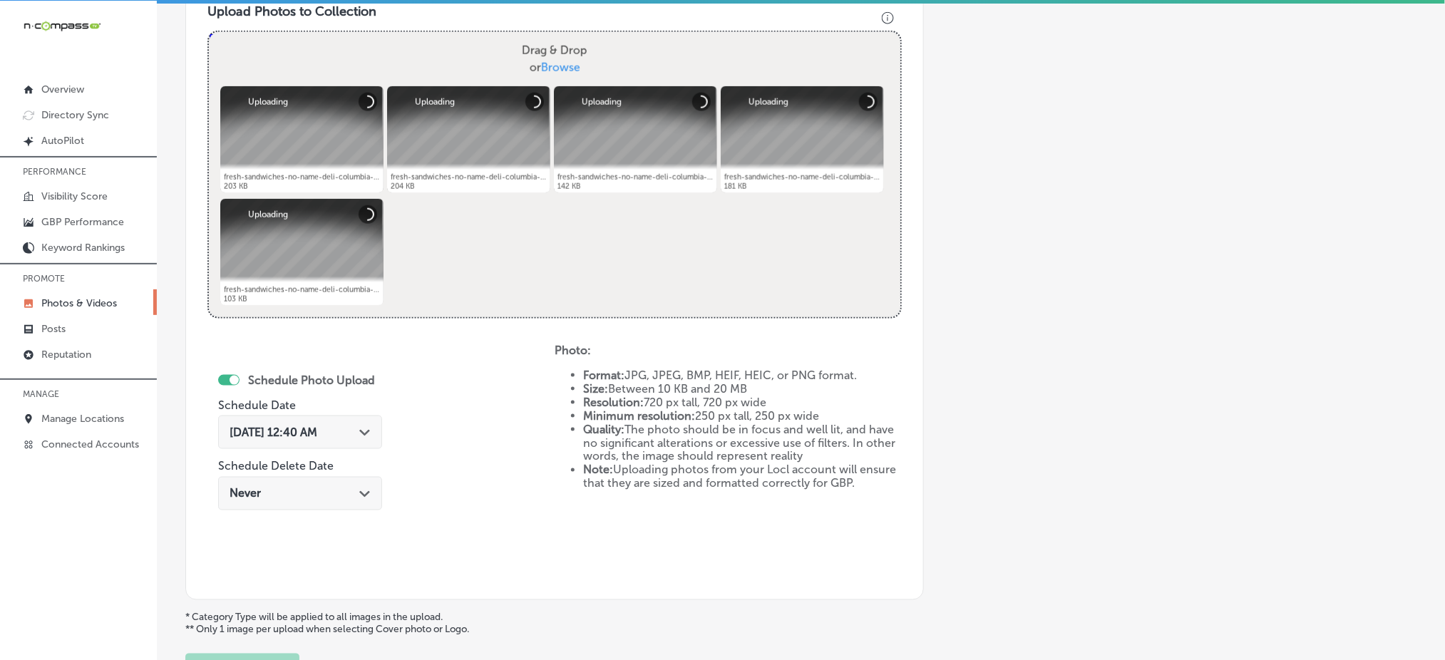
scroll to position [532, 0]
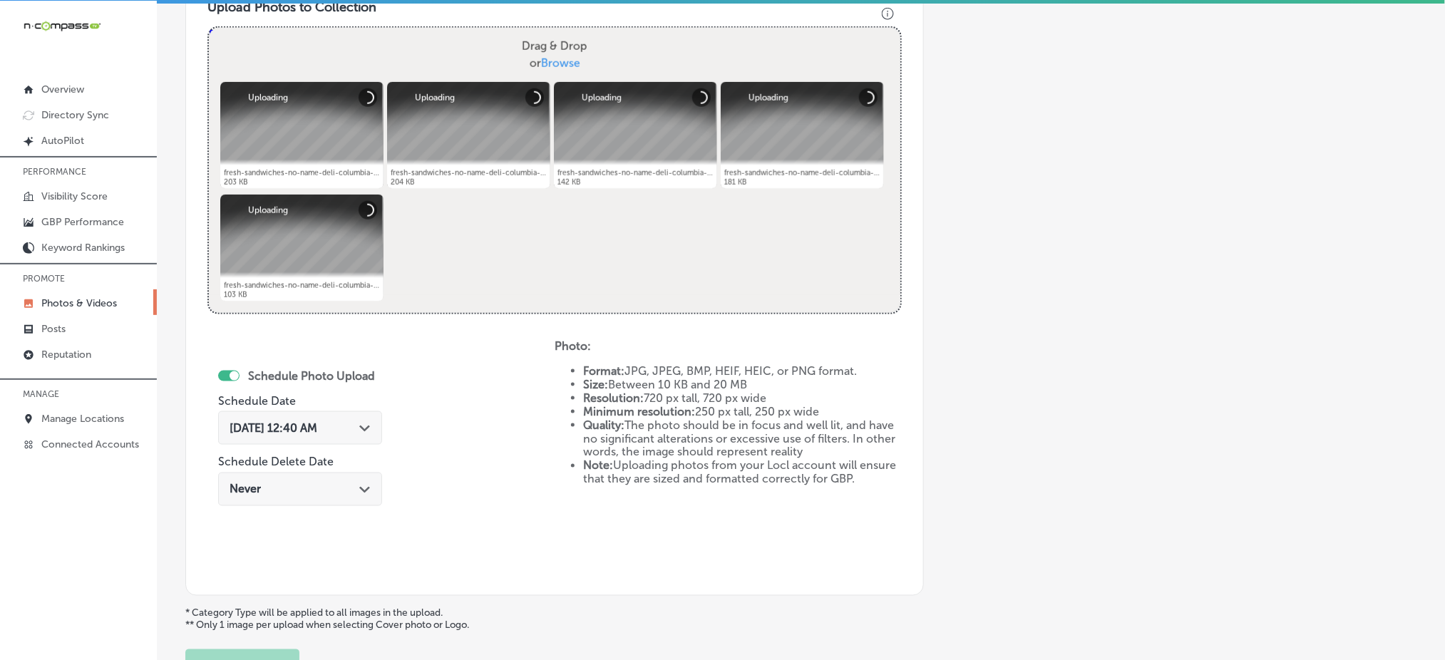
click at [313, 421] on span "Oct 4, 2025 12:40 AM" at bounding box center [274, 428] width 88 height 14
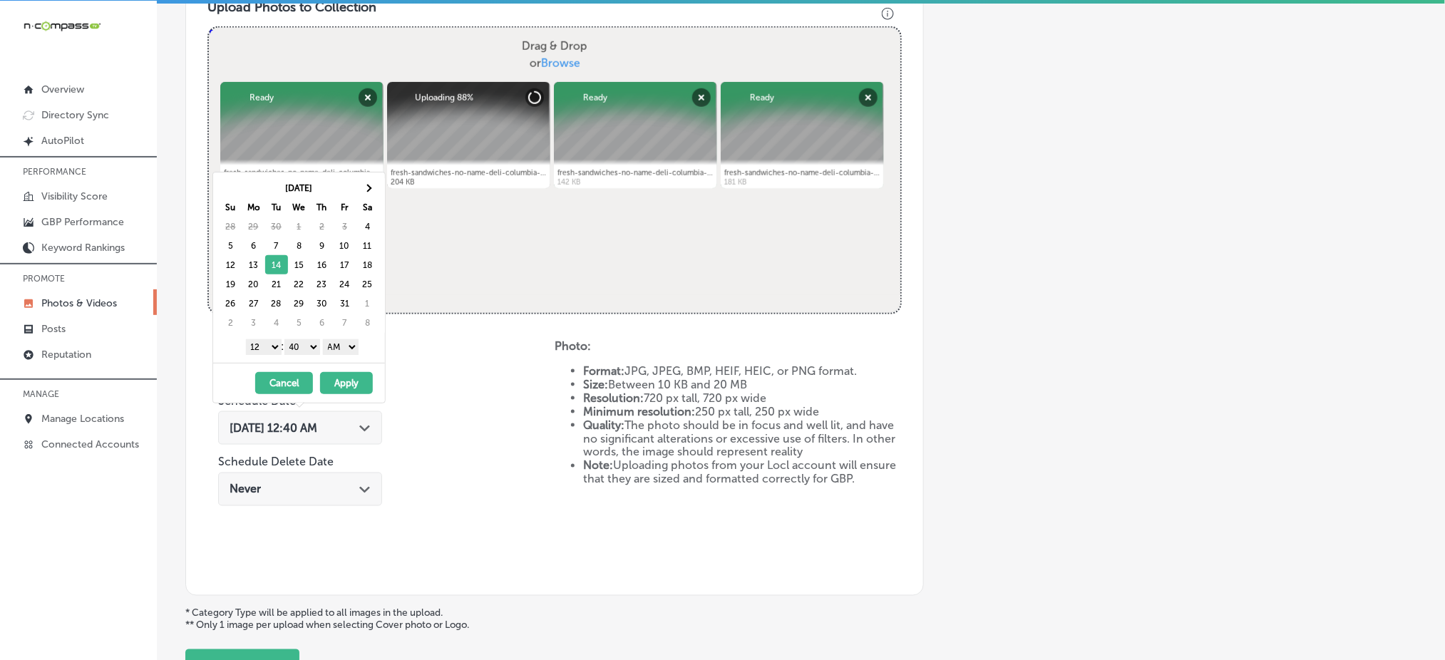
click at [265, 345] on select "1 2 3 4 5 6 7 8 9 10 11 12" at bounding box center [264, 347] width 36 height 16
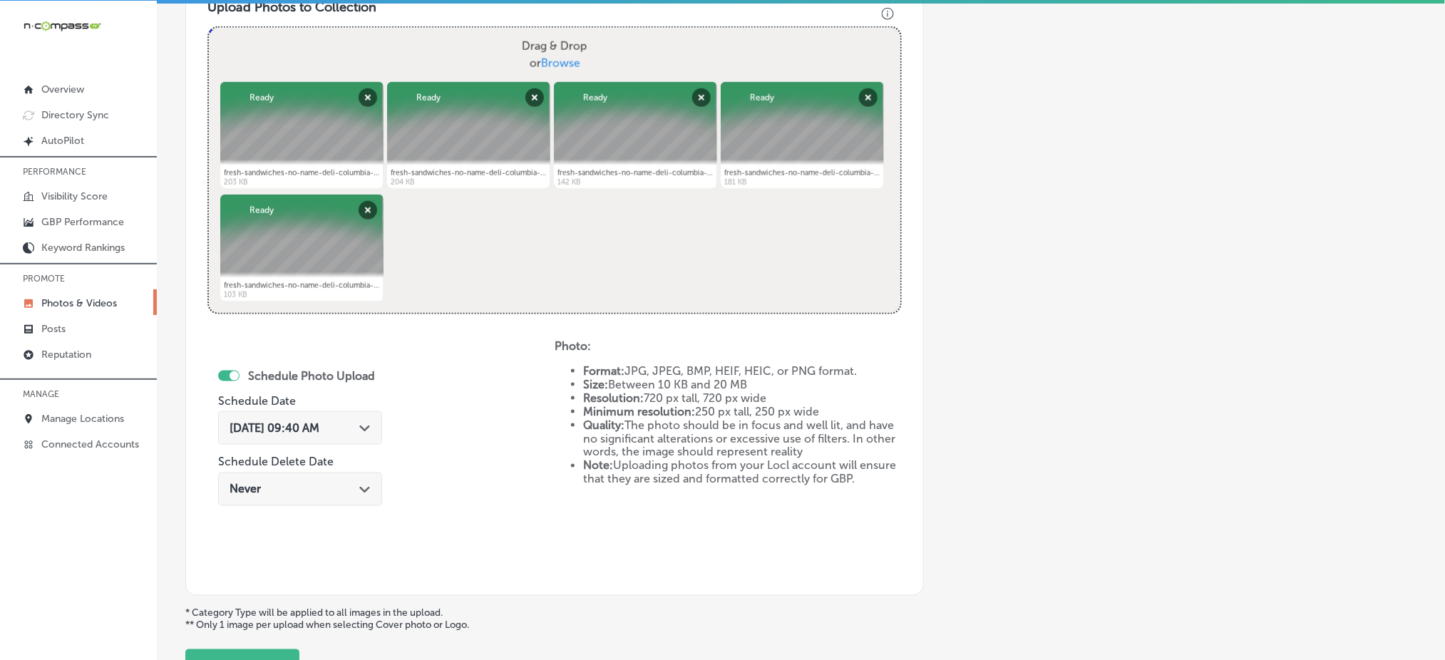
click at [265, 553] on div "Schedule Photo Upload Schedule Date Oct 14, 2025 09:40 AM Path Created with Ske…" at bounding box center [381, 456] width 347 height 235
click at [279, 423] on span "Oct 14, 2025 09:40 AM" at bounding box center [275, 428] width 90 height 14
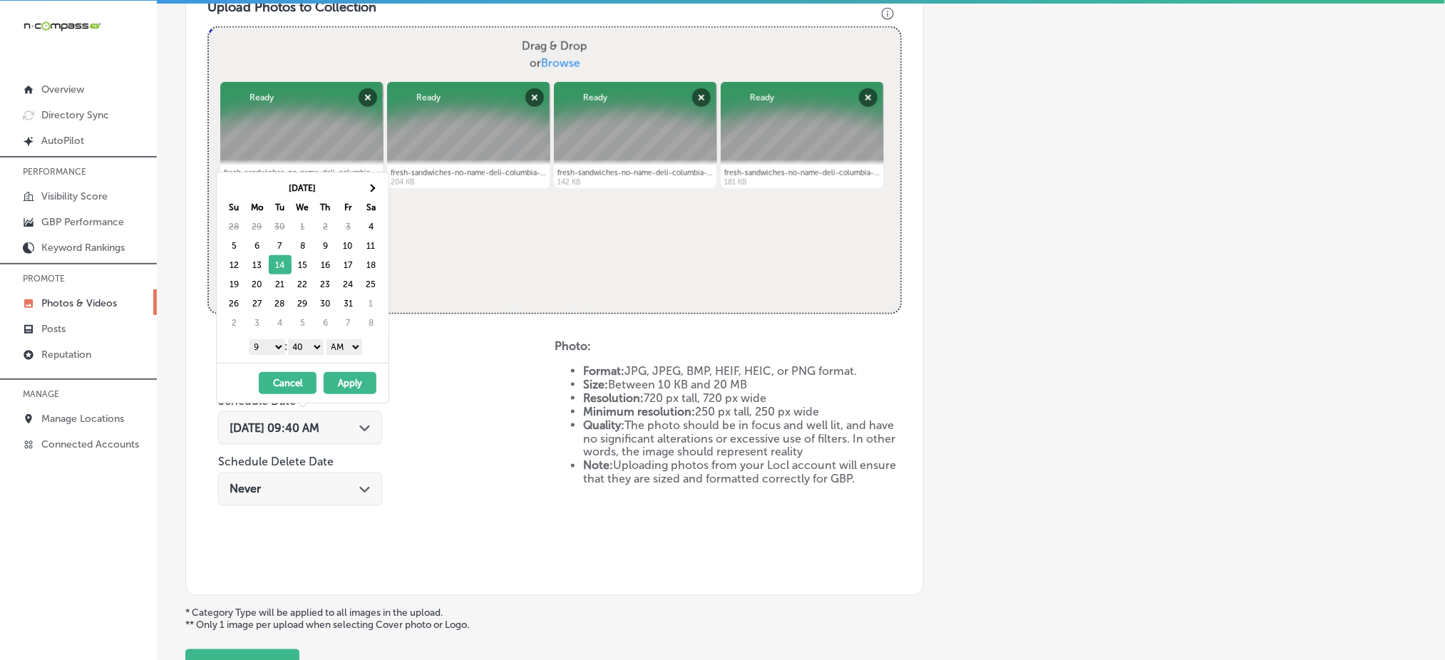
click at [307, 347] on select "00 10 20 30 40 50" at bounding box center [306, 347] width 36 height 16
click at [344, 353] on select "AM PM" at bounding box center [345, 347] width 36 height 16
click at [344, 387] on button "Apply" at bounding box center [350, 383] width 53 height 22
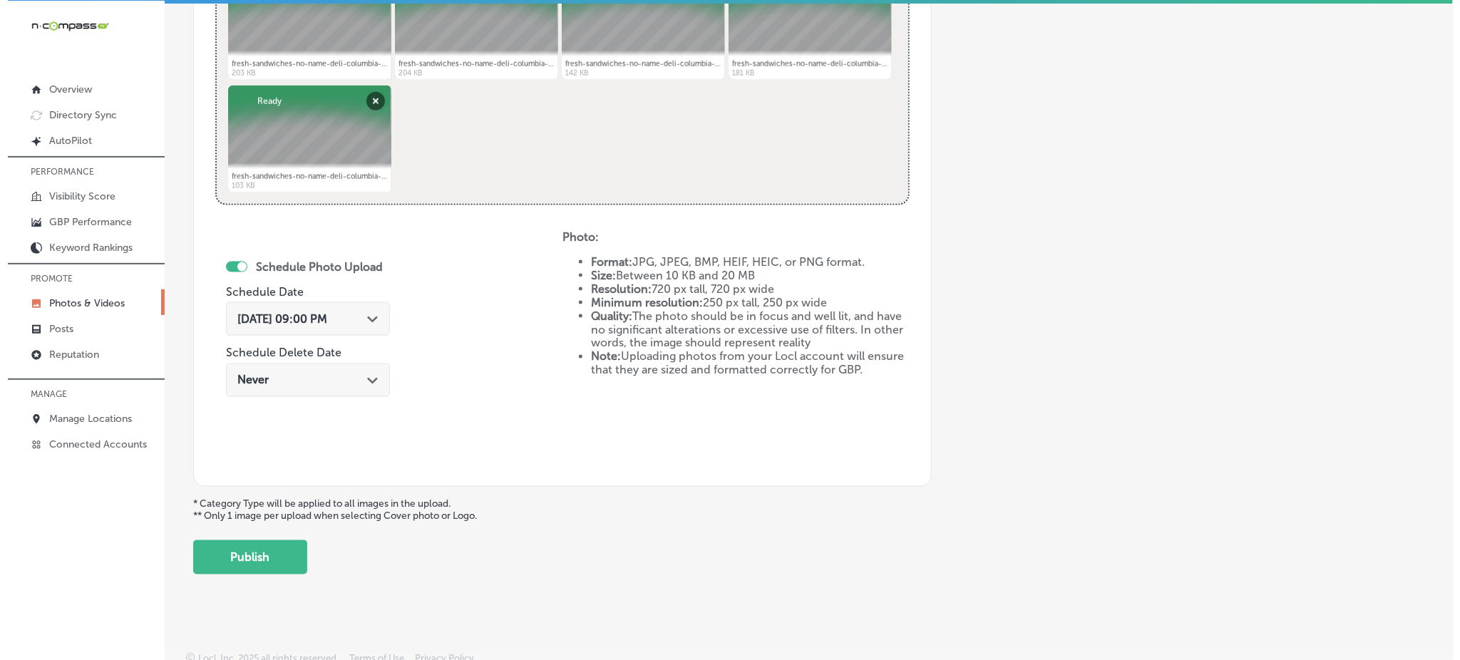
scroll to position [648, 0]
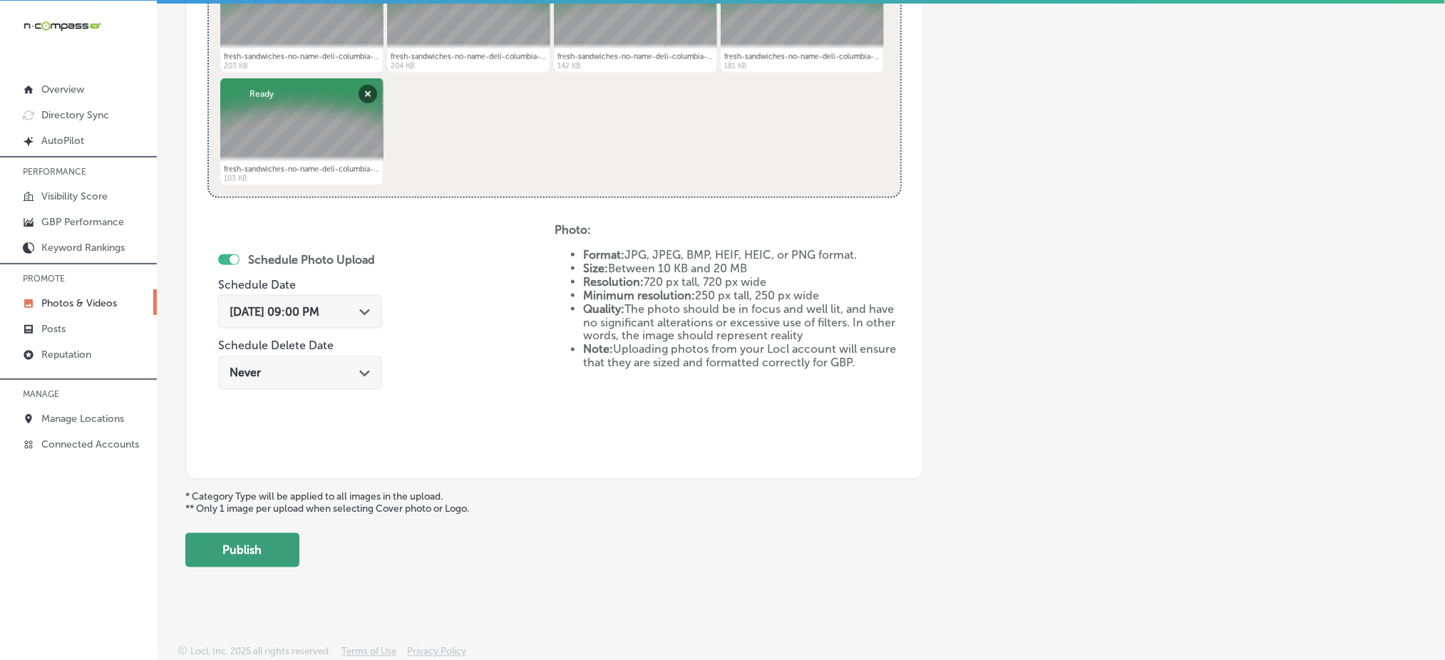
click at [285, 545] on button "Publish" at bounding box center [242, 550] width 114 height 34
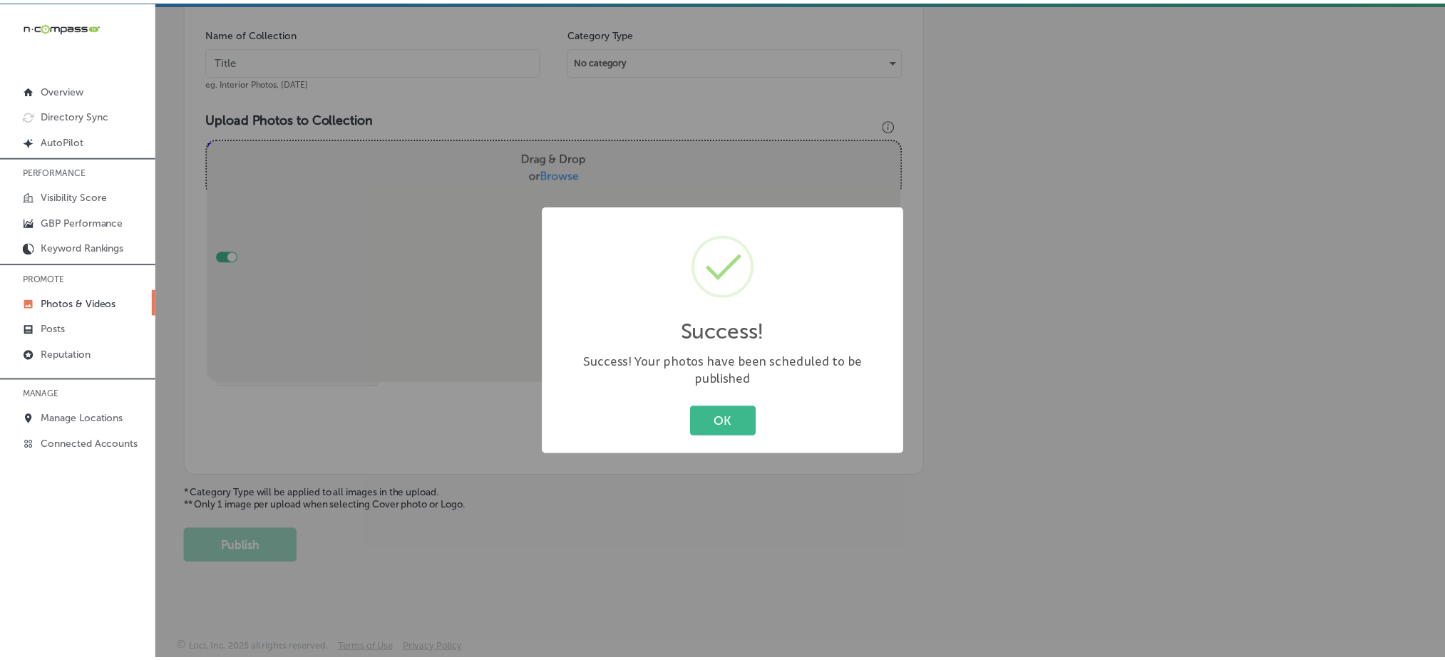
scroll to position [417, 0]
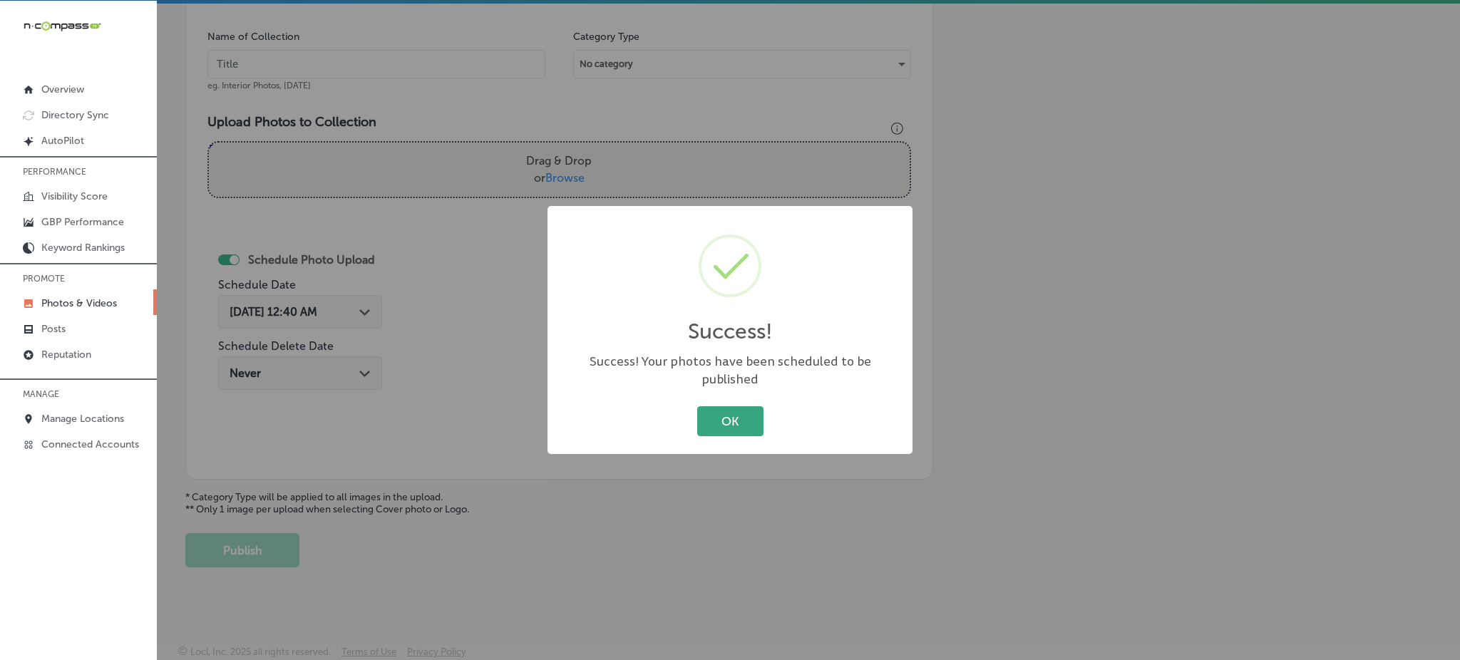
click at [721, 406] on button "OK" at bounding box center [730, 420] width 66 height 29
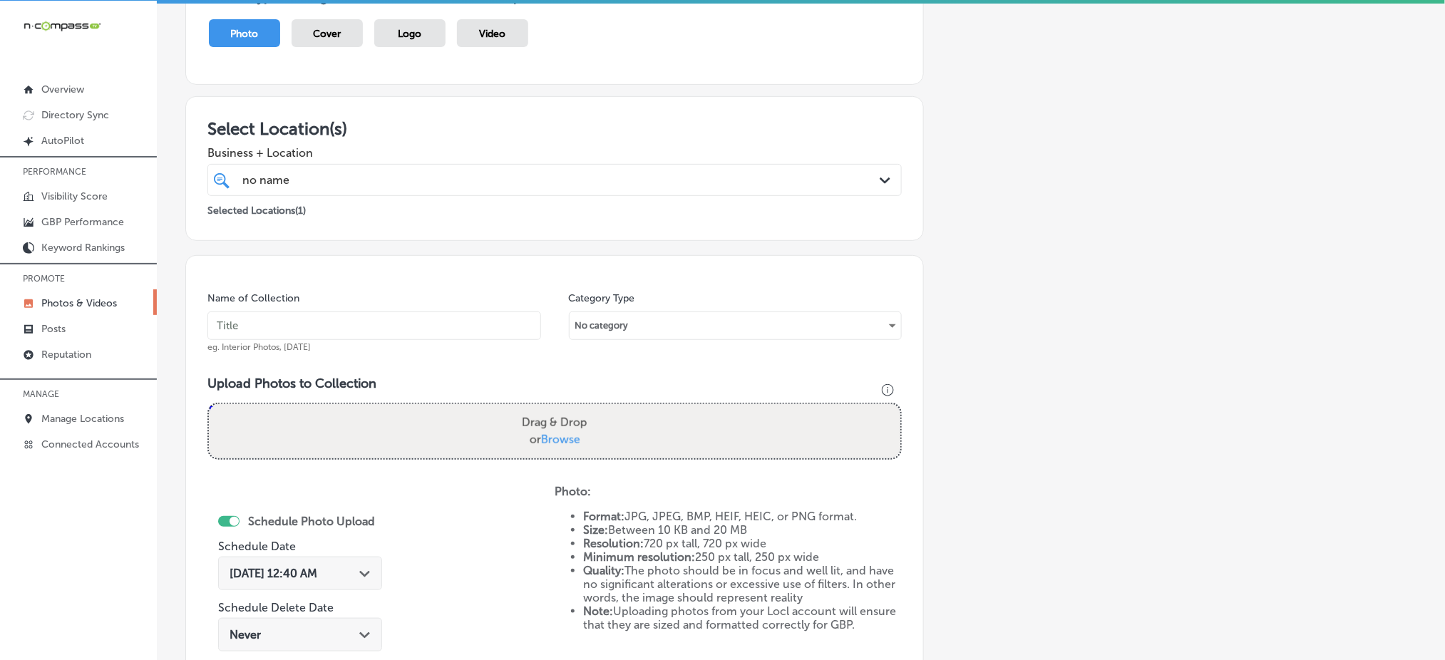
scroll to position [150, 0]
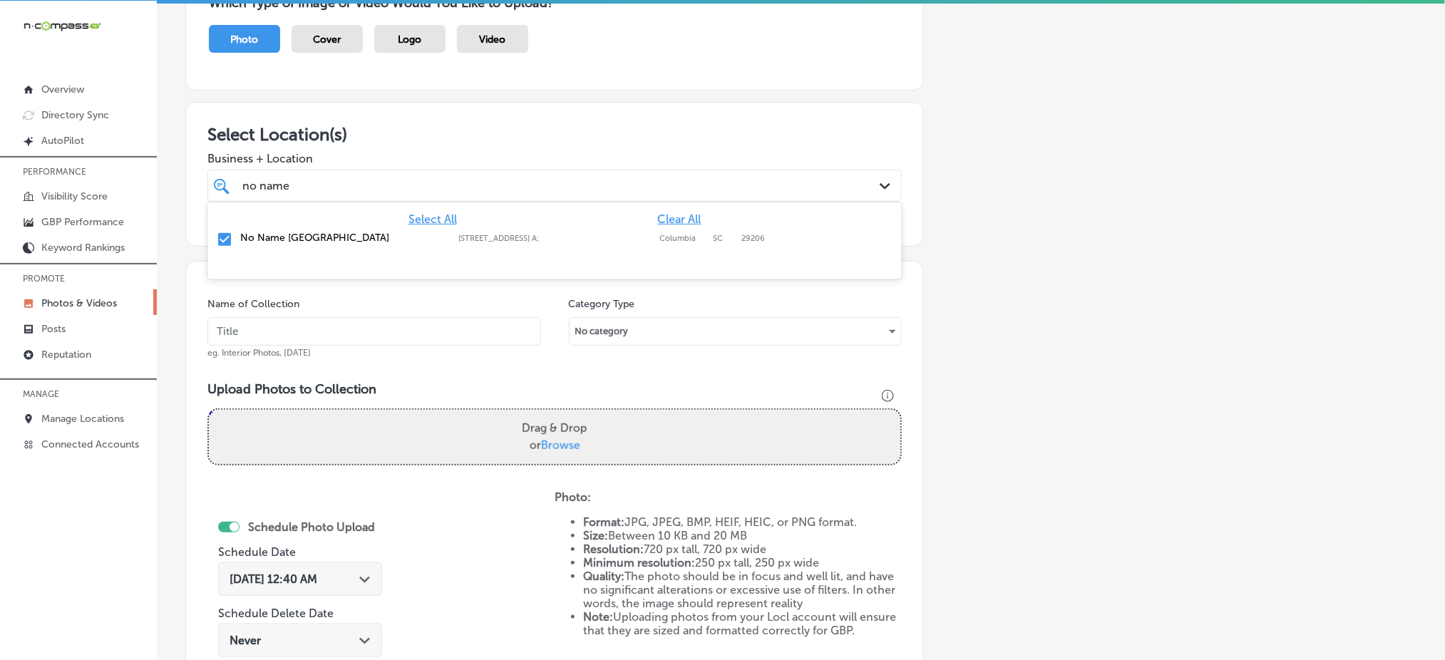
click at [317, 180] on div "no name no name" at bounding box center [523, 185] width 565 height 19
click at [298, 337] on input "text" at bounding box center [375, 331] width 334 height 29
paste input "no-name-deli-oct1"
type input "no-name-deli-oct3"
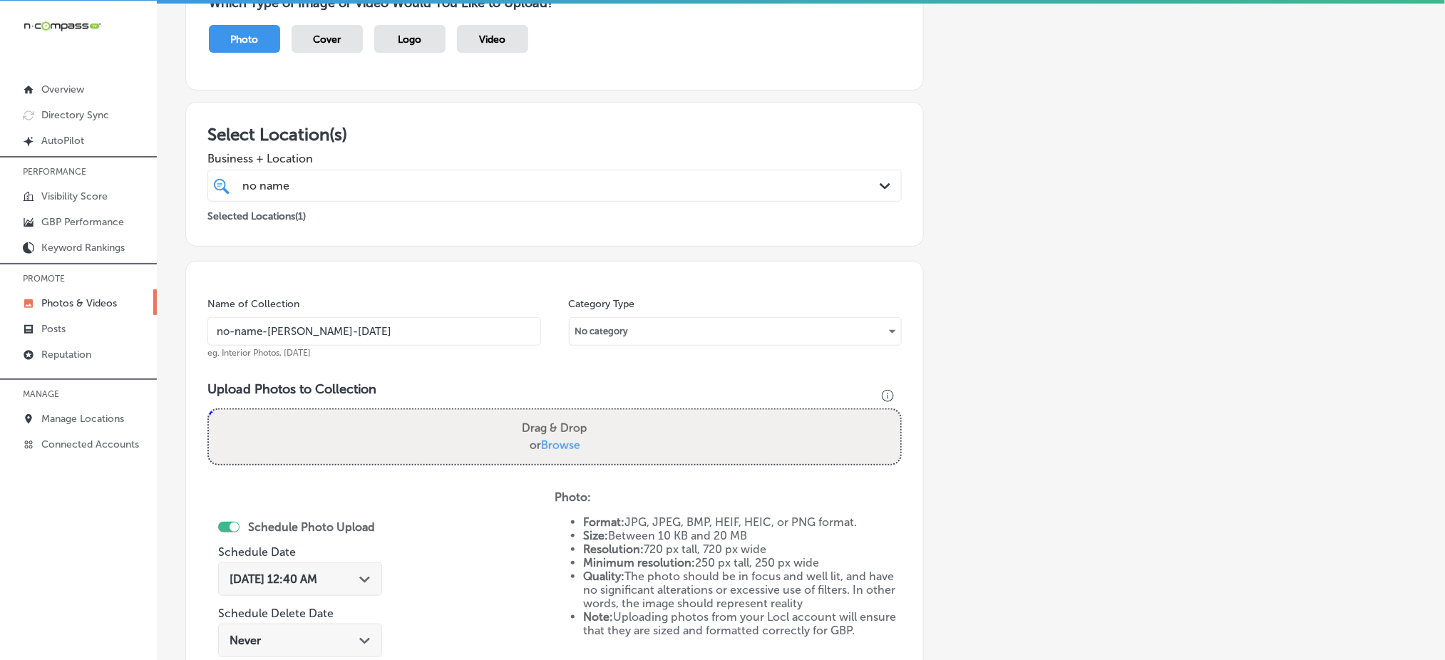
click at [556, 439] on span "Browse" at bounding box center [560, 446] width 39 height 14
click at [556, 414] on input "Drag & Drop or Browse" at bounding box center [555, 412] width 692 height 4
type input "C:\fakepath\fresh-sandwiches-no-name-deli-columbia-sc (11).jpg"
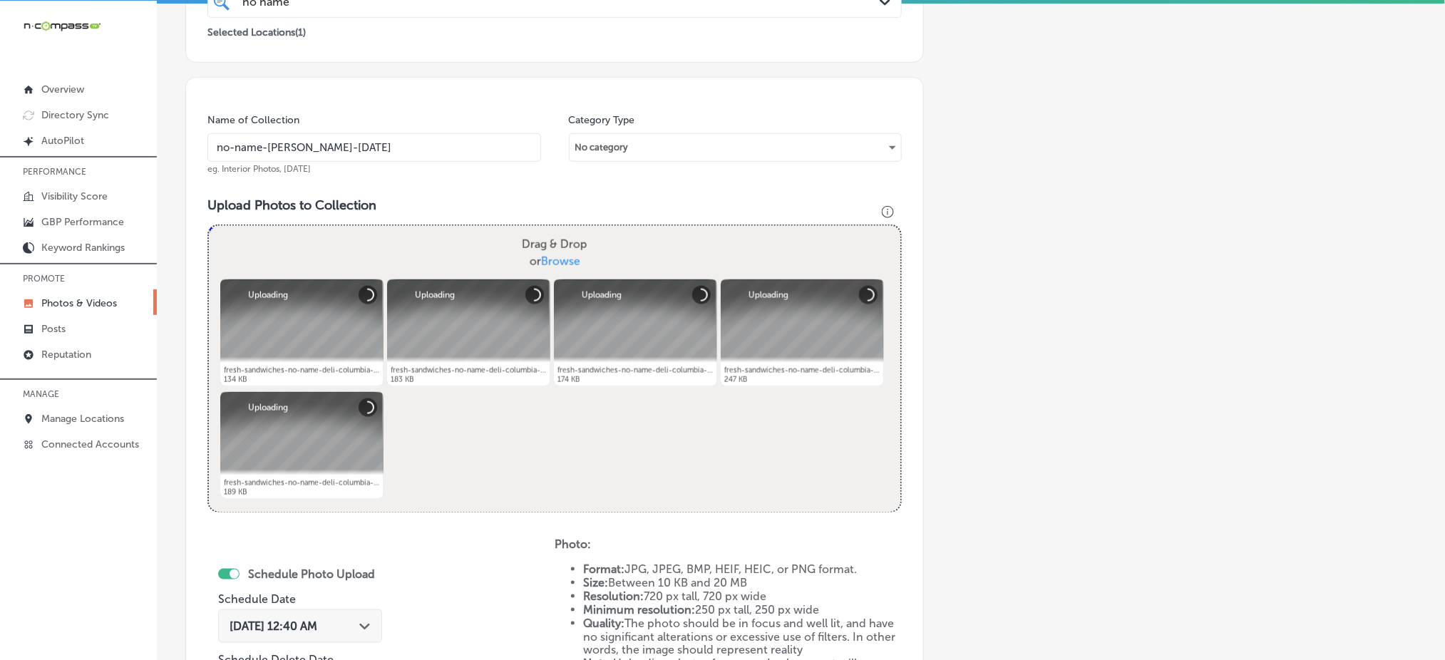
scroll to position [397, 0]
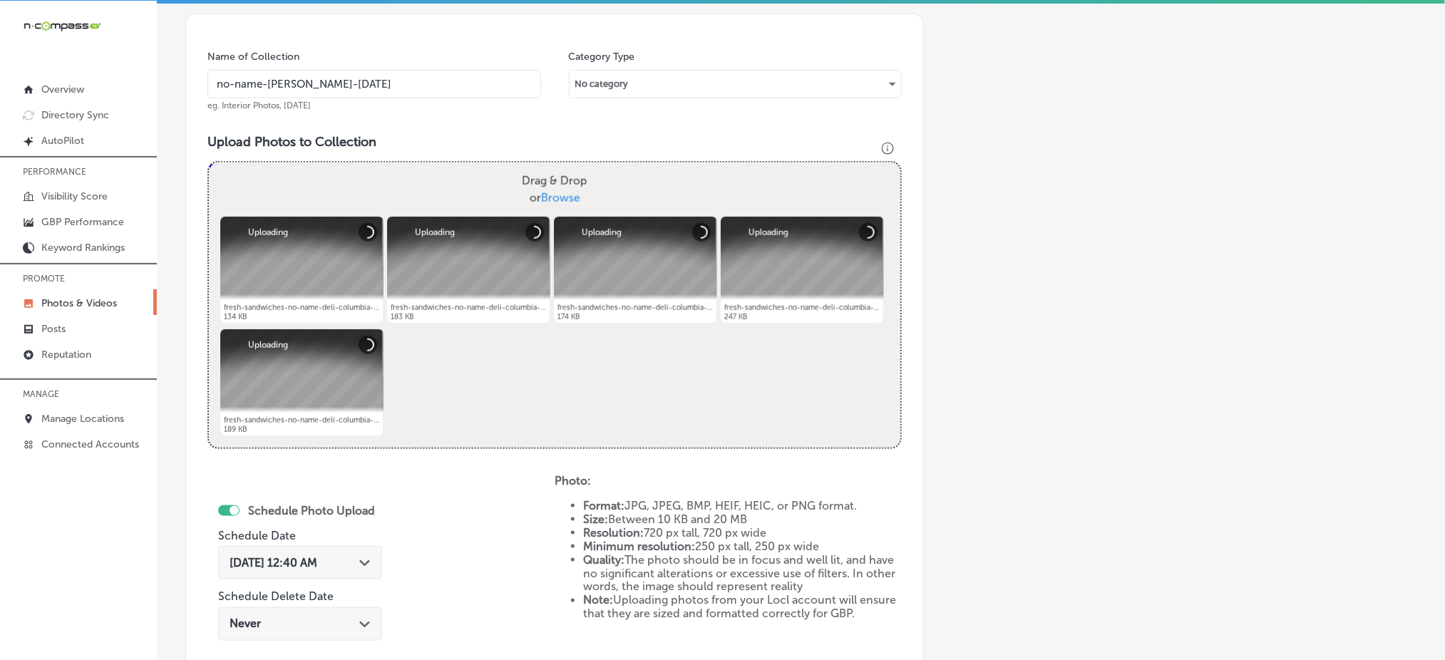
click at [307, 558] on span "Oct 4, 2025 12:40 AM" at bounding box center [274, 563] width 88 height 14
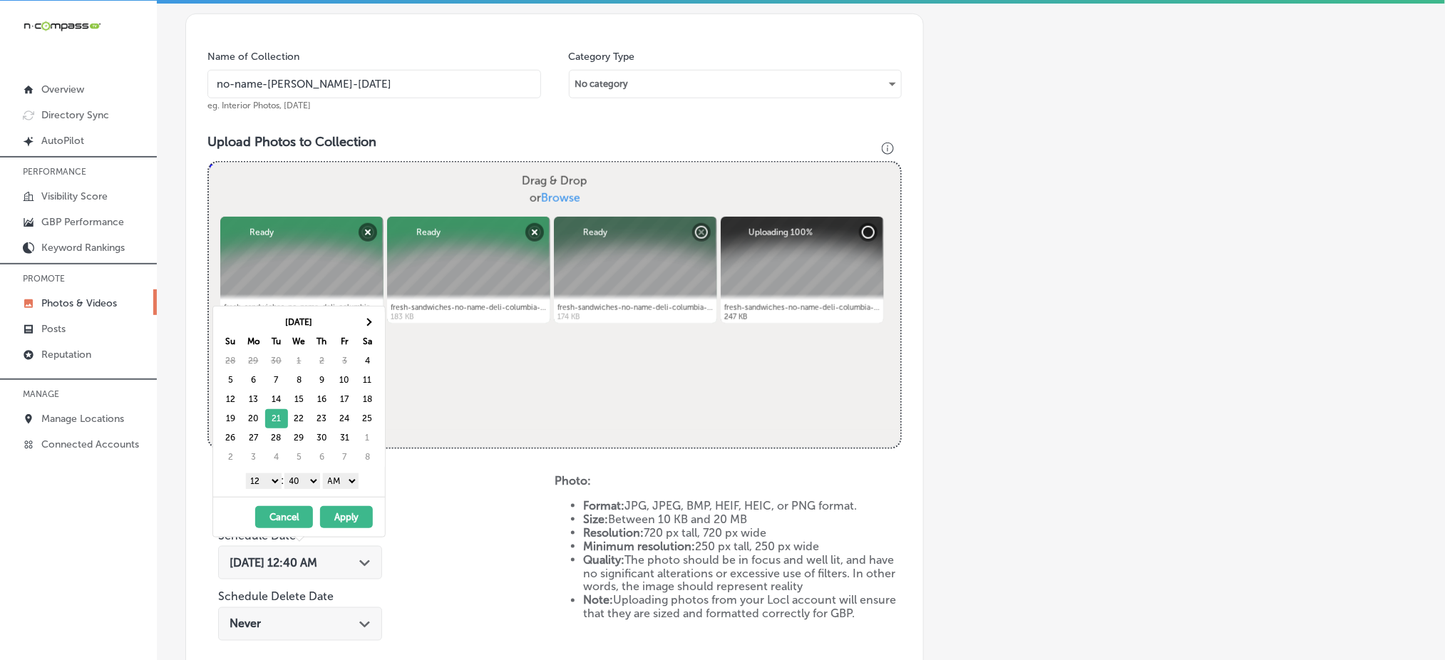
click at [263, 479] on select "1 2 3 4 5 6 7 8 9 10 11 12" at bounding box center [264, 482] width 36 height 16
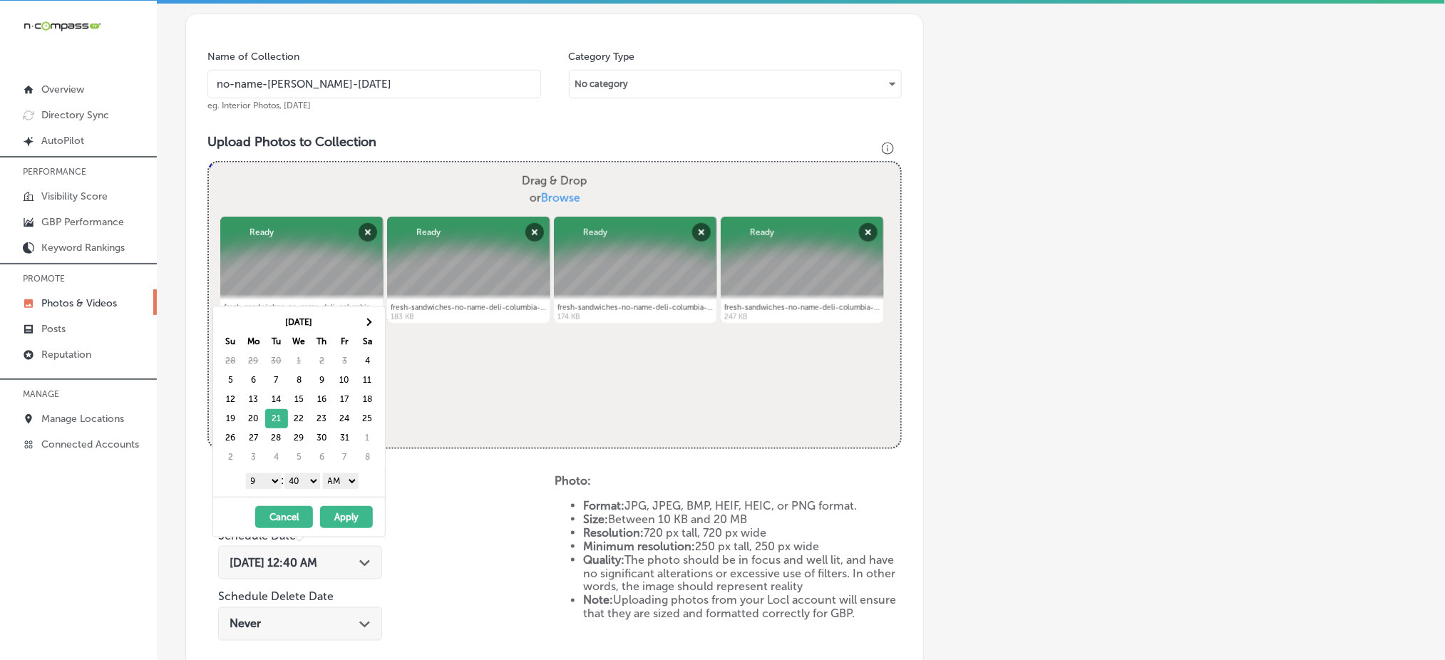
click at [309, 486] on select "00 10 20 30 40 50" at bounding box center [303, 482] width 36 height 16
drag, startPoint x: 342, startPoint y: 483, endPoint x: 332, endPoint y: 515, distance: 33.2
click at [332, 515] on div "Oct 2025 Su Mo Tu We Th Fr Sa 28 29 30 1 2 3 4 5 6 7 8 9 10 11 12 13 14 15 16 1…" at bounding box center [299, 422] width 173 height 232
click at [332, 515] on button "Apply" at bounding box center [346, 517] width 53 height 22
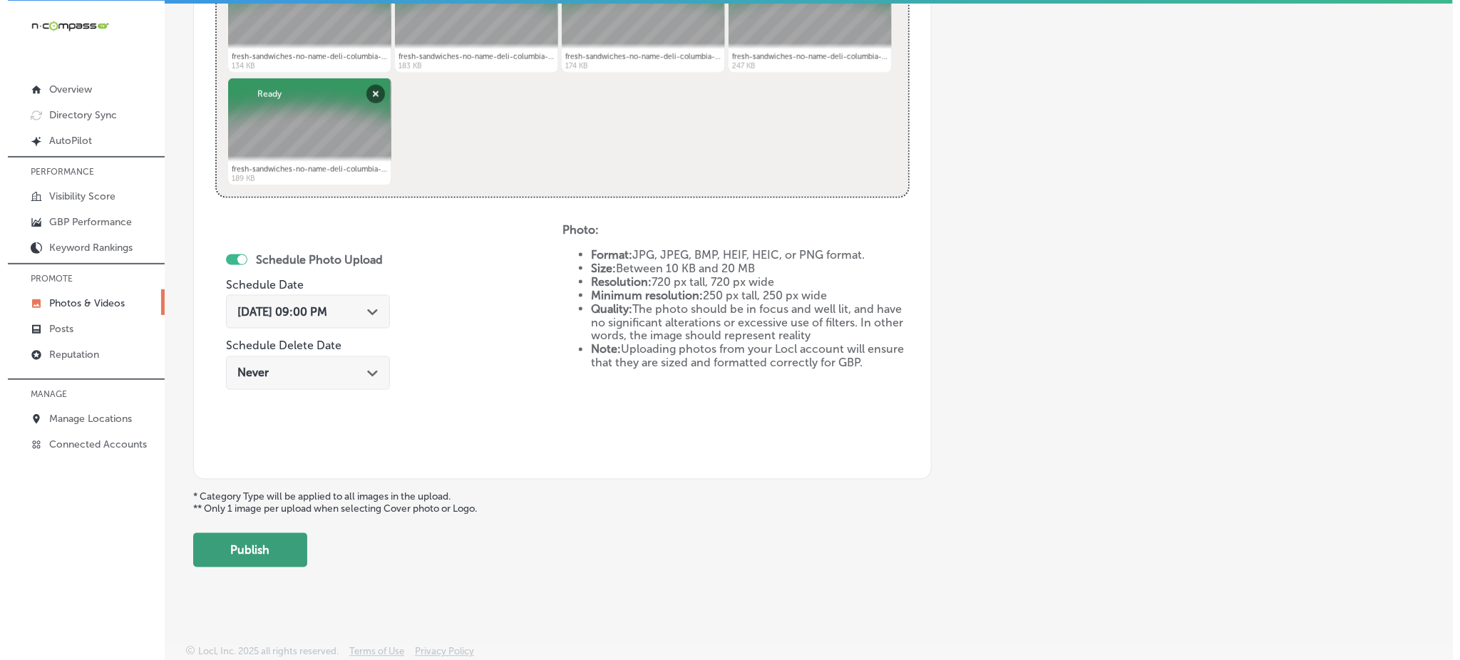
scroll to position [648, 0]
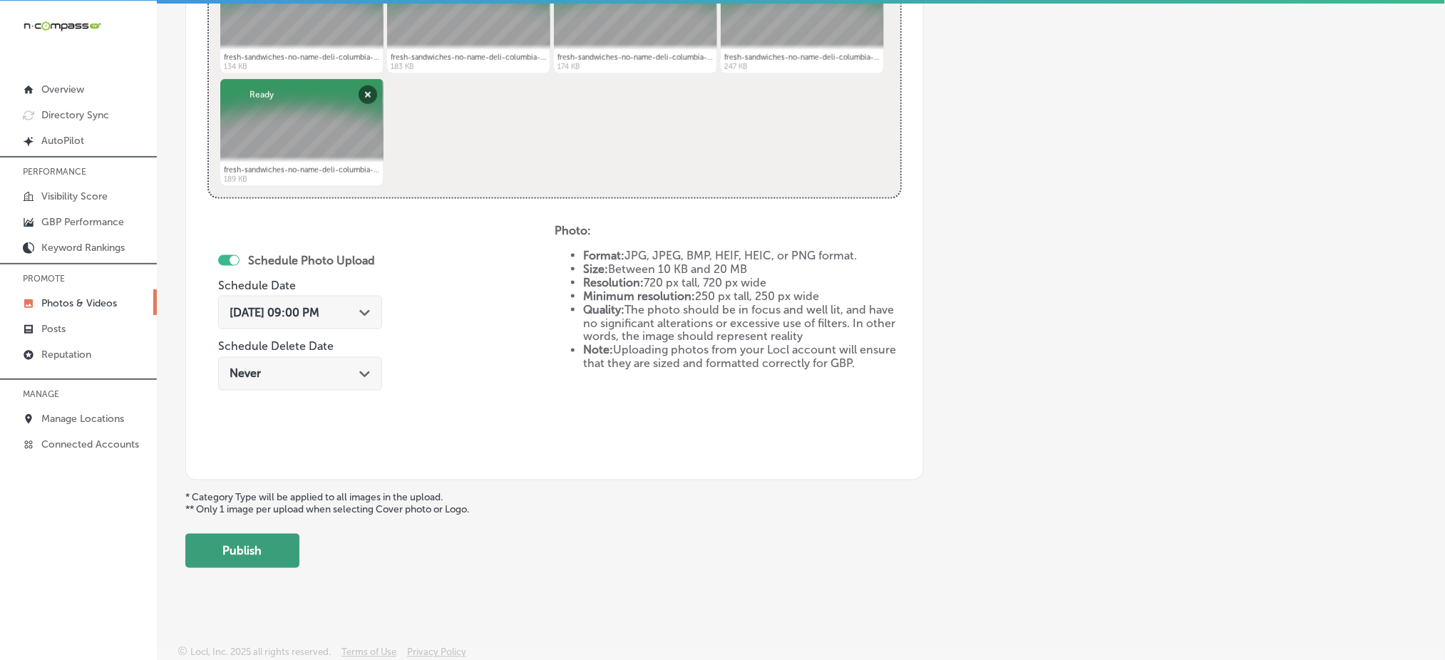
click at [245, 551] on button "Publish" at bounding box center [242, 551] width 114 height 34
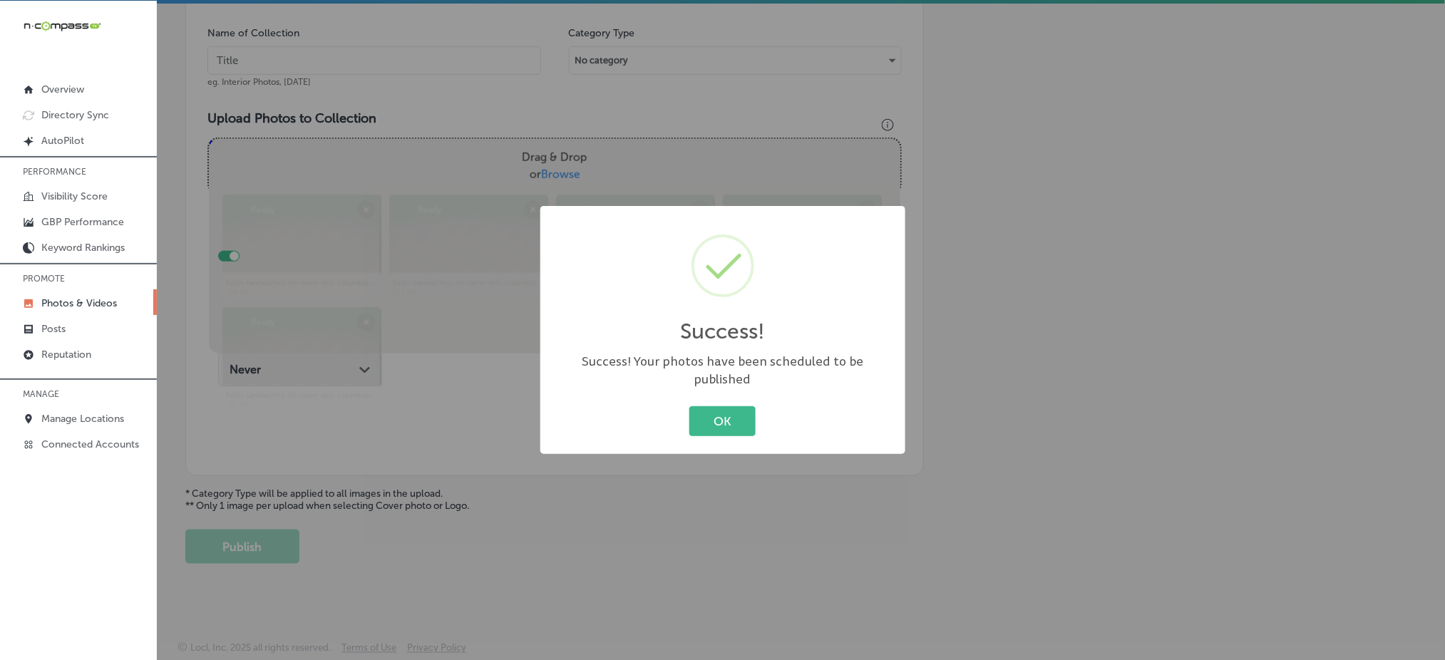
scroll to position [417, 0]
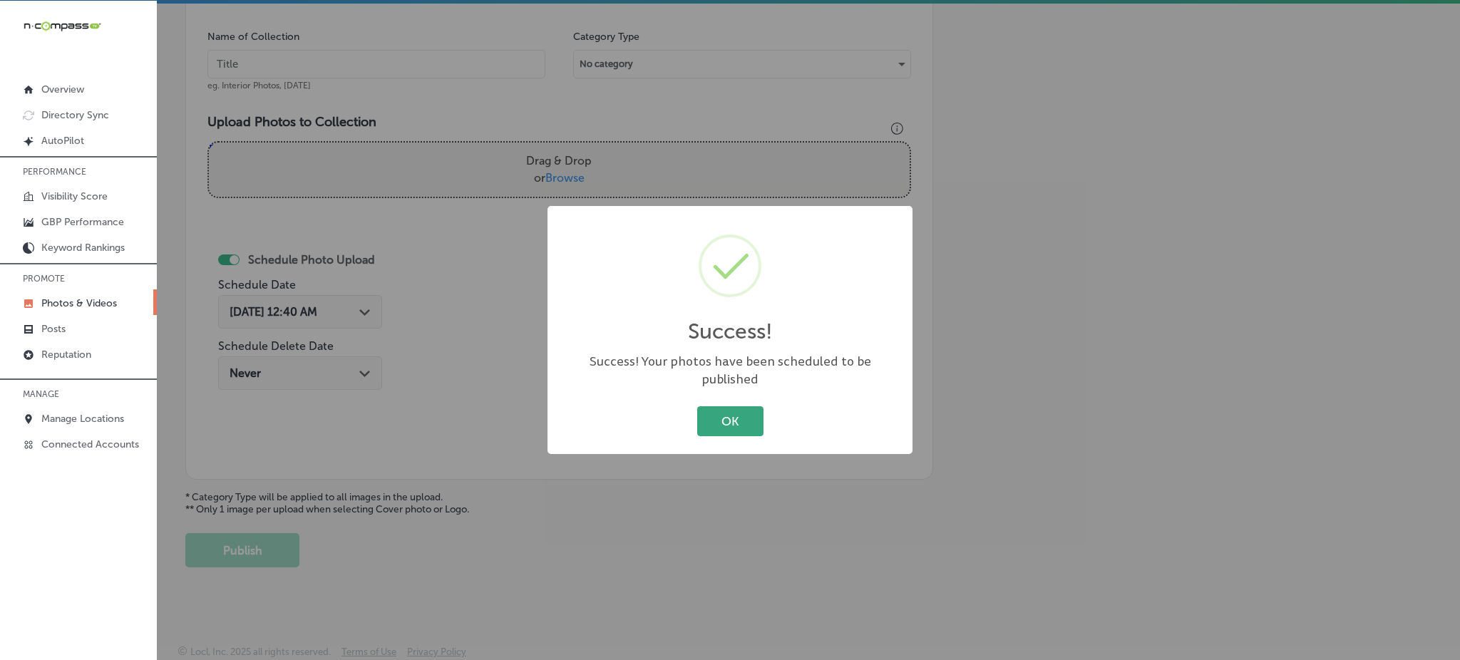
click at [717, 411] on button "OK" at bounding box center [730, 420] width 66 height 29
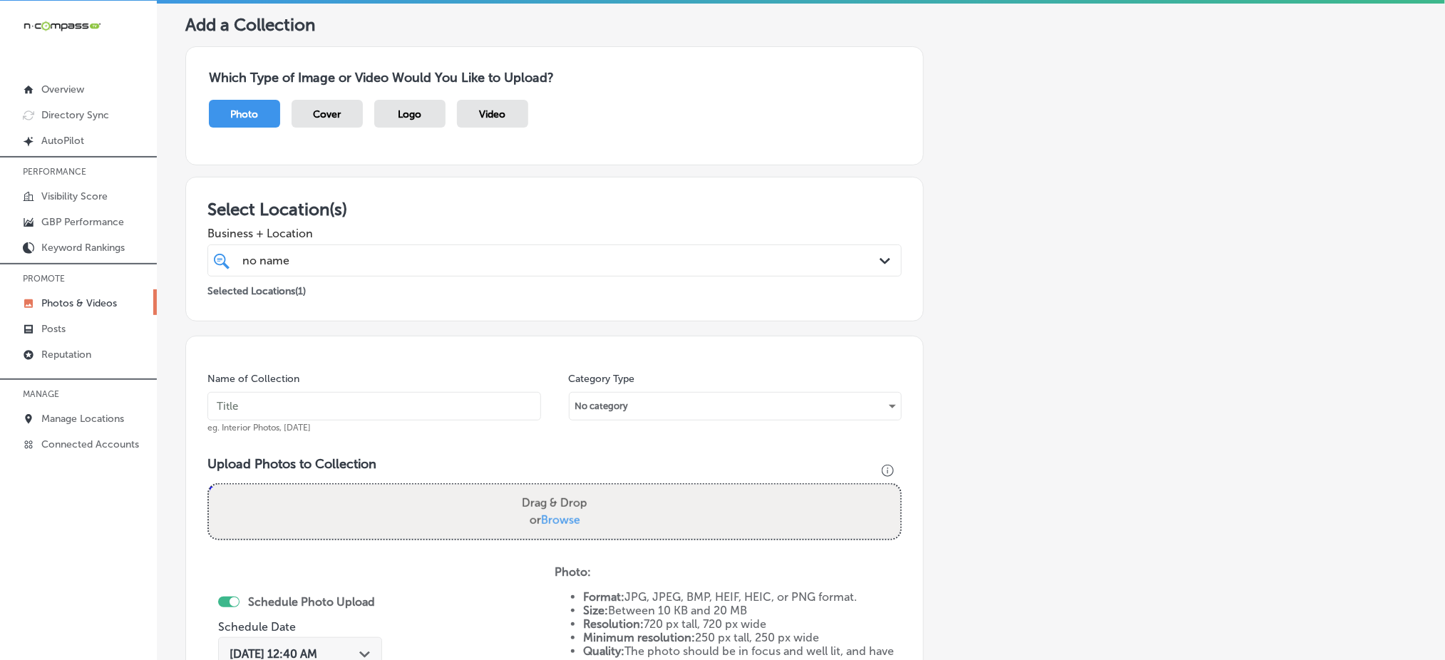
scroll to position [71, 0]
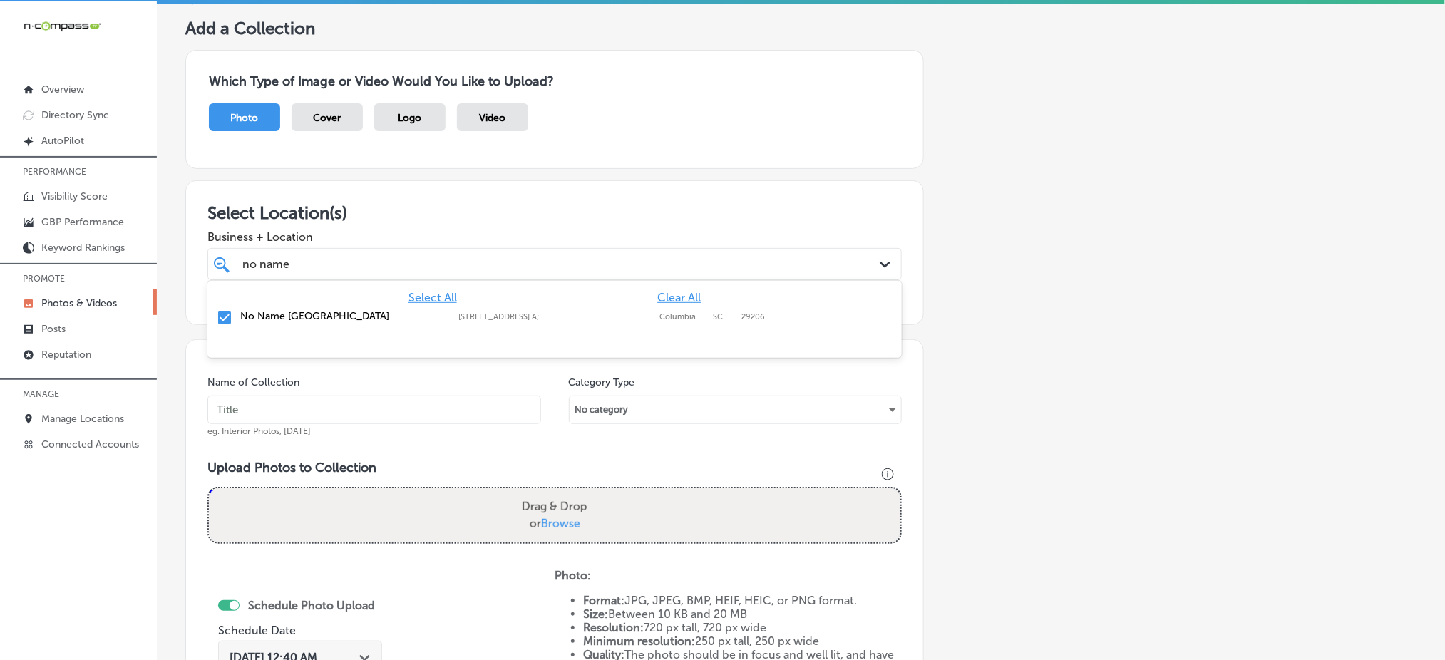
click at [379, 257] on div "no name no name" at bounding box center [523, 264] width 565 height 19
click at [250, 405] on input "text" at bounding box center [375, 410] width 334 height 29
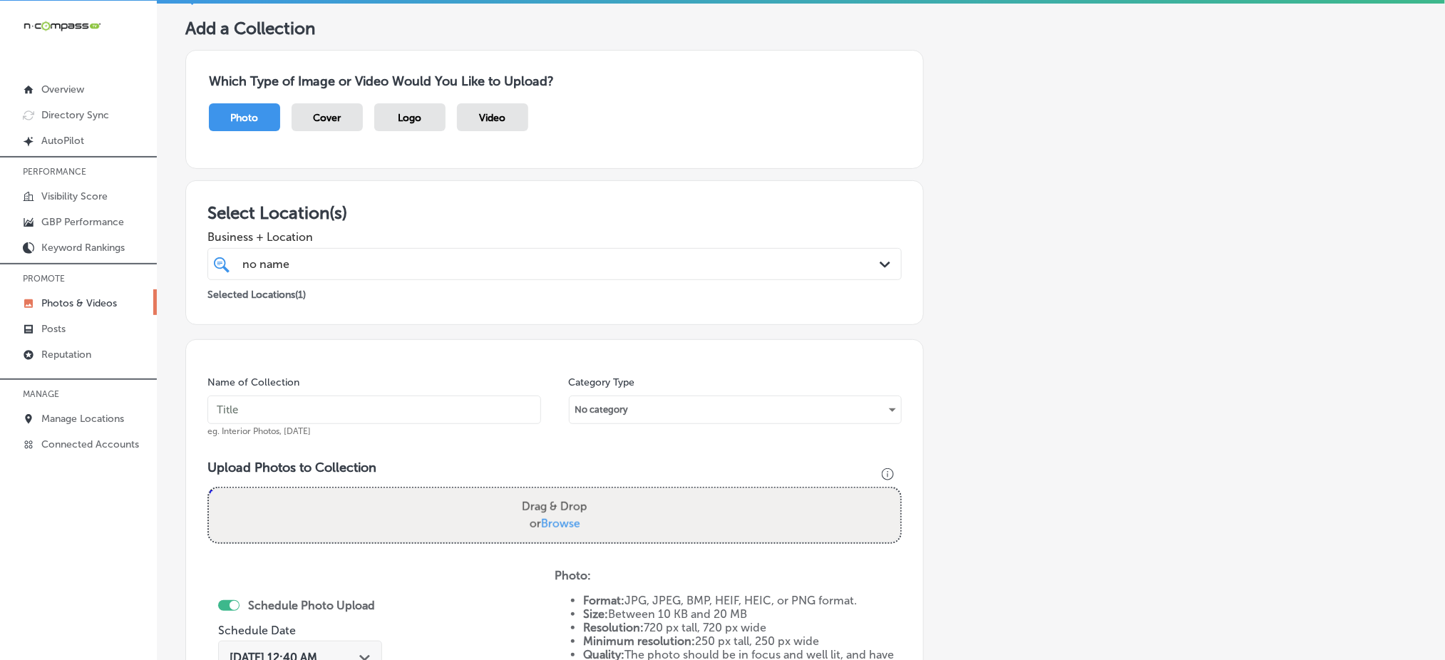
paste input "no-name-deli-oct1"
type input "no-name-deli-oct4"
click at [556, 523] on span "Browse" at bounding box center [560, 524] width 39 height 14
click at [556, 493] on input "Drag & Drop or Browse" at bounding box center [555, 490] width 692 height 4
type input "C:\fakepath\fresh-sandwiches-no-name-deli-columbia-sc (16).jpg"
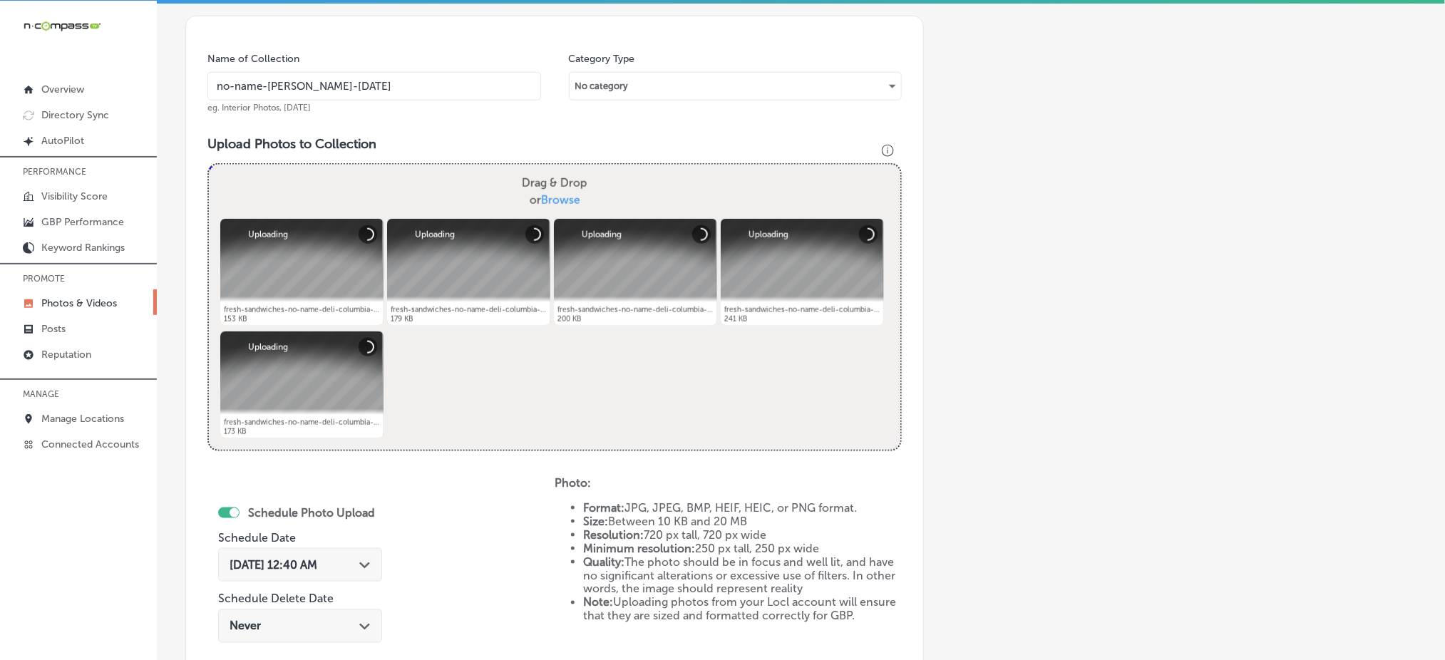
scroll to position [525, 0]
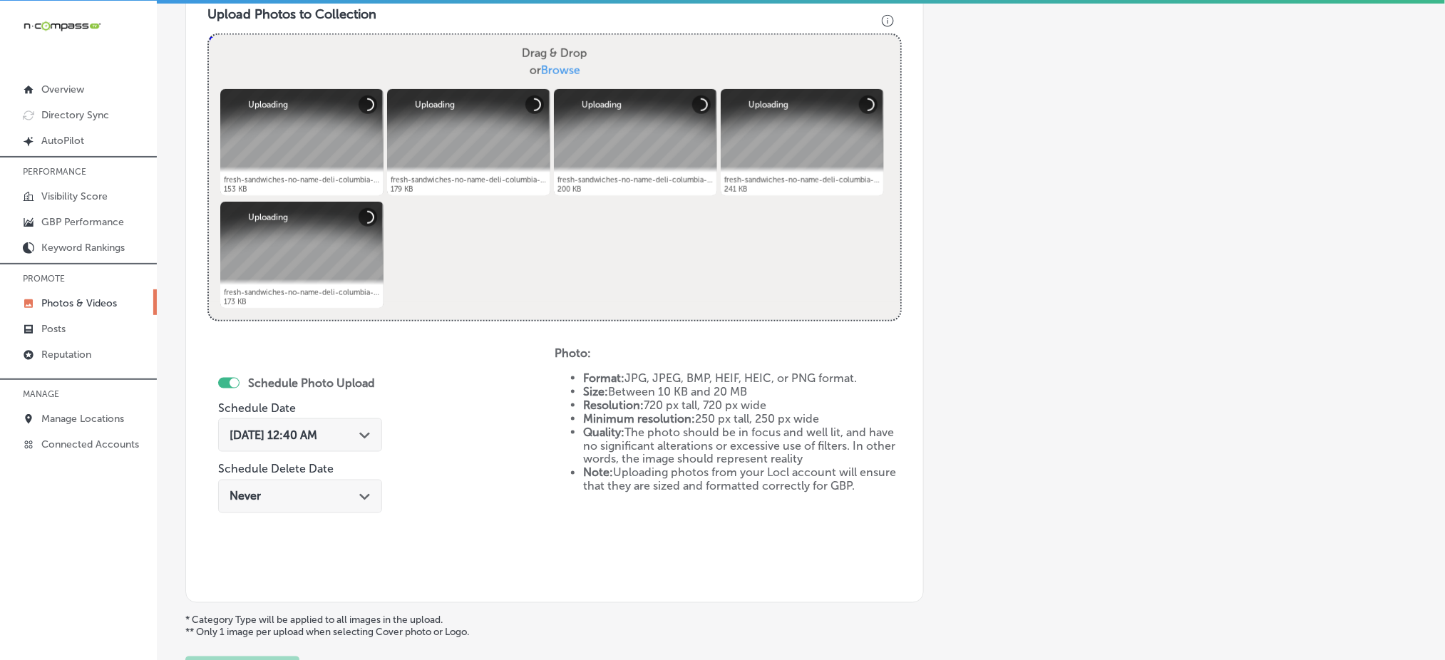
click at [306, 421] on div "Oct 4, 2025 12:40 AM Path Created with Sketch." at bounding box center [300, 436] width 164 height 34
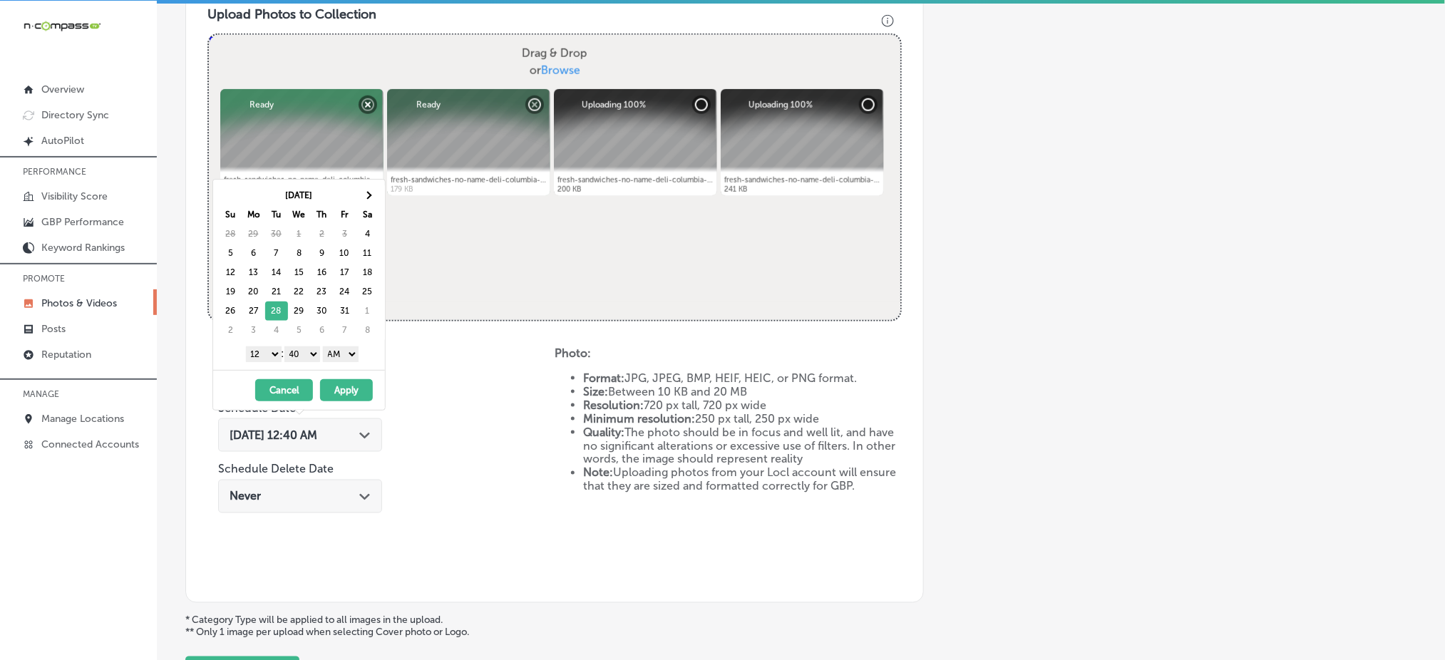
click at [265, 359] on select "1 2 3 4 5 6 7 8 9 10 11 12" at bounding box center [264, 355] width 36 height 16
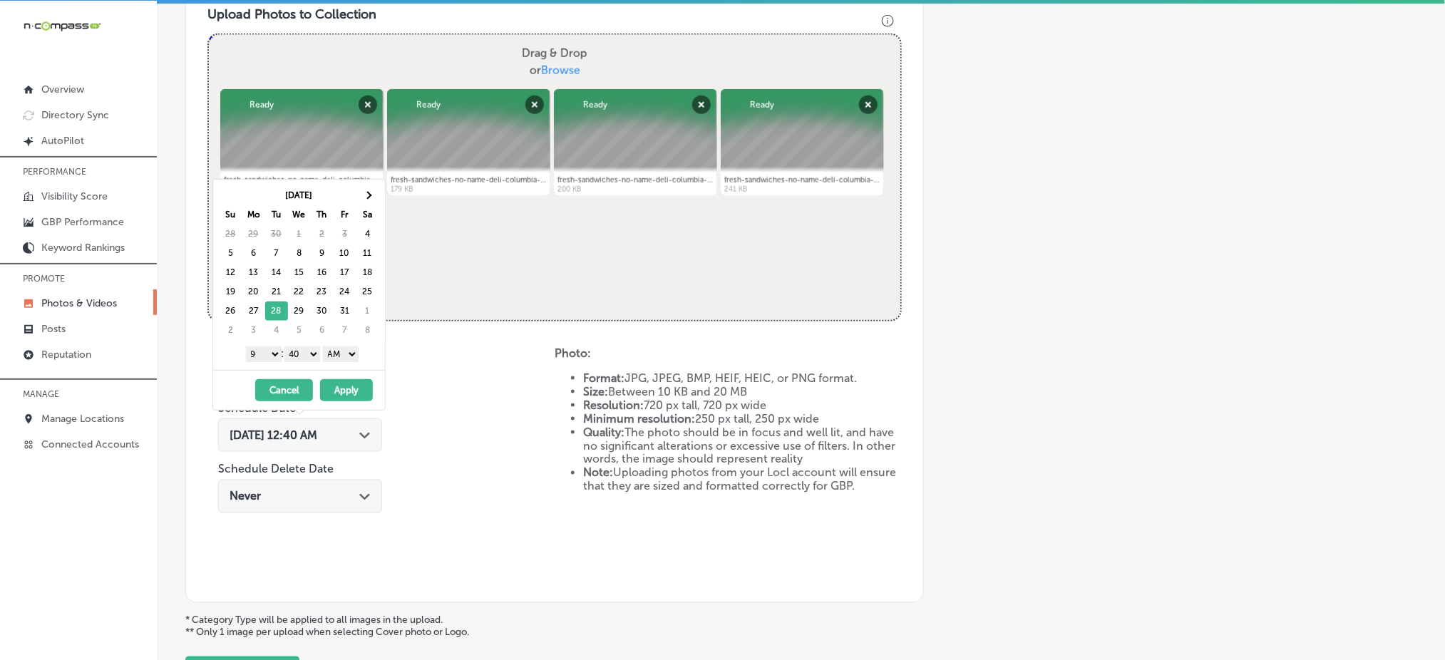
drag, startPoint x: 294, startPoint y: 350, endPoint x: 305, endPoint y: 371, distance: 23.6
click at [305, 371] on div "Oct 2025 Su Mo Tu We Th Fr Sa 28 29 30 1 2 3 4 5 6 7 8 9 10 11 12 13 14 15 16 1…" at bounding box center [299, 295] width 173 height 232
drag, startPoint x: 349, startPoint y: 348, endPoint x: 336, endPoint y: 396, distance: 50.3
click at [336, 396] on div "Oct 2025 Su Mo Tu We Th Fr Sa 28 29 30 1 2 3 4 5 6 7 8 9 10 11 12 13 14 15 16 1…" at bounding box center [299, 295] width 173 height 232
click at [336, 393] on button "Apply" at bounding box center [346, 390] width 53 height 22
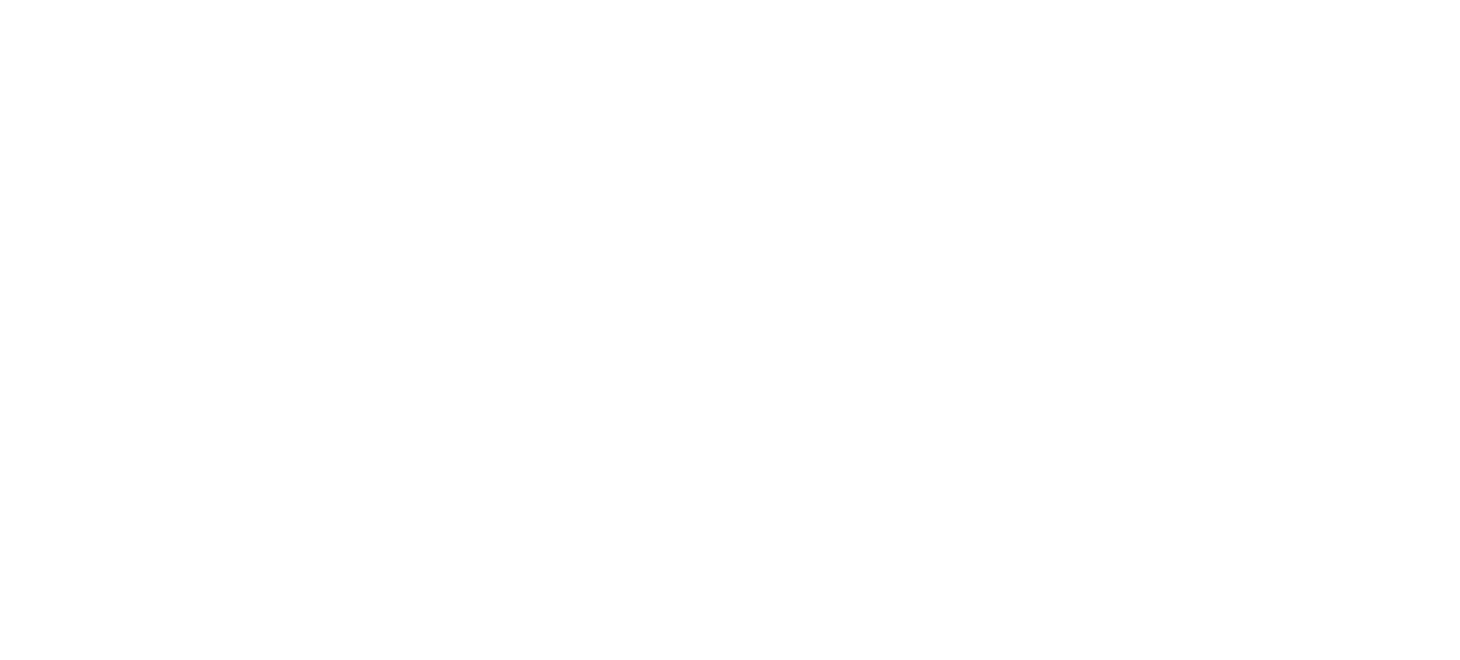
scroll to position [0, 0]
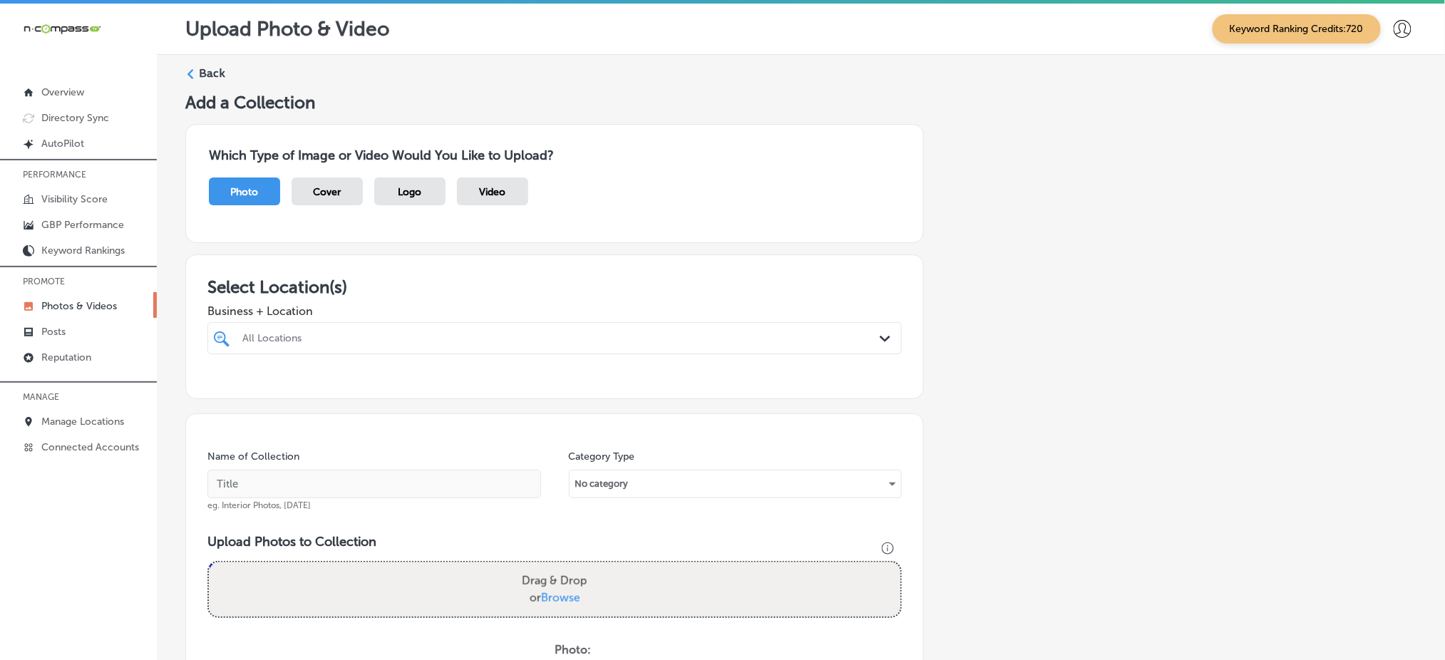
click at [673, 342] on div "All Locations" at bounding box center [561, 338] width 639 height 12
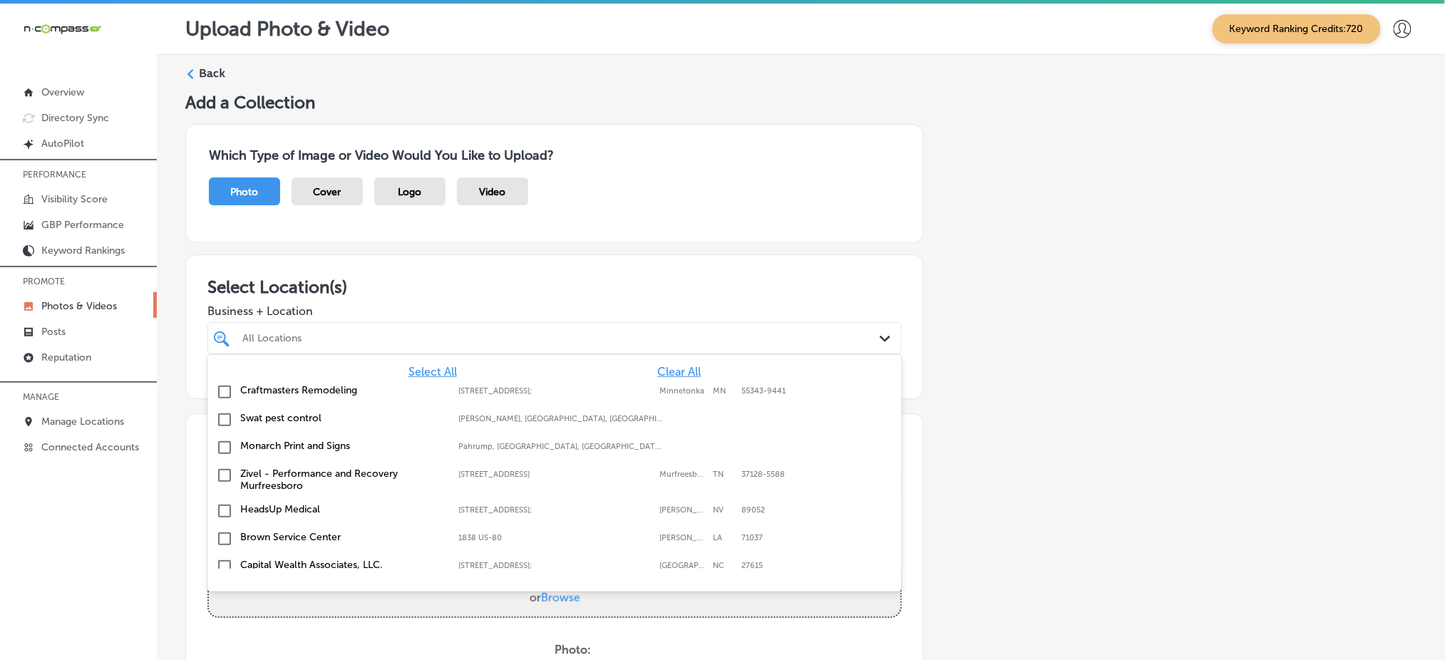
click at [657, 366] on span "Clear All" at bounding box center [679, 372] width 44 height 14
click at [670, 365] on span "Clear All" at bounding box center [679, 372] width 44 height 14
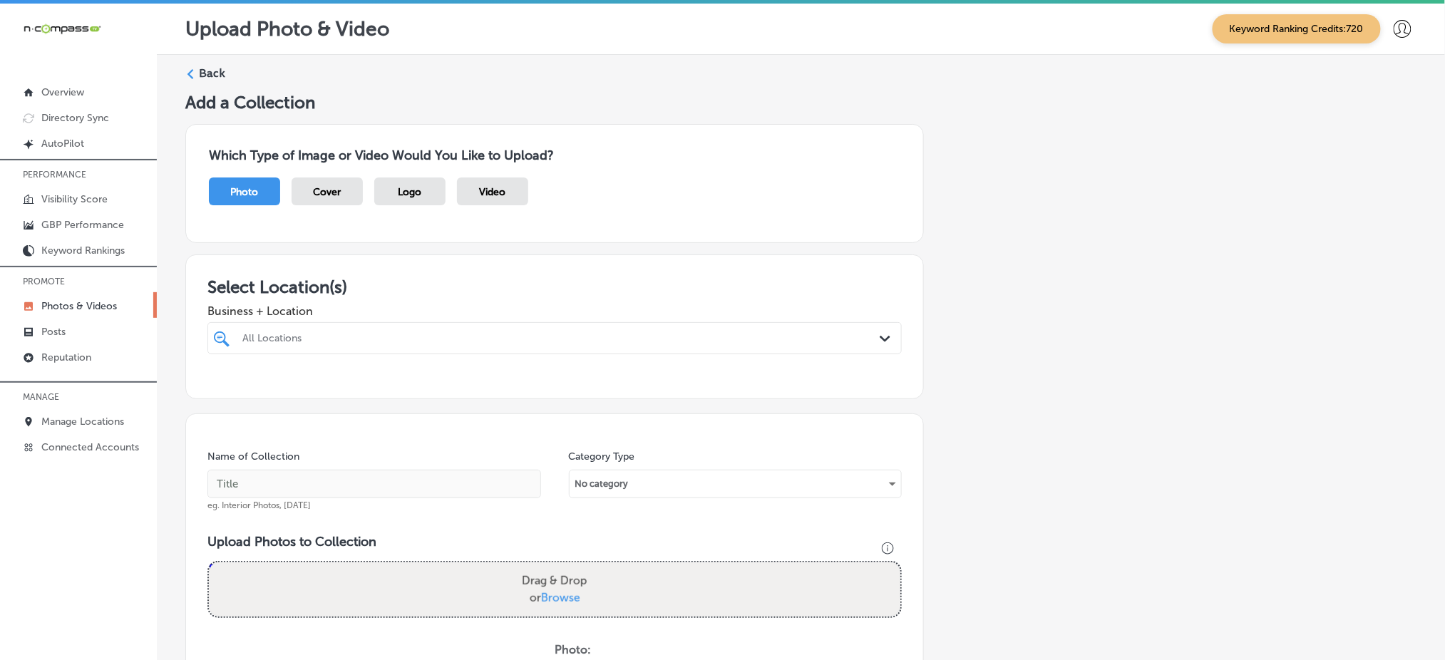
click at [652, 339] on div "All Locations" at bounding box center [561, 338] width 639 height 12
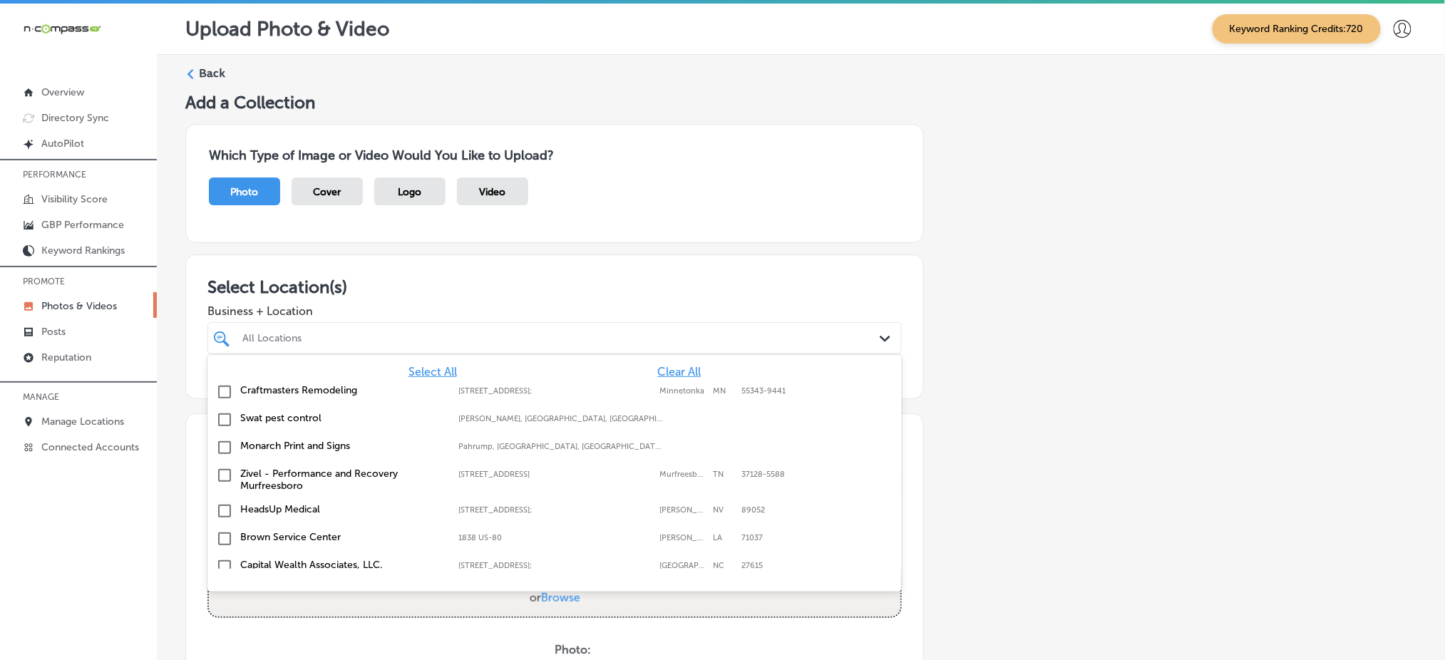
click at [657, 366] on span "Clear All" at bounding box center [679, 372] width 44 height 14
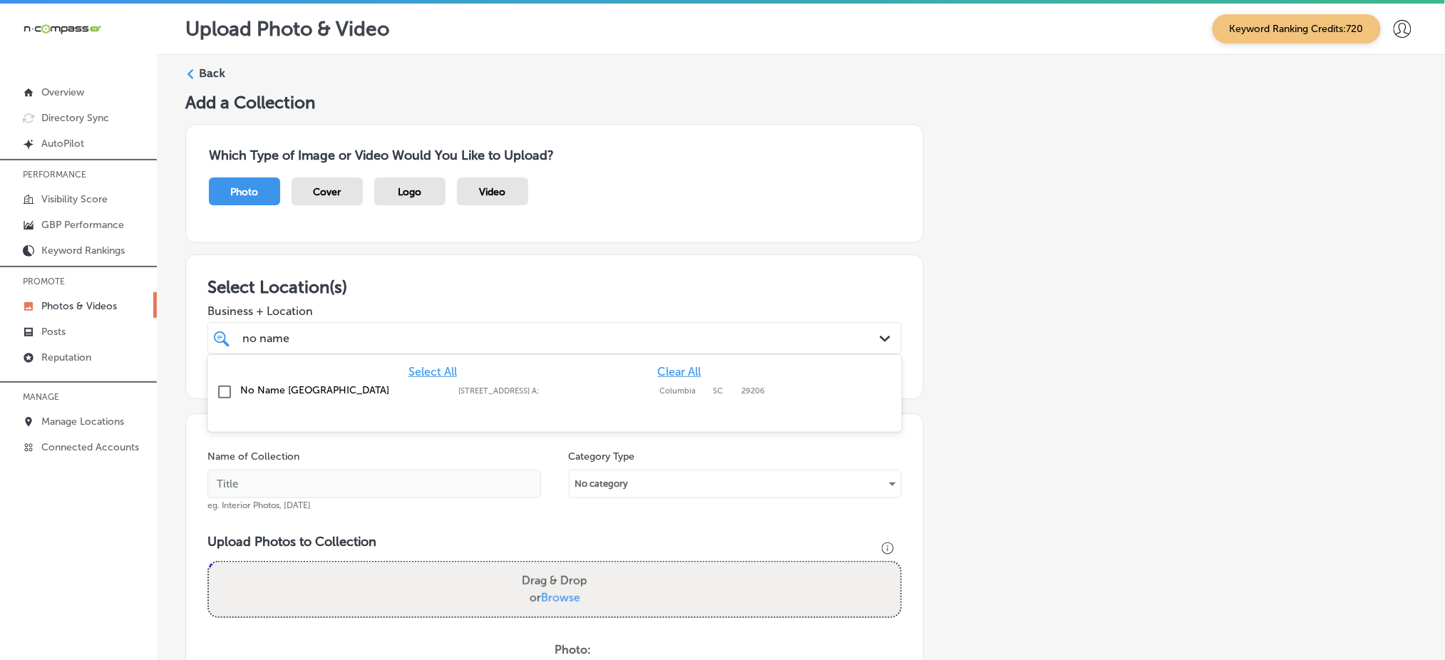
click at [566, 388] on label "[STREET_ADDRESS] A;" at bounding box center [556, 391] width 194 height 9
click at [522, 322] on div "no name no name Path Created with Sketch." at bounding box center [555, 338] width 695 height 32
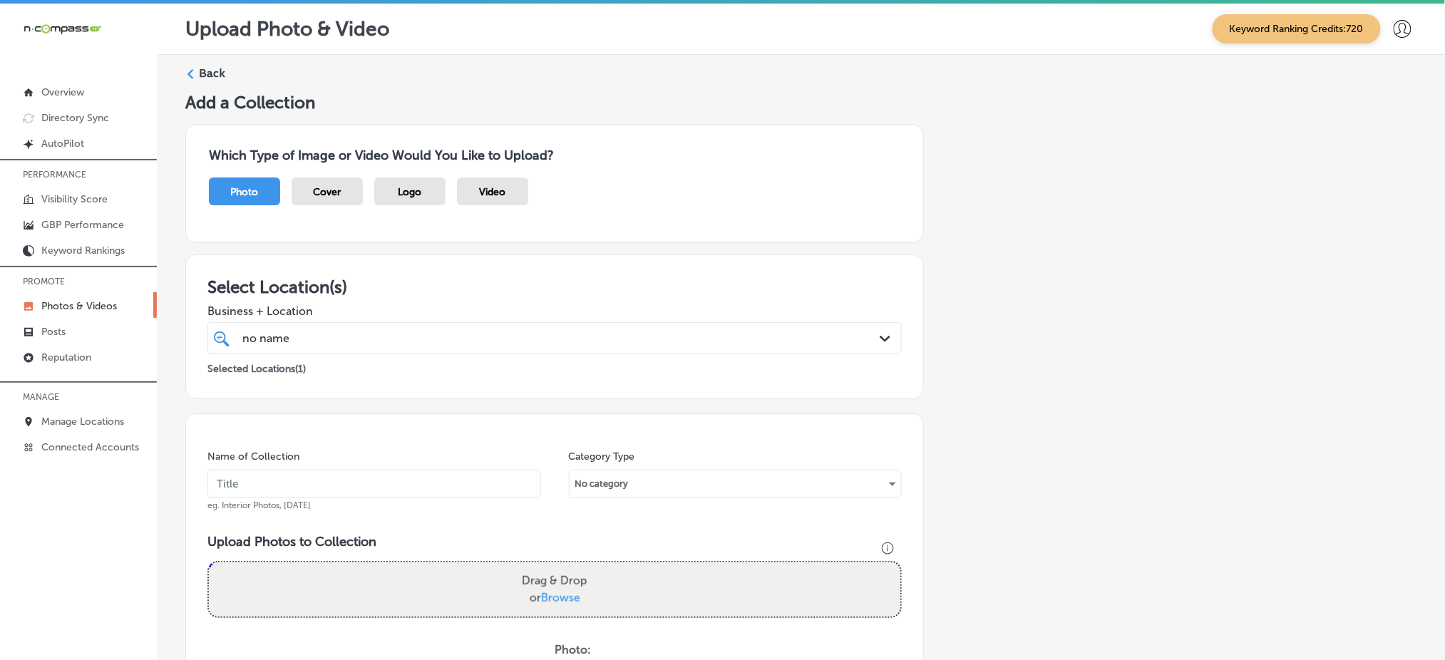
click at [522, 322] on div "no name no name Path Created with Sketch." at bounding box center [555, 338] width 695 height 32
type input "no name"
click at [367, 483] on input "text" at bounding box center [375, 484] width 334 height 29
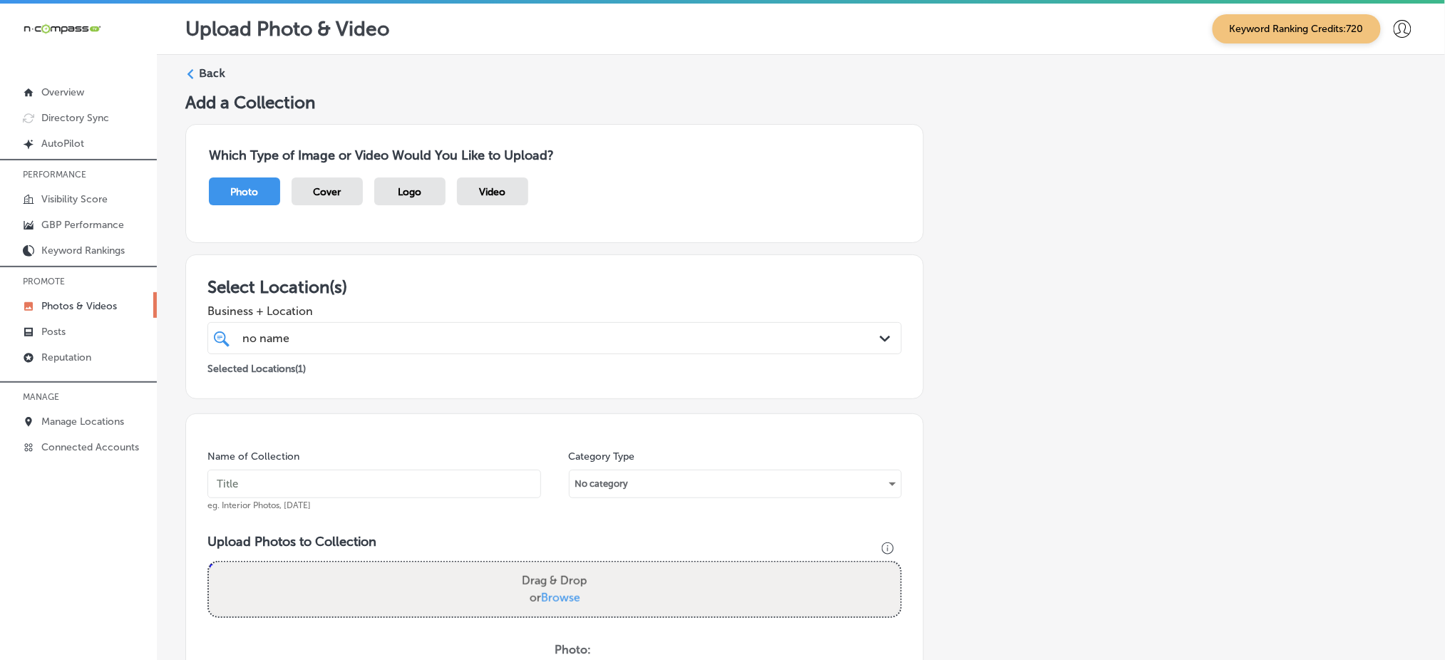
paste input "no-name-deli-oct1"
type input "no-name-deli-oct"
click at [202, 67] on label "Back" at bounding box center [212, 74] width 26 height 16
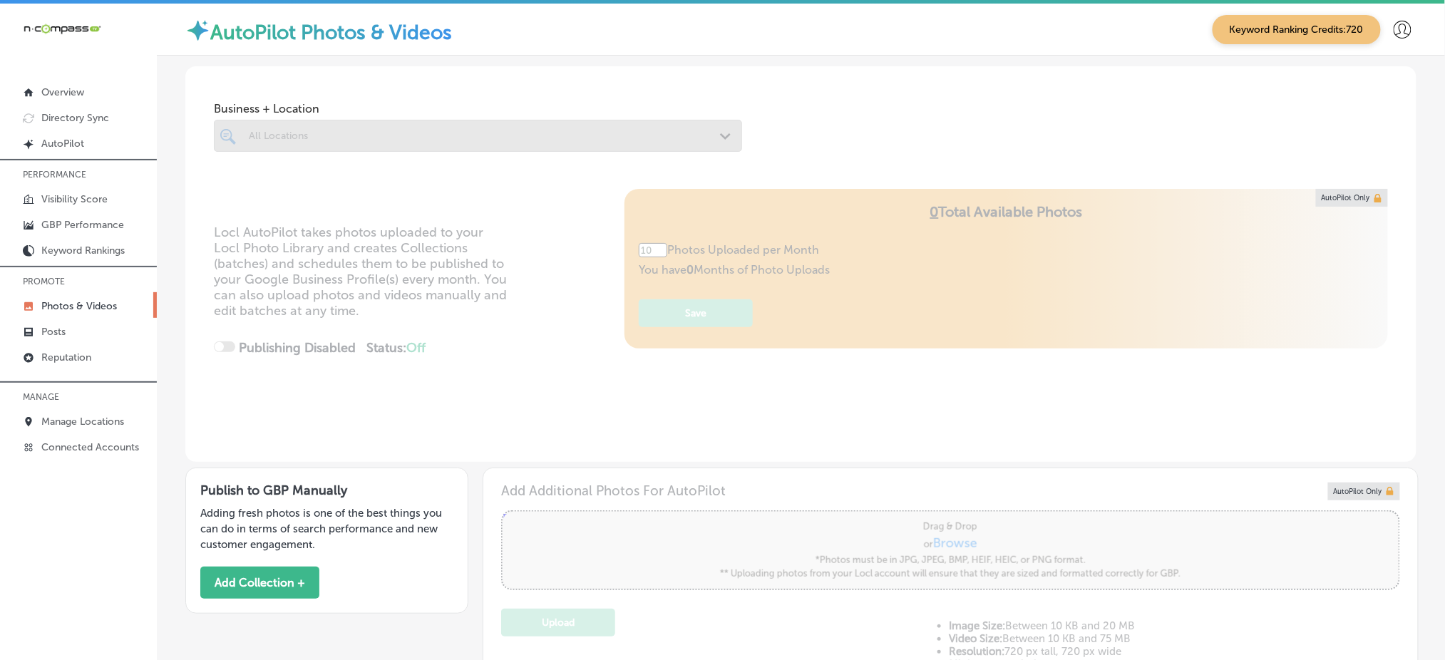
type input "5"
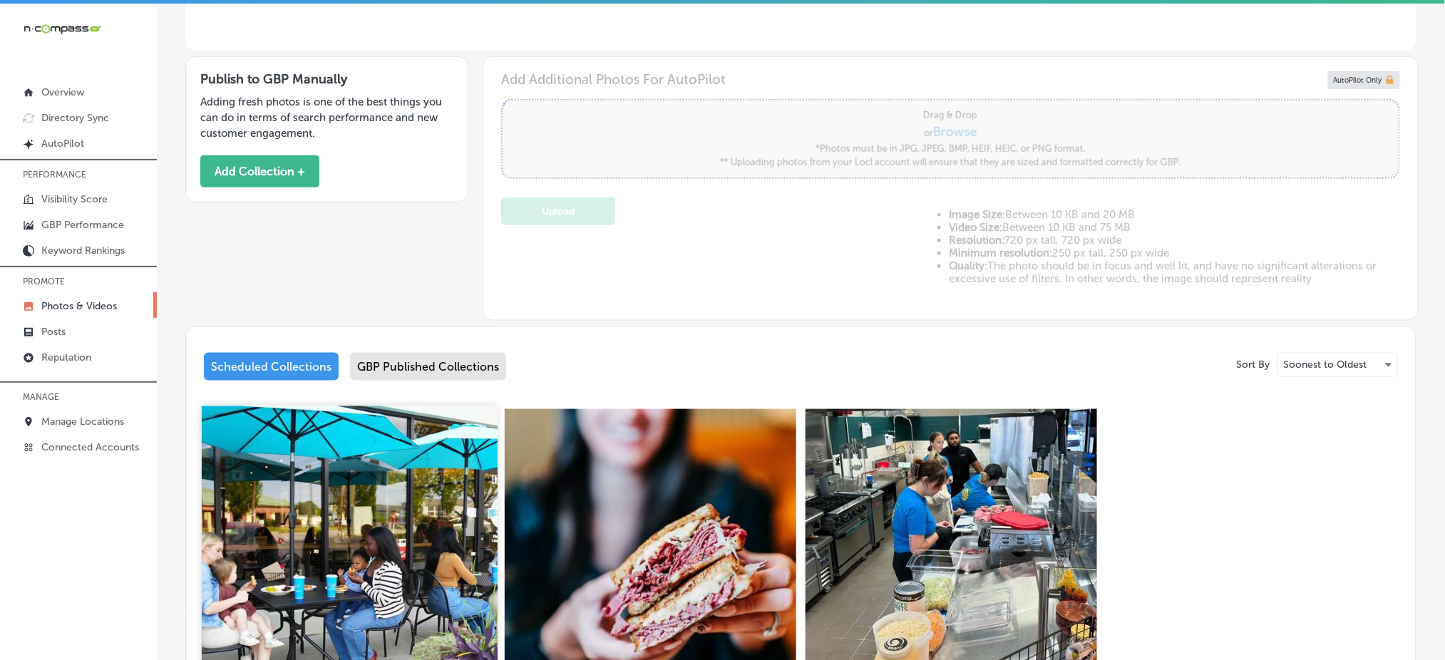
scroll to position [406, 0]
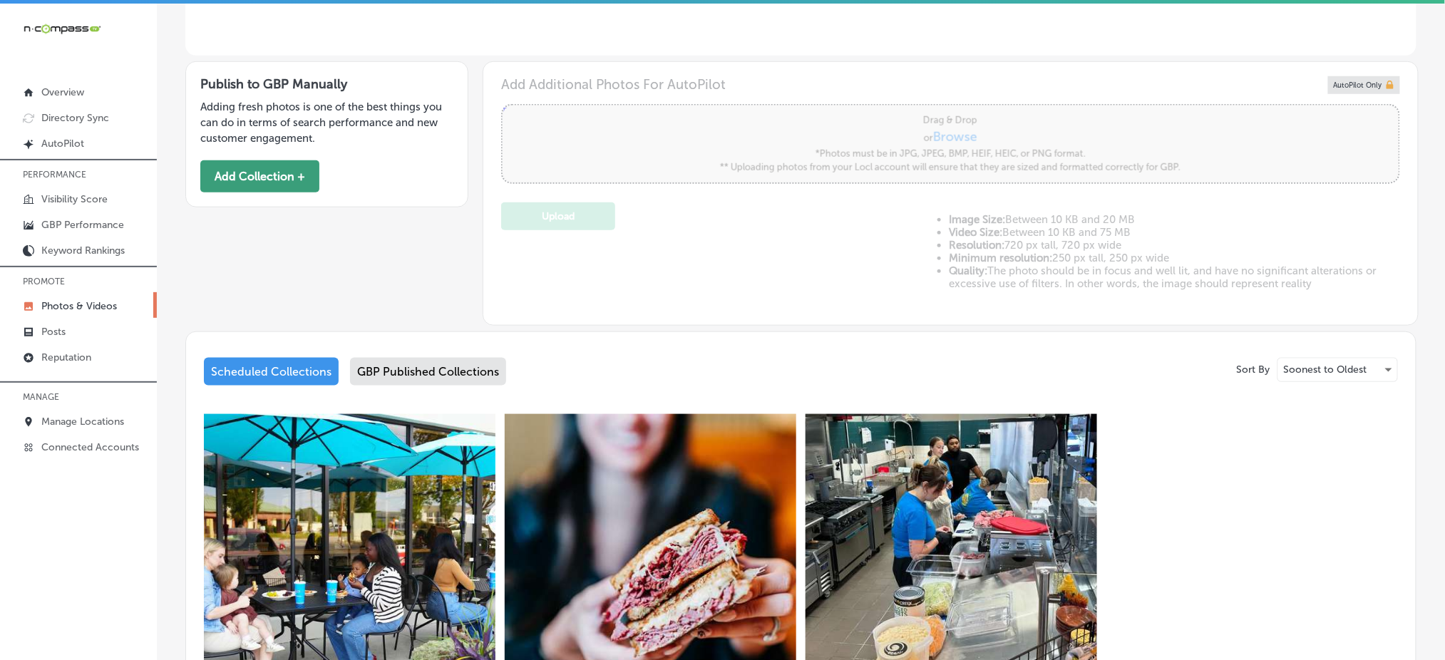
click at [274, 175] on button "Add Collection +" at bounding box center [259, 176] width 119 height 32
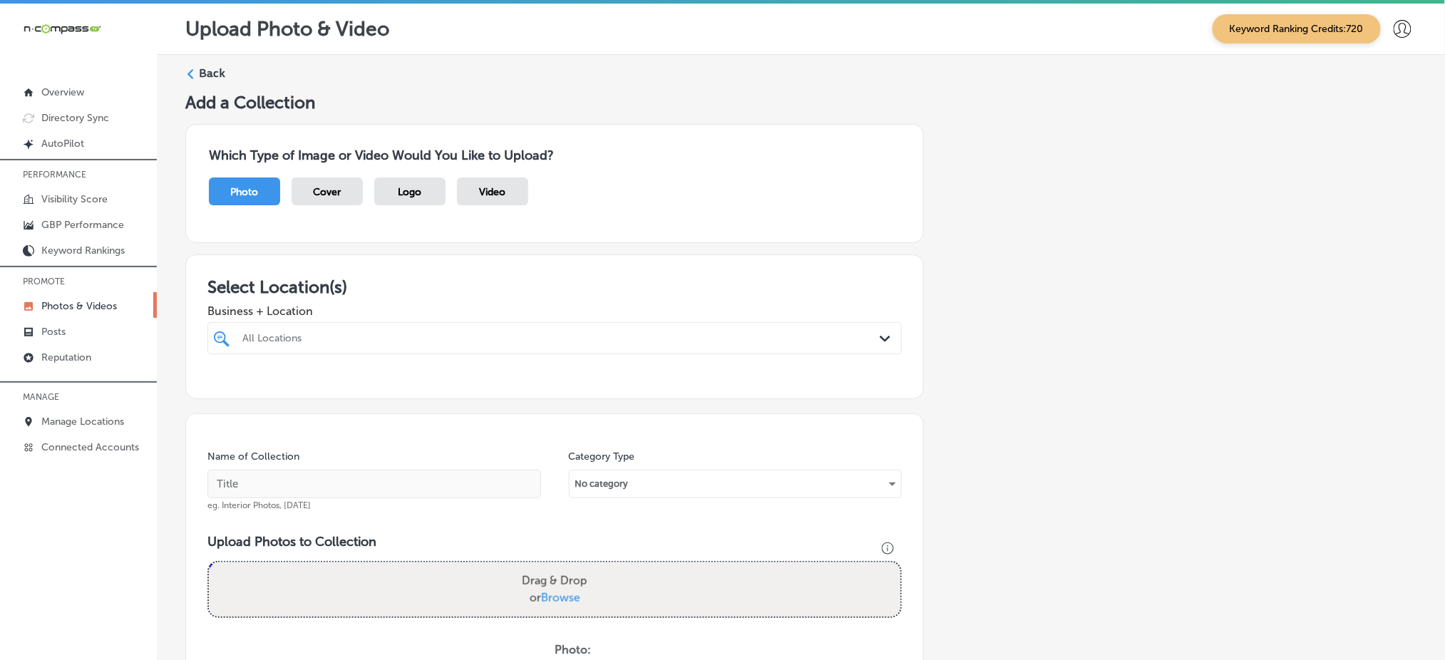
click at [351, 335] on div "All Locations" at bounding box center [561, 338] width 639 height 12
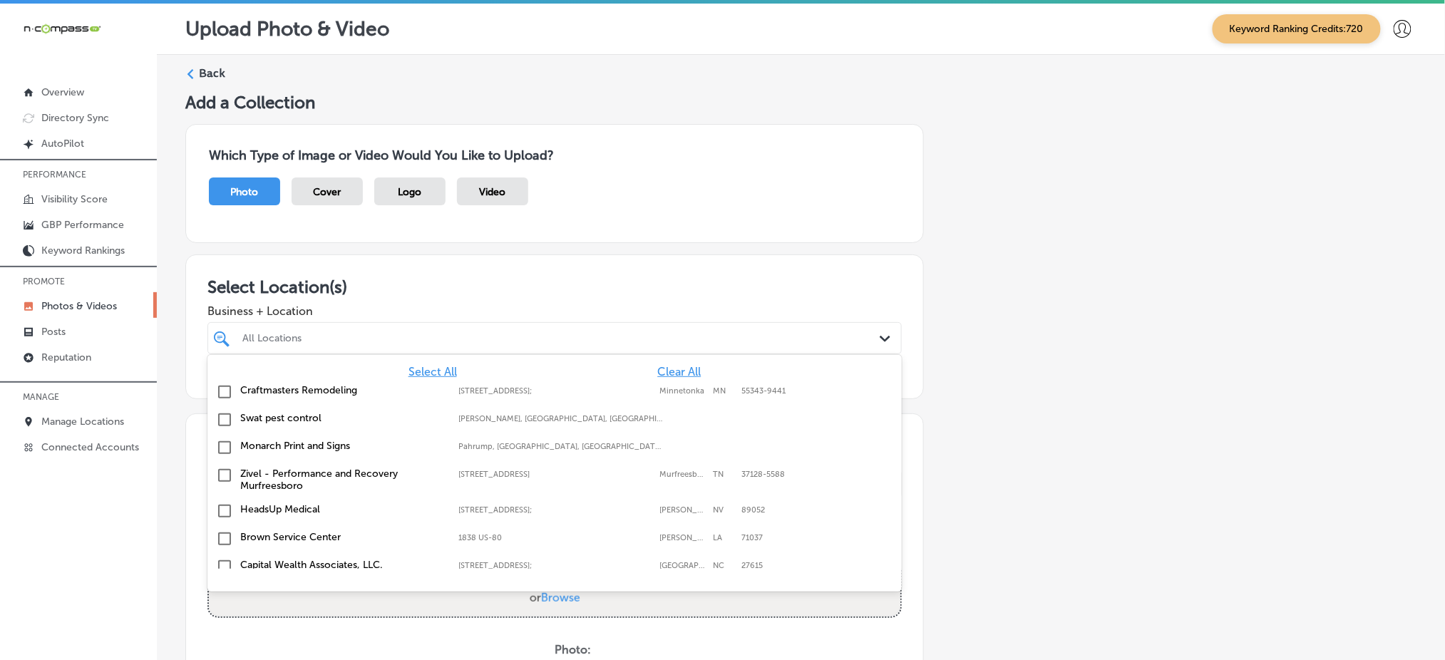
click at [657, 369] on span "Clear All" at bounding box center [679, 372] width 44 height 14
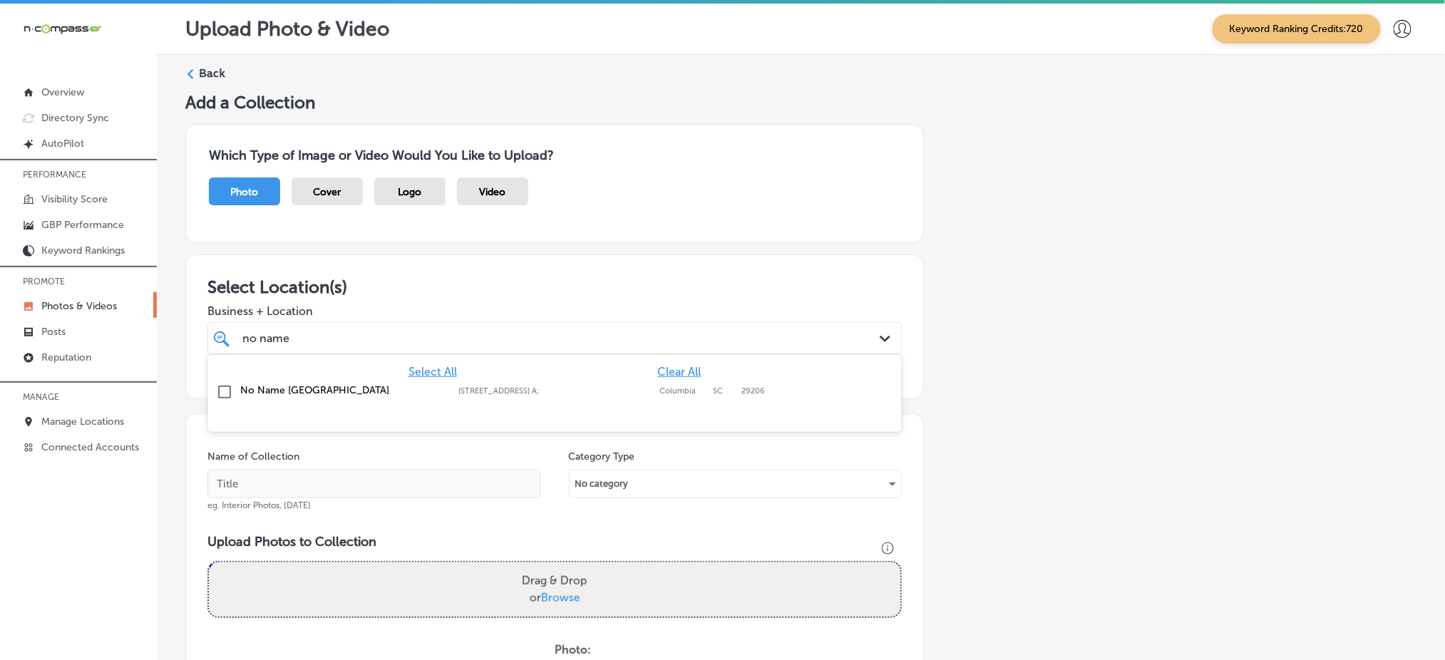
click at [505, 397] on div "No Name Deli Forest Drive 4712 Forest Dr Ste. A;, Columbia, SC, 29206 4712 Fore…" at bounding box center [554, 393] width 683 height 22
click at [446, 329] on div "no name no name" at bounding box center [523, 338] width 565 height 19
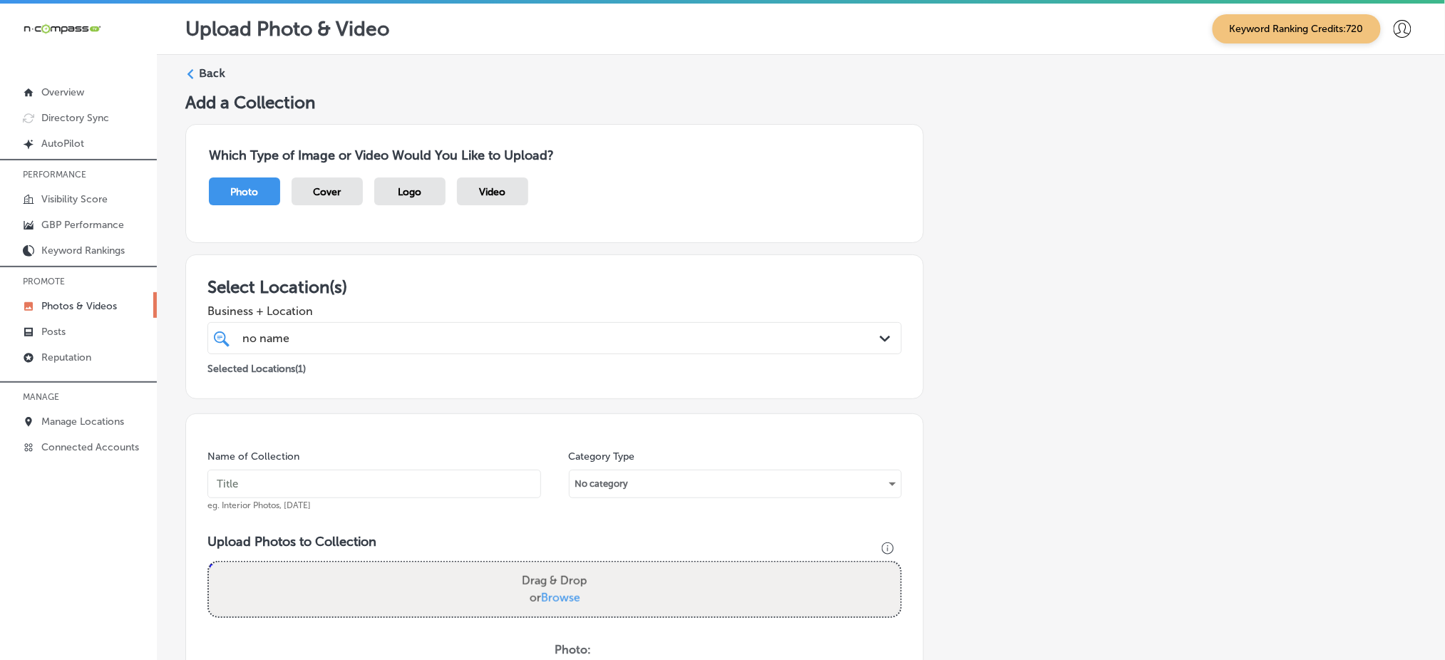
click at [446, 329] on div "no name no name" at bounding box center [523, 338] width 565 height 19
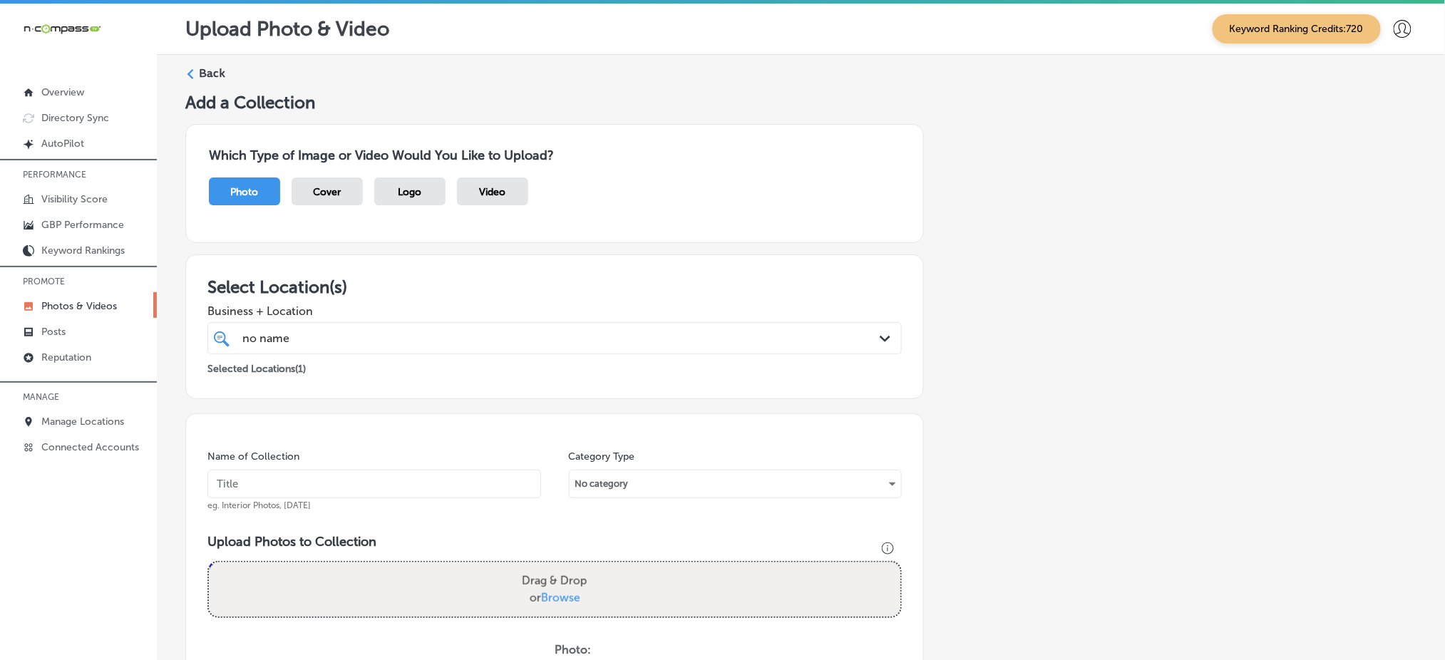
type input "no name"
click at [324, 496] on input "text" at bounding box center [375, 484] width 334 height 29
paste input "no-name-deli-oct1"
type input "no-name-deli-oct4"
click at [558, 592] on span "Browse" at bounding box center [560, 598] width 39 height 14
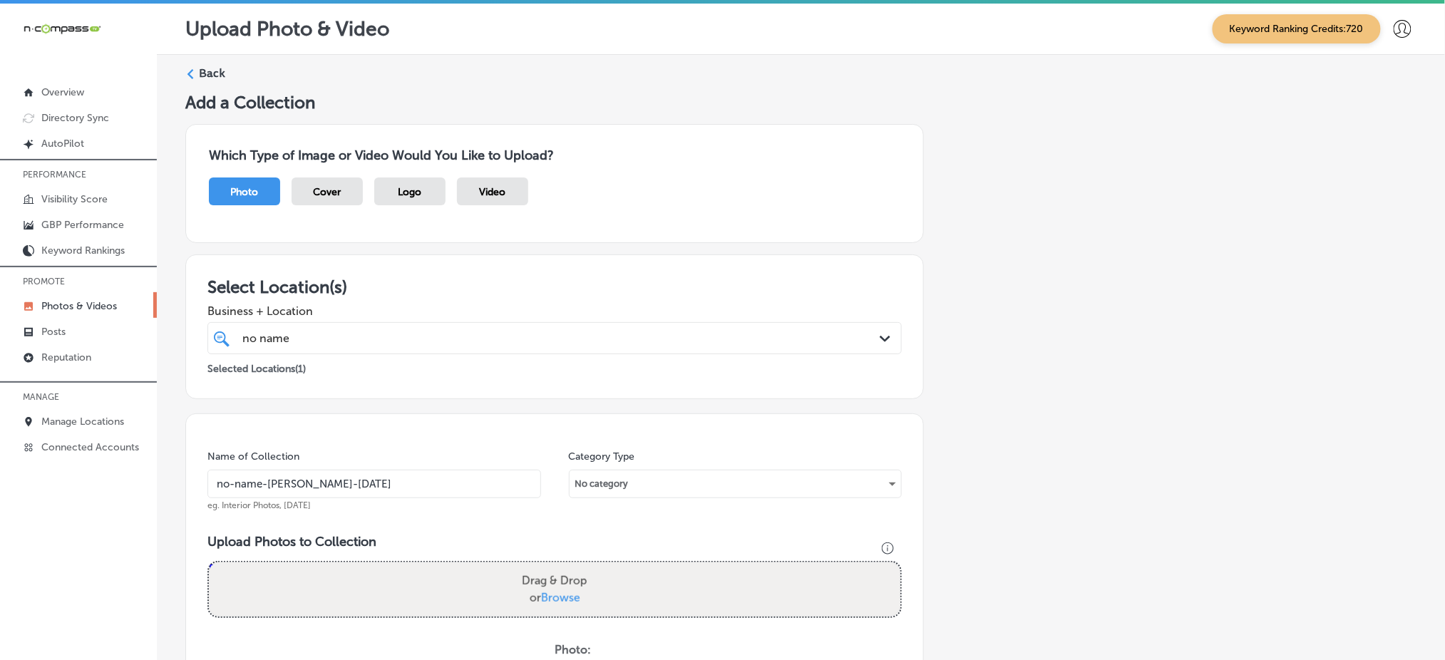
click at [558, 567] on input "Drag & Drop or Browse" at bounding box center [555, 565] width 692 height 4
type input "C:\fakepath\fresh-sandwiches-no-name-deli-columbia-sc (16).jpg"
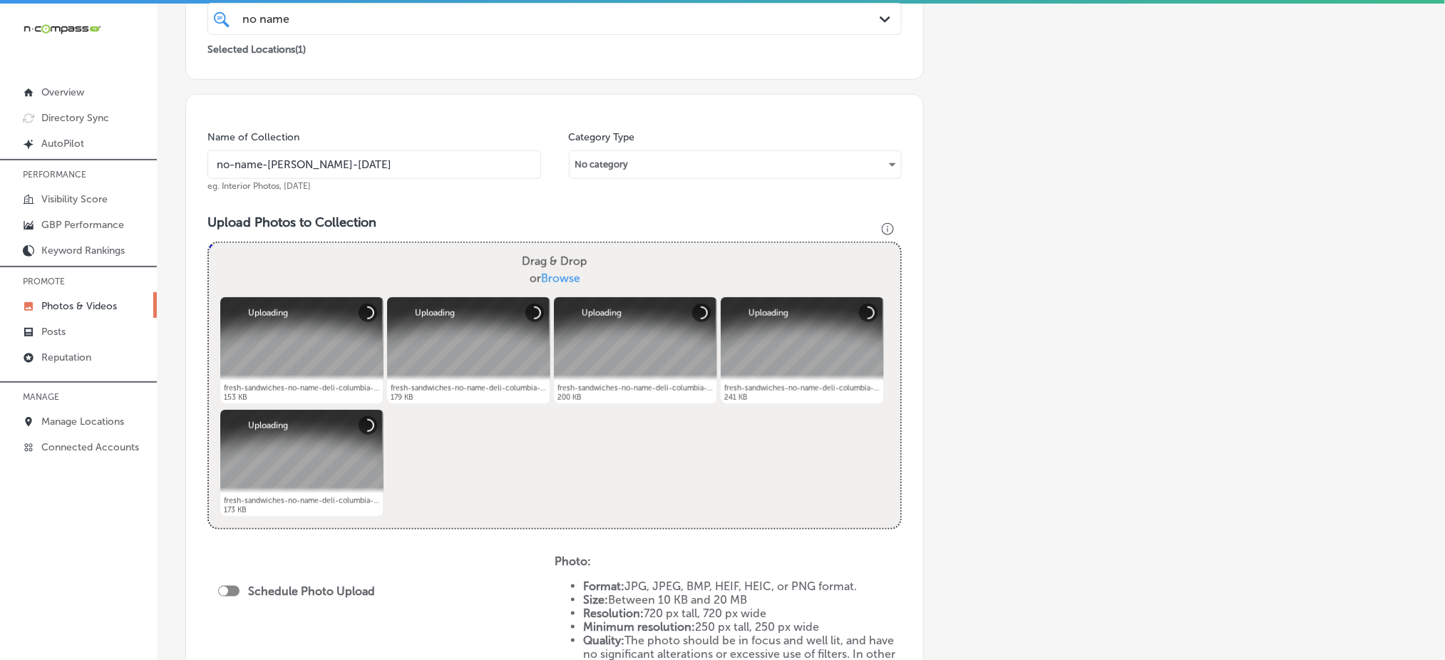
scroll to position [504, 0]
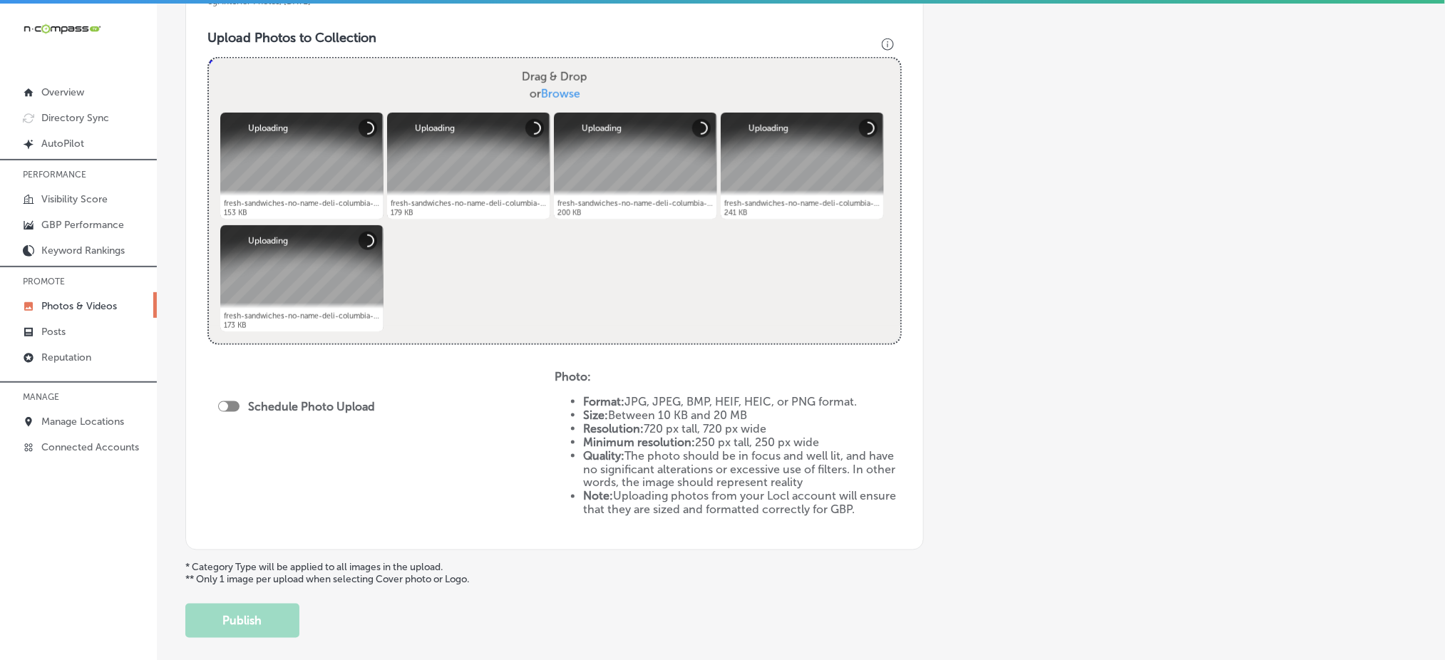
click at [230, 406] on div at bounding box center [228, 406] width 21 height 11
checkbox input "true"
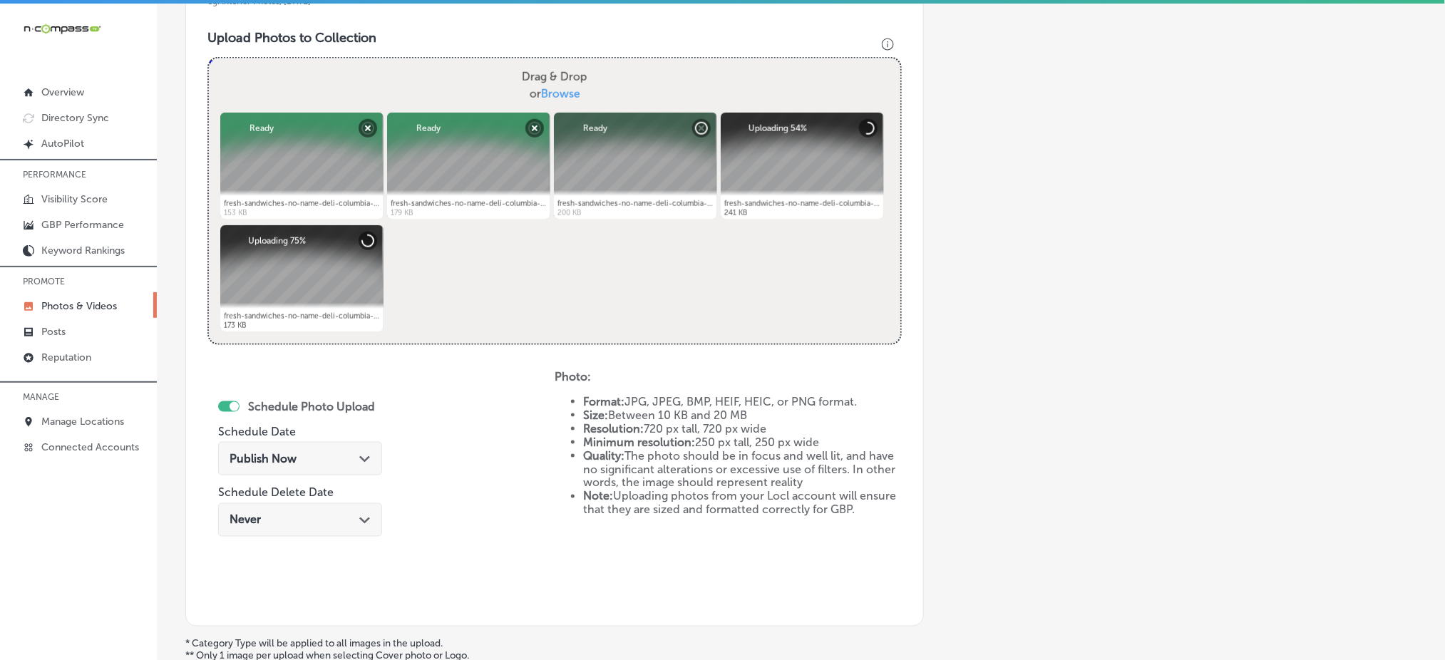
click at [264, 458] on span "Publish Now" at bounding box center [263, 459] width 67 height 14
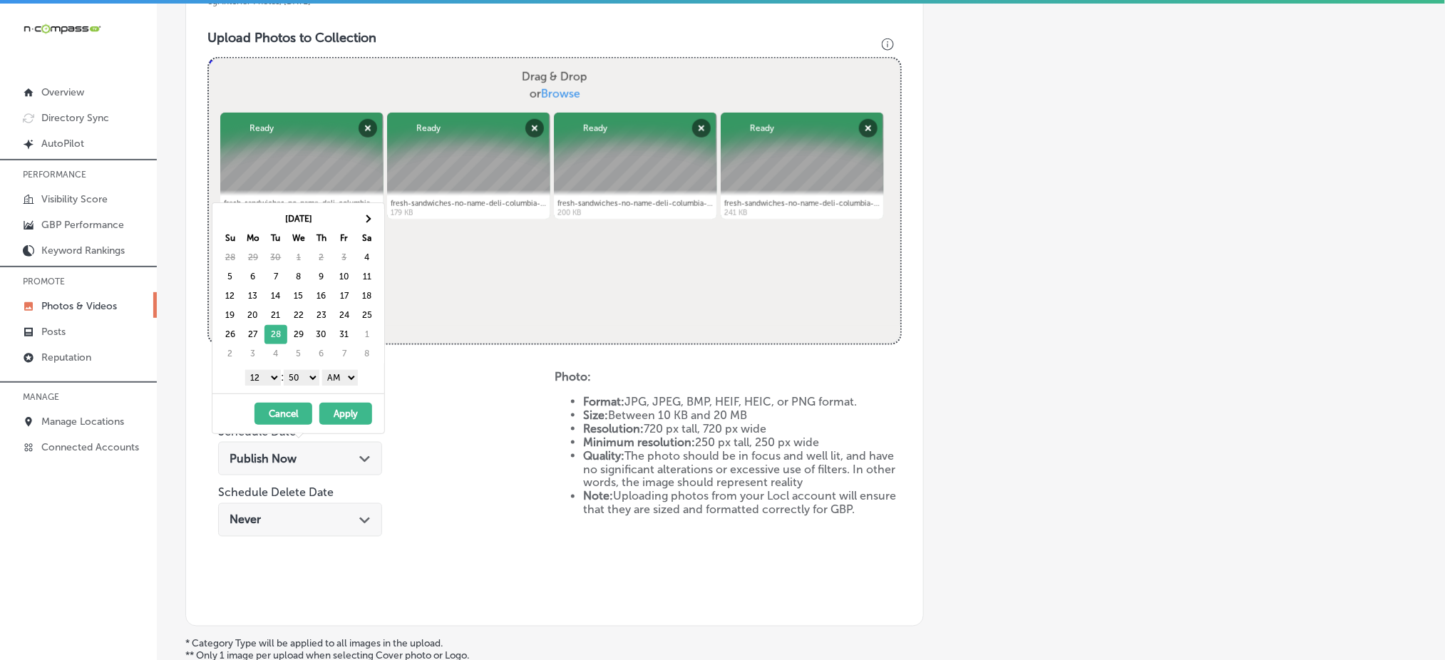
click at [261, 374] on select "1 2 3 4 5 6 7 8 9 10 11 12" at bounding box center [263, 378] width 36 height 16
click at [302, 383] on select "00 10 20 30 40 50" at bounding box center [302, 378] width 36 height 16
drag, startPoint x: 334, startPoint y: 376, endPoint x: 336, endPoint y: 419, distance: 42.8
click at [336, 419] on div "Oct 2025 Su Mo Tu We Th Fr Sa 28 29 30 1 2 3 4 5 6 7 8 9 10 11 12 13 14 15 16 1…" at bounding box center [298, 319] width 173 height 232
click at [336, 419] on button "Apply" at bounding box center [345, 414] width 53 height 22
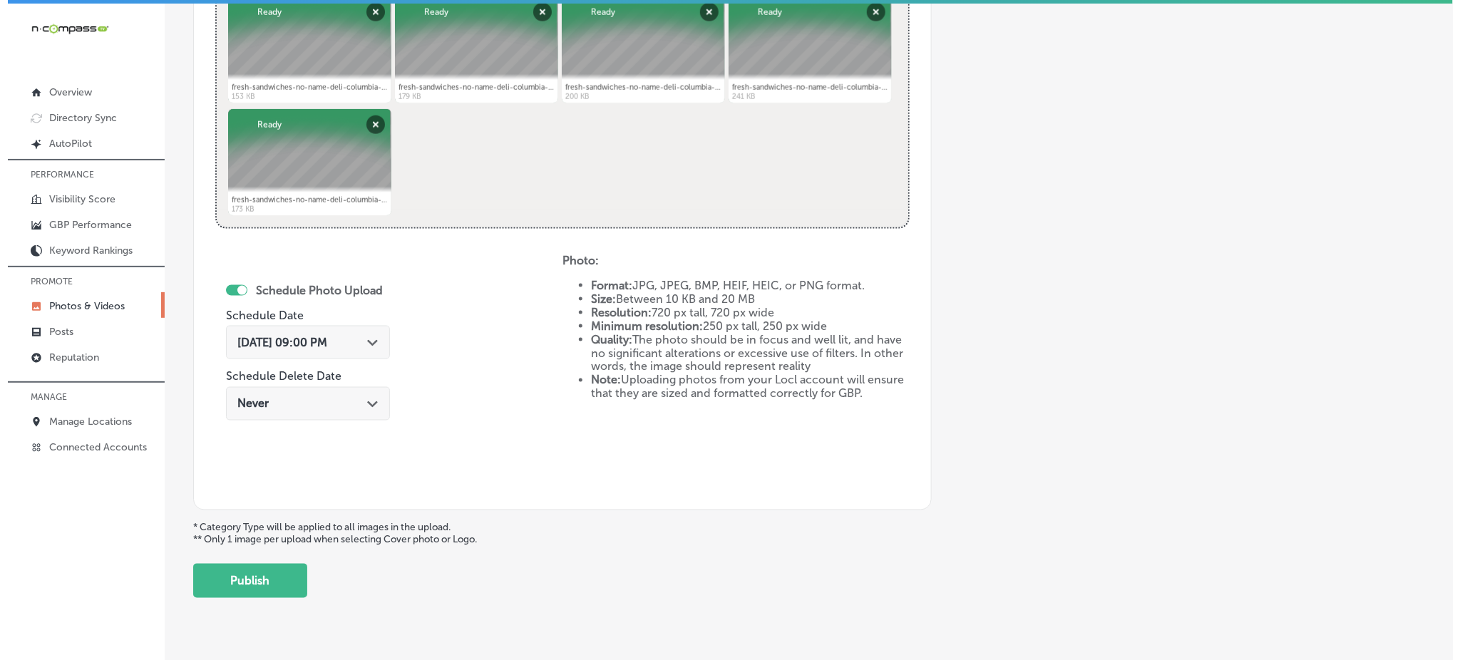
scroll to position [648, 0]
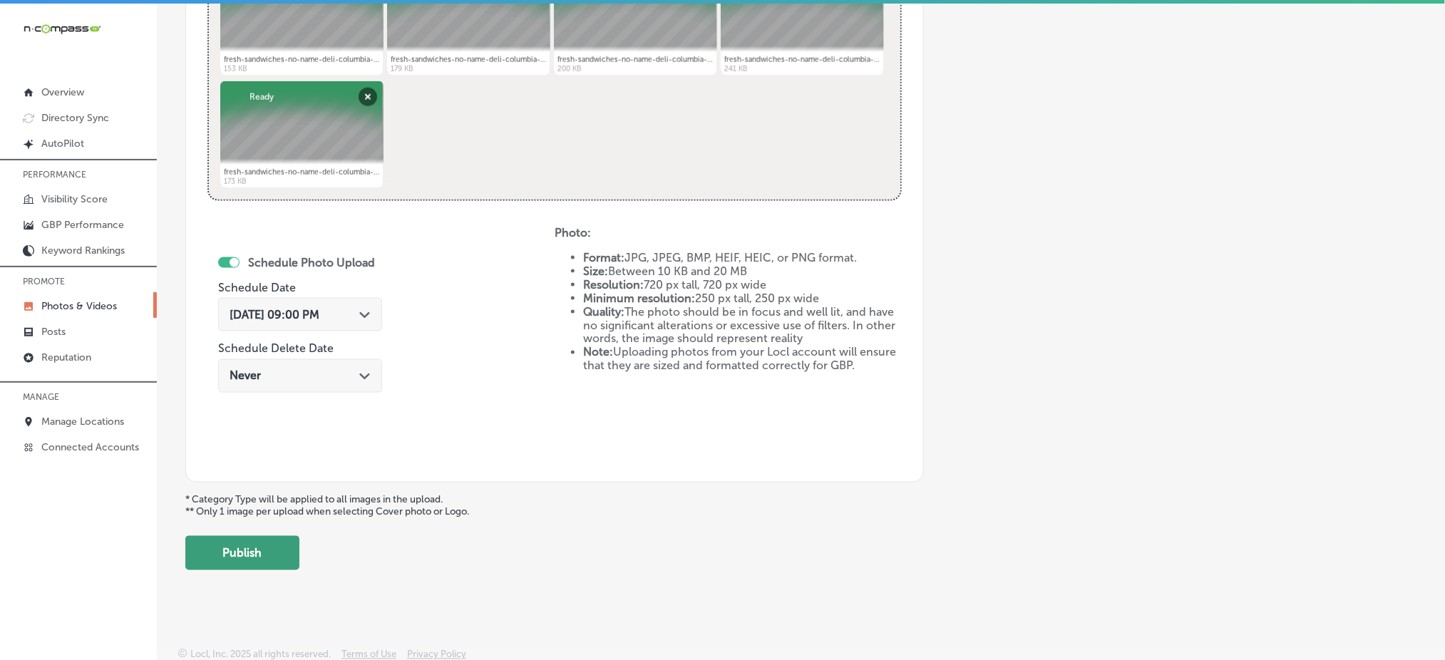
click at [241, 549] on button "Publish" at bounding box center [242, 553] width 114 height 34
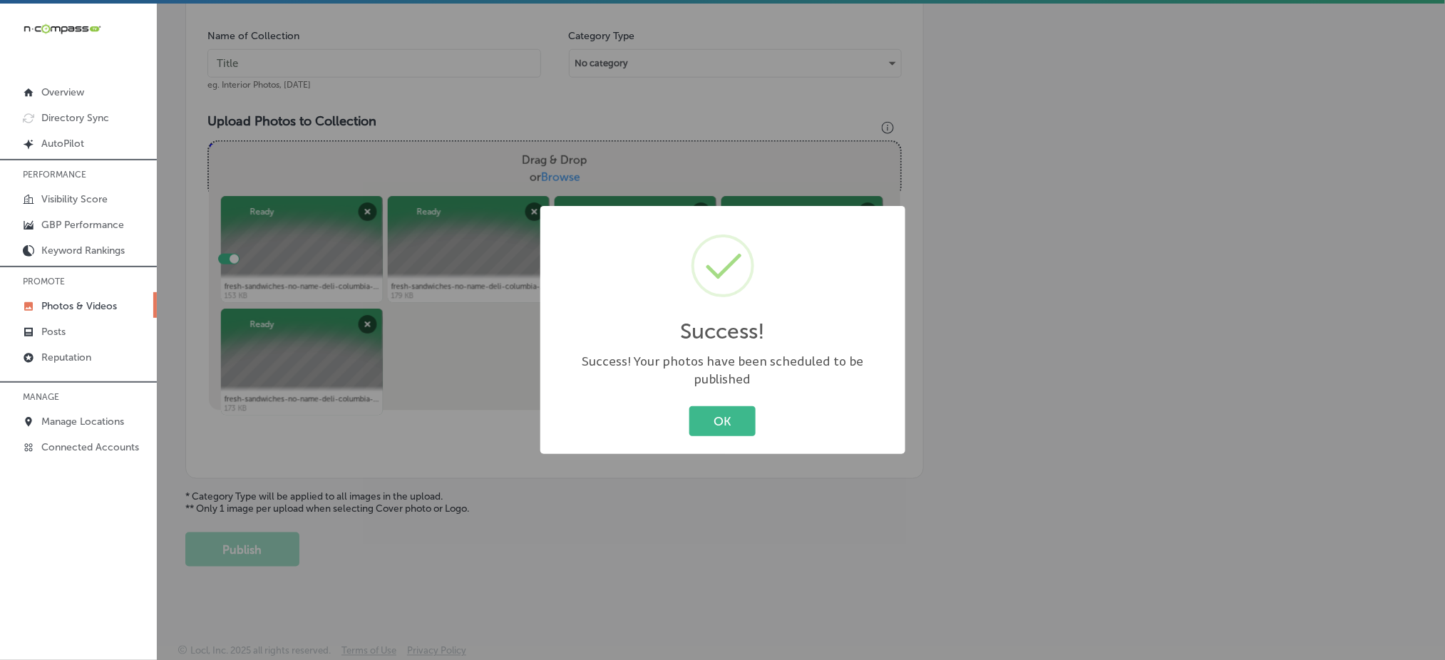
scroll to position [417, 0]
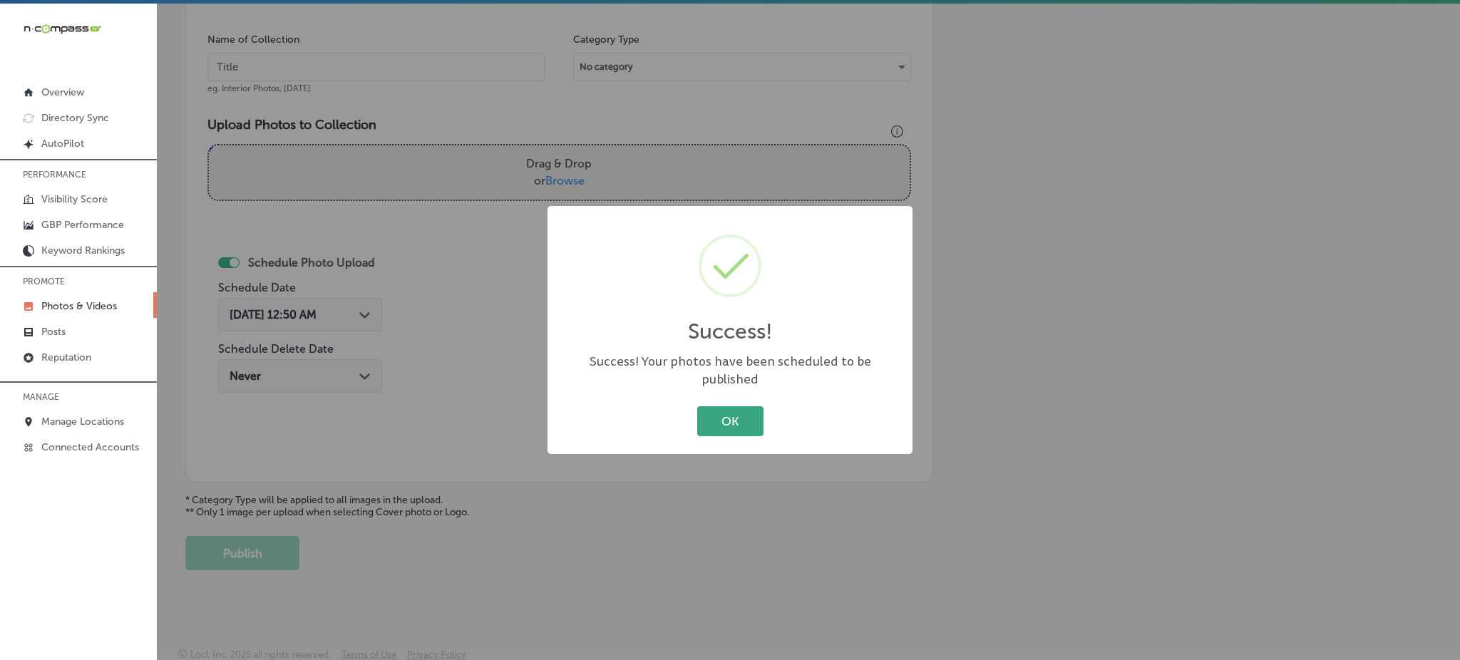
click at [717, 406] on button "OK" at bounding box center [730, 420] width 66 height 29
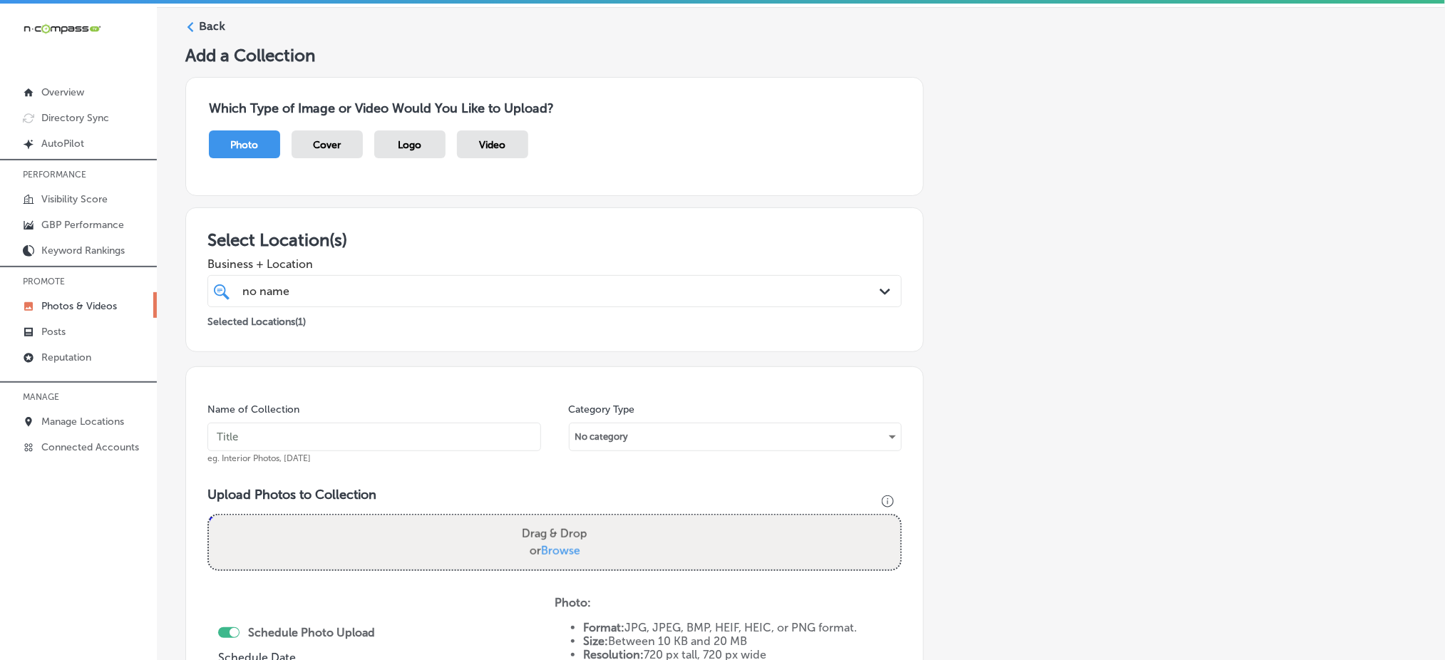
scroll to position [44, 0]
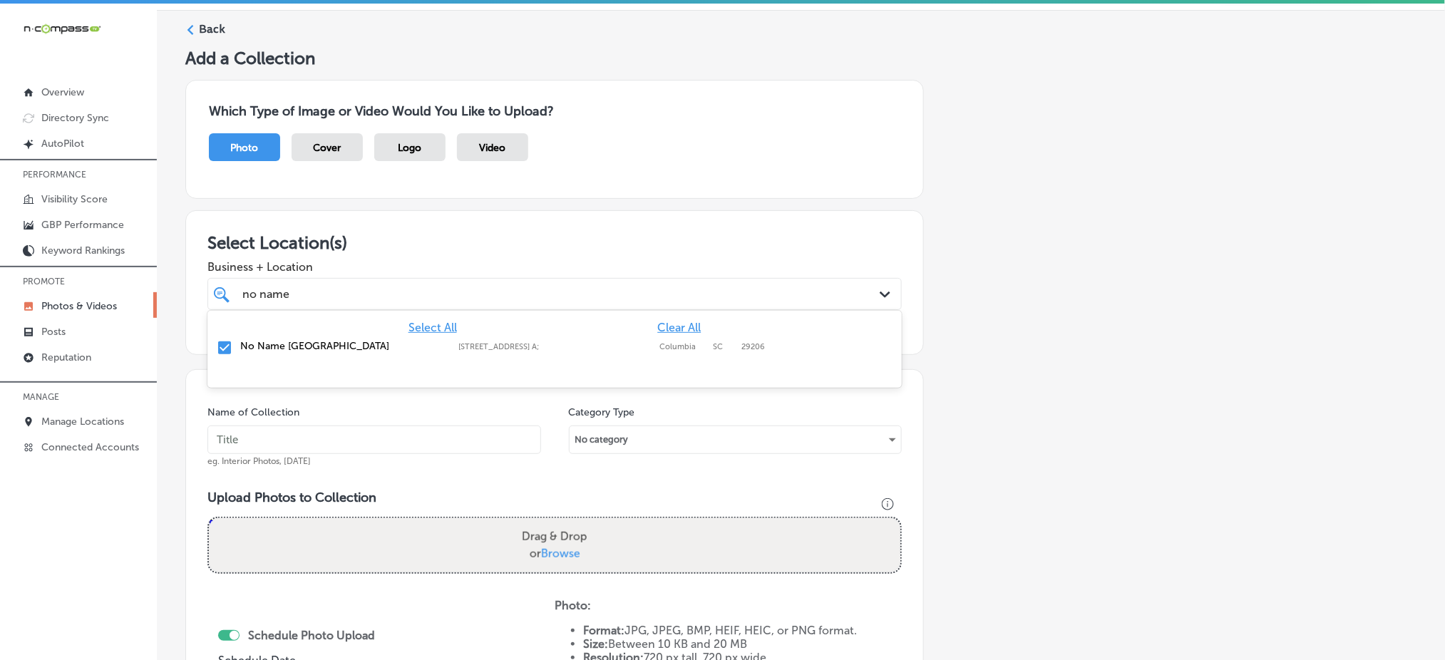
click at [359, 291] on div "no name no name" at bounding box center [523, 294] width 565 height 19
click at [285, 446] on input "text" at bounding box center [375, 440] width 334 height 29
paste input "no-name-deli-oct1"
click at [285, 446] on input "no-name-deli-nov1" at bounding box center [375, 440] width 334 height 29
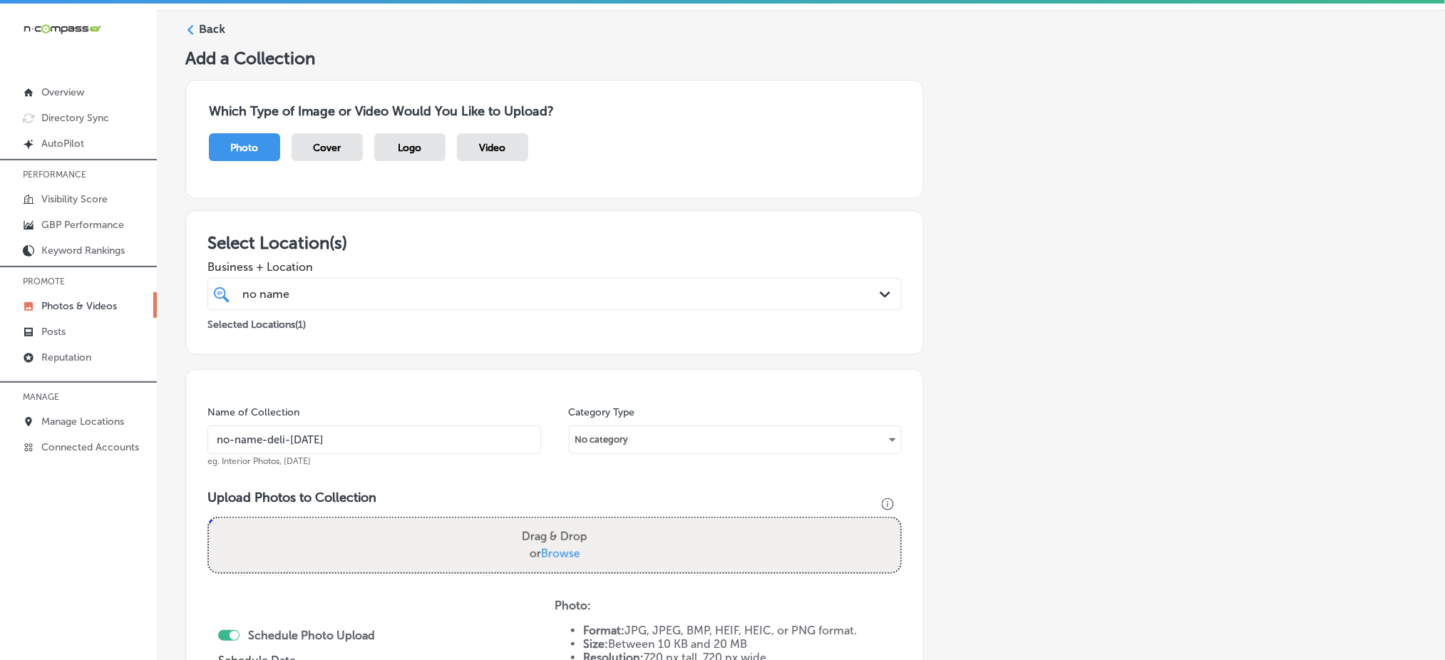
click at [285, 446] on input "no-name-deli-nov1" at bounding box center [375, 440] width 334 height 29
type input "no-name-deli-nov1"
click at [553, 543] on label "Drag & Drop or Browse" at bounding box center [554, 546] width 77 height 46
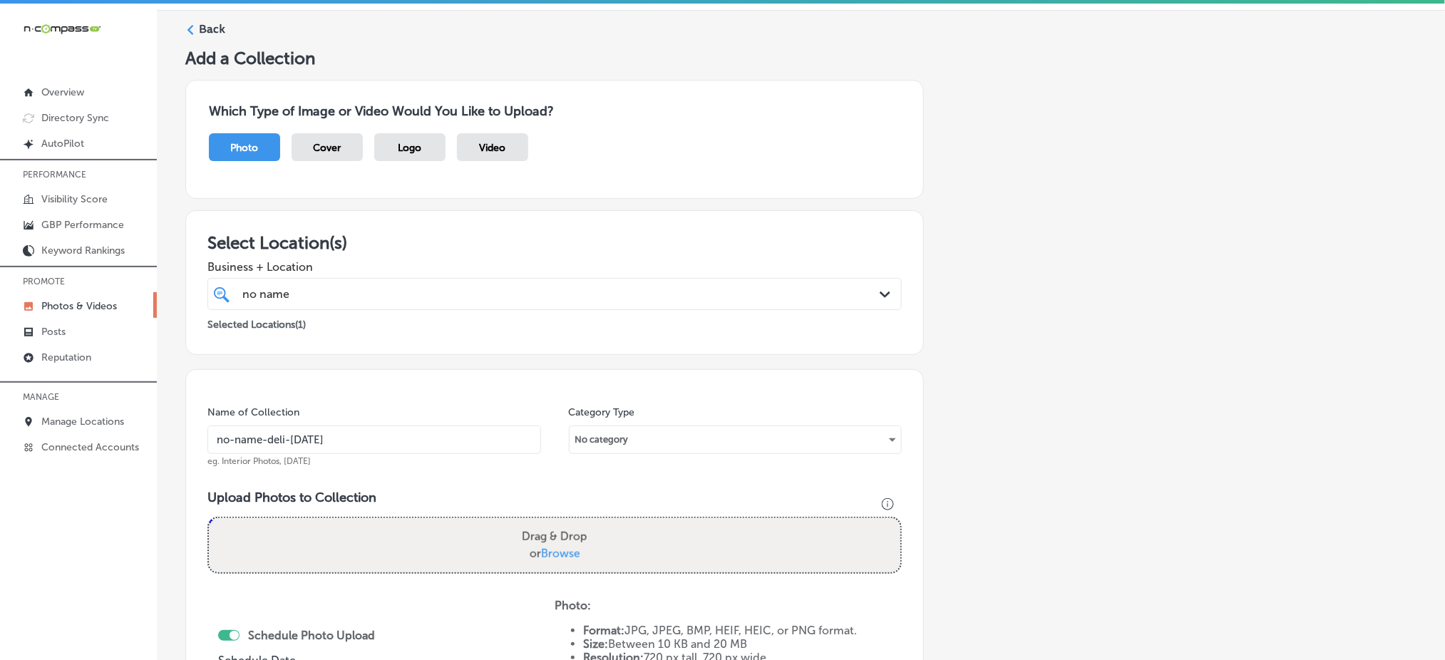
click at [553, 523] on input "Drag & Drop or Browse" at bounding box center [555, 520] width 692 height 4
type input "C:\fakepath\best-deli-columbia-sc-no-name-deli (1).jpg"
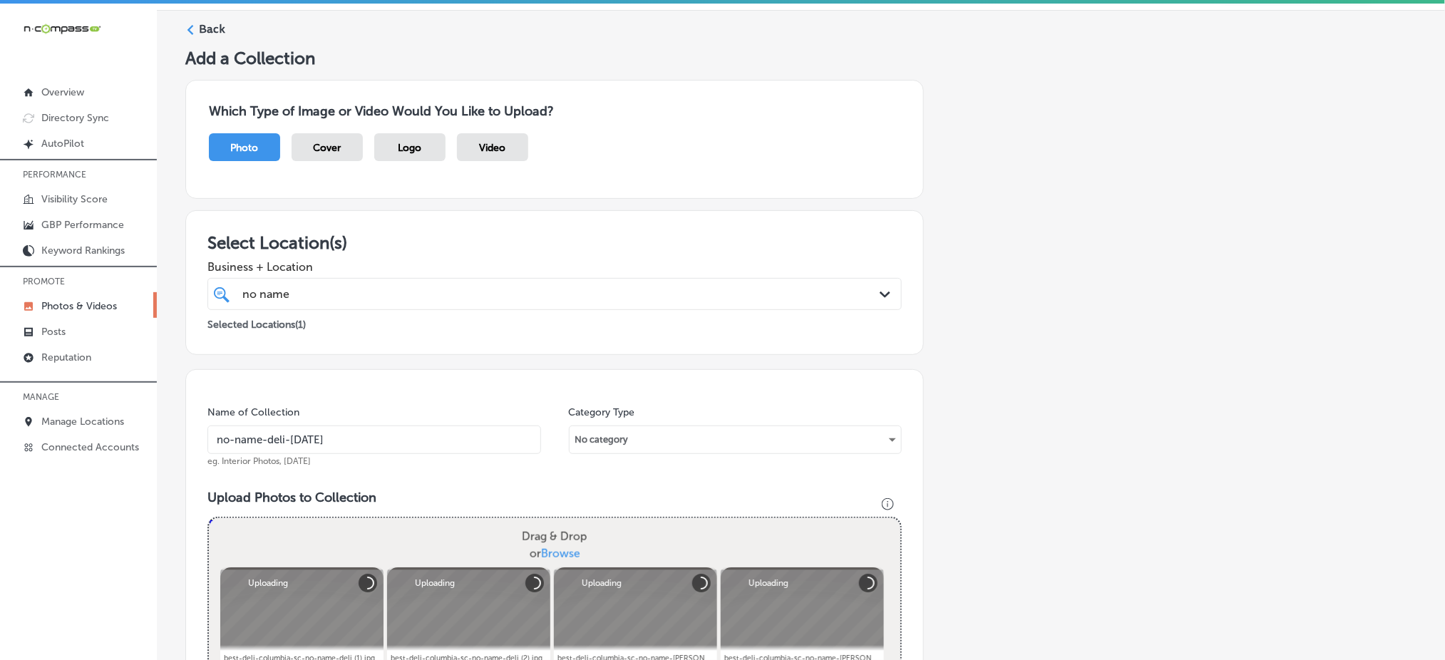
scroll to position [440, 0]
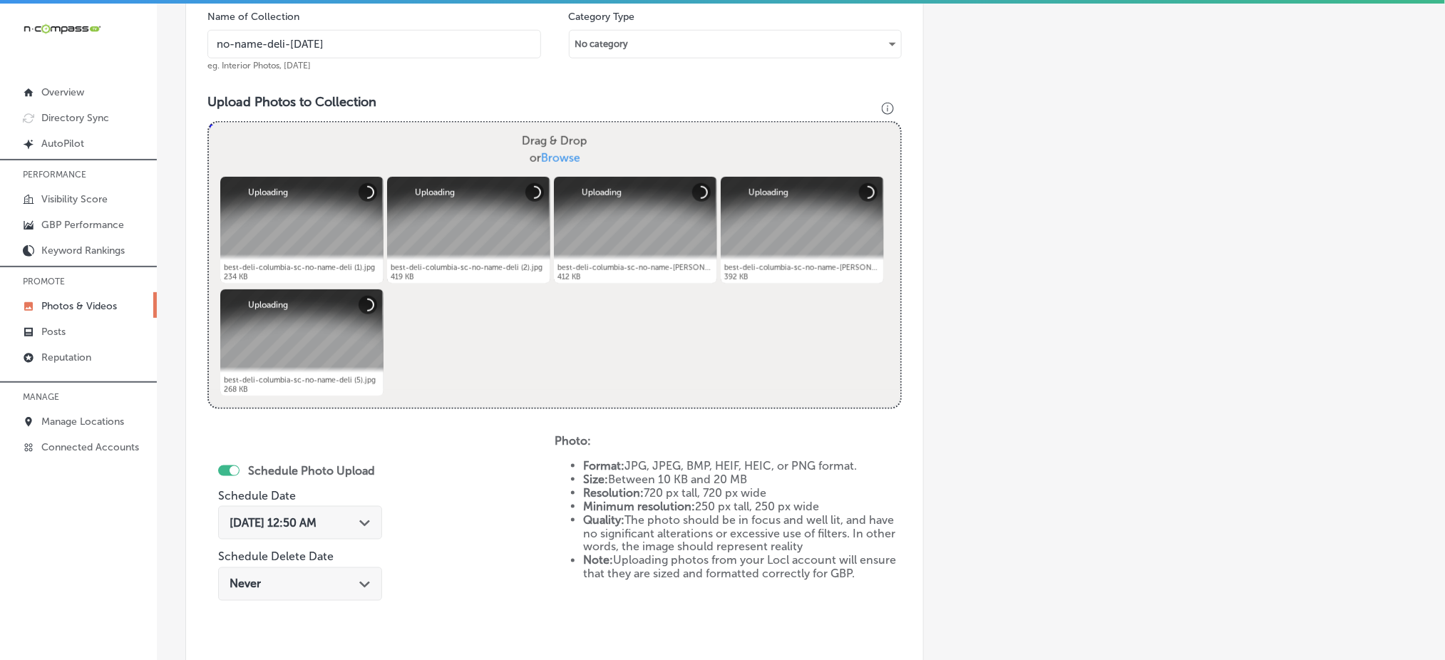
click at [297, 528] on div "Oct 4, 2025 12:50 AM Path Created with Sketch." at bounding box center [300, 523] width 164 height 34
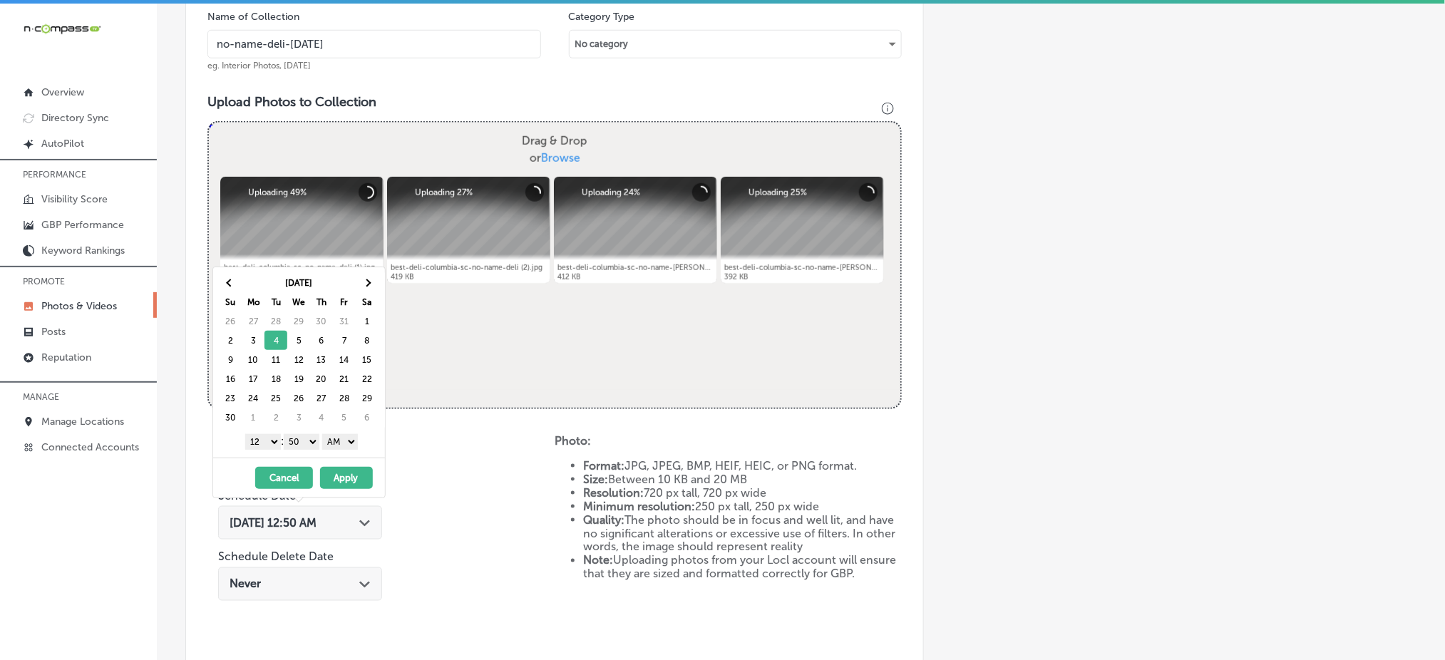
click at [260, 439] on select "1 2 3 4 5 6 7 8 9 10 11 12" at bounding box center [263, 442] width 36 height 16
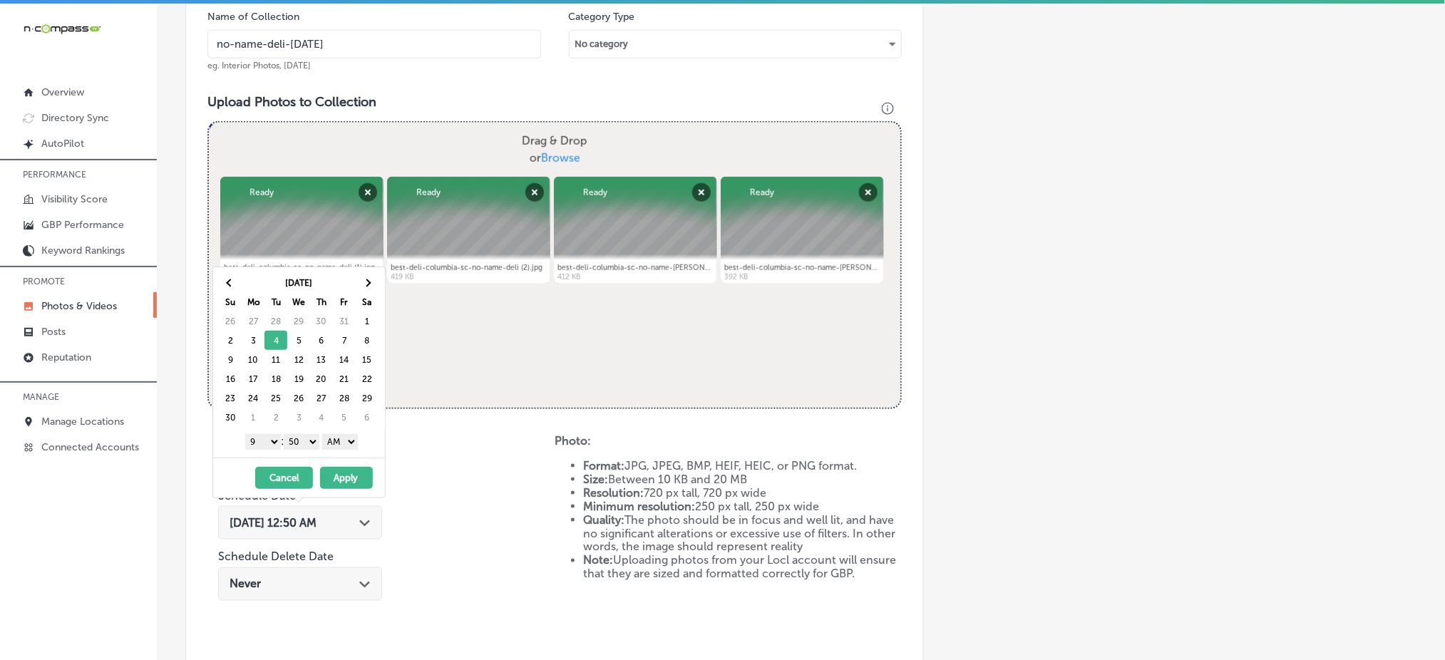
click at [297, 446] on select "00 10 20 30 40 50" at bounding box center [302, 442] width 36 height 16
drag, startPoint x: 338, startPoint y: 437, endPoint x: 336, endPoint y: 485, distance: 47.8
click at [336, 485] on div "Nov 2025 Su Mo Tu We Th Fr Sa 26 27 28 29 30 31 1 2 3 4 5 6 7 8 9 10 11 12 13 1…" at bounding box center [299, 383] width 173 height 232
click at [336, 485] on button "Apply" at bounding box center [346, 478] width 53 height 22
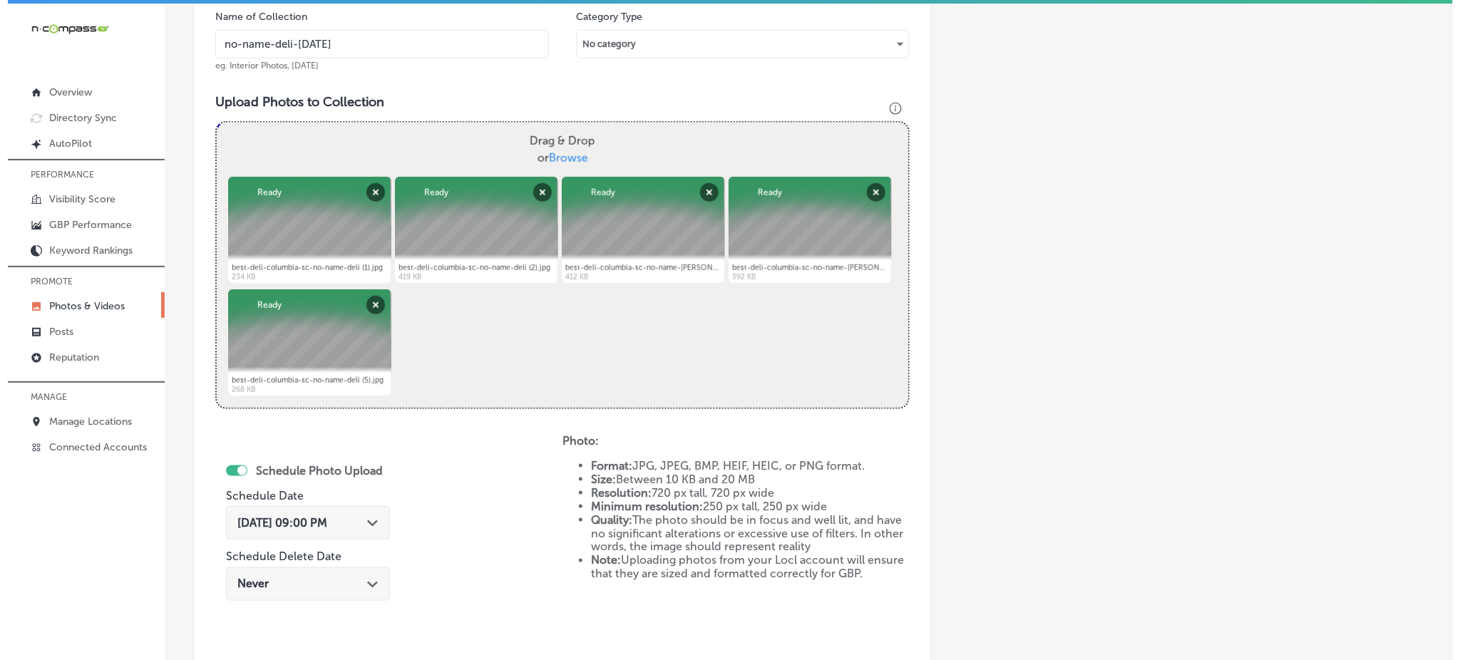
scroll to position [648, 0]
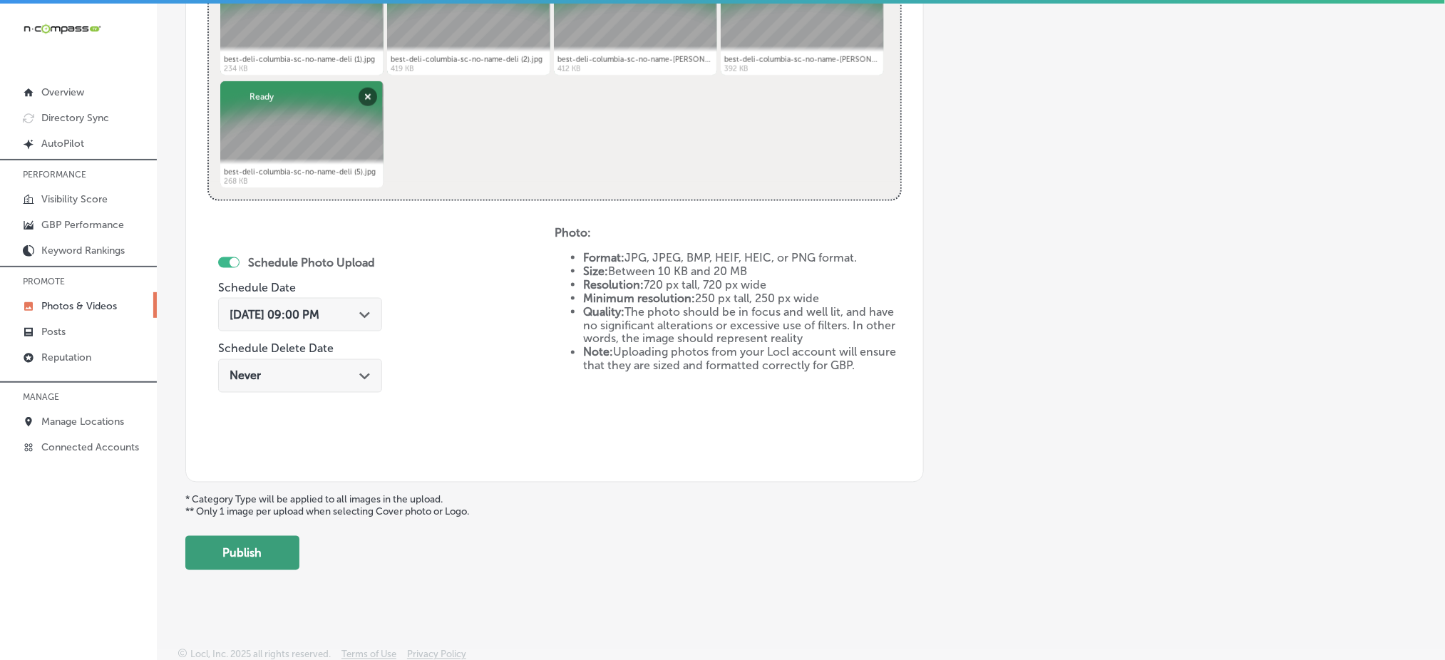
click at [267, 552] on button "Publish" at bounding box center [242, 553] width 114 height 34
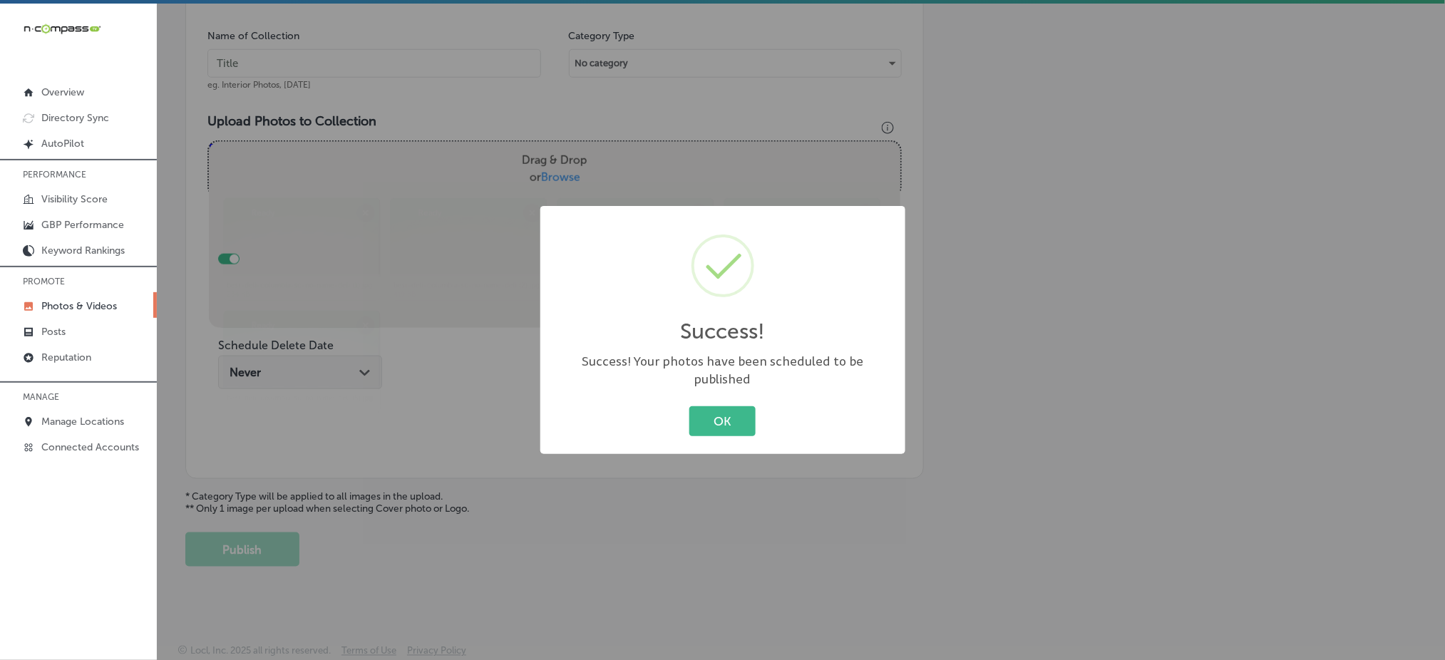
scroll to position [417, 0]
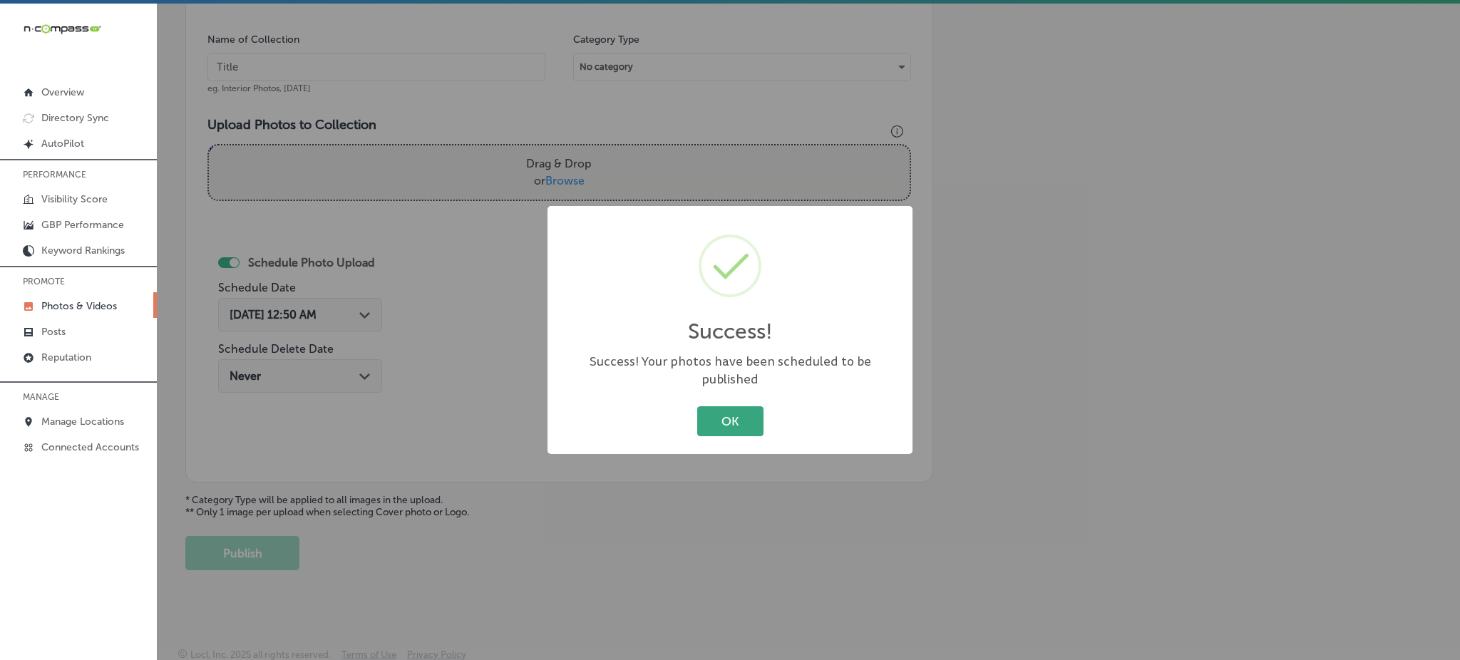
click at [730, 410] on button "OK" at bounding box center [730, 420] width 66 height 29
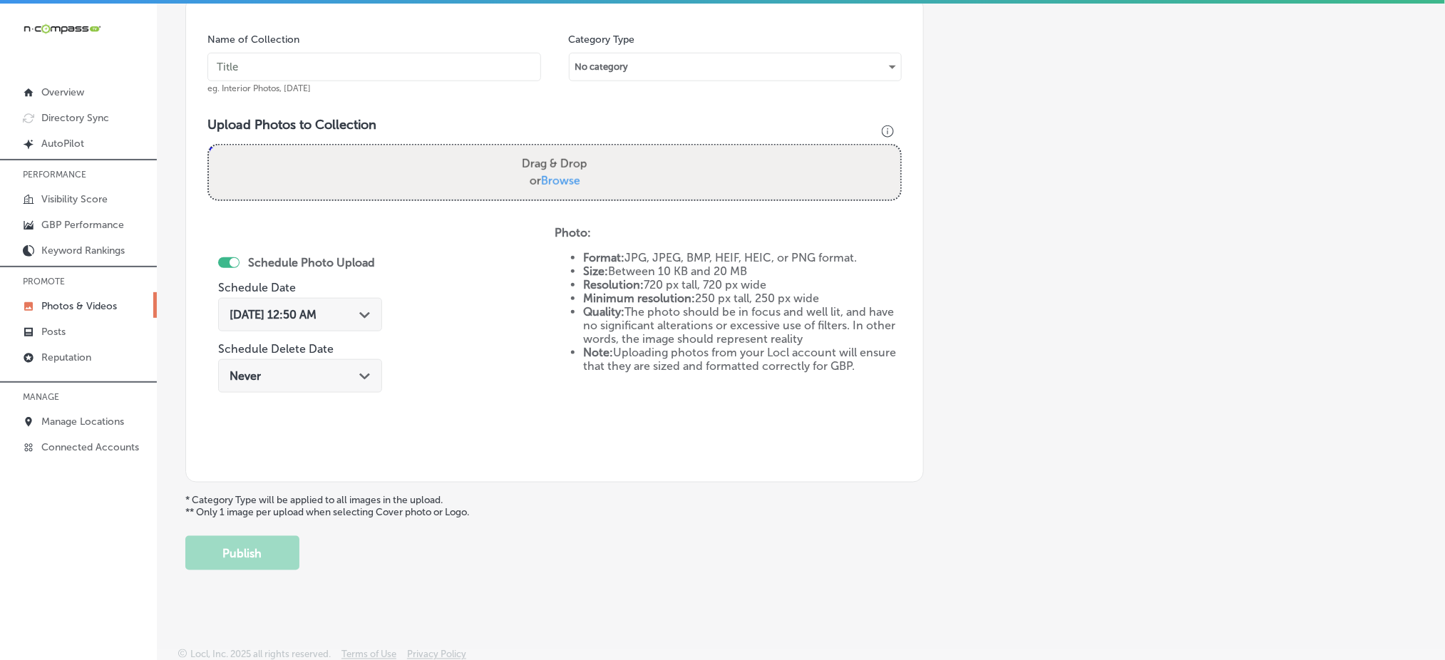
scroll to position [60, 0]
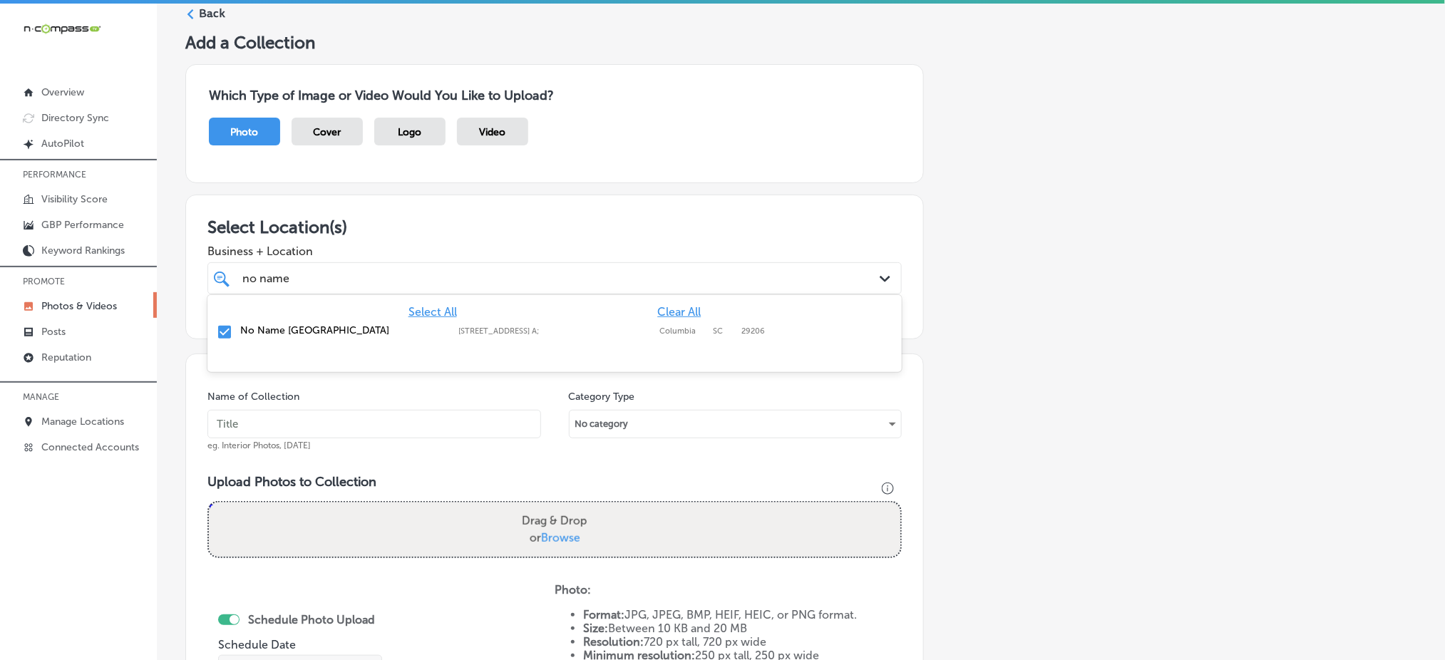
click at [414, 273] on div "no name no name" at bounding box center [523, 278] width 565 height 19
click at [354, 430] on input "text" at bounding box center [375, 424] width 334 height 29
paste input "no-name-deli-nov1"
type input "no-name-deli-nov2"
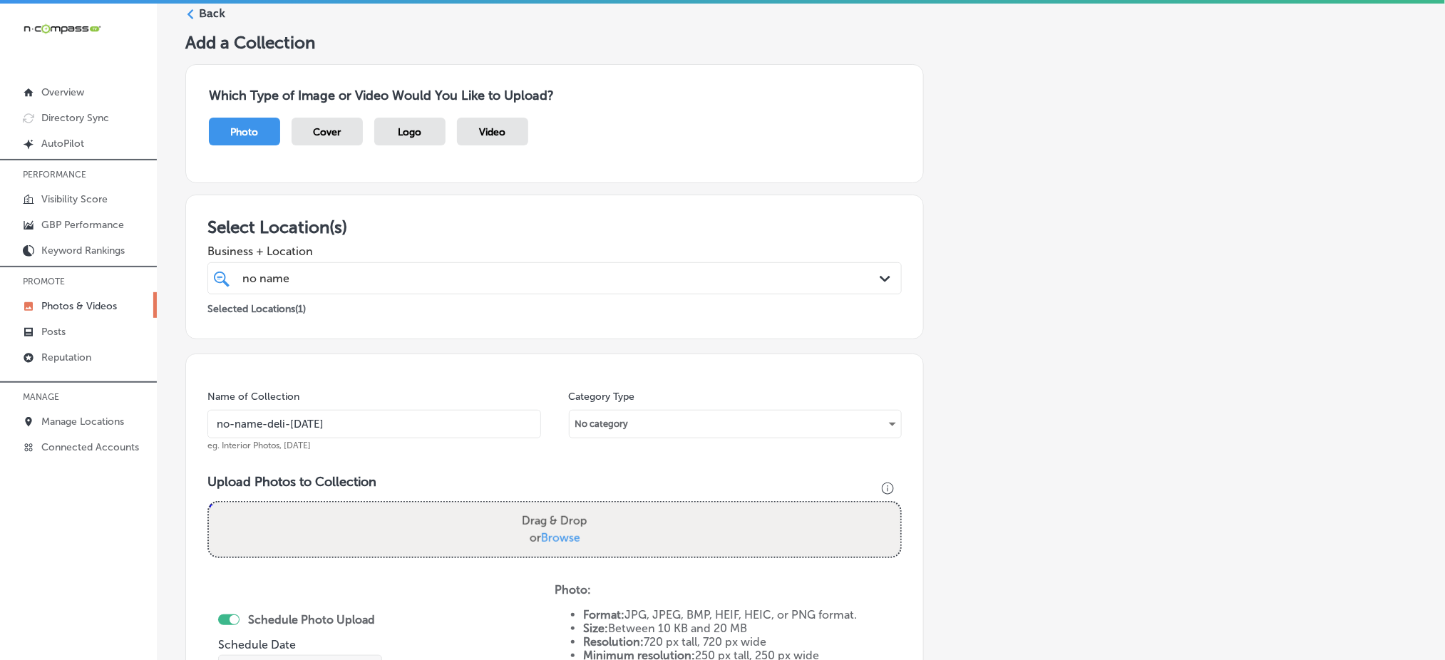
click at [553, 536] on span "Browse" at bounding box center [560, 538] width 39 height 14
click at [553, 507] on input "Drag & Drop or Browse" at bounding box center [555, 505] width 692 height 4
type input "C:\fakepath\best-deli-columbia-sc-no-name-deli (6).jpg"
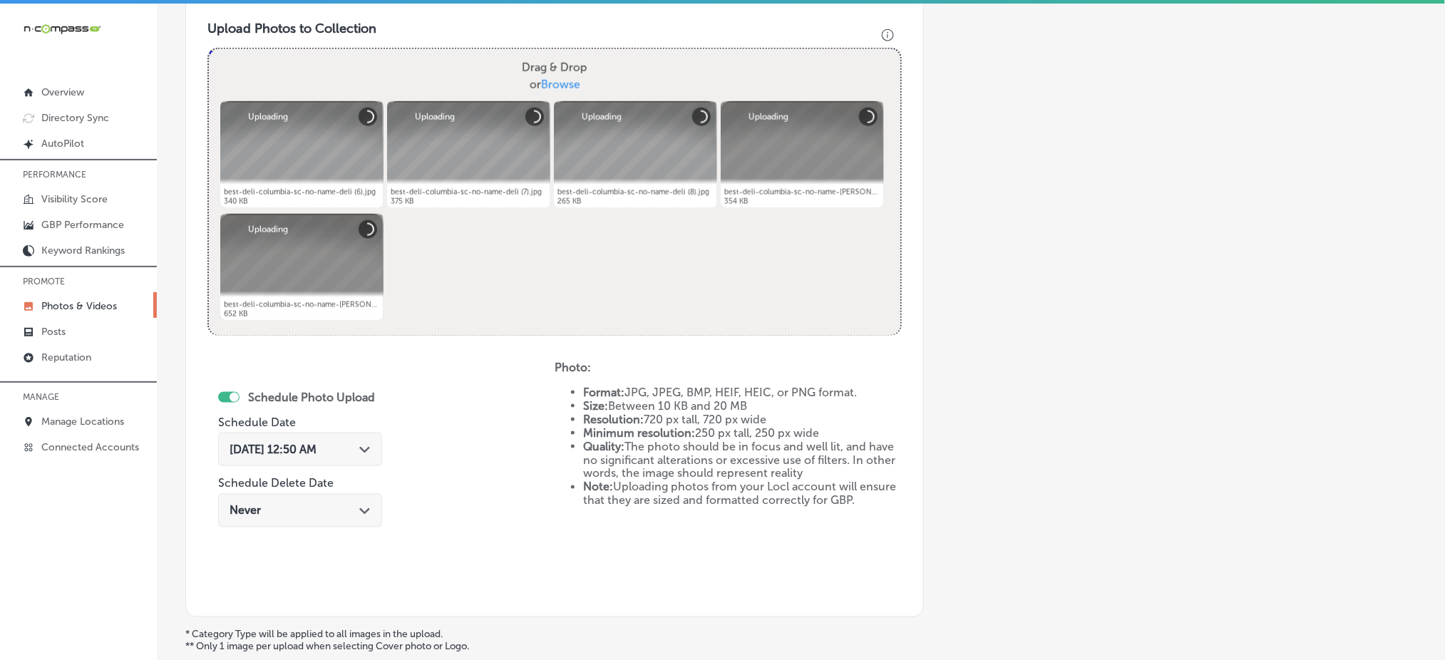
scroll to position [559, 0]
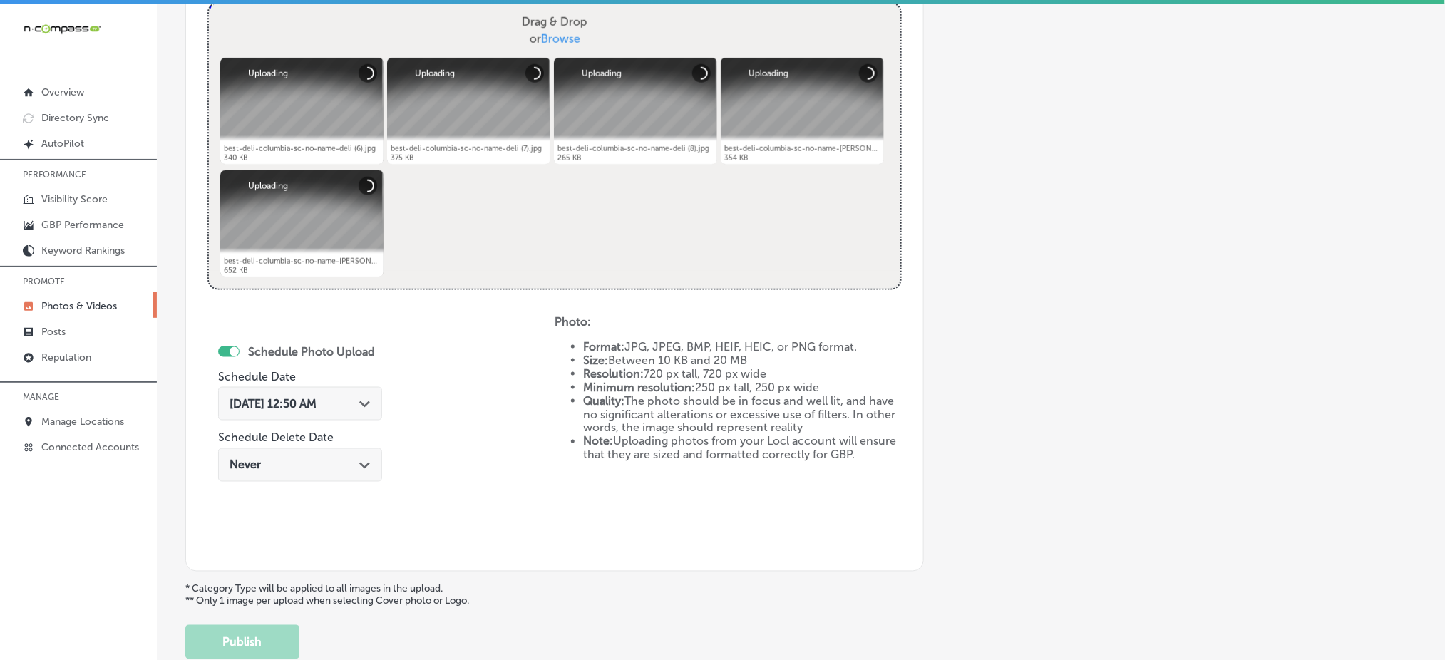
click at [317, 398] on span "Oct 4, 2025 12:50 AM" at bounding box center [273, 404] width 87 height 14
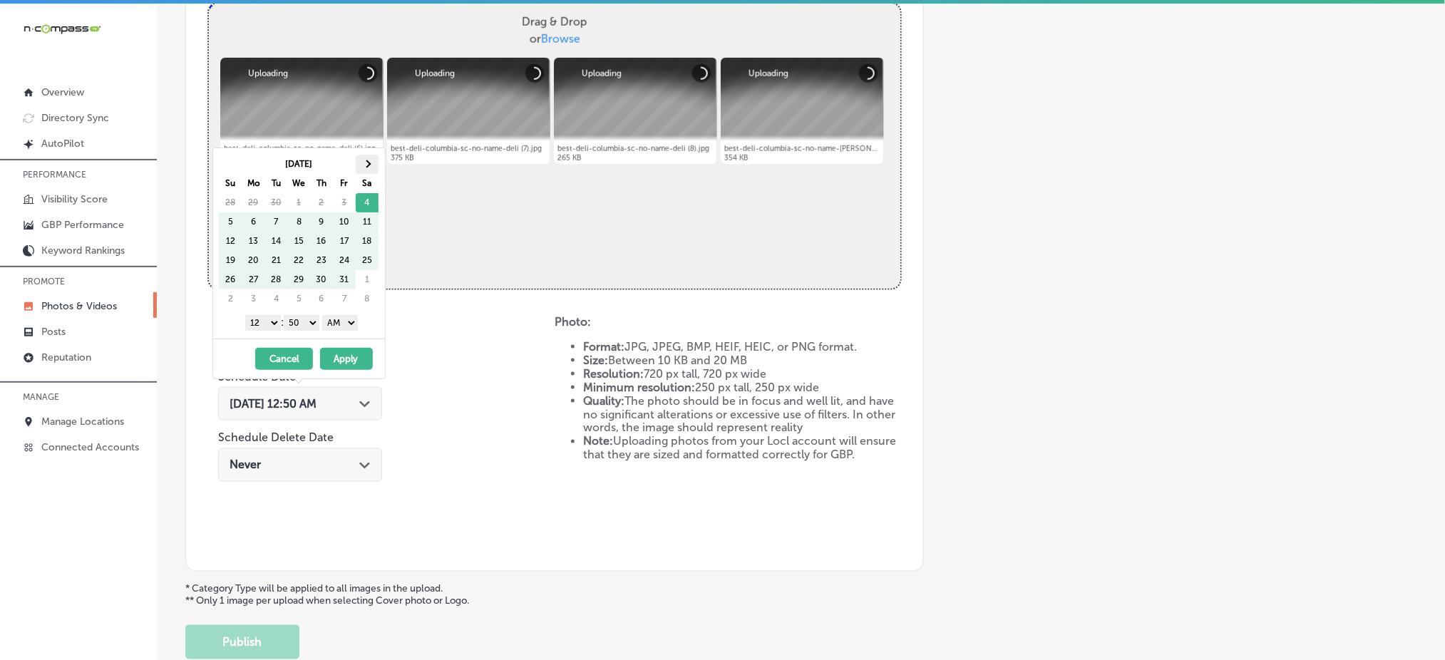
click at [369, 169] on th at bounding box center [367, 164] width 23 height 19
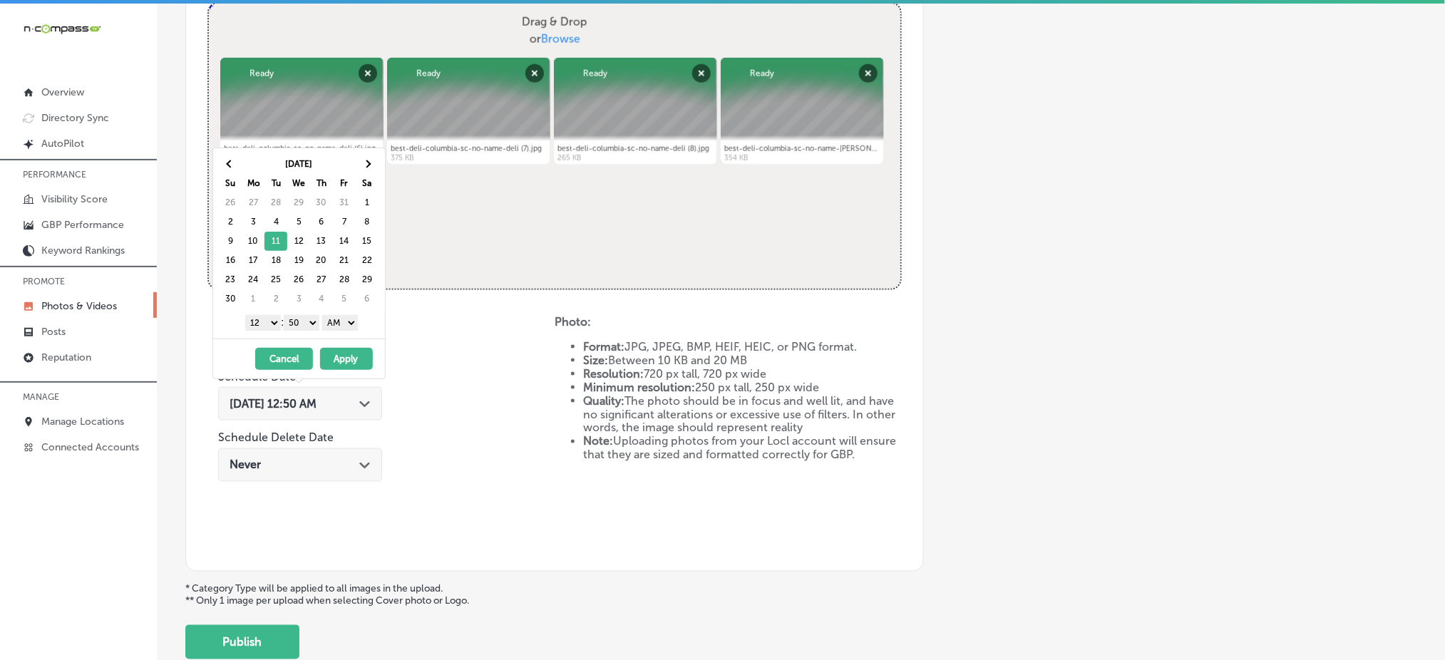
click at [264, 322] on select "1 2 3 4 5 6 7 8 9 10 11 12" at bounding box center [263, 323] width 36 height 16
drag, startPoint x: 304, startPoint y: 327, endPoint x: 305, endPoint y: 334, distance: 7.9
click at [305, 334] on div "Nov 2025 Su Mo Tu We Th Fr Sa 26 27 28 29 30 31 1 2 3 4 5 6 7 8 9 10 11 12 13 1…" at bounding box center [299, 243] width 172 height 190
click at [328, 325] on select "AM PM" at bounding box center [340, 323] width 36 height 16
click at [334, 362] on button "Apply" at bounding box center [346, 359] width 53 height 22
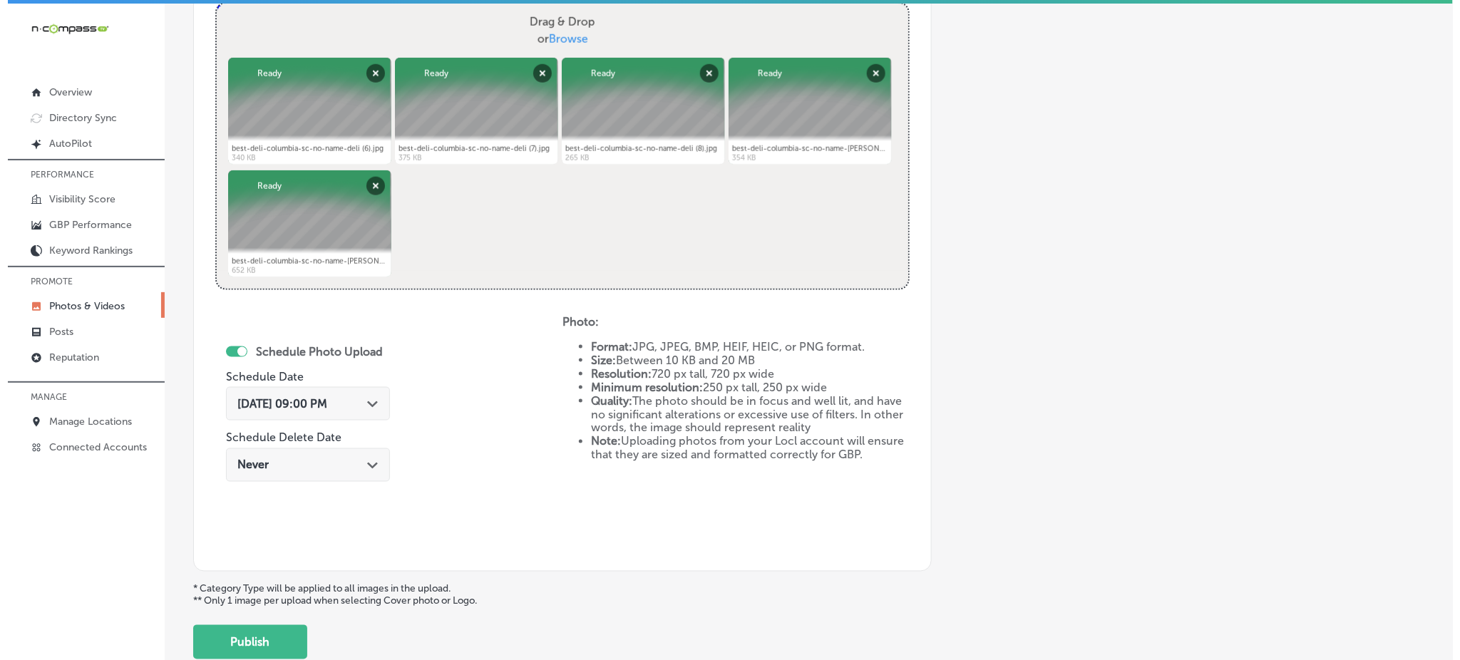
scroll to position [648, 0]
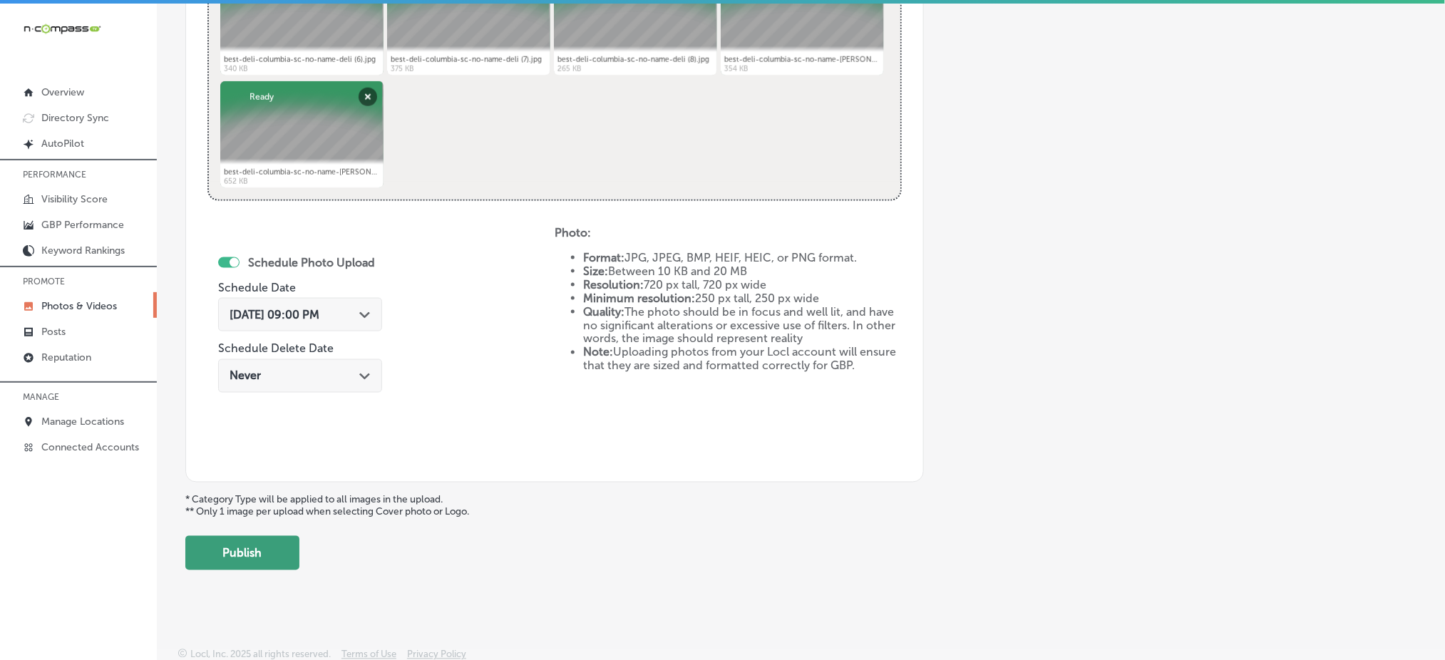
click at [254, 551] on button "Publish" at bounding box center [242, 553] width 114 height 34
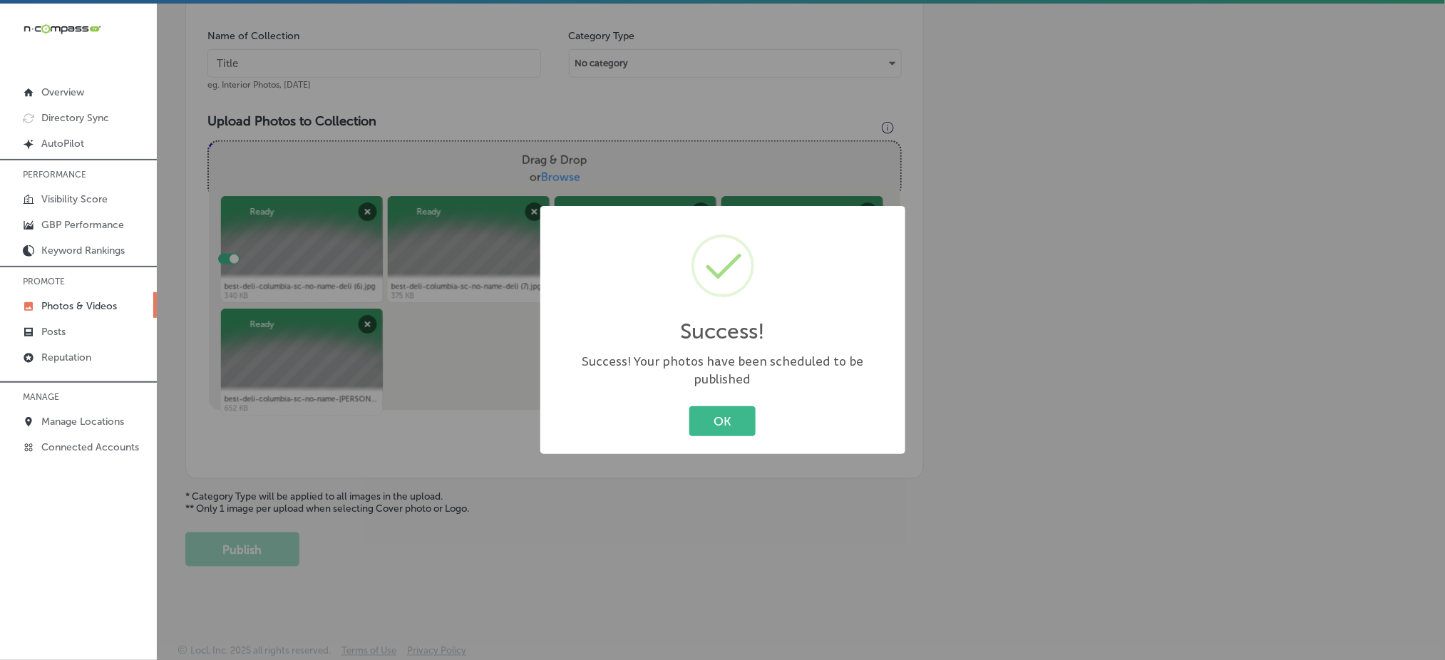
scroll to position [417, 0]
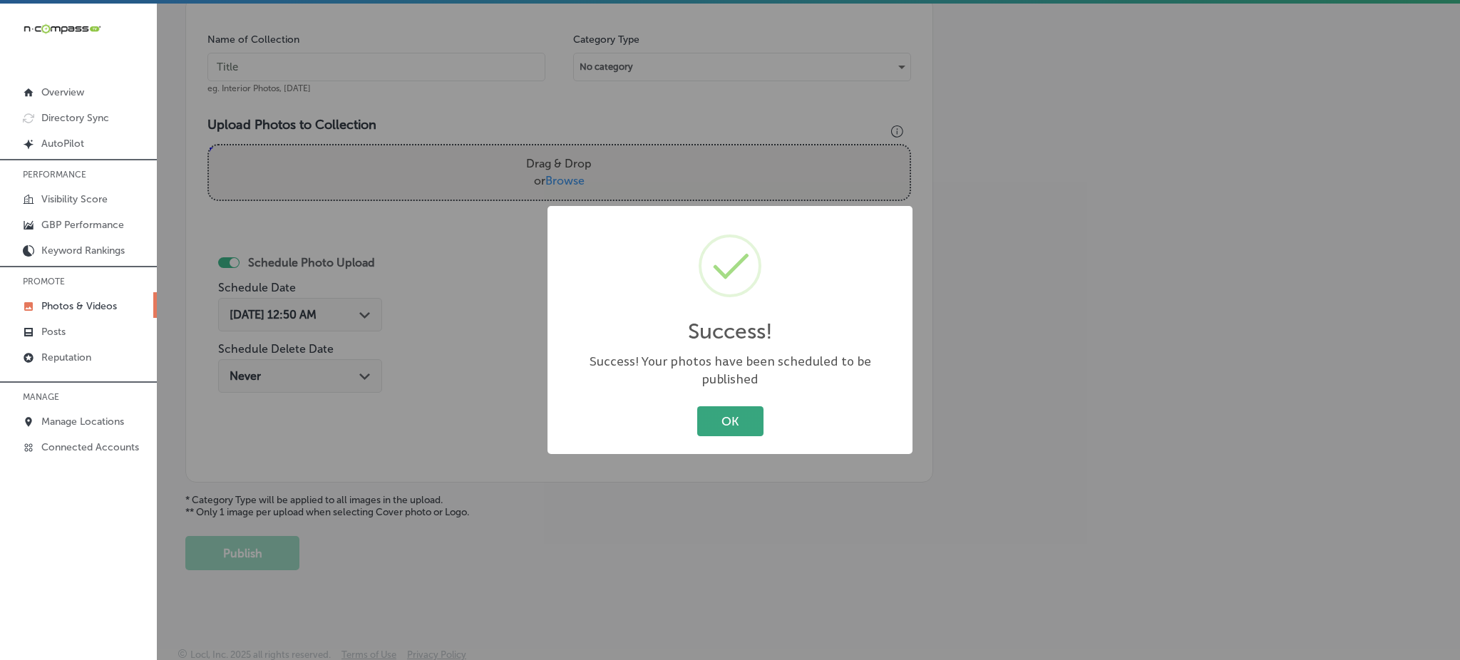
click at [712, 414] on button "OK" at bounding box center [730, 420] width 66 height 29
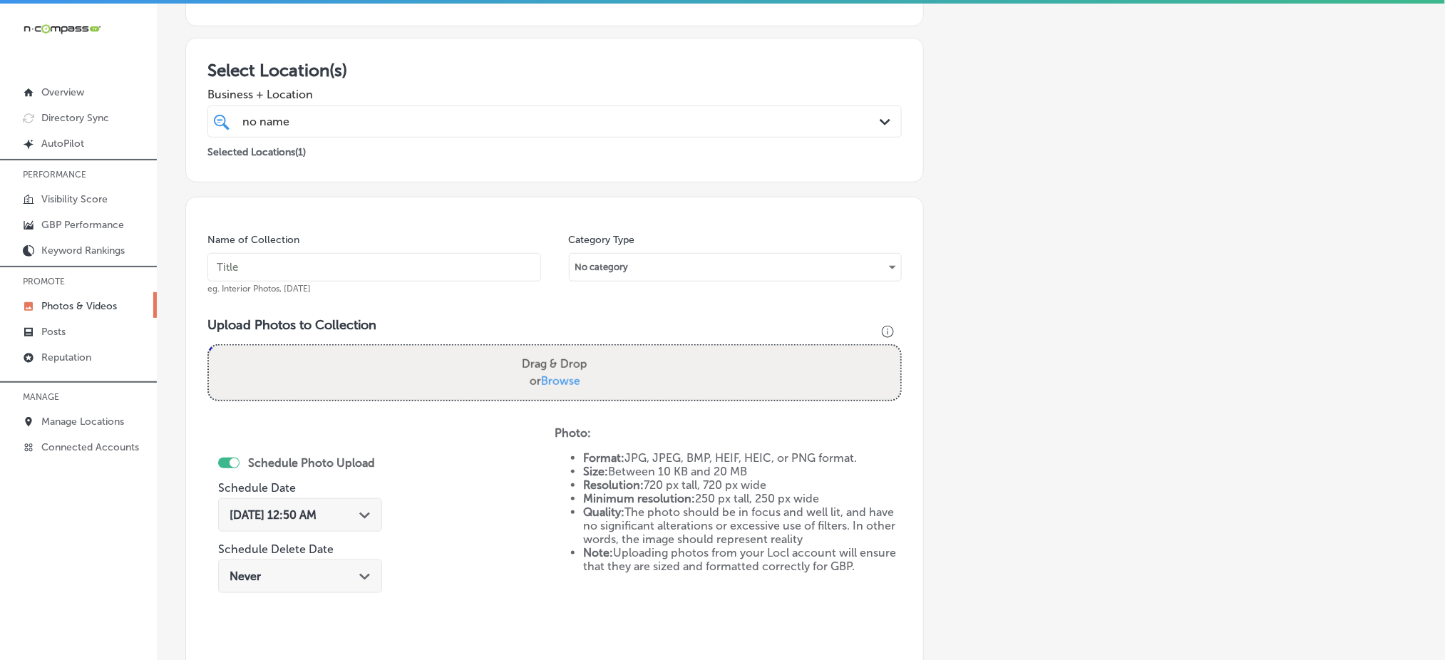
scroll to position [203, 0]
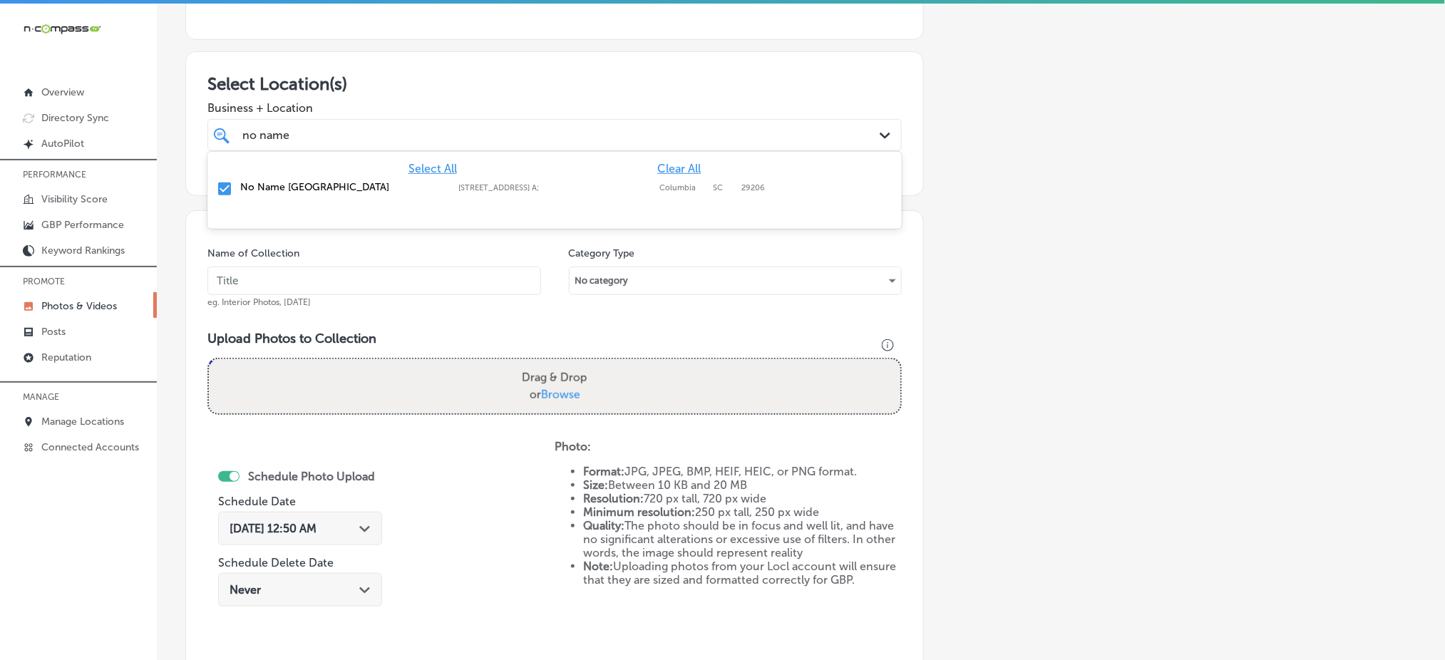
click at [332, 131] on div "no name no name" at bounding box center [523, 135] width 565 height 19
paste input "no-name-deli-nov1"
click at [277, 270] on input "no-name-deli-nov1" at bounding box center [375, 281] width 334 height 29
type input "no-name-deli-nov3"
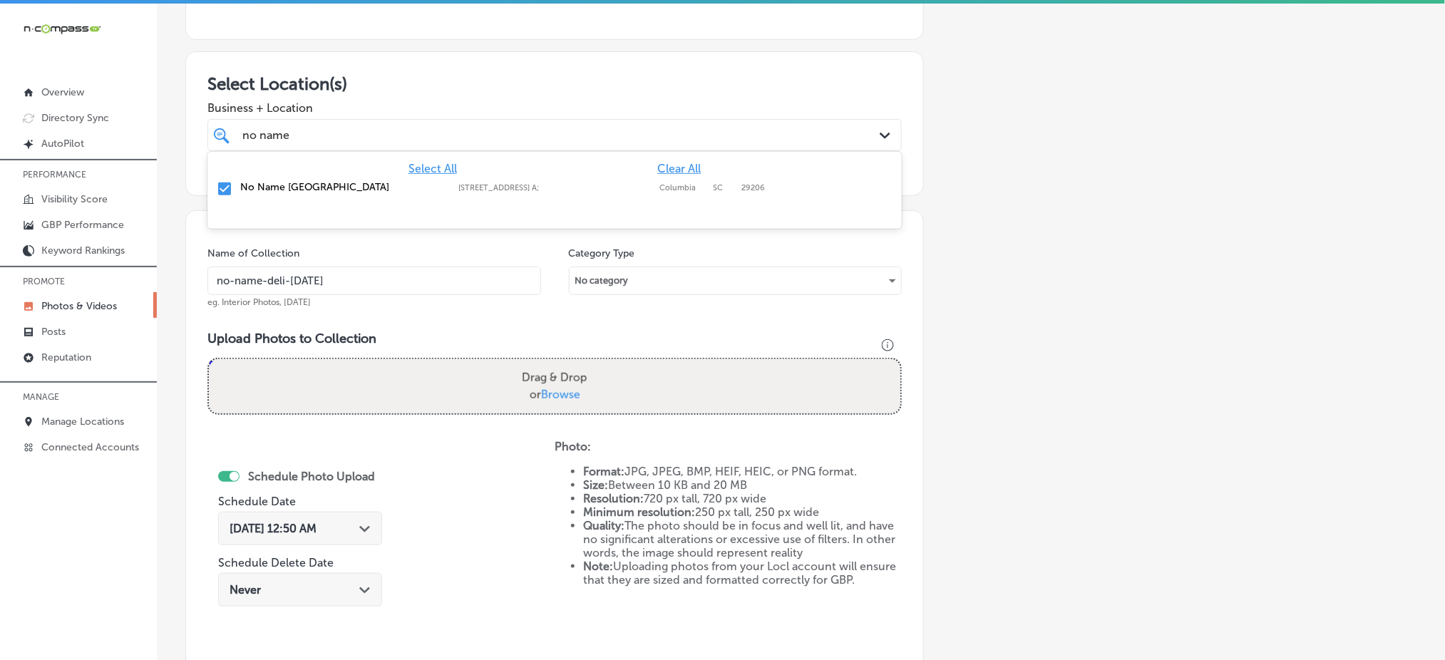
click at [451, 127] on div "no name no name" at bounding box center [523, 135] width 565 height 19
click at [563, 389] on span "Browse" at bounding box center [560, 395] width 39 height 14
click at [563, 364] on input "Drag & Drop or Browse" at bounding box center [555, 361] width 692 height 4
type input "C:\fakepath\best-deli-columbia-sc-no-name-deli (11).jpg"
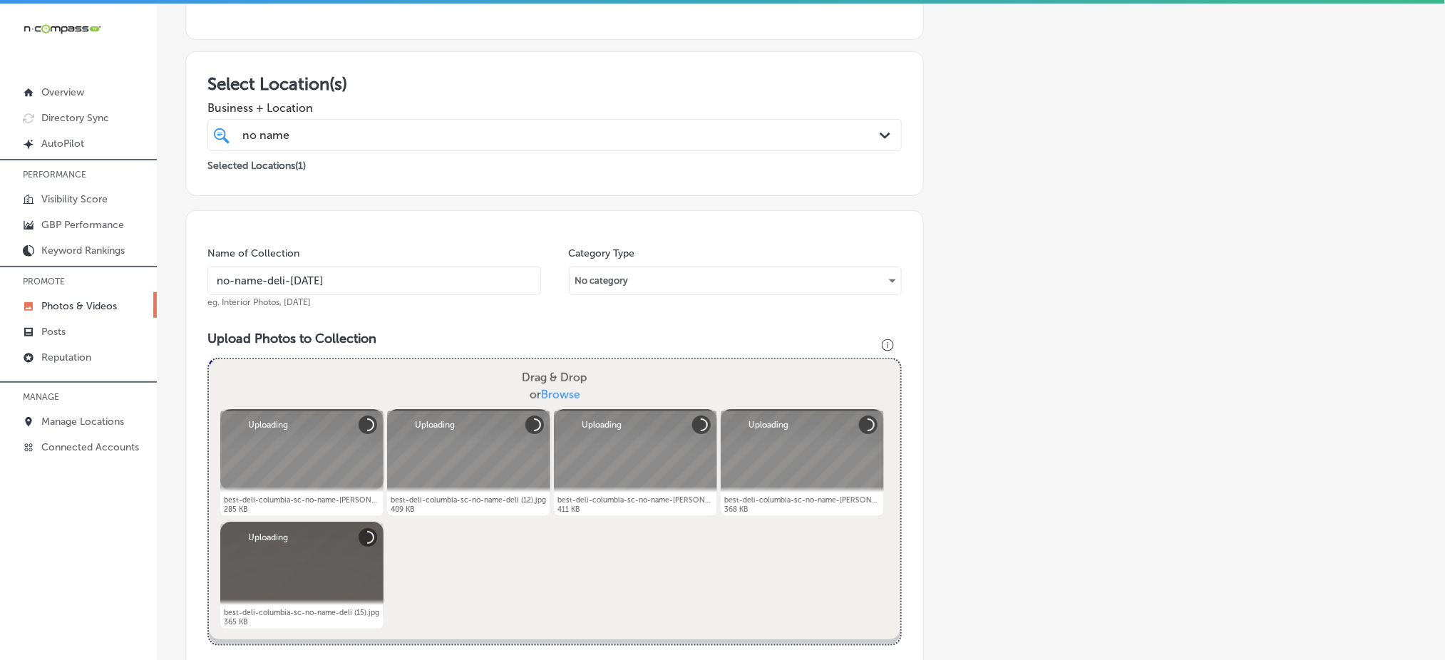
scroll to position [504, 0]
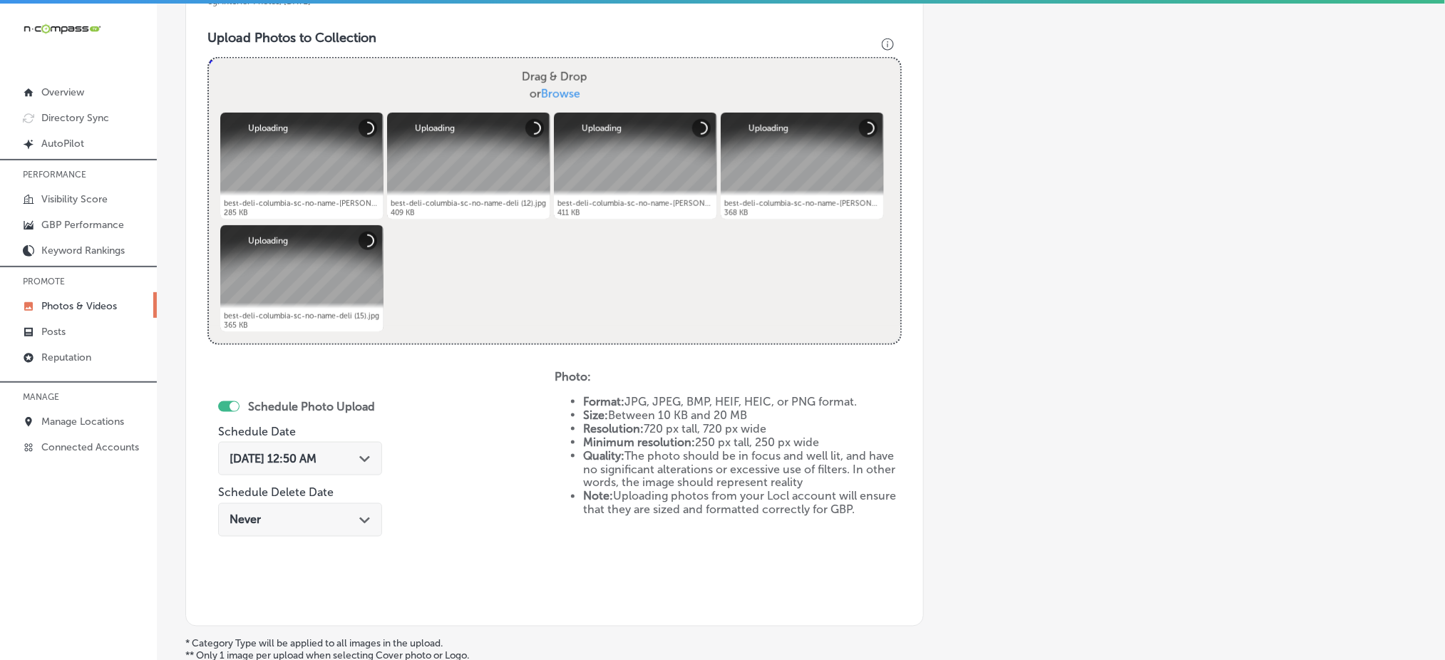
click at [334, 446] on div "Oct 4, 2025 12:50 AM Path Created with Sketch." at bounding box center [300, 459] width 164 height 34
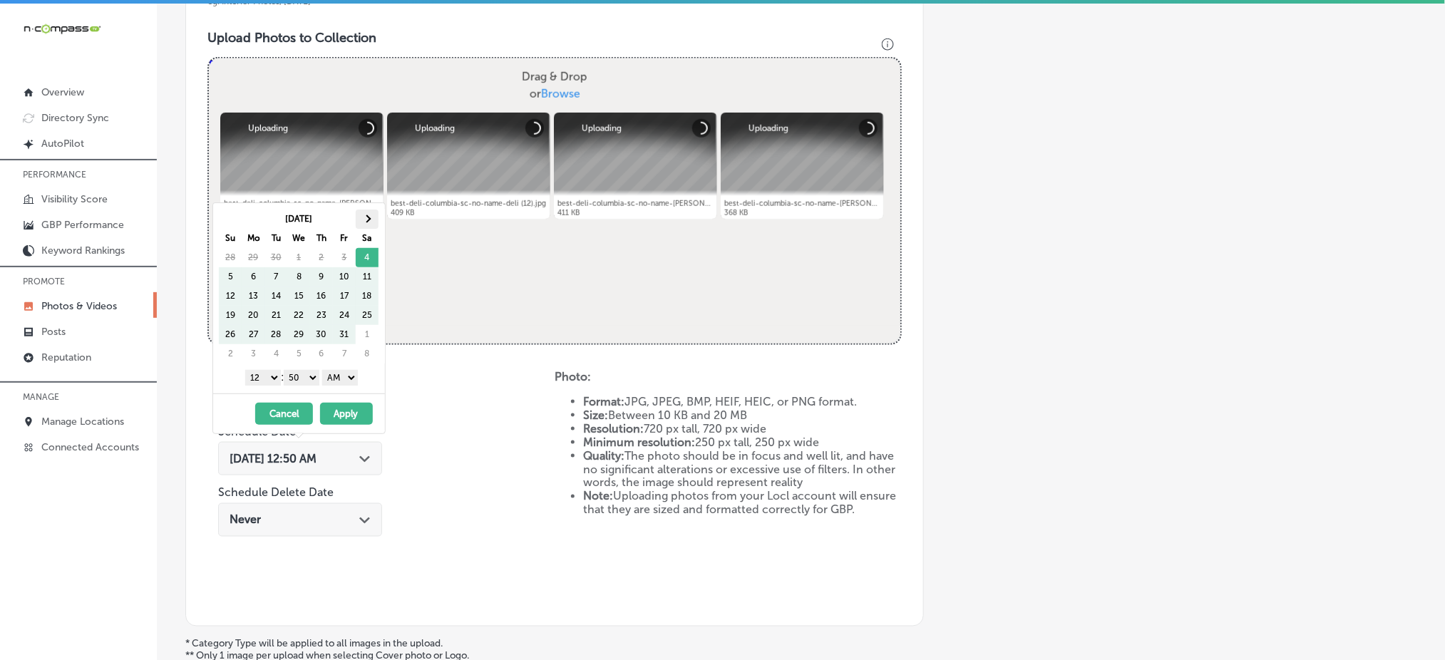
click at [367, 220] on span at bounding box center [367, 219] width 8 height 8
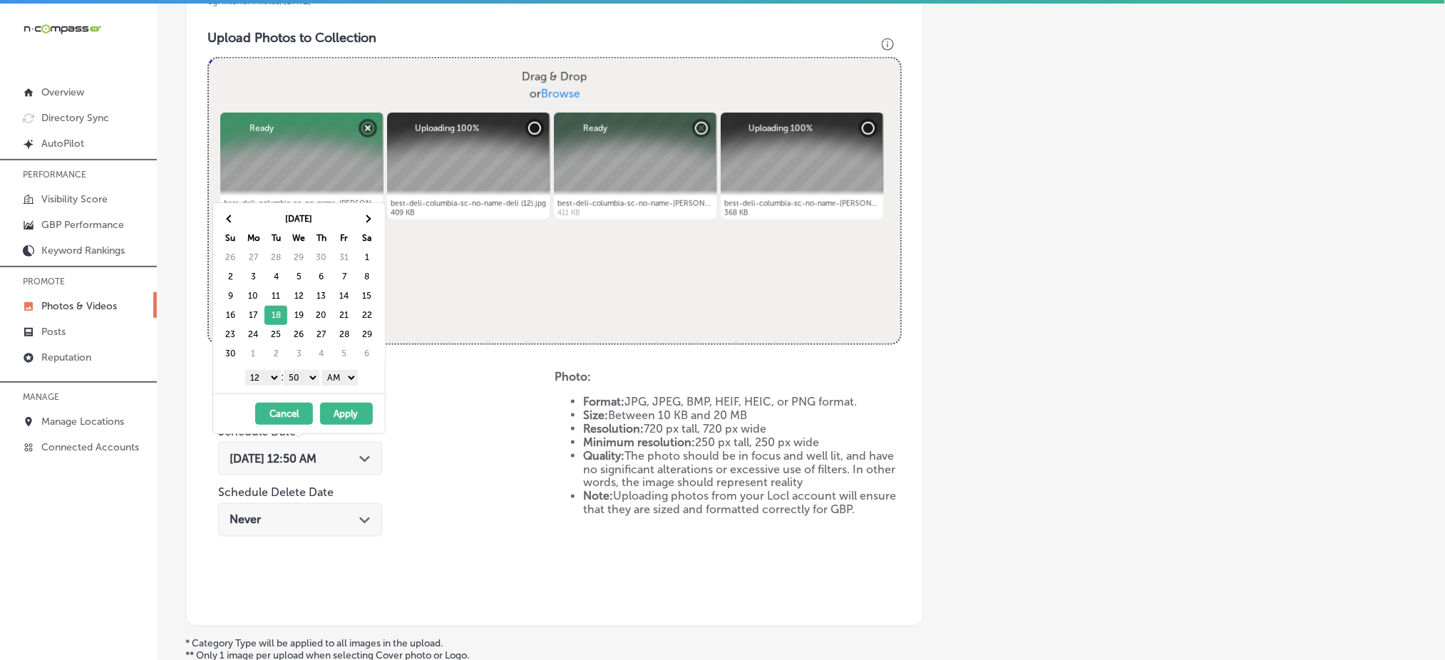
click at [257, 377] on select "1 2 3 4 5 6 7 8 9 10 11 12" at bounding box center [263, 378] width 36 height 16
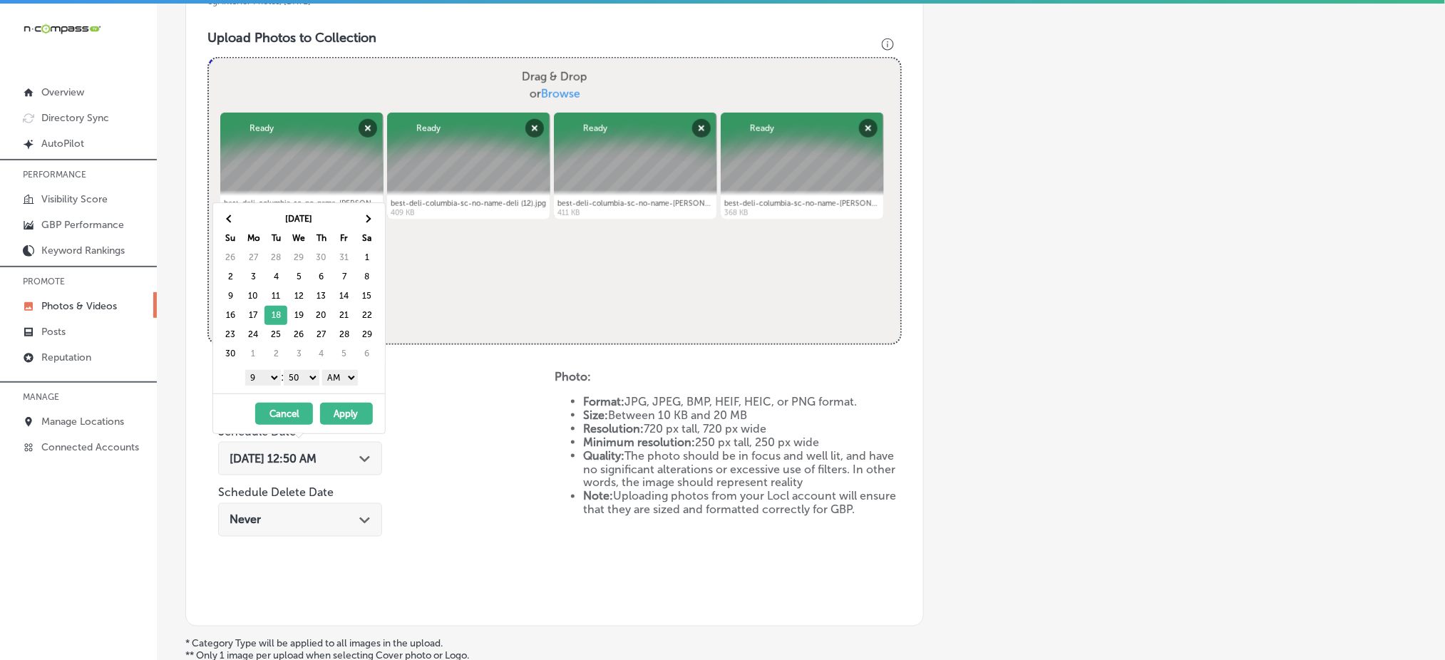
drag, startPoint x: 297, startPoint y: 376, endPoint x: 302, endPoint y: 395, distance: 19.9
click at [302, 395] on div "Nov 2025 Su Mo Tu We Th Fr Sa 26 27 28 29 30 31 1 2 3 4 5 6 7 8 9 10 11 12 13 1…" at bounding box center [299, 319] width 173 height 232
drag, startPoint x: 339, startPoint y: 374, endPoint x: 339, endPoint y: 417, distance: 42.8
click at [339, 417] on div "Nov 2025 Su Mo Tu We Th Fr Sa 26 27 28 29 30 31 1 2 3 4 5 6 7 8 9 10 11 12 13 1…" at bounding box center [299, 319] width 173 height 232
click at [339, 417] on button "Apply" at bounding box center [346, 414] width 53 height 22
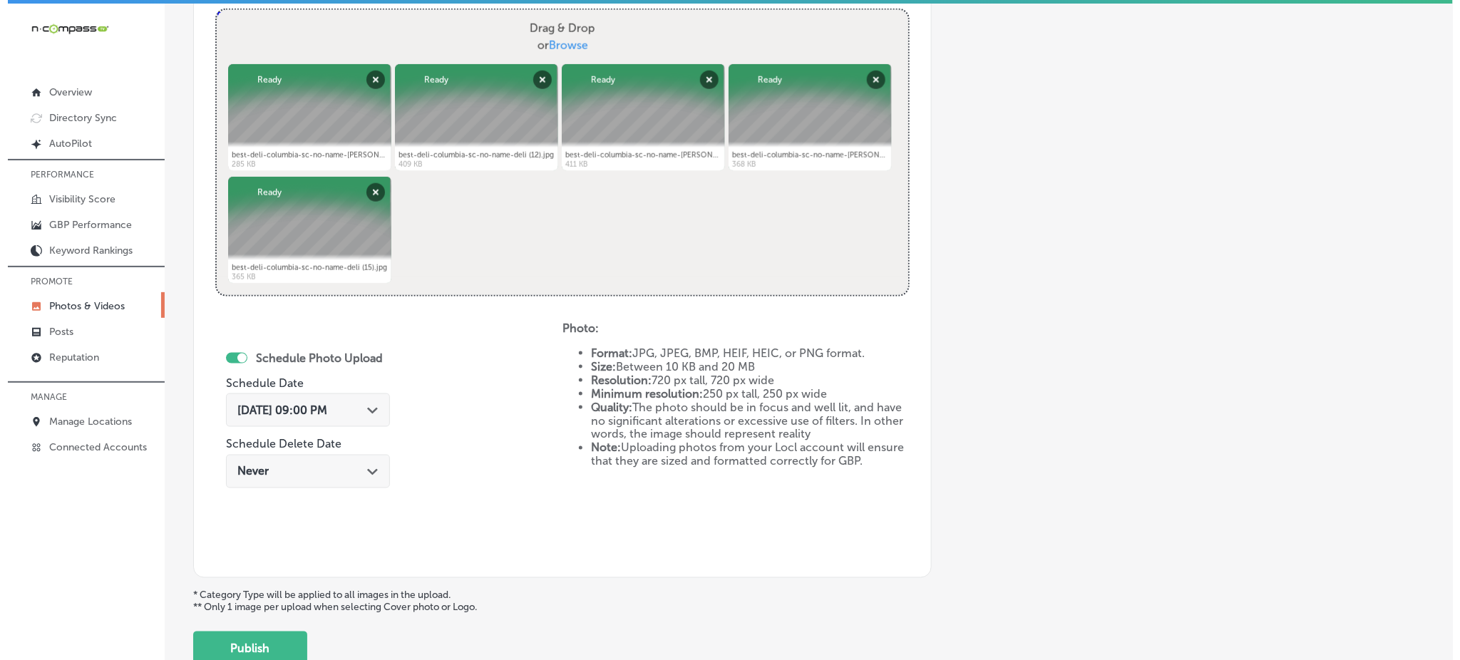
scroll to position [648, 0]
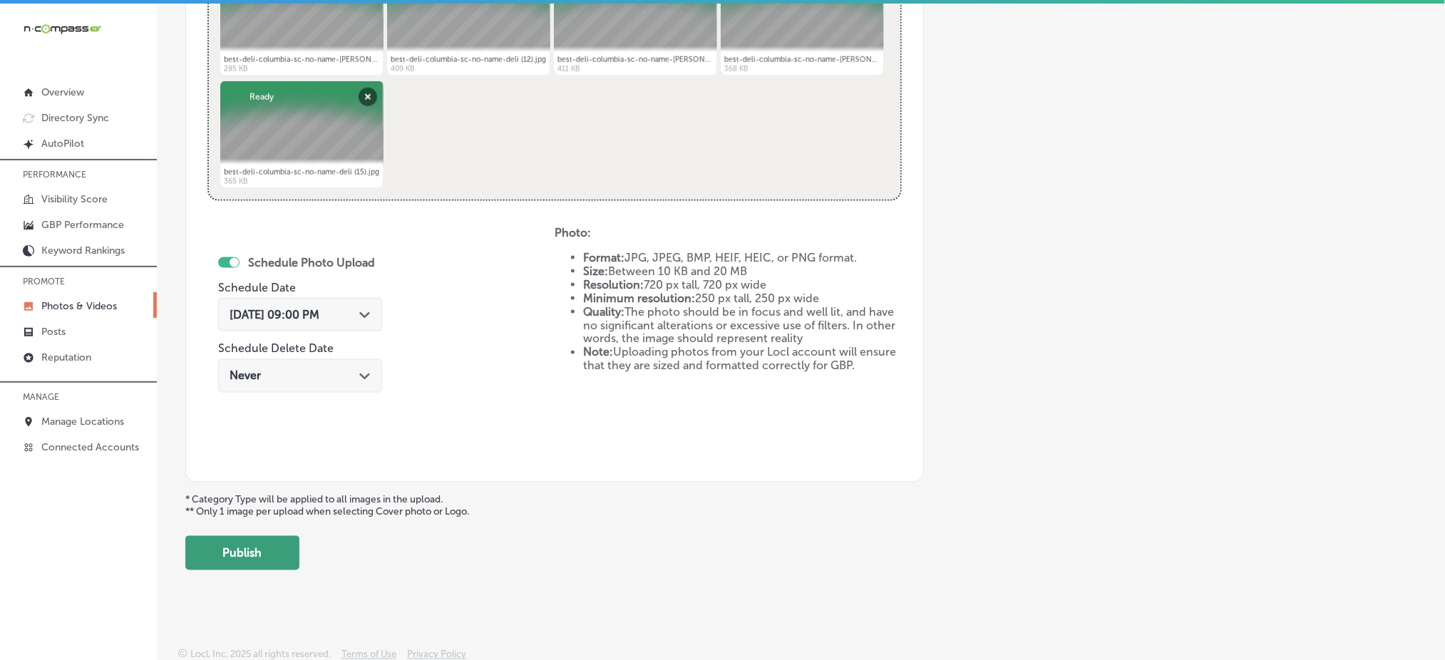
click at [282, 555] on button "Publish" at bounding box center [242, 553] width 114 height 34
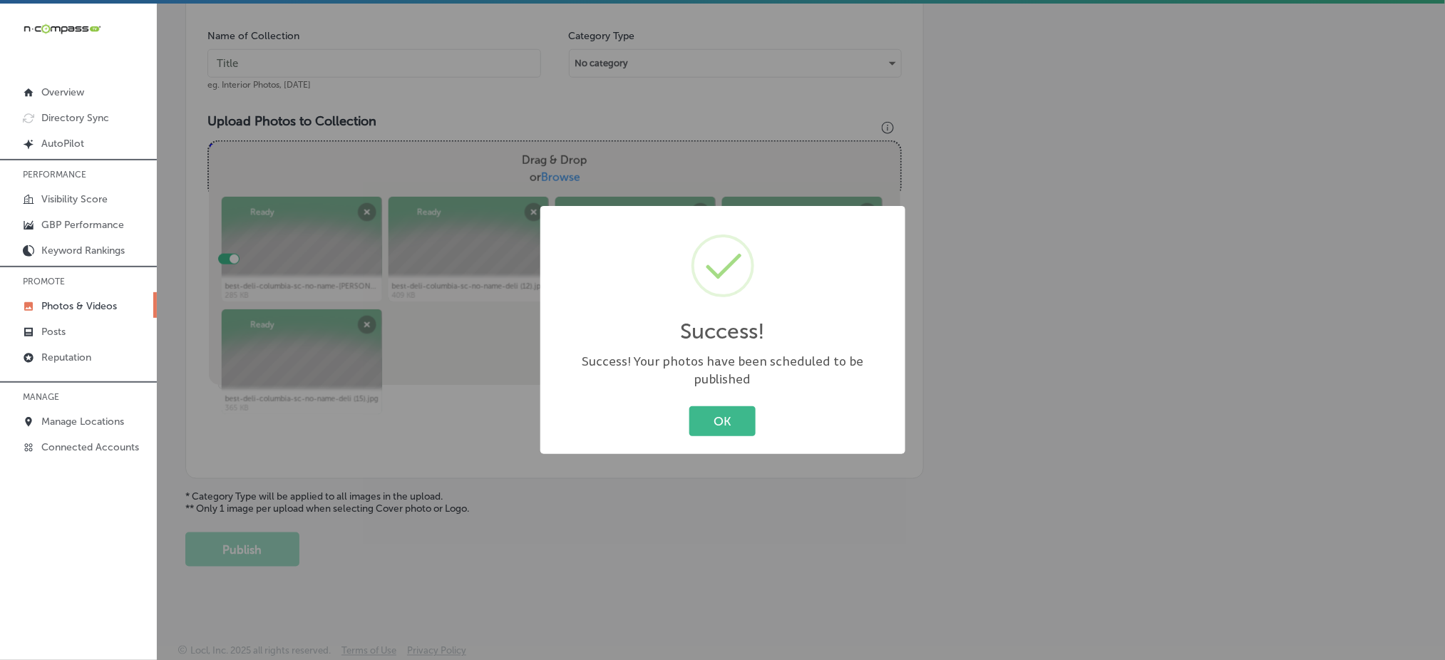
scroll to position [417, 0]
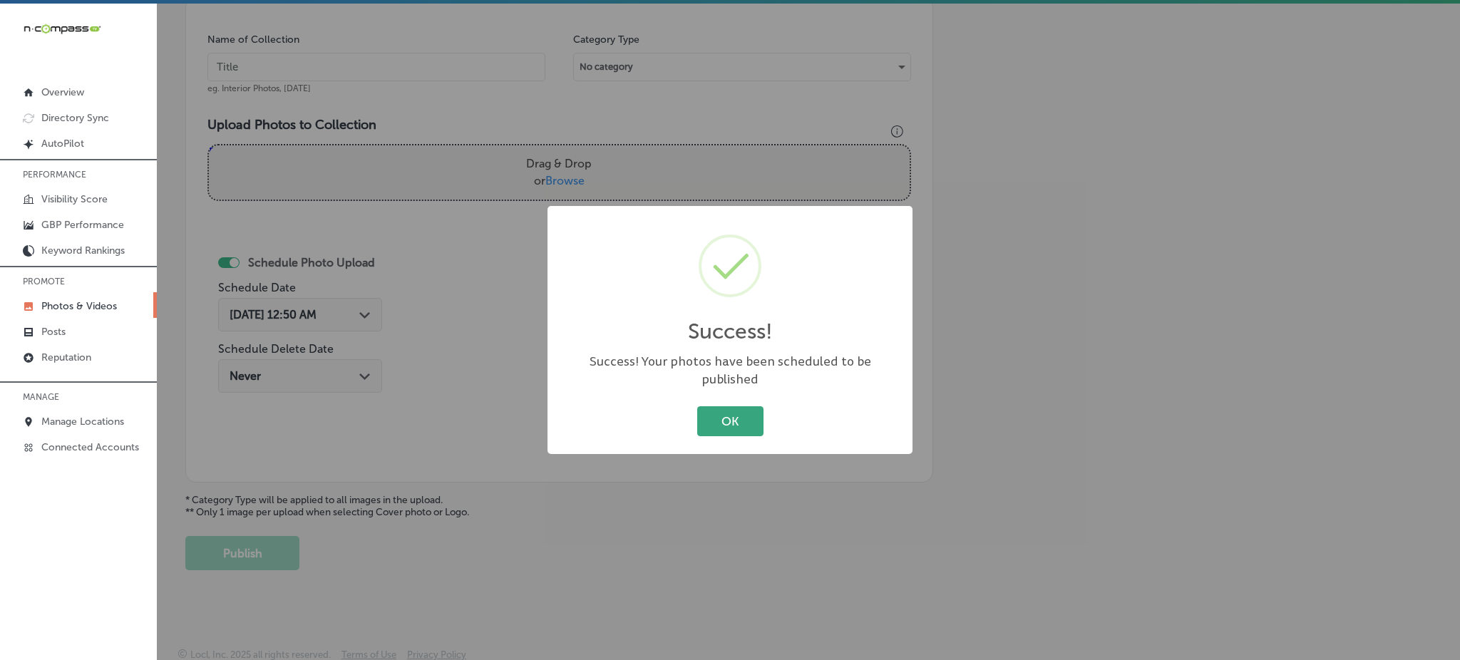
click at [712, 409] on button "OK" at bounding box center [730, 420] width 66 height 29
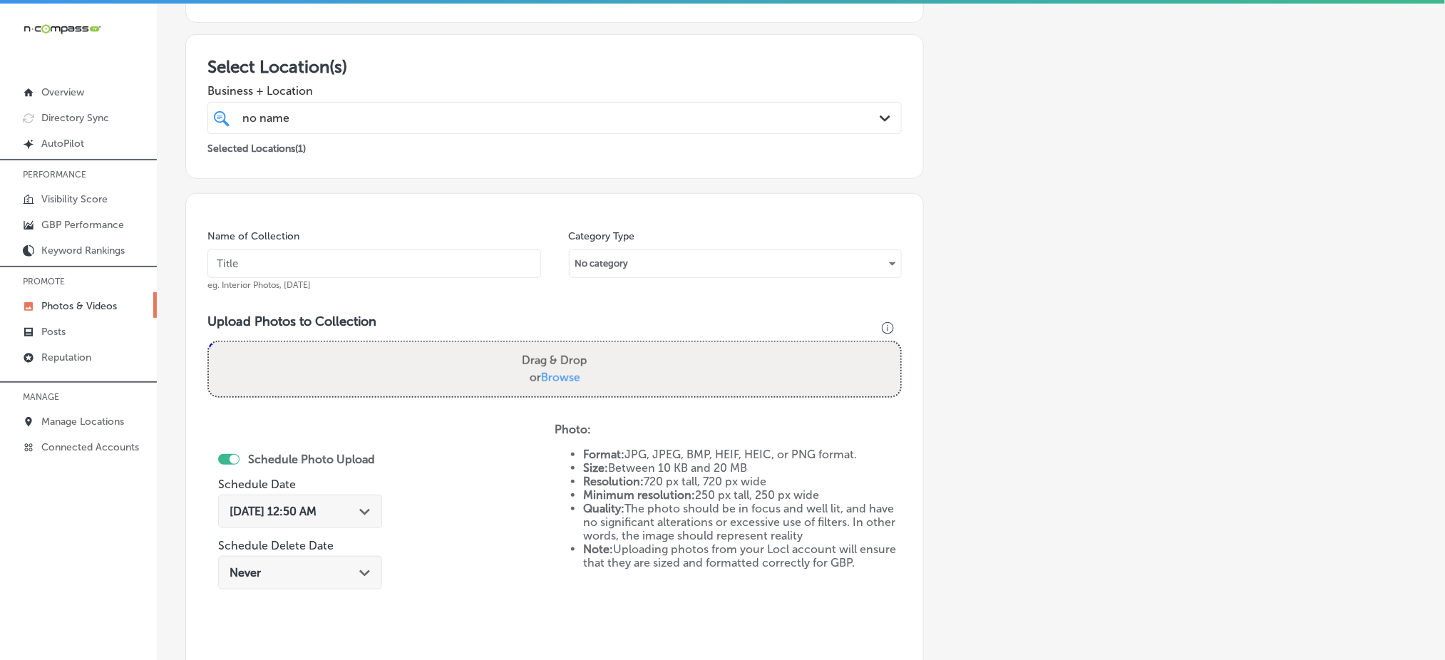
scroll to position [220, 0]
click at [266, 117] on input "no name" at bounding box center [266, 119] width 48 height 14
click at [252, 264] on input "text" at bounding box center [375, 264] width 334 height 29
paste input "no-name-deli-nov1"
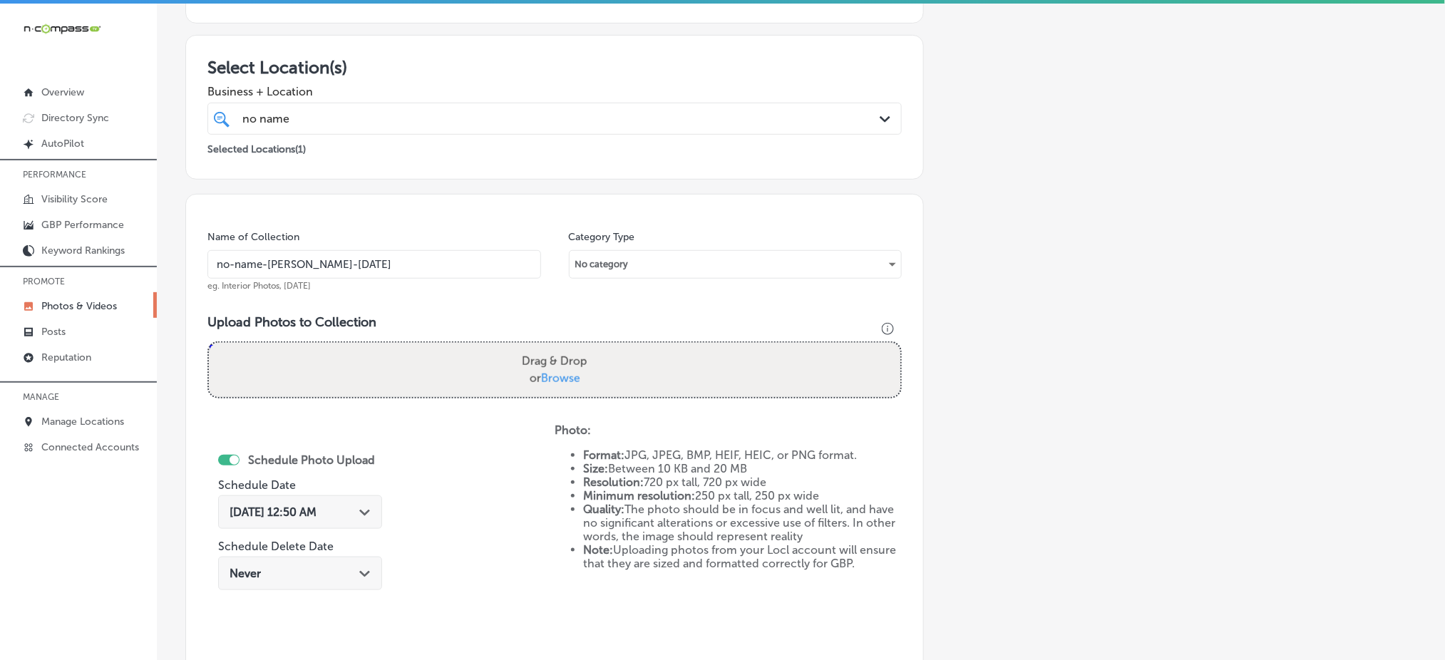
type input "no-name-deli-nov4"
click at [541, 372] on span "Browse" at bounding box center [560, 379] width 39 height 14
click at [541, 347] on input "Drag & Drop or Browse" at bounding box center [555, 345] width 692 height 4
type input "C:\fakepath\best-deli-columbia-sc-no-name-deli (16).jpg"
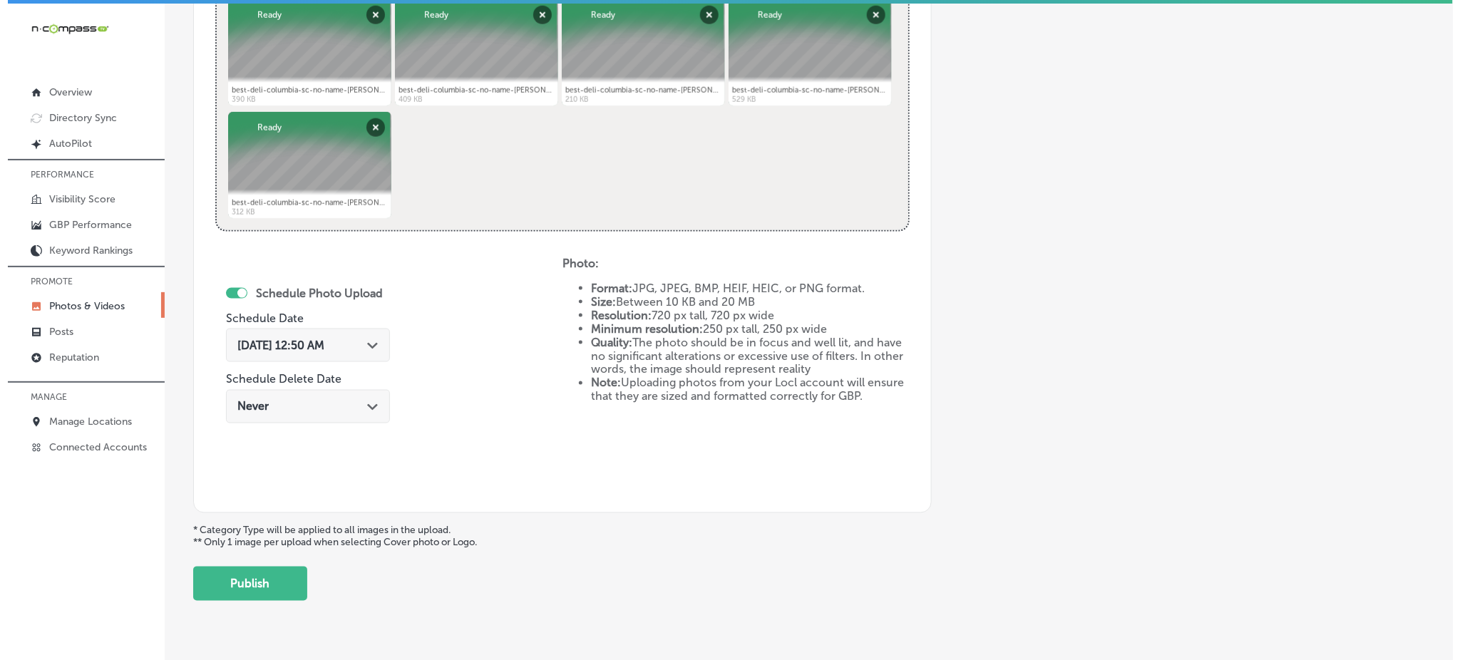
scroll to position [648, 0]
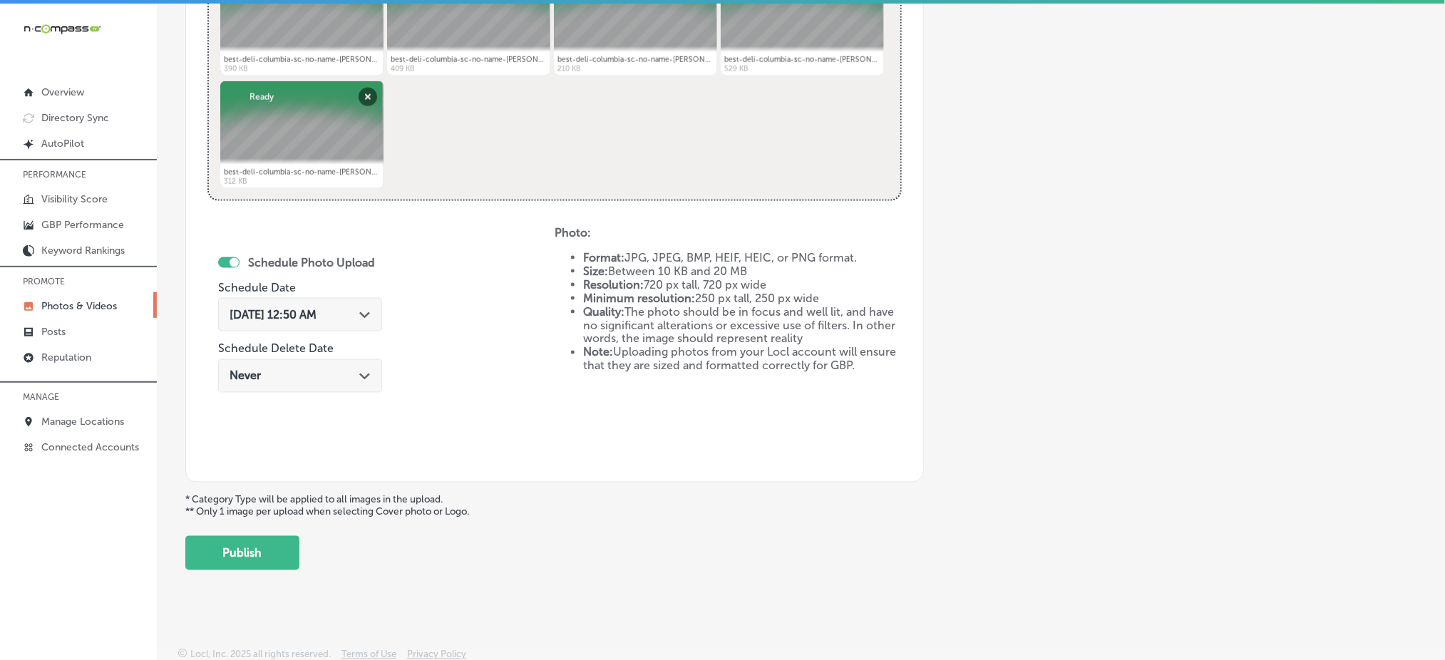
click at [317, 312] on span "Oct 4, 2025 12:50 AM" at bounding box center [273, 315] width 87 height 14
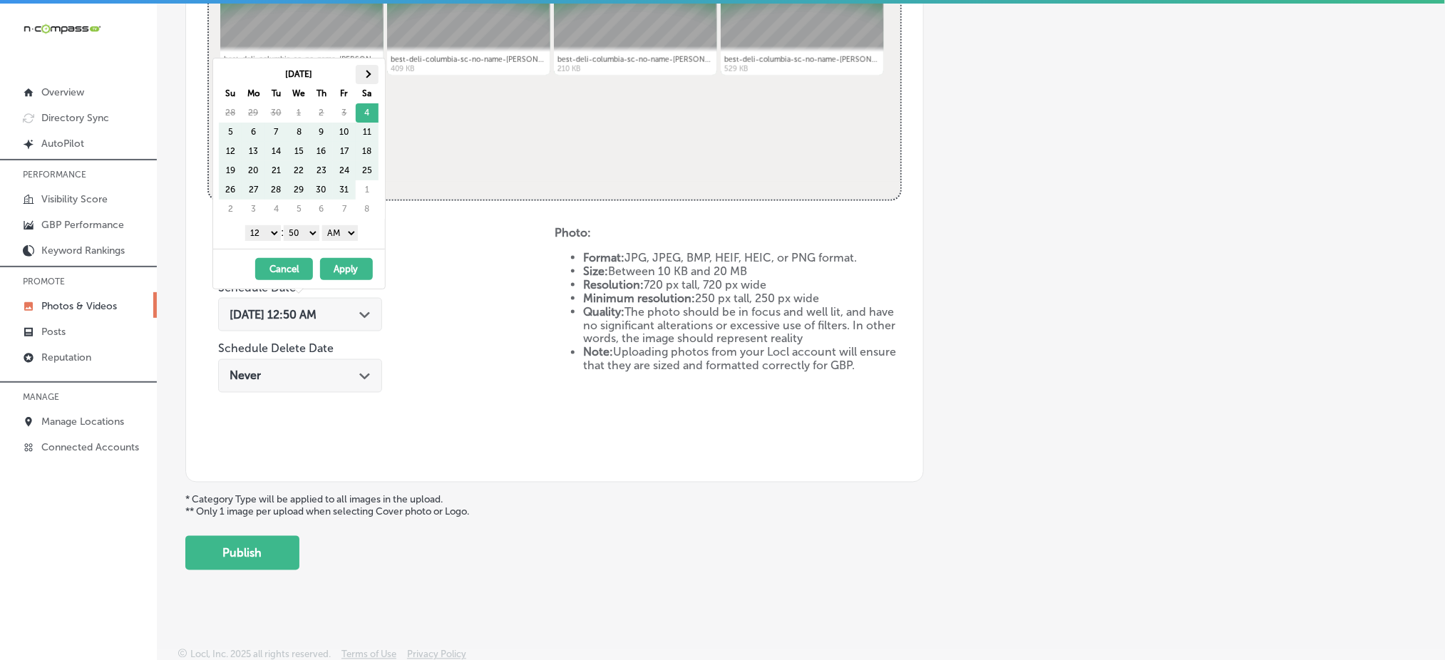
click at [371, 68] on th at bounding box center [367, 74] width 23 height 19
click at [260, 236] on select "1 2 3 4 5 6 7 8 9 10 11 12" at bounding box center [263, 233] width 36 height 16
click at [302, 238] on select "00 10 20 30 40 50" at bounding box center [302, 233] width 36 height 16
click at [352, 225] on select "AM PM" at bounding box center [340, 233] width 36 height 16
click at [341, 267] on button "Apply" at bounding box center [346, 269] width 53 height 22
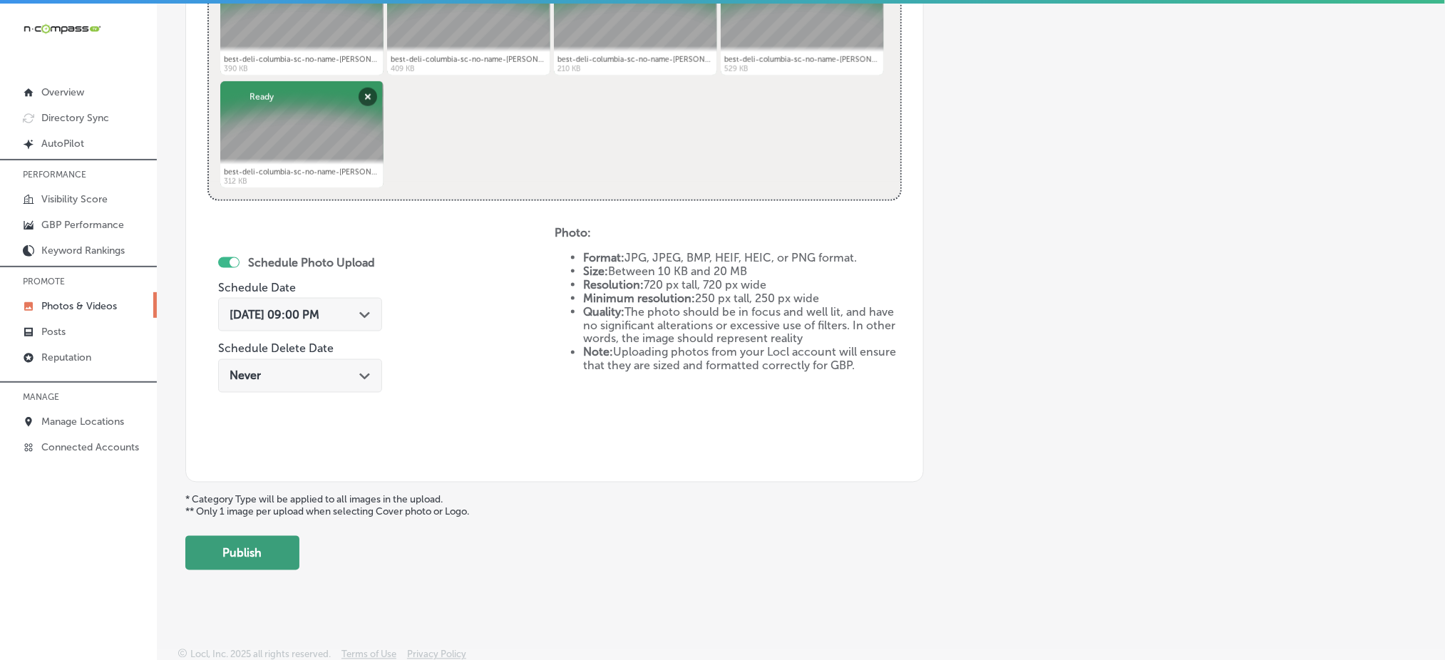
click at [247, 560] on button "Publish" at bounding box center [242, 553] width 114 height 34
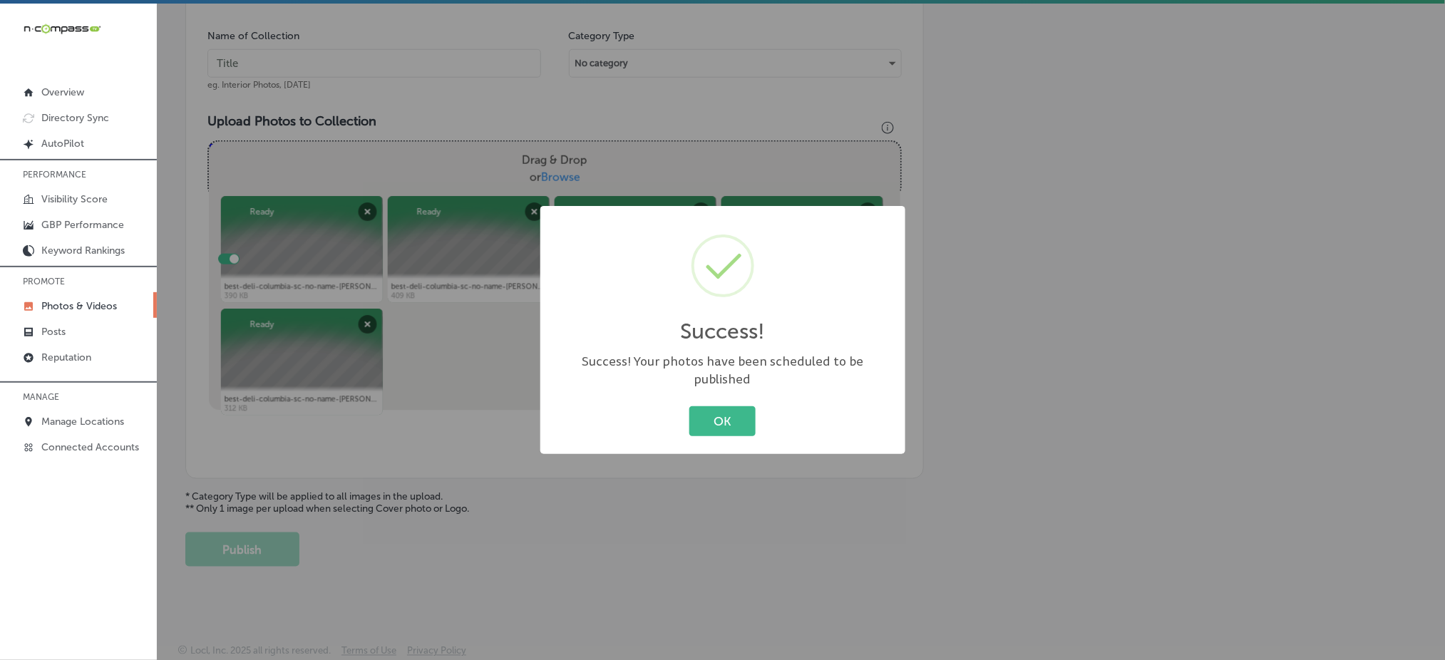
scroll to position [417, 0]
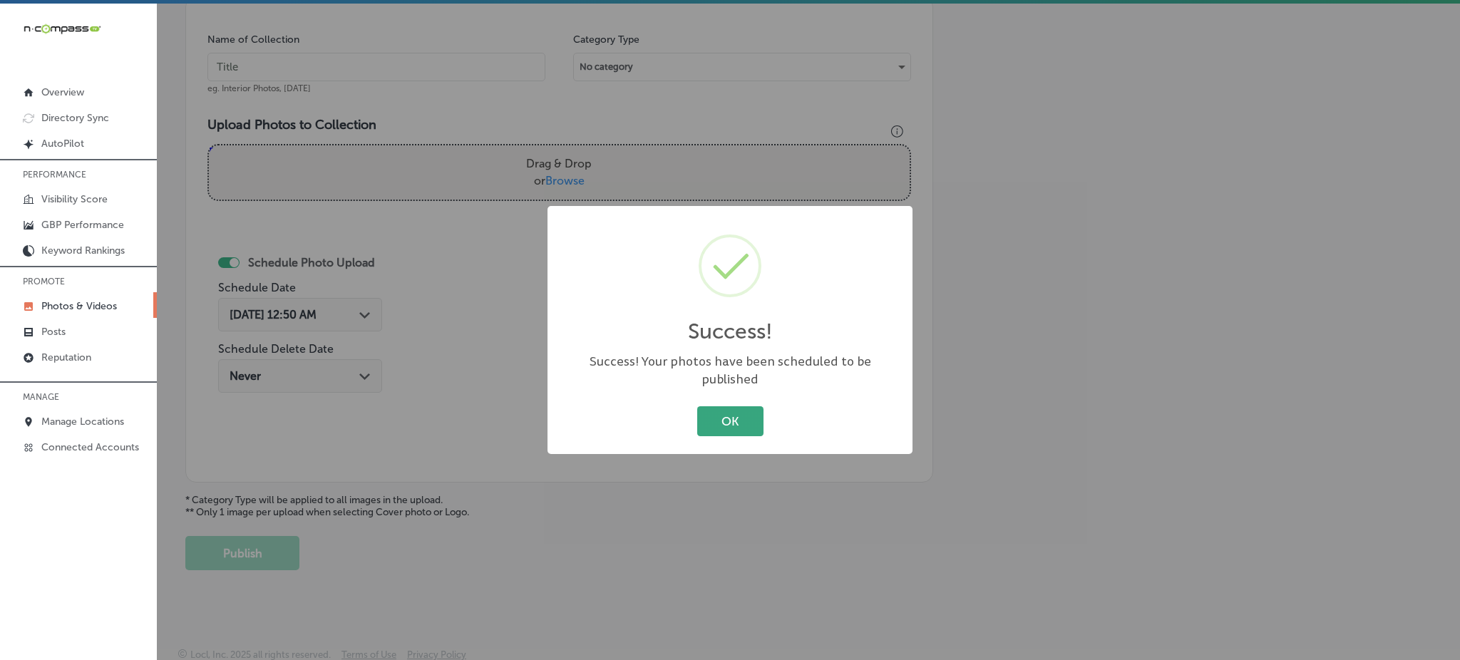
click at [721, 418] on button "OK" at bounding box center [730, 420] width 66 height 29
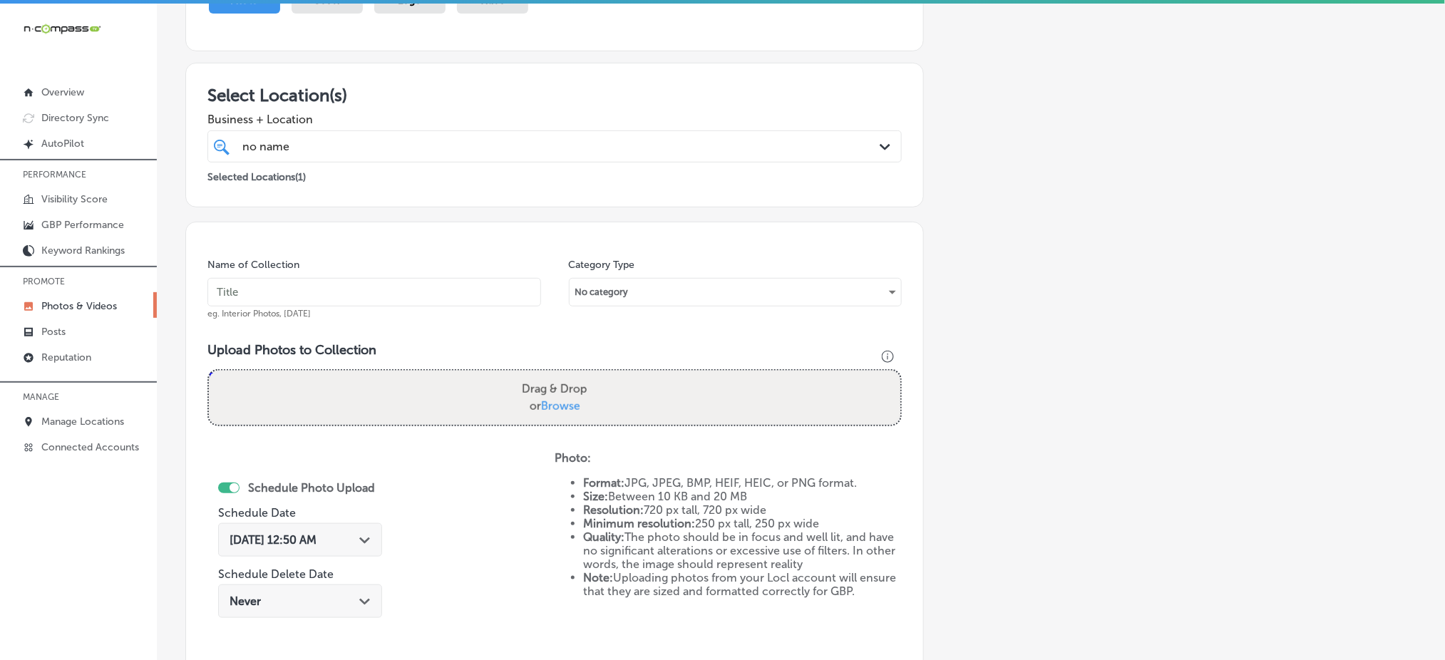
scroll to position [191, 0]
click at [554, 138] on div "no name no name" at bounding box center [523, 147] width 565 height 19
click at [442, 292] on input "text" at bounding box center [375, 293] width 334 height 29
paste input "no-name-deli-nov1"
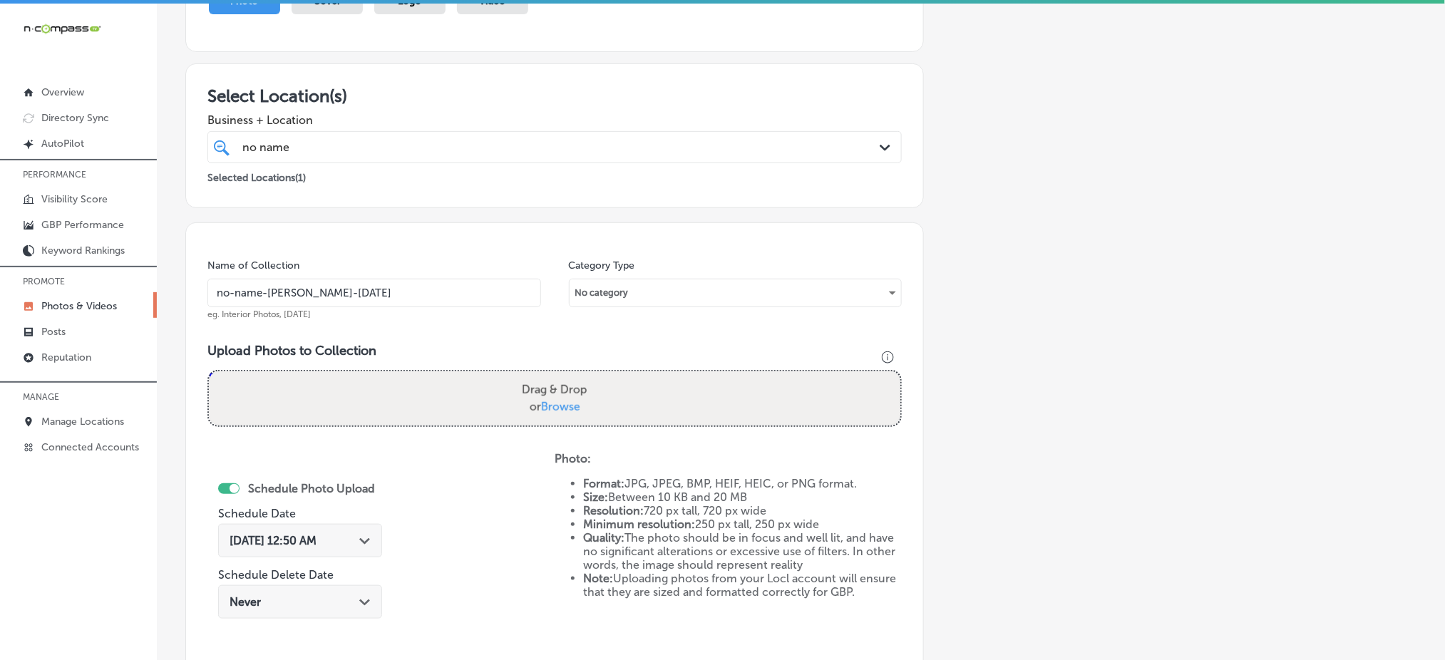
click at [450, 297] on input "no-name-deli-dec1" at bounding box center [375, 293] width 334 height 29
type input "no-name-deli-dec1"
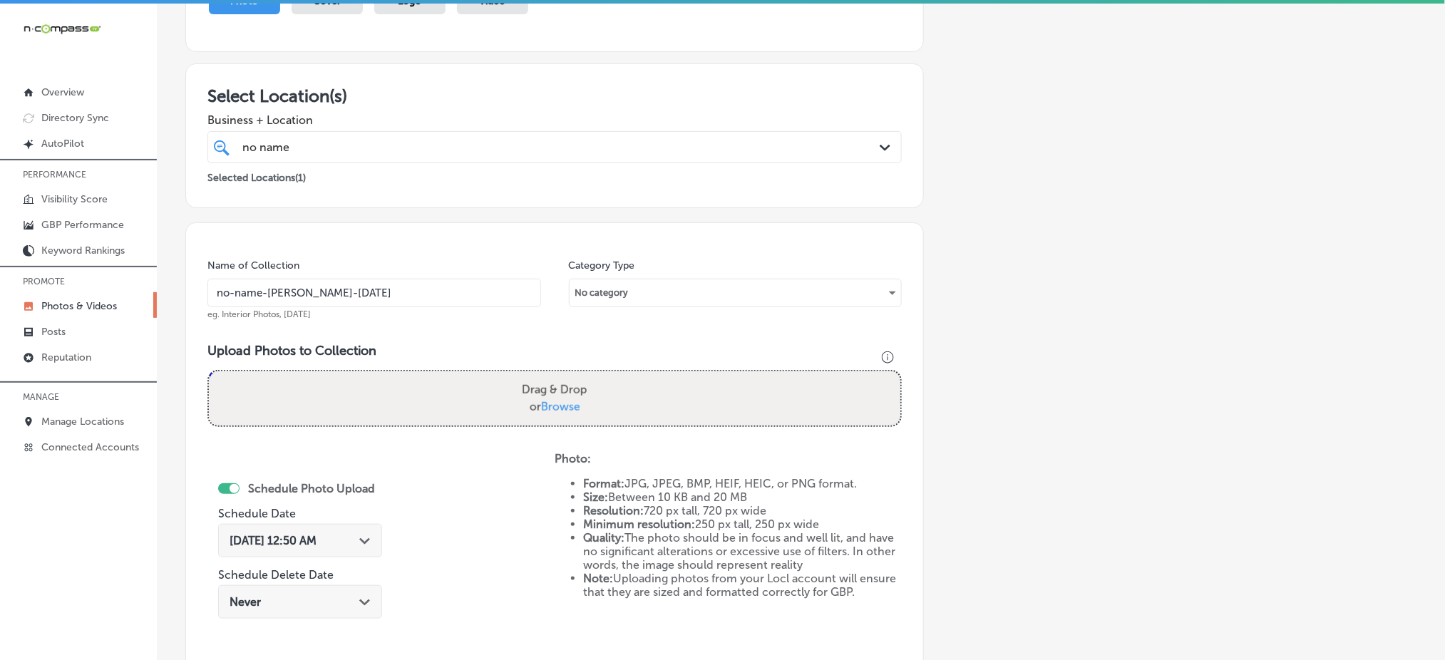
click at [554, 408] on span "Browse" at bounding box center [560, 407] width 39 height 14
click at [554, 376] on input "Drag & Drop or Browse" at bounding box center [555, 374] width 692 height 4
type input "C:\fakepath\substantial-salads-no-name-deli-columbia-sc (1).jpg"
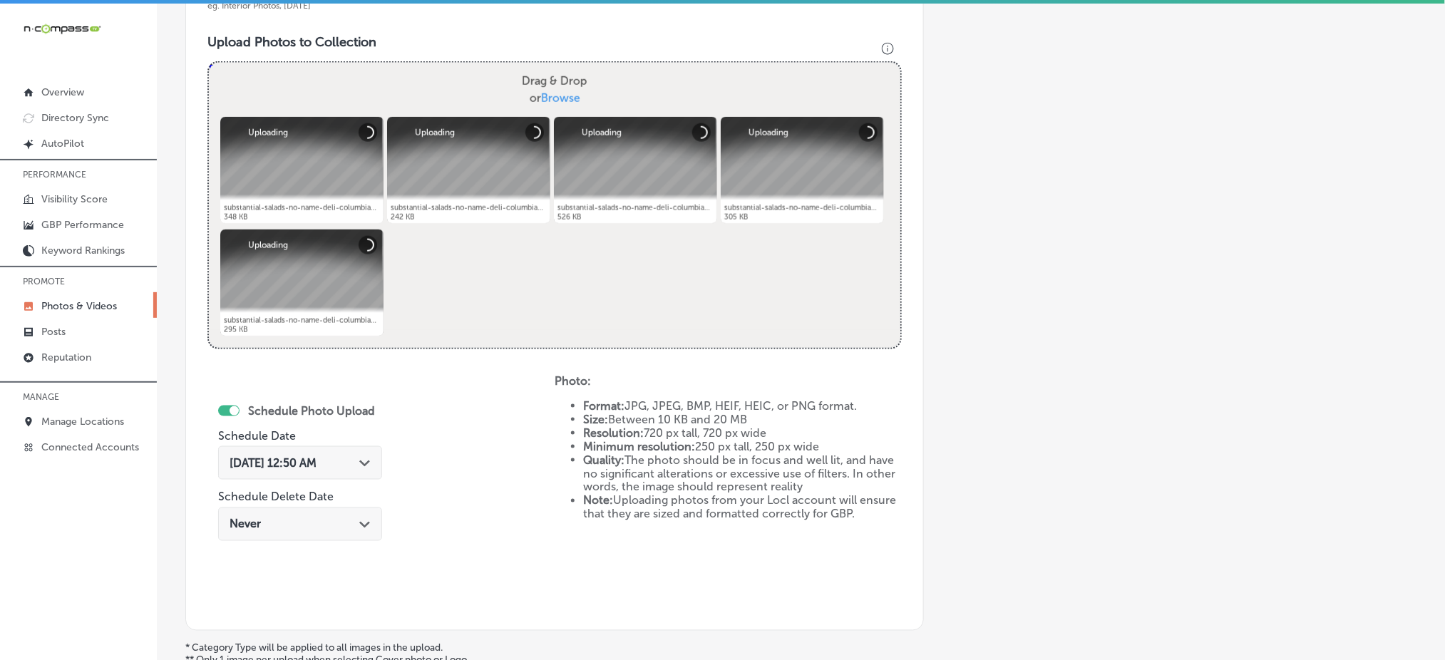
scroll to position [573, 0]
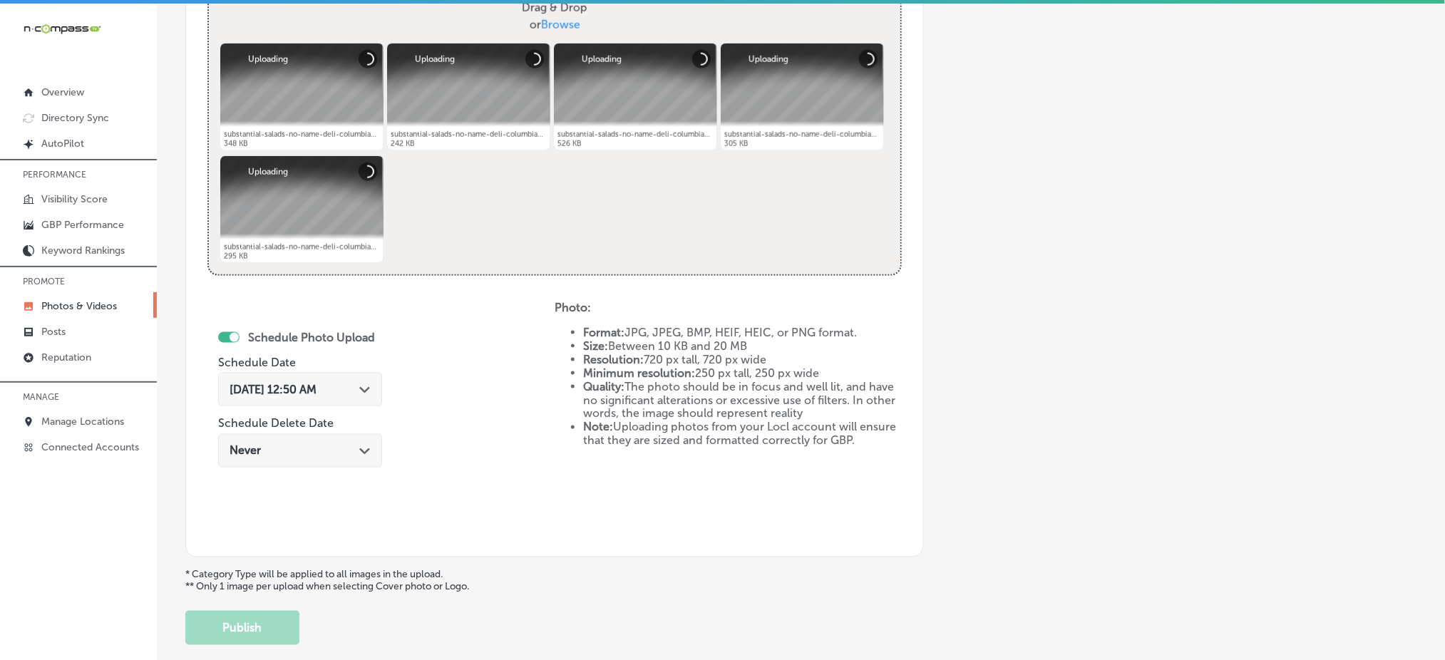
click at [289, 396] on div "Oct 4, 2025 12:50 AM Path Created with Sketch." at bounding box center [300, 390] width 164 height 34
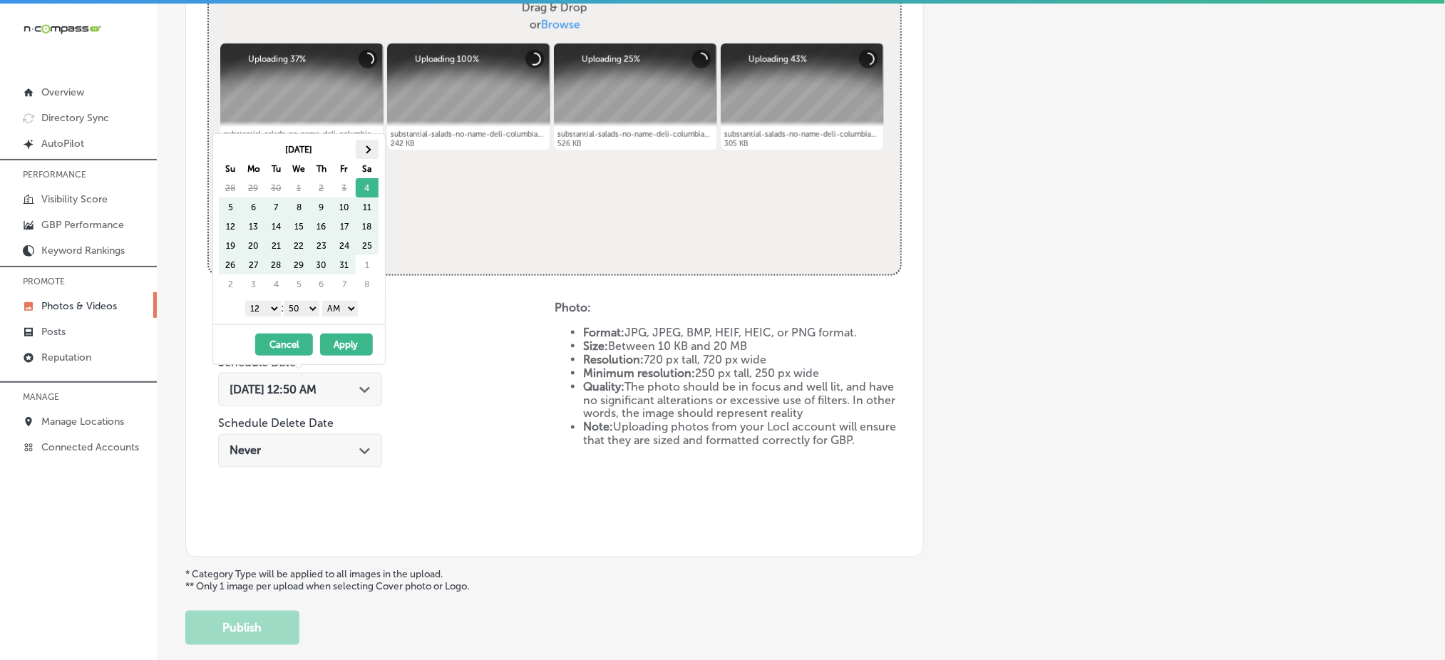
click at [366, 153] on th at bounding box center [367, 149] width 23 height 19
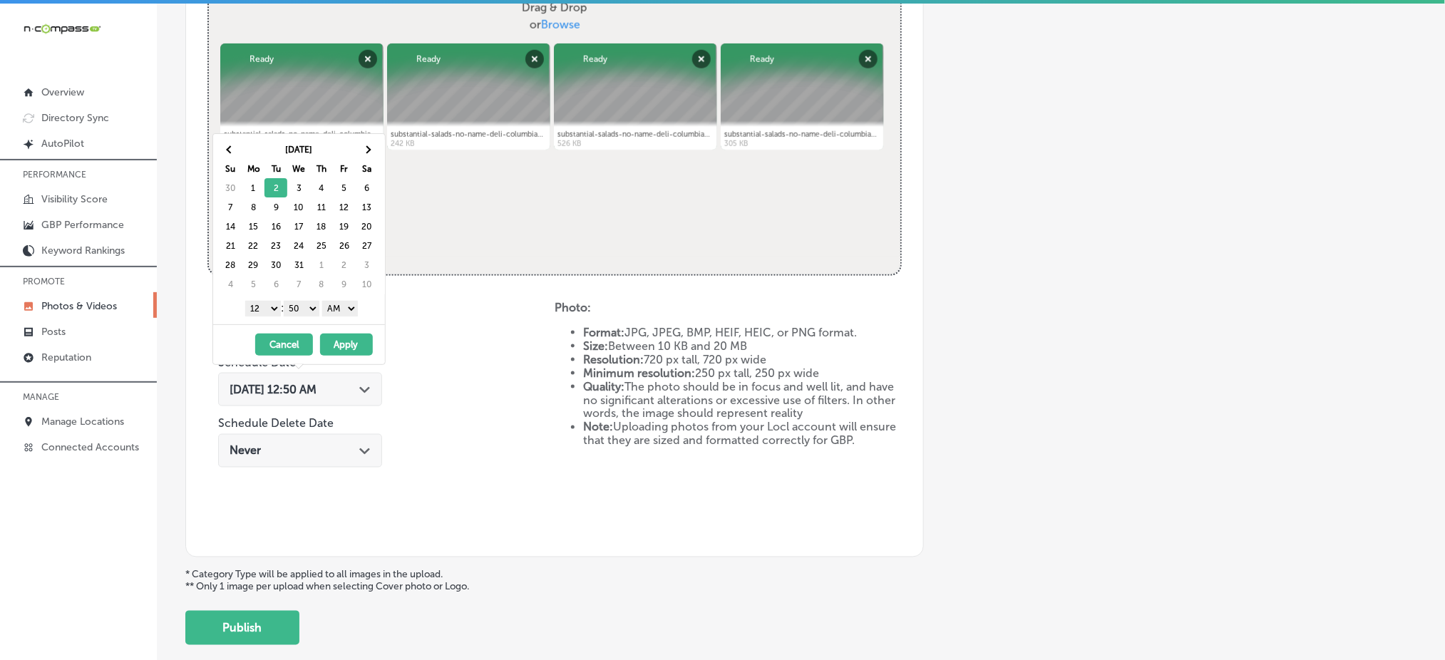
click at [262, 305] on select "1 2 3 4 5 6 7 8 9 10 11 12" at bounding box center [263, 309] width 36 height 16
click at [304, 307] on select "00 10 20 30 40 50" at bounding box center [302, 309] width 36 height 16
click at [341, 309] on select "AM PM" at bounding box center [340, 309] width 36 height 16
click at [339, 351] on button "Apply" at bounding box center [346, 345] width 53 height 22
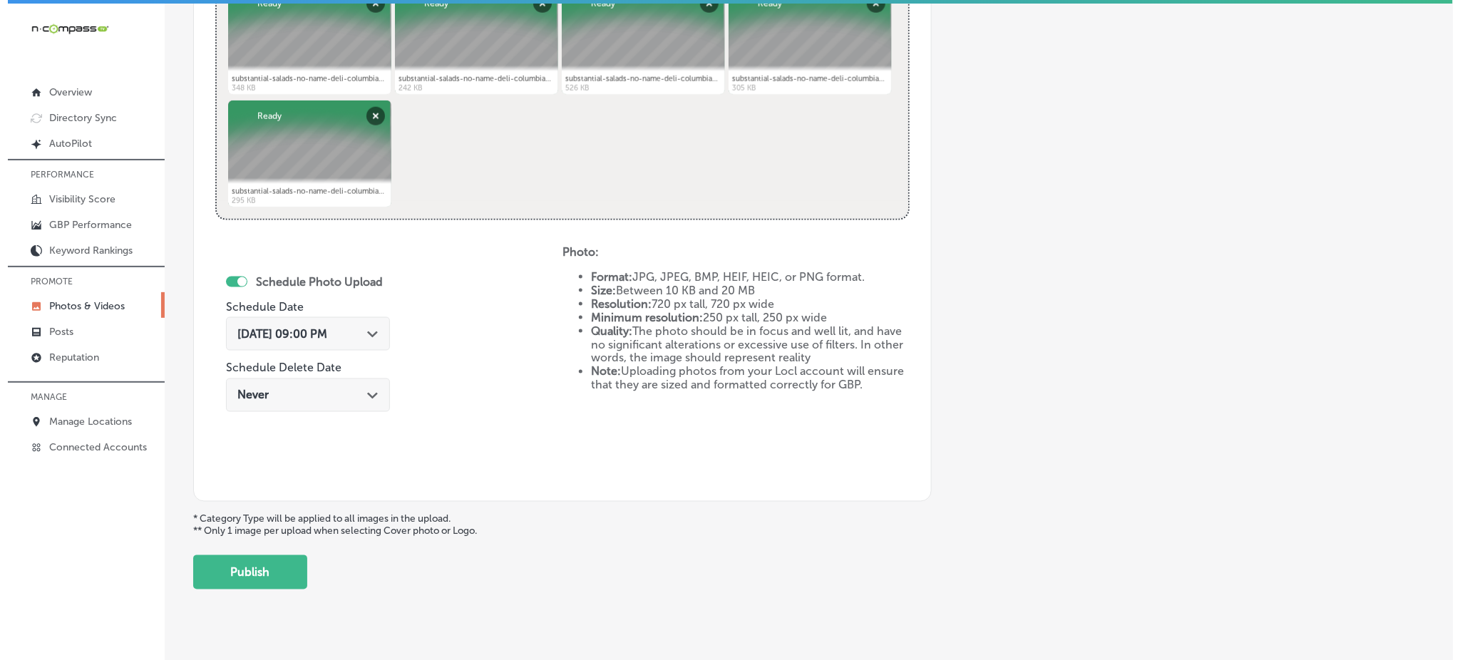
scroll to position [648, 0]
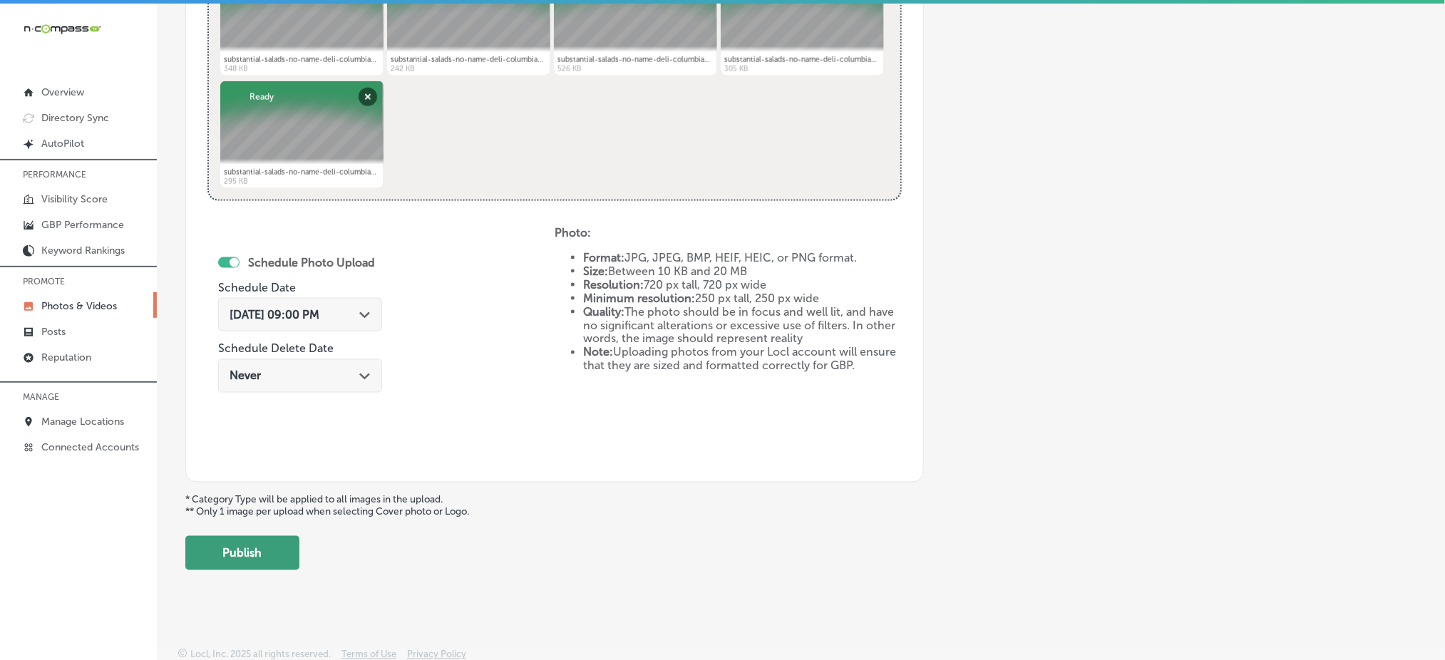
click at [265, 551] on button "Publish" at bounding box center [242, 553] width 114 height 34
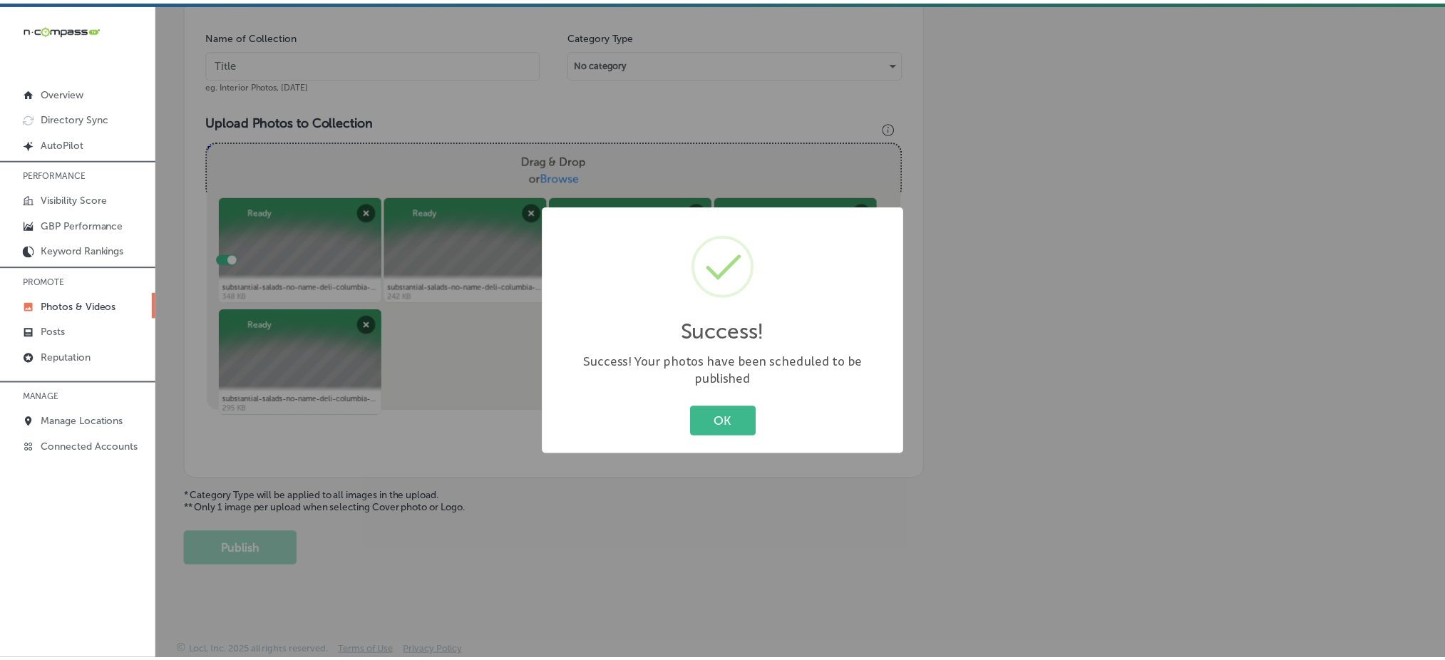
scroll to position [417, 0]
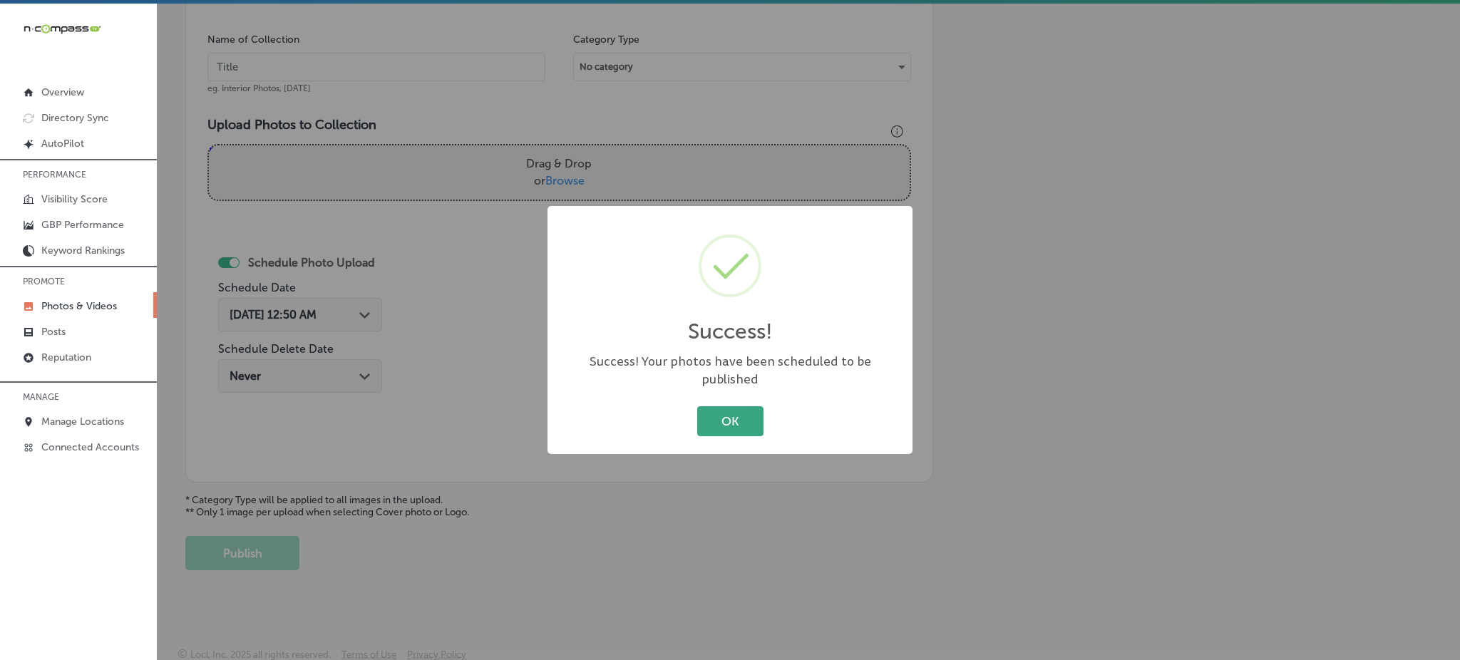
click at [702, 406] on button "OK" at bounding box center [730, 420] width 66 height 29
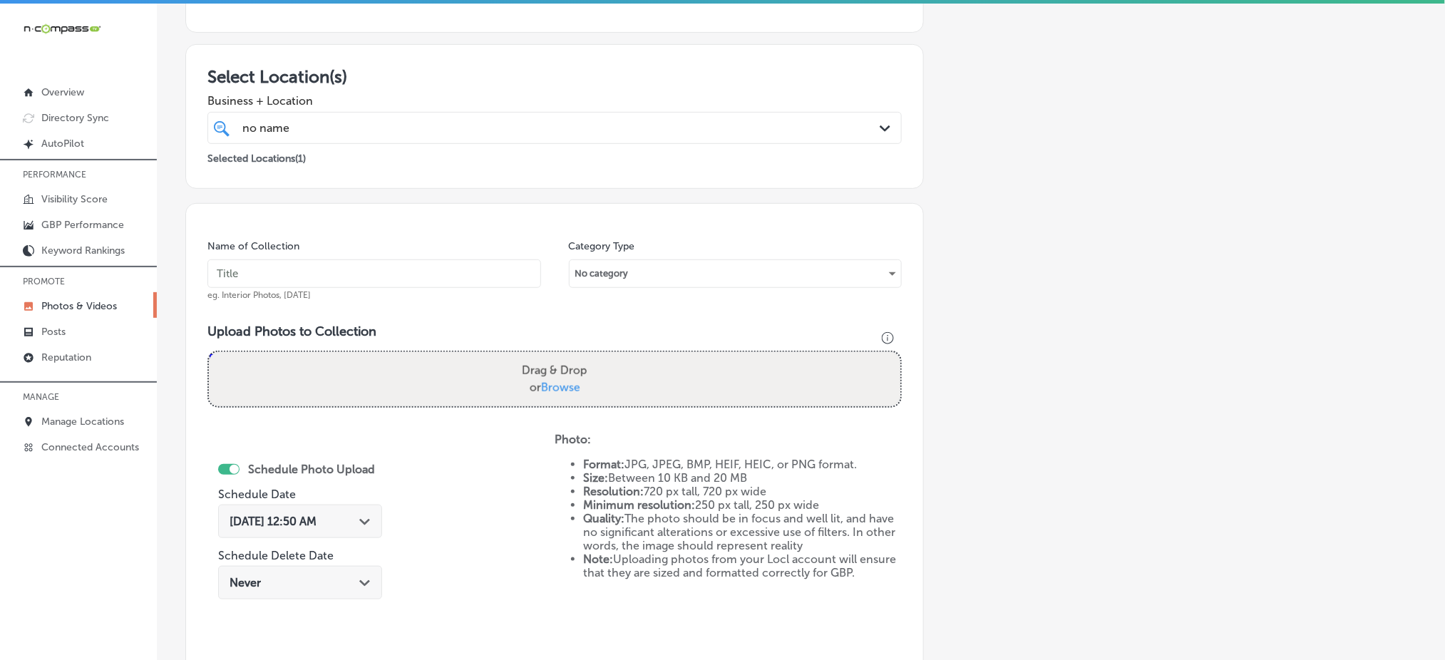
scroll to position [208, 0]
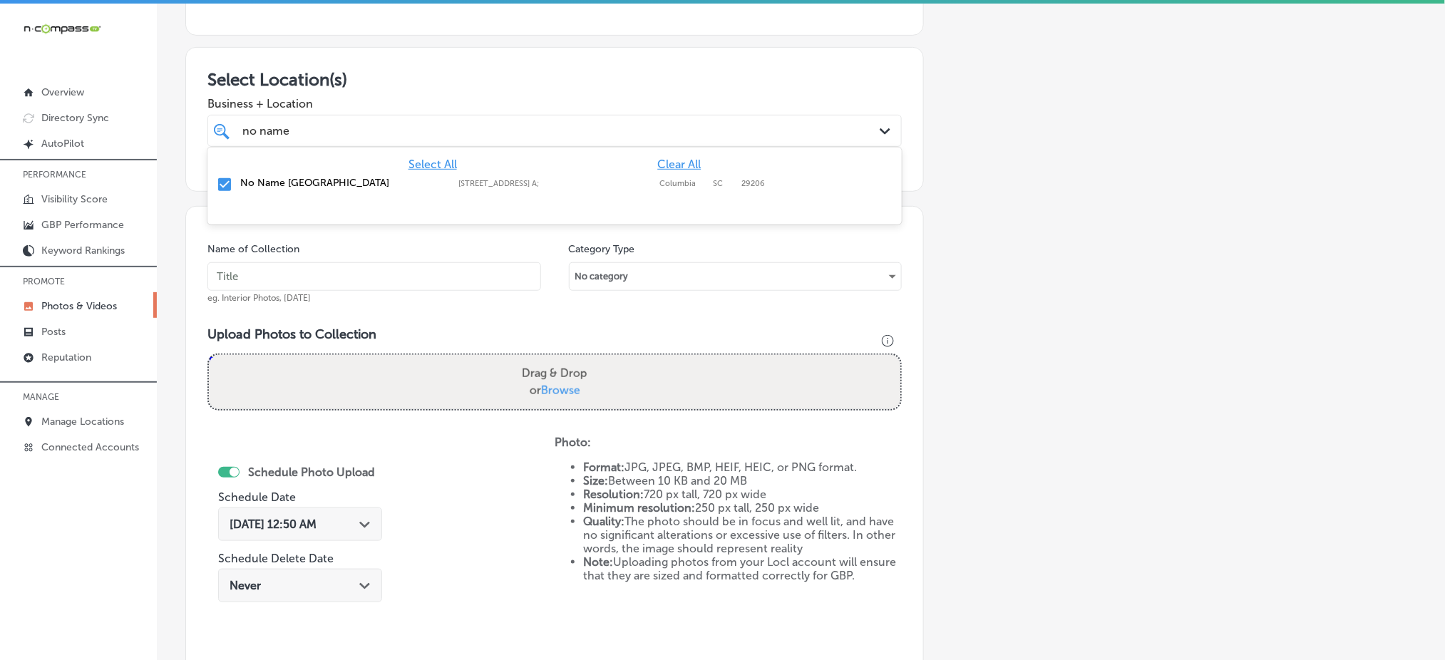
click at [385, 121] on div "no name no name" at bounding box center [523, 130] width 565 height 19
click at [292, 275] on input "text" at bounding box center [375, 276] width 334 height 29
paste input "no-name-deli-dec1"
type input "no-name-deli-dec2"
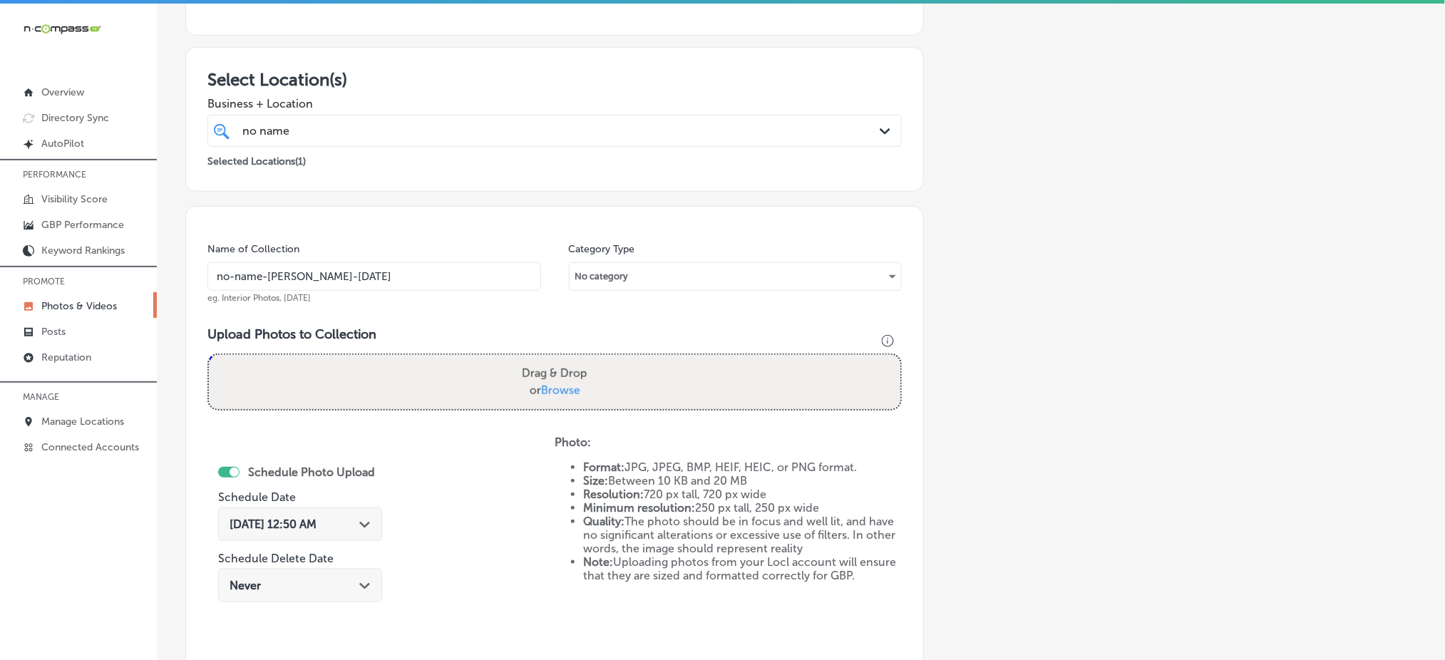
click at [559, 389] on span "Browse" at bounding box center [560, 391] width 39 height 14
click at [559, 359] on input "Drag & Drop or Browse" at bounding box center [555, 357] width 692 height 4
type input "C:\fakepath\substantial-salads-no-name-deli-columbia-sc (6).jpg"
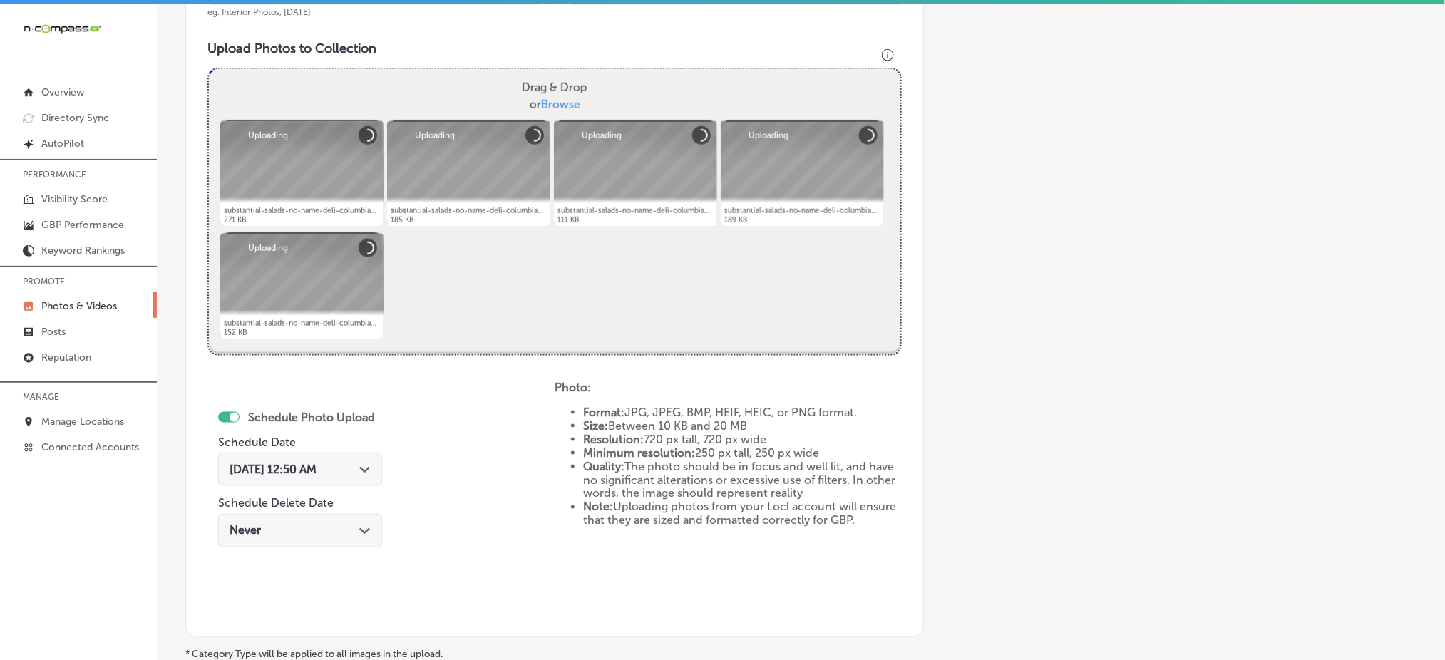
scroll to position [496, 0]
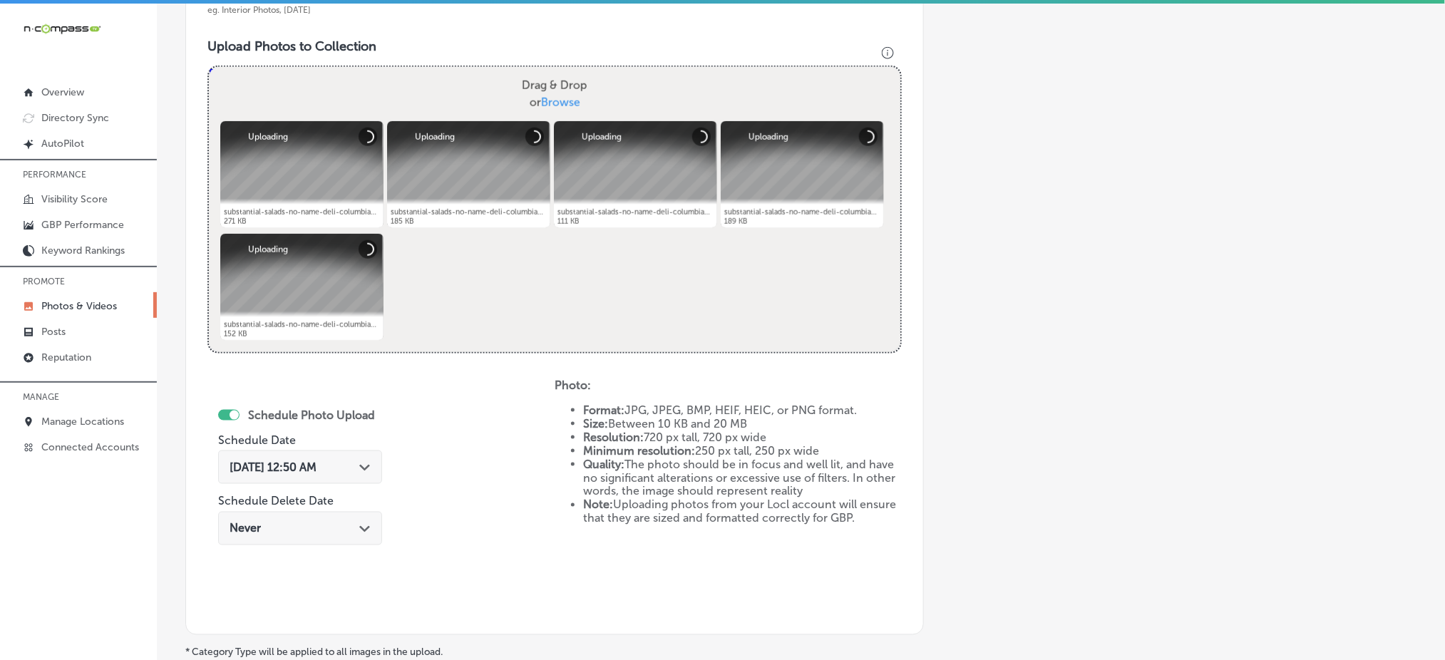
click at [317, 464] on span "Oct 4, 2025 12:50 AM" at bounding box center [273, 468] width 87 height 14
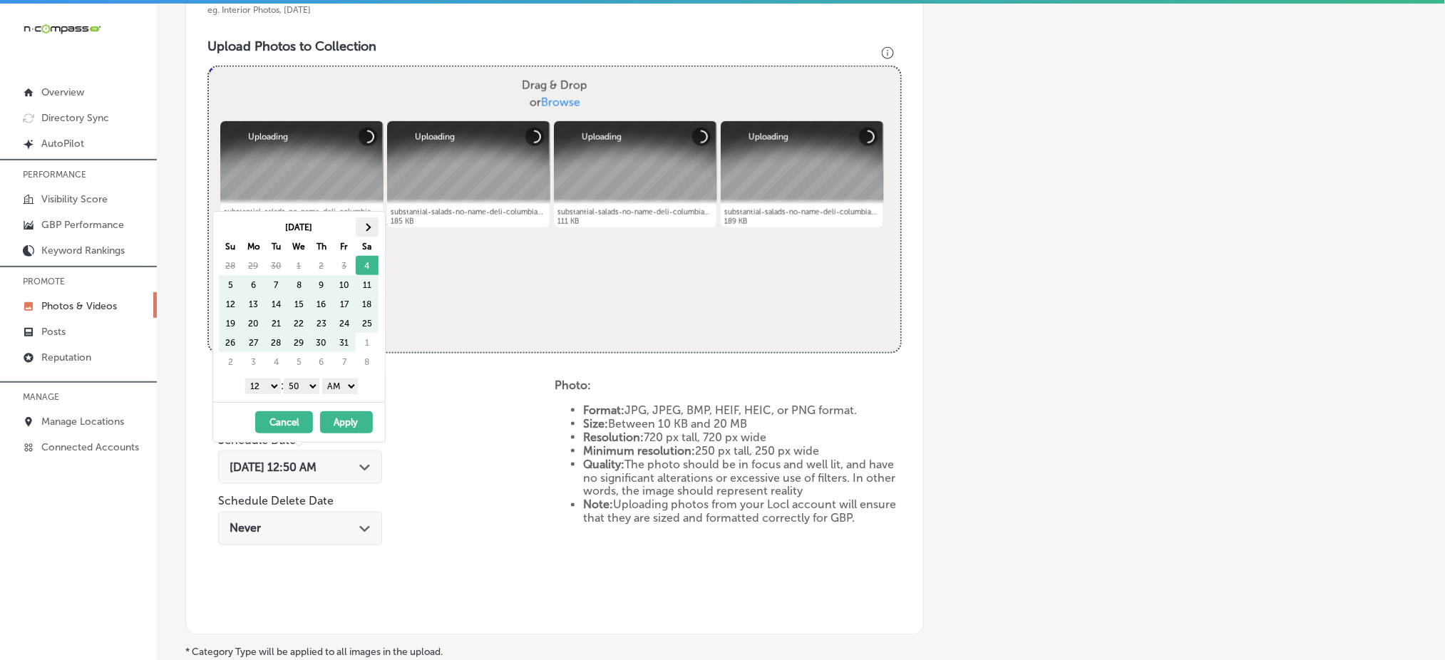
click at [369, 225] on th at bounding box center [367, 227] width 23 height 19
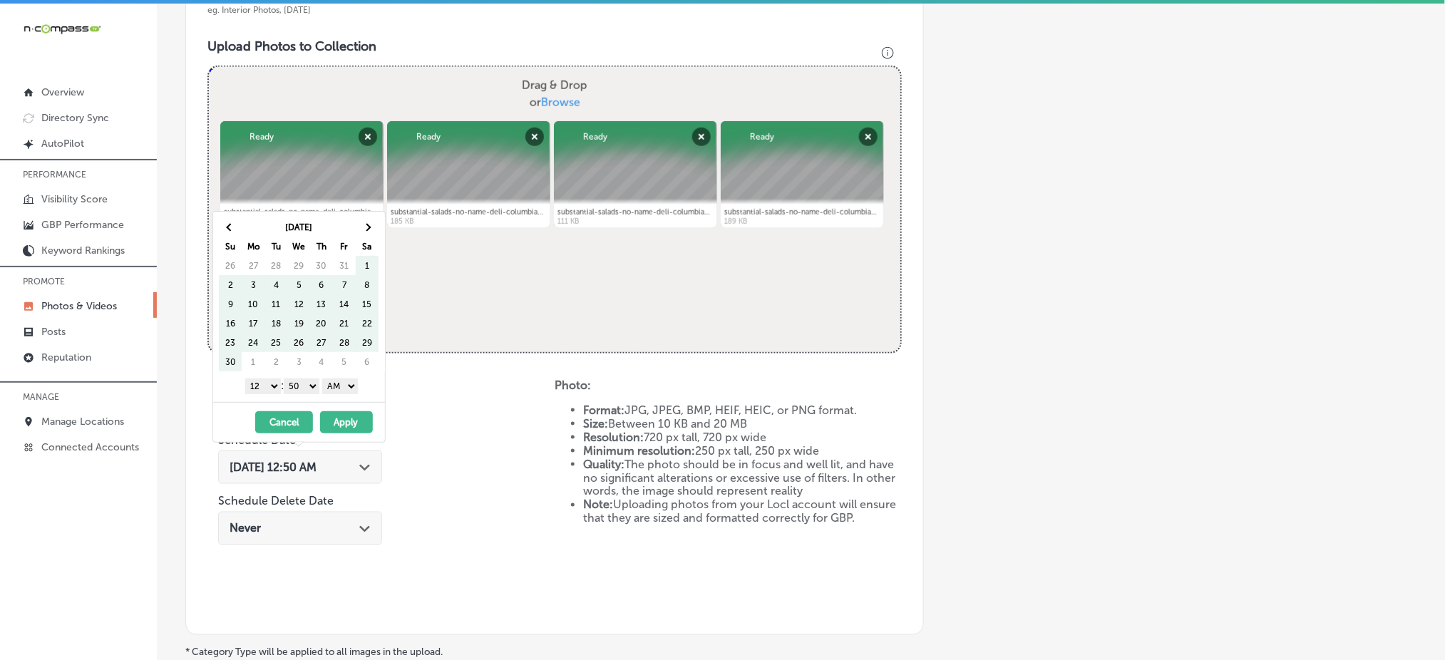
click at [369, 225] on th at bounding box center [367, 227] width 23 height 19
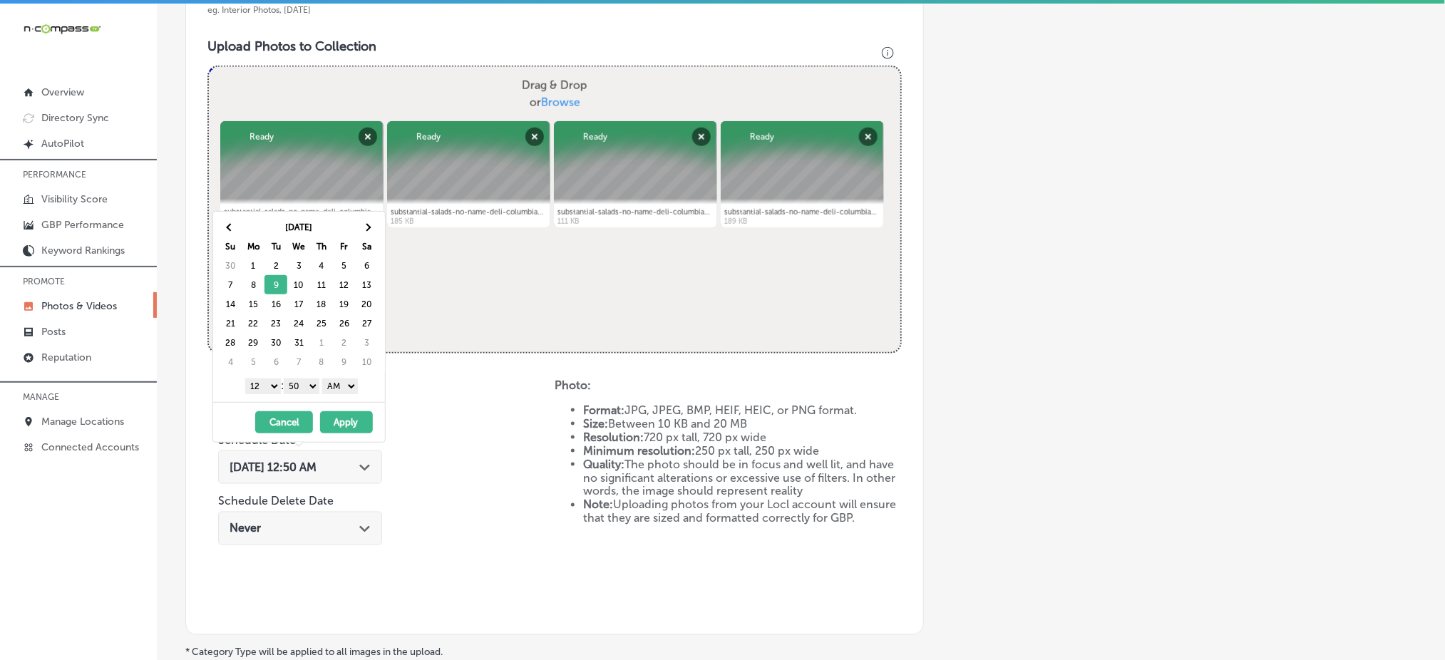
click at [264, 380] on select "1 2 3 4 5 6 7 8 9 10 11 12" at bounding box center [263, 387] width 36 height 16
drag, startPoint x: 297, startPoint y: 389, endPoint x: 309, endPoint y: 414, distance: 28.1
click at [309, 414] on div "Dec 2025 Su Mo Tu We Th Fr Sa 30 1 2 3 4 5 6 7 8 9 10 11 12 13 14 15 16 17 18 1…" at bounding box center [299, 327] width 173 height 232
drag, startPoint x: 347, startPoint y: 383, endPoint x: 344, endPoint y: 431, distance: 48.6
click at [344, 431] on div "Dec 2025 Su Mo Tu We Th Fr Sa 30 1 2 3 4 5 6 7 8 9 10 11 12 13 14 15 16 17 18 1…" at bounding box center [299, 327] width 173 height 232
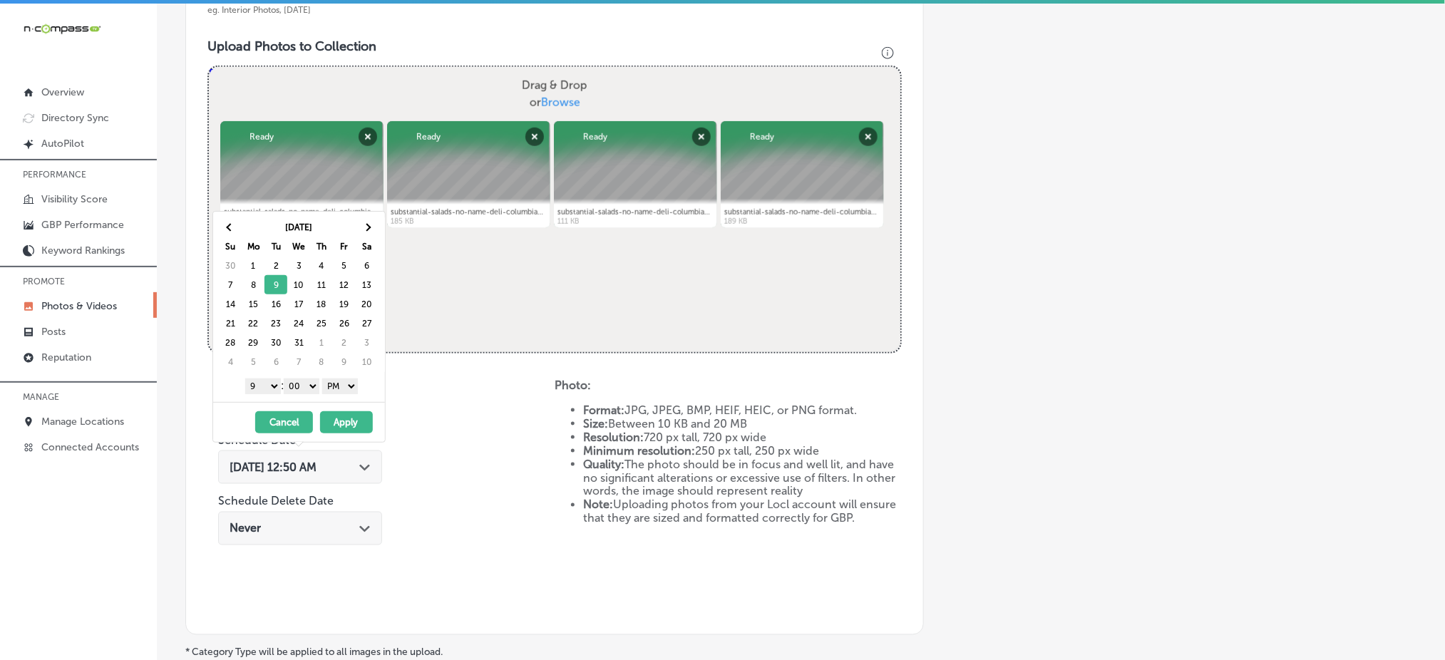
click at [343, 428] on button "Apply" at bounding box center [346, 422] width 53 height 22
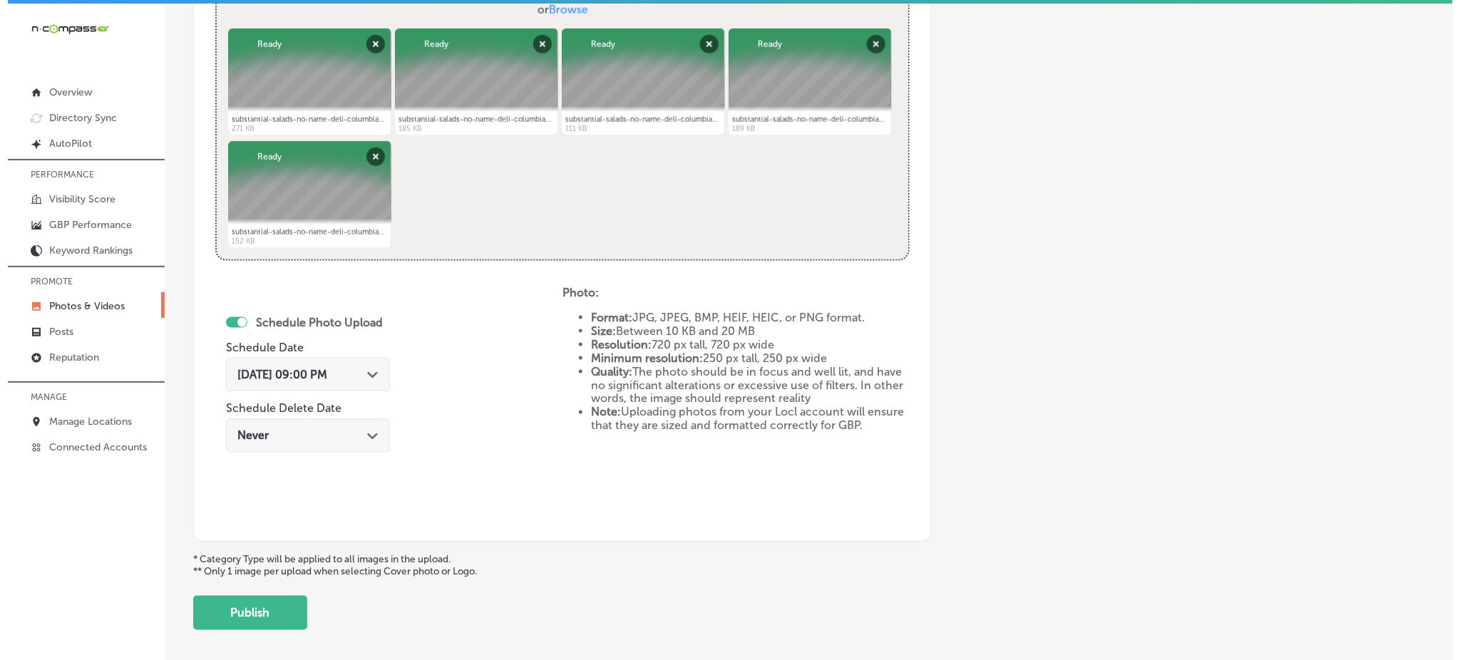
scroll to position [593, 0]
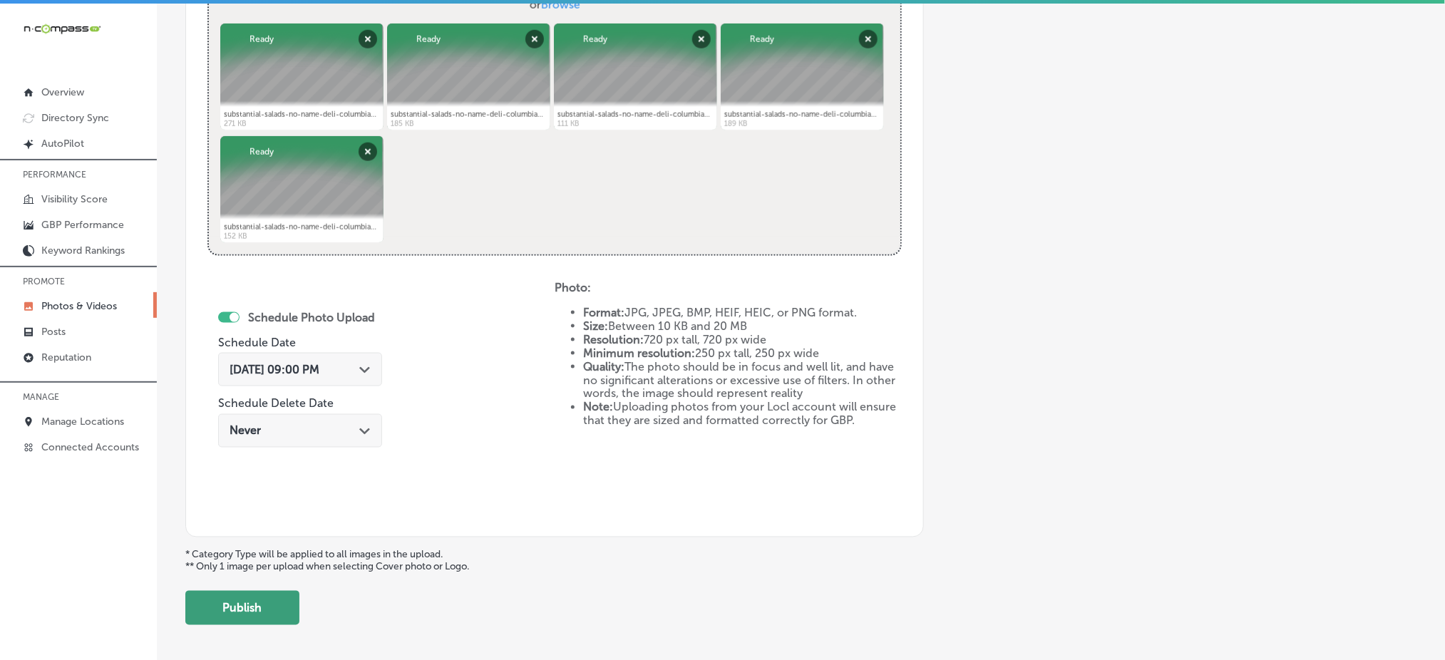
click at [265, 606] on button "Publish" at bounding box center [242, 608] width 114 height 34
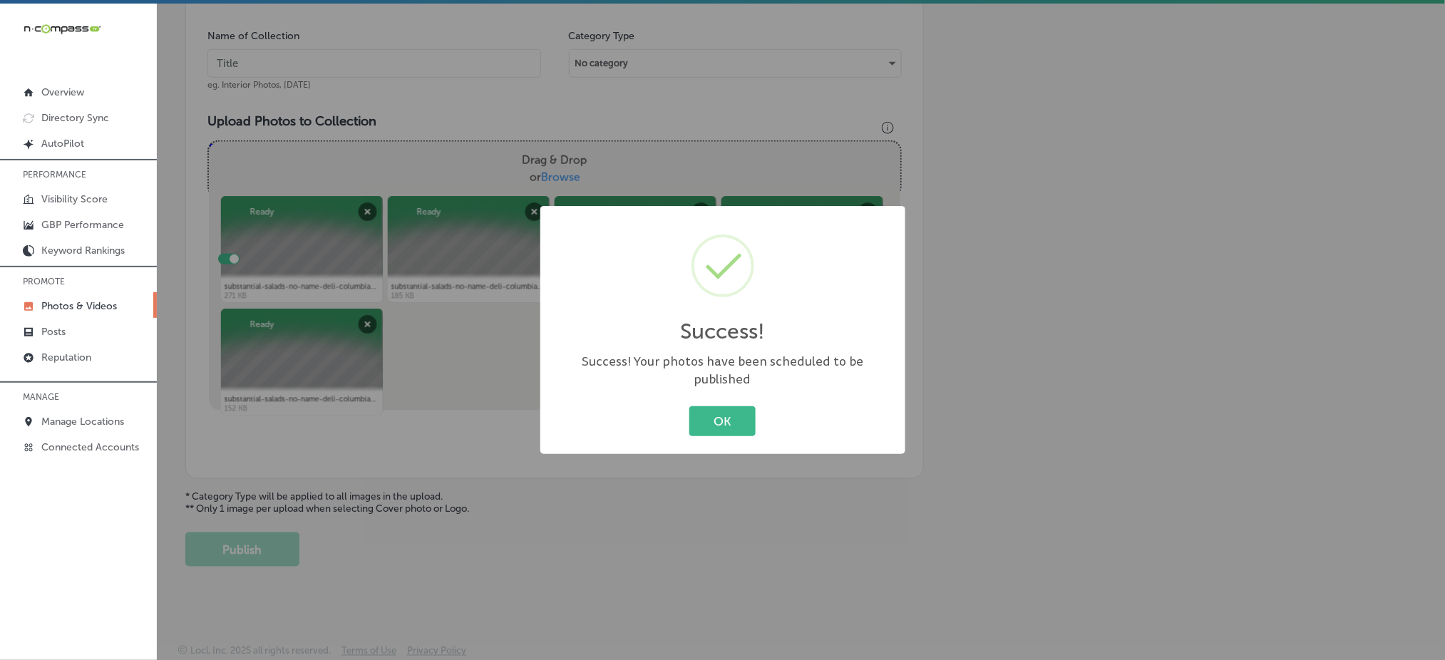
scroll to position [417, 0]
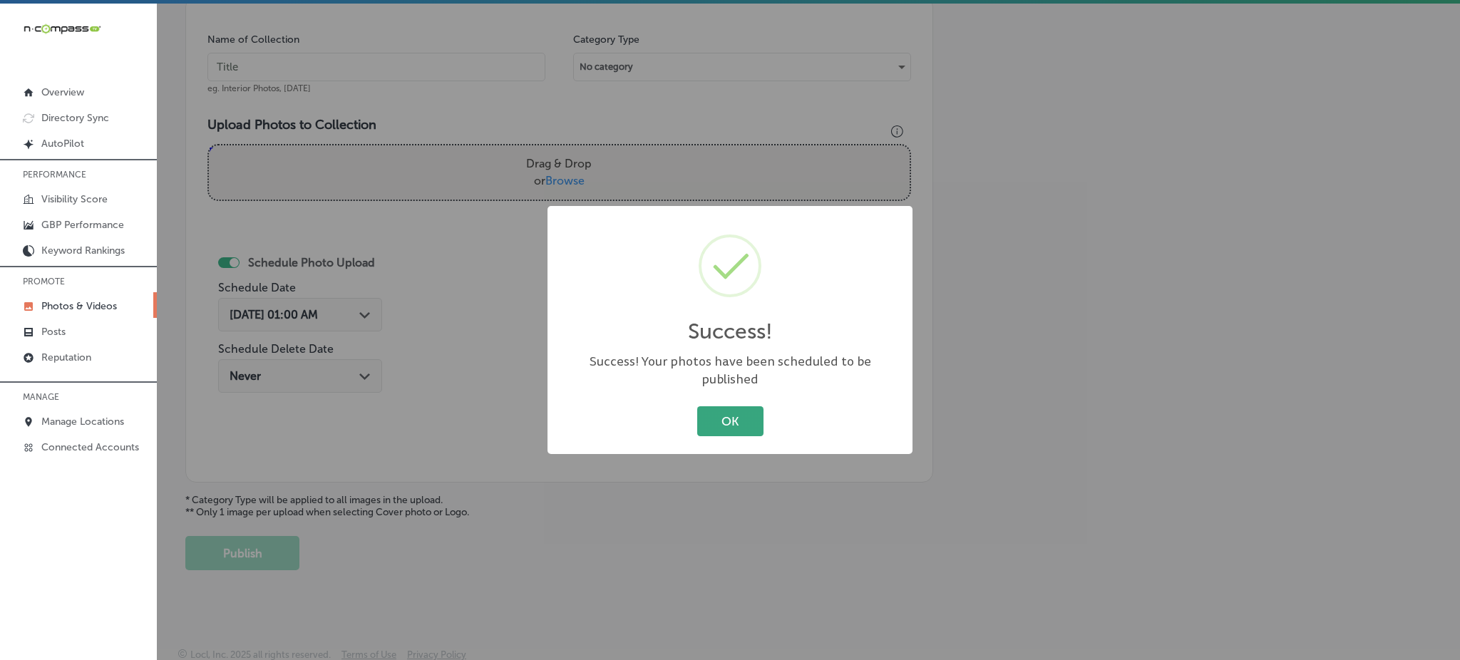
click at [715, 406] on button "OK" at bounding box center [730, 420] width 66 height 29
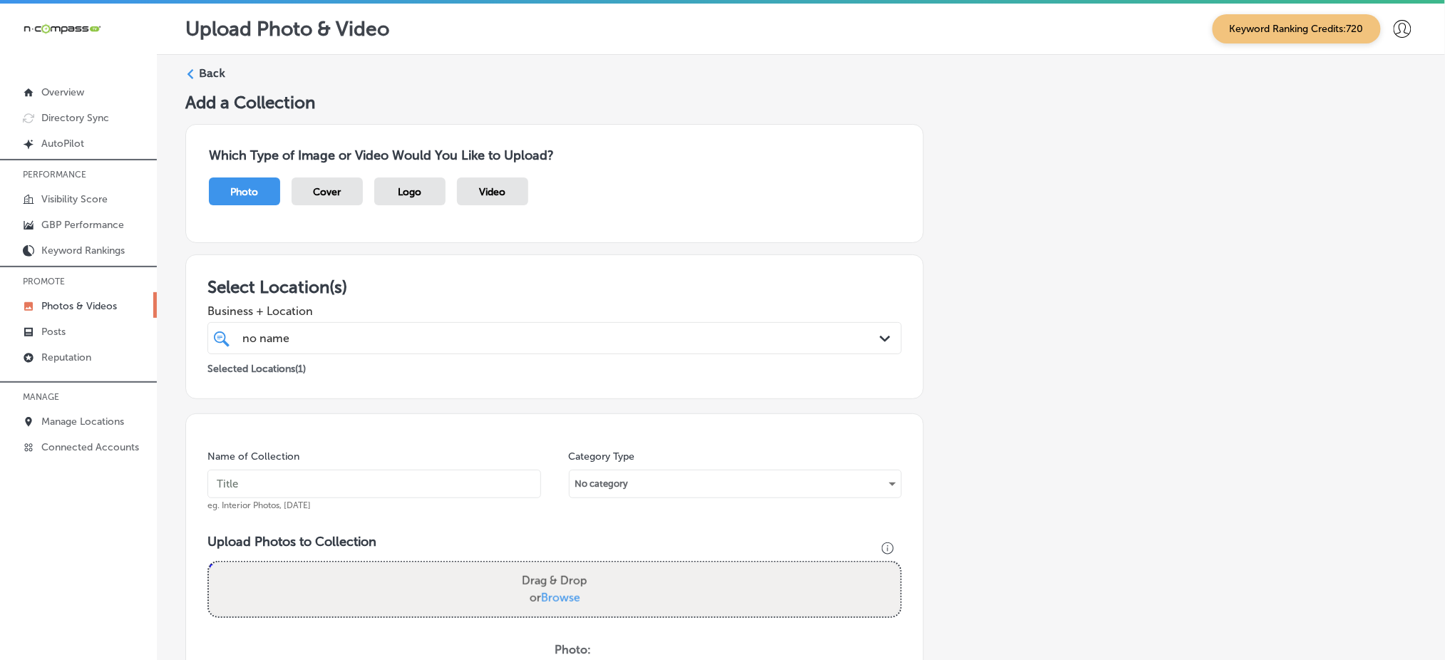
scroll to position [1, 0]
click at [400, 339] on div "no name no name" at bounding box center [523, 337] width 565 height 19
click at [331, 477] on input "text" at bounding box center [375, 483] width 334 height 29
paste input "no-name-deli-dec1"
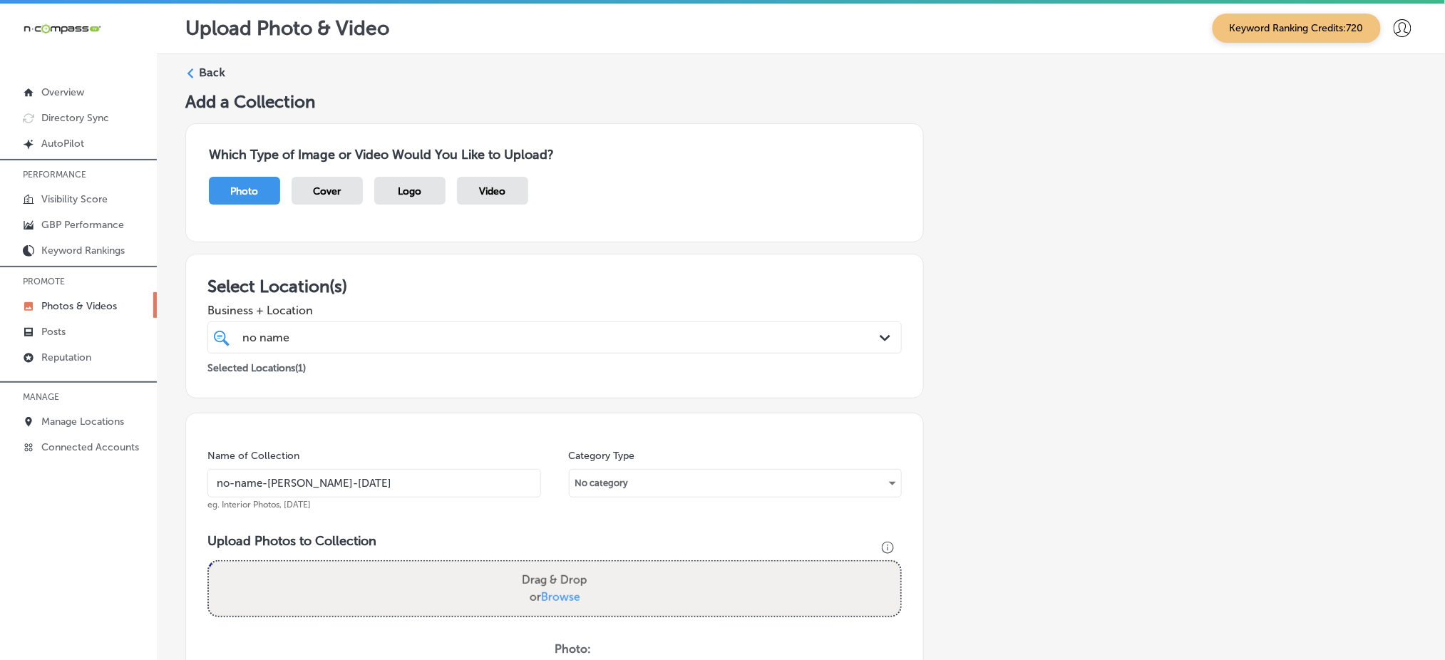
type input "no-name-deli-dec3"
click at [555, 596] on span "Browse" at bounding box center [560, 597] width 39 height 14
click at [555, 566] on input "Drag & Drop or Browse" at bounding box center [555, 564] width 692 height 4
type input "C:\fakepath\substantial-salads-no-name-deli-columbia-sc (11).jpg"
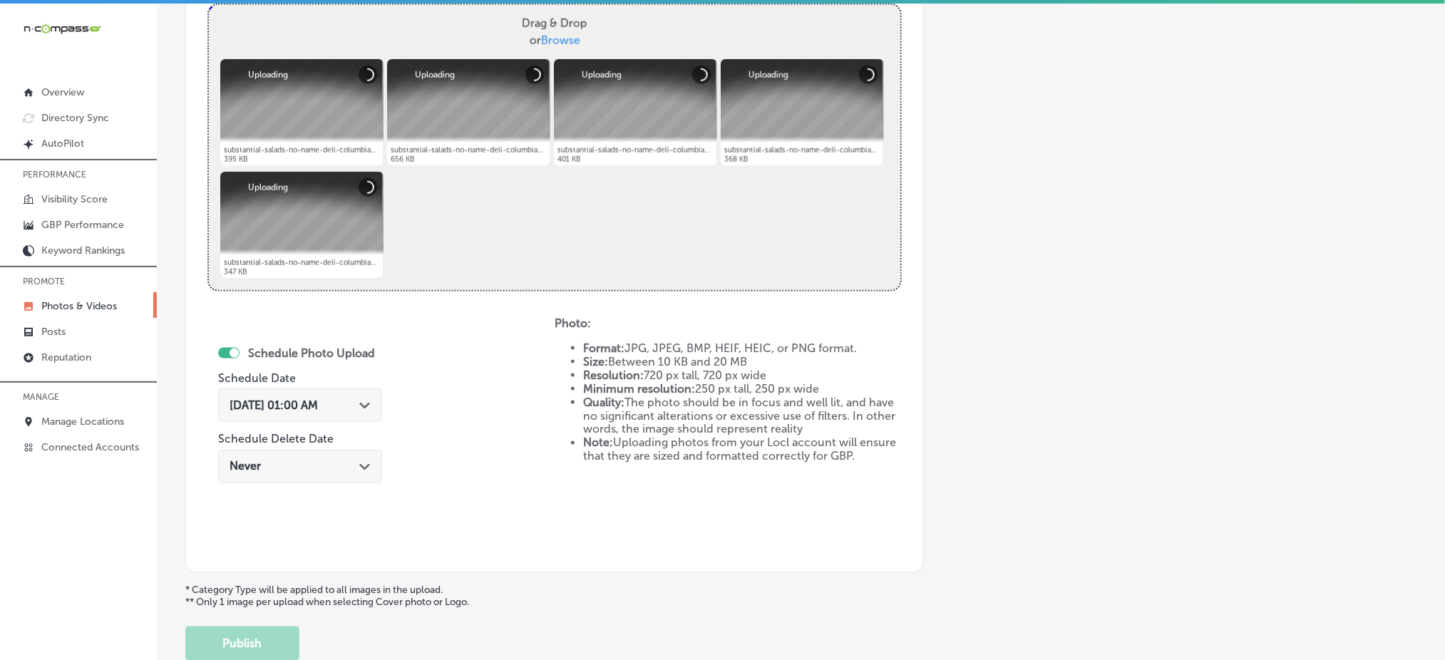
scroll to position [559, 0]
click at [315, 410] on div "Oct 4, 2025 01:00 AM Path Created with Sketch." at bounding box center [300, 404] width 164 height 34
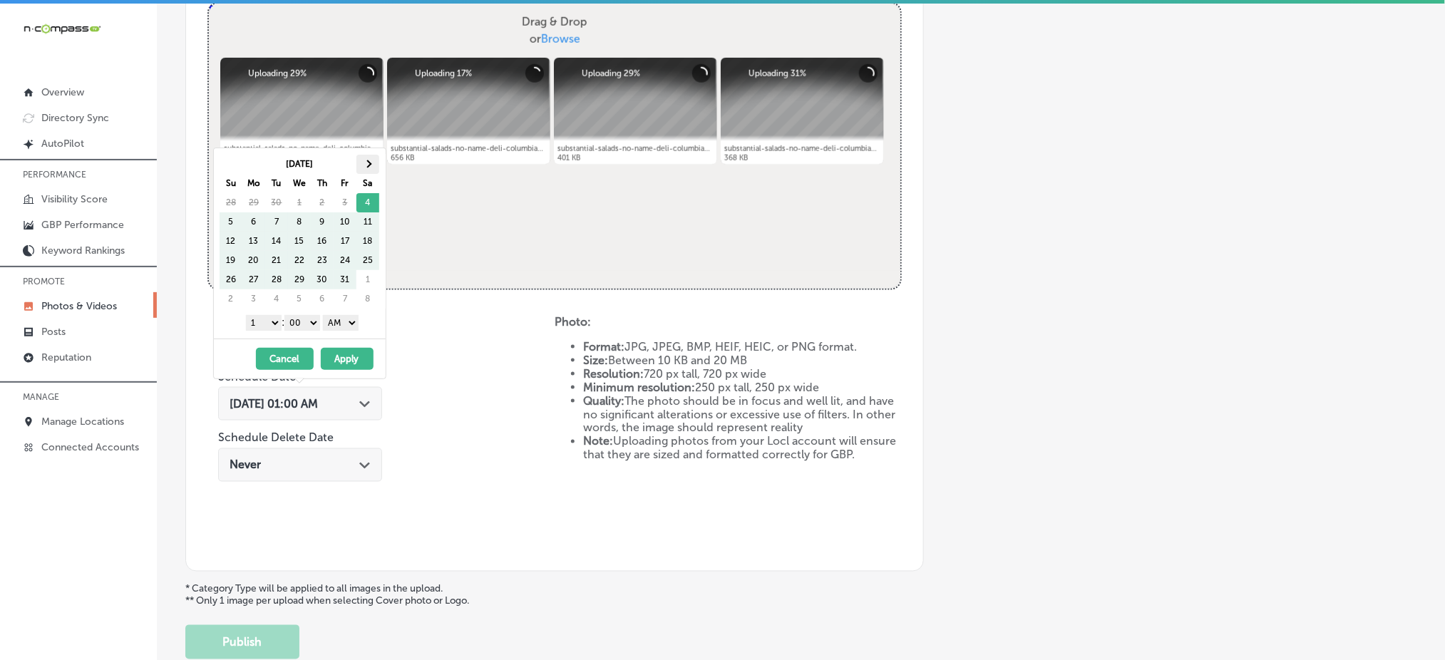
click at [362, 161] on th at bounding box center [368, 164] width 23 height 19
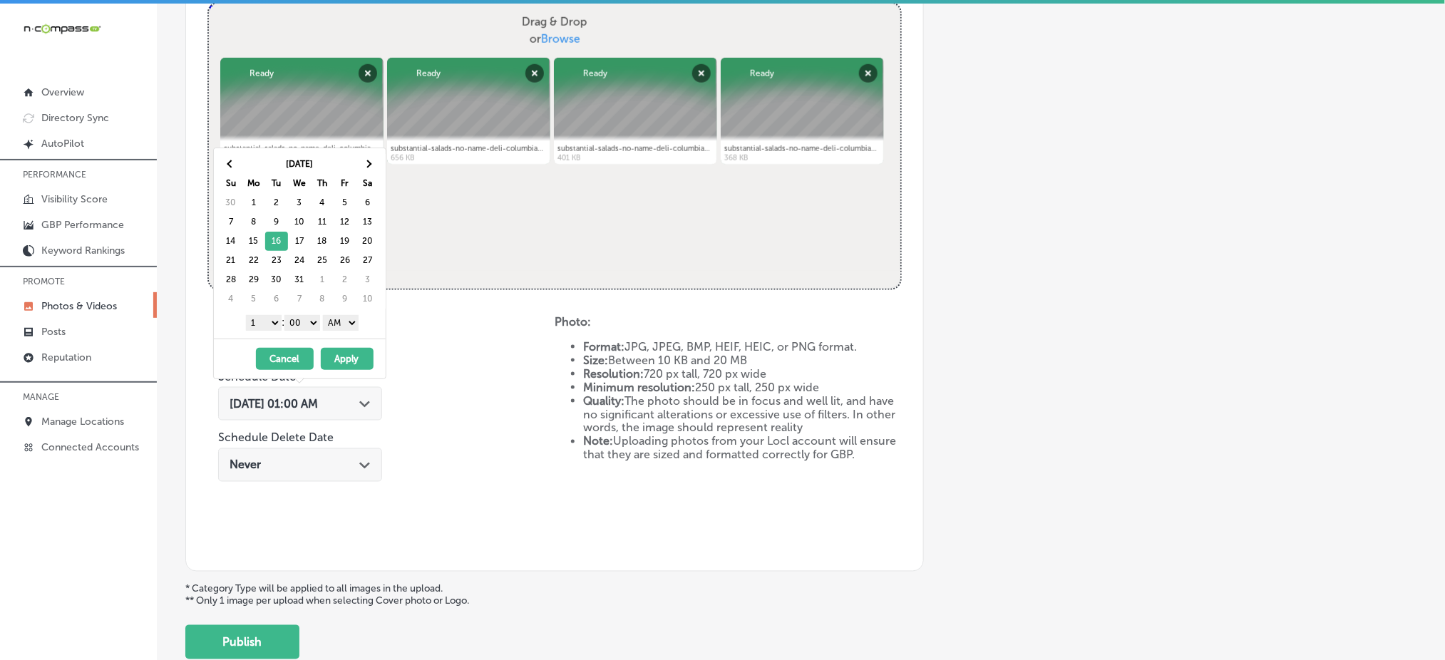
click at [260, 319] on select "1 2 3 4 5 6 7 8 9 10 11 12" at bounding box center [264, 323] width 36 height 16
drag, startPoint x: 341, startPoint y: 327, endPoint x: 337, endPoint y: 359, distance: 33.0
click at [337, 359] on div "Dec 2025 Su Mo Tu We Th Fr Sa 30 1 2 3 4 5 6 7 8 9 10 11 12 13 14 15 16 17 18 1…" at bounding box center [299, 264] width 173 height 232
click at [338, 359] on button "Apply" at bounding box center [347, 359] width 53 height 22
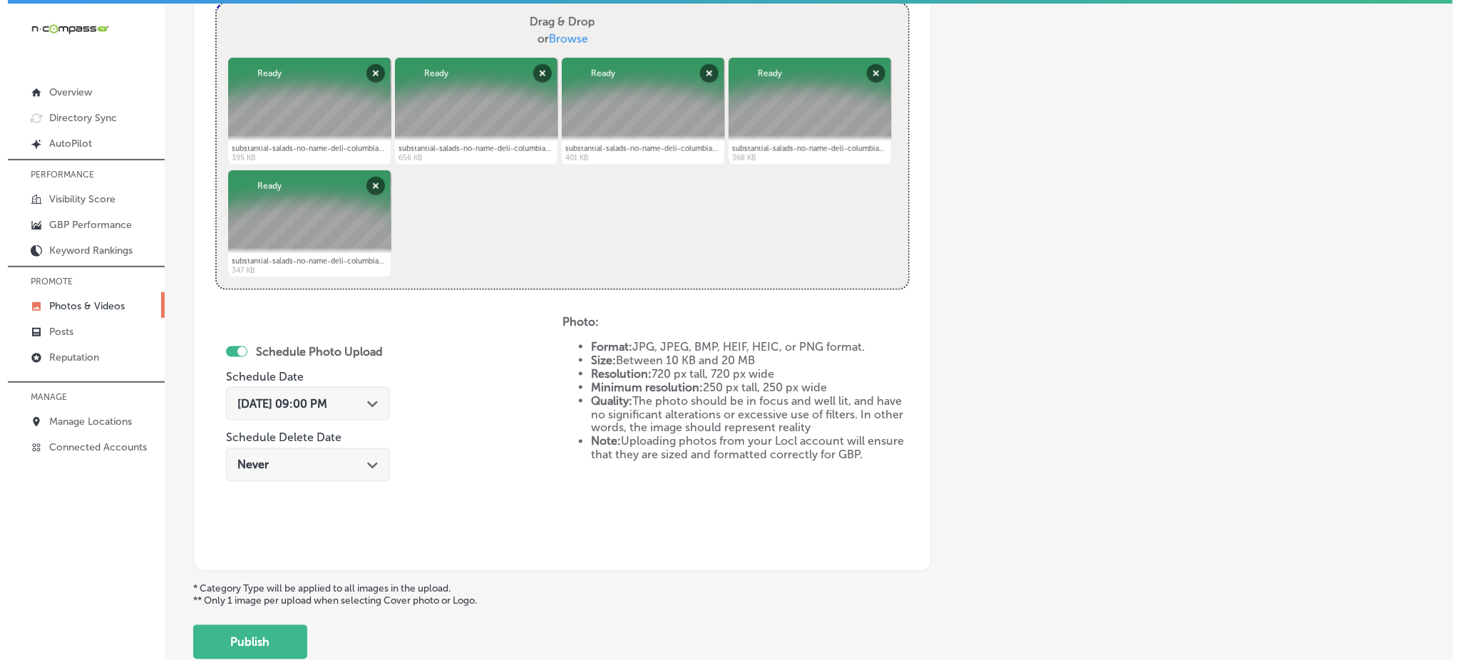
scroll to position [648, 0]
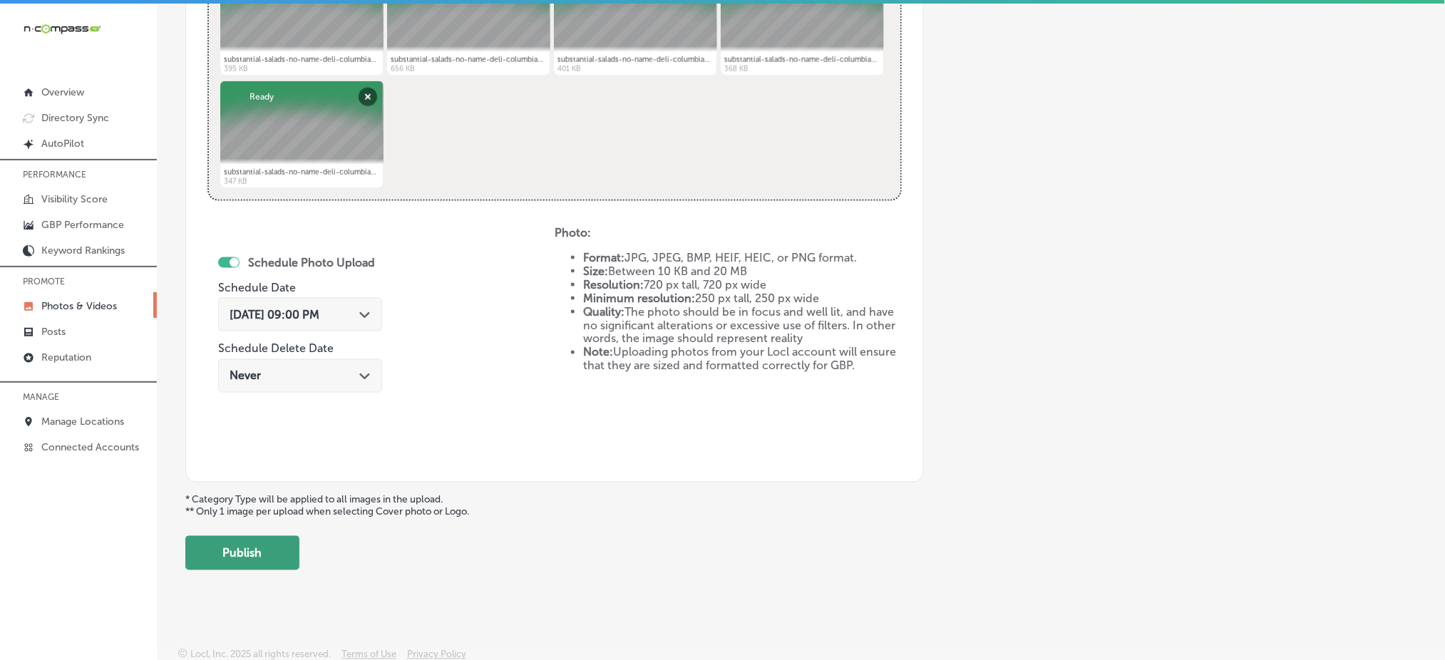
click at [267, 556] on button "Publish" at bounding box center [242, 553] width 114 height 34
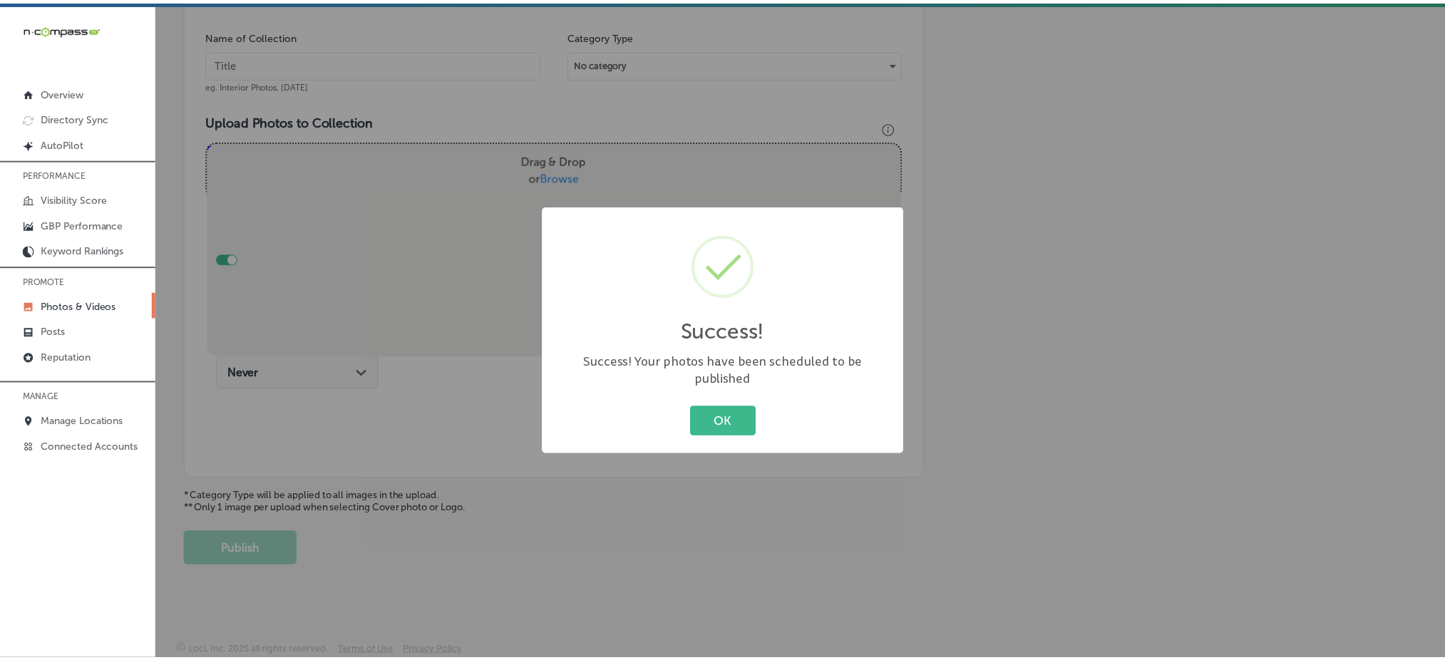
scroll to position [417, 0]
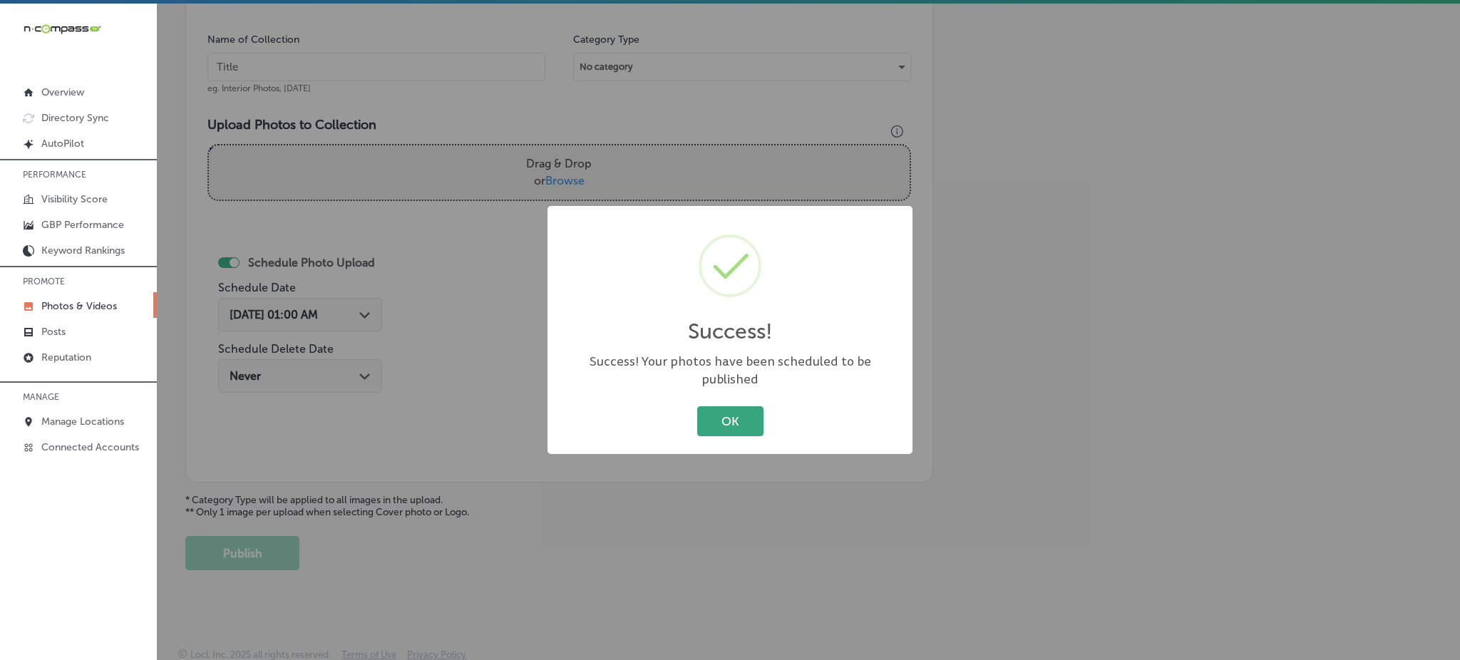
click at [707, 406] on button "OK" at bounding box center [730, 420] width 66 height 29
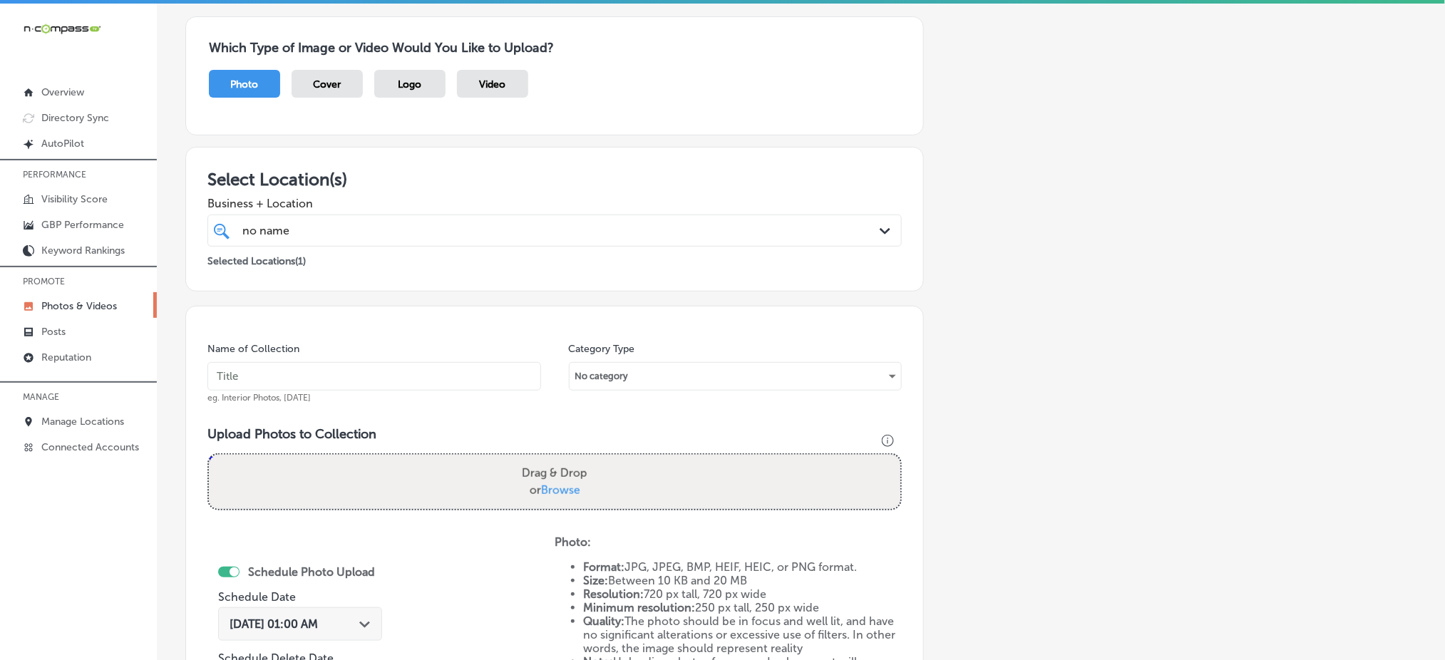
scroll to position [106, 0]
paste input "no-name-deli-dec1"
click at [341, 382] on input "text" at bounding box center [375, 378] width 334 height 29
type input "no-name-deli-dec4"
click at [556, 486] on span "Browse" at bounding box center [560, 492] width 39 height 14
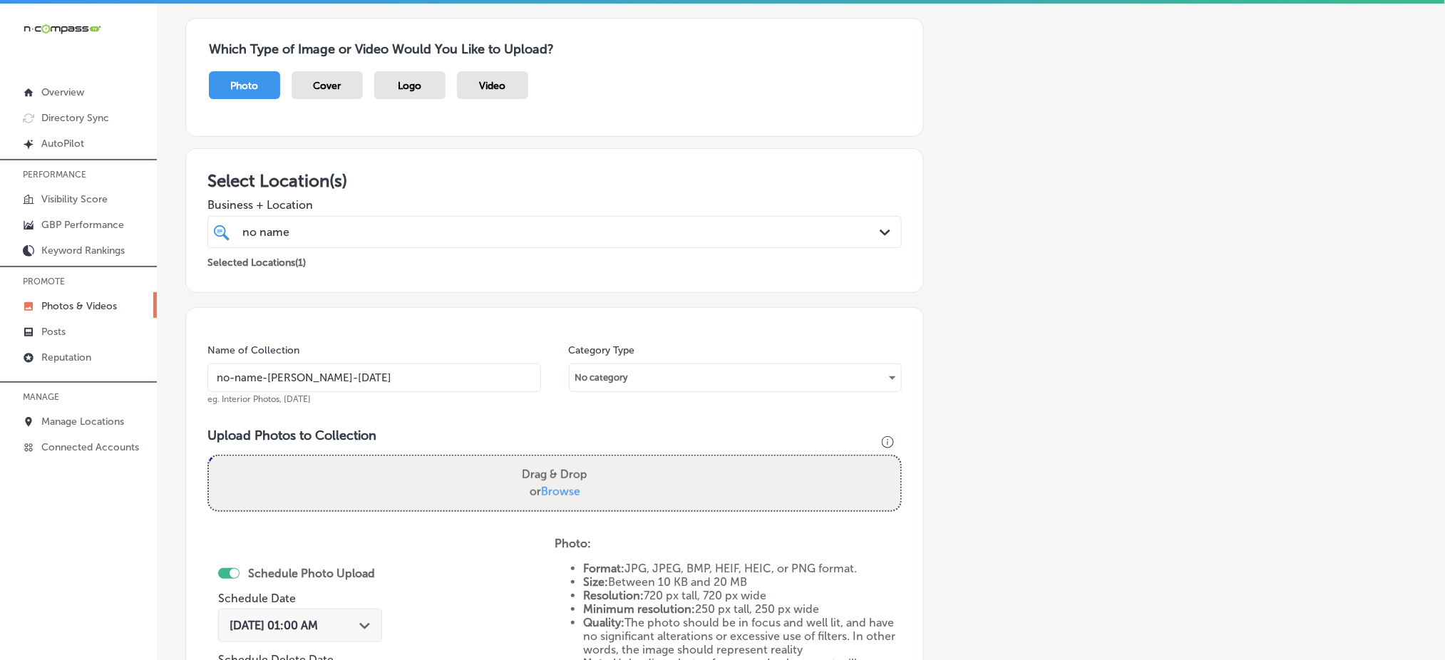
click at [556, 461] on input "Drag & Drop or Browse" at bounding box center [555, 458] width 692 height 4
type input "C:\fakepath\substantial-salads-no-name-deli-columbia-sc (16).jpg"
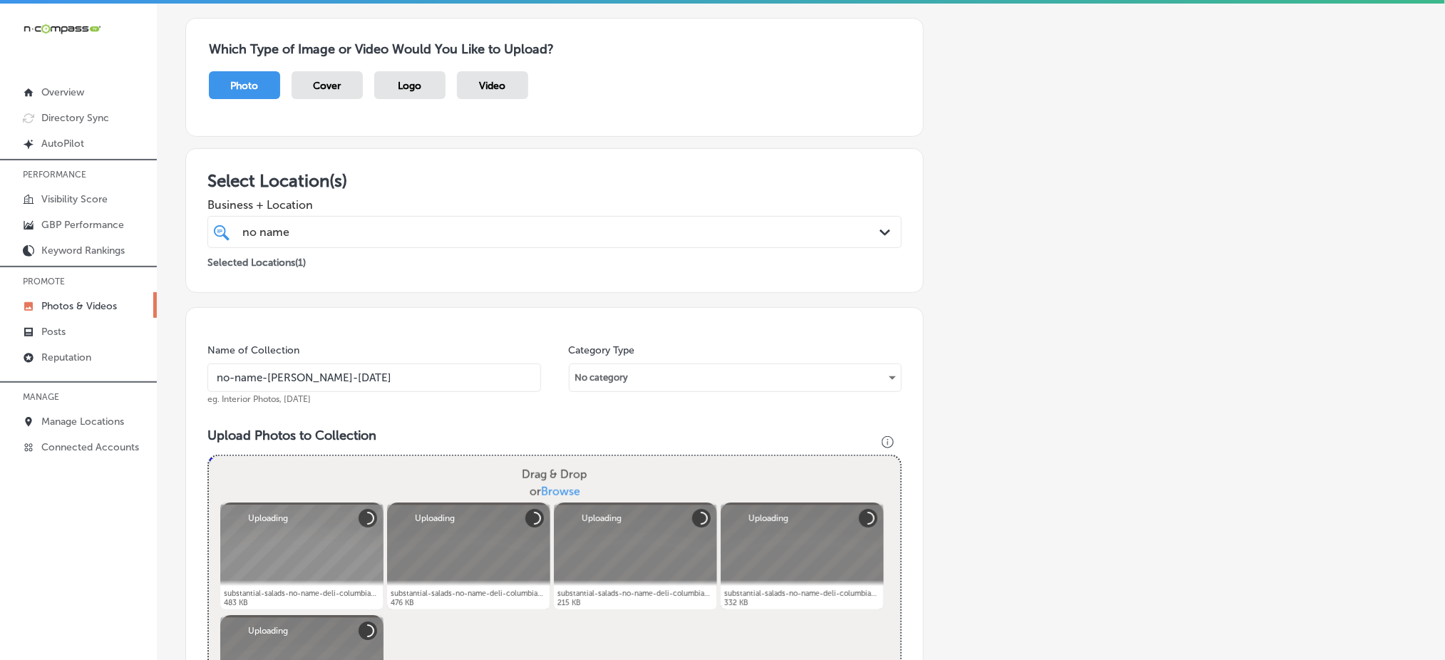
scroll to position [648, 0]
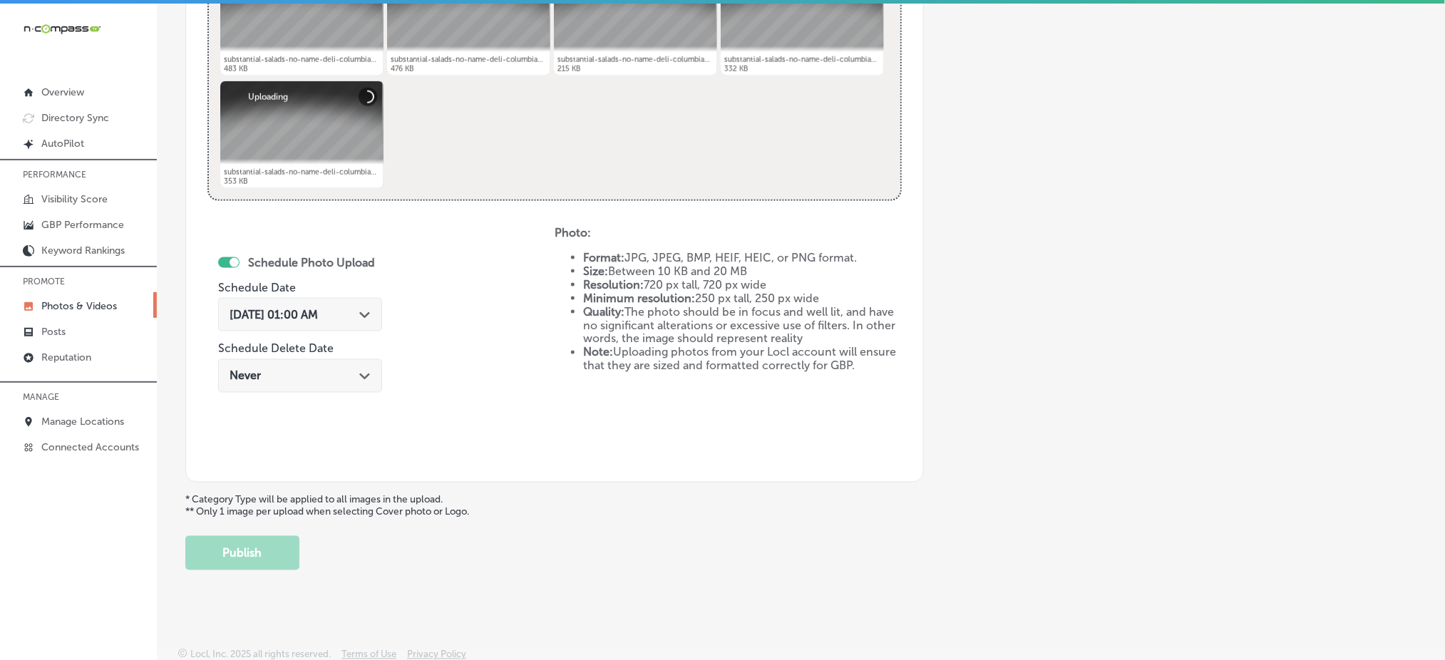
click at [318, 312] on span "Oct 4, 2025 01:00 AM" at bounding box center [274, 315] width 88 height 14
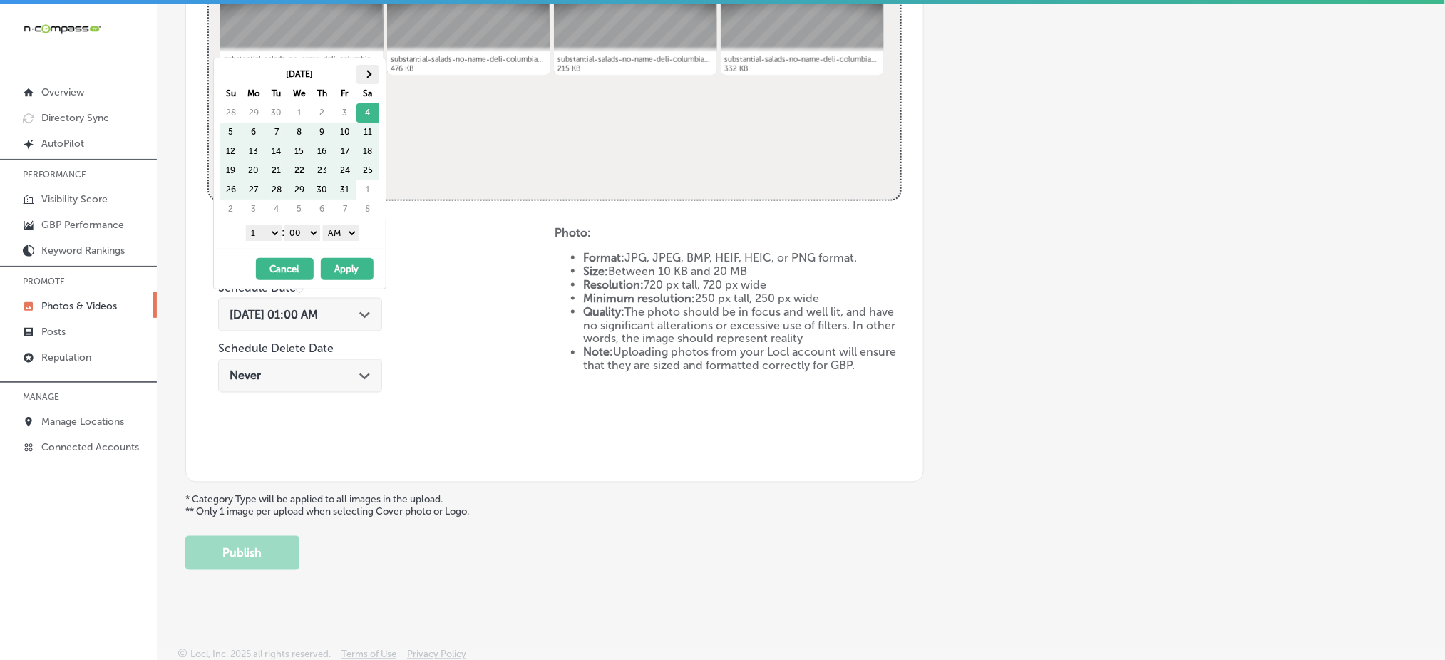
click at [371, 72] on th at bounding box center [368, 74] width 23 height 19
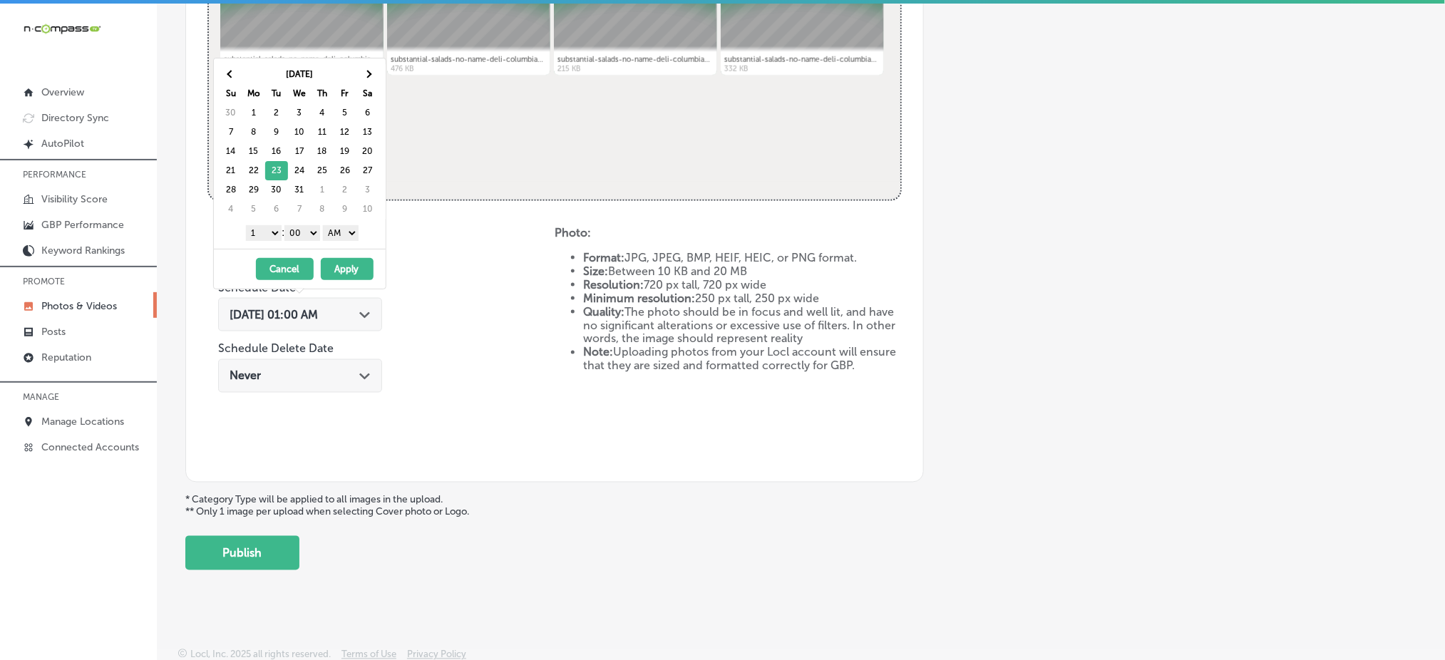
click at [261, 233] on select "1 2 3 4 5 6 7 8 9 10 11 12" at bounding box center [264, 233] width 36 height 16
drag, startPoint x: 341, startPoint y: 232, endPoint x: 347, endPoint y: 280, distance: 48.8
click at [347, 280] on div "Dec 2025 Su Mo Tu We Th Fr Sa 30 1 2 3 4 5 6 7 8 9 10 11 12 13 14 15 16 17 18 1…" at bounding box center [299, 174] width 173 height 232
click at [347, 272] on button "Apply" at bounding box center [347, 269] width 53 height 22
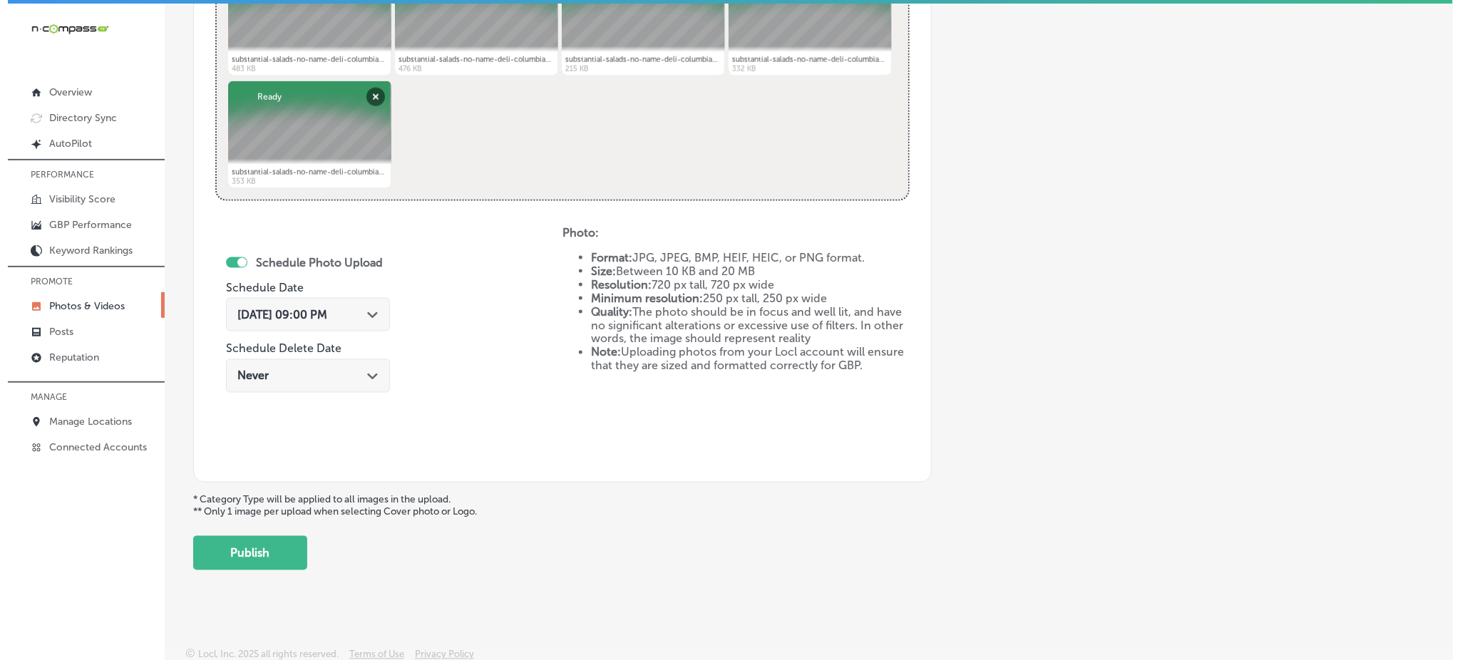
scroll to position [3, 0]
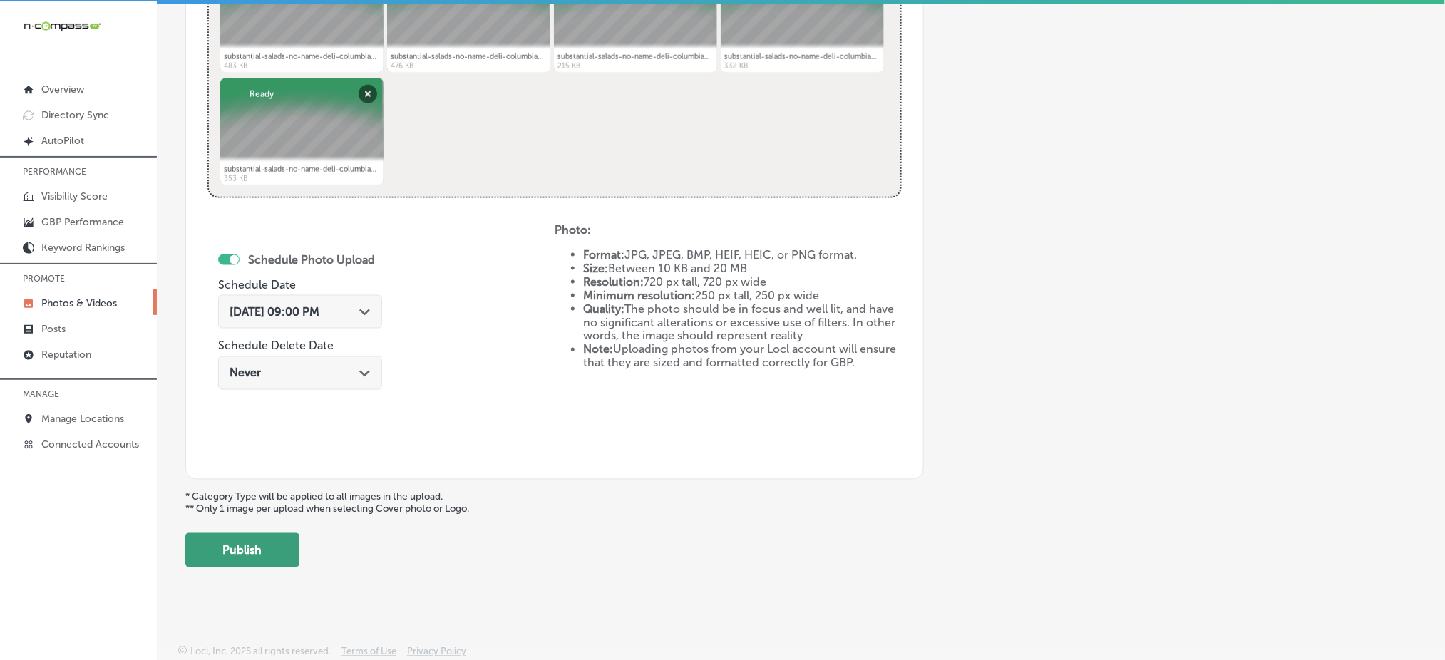
click at [272, 533] on button "Publish" at bounding box center [242, 550] width 114 height 34
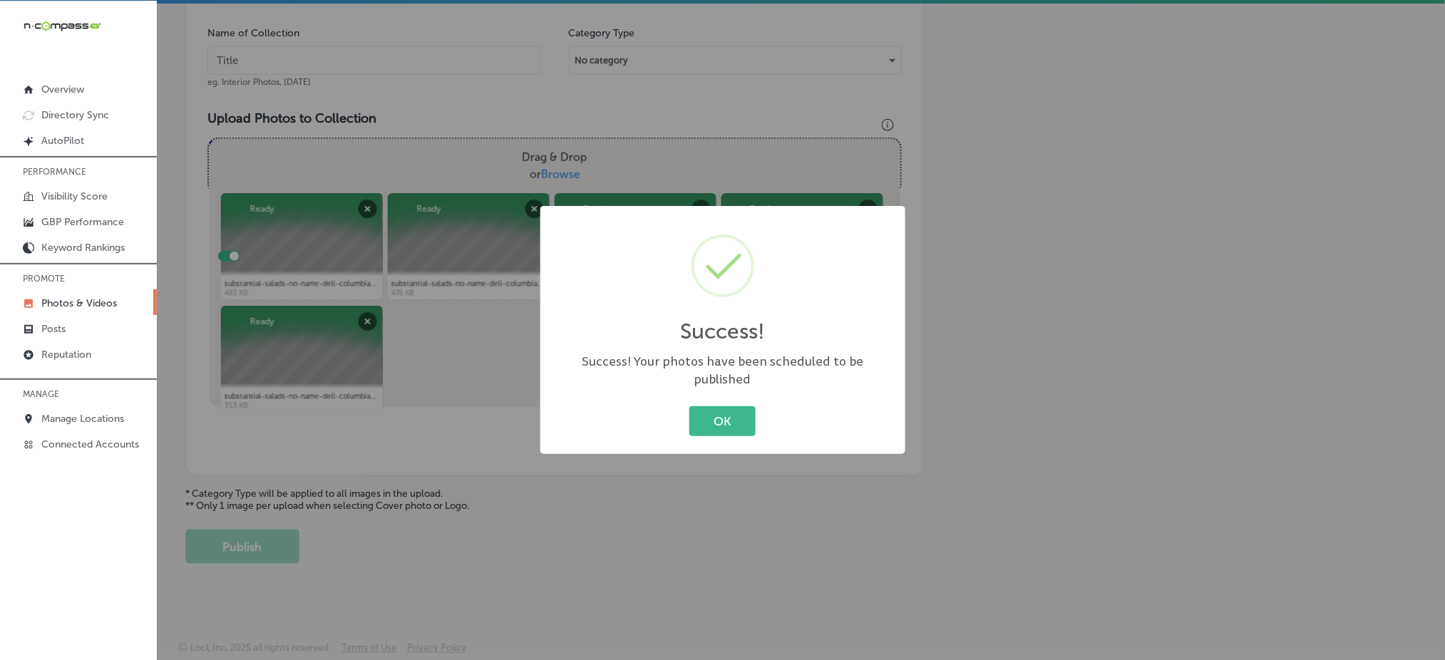
scroll to position [417, 0]
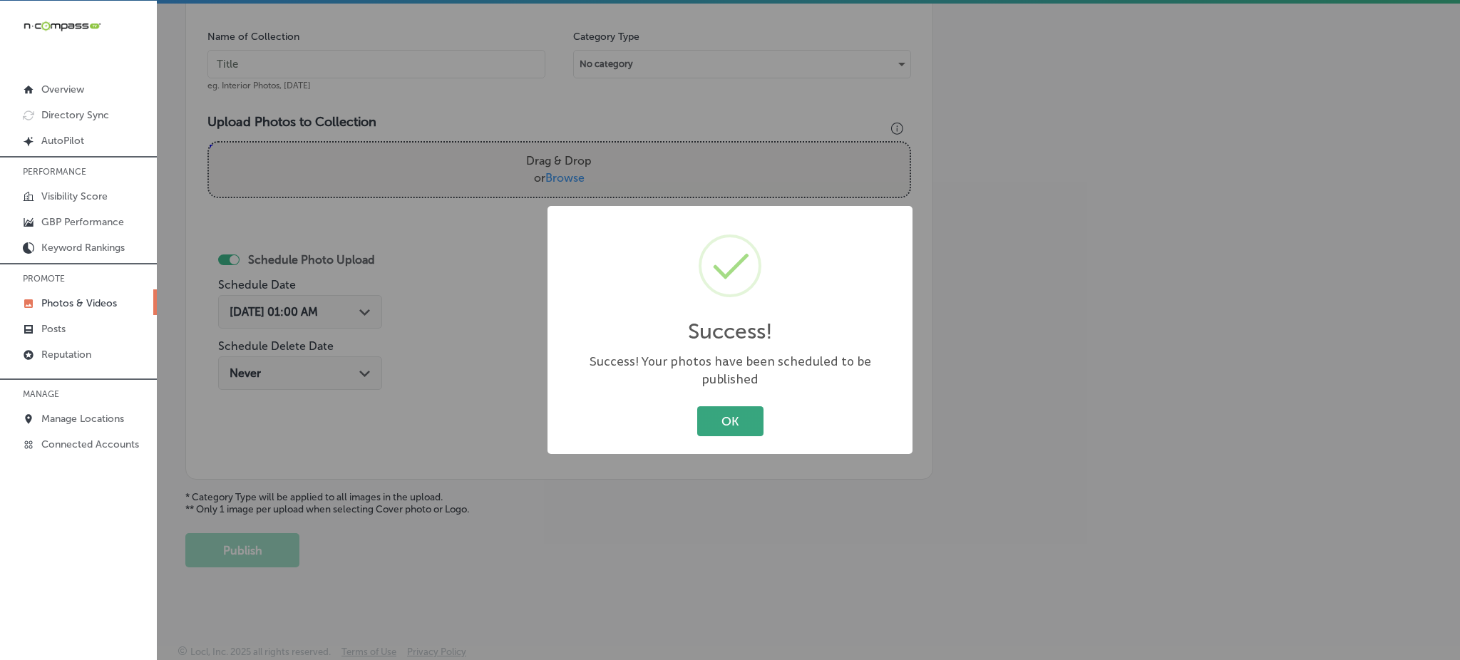
click at [735, 414] on button "OK" at bounding box center [730, 420] width 66 height 29
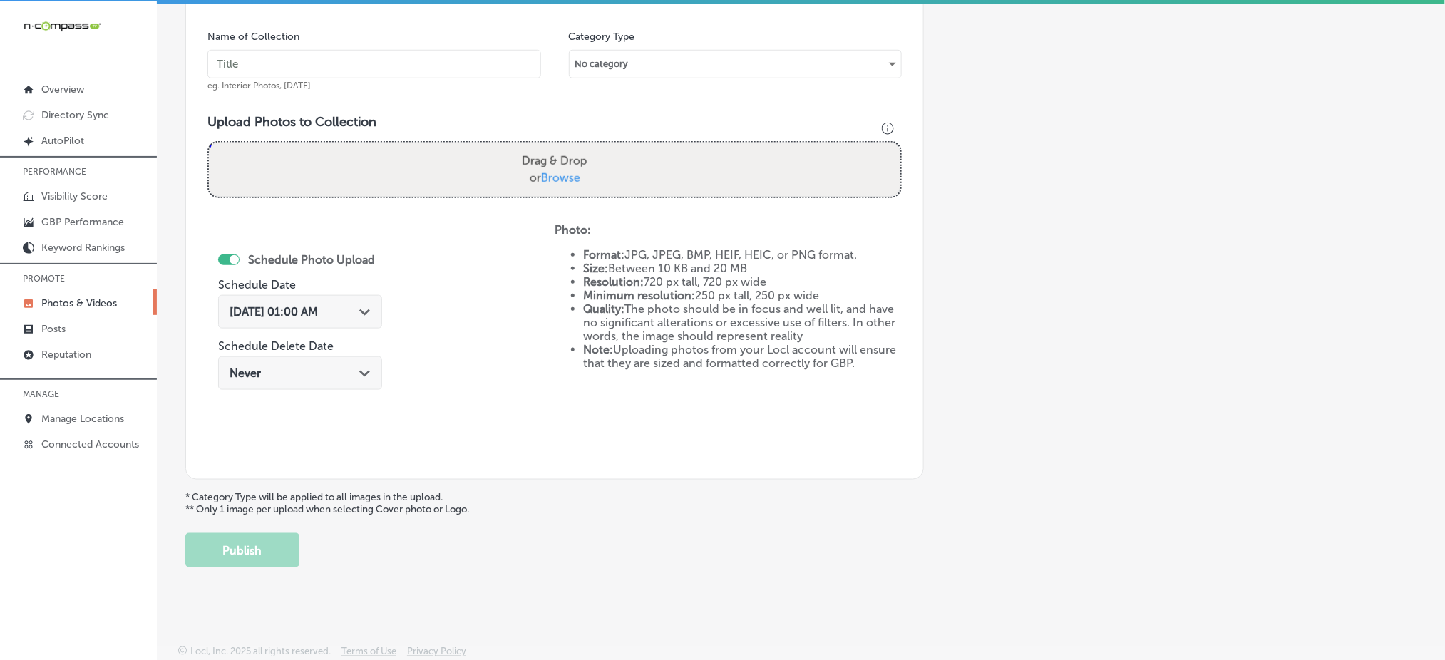
scroll to position [170, 0]
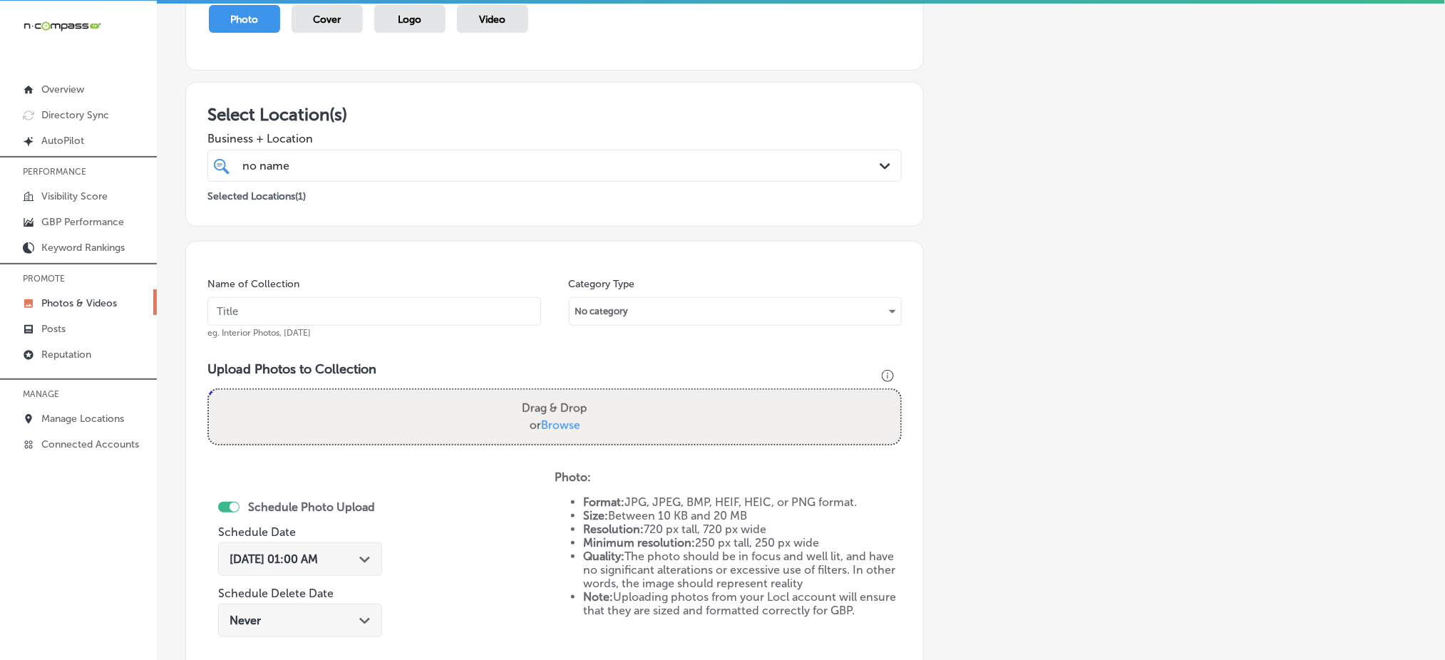
click at [402, 323] on input "text" at bounding box center [375, 311] width 334 height 29
paste input "no-name-deli-dec1"
type input "no-name-deli-dec5"
click at [556, 428] on span "Browse" at bounding box center [560, 426] width 39 height 14
click at [556, 394] on input "Drag & Drop or Browse" at bounding box center [555, 392] width 692 height 4
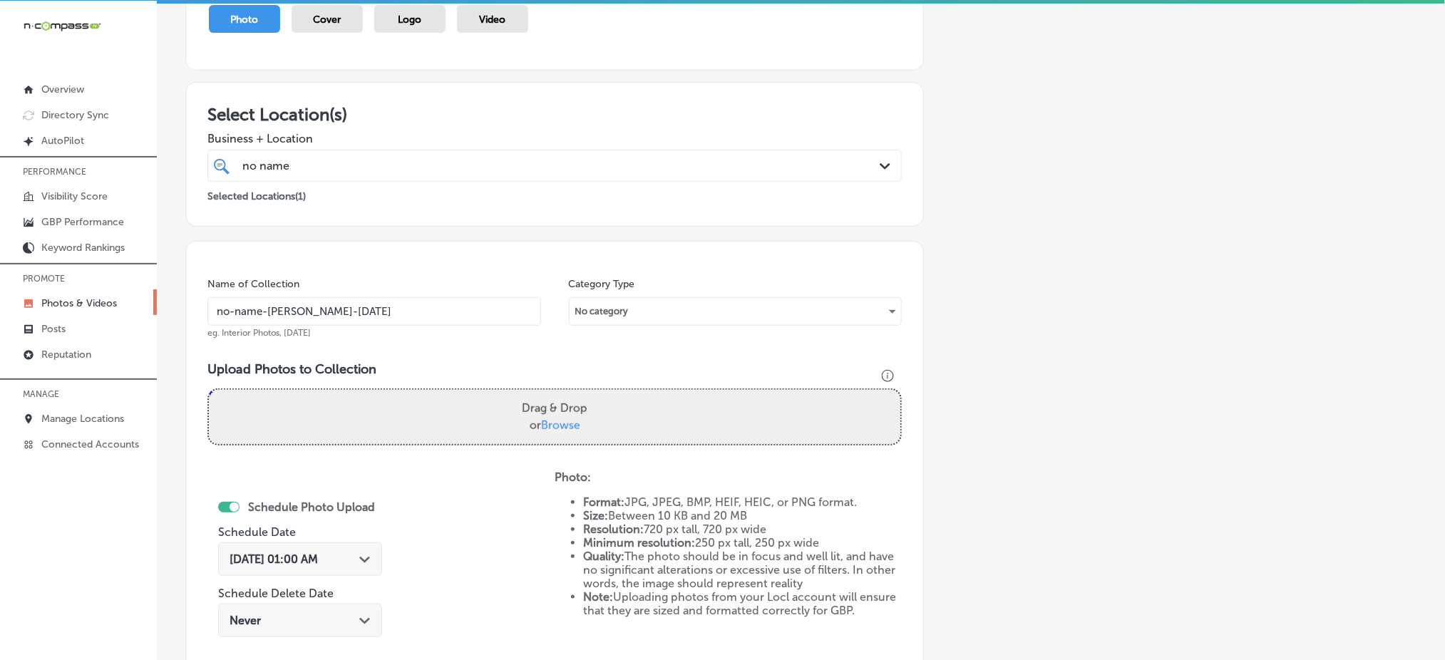
type input "C:\fakepath\substantial-salads-no-name-deli-columbia-sc (21).jpg"
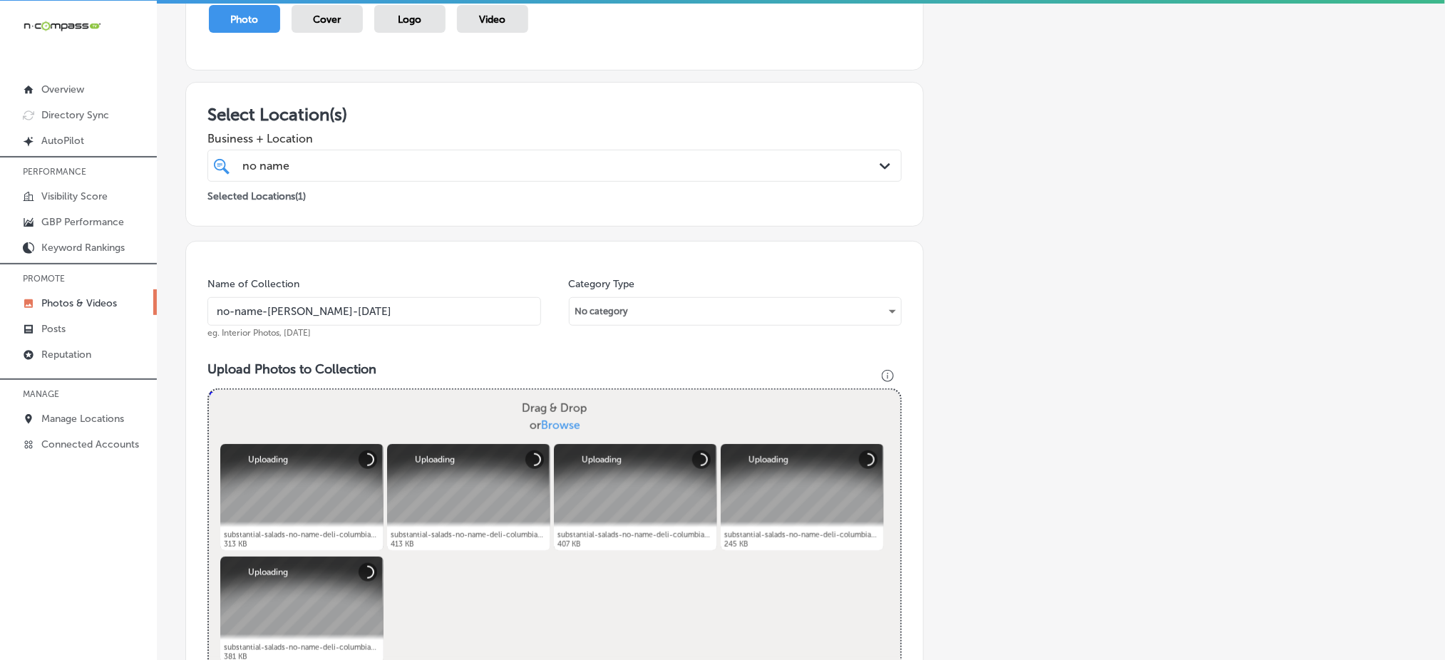
scroll to position [469, 0]
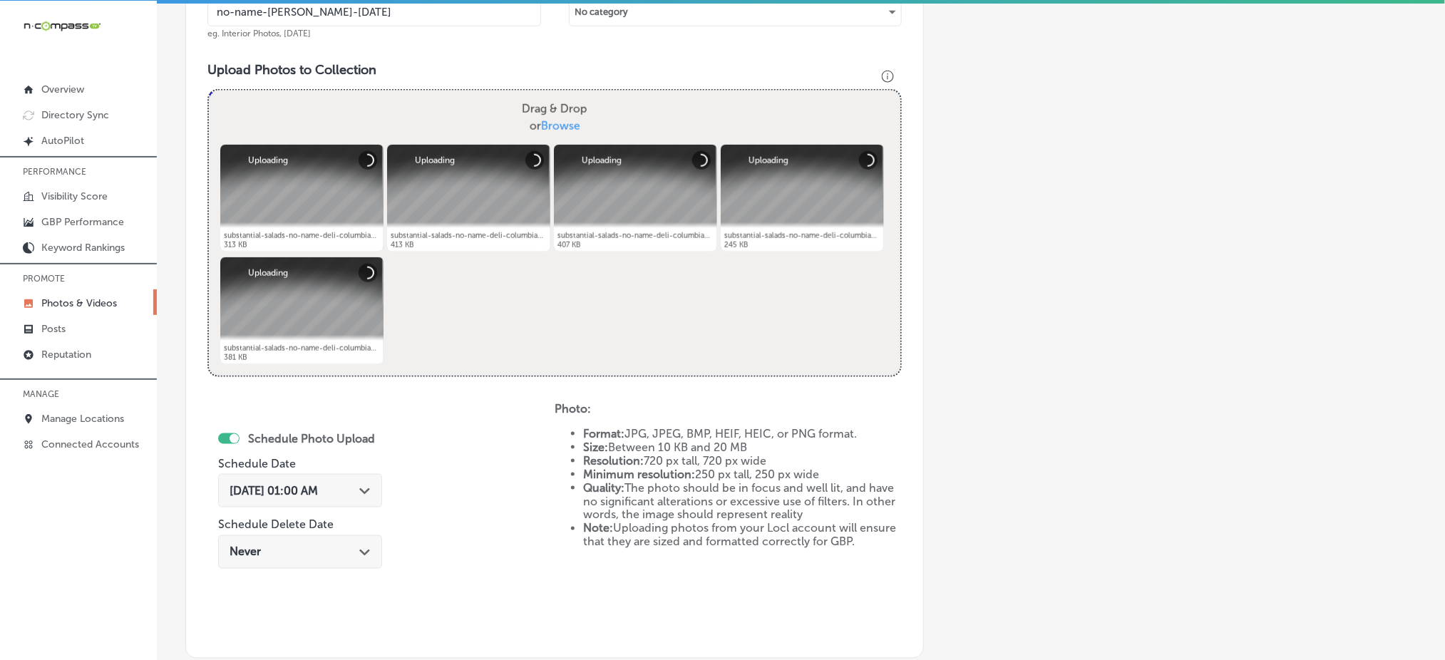
click at [317, 486] on span "Oct 4, 2025 01:00 AM" at bounding box center [274, 491] width 88 height 14
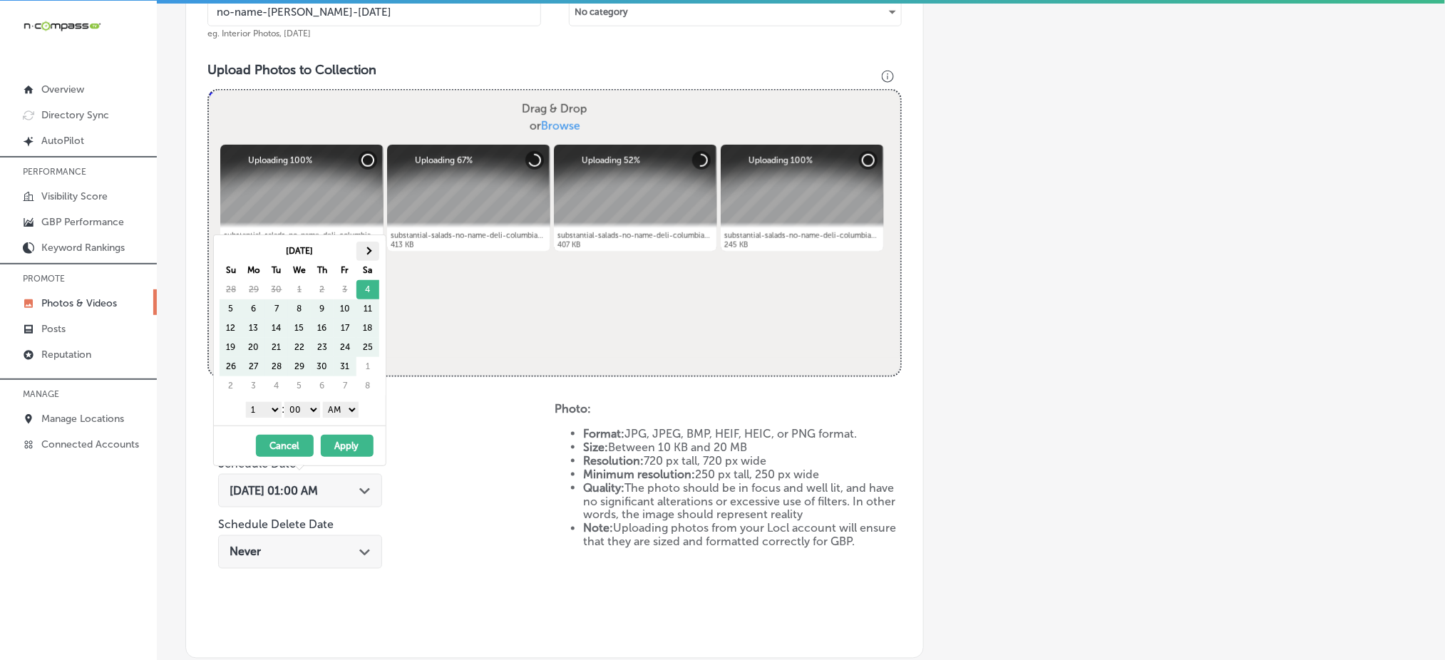
click at [371, 246] on th at bounding box center [368, 251] width 23 height 19
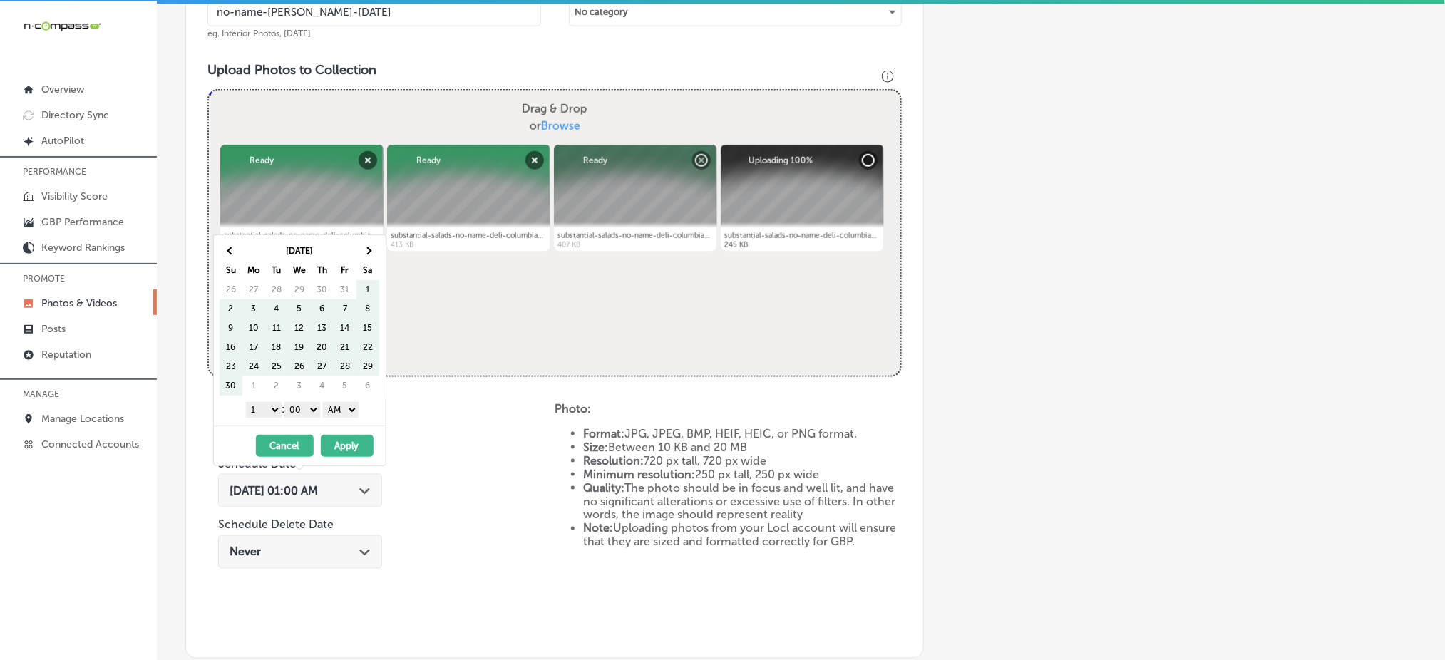
click at [371, 246] on th at bounding box center [368, 251] width 23 height 19
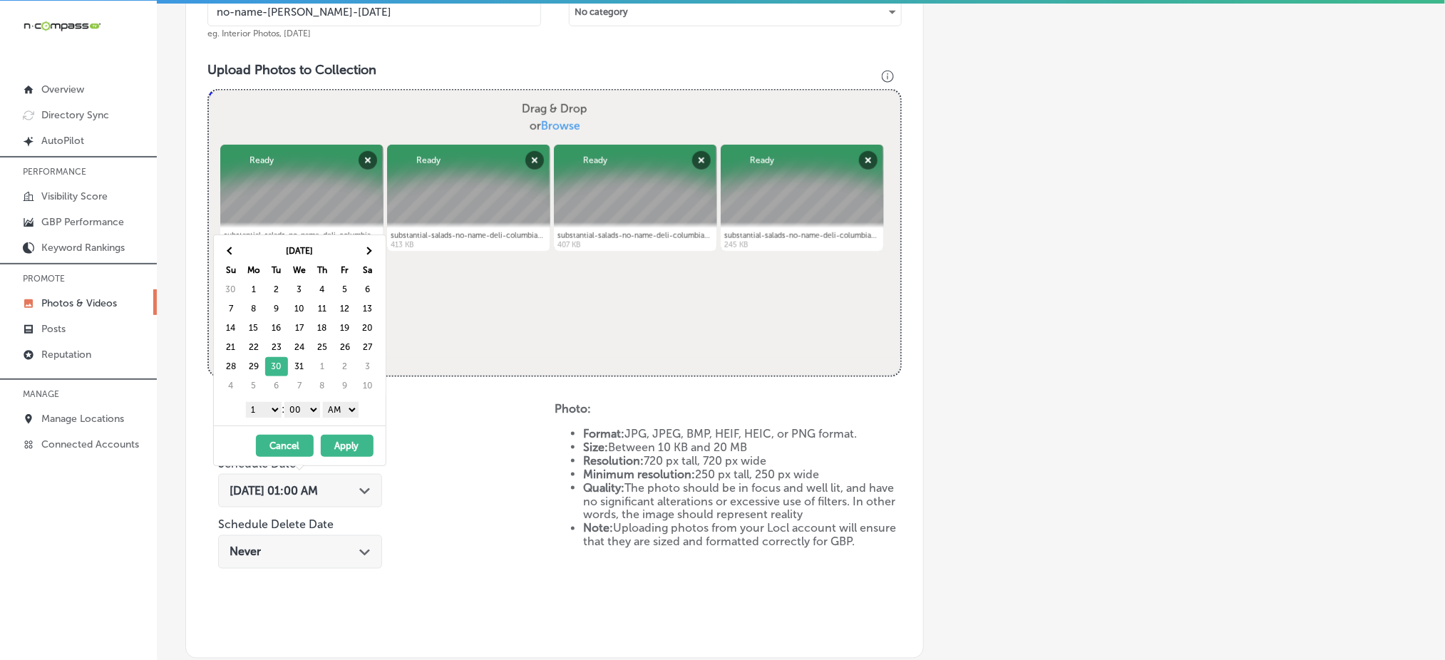
click at [260, 408] on select "1 2 3 4 5 6 7 8 9 10 11 12" at bounding box center [264, 410] width 36 height 16
drag, startPoint x: 349, startPoint y: 410, endPoint x: 343, endPoint y: 451, distance: 41.0
click at [343, 451] on div "Dec 2025 Su Mo Tu We Th Fr Sa 30 1 2 3 4 5 6 7 8 9 10 11 12 13 14 15 16 17 18 1…" at bounding box center [299, 351] width 173 height 232
click at [343, 451] on button "Apply" at bounding box center [347, 446] width 53 height 22
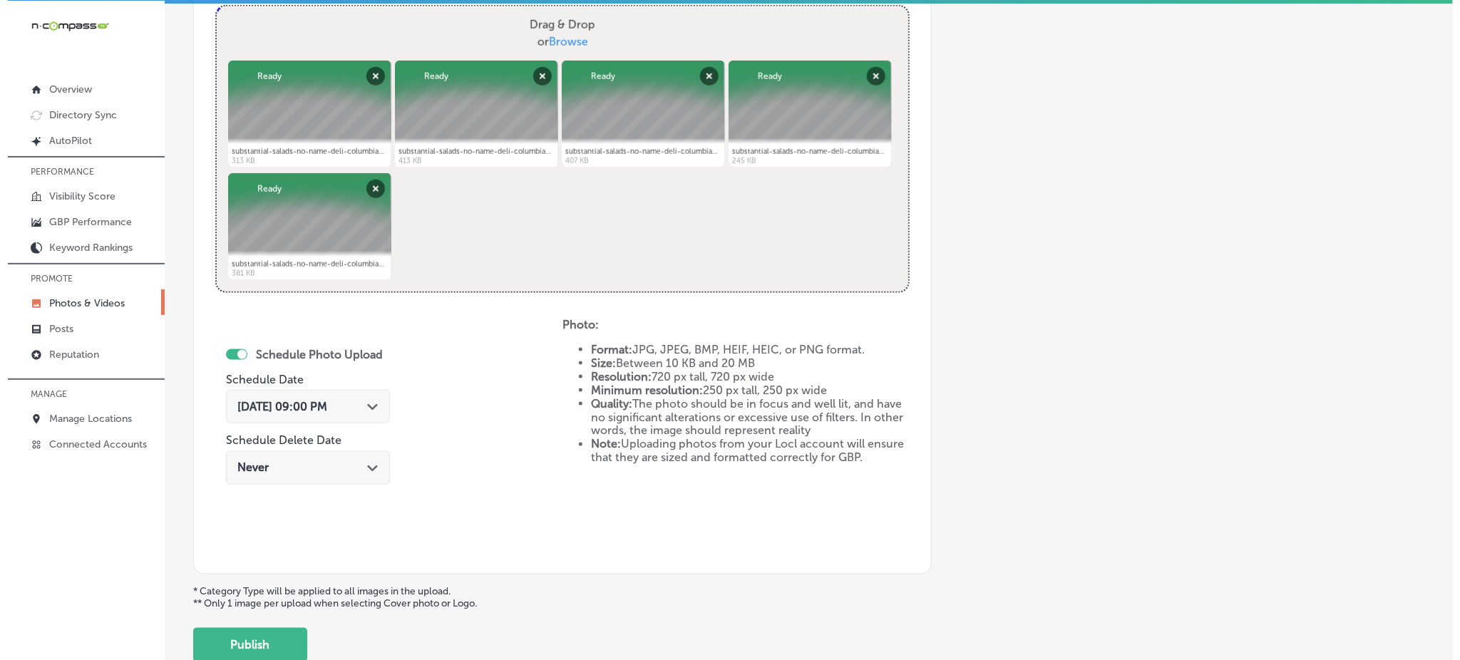
scroll to position [648, 0]
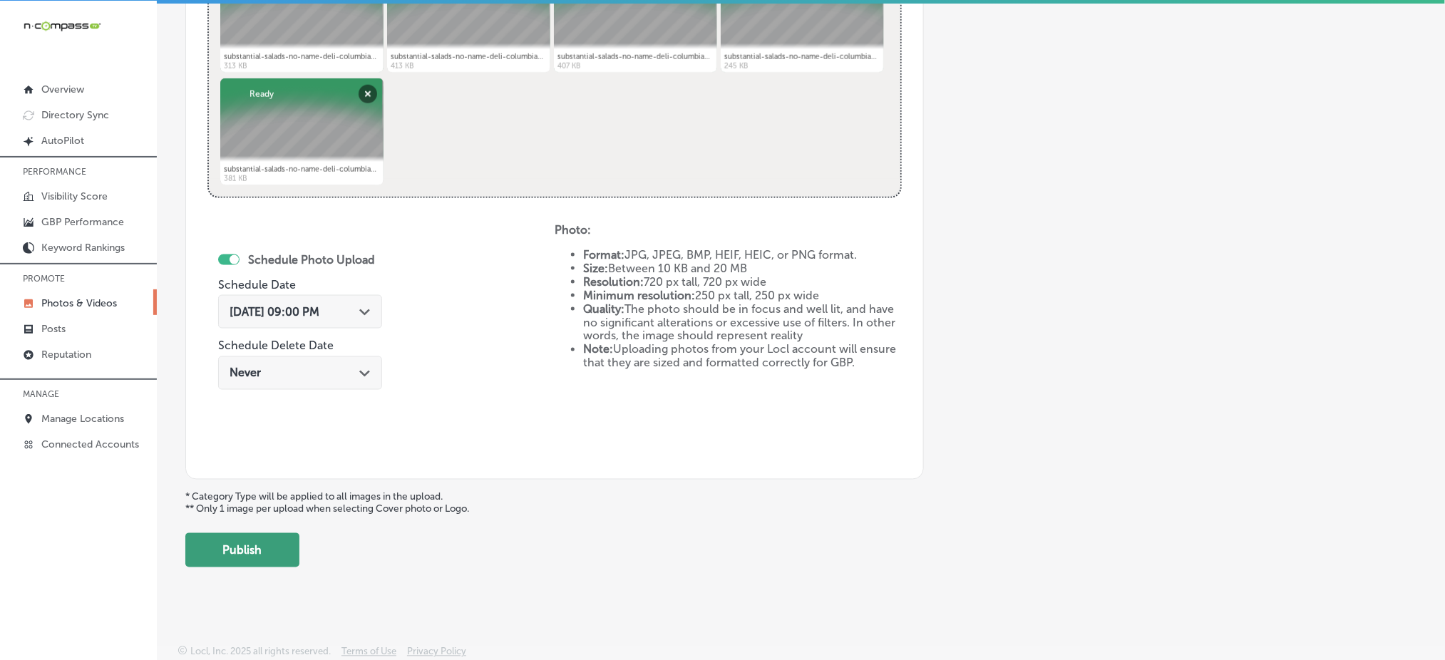
click at [263, 553] on button "Publish" at bounding box center [242, 550] width 114 height 34
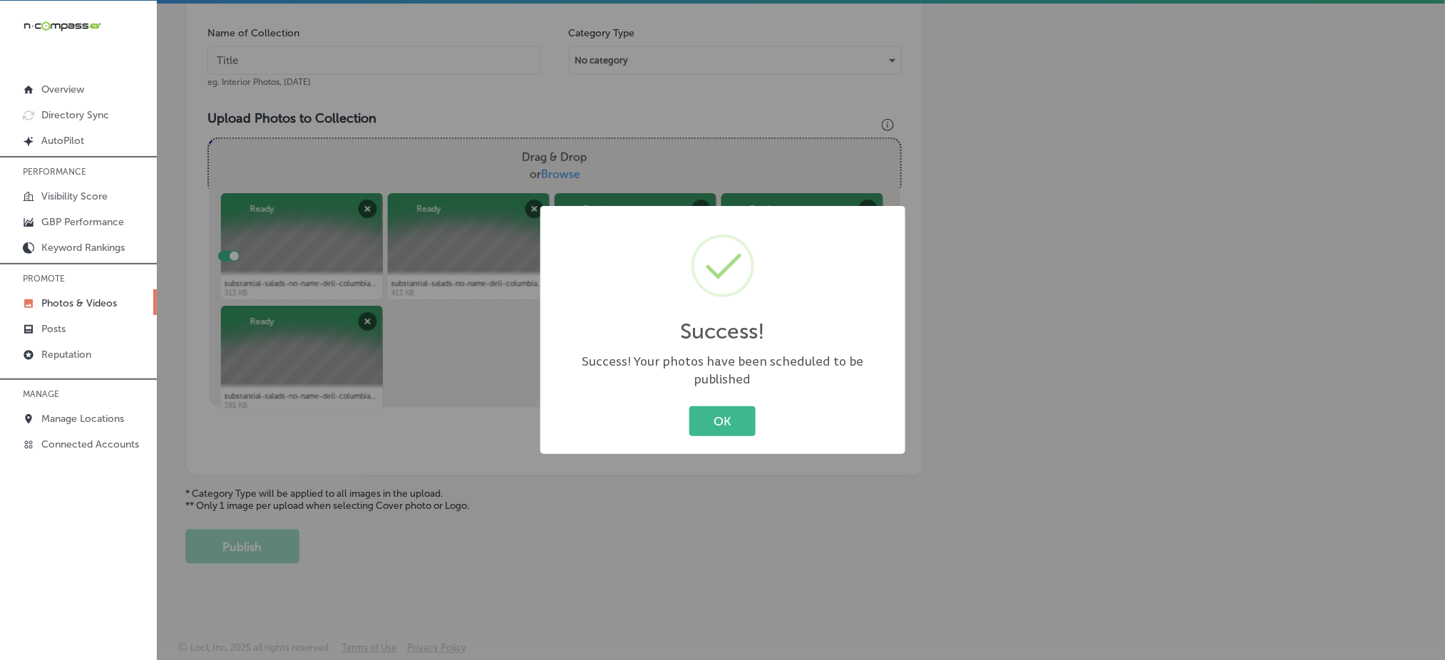
scroll to position [417, 0]
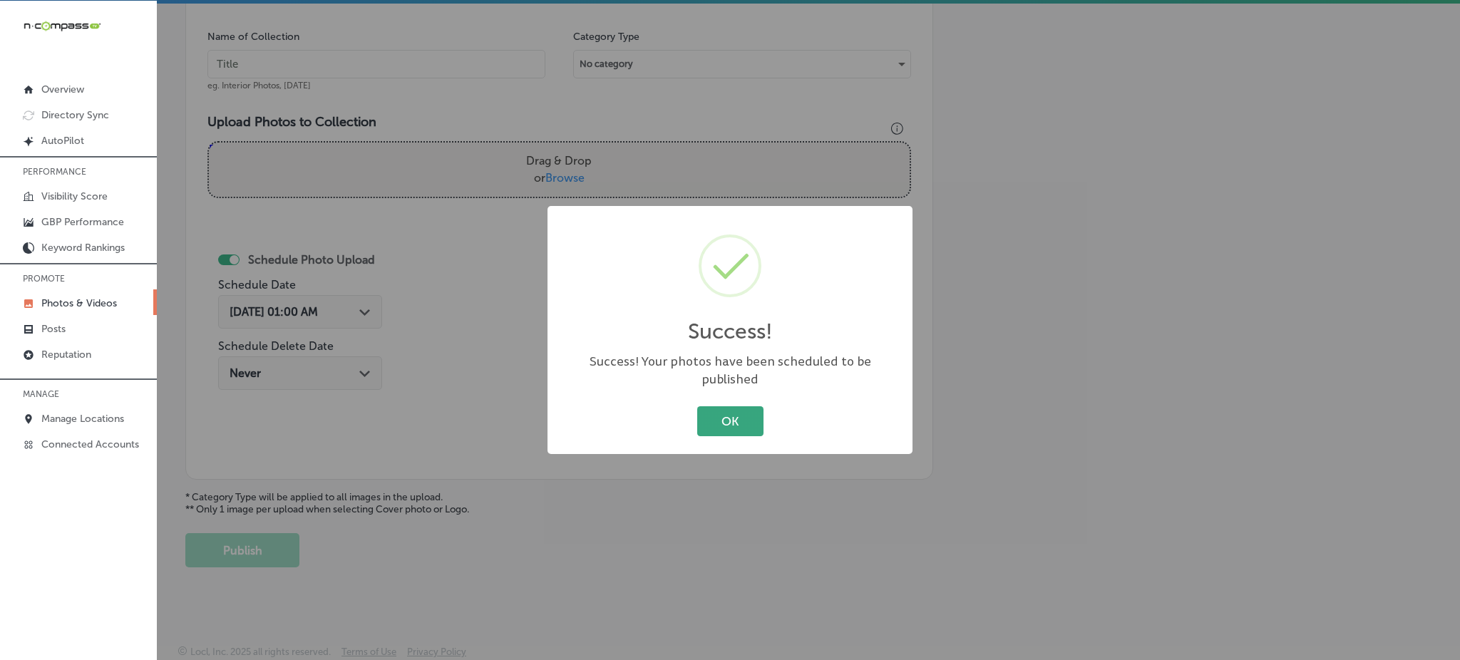
click at [737, 411] on button "OK" at bounding box center [730, 420] width 66 height 29
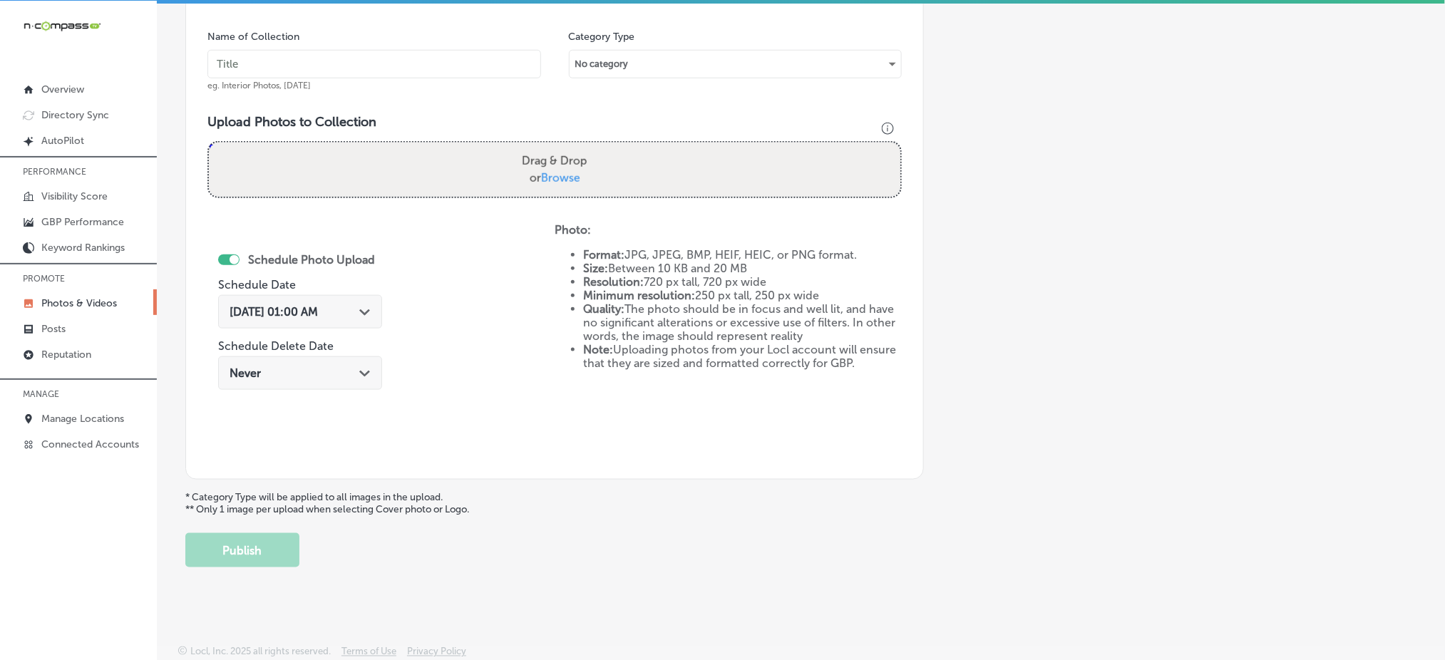
scroll to position [0, 0]
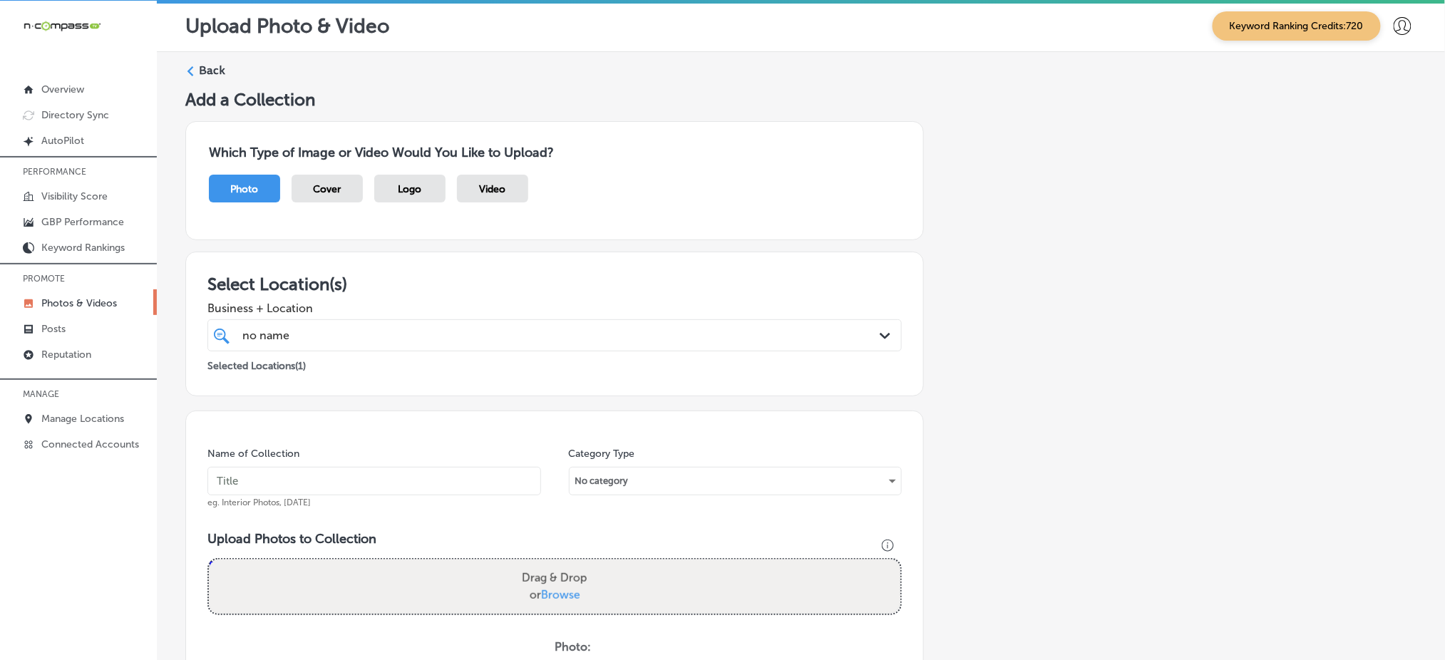
drag, startPoint x: 205, startPoint y: 57, endPoint x: 207, endPoint y: 67, distance: 10.1
click at [207, 67] on div "Back Add a Collection Which Type of Image or Video Would You Like to Upload? Ph…" at bounding box center [801, 523] width 1289 height 943
click at [207, 67] on label "Back" at bounding box center [212, 71] width 26 height 16
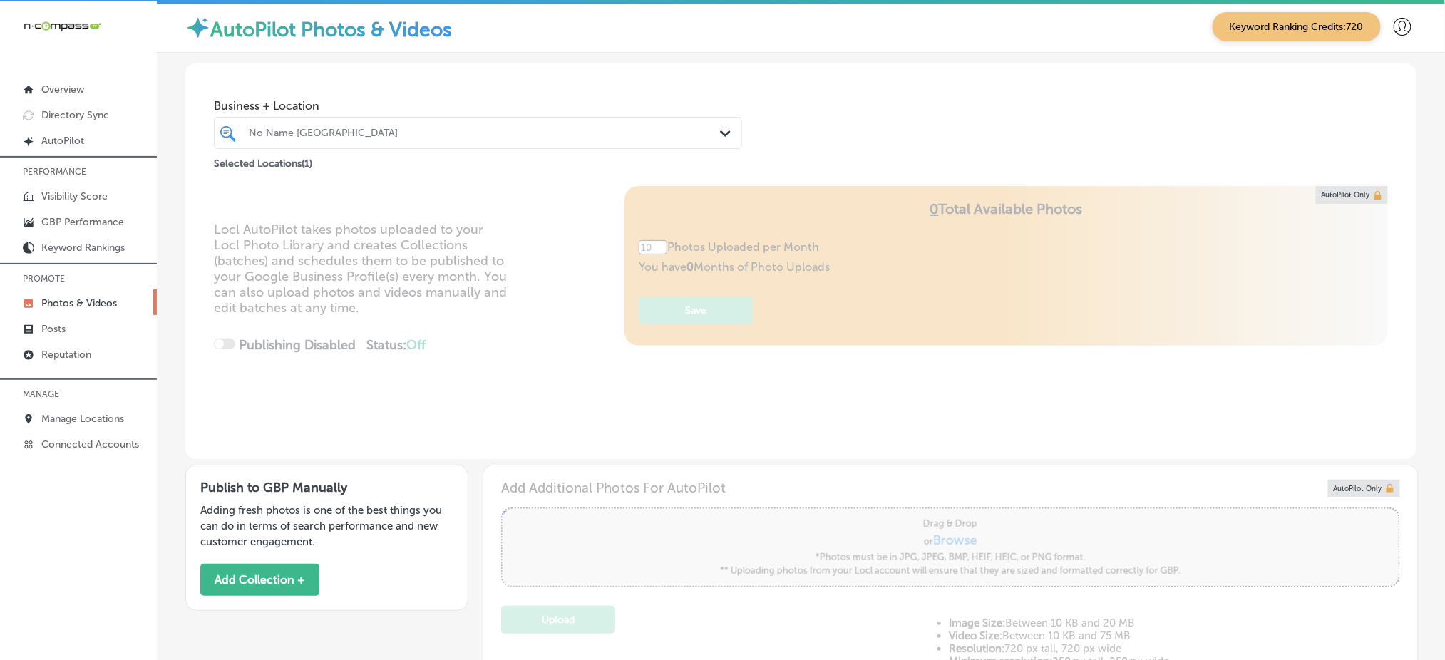
type input "5"
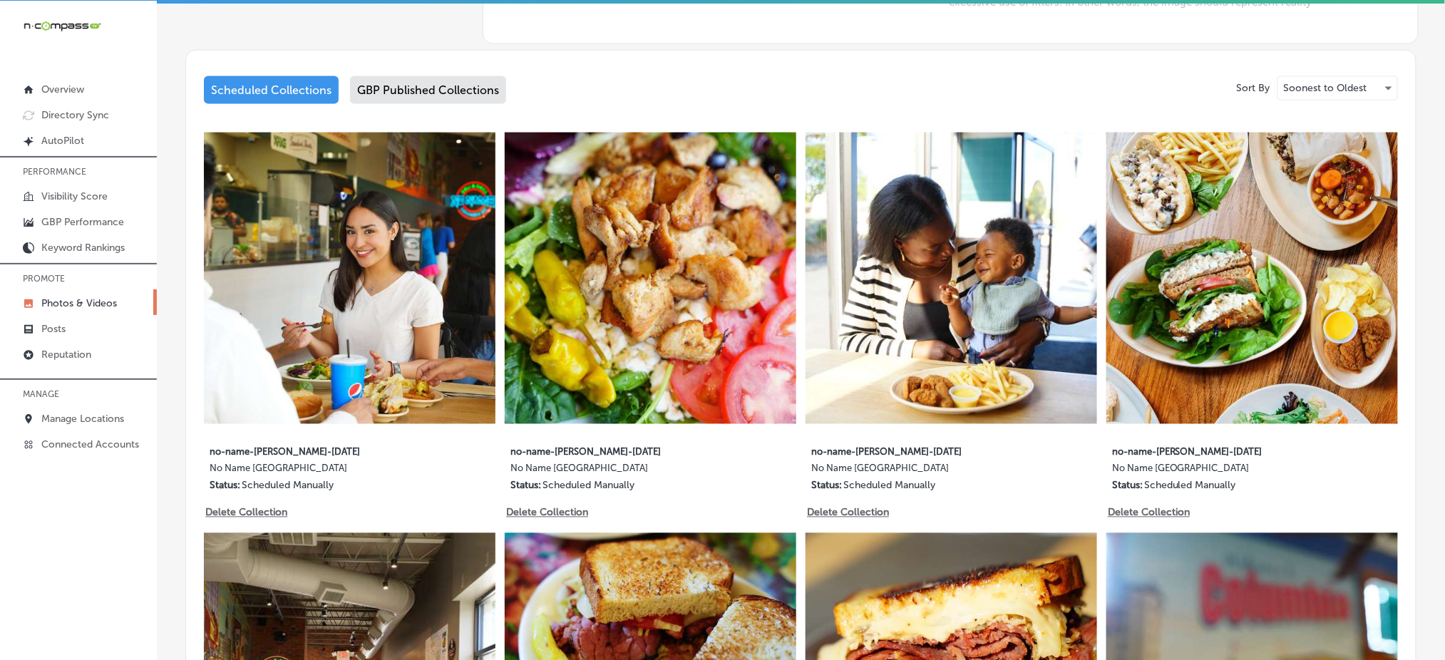
scroll to position [694, 0]
